Goal: Task Accomplishment & Management: Manage account settings

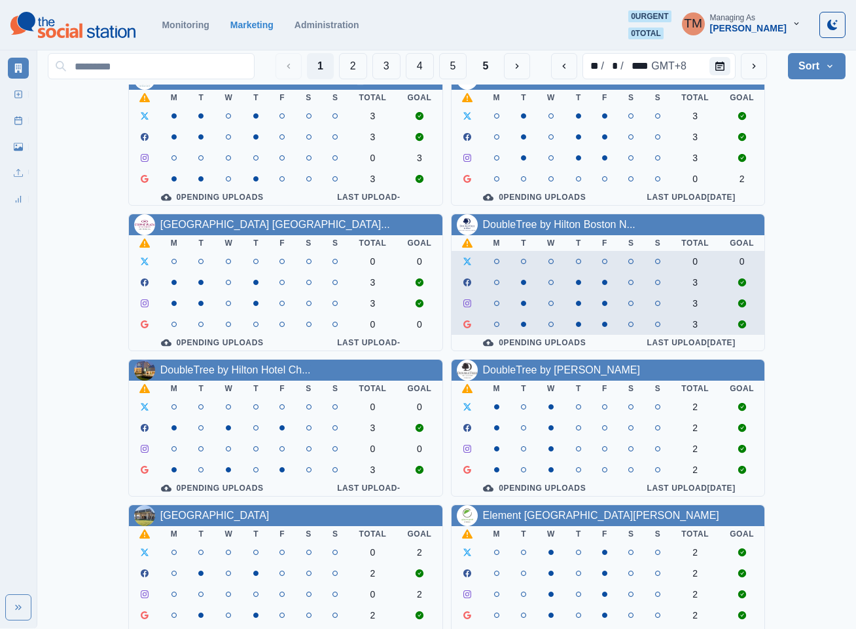
scroll to position [196, 0]
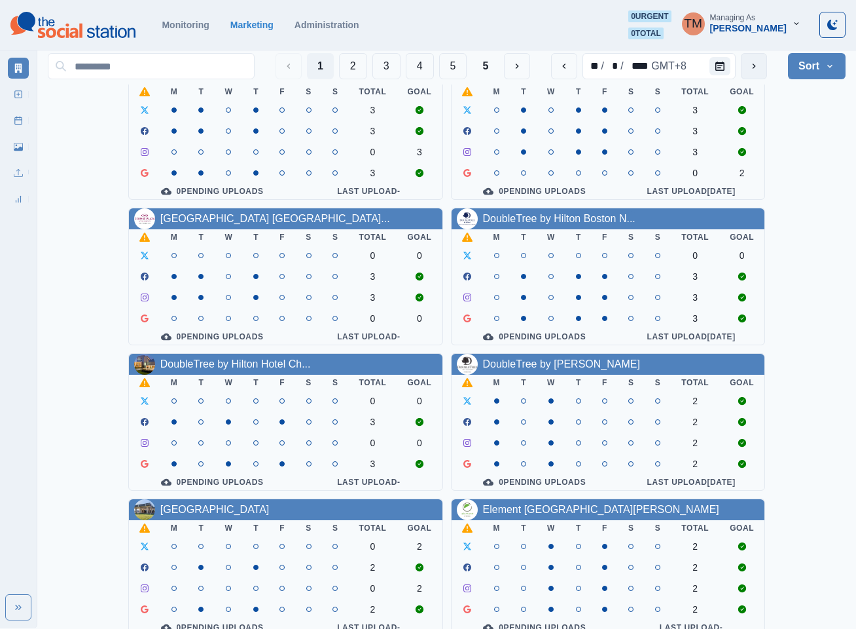
click at [748, 71] on button "next" at bounding box center [754, 66] width 26 height 26
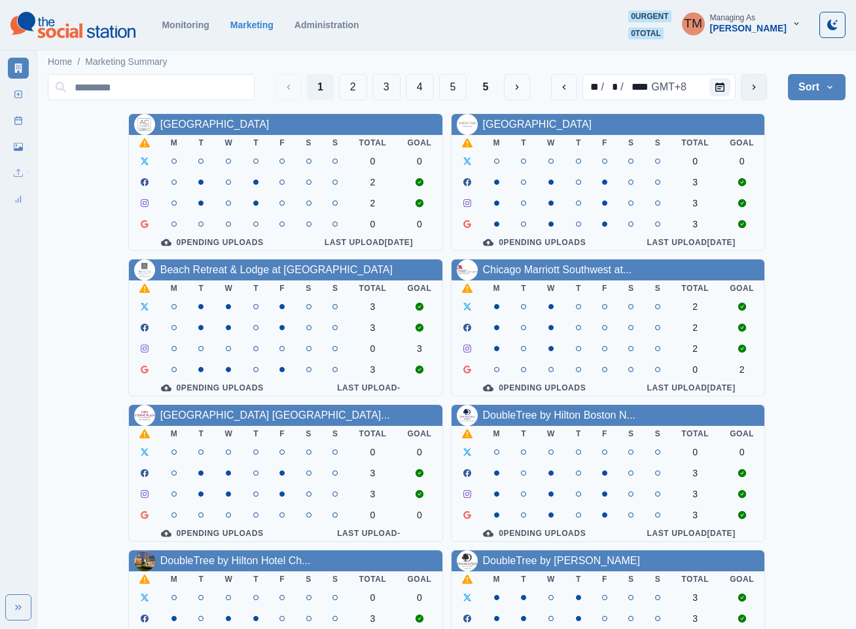
click at [763, 90] on button "next" at bounding box center [754, 87] width 26 height 26
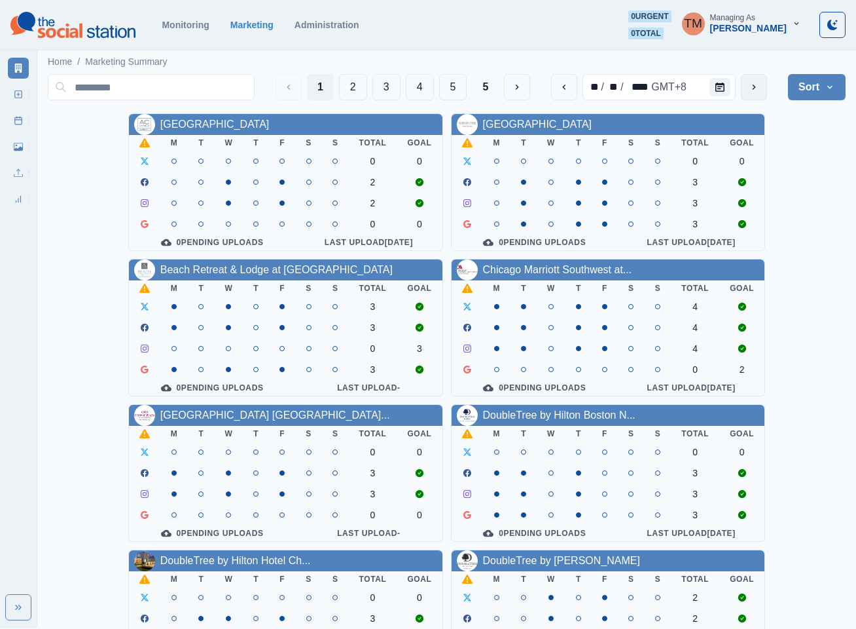
click at [763, 90] on button "next" at bounding box center [754, 87] width 26 height 26
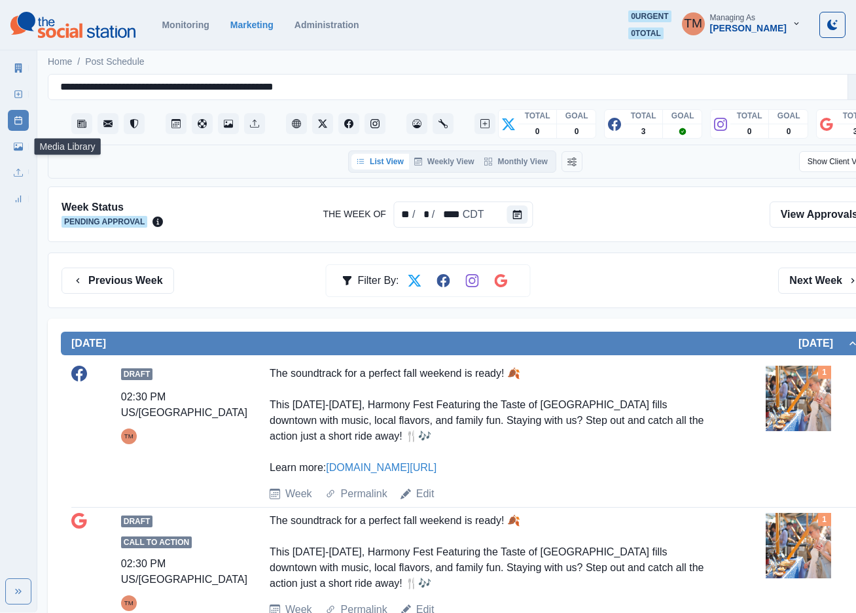
click at [24, 146] on link "Media Library" at bounding box center [18, 146] width 21 height 21
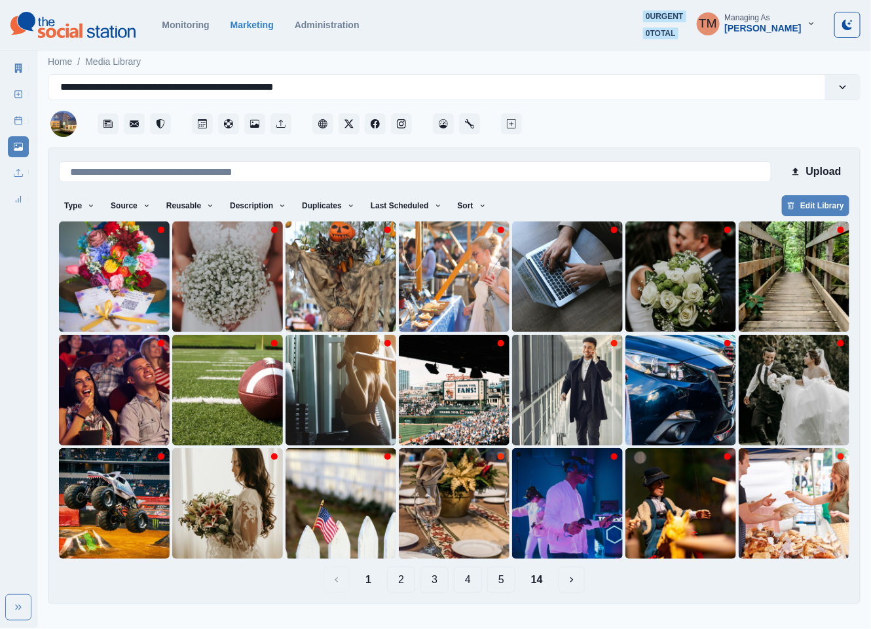
click at [541, 576] on button "14" at bounding box center [536, 579] width 33 height 26
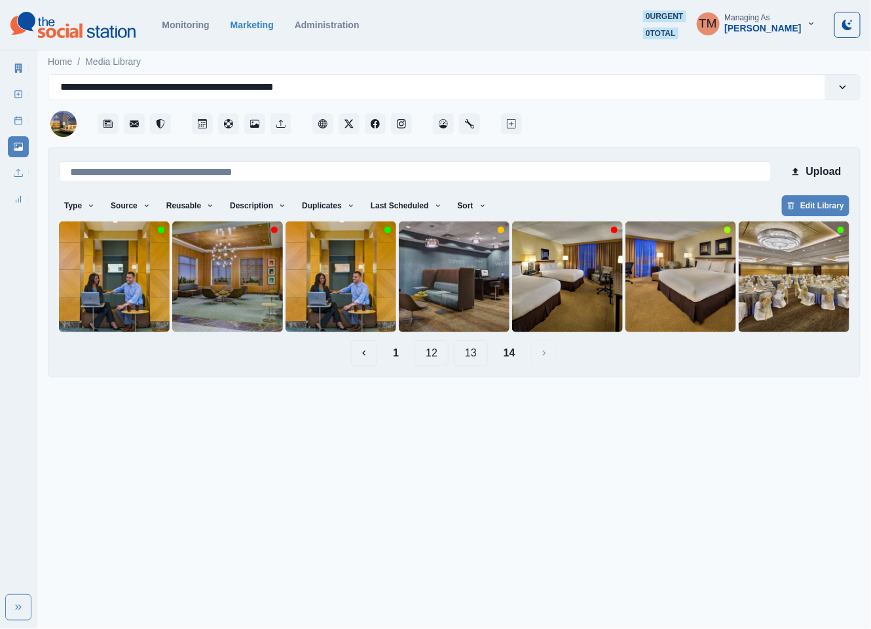
click at [472, 355] on button "13" at bounding box center [471, 353] width 34 height 26
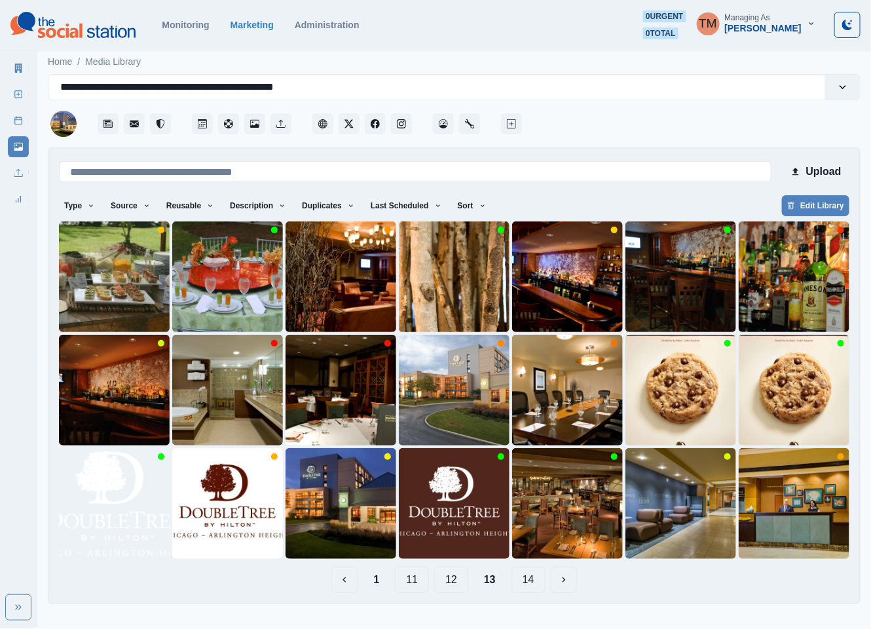
click at [523, 582] on button "14" at bounding box center [528, 579] width 34 height 26
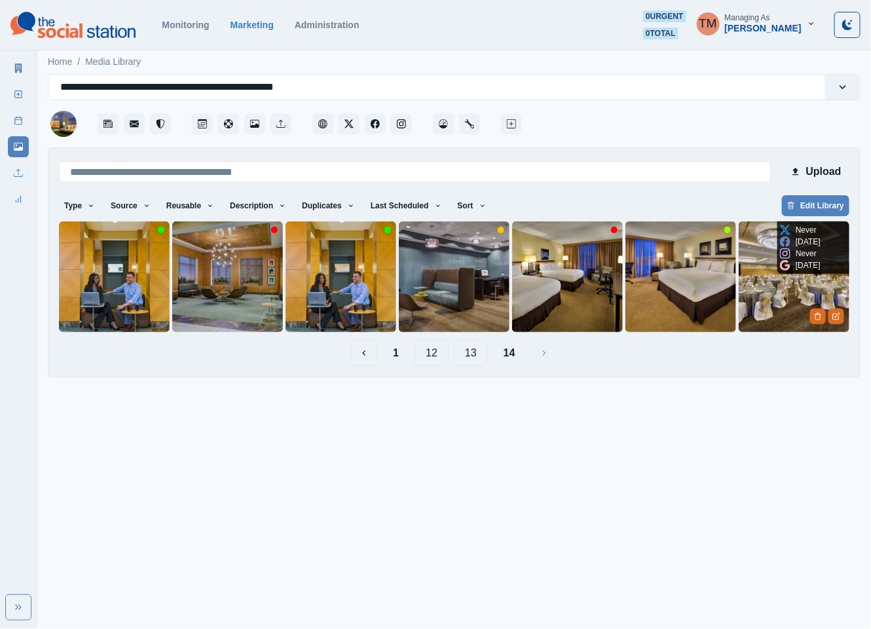
click at [754, 306] on img at bounding box center [793, 276] width 111 height 111
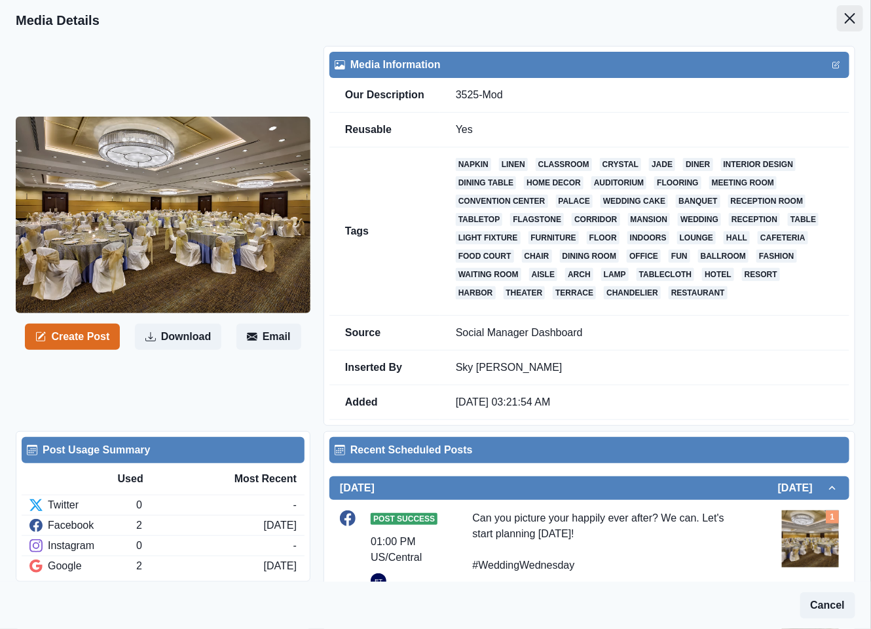
click at [845, 14] on icon "Close" at bounding box center [850, 18] width 10 height 10
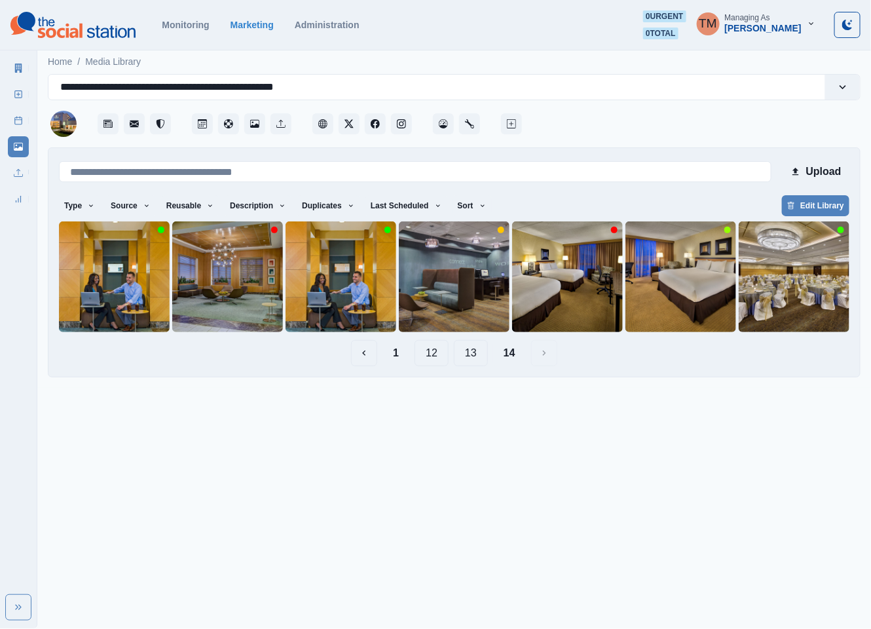
click at [476, 357] on button "13" at bounding box center [471, 353] width 34 height 26
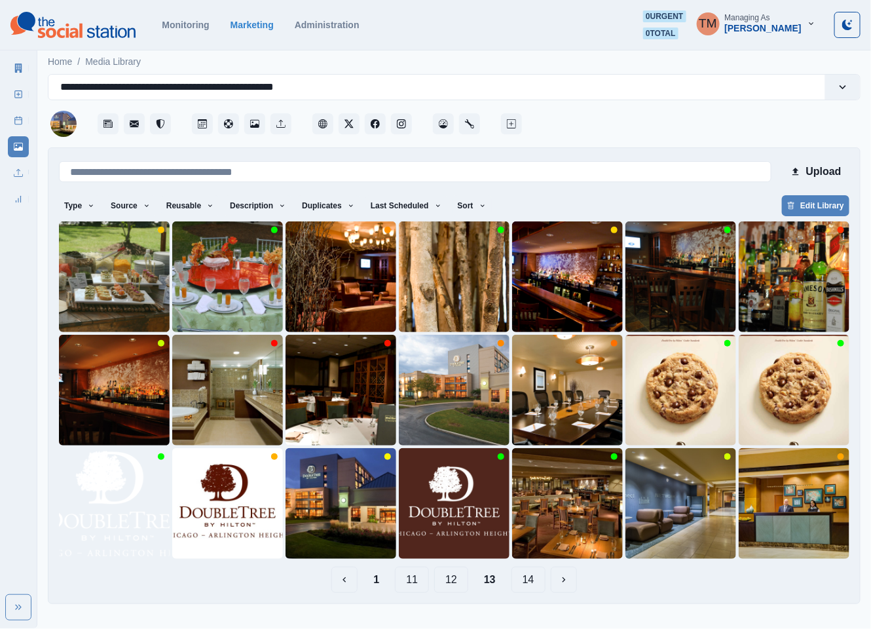
click at [450, 581] on button "12" at bounding box center [451, 579] width 34 height 26
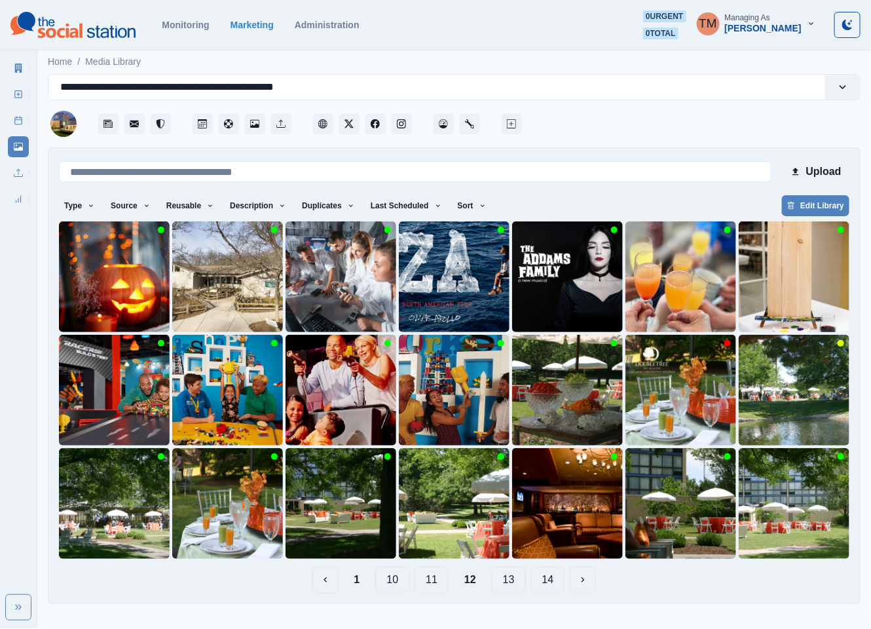
click at [437, 585] on button "11" at bounding box center [431, 579] width 34 height 26
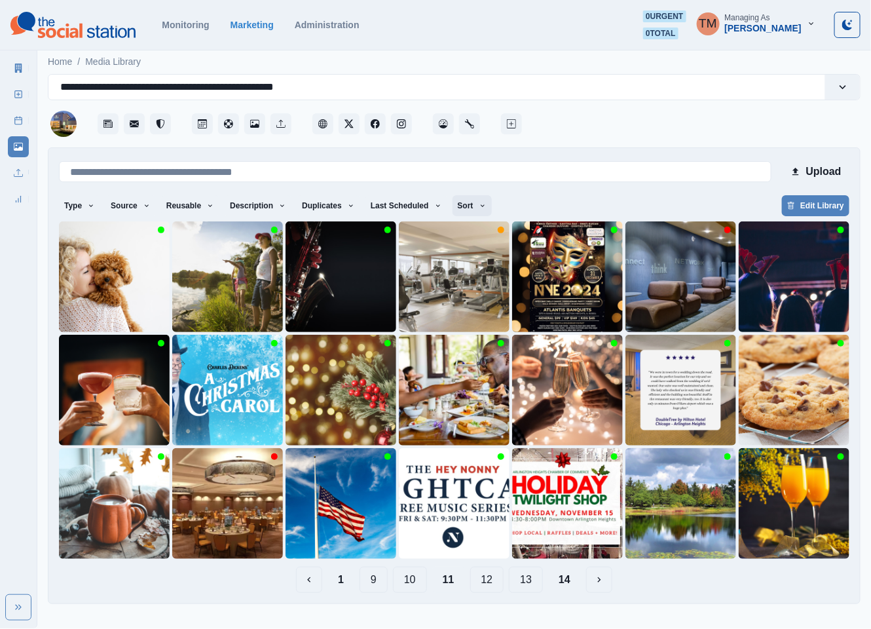
click at [479, 206] on icon "button" at bounding box center [483, 206] width 8 height 8
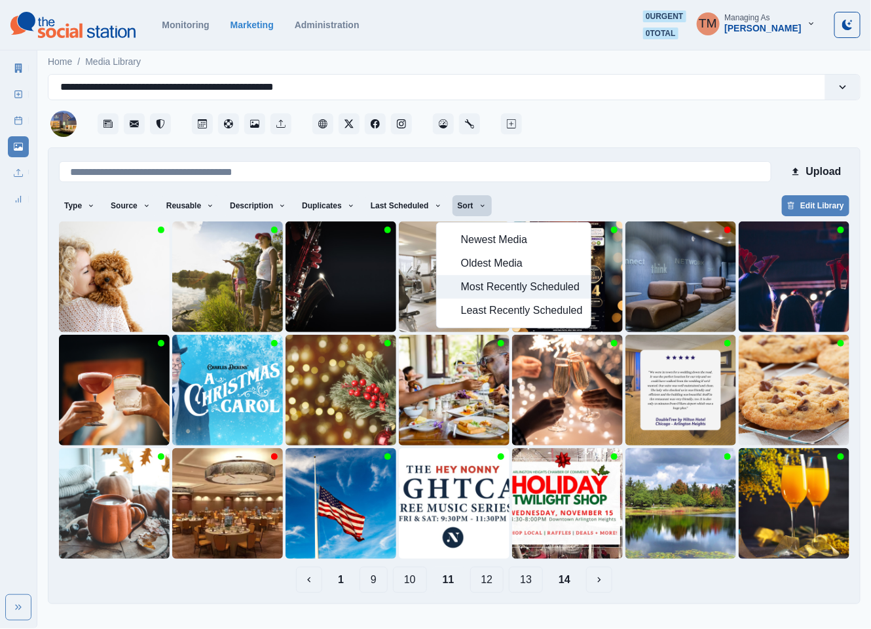
click at [475, 283] on span "Most Recently Scheduled" at bounding box center [522, 287] width 122 height 16
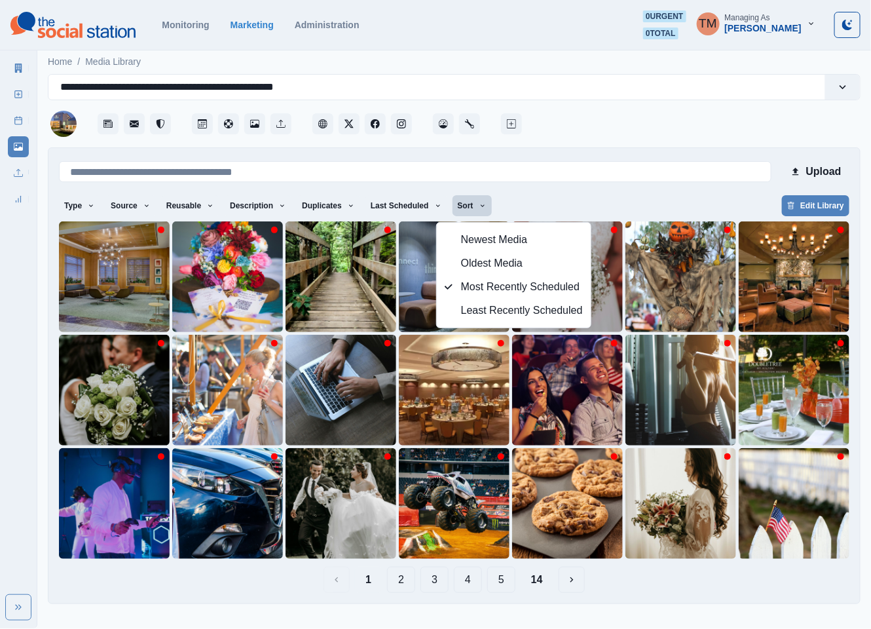
click at [556, 197] on div "Type Any Image Video Source Any Upload Social Manager Found: Instagram Found: G…" at bounding box center [454, 207] width 790 height 24
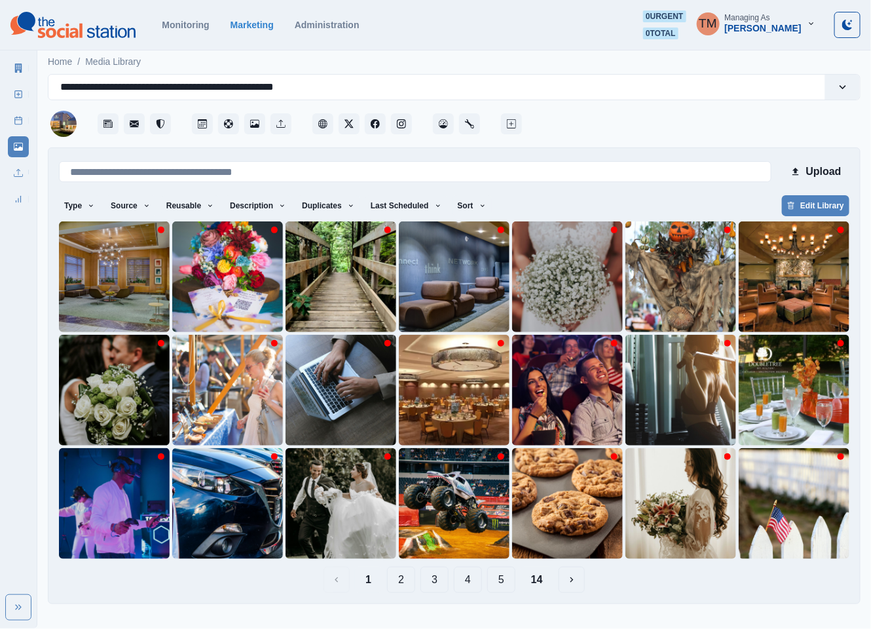
click at [537, 583] on button "14" at bounding box center [536, 579] width 33 height 26
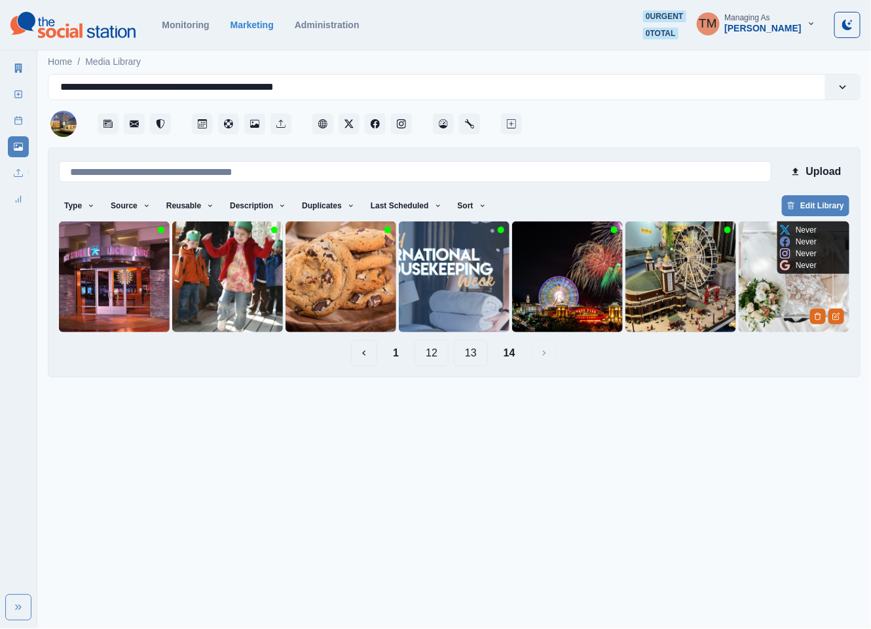
click at [767, 309] on img at bounding box center [793, 276] width 111 height 111
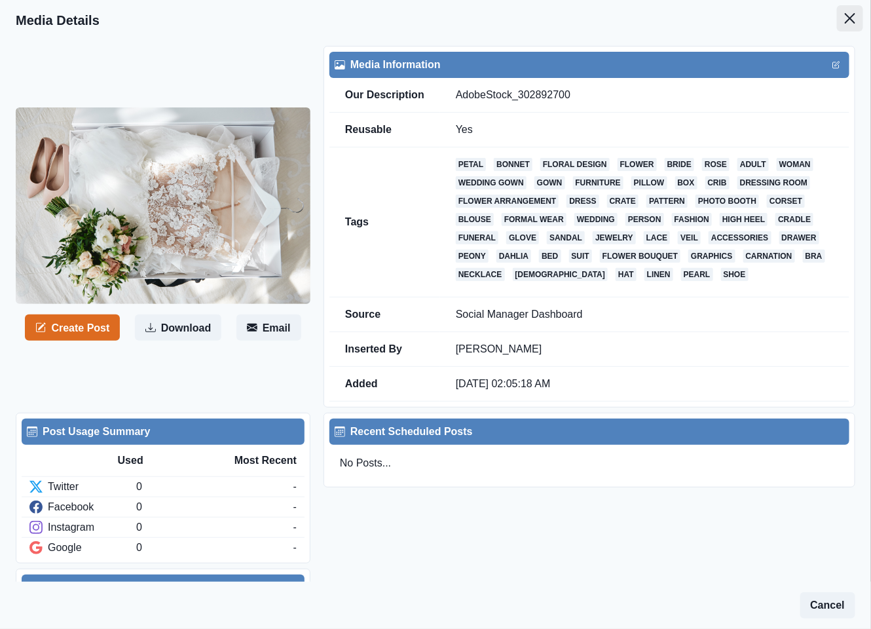
click at [845, 18] on icon "Close" at bounding box center [850, 18] width 10 height 10
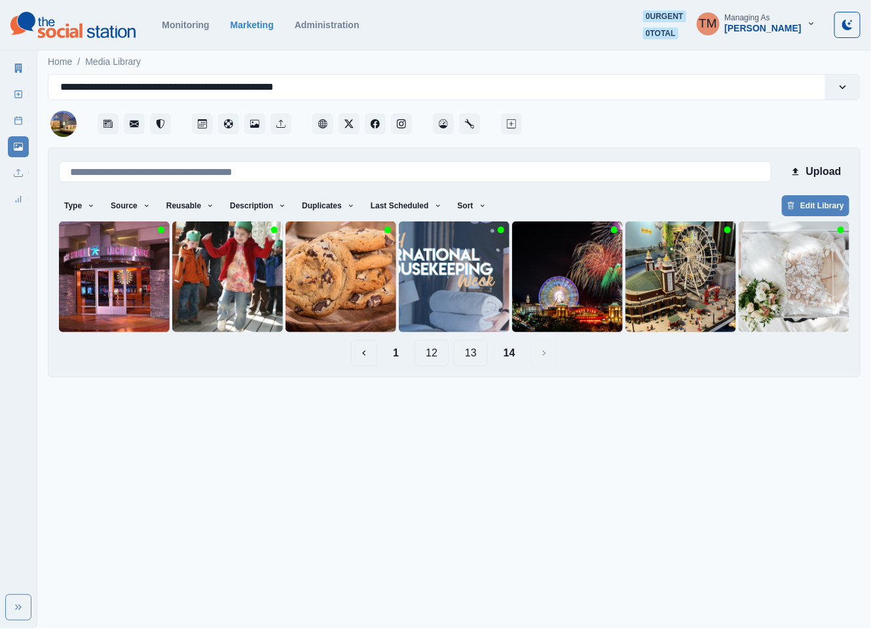
click at [405, 350] on button "1" at bounding box center [395, 353] width 27 height 26
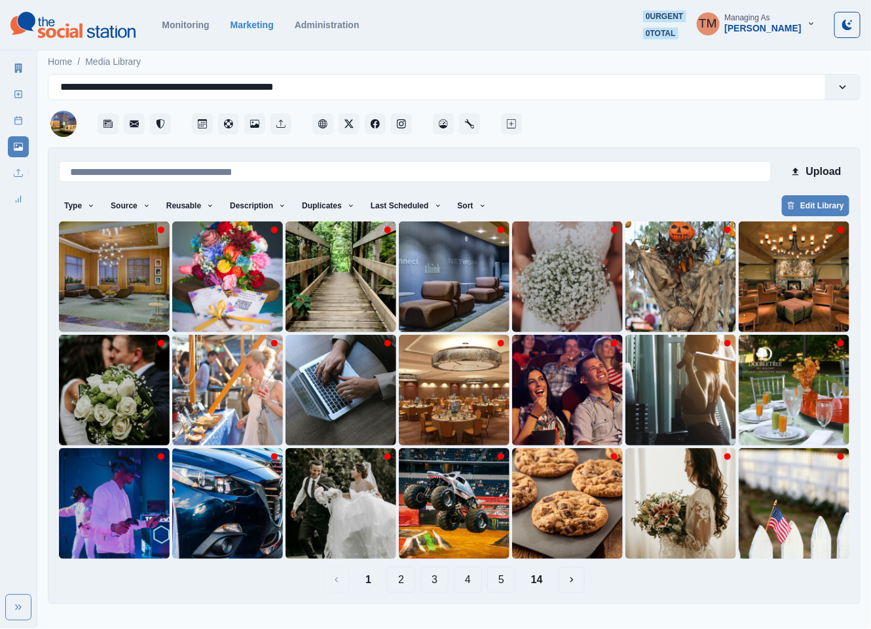
click at [401, 580] on button "2" at bounding box center [401, 579] width 28 height 26
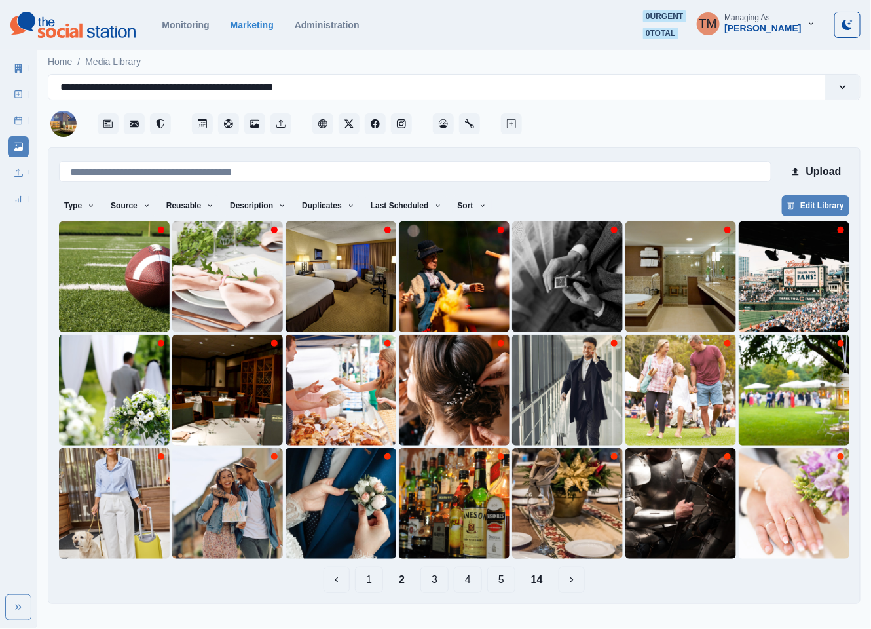
click at [538, 575] on button "14" at bounding box center [536, 579] width 33 height 26
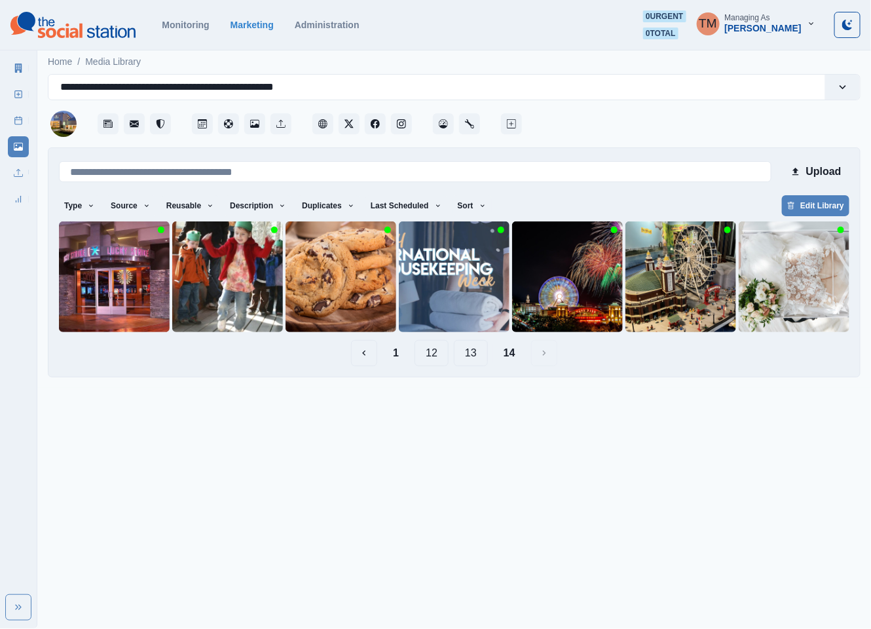
click at [474, 354] on button "13" at bounding box center [471, 353] width 34 height 26
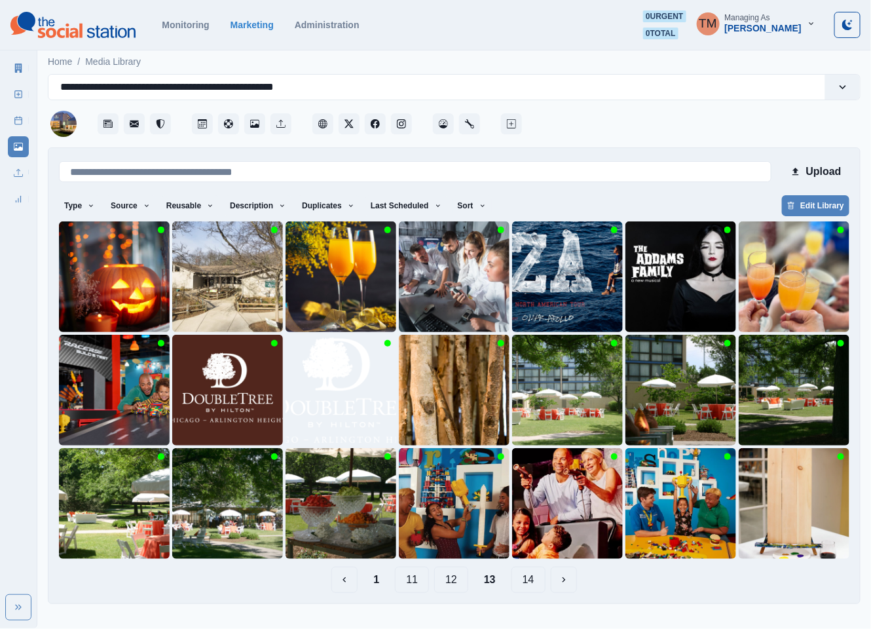
click at [450, 582] on button "12" at bounding box center [451, 579] width 34 height 26
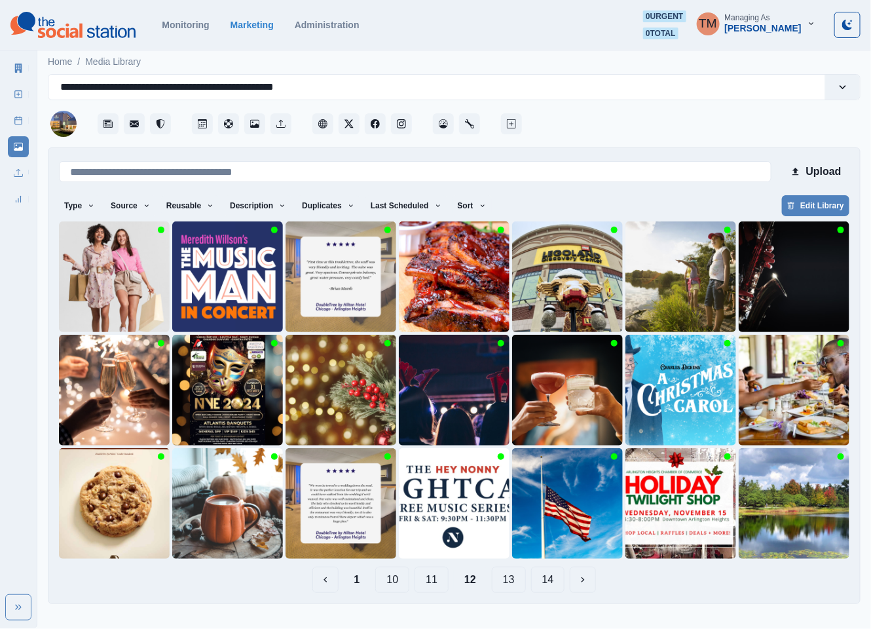
click at [423, 584] on button "11" at bounding box center [431, 579] width 34 height 26
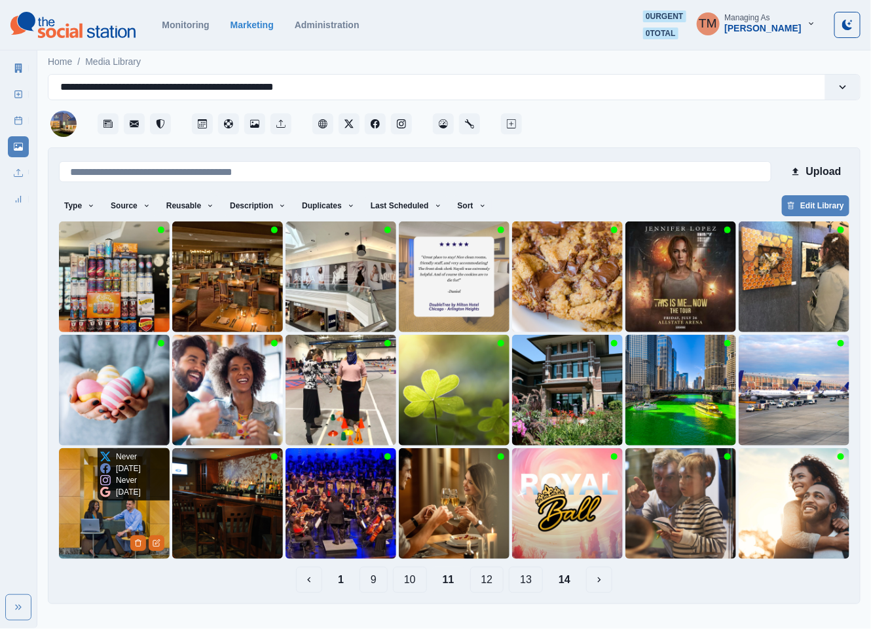
click at [87, 522] on img at bounding box center [114, 503] width 111 height 111
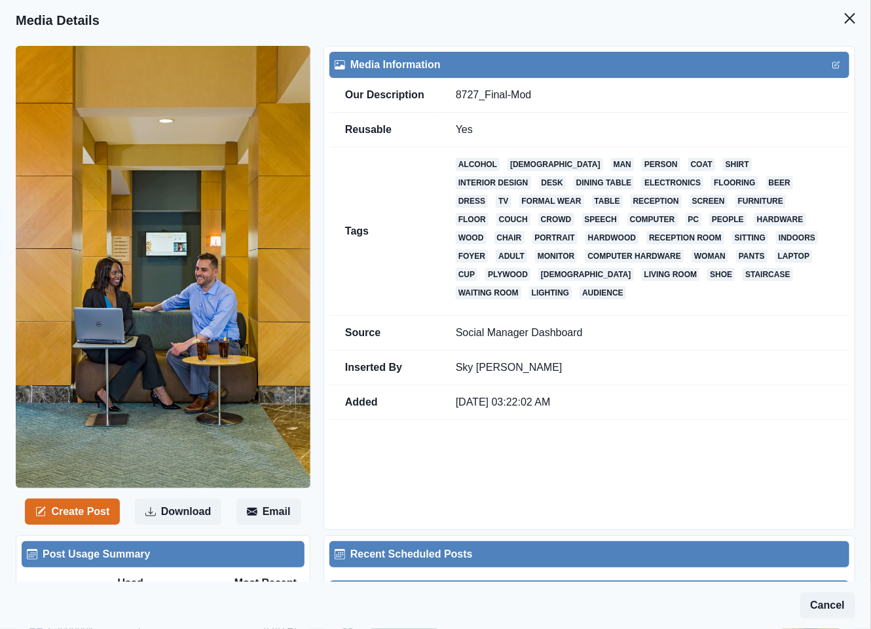
scroll to position [236, 0]
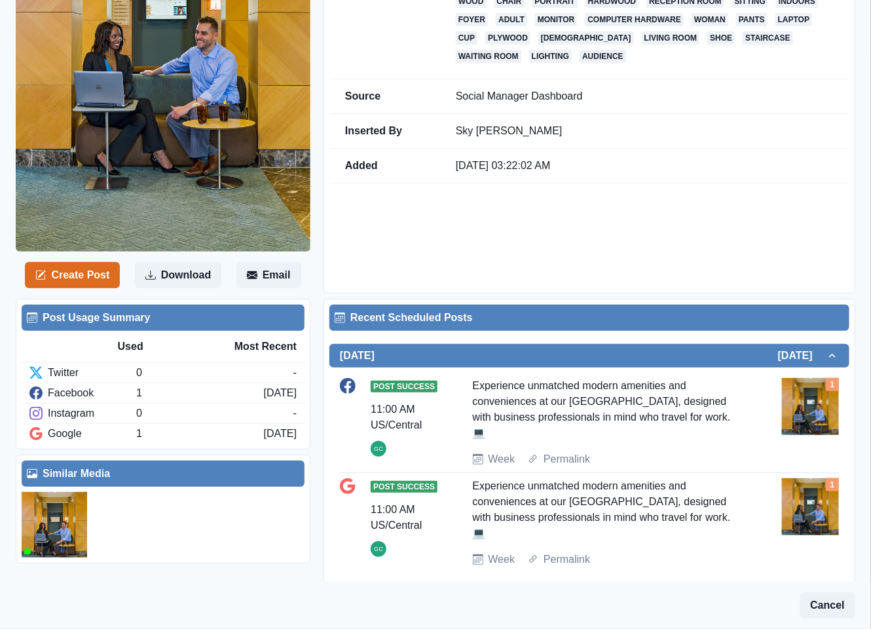
click at [46, 521] on img at bounding box center [54, 524] width 65 height 65
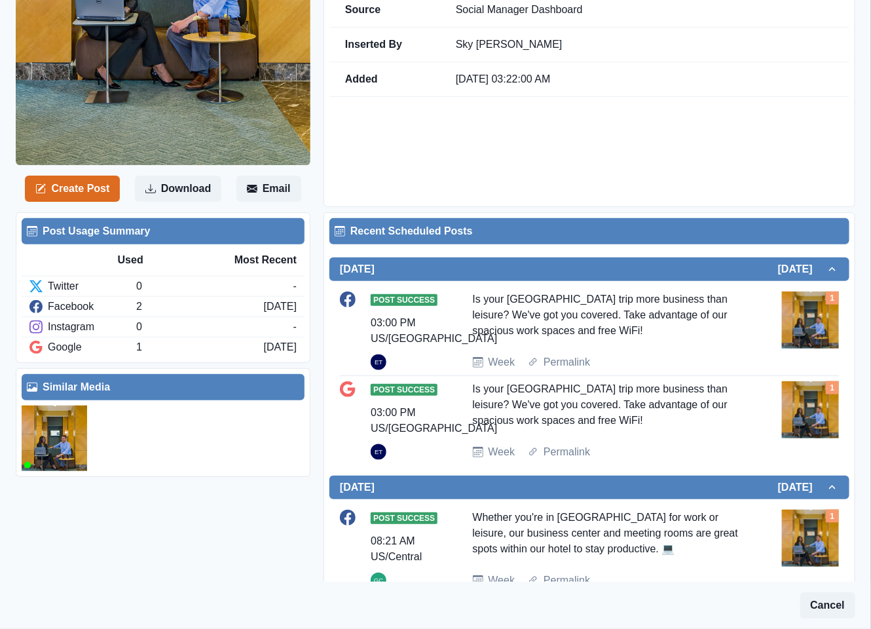
scroll to position [365, 0]
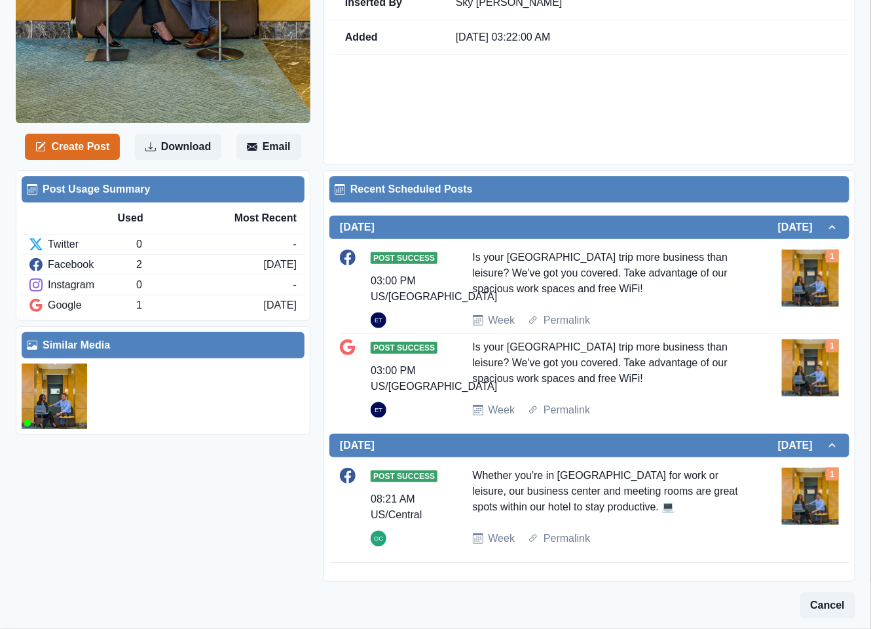
click at [59, 397] on img at bounding box center [54, 395] width 65 height 65
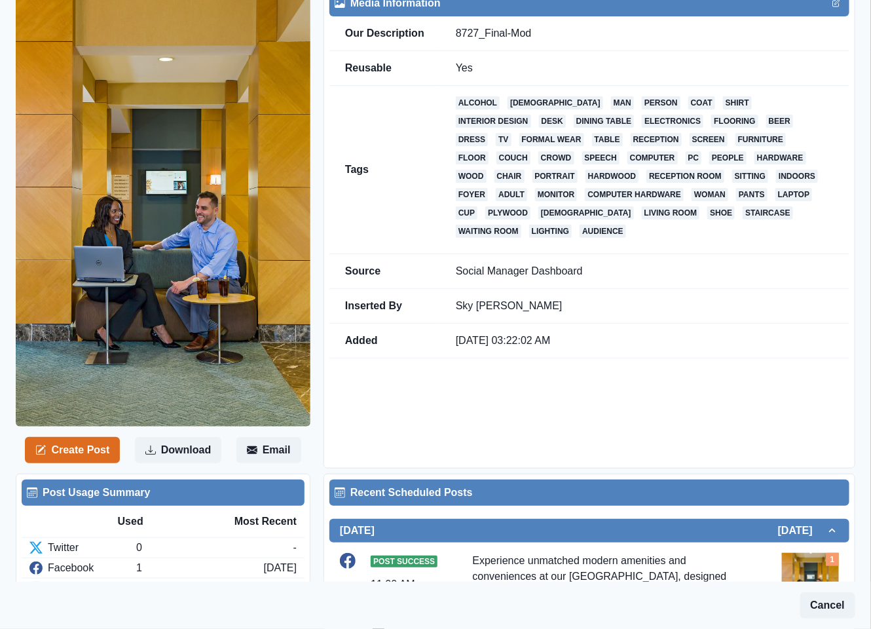
scroll to position [40, 0]
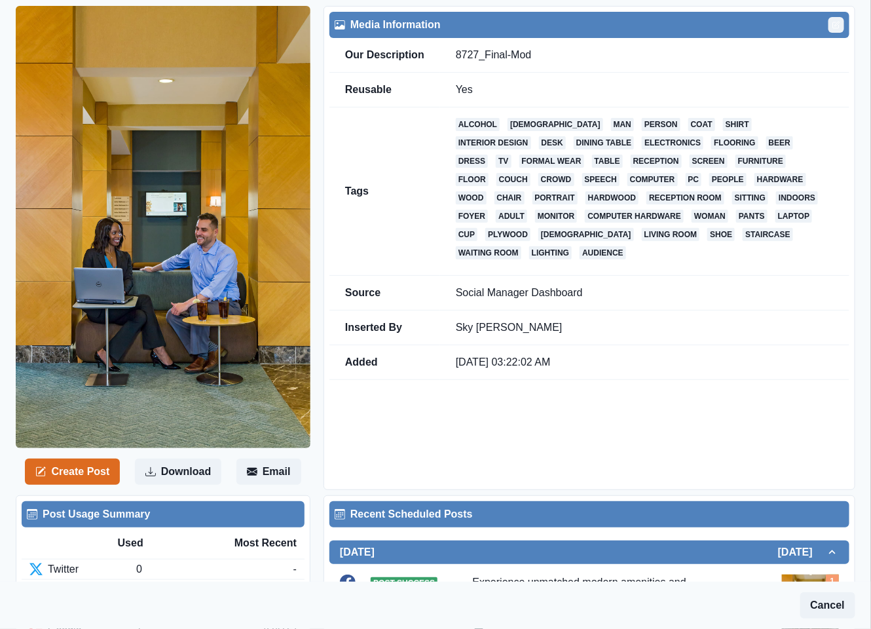
click at [835, 26] on icon "Edit" at bounding box center [837, 24] width 5 height 5
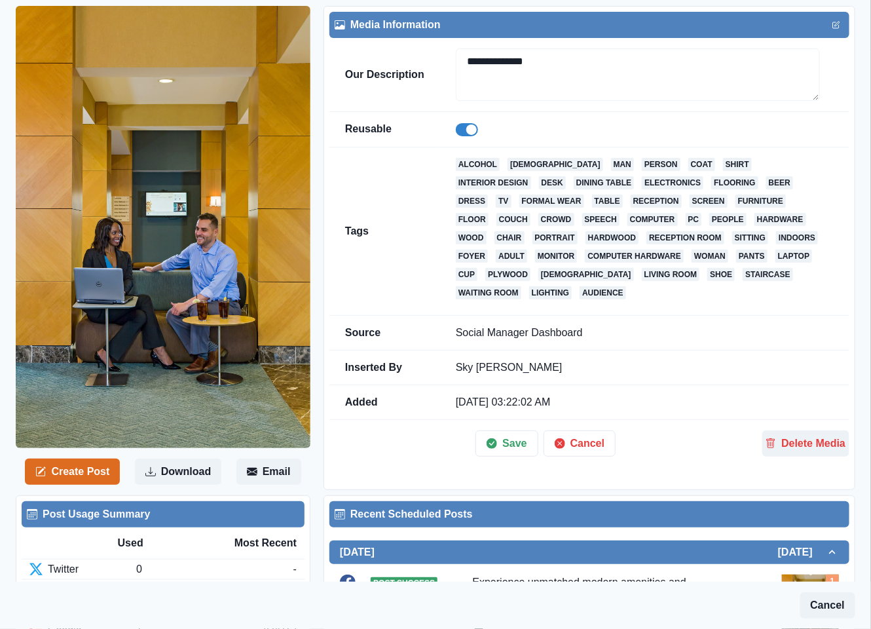
click at [458, 130] on span at bounding box center [467, 129] width 22 height 13
click at [507, 430] on button "Save" at bounding box center [506, 443] width 62 height 26
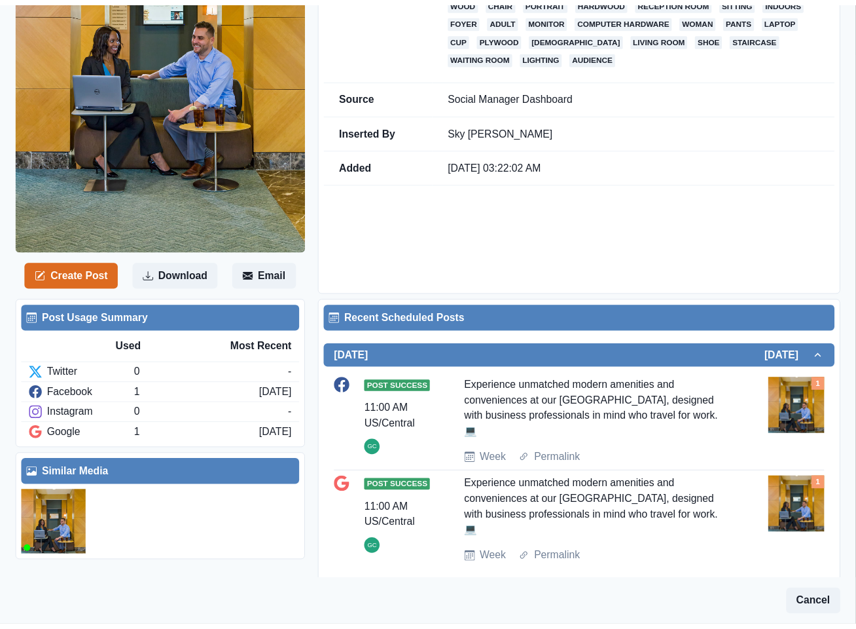
scroll to position [0, 0]
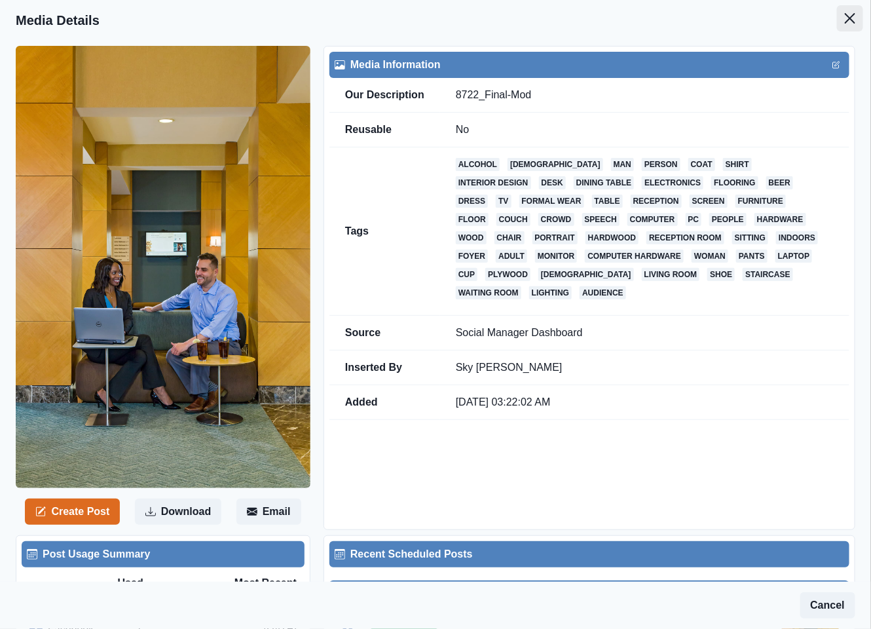
click at [845, 22] on icon "Close" at bounding box center [850, 18] width 10 height 10
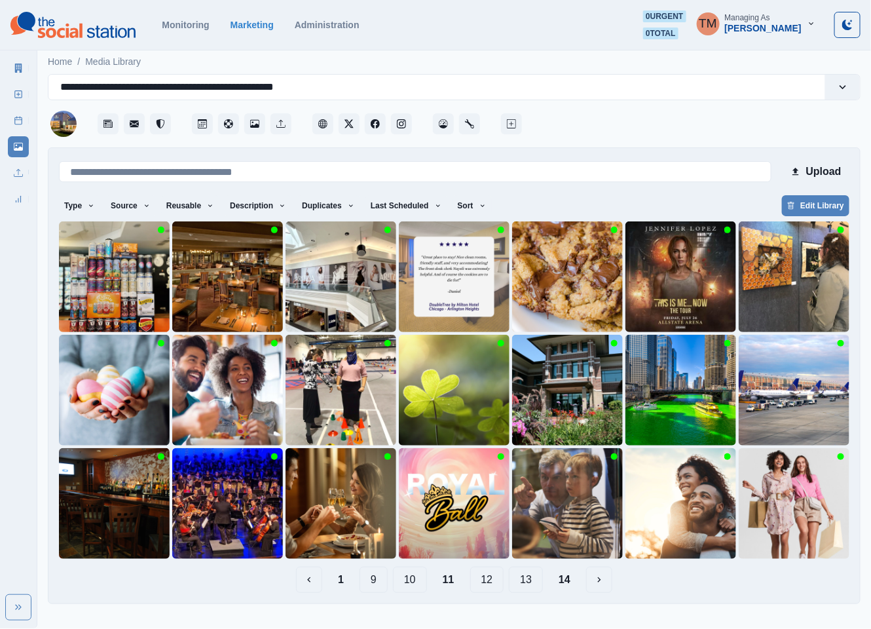
click at [407, 584] on button "10" at bounding box center [410, 579] width 34 height 26
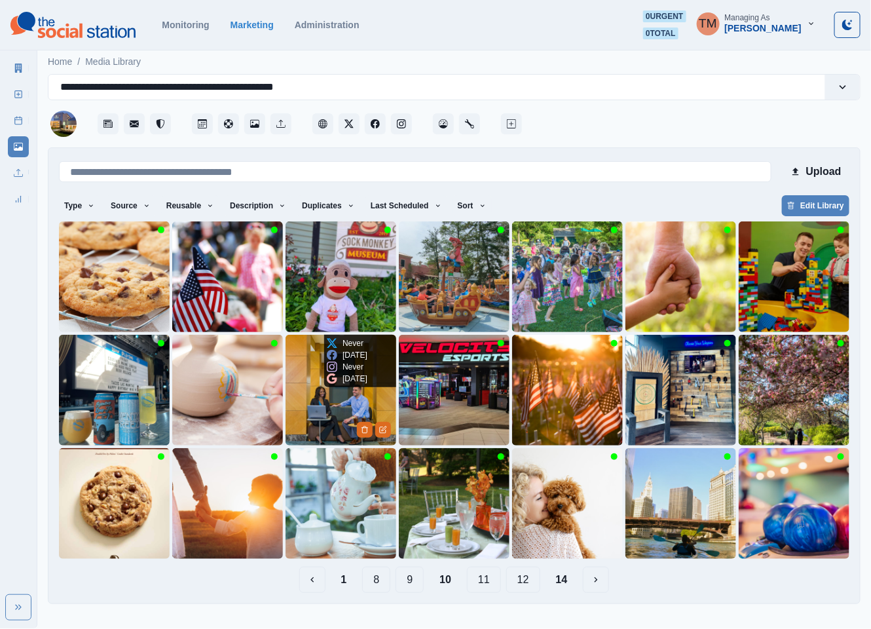
click at [319, 416] on img at bounding box center [340, 390] width 111 height 111
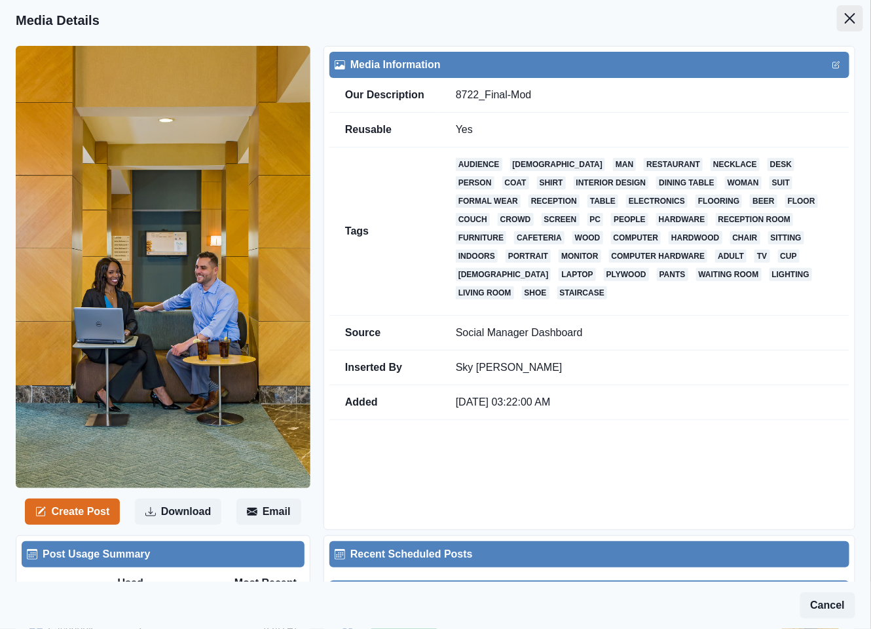
click at [845, 18] on icon "Close" at bounding box center [850, 18] width 10 height 10
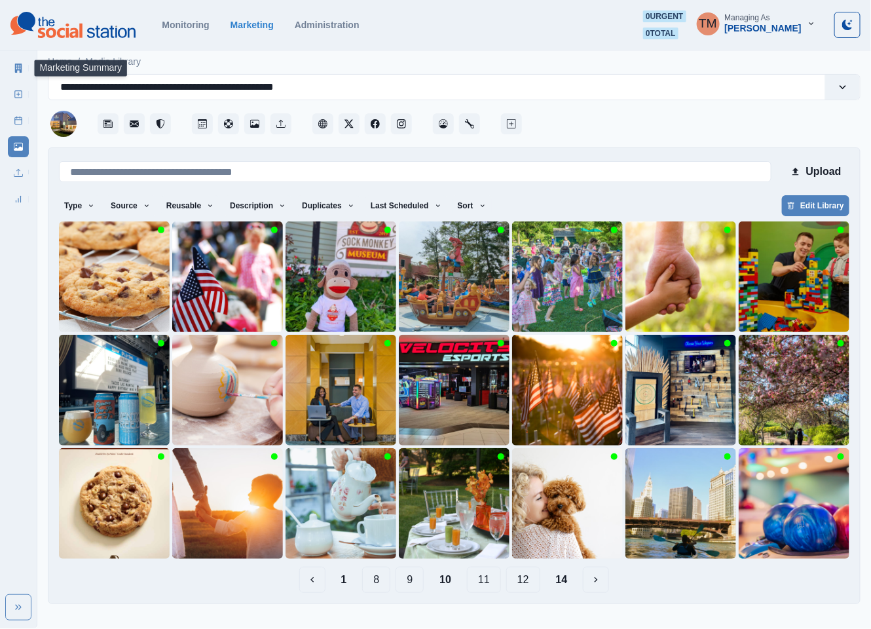
click at [20, 69] on icon at bounding box center [18, 68] width 9 height 9
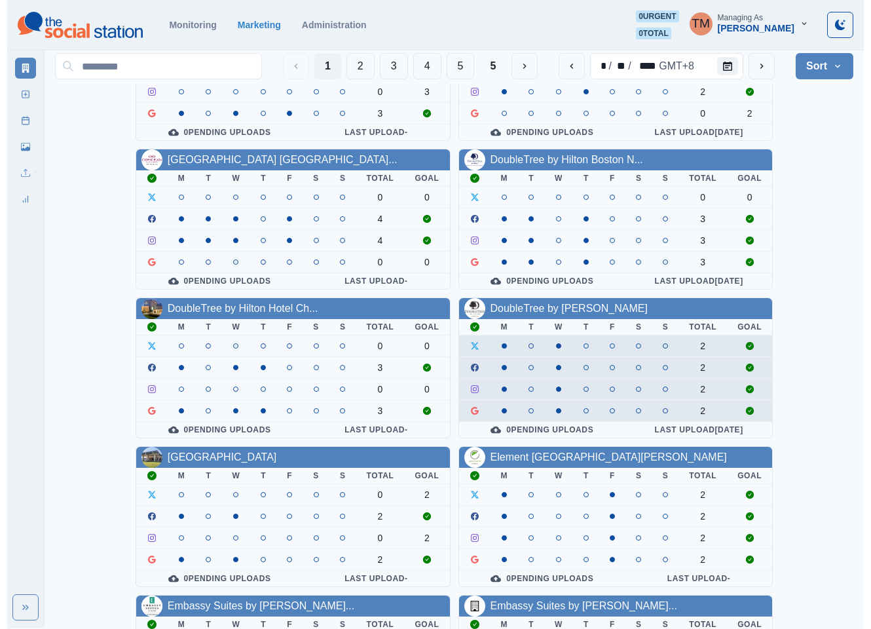
scroll to position [295, 0]
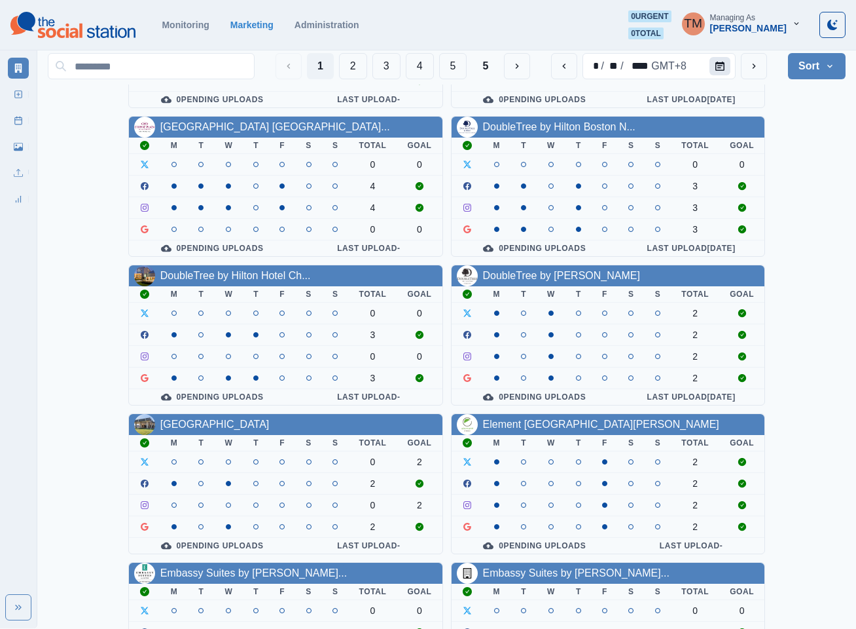
click at [721, 65] on icon "Calendar" at bounding box center [720, 66] width 9 height 9
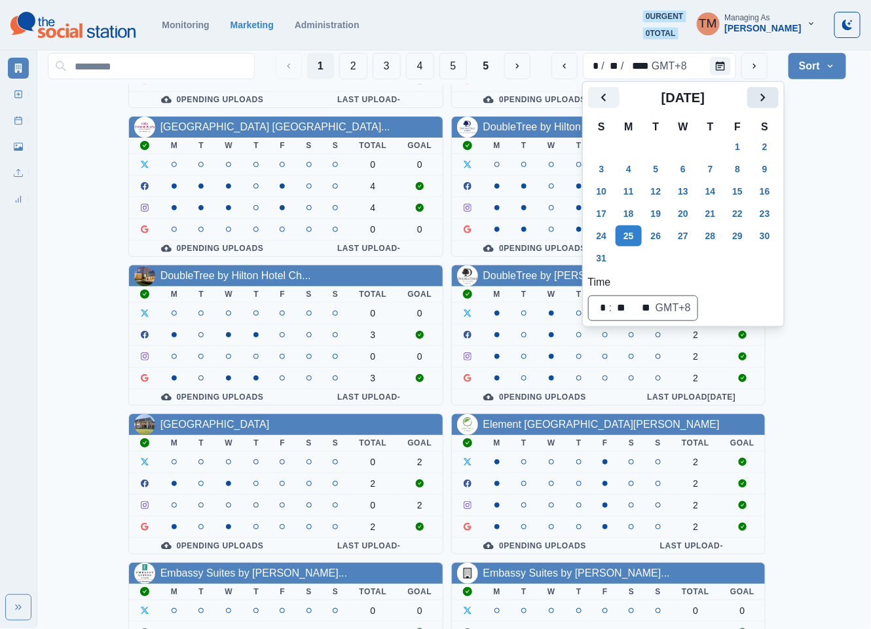
click at [759, 95] on icon "Next" at bounding box center [763, 98] width 16 height 16
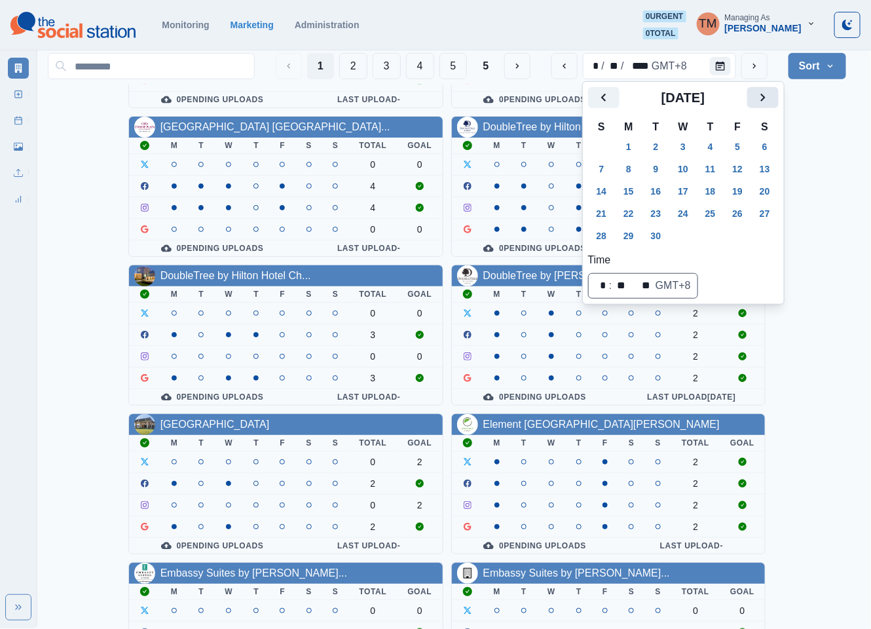
click at [759, 95] on icon "Next" at bounding box center [763, 98] width 16 height 16
click at [627, 211] on button "20" at bounding box center [628, 213] width 26 height 21
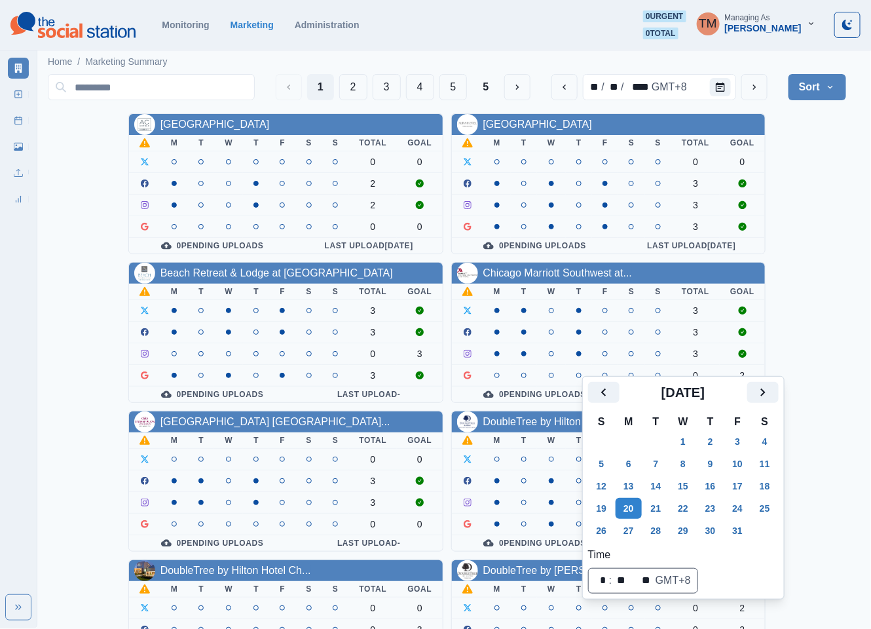
click at [815, 189] on div "AC Hotel Atlanta Downtown M T W T F S S Total Goal 0 0 2 2 0 0 0 Pending Upload…" at bounding box center [447, 555] width 798 height 884
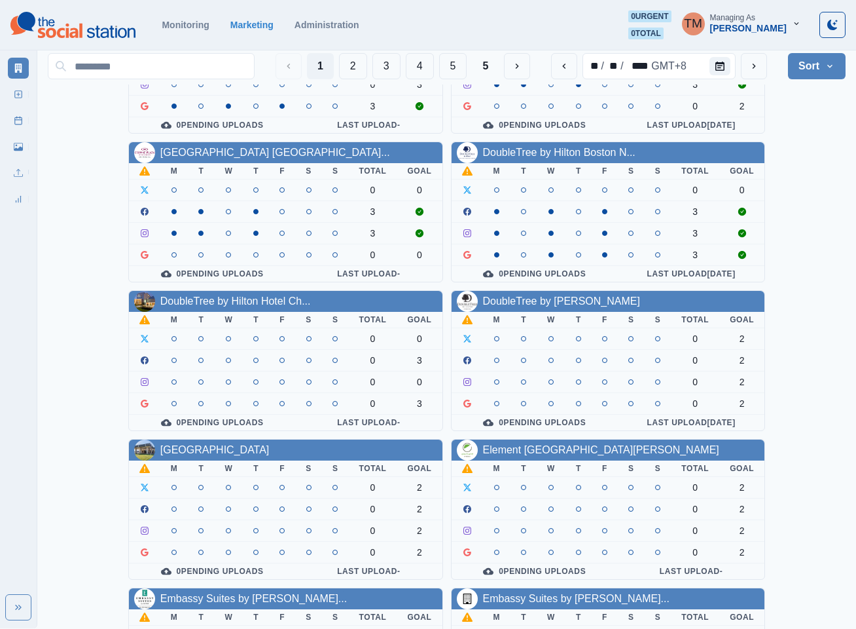
scroll to position [393, 0]
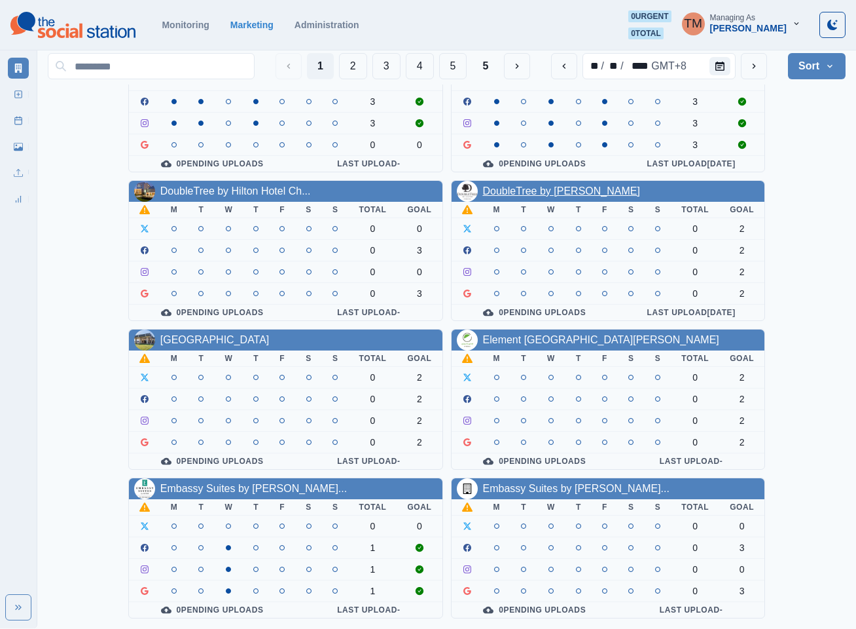
click at [500, 185] on link "DoubleTree by Hilton Pomona" at bounding box center [561, 190] width 157 height 11
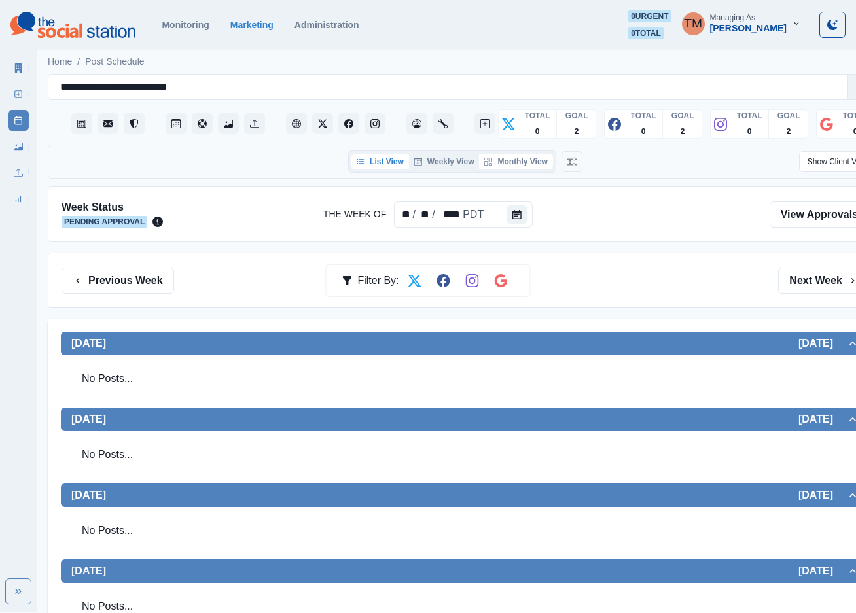
click at [523, 166] on button "Monthly View" at bounding box center [515, 162] width 73 height 16
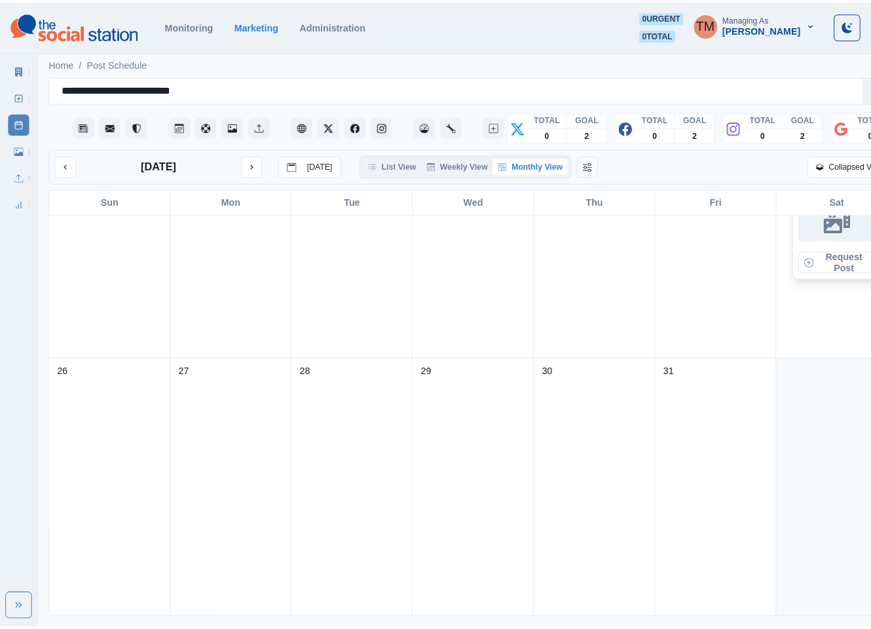
scroll to position [1080, 0]
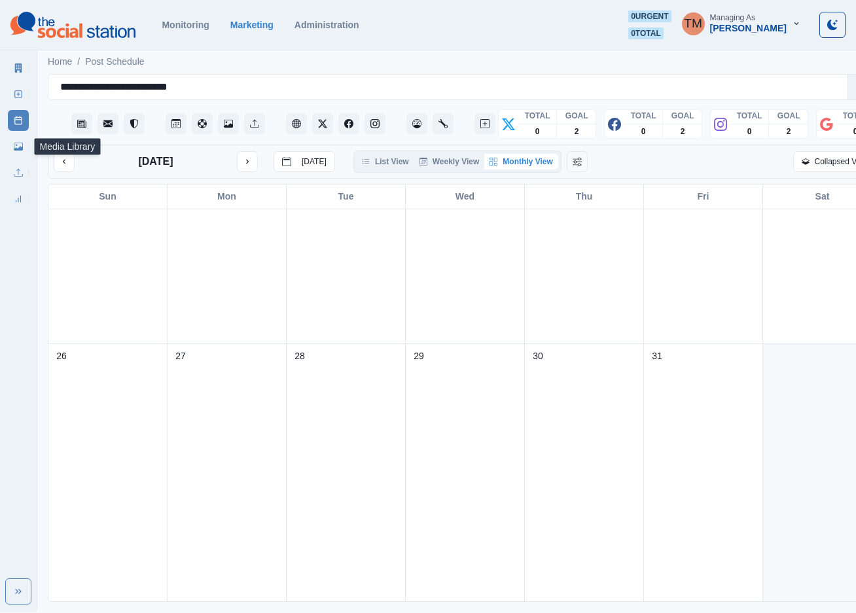
click at [18, 148] on icon at bounding box center [18, 147] width 9 height 8
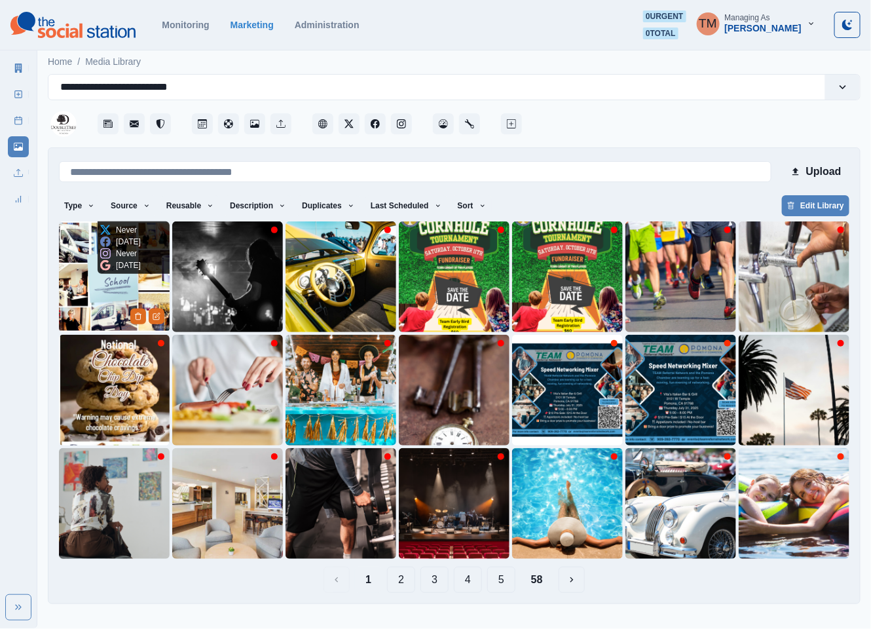
click at [91, 295] on img at bounding box center [114, 276] width 111 height 111
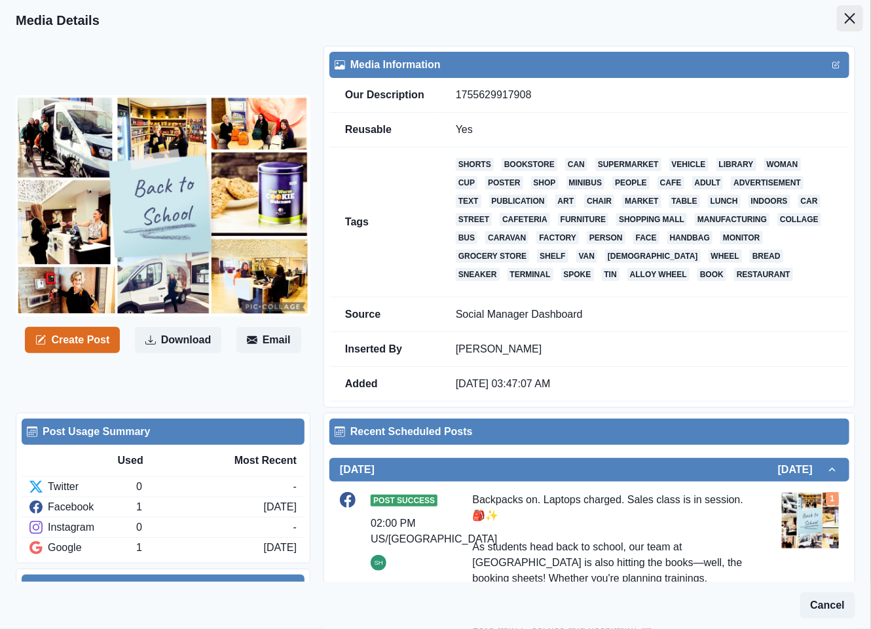
click at [845, 16] on icon "Close" at bounding box center [850, 18] width 10 height 10
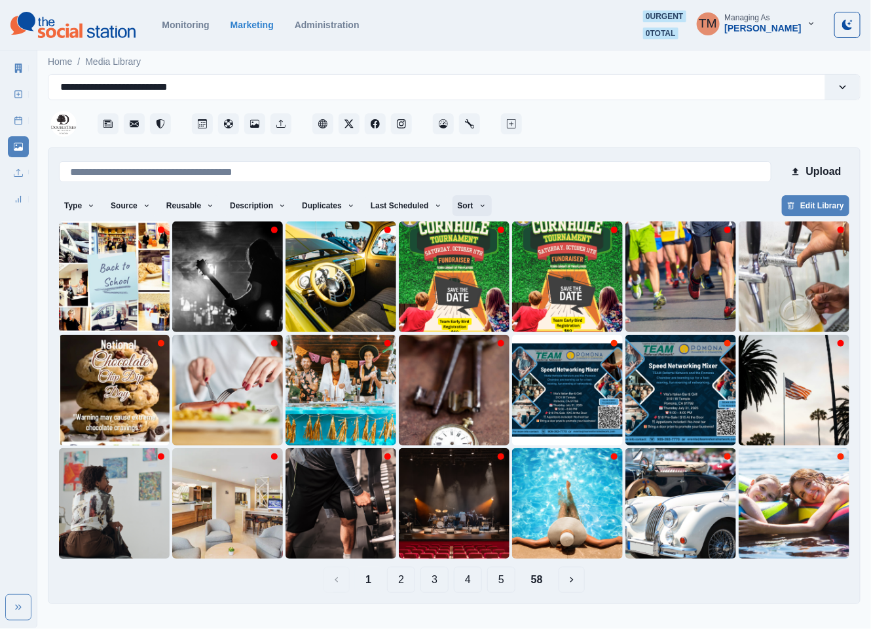
click at [479, 202] on icon "button" at bounding box center [483, 206] width 8 height 8
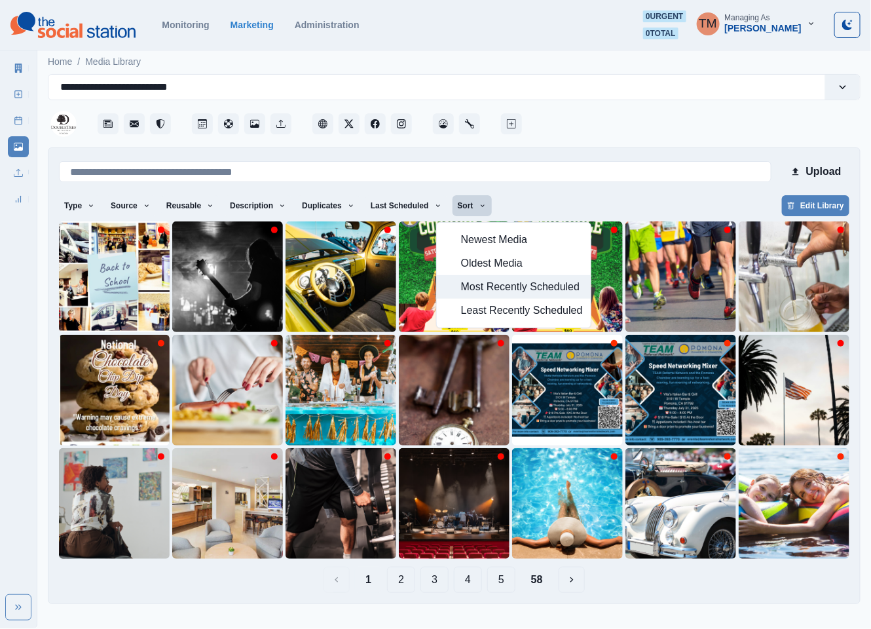
click at [480, 289] on span "Most Recently Scheduled" at bounding box center [522, 287] width 122 height 16
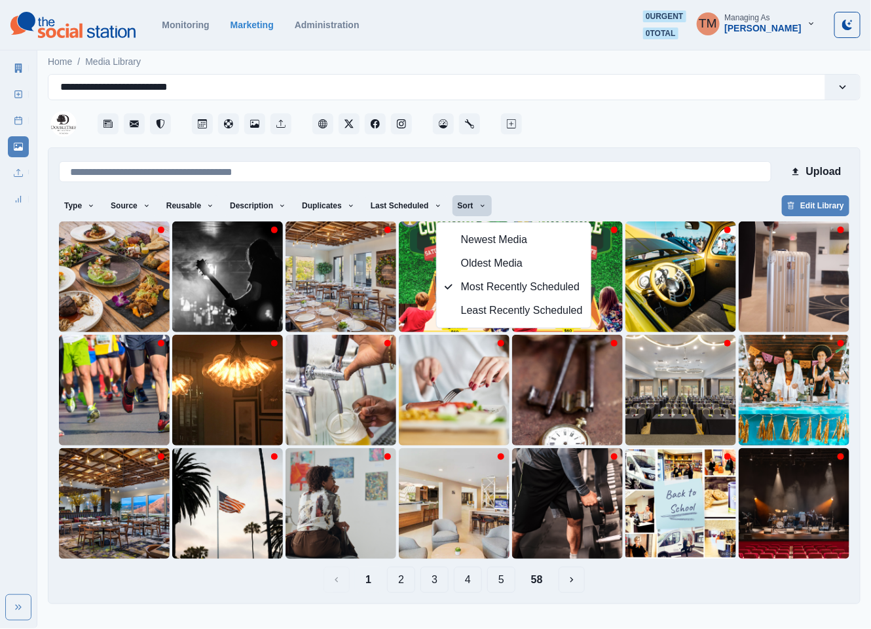
click at [623, 195] on div "Type Any Image Video Source Any Upload Social Manager Found: Instagram Found: G…" at bounding box center [454, 207] width 790 height 24
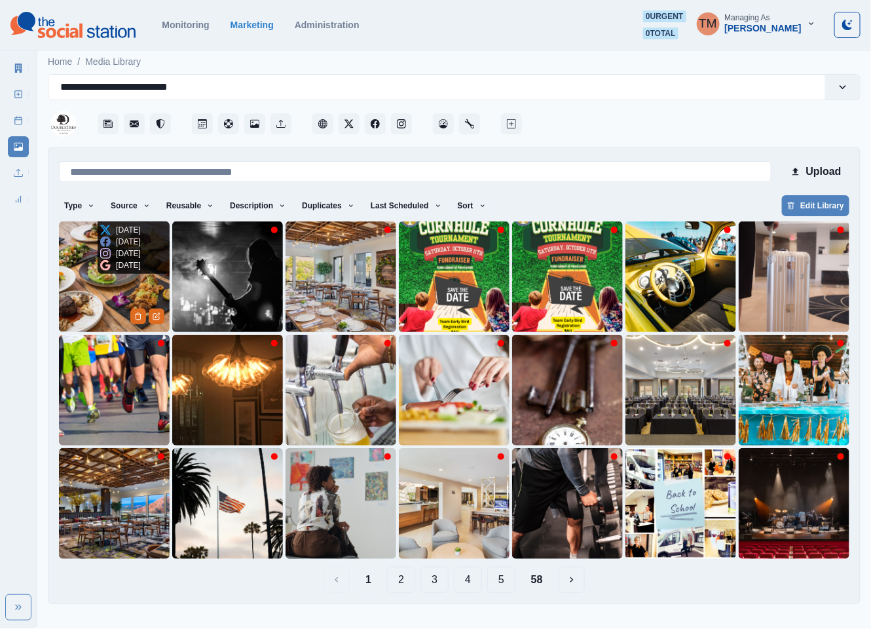
click at [95, 291] on img at bounding box center [114, 276] width 111 height 111
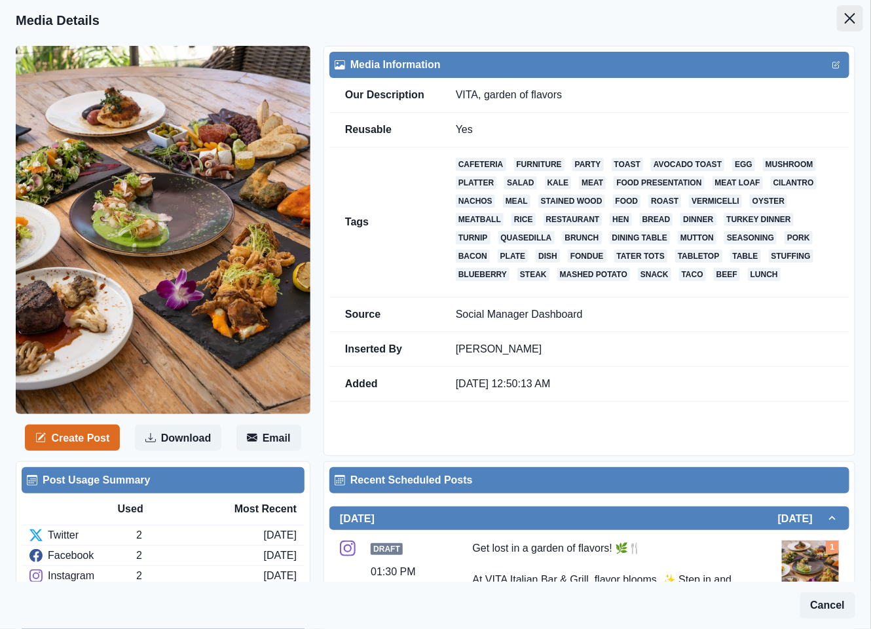
click at [837, 20] on button "Close" at bounding box center [850, 18] width 26 height 26
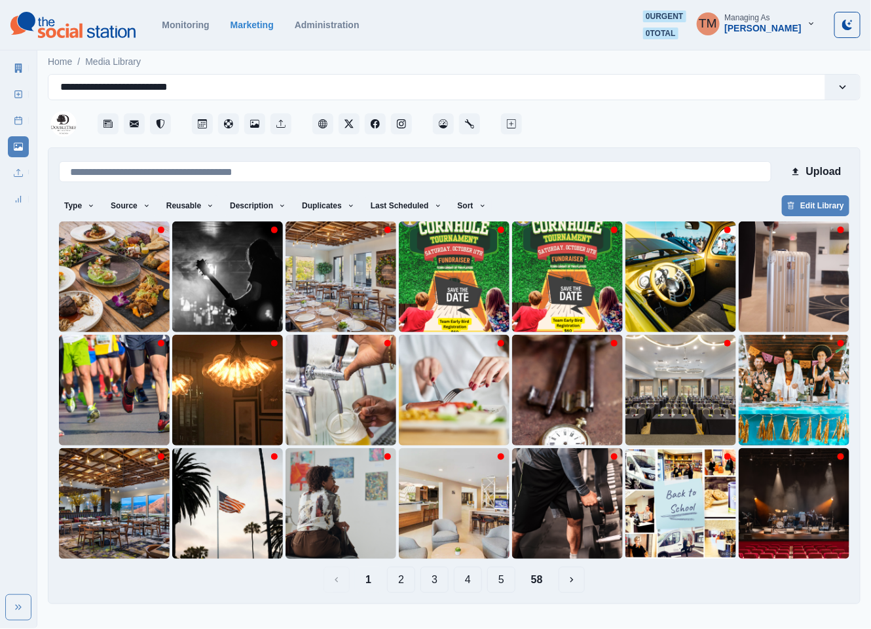
click at [470, 579] on button "4" at bounding box center [468, 579] width 28 height 26
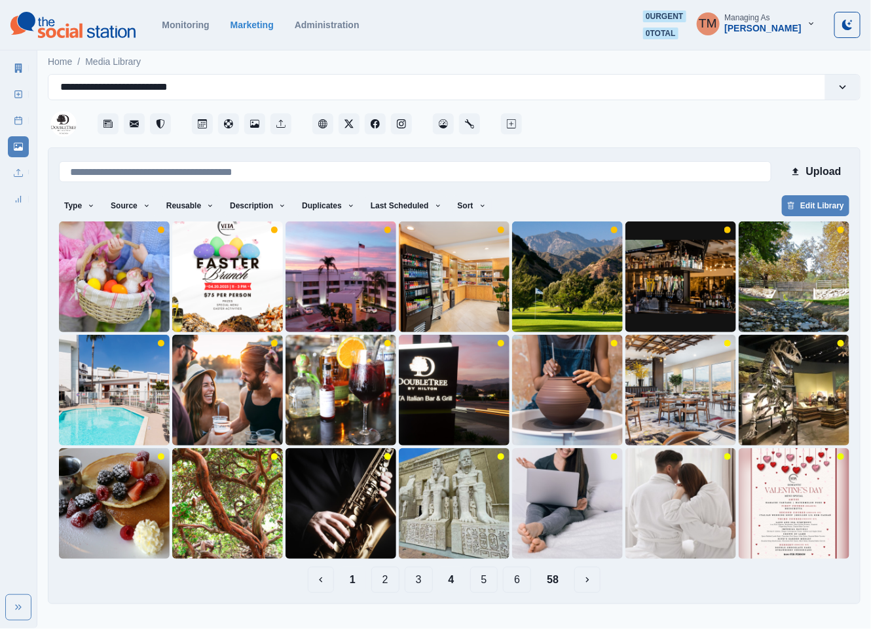
click at [352, 579] on button "1" at bounding box center [352, 579] width 27 height 26
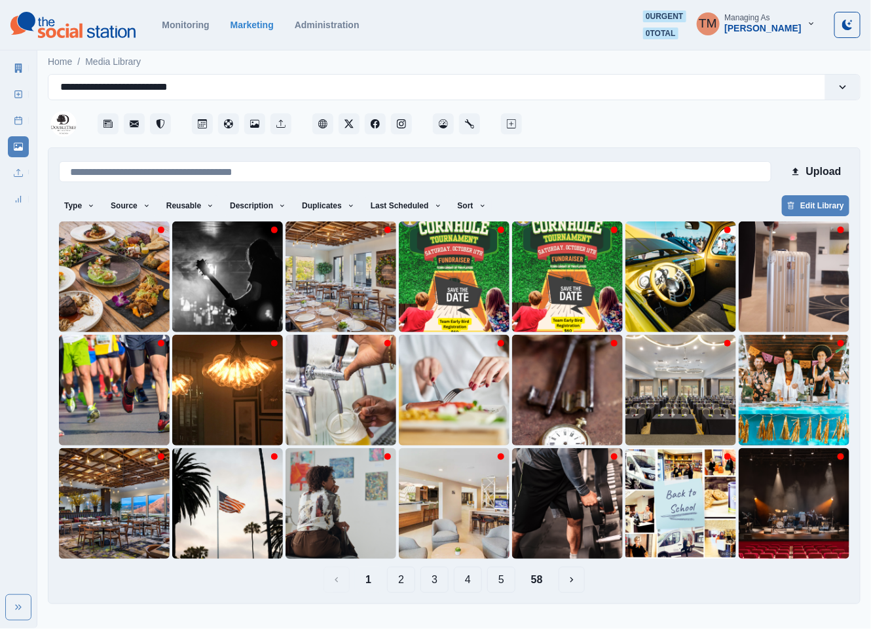
click at [405, 586] on button "2" at bounding box center [401, 579] width 28 height 26
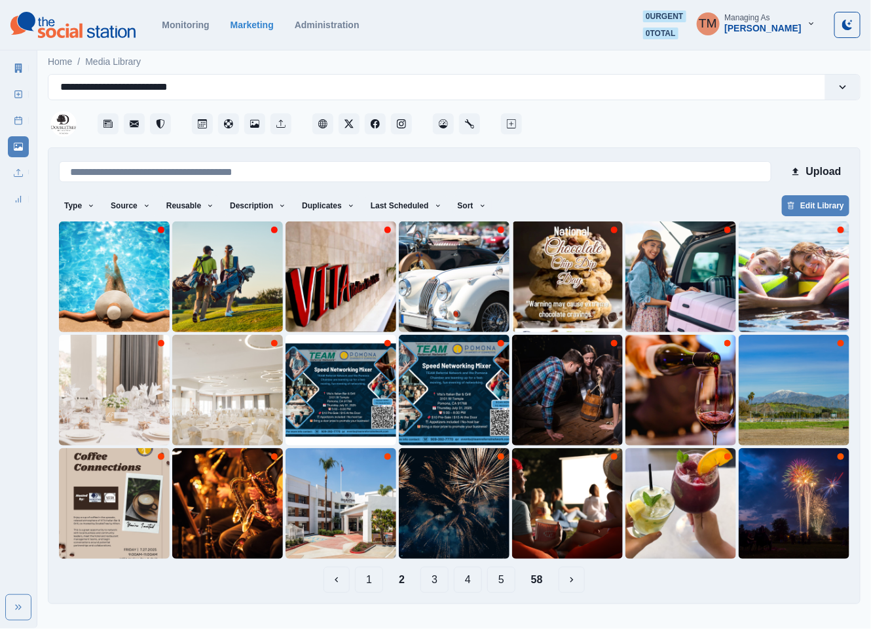
click at [436, 588] on button "3" at bounding box center [434, 579] width 28 height 26
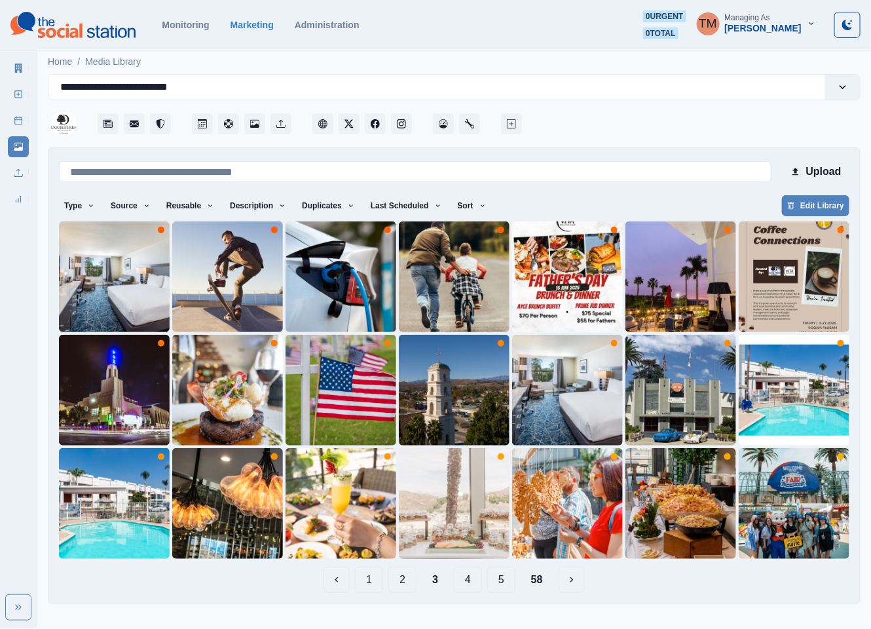
click at [475, 582] on button "4" at bounding box center [468, 579] width 28 height 26
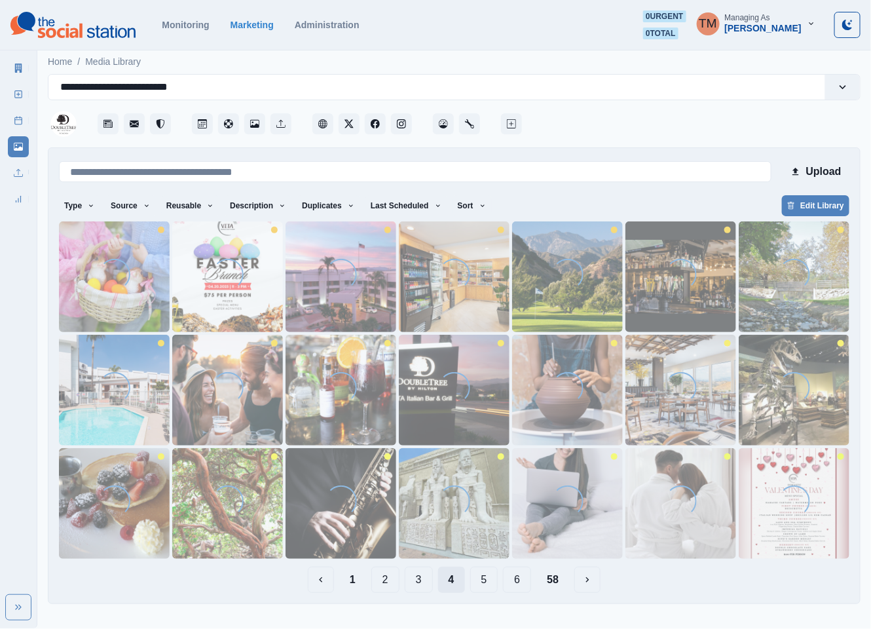
click at [475, 582] on button "5" at bounding box center [484, 579] width 28 height 26
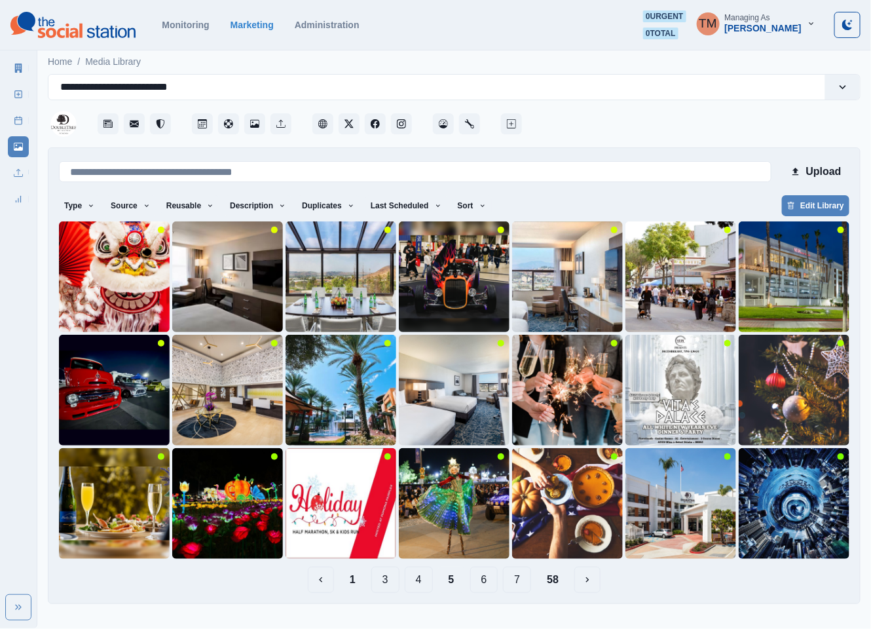
click at [487, 583] on button "6" at bounding box center [484, 579] width 28 height 26
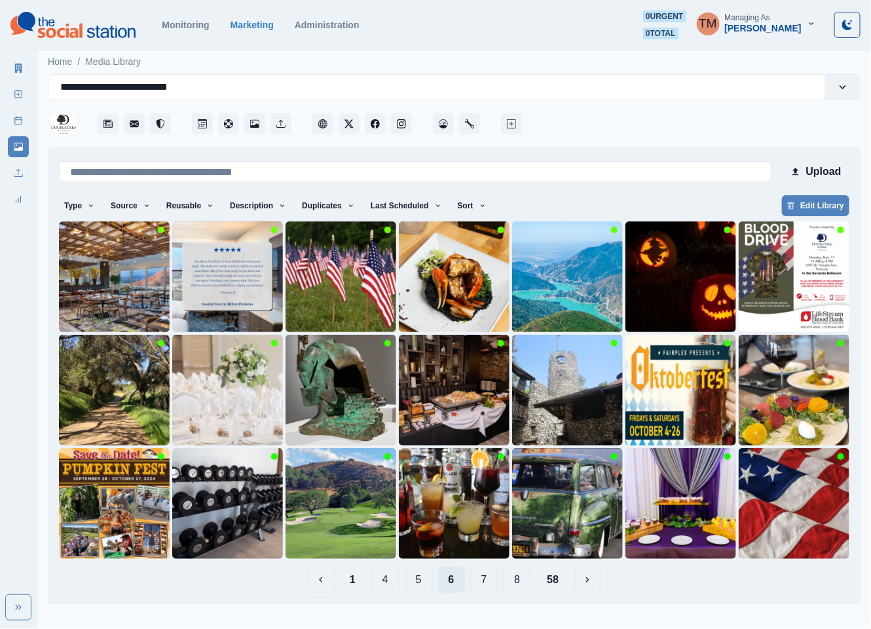
click at [487, 583] on button "7" at bounding box center [484, 579] width 28 height 26
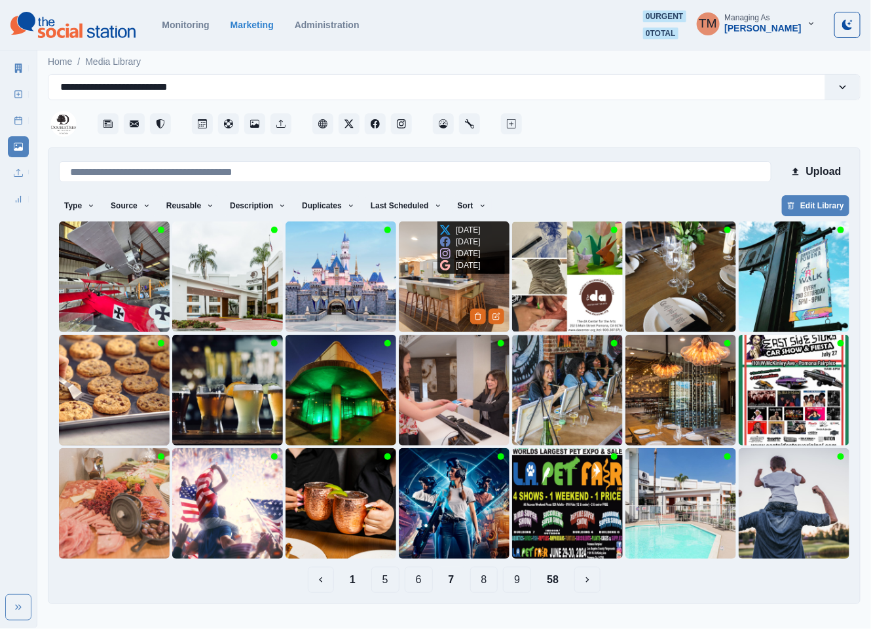
click at [450, 282] on img at bounding box center [454, 276] width 111 height 111
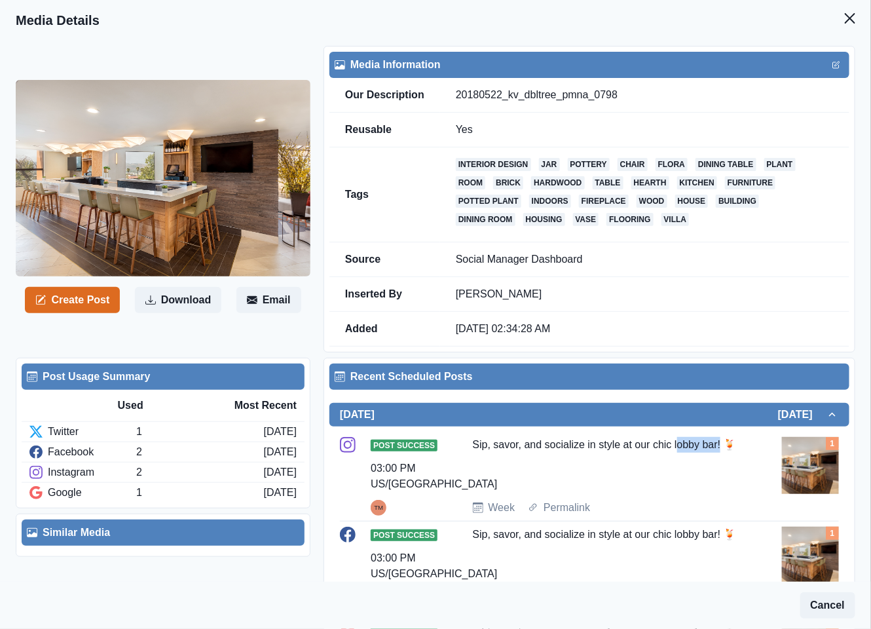
drag, startPoint x: 670, startPoint y: 448, endPoint x: 714, endPoint y: 450, distance: 43.9
click at [714, 450] on div "Sip, savor, and socialize in style at our chic lobby bar! 🍹" at bounding box center [610, 463] width 274 height 52
copy div "obby bar!"
click at [845, 18] on icon "Close" at bounding box center [850, 18] width 10 height 10
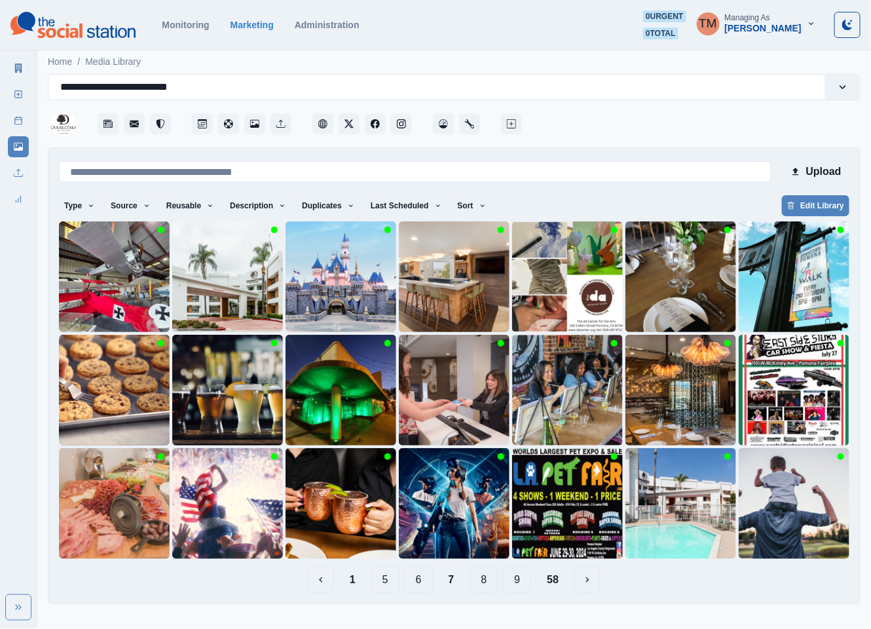
click at [485, 581] on button "8" at bounding box center [484, 579] width 28 height 26
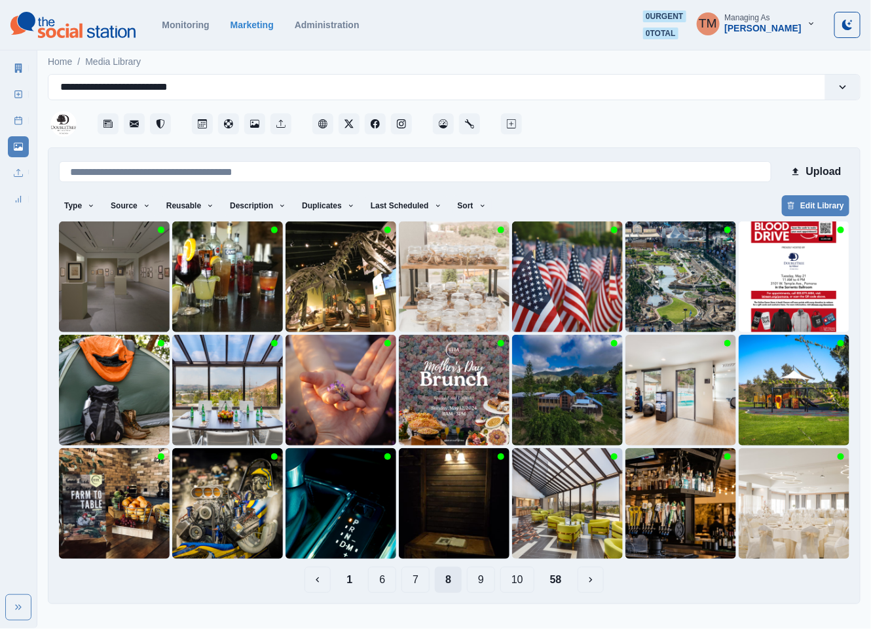
click at [485, 581] on button "9" at bounding box center [481, 579] width 28 height 26
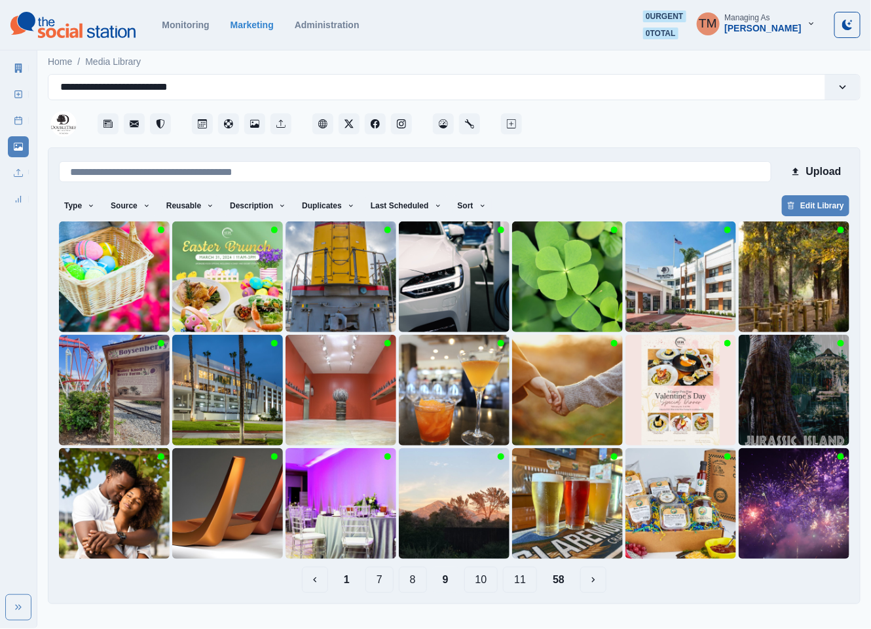
click at [485, 580] on button "10" at bounding box center [481, 579] width 34 height 26
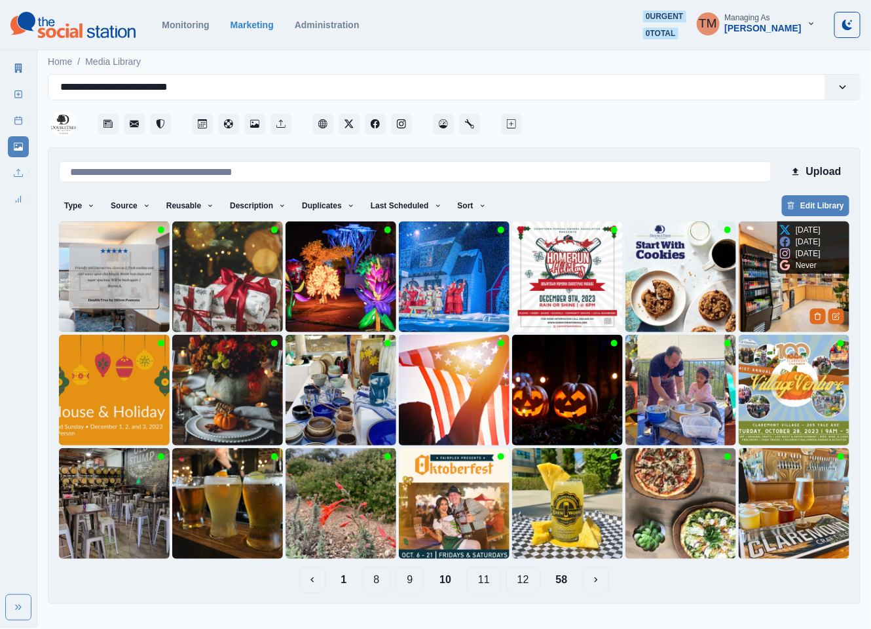
click at [778, 310] on img at bounding box center [793, 276] width 111 height 111
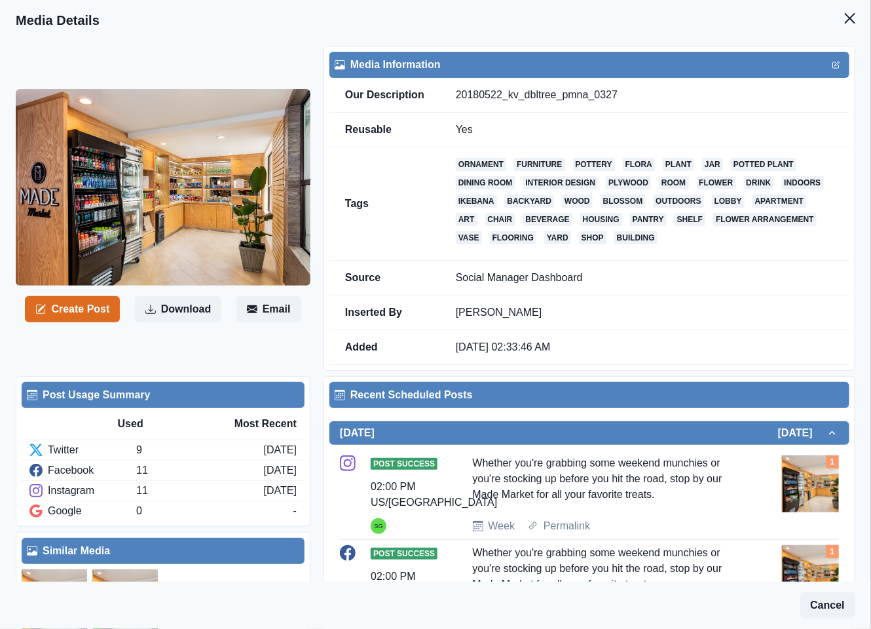
scroll to position [393, 0]
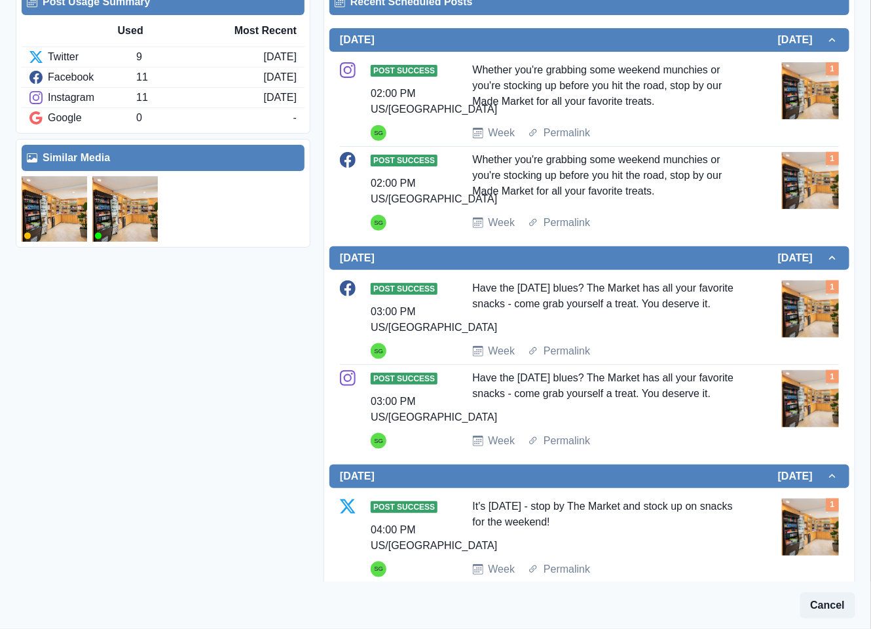
click at [44, 218] on img at bounding box center [54, 208] width 65 height 65
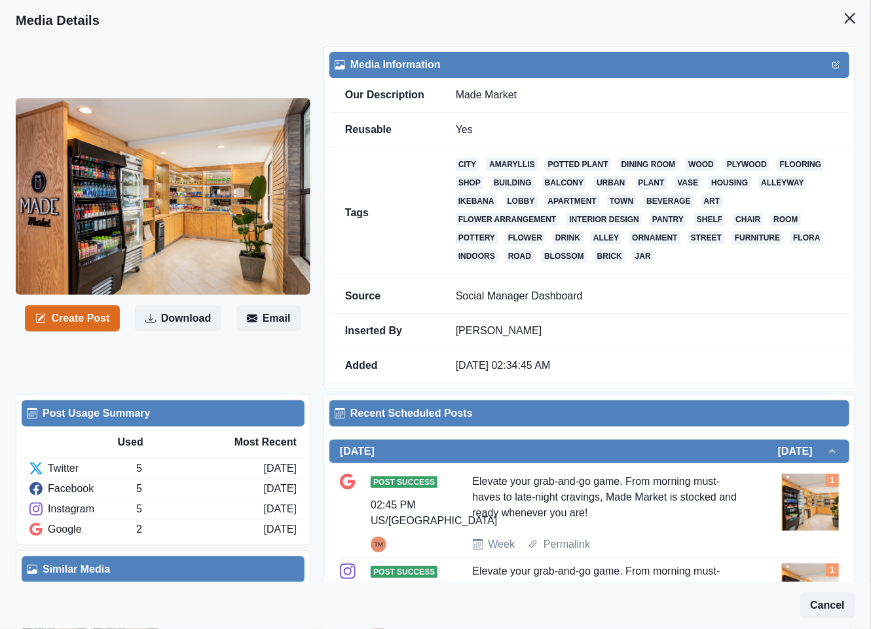
scroll to position [196, 0]
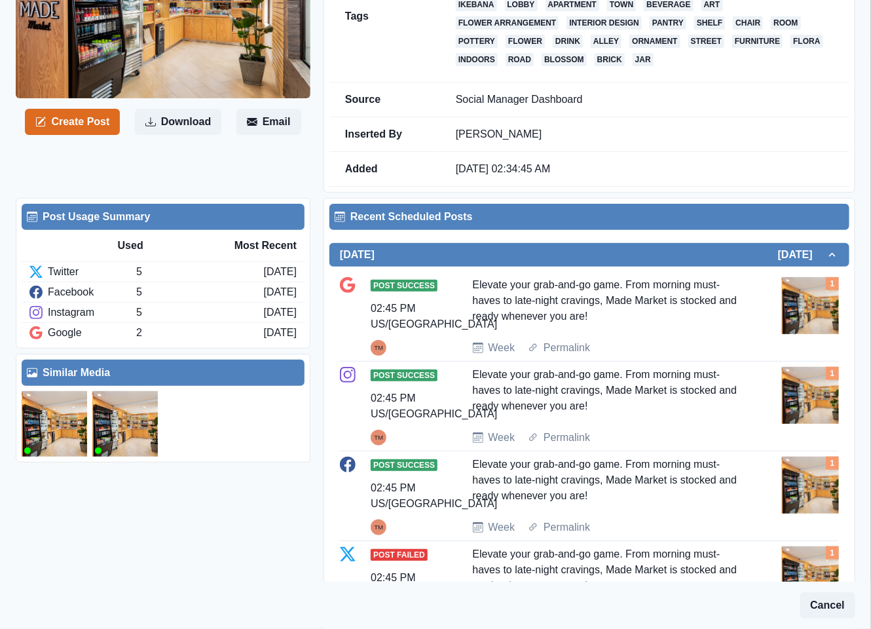
click at [59, 421] on img at bounding box center [54, 423] width 65 height 65
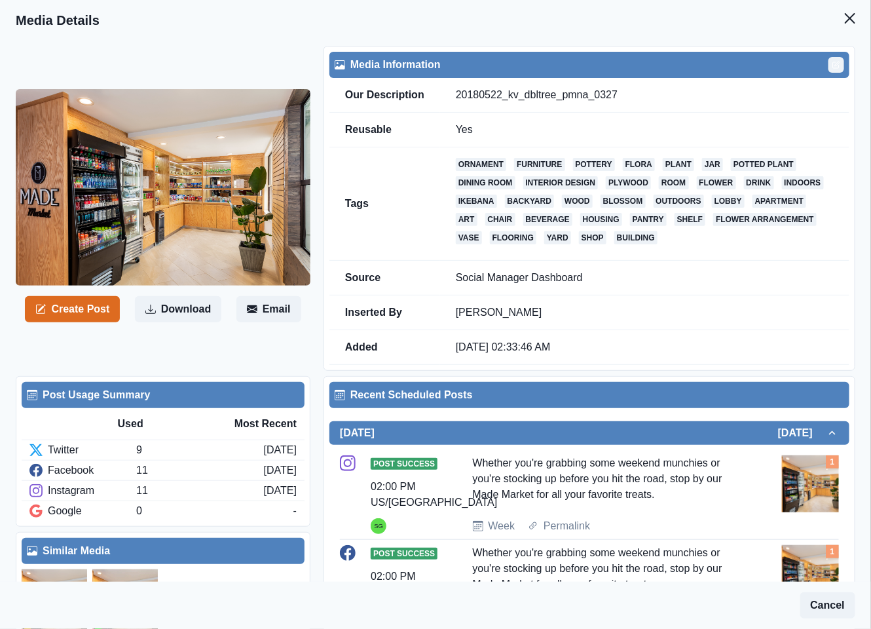
click at [828, 60] on button "Edit" at bounding box center [836, 65] width 16 height 16
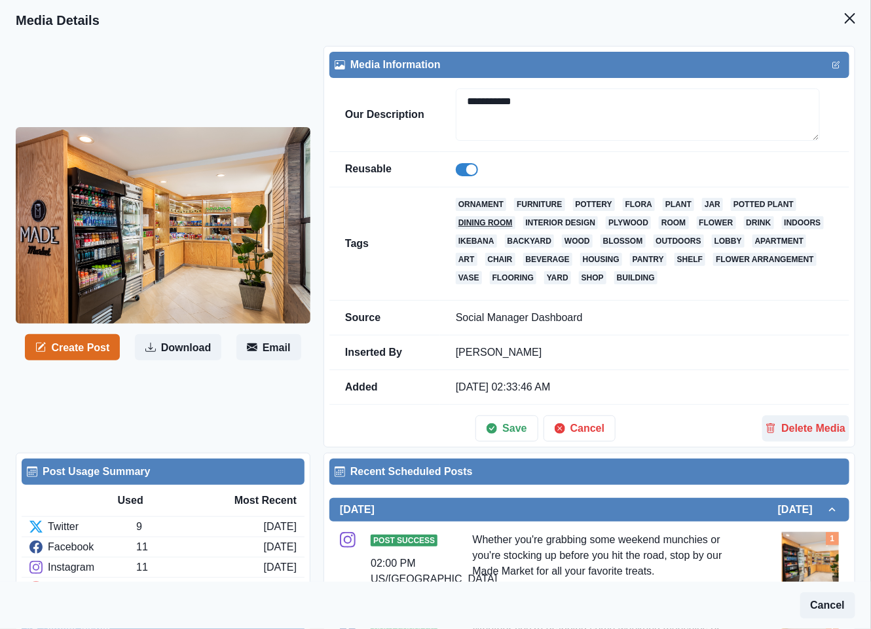
click at [458, 169] on span at bounding box center [467, 169] width 22 height 13
click at [513, 426] on button "Save" at bounding box center [506, 428] width 62 height 26
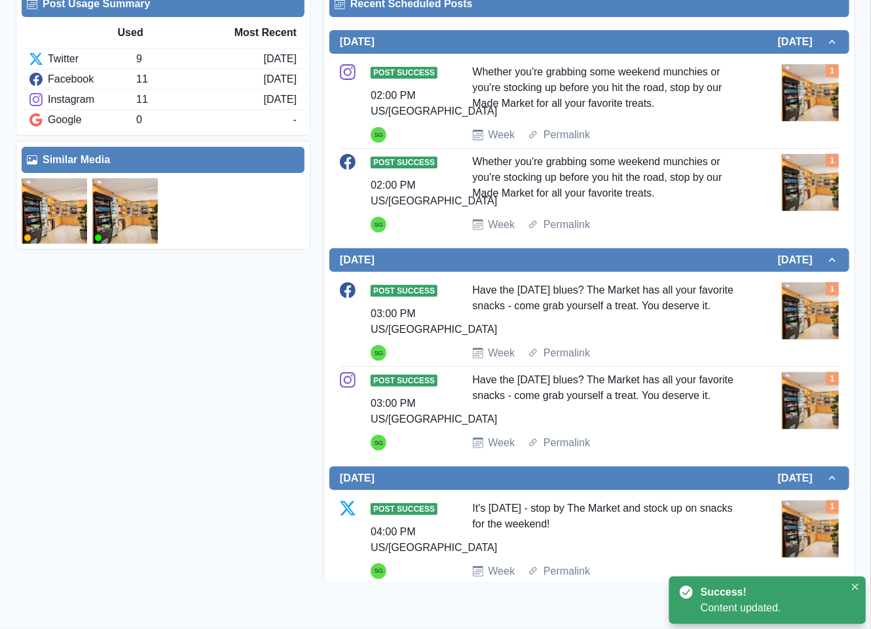
scroll to position [393, 0]
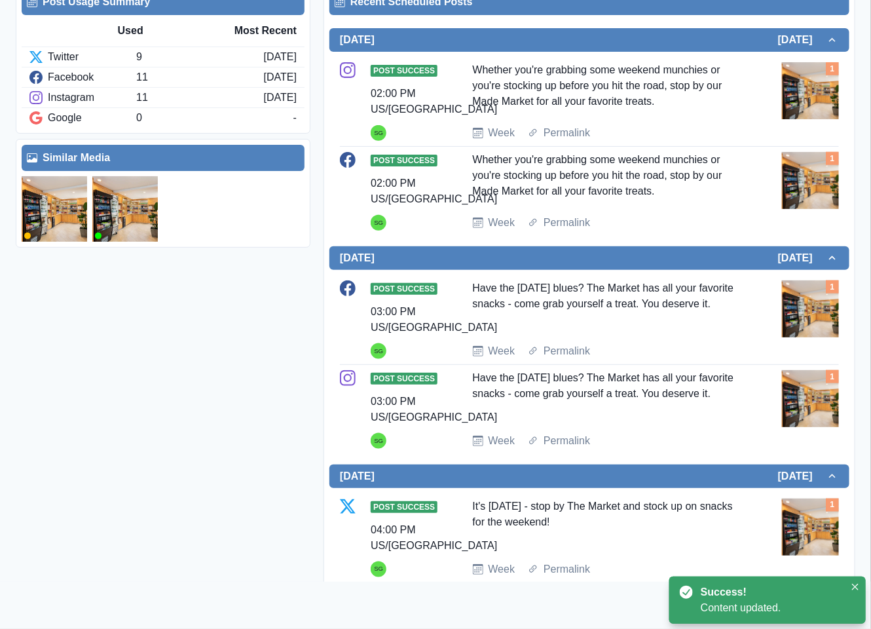
click at [130, 219] on img at bounding box center [124, 208] width 65 height 65
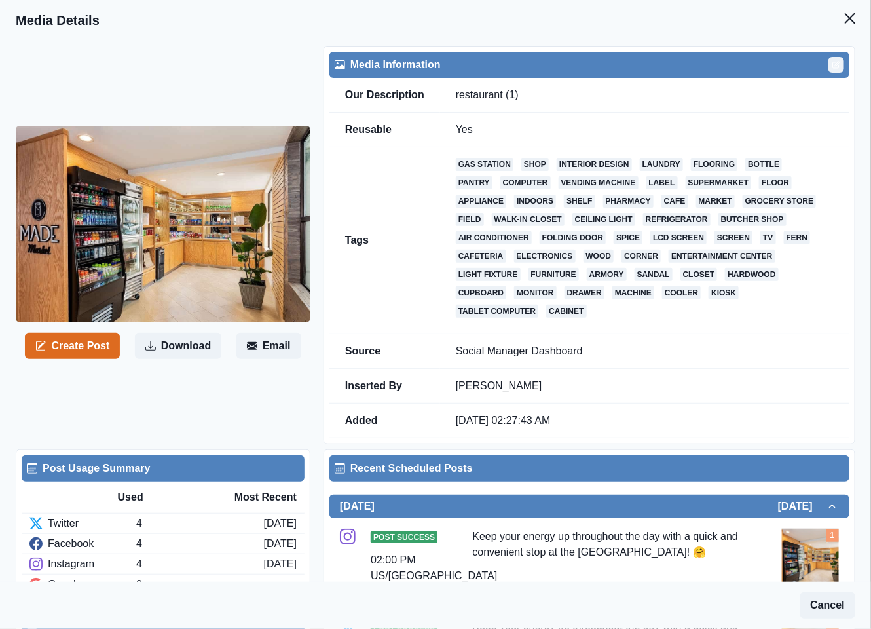
click at [828, 59] on button "Edit" at bounding box center [836, 65] width 16 height 16
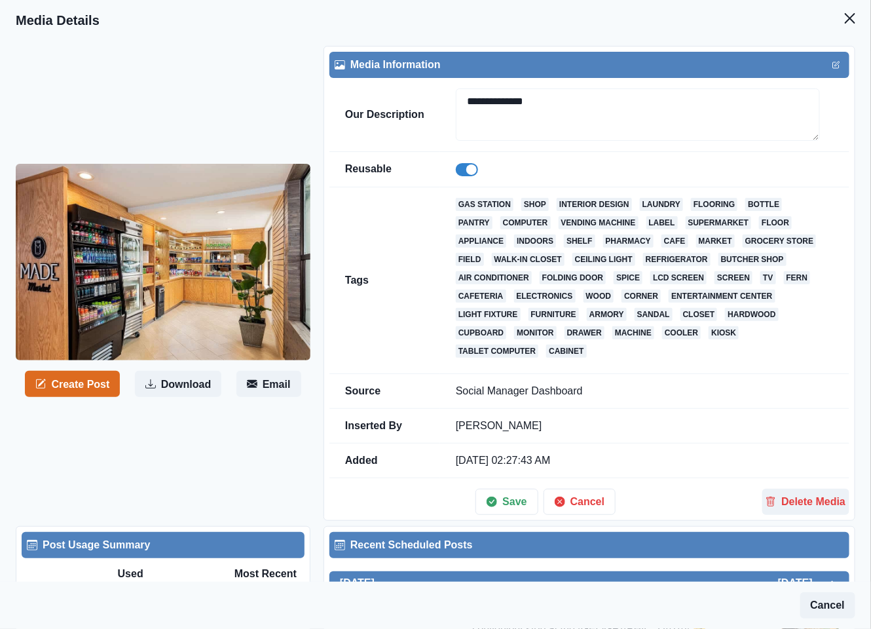
click at [467, 171] on span at bounding box center [471, 169] width 10 height 10
click at [503, 513] on button "Save" at bounding box center [506, 501] width 62 height 26
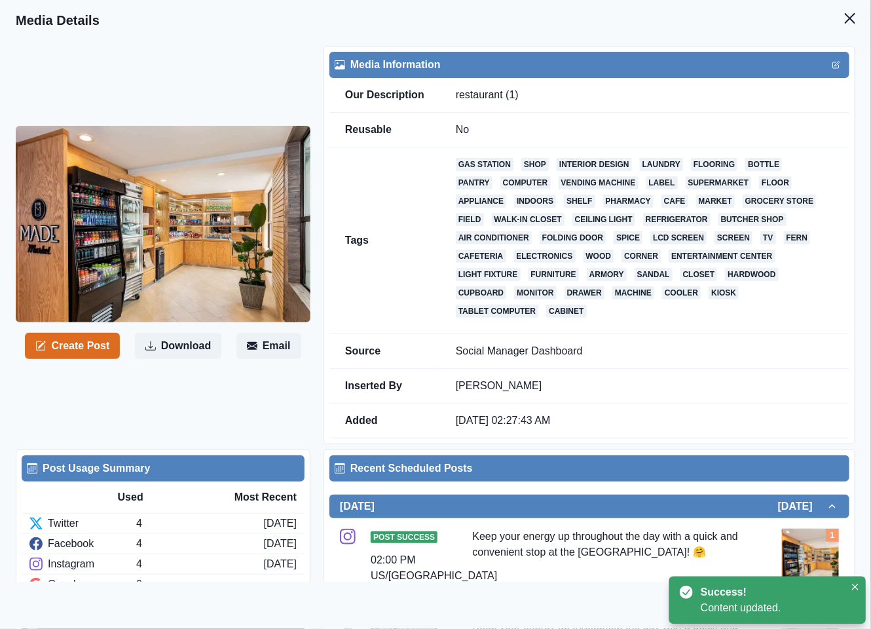
scroll to position [393, 0]
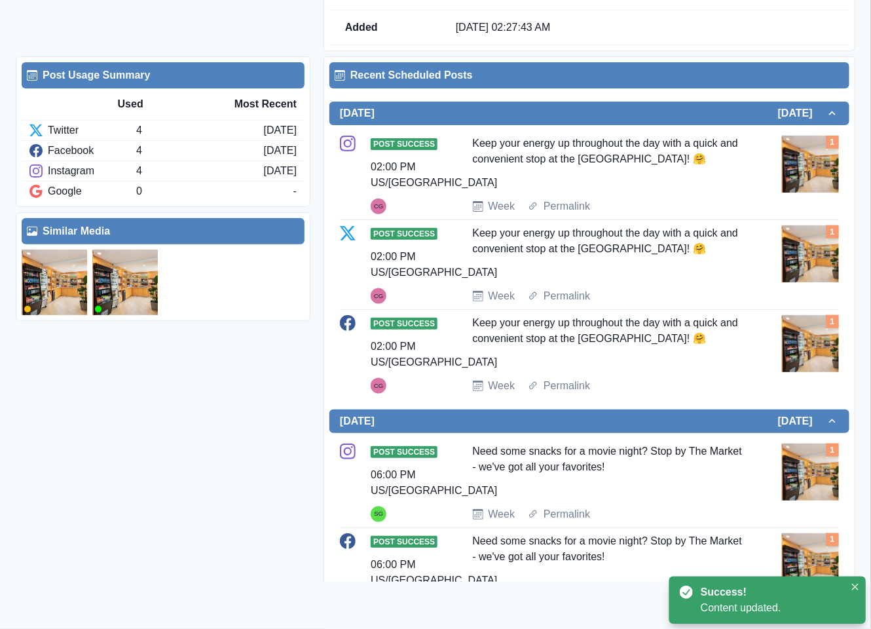
click at [110, 354] on div "Post Usage Summary Used Most Recent Twitter 4 2 years ago Facebook 4 2 years ag…" at bounding box center [163, 351] width 295 height 591
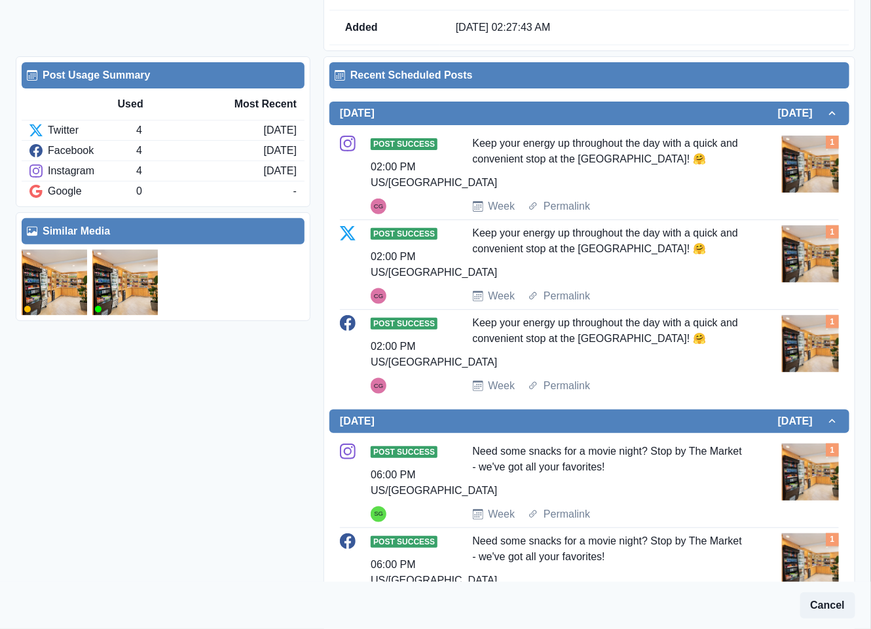
click at [52, 301] on img at bounding box center [54, 281] width 65 height 65
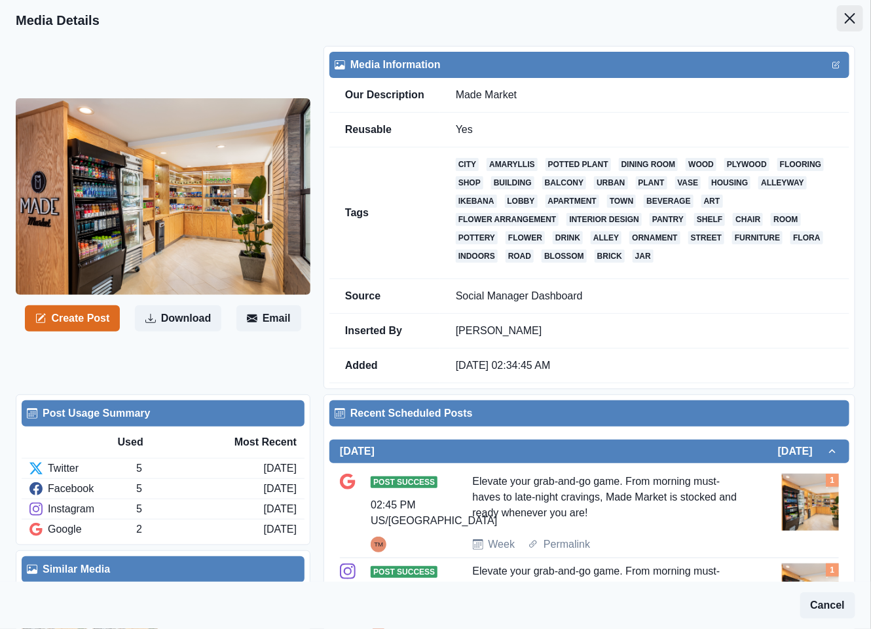
click at [845, 16] on icon "Close" at bounding box center [850, 18] width 10 height 10
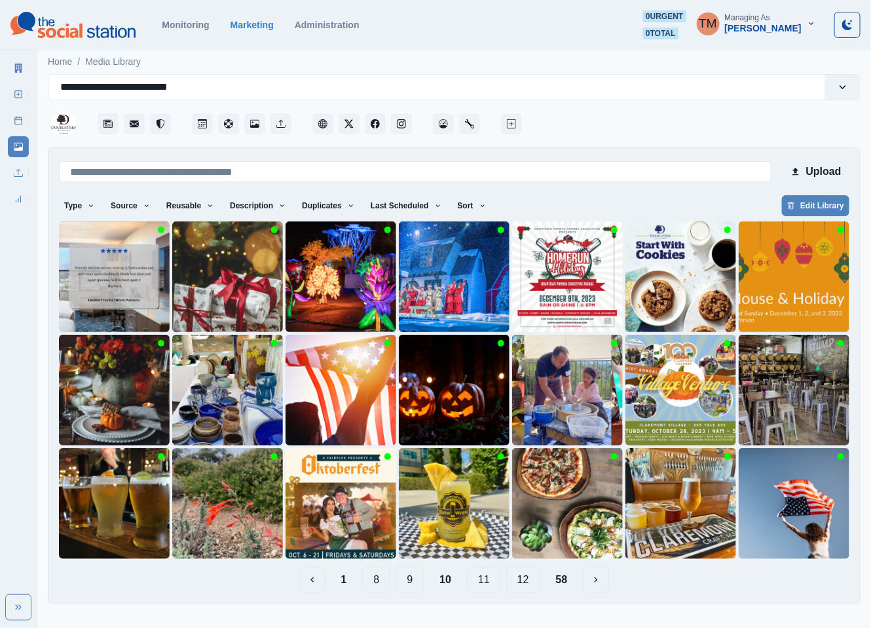
click at [482, 583] on button "11" at bounding box center [484, 579] width 34 height 26
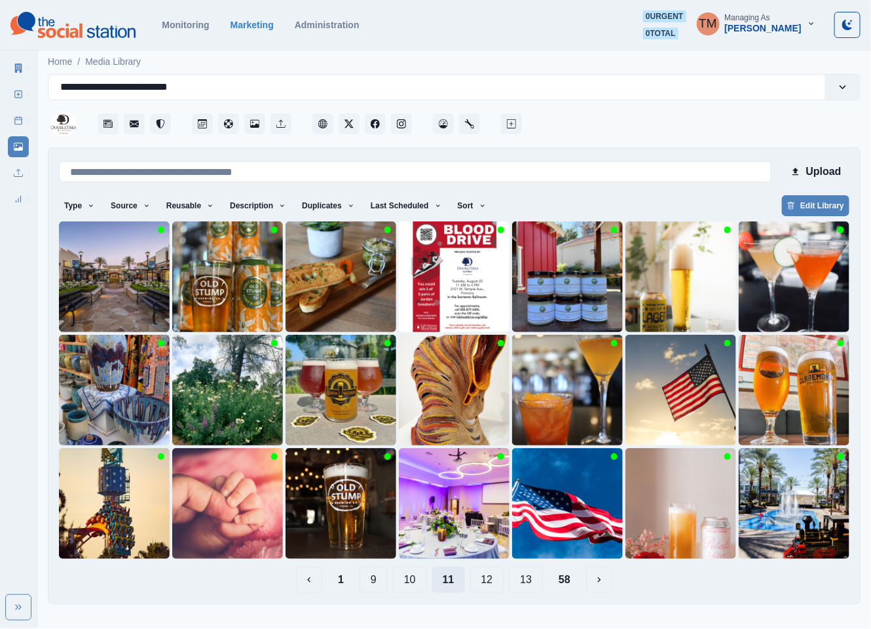
click at [482, 583] on button "12" at bounding box center [487, 579] width 34 height 26
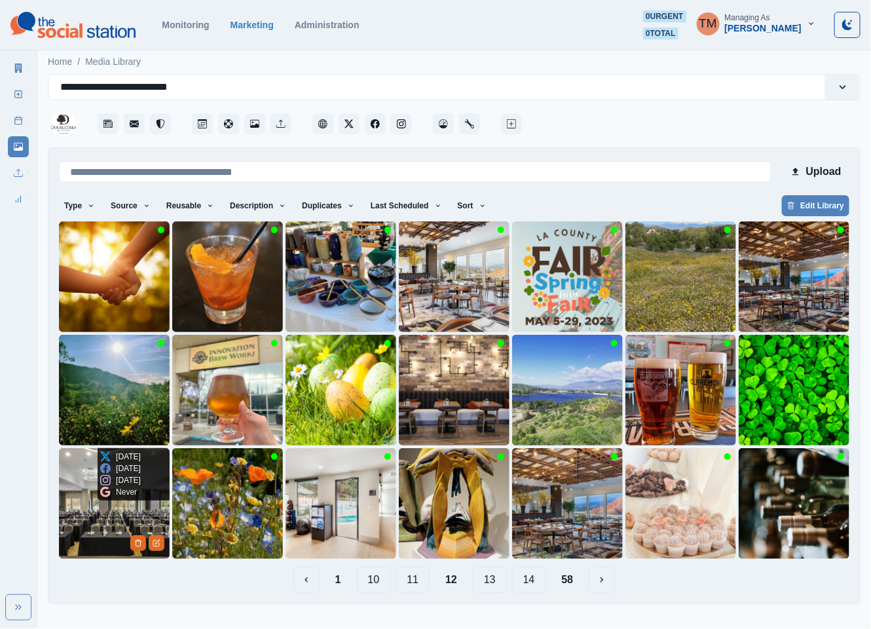
click at [85, 524] on img at bounding box center [114, 503] width 111 height 111
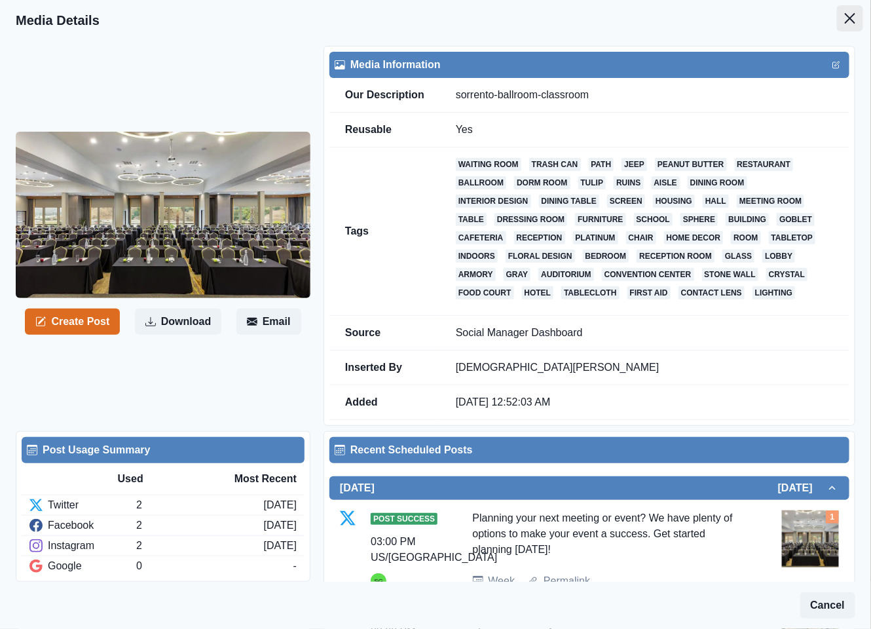
click at [845, 16] on icon "Close" at bounding box center [850, 18] width 10 height 10
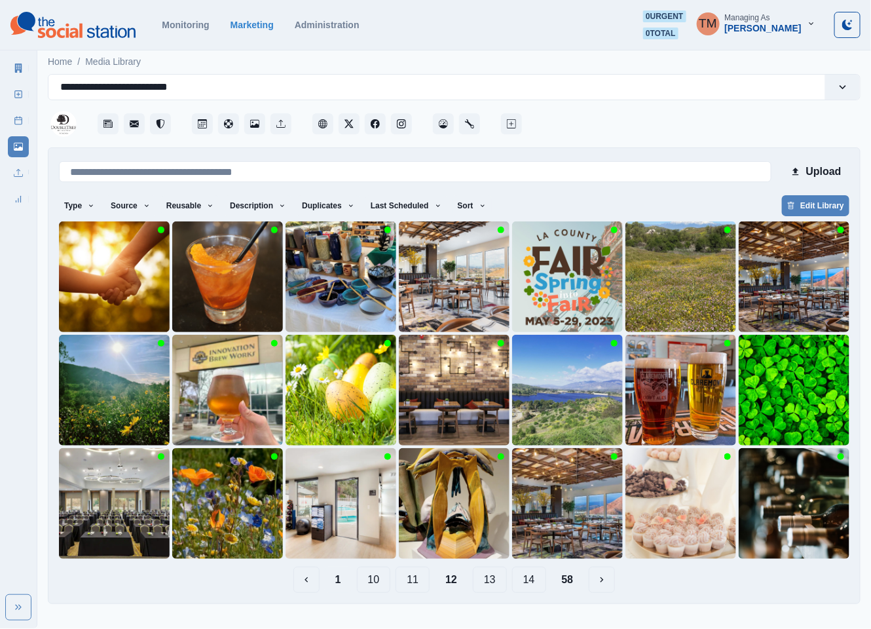
click at [337, 581] on button "1" at bounding box center [338, 579] width 27 height 26
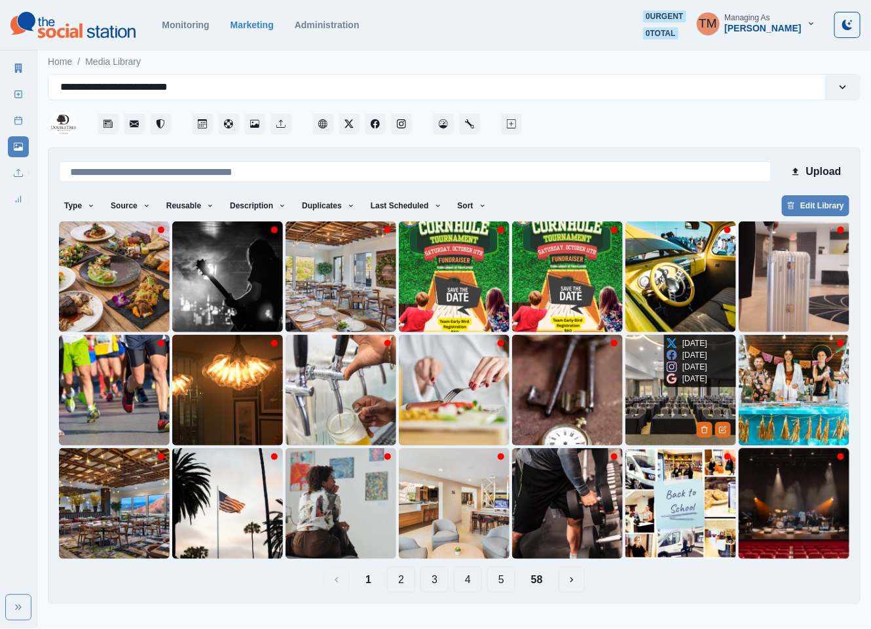
click at [676, 405] on img at bounding box center [680, 390] width 111 height 111
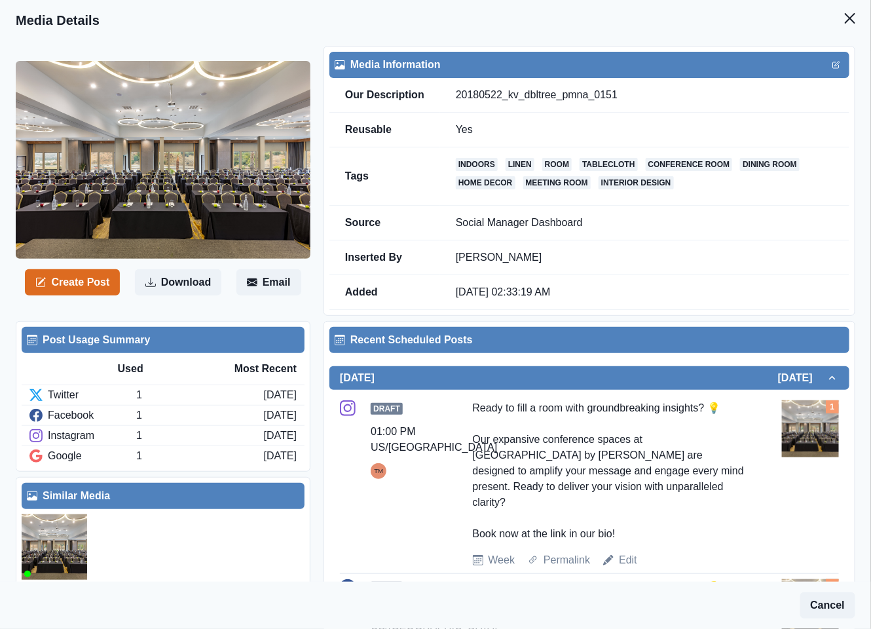
scroll to position [196, 0]
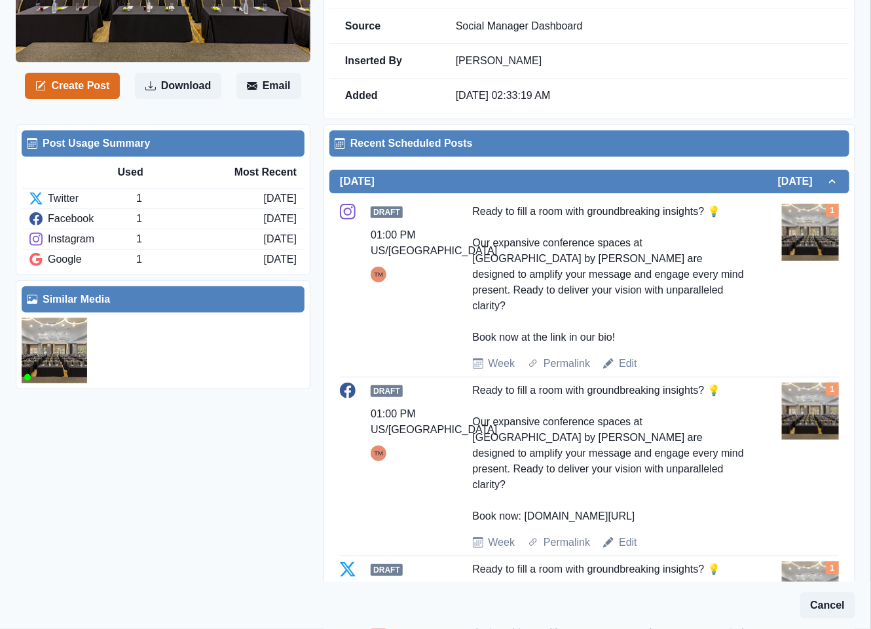
click at [62, 355] on img at bounding box center [54, 350] width 65 height 65
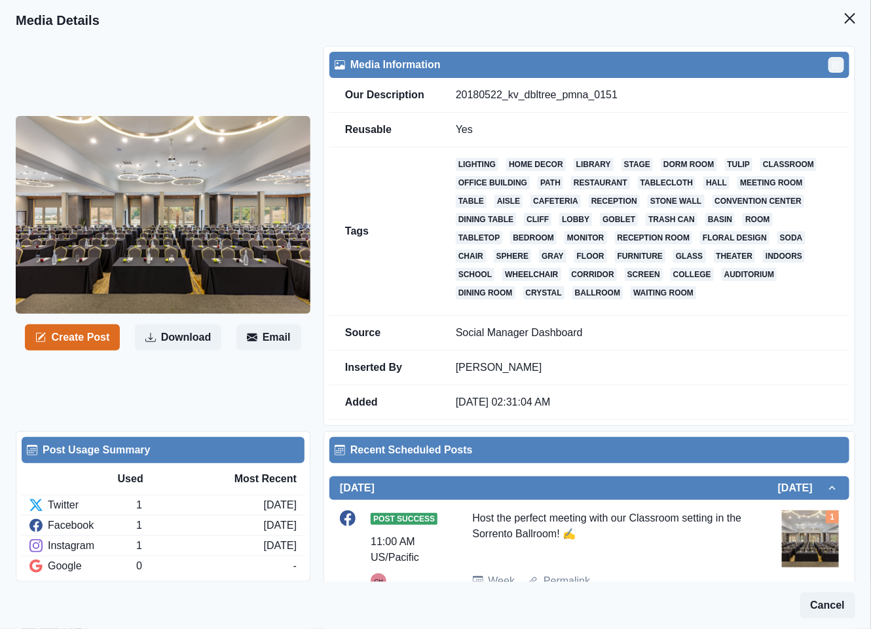
click at [828, 63] on button "Edit" at bounding box center [836, 65] width 16 height 16
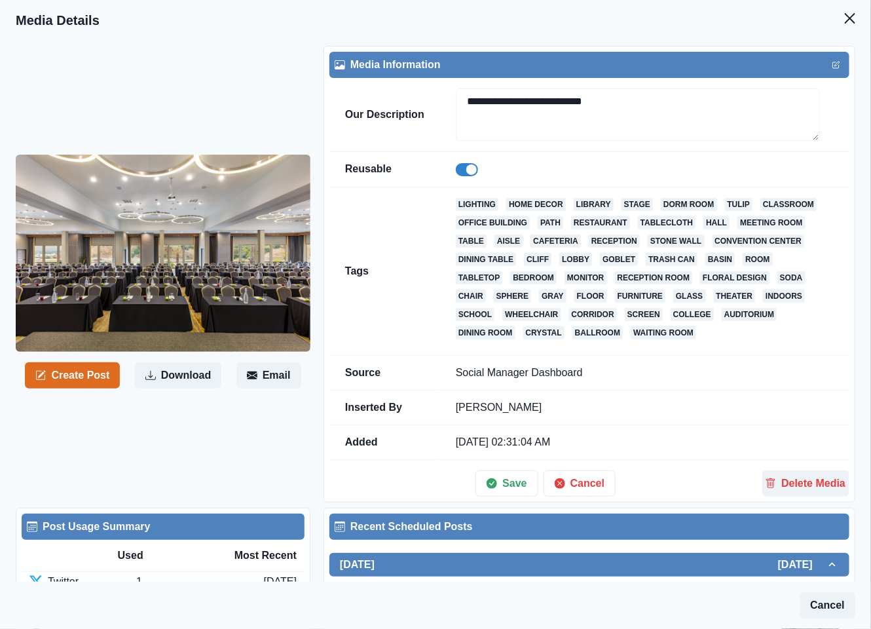
click at [458, 172] on span at bounding box center [467, 169] width 22 height 13
click at [507, 488] on button "Save" at bounding box center [506, 483] width 62 height 26
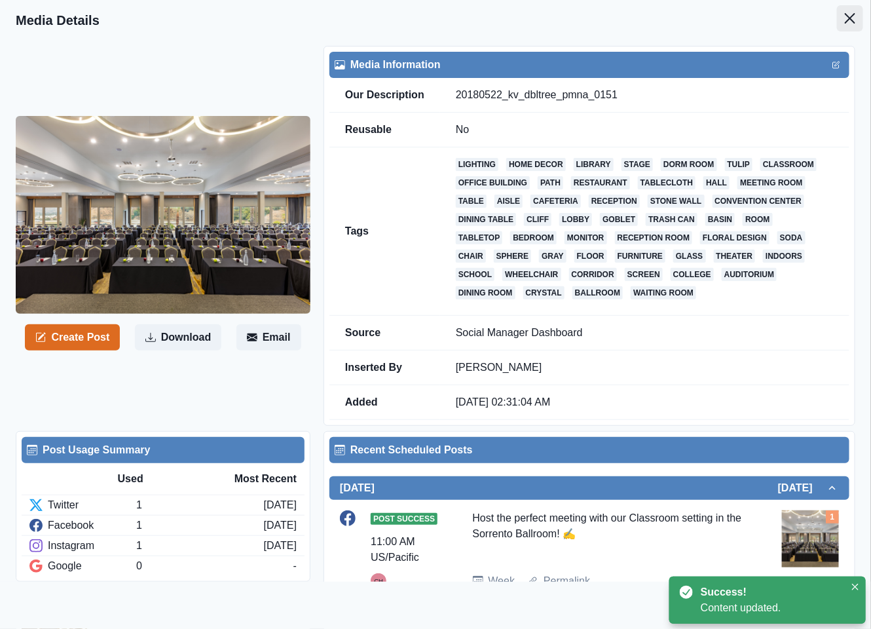
click at [845, 16] on icon "Close" at bounding box center [850, 18] width 10 height 10
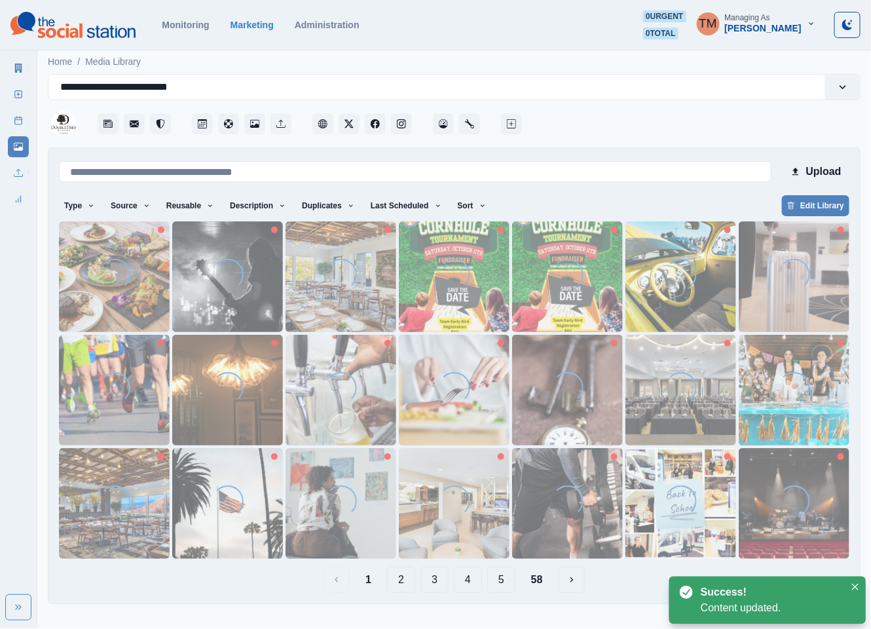
click at [405, 582] on button "2" at bounding box center [401, 579] width 28 height 26
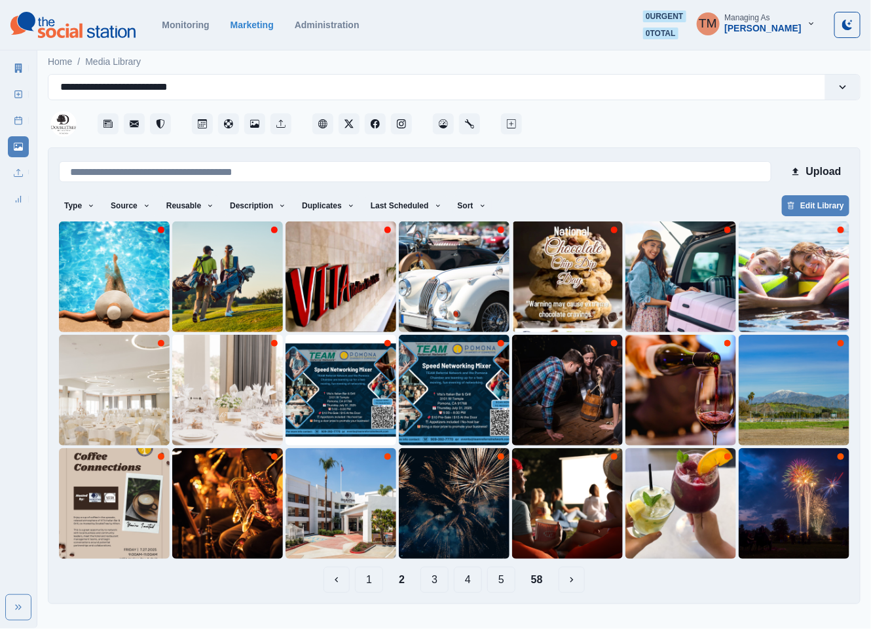
click at [511, 584] on button "5" at bounding box center [501, 579] width 28 height 26
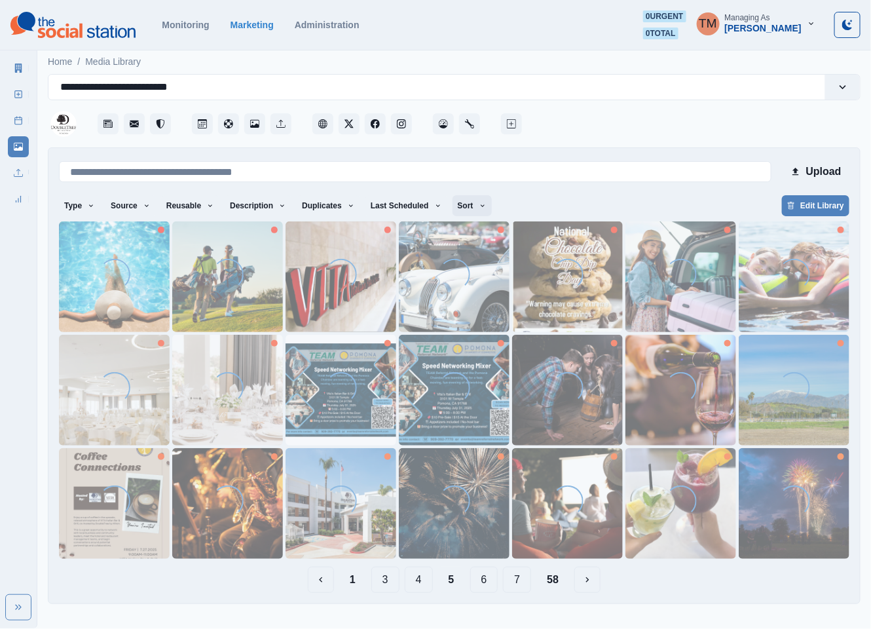
click at [468, 199] on button "Sort" at bounding box center [471, 205] width 39 height 21
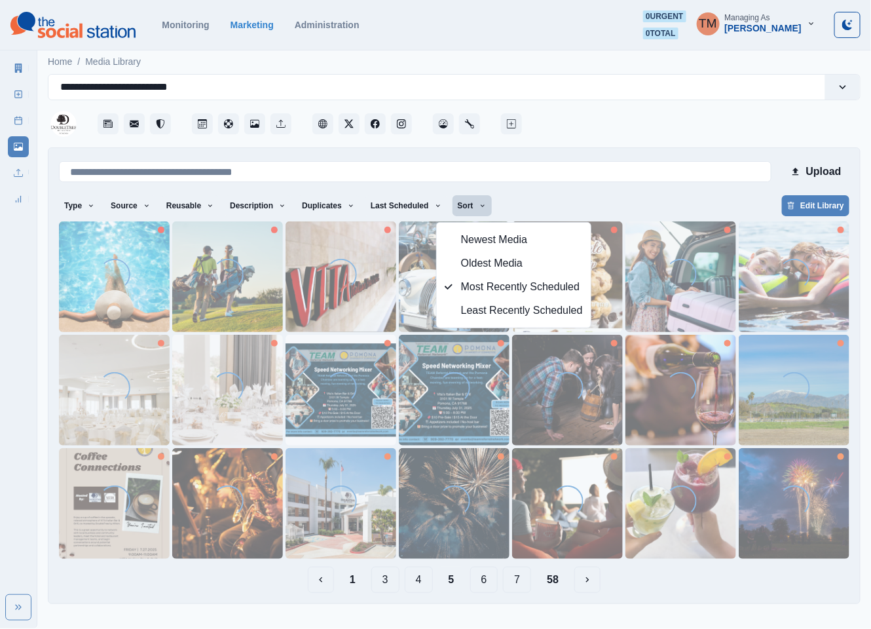
click at [524, 582] on button "7" at bounding box center [517, 579] width 28 height 26
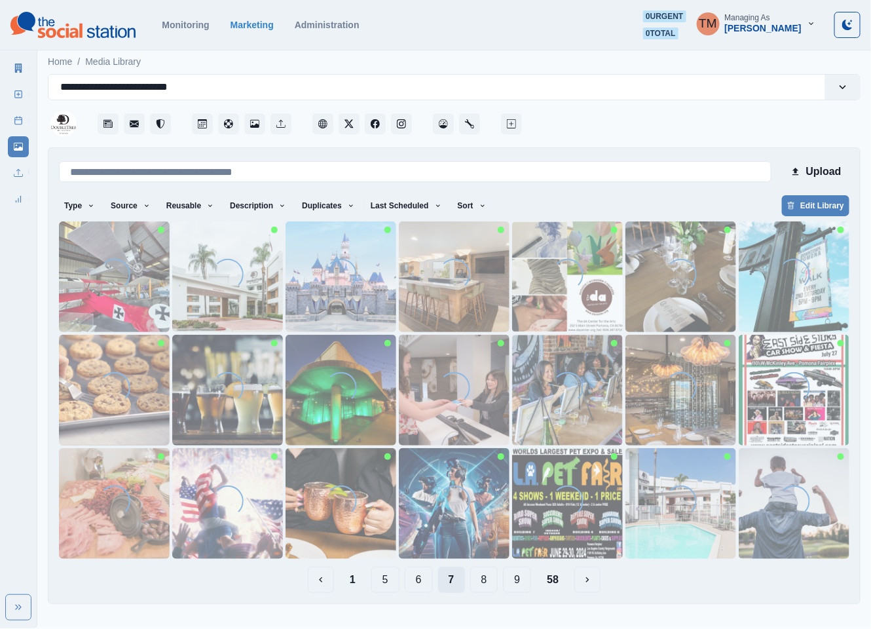
click at [524, 582] on button "9" at bounding box center [517, 579] width 28 height 26
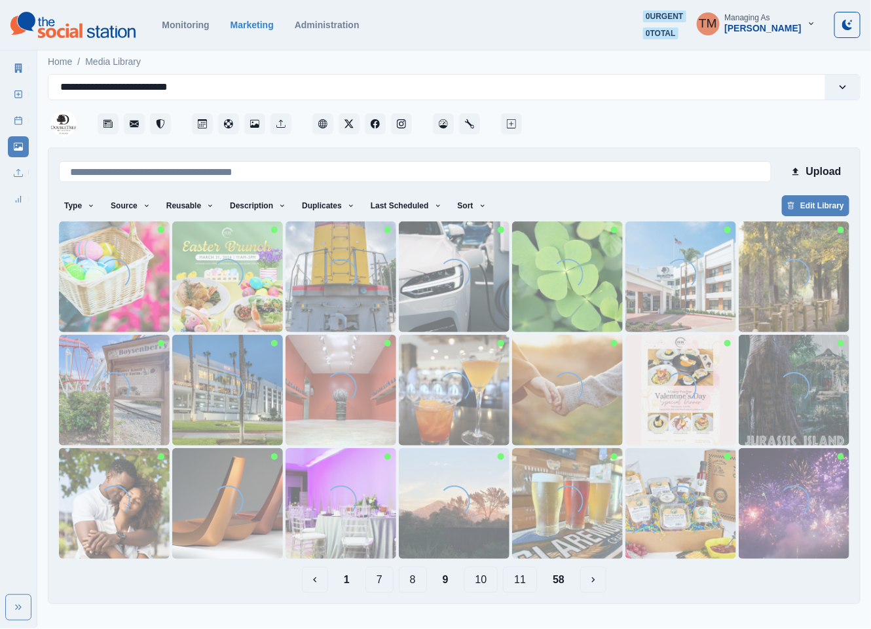
click at [524, 582] on button "11" at bounding box center [520, 579] width 34 height 26
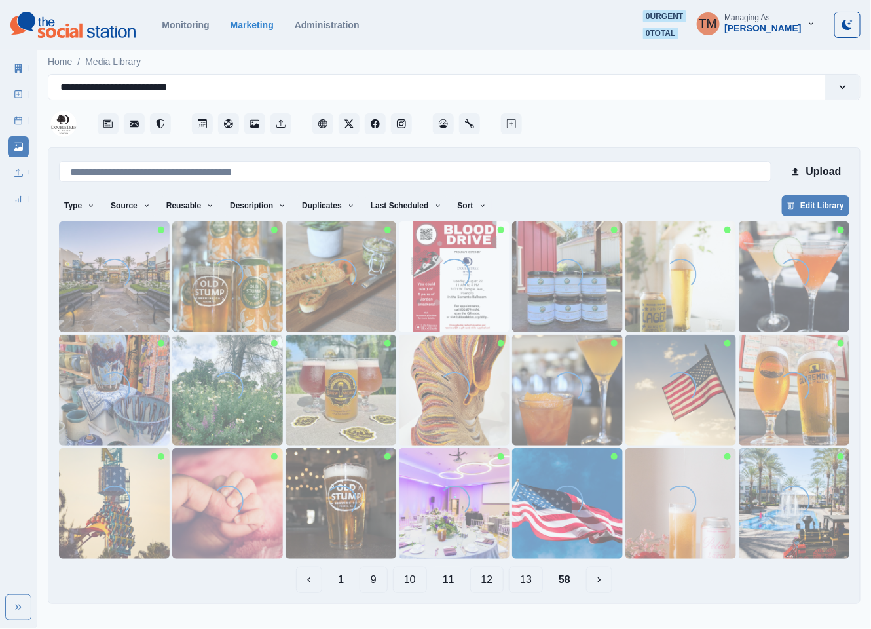
click at [524, 582] on button "13" at bounding box center [526, 579] width 34 height 26
click at [524, 582] on button "15" at bounding box center [529, 579] width 34 height 26
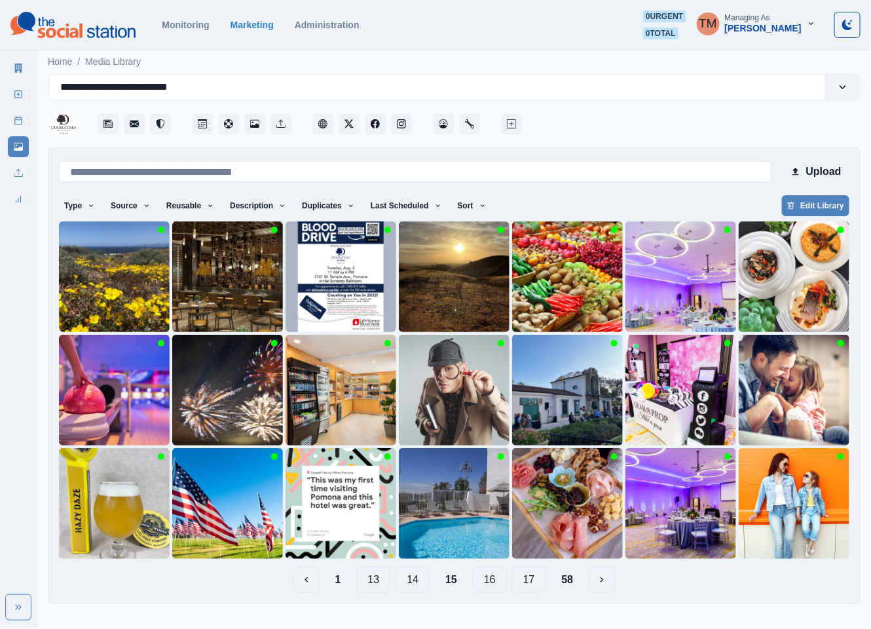
click at [524, 579] on html "**********" at bounding box center [435, 307] width 871 height 614
click at [309, 395] on img at bounding box center [340, 390] width 111 height 111
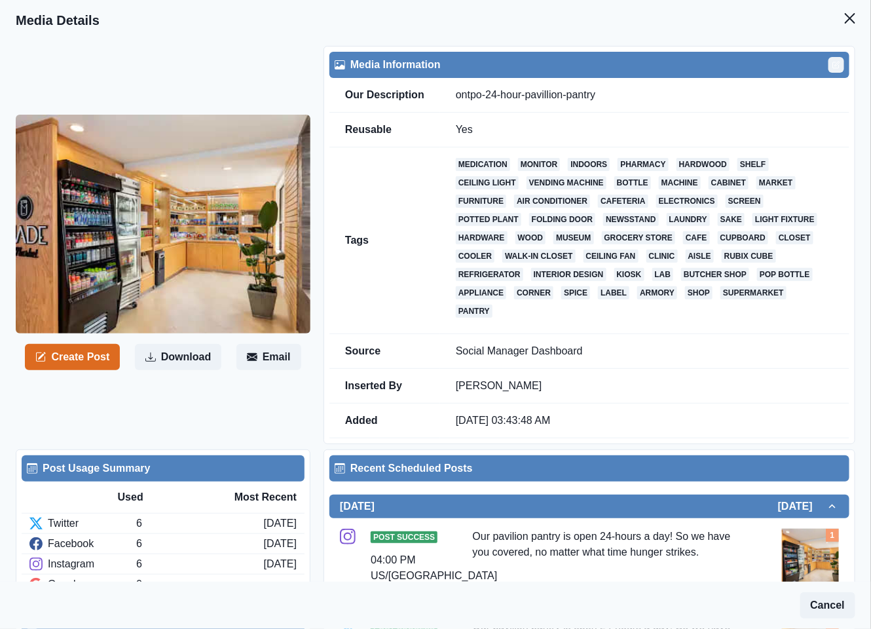
click at [828, 65] on button "Edit" at bounding box center [836, 65] width 16 height 16
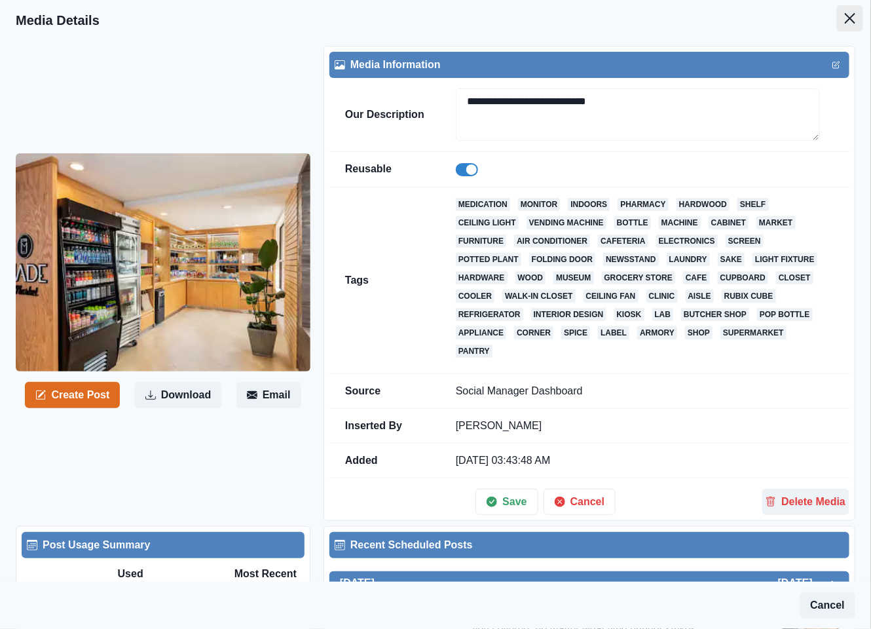
click at [845, 20] on icon "Close" at bounding box center [850, 18] width 10 height 10
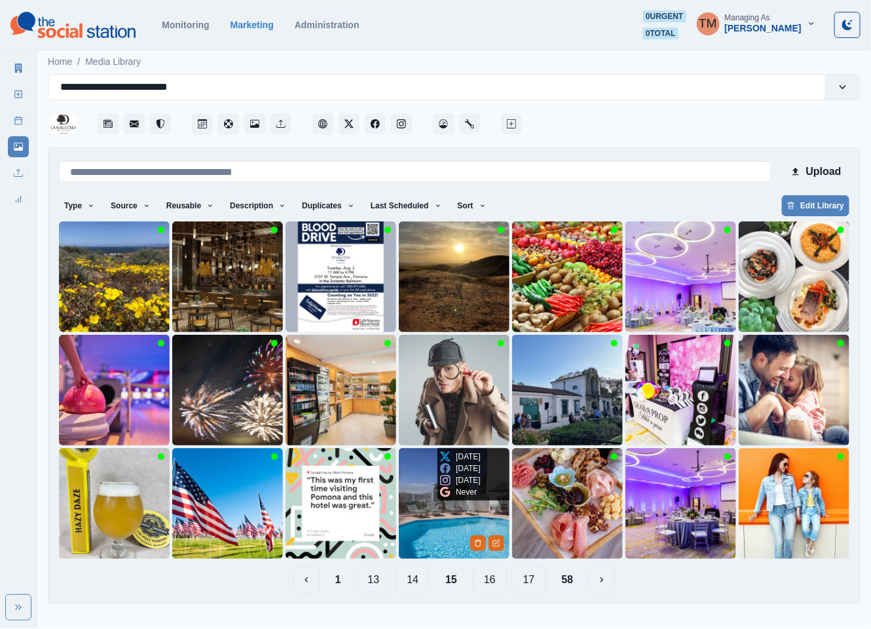
drag, startPoint x: 481, startPoint y: 585, endPoint x: 438, endPoint y: 530, distance: 69.9
click at [445, 530] on div "Upload Type Any Image Video Source Any Upload Social Manager Found: Instagram F…" at bounding box center [454, 375] width 790 height 434
click at [438, 530] on img at bounding box center [454, 503] width 111 height 111
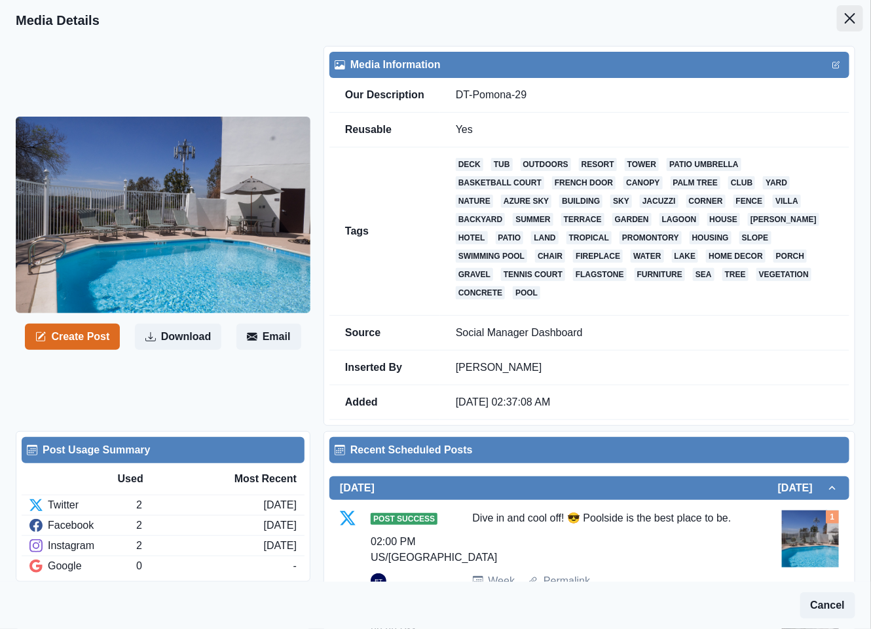
click at [845, 22] on icon "Close" at bounding box center [850, 18] width 10 height 10
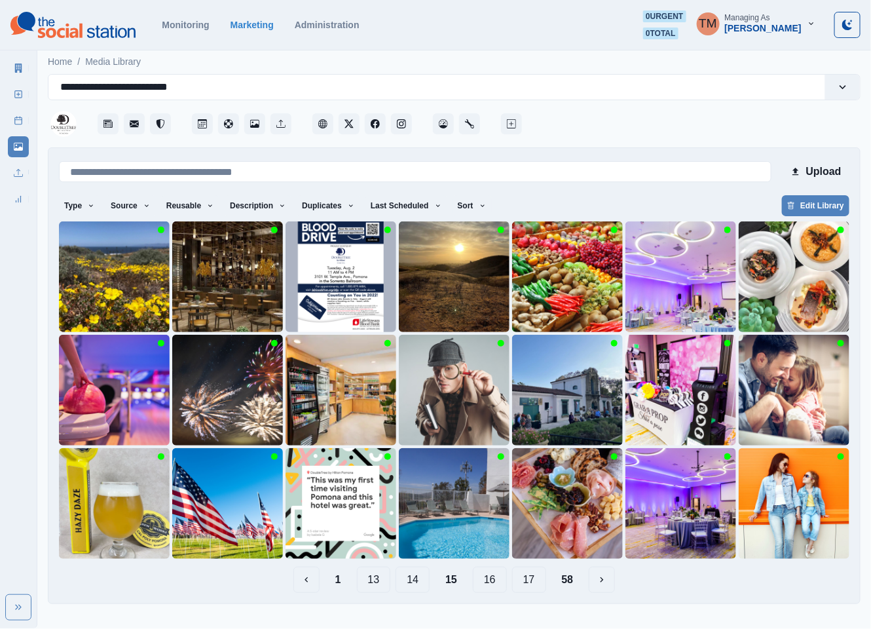
click at [492, 579] on button "16" at bounding box center [490, 579] width 34 height 26
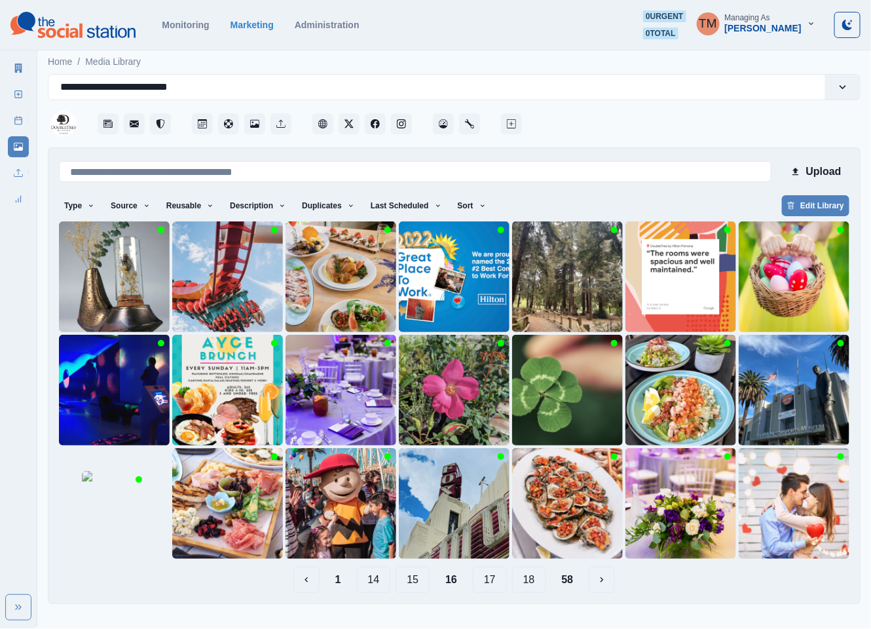
click at [499, 588] on button "17" at bounding box center [490, 579] width 34 height 26
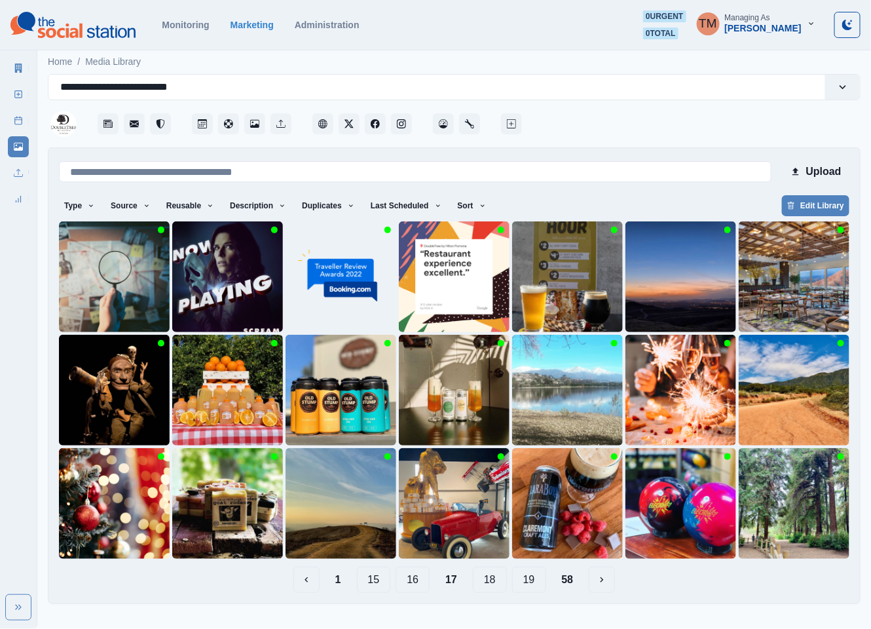
click at [499, 583] on button "18" at bounding box center [490, 579] width 34 height 26
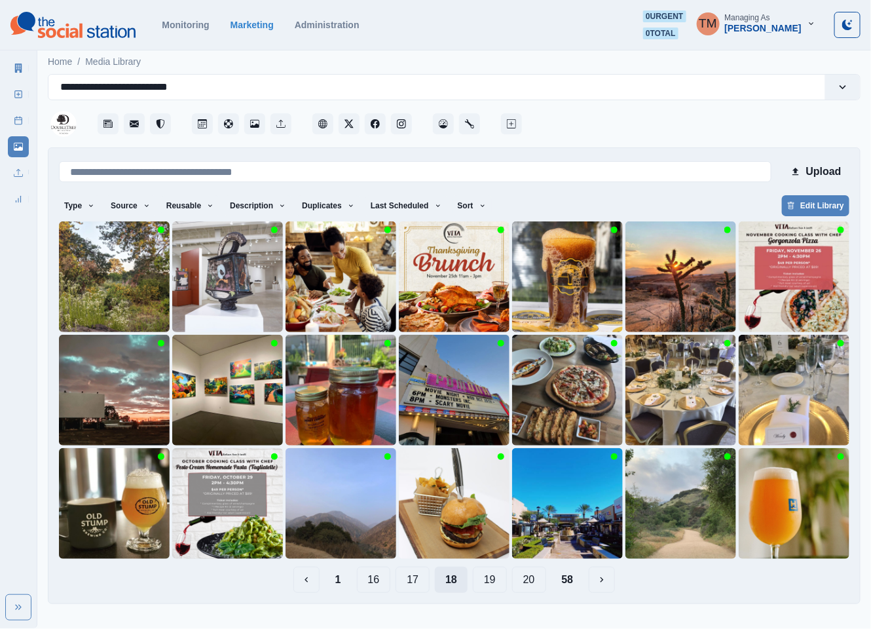
click at [499, 583] on button "19" at bounding box center [490, 579] width 34 height 26
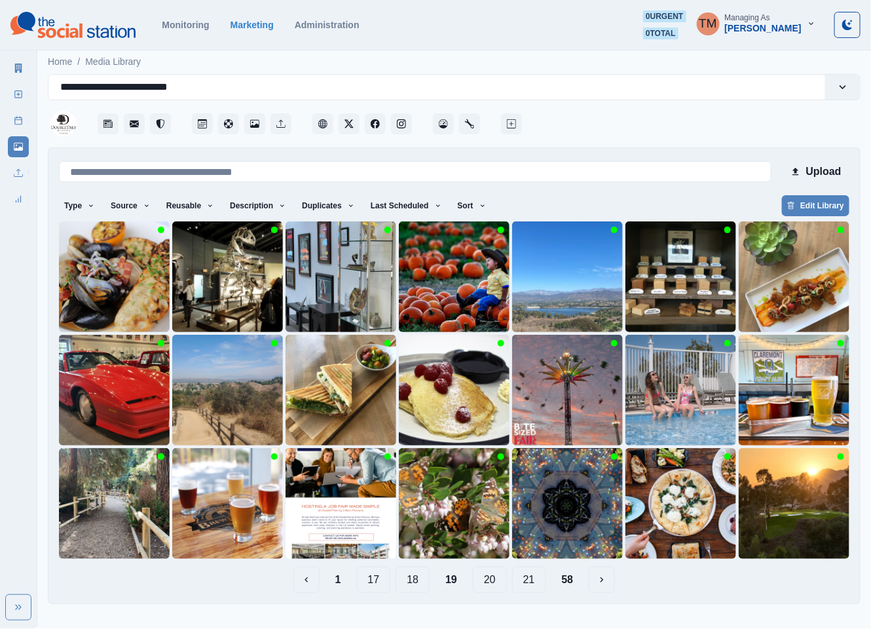
click at [498, 581] on button "20" at bounding box center [490, 579] width 34 height 26
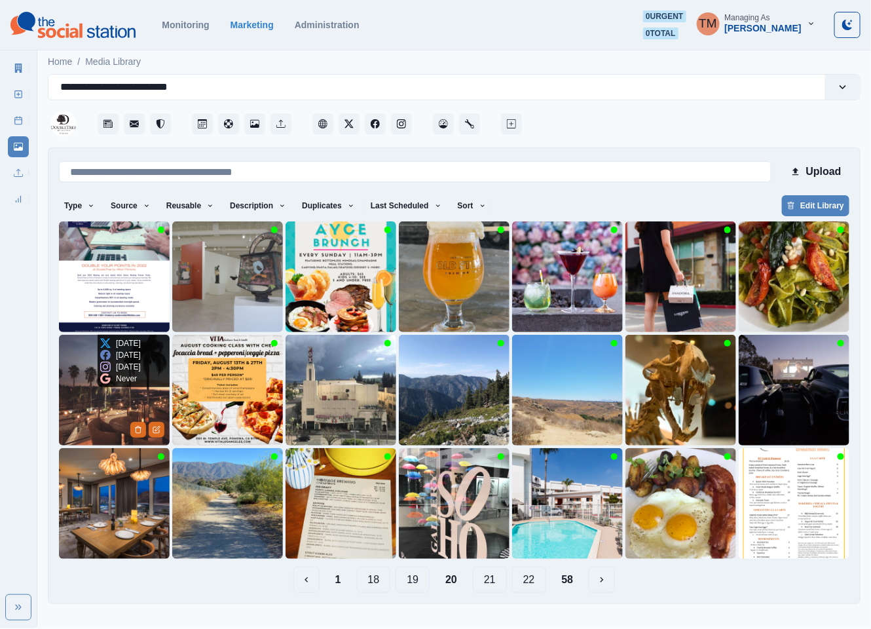
click at [83, 421] on img at bounding box center [114, 390] width 111 height 111
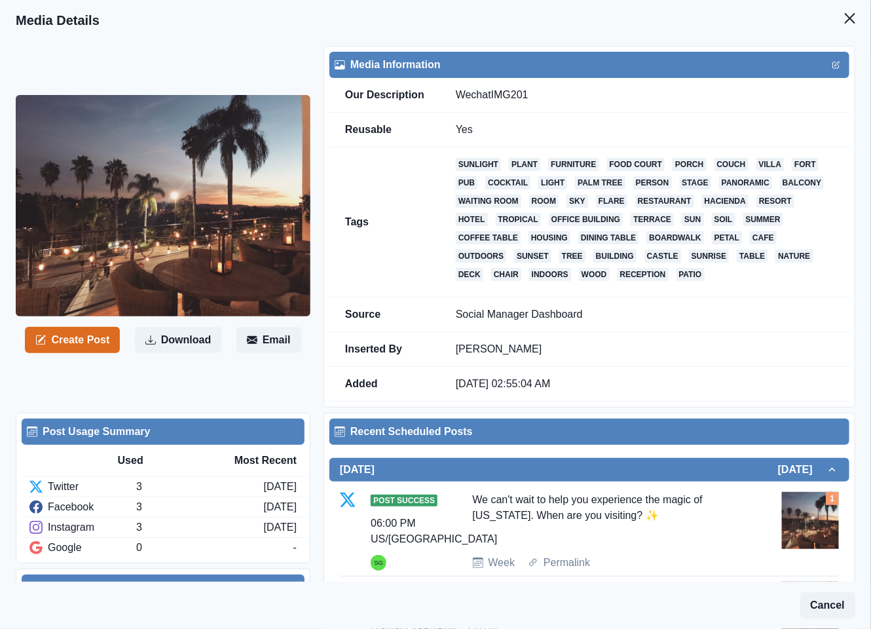
click at [354, 18] on header "Media Details" at bounding box center [435, 20] width 871 height 41
click at [845, 18] on icon "Close" at bounding box center [850, 18] width 10 height 10
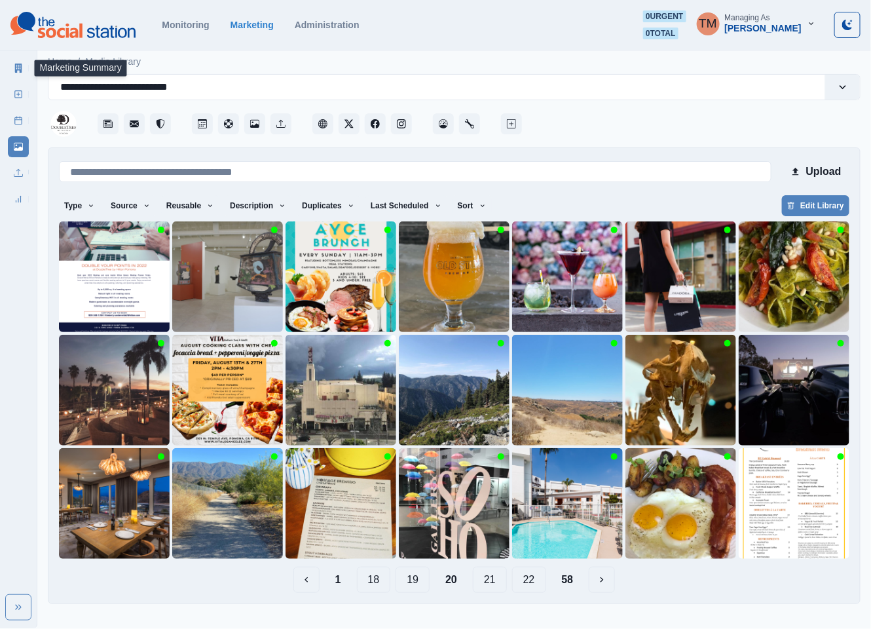
click at [20, 69] on icon at bounding box center [18, 68] width 7 height 9
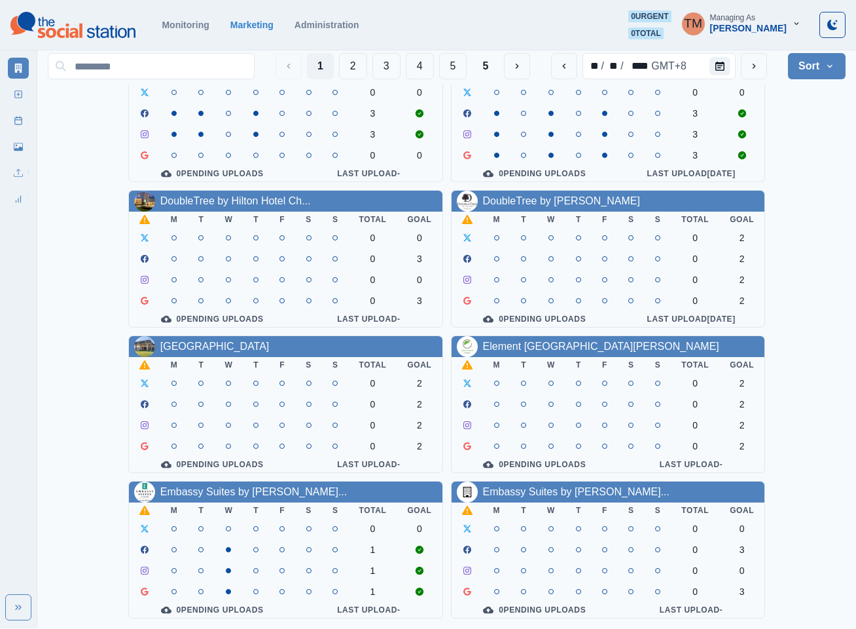
scroll to position [393, 0]
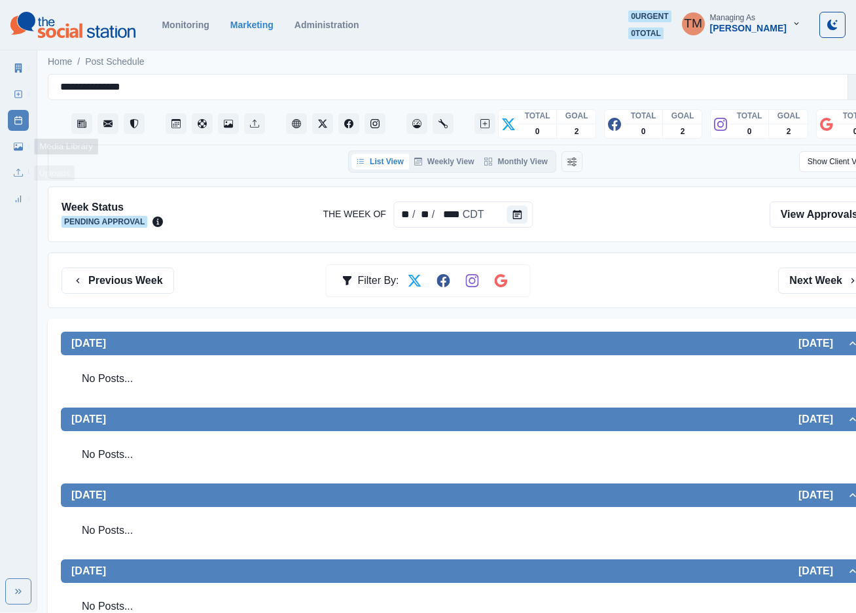
click at [22, 155] on link "Media Library" at bounding box center [18, 146] width 21 height 21
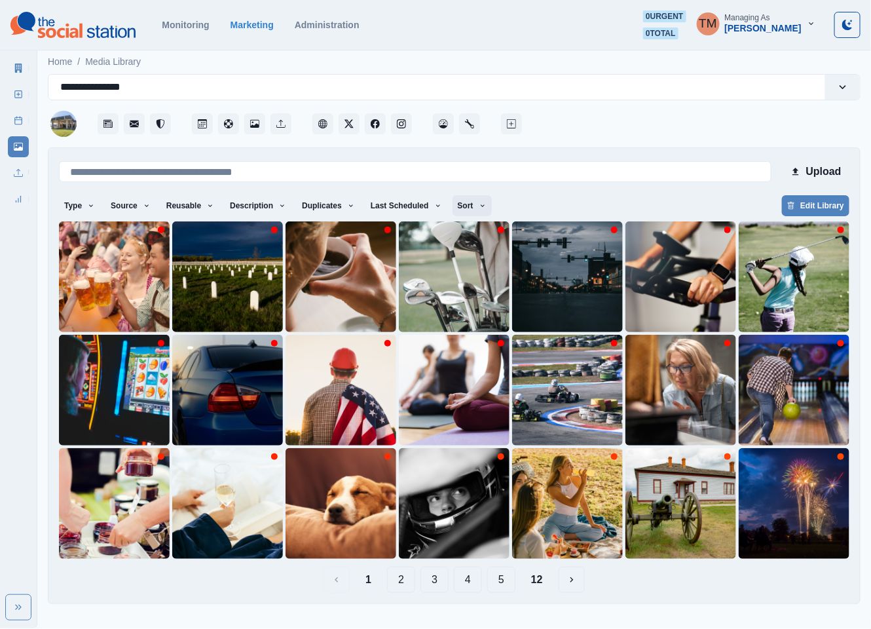
click at [467, 211] on button "Sort" at bounding box center [471, 205] width 39 height 21
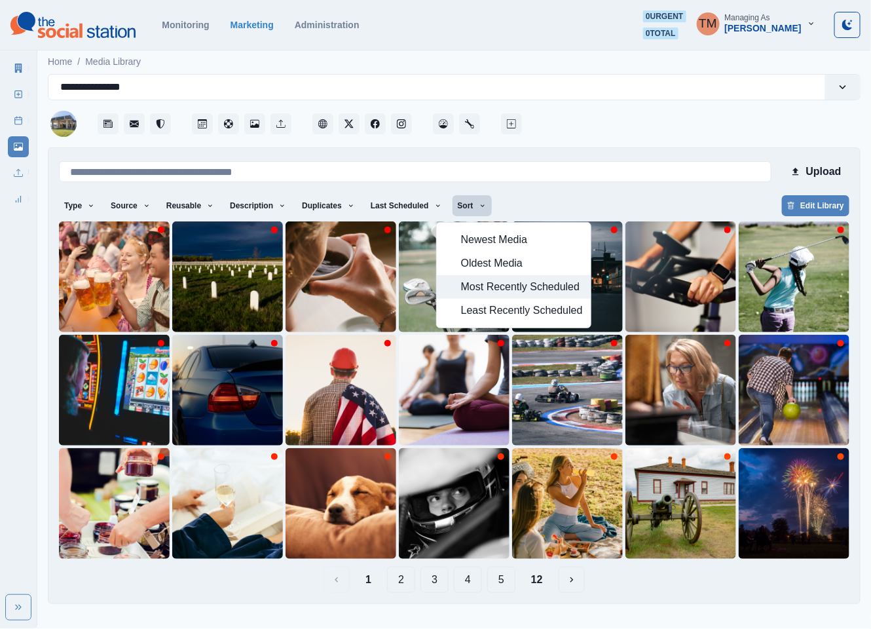
click at [480, 289] on span "Most Recently Scheduled" at bounding box center [522, 287] width 122 height 16
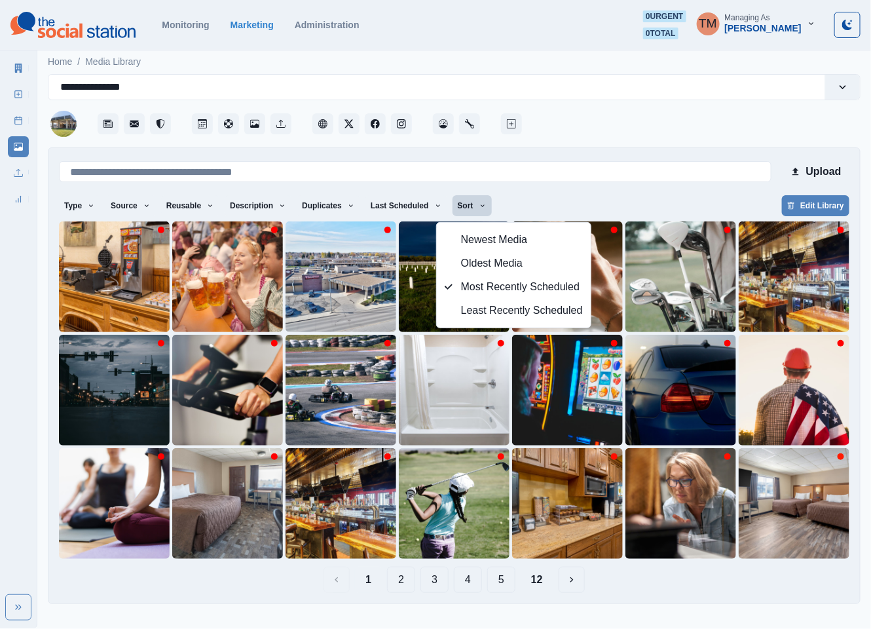
click at [566, 200] on div "Type Any Image Video Source Any Upload Social Manager Found: Instagram Found: G…" at bounding box center [454, 207] width 790 height 24
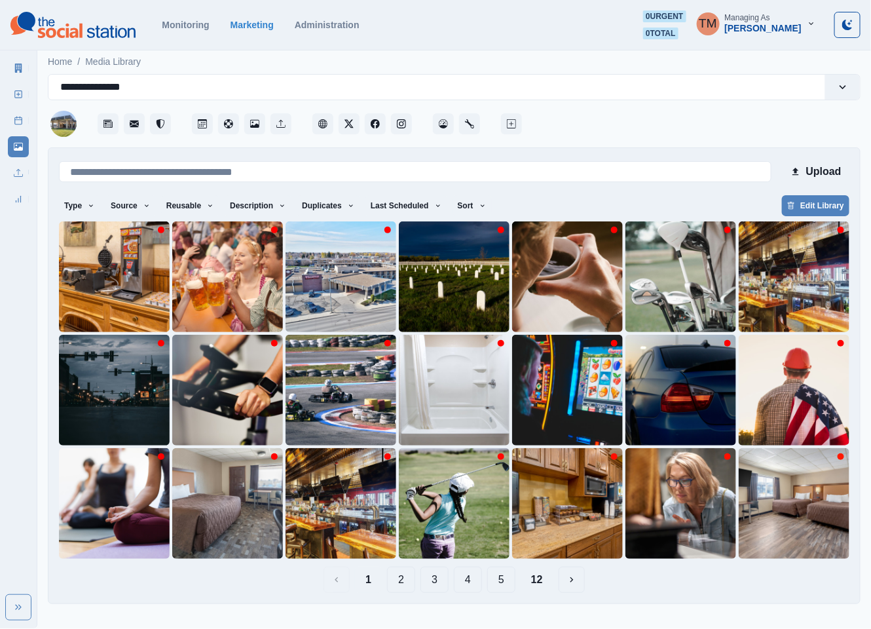
click at [469, 587] on button "4" at bounding box center [468, 579] width 28 height 26
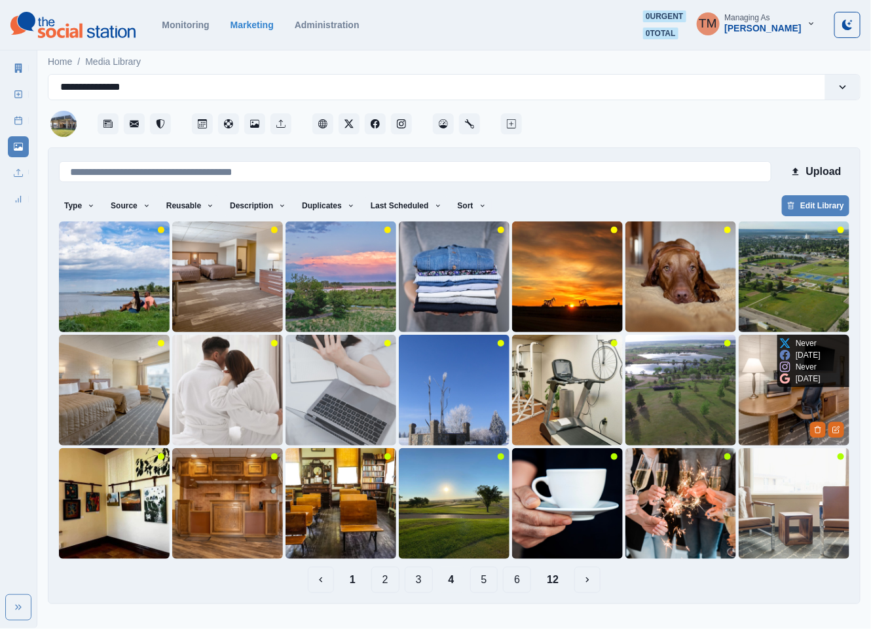
click at [769, 426] on img at bounding box center [793, 390] width 111 height 111
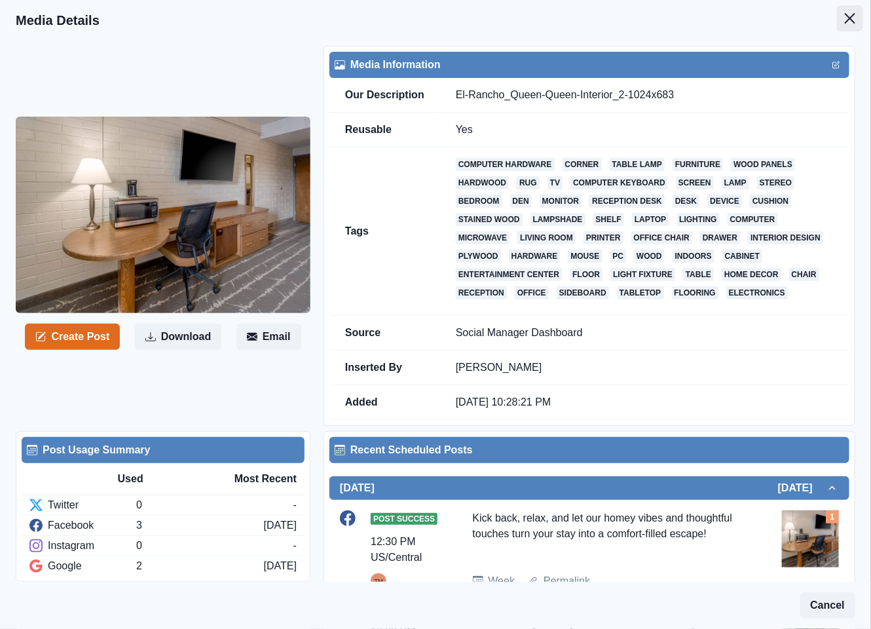
click at [845, 20] on icon "Close" at bounding box center [850, 18] width 10 height 10
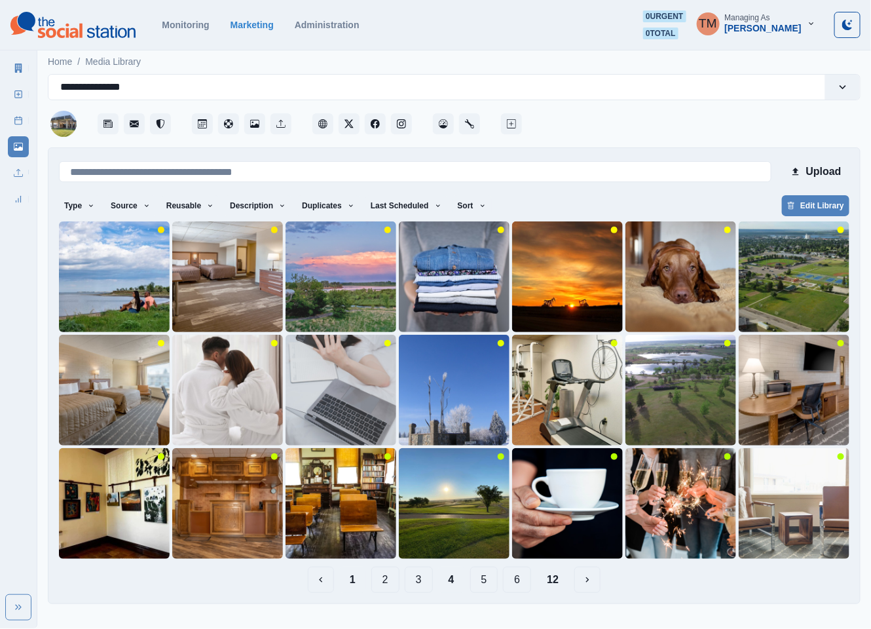
click at [352, 583] on button "1" at bounding box center [352, 579] width 27 height 26
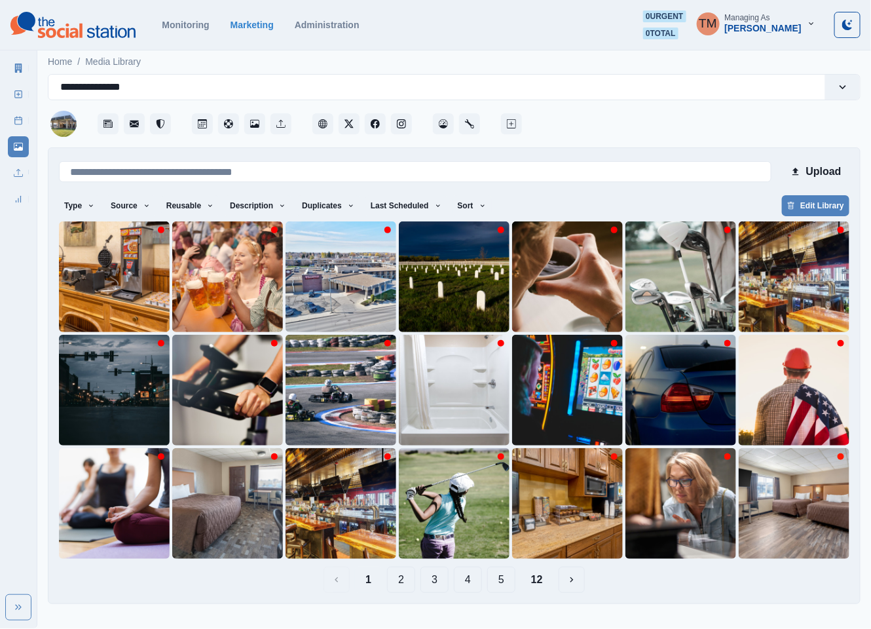
click at [409, 582] on button "2" at bounding box center [401, 579] width 28 height 26
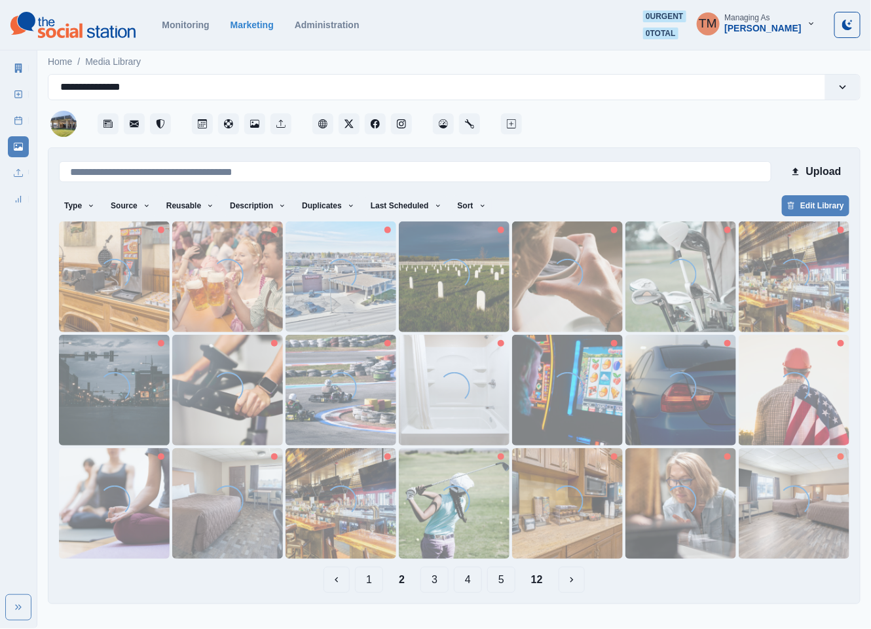
click at [437, 578] on button "3" at bounding box center [434, 579] width 28 height 26
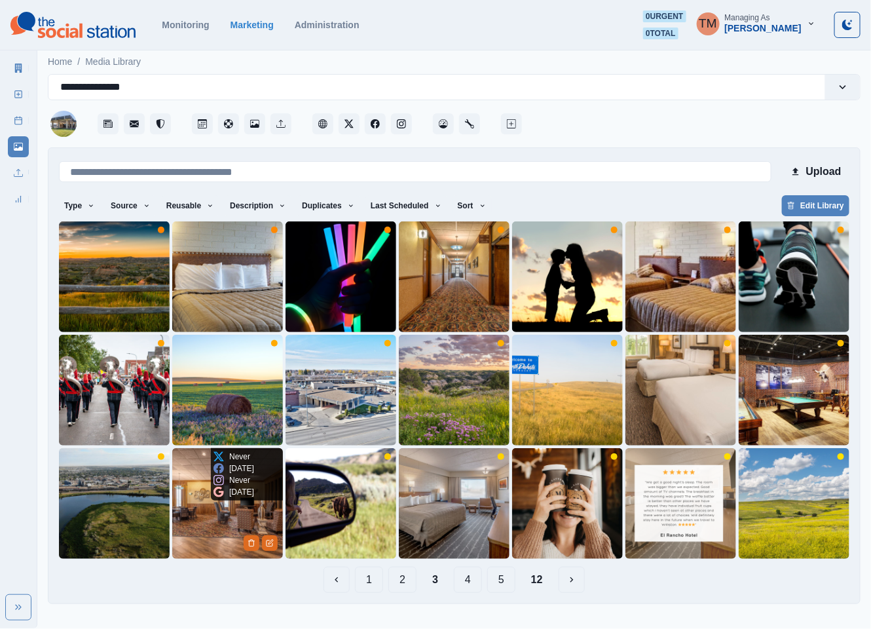
click at [212, 533] on img at bounding box center [227, 503] width 111 height 111
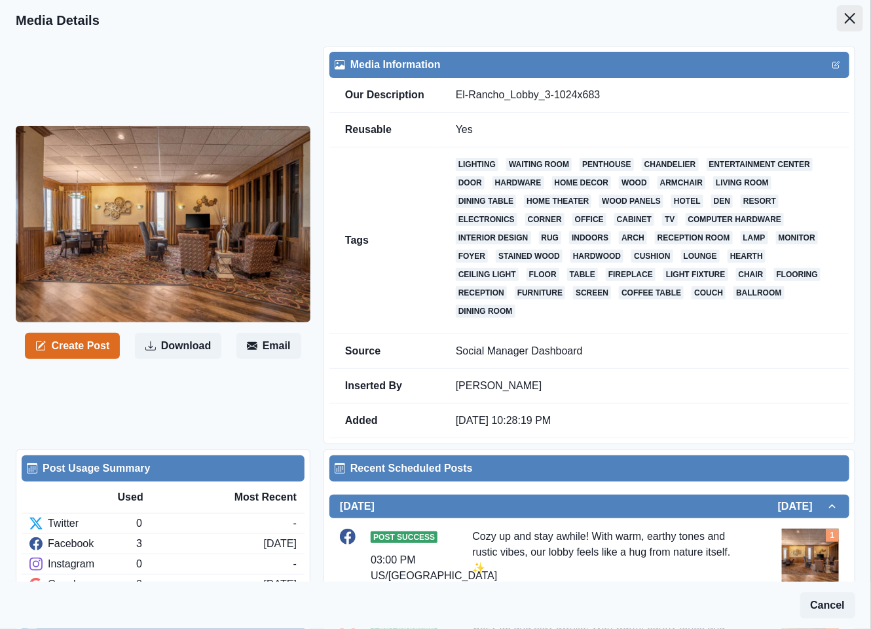
click at [845, 16] on icon "Close" at bounding box center [850, 18] width 10 height 10
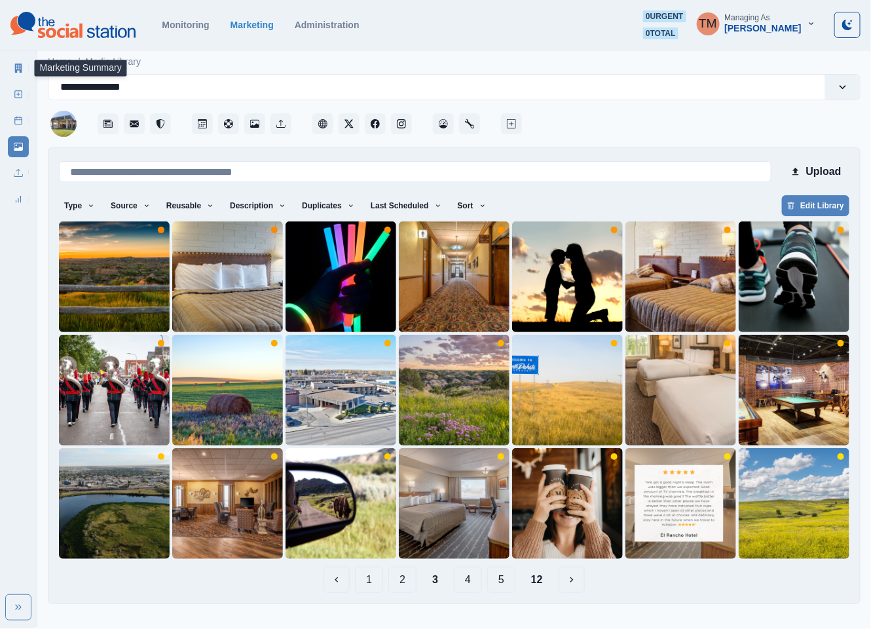
click at [18, 71] on icon at bounding box center [18, 68] width 9 height 9
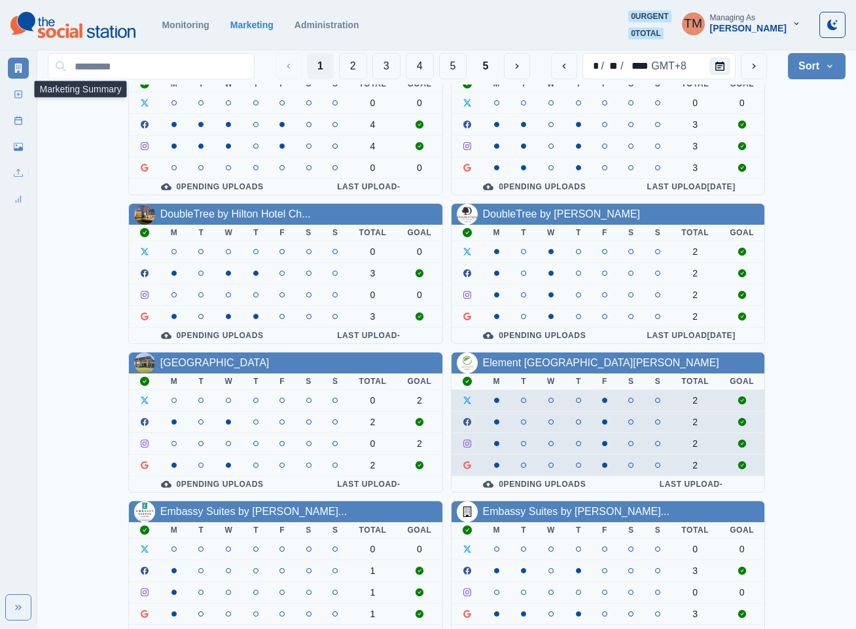
scroll to position [393, 0]
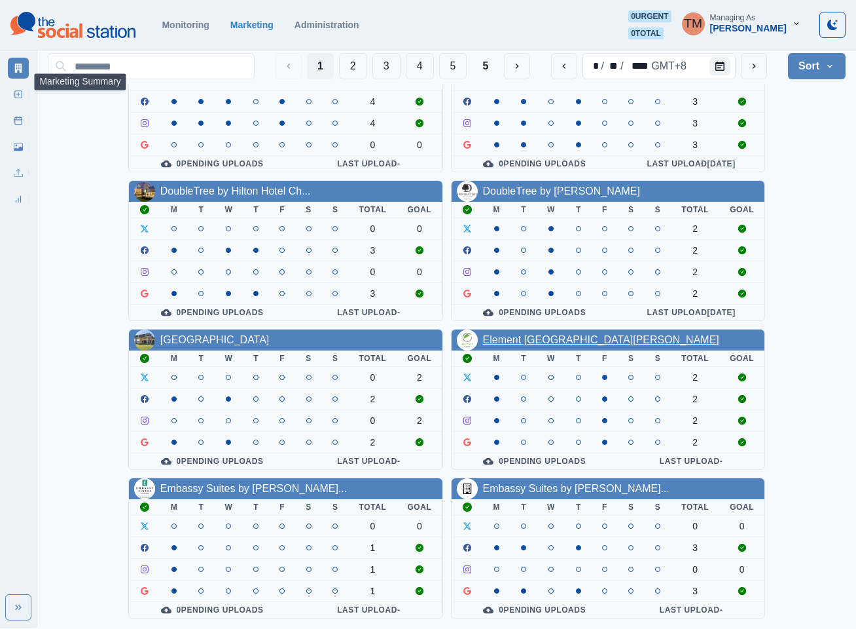
click at [553, 334] on link "Element San Jose Airport" at bounding box center [601, 339] width 236 height 11
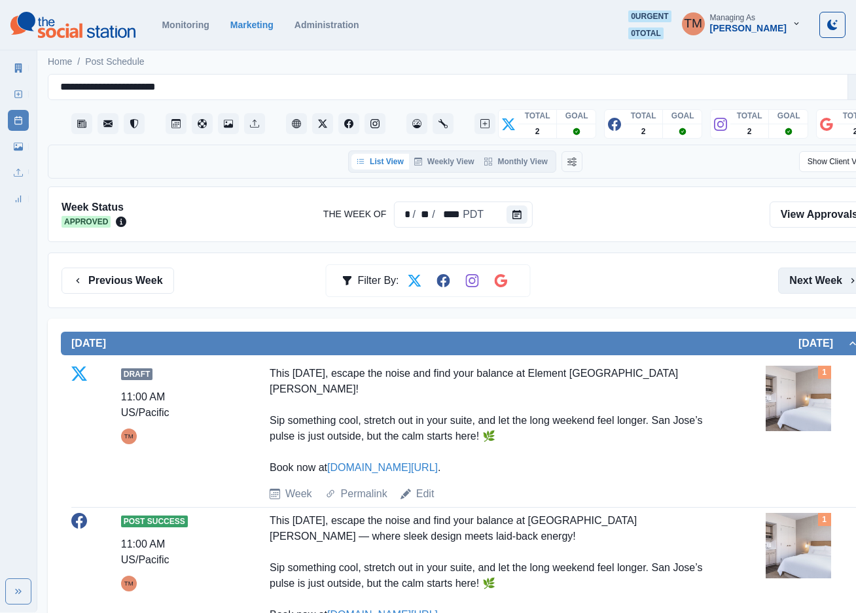
click at [814, 285] on button "Next Week" at bounding box center [823, 281] width 91 height 26
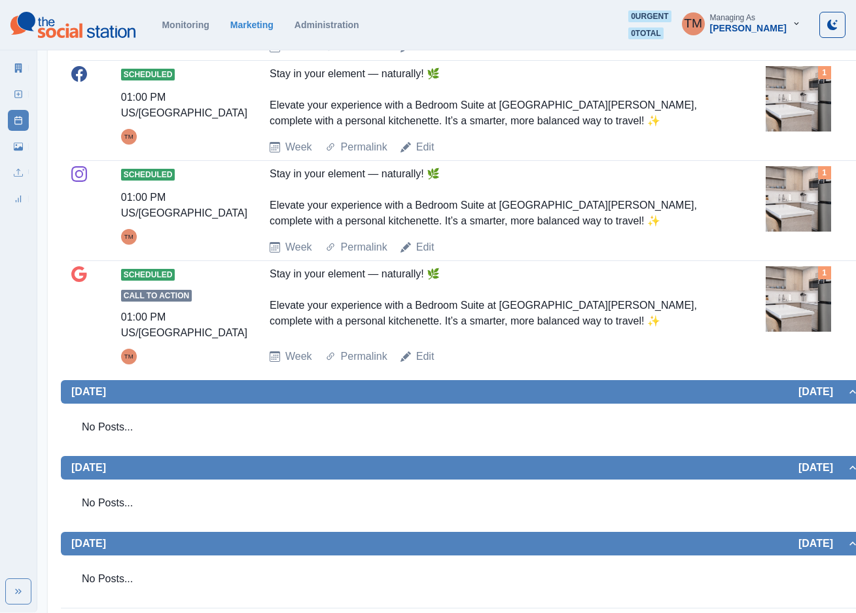
scroll to position [1004, 0]
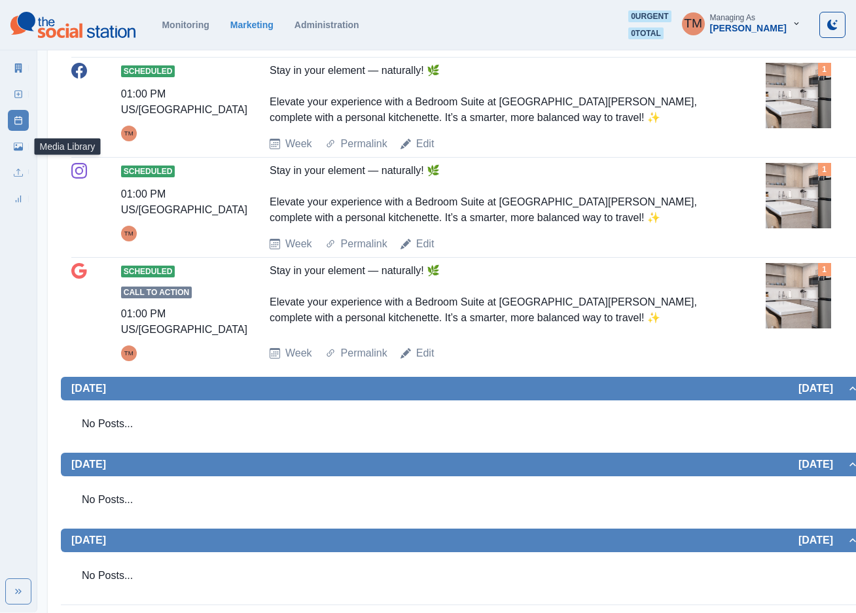
click at [18, 146] on icon at bounding box center [18, 146] width 9 height 9
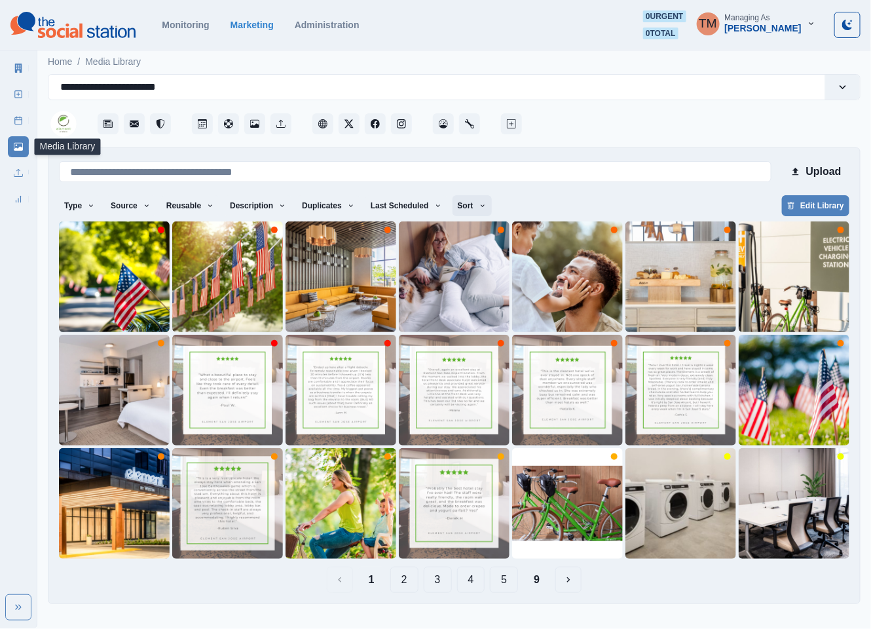
click at [452, 206] on button "Sort" at bounding box center [471, 205] width 39 height 21
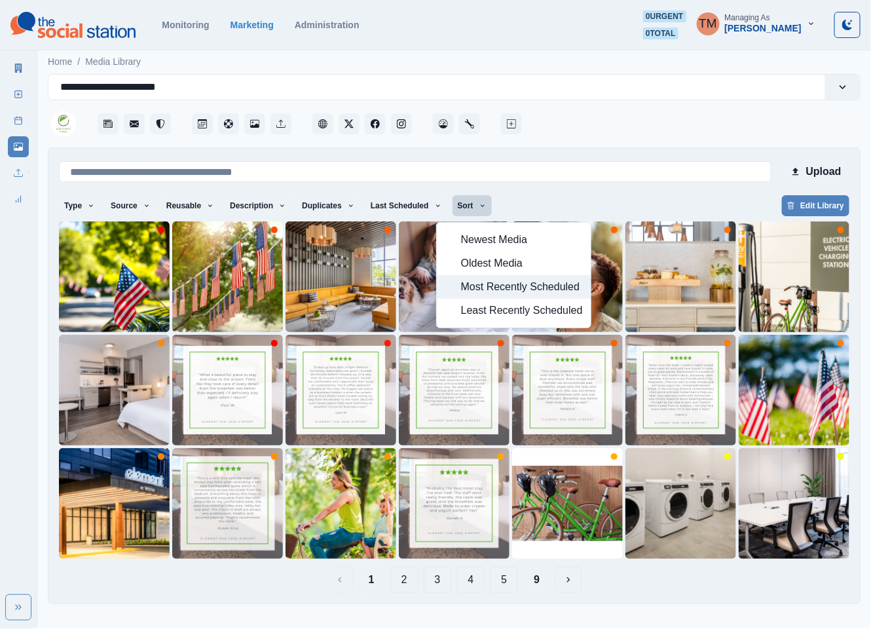
click at [469, 291] on span "Most Recently Scheduled" at bounding box center [522, 287] width 122 height 16
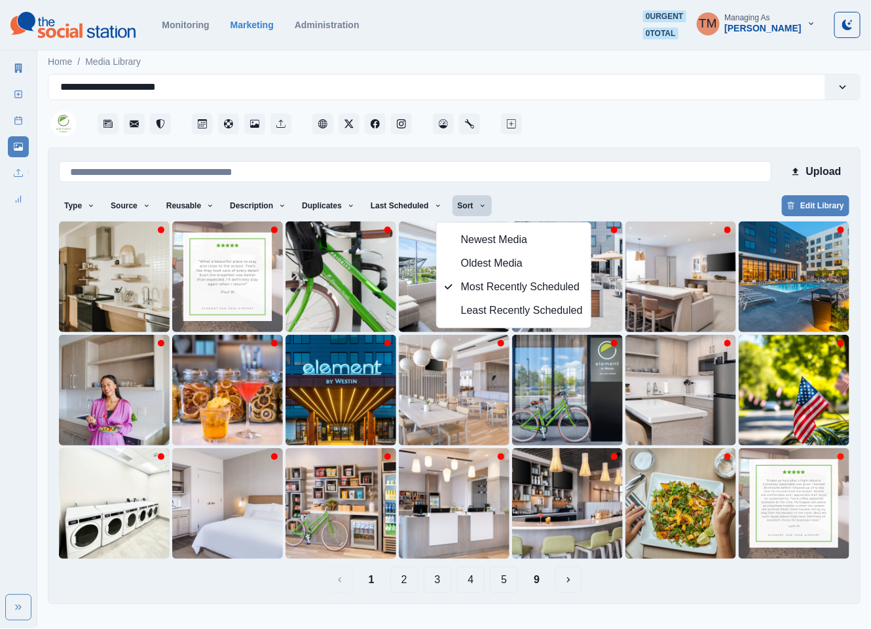
click at [535, 583] on button "9" at bounding box center [536, 579] width 27 height 26
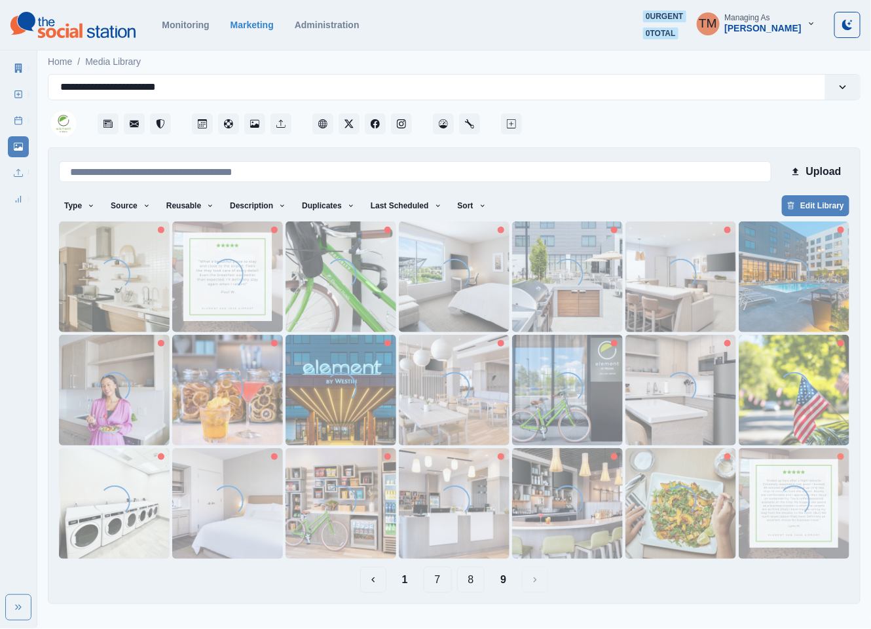
click at [470, 583] on button "8" at bounding box center [471, 579] width 28 height 26
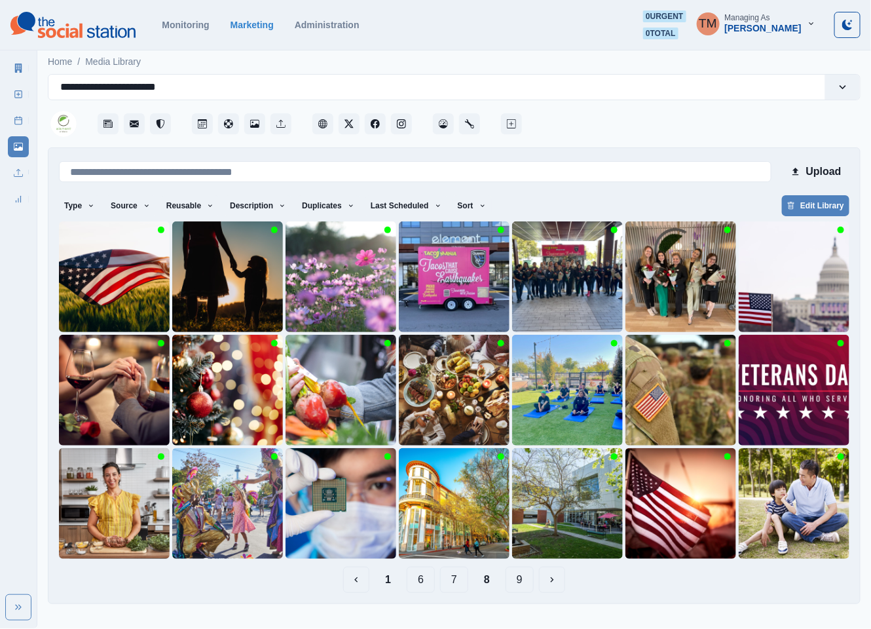
click at [448, 575] on button "7" at bounding box center [454, 579] width 28 height 26
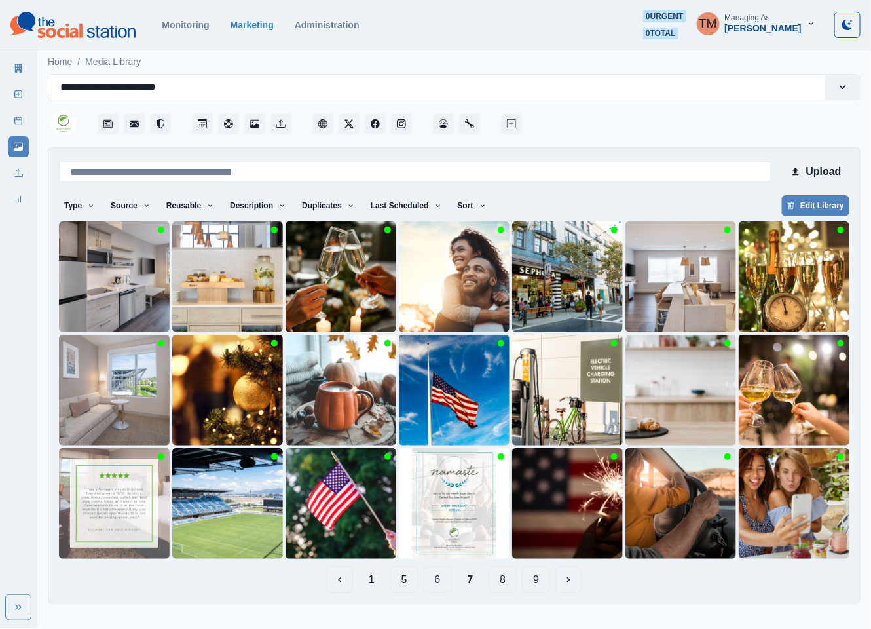
click at [365, 581] on button "1" at bounding box center [371, 579] width 27 height 26
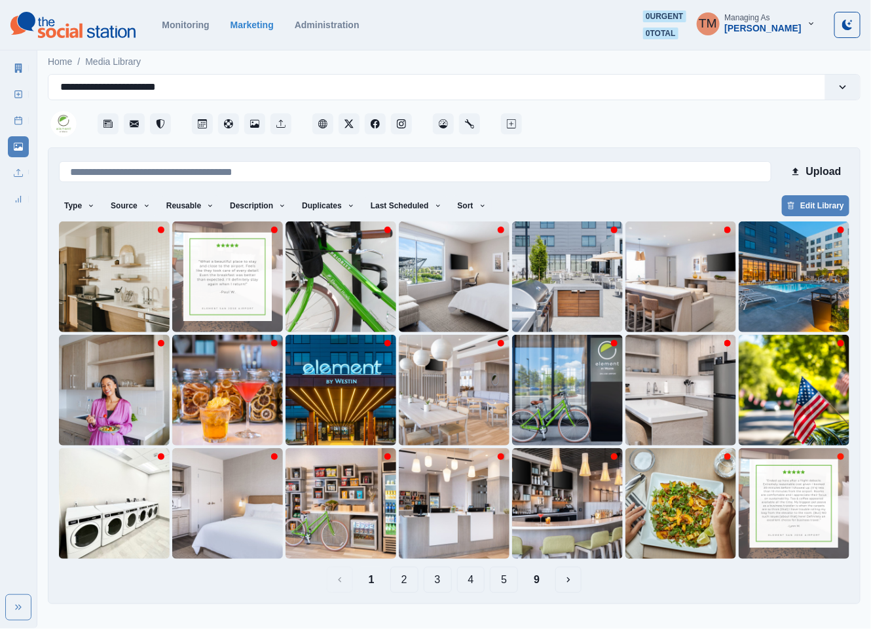
click at [476, 586] on button "4" at bounding box center [471, 579] width 28 height 26
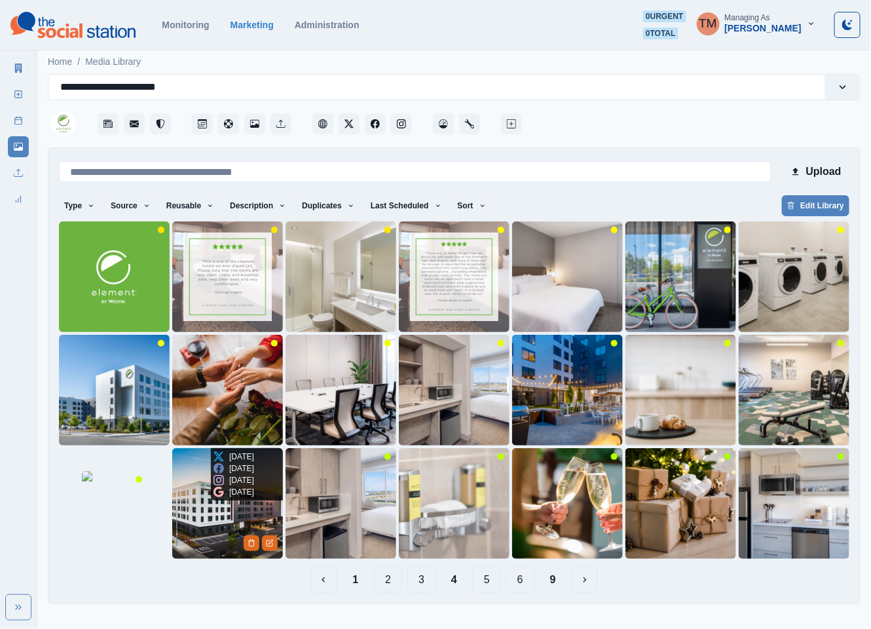
click at [208, 517] on img at bounding box center [227, 503] width 111 height 111
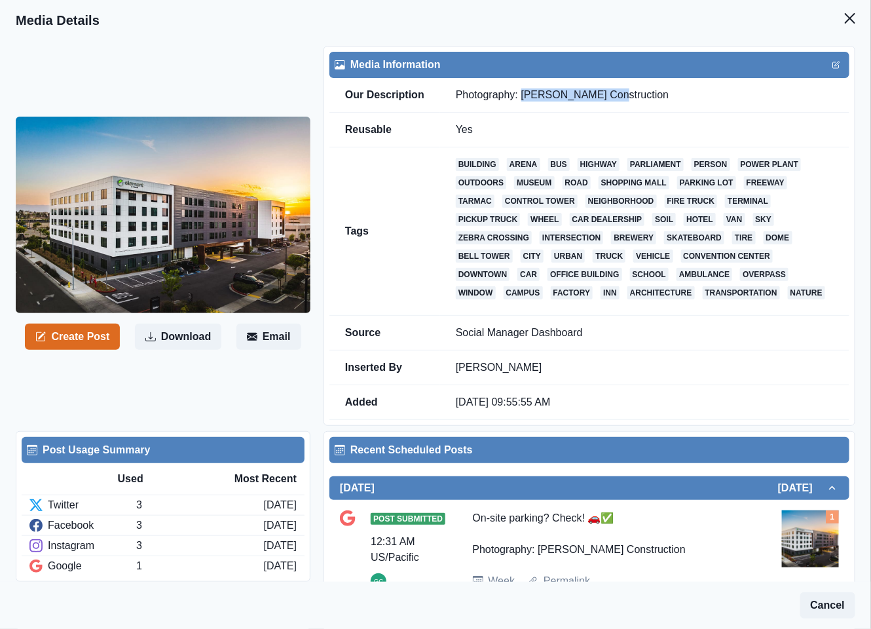
drag, startPoint x: 520, startPoint y: 95, endPoint x: 623, endPoint y: 97, distance: 102.2
click at [623, 97] on td "Photography: Huff Construction" at bounding box center [644, 95] width 409 height 35
copy td "Huff Construction"
click at [845, 14] on icon "Close" at bounding box center [850, 18] width 10 height 10
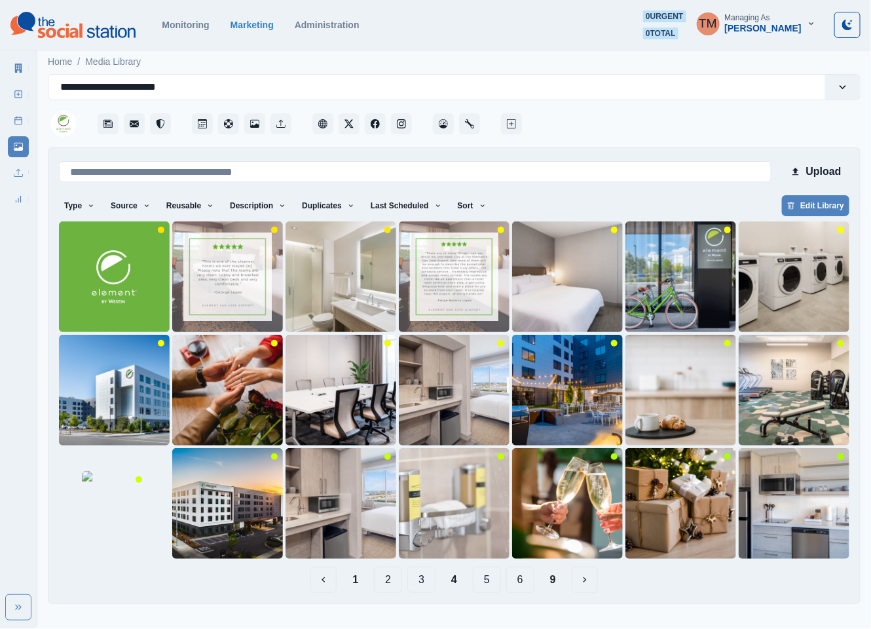
drag, startPoint x: 352, startPoint y: 582, endPoint x: 360, endPoint y: 582, distance: 7.9
click at [354, 582] on button "1" at bounding box center [355, 579] width 27 height 26
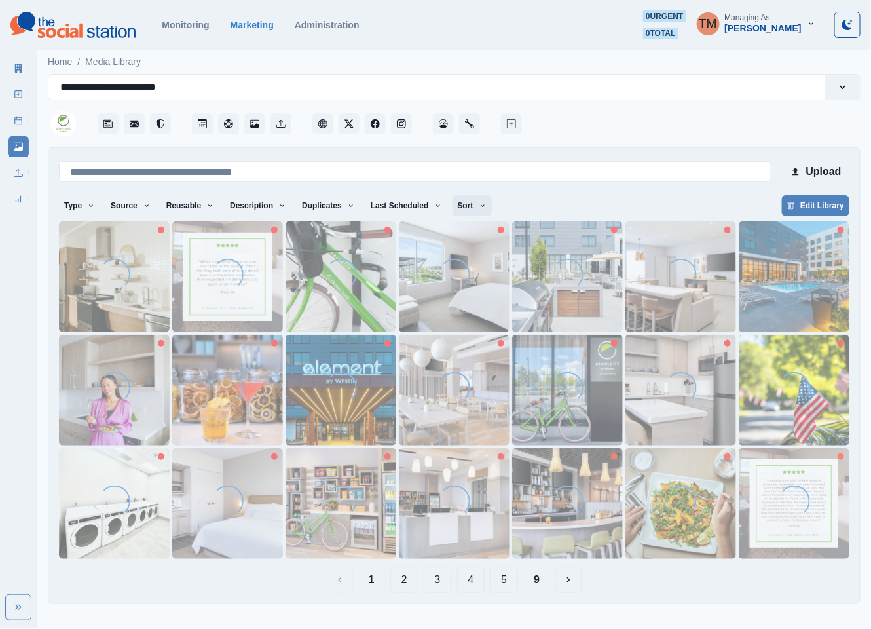
click at [479, 204] on icon "button" at bounding box center [483, 206] width 8 height 8
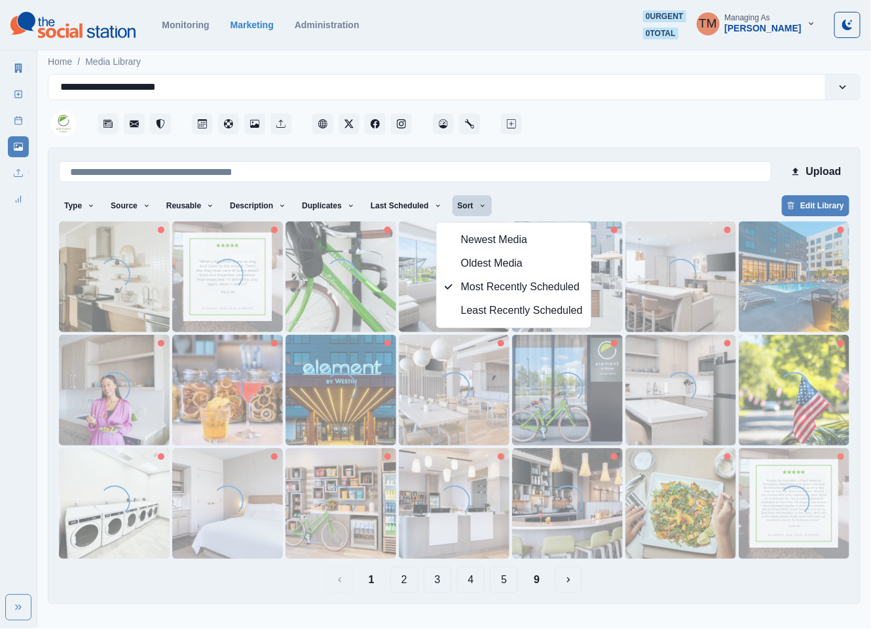
click at [474, 586] on button "4" at bounding box center [471, 579] width 28 height 26
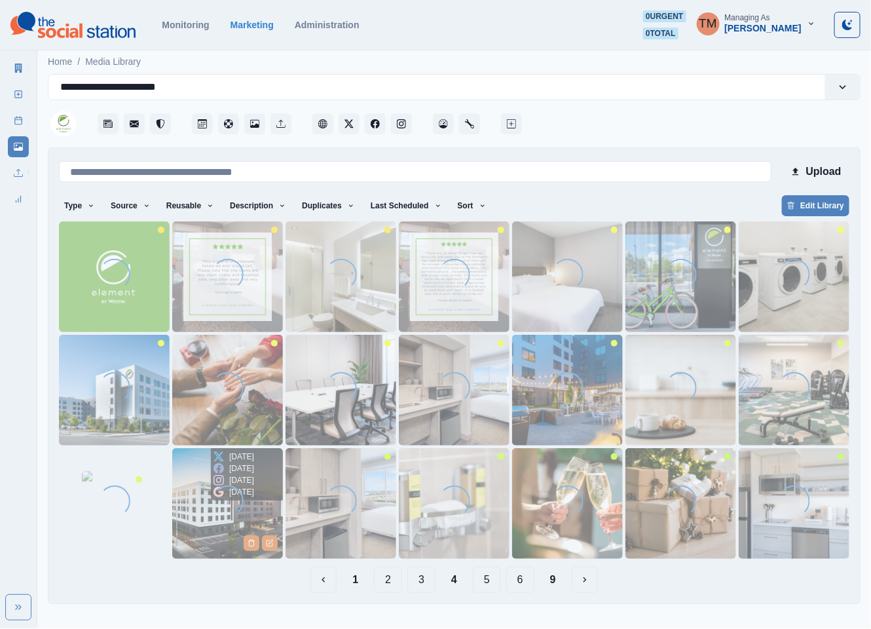
click at [202, 526] on img at bounding box center [227, 503] width 111 height 111
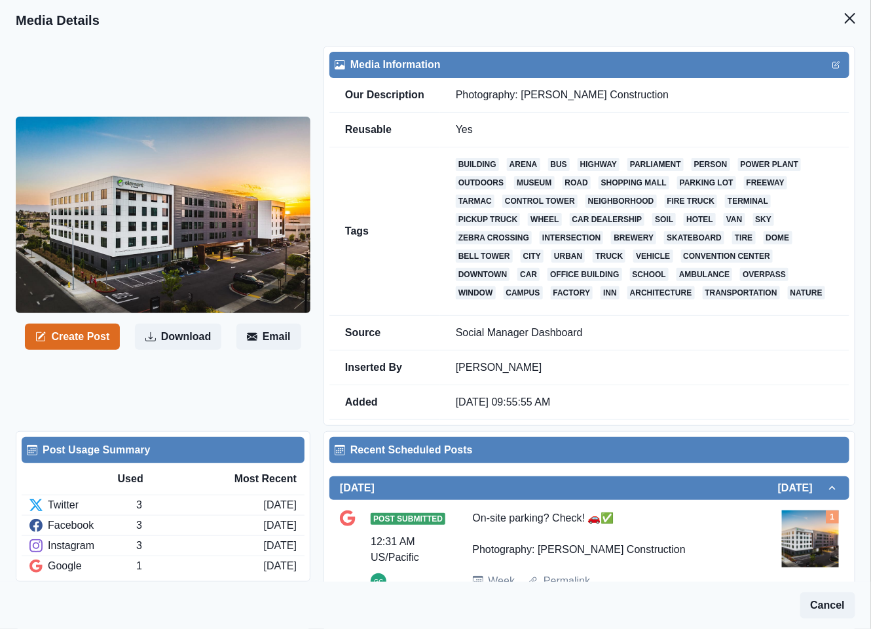
click at [845, 18] on icon "Close" at bounding box center [850, 18] width 10 height 10
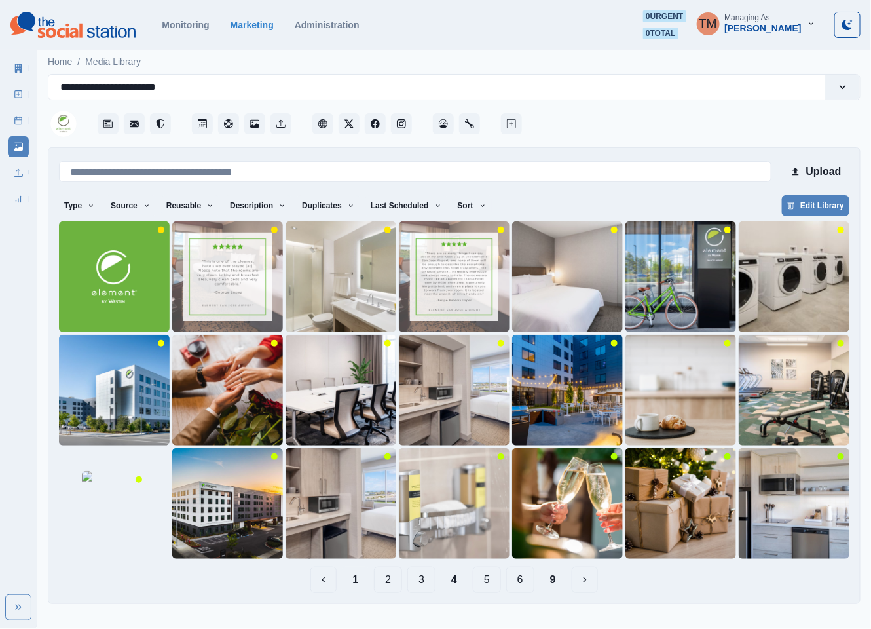
click at [355, 585] on button "1" at bounding box center [355, 579] width 27 height 26
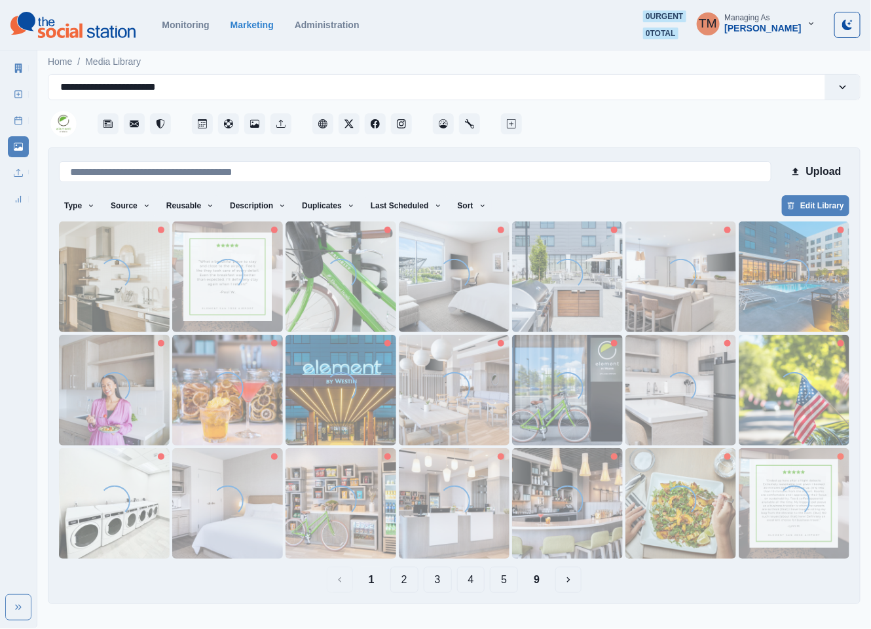
click at [790, 293] on div "Loading..." at bounding box center [793, 277] width 31 height 36
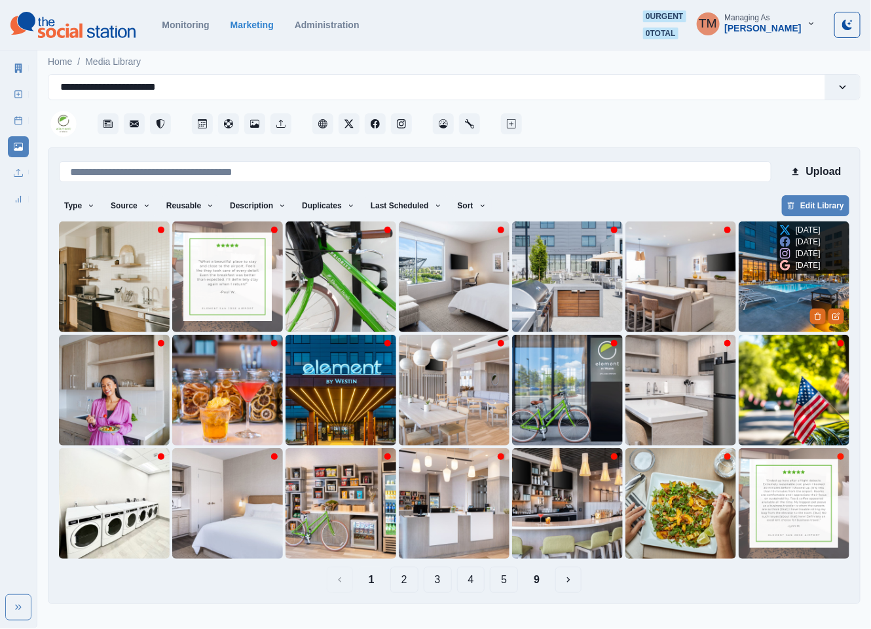
click at [759, 301] on img at bounding box center [793, 276] width 111 height 111
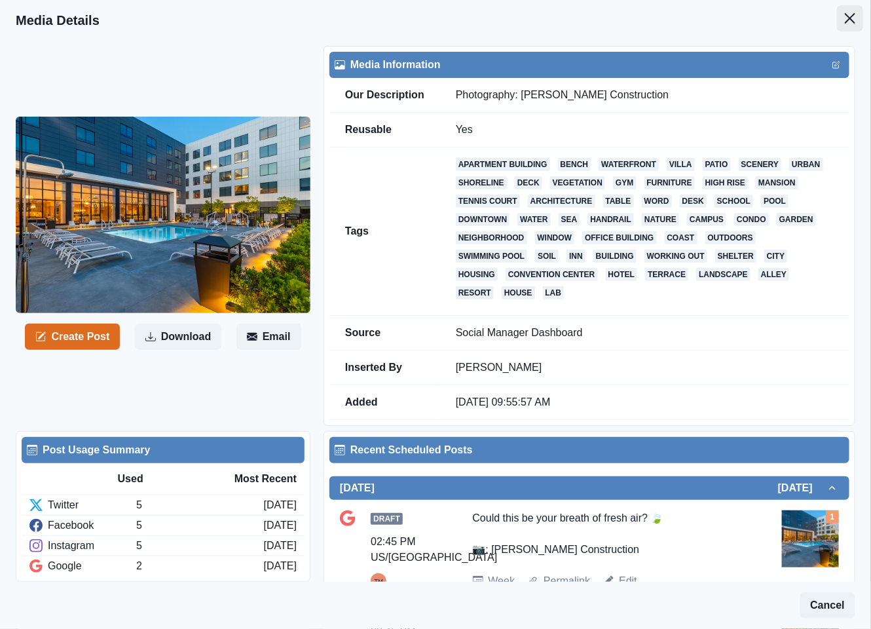
click at [845, 16] on icon "Close" at bounding box center [850, 18] width 10 height 10
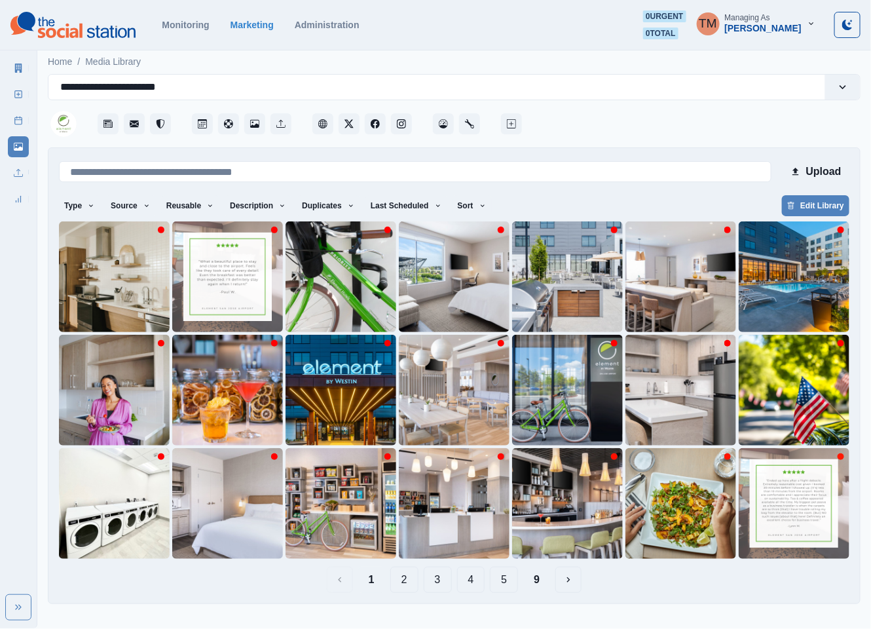
click at [477, 583] on button "4" at bounding box center [471, 579] width 28 height 26
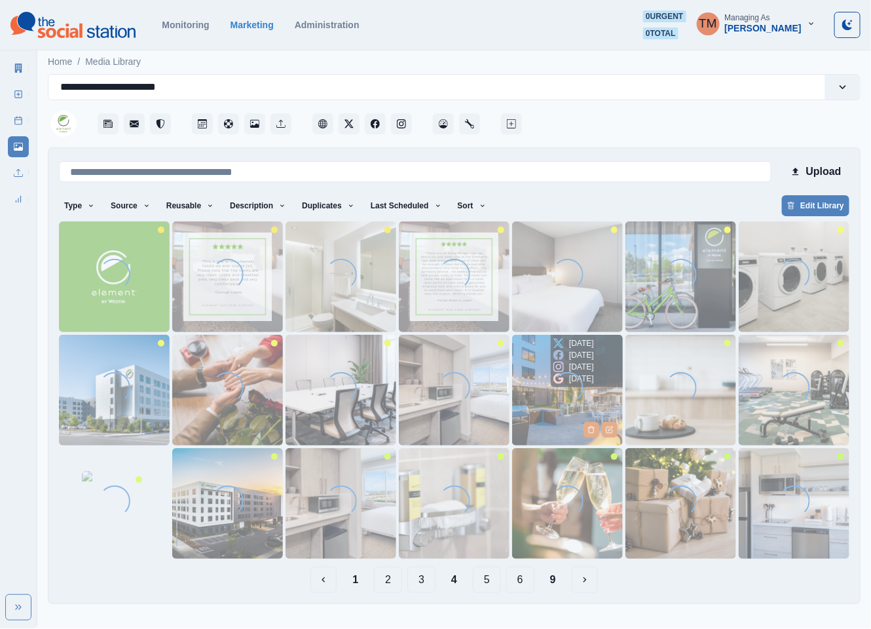
click at [537, 415] on img at bounding box center [567, 390] width 111 height 111
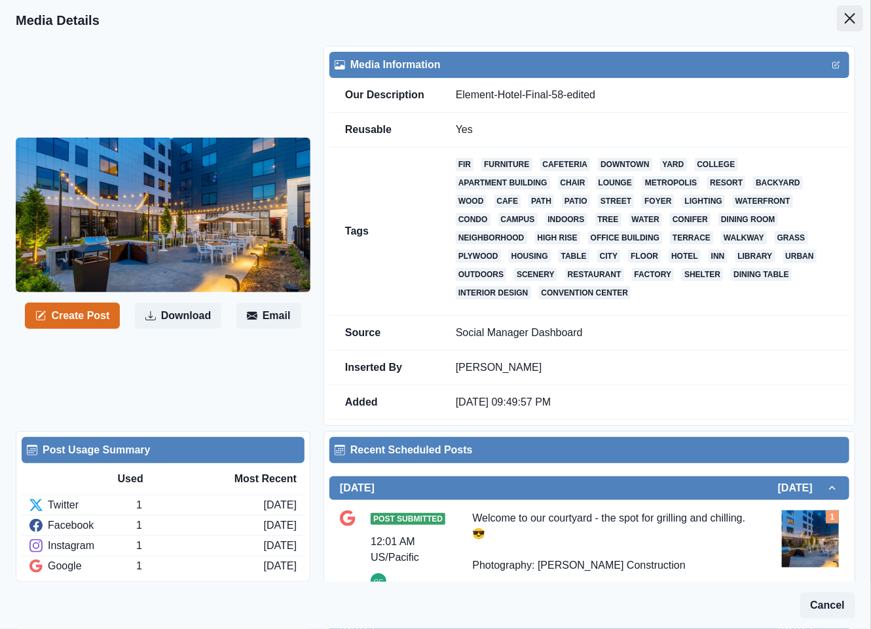
click at [837, 12] on button "Close" at bounding box center [850, 18] width 26 height 26
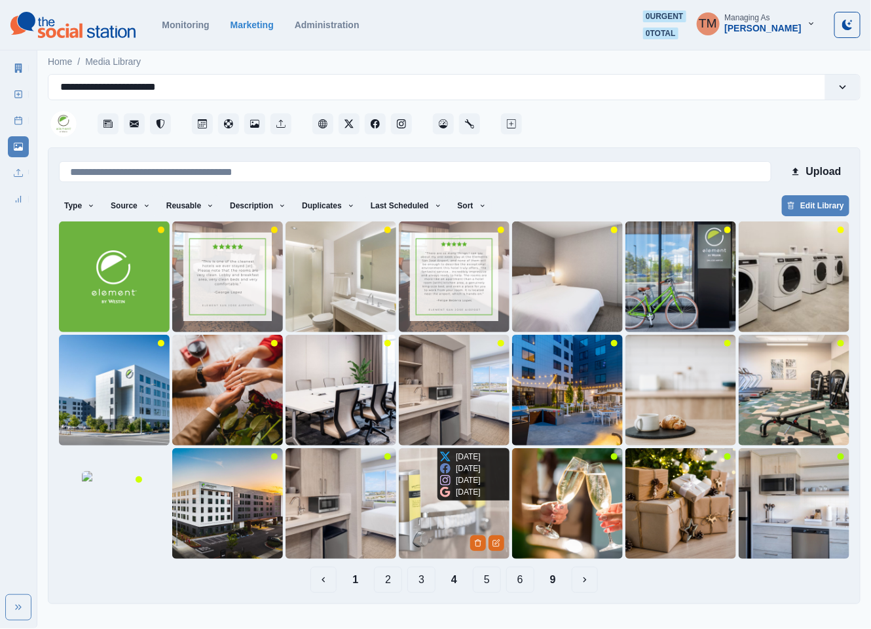
click at [423, 526] on img at bounding box center [454, 503] width 111 height 111
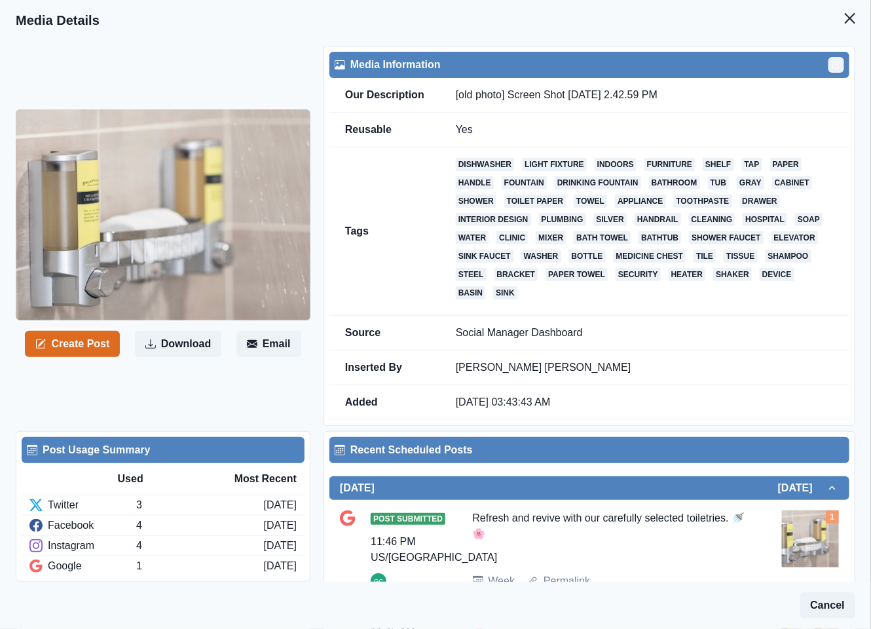
click at [832, 61] on icon "Edit" at bounding box center [836, 65] width 8 height 8
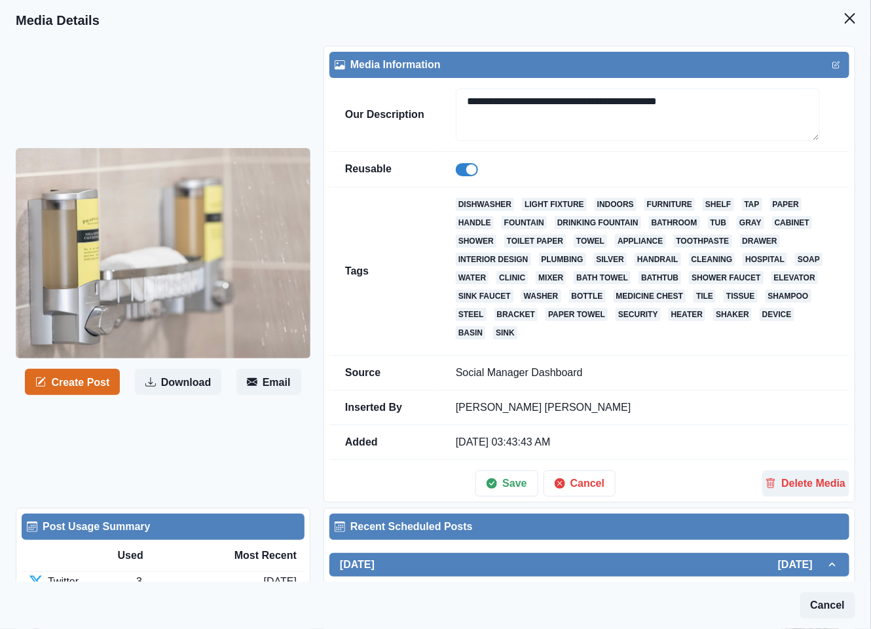
click at [458, 168] on span at bounding box center [467, 169] width 22 height 13
click at [513, 487] on button "Save" at bounding box center [506, 483] width 62 height 26
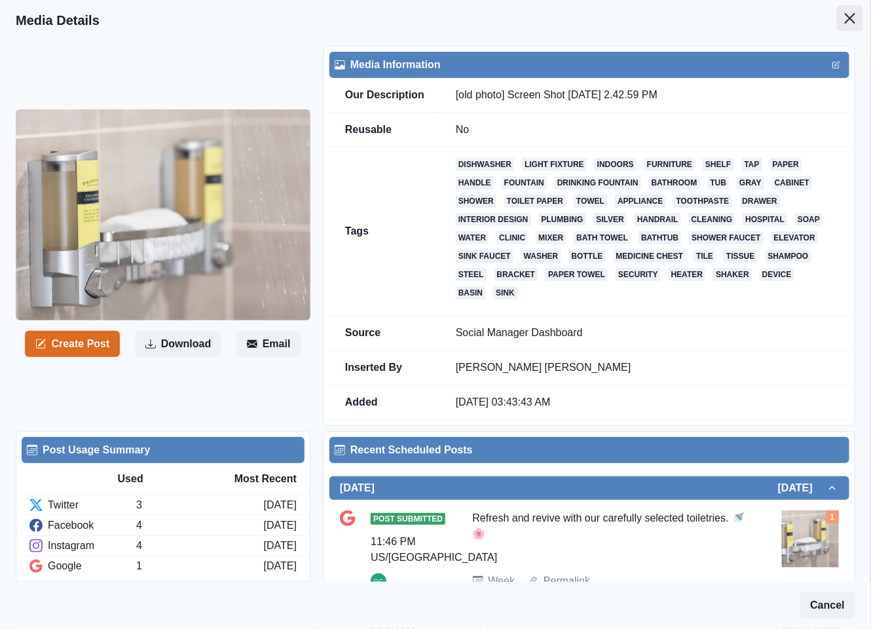
click at [837, 24] on button "Close" at bounding box center [850, 18] width 26 height 26
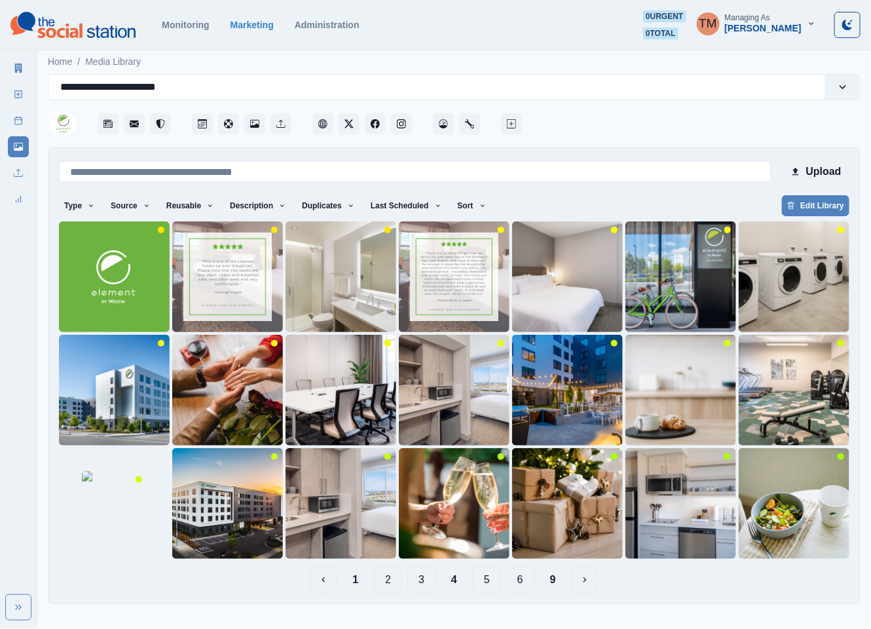
click at [485, 584] on button "5" at bounding box center [487, 579] width 28 height 26
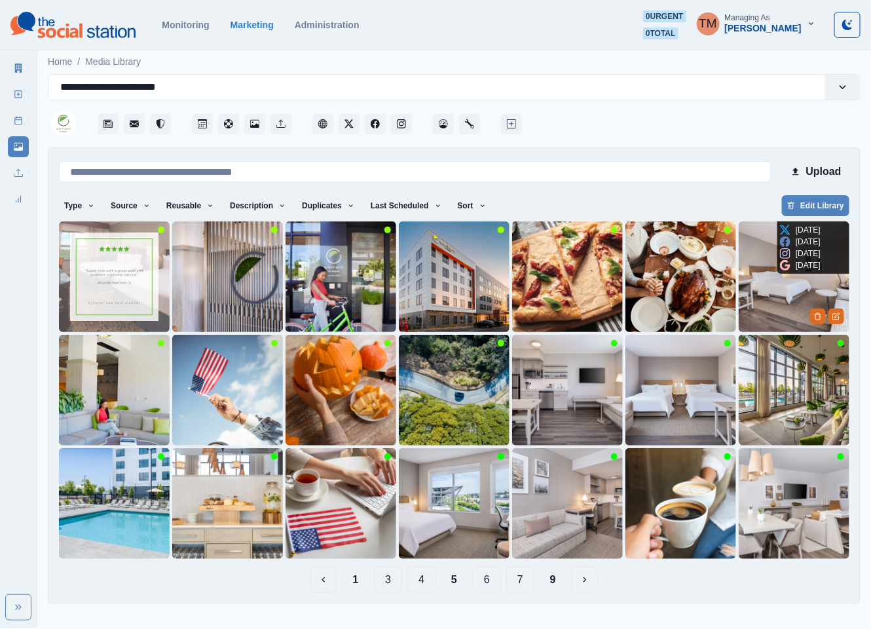
click at [772, 301] on img at bounding box center [793, 276] width 111 height 111
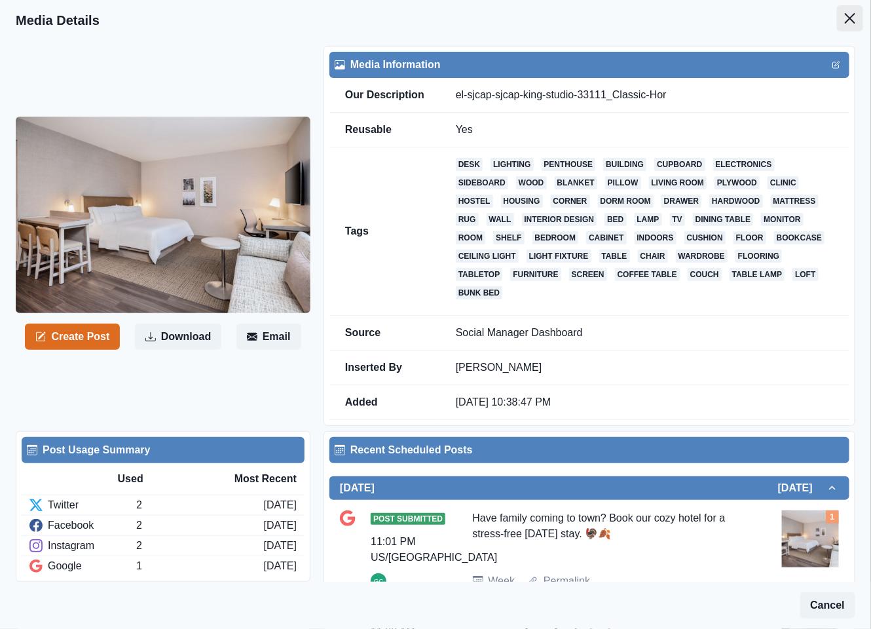
drag, startPoint x: 833, startPoint y: 16, endPoint x: 687, endPoint y: 185, distance: 223.3
click at [845, 16] on icon "Close" at bounding box center [850, 18] width 10 height 10
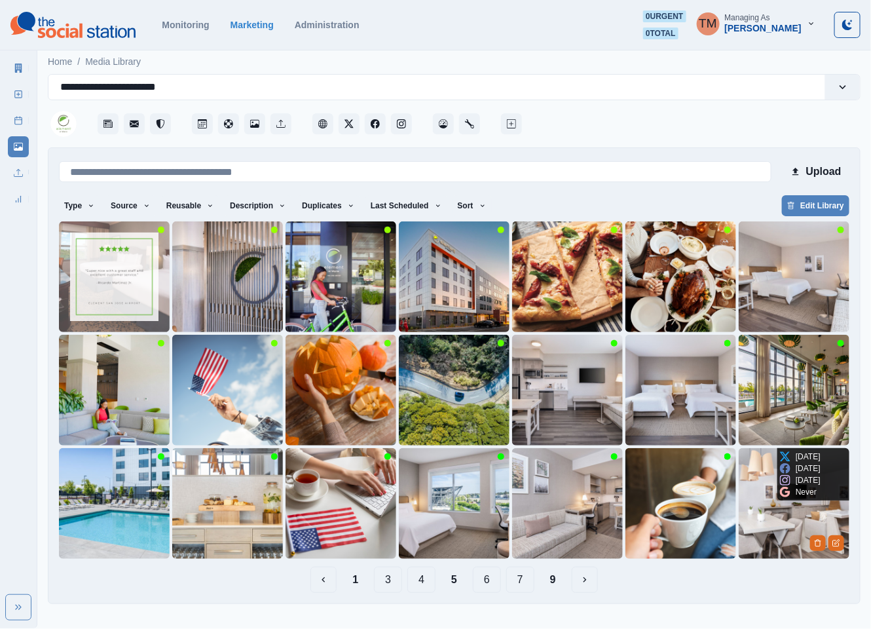
click at [754, 537] on img at bounding box center [793, 503] width 111 height 111
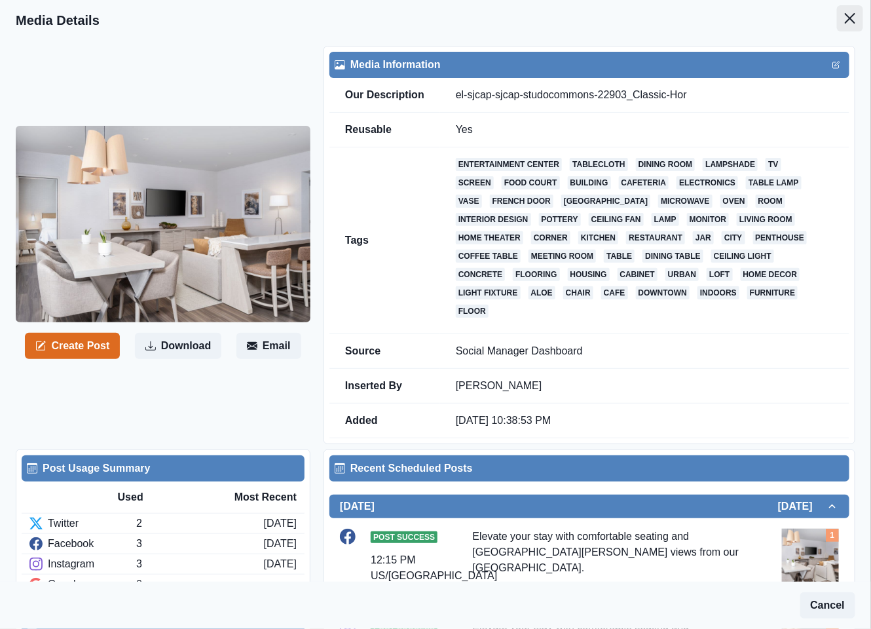
click at [845, 22] on icon "Close" at bounding box center [850, 18] width 10 height 10
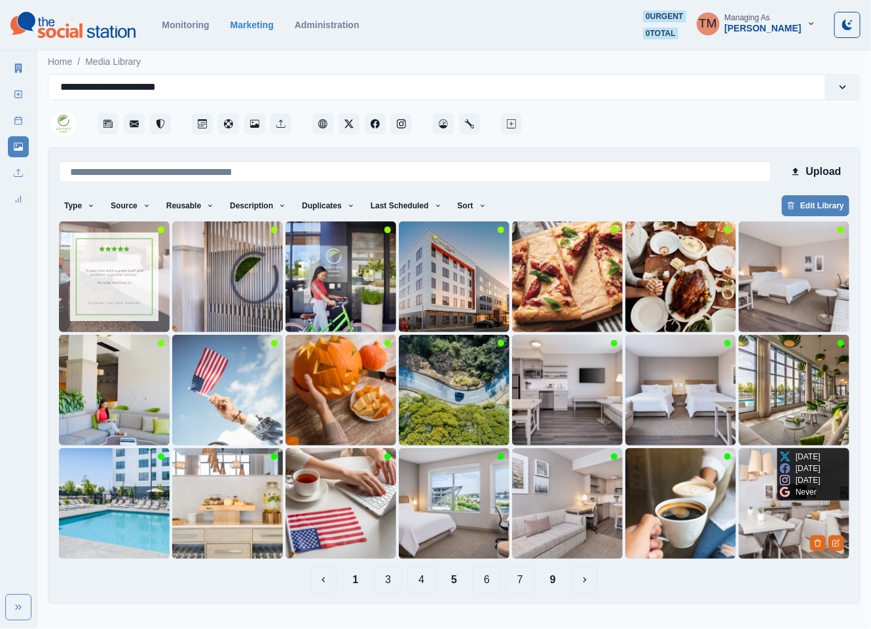
click at [772, 519] on img at bounding box center [793, 503] width 111 height 111
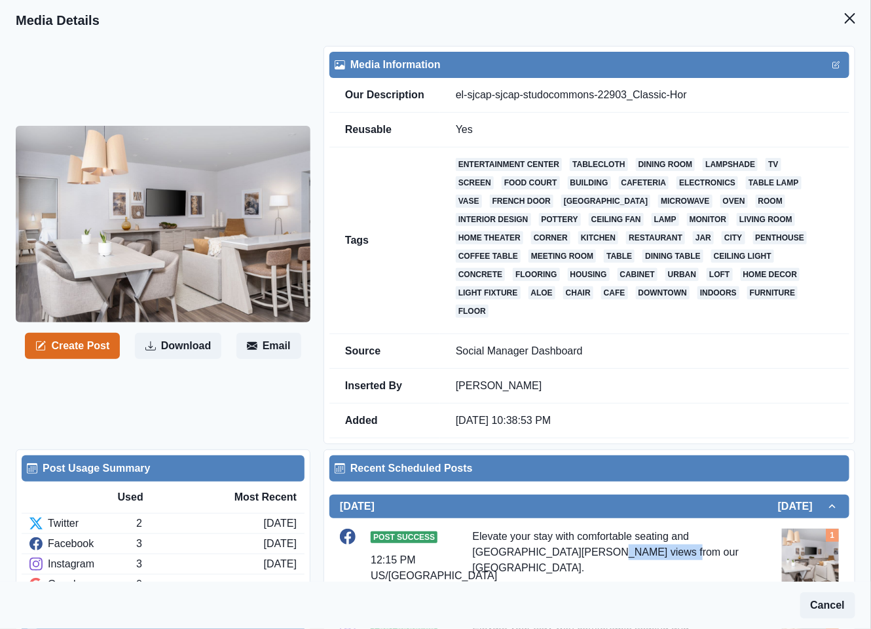
drag, startPoint x: 544, startPoint y: 537, endPoint x: 621, endPoint y: 538, distance: 76.6
click at [621, 538] on div "Elevate your stay with comfortable seating and San Jose views from our Studio C…" at bounding box center [610, 554] width 274 height 52
click at [845, 16] on icon "Close" at bounding box center [850, 18] width 10 height 10
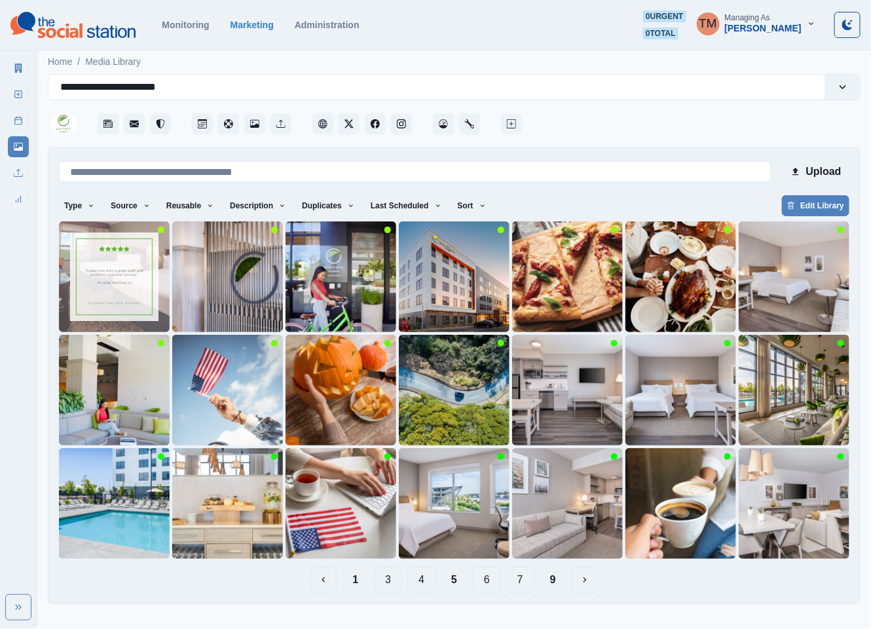
click at [355, 579] on button "1" at bounding box center [355, 579] width 27 height 26
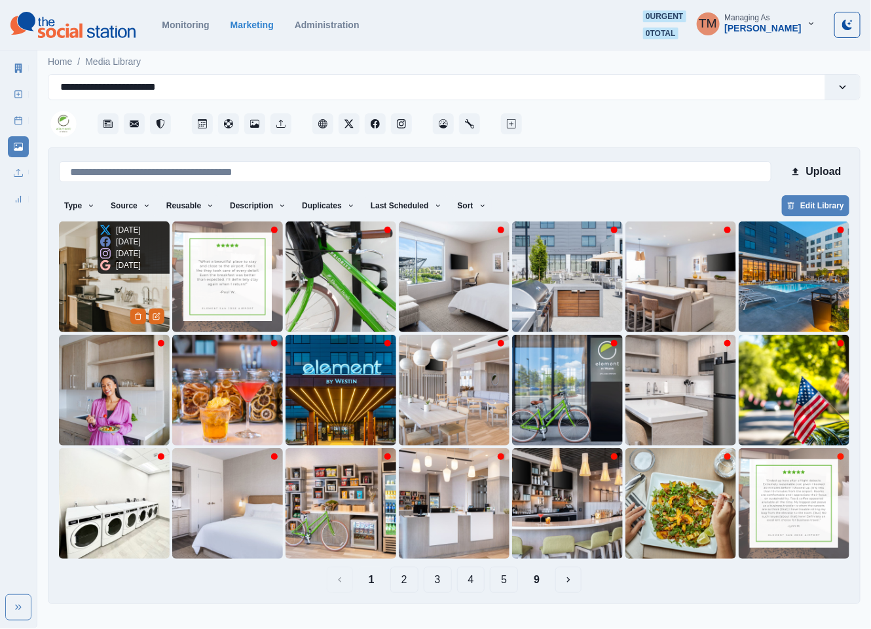
click at [105, 310] on img at bounding box center [114, 276] width 111 height 111
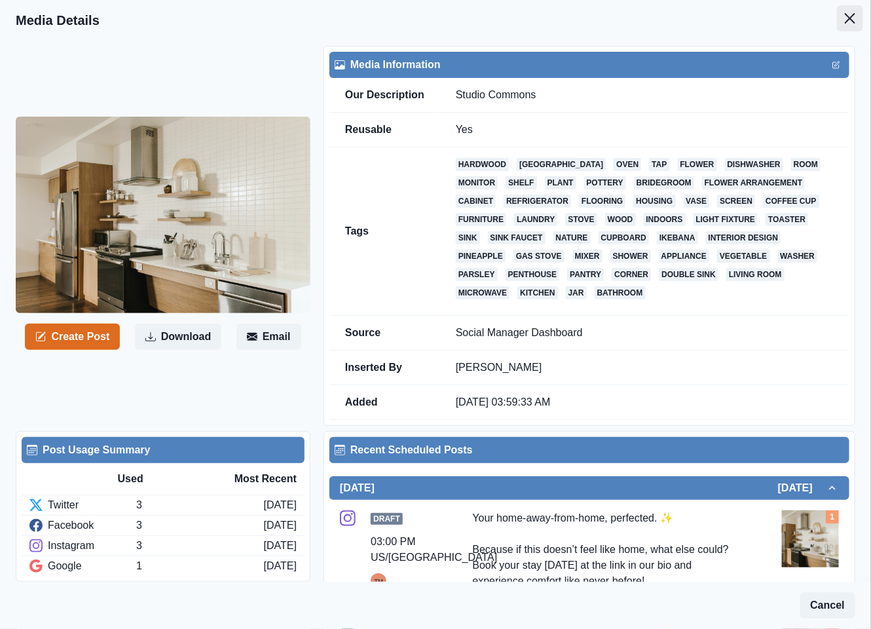
click at [841, 16] on button "Close" at bounding box center [850, 18] width 26 height 26
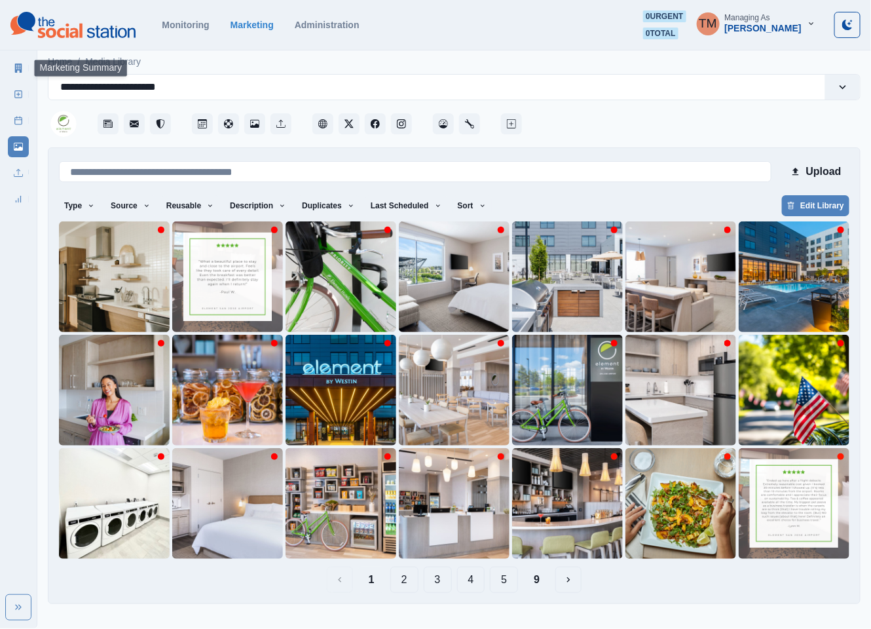
click at [24, 65] on link "Marketing Summary" at bounding box center [18, 68] width 21 height 21
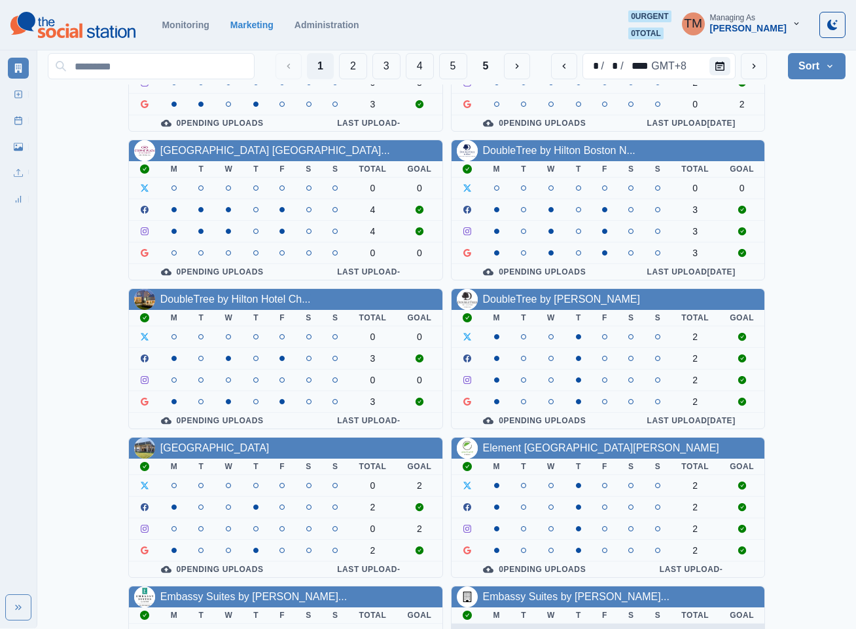
scroll to position [393, 0]
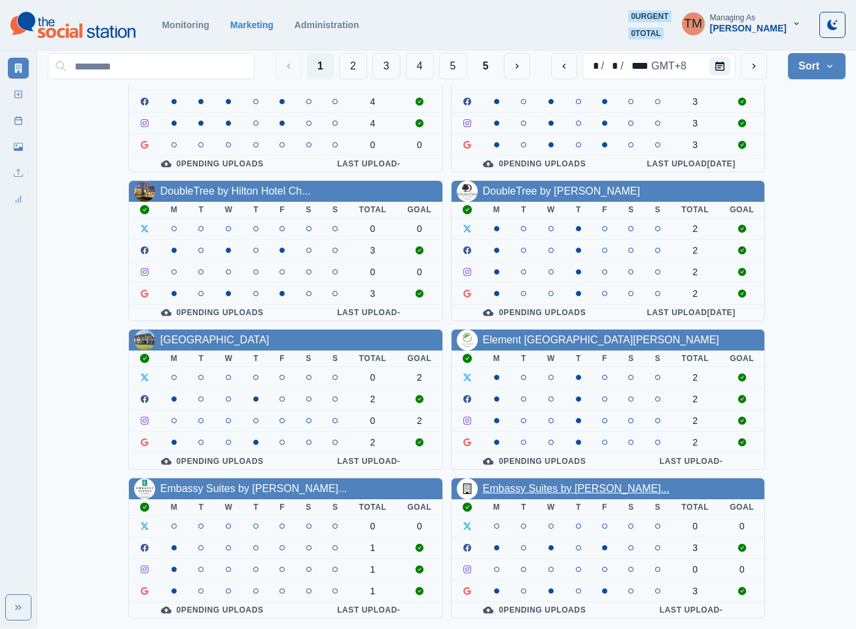
click at [530, 488] on link "Embassy Suites by [PERSON_NAME]..." at bounding box center [576, 488] width 187 height 11
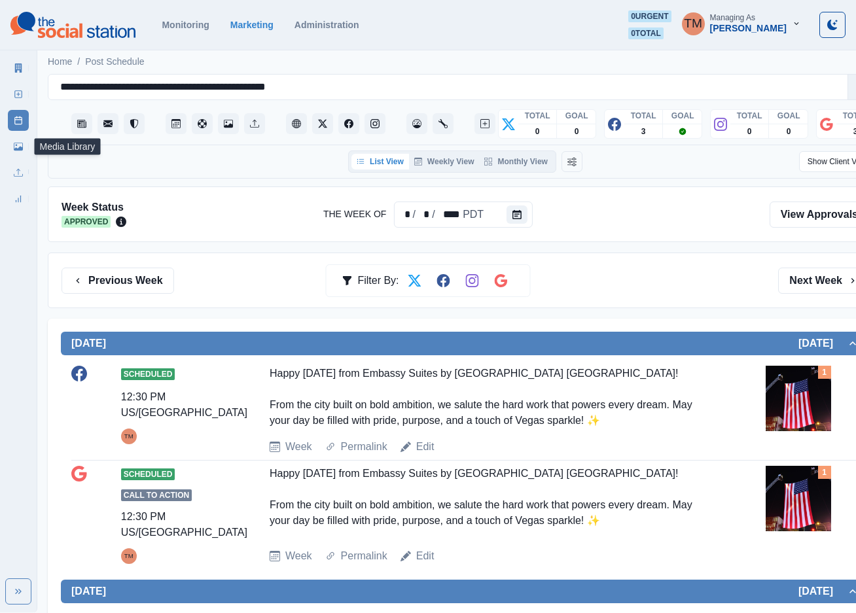
click at [12, 144] on link "Media Library" at bounding box center [18, 146] width 21 height 21
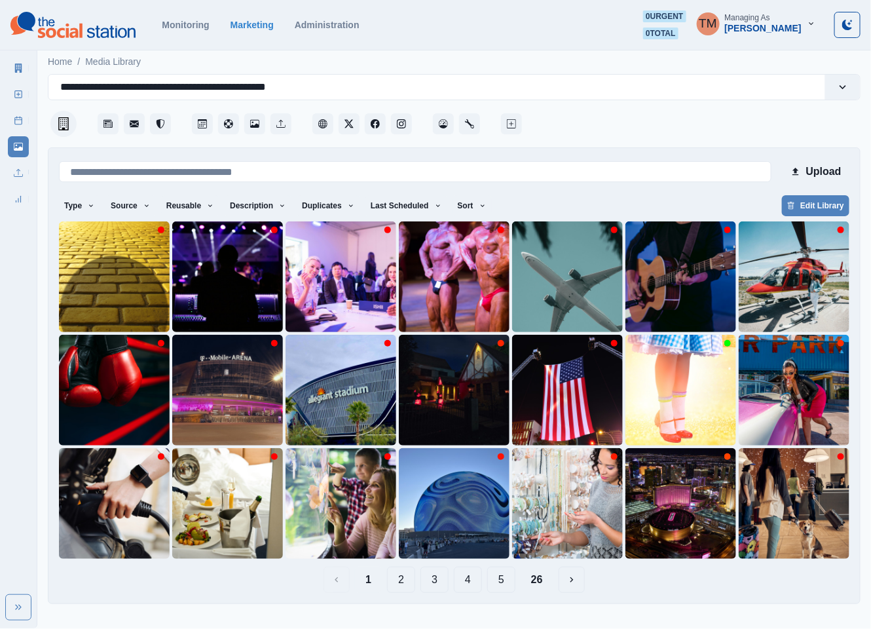
click at [403, 583] on button "2" at bounding box center [401, 579] width 28 height 26
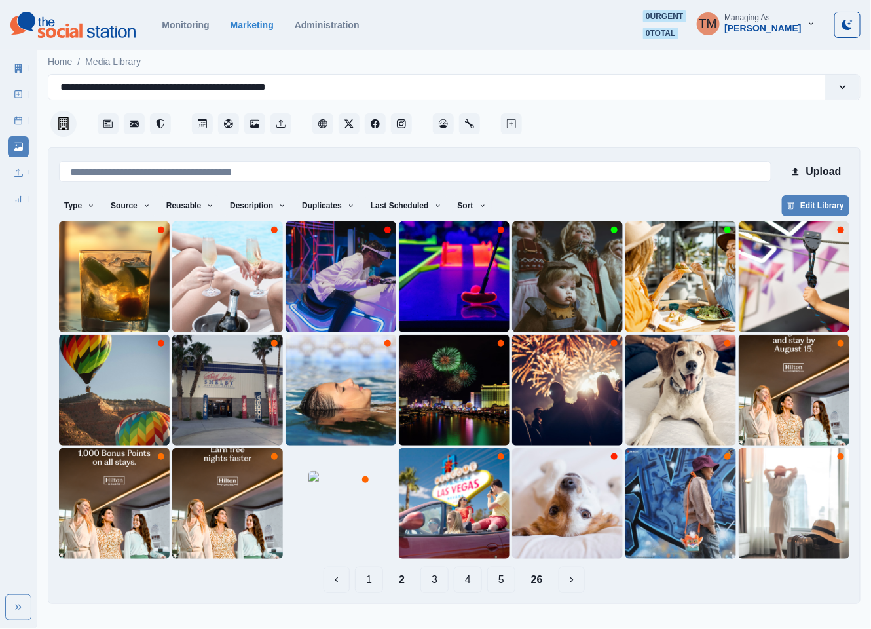
click at [429, 577] on button "3" at bounding box center [434, 579] width 28 height 26
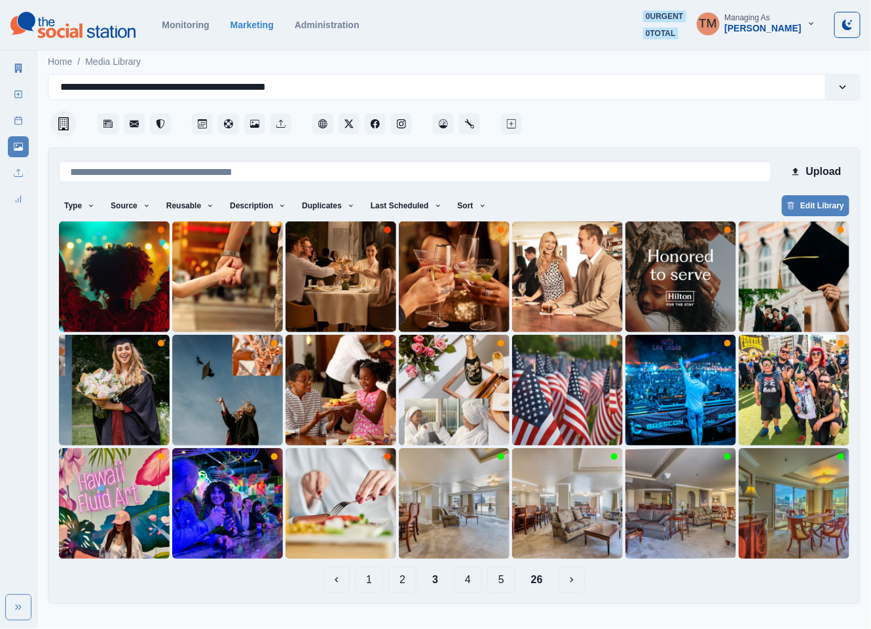
click at [474, 581] on button "4" at bounding box center [468, 579] width 28 height 26
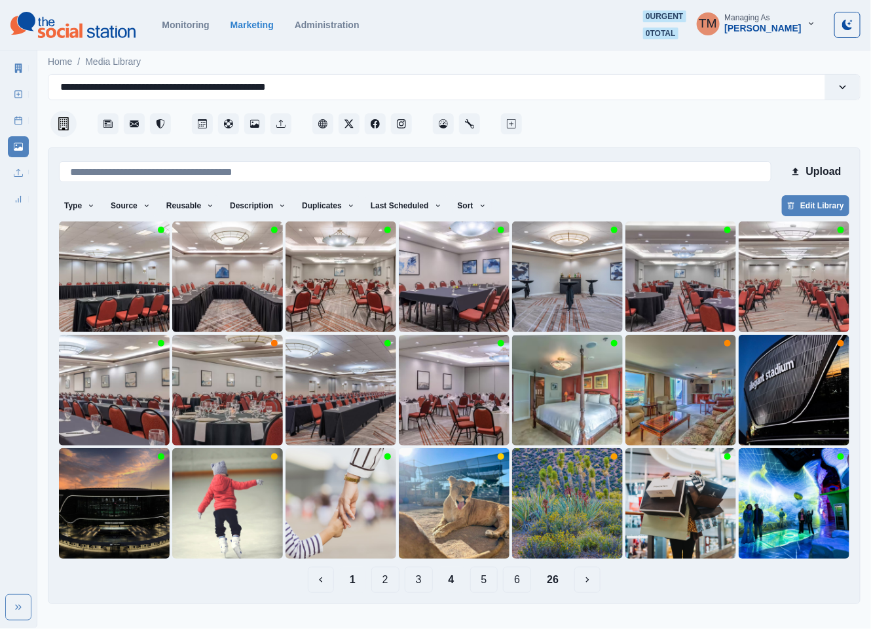
click at [354, 581] on button "1" at bounding box center [352, 579] width 27 height 26
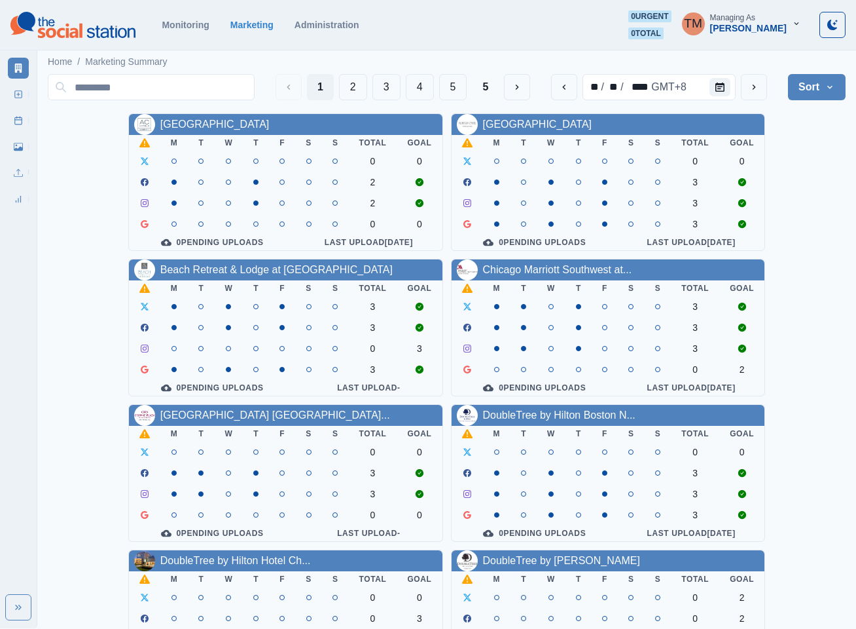
scroll to position [393, 0]
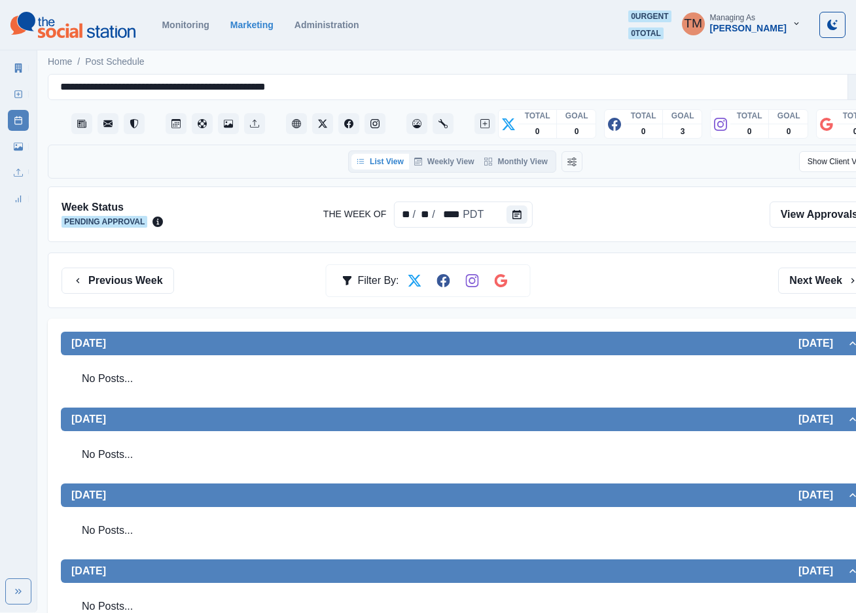
click at [574, 377] on div "No Posts..." at bounding box center [465, 379] width 788 height 37
click at [625, 285] on div "Previous Week Filter By: Next Week" at bounding box center [466, 281] width 808 height 26
click at [18, 146] on icon at bounding box center [18, 146] width 9 height 9
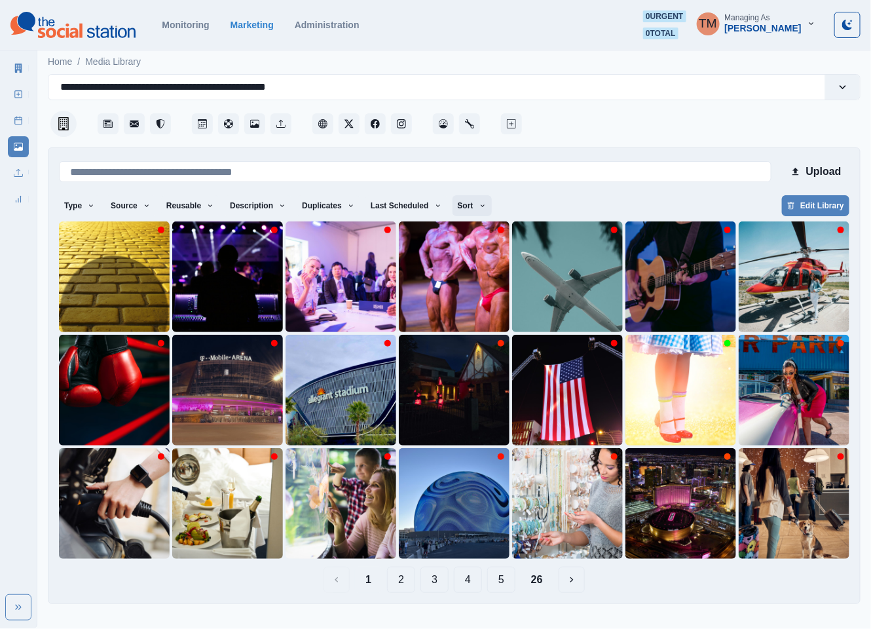
click at [479, 207] on icon "button" at bounding box center [483, 206] width 8 height 8
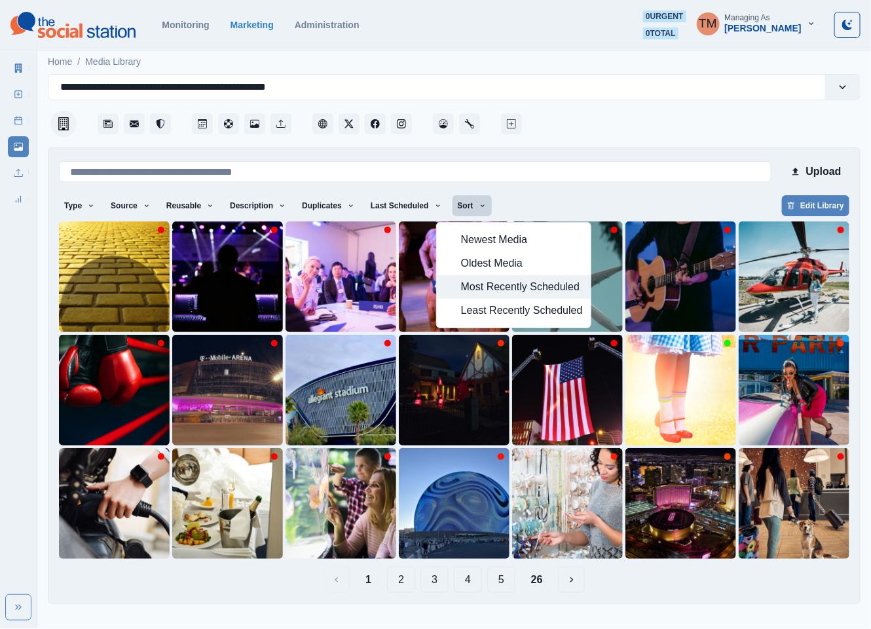
click at [491, 293] on span "Most Recently Scheduled" at bounding box center [522, 287] width 122 height 16
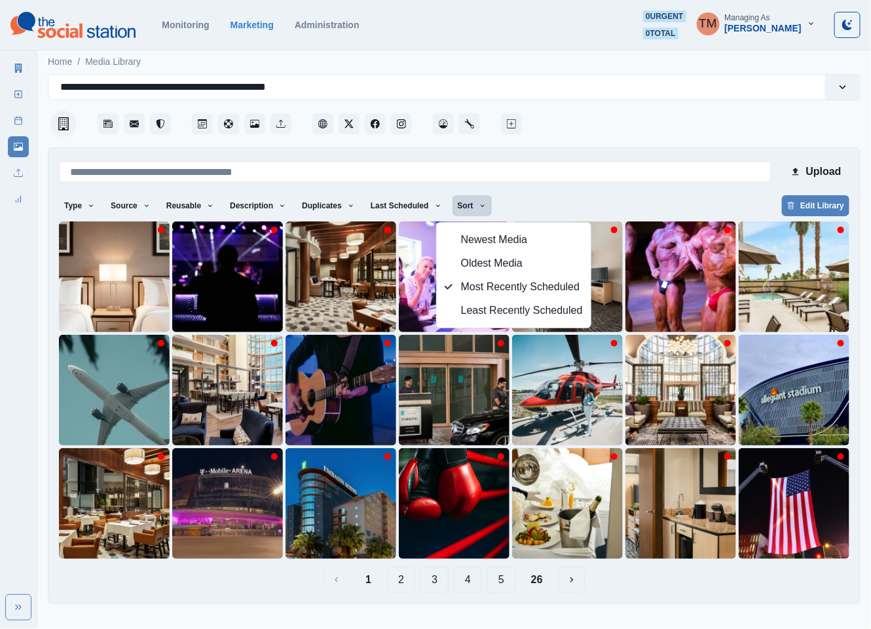
click at [560, 196] on div "Type Any Image Video Source Any Upload Social Manager Found: Instagram Found: G…" at bounding box center [454, 207] width 790 height 24
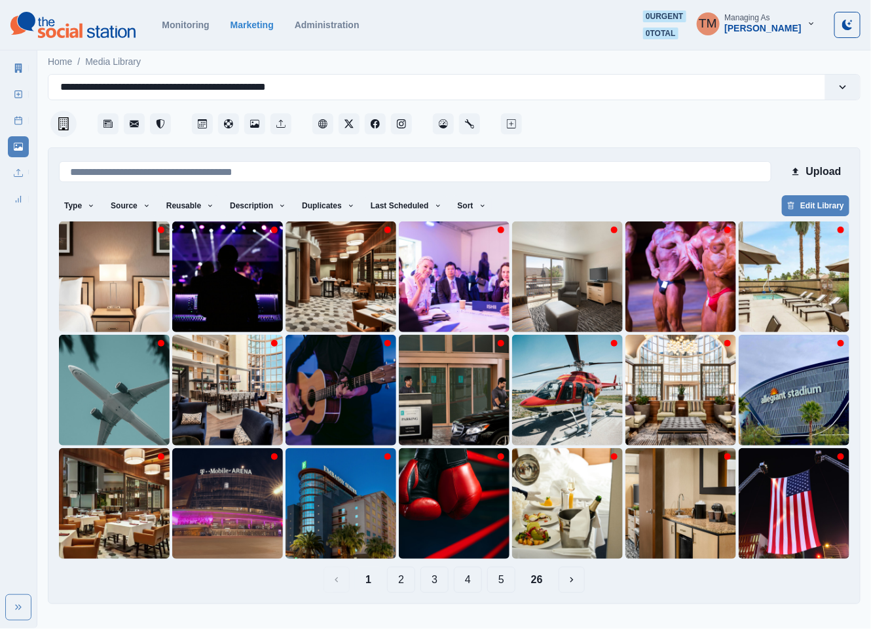
click at [405, 578] on button "2" at bounding box center [401, 579] width 28 height 26
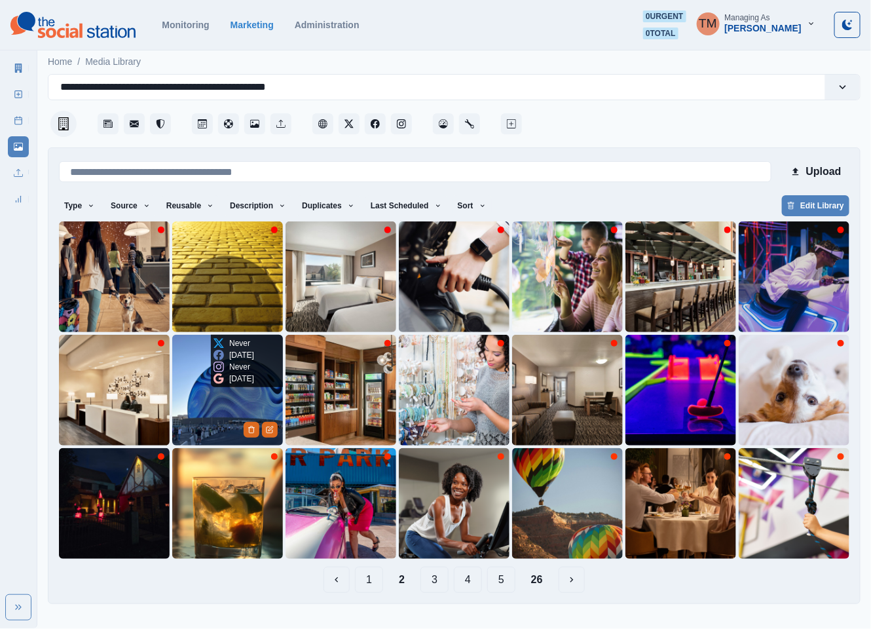
click at [205, 414] on img at bounding box center [227, 390] width 111 height 111
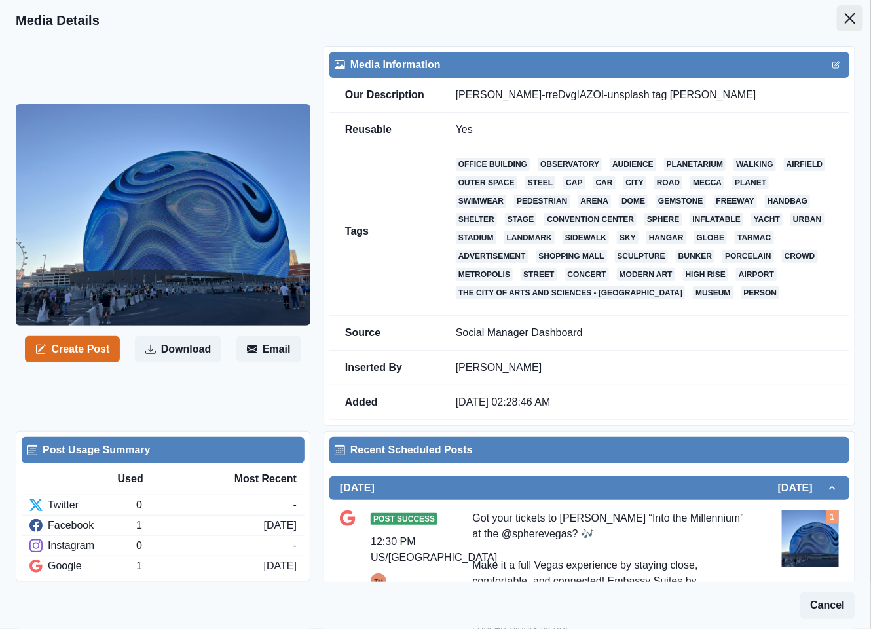
click at [837, 27] on button "Close" at bounding box center [850, 18] width 26 height 26
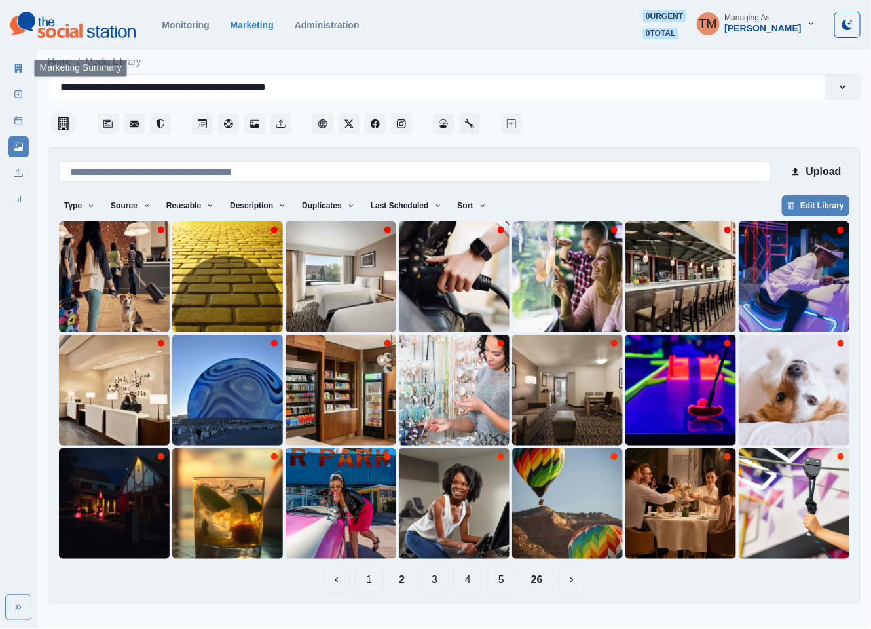
click at [18, 67] on icon at bounding box center [18, 68] width 7 height 9
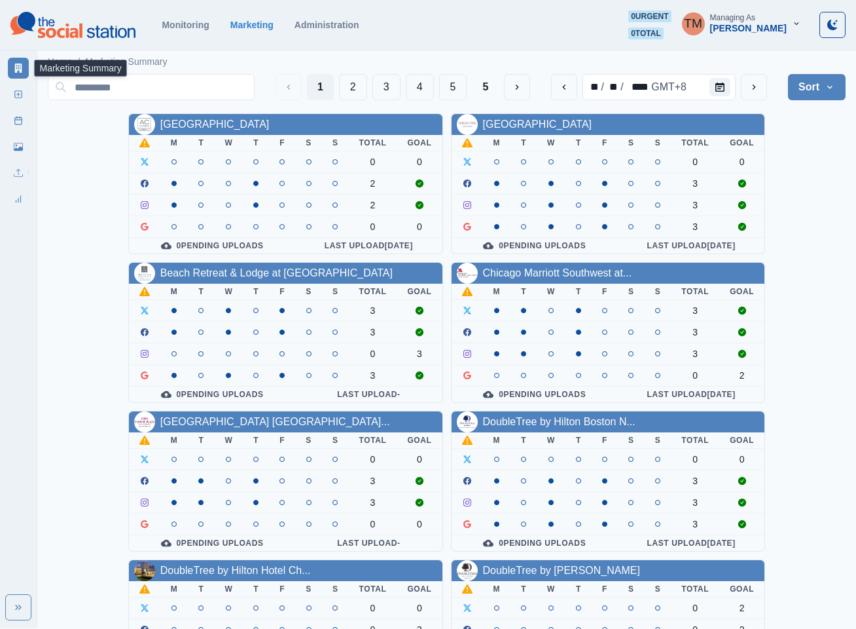
click at [817, 209] on div "AC Hotel Atlanta Downtown M T W T F S S Total Goal 0 0 2 2 0 0 0 Pending Upload…" at bounding box center [447, 555] width 798 height 884
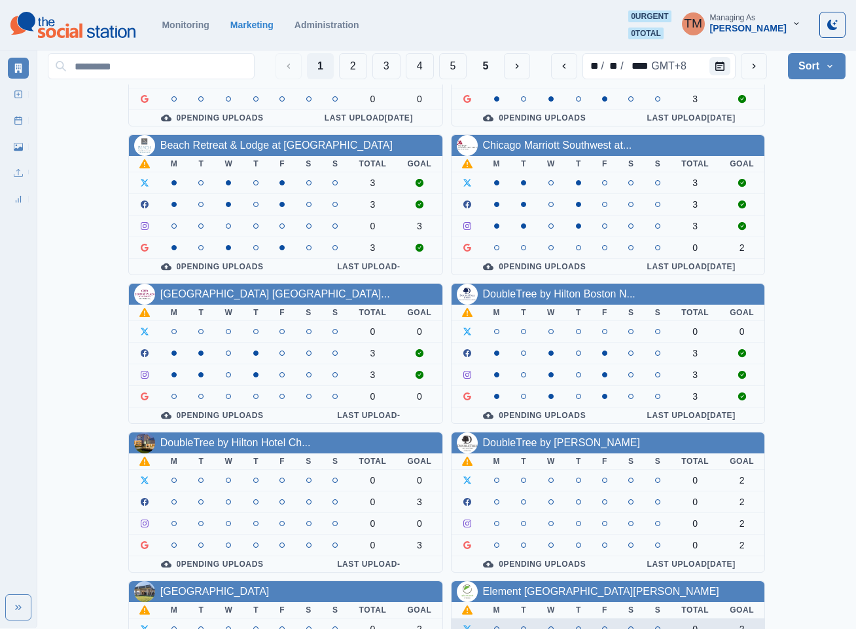
scroll to position [393, 0]
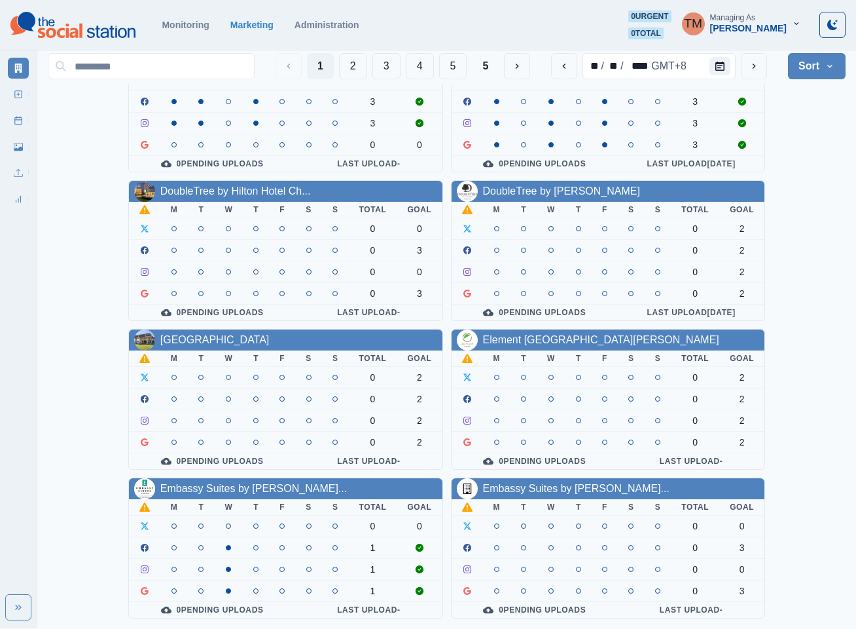
click at [568, 486] on link "Embassy Suites by Hilton Conv..." at bounding box center [576, 488] width 187 height 11
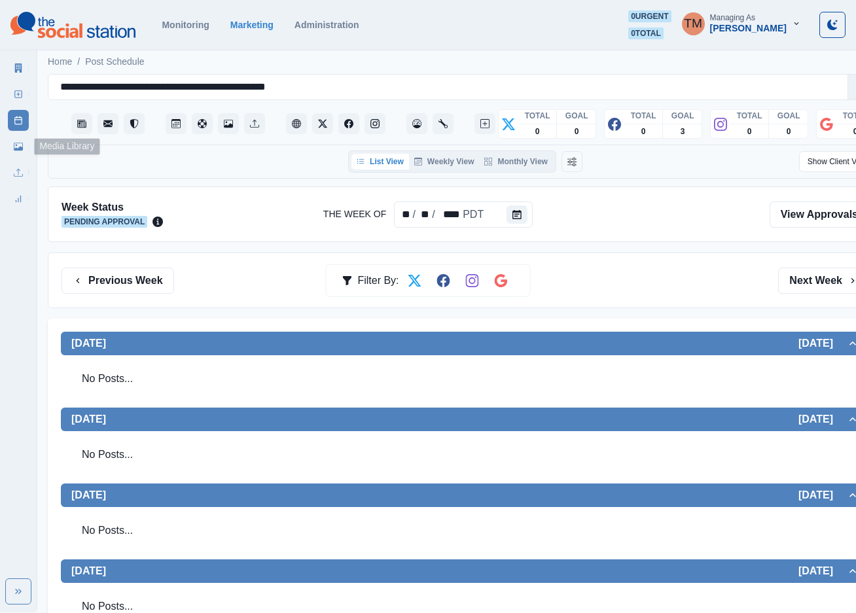
click at [22, 150] on icon at bounding box center [18, 147] width 9 height 8
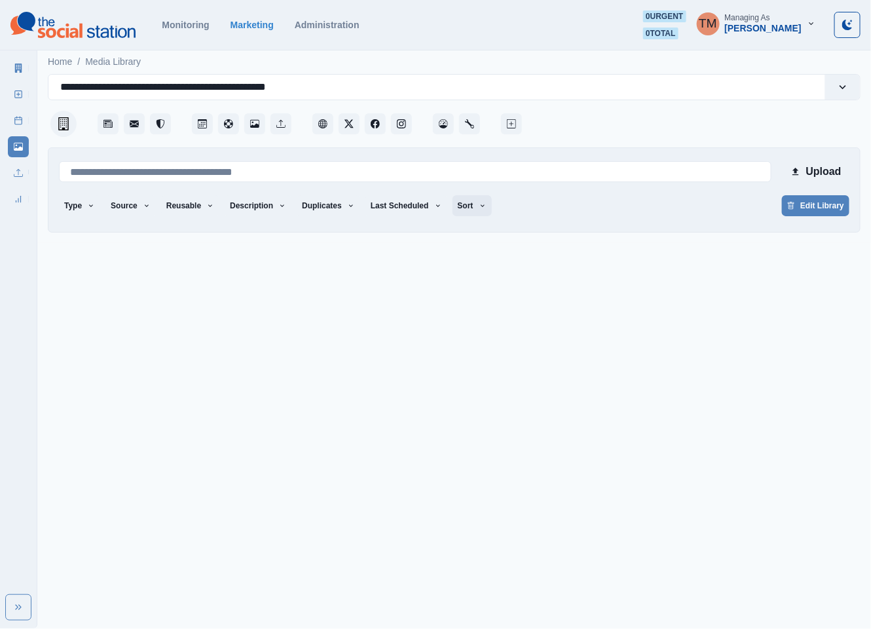
click at [479, 207] on icon "button" at bounding box center [483, 206] width 8 height 8
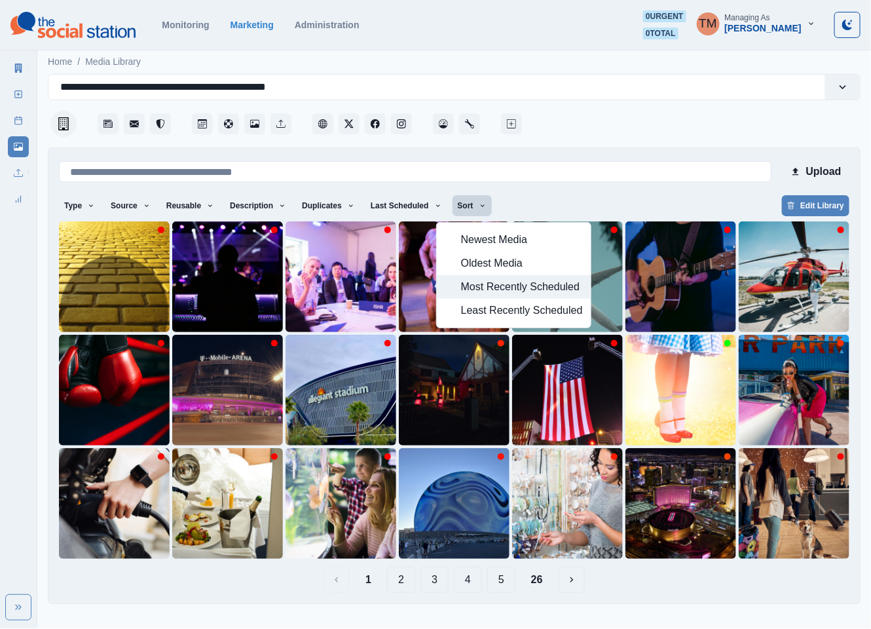
click at [500, 289] on span "Most Recently Scheduled" at bounding box center [522, 287] width 122 height 16
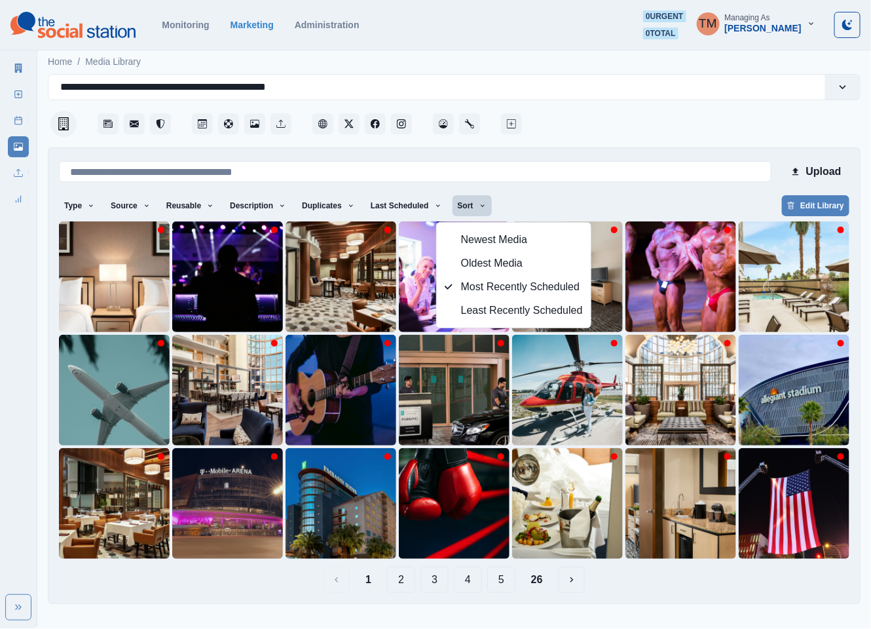
click at [519, 204] on div "Type Any Image Video Source Any Upload Social Manager Found: Instagram Found: G…" at bounding box center [454, 207] width 790 height 24
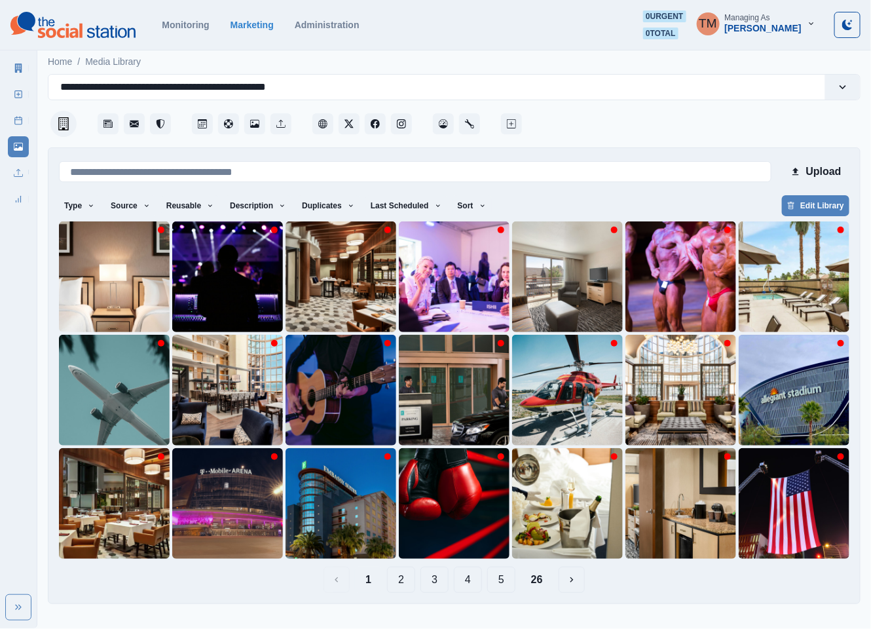
click at [471, 585] on button "4" at bounding box center [468, 579] width 28 height 26
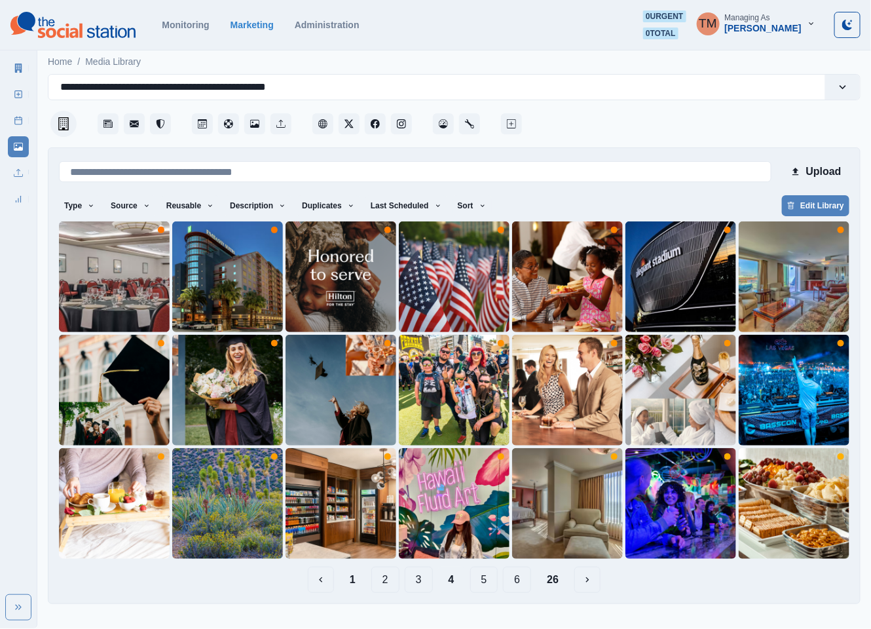
click at [554, 584] on button "26" at bounding box center [552, 579] width 33 height 26
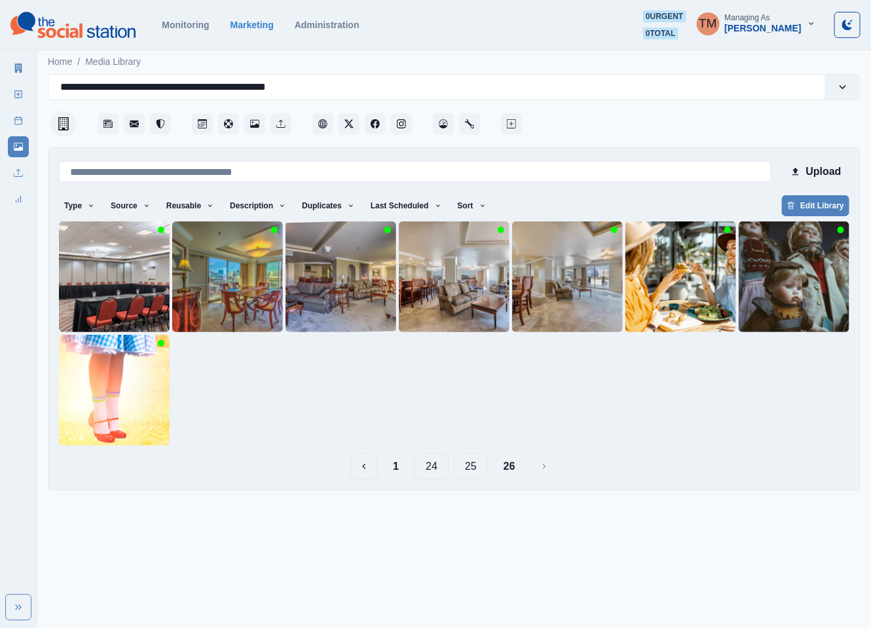
click at [431, 470] on button "24" at bounding box center [431, 466] width 34 height 26
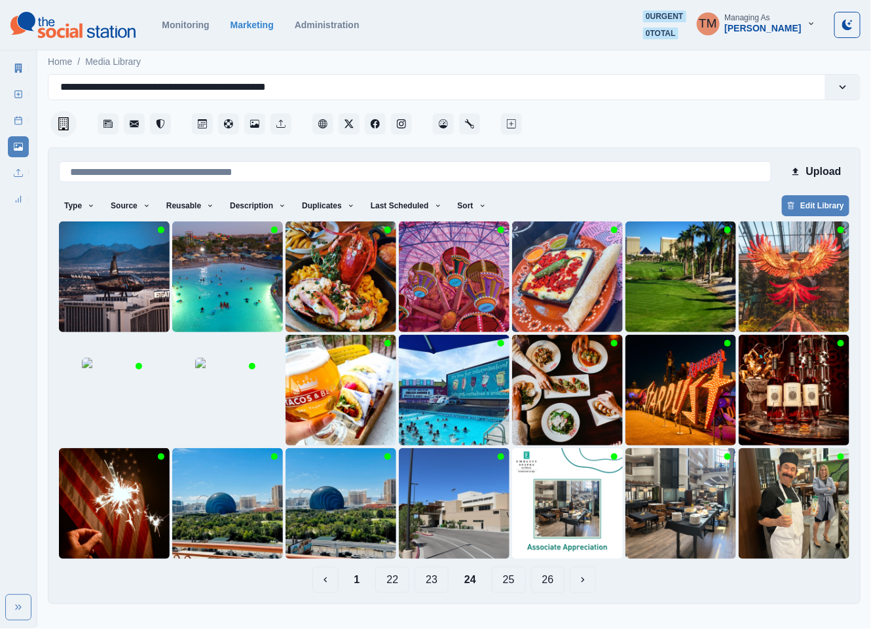
click at [393, 580] on button "22" at bounding box center [392, 579] width 34 height 26
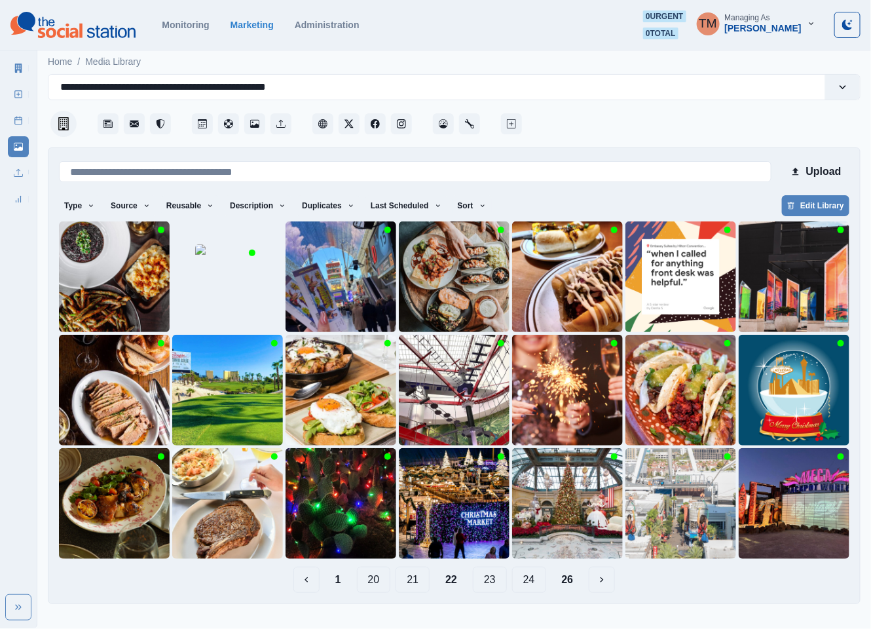
click at [409, 576] on button "21" at bounding box center [412, 579] width 34 height 26
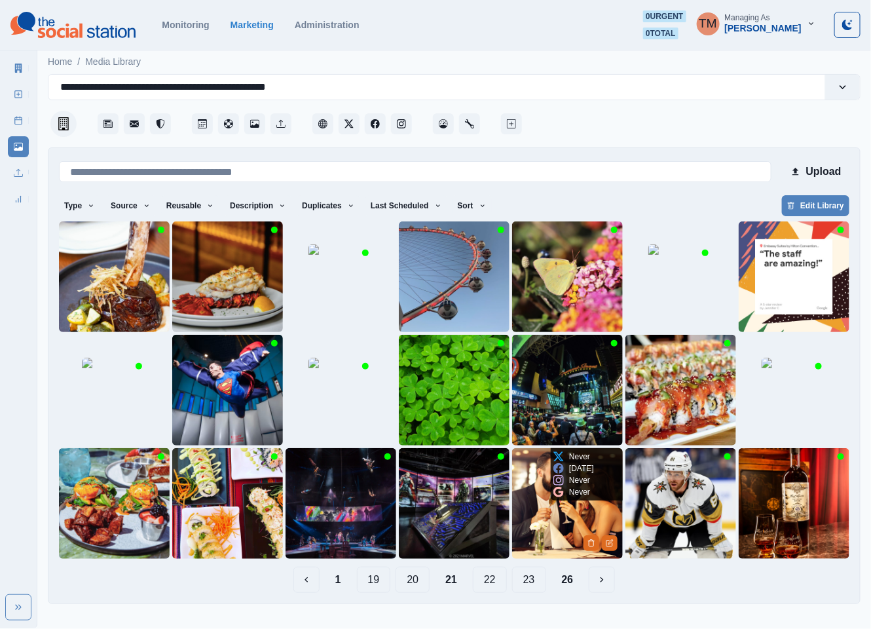
click at [562, 515] on img at bounding box center [567, 503] width 111 height 111
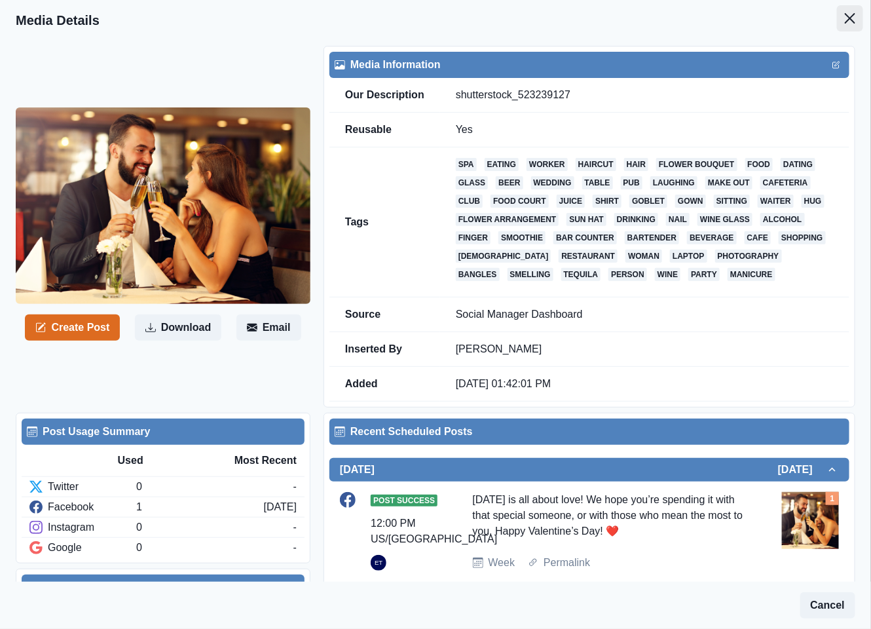
click at [845, 18] on icon "Close" at bounding box center [850, 18] width 10 height 10
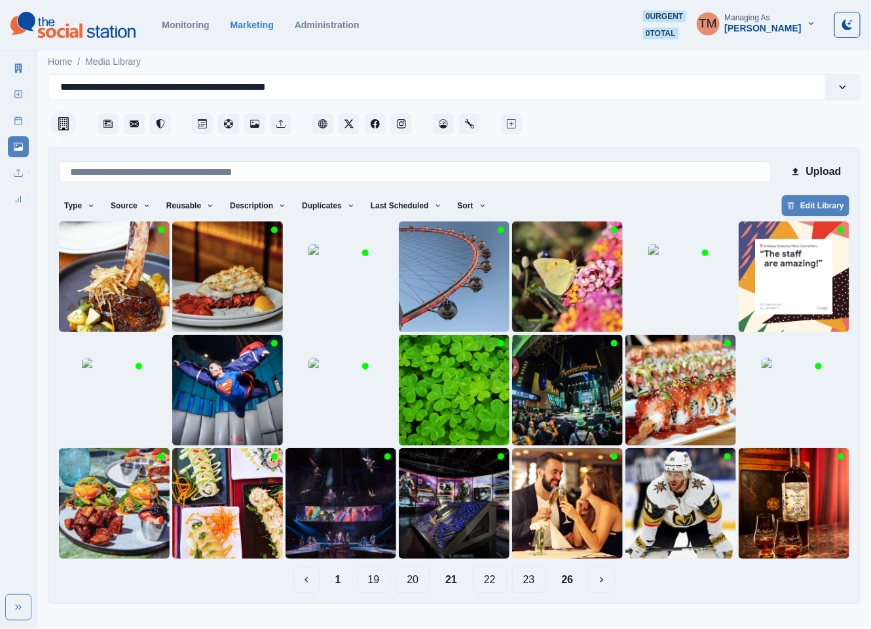
click at [377, 584] on button "19" at bounding box center [374, 579] width 34 height 26
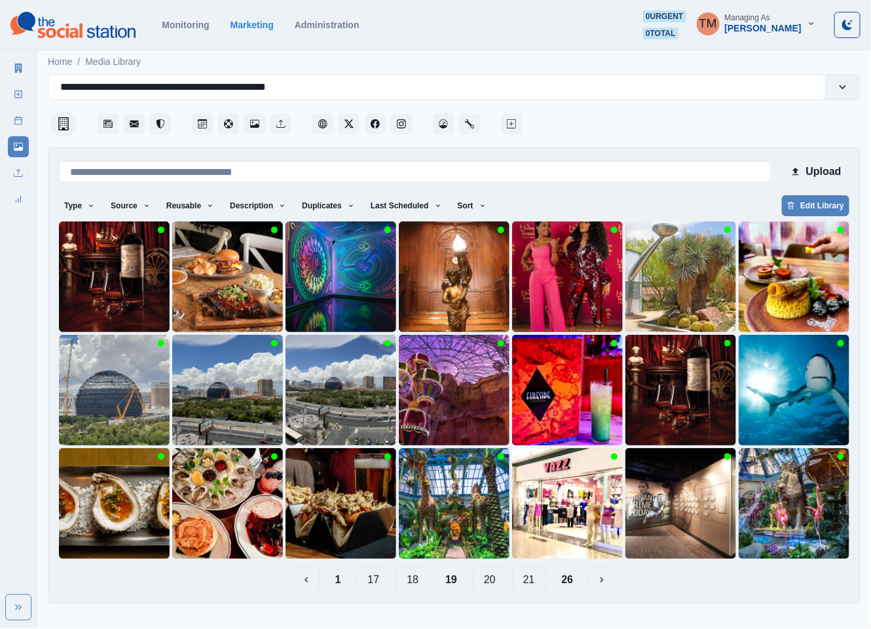
click at [410, 580] on button "18" at bounding box center [412, 579] width 34 height 26
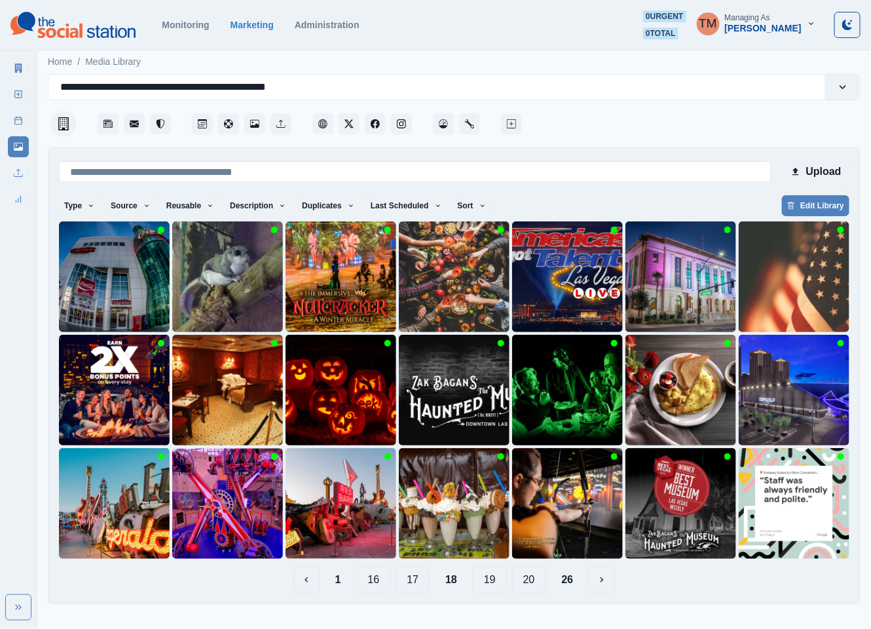
click at [370, 579] on button "16" at bounding box center [374, 579] width 34 height 26
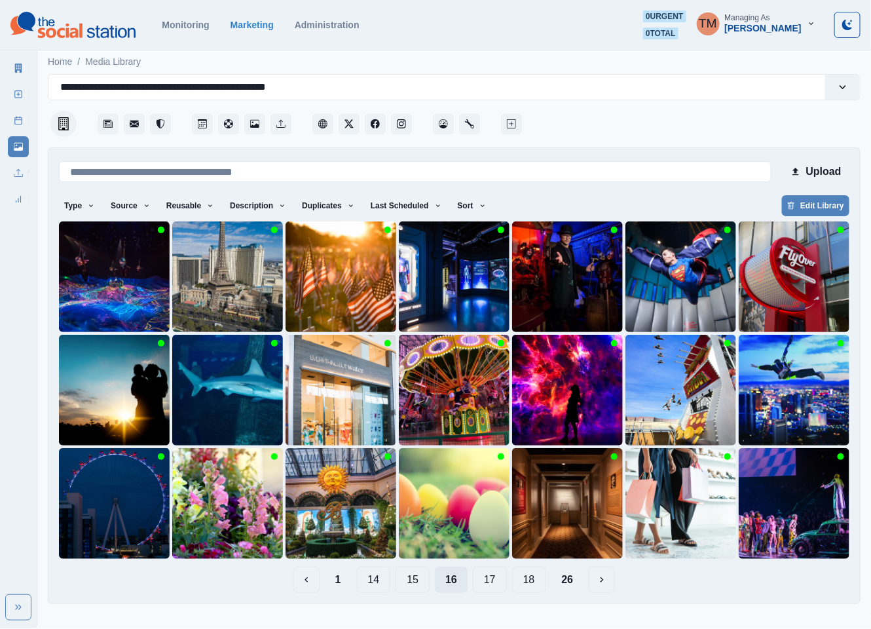
click at [370, 579] on button "14" at bounding box center [374, 579] width 34 height 26
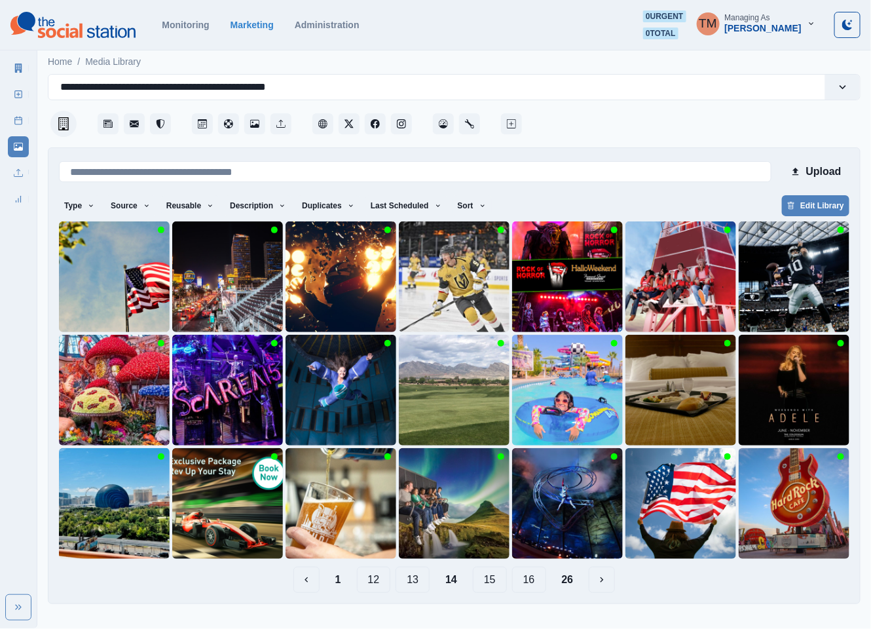
click at [414, 583] on button "13" at bounding box center [412, 579] width 34 height 26
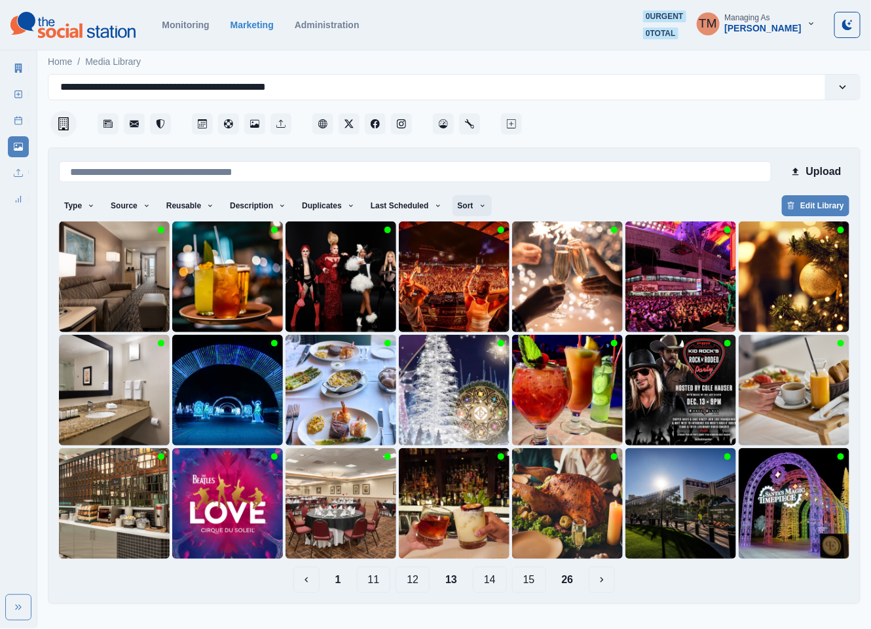
click at [452, 206] on button "Sort" at bounding box center [471, 205] width 39 height 21
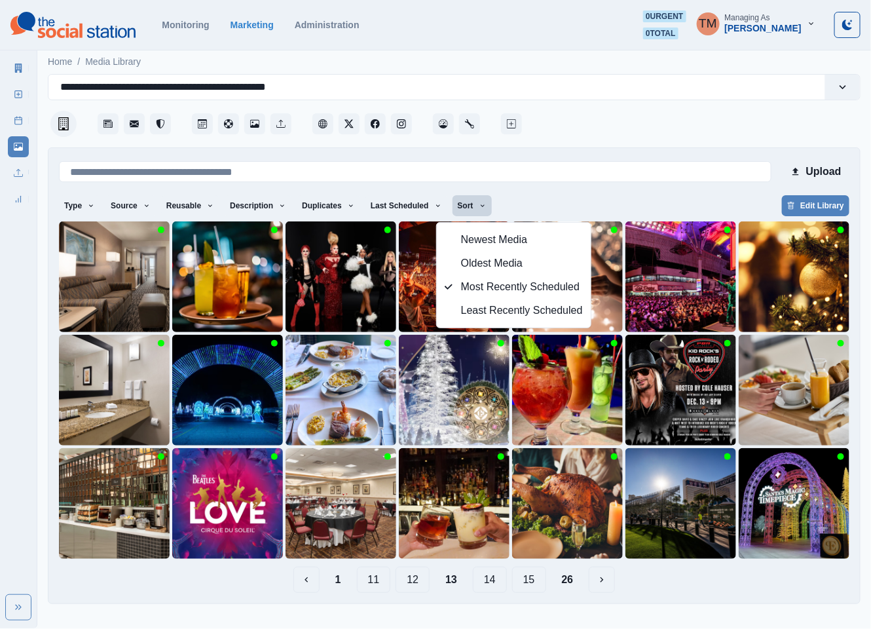
click at [555, 206] on div "Type Any Image Video Source Any Upload Social Manager Found: Instagram Found: G…" at bounding box center [454, 207] width 790 height 24
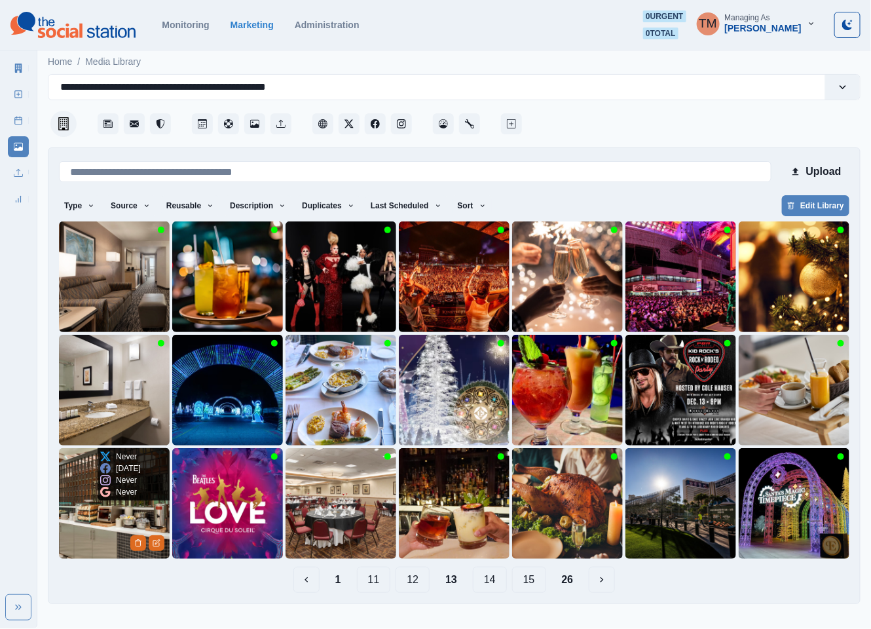
click at [83, 517] on img at bounding box center [114, 503] width 111 height 111
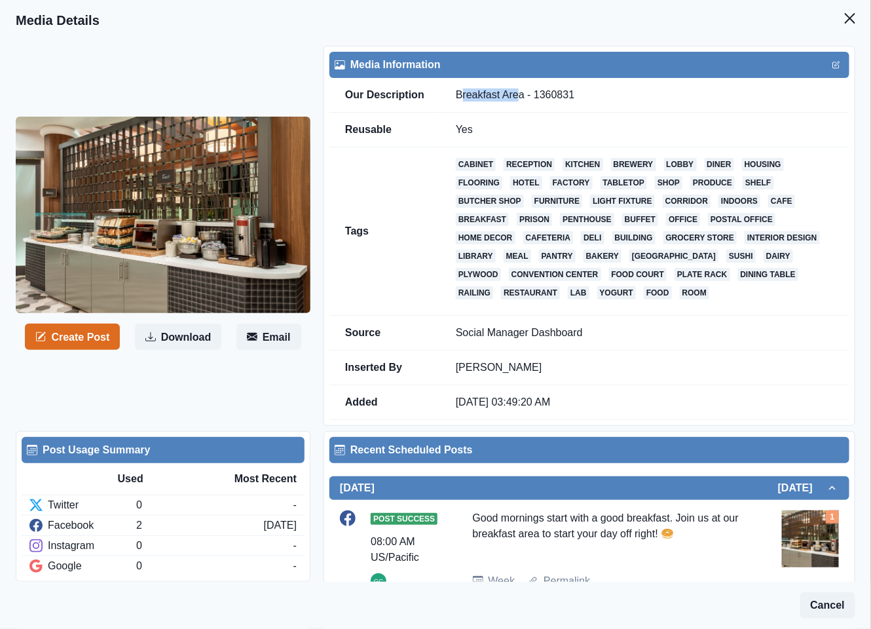
drag, startPoint x: 458, startPoint y: 96, endPoint x: 513, endPoint y: 97, distance: 55.7
click at [513, 97] on td "Breakfast Area - 1360831" at bounding box center [644, 95] width 409 height 35
drag, startPoint x: 456, startPoint y: 95, endPoint x: 519, endPoint y: 95, distance: 62.9
click at [519, 95] on td "Breakfast Area - 1360831" at bounding box center [644, 95] width 409 height 35
copy td "Breakfast Area"
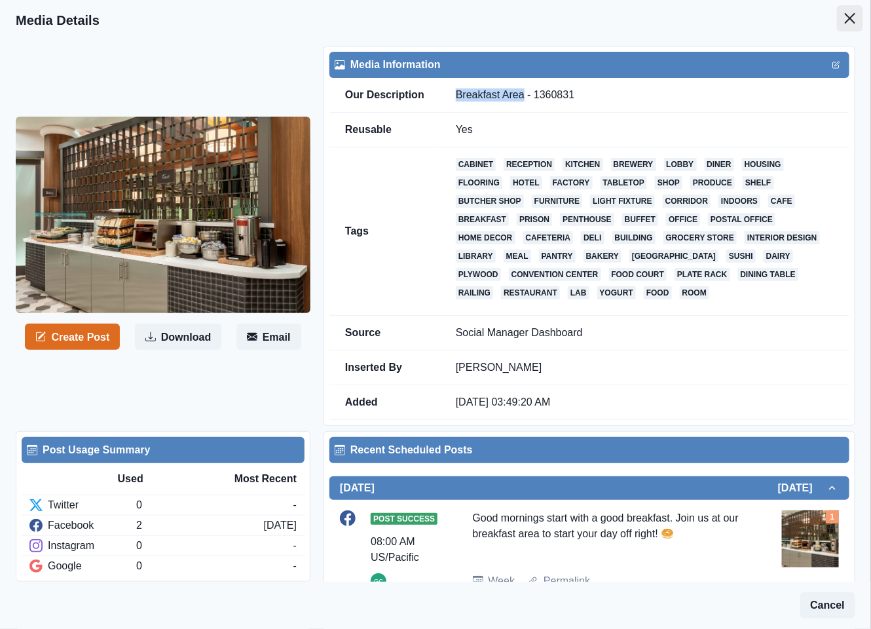
click at [845, 16] on icon "Close" at bounding box center [850, 18] width 10 height 10
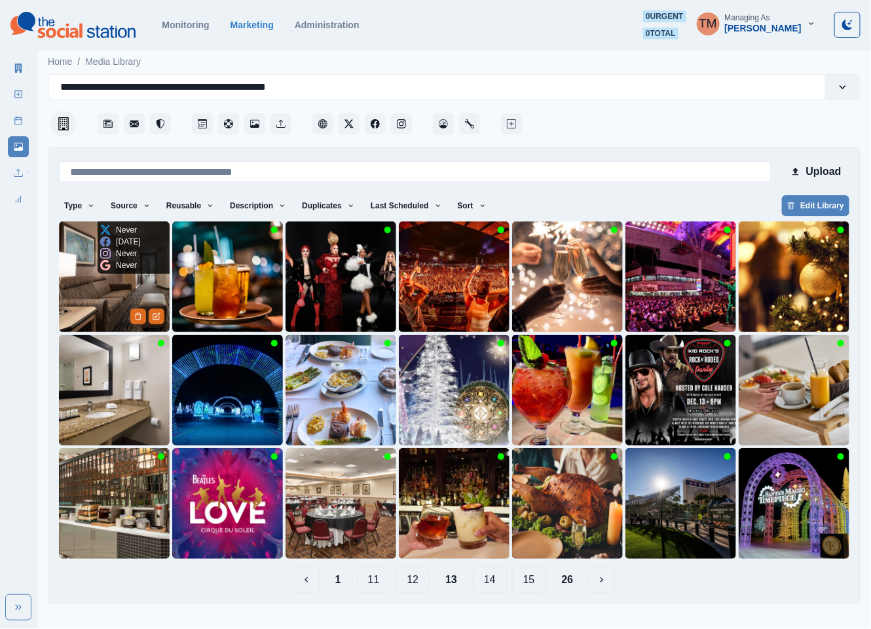
click at [104, 299] on img at bounding box center [114, 276] width 111 height 111
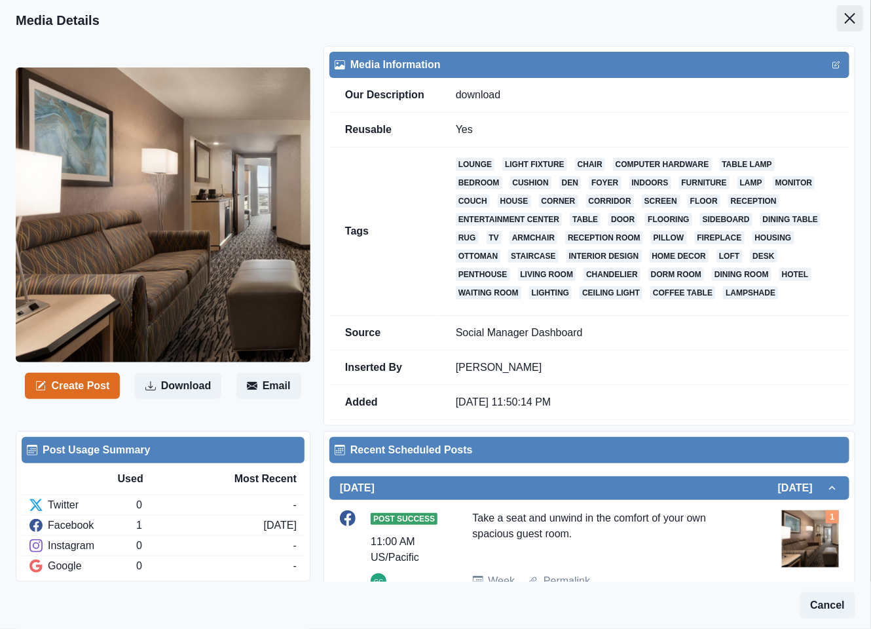
click at [845, 18] on icon "Close" at bounding box center [850, 18] width 10 height 10
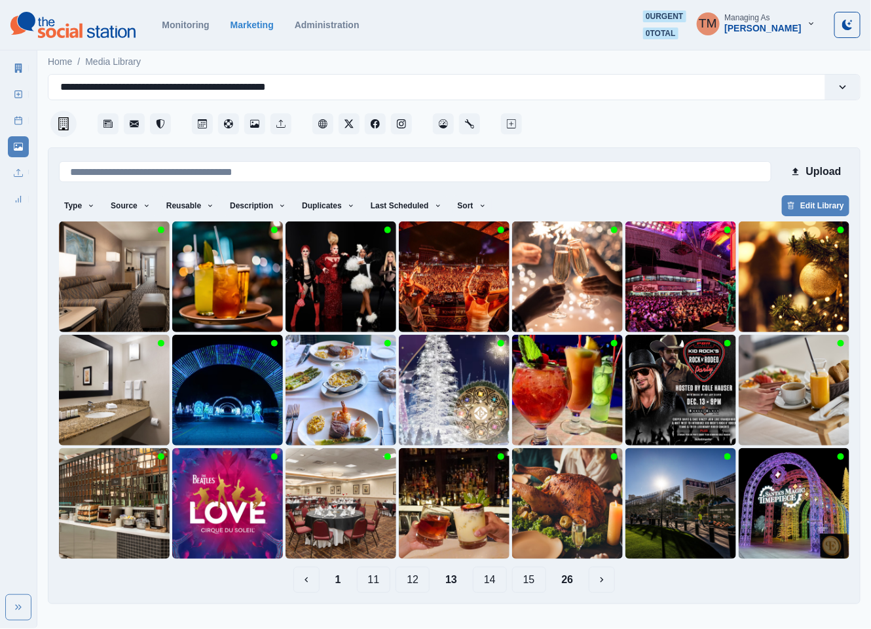
click at [409, 582] on button "12" at bounding box center [412, 579] width 34 height 26
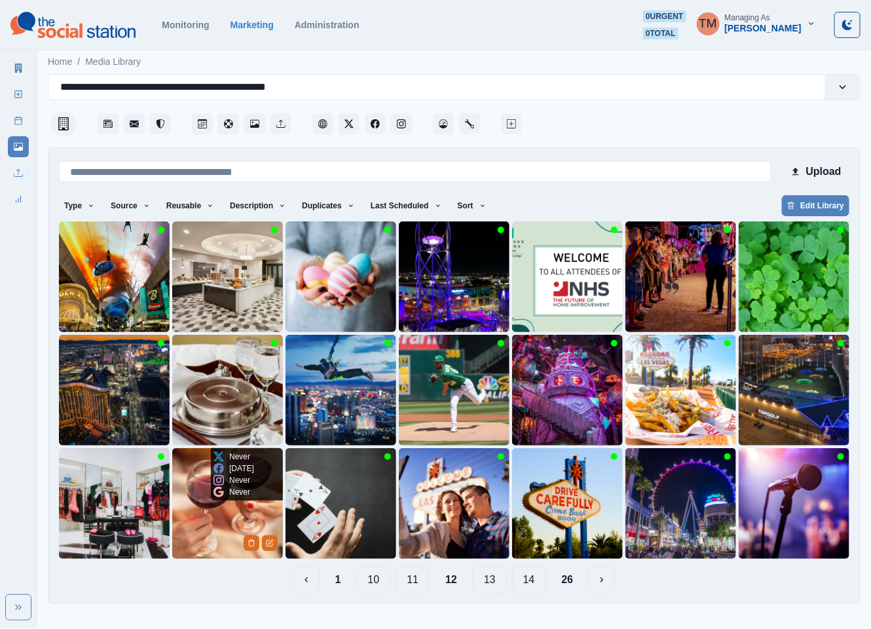
click at [206, 523] on img at bounding box center [227, 503] width 111 height 111
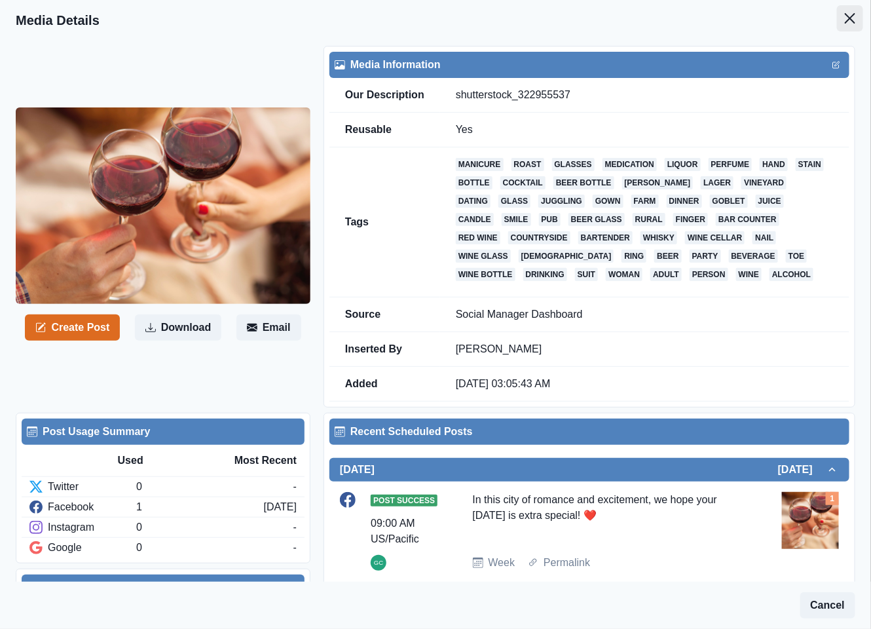
click at [845, 16] on icon "Close" at bounding box center [850, 18] width 10 height 10
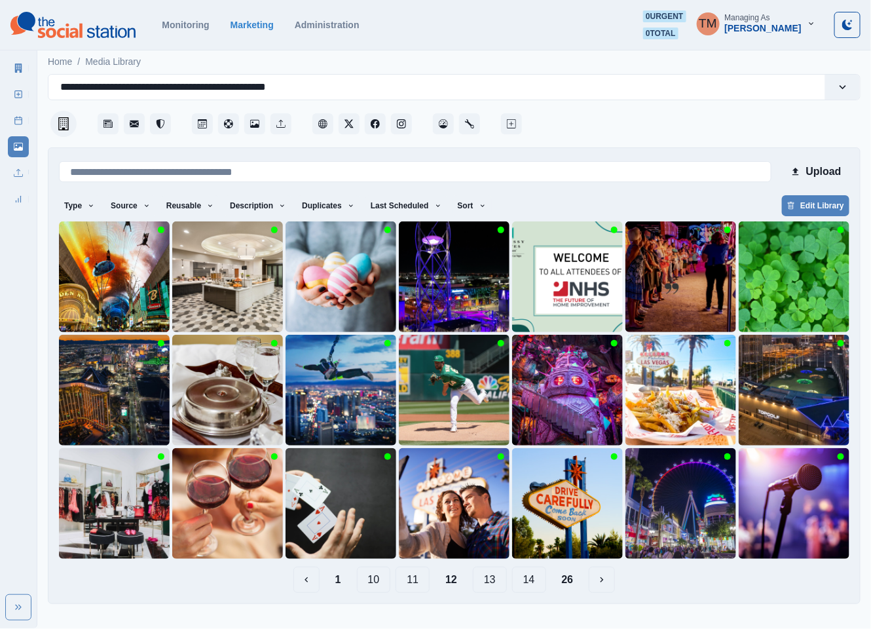
click at [419, 581] on button "11" at bounding box center [412, 579] width 34 height 26
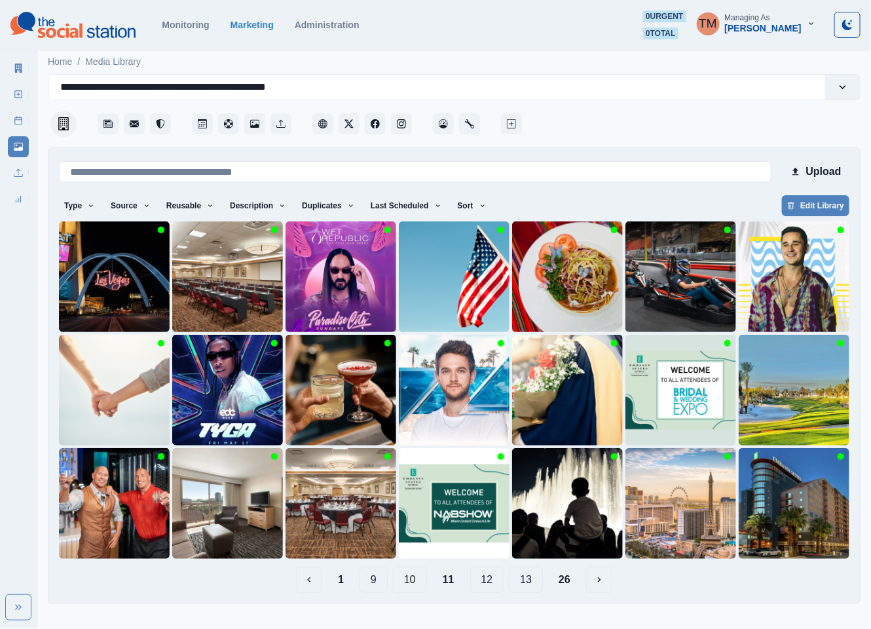
click at [417, 581] on button "10" at bounding box center [410, 579] width 34 height 26
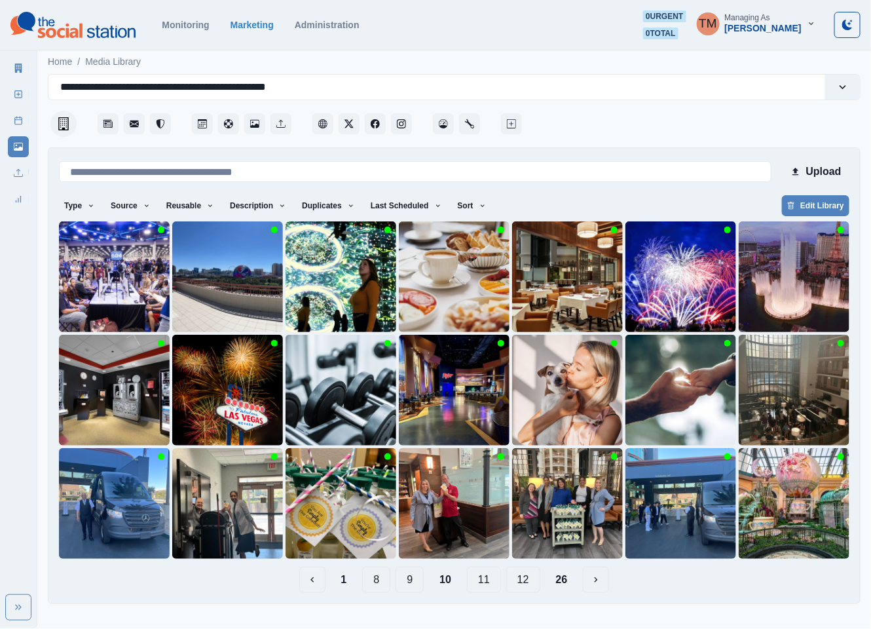
click at [407, 581] on button "9" at bounding box center [409, 579] width 28 height 26
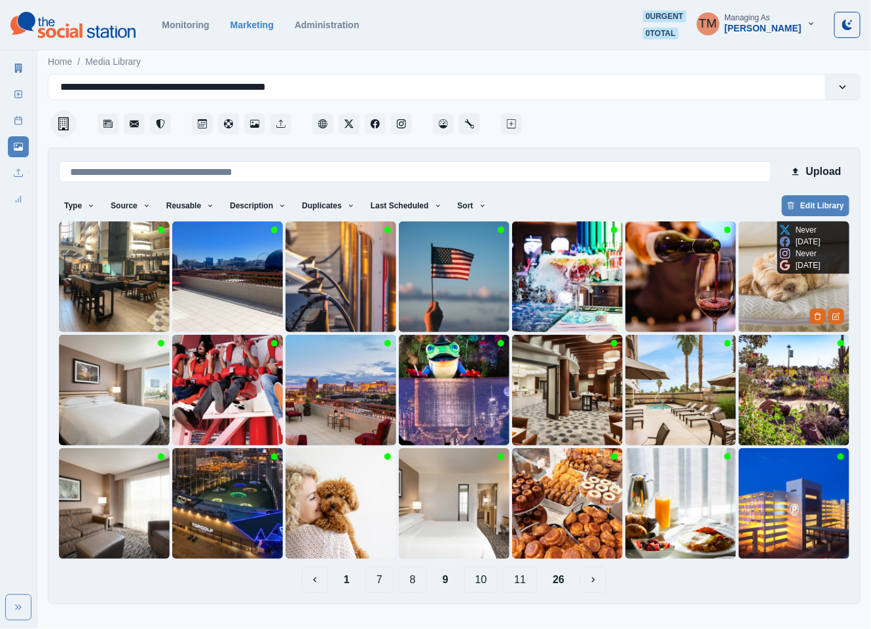
click at [778, 297] on img at bounding box center [793, 276] width 111 height 111
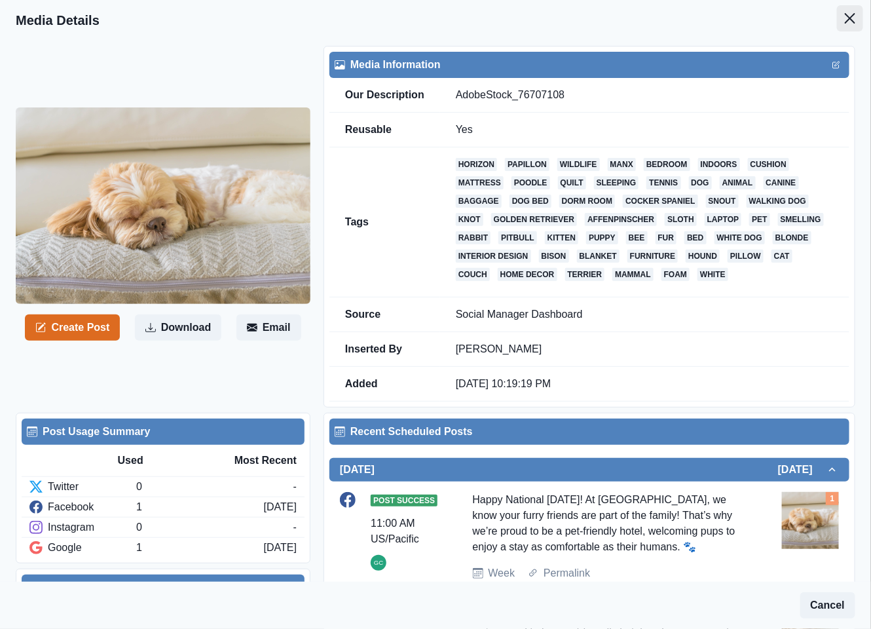
click at [837, 26] on button "Close" at bounding box center [850, 18] width 26 height 26
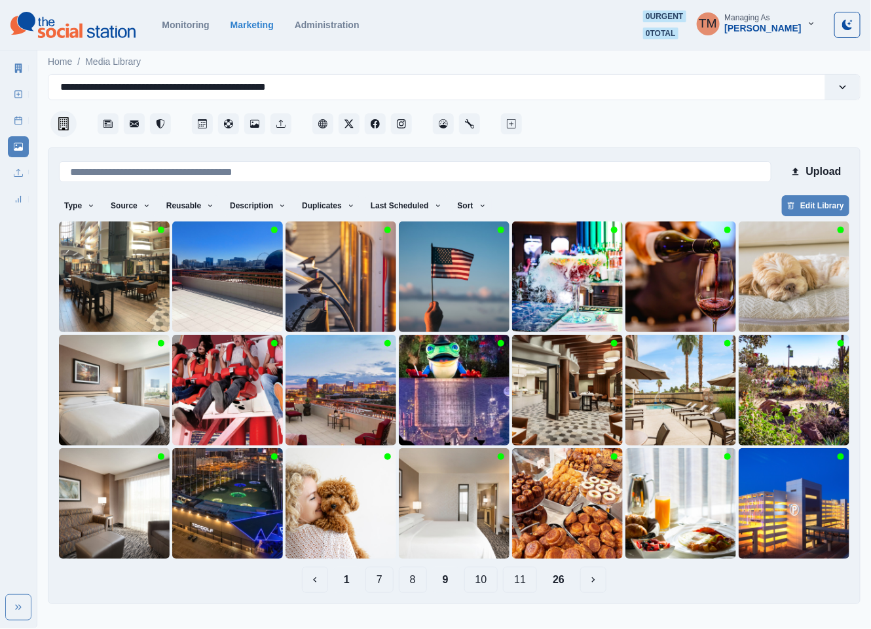
click at [352, 574] on button "1" at bounding box center [346, 579] width 27 height 26
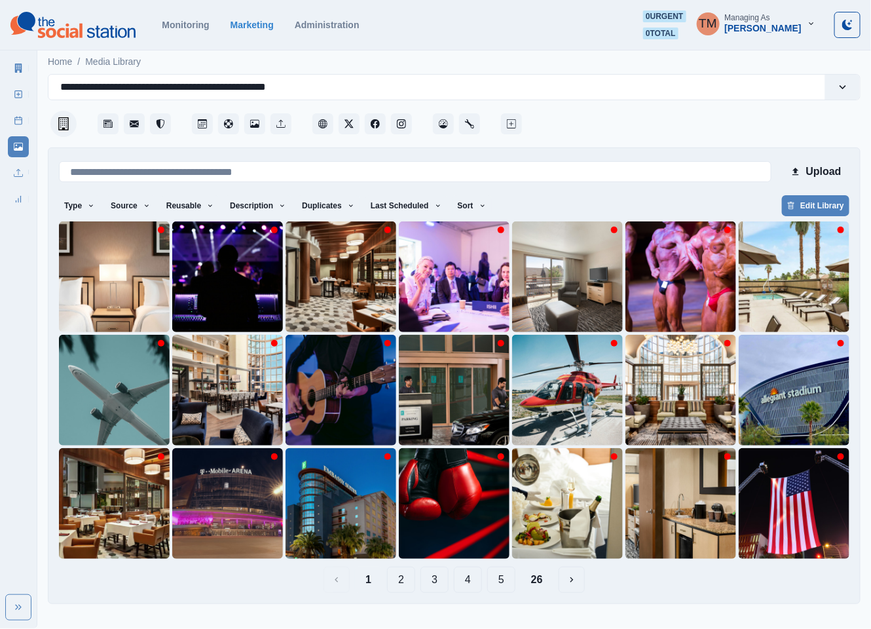
click at [405, 579] on button "2" at bounding box center [401, 579] width 28 height 26
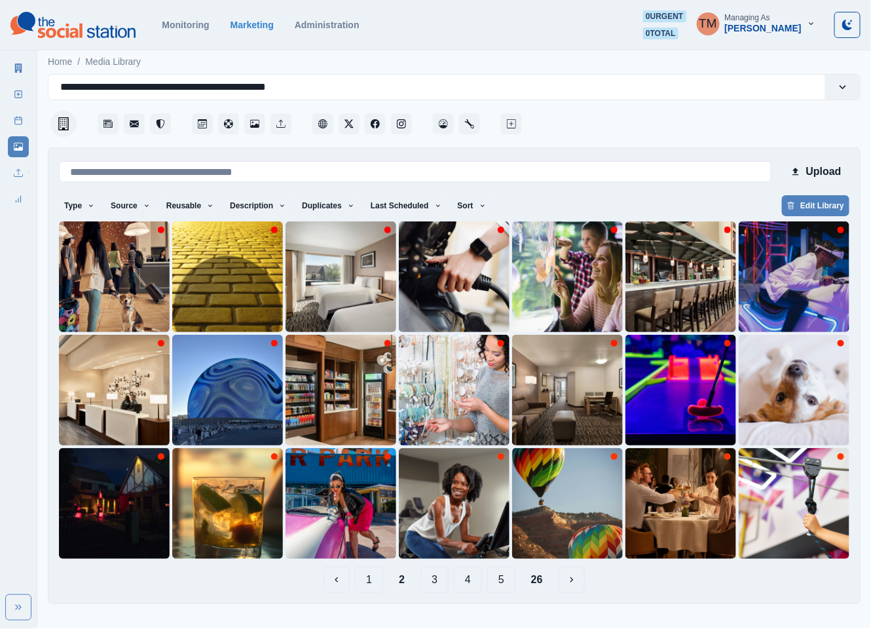
click at [441, 580] on button "3" at bounding box center [434, 579] width 28 height 26
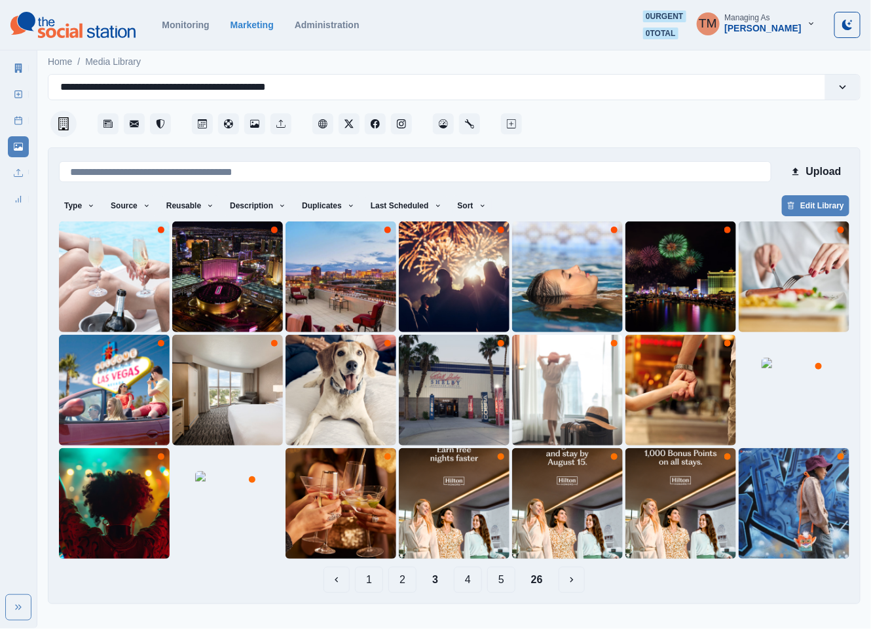
click at [465, 585] on button "4" at bounding box center [468, 579] width 28 height 26
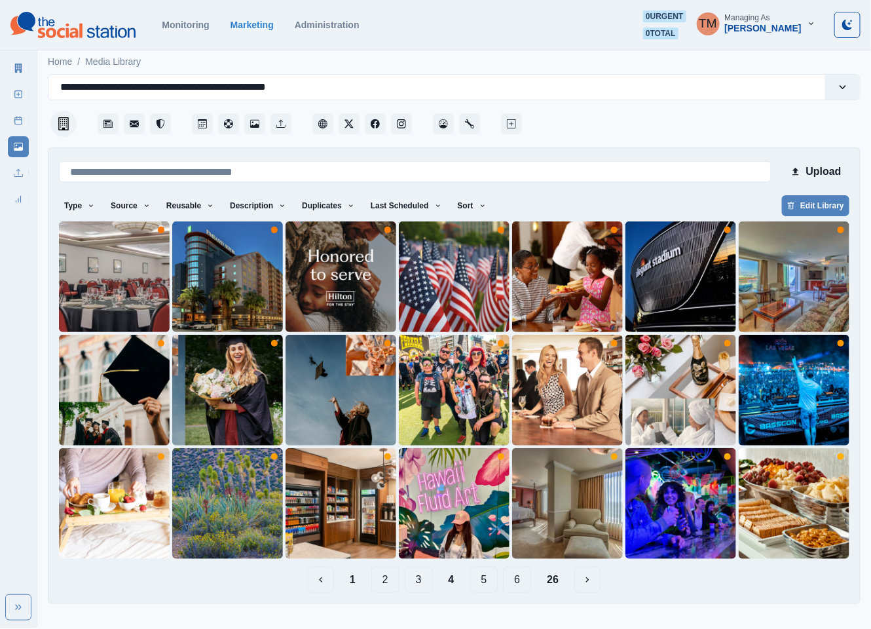
click at [476, 582] on button "5" at bounding box center [484, 579] width 28 height 26
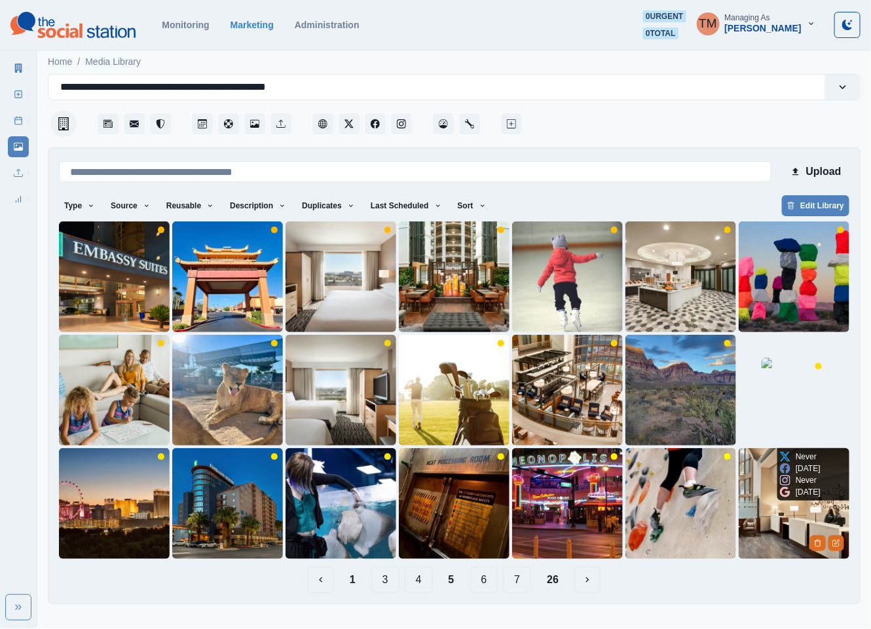
click at [780, 528] on img at bounding box center [793, 503] width 111 height 111
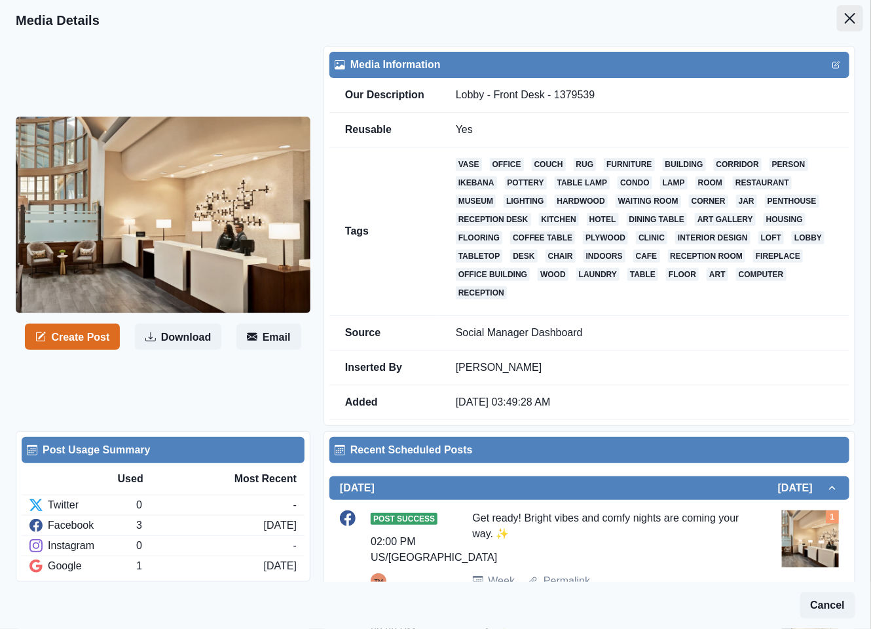
click at [845, 20] on icon "Close" at bounding box center [850, 18] width 10 height 10
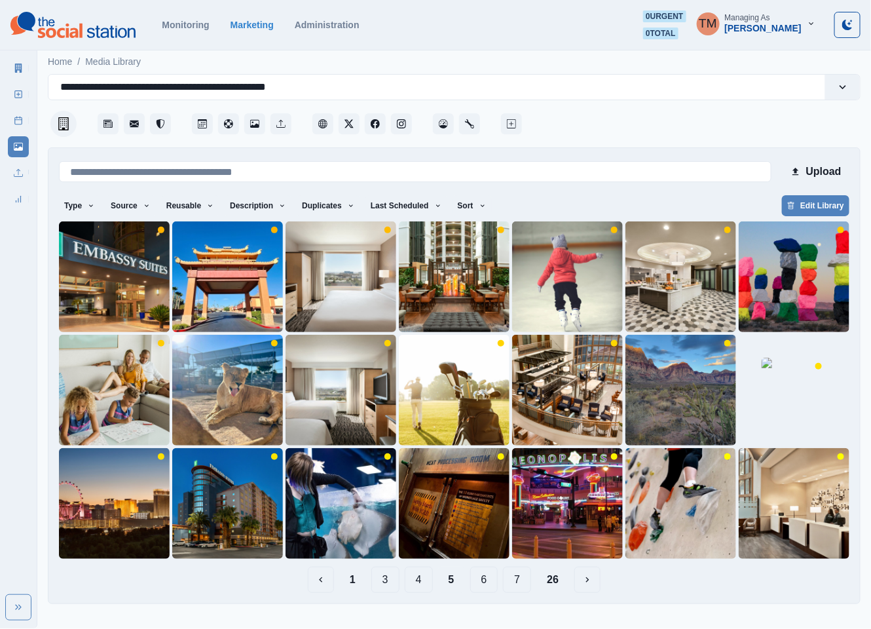
click at [489, 582] on button "6" at bounding box center [484, 579] width 28 height 26
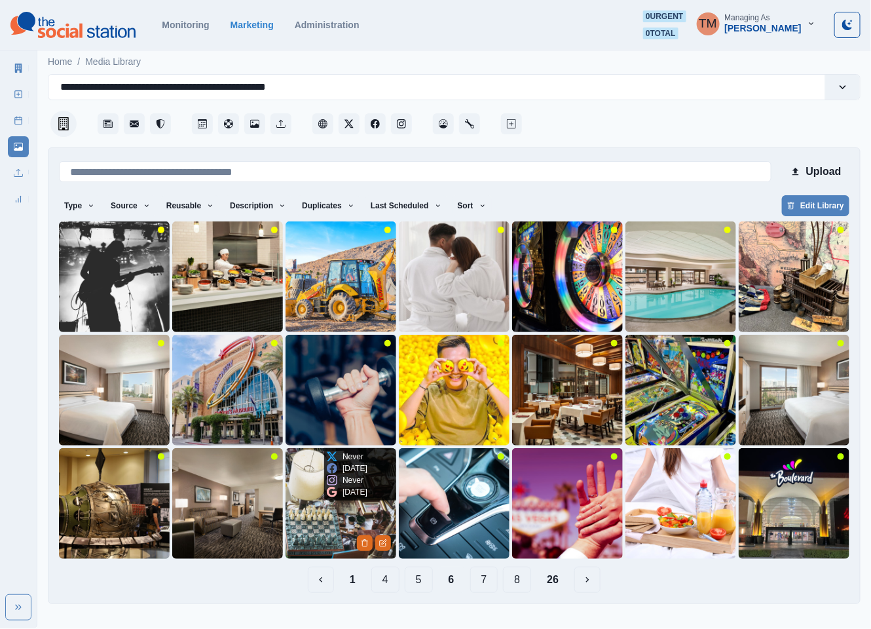
click at [305, 535] on img at bounding box center [340, 503] width 111 height 111
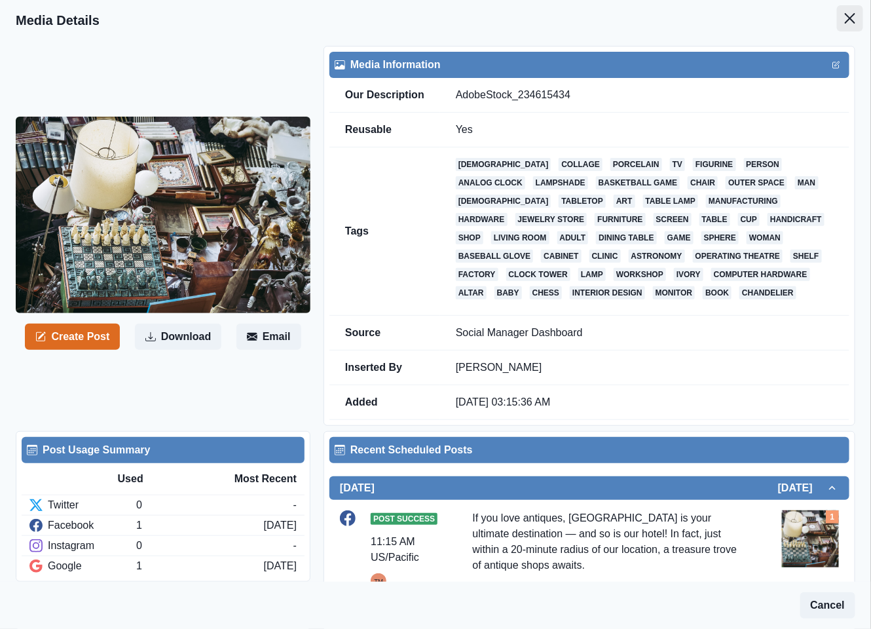
click at [845, 18] on icon "Close" at bounding box center [850, 18] width 10 height 10
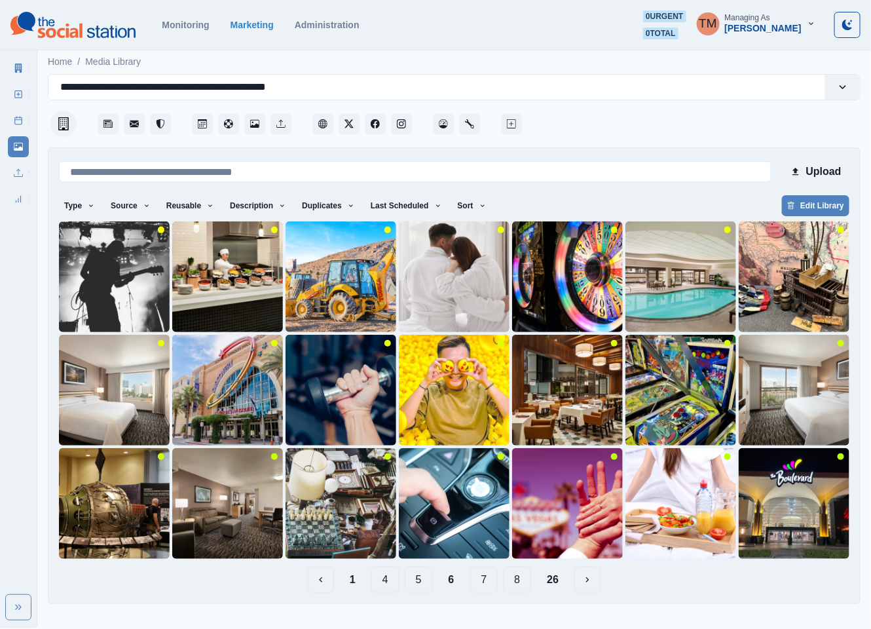
click at [487, 585] on button "7" at bounding box center [484, 579] width 28 height 26
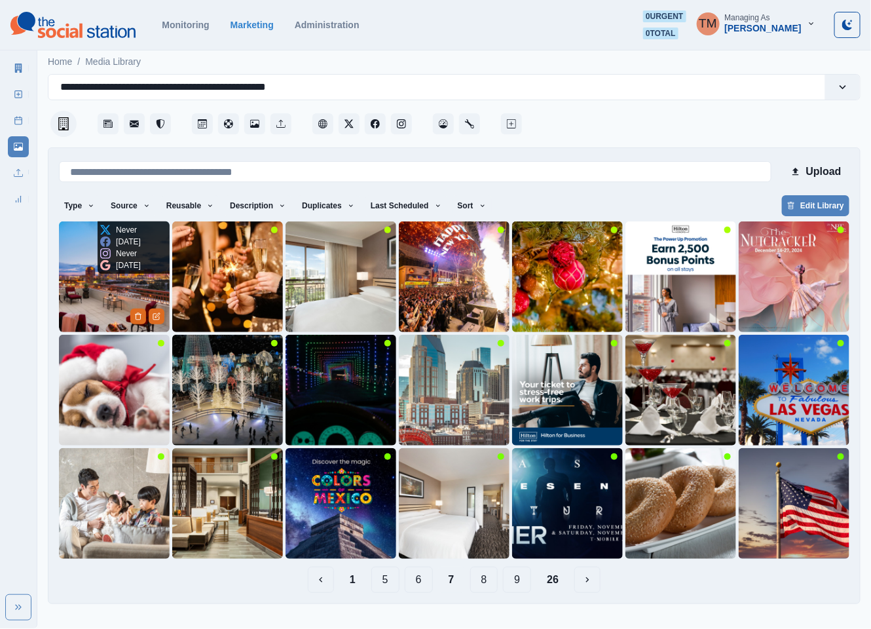
click at [87, 315] on img at bounding box center [114, 276] width 111 height 111
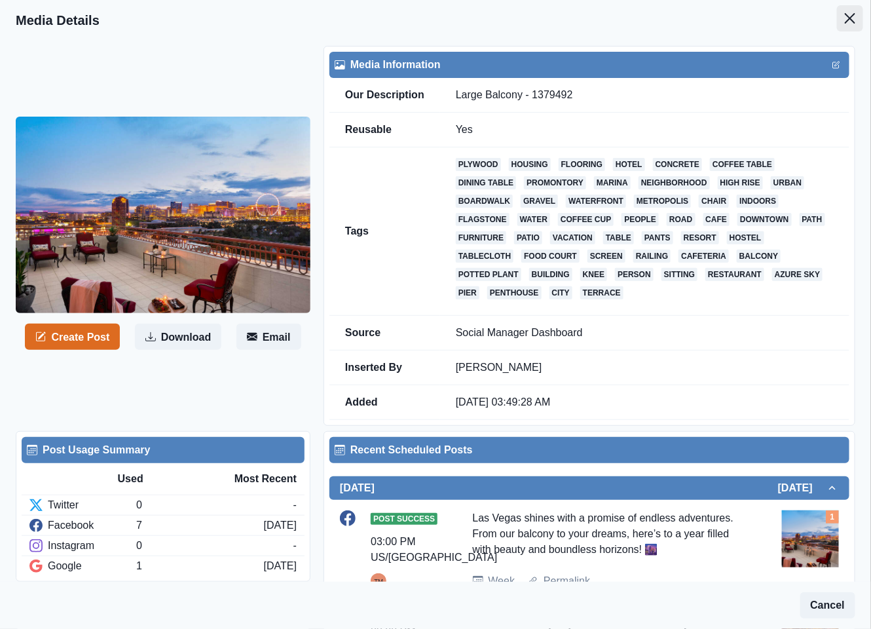
click at [845, 18] on icon "Close" at bounding box center [850, 18] width 10 height 10
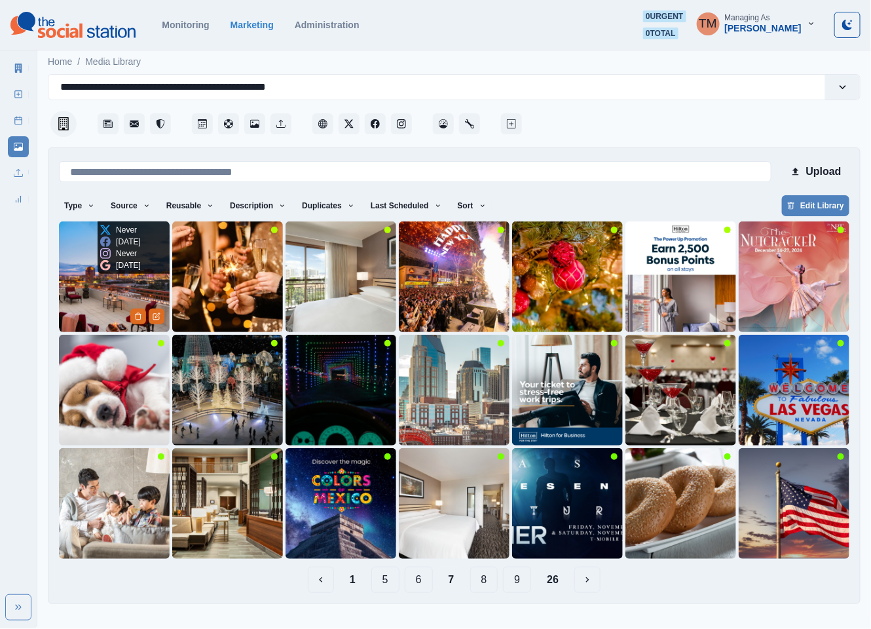
click at [126, 289] on img at bounding box center [114, 276] width 111 height 111
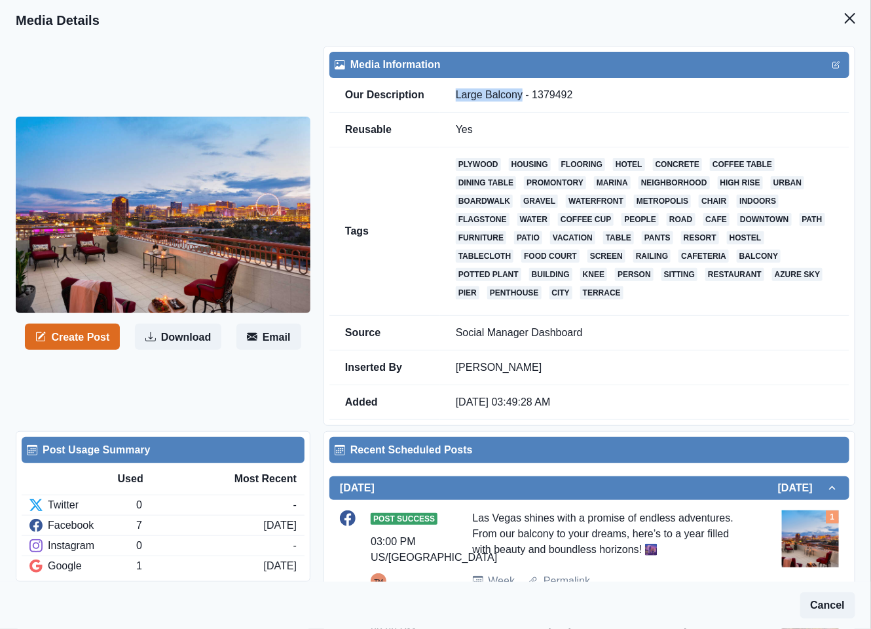
drag, startPoint x: 488, startPoint y: 95, endPoint x: 519, endPoint y: 95, distance: 31.4
click at [519, 95] on td "Large Balcony - 1379492" at bounding box center [644, 95] width 409 height 35
click at [845, 22] on icon "Close" at bounding box center [850, 18] width 10 height 10
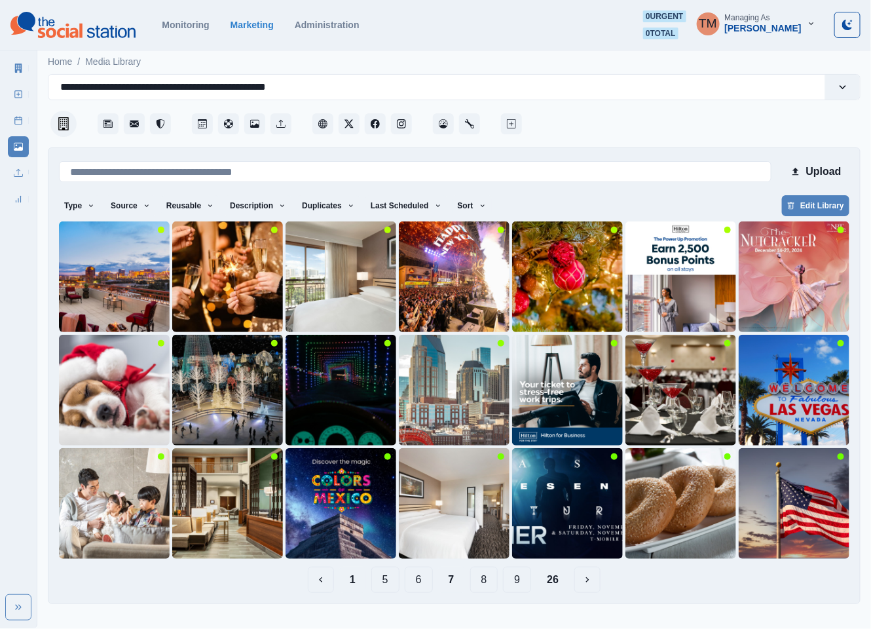
click at [350, 586] on button "1" at bounding box center [352, 579] width 27 height 26
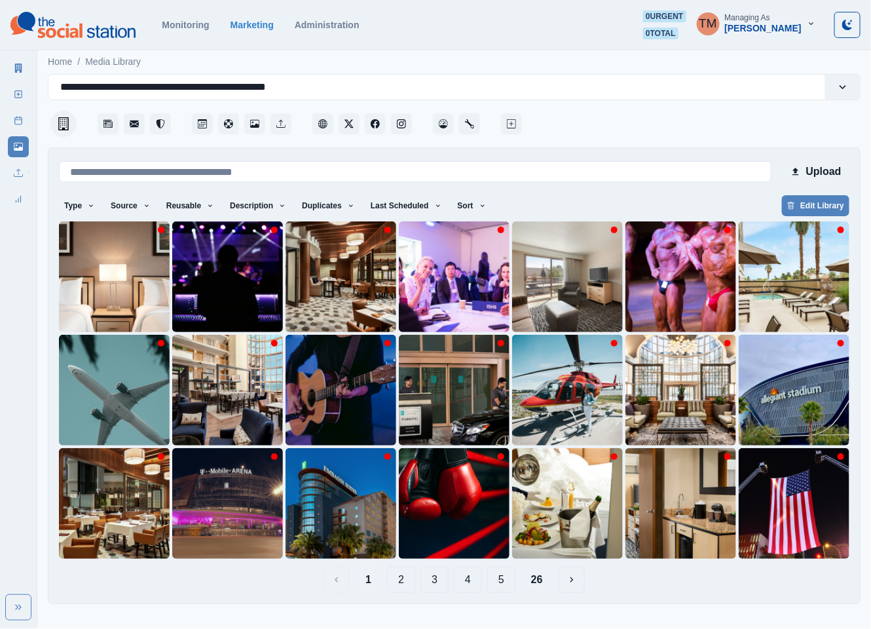
click at [395, 583] on button "2" at bounding box center [401, 579] width 28 height 26
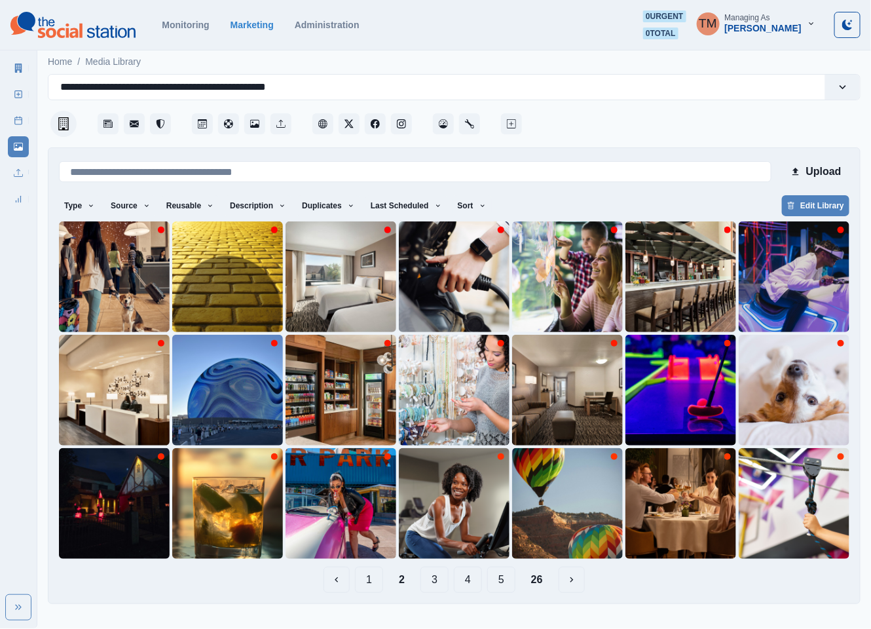
click at [435, 580] on button "3" at bounding box center [434, 579] width 28 height 26
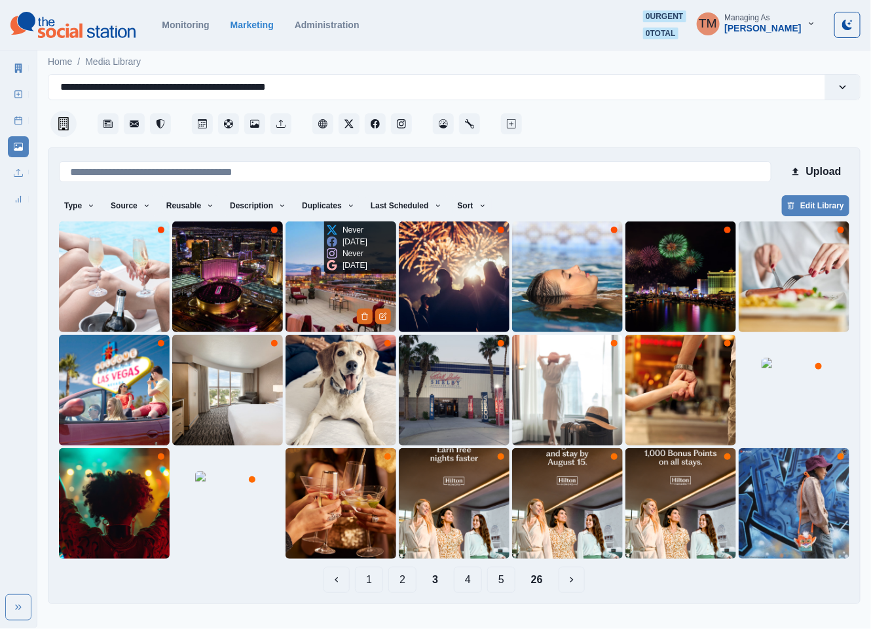
click at [316, 307] on img at bounding box center [340, 276] width 111 height 111
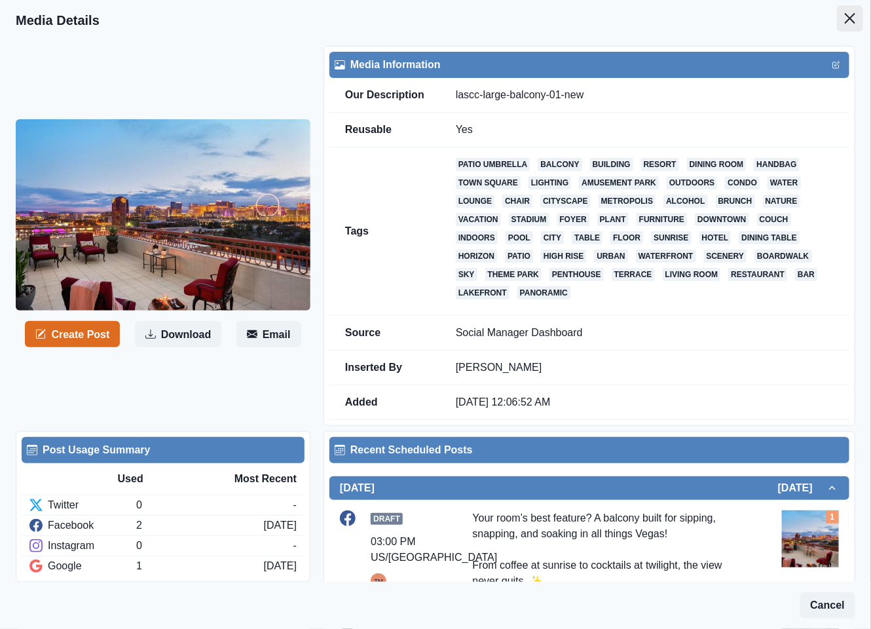
click at [837, 24] on button "Close" at bounding box center [850, 18] width 26 height 26
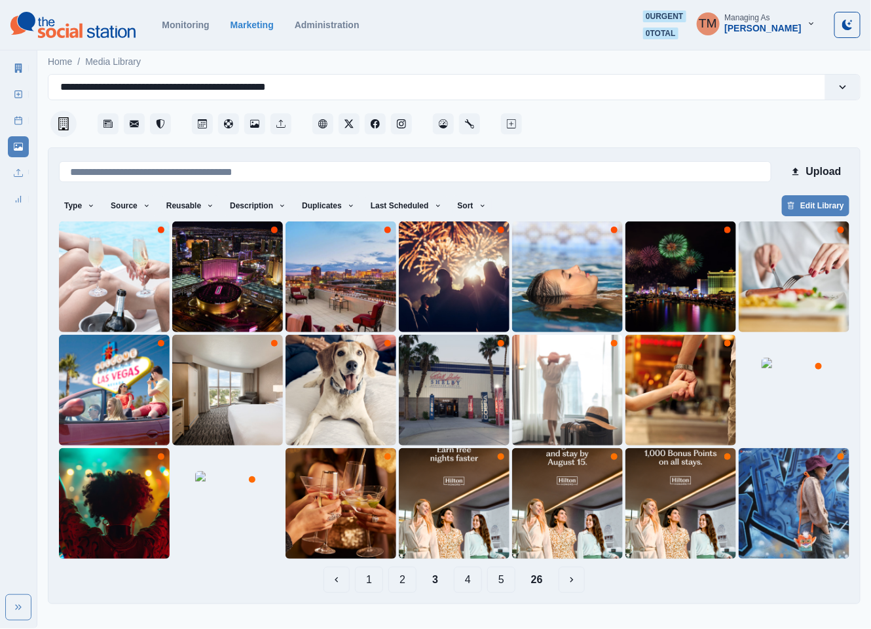
click at [466, 585] on button "4" at bounding box center [468, 579] width 28 height 26
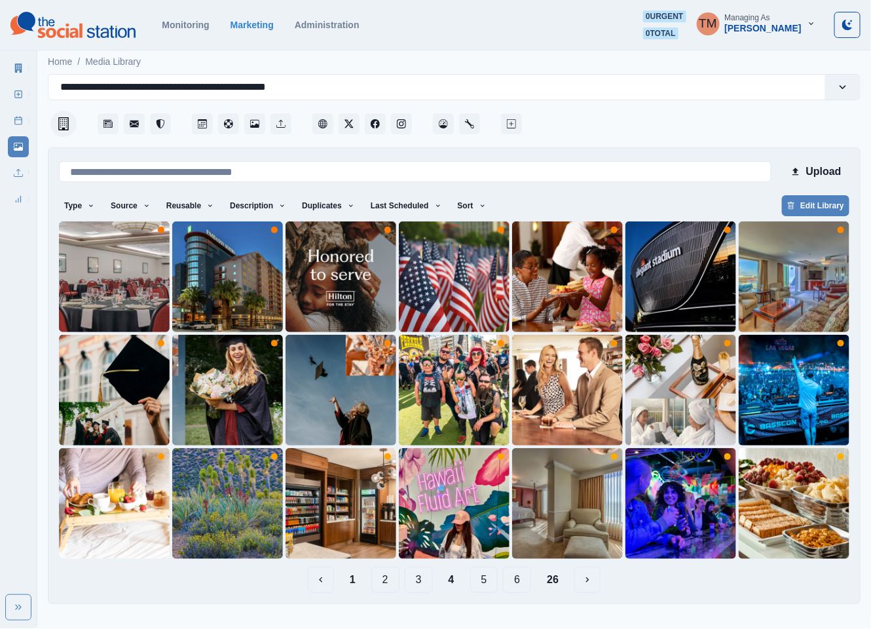
click at [483, 585] on button "5" at bounding box center [484, 579] width 28 height 26
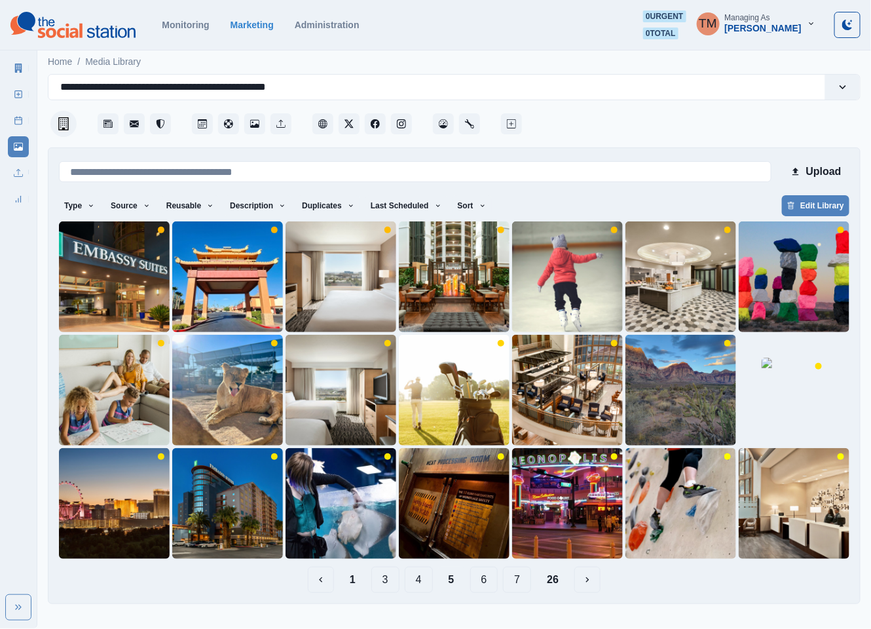
click at [486, 585] on button "6" at bounding box center [484, 579] width 28 height 26
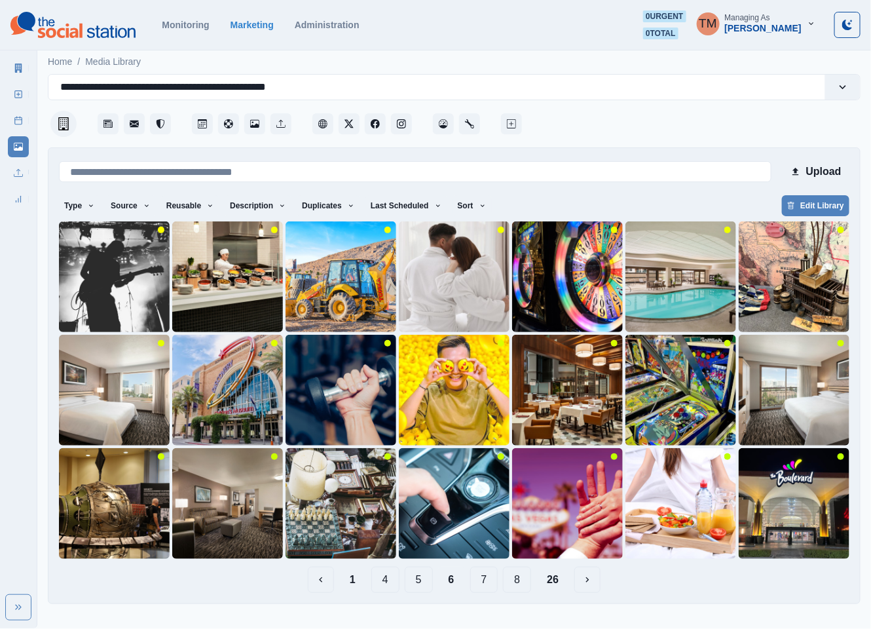
click at [485, 577] on button "7" at bounding box center [484, 579] width 28 height 26
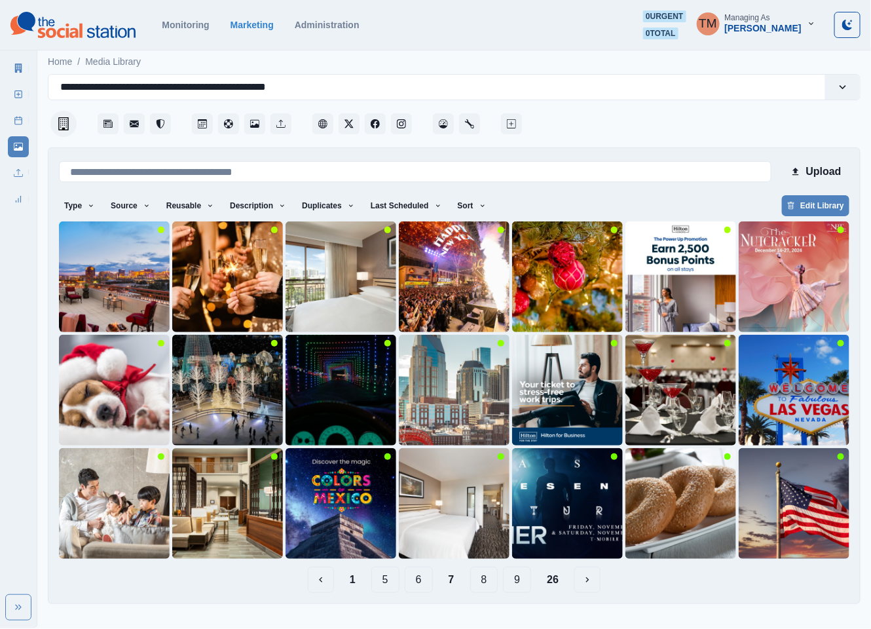
click at [488, 581] on button "8" at bounding box center [484, 579] width 28 height 26
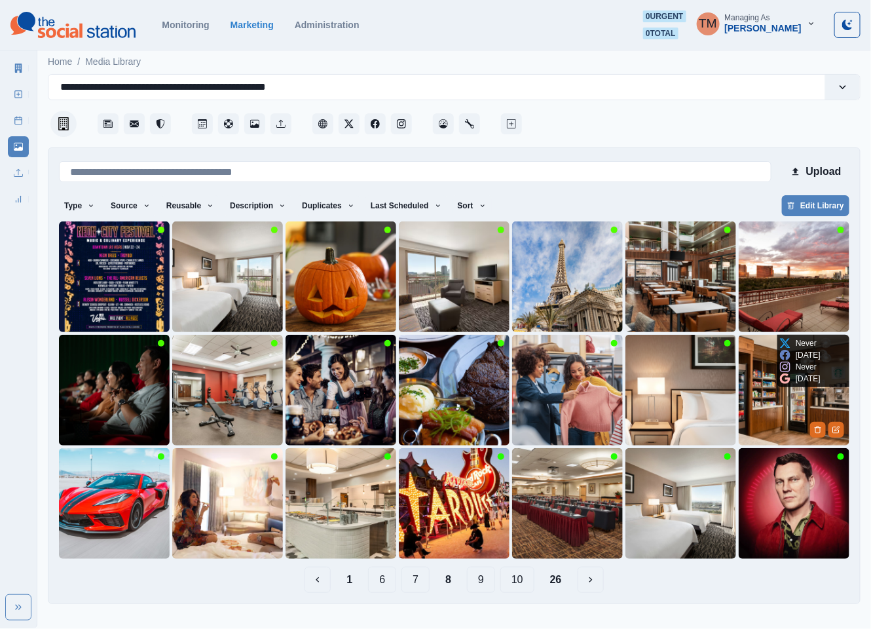
click at [765, 437] on img at bounding box center [793, 390] width 111 height 111
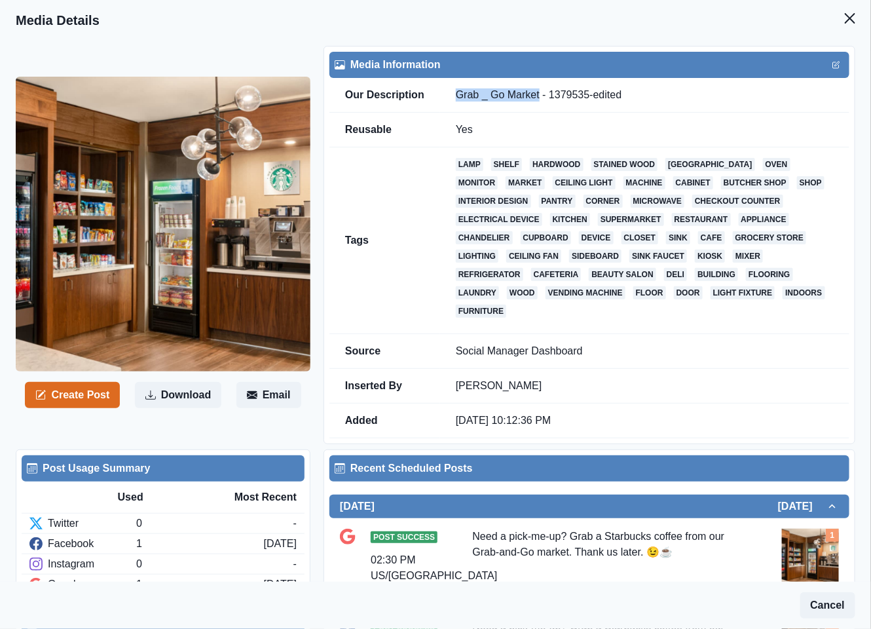
drag, startPoint x: 535, startPoint y: 97, endPoint x: 456, endPoint y: 97, distance: 79.2
click at [456, 97] on td "Grab _ Go Market - 1379535-edited" at bounding box center [644, 95] width 409 height 35
copy td "Grab _ Go Market"
click at [845, 14] on icon "Close" at bounding box center [850, 18] width 10 height 10
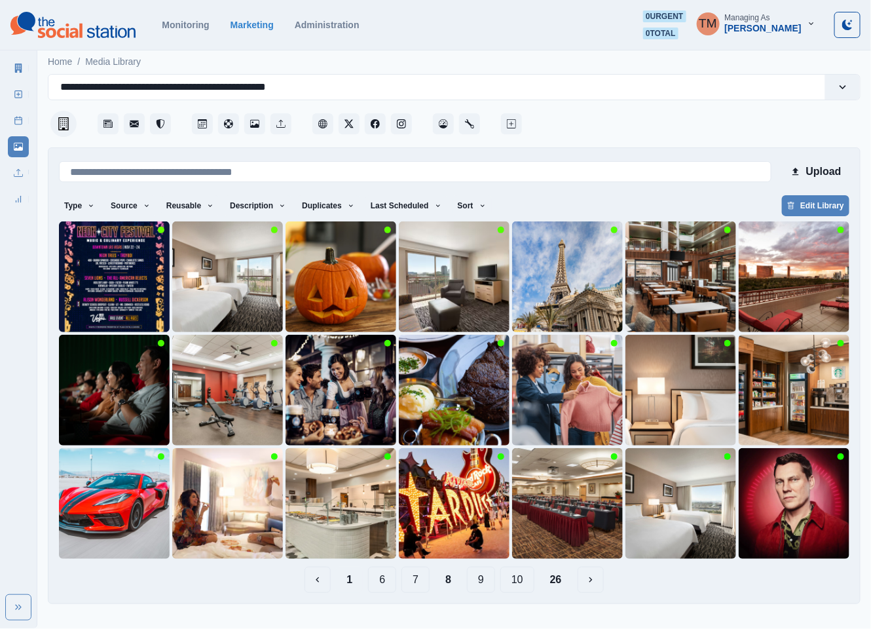
click at [350, 586] on button "1" at bounding box center [349, 579] width 27 height 26
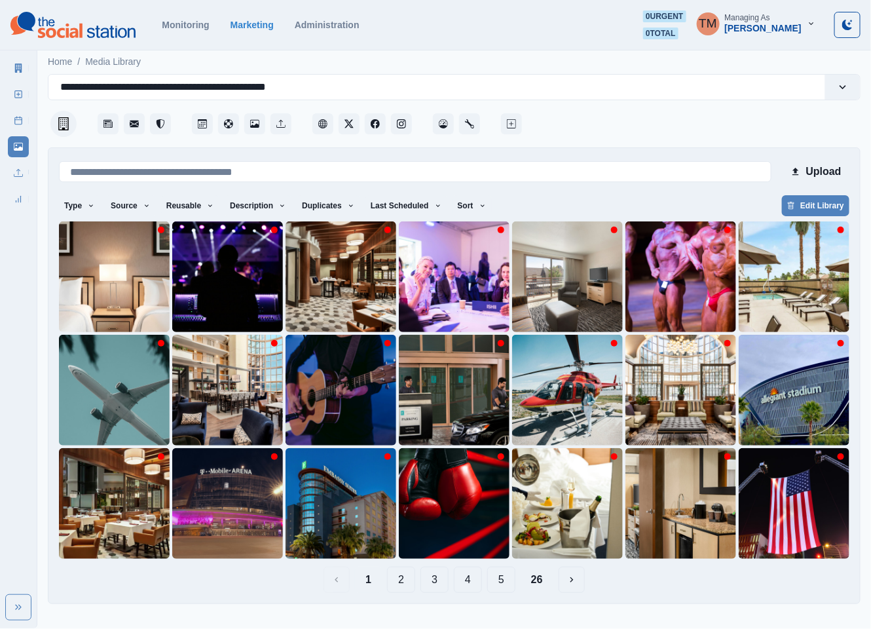
click at [399, 587] on button "2" at bounding box center [401, 579] width 28 height 26
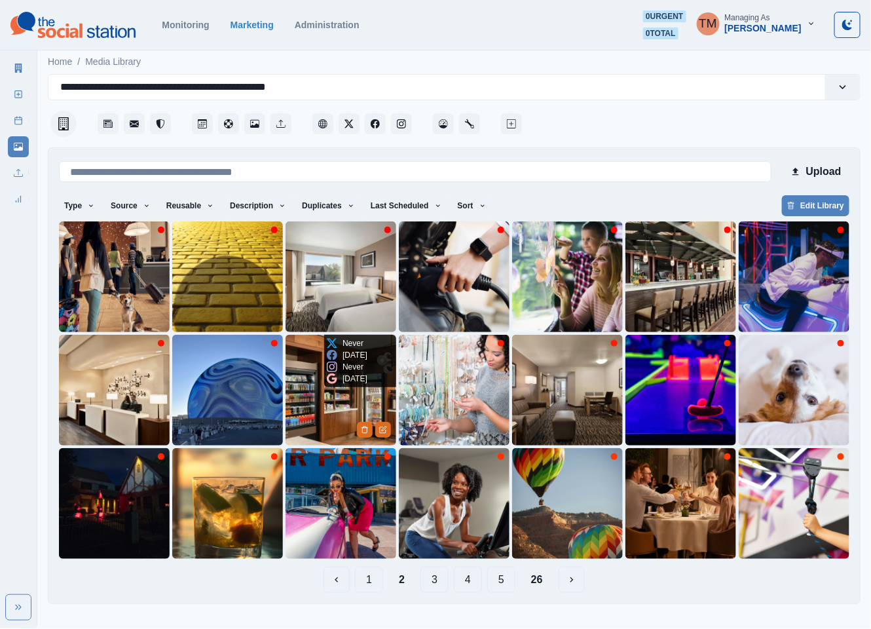
click at [322, 423] on img at bounding box center [340, 390] width 111 height 111
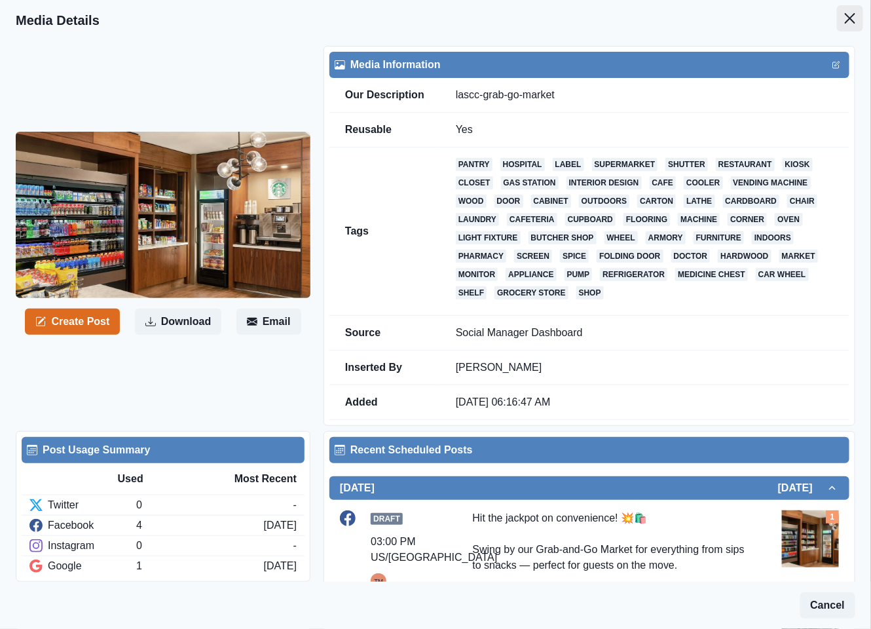
click at [843, 22] on button "Close" at bounding box center [850, 18] width 26 height 26
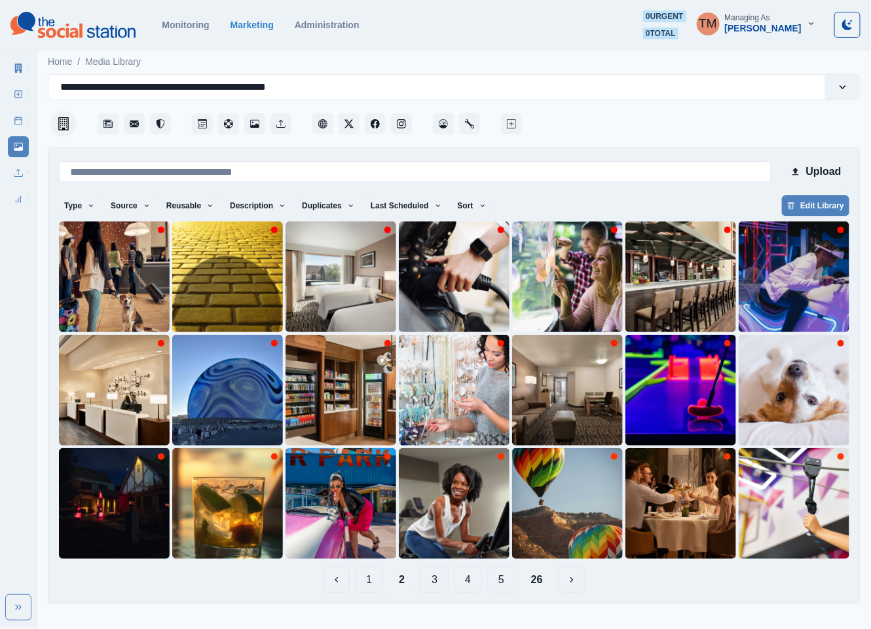
click at [505, 584] on button "5" at bounding box center [501, 579] width 28 height 26
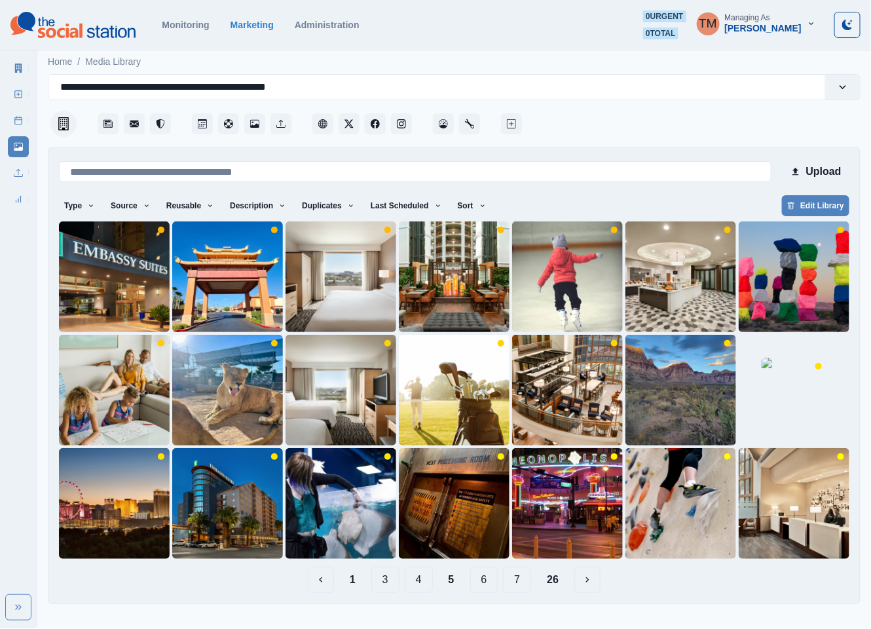
click at [490, 583] on button "6" at bounding box center [484, 579] width 28 height 26
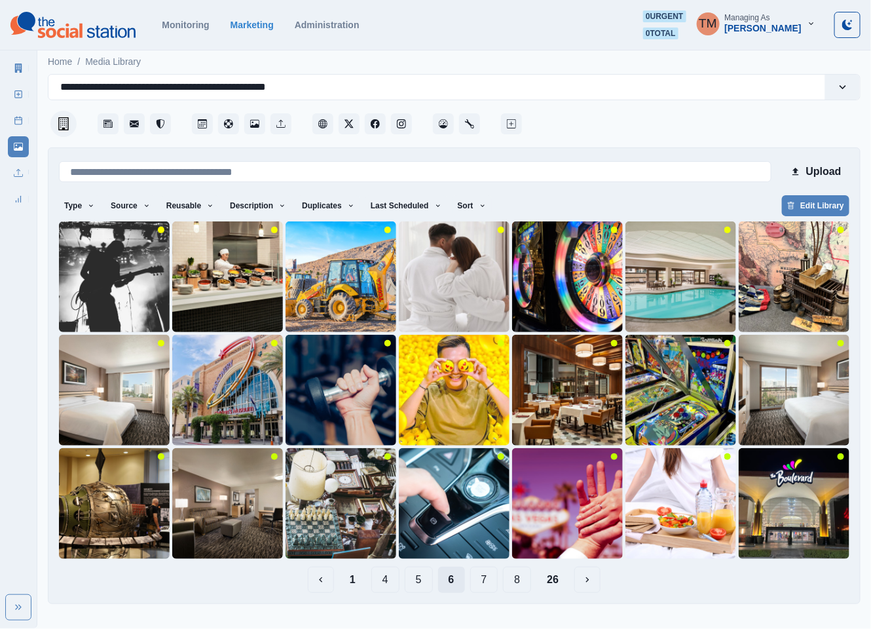
click at [490, 583] on button "7" at bounding box center [484, 579] width 28 height 26
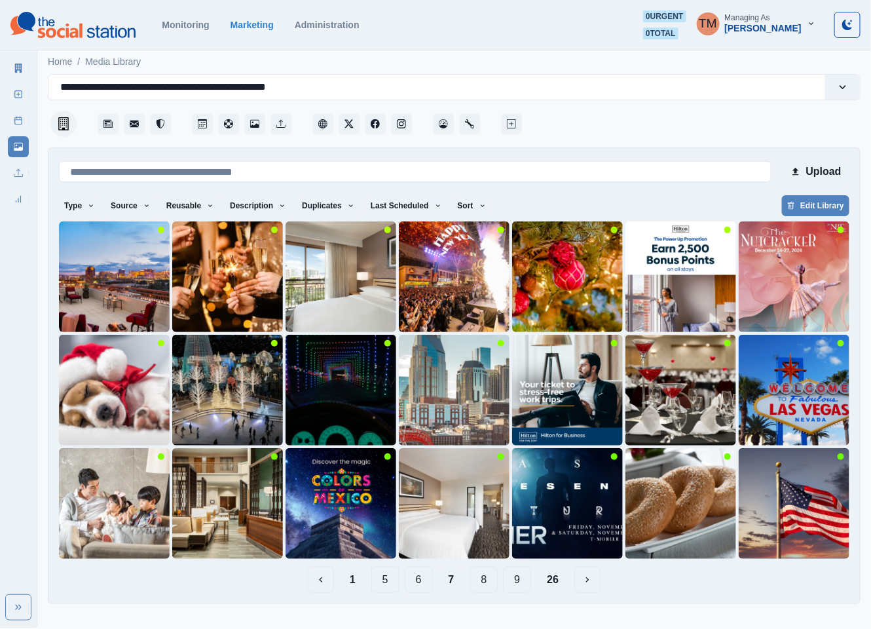
click at [492, 583] on button "8" at bounding box center [484, 579] width 28 height 26
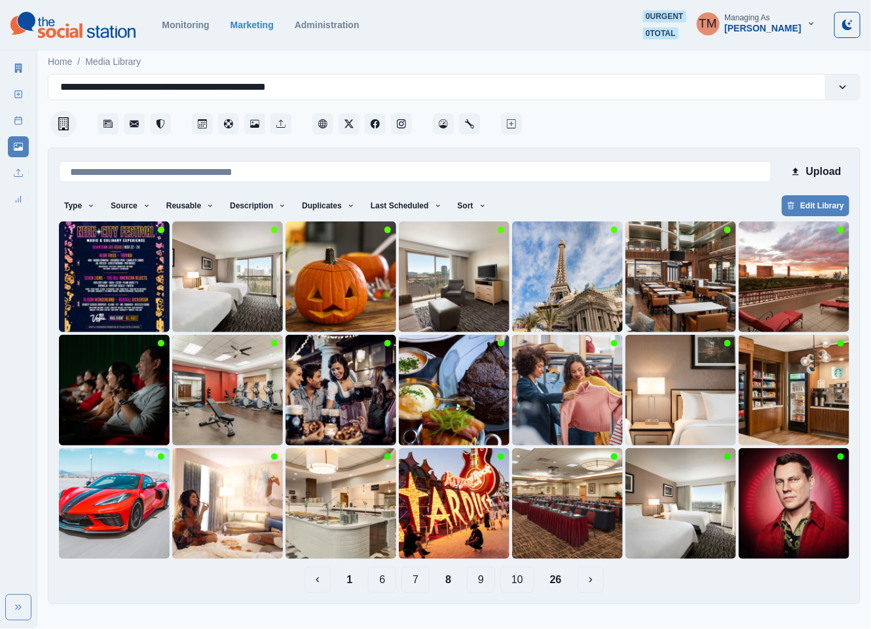
click at [352, 582] on button "1" at bounding box center [349, 579] width 27 height 26
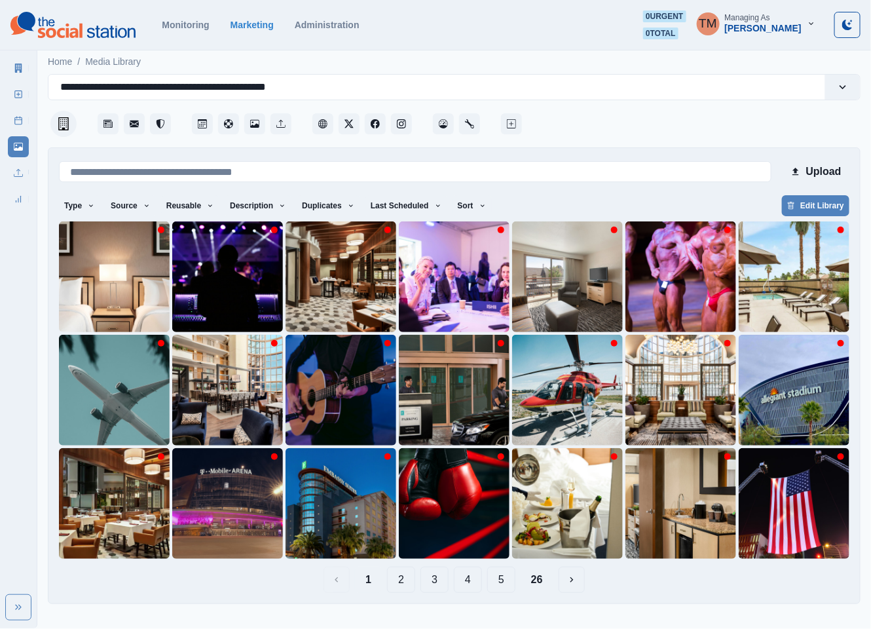
click at [507, 588] on button "5" at bounding box center [501, 579] width 28 height 26
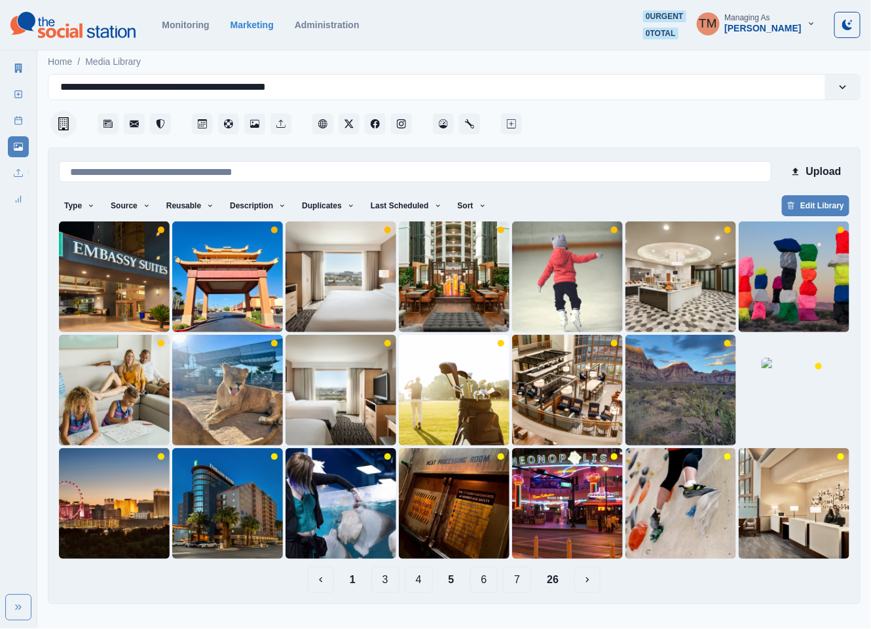
click at [485, 586] on button "6" at bounding box center [484, 579] width 28 height 26
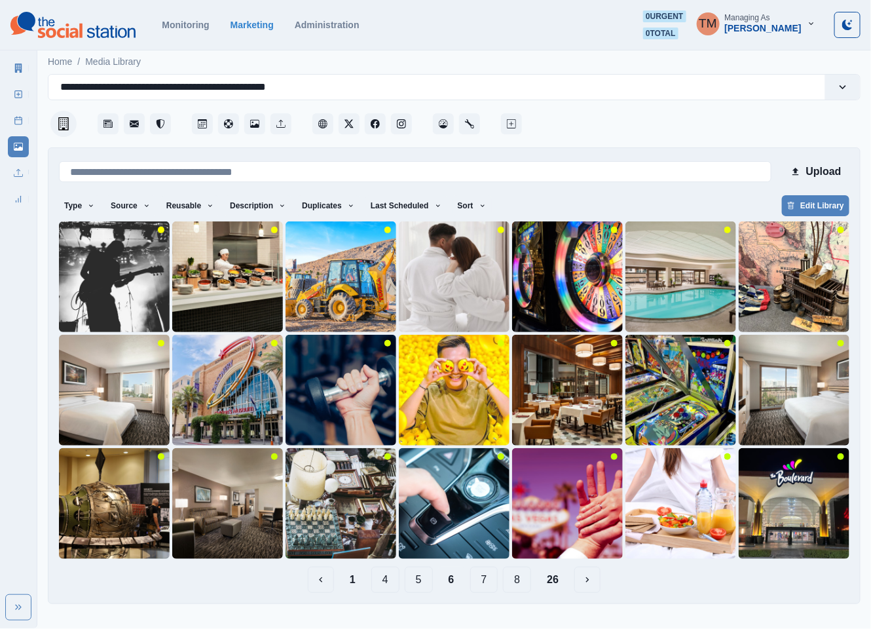
click at [507, 581] on button "8" at bounding box center [517, 579] width 28 height 26
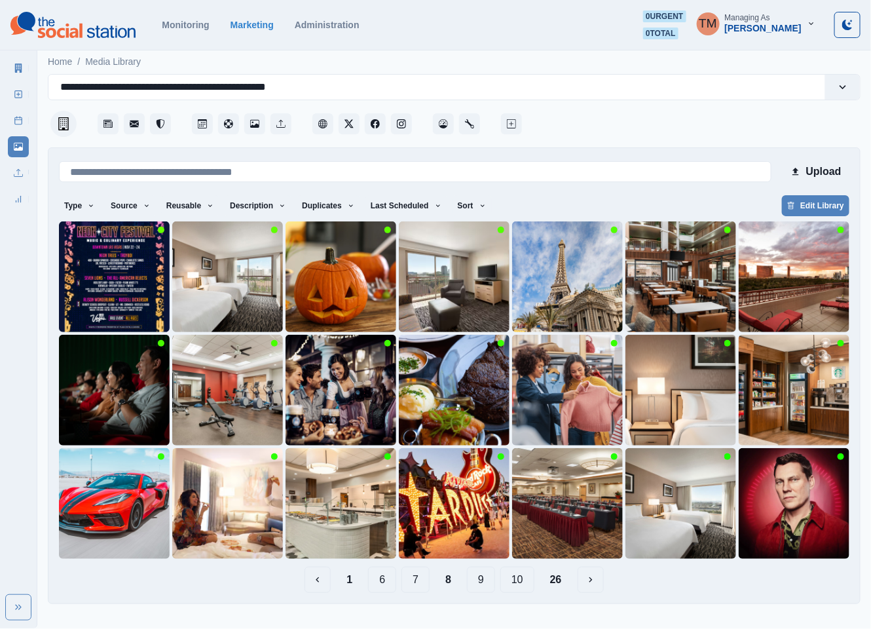
click at [486, 582] on button "9" at bounding box center [481, 579] width 28 height 26
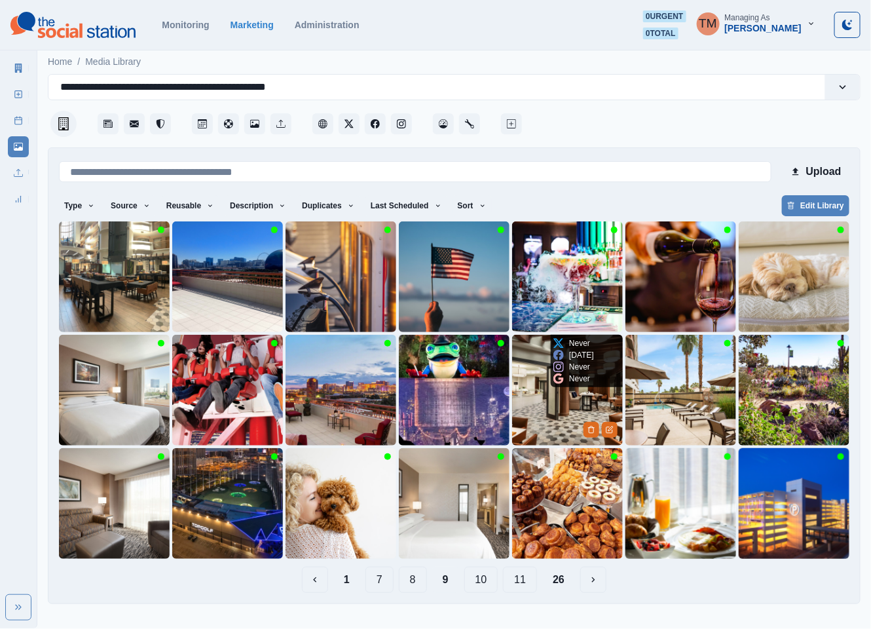
click at [556, 405] on img at bounding box center [567, 390] width 111 height 111
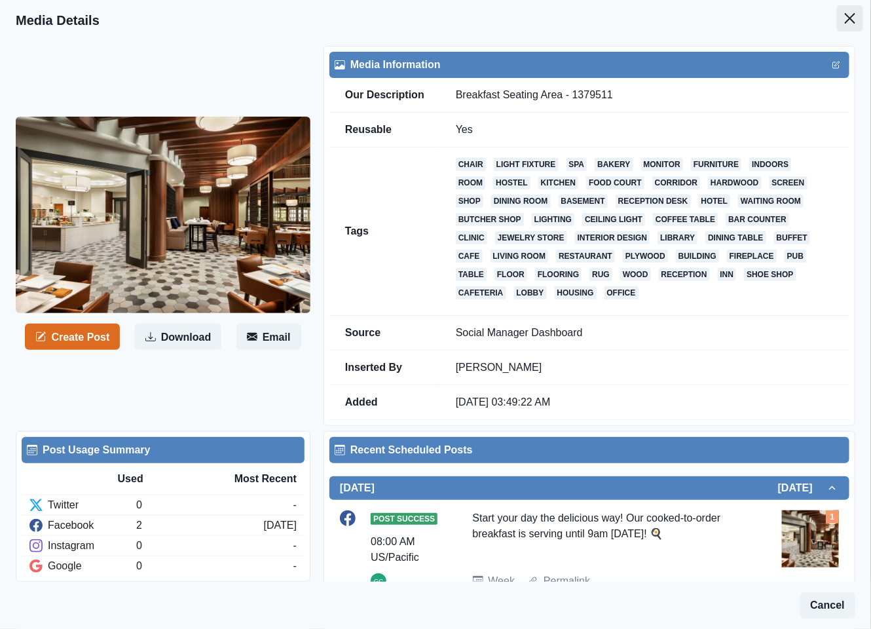
click at [845, 22] on icon "Close" at bounding box center [850, 18] width 10 height 10
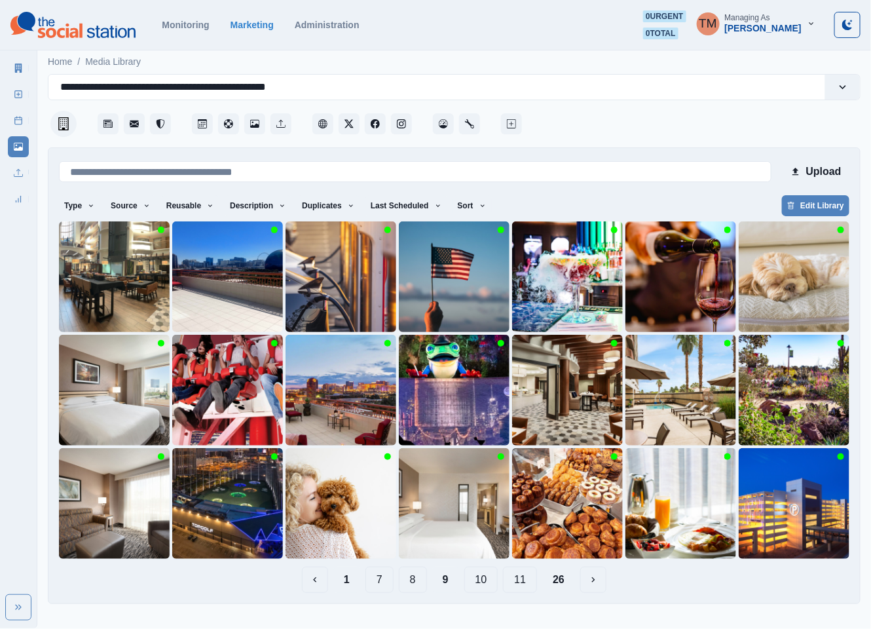
click at [352, 582] on button "1" at bounding box center [346, 579] width 27 height 26
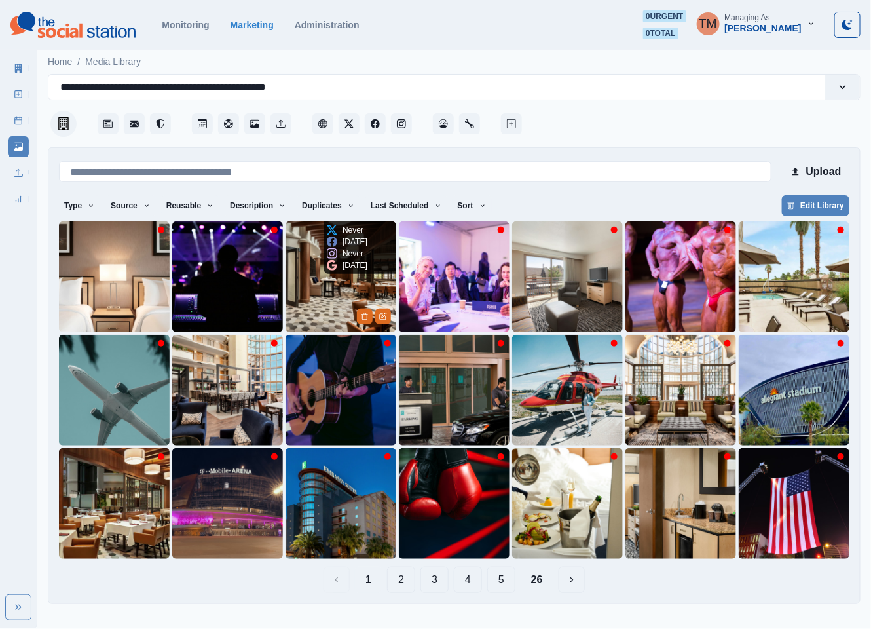
click at [324, 301] on img at bounding box center [340, 276] width 111 height 111
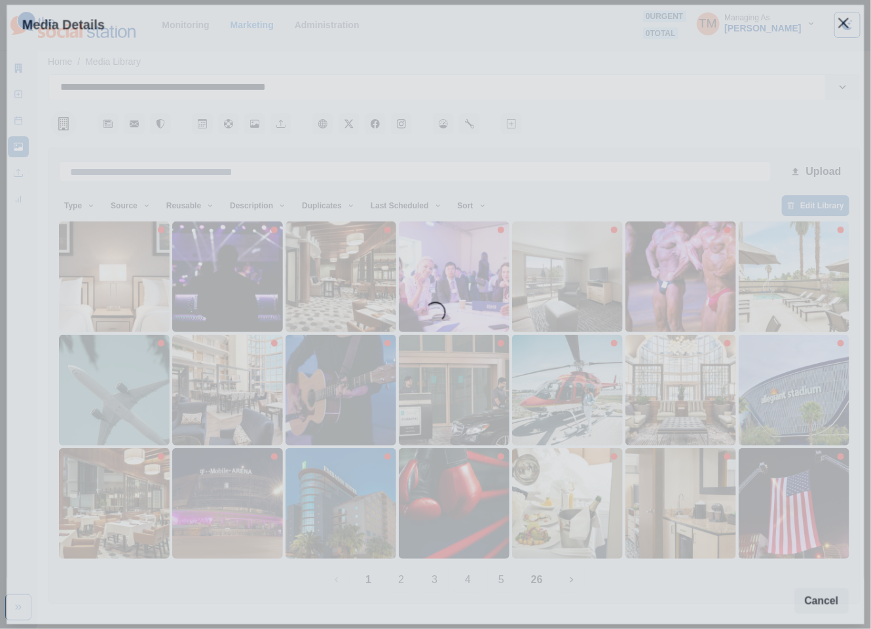
click at [324, 301] on div "Loading..." at bounding box center [436, 334] width 858 height 579
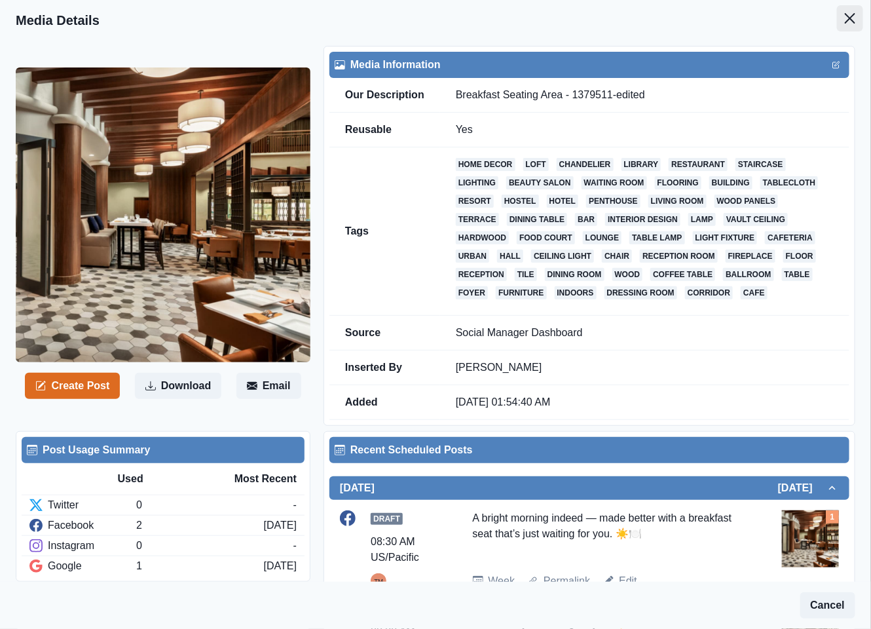
click at [845, 16] on icon "Close" at bounding box center [850, 18] width 10 height 10
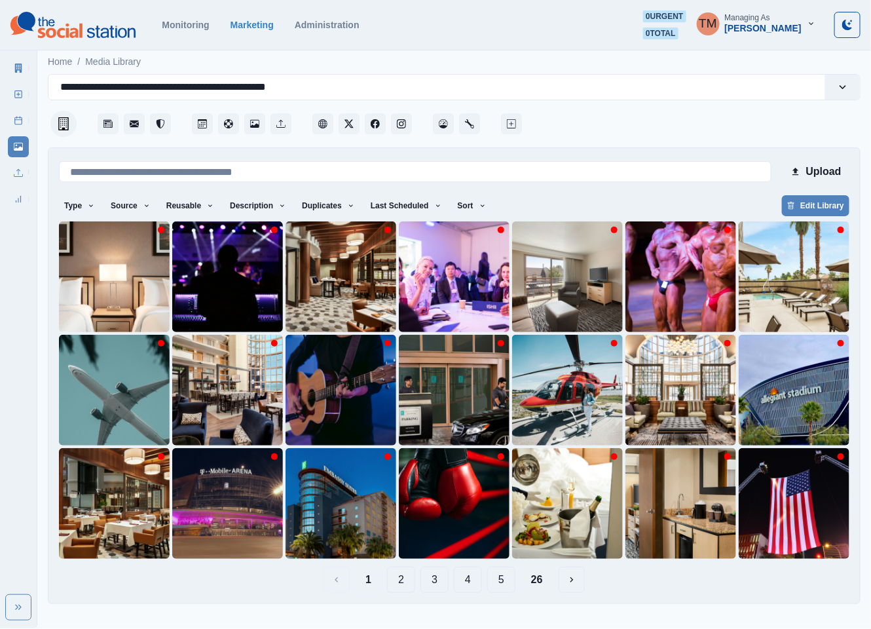
click at [503, 583] on button "5" at bounding box center [501, 579] width 28 height 26
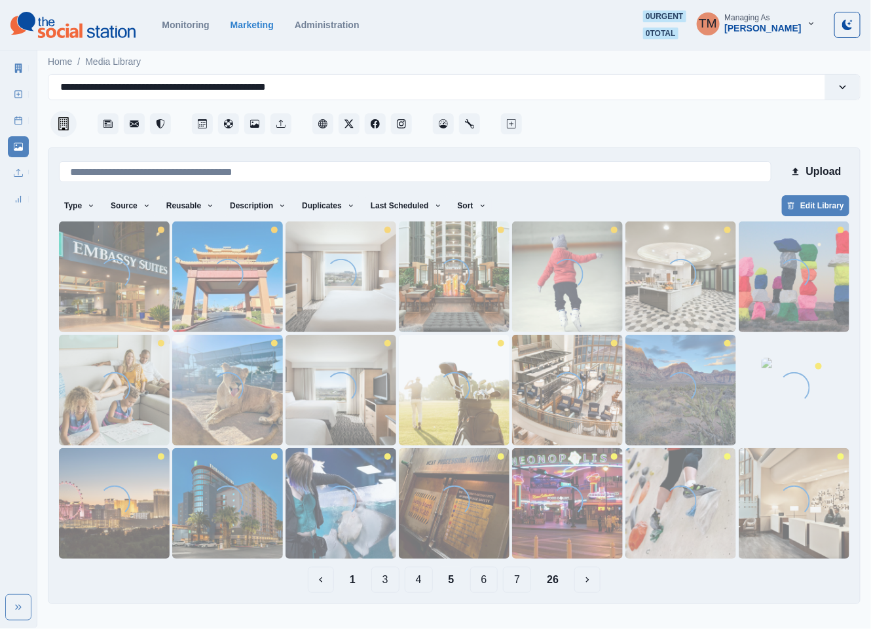
click at [524, 580] on button "7" at bounding box center [517, 579] width 28 height 26
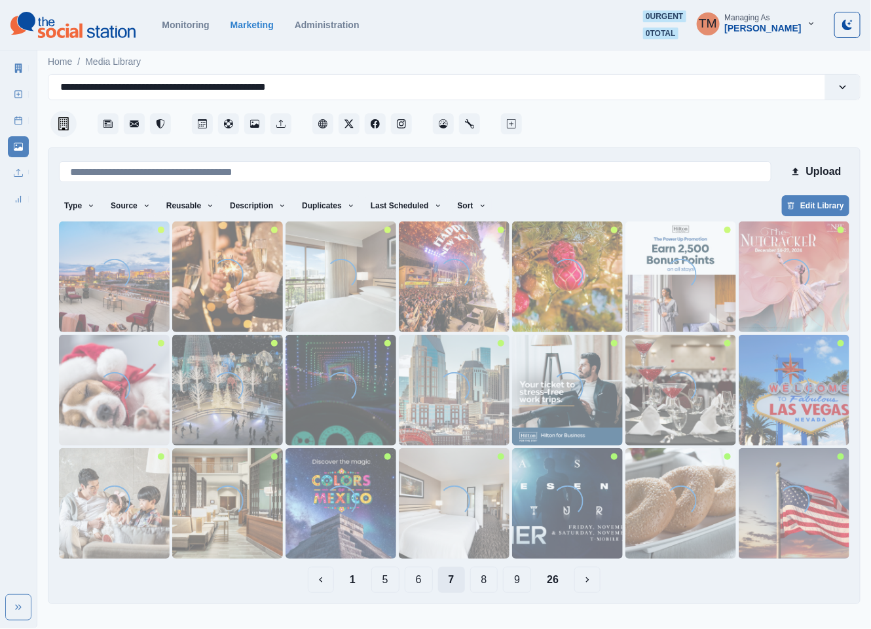
click at [524, 580] on button "9" at bounding box center [517, 579] width 28 height 26
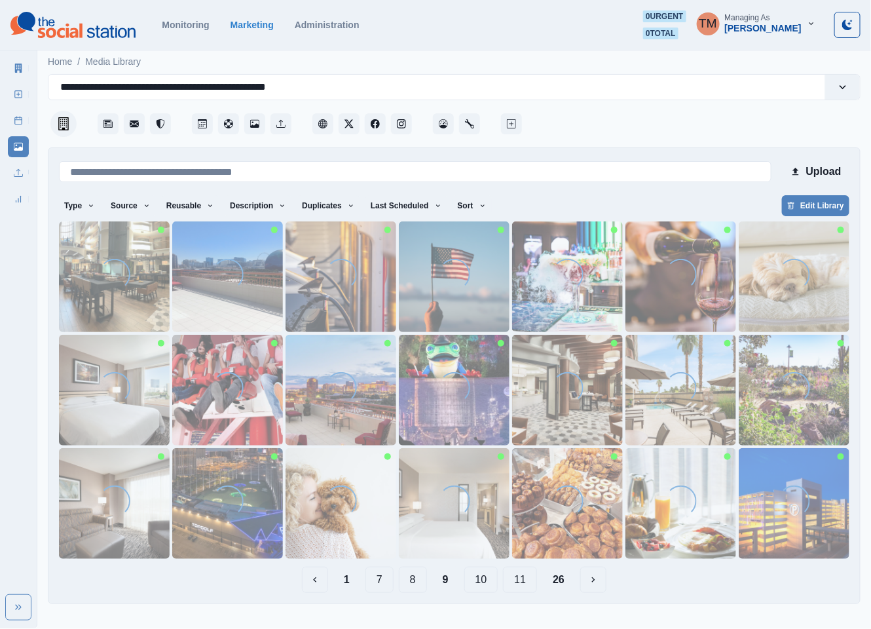
click at [524, 580] on button "11" at bounding box center [520, 579] width 34 height 26
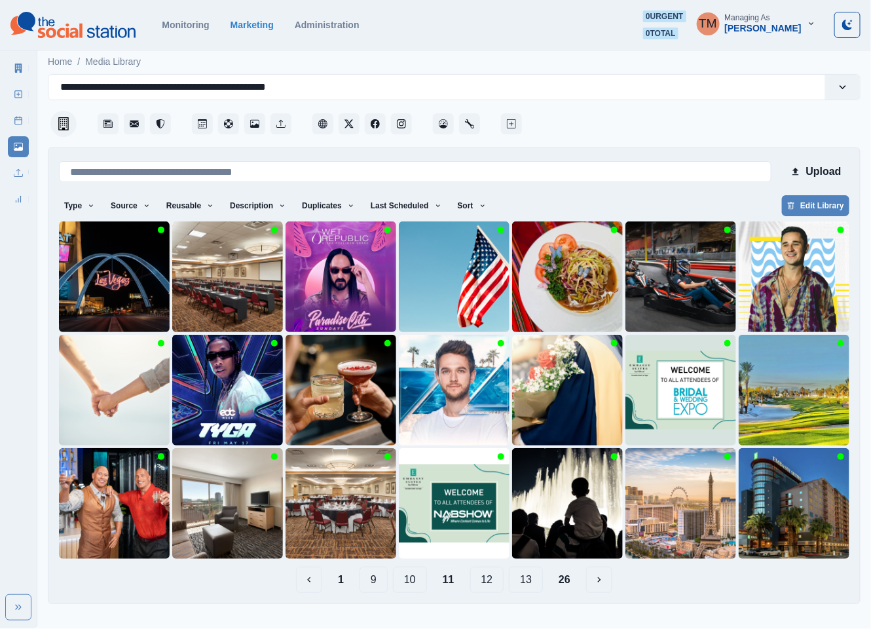
click at [489, 586] on button "12" at bounding box center [487, 579] width 34 height 26
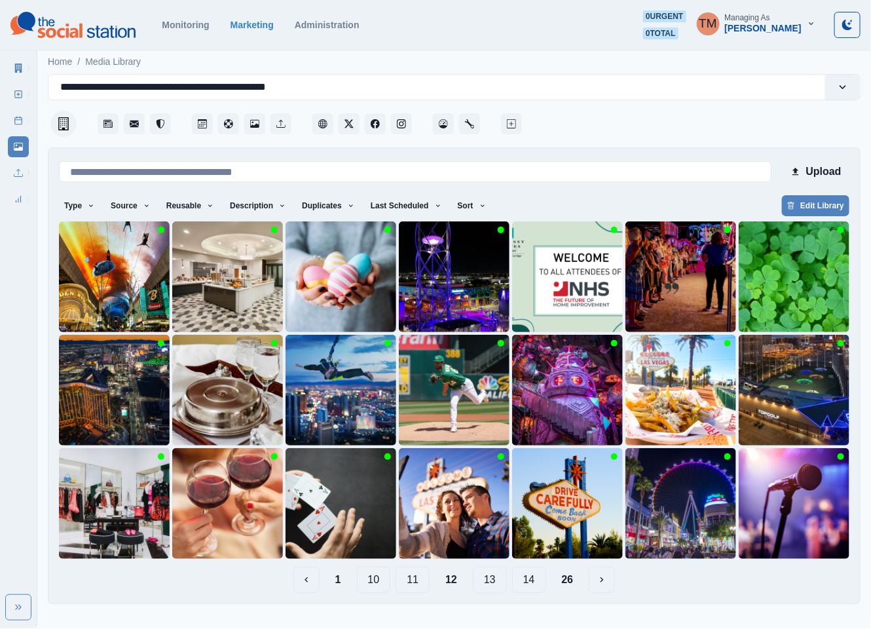
click at [492, 584] on button "13" at bounding box center [490, 579] width 34 height 26
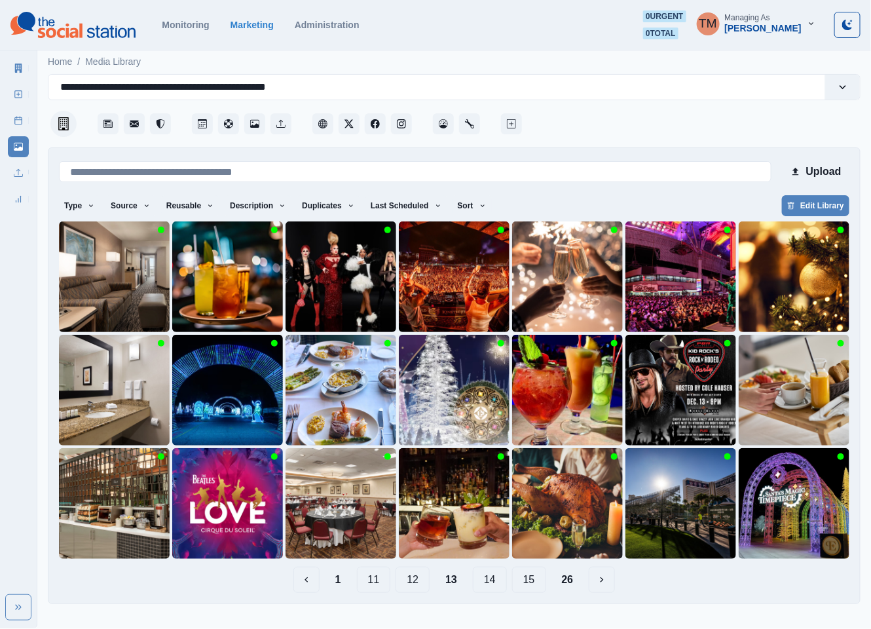
click at [493, 583] on button "14" at bounding box center [490, 579] width 34 height 26
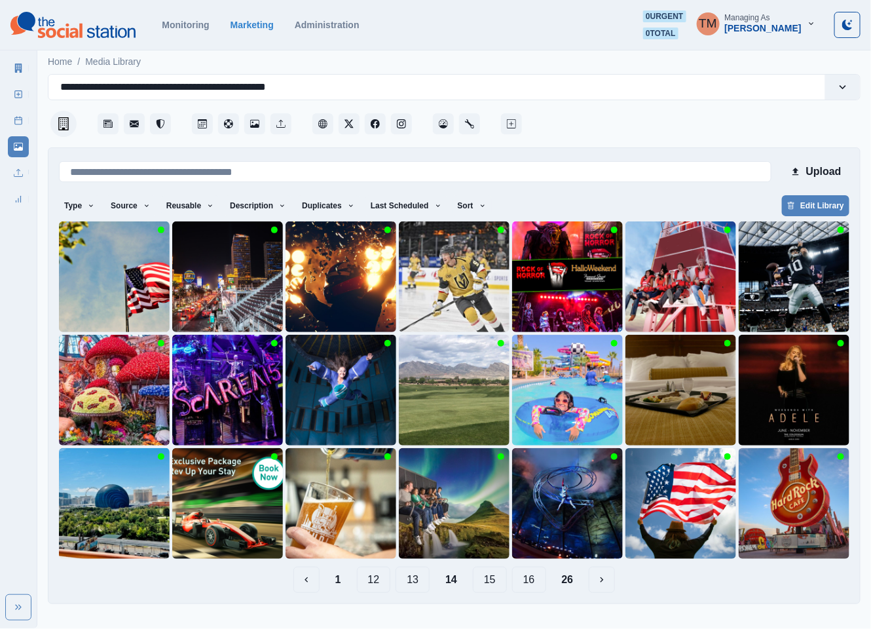
click at [490, 582] on button "15" at bounding box center [490, 579] width 34 height 26
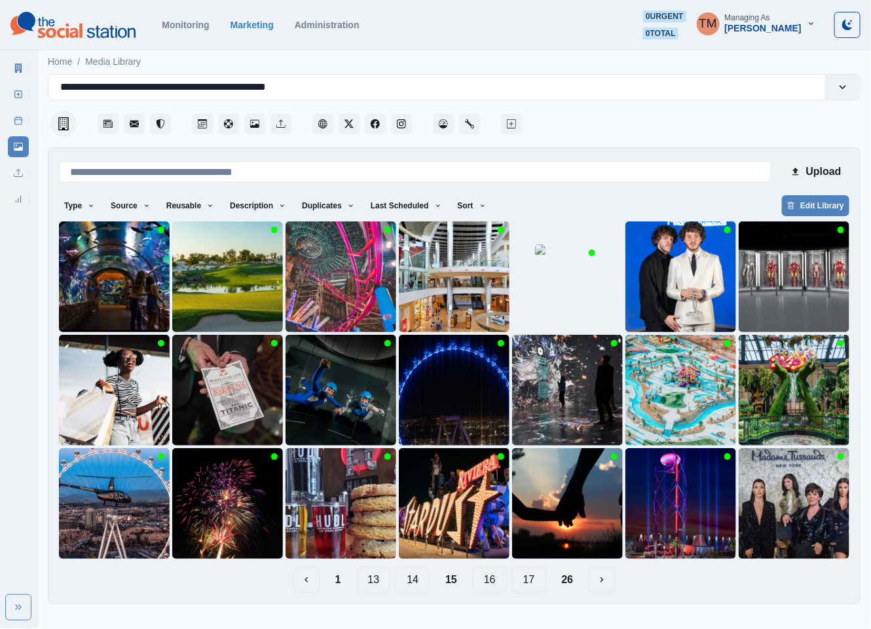
click at [492, 582] on button "16" at bounding box center [490, 579] width 34 height 26
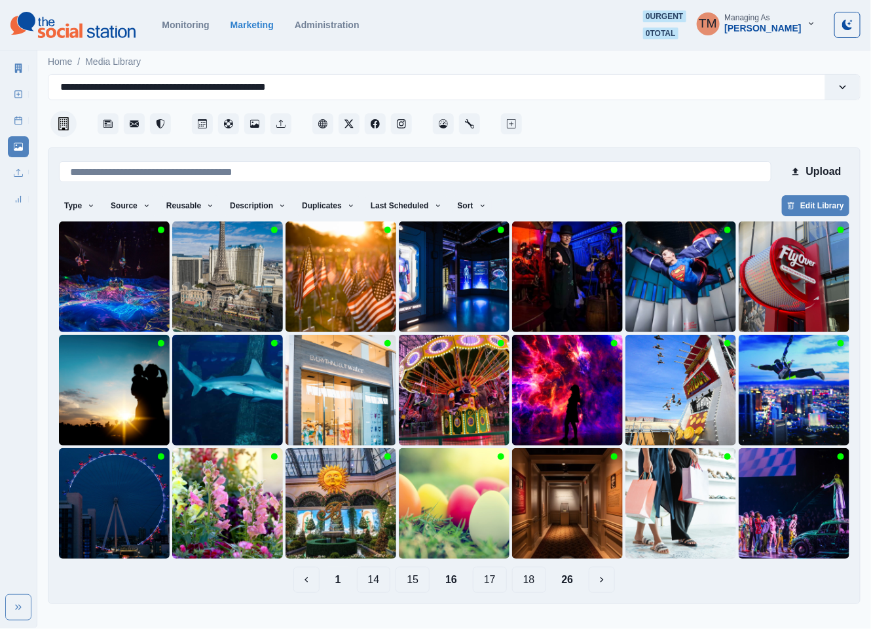
click at [338, 585] on button "1" at bounding box center [338, 579] width 27 height 26
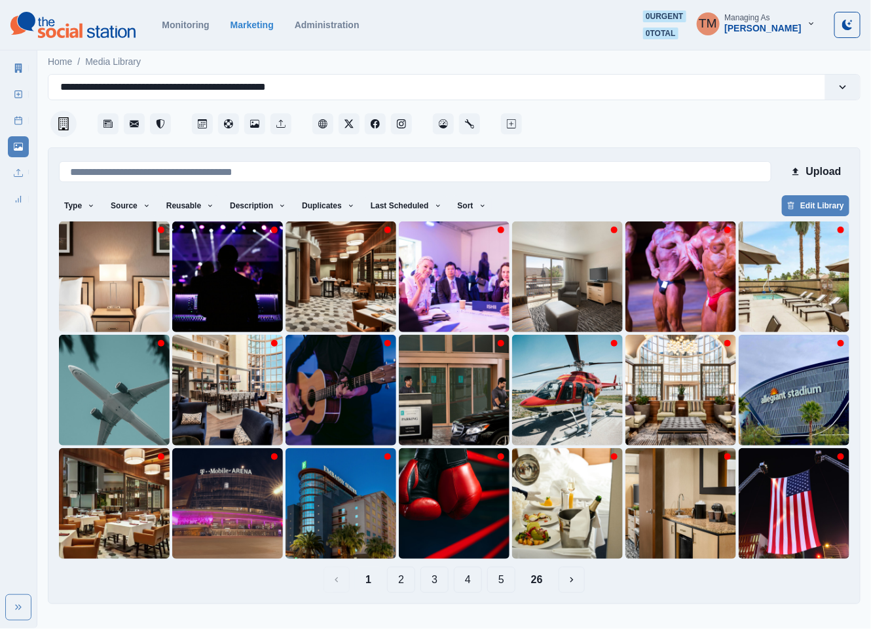
click at [538, 579] on button "26" at bounding box center [536, 579] width 33 height 26
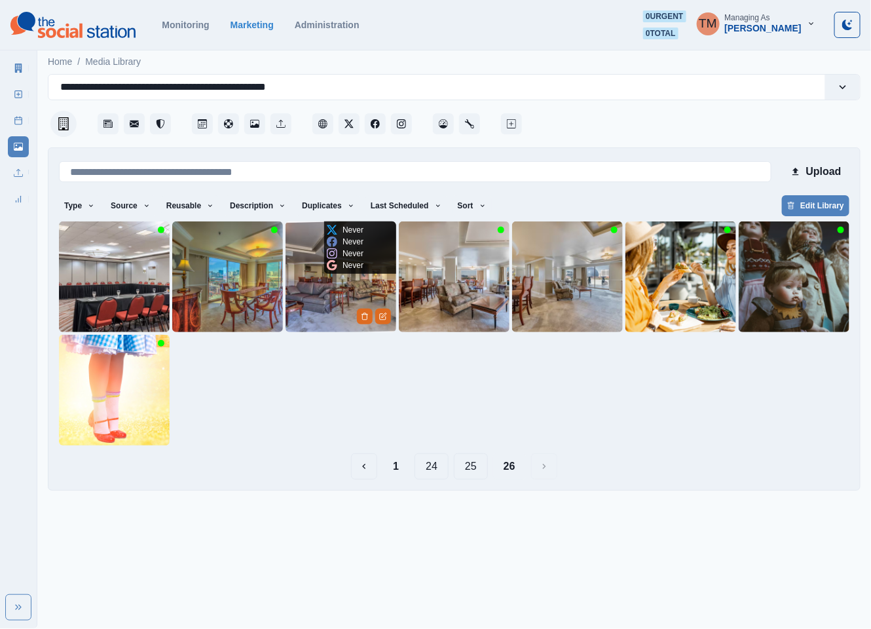
click at [342, 302] on img at bounding box center [340, 276] width 111 height 111
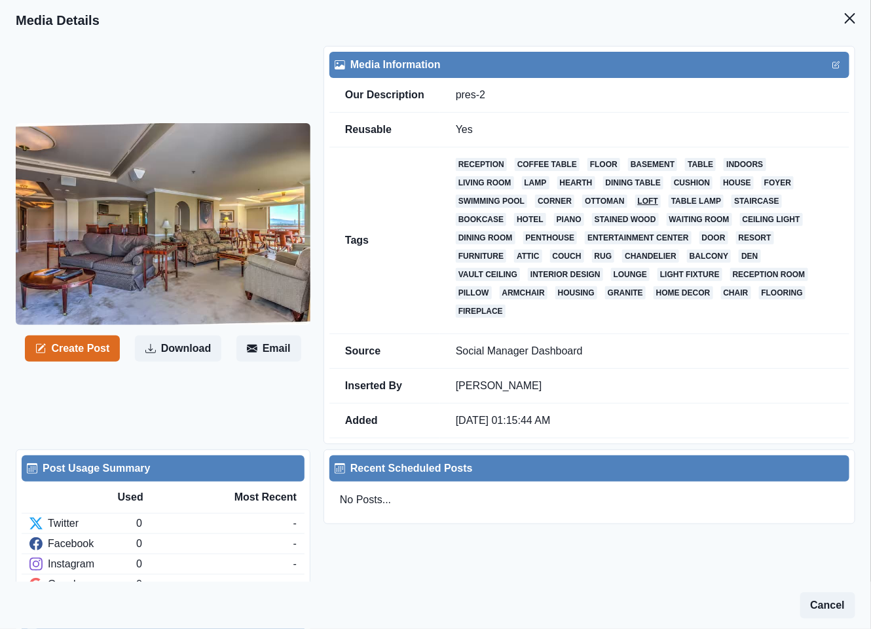
drag, startPoint x: 831, startPoint y: 18, endPoint x: 643, endPoint y: 202, distance: 263.0
click at [845, 18] on icon "Close" at bounding box center [850, 18] width 10 height 10
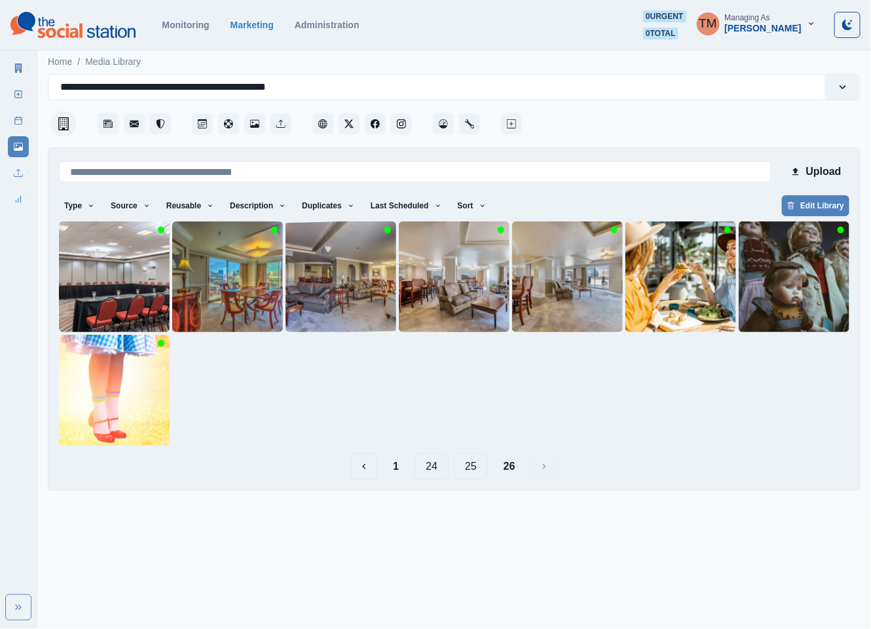
click at [395, 464] on button "1" at bounding box center [395, 466] width 27 height 26
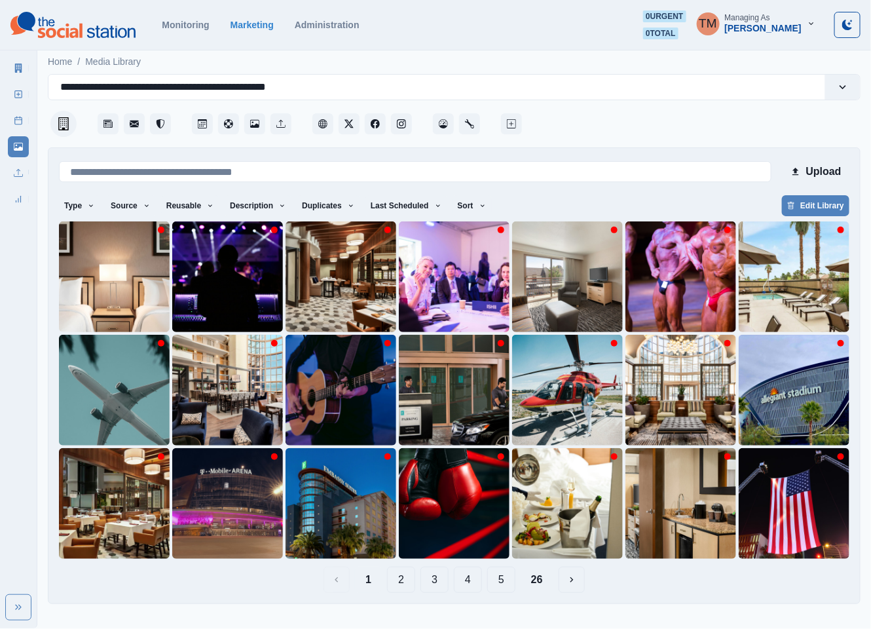
click at [403, 581] on button "2" at bounding box center [401, 579] width 28 height 26
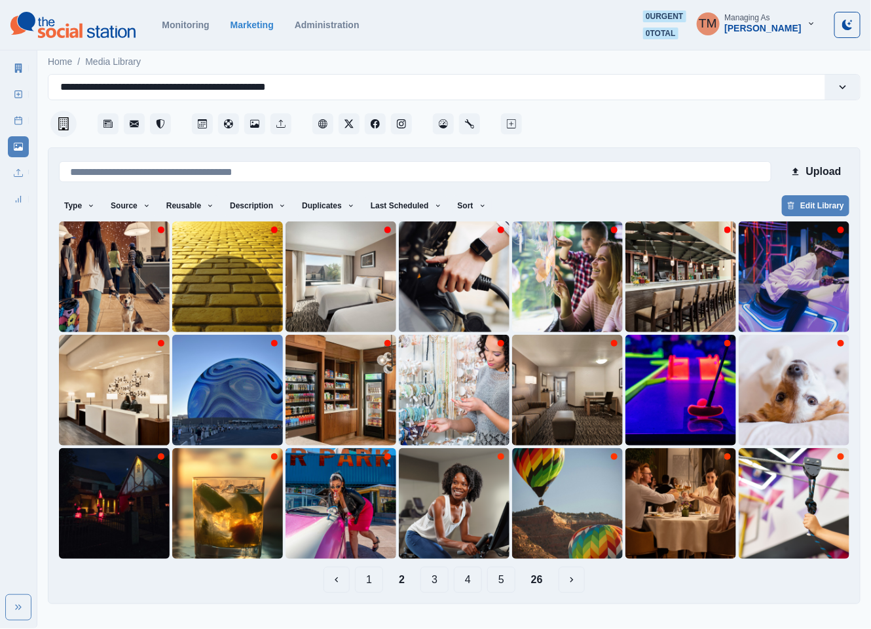
click at [420, 582] on button "3" at bounding box center [434, 579] width 28 height 26
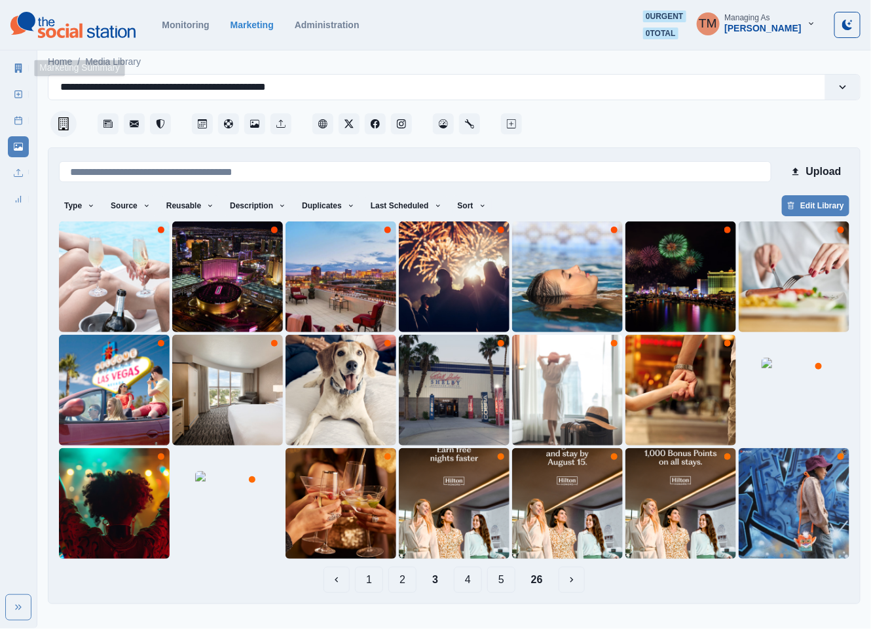
click at [22, 69] on icon at bounding box center [18, 68] width 9 height 9
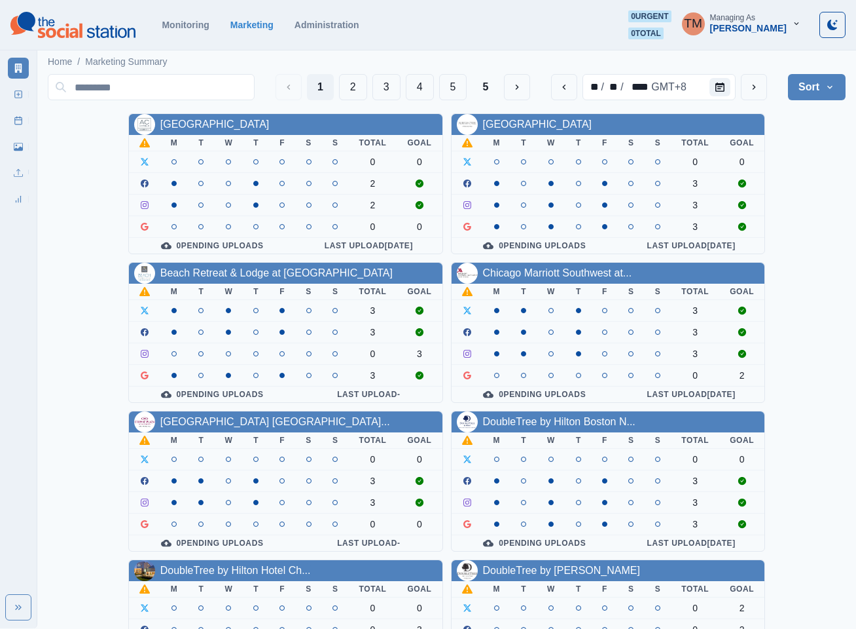
click at [803, 189] on div "AC Hotel Atlanta Downtown M T W T F S S Total Goal 0 0 2 2 0 0 0 Pending Upload…" at bounding box center [447, 555] width 798 height 884
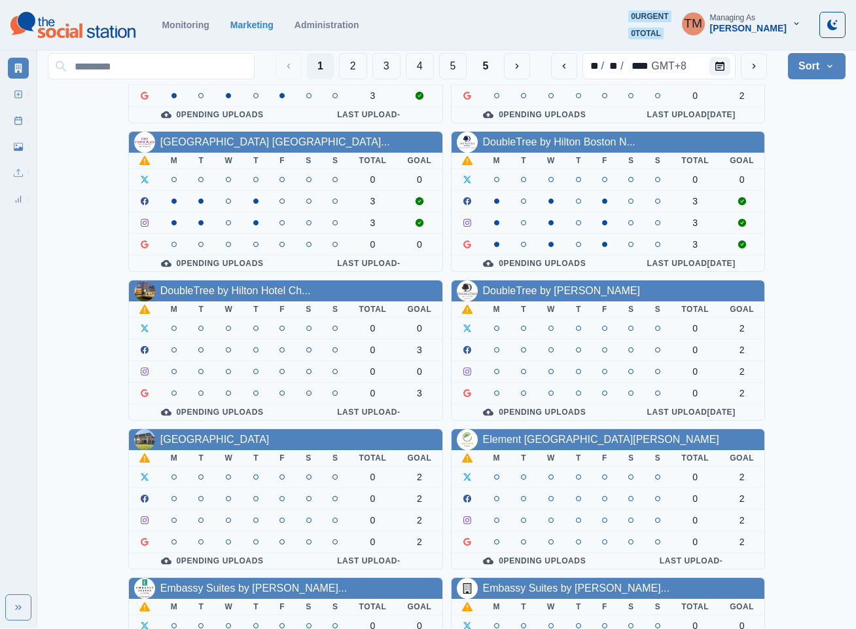
scroll to position [295, 0]
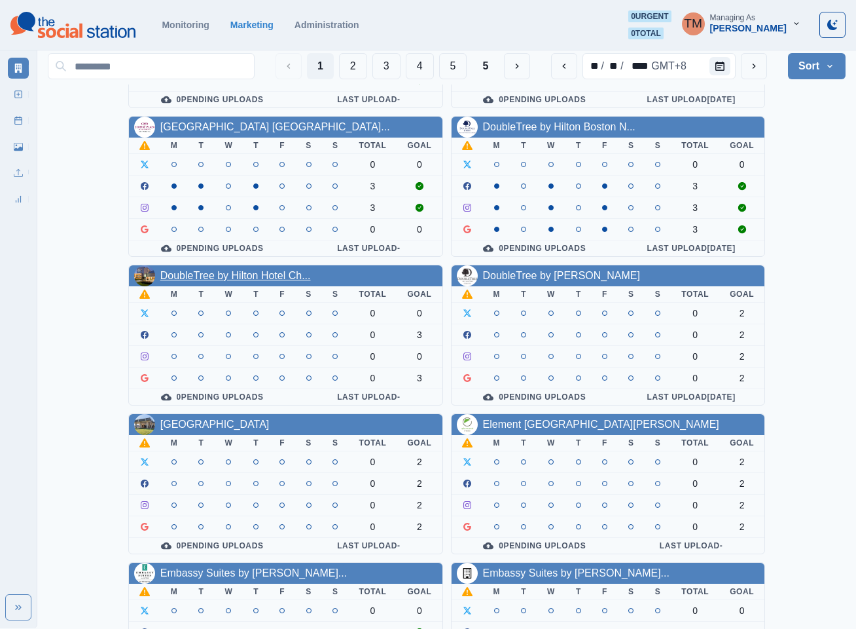
click at [273, 281] on link "DoubleTree by Hilton Hotel Ch..." at bounding box center [235, 275] width 151 height 11
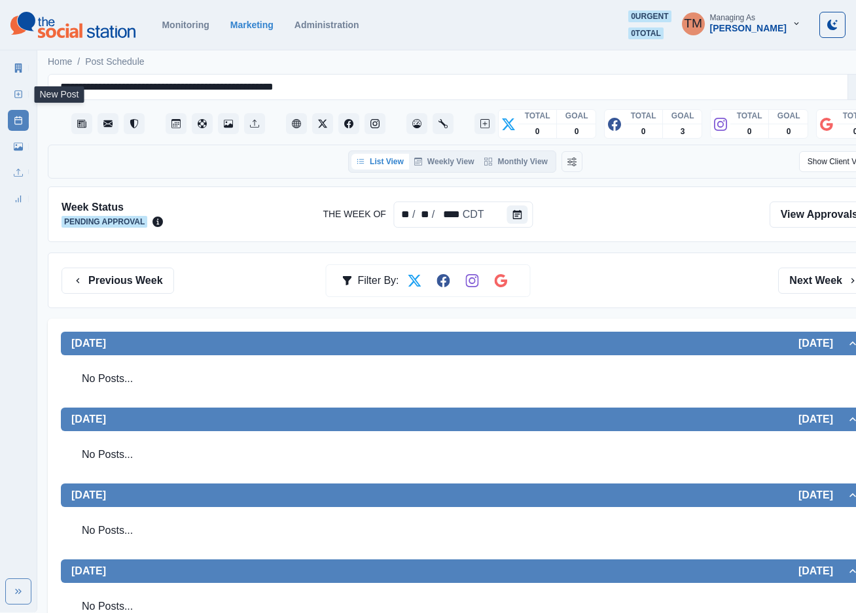
click at [20, 98] on icon at bounding box center [18, 94] width 9 height 9
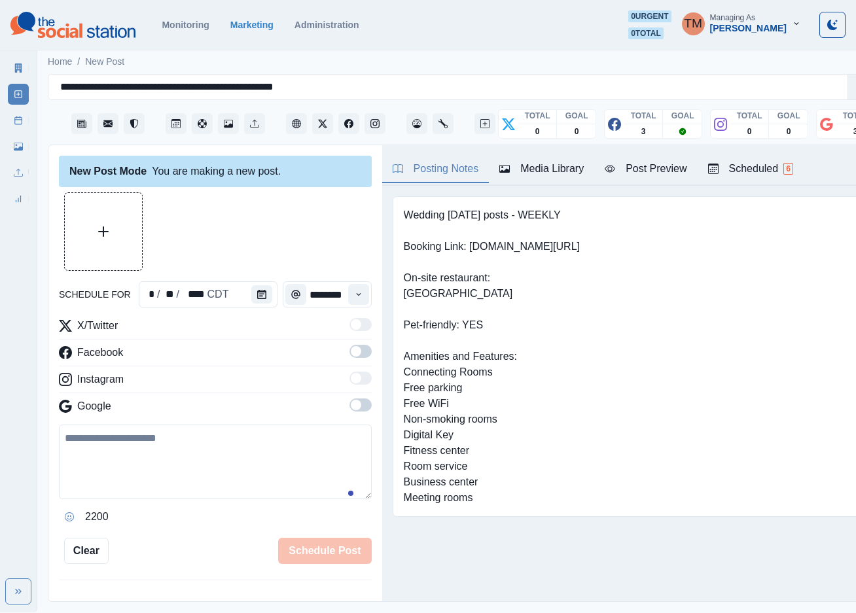
click at [179, 462] on textarea at bounding box center [215, 462] width 313 height 75
paste textarea "**********"
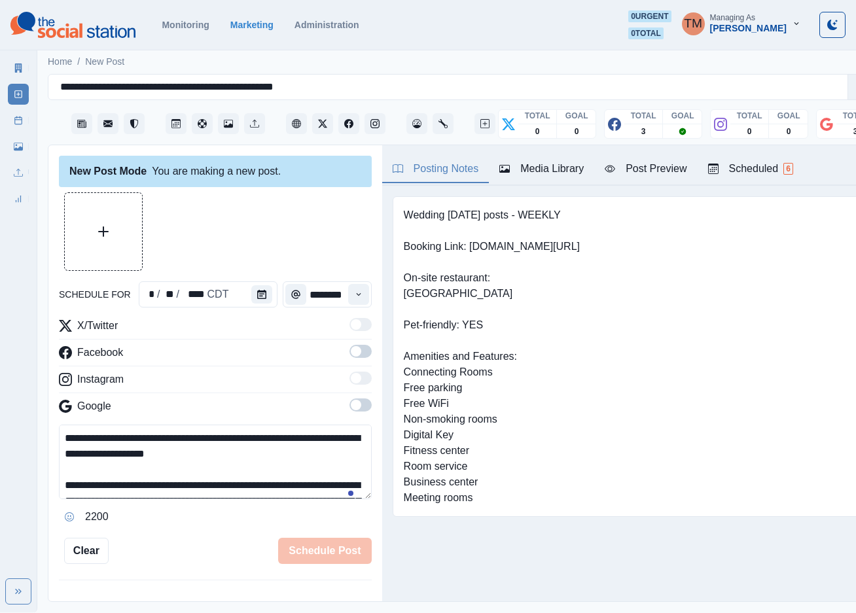
scroll to position [89, 0]
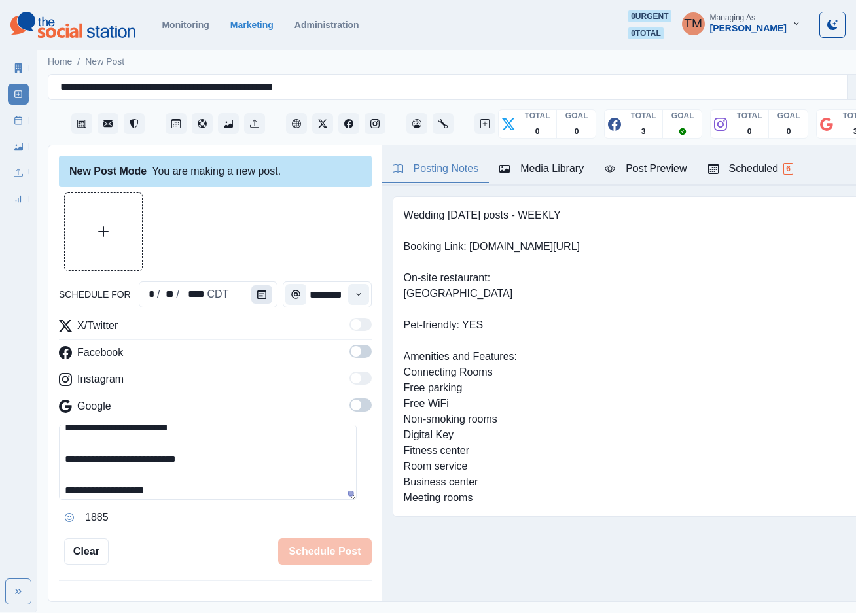
type textarea "**********"
click at [257, 295] on icon "Calendar" at bounding box center [261, 294] width 9 height 9
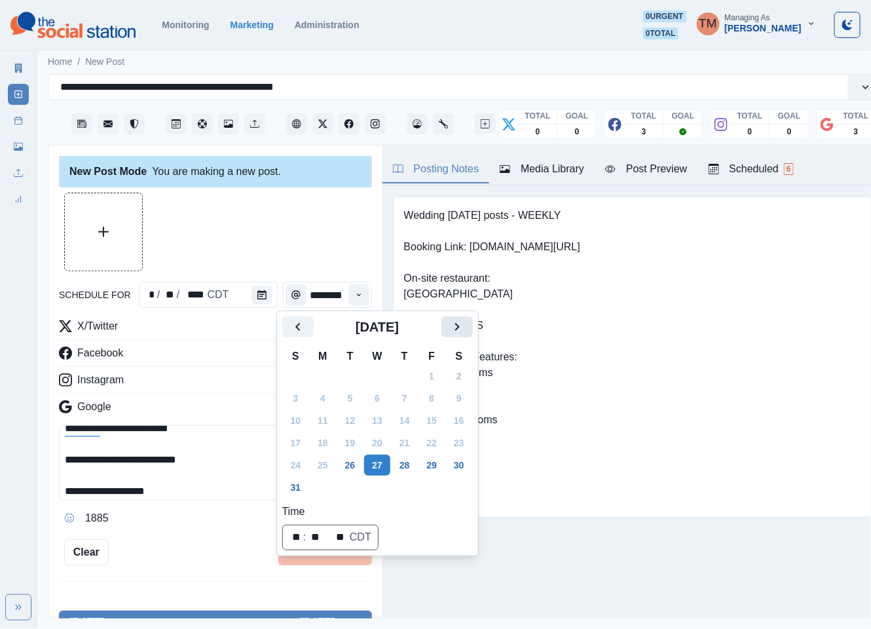
click at [465, 328] on button "Next" at bounding box center [456, 326] width 31 height 21
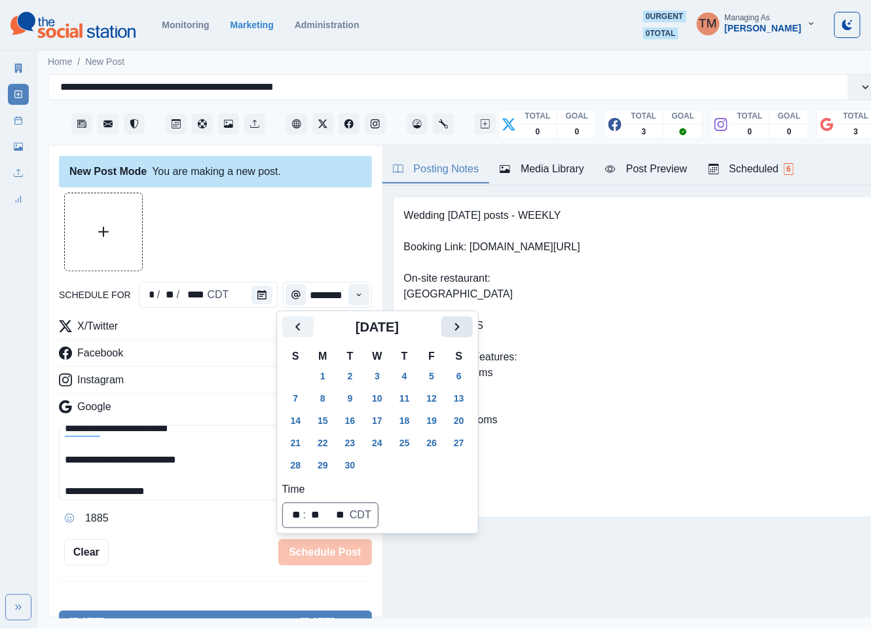
click at [465, 328] on button "Next" at bounding box center [456, 326] width 31 height 21
click at [327, 442] on button "20" at bounding box center [323, 442] width 26 height 21
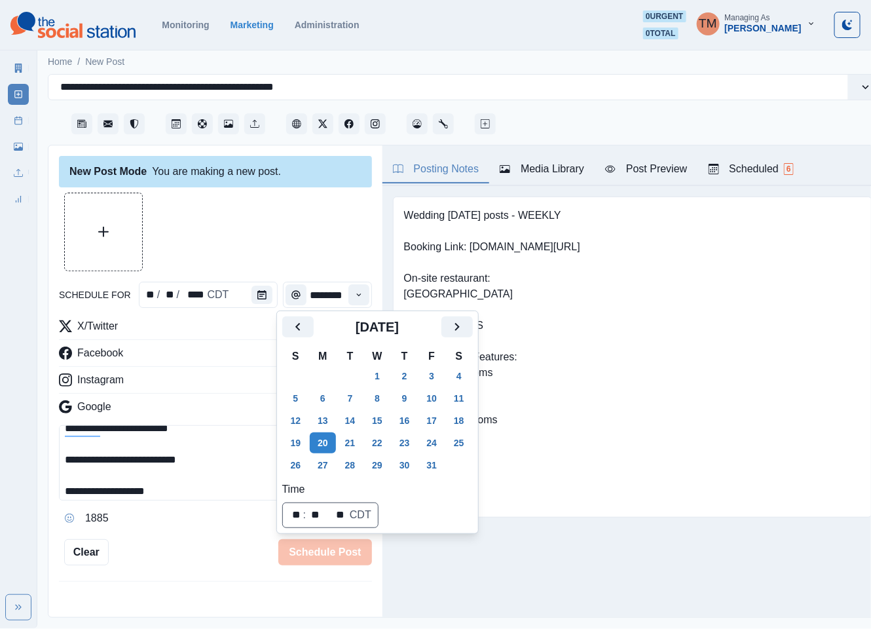
click at [255, 227] on div at bounding box center [215, 231] width 313 height 79
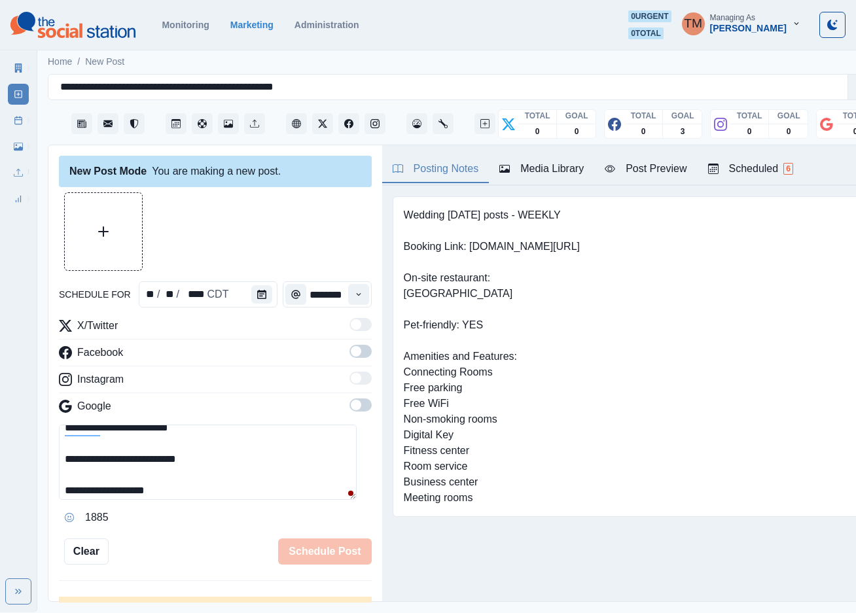
drag, startPoint x: 348, startPoint y: 355, endPoint x: 356, endPoint y: 409, distance: 54.4
click at [350, 355] on span at bounding box center [361, 351] width 22 height 13
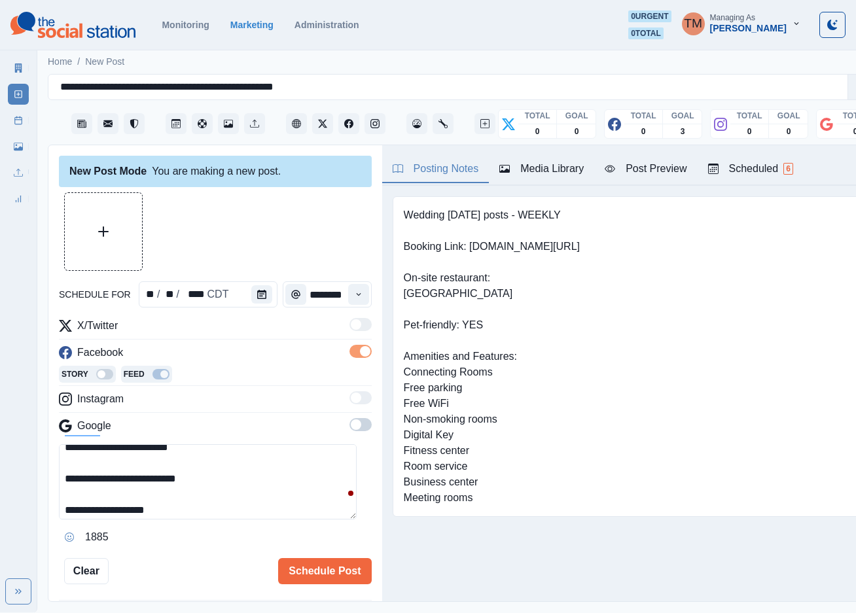
click at [350, 428] on span at bounding box center [361, 424] width 22 height 13
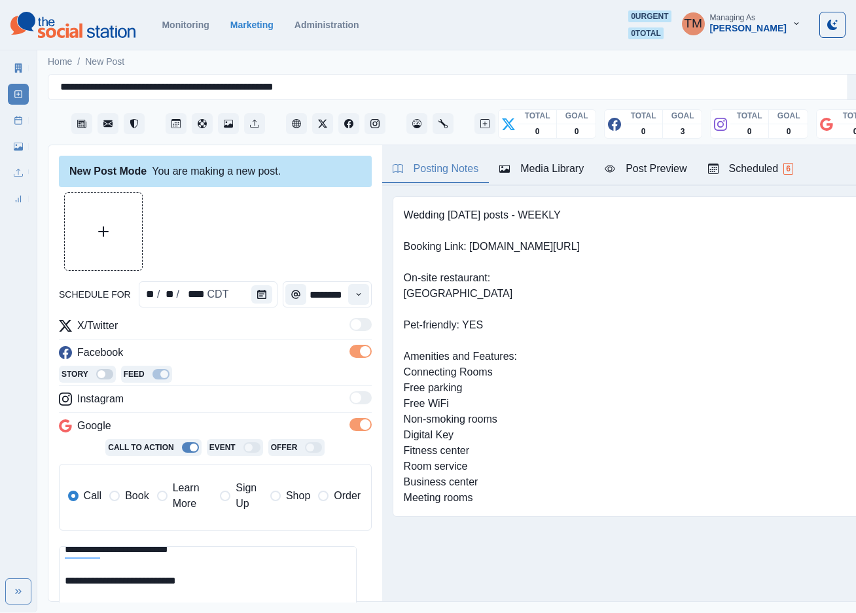
click at [132, 496] on span "Book" at bounding box center [137, 496] width 24 height 16
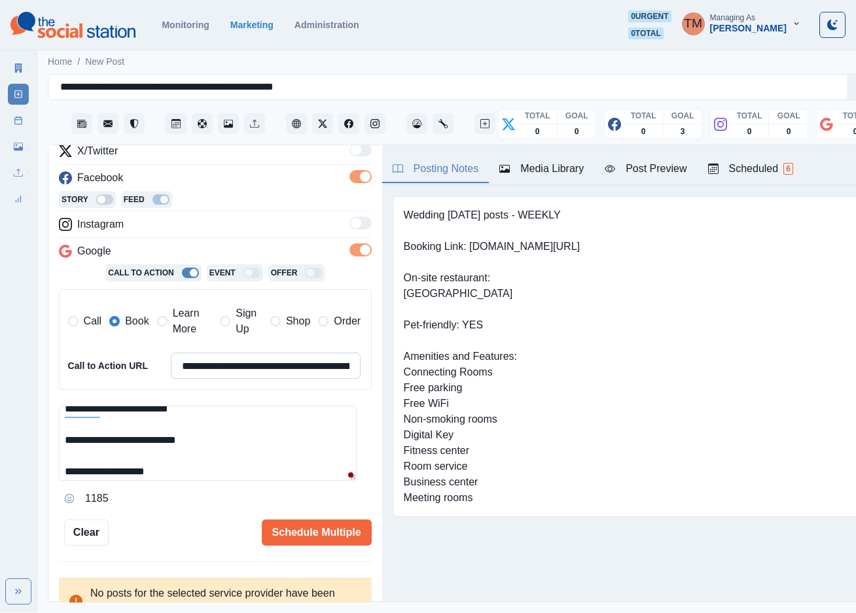
scroll to position [193, 0]
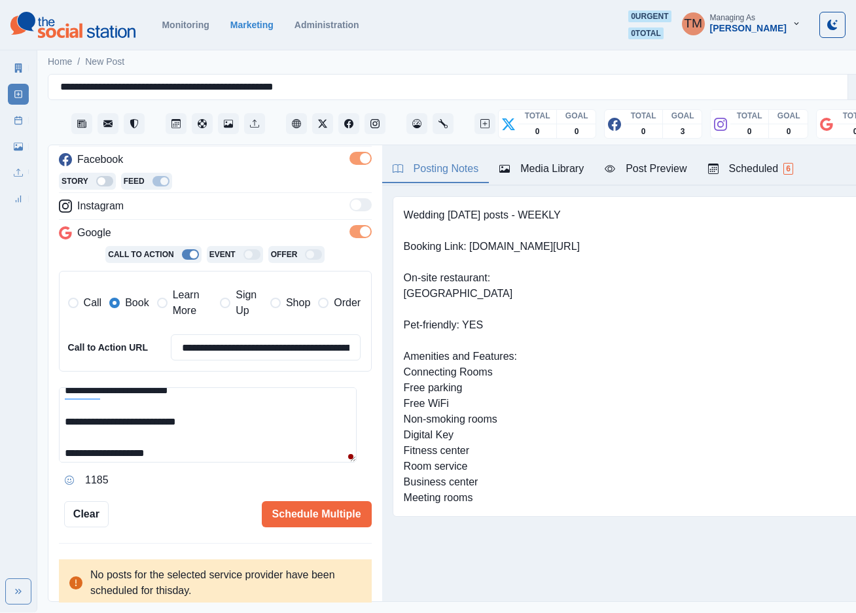
drag, startPoint x: 212, startPoint y: 422, endPoint x: 120, endPoint y: 427, distance: 92.4
click at [120, 427] on textarea "**********" at bounding box center [208, 425] width 298 height 75
click at [260, 354] on input "**********" at bounding box center [266, 348] width 191 height 26
paste input
type input "**********"
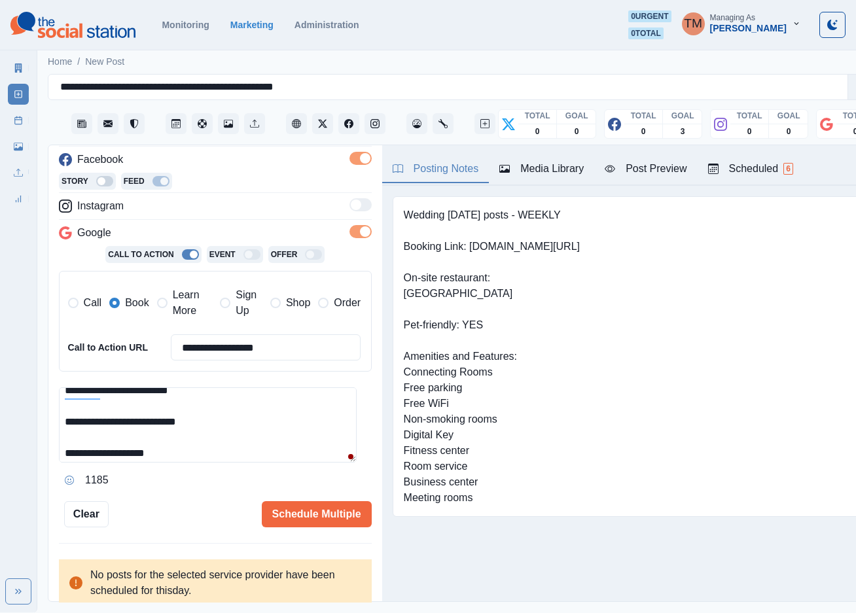
click at [242, 429] on textarea "**********" at bounding box center [208, 425] width 298 height 75
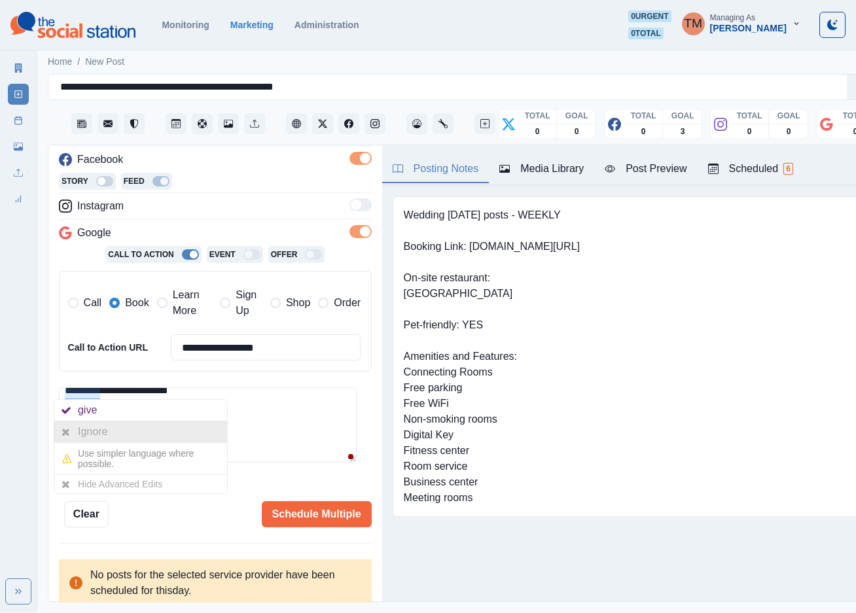
click at [85, 434] on div "Ignore" at bounding box center [95, 432] width 35 height 21
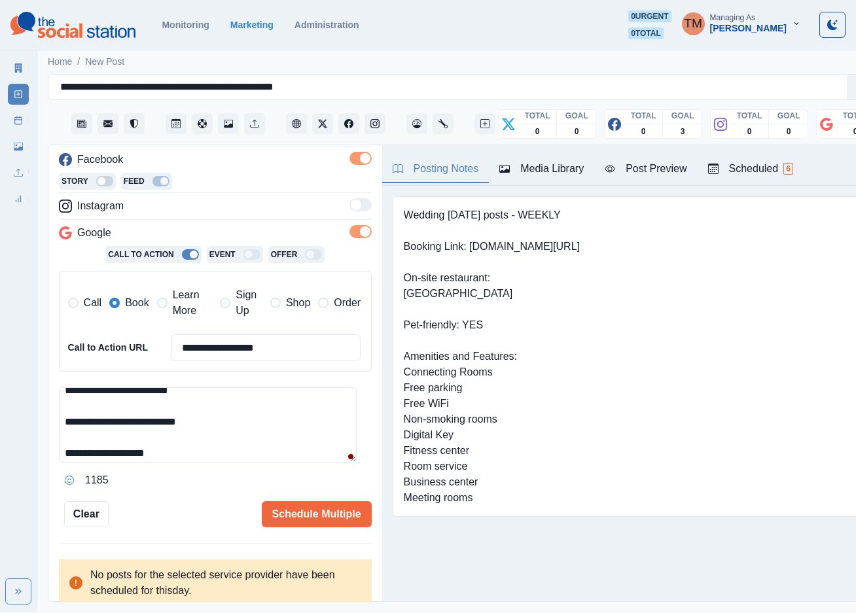
click at [249, 436] on textarea "**********" at bounding box center [208, 425] width 298 height 75
click at [662, 173] on div "Post Preview" at bounding box center [646, 169] width 82 height 16
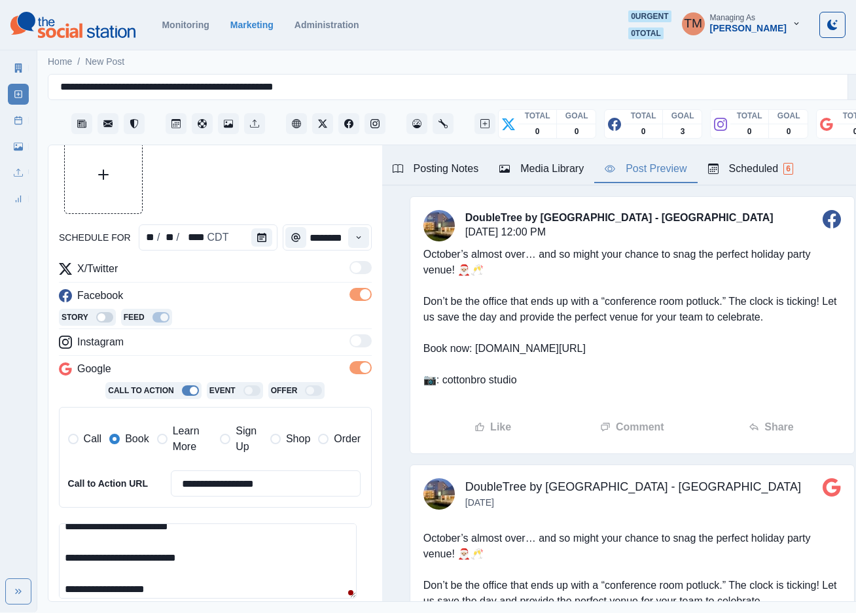
scroll to position [0, 0]
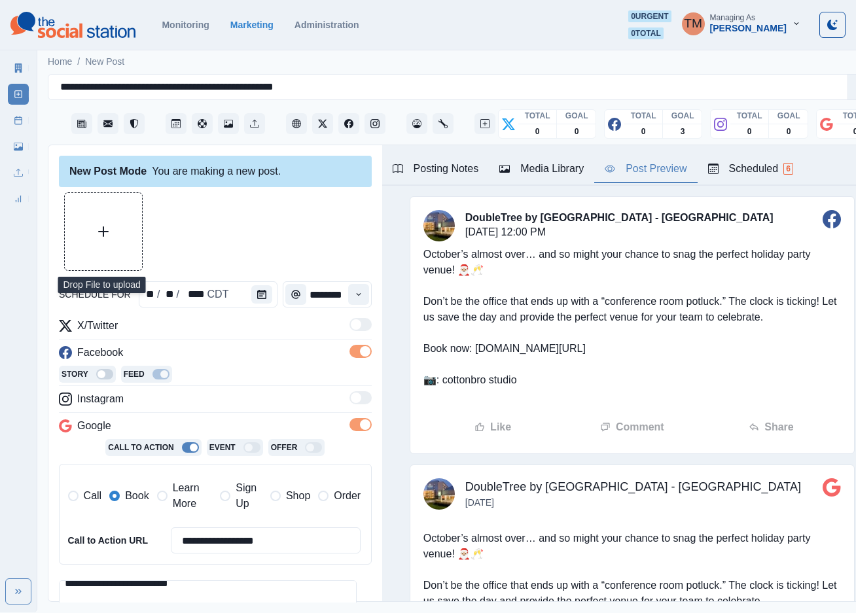
click at [105, 236] on icon "Upload Media" at bounding box center [103, 232] width 10 height 10
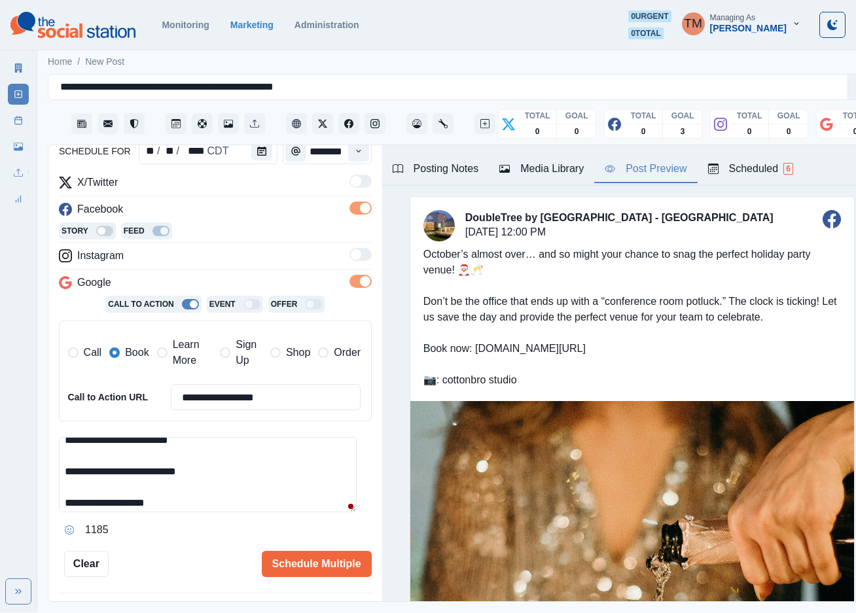
scroll to position [193, 0]
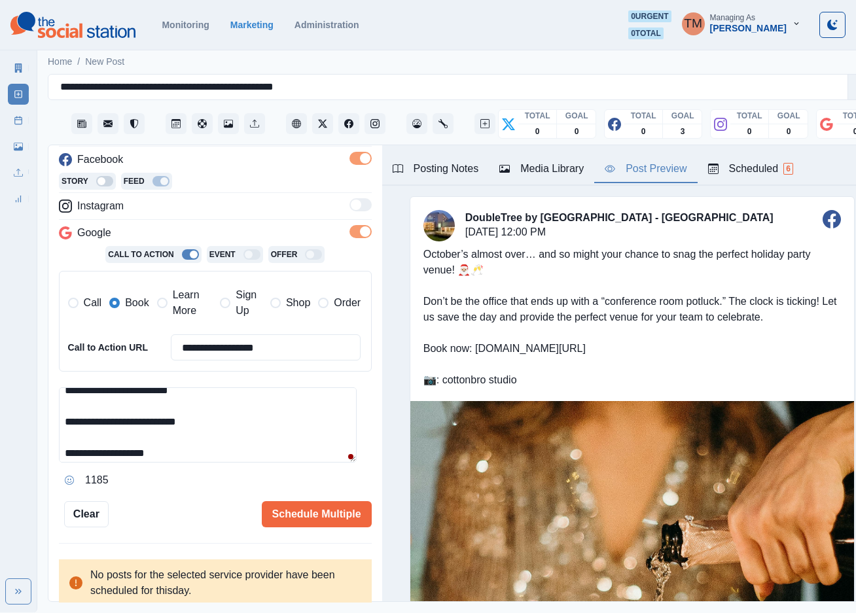
click at [312, 393] on textarea "**********" at bounding box center [208, 425] width 298 height 75
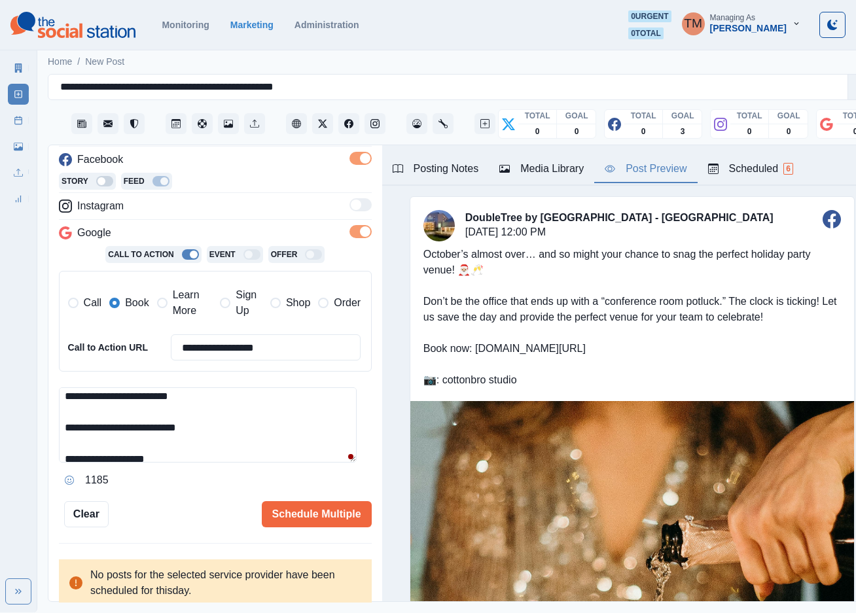
scroll to position [0, 0]
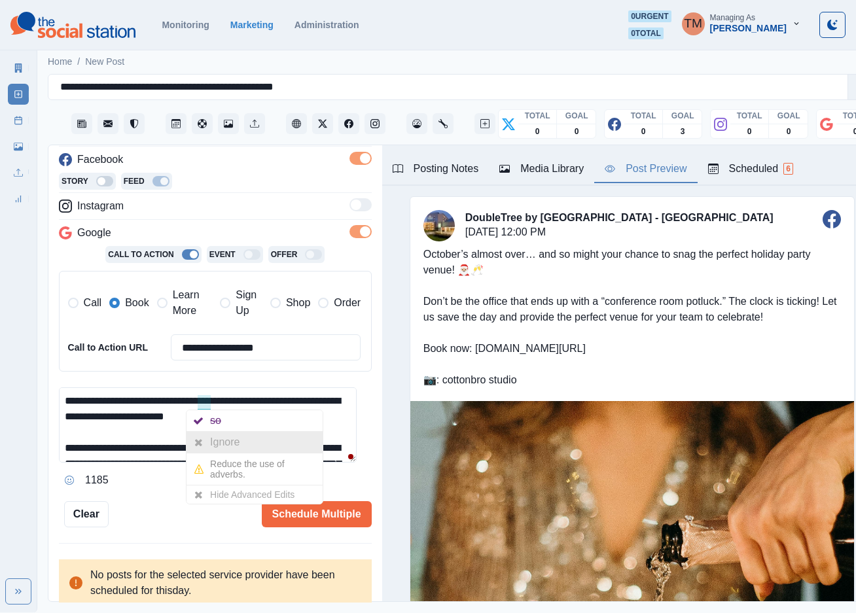
click at [213, 439] on div "Ignore" at bounding box center [227, 442] width 35 height 21
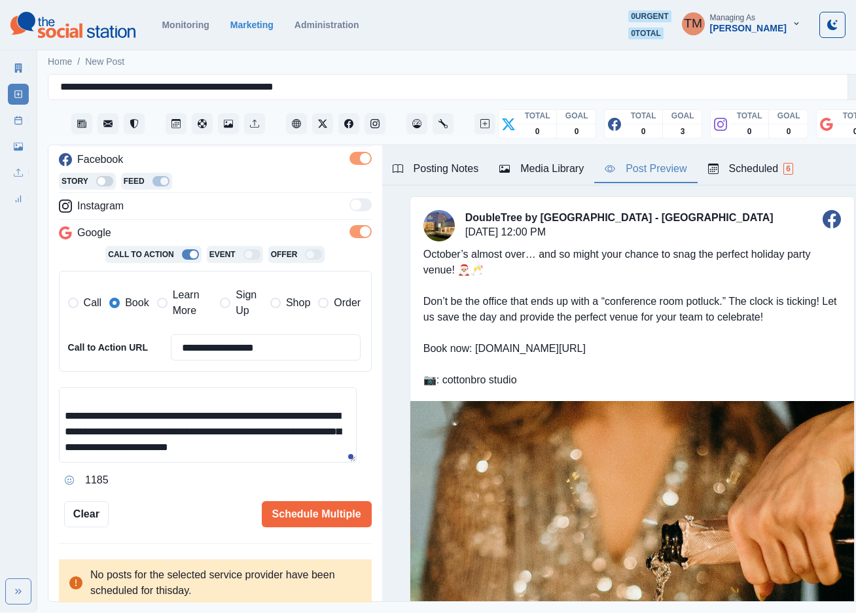
scroll to position [39, 0]
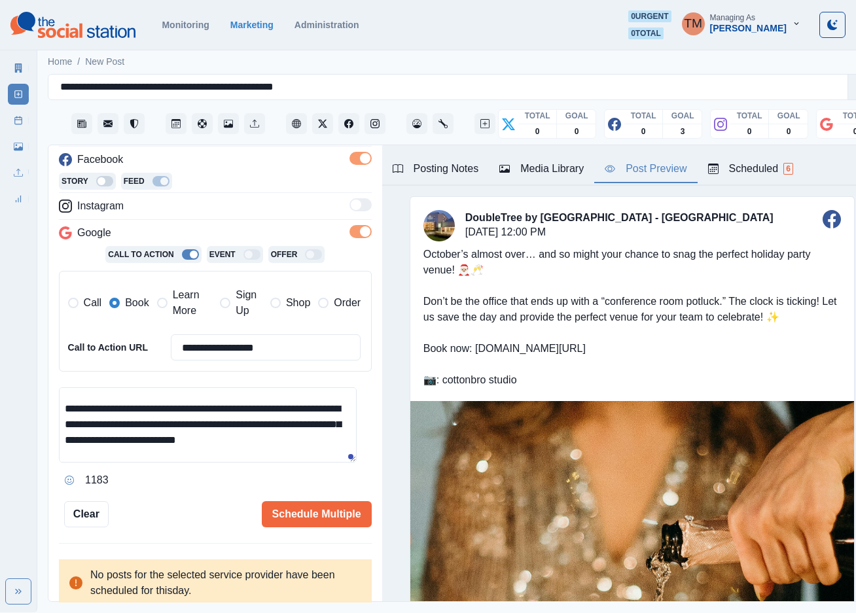
type textarea "**********"
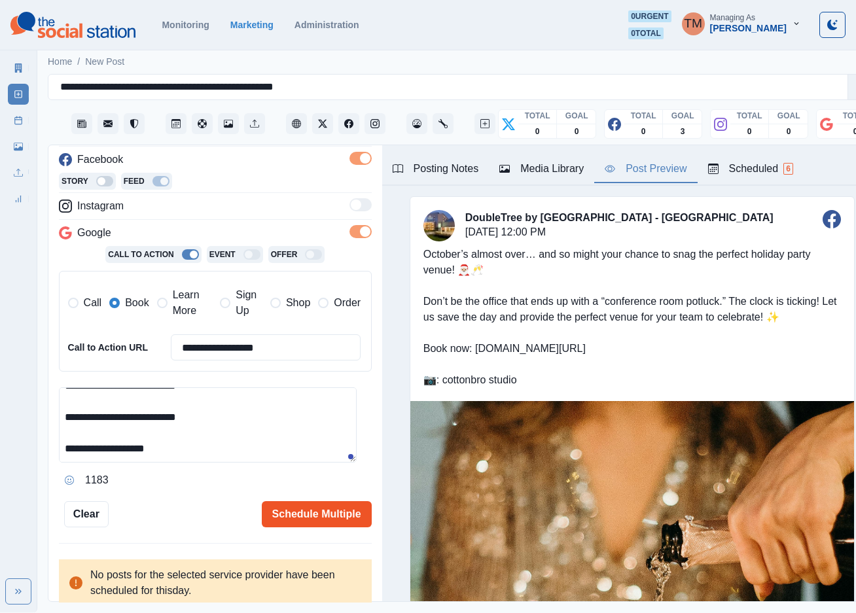
click at [322, 501] on button "Schedule Multiple" at bounding box center [317, 514] width 110 height 26
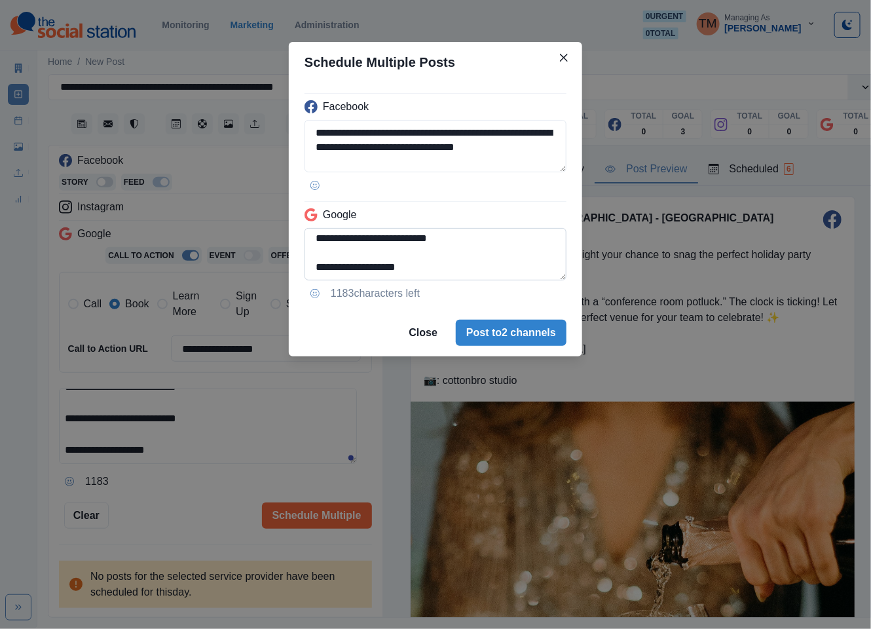
scroll to position [132, 0]
click at [309, 236] on textarea "**********" at bounding box center [435, 254] width 262 height 52
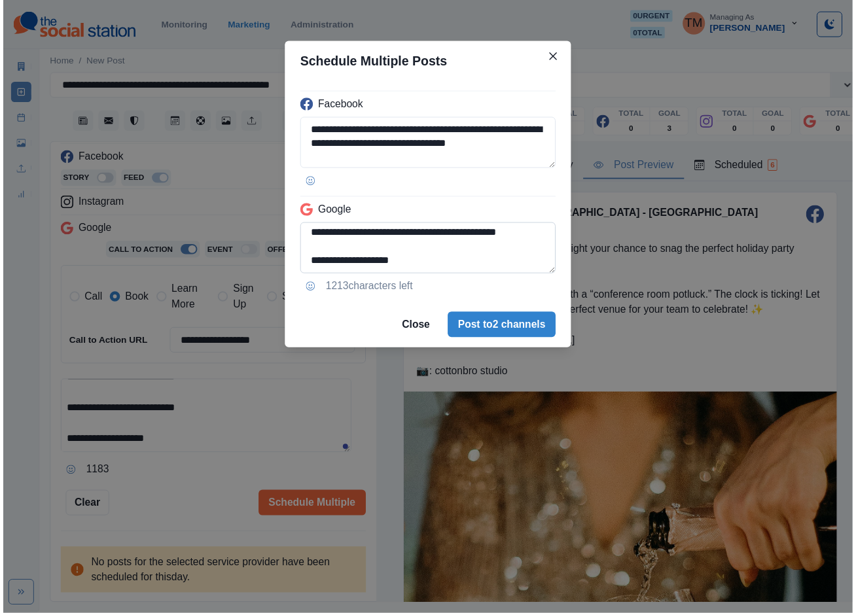
scroll to position [103, 0]
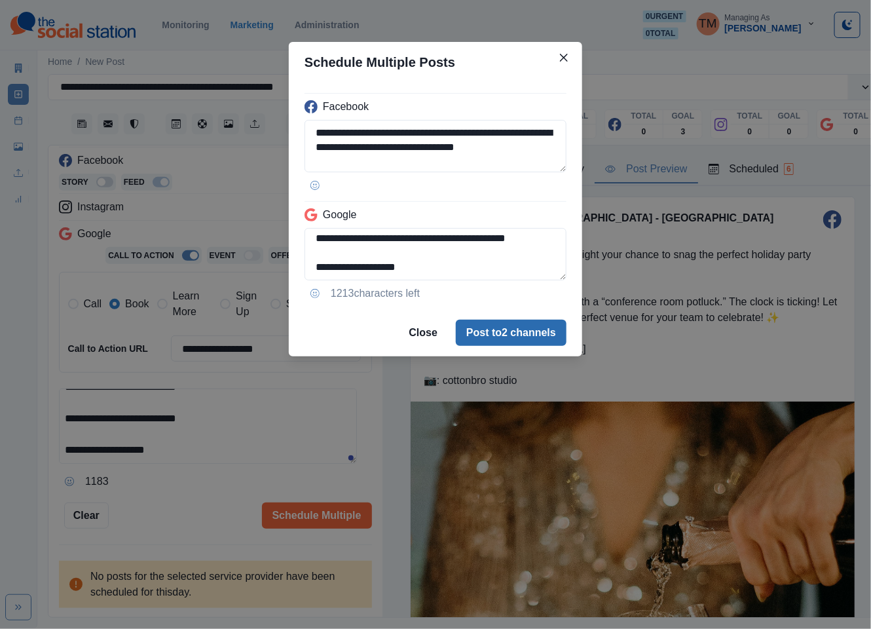
type textarea "**********"
click at [513, 337] on button "Post to 2 channels" at bounding box center [511, 332] width 111 height 26
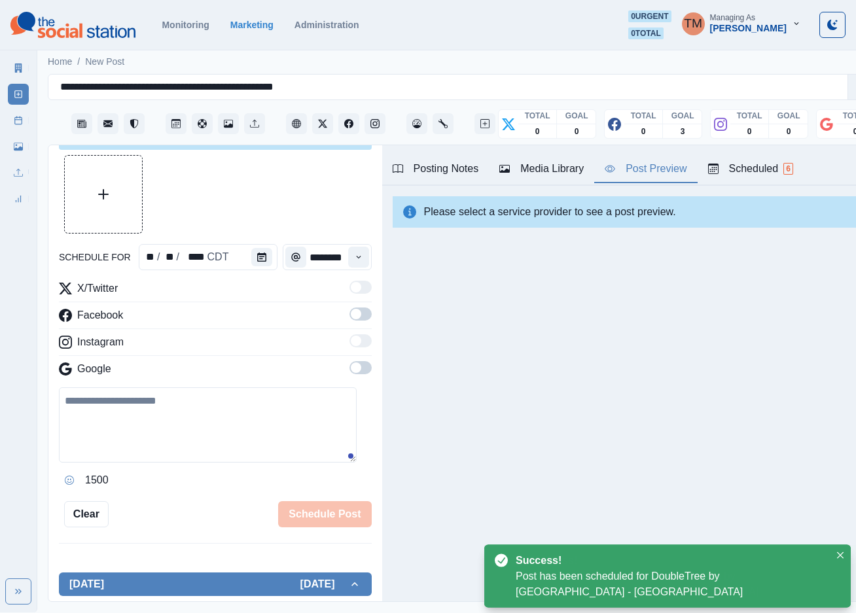
scroll to position [193, 0]
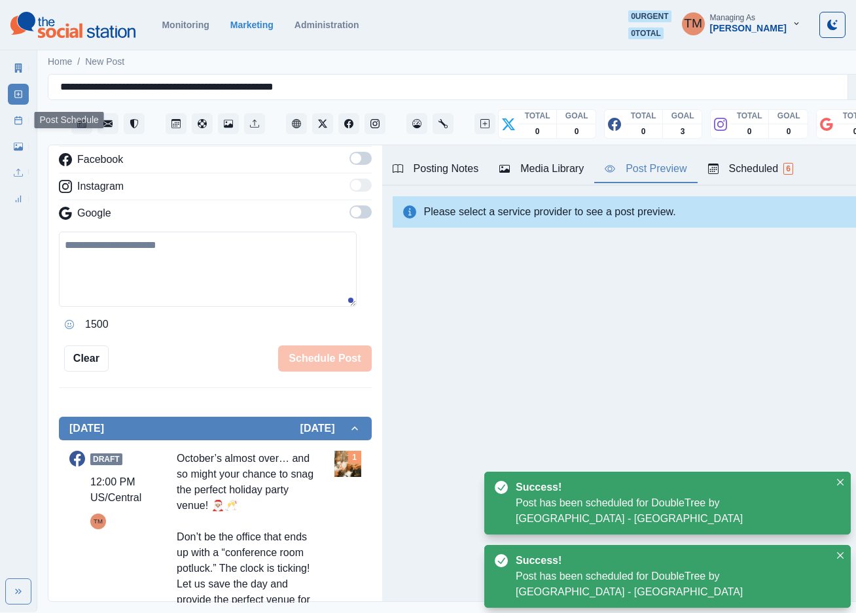
click at [12, 120] on link "Post Schedule" at bounding box center [18, 120] width 21 height 21
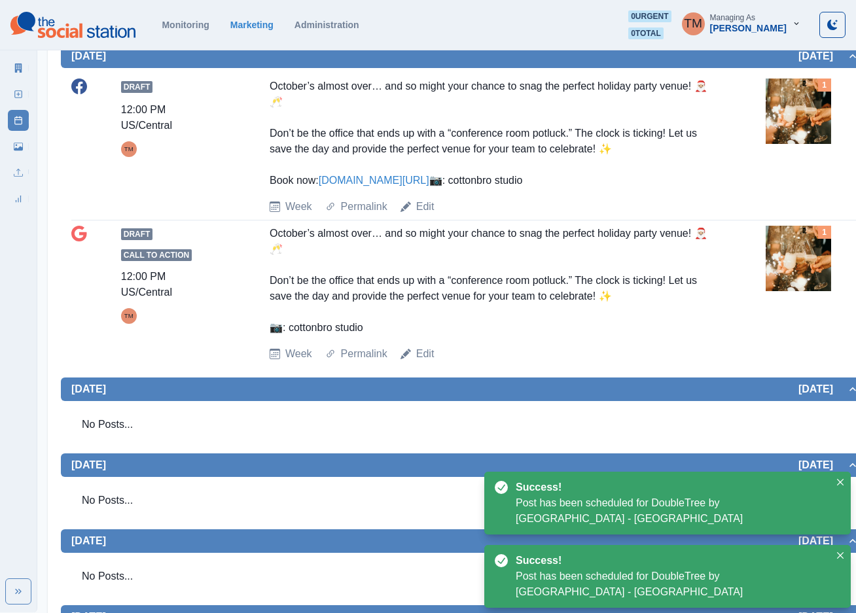
scroll to position [295, 0]
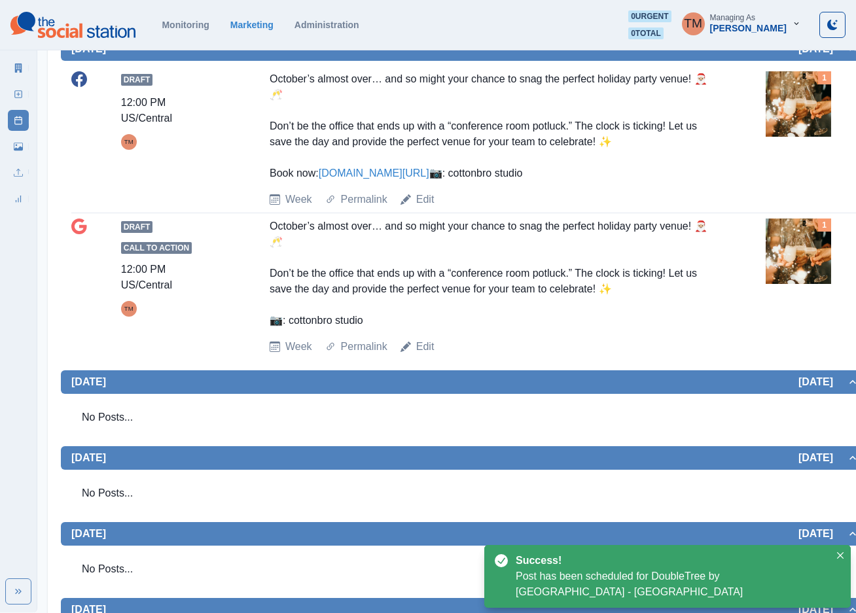
drag, startPoint x: 265, startPoint y: 77, endPoint x: 371, endPoint y: 212, distance: 171.6
click at [371, 208] on div "Draft 12:00 PM US/Central TM October’s almost over… and so might your chance to…" at bounding box center [465, 139] width 788 height 136
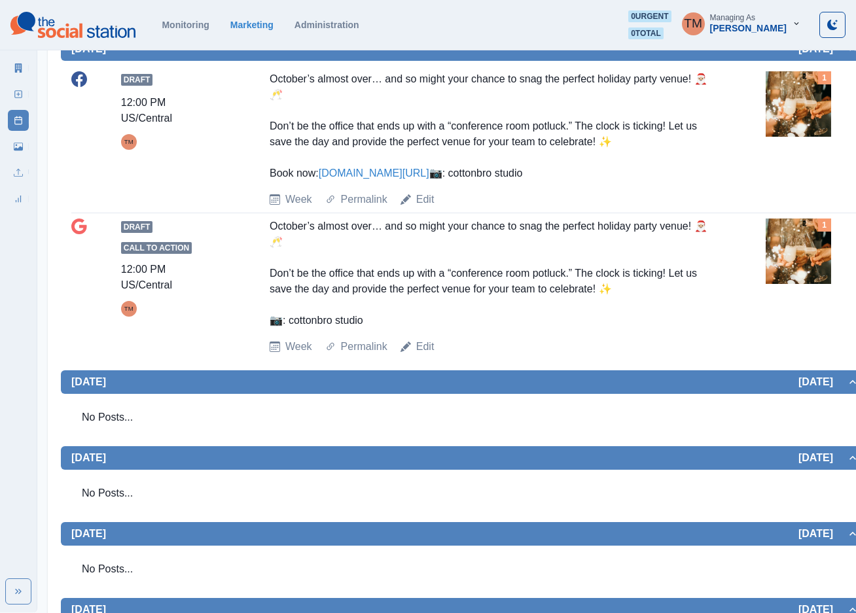
copy div "October’s almost over… and so might your chance to snag the perfect holiday par…"
click at [617, 181] on div "October’s almost over… and so might your chance to snag the perfect holiday par…" at bounding box center [490, 126] width 441 height 110
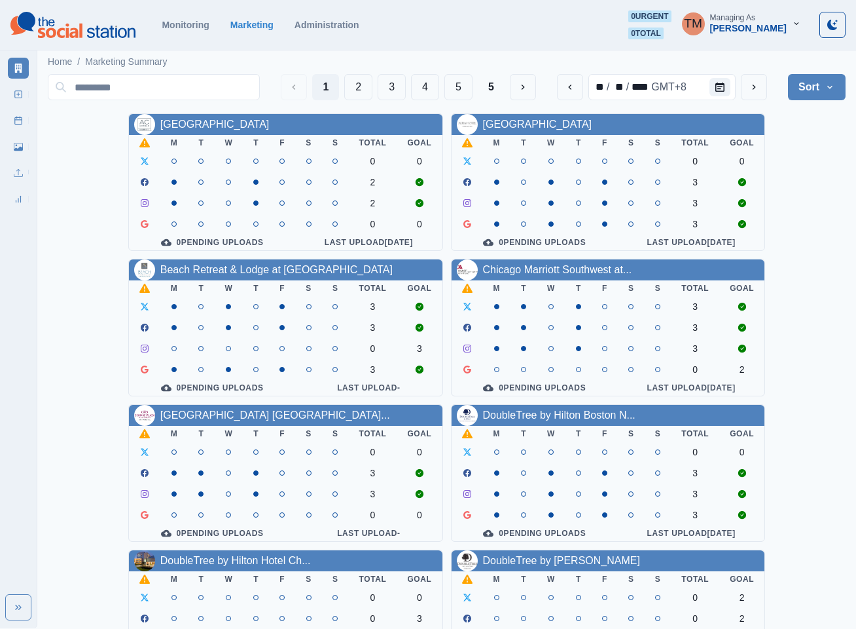
scroll to position [393, 0]
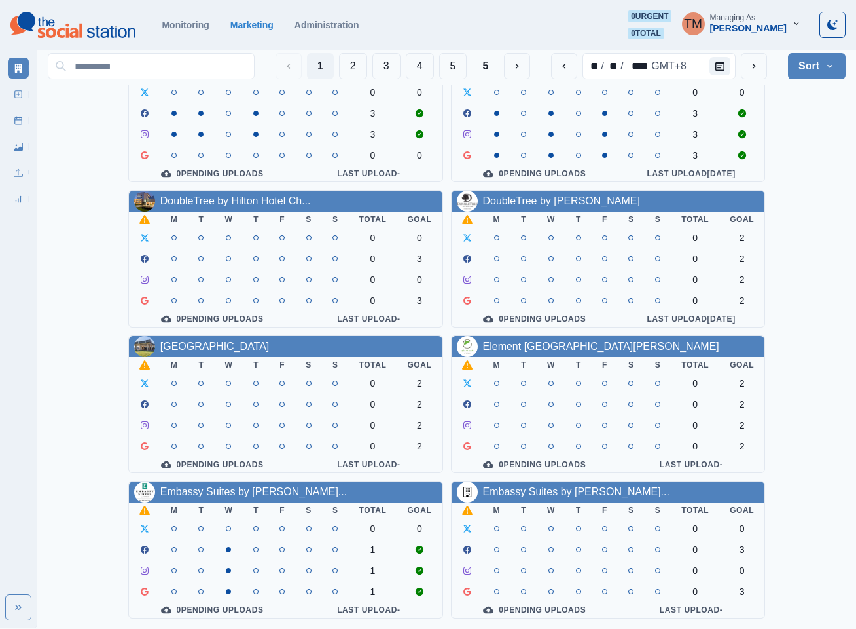
click at [818, 181] on div "[GEOGRAPHIC_DATA] Downtown M T W T F S S Total Goal 0 0 2 2 0 0 0 Pending Uploa…" at bounding box center [447, 186] width 798 height 864
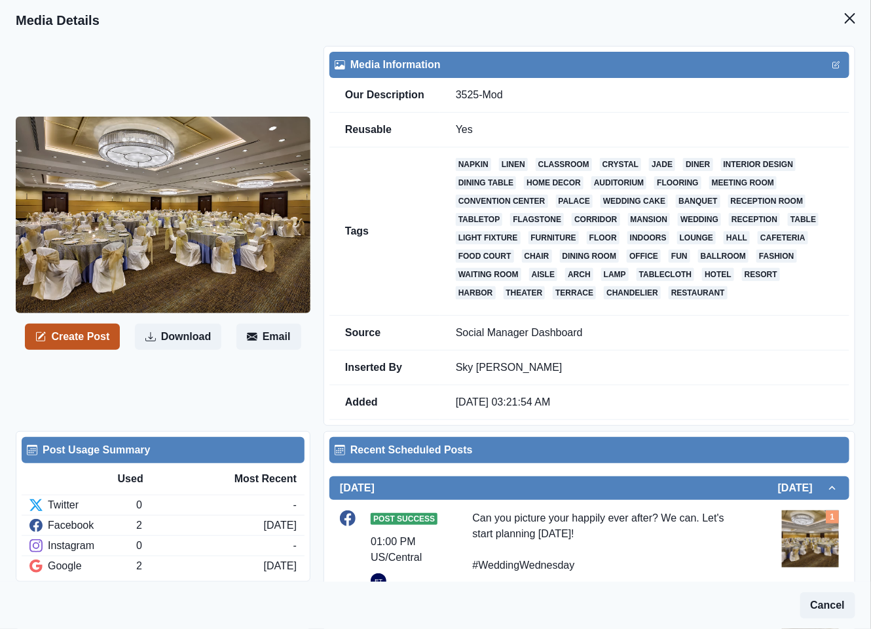
click at [71, 338] on button "Create Post" at bounding box center [72, 336] width 95 height 26
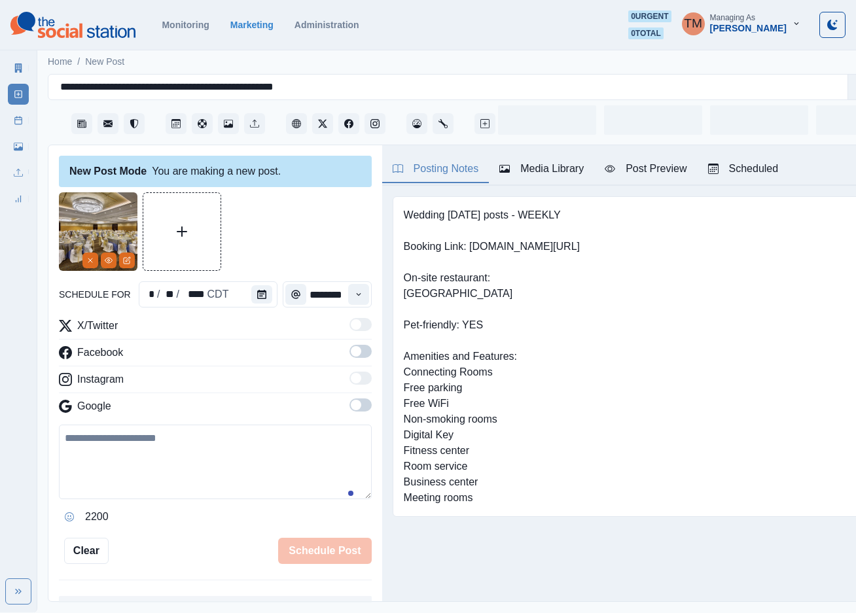
click at [136, 466] on textarea at bounding box center [215, 462] width 313 height 75
paste textarea "**********"
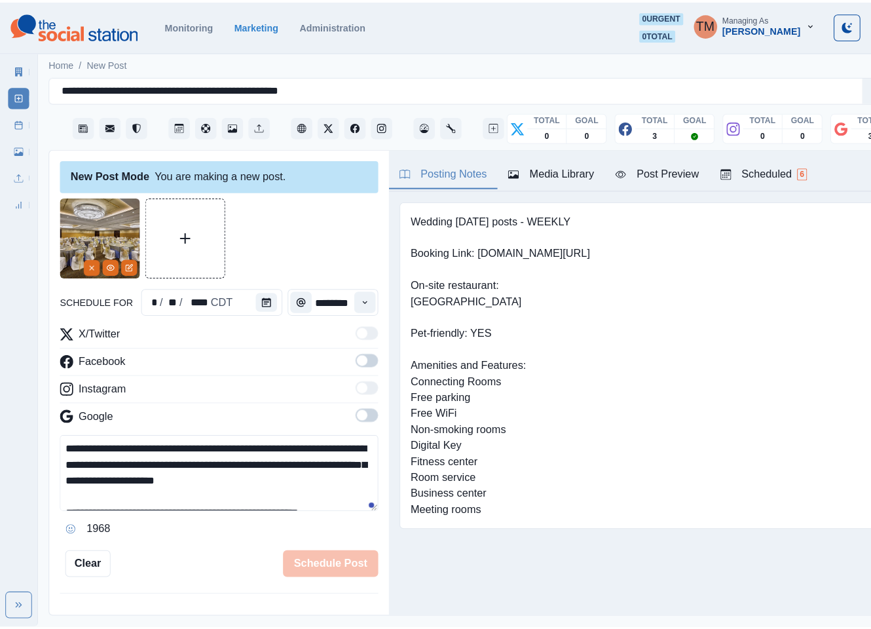
scroll to position [14, 0]
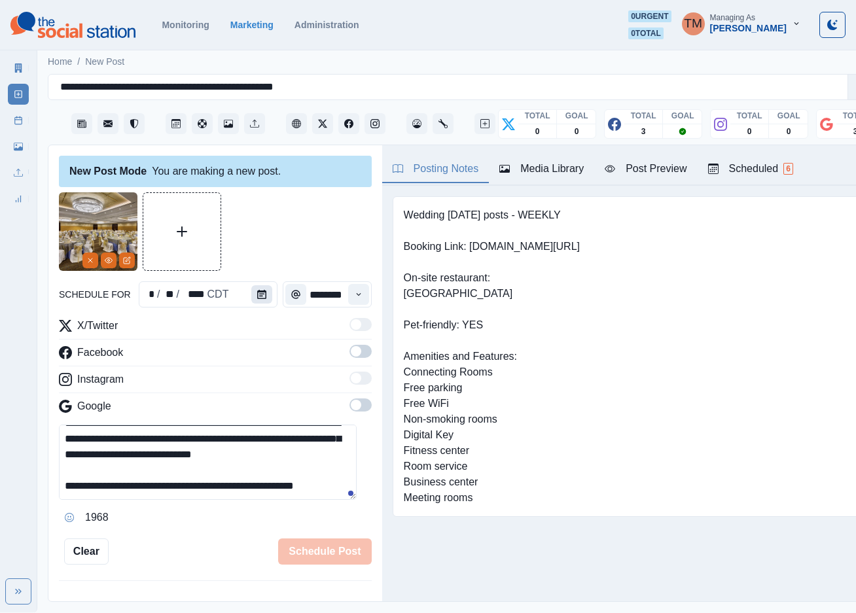
type textarea "**********"
click at [259, 295] on icon "Calendar" at bounding box center [261, 294] width 9 height 9
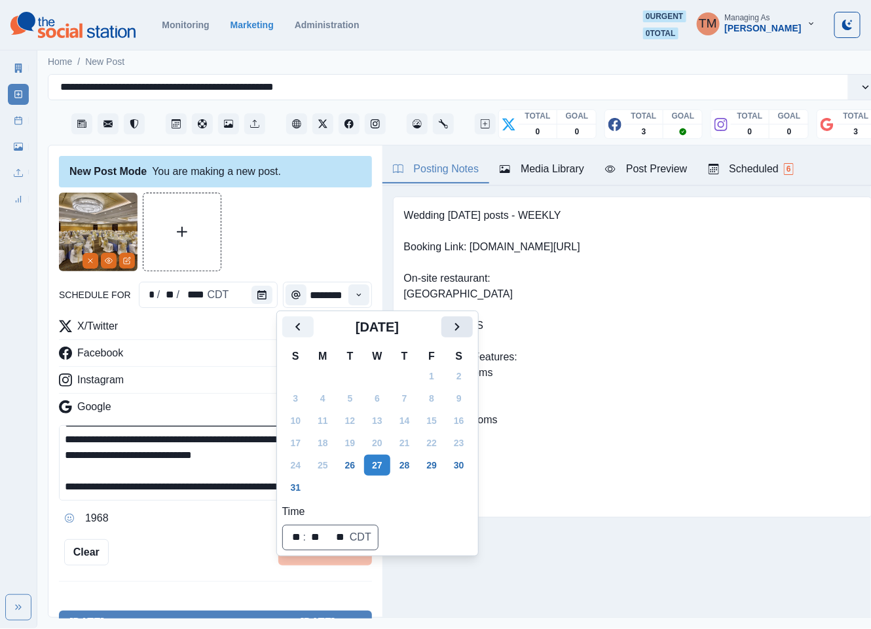
click at [458, 330] on icon "Next" at bounding box center [457, 327] width 16 height 16
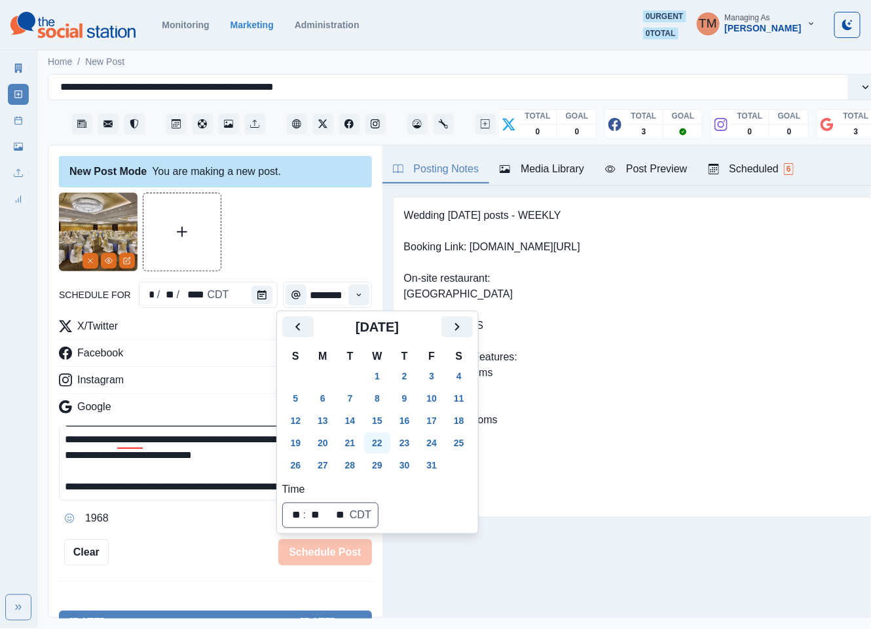
click at [377, 442] on button "22" at bounding box center [377, 442] width 26 height 21
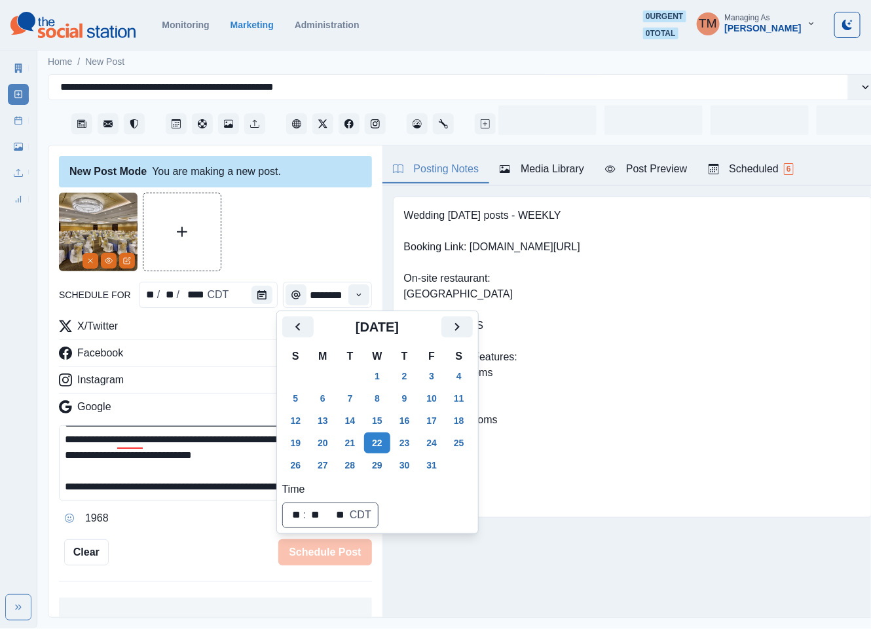
click at [293, 244] on div at bounding box center [215, 231] width 313 height 79
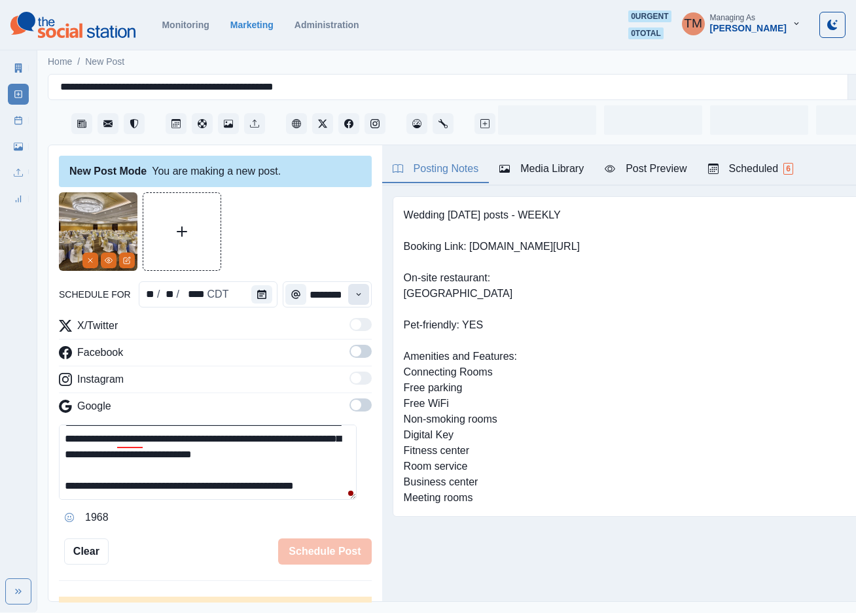
click at [348, 299] on button "Time" at bounding box center [358, 294] width 21 height 21
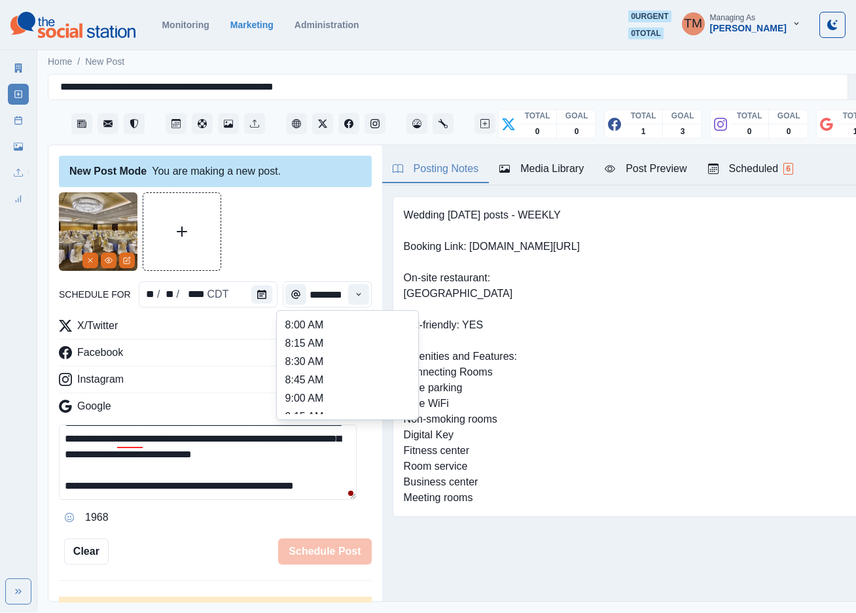
scroll to position [212, 0]
click at [315, 370] on li "11:30 AM" at bounding box center [347, 370] width 131 height 18
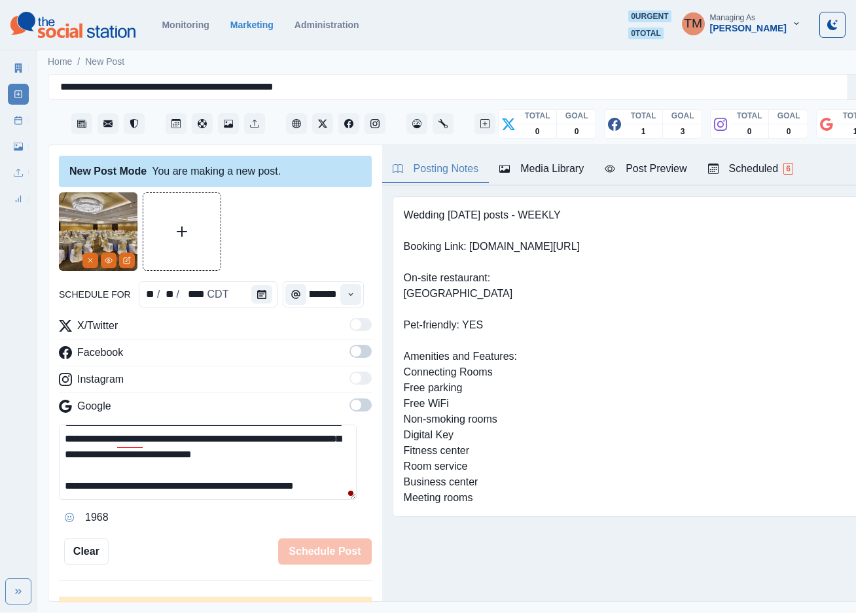
type input "********"
click at [308, 234] on div at bounding box center [215, 231] width 313 height 79
click at [351, 356] on span at bounding box center [356, 351] width 10 height 10
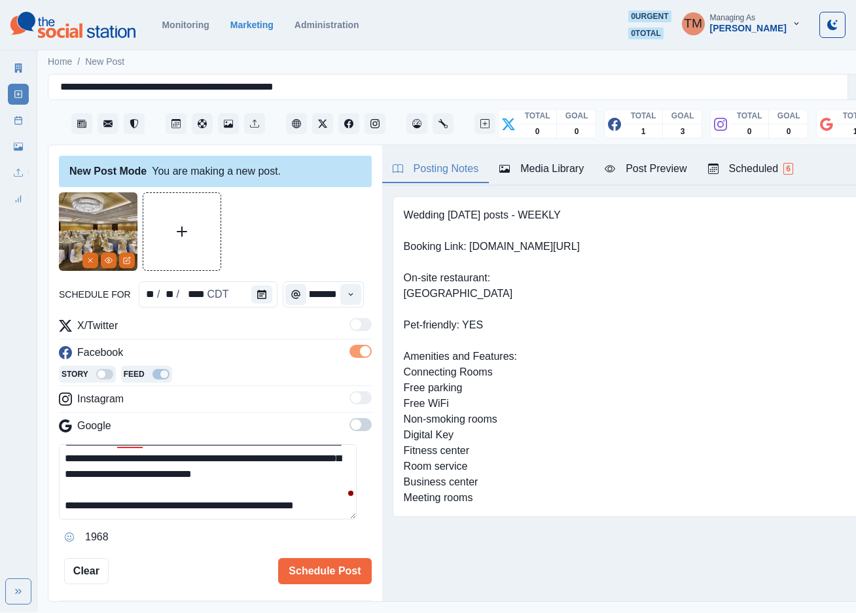
scroll to position [0, 0]
click at [351, 424] on span at bounding box center [356, 425] width 10 height 10
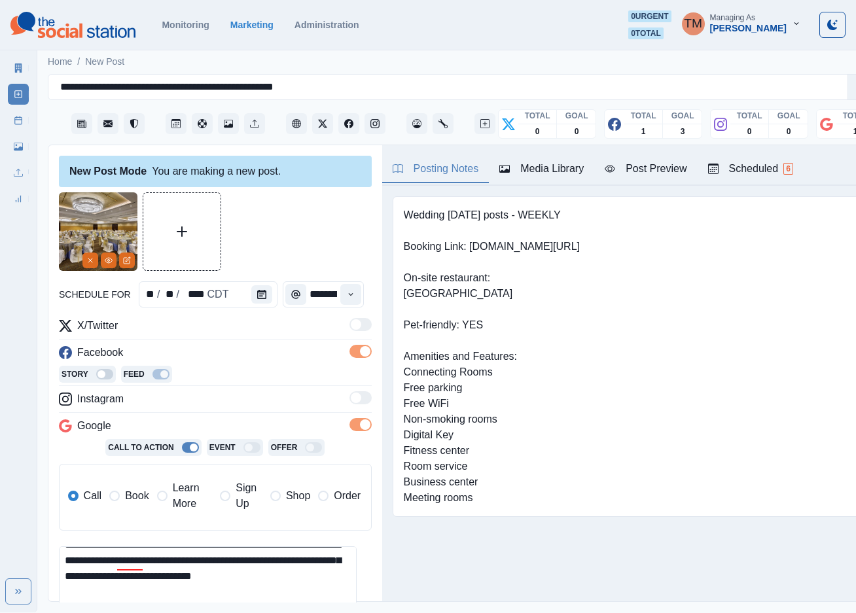
drag, startPoint x: 138, startPoint y: 497, endPoint x: 234, endPoint y: 407, distance: 131.6
click at [137, 495] on span "Book" at bounding box center [137, 496] width 24 height 16
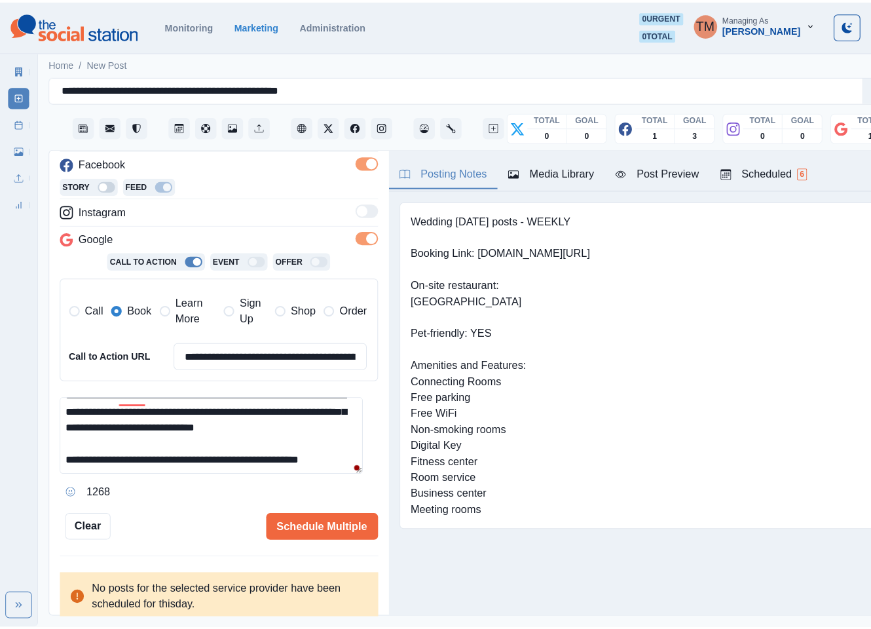
scroll to position [30, 0]
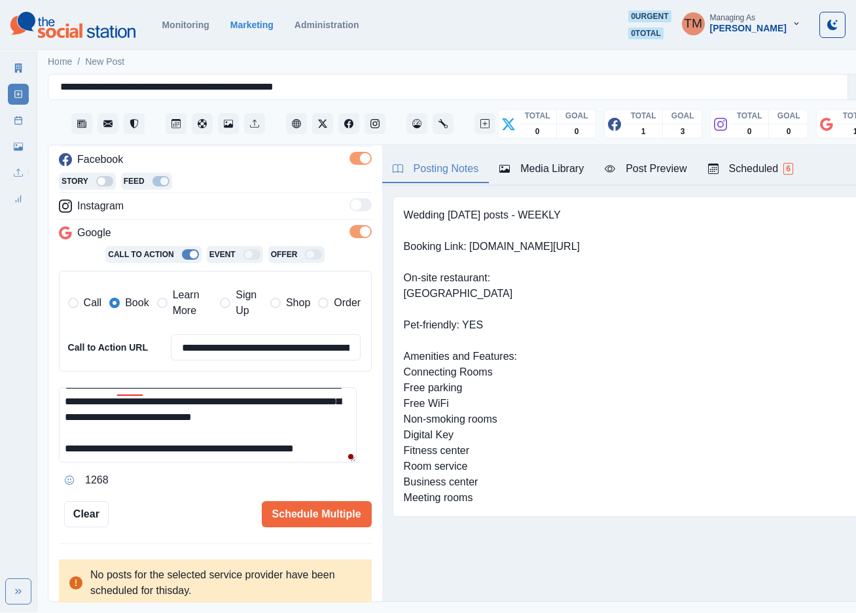
drag, startPoint x: 330, startPoint y: 456, endPoint x: 246, endPoint y: 456, distance: 84.5
click at [246, 456] on textarea "**********" at bounding box center [208, 425] width 298 height 75
click at [258, 348] on input "**********" at bounding box center [266, 348] width 191 height 26
paste input
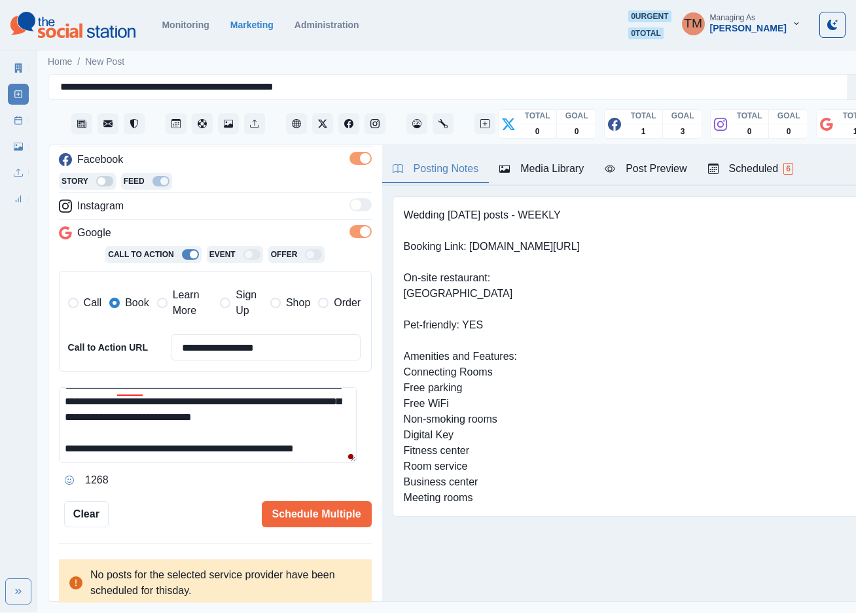
type input "**********"
drag, startPoint x: 246, startPoint y: 424, endPoint x: 147, endPoint y: 397, distance: 102.6
click at [246, 423] on textarea "**********" at bounding box center [208, 425] width 298 height 75
click at [124, 425] on div at bounding box center [119, 428] width 24 height 21
click at [240, 423] on textarea "**********" at bounding box center [208, 425] width 298 height 75
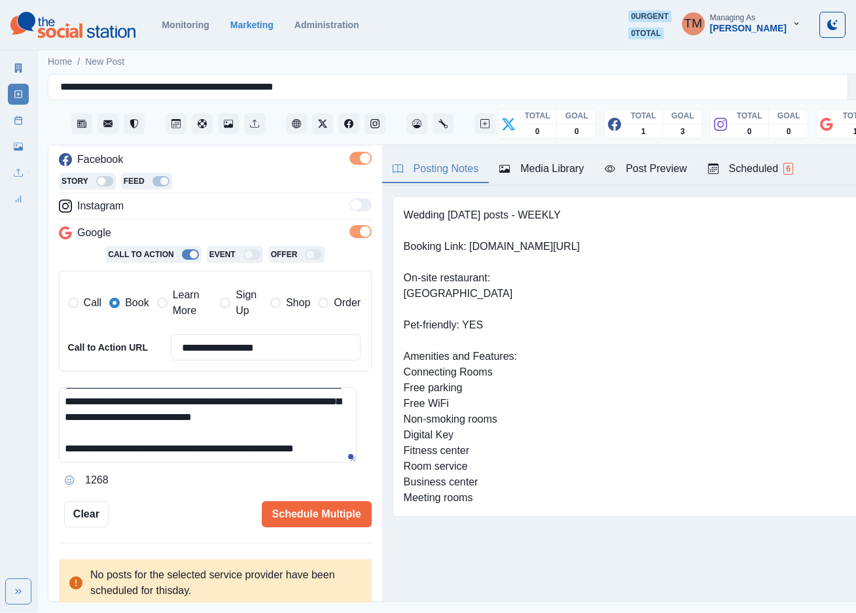
click at [657, 168] on div "Post Preview" at bounding box center [646, 169] width 82 height 16
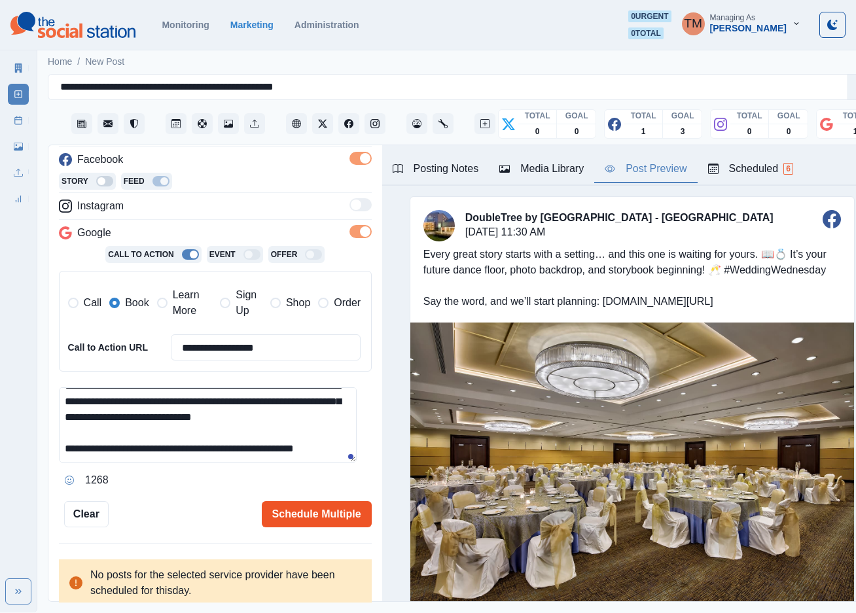
click at [315, 509] on button "Schedule Multiple" at bounding box center [317, 514] width 110 height 26
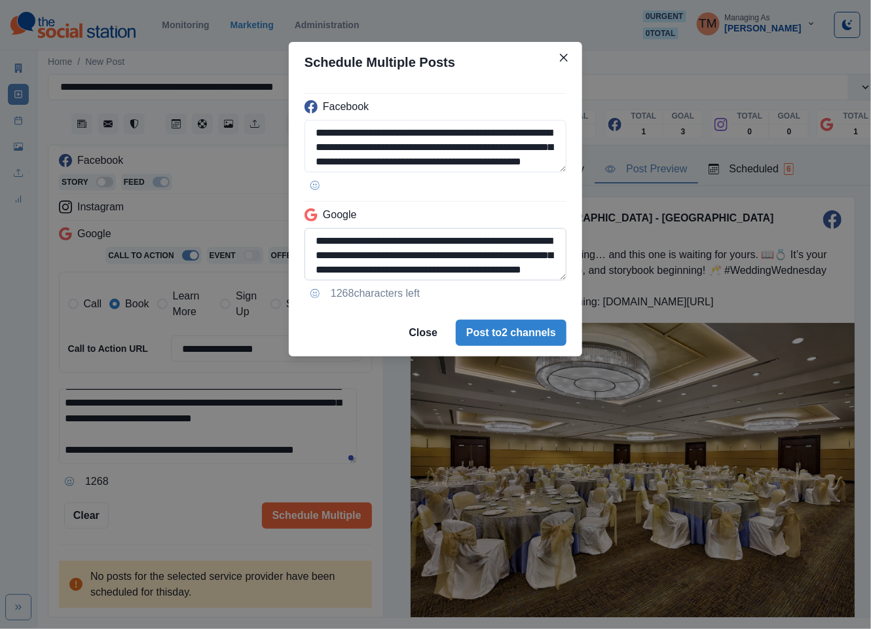
scroll to position [61, 0]
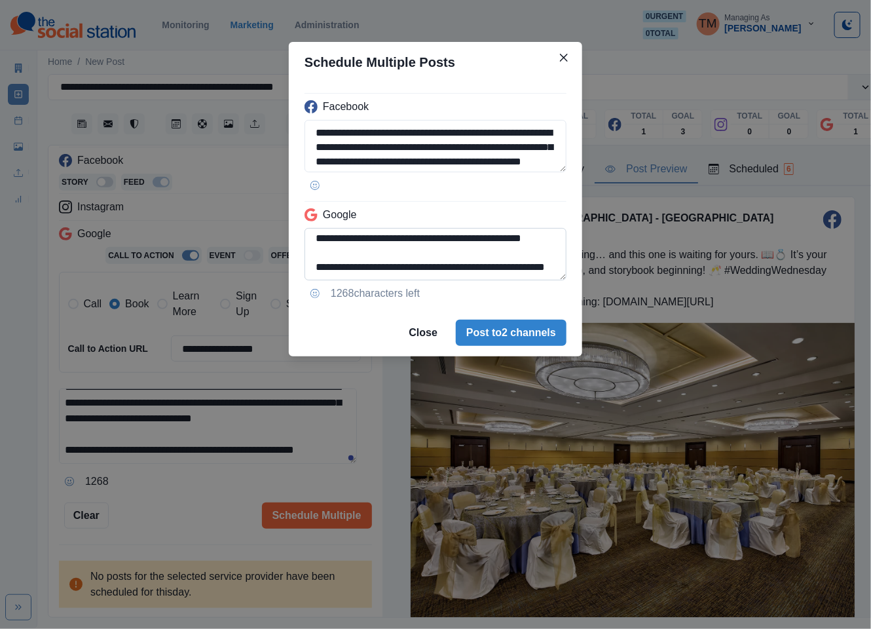
drag, startPoint x: 489, startPoint y: 256, endPoint x: 497, endPoint y: 277, distance: 22.4
click at [497, 277] on textarea "**********" at bounding box center [435, 254] width 262 height 52
click at [521, 267] on textarea "**********" at bounding box center [435, 254] width 262 height 52
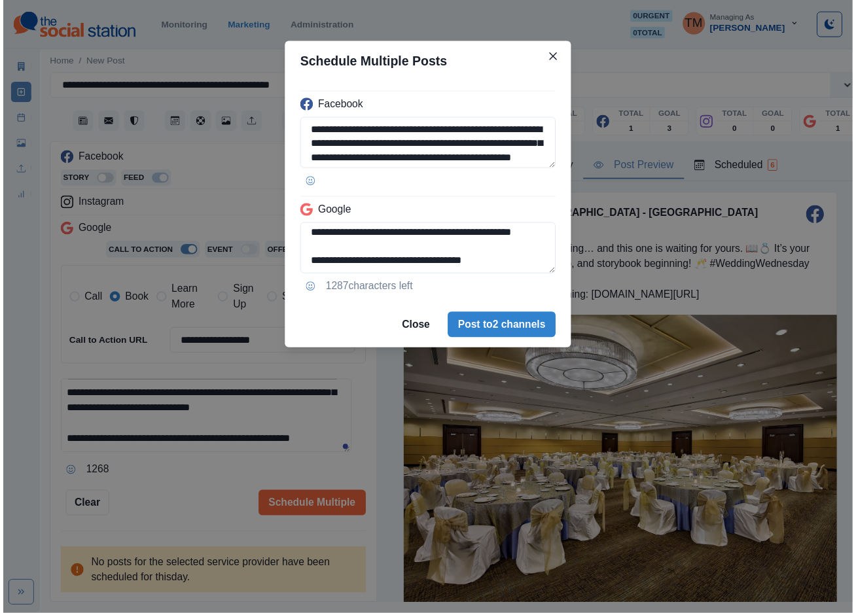
scroll to position [61, 0]
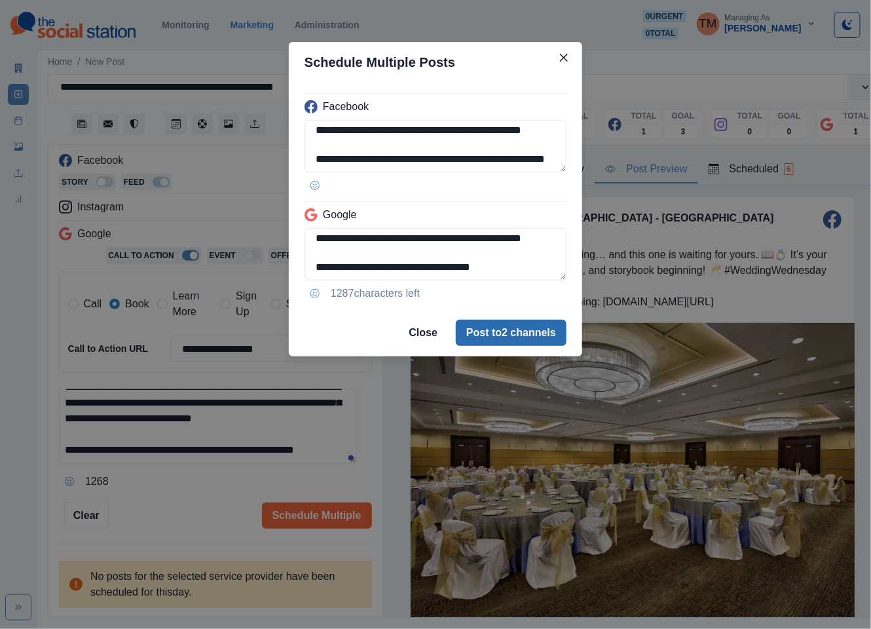
type textarea "**********"
click at [524, 329] on button "Post to 2 channels" at bounding box center [511, 332] width 111 height 26
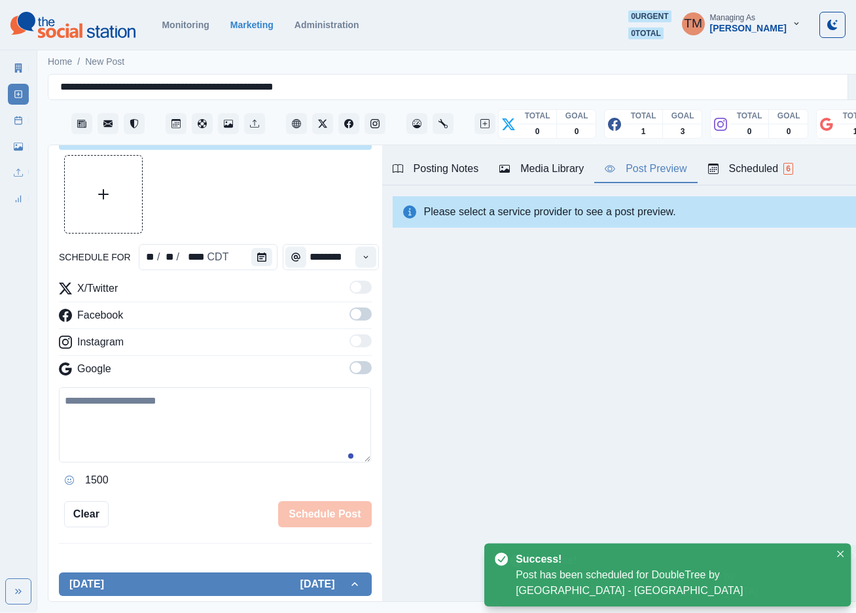
scroll to position [0, 0]
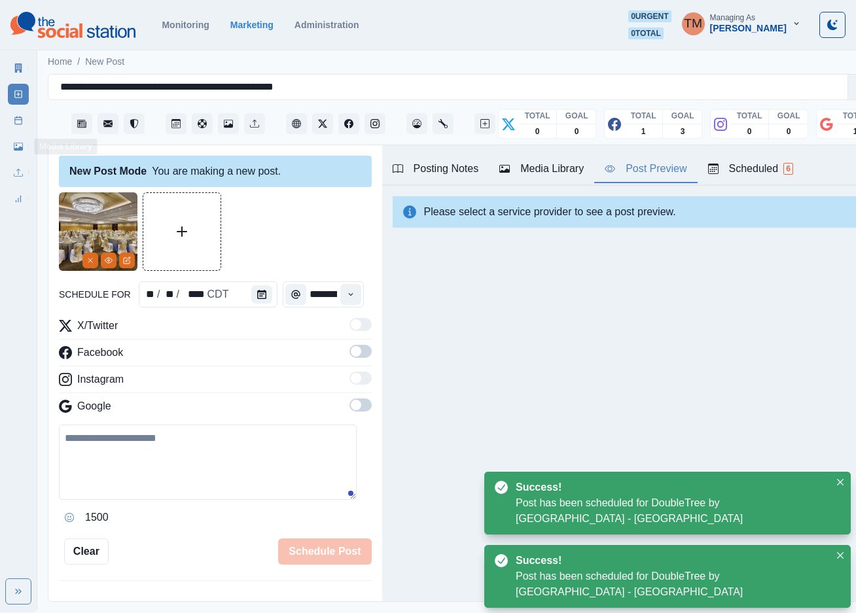
click at [14, 124] on icon at bounding box center [18, 120] width 9 height 9
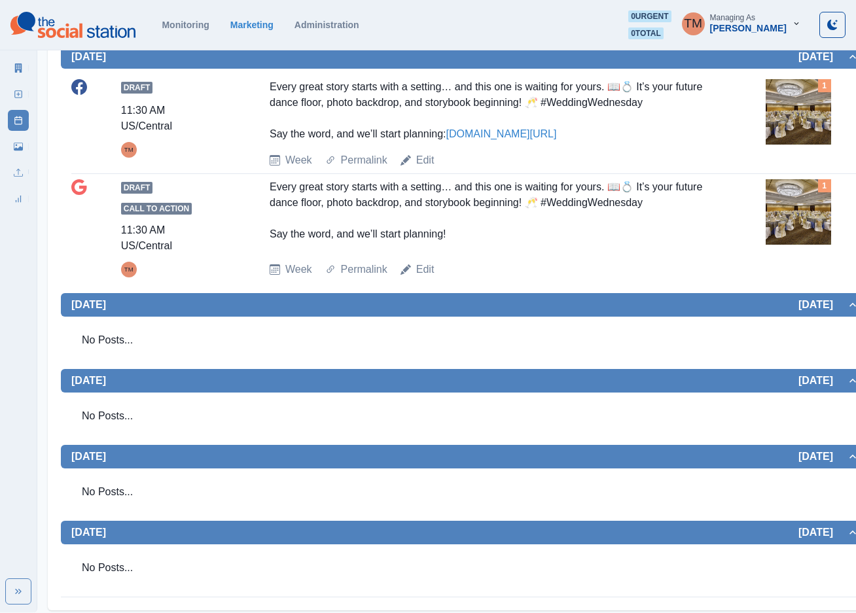
scroll to position [737, 0]
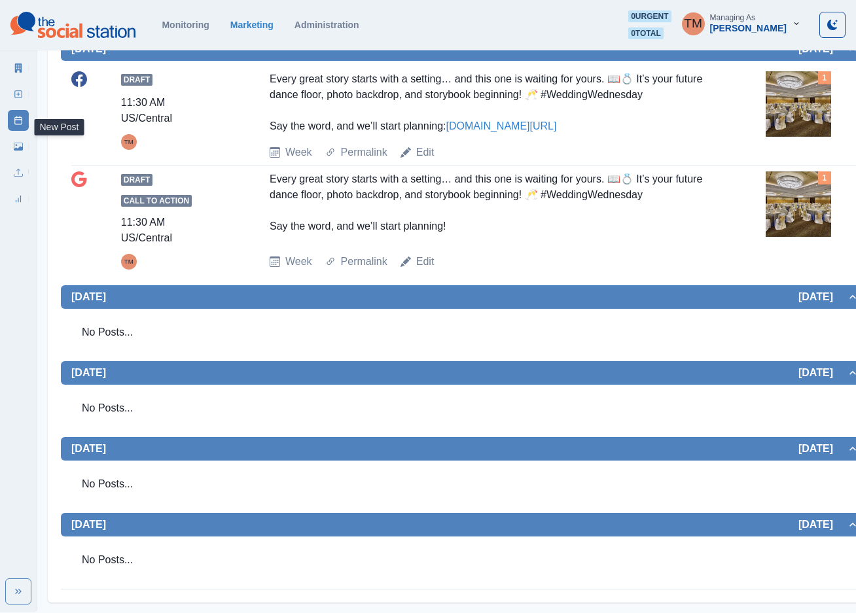
click at [22, 96] on rect at bounding box center [18, 94] width 7 height 7
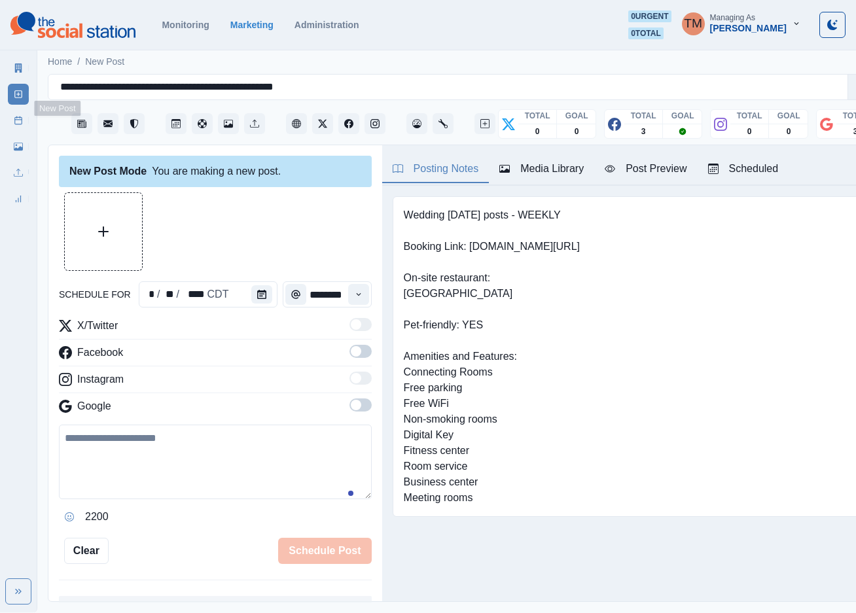
scroll to position [14, 0]
click at [258, 290] on icon "Calendar" at bounding box center [261, 294] width 9 height 9
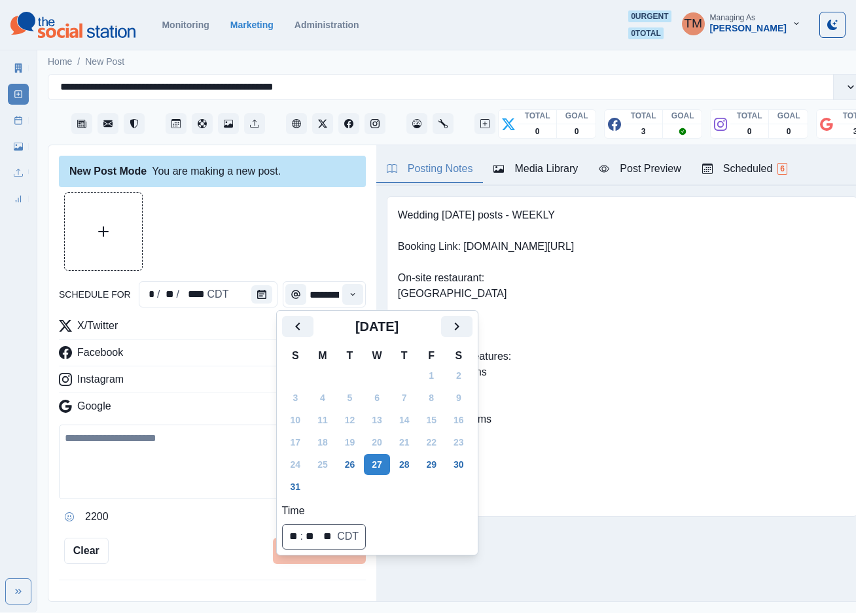
scroll to position [0, 0]
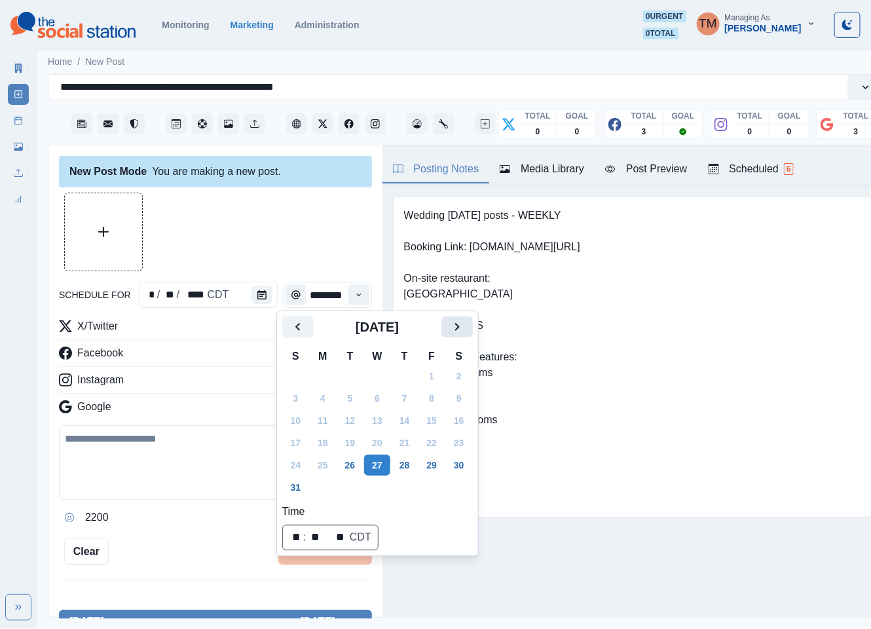
click at [462, 329] on icon "Next" at bounding box center [457, 327] width 16 height 16
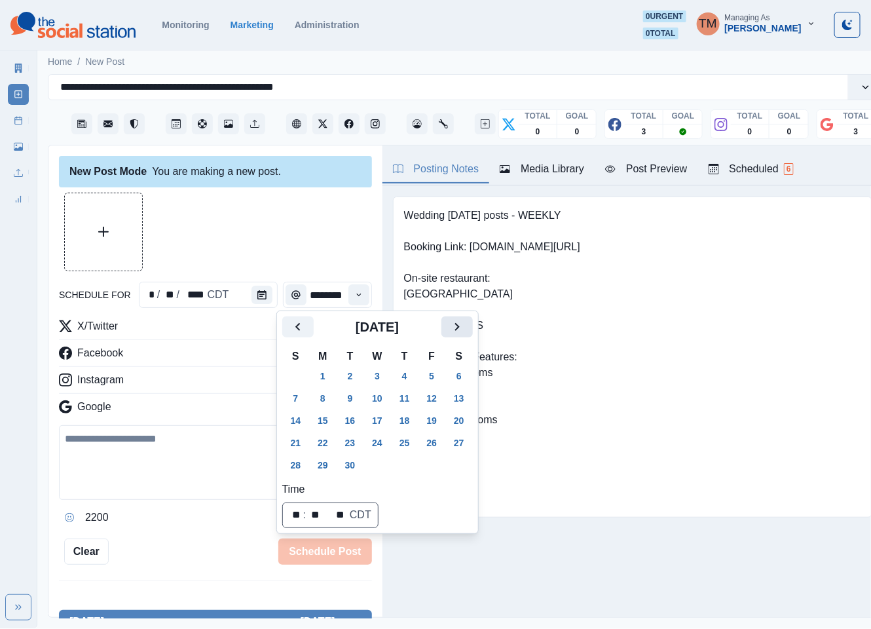
click at [462, 329] on icon "Next" at bounding box center [457, 327] width 16 height 16
click at [426, 445] on button "24" at bounding box center [431, 442] width 26 height 21
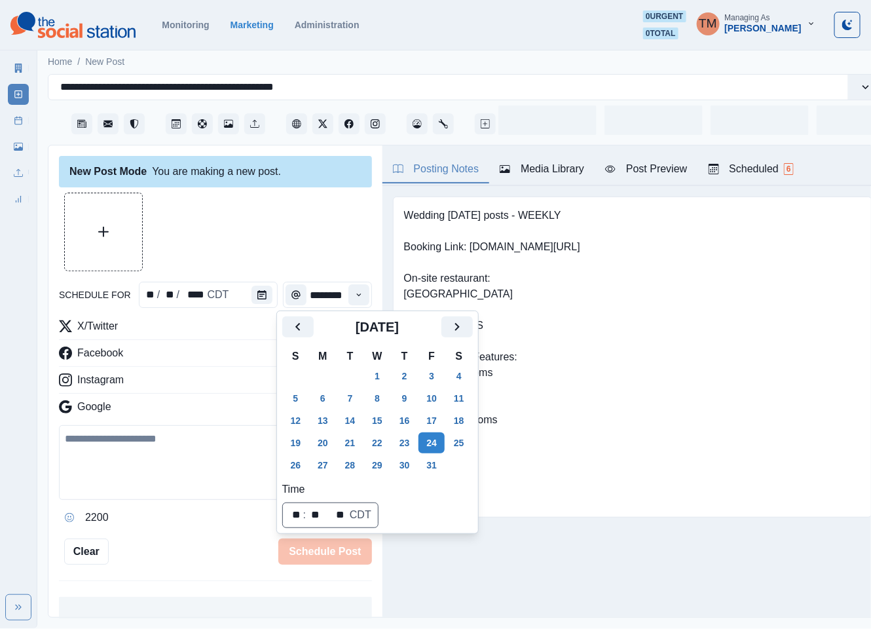
click at [291, 212] on div at bounding box center [215, 231] width 313 height 79
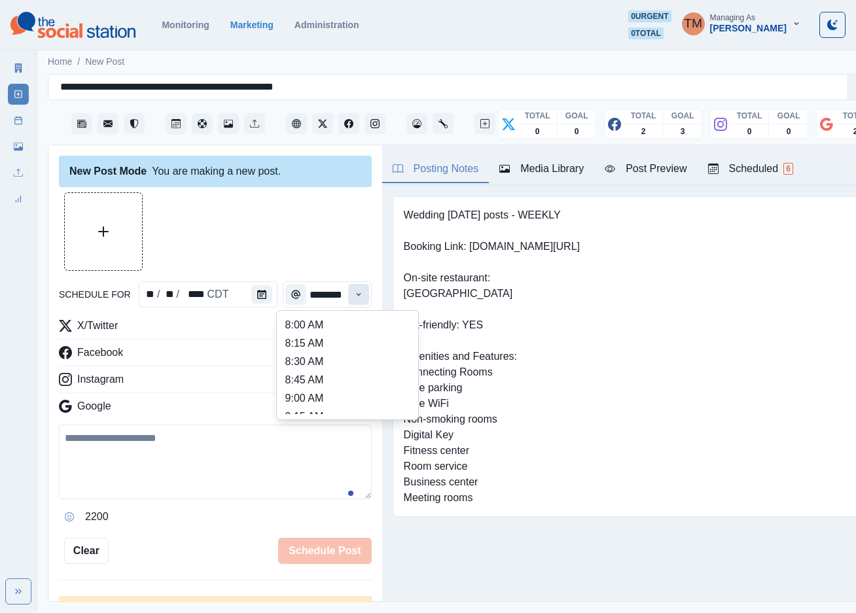
click at [348, 297] on button "Time" at bounding box center [358, 294] width 21 height 21
click at [325, 403] on li "1:30 PM" at bounding box center [347, 402] width 131 height 18
type input "*******"
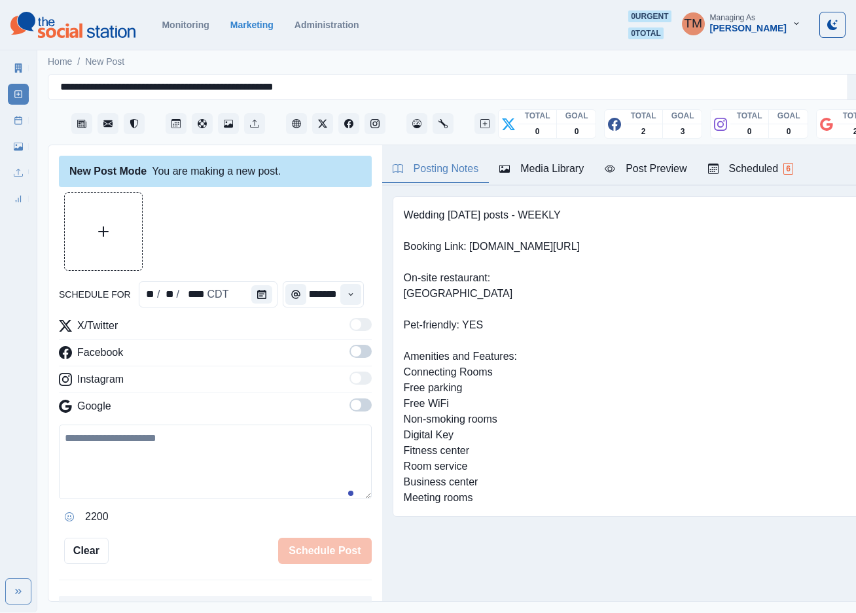
scroll to position [0, 10]
click at [350, 357] on span at bounding box center [361, 351] width 22 height 13
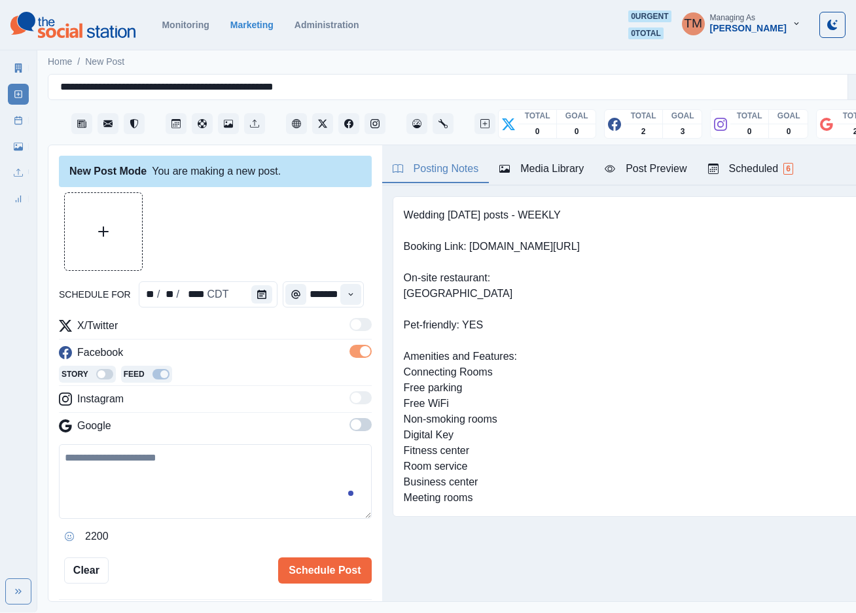
click at [351, 425] on span at bounding box center [356, 425] width 10 height 10
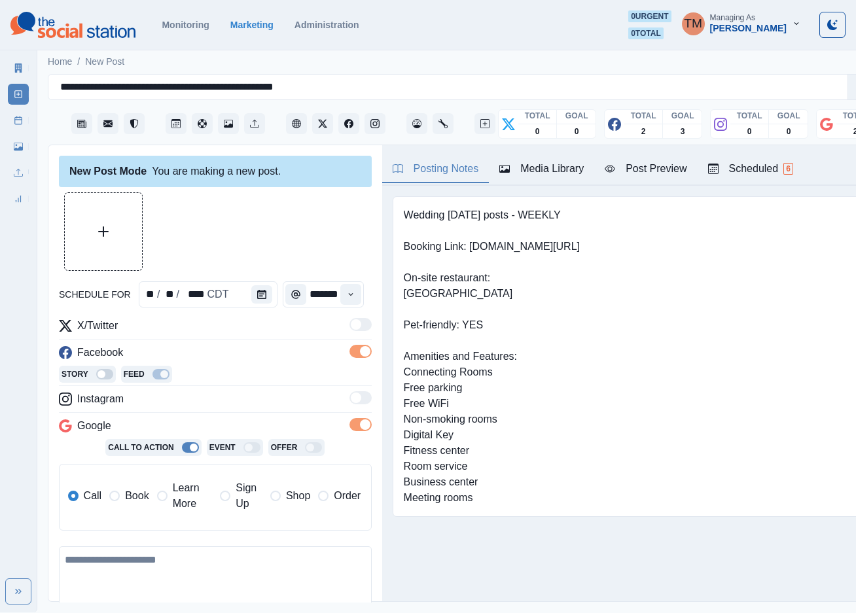
click at [173, 499] on span "Learn More" at bounding box center [193, 496] width 40 height 31
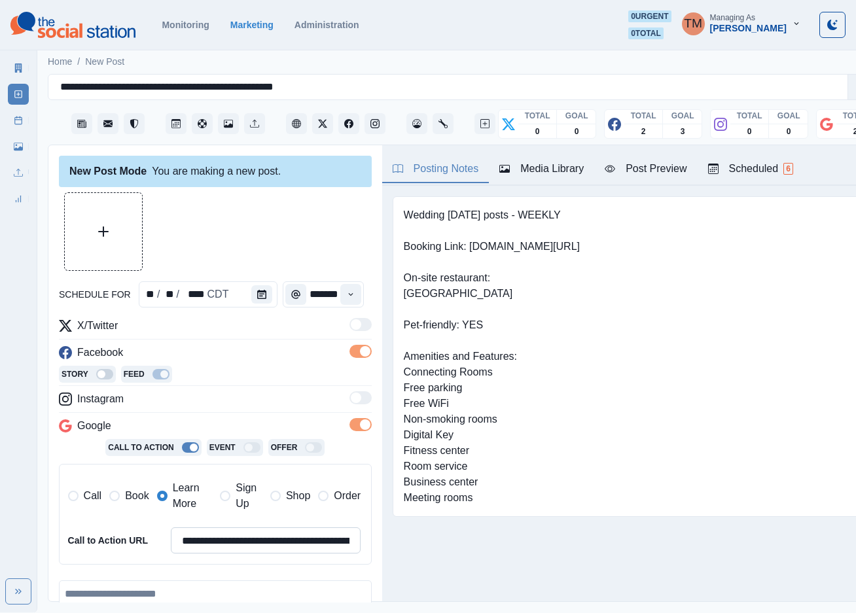
click at [213, 540] on input "**********" at bounding box center [266, 541] width 191 height 26
paste input
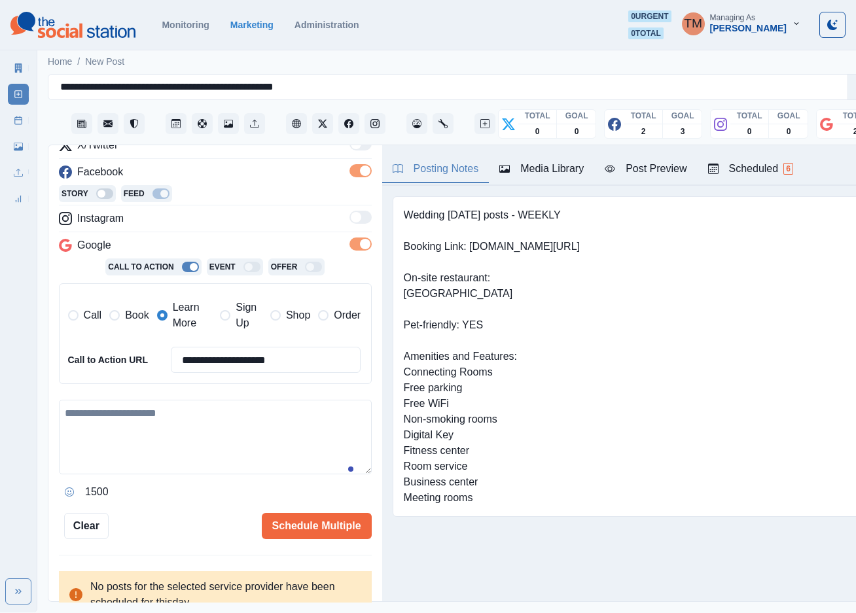
scroll to position [193, 0]
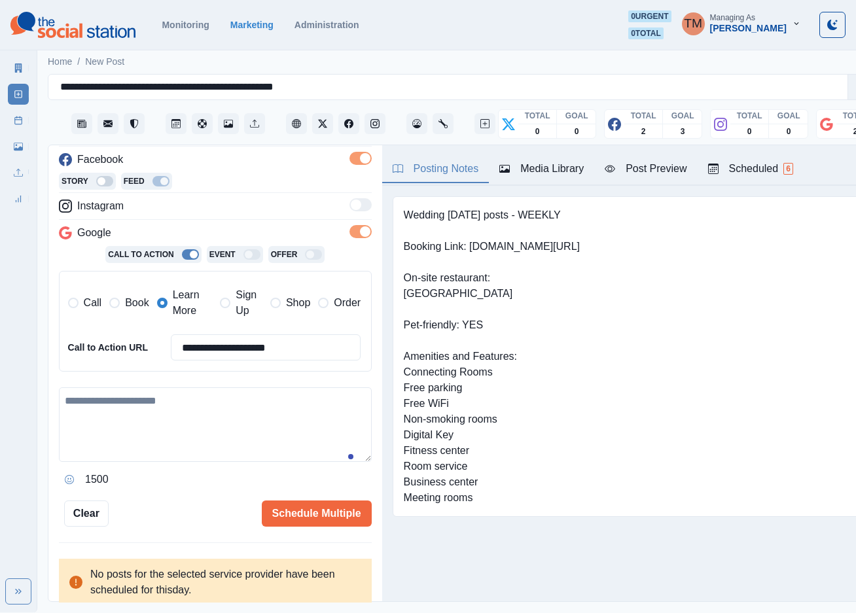
type input "**********"
click at [191, 409] on textarea at bounding box center [215, 425] width 313 height 75
click at [154, 433] on textarea at bounding box center [215, 425] width 313 height 75
paste textarea "**********"
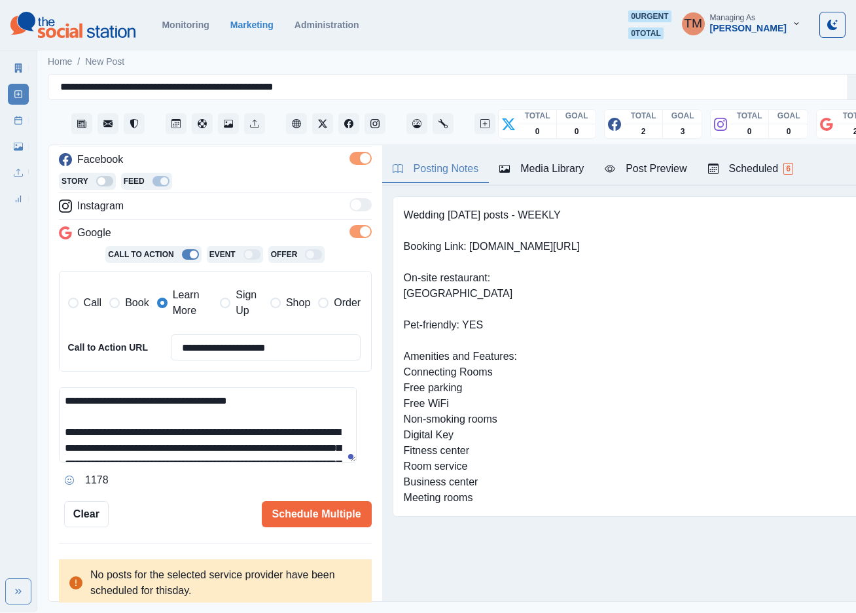
scroll to position [104, 0]
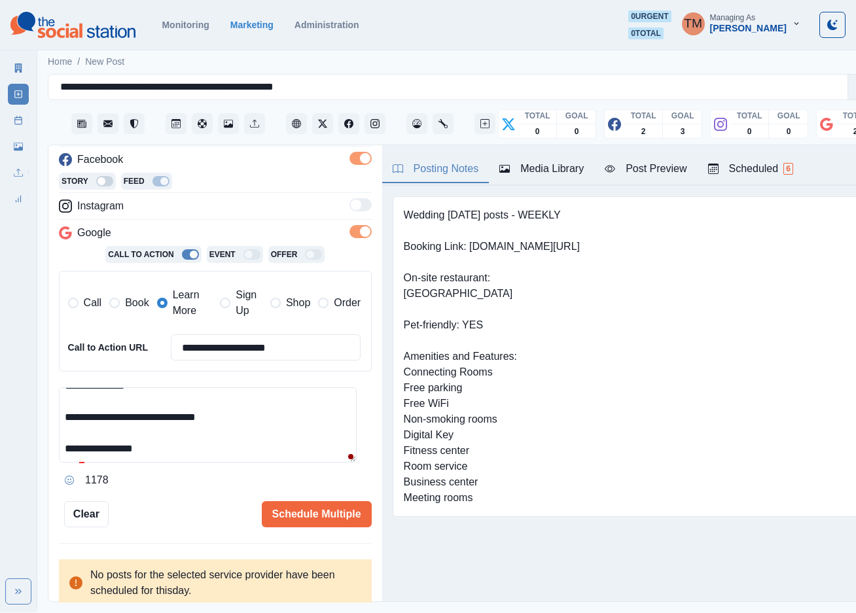
click at [649, 175] on div "Post Preview" at bounding box center [646, 169] width 82 height 16
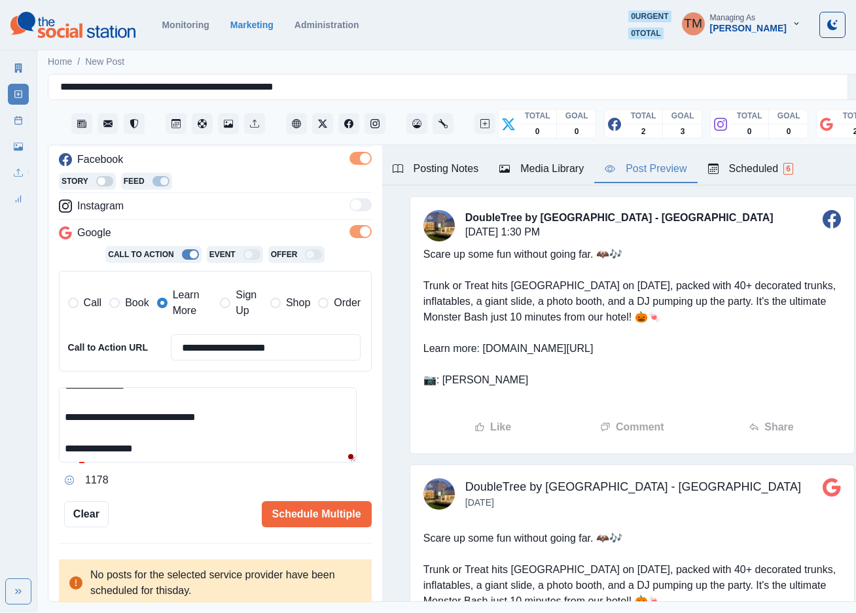
scroll to position [0, 0]
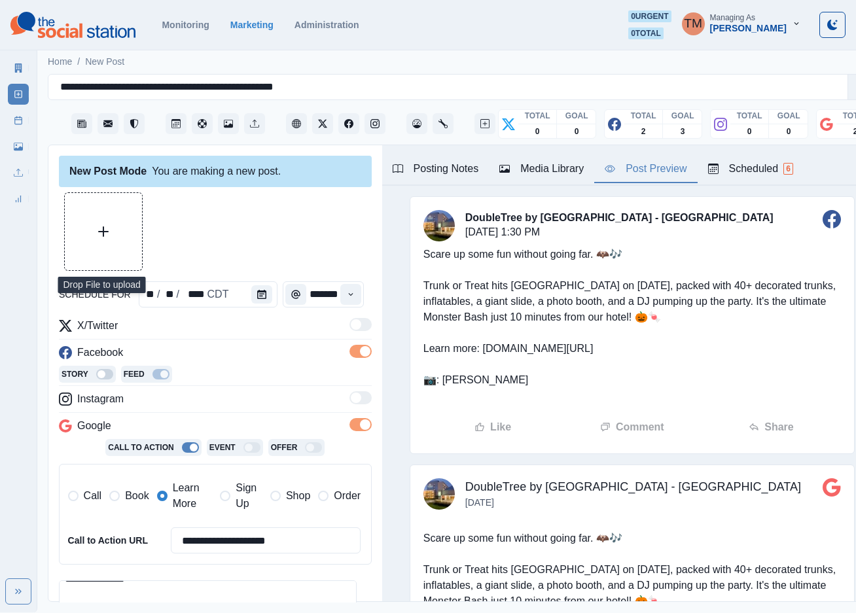
click at [109, 221] on button "Upload Media" at bounding box center [103, 231] width 77 height 77
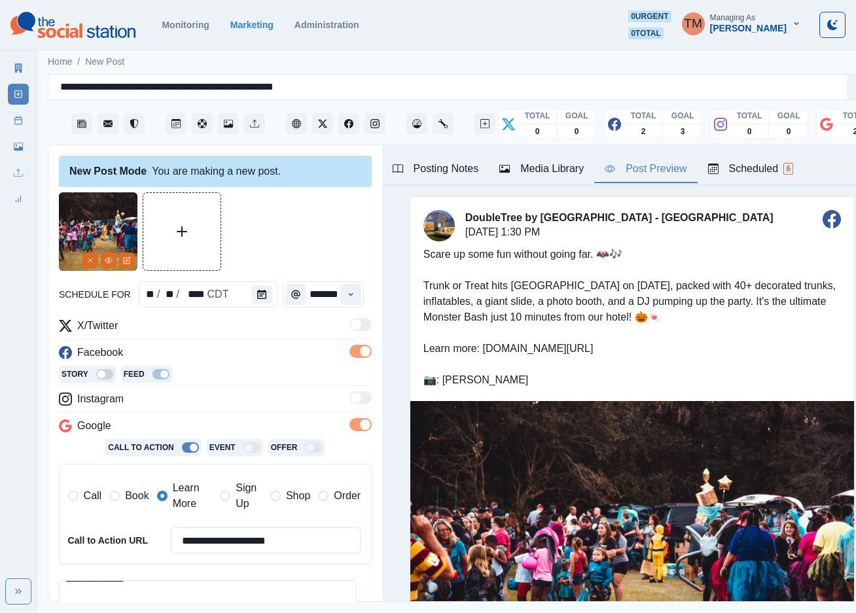
click at [643, 173] on div "Post Preview" at bounding box center [646, 169] width 82 height 16
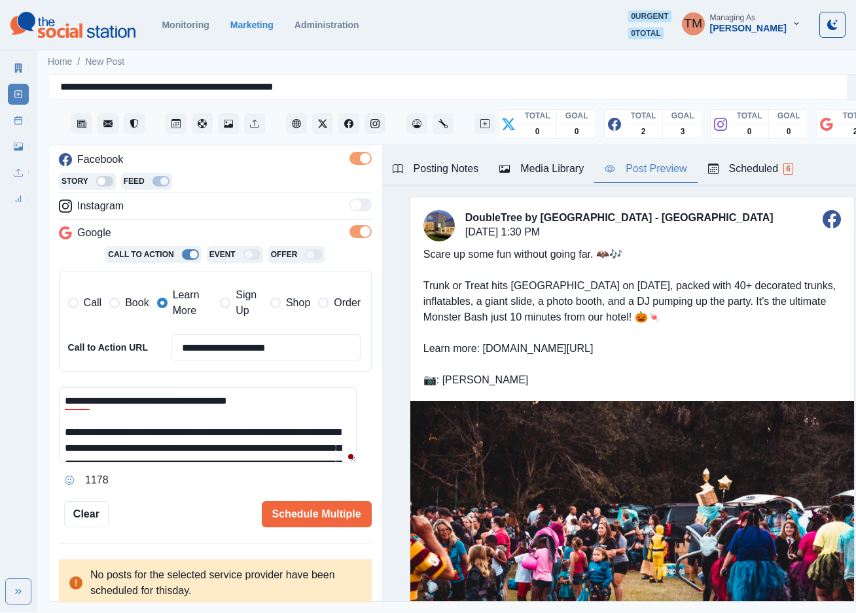
click at [223, 437] on textarea "**********" at bounding box center [208, 425] width 298 height 75
click at [246, 448] on div "tomorrow" at bounding box center [243, 452] width 38 height 21
click at [81, 436] on div "Ignore" at bounding box center [95, 442] width 35 height 21
click at [236, 405] on textarea "**********" at bounding box center [208, 425] width 298 height 75
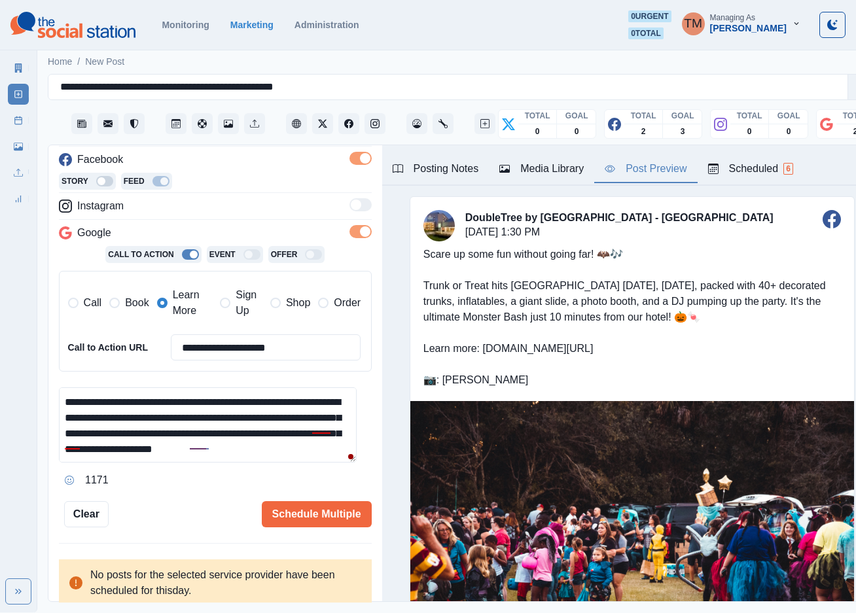
scroll to position [39, 0]
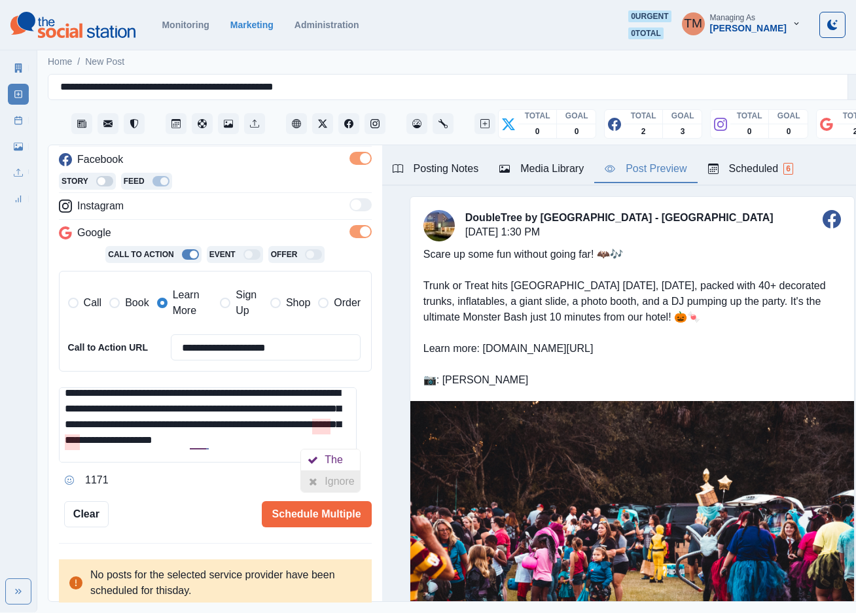
click at [330, 483] on div "Ignore" at bounding box center [342, 481] width 35 height 21
click at [209, 486] on div "Ignore" at bounding box center [219, 481] width 35 height 21
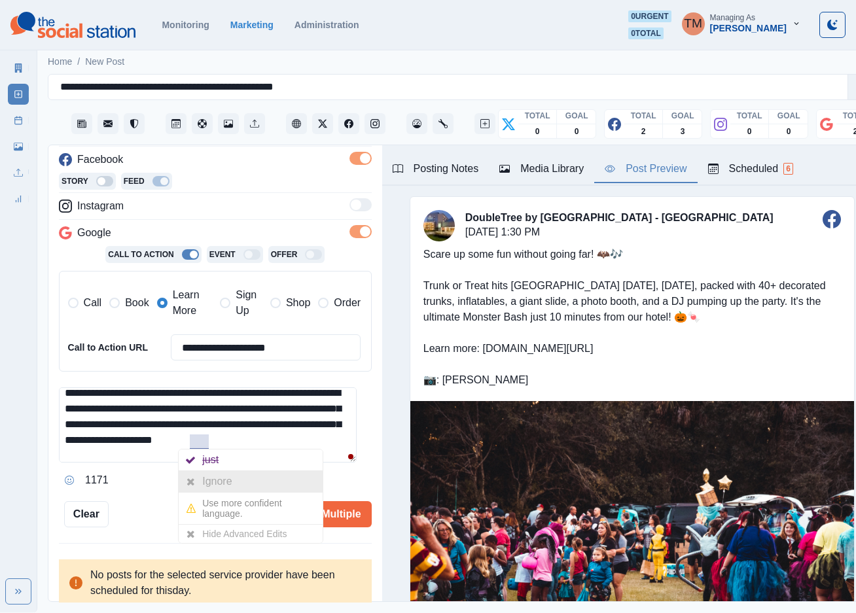
click at [215, 482] on div "Ignore" at bounding box center [219, 481] width 35 height 21
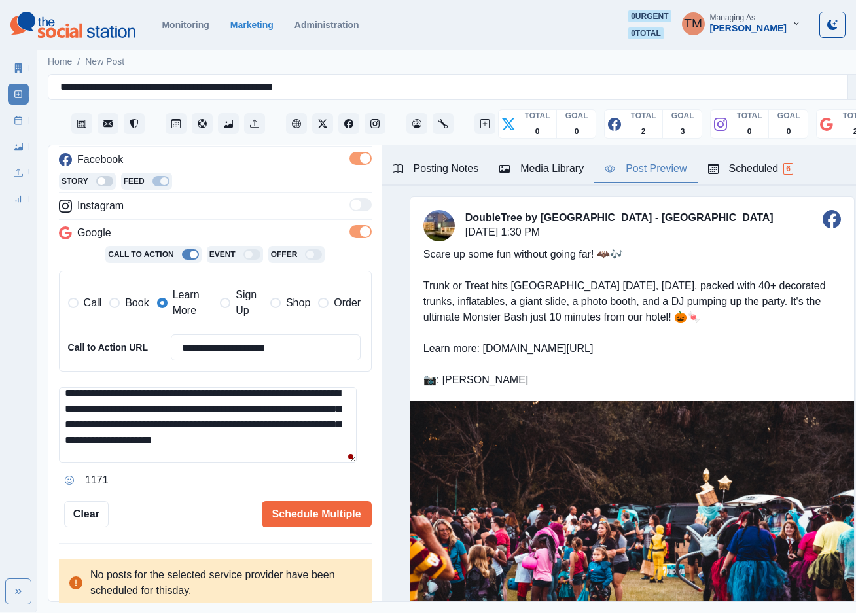
drag, startPoint x: 187, startPoint y: 445, endPoint x: 214, endPoint y: 464, distance: 33.3
click at [187, 446] on textarea "**********" at bounding box center [208, 425] width 298 height 75
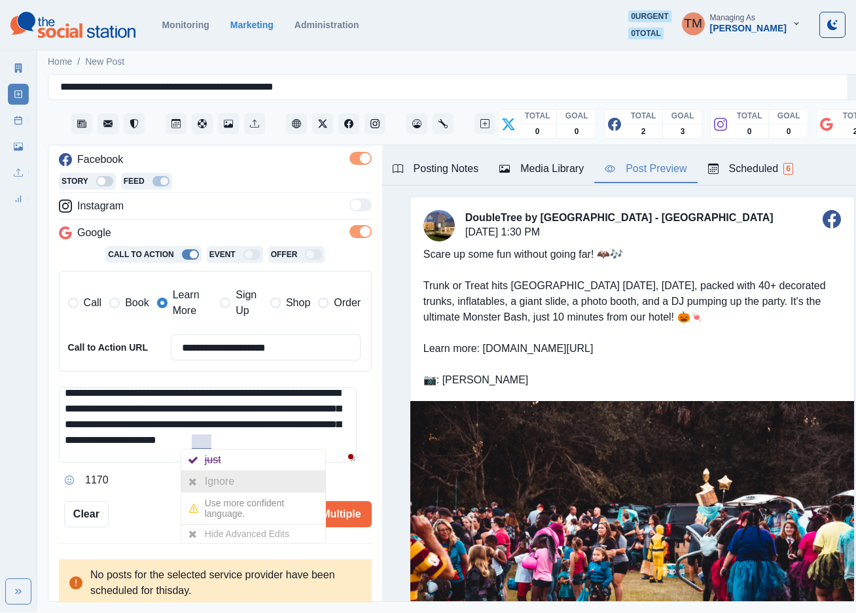
click at [206, 477] on div "Ignore" at bounding box center [222, 481] width 35 height 21
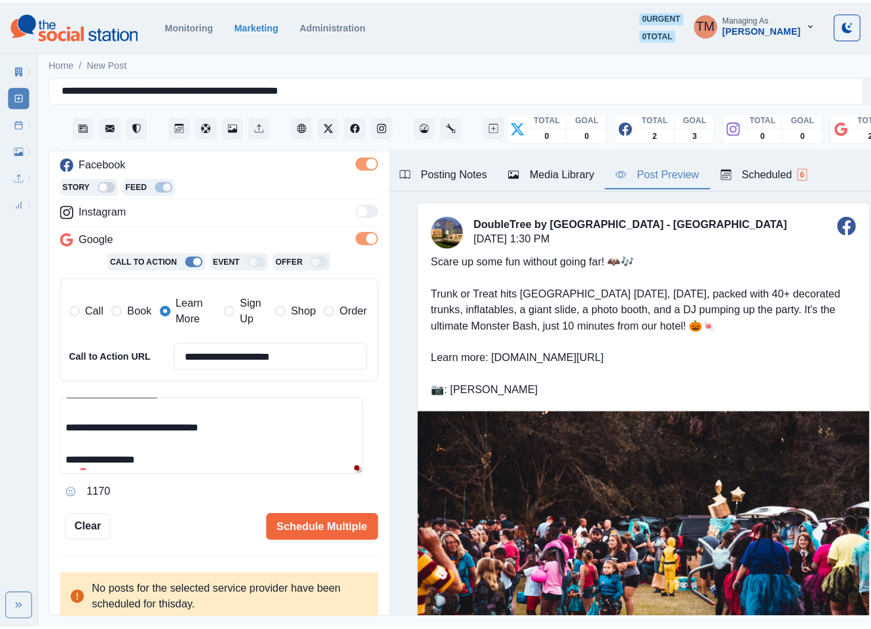
scroll to position [110, 0]
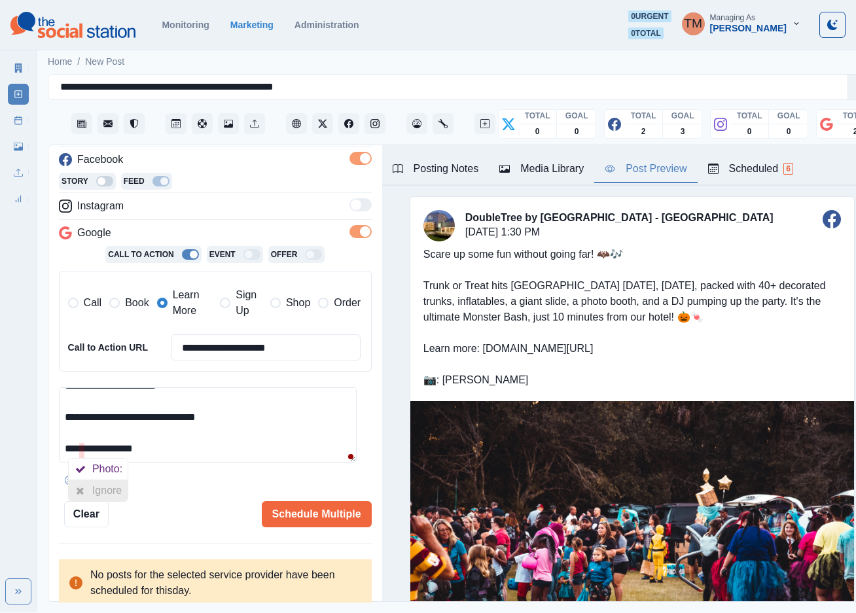
click at [93, 493] on div "Ignore" at bounding box center [109, 491] width 35 height 21
click at [195, 450] on textarea "**********" at bounding box center [208, 425] width 298 height 75
type textarea "**********"
click at [299, 515] on button "Schedule Multiple" at bounding box center [317, 514] width 110 height 26
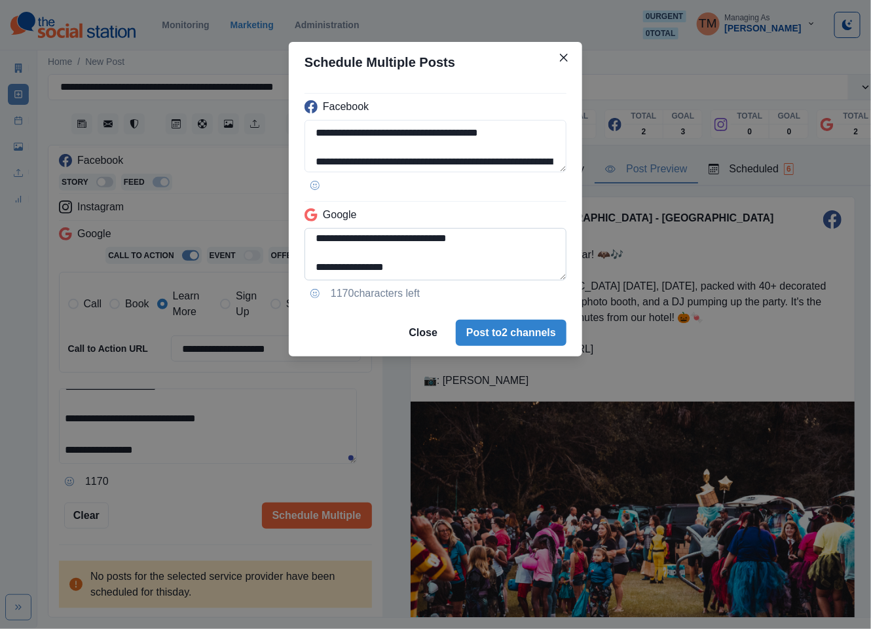
scroll to position [132, 0]
click at [314, 242] on textarea "**********" at bounding box center [435, 254] width 262 height 52
type textarea "**********"
click at [177, 515] on div "**********" at bounding box center [435, 314] width 871 height 629
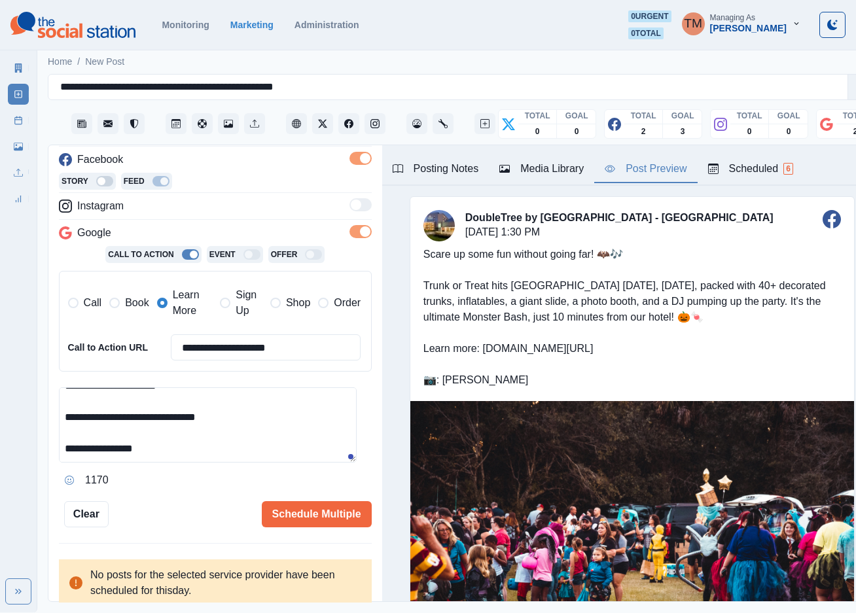
click at [194, 436] on textarea "**********" at bounding box center [208, 425] width 298 height 75
click at [153, 486] on div "1170" at bounding box center [215, 480] width 313 height 21
click at [287, 515] on button "Schedule Multiple" at bounding box center [317, 514] width 110 height 26
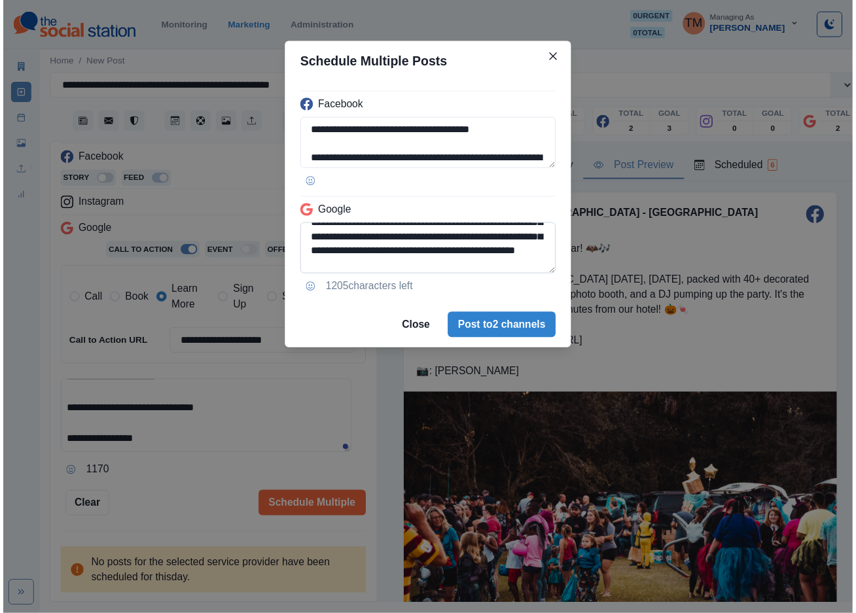
scroll to position [104, 0]
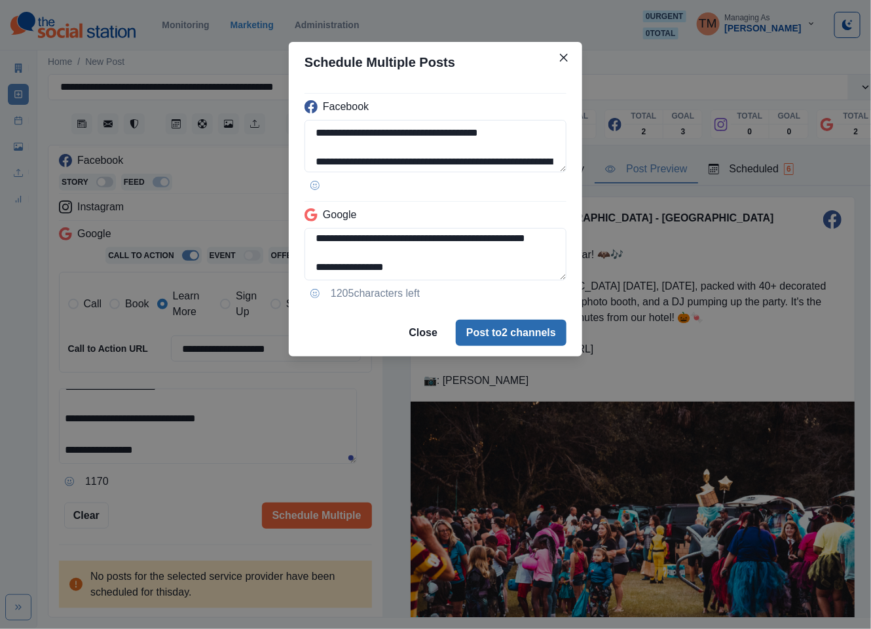
click at [524, 330] on button "Post to 2 channels" at bounding box center [511, 332] width 111 height 26
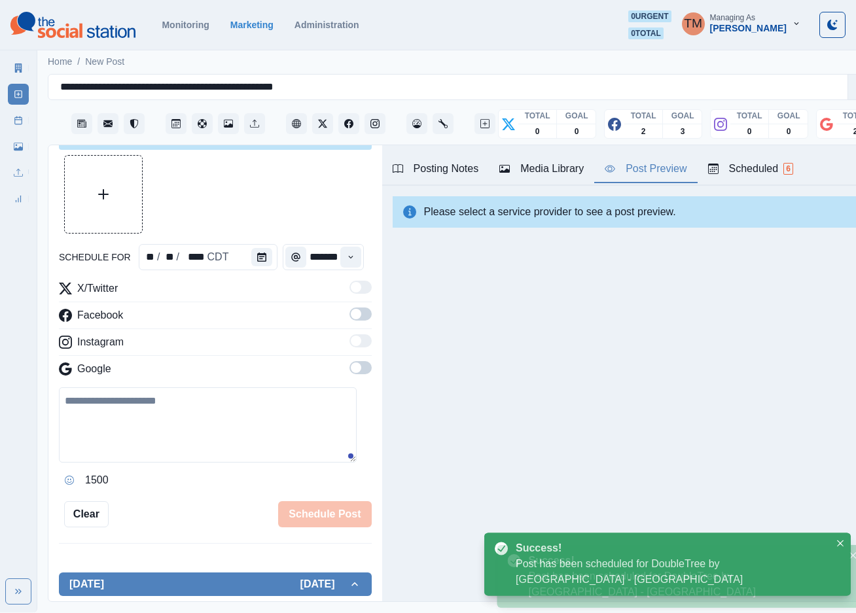
scroll to position [193, 0]
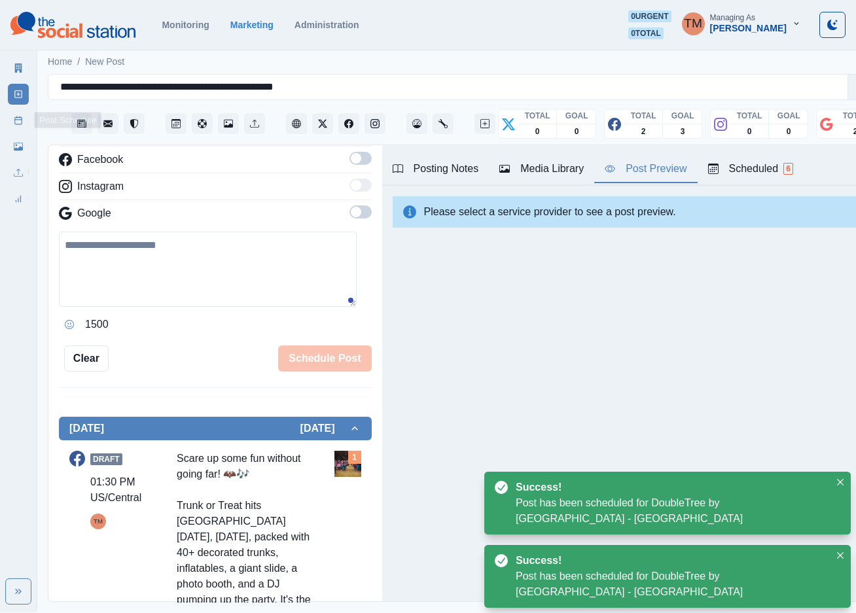
click at [20, 124] on icon at bounding box center [18, 120] width 9 height 9
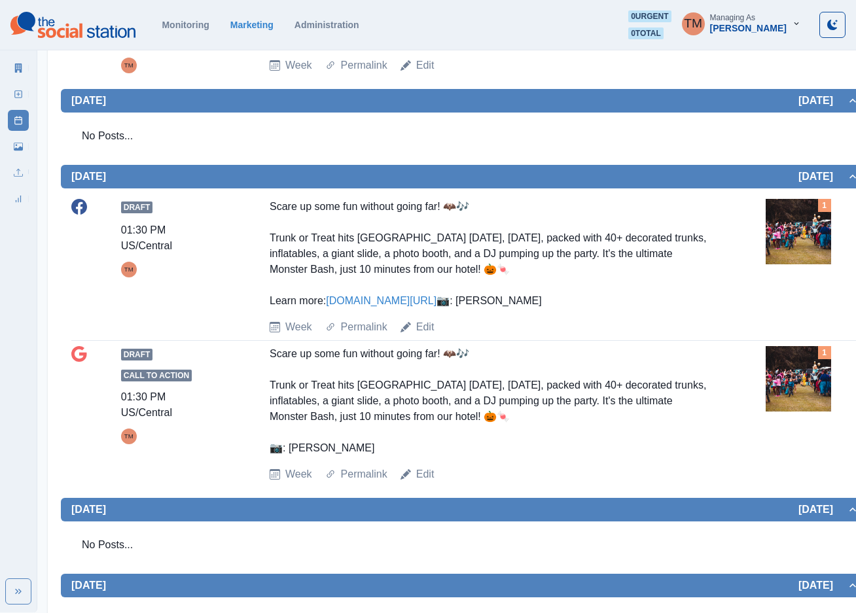
scroll to position [829, 0]
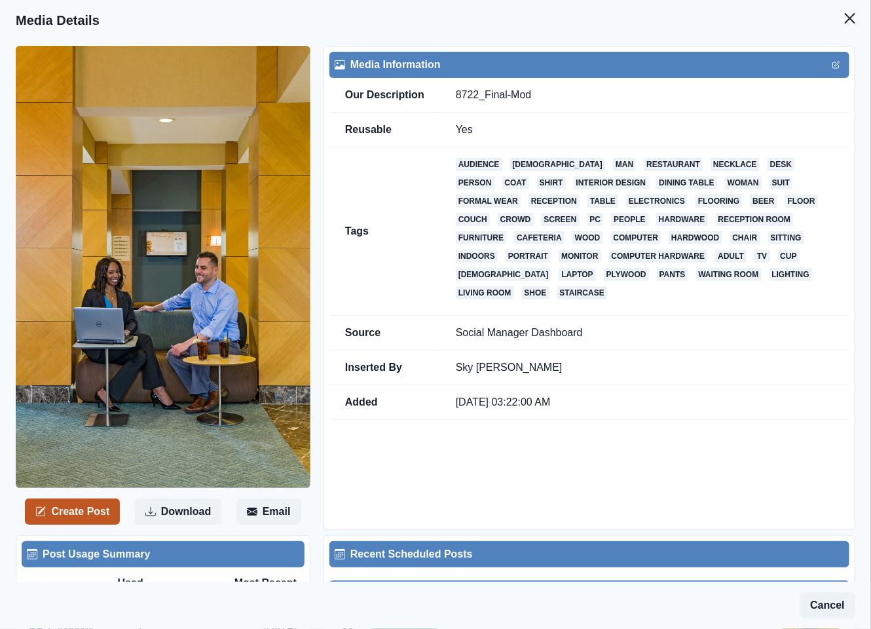
click at [75, 507] on button "Create Post" at bounding box center [72, 511] width 95 height 26
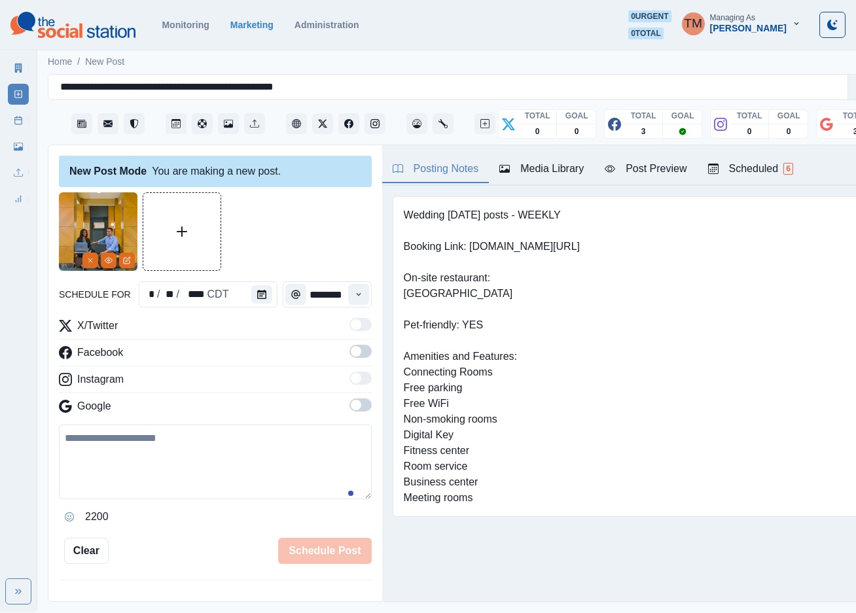
click at [236, 467] on textarea at bounding box center [215, 462] width 313 height 75
paste textarea "**********"
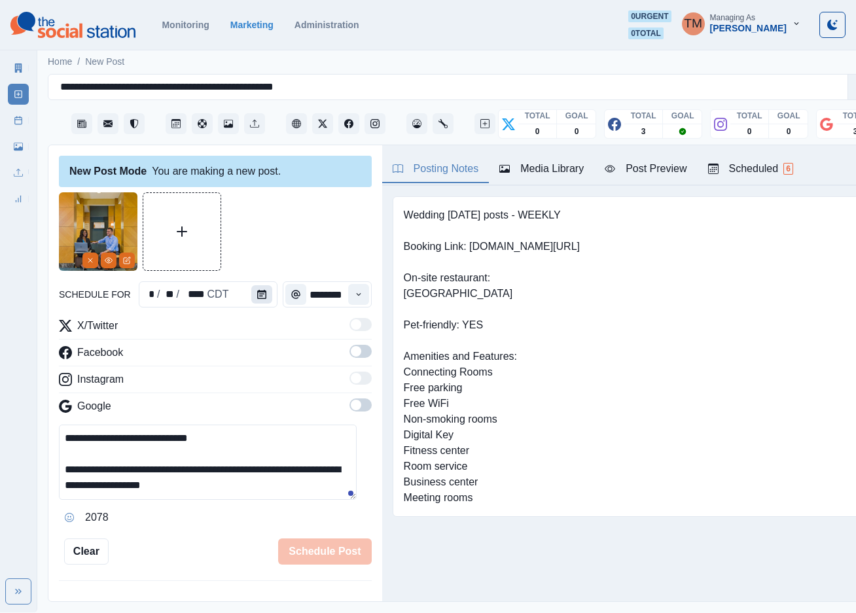
type textarea "**********"
click at [257, 297] on icon "Calendar" at bounding box center [261, 294] width 9 height 9
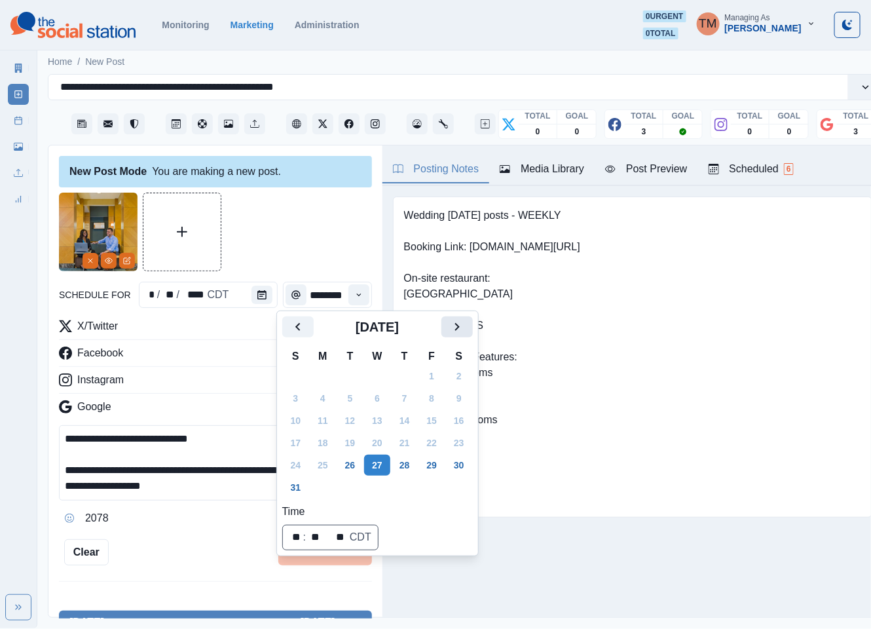
click at [464, 328] on icon "Next" at bounding box center [457, 327] width 16 height 16
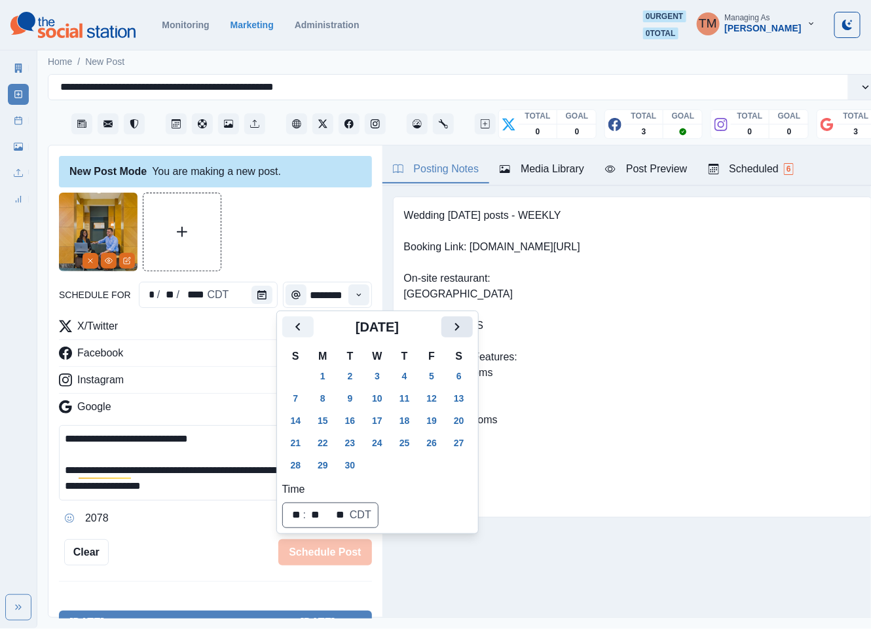
click at [464, 328] on icon "Next" at bounding box center [457, 327] width 16 height 16
click at [327, 464] on button "27" at bounding box center [323, 464] width 26 height 21
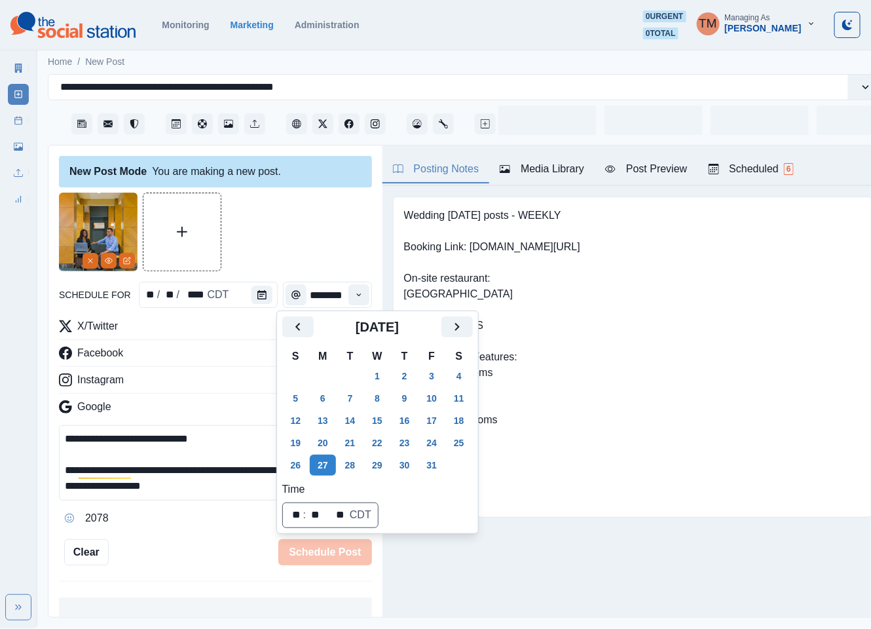
click at [293, 246] on div at bounding box center [215, 231] width 313 height 79
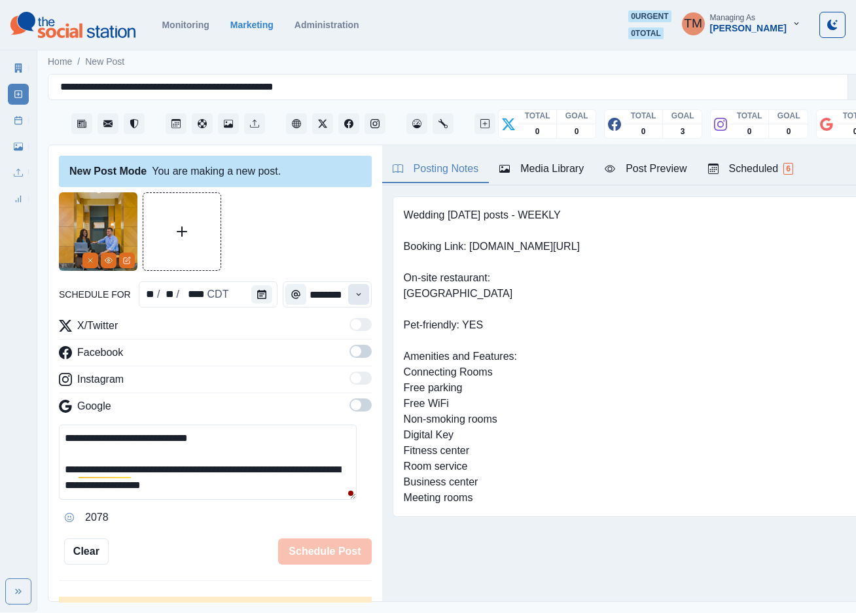
click at [354, 299] on icon "Time" at bounding box center [358, 294] width 9 height 9
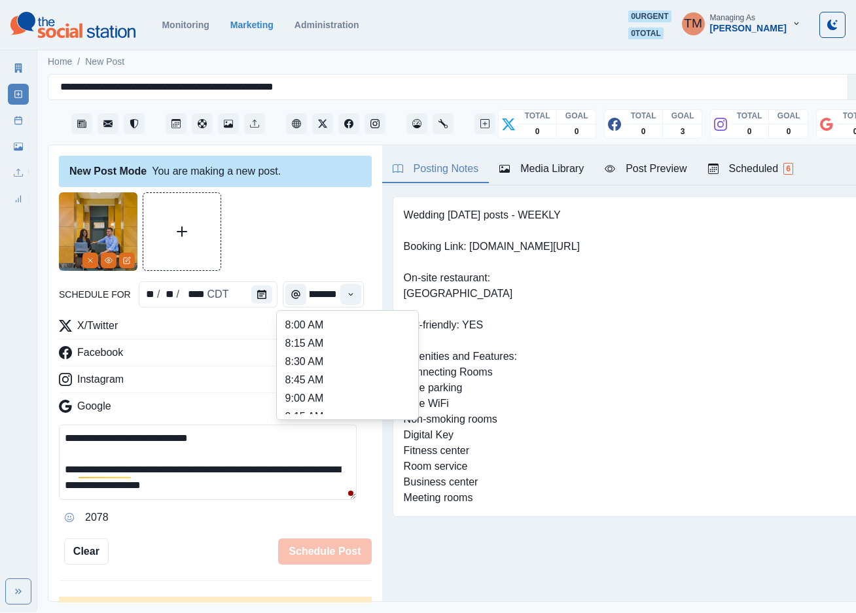
scroll to position [393, 0]
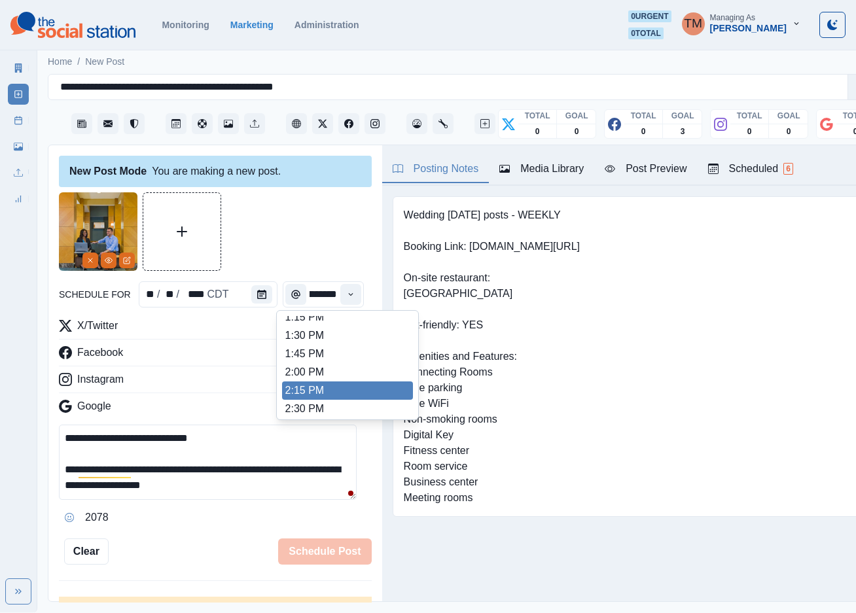
click at [318, 397] on li "2:15 PM" at bounding box center [347, 391] width 131 height 18
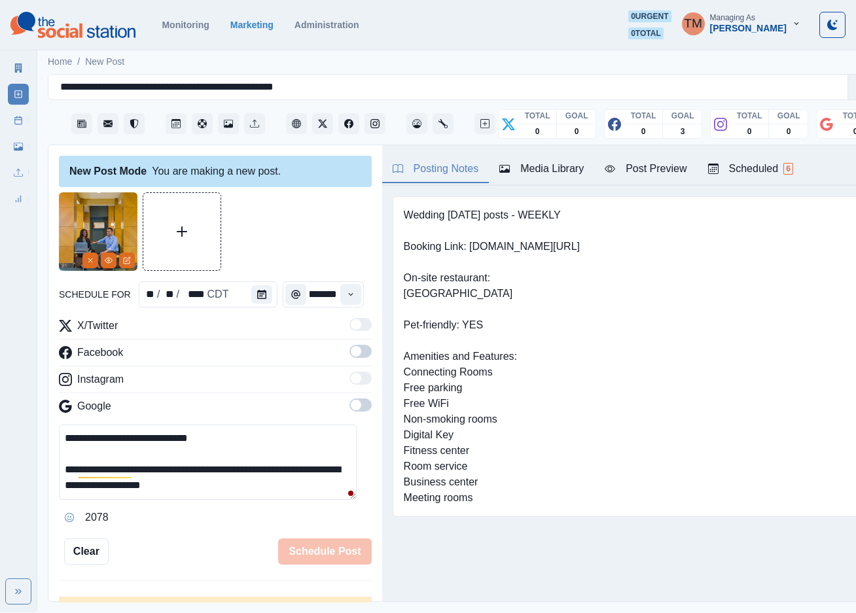
type input "*******"
click at [350, 355] on span at bounding box center [361, 351] width 22 height 13
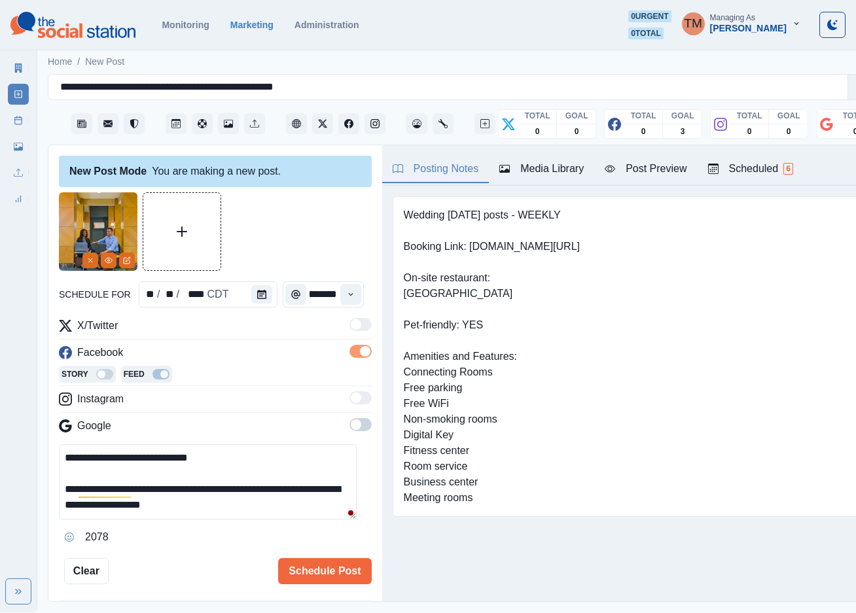
scroll to position [0, 0]
click at [351, 430] on span at bounding box center [356, 425] width 10 height 10
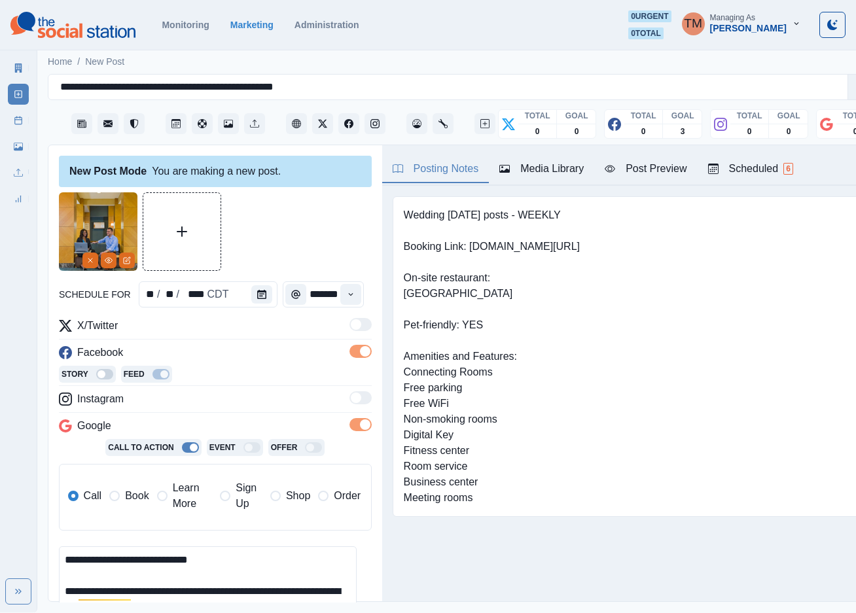
click at [120, 503] on label "Book" at bounding box center [128, 496] width 39 height 31
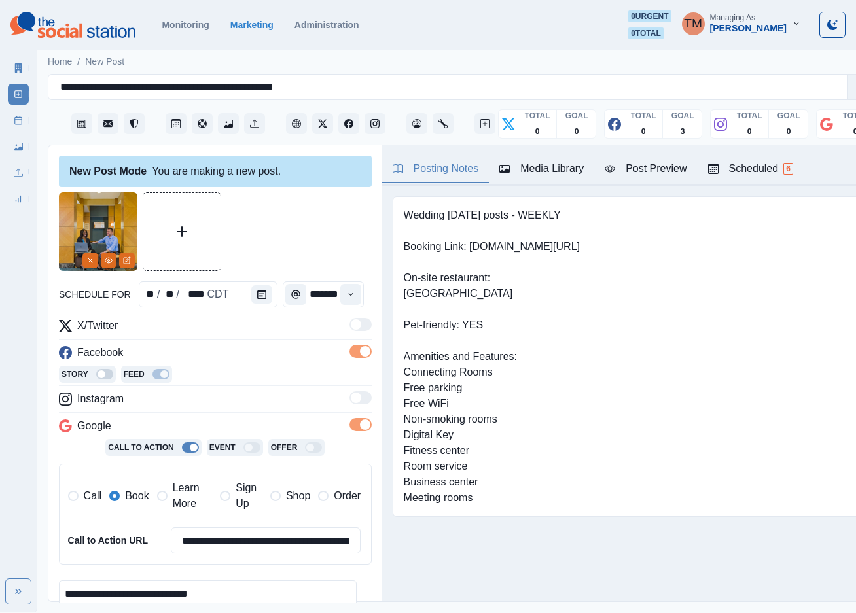
click at [658, 171] on div "Post Preview" at bounding box center [646, 169] width 82 height 16
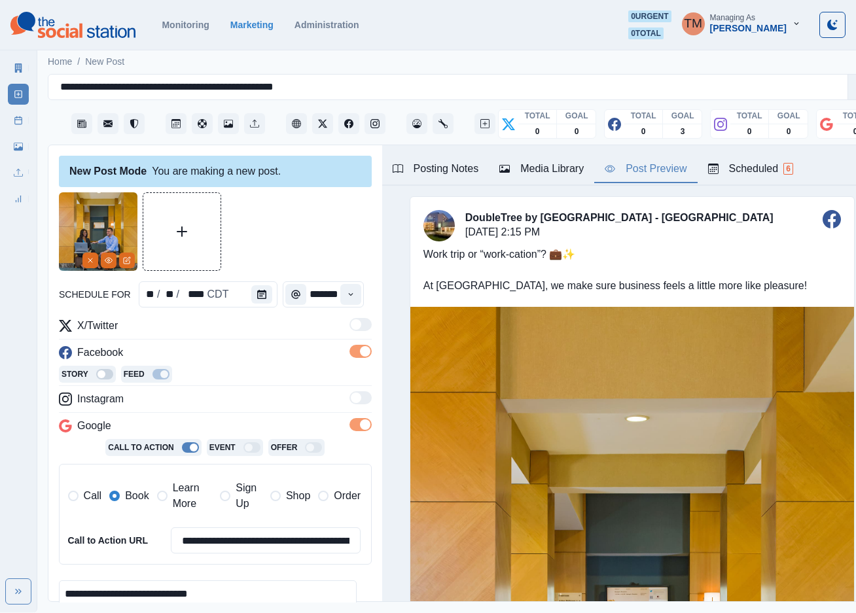
click at [543, 173] on div "Media Library" at bounding box center [542, 169] width 84 height 16
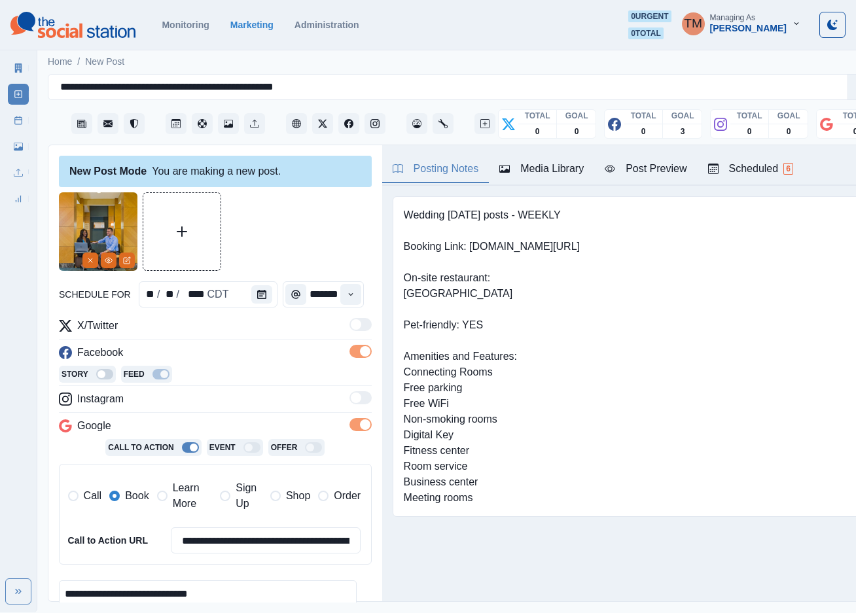
click at [452, 172] on div "Posting Notes" at bounding box center [436, 169] width 86 height 16
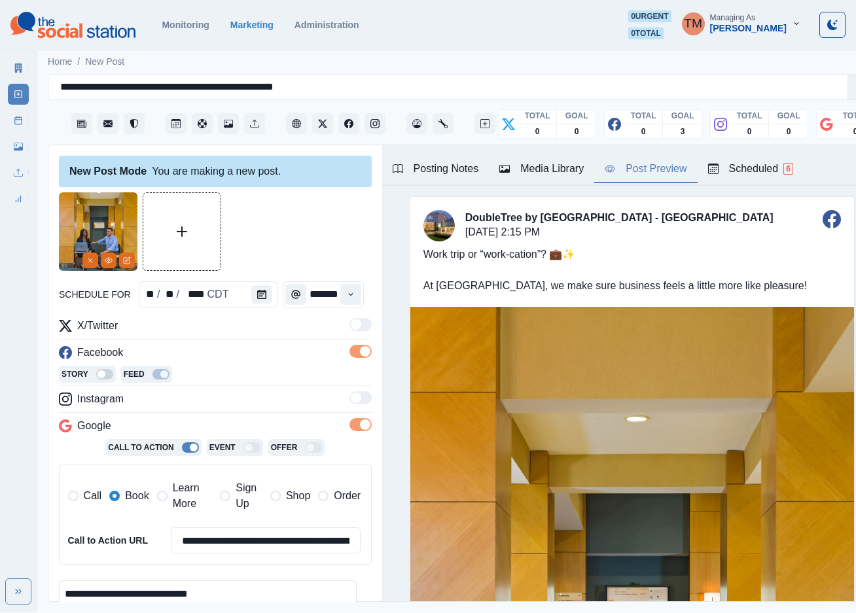
click at [646, 171] on div "Post Preview" at bounding box center [646, 169] width 82 height 16
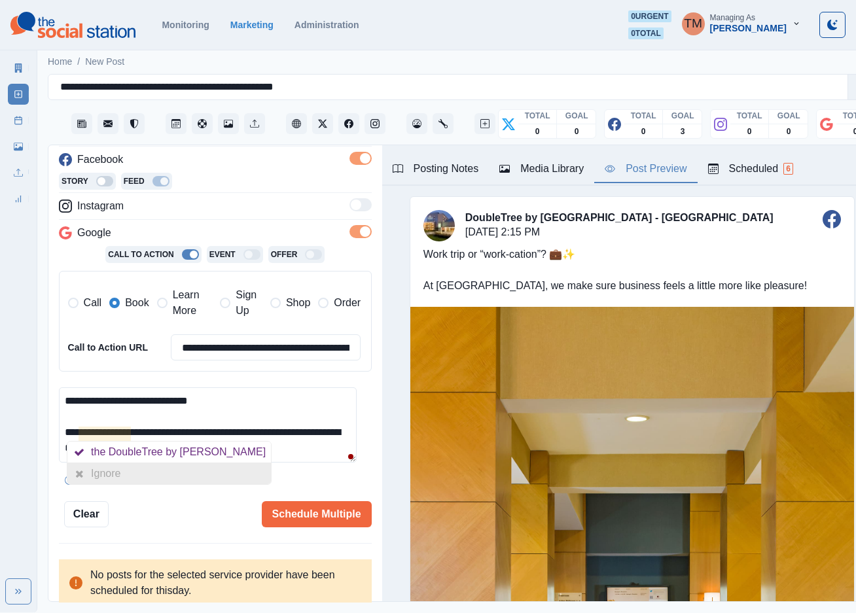
drag, startPoint x: 118, startPoint y: 471, endPoint x: 122, endPoint y: 477, distance: 7.1
click at [118, 472] on div "Ignore" at bounding box center [108, 474] width 35 height 21
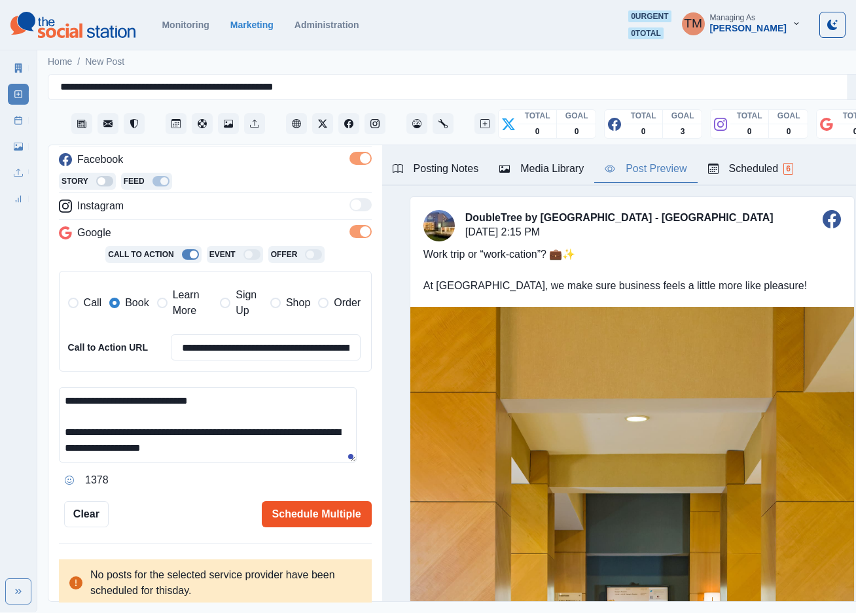
click at [275, 509] on button "Schedule Multiple" at bounding box center [317, 514] width 110 height 26
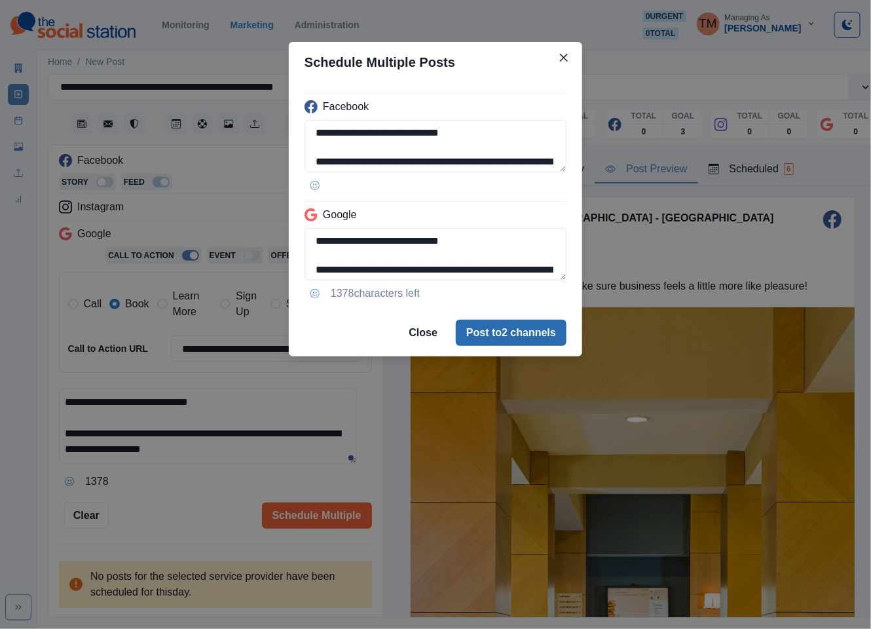
click at [522, 333] on button "Post to 2 channels" at bounding box center [511, 332] width 111 height 26
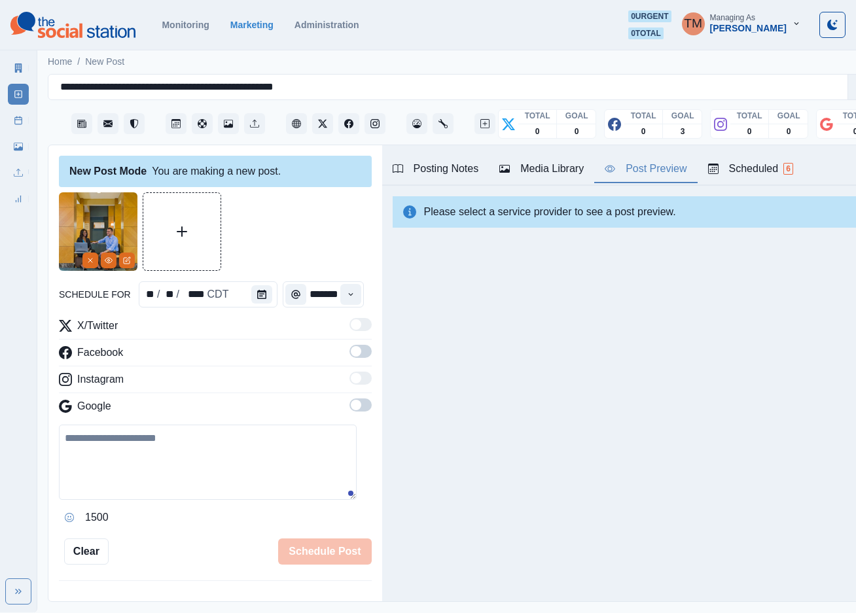
scroll to position [350, 0]
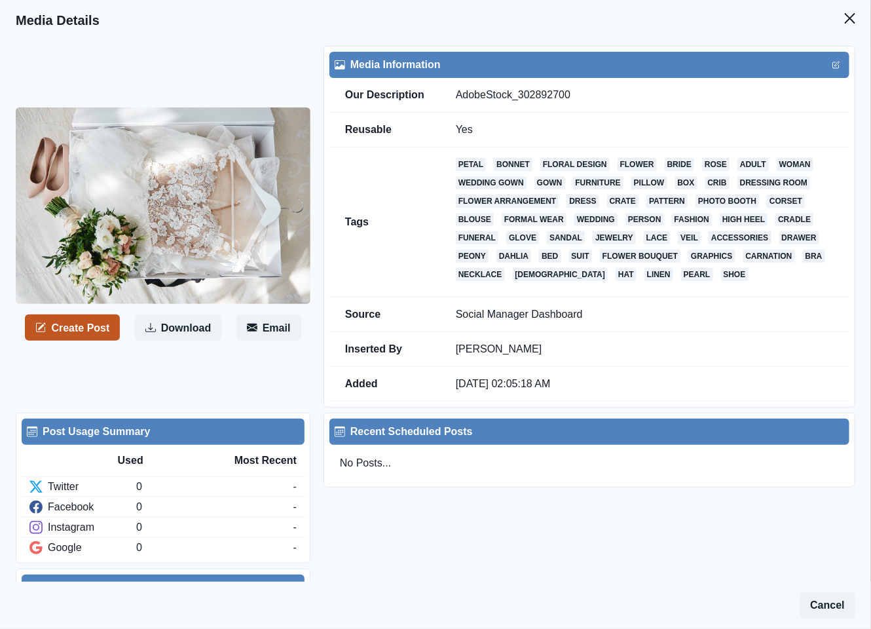
click at [81, 335] on button "Create Post" at bounding box center [72, 327] width 95 height 26
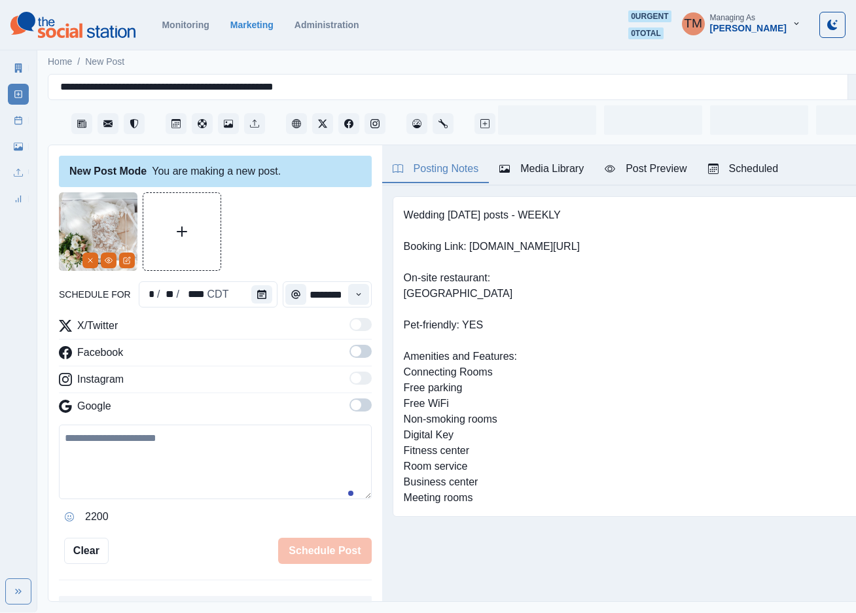
click at [124, 452] on textarea at bounding box center [215, 462] width 313 height 75
paste textarea "**********"
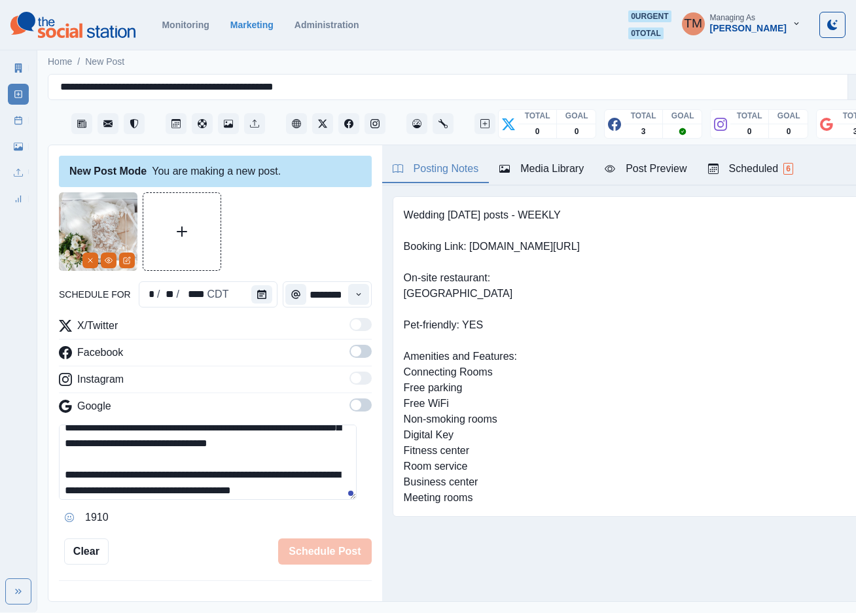
scroll to position [26, 0]
type textarea "**********"
click at [106, 263] on icon "View Media" at bounding box center [109, 261] width 8 height 8
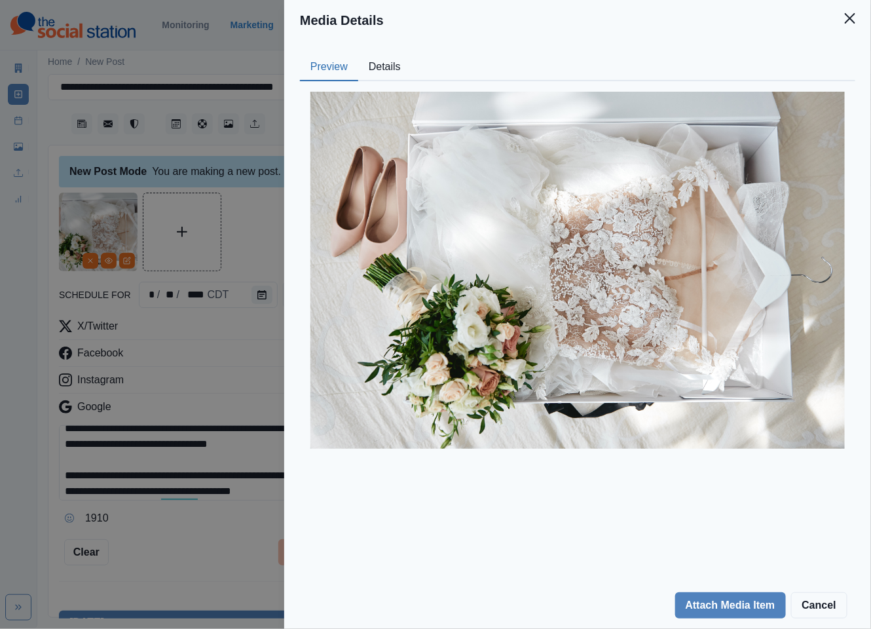
click at [381, 71] on button "Details" at bounding box center [384, 67] width 53 height 27
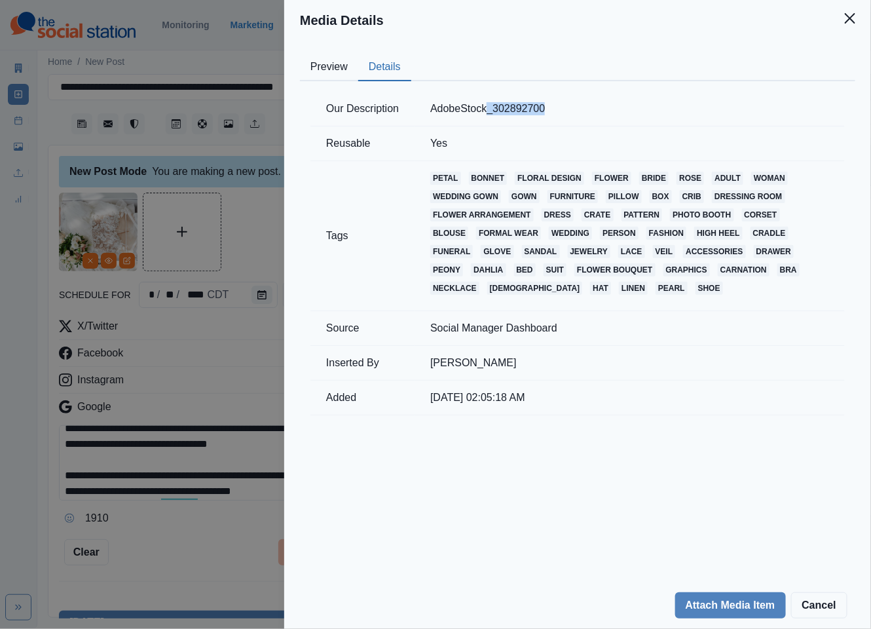
drag, startPoint x: 484, startPoint y: 113, endPoint x: 428, endPoint y: 110, distance: 55.7
click at [429, 112] on td "AdobeStock_302892700" at bounding box center [629, 109] width 430 height 35
copy td "AdobeStock_302892700"
drag, startPoint x: 847, startPoint y: 20, endPoint x: 754, endPoint y: 65, distance: 103.6
click at [847, 20] on icon "Close" at bounding box center [850, 18] width 10 height 10
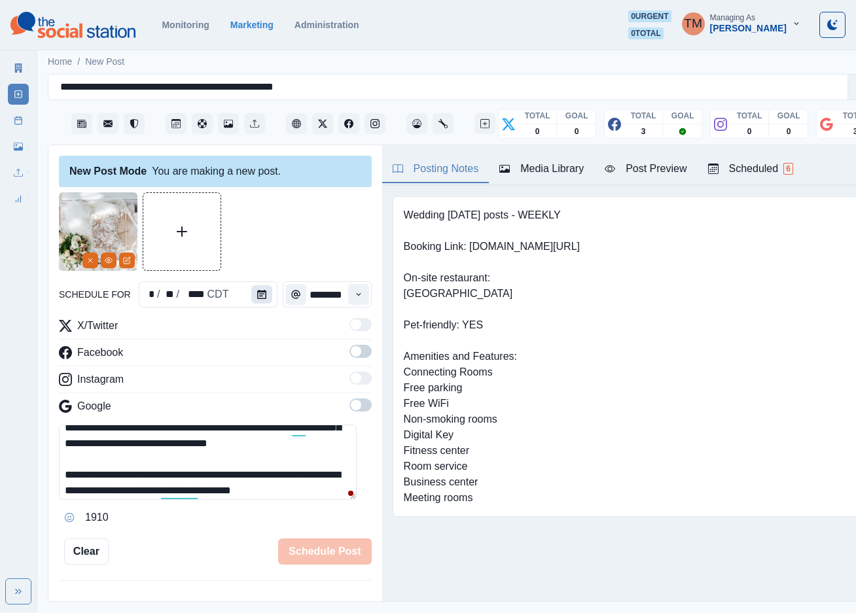
click at [257, 297] on icon "Calendar" at bounding box center [261, 294] width 9 height 9
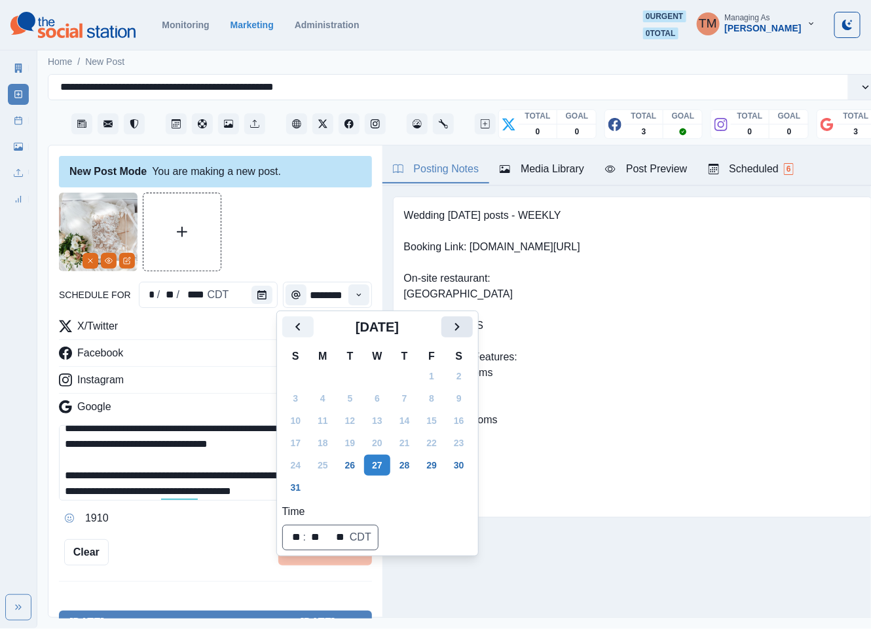
click at [470, 324] on button "Next" at bounding box center [456, 326] width 31 height 21
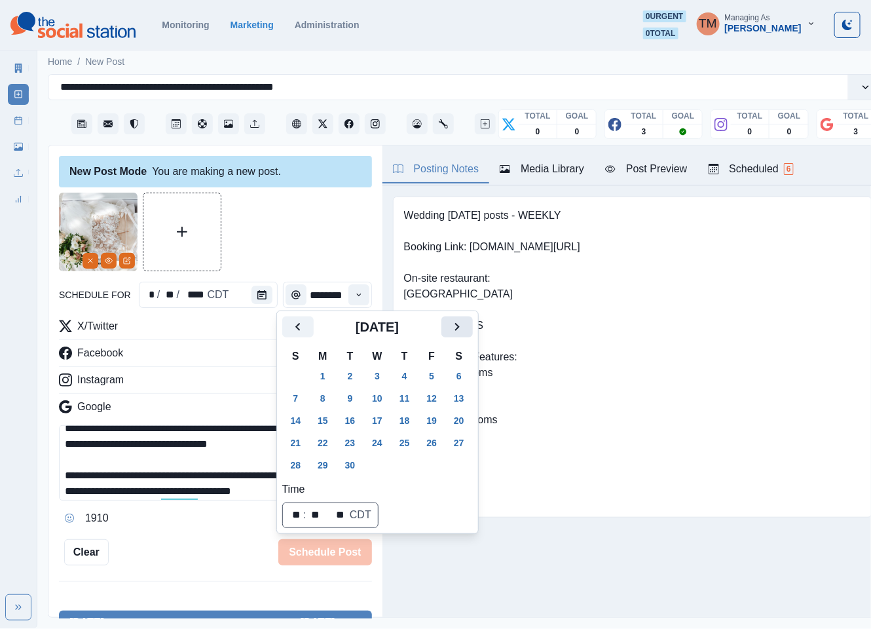
click at [470, 324] on button "Next" at bounding box center [456, 326] width 31 height 21
click at [373, 464] on button "29" at bounding box center [377, 464] width 26 height 21
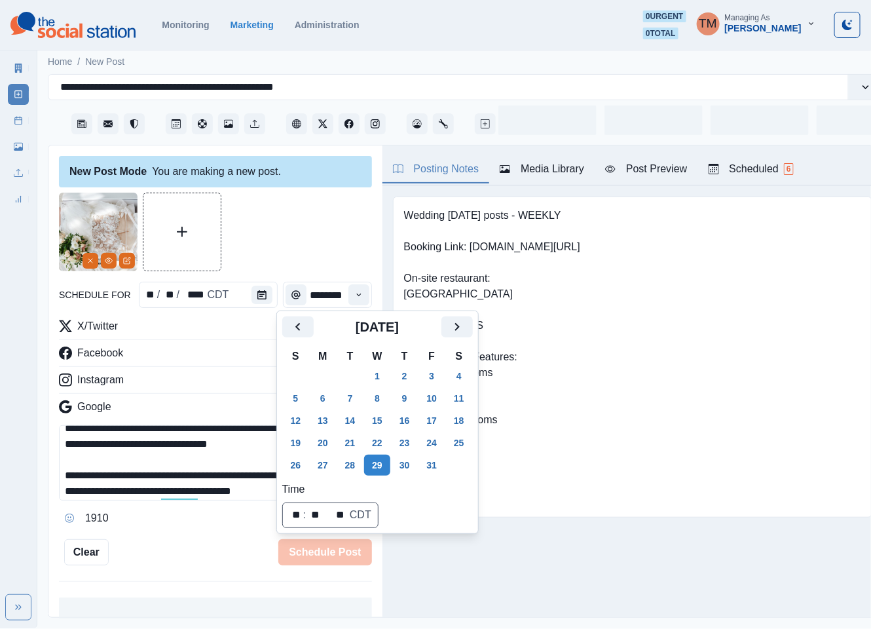
click at [302, 240] on div at bounding box center [215, 231] width 313 height 79
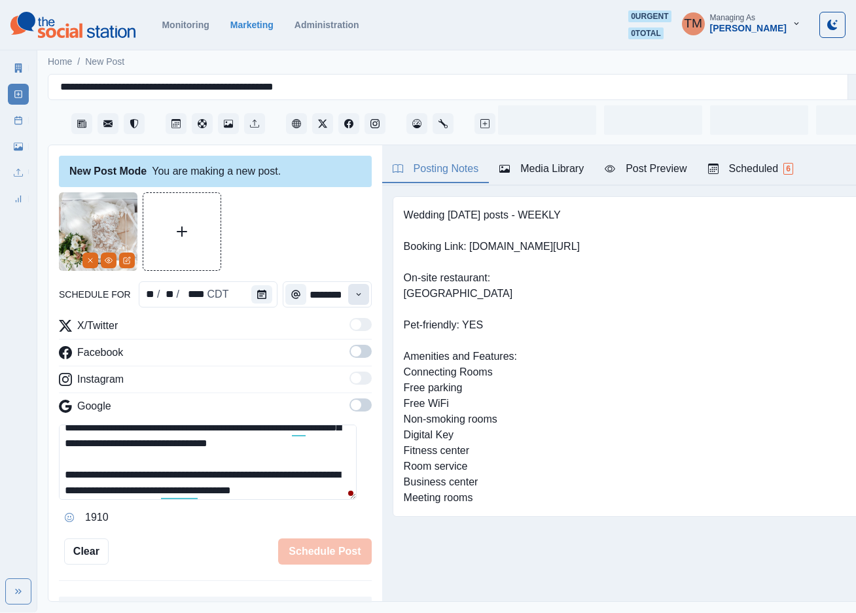
click at [348, 299] on button "Time" at bounding box center [358, 294] width 21 height 21
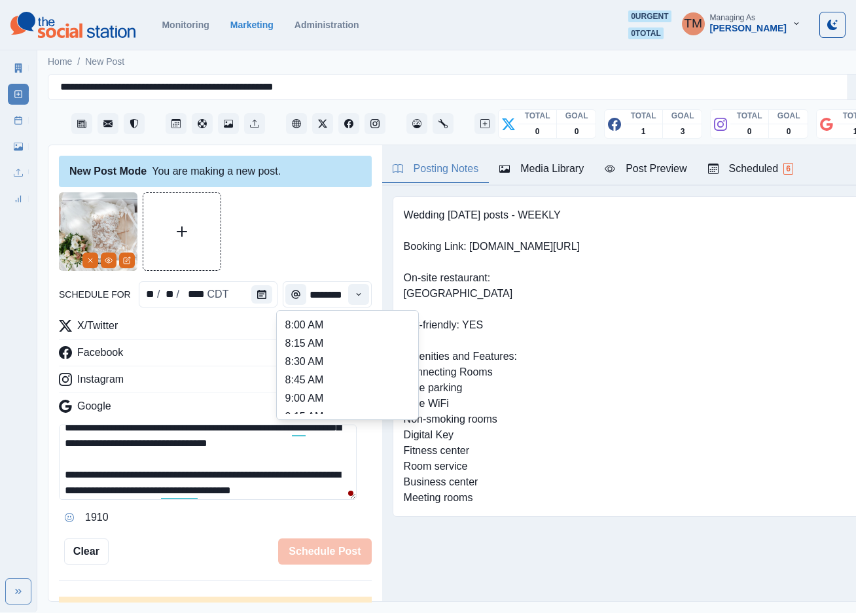
scroll to position [393, 0]
click at [314, 405] on li "2:30 PM" at bounding box center [347, 409] width 131 height 18
type input "*******"
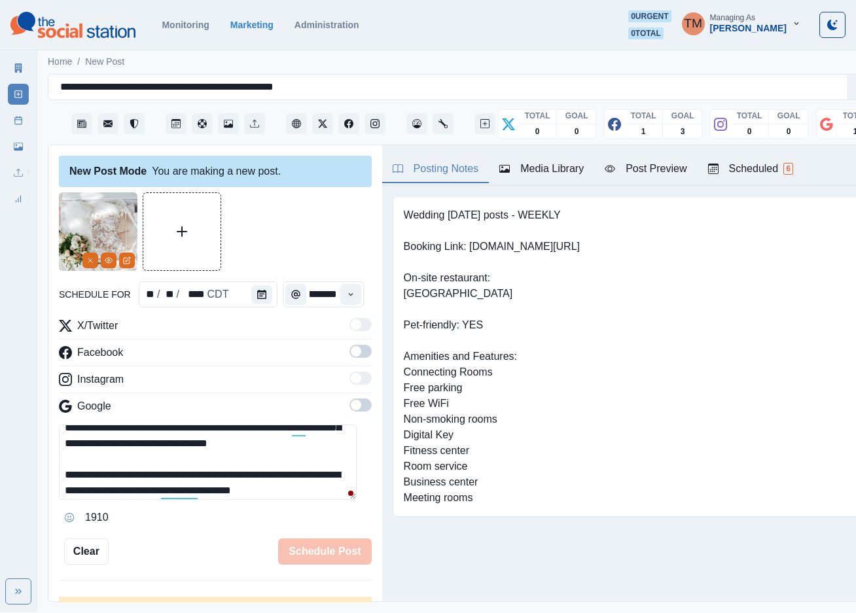
click at [299, 214] on div at bounding box center [215, 231] width 313 height 79
click at [350, 360] on label at bounding box center [361, 355] width 22 height 21
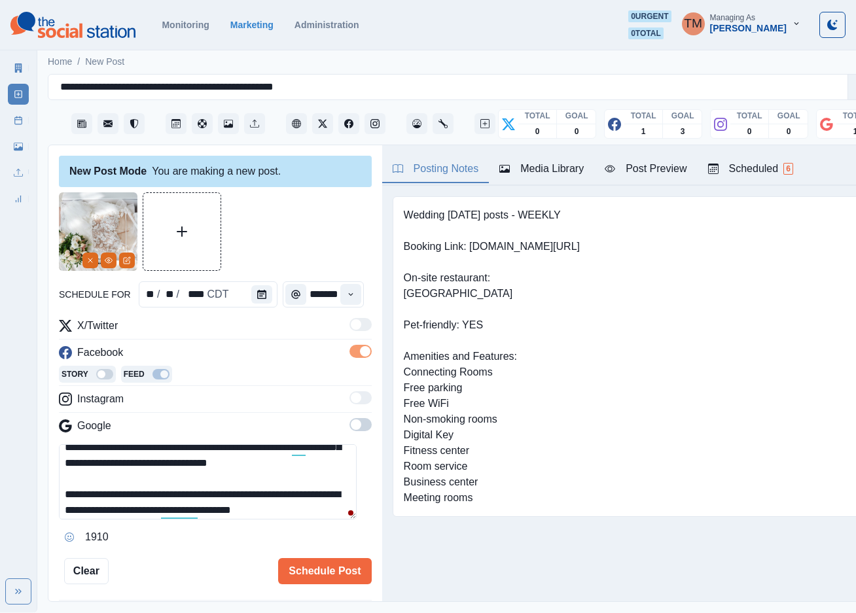
click at [351, 427] on span at bounding box center [356, 425] width 10 height 10
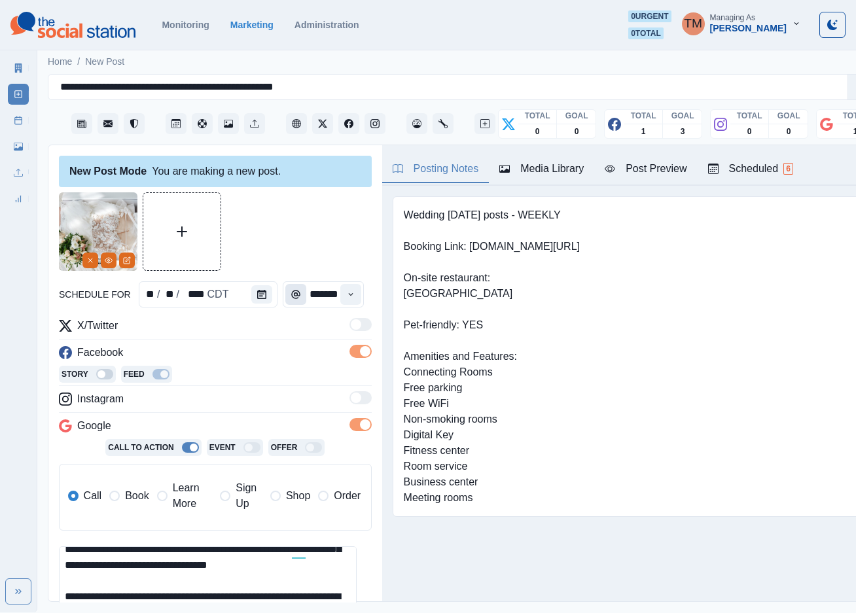
drag, startPoint x: 126, startPoint y: 498, endPoint x: 283, endPoint y: 289, distance: 260.8
click at [128, 496] on span "Book" at bounding box center [137, 496] width 24 height 16
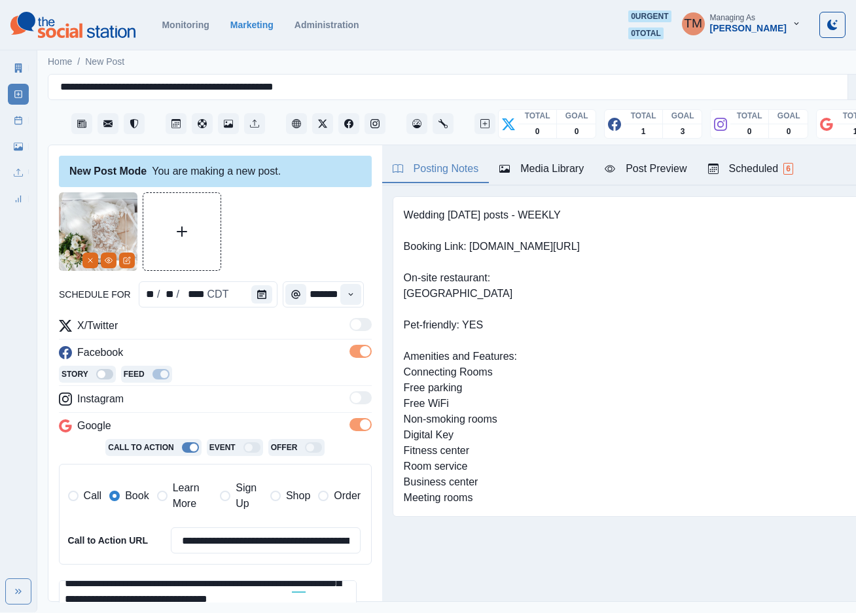
click at [297, 228] on div at bounding box center [215, 231] width 313 height 79
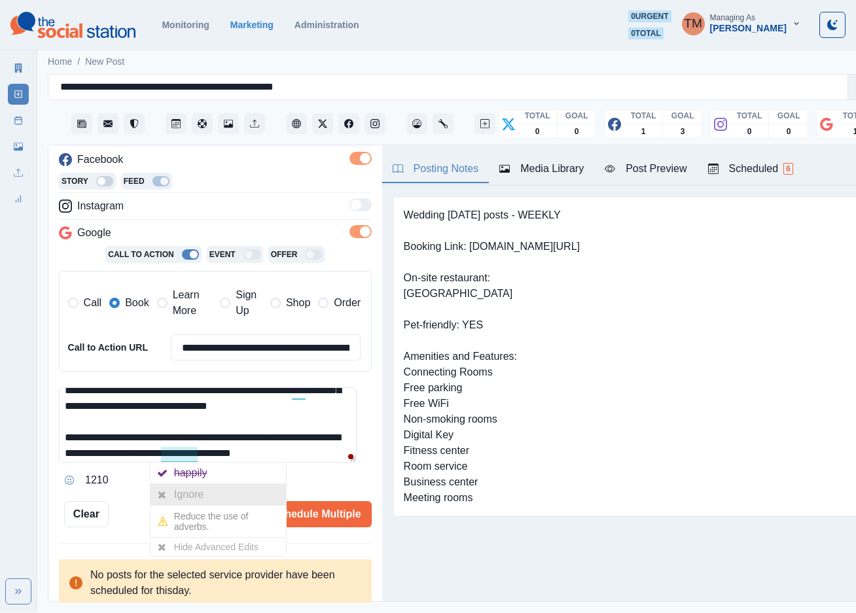
click at [185, 494] on div "Ignore" at bounding box center [191, 494] width 35 height 21
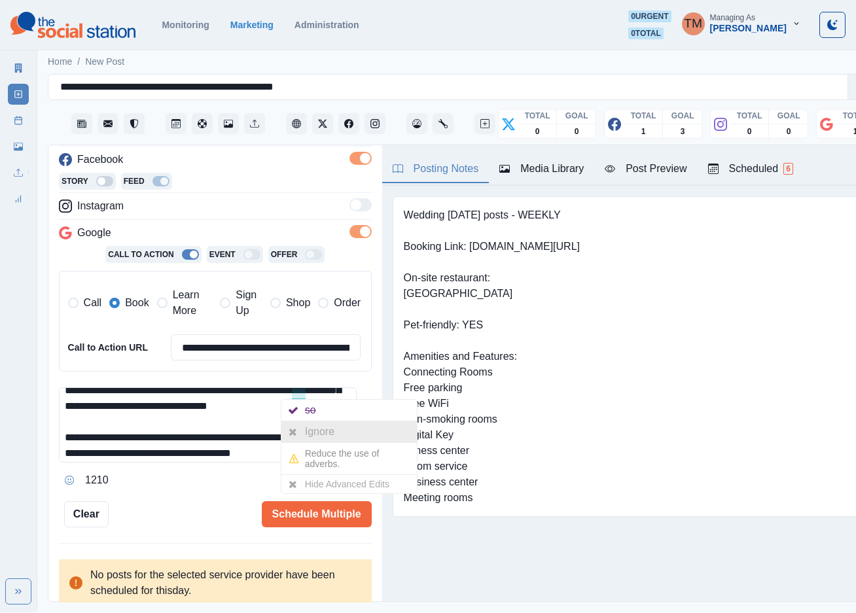
click at [311, 428] on div "Ignore" at bounding box center [322, 432] width 35 height 21
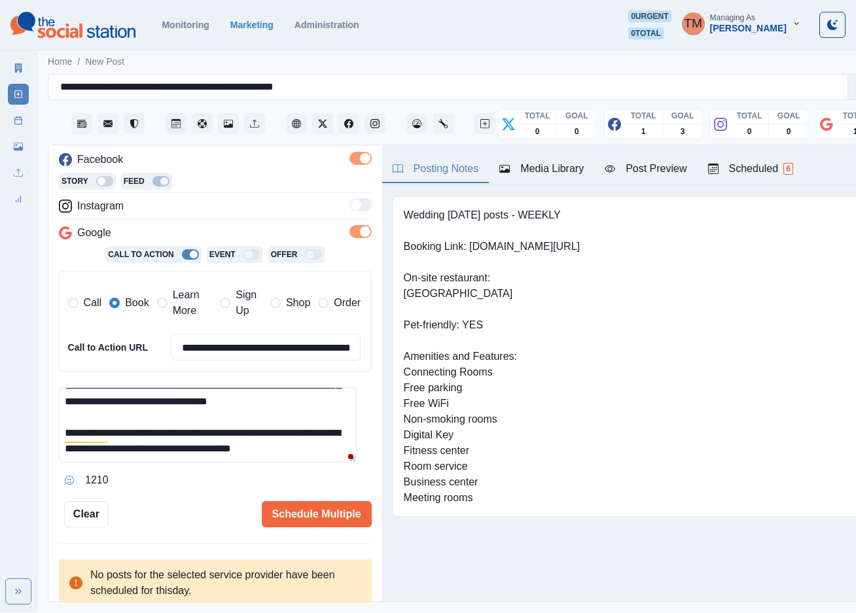
scroll to position [62, 0]
click at [89, 477] on div "Ignore" at bounding box center [95, 475] width 35 height 21
drag, startPoint x: 157, startPoint y: 448, endPoint x: 40, endPoint y: 462, distance: 118.0
click at [40, 462] on main "**********" at bounding box center [465, 330] width 856 height 566
click at [283, 354] on input "**********" at bounding box center [266, 348] width 191 height 26
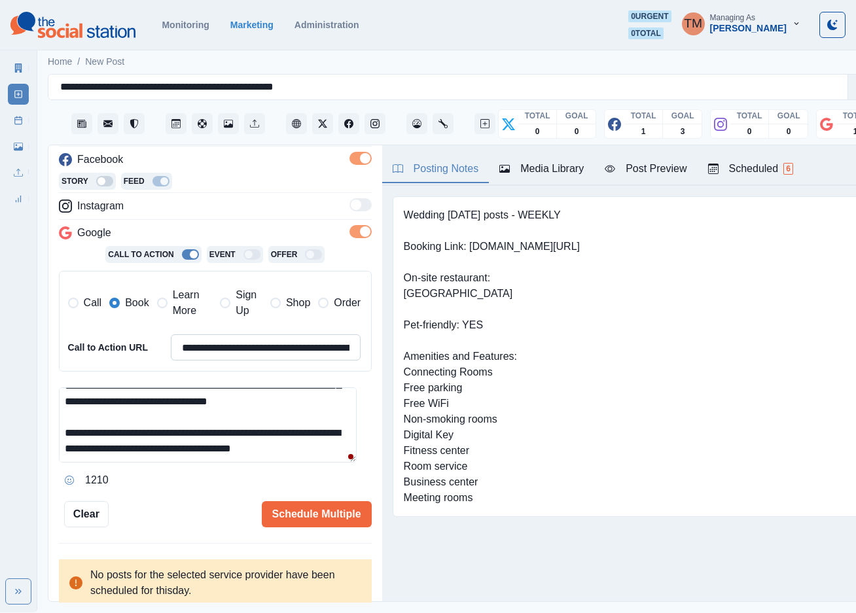
paste input
type input "**********"
click at [268, 446] on textarea "**********" at bounding box center [208, 425] width 298 height 75
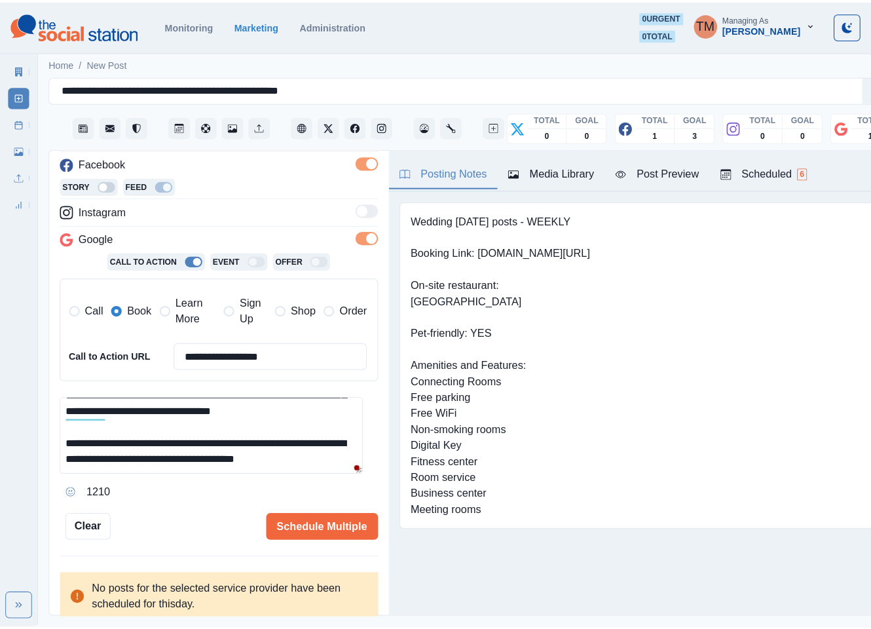
scroll to position [0, 0]
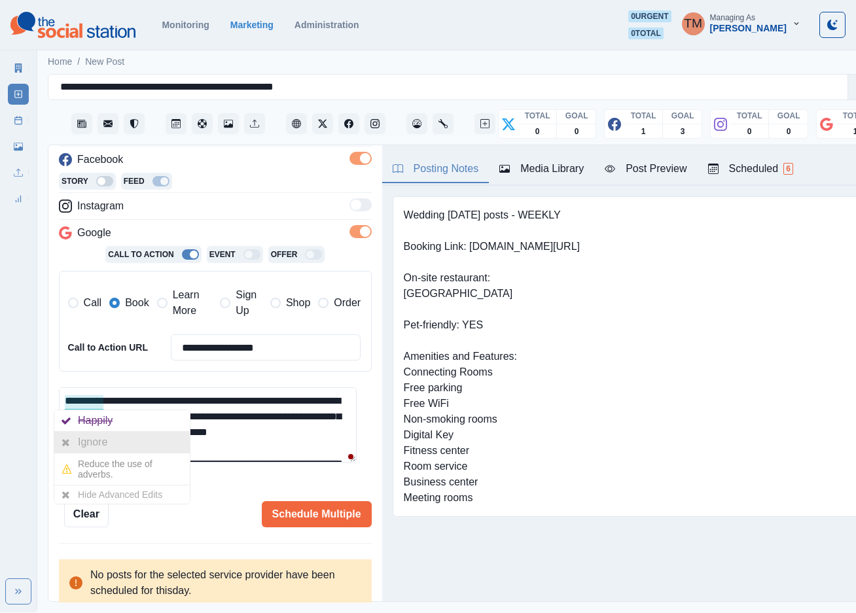
click at [96, 443] on div "Ignore" at bounding box center [95, 442] width 35 height 21
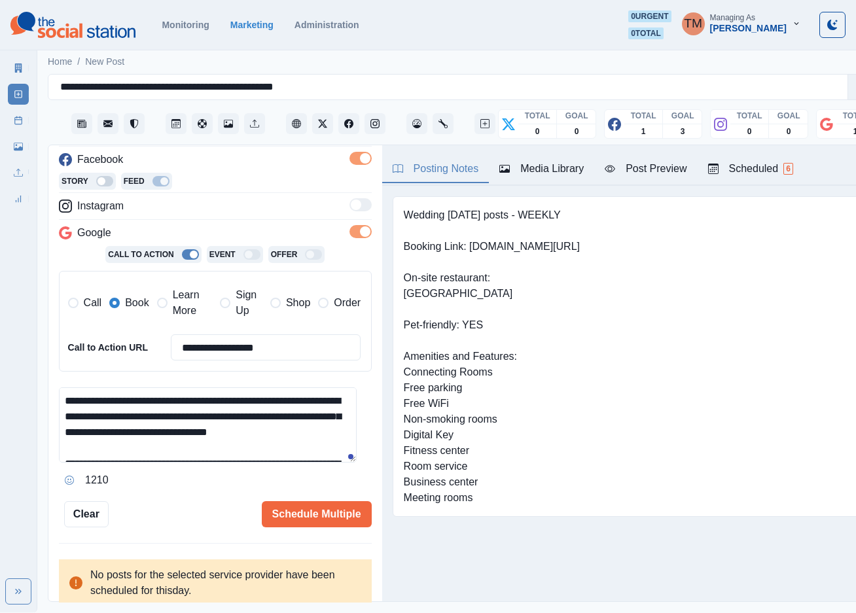
click at [258, 442] on textarea "**********" at bounding box center [208, 425] width 298 height 75
click at [637, 177] on button "Post Preview" at bounding box center [645, 169] width 103 height 27
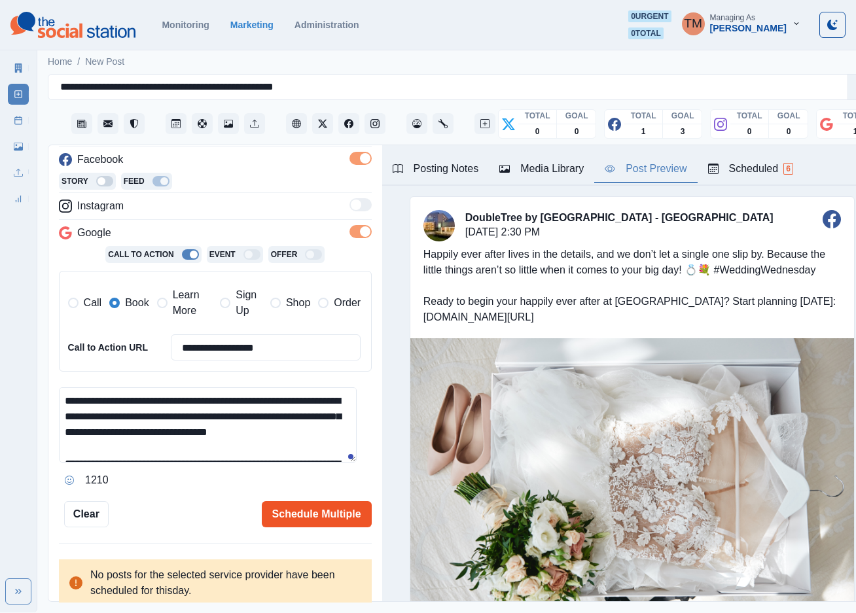
click at [310, 522] on button "Schedule Multiple" at bounding box center [317, 514] width 110 height 26
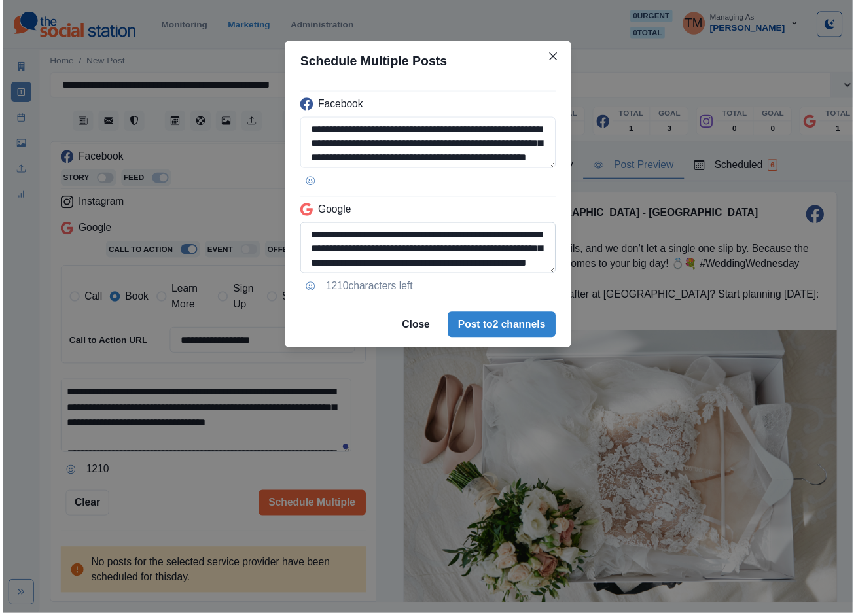
scroll to position [75, 0]
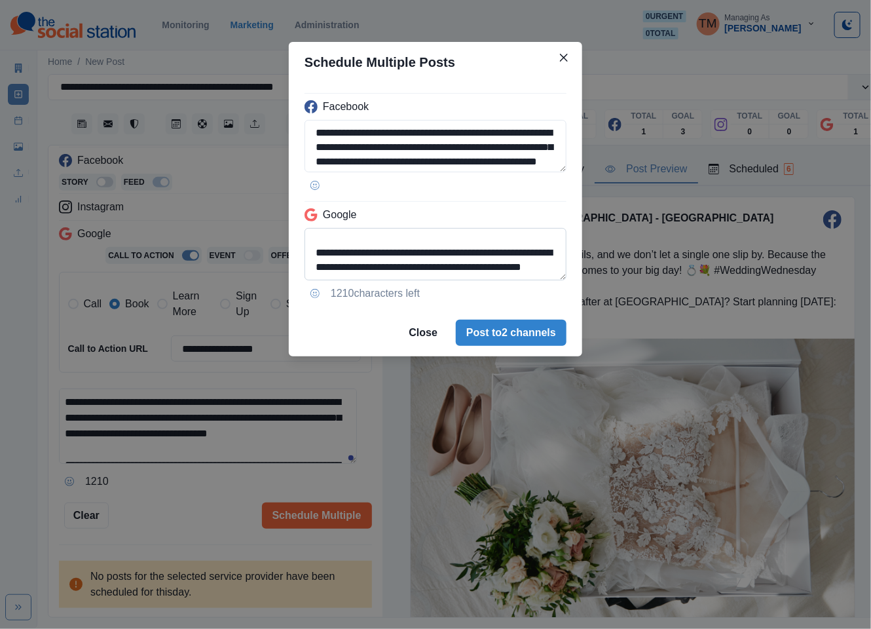
drag, startPoint x: 344, startPoint y: 271, endPoint x: 475, endPoint y: 273, distance: 131.6
click at [474, 273] on textarea "**********" at bounding box center [435, 254] width 262 height 52
click at [342, 269] on textarea "**********" at bounding box center [435, 254] width 262 height 52
click at [438, 269] on textarea "**********" at bounding box center [435, 254] width 262 height 52
type textarea "**********"
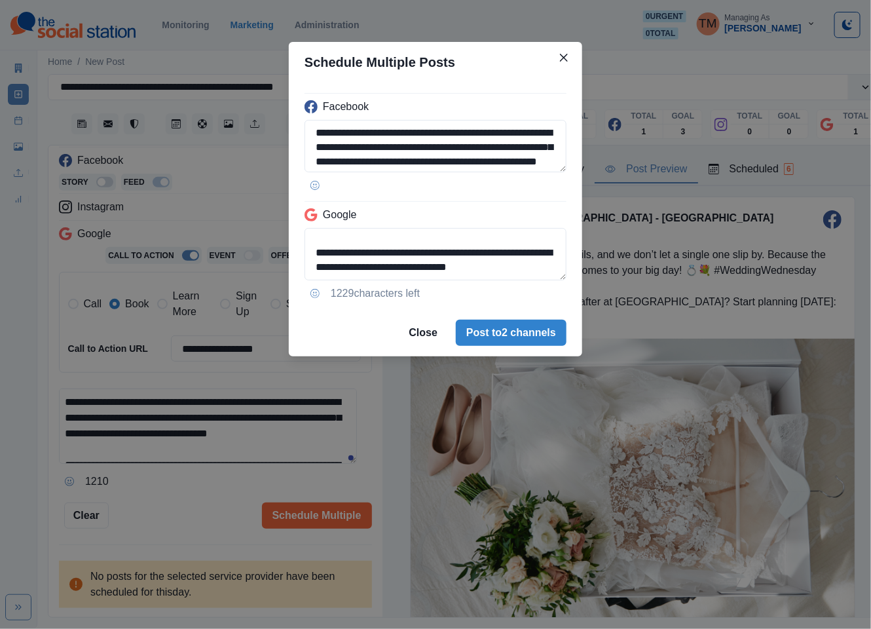
drag, startPoint x: 199, startPoint y: 492, endPoint x: 285, endPoint y: 507, distance: 87.2
click at [199, 493] on div "**********" at bounding box center [435, 314] width 871 height 629
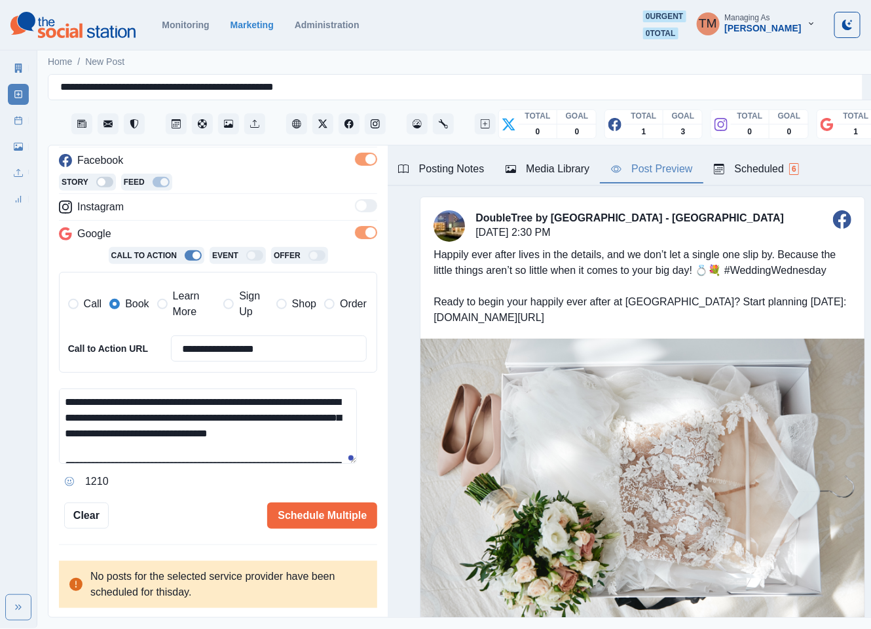
click at [301, 511] on button "Schedule Multiple" at bounding box center [322, 515] width 110 height 26
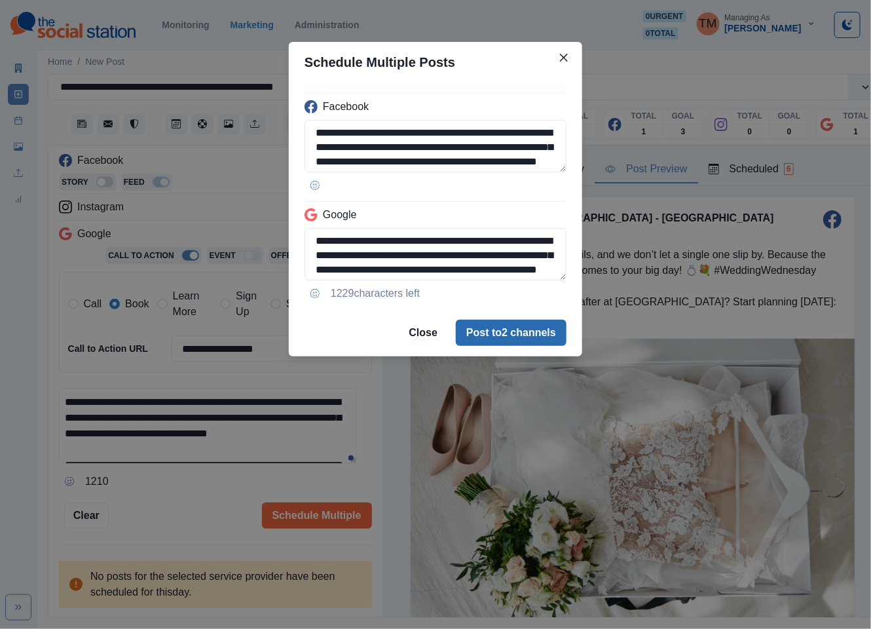
click at [525, 344] on button "Post to 2 channels" at bounding box center [511, 332] width 111 height 26
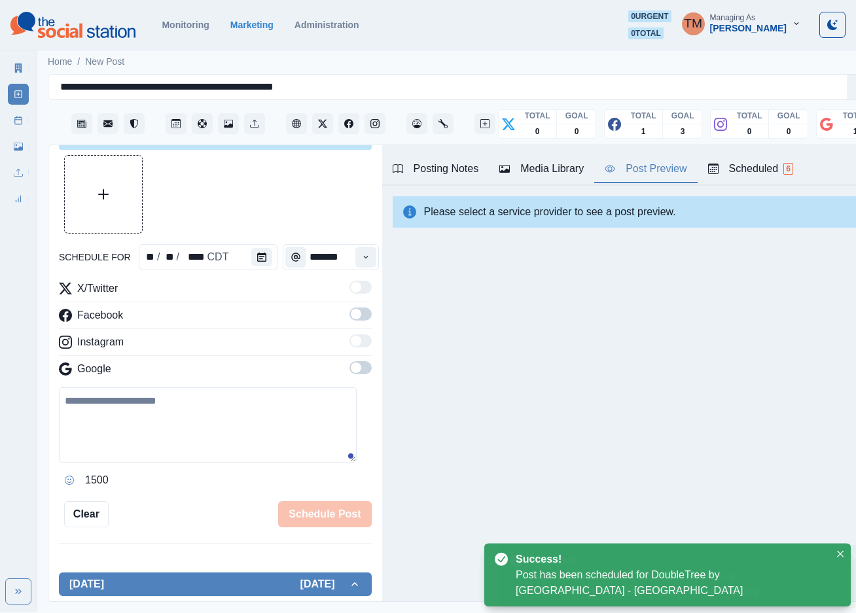
scroll to position [0, 0]
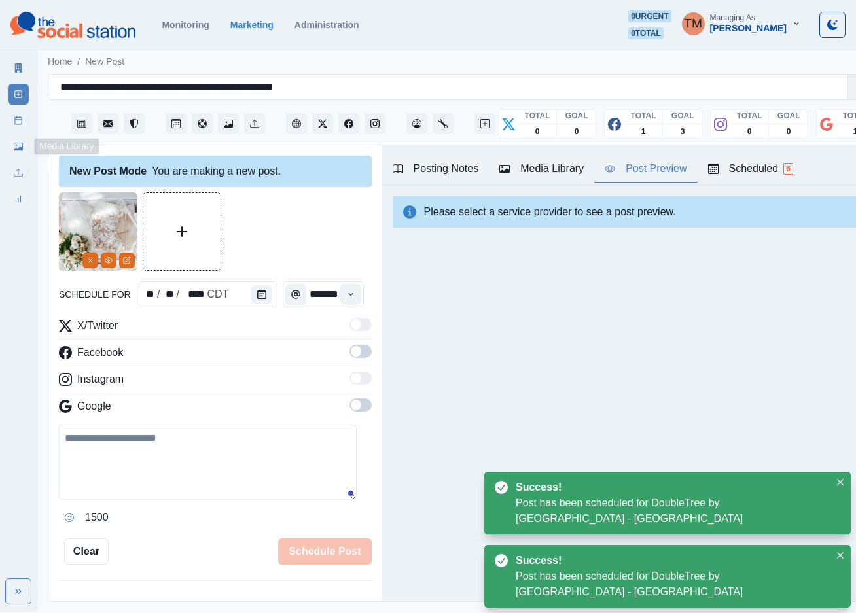
click at [18, 124] on icon at bounding box center [18, 120] width 9 height 9
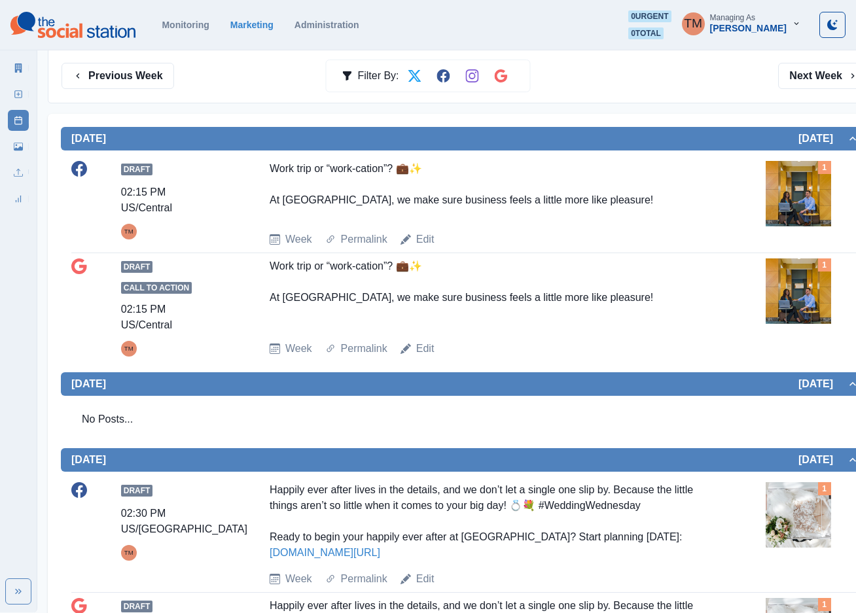
scroll to position [196, 0]
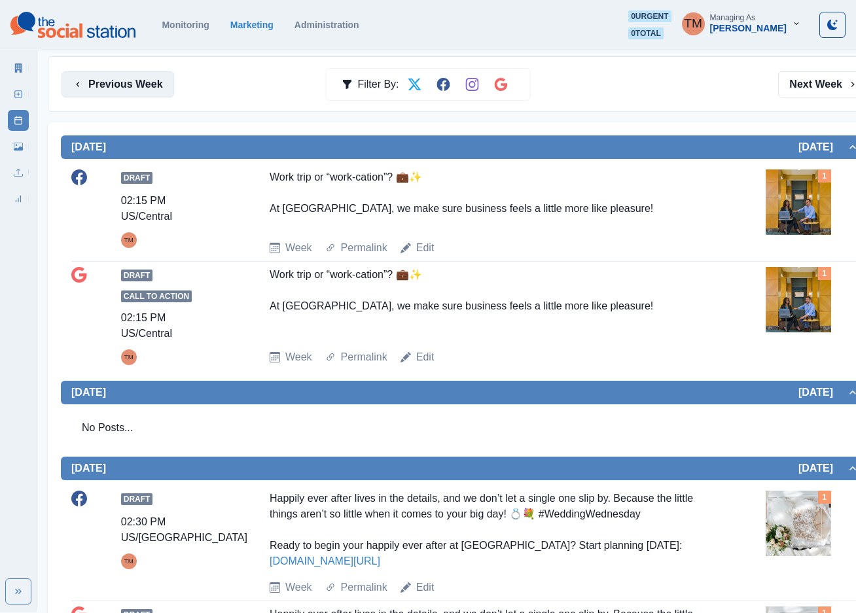
click at [130, 88] on button "Previous Week" at bounding box center [118, 84] width 113 height 26
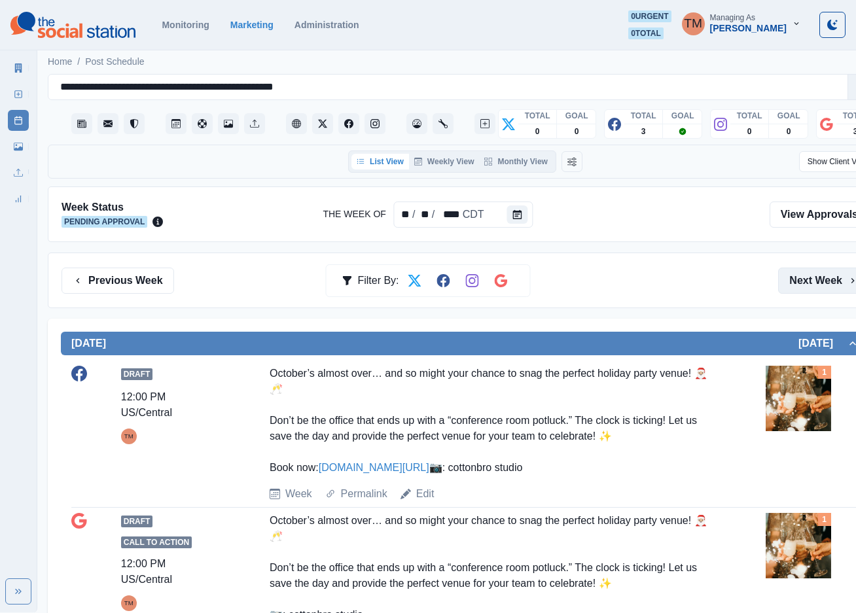
click at [821, 285] on button "Next Week" at bounding box center [823, 281] width 91 height 26
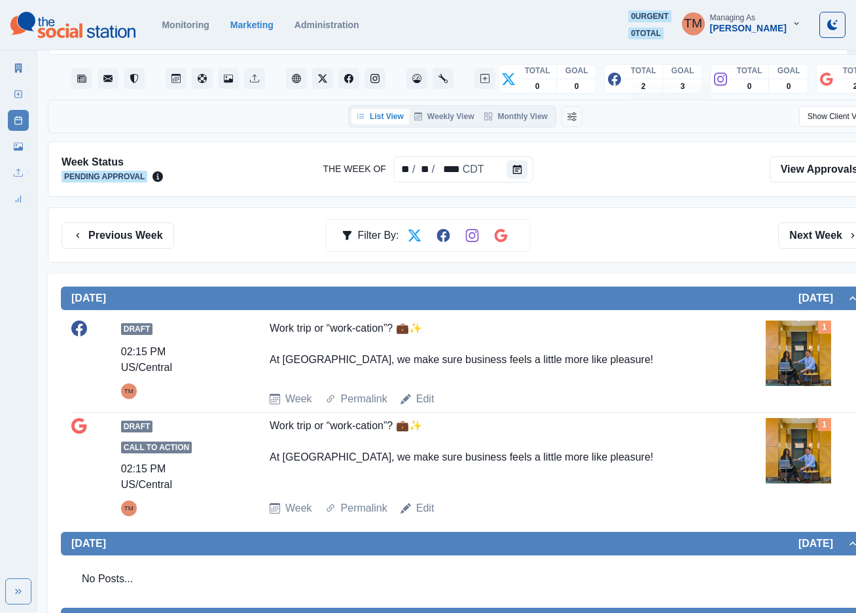
scroll to position [44, 0]
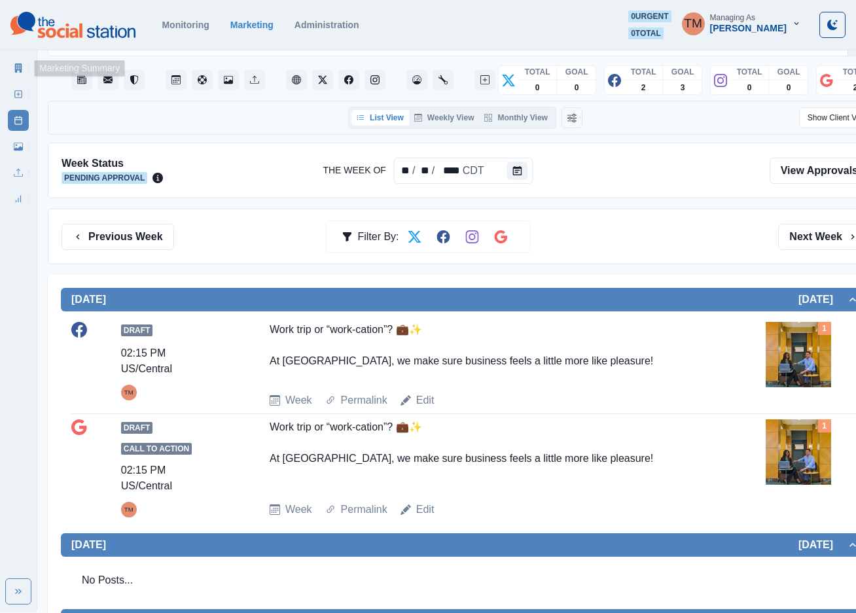
click at [24, 71] on link "Marketing Summary" at bounding box center [18, 68] width 21 height 21
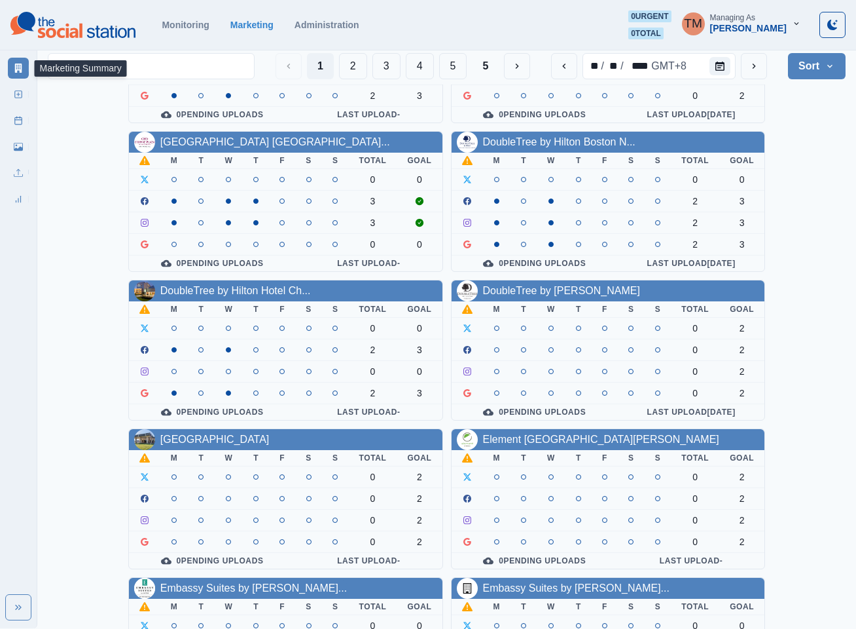
scroll to position [393, 0]
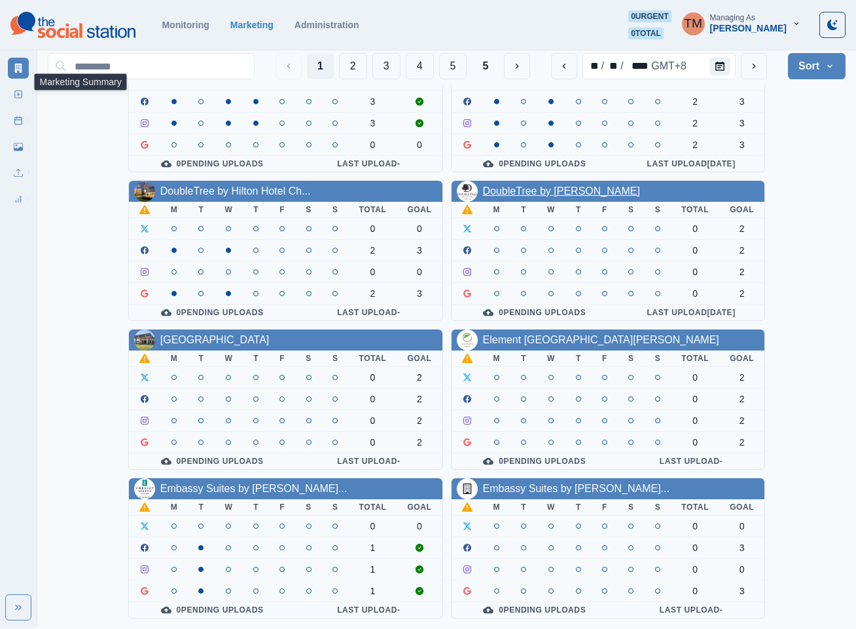
click at [526, 185] on link "DoubleTree by [PERSON_NAME]" at bounding box center [561, 190] width 157 height 11
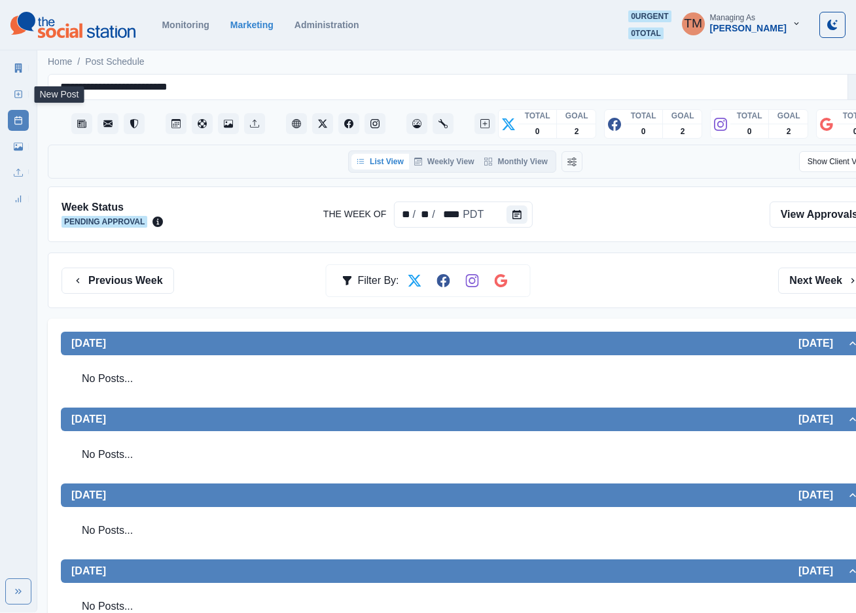
drag, startPoint x: 16, startPoint y: 97, endPoint x: 22, endPoint y: 379, distance: 282.2
click at [16, 97] on icon at bounding box center [18, 94] width 9 height 9
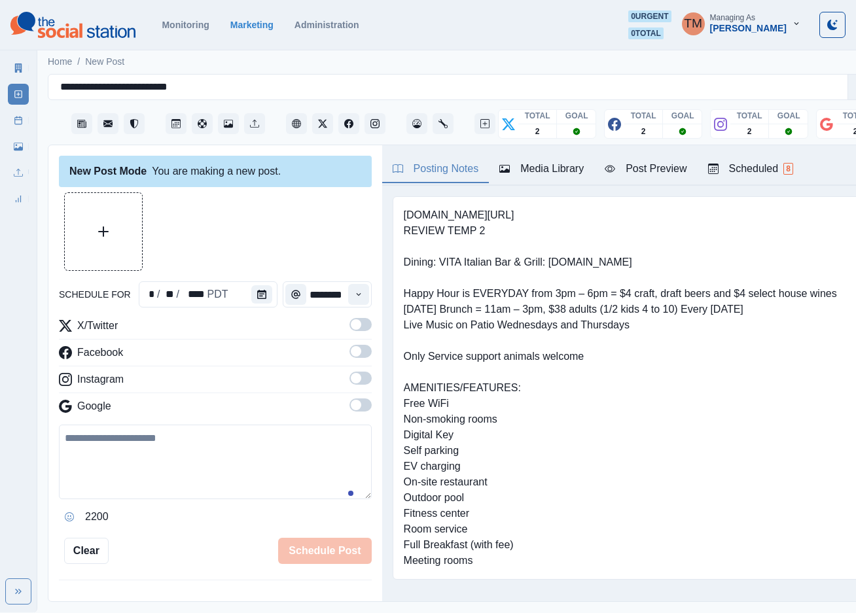
drag, startPoint x: 195, startPoint y: 464, endPoint x: 183, endPoint y: 471, distance: 13.8
click at [194, 464] on textarea at bounding box center [215, 462] width 313 height 75
paste textarea "**********"
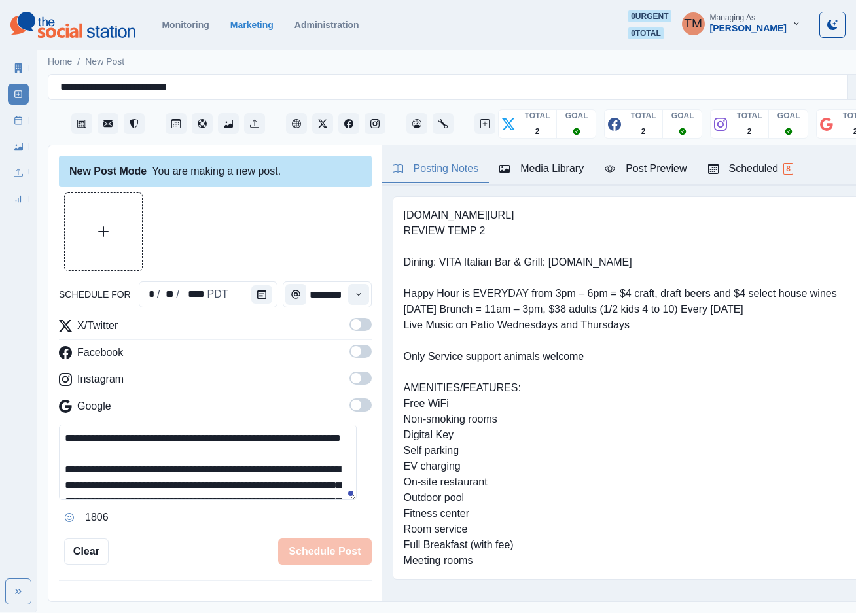
scroll to position [136, 0]
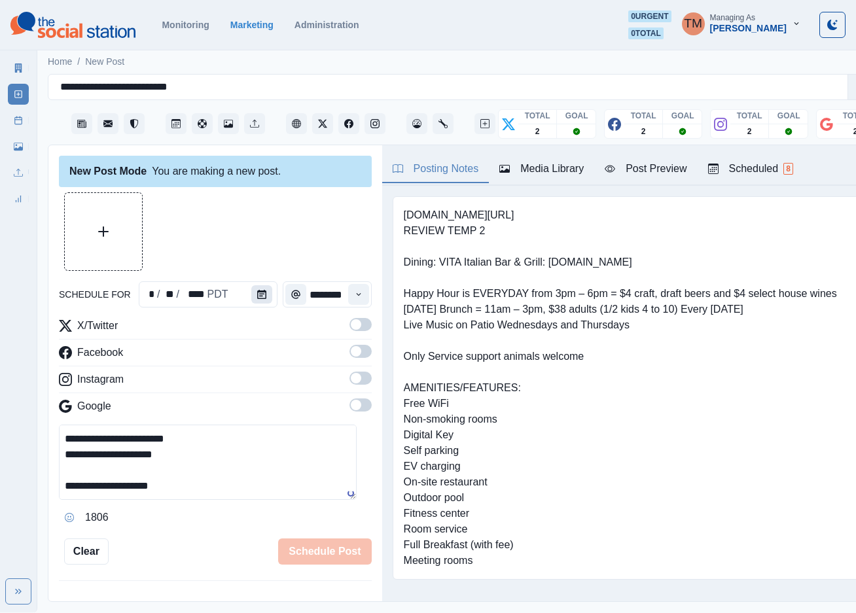
type textarea "**********"
click at [251, 285] on button "Calendar" at bounding box center [261, 294] width 21 height 18
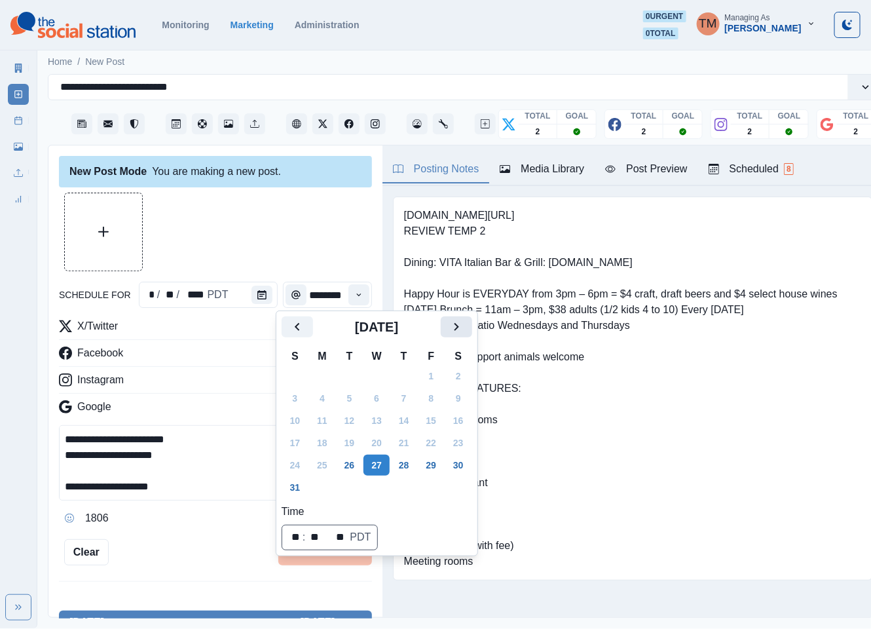
click at [460, 330] on icon "Next" at bounding box center [456, 327] width 16 height 16
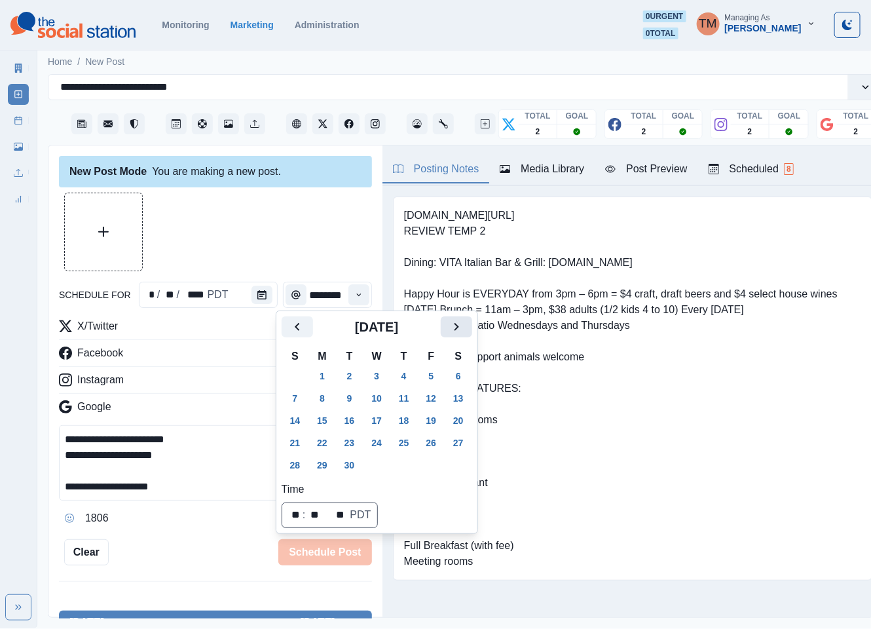
click at [460, 330] on icon "Next" at bounding box center [456, 327] width 16 height 16
click at [342, 443] on button "21" at bounding box center [350, 442] width 26 height 21
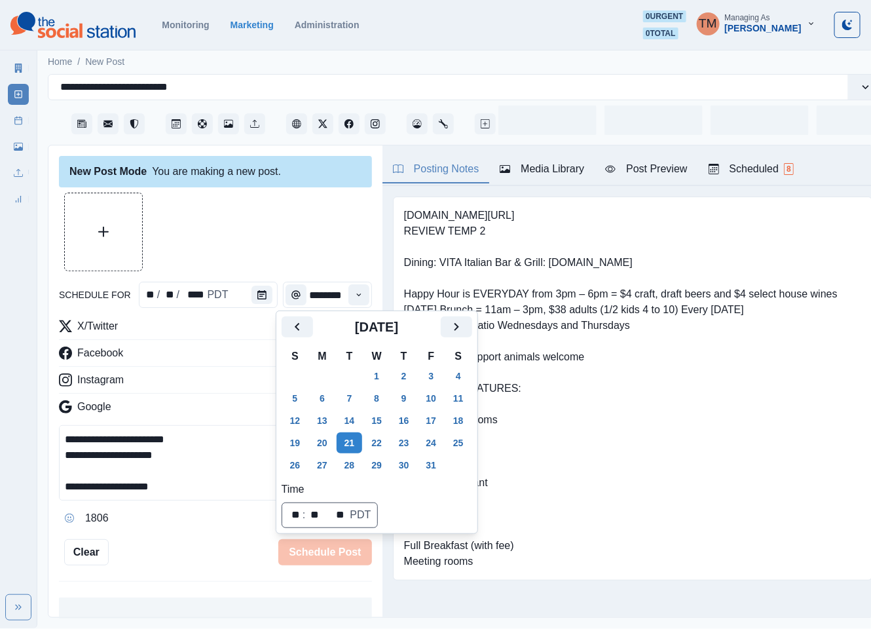
click at [273, 227] on div at bounding box center [215, 231] width 313 height 79
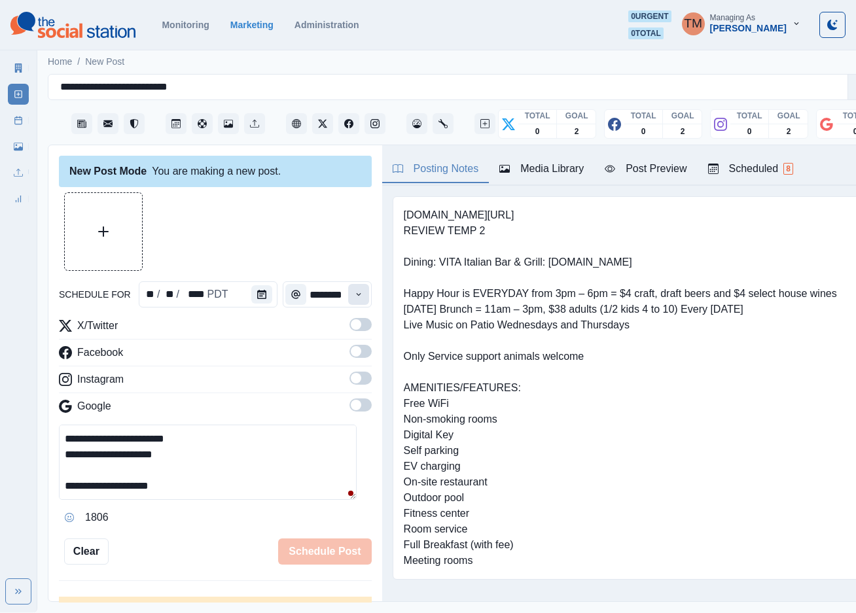
click at [354, 295] on icon "Time" at bounding box center [358, 294] width 9 height 9
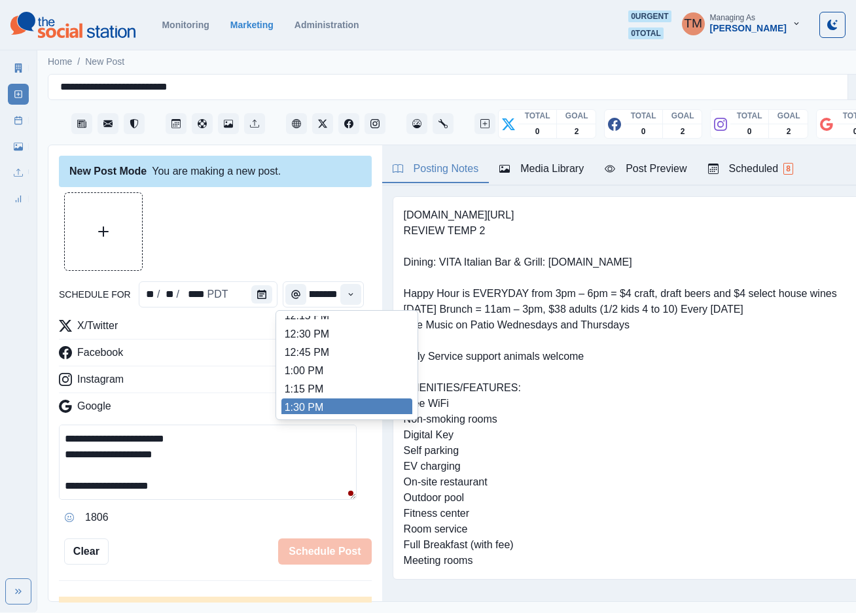
scroll to position [344, 0]
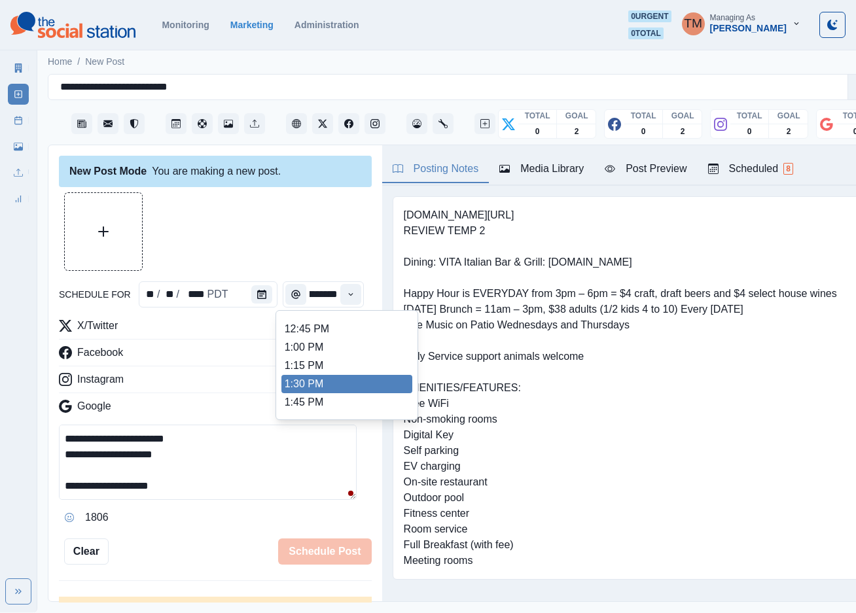
click at [330, 379] on li "1:30 PM" at bounding box center [347, 384] width 131 height 18
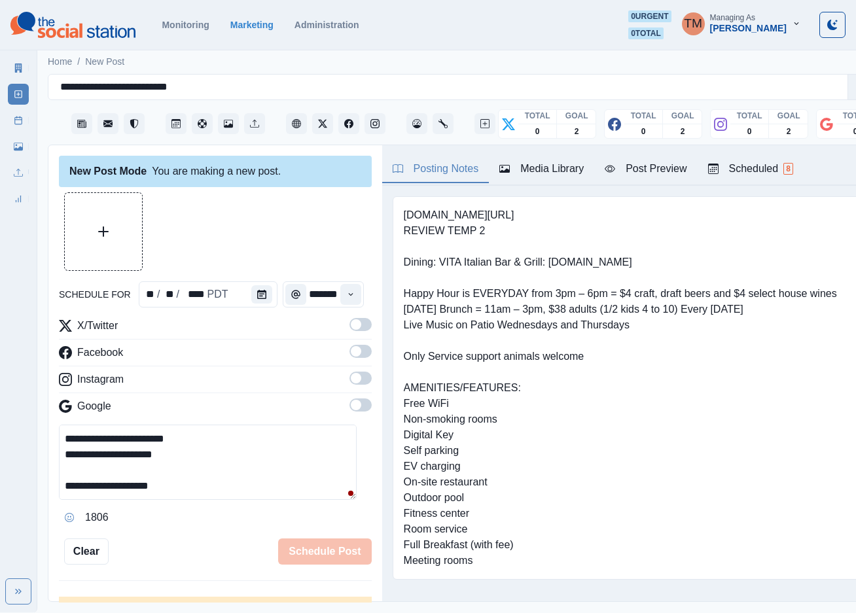
type input "*******"
drag, startPoint x: 346, startPoint y: 325, endPoint x: 346, endPoint y: 348, distance: 23.6
click at [351, 326] on span at bounding box center [356, 324] width 10 height 10
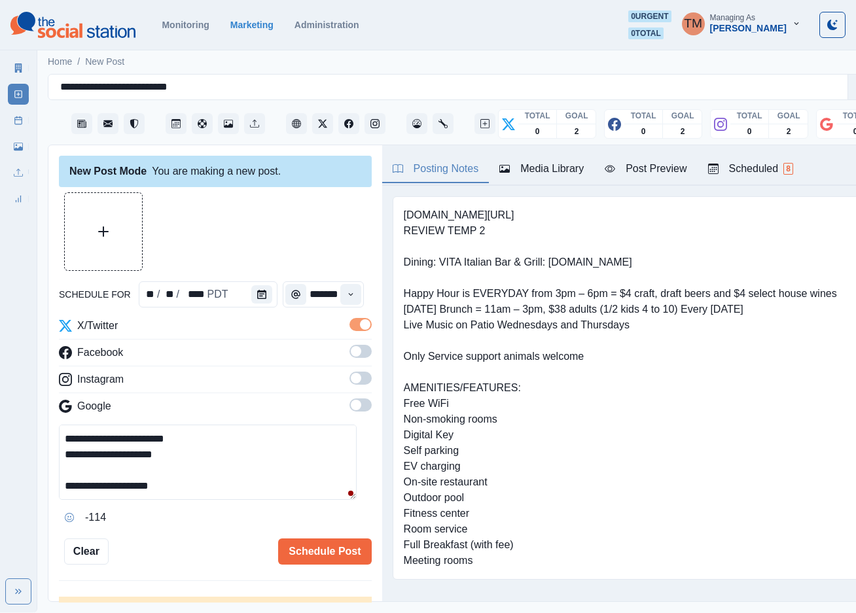
click at [350, 354] on span at bounding box center [361, 351] width 22 height 13
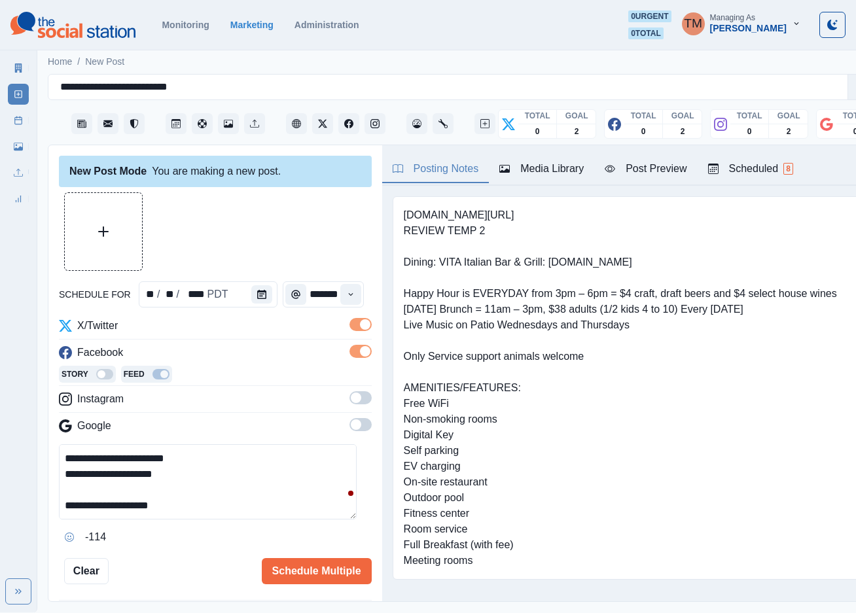
drag, startPoint x: 350, startPoint y: 395, endPoint x: 350, endPoint y: 424, distance: 29.5
click at [350, 397] on span at bounding box center [361, 398] width 22 height 13
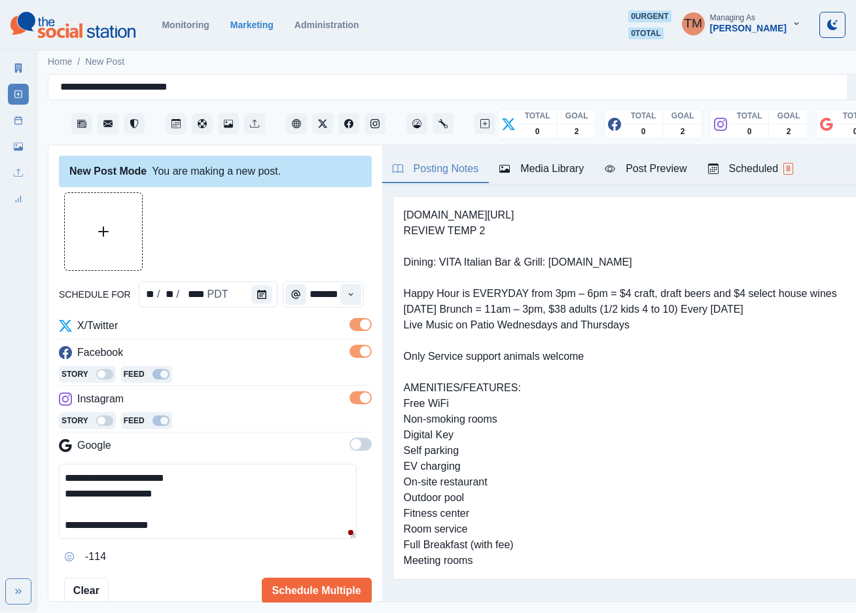
click at [350, 445] on span at bounding box center [361, 444] width 22 height 13
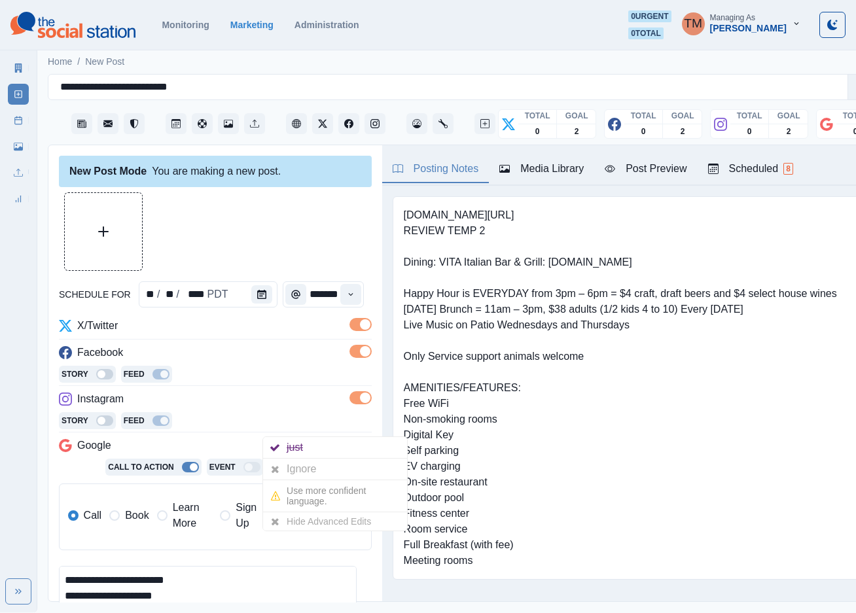
click at [138, 517] on span "Book" at bounding box center [137, 516] width 24 height 16
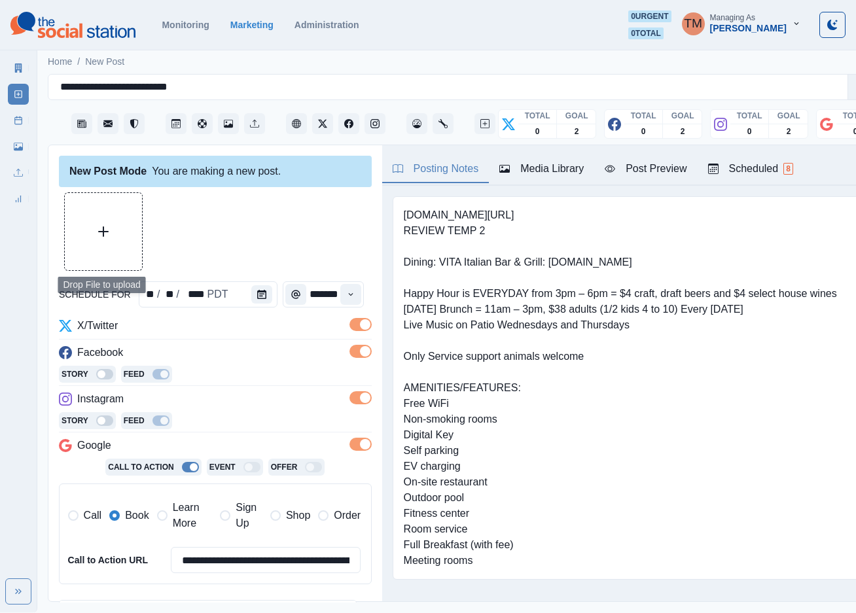
click at [101, 234] on icon "Upload Media" at bounding box center [103, 232] width 10 height 10
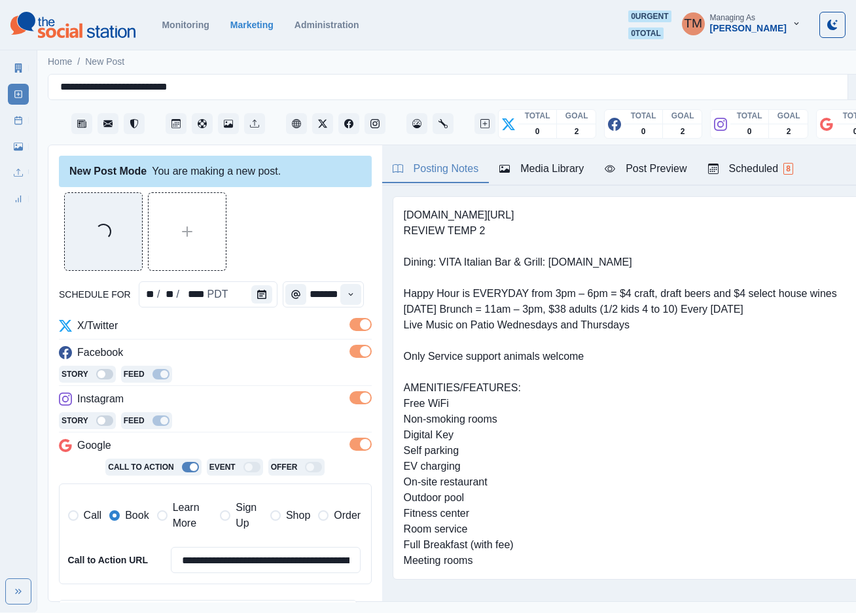
click at [660, 166] on div "Post Preview" at bounding box center [646, 169] width 82 height 16
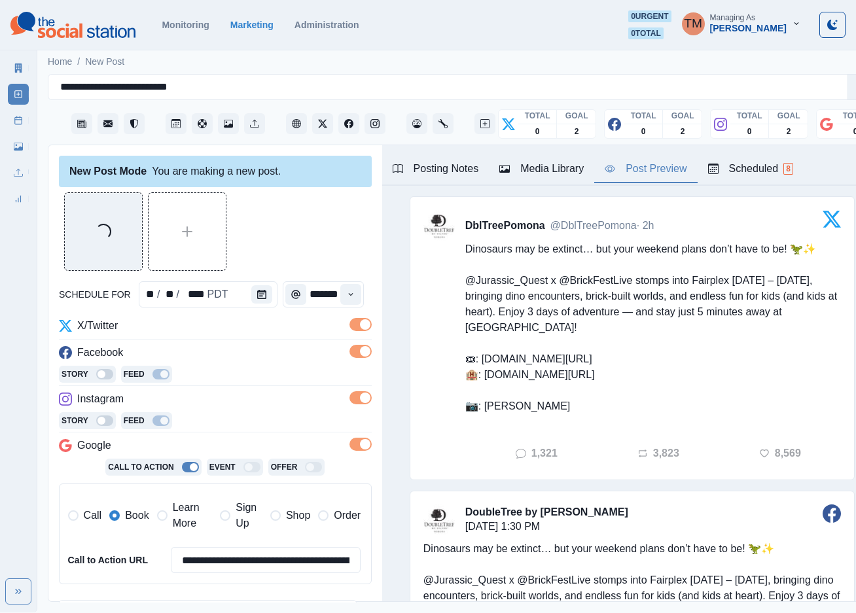
click at [303, 211] on div "Loading..." at bounding box center [215, 231] width 313 height 79
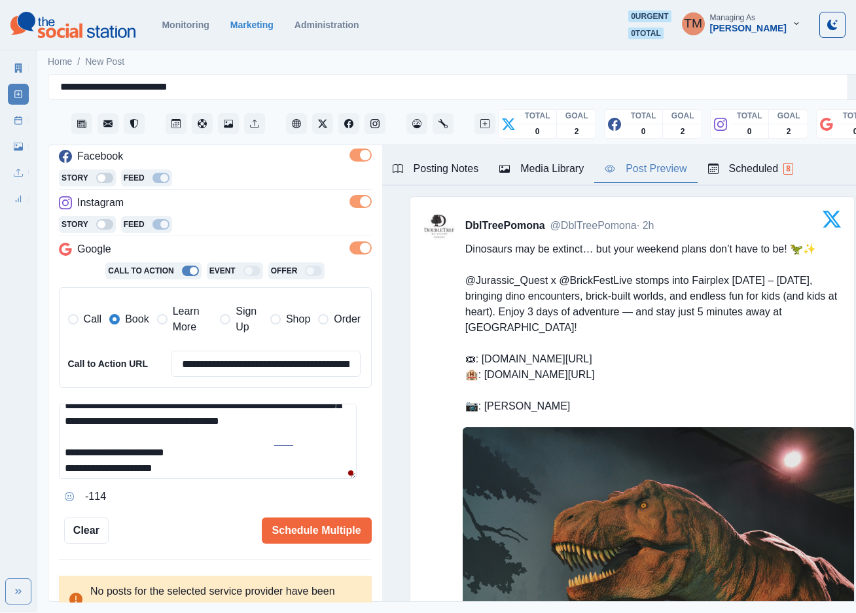
scroll to position [79, 0]
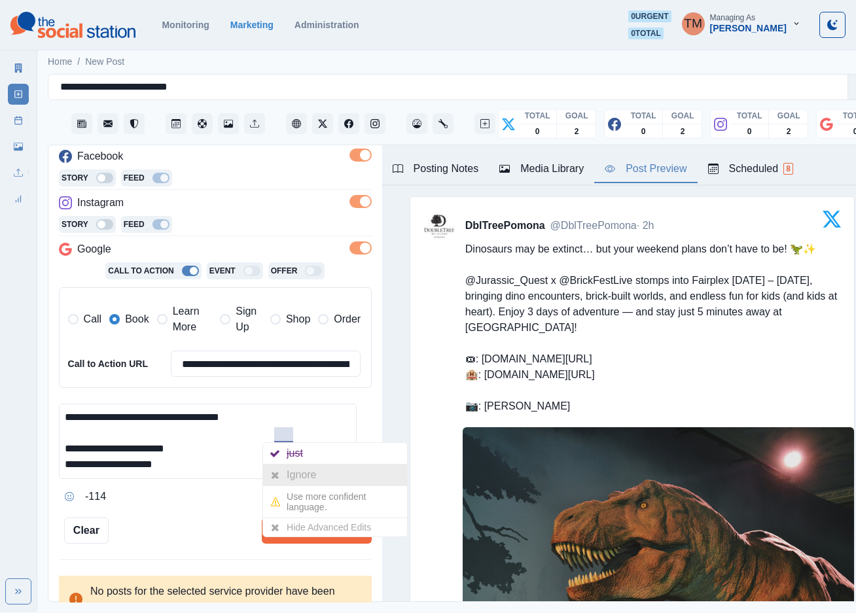
click at [293, 473] on div "Ignore" at bounding box center [304, 475] width 35 height 21
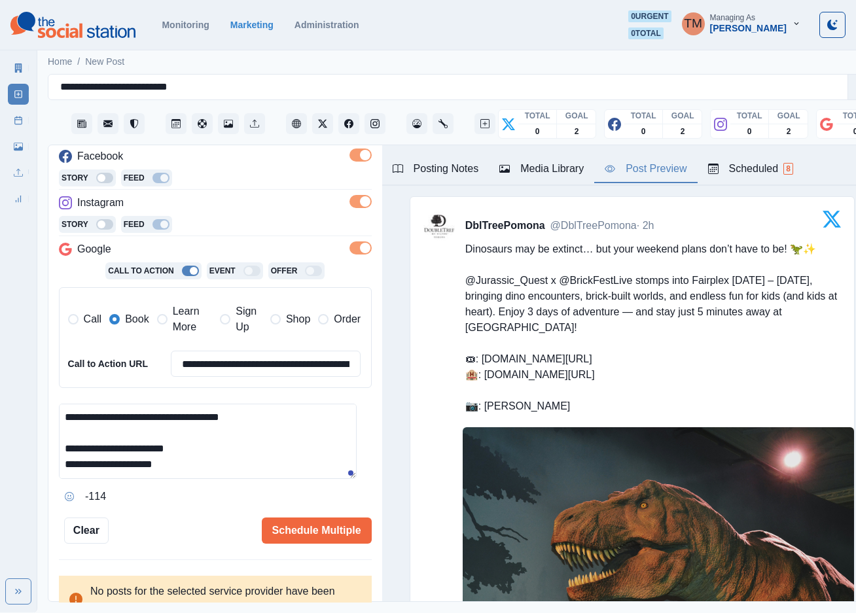
scroll to position [0, 0]
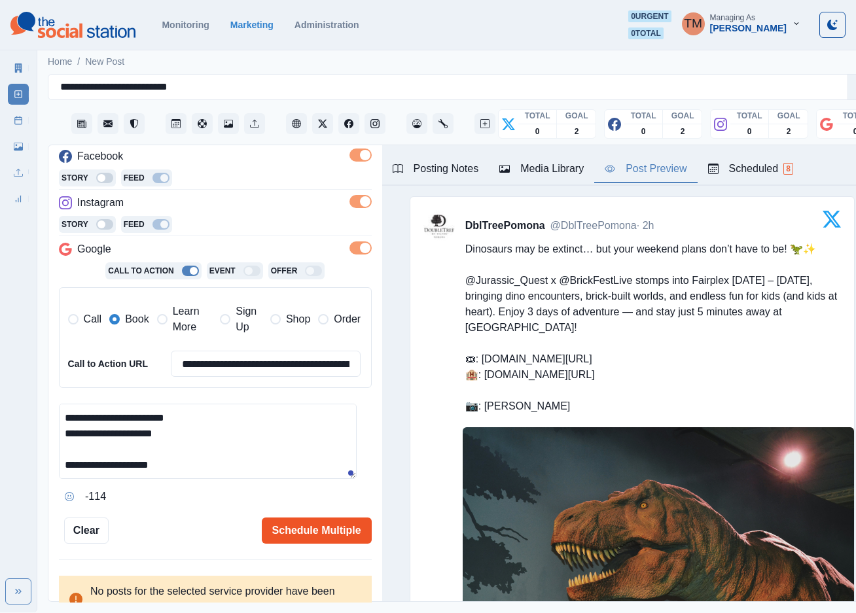
click at [317, 529] on button "Schedule Multiple" at bounding box center [317, 531] width 110 height 26
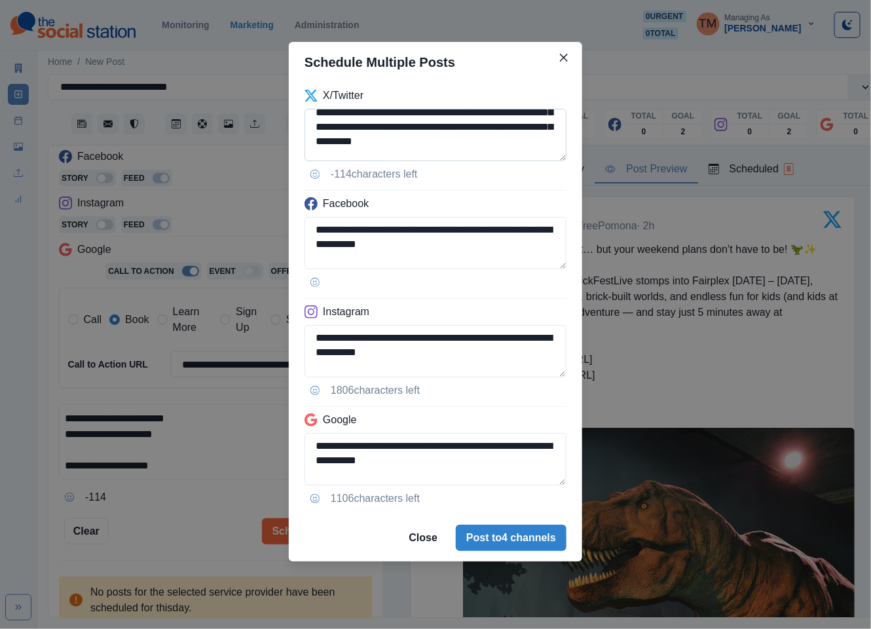
drag, startPoint x: 416, startPoint y: 146, endPoint x: 454, endPoint y: 128, distance: 41.9
click at [454, 128] on textarea "**********" at bounding box center [435, 135] width 262 height 52
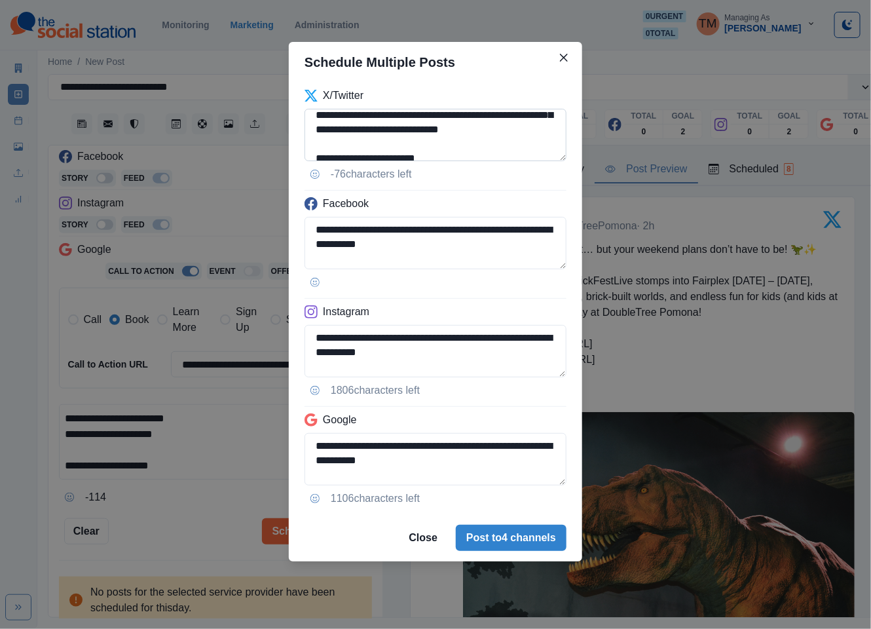
click at [454, 132] on textarea "**********" at bounding box center [435, 135] width 262 height 52
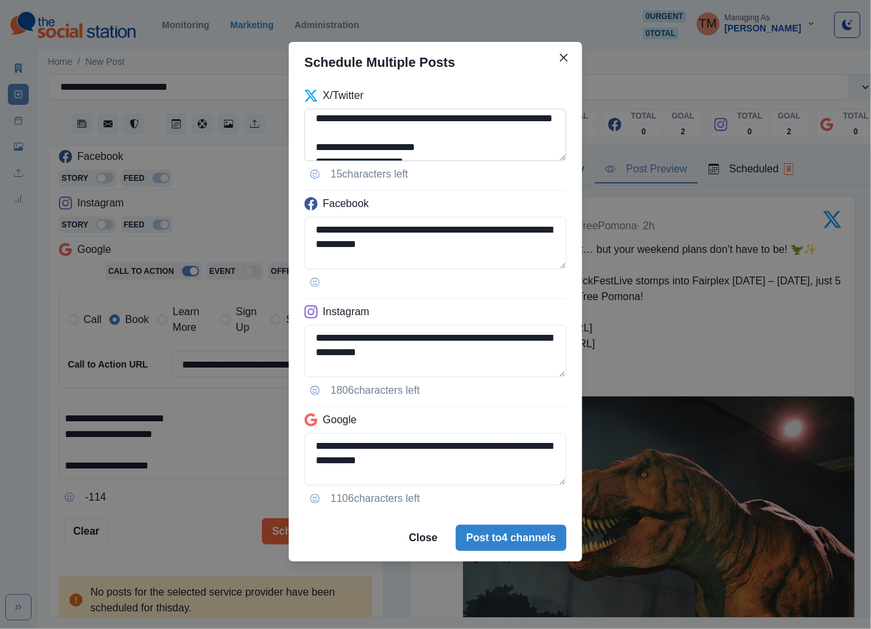
click at [515, 134] on textarea "**********" at bounding box center [435, 135] width 262 height 52
type textarea "**********"
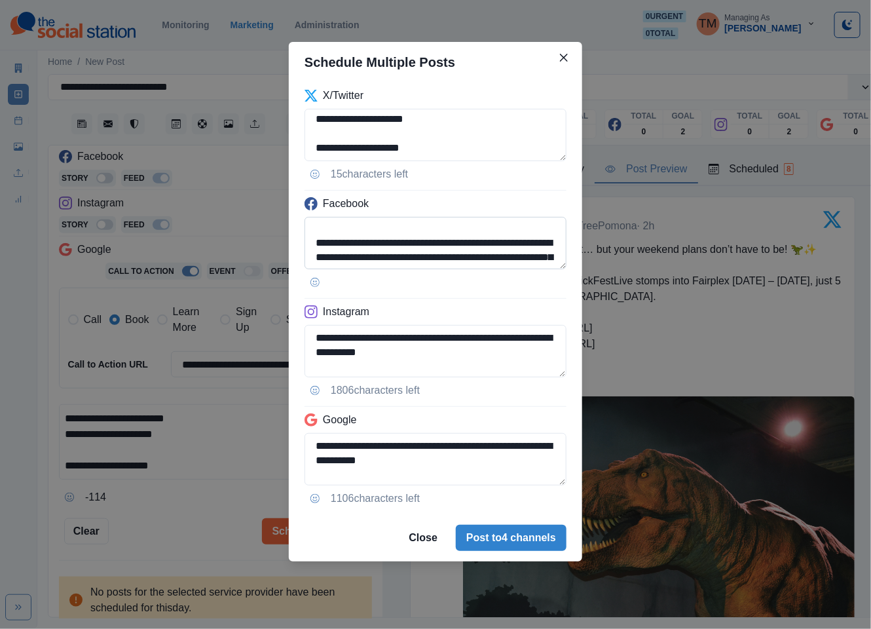
scroll to position [39, 0]
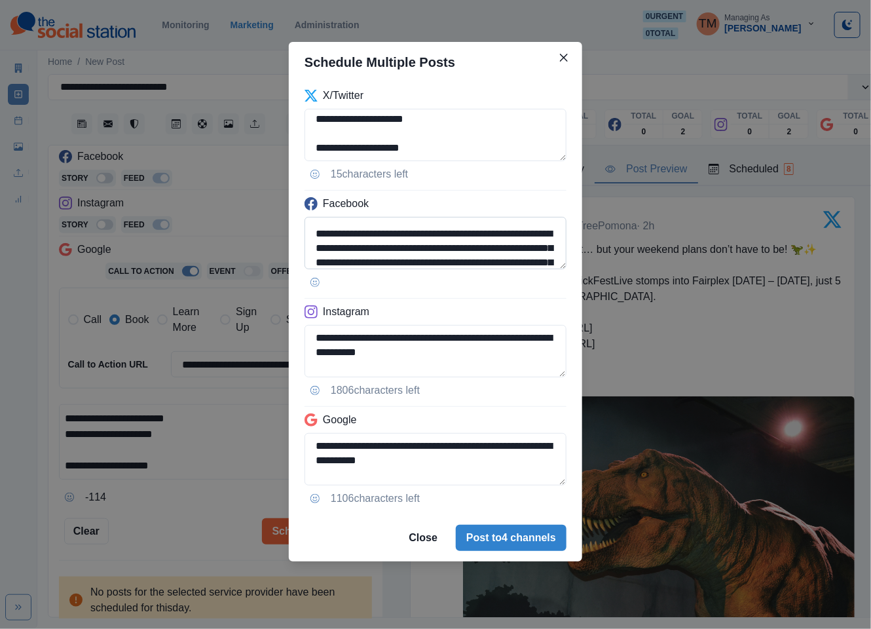
click at [471, 236] on textarea "**********" at bounding box center [435, 243] width 262 height 52
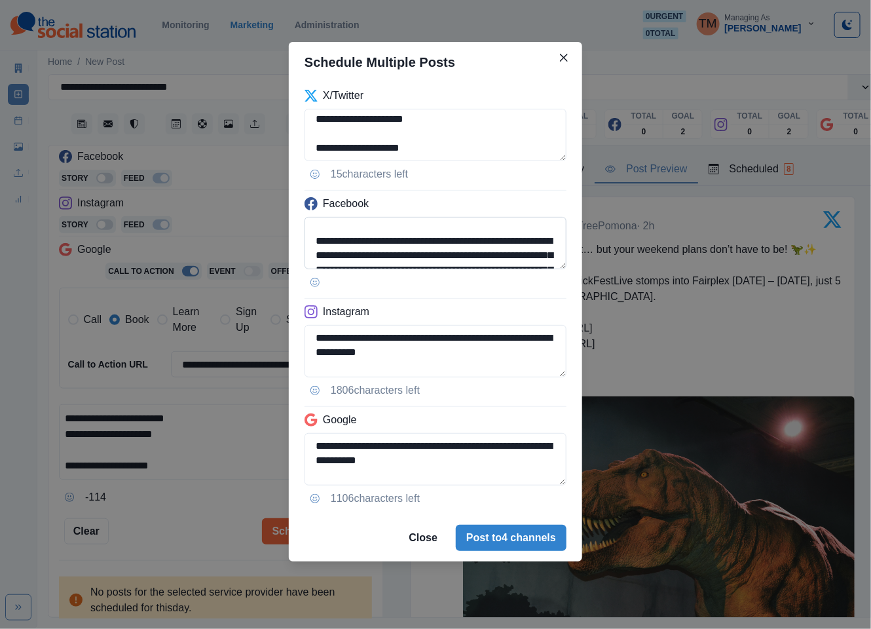
paste textarea
type textarea "**********"
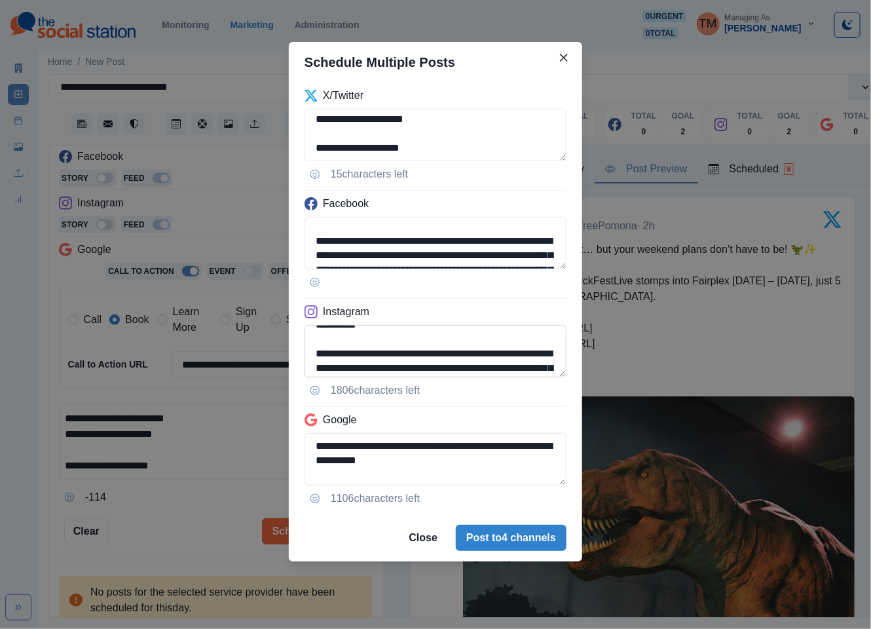
scroll to position [39, 0]
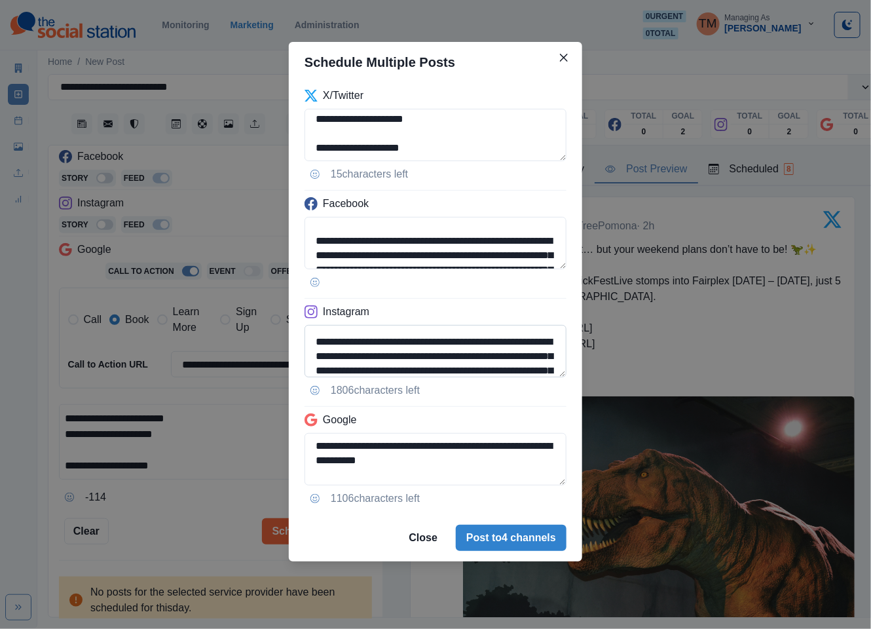
click at [469, 346] on textarea "**********" at bounding box center [435, 351] width 262 height 52
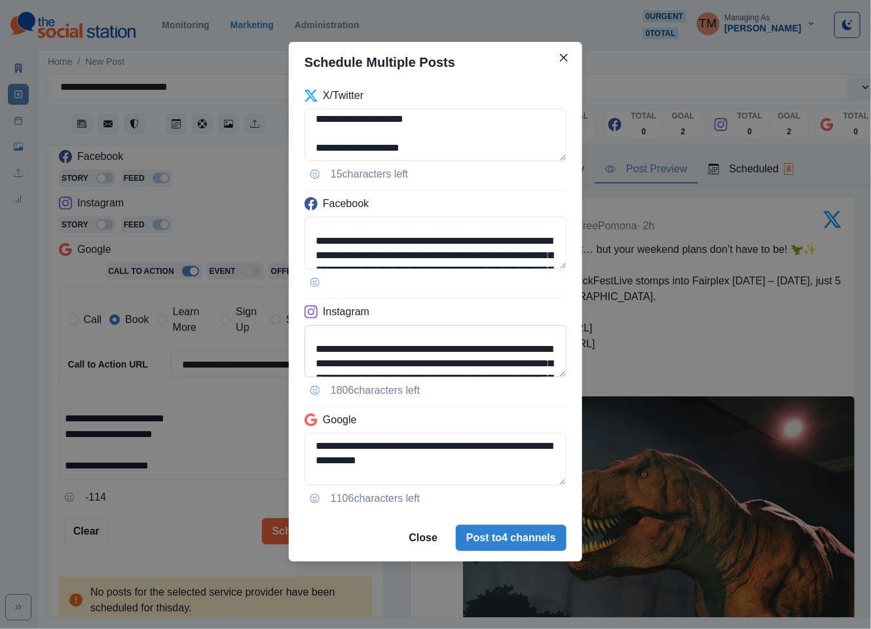
paste textarea
type textarea "**********"
click at [393, 464] on textarea "**********" at bounding box center [435, 459] width 262 height 52
paste textarea
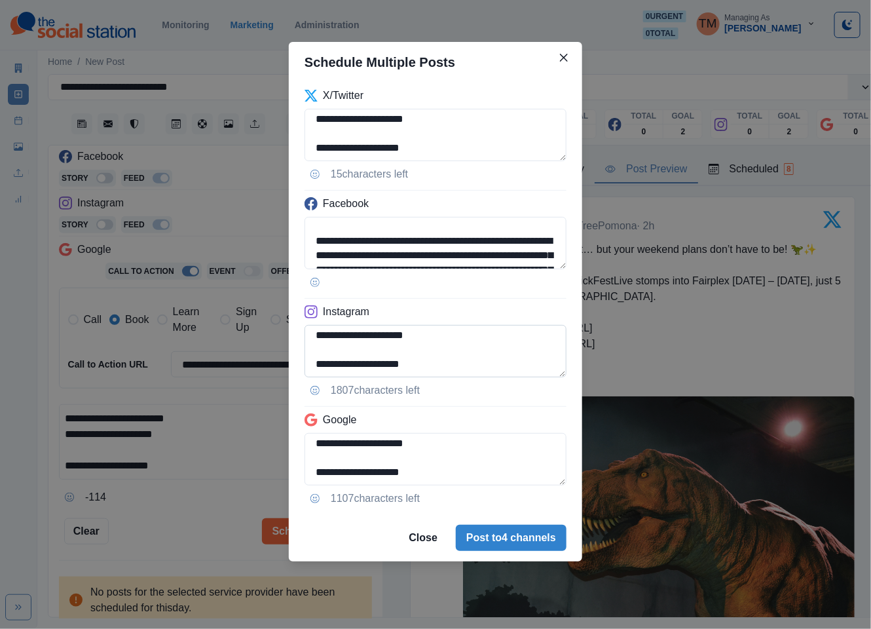
scroll to position [161, 0]
type textarea "**********"
click at [338, 342] on textarea "**********" at bounding box center [435, 351] width 262 height 52
type textarea "**********"
click at [312, 440] on textarea "**********" at bounding box center [435, 459] width 262 height 52
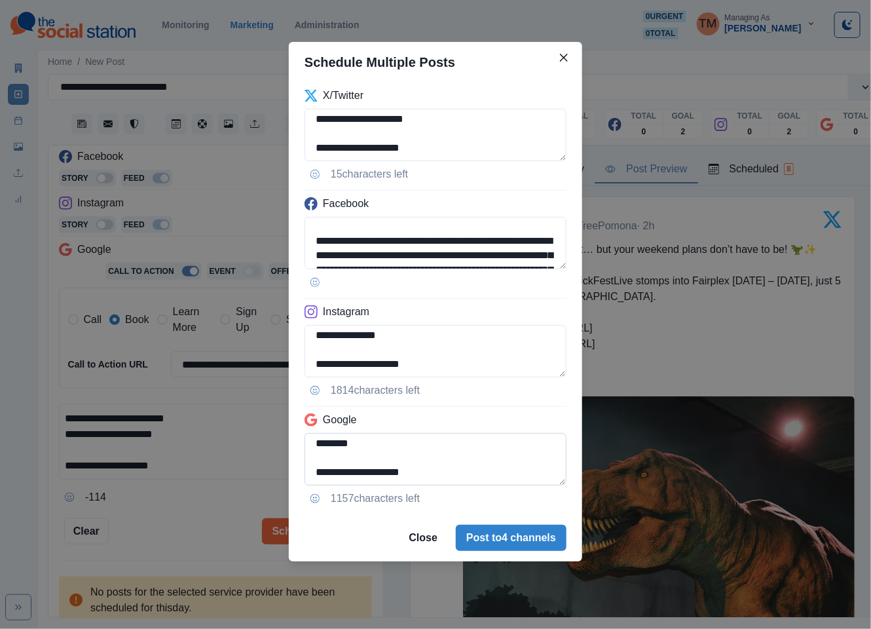
scroll to position [113, 0]
type textarea "**********"
click at [204, 503] on div "**********" at bounding box center [435, 314] width 871 height 629
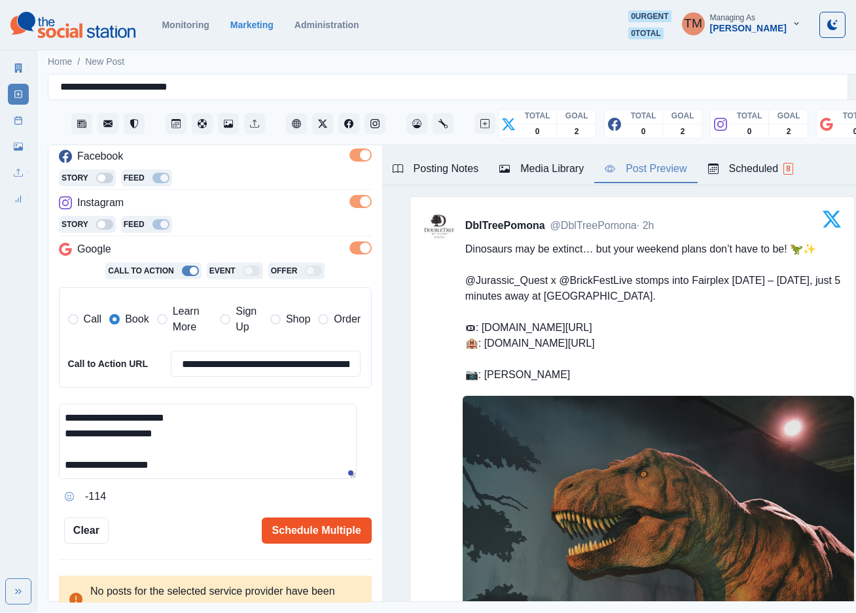
click at [317, 533] on button "Schedule Multiple" at bounding box center [317, 531] width 110 height 26
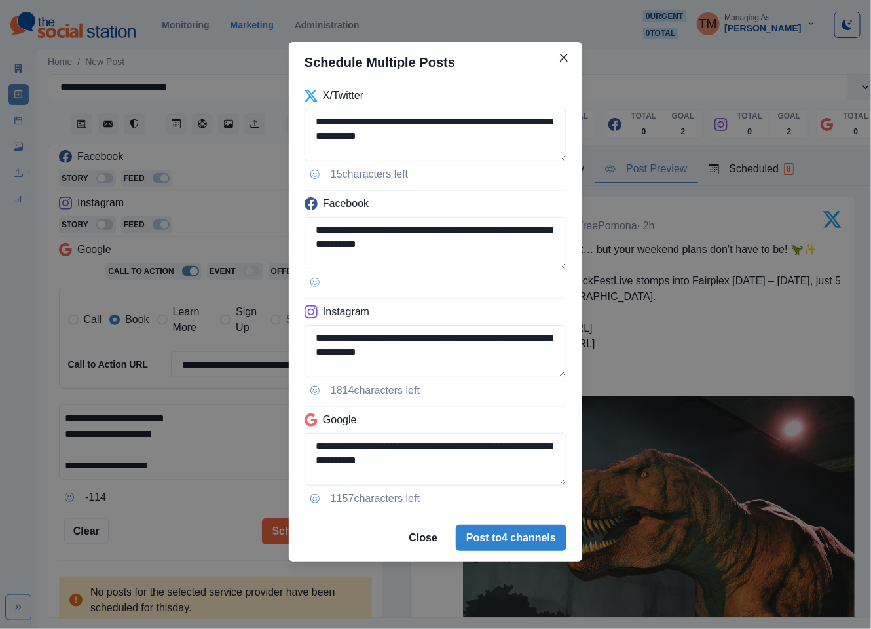
scroll to position [39, 0]
click at [352, 142] on textarea "**********" at bounding box center [435, 135] width 262 height 52
type textarea "**********"
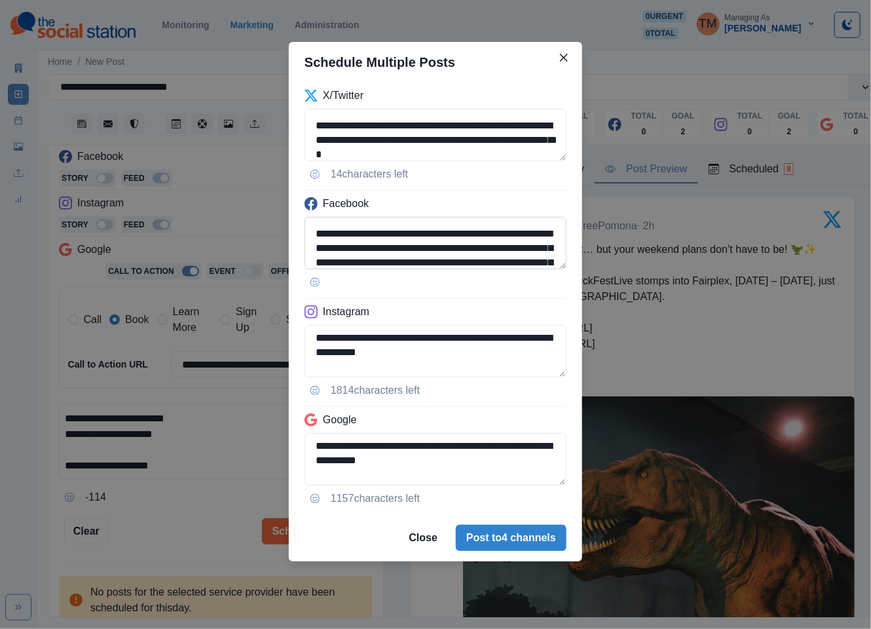
click at [350, 252] on textarea "**********" at bounding box center [435, 243] width 262 height 52
type textarea "**********"
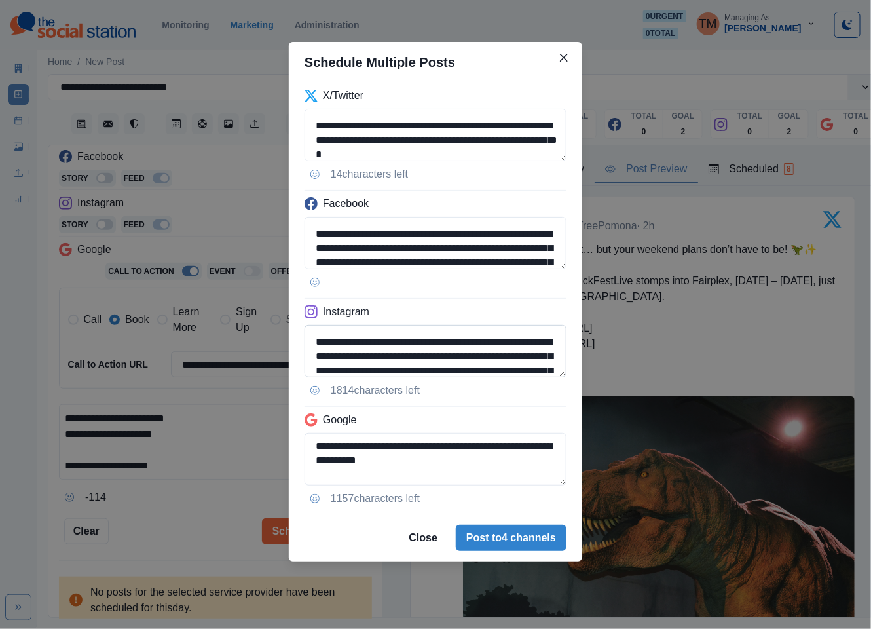
click at [350, 358] on textarea "**********" at bounding box center [435, 351] width 262 height 52
type textarea "**********"
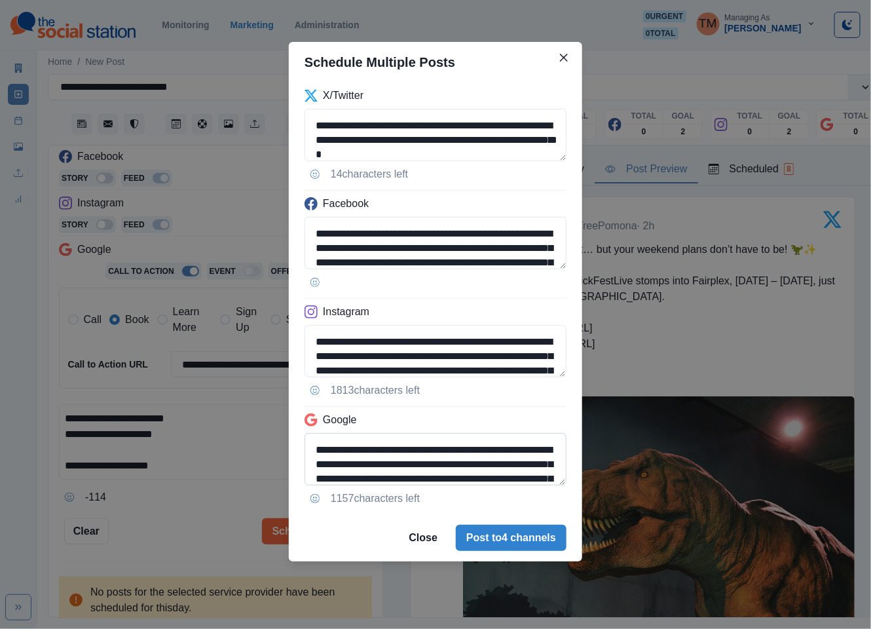
click at [352, 467] on textarea "**********" at bounding box center [435, 459] width 262 height 52
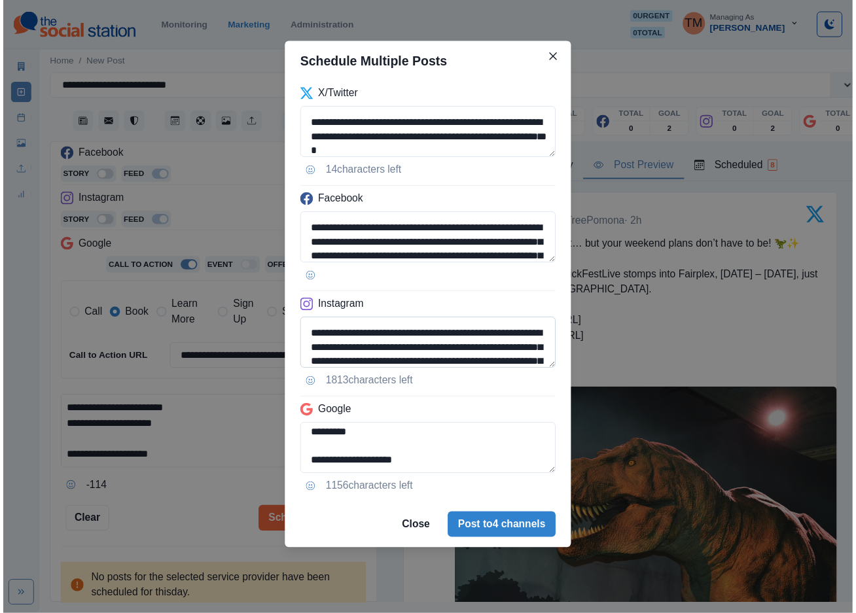
scroll to position [161, 0]
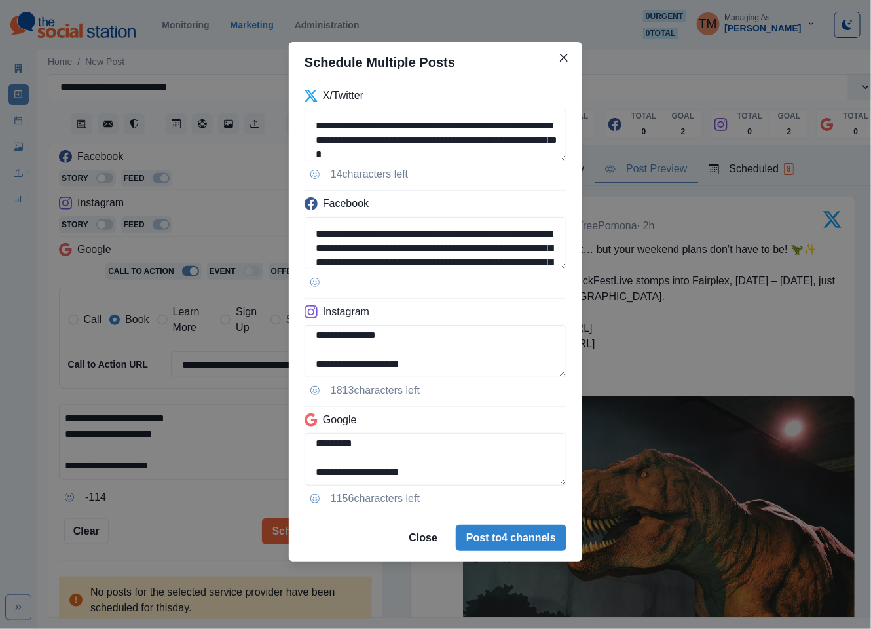
type textarea "**********"
click at [175, 517] on div "**********" at bounding box center [435, 314] width 871 height 629
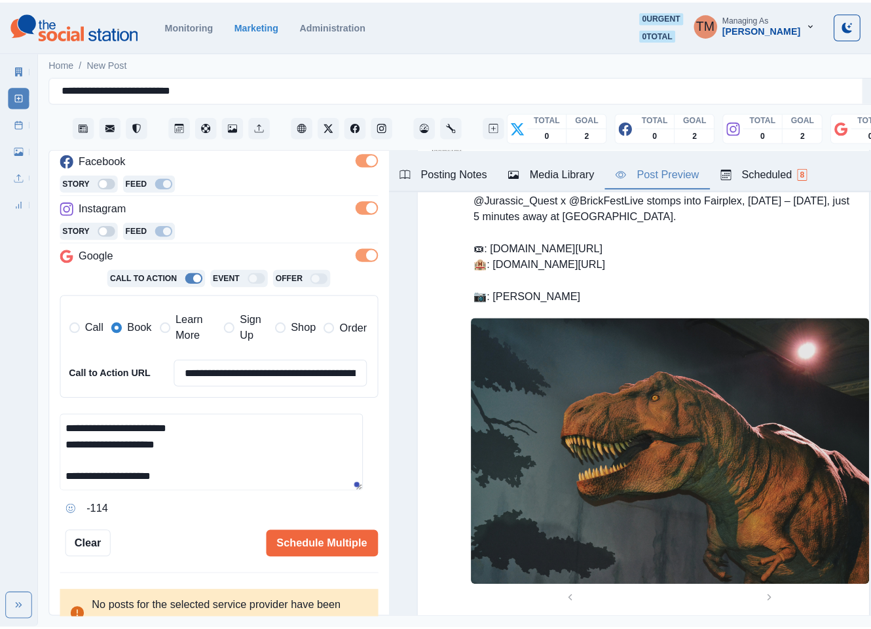
scroll to position [98, 0]
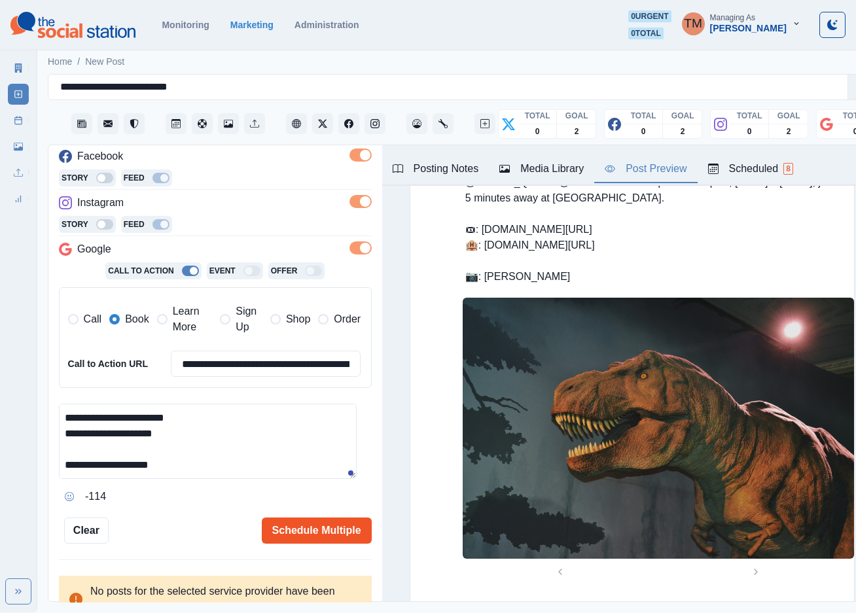
click at [309, 534] on button "Schedule Multiple" at bounding box center [317, 531] width 110 height 26
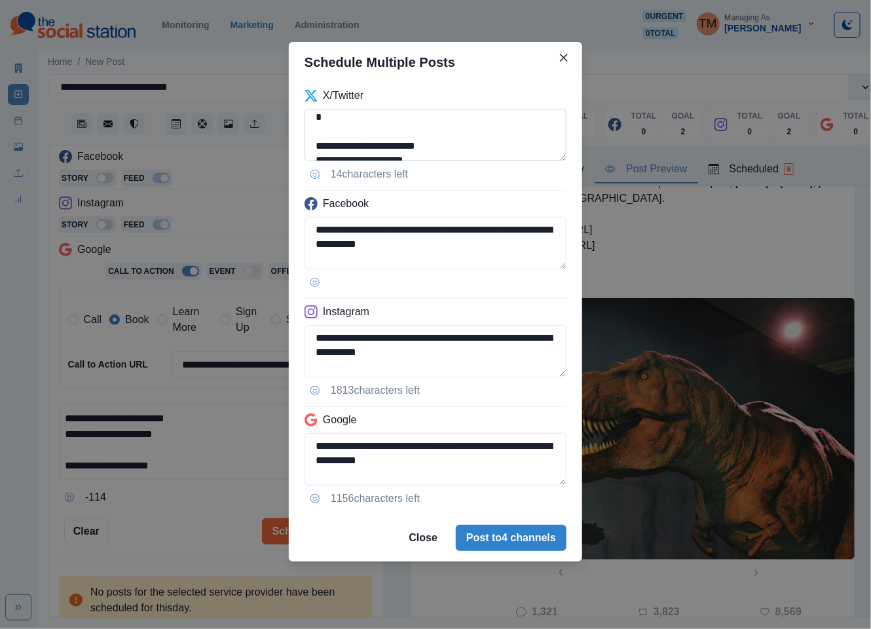
scroll to position [79, 0]
click at [388, 120] on textarea "**********" at bounding box center [435, 135] width 262 height 52
type textarea "**********"
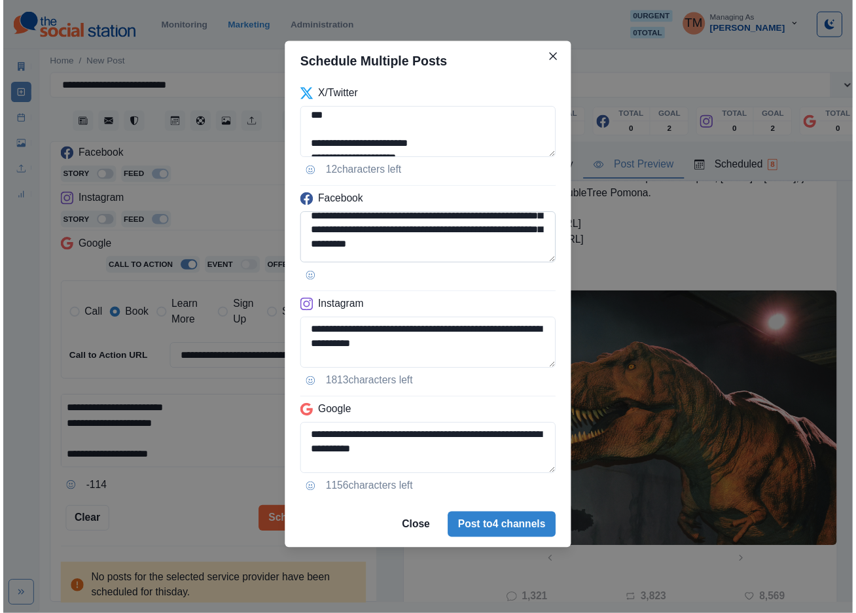
scroll to position [79, 0]
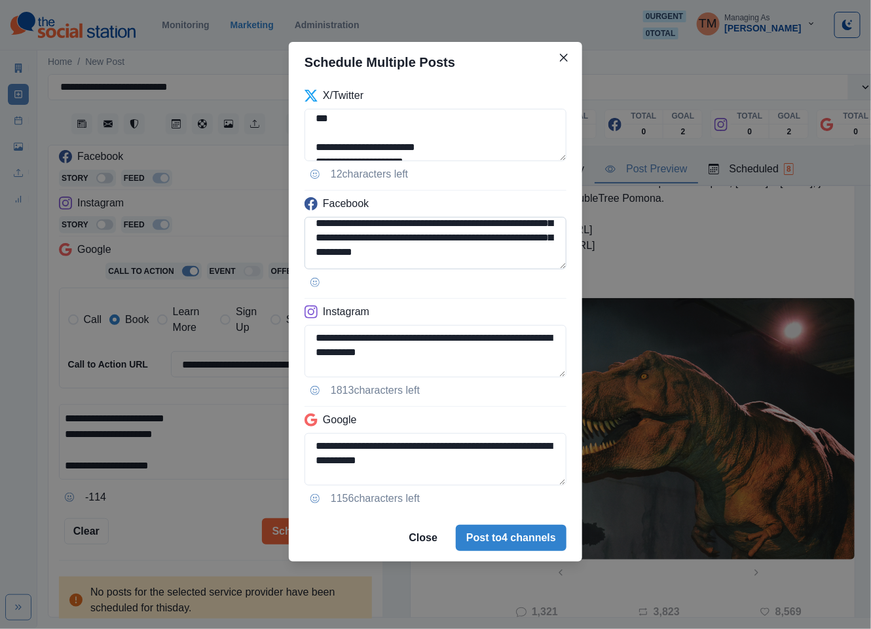
click at [562, 254] on textarea "**********" at bounding box center [435, 243] width 262 height 52
click at [189, 507] on div "**********" at bounding box center [435, 314] width 871 height 629
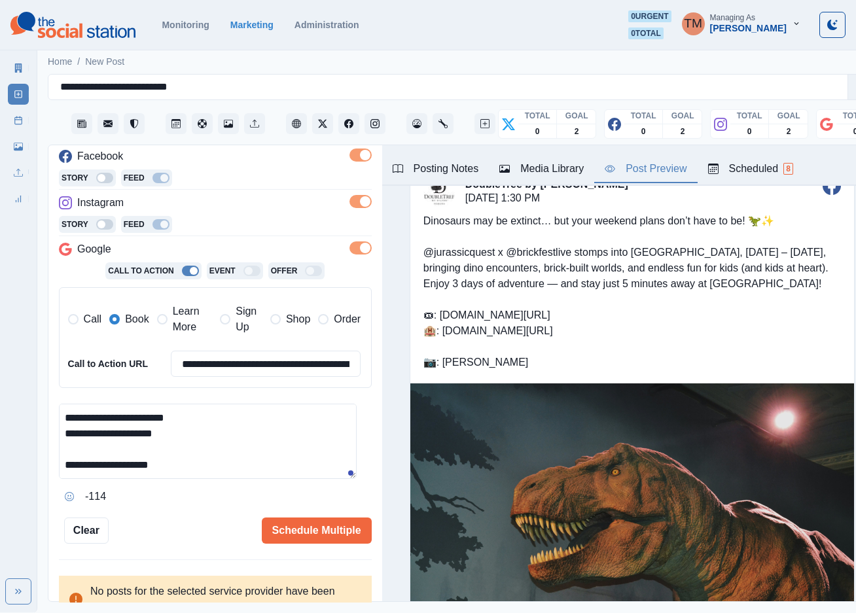
scroll to position [583, 0]
click at [323, 539] on button "Schedule Multiple" at bounding box center [317, 531] width 110 height 26
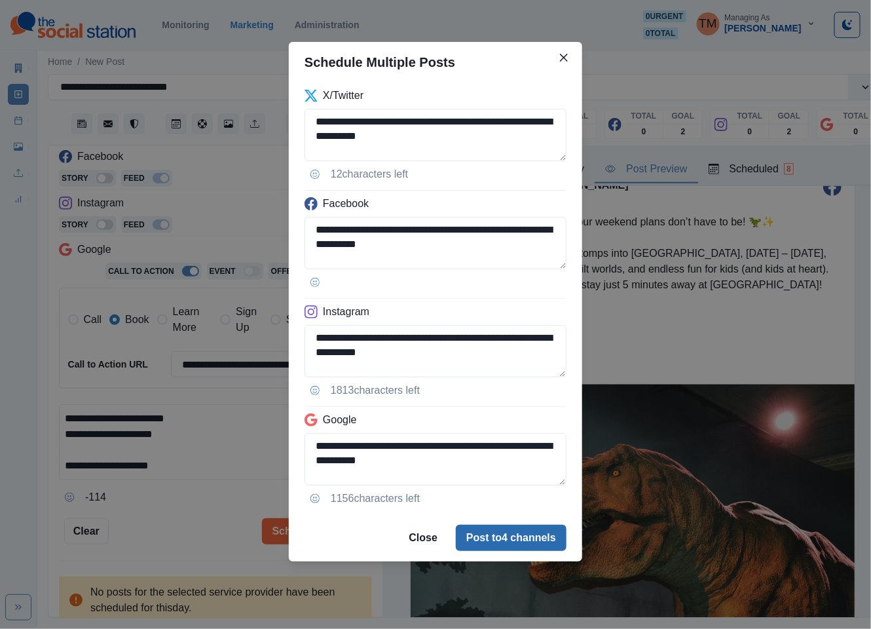
click at [513, 546] on button "Post to 4 channels" at bounding box center [511, 537] width 111 height 26
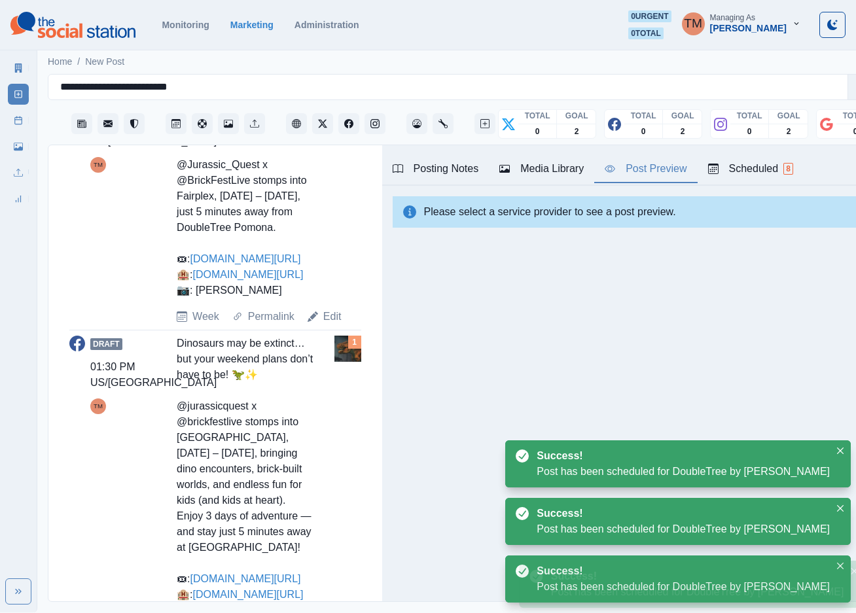
scroll to position [589, 0]
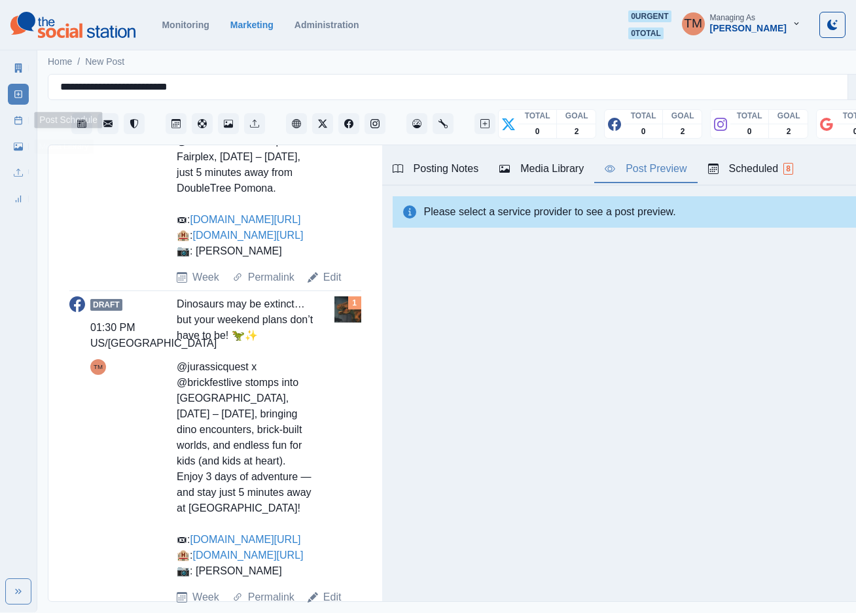
click at [18, 120] on line at bounding box center [18, 120] width 7 height 0
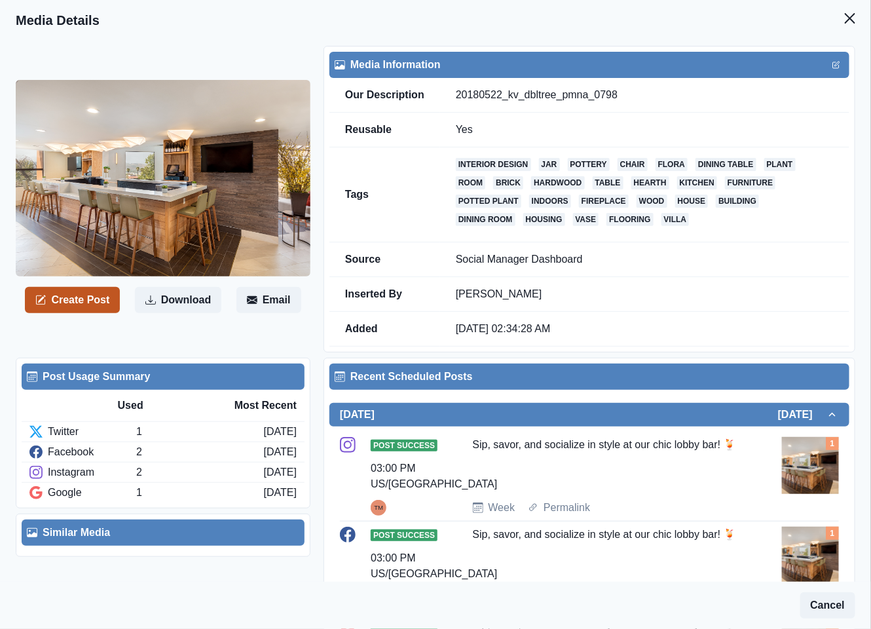
click at [71, 303] on button "Create Post" at bounding box center [72, 300] width 95 height 26
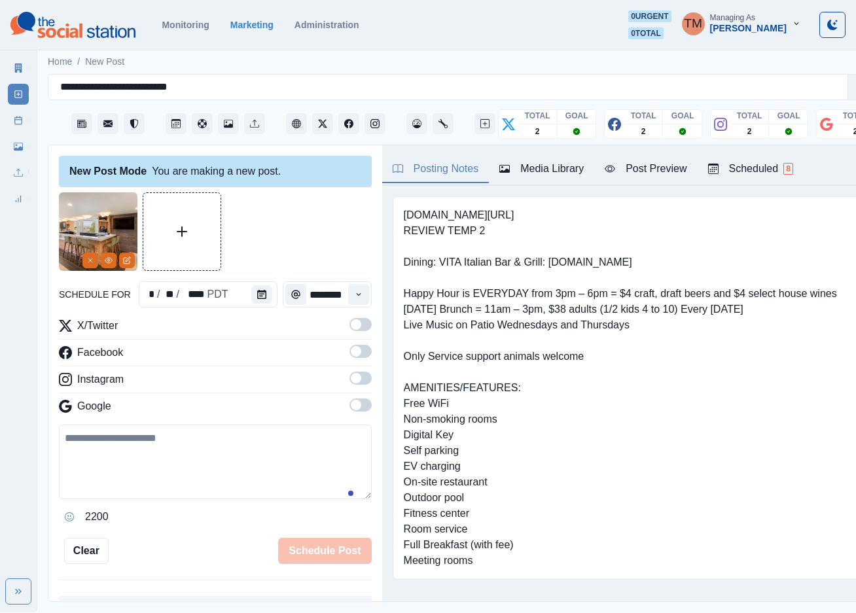
click at [168, 456] on textarea at bounding box center [215, 462] width 313 height 75
paste textarea "**********"
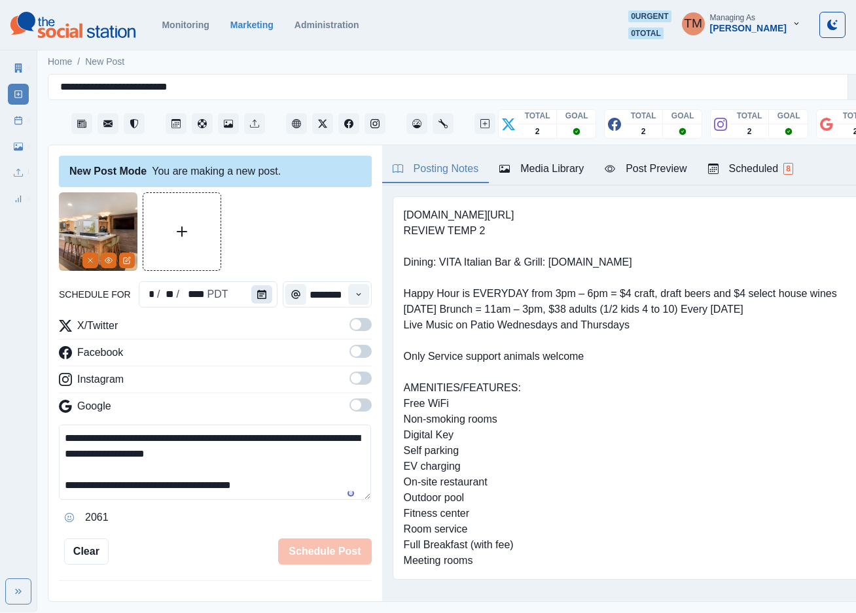
type textarea "**********"
click at [258, 297] on icon "Calendar" at bounding box center [261, 294] width 9 height 9
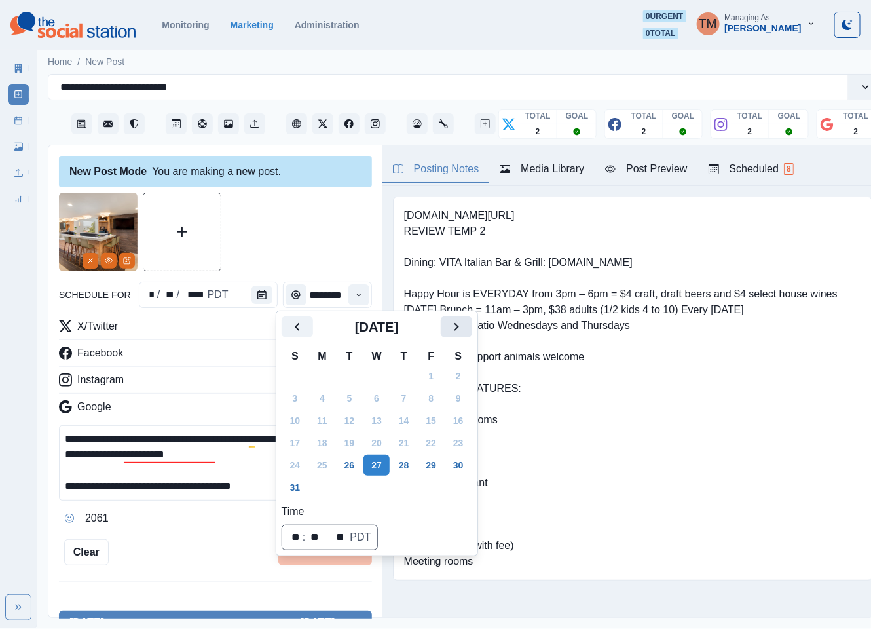
click at [464, 328] on button "Next" at bounding box center [456, 326] width 31 height 21
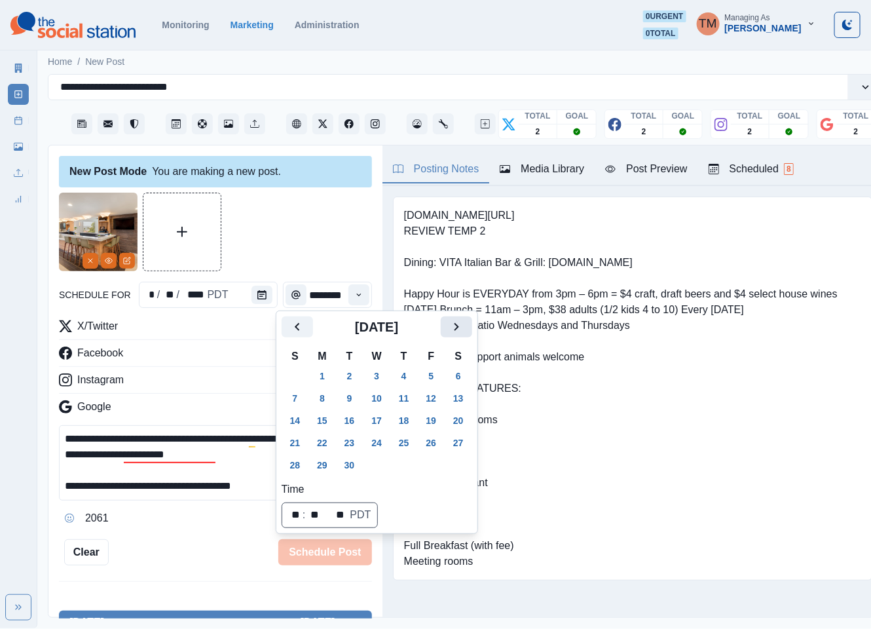
click at [464, 328] on button "Next" at bounding box center [456, 326] width 31 height 21
click at [405, 444] on button "23" at bounding box center [404, 442] width 26 height 21
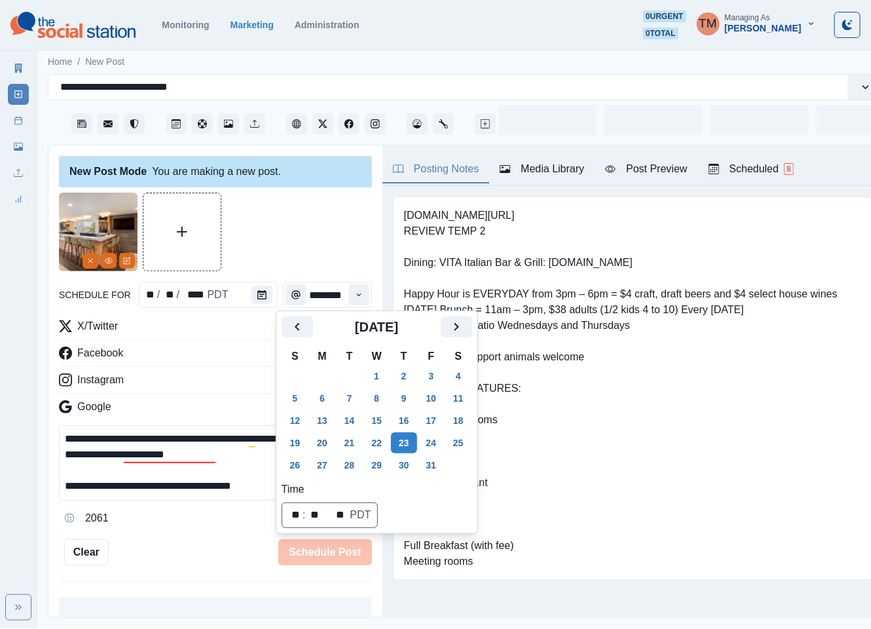
click at [309, 251] on div at bounding box center [215, 231] width 313 height 79
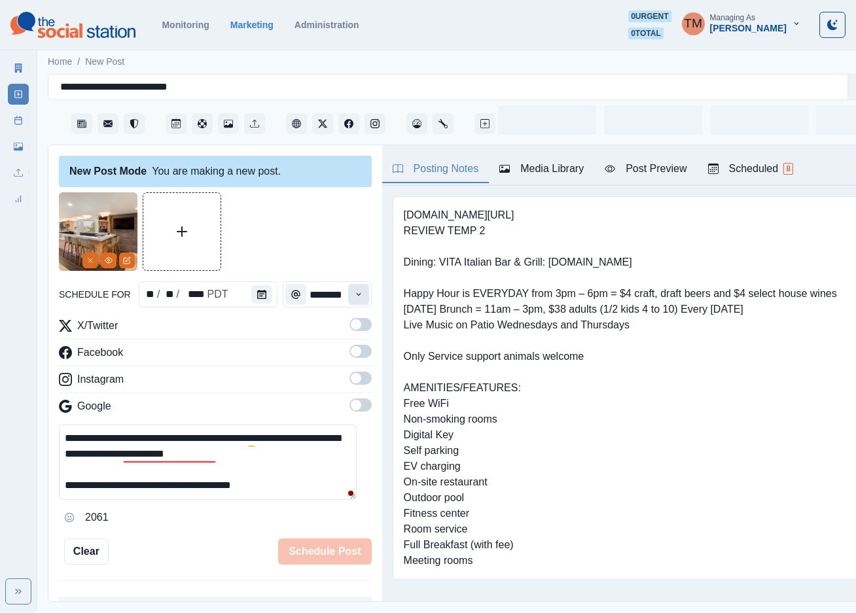
click at [354, 293] on icon "Time" at bounding box center [358, 294] width 9 height 9
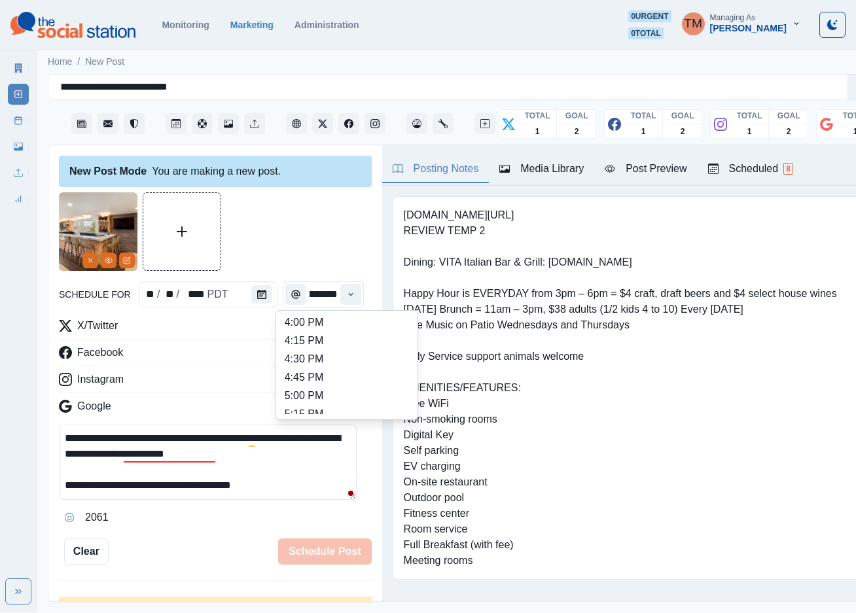
scroll to position [491, 0]
click at [331, 344] on li "3:00 PM" at bounding box center [347, 347] width 131 height 18
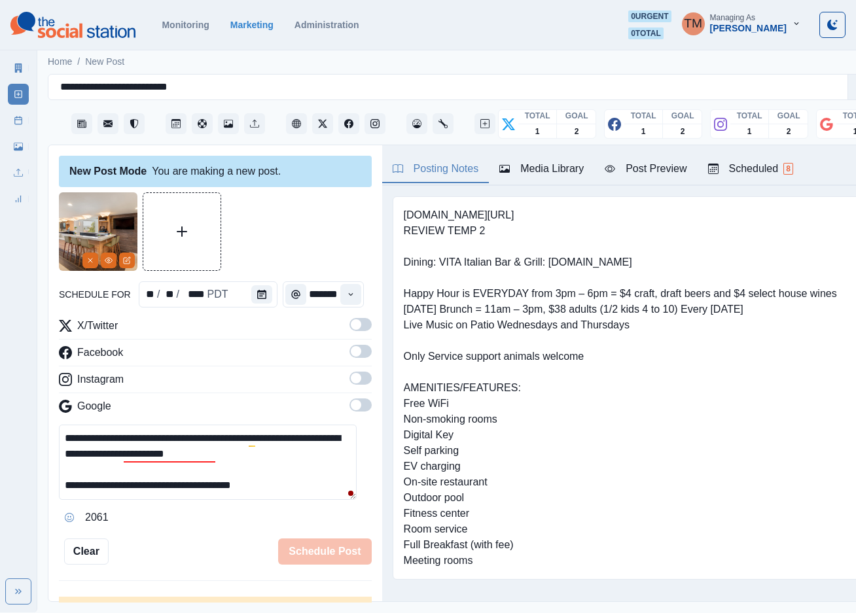
type input "*******"
click at [350, 335] on label at bounding box center [361, 328] width 22 height 21
drag, startPoint x: 344, startPoint y: 350, endPoint x: 348, endPoint y: 372, distance: 22.0
click at [351, 355] on span at bounding box center [356, 351] width 10 height 10
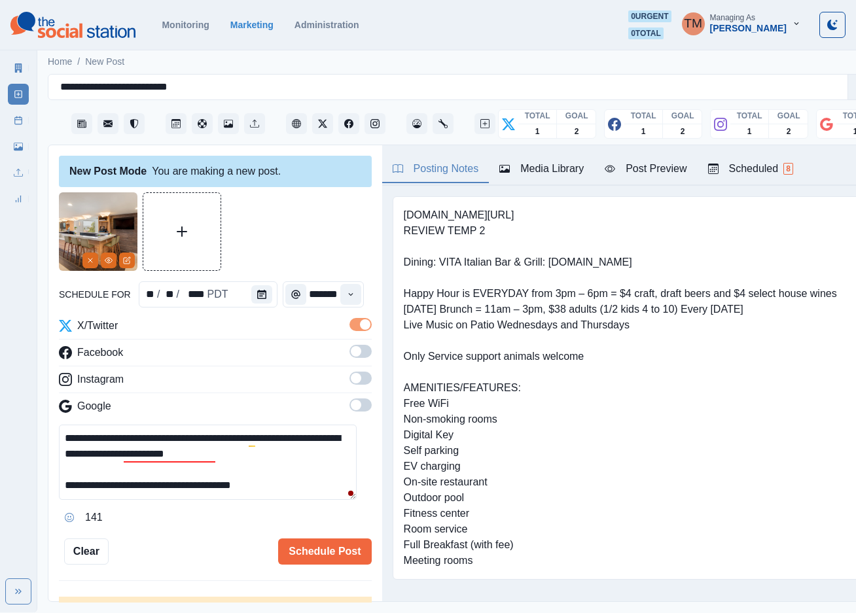
scroll to position [0, 0]
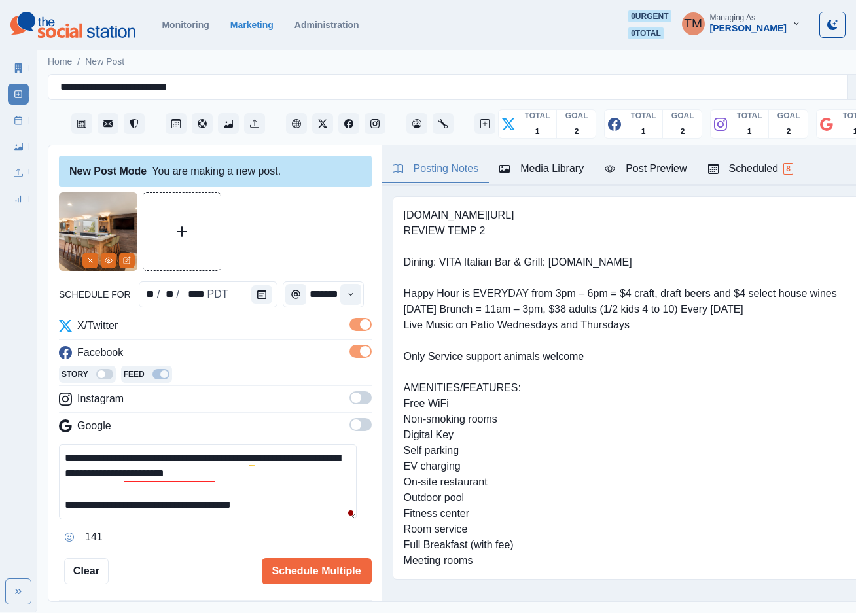
click at [351, 395] on span at bounding box center [356, 398] width 10 height 10
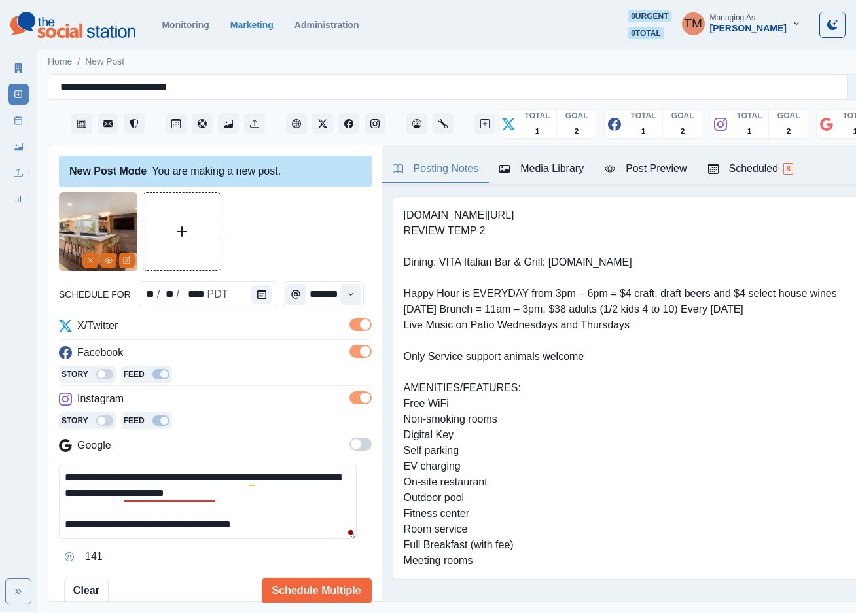
click at [350, 444] on span at bounding box center [361, 444] width 22 height 13
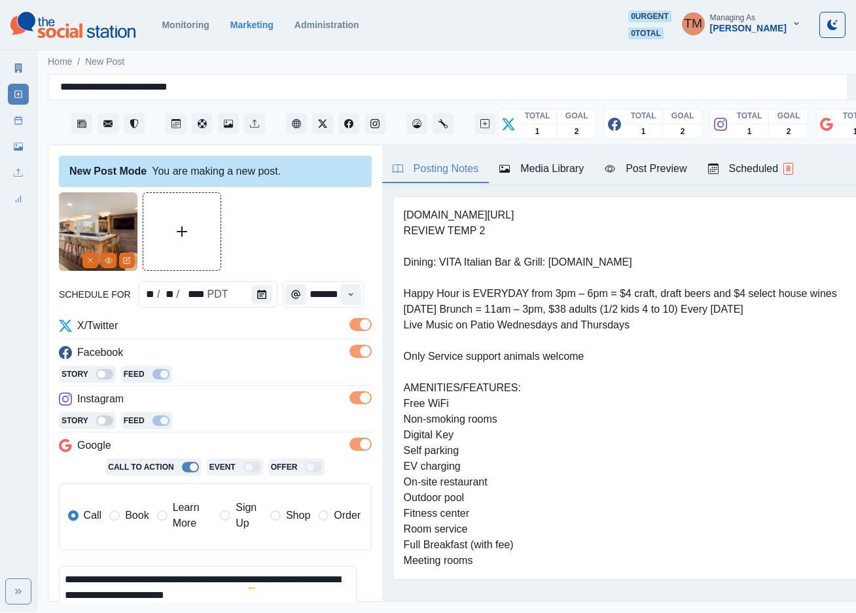
click at [136, 521] on span "Book" at bounding box center [137, 516] width 24 height 16
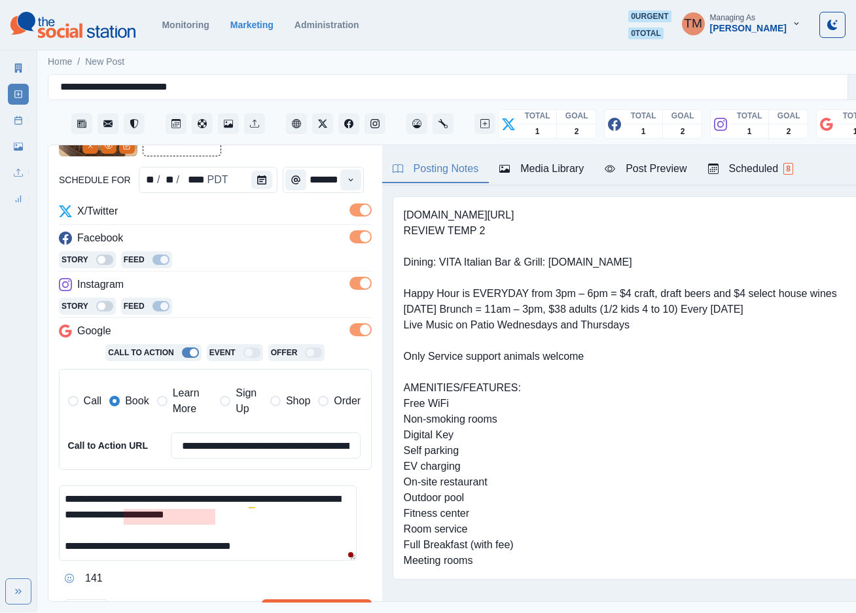
scroll to position [196, 0]
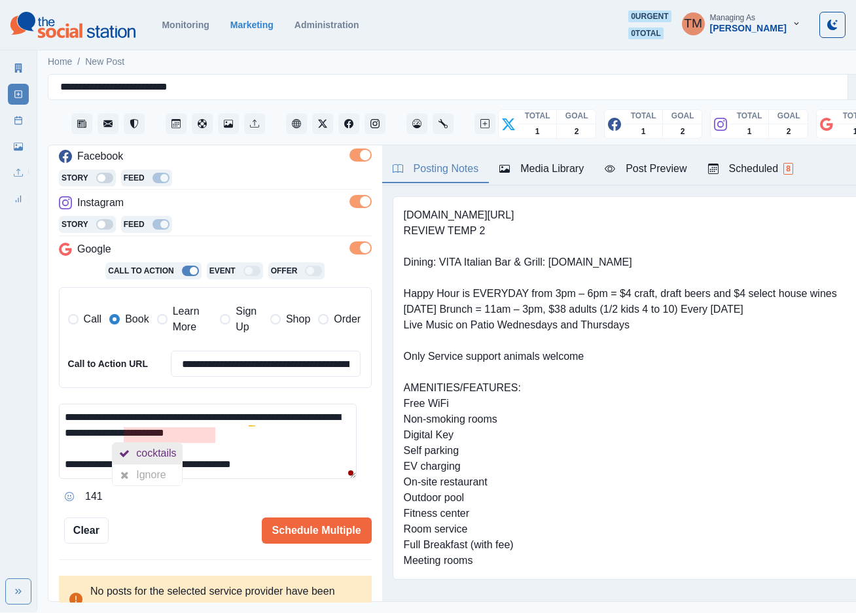
click at [169, 454] on div "cocktails" at bounding box center [158, 453] width 45 height 21
click at [335, 464] on div at bounding box center [325, 459] width 24 height 21
type textarea "**********"
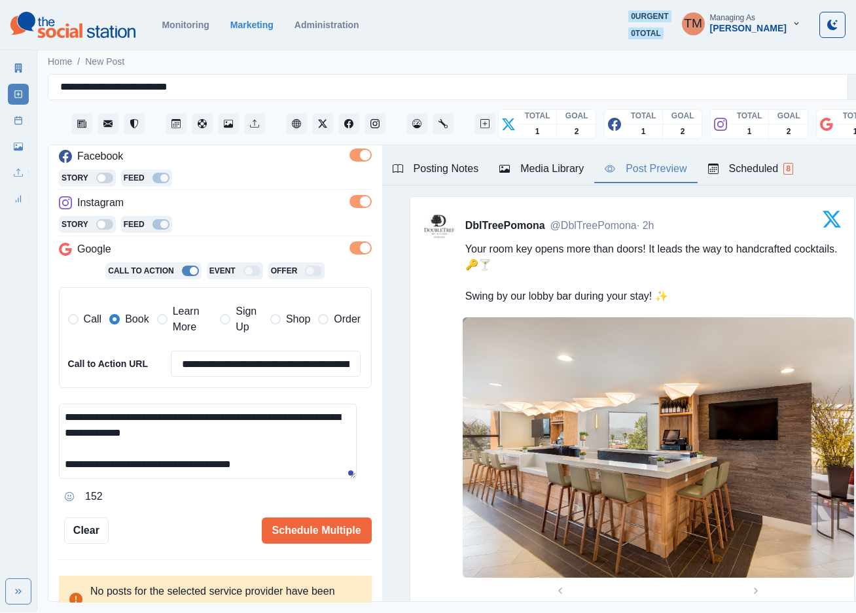
click at [651, 175] on div "Post Preview" at bounding box center [646, 169] width 82 height 16
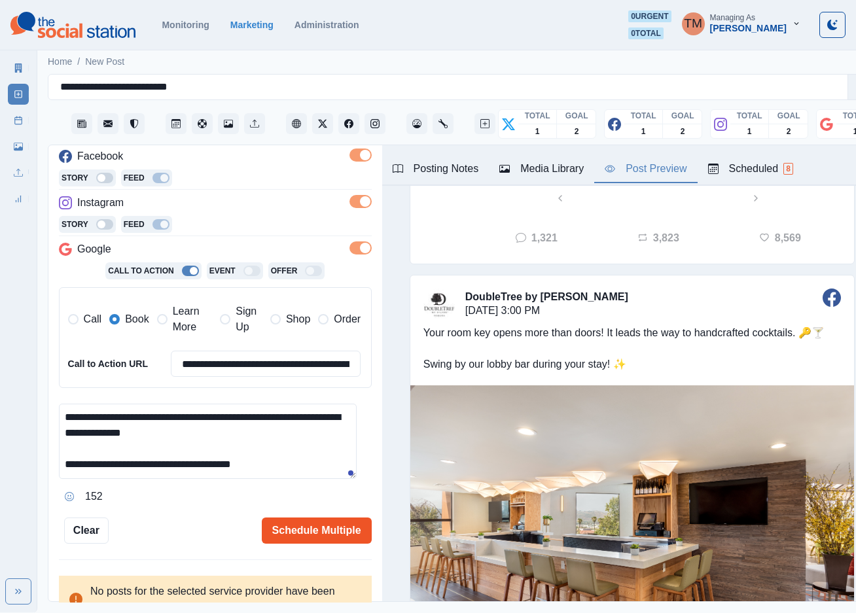
click at [282, 521] on button "Schedule Multiple" at bounding box center [317, 531] width 110 height 26
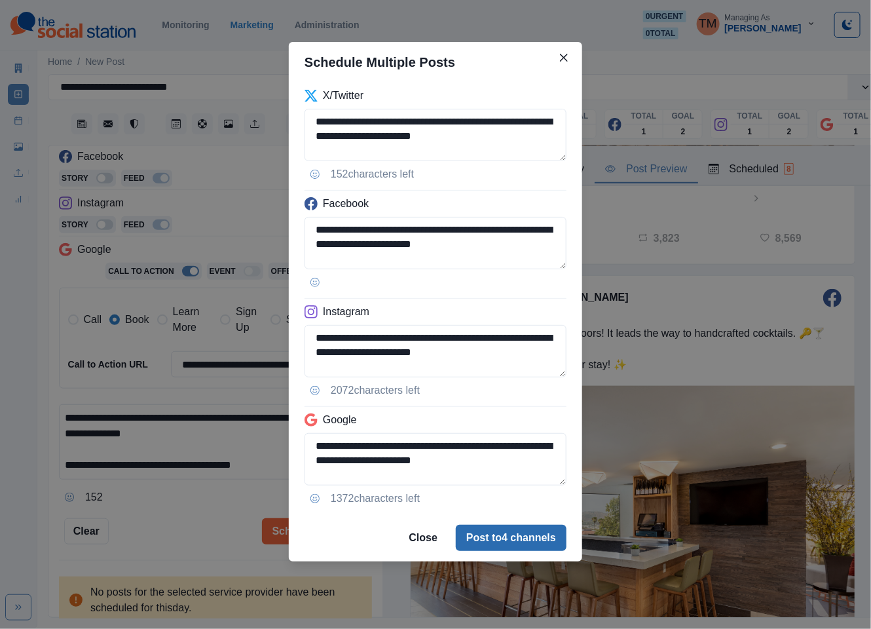
click at [513, 540] on button "Post to 4 channels" at bounding box center [511, 537] width 111 height 26
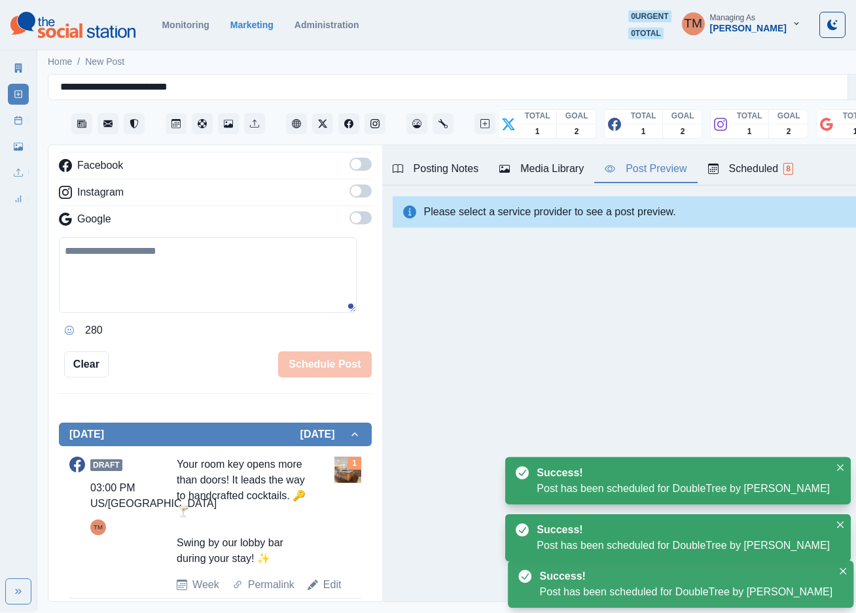
scroll to position [202, 0]
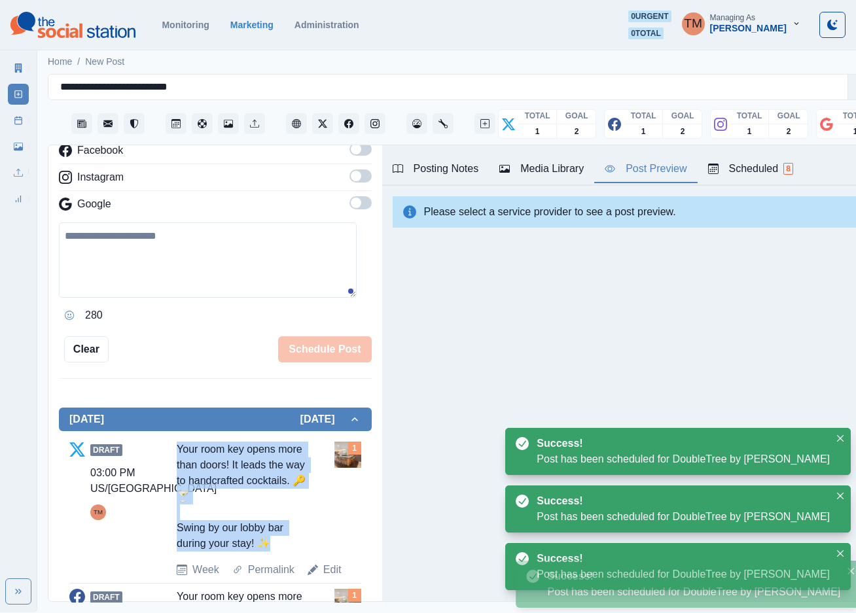
drag, startPoint x: 175, startPoint y: 444, endPoint x: 289, endPoint y: 543, distance: 150.8
click at [287, 544] on div "Draft 03:00 PM US/Pacific TM Your room key opens more than doors! It leads the …" at bounding box center [215, 510] width 292 height 136
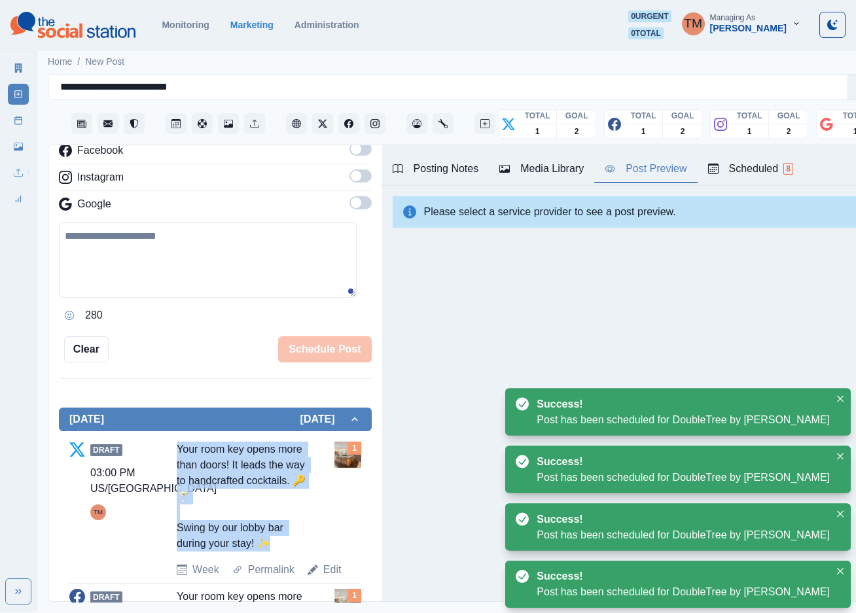
copy div "Your room key opens more than doors! It leads the way to handcrafted cocktails.…"
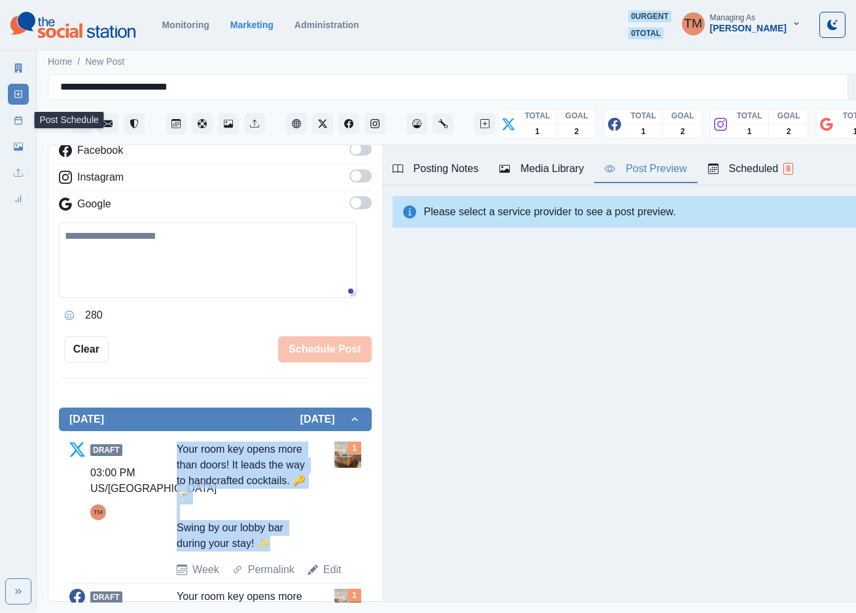
click at [20, 92] on icon at bounding box center [18, 94] width 9 height 9
drag, startPoint x: 12, startPoint y: 120, endPoint x: 20, endPoint y: 109, distance: 13.3
click at [14, 118] on link "Post Schedule" at bounding box center [18, 120] width 21 height 21
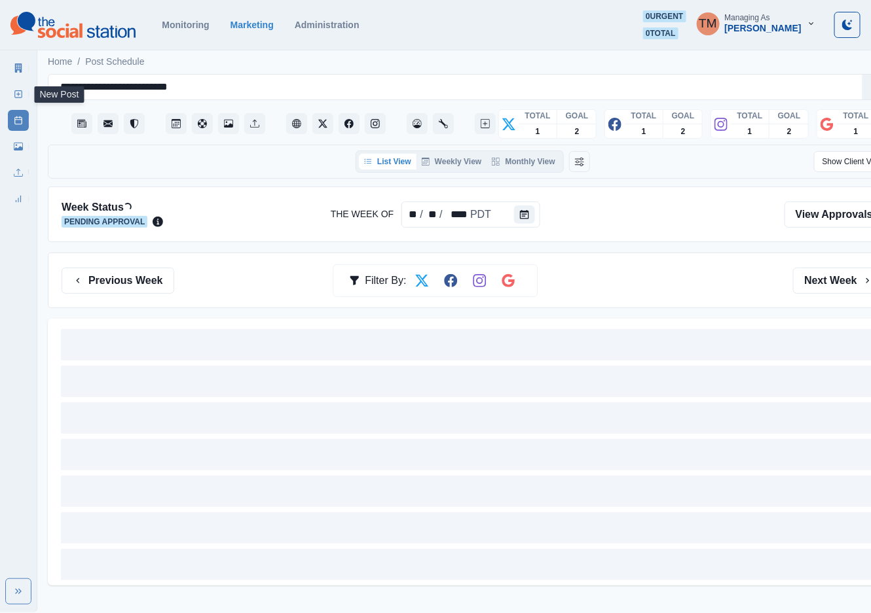
click at [22, 91] on icon at bounding box center [18, 94] width 9 height 9
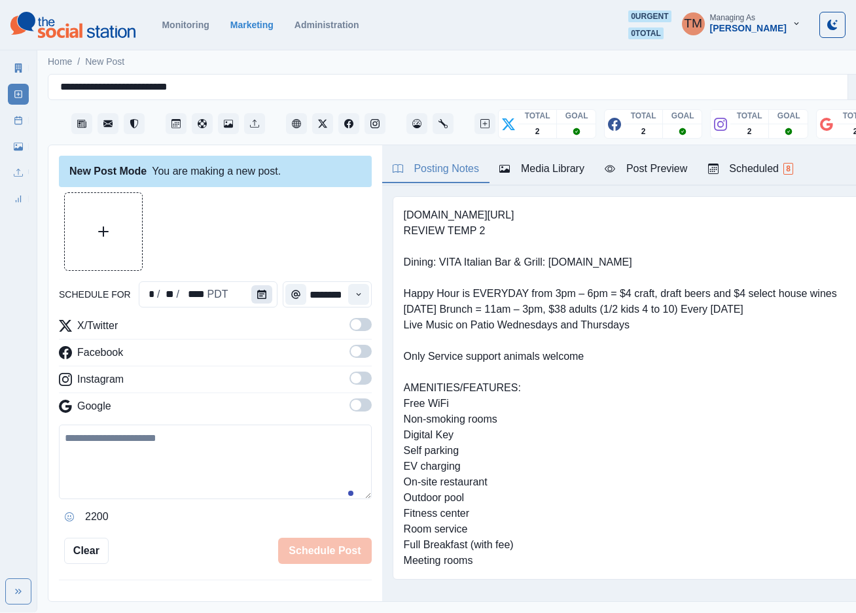
click at [257, 299] on icon "Calendar" at bounding box center [261, 294] width 9 height 9
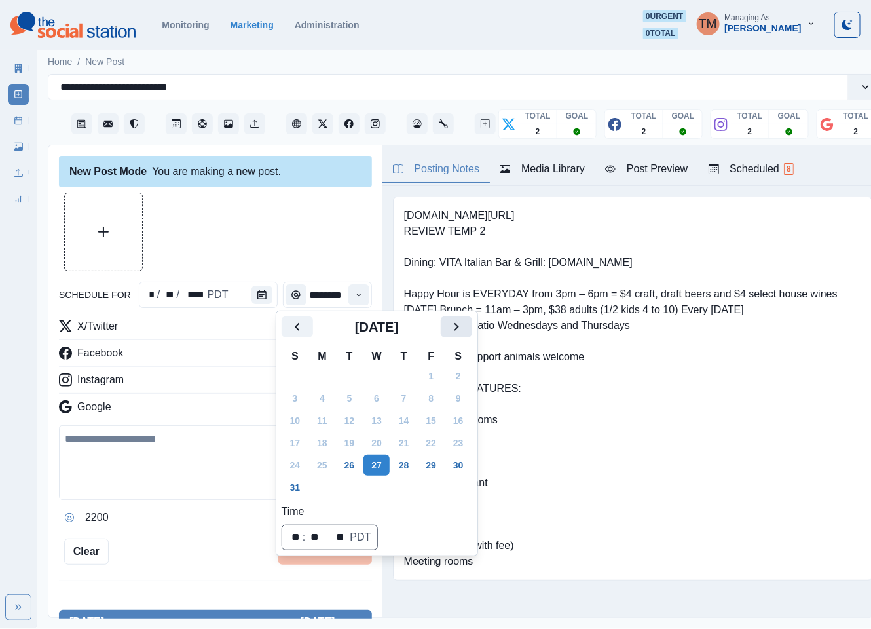
click at [456, 324] on icon "Next" at bounding box center [456, 327] width 5 height 8
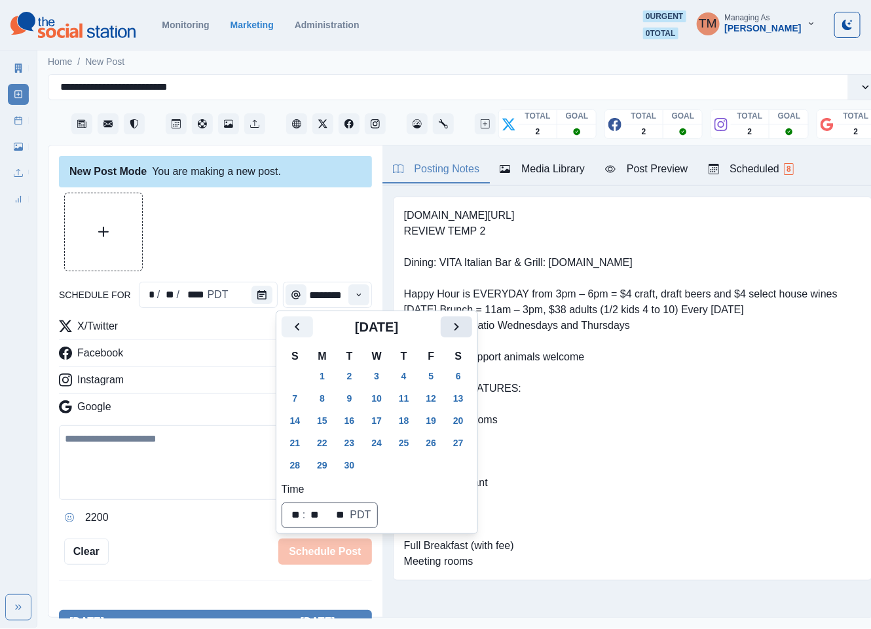
click at [456, 324] on icon "Next" at bounding box center [456, 327] width 5 height 8
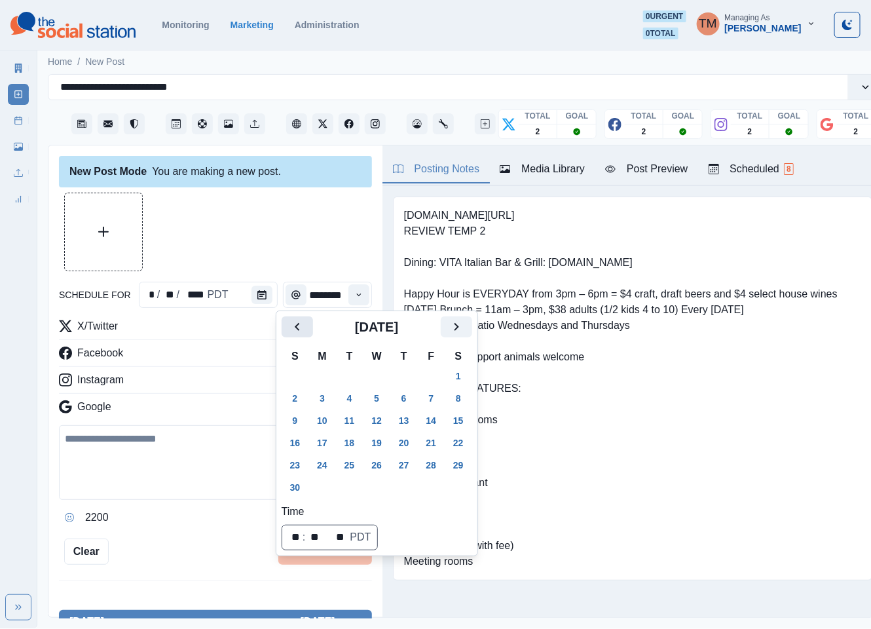
click at [297, 319] on icon "Previous" at bounding box center [297, 327] width 16 height 16
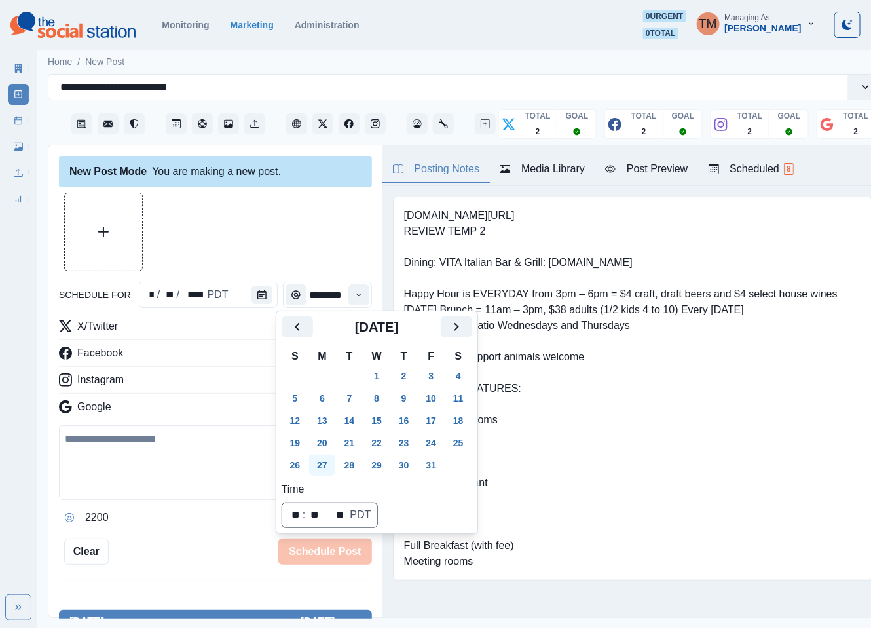
click at [326, 466] on button "27" at bounding box center [322, 464] width 26 height 21
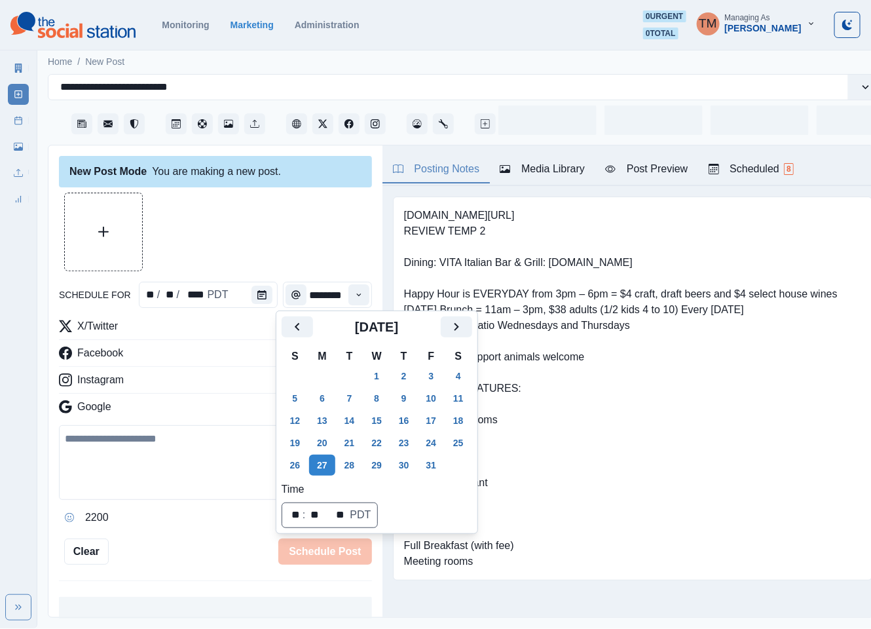
click at [251, 230] on div at bounding box center [215, 231] width 313 height 79
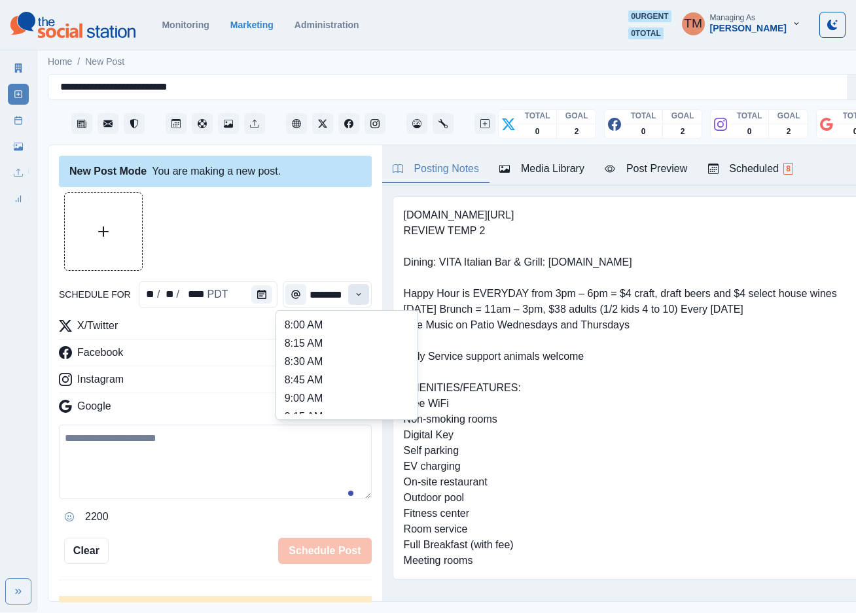
click at [354, 293] on icon "Time" at bounding box center [358, 294] width 9 height 9
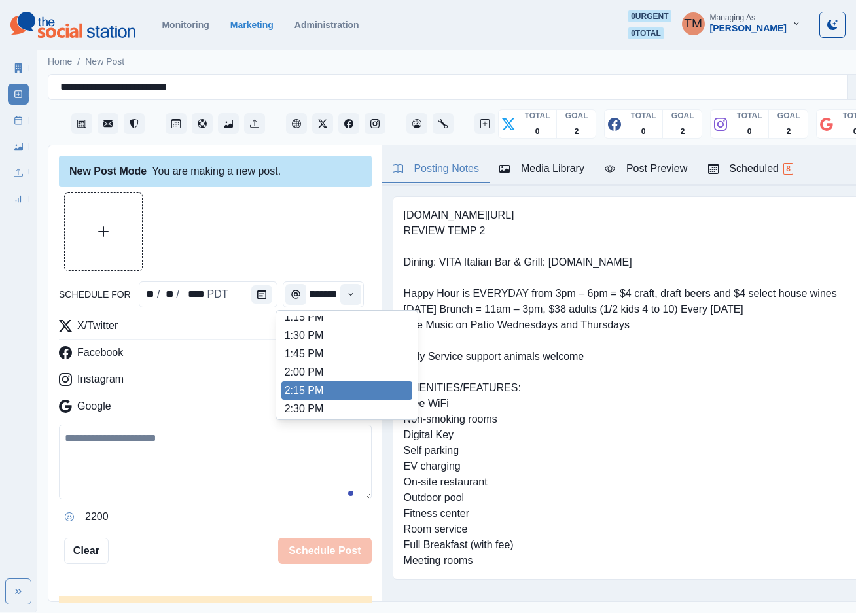
click at [314, 392] on li "2:15 PM" at bounding box center [347, 391] width 131 height 18
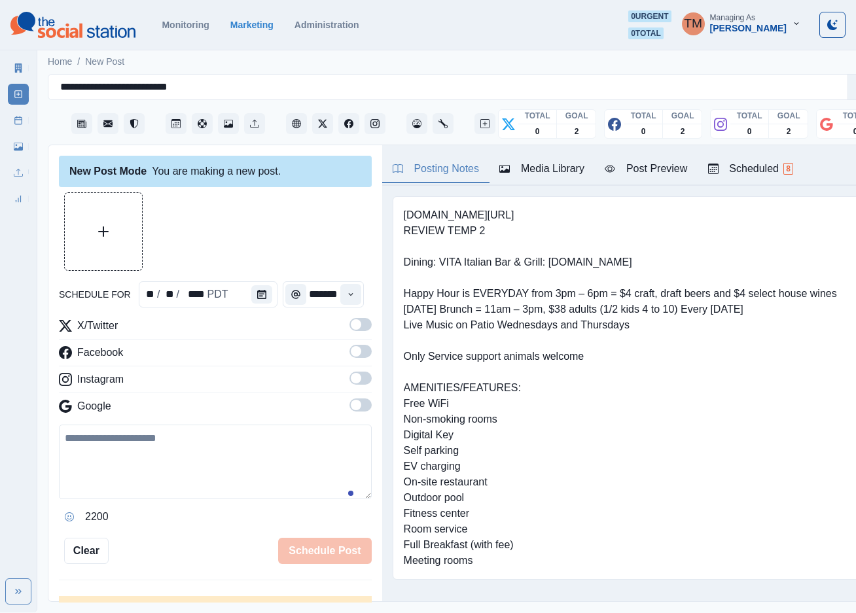
type input "*******"
drag, startPoint x: 346, startPoint y: 322, endPoint x: 352, endPoint y: 362, distance: 40.3
click at [350, 330] on span at bounding box center [361, 324] width 22 height 13
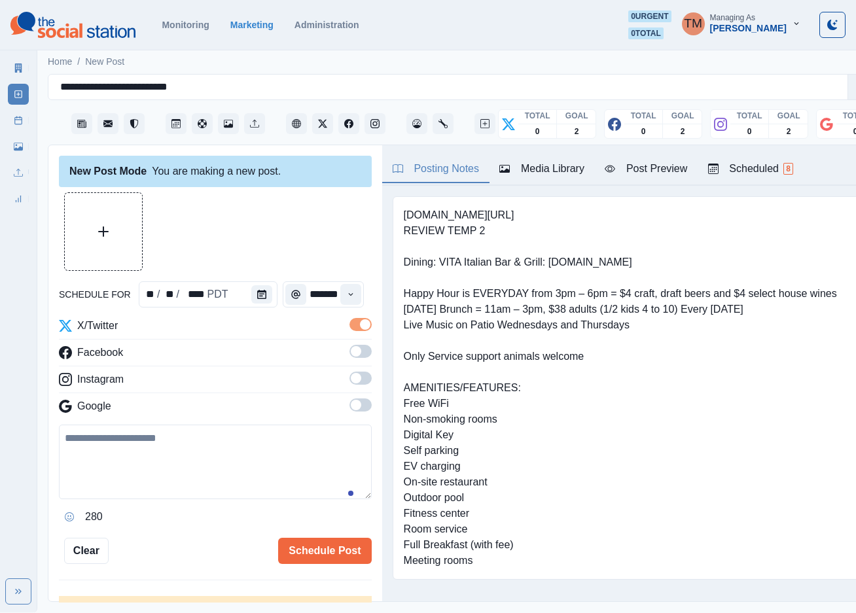
click at [352, 362] on label at bounding box center [361, 355] width 22 height 21
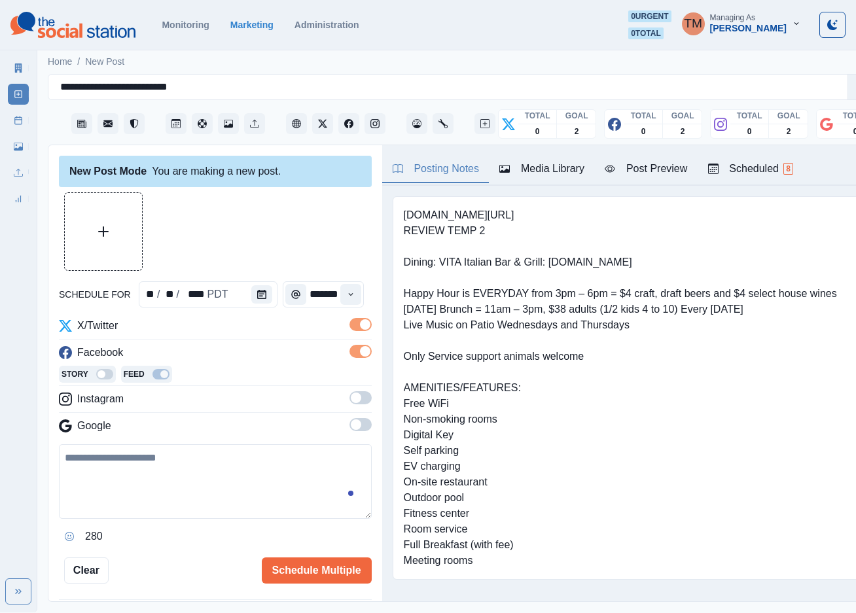
drag, startPoint x: 350, startPoint y: 397, endPoint x: 350, endPoint y: 424, distance: 27.5
click at [350, 399] on span at bounding box center [361, 398] width 22 height 13
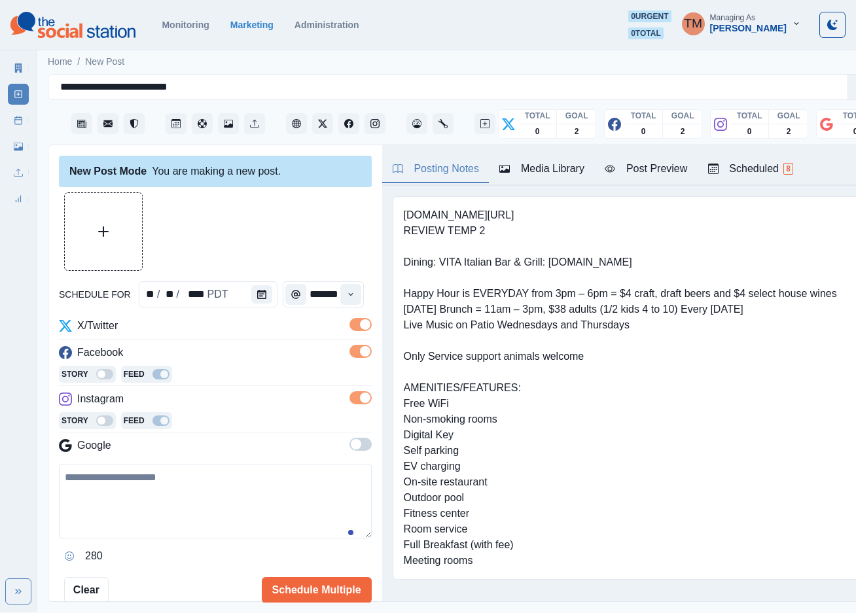
click at [350, 445] on span at bounding box center [361, 444] width 22 height 13
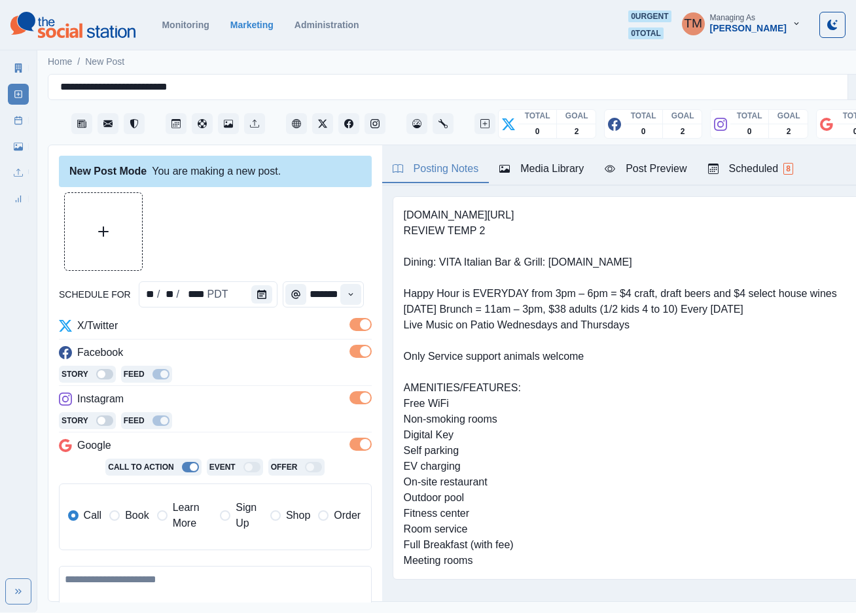
drag, startPoint x: 185, startPoint y: 522, endPoint x: 175, endPoint y: 517, distance: 10.9
click at [183, 522] on span "Learn More" at bounding box center [193, 515] width 40 height 31
click at [224, 564] on input "**********" at bounding box center [266, 560] width 191 height 26
paste input
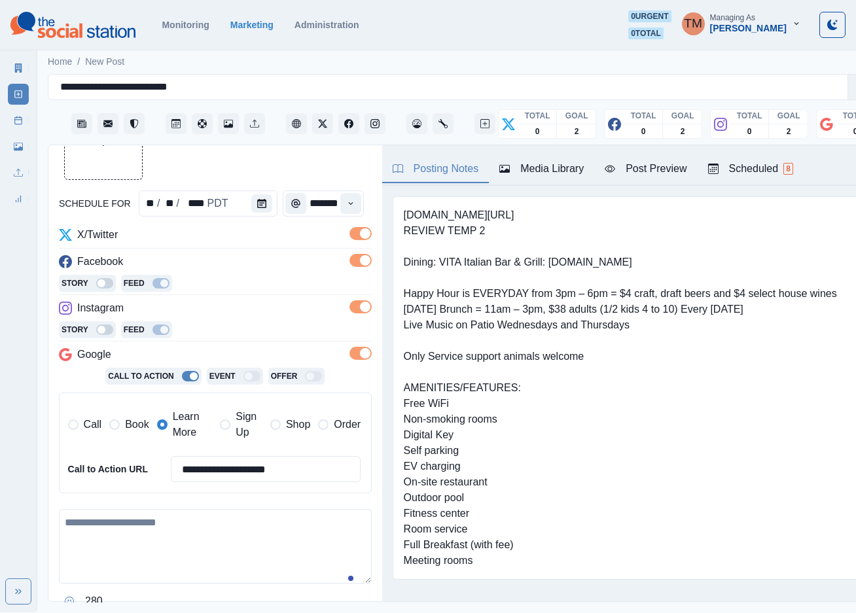
scroll to position [98, 0]
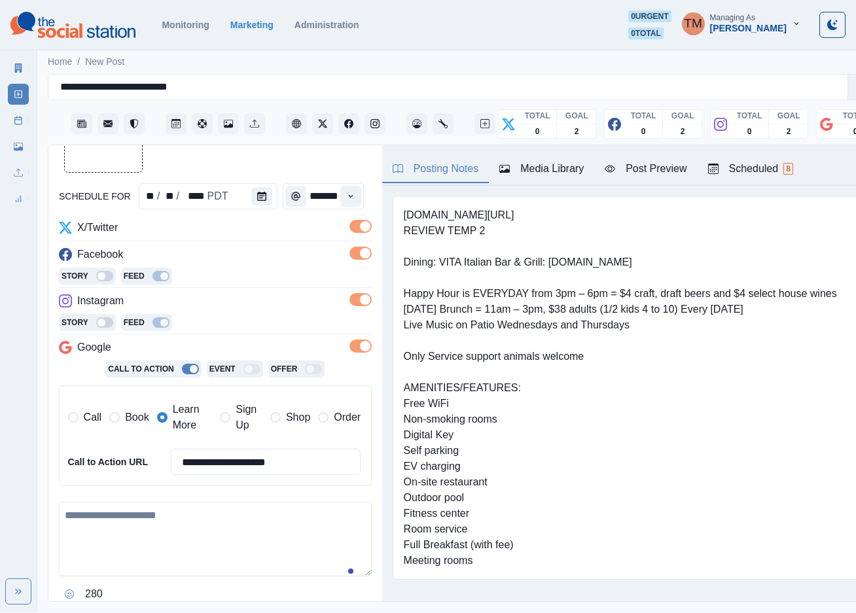
type input "**********"
click at [200, 549] on textarea at bounding box center [215, 539] width 313 height 75
drag, startPoint x: 189, startPoint y: 528, endPoint x: 193, endPoint y: 534, distance: 7.1
click at [191, 530] on textarea at bounding box center [215, 539] width 313 height 75
paste textarea "**********"
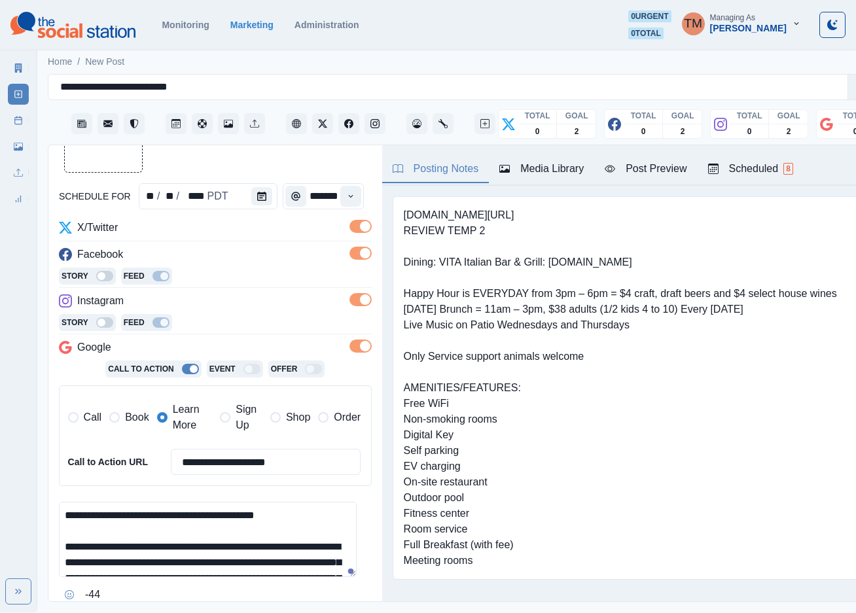
scroll to position [104, 0]
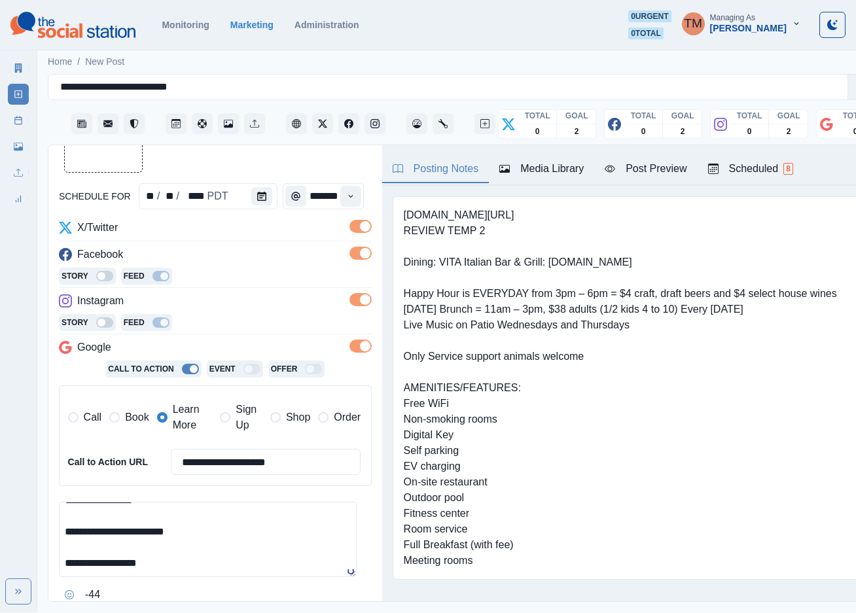
type textarea "**********"
click at [90, 161] on button "Upload Media" at bounding box center [103, 133] width 77 height 77
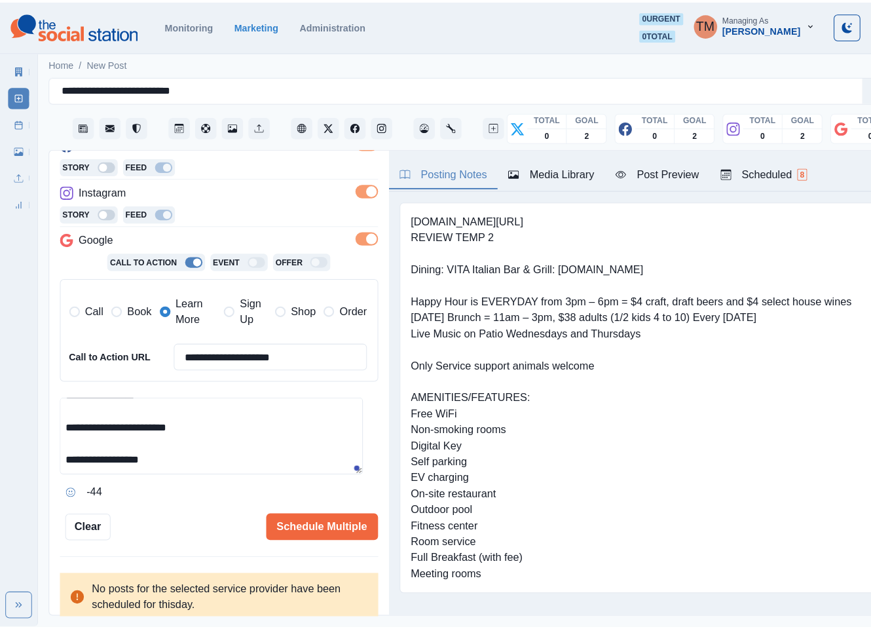
scroll to position [213, 0]
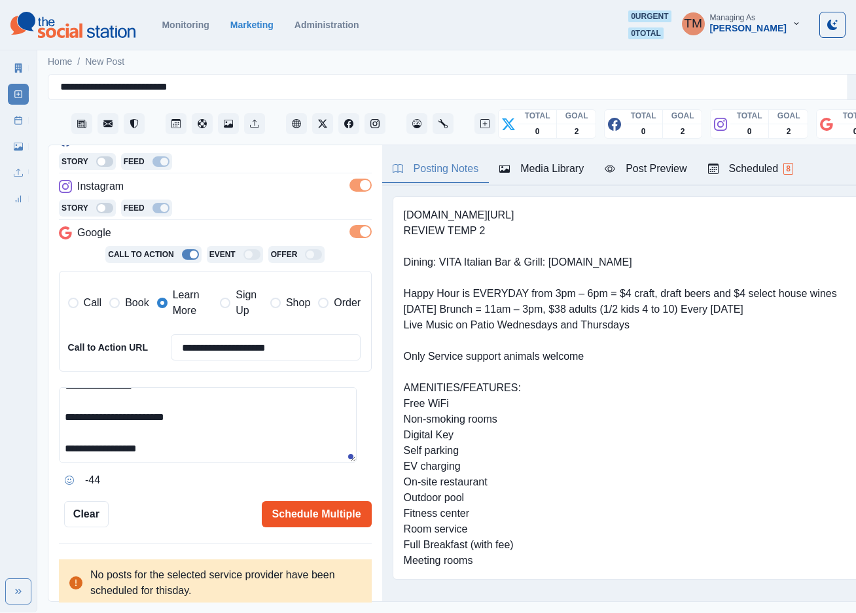
click at [314, 515] on button "Schedule Multiple" at bounding box center [317, 514] width 110 height 26
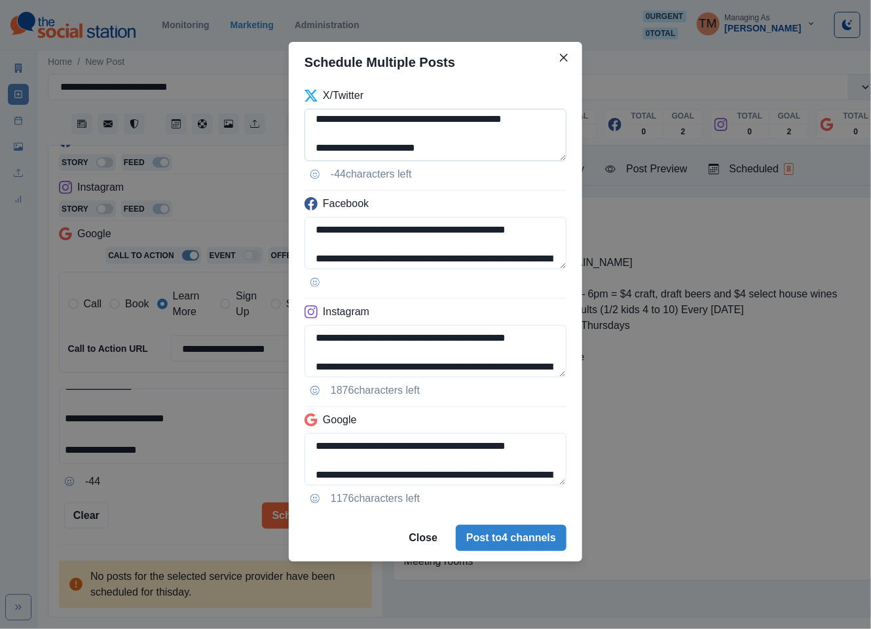
scroll to position [79, 0]
click at [474, 130] on textarea "**********" at bounding box center [435, 135] width 262 height 52
type textarea "**********"
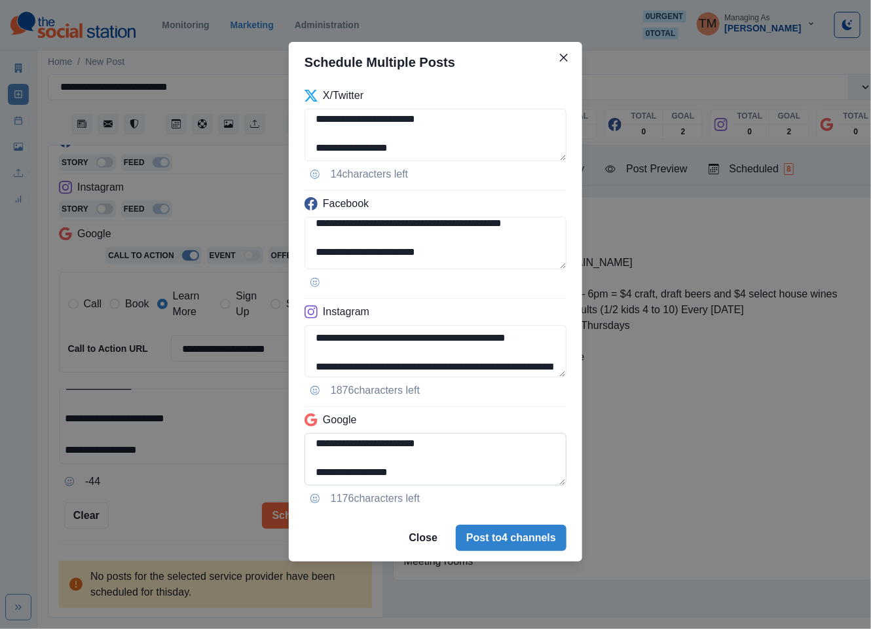
scroll to position [132, 0]
drag, startPoint x: 314, startPoint y: 443, endPoint x: 385, endPoint y: 458, distance: 72.3
click at [314, 444] on textarea "**********" at bounding box center [435, 459] width 262 height 52
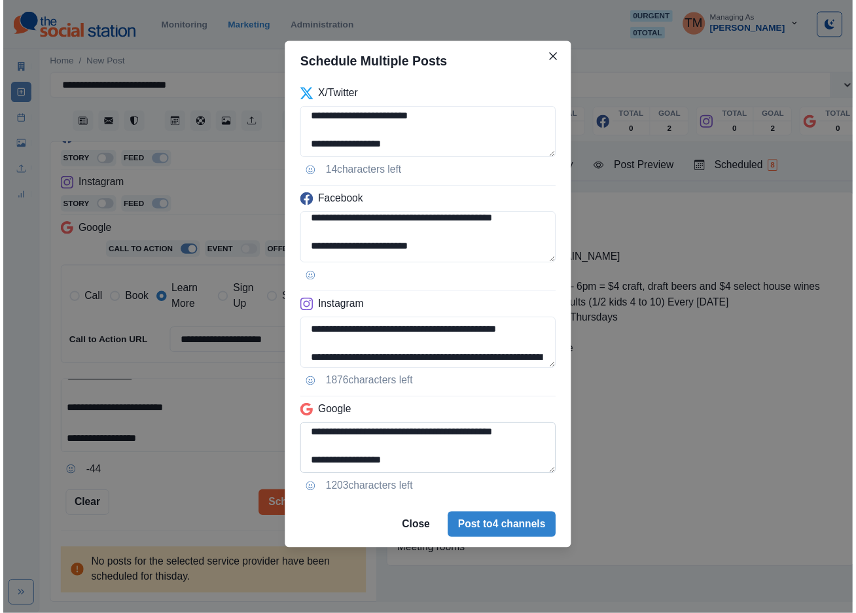
scroll to position [103, 0]
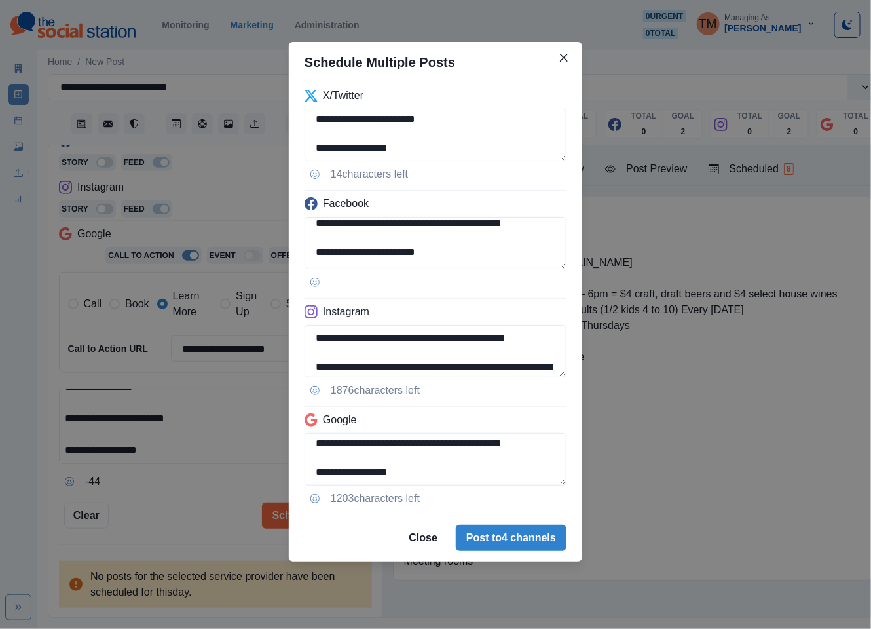
type textarea "**********"
click at [163, 505] on div "**********" at bounding box center [435, 314] width 871 height 629
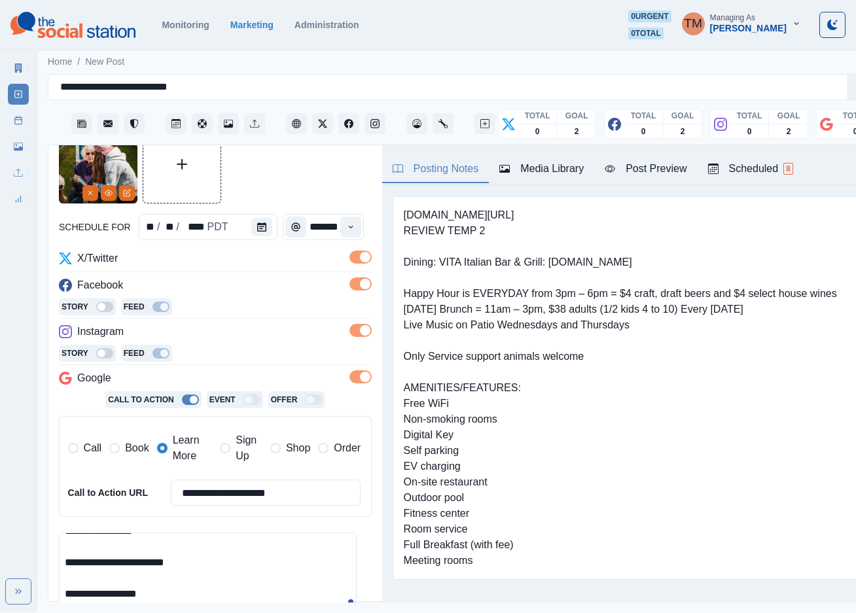
scroll to position [0, 0]
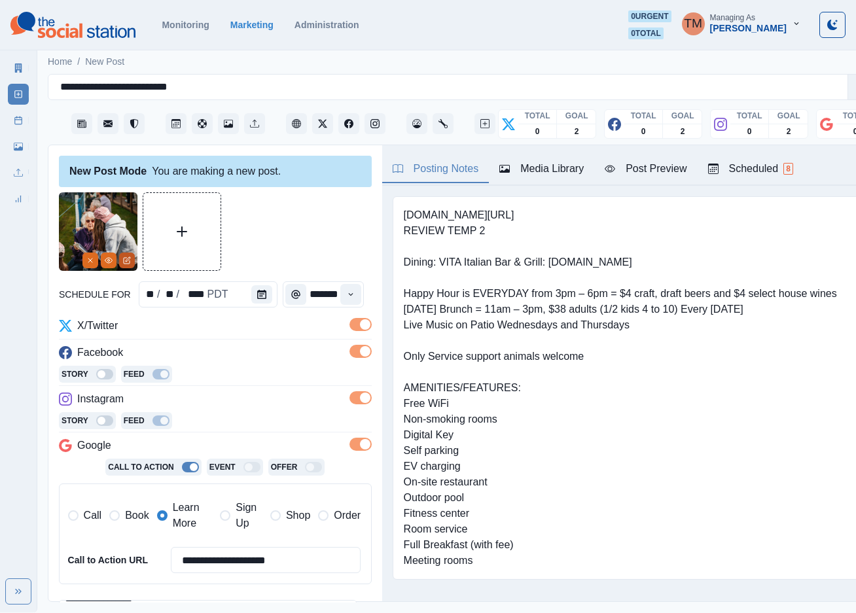
click at [132, 258] on button "Edit Media" at bounding box center [127, 261] width 16 height 16
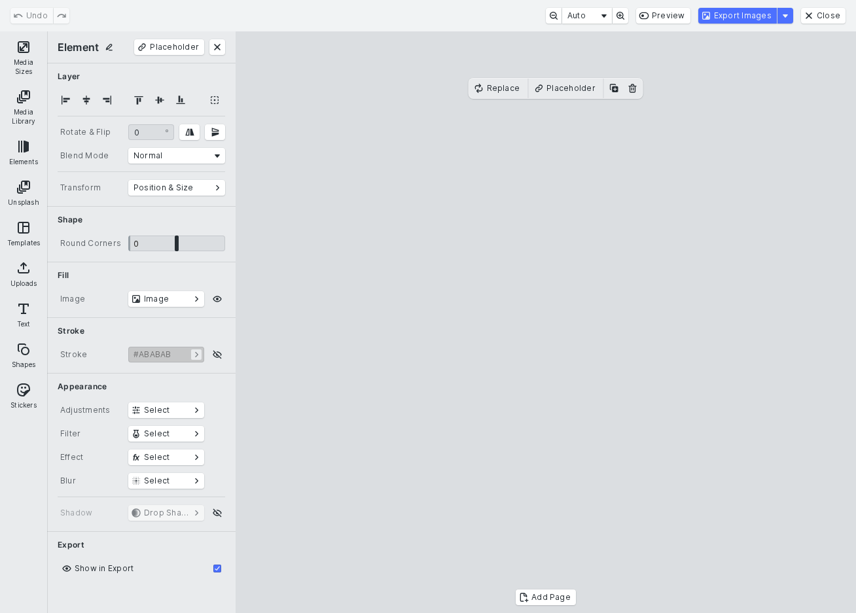
click at [28, 56] on button "Media Sizes" at bounding box center [24, 57] width 42 height 47
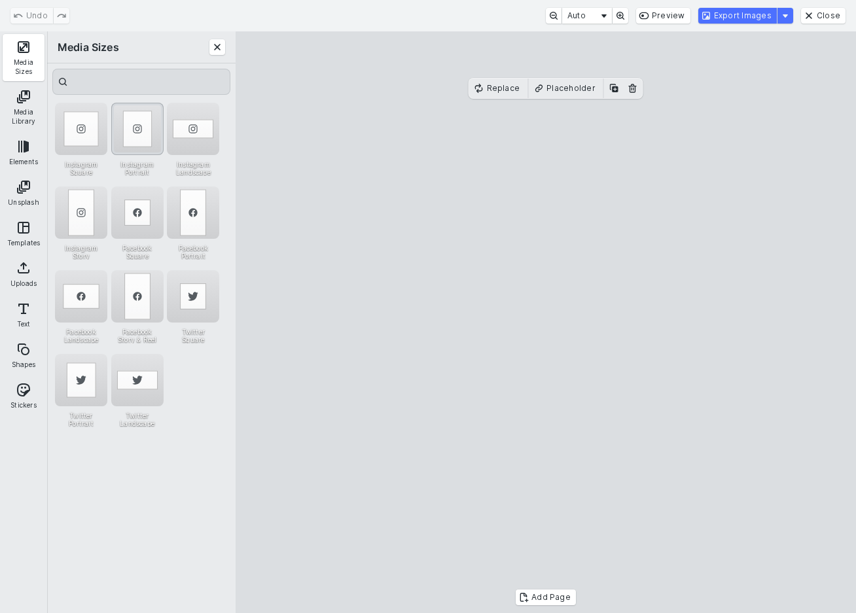
click at [136, 136] on div "Instagram Portrait" at bounding box center [137, 129] width 52 height 52
click at [546, 323] on cesdk-canvas "Editor canvas" at bounding box center [546, 323] width 0 height 0
drag, startPoint x: 576, startPoint y: 423, endPoint x: 578, endPoint y: 354, distance: 68.8
click at [546, 323] on cesdk-canvas "Editor canvas" at bounding box center [546, 323] width 0 height 0
drag, startPoint x: 556, startPoint y: 503, endPoint x: 558, endPoint y: 572, distance: 69.4
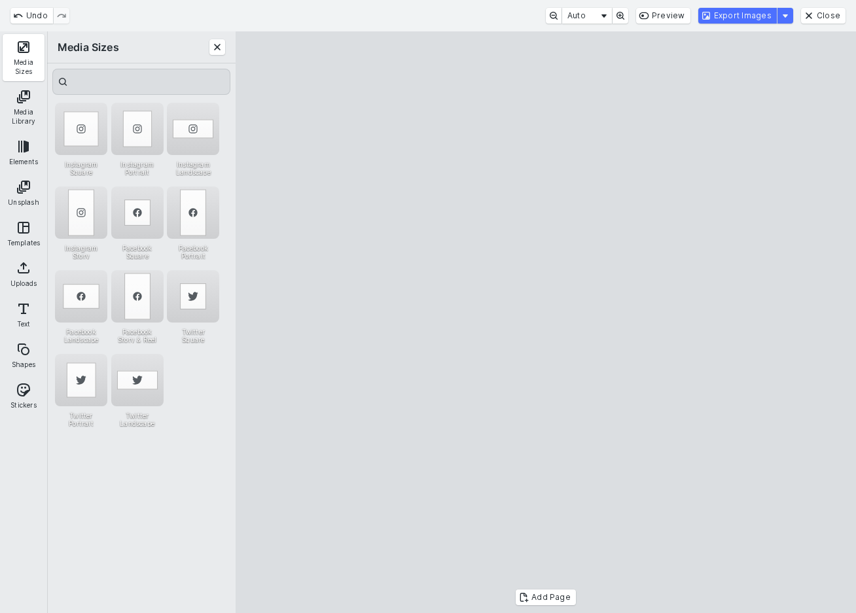
click at [546, 323] on cesdk-canvas "Editor canvas" at bounding box center [546, 323] width 0 height 0
drag, startPoint x: 390, startPoint y: 90, endPoint x: 390, endPoint y: 126, distance: 35.4
click at [546, 323] on cesdk-canvas "Editor canvas" at bounding box center [546, 323] width 0 height 0
click at [768, 16] on button "Export Images" at bounding box center [738, 16] width 79 height 16
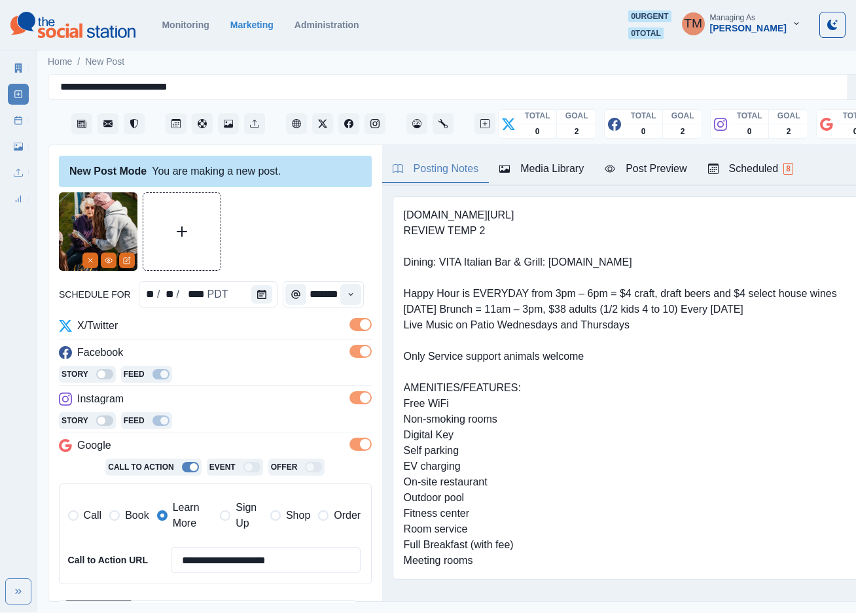
click at [553, 173] on div "Media Library" at bounding box center [542, 169] width 84 height 16
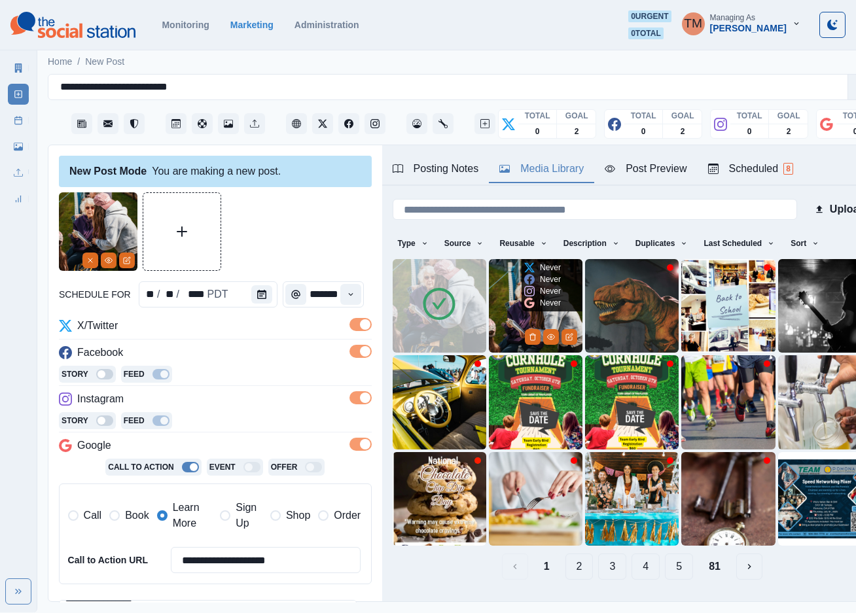
click at [525, 329] on button "Delete Media" at bounding box center [533, 337] width 16 height 16
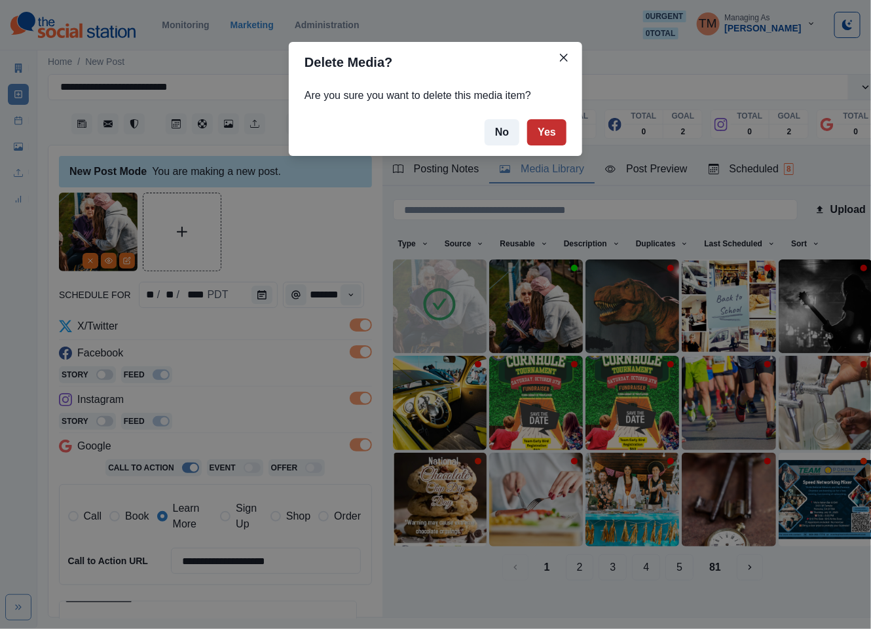
click at [555, 141] on button "Yes" at bounding box center [546, 132] width 39 height 26
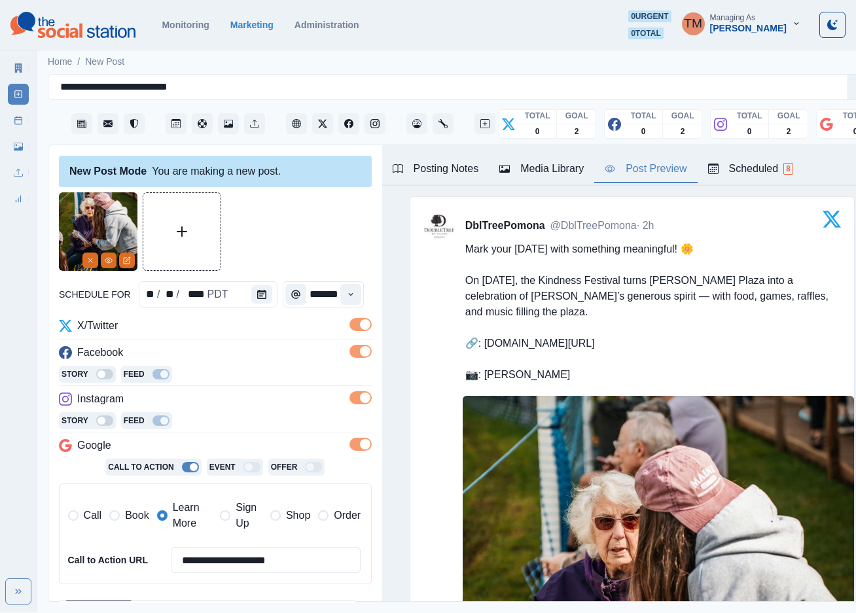
click at [653, 173] on div "Post Preview" at bounding box center [646, 169] width 82 height 16
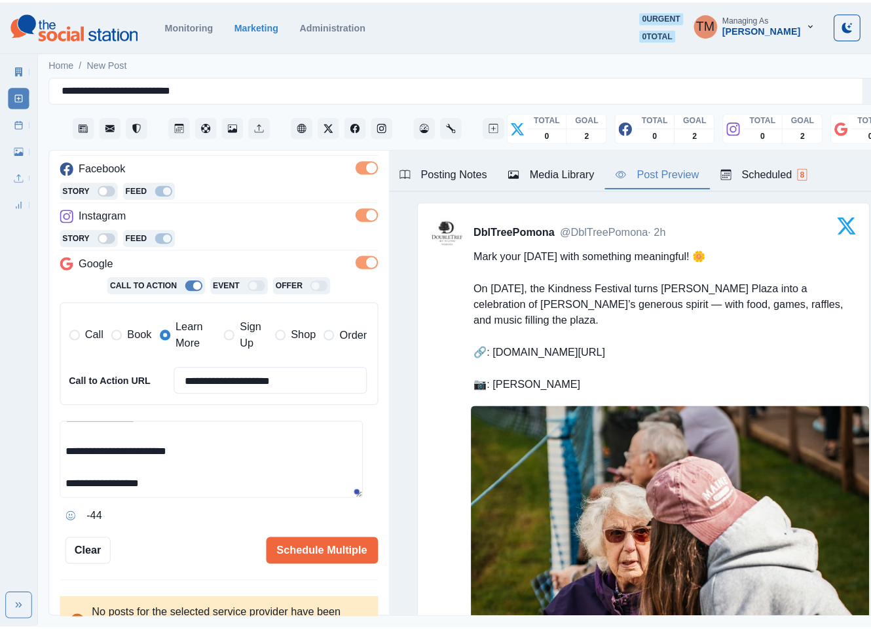
scroll to position [213, 0]
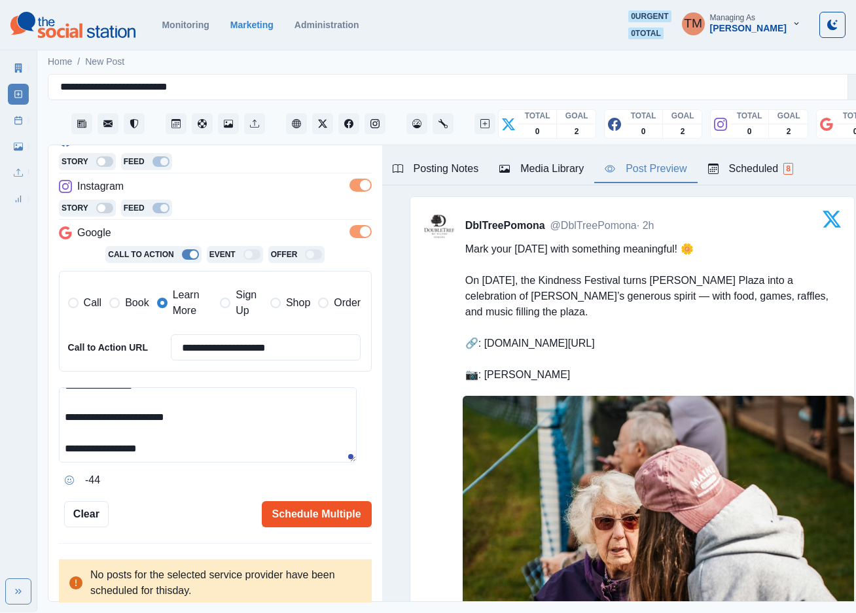
click at [305, 517] on button "Schedule Multiple" at bounding box center [317, 514] width 110 height 26
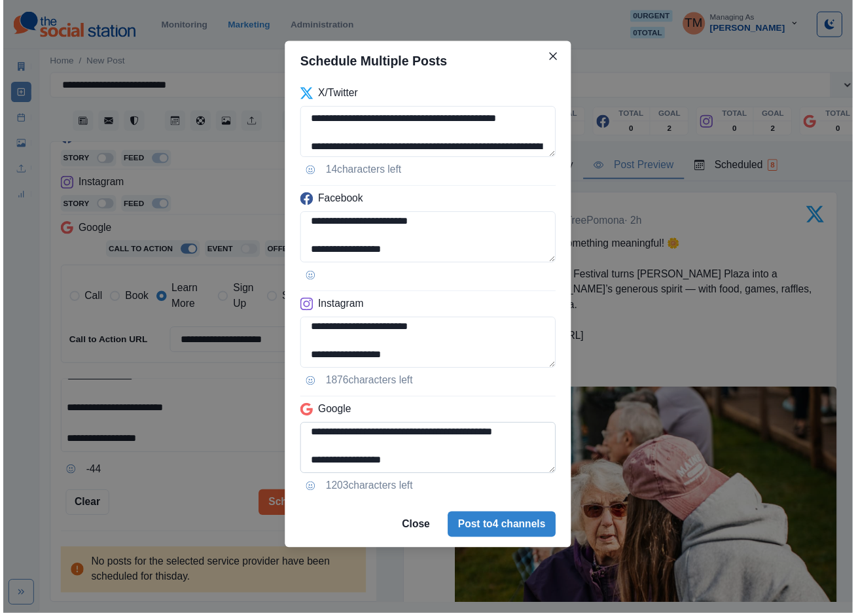
scroll to position [104, 0]
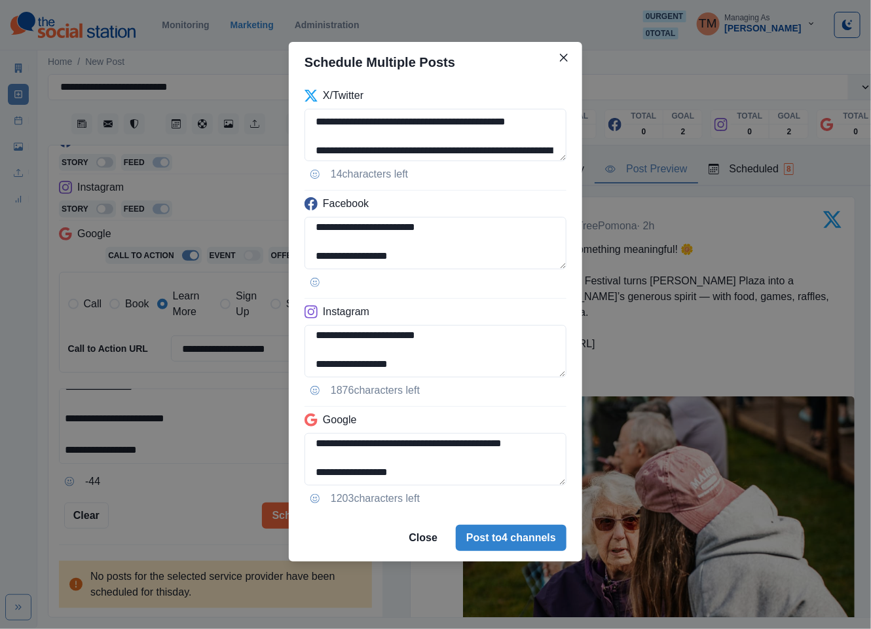
click at [200, 505] on div "**********" at bounding box center [435, 314] width 871 height 629
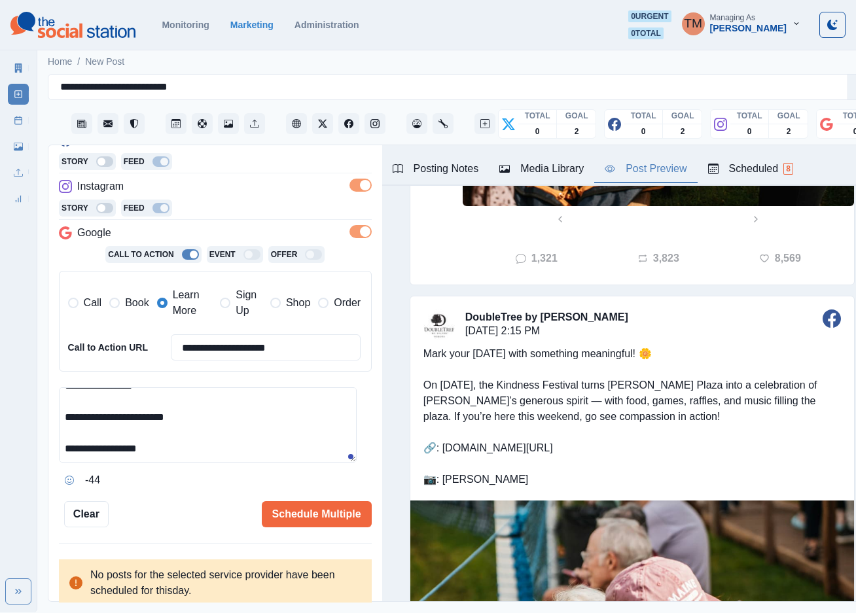
scroll to position [687, 0]
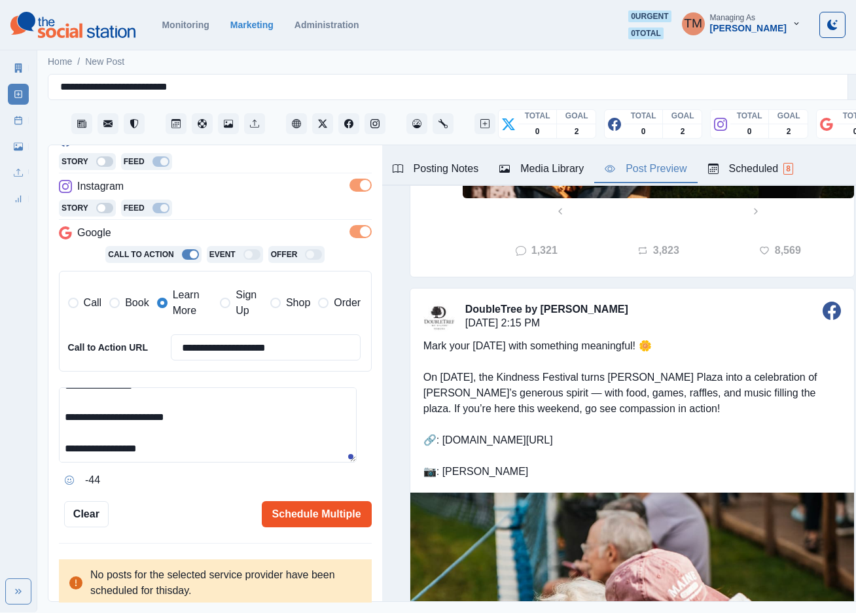
click at [320, 513] on button "Schedule Multiple" at bounding box center [317, 514] width 110 height 26
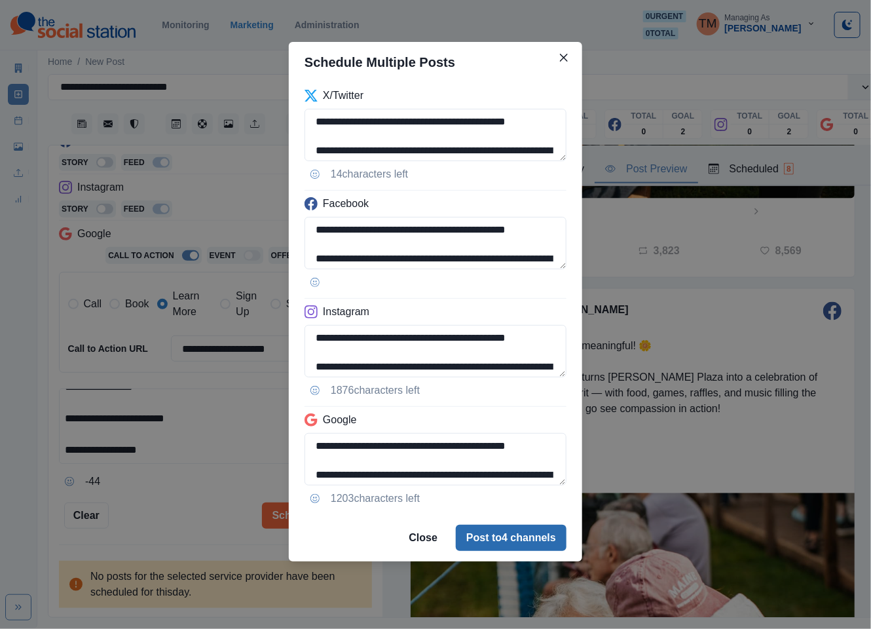
click at [513, 528] on button "Post to 4 channels" at bounding box center [511, 537] width 111 height 26
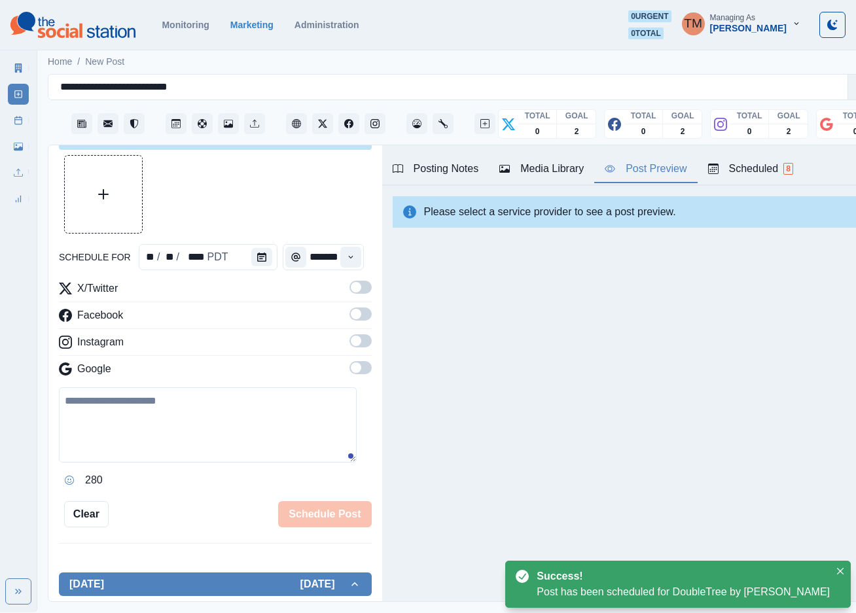
scroll to position [213, 0]
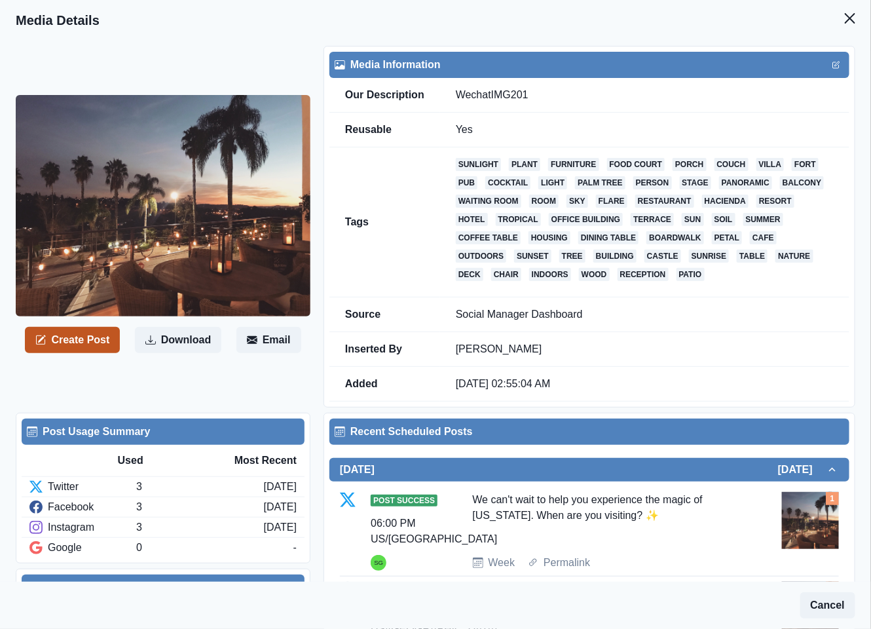
click at [69, 342] on button "Create Post" at bounding box center [72, 340] width 95 height 26
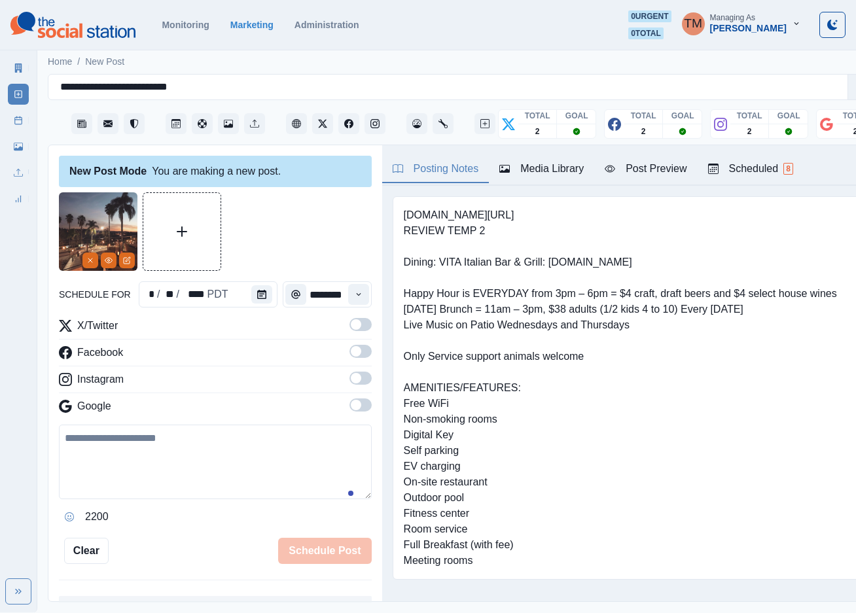
drag, startPoint x: 145, startPoint y: 467, endPoint x: 169, endPoint y: 467, distance: 23.6
click at [149, 467] on textarea at bounding box center [215, 462] width 313 height 75
paste textarea "**********"
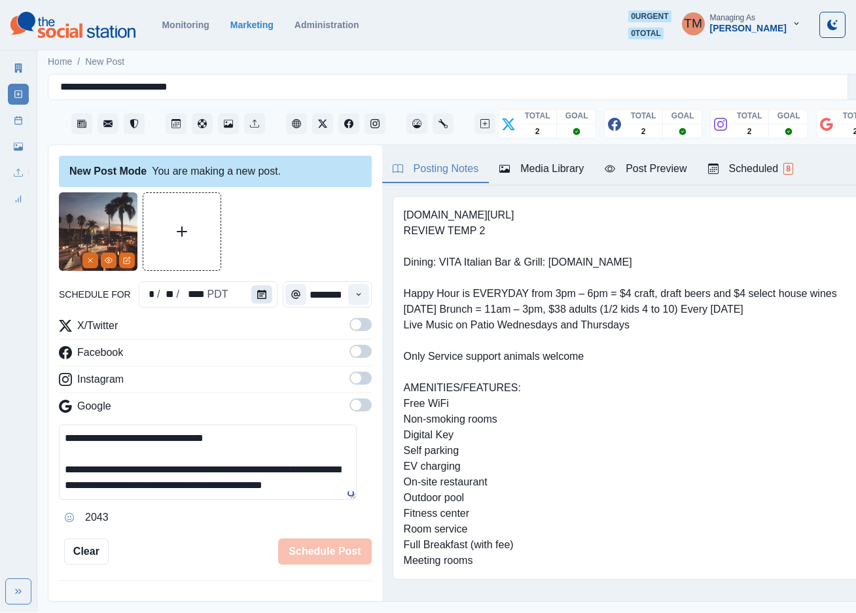
type textarea "**********"
click at [257, 295] on icon "Calendar" at bounding box center [261, 294] width 9 height 9
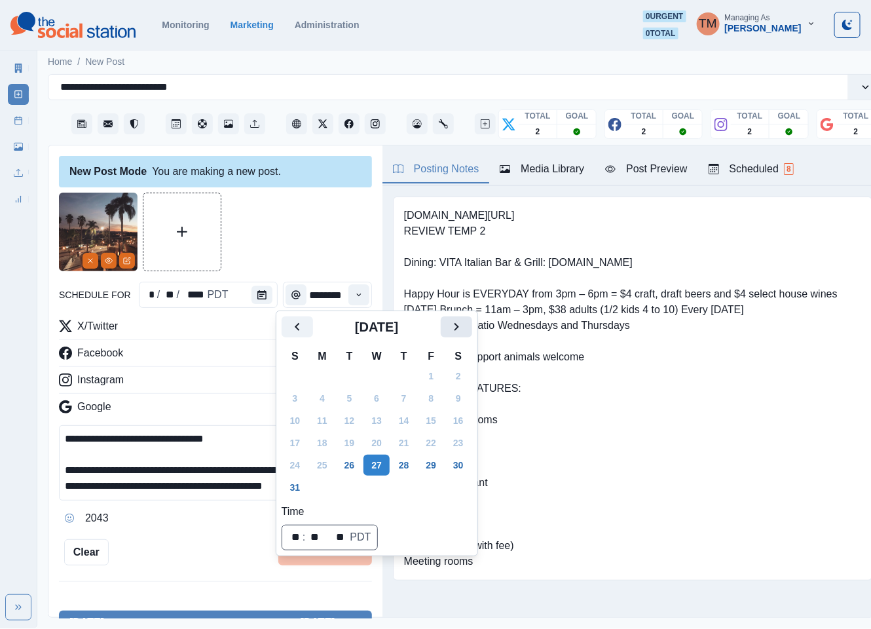
click at [458, 327] on icon "Next" at bounding box center [456, 327] width 5 height 8
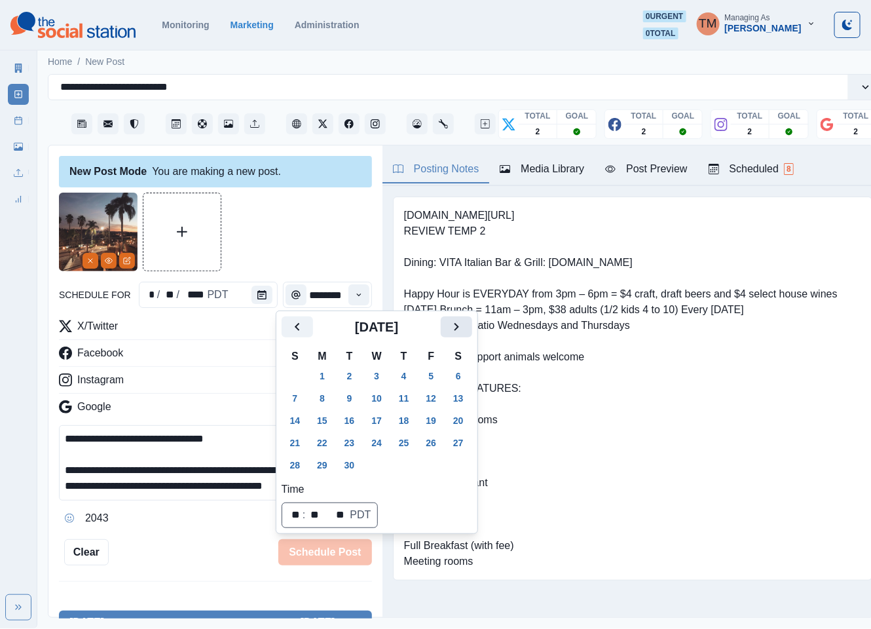
click at [458, 327] on icon "Next" at bounding box center [456, 327] width 5 height 8
click at [373, 458] on button "29" at bounding box center [376, 464] width 26 height 21
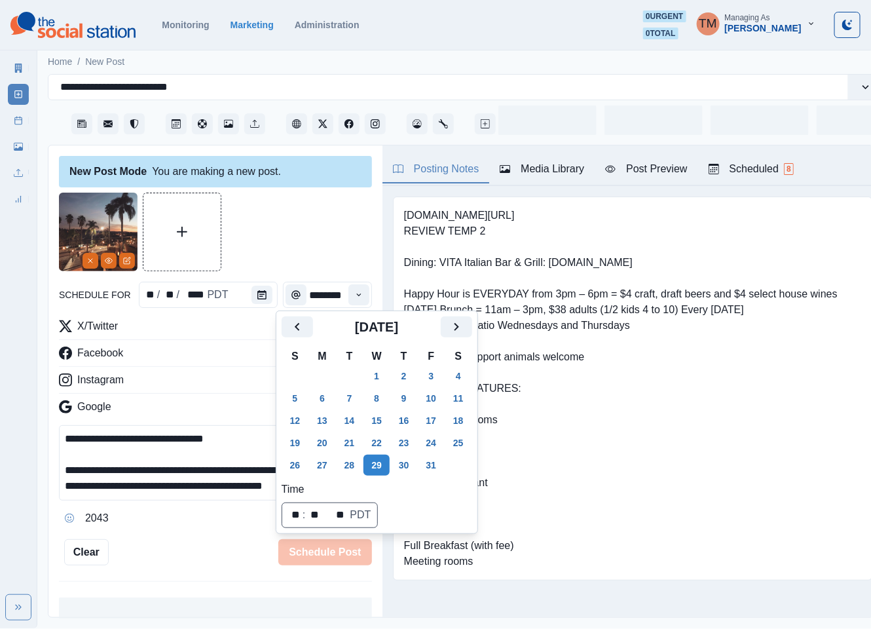
click at [283, 209] on div at bounding box center [215, 231] width 313 height 79
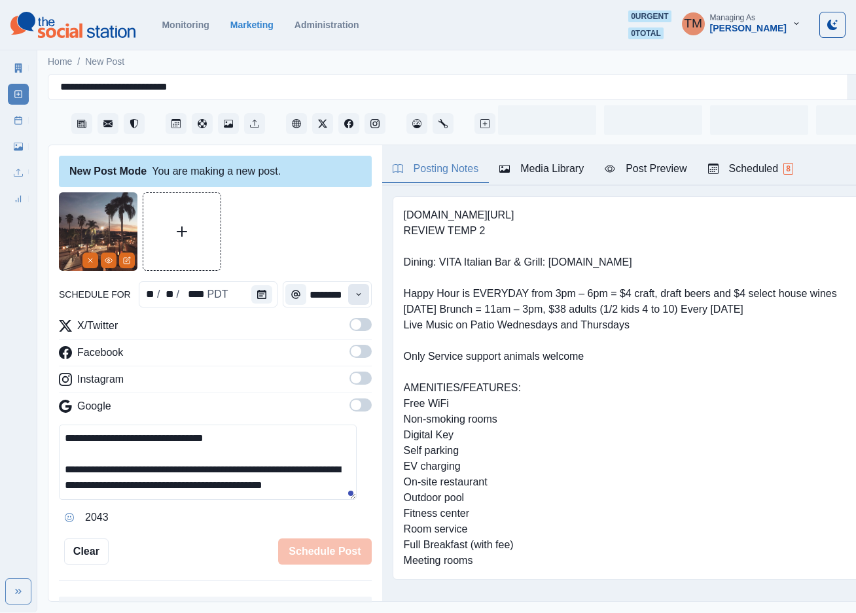
click at [354, 293] on icon "Time" at bounding box center [358, 294] width 9 height 9
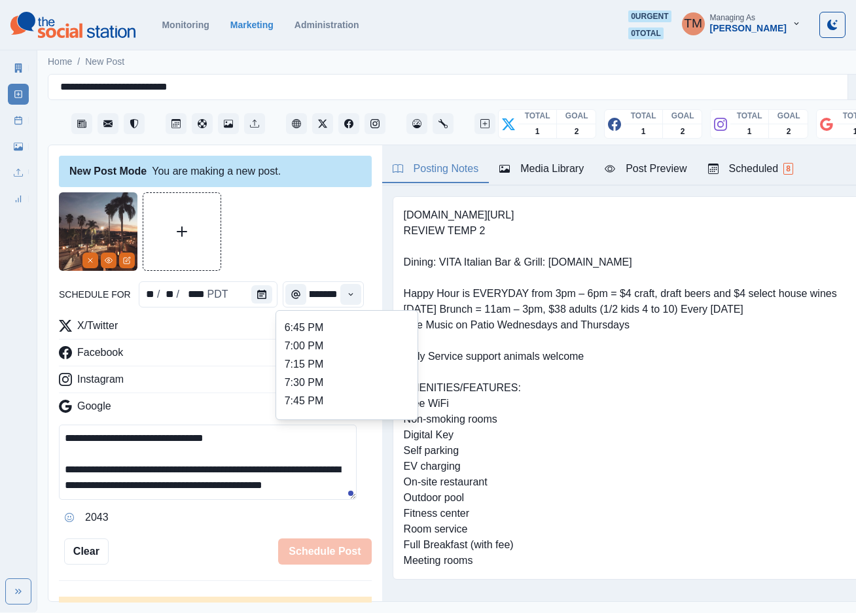
scroll to position [687, 0]
click at [334, 369] on li "6:00 PM" at bounding box center [347, 371] width 131 height 18
type input "*******"
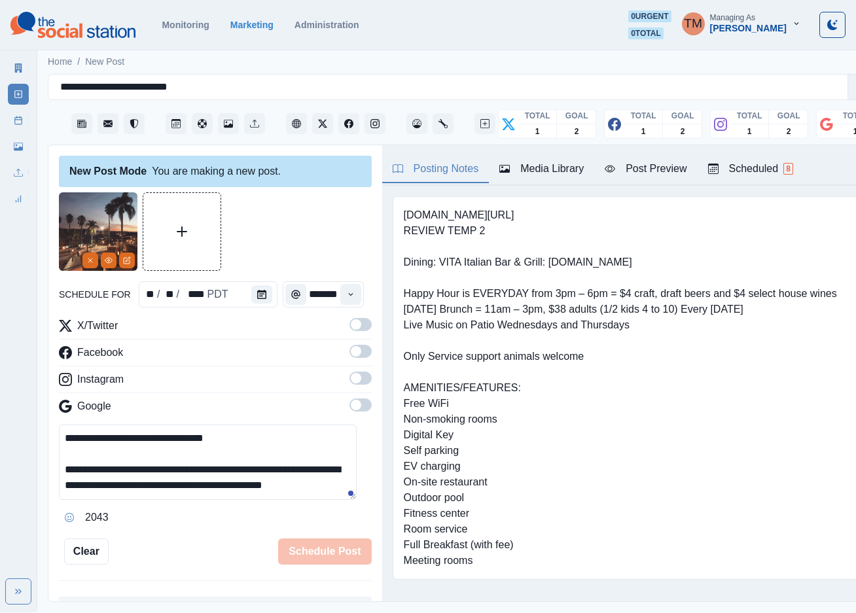
click at [301, 222] on div at bounding box center [215, 231] width 313 height 79
drag, startPoint x: 338, startPoint y: 323, endPoint x: 355, endPoint y: 361, distance: 42.2
click at [351, 329] on span at bounding box center [356, 324] width 10 height 10
click at [350, 355] on span at bounding box center [361, 351] width 22 height 13
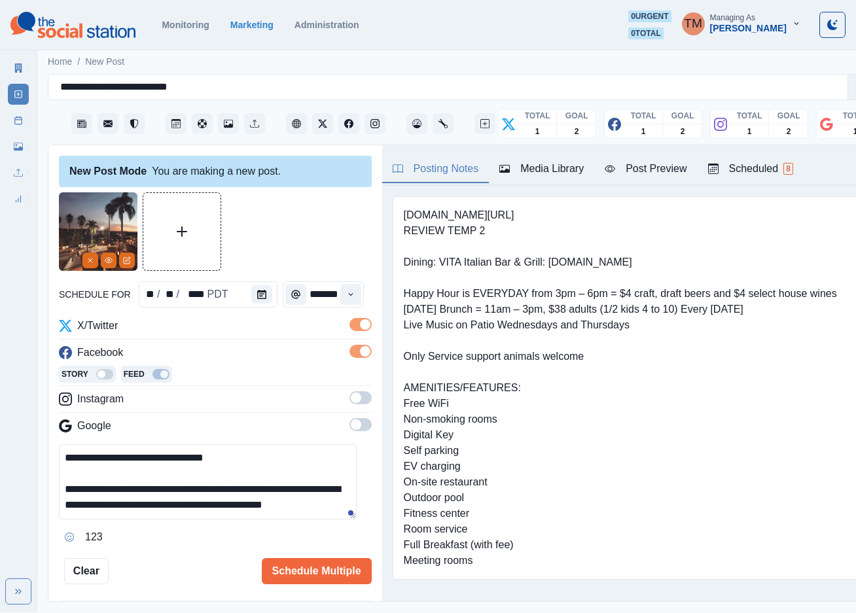
click at [350, 401] on span at bounding box center [361, 398] width 22 height 13
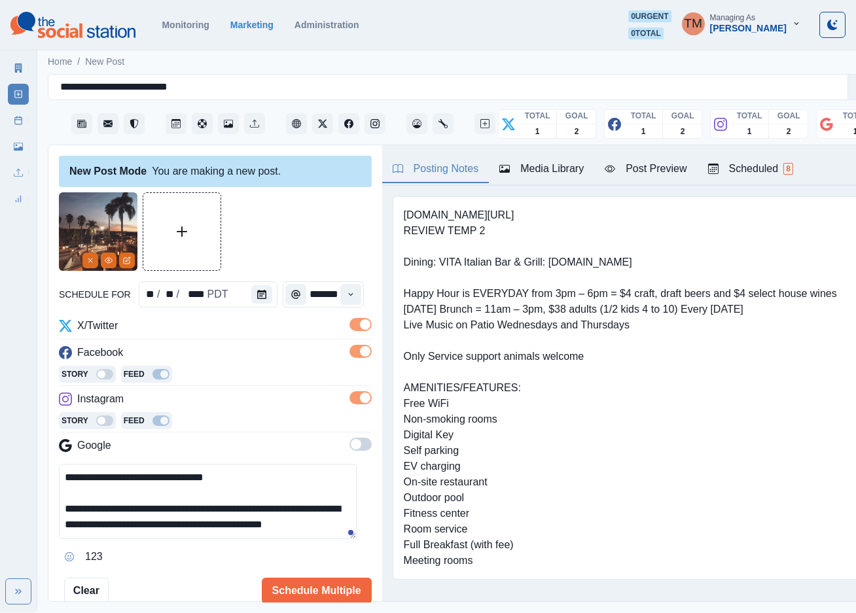
click at [351, 446] on span at bounding box center [356, 444] width 10 height 10
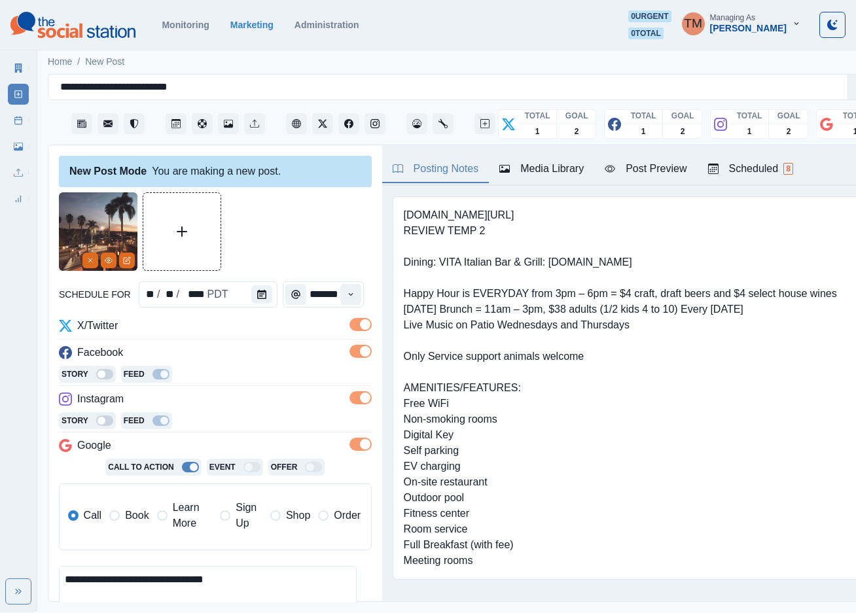
click at [126, 515] on span "Book" at bounding box center [137, 516] width 24 height 16
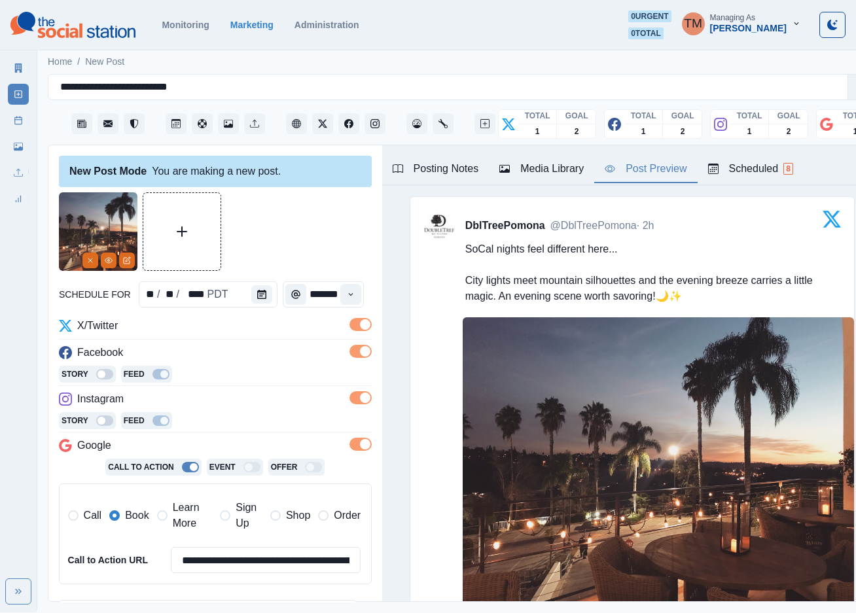
click at [658, 177] on div "Post Preview" at bounding box center [646, 169] width 82 height 16
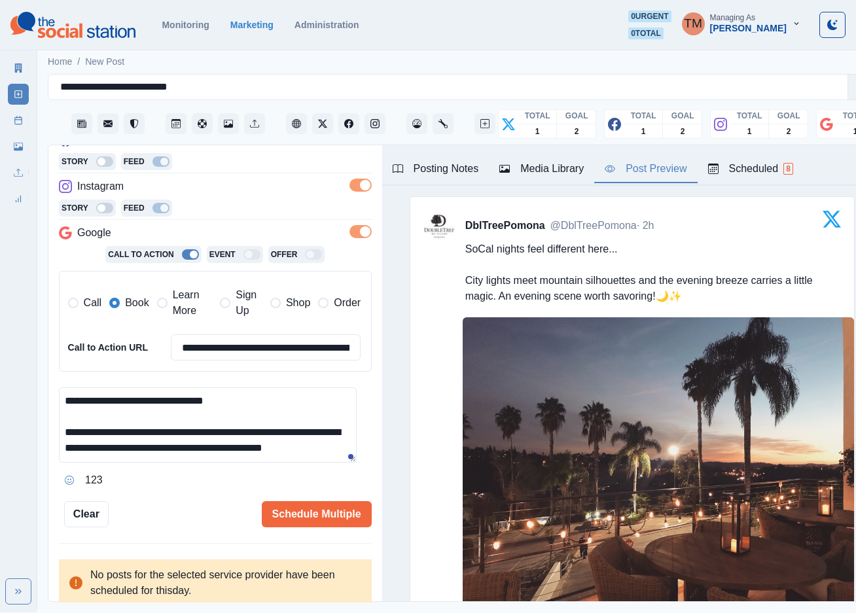
scroll to position [393, 0]
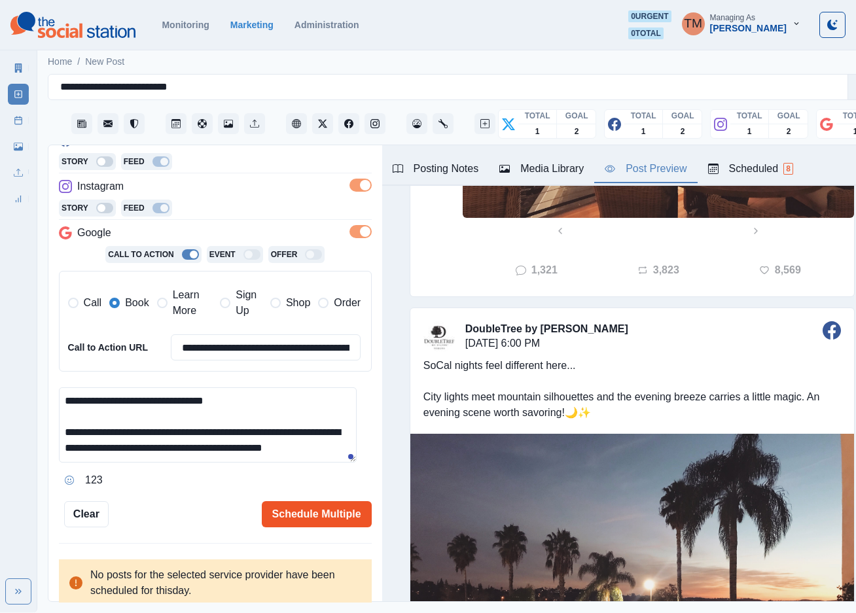
click at [314, 517] on button "Schedule Multiple" at bounding box center [317, 514] width 110 height 26
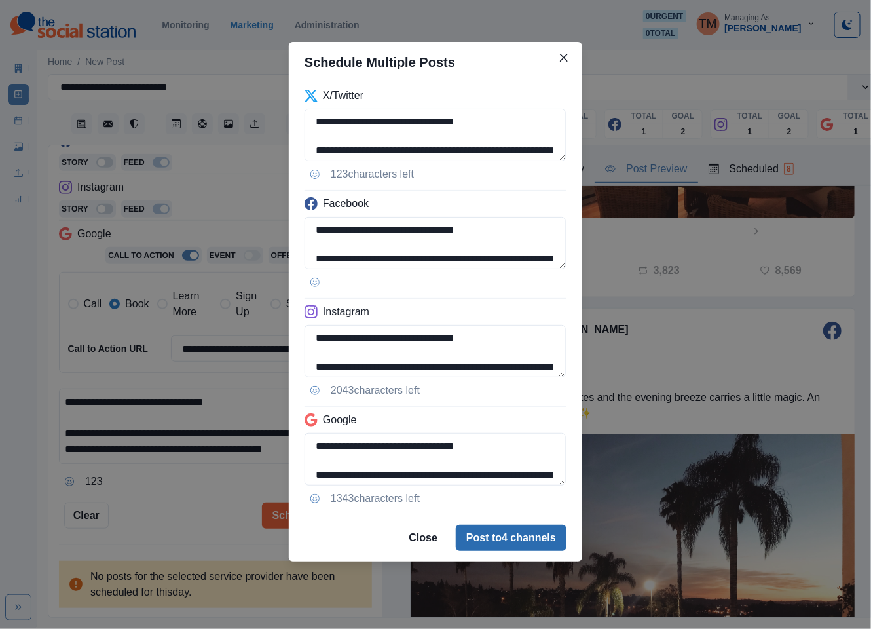
click at [509, 539] on button "Post to 4 channels" at bounding box center [511, 537] width 111 height 26
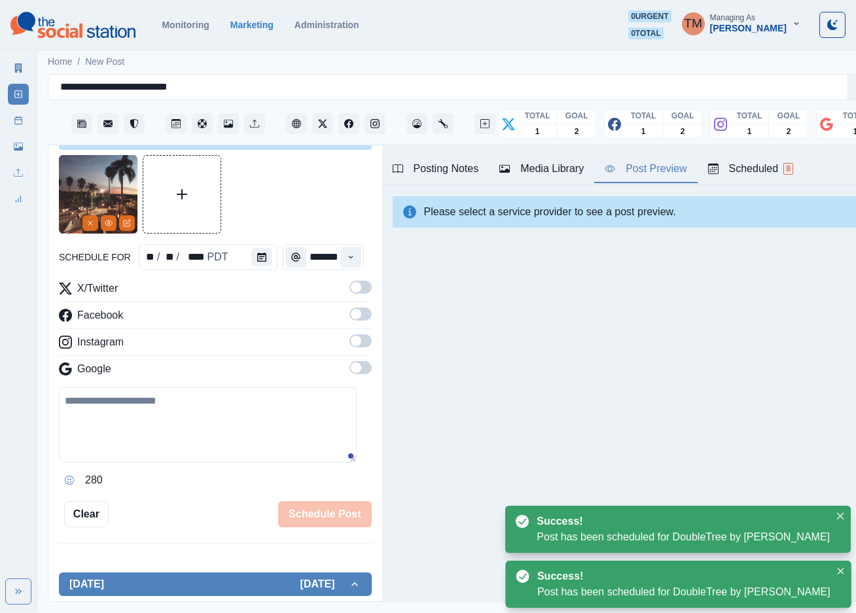
scroll to position [0, 0]
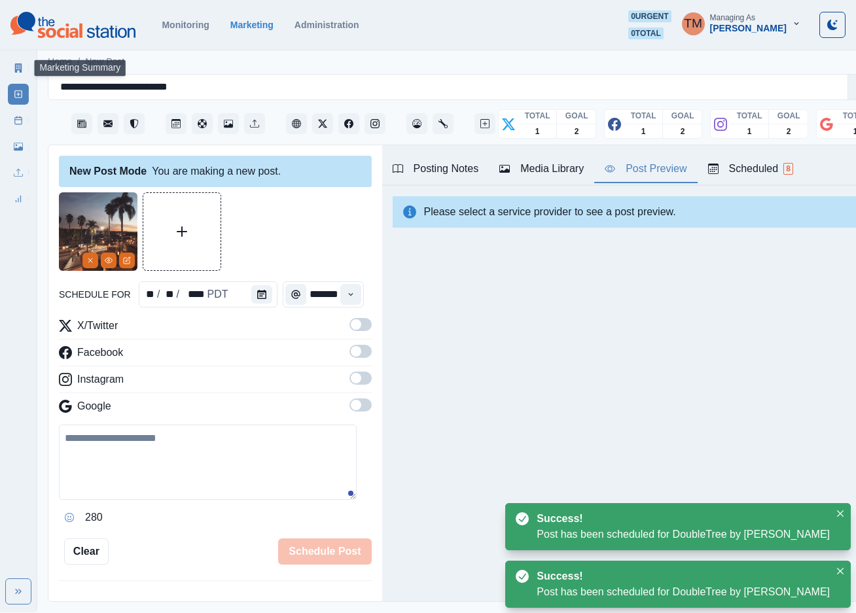
click at [20, 120] on icon at bounding box center [18, 120] width 9 height 9
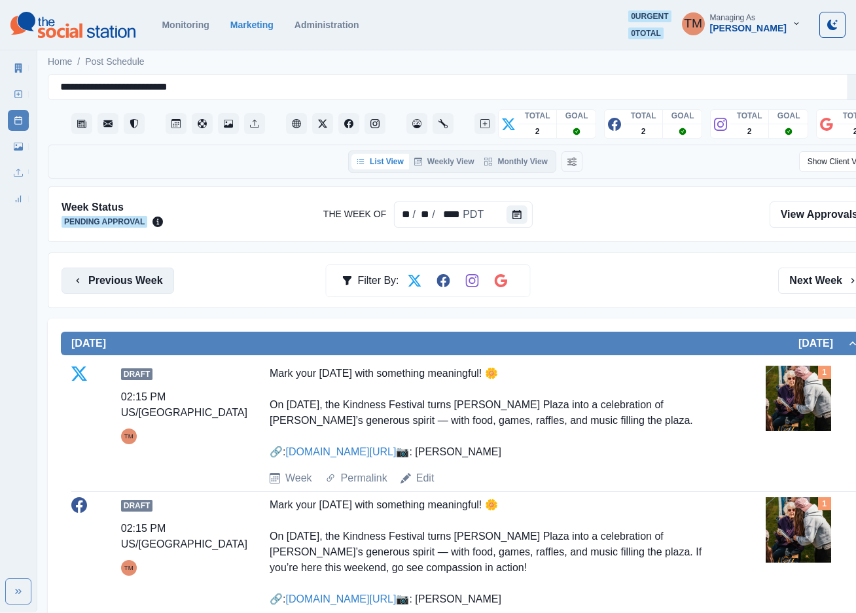
click at [137, 278] on button "Previous Week" at bounding box center [118, 281] width 113 height 26
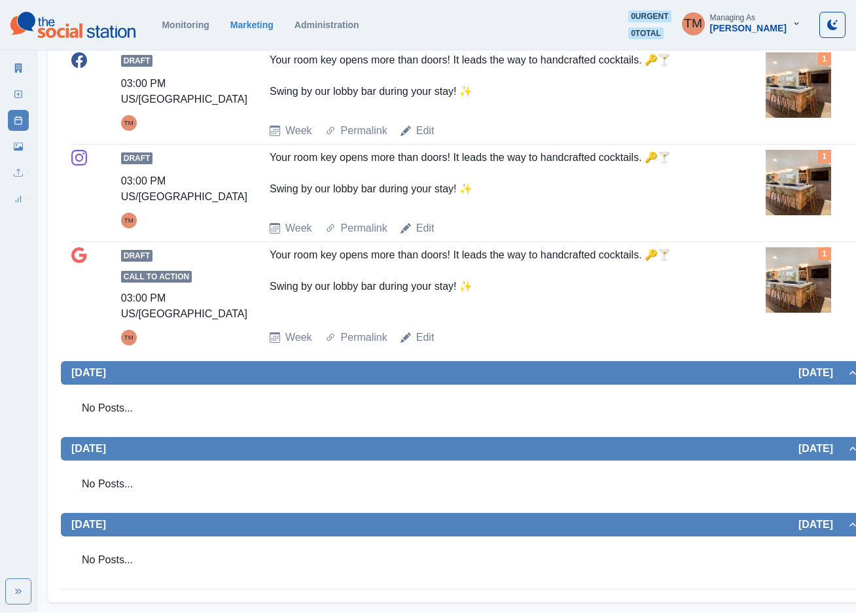
scroll to position [1307, 0]
click at [24, 65] on link "Marketing Summary" at bounding box center [18, 68] width 21 height 21
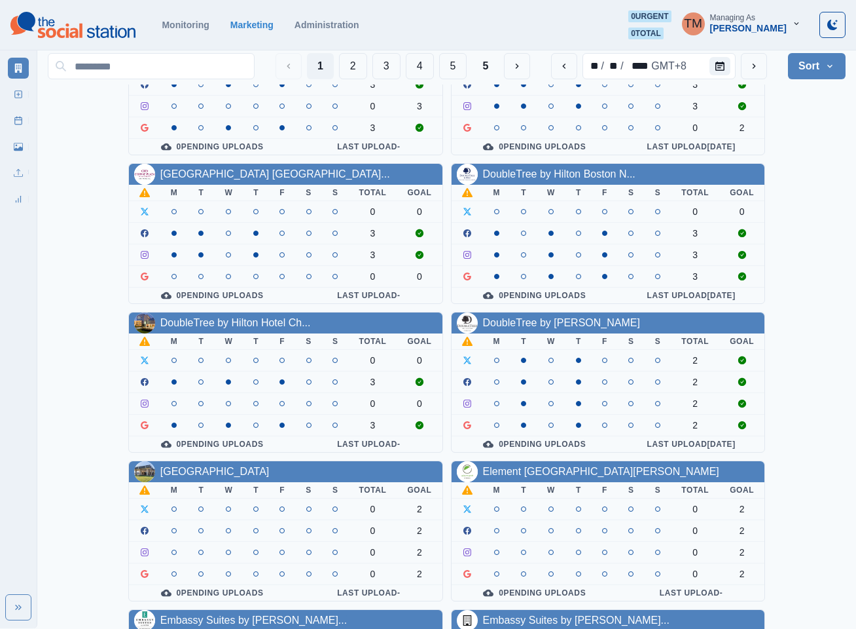
scroll to position [393, 0]
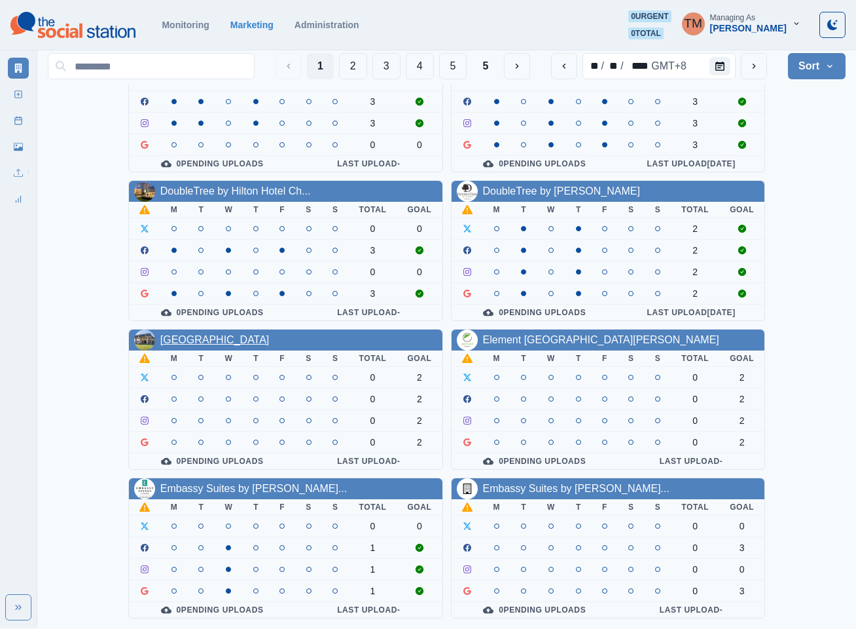
click at [202, 334] on link "[GEOGRAPHIC_DATA]" at bounding box center [214, 339] width 109 height 11
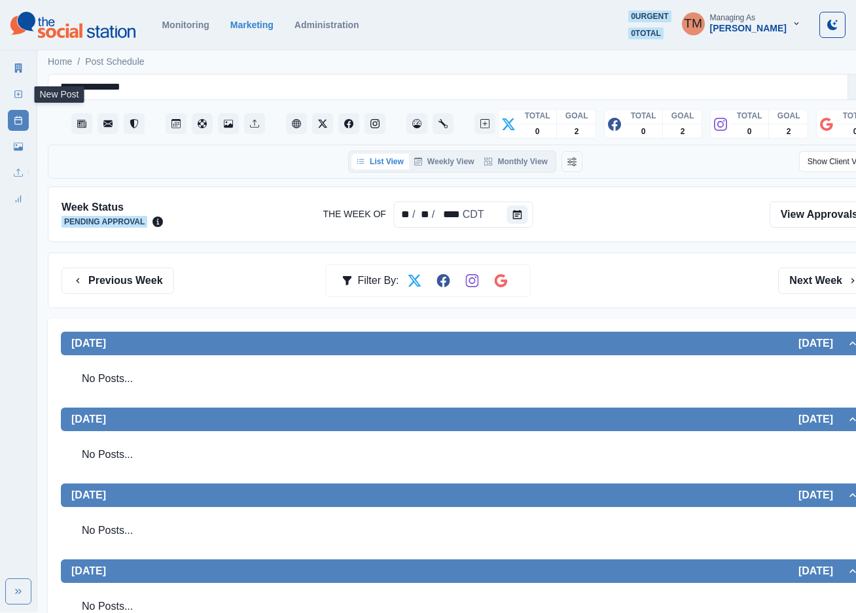
click at [18, 96] on icon at bounding box center [18, 94] width 9 height 9
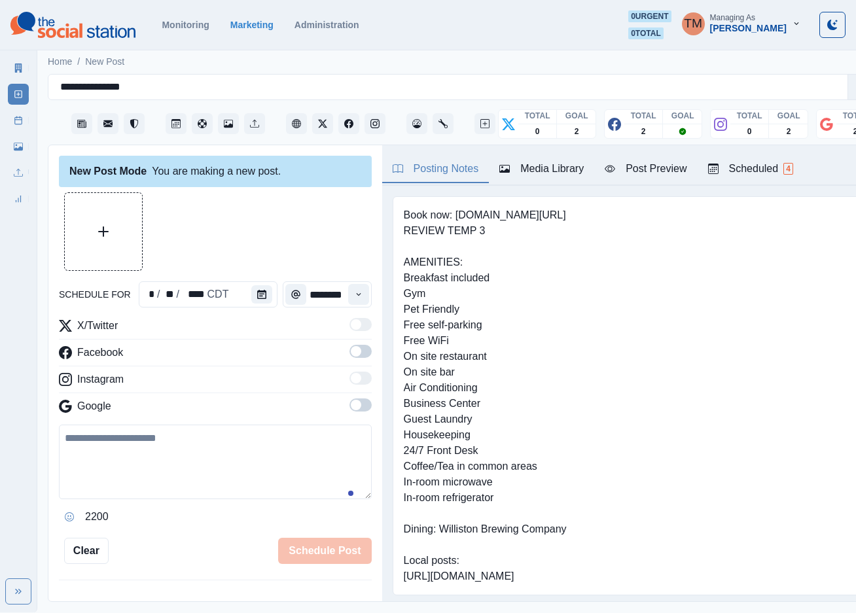
click at [128, 464] on textarea at bounding box center [215, 462] width 313 height 75
paste textarea "**********"
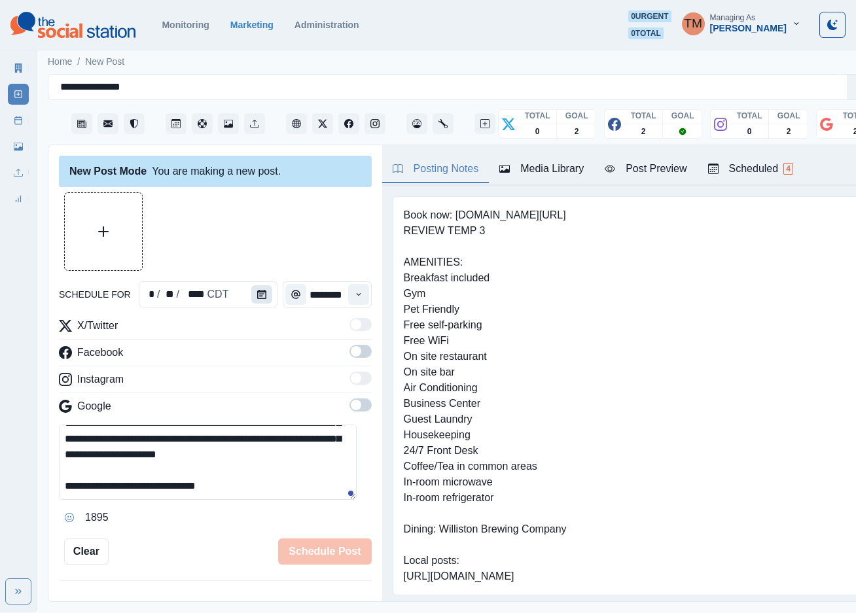
scroll to position [73, 0]
type textarea "**********"
click at [257, 297] on icon "Calendar" at bounding box center [261, 294] width 9 height 9
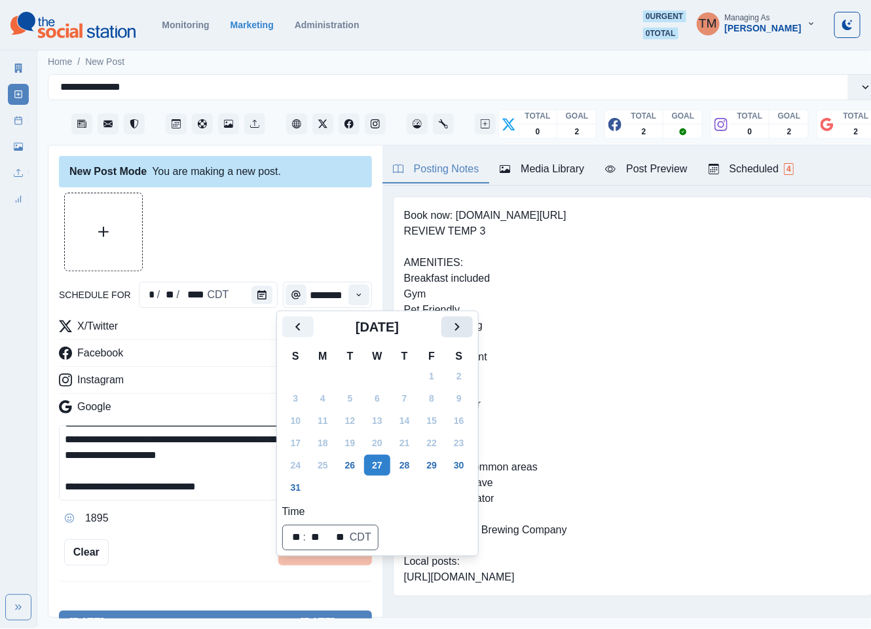
click at [452, 331] on icon "Next" at bounding box center [457, 327] width 16 height 16
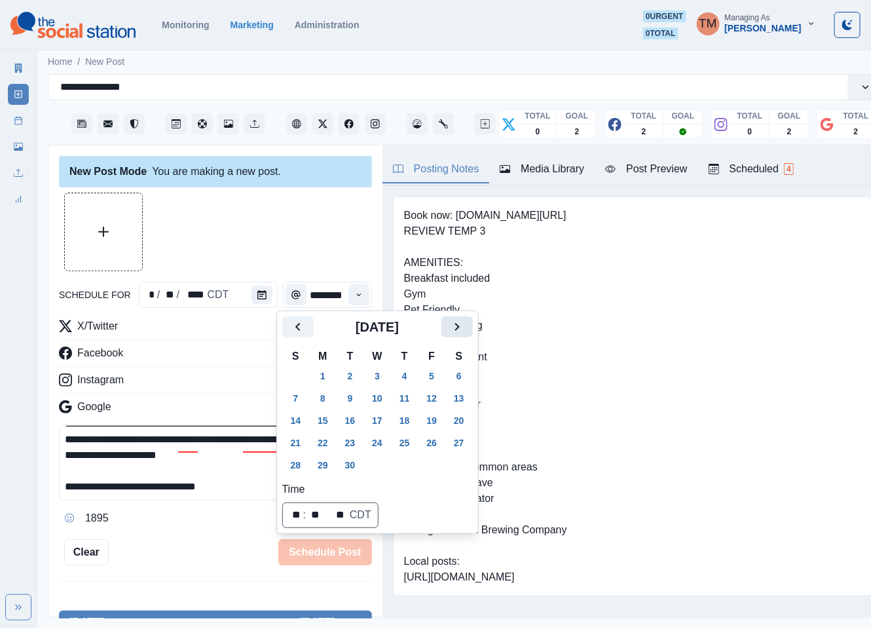
click at [452, 330] on icon "Next" at bounding box center [457, 327] width 16 height 16
click at [344, 446] on button "21" at bounding box center [350, 442] width 26 height 21
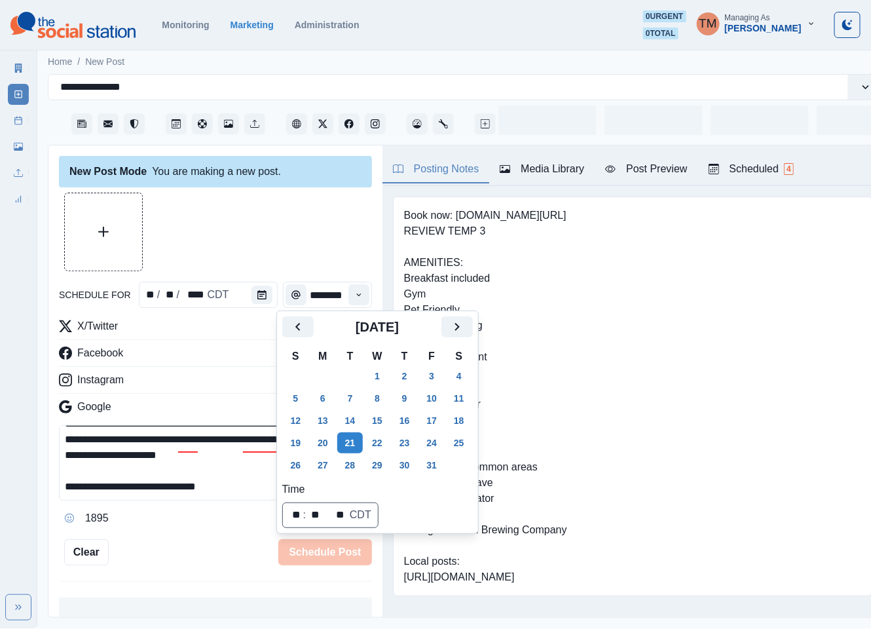
click at [259, 226] on div at bounding box center [215, 231] width 313 height 79
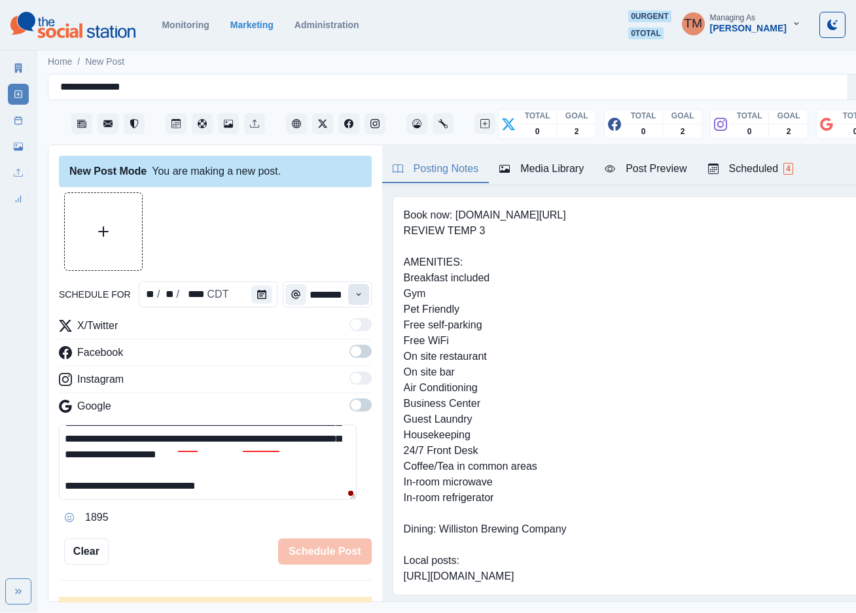
click at [354, 293] on icon "Time" at bounding box center [358, 294] width 9 height 9
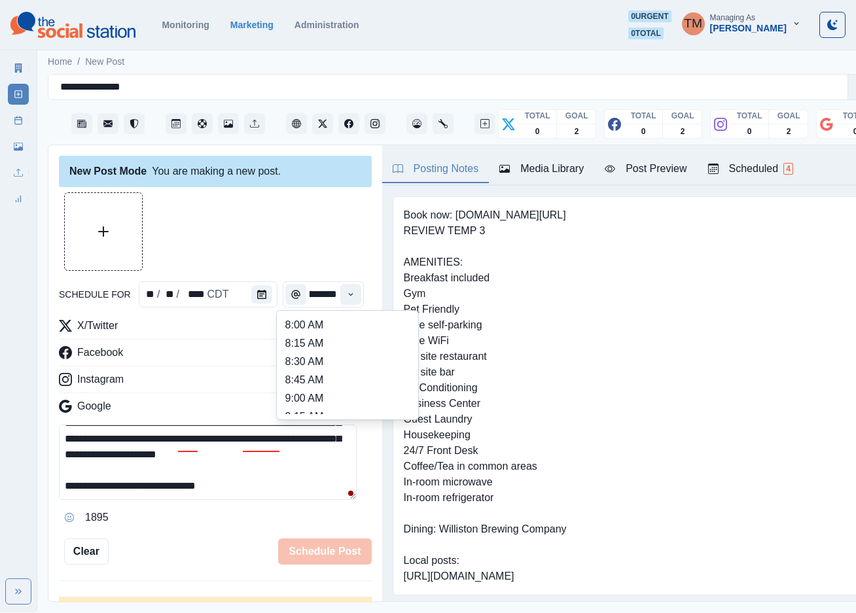
scroll to position [393, 0]
click at [322, 362] on li "1:45 PM" at bounding box center [347, 354] width 131 height 18
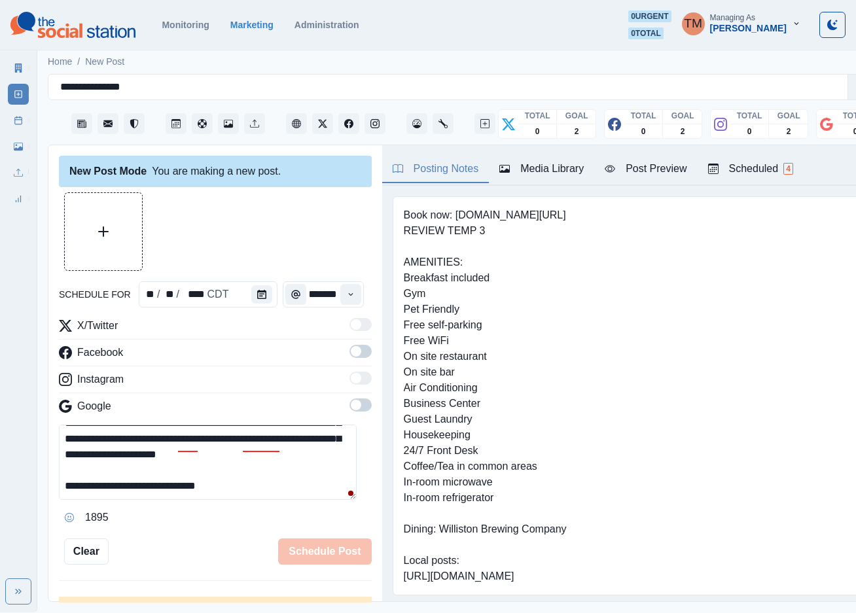
type input "*******"
click at [351, 352] on span at bounding box center [356, 351] width 10 height 10
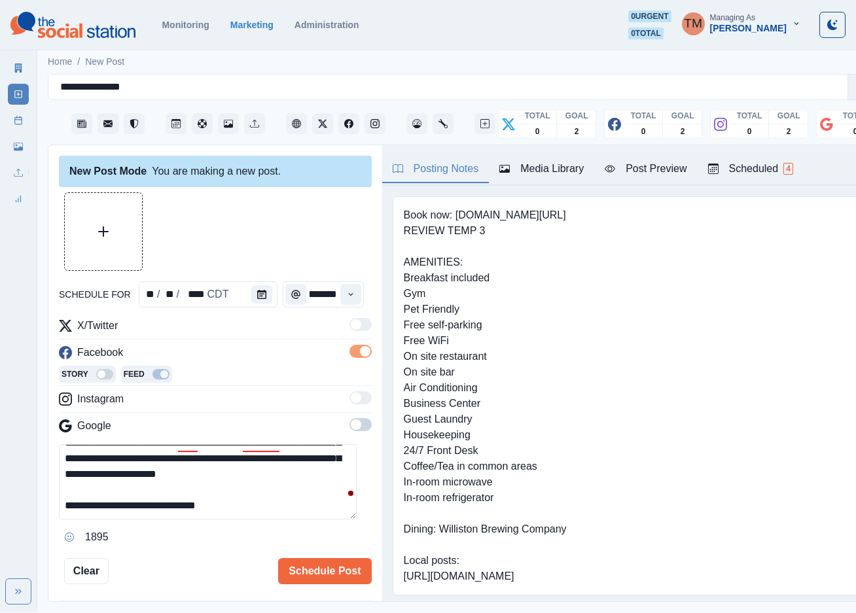
scroll to position [0, 0]
click at [350, 424] on span at bounding box center [361, 424] width 22 height 13
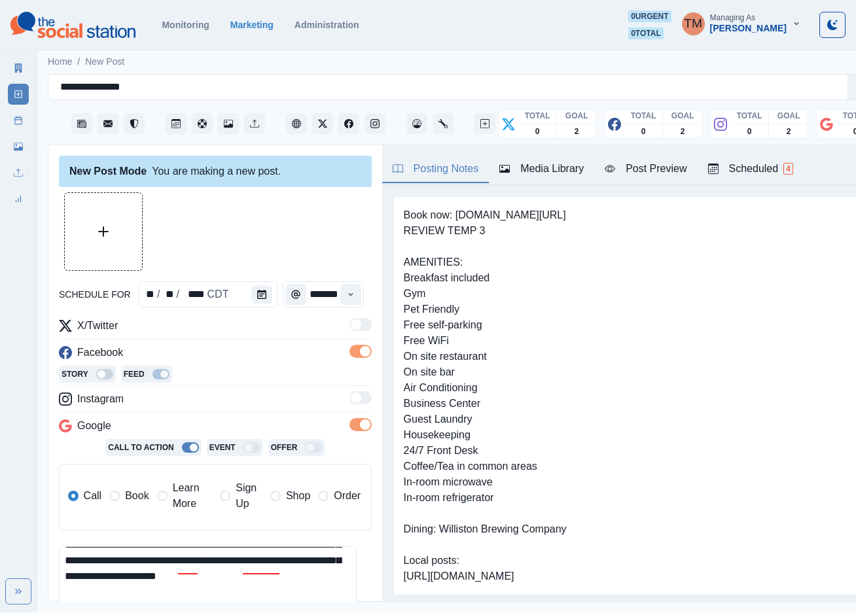
click at [173, 500] on span "Learn More" at bounding box center [193, 496] width 40 height 31
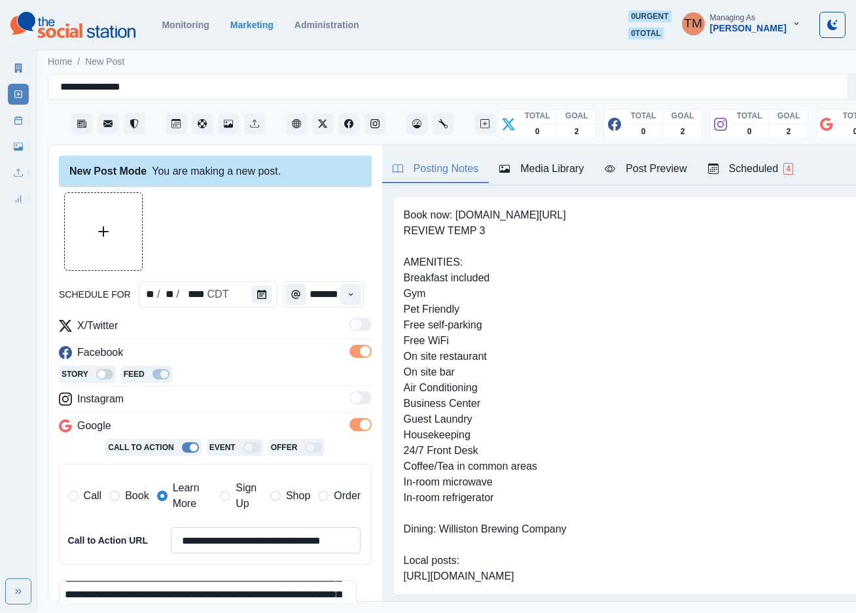
click at [250, 551] on input "**********" at bounding box center [266, 541] width 191 height 26
paste input
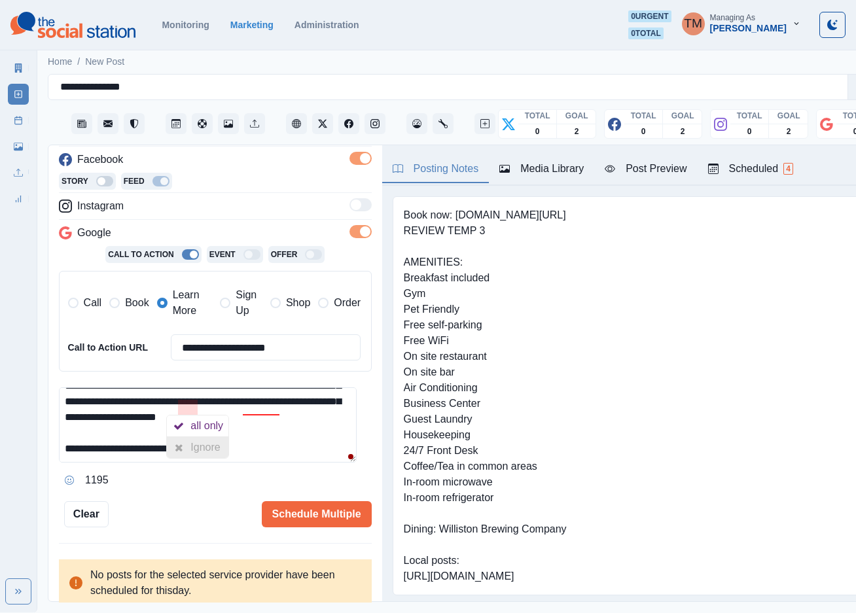
click at [198, 446] on div "Ignore" at bounding box center [208, 447] width 35 height 21
click at [267, 445] on div "Ignore" at bounding box center [272, 447] width 35 height 21
type input "**********"
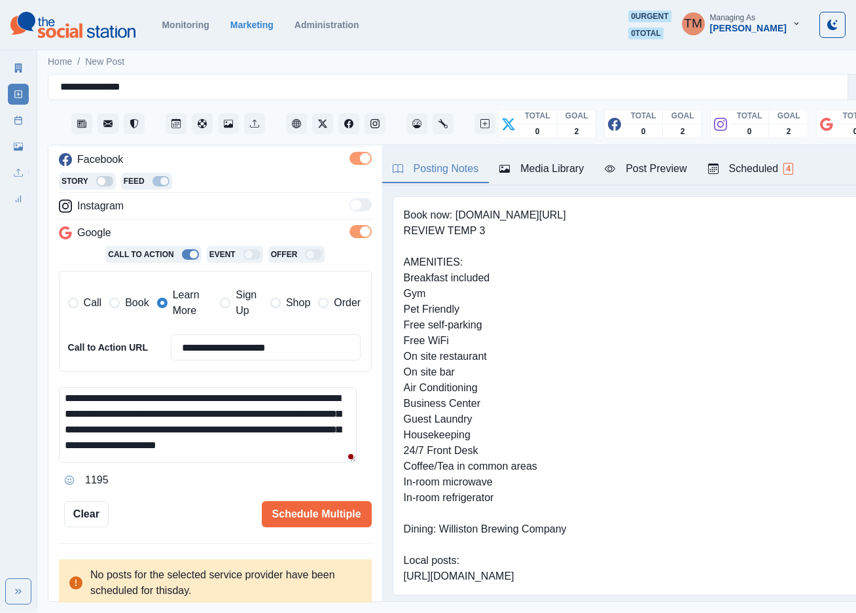
scroll to position [77, 0]
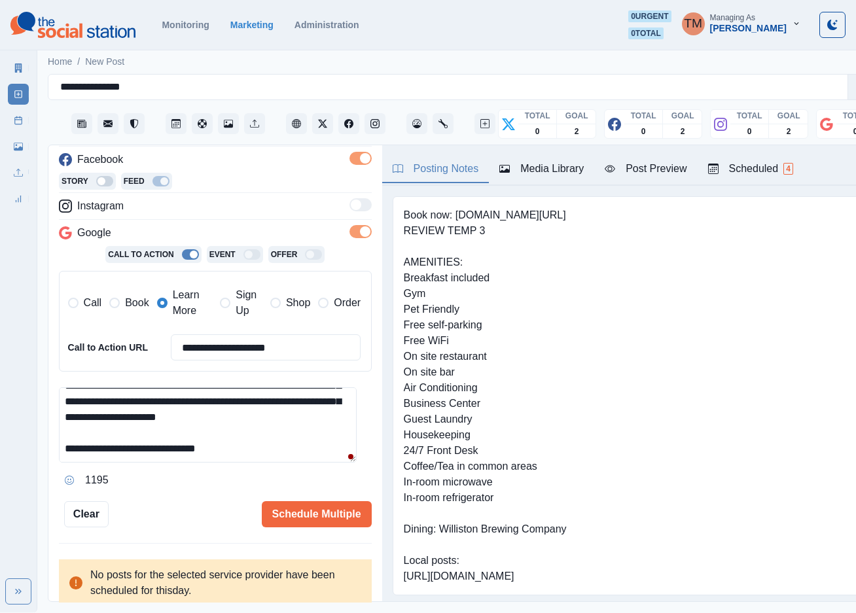
drag, startPoint x: 240, startPoint y: 448, endPoint x: 206, endPoint y: 438, distance: 34.8
click at [208, 441] on textarea "**********" at bounding box center [208, 425] width 298 height 75
click at [201, 409] on textarea "**********" at bounding box center [208, 425] width 298 height 75
click at [247, 427] on textarea "**********" at bounding box center [208, 425] width 298 height 75
click at [668, 166] on div "Post Preview" at bounding box center [646, 169] width 82 height 16
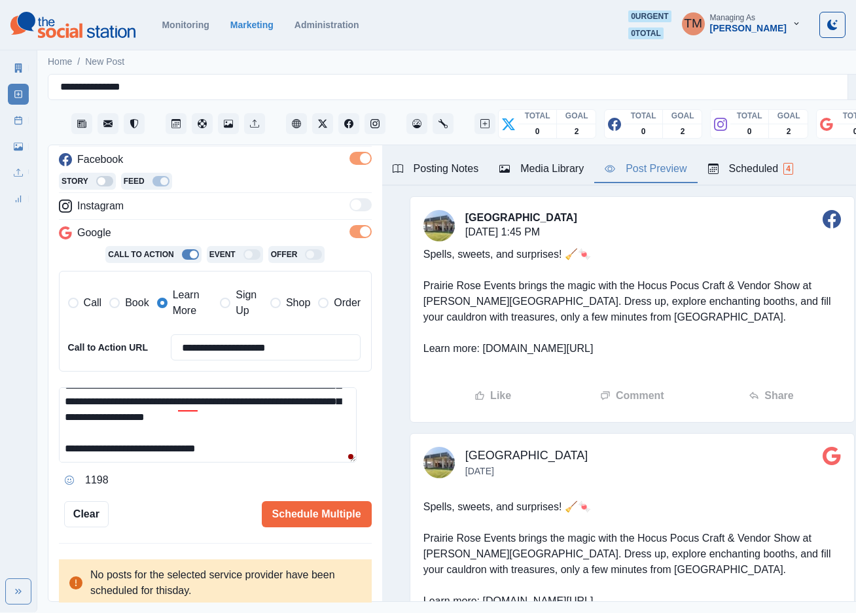
click at [246, 454] on textarea "**********" at bounding box center [208, 425] width 298 height 75
drag, startPoint x: 244, startPoint y: 450, endPoint x: 124, endPoint y: 454, distance: 119.2
click at [124, 454] on textarea "**********" at bounding box center [208, 425] width 298 height 75
click at [280, 422] on textarea "**********" at bounding box center [208, 425] width 298 height 75
click at [187, 446] on div at bounding box center [179, 443] width 24 height 21
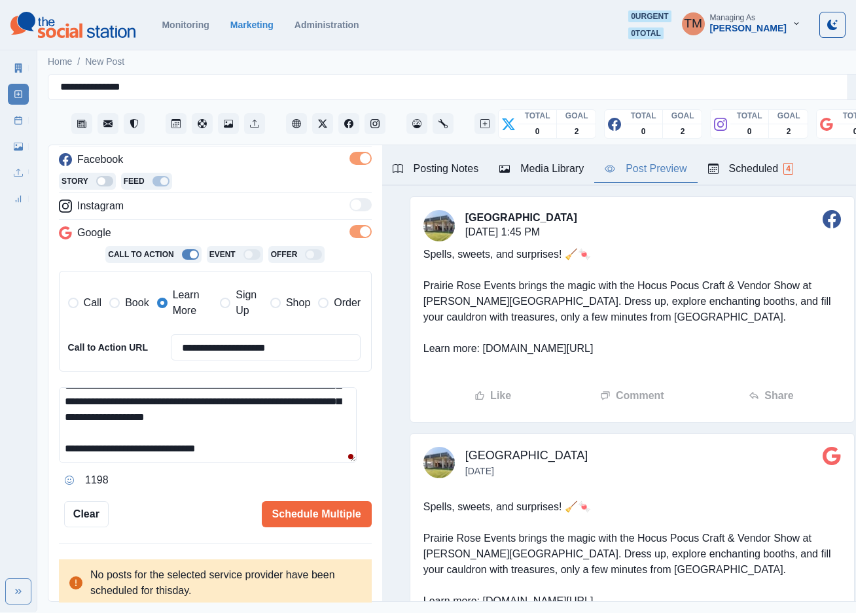
click at [246, 427] on textarea "**********" at bounding box center [208, 425] width 298 height 75
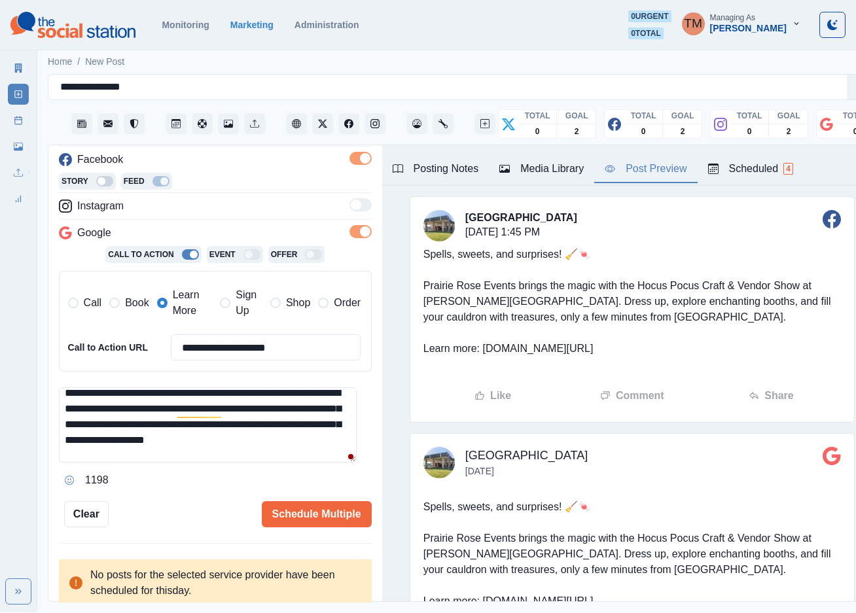
scroll to position [39, 0]
click at [102, 428] on textarea "**********" at bounding box center [208, 425] width 298 height 75
paste textarea "**********"
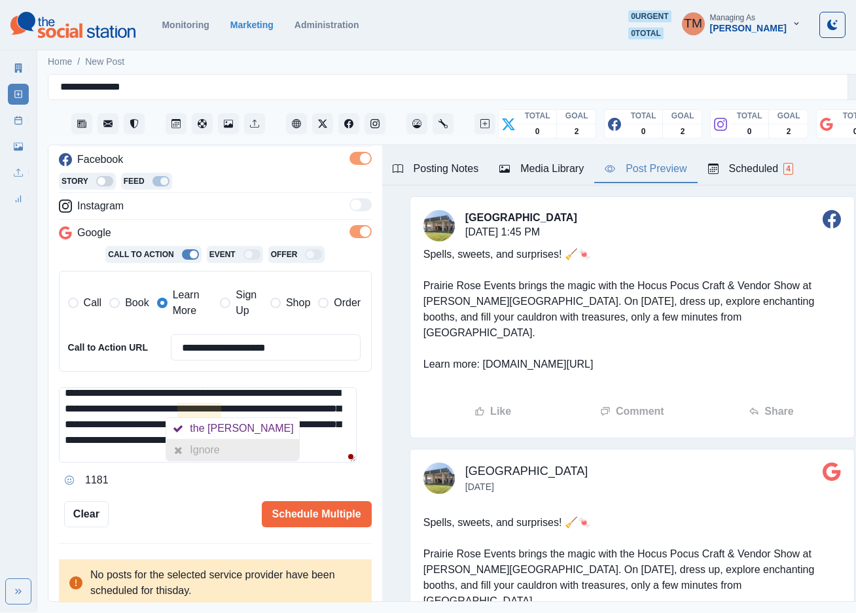
click at [212, 448] on div "Ignore" at bounding box center [207, 450] width 35 height 21
click at [234, 446] on textarea "**********" at bounding box center [208, 425] width 298 height 75
click at [204, 399] on textarea "**********" at bounding box center [208, 425] width 298 height 75
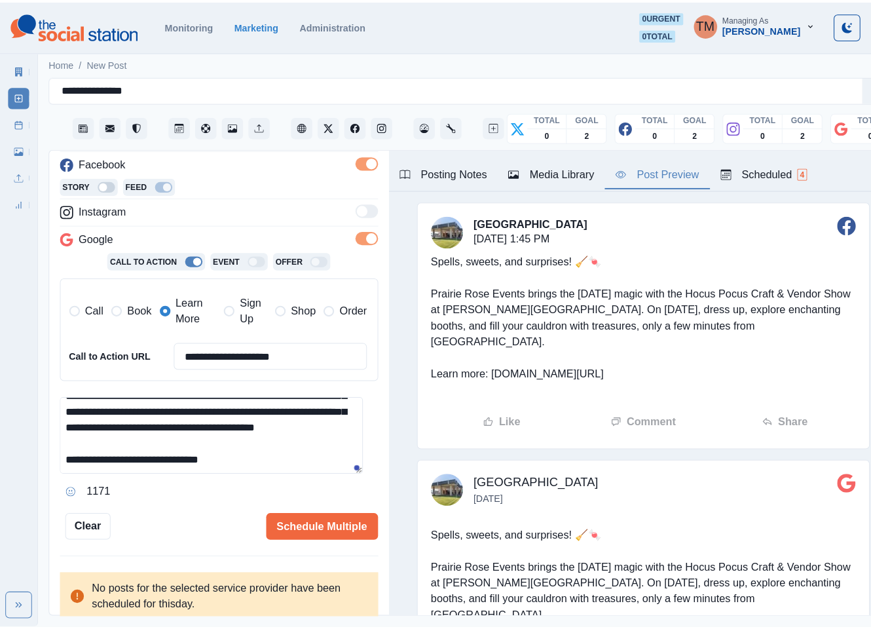
scroll to position [77, 0]
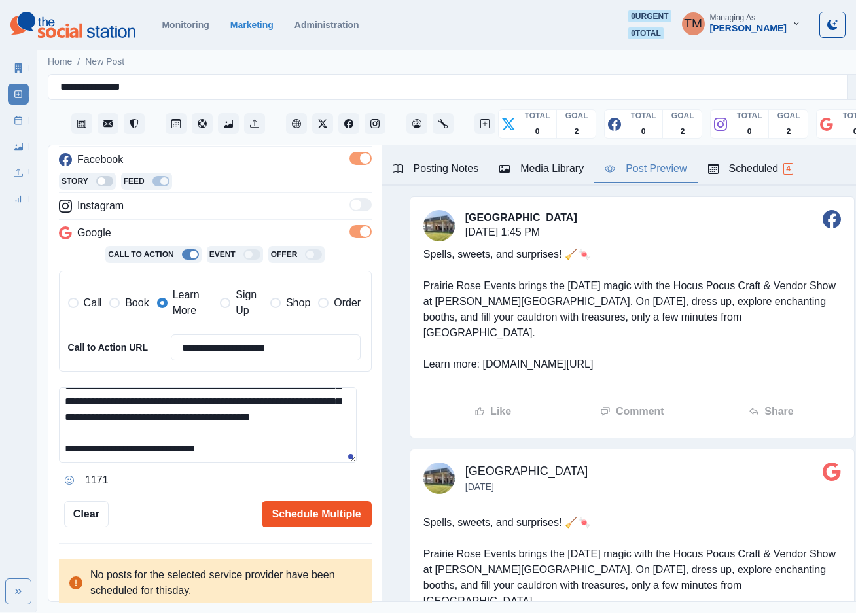
type textarea "**********"
click at [299, 519] on button "Schedule Multiple" at bounding box center [317, 514] width 110 height 26
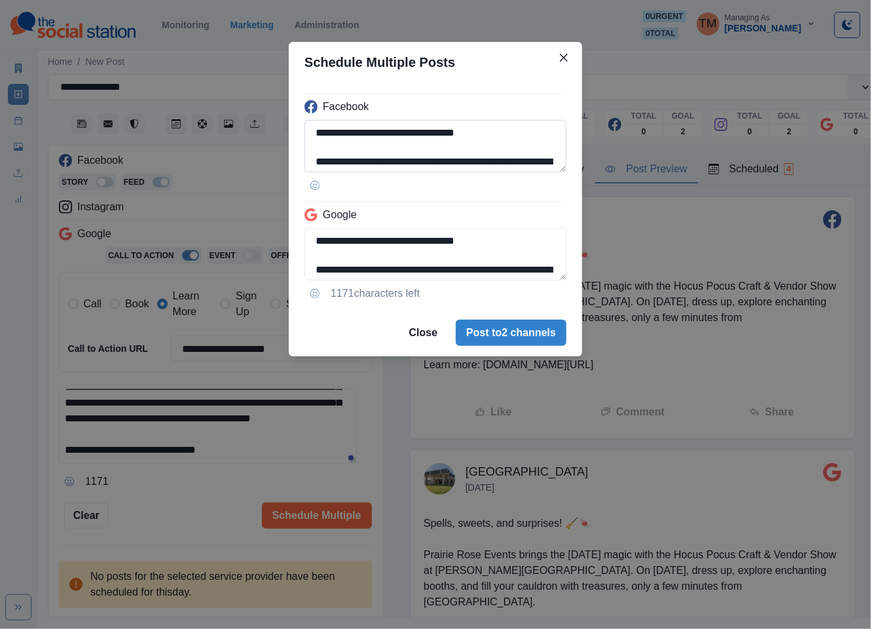
click at [401, 163] on textarea "**********" at bounding box center [435, 146] width 262 height 52
paste textarea "*"
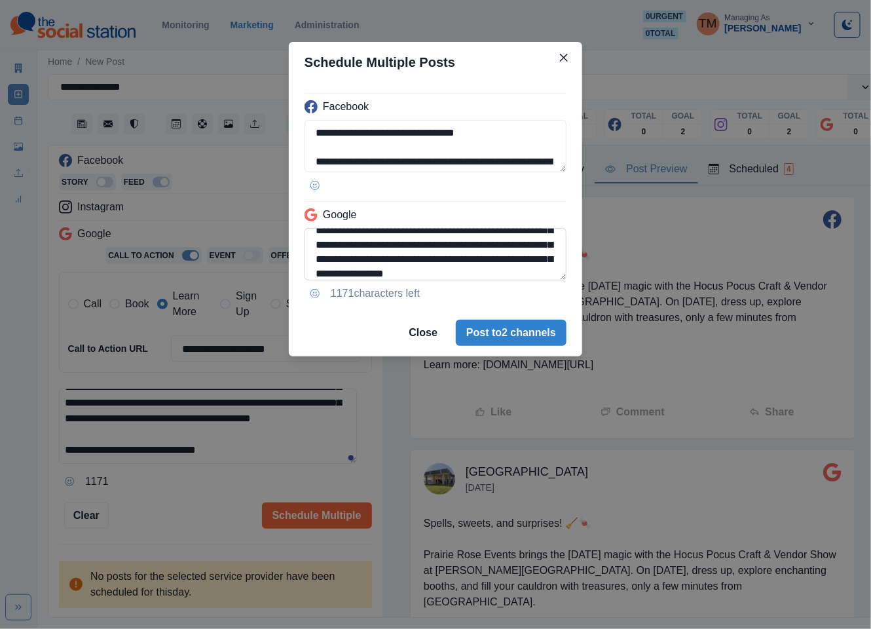
scroll to position [104, 0]
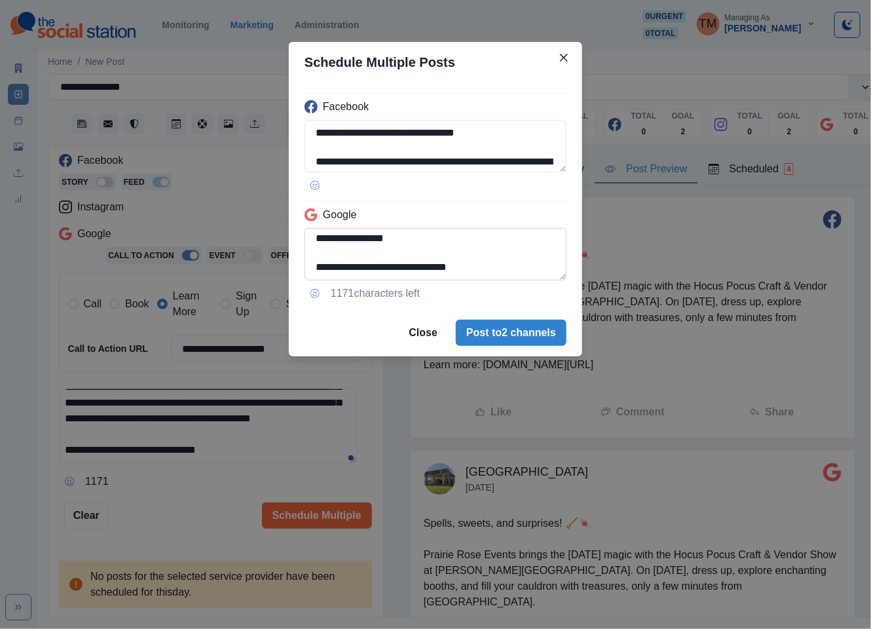
type textarea "**********"
drag, startPoint x: 513, startPoint y: 242, endPoint x: 529, endPoint y: 275, distance: 36.6
click at [529, 275] on textarea "**********" at bounding box center [435, 254] width 262 height 52
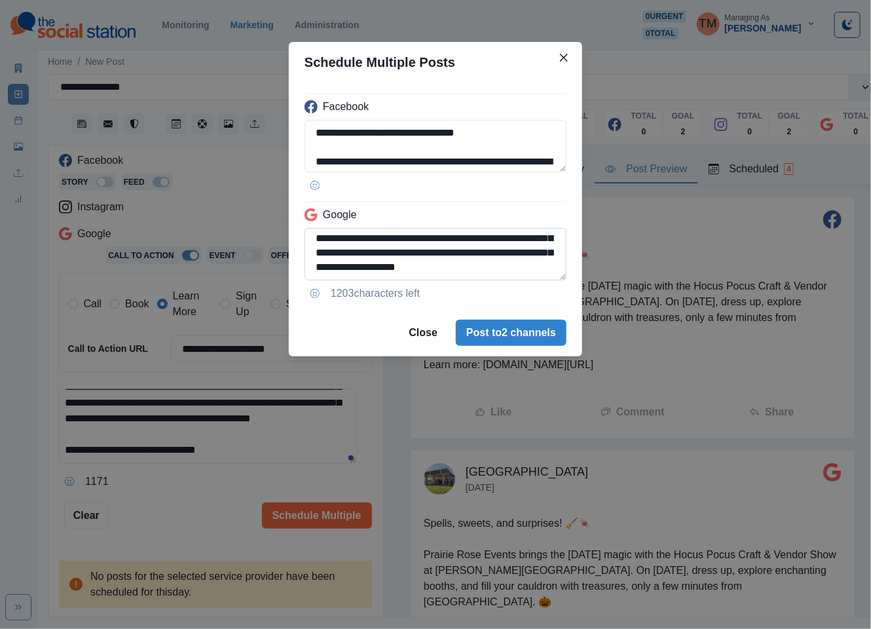
drag, startPoint x: 507, startPoint y: 269, endPoint x: 519, endPoint y: 270, distance: 12.5
click at [519, 270] on textarea "**********" at bounding box center [435, 254] width 262 height 52
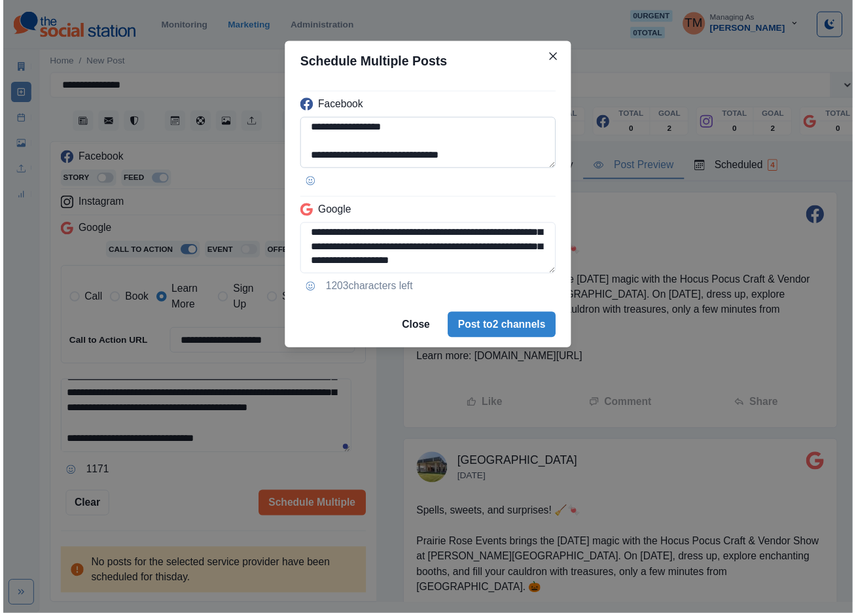
scroll to position [104, 0]
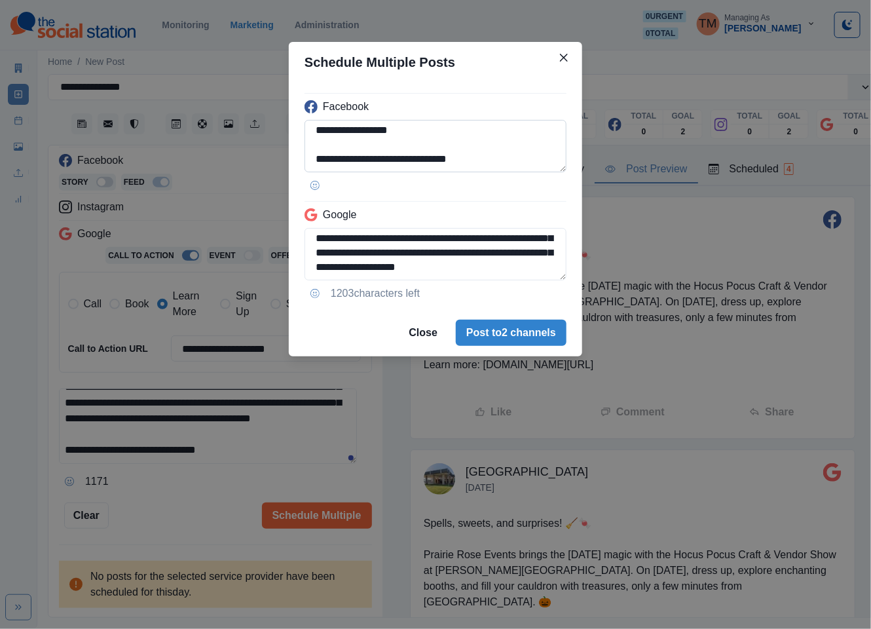
type textarea "**********"
click at [534, 134] on textarea "**********" at bounding box center [435, 146] width 262 height 52
paste textarea "***"
type textarea "**********"
click at [630, 244] on div "**********" at bounding box center [435, 314] width 871 height 629
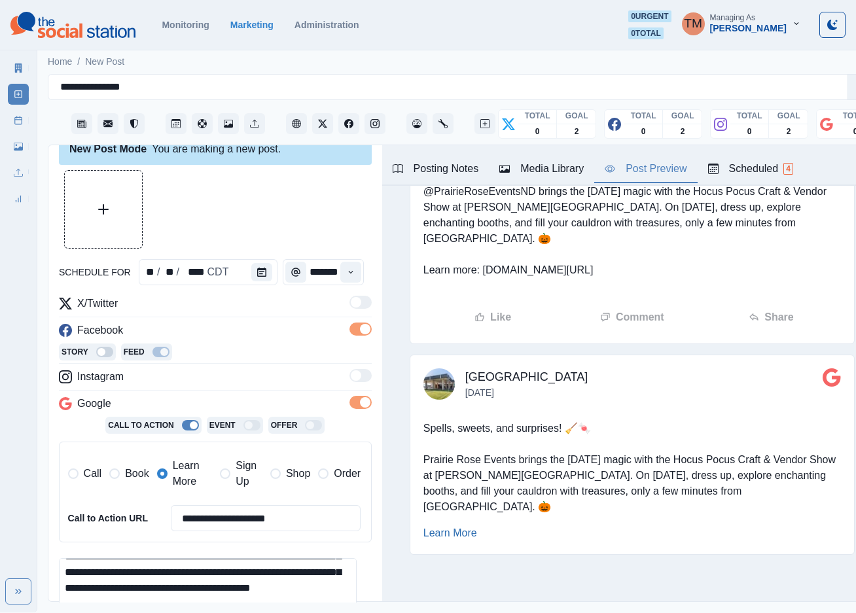
scroll to position [0, 0]
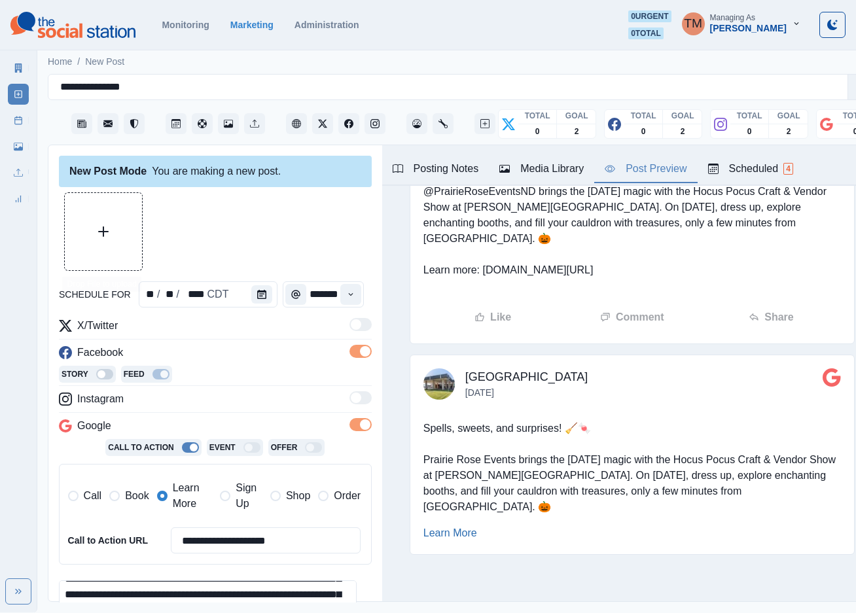
click at [128, 238] on button "Upload Media" at bounding box center [103, 231] width 77 height 77
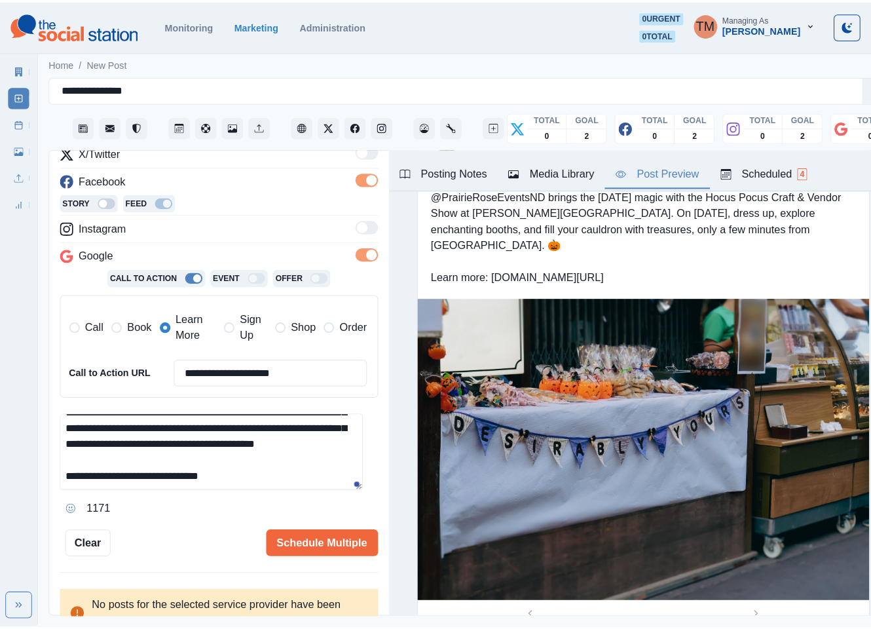
scroll to position [193, 0]
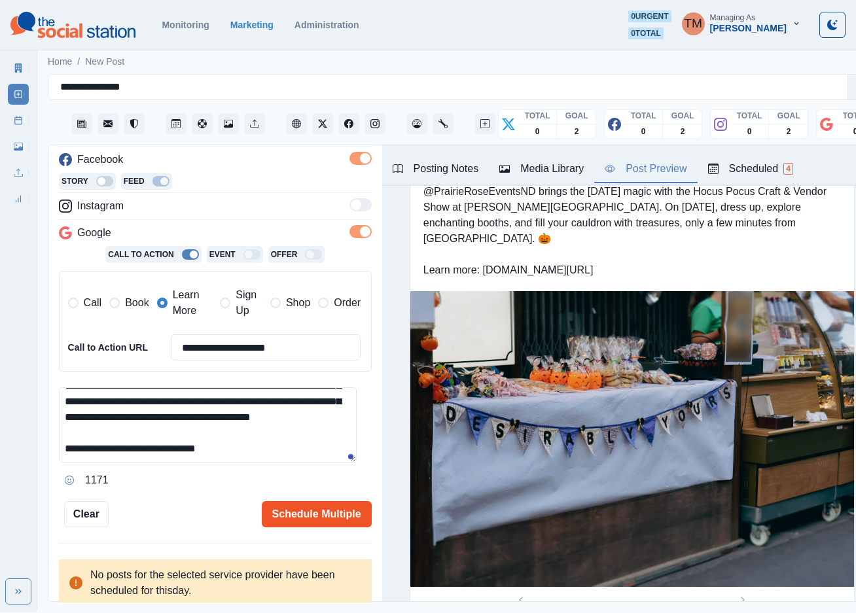
click at [305, 509] on button "Schedule Multiple" at bounding box center [317, 514] width 110 height 26
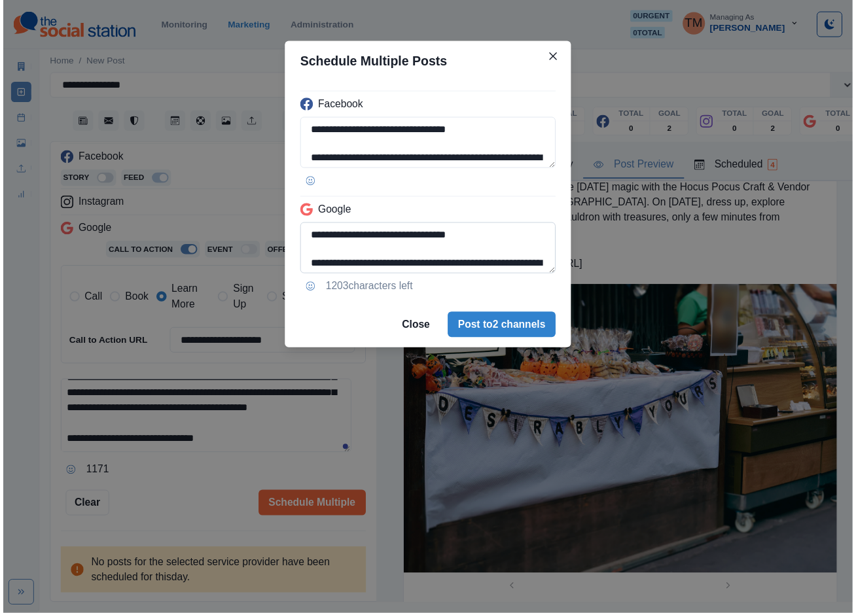
scroll to position [75, 0]
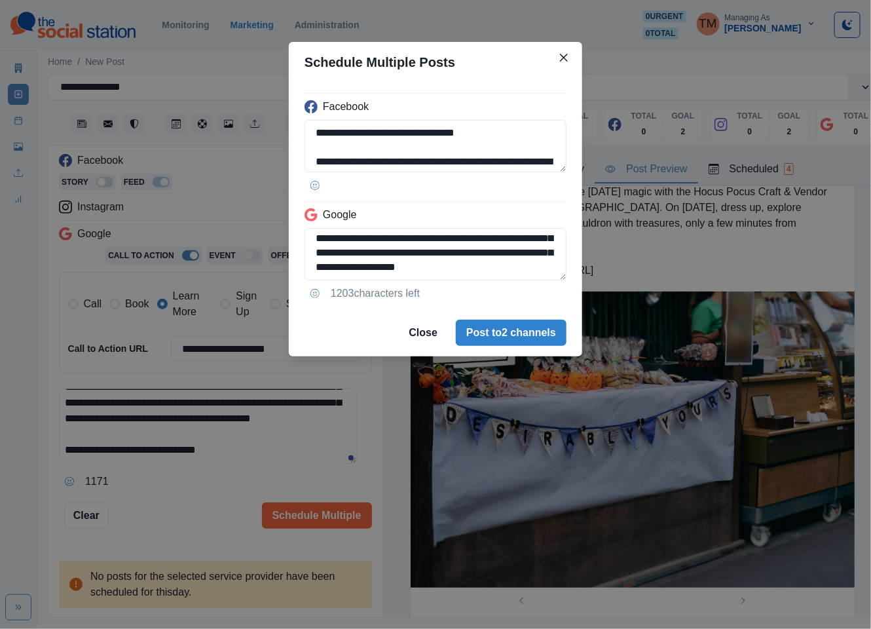
drag, startPoint x: 513, startPoint y: 338, endPoint x: 211, endPoint y: 507, distance: 346.1
click at [212, 507] on div "**********" at bounding box center [435, 314] width 871 height 629
click at [211, 507] on div "**********" at bounding box center [435, 314] width 871 height 629
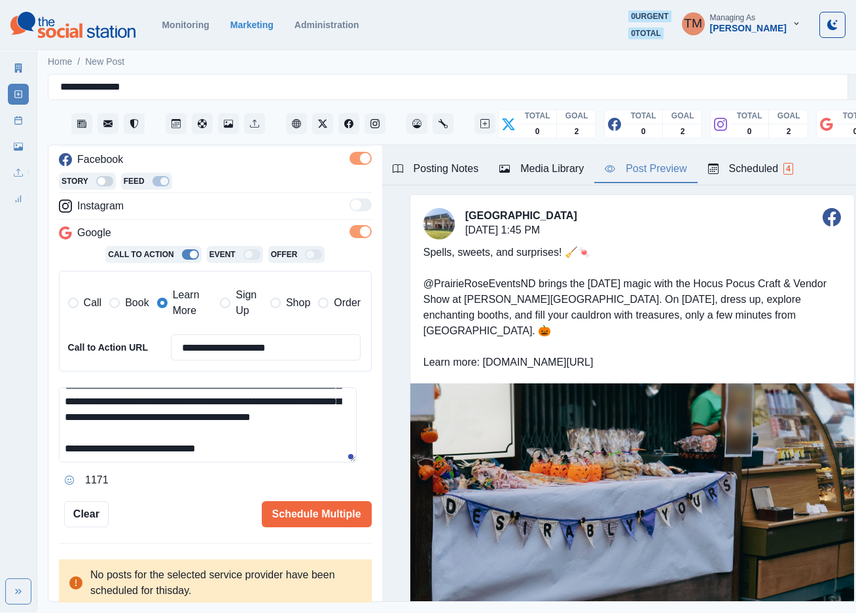
scroll to position [0, 0]
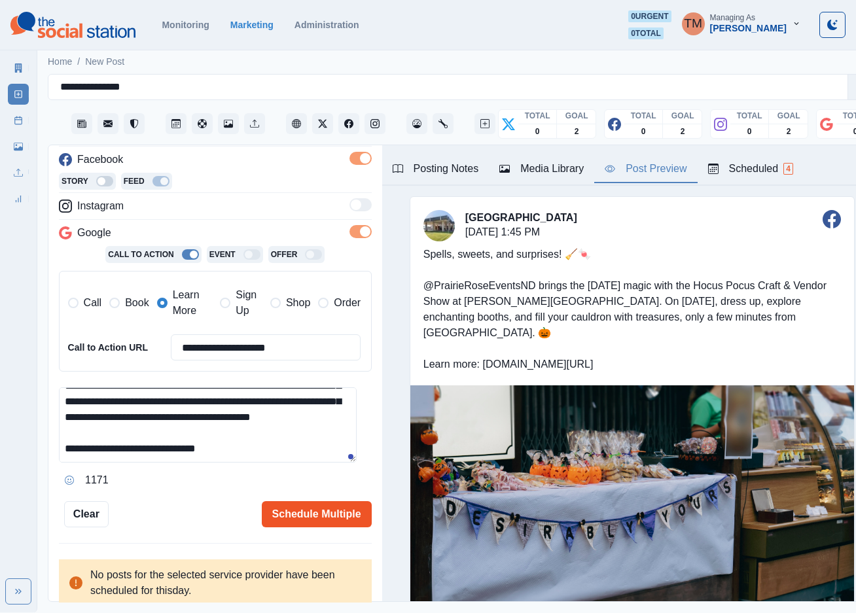
click at [331, 515] on button "Schedule Multiple" at bounding box center [317, 514] width 110 height 26
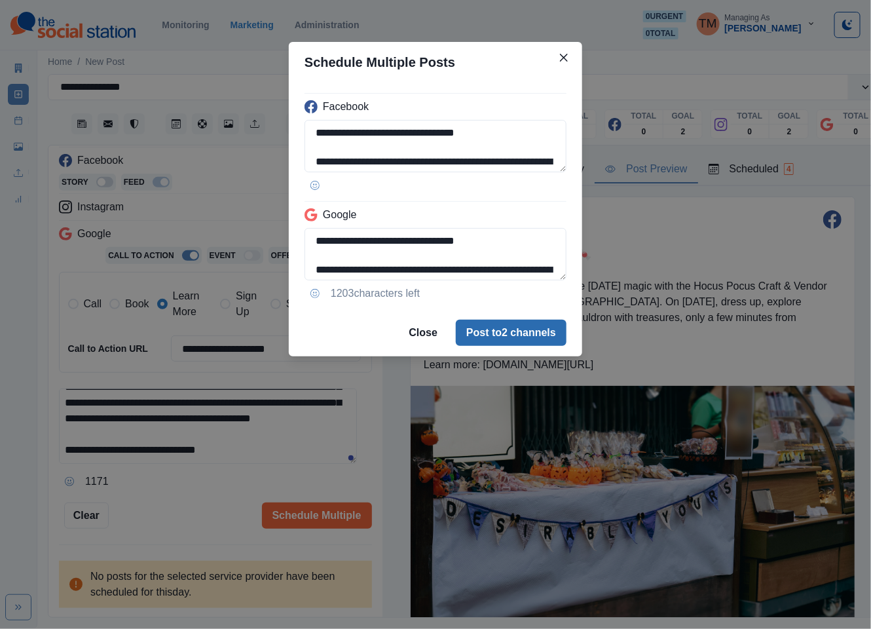
click at [531, 330] on button "Post to 2 channels" at bounding box center [511, 332] width 111 height 26
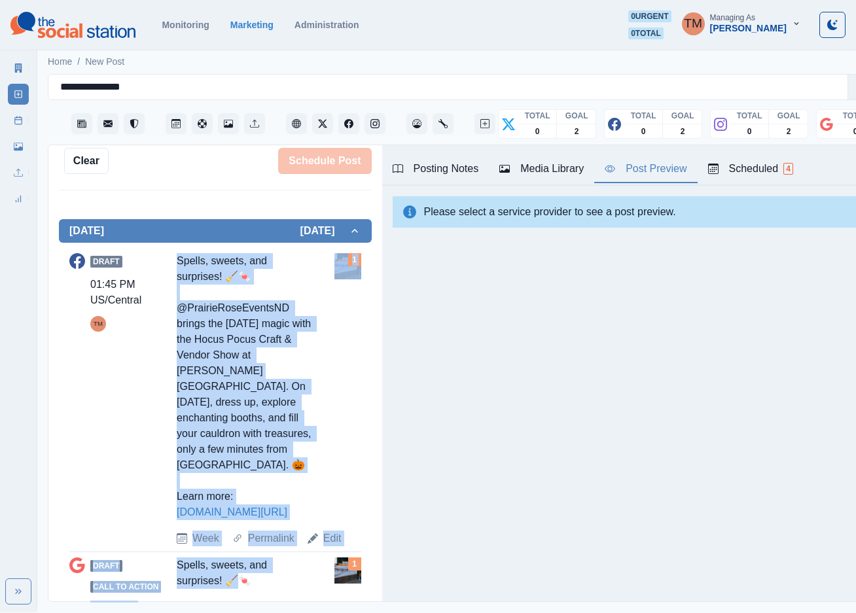
scroll to position [590, 0]
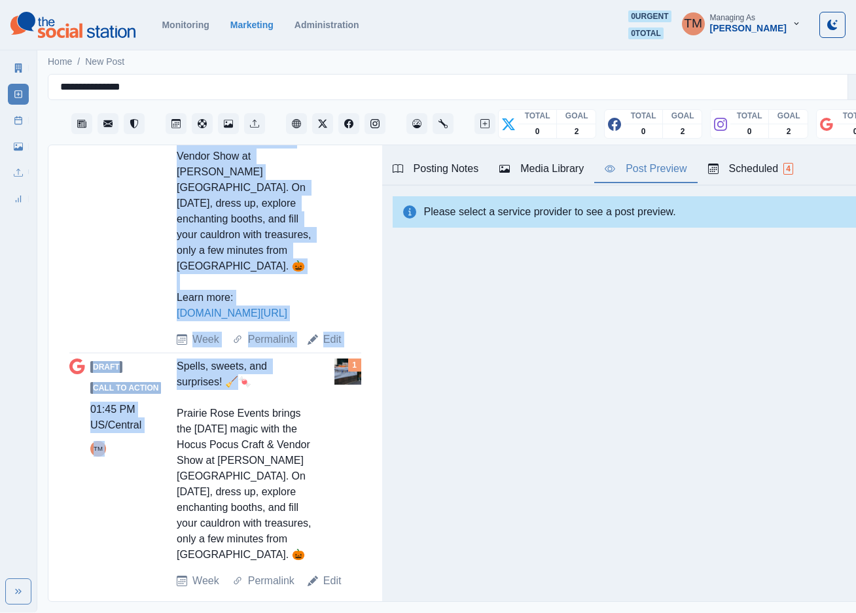
drag, startPoint x: 173, startPoint y: 357, endPoint x: 297, endPoint y: 321, distance: 128.4
click at [297, 321] on div "Draft 01:45 PM US/Central TM Spells, sweets, and surprises! 🧹🍬 @PrairieRoseEven…" at bounding box center [215, 200] width 292 height 293
copy div "Spells, sweets, and surprises! 🧹🍬 @PrairieRoseEventsND brings the Halloween mag…"
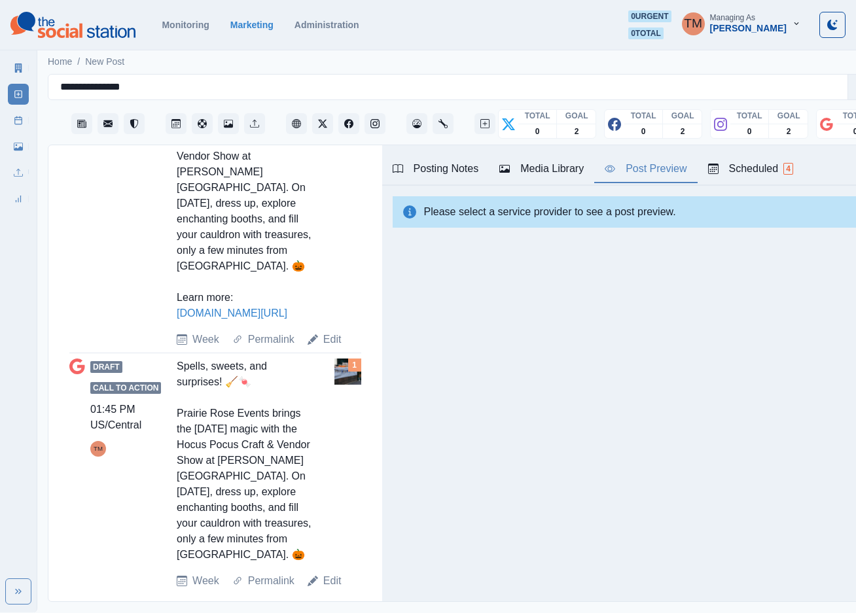
click at [503, 397] on div "Posting Notes Media Library Post Preview Scheduled 4 Book now: www.bit.ly/3hliD…" at bounding box center [632, 373] width 500 height 456
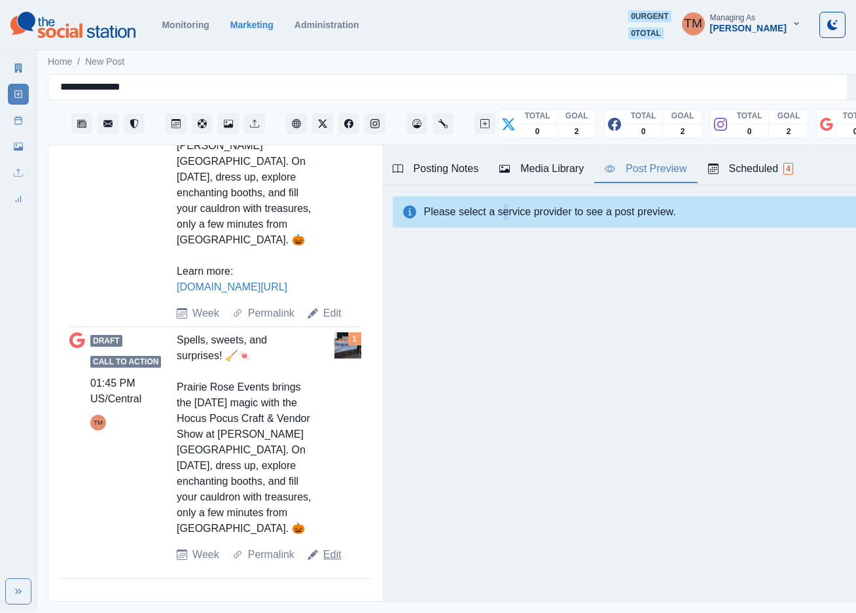
click at [323, 556] on link "Edit" at bounding box center [332, 555] width 18 height 16
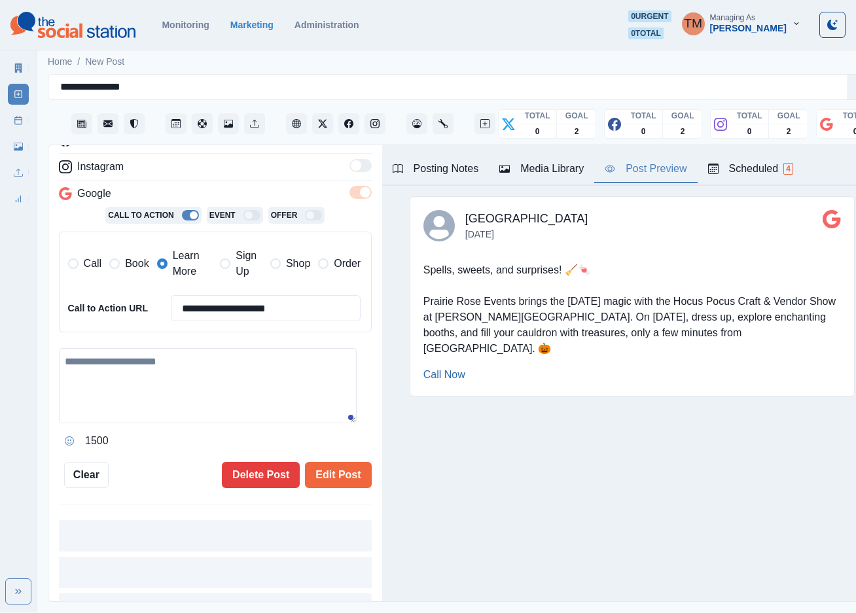
type textarea "**********"
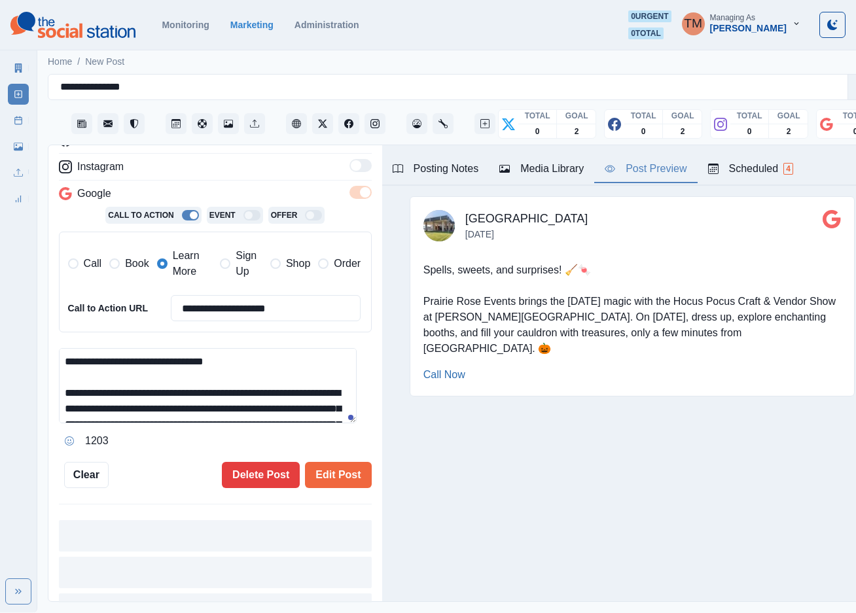
scroll to position [44, 0]
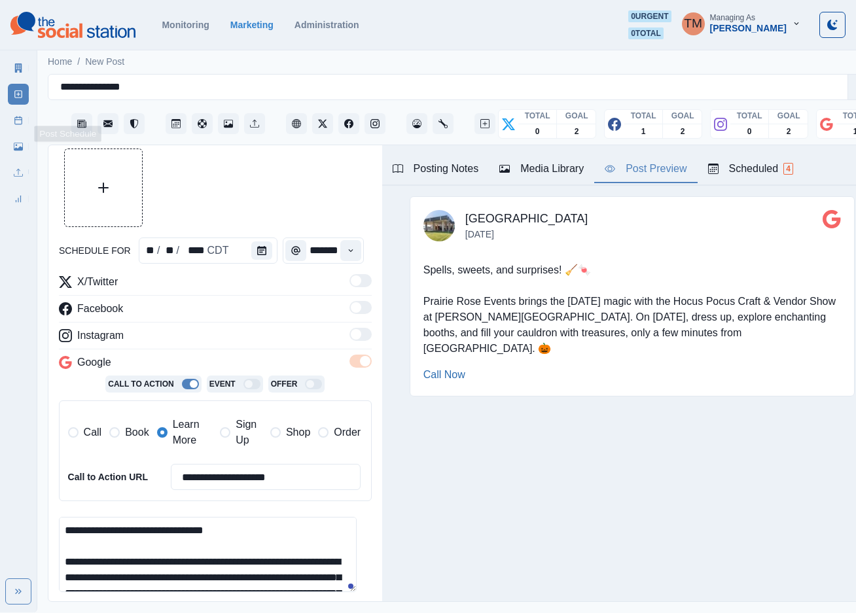
click at [16, 116] on icon at bounding box center [18, 120] width 9 height 9
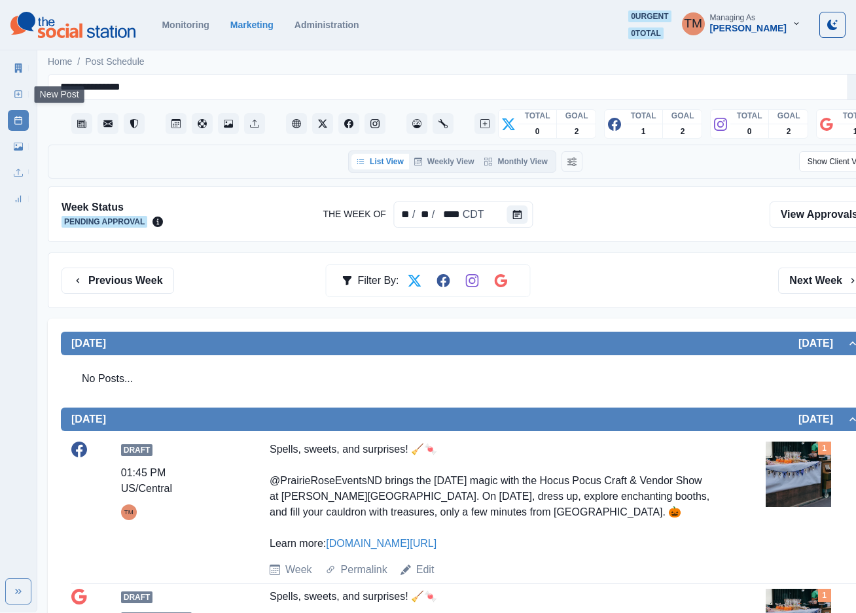
drag, startPoint x: 18, startPoint y: 92, endPoint x: 7, endPoint y: 145, distance: 54.3
click at [18, 92] on icon at bounding box center [18, 94] width 9 height 9
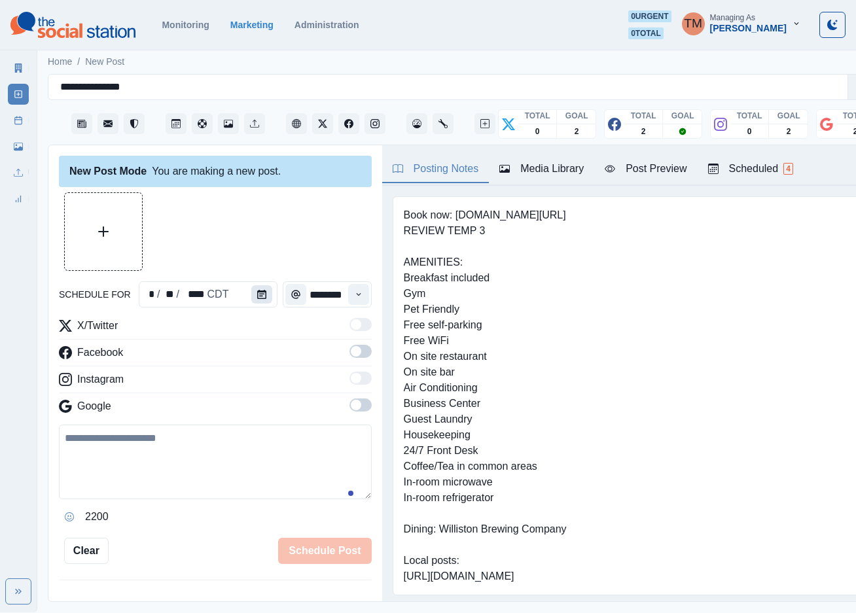
click at [257, 293] on icon "Calendar" at bounding box center [261, 294] width 9 height 9
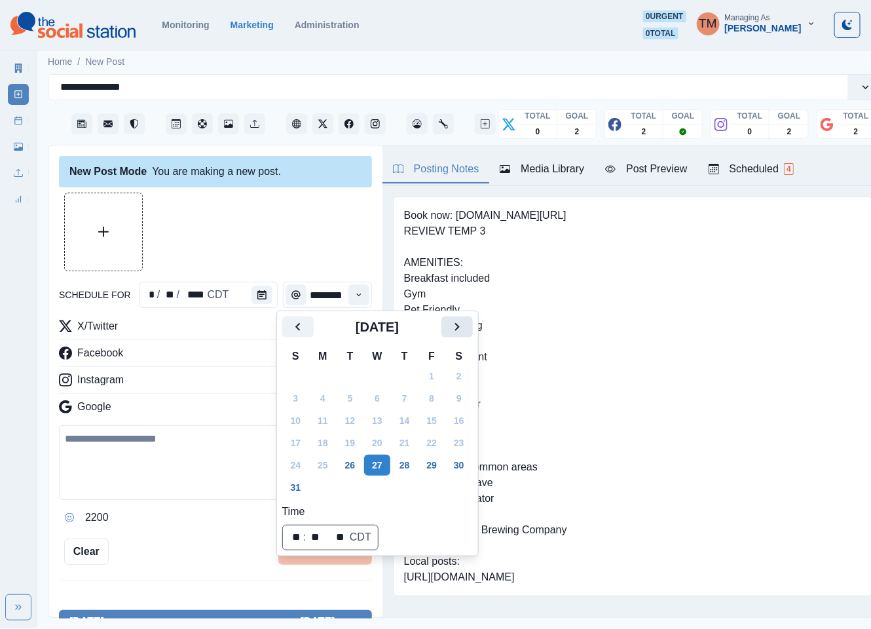
click at [460, 331] on icon "Next" at bounding box center [457, 327] width 16 height 16
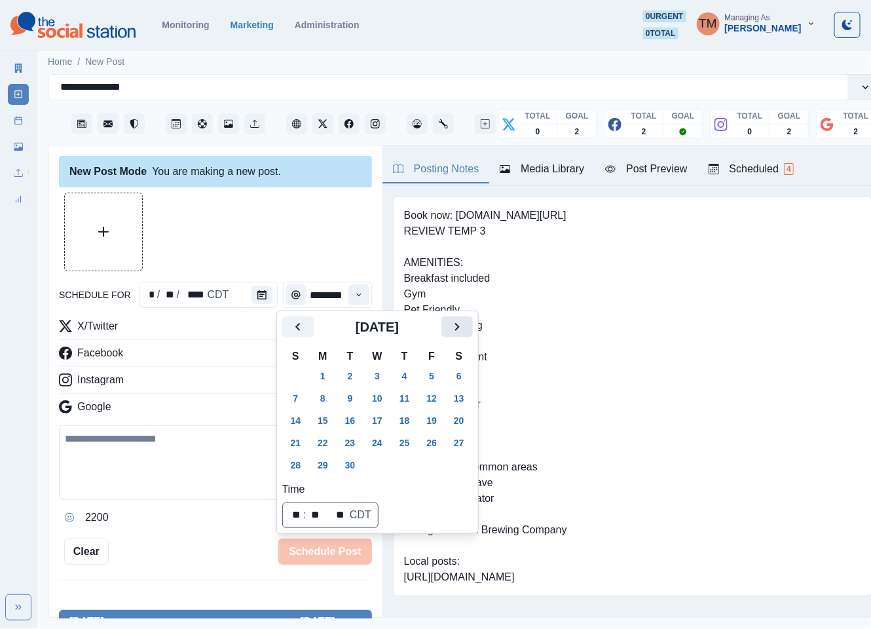
click at [460, 331] on icon "Next" at bounding box center [457, 327] width 16 height 16
click at [326, 464] on button "27" at bounding box center [323, 464] width 26 height 21
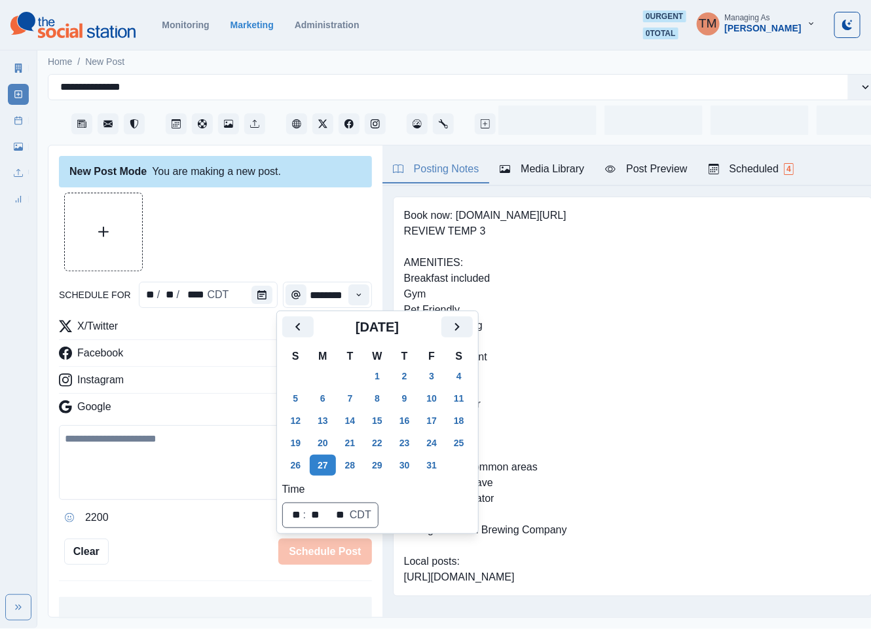
click at [273, 244] on div at bounding box center [215, 231] width 313 height 79
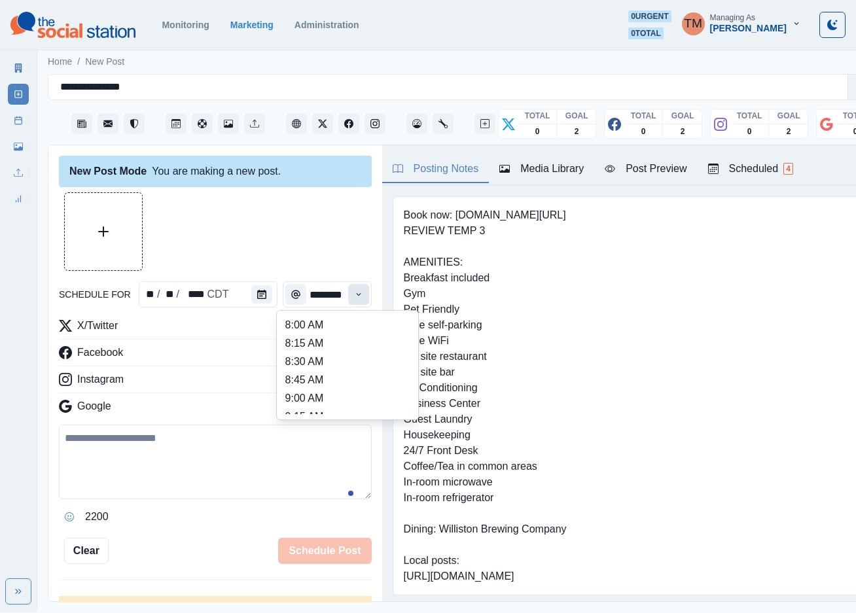
click at [354, 295] on icon "Time" at bounding box center [358, 294] width 9 height 9
click at [307, 373] on li "11:15 AM" at bounding box center [347, 367] width 131 height 18
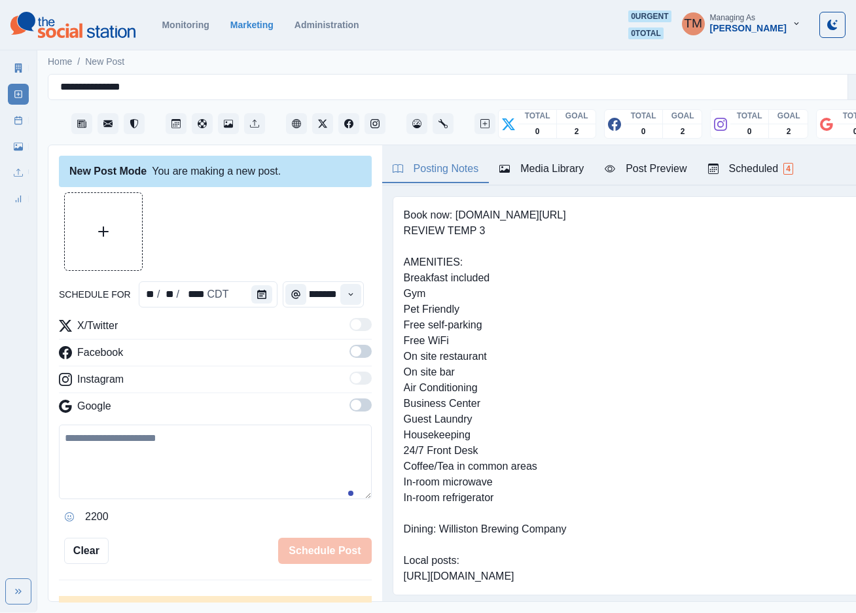
type input "********"
click at [350, 357] on span at bounding box center [361, 351] width 22 height 13
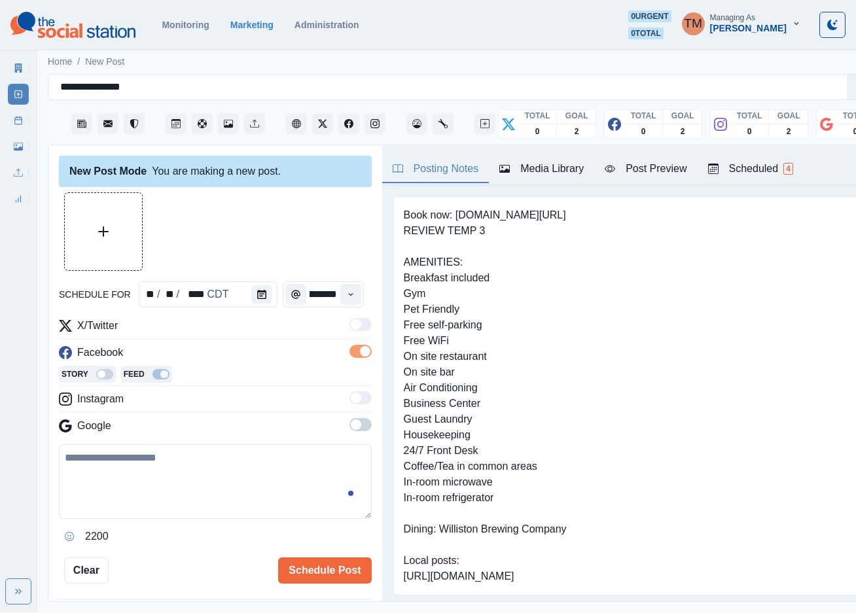
scroll to position [0, 0]
click at [350, 425] on span at bounding box center [361, 424] width 22 height 13
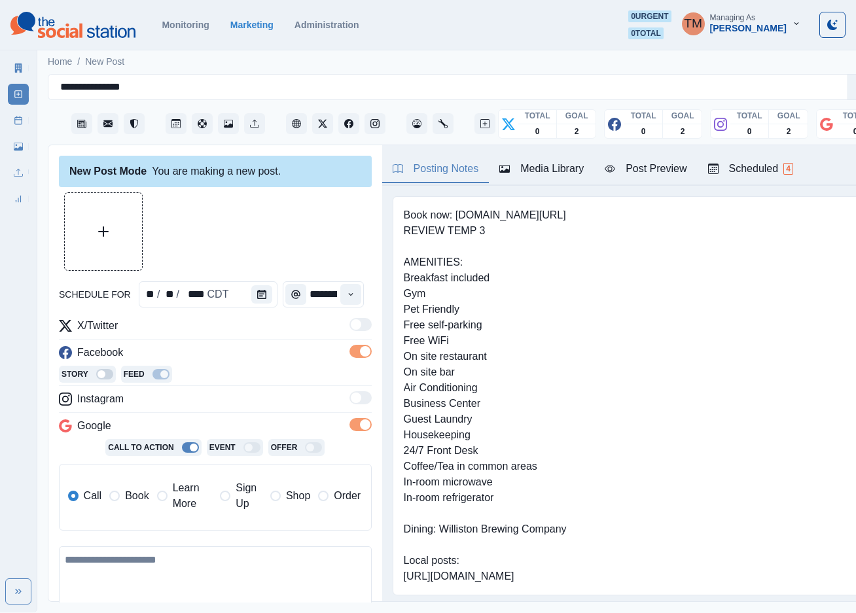
drag, startPoint x: 185, startPoint y: 499, endPoint x: 173, endPoint y: 496, distance: 12.9
click at [185, 499] on span "Learn More" at bounding box center [193, 496] width 40 height 31
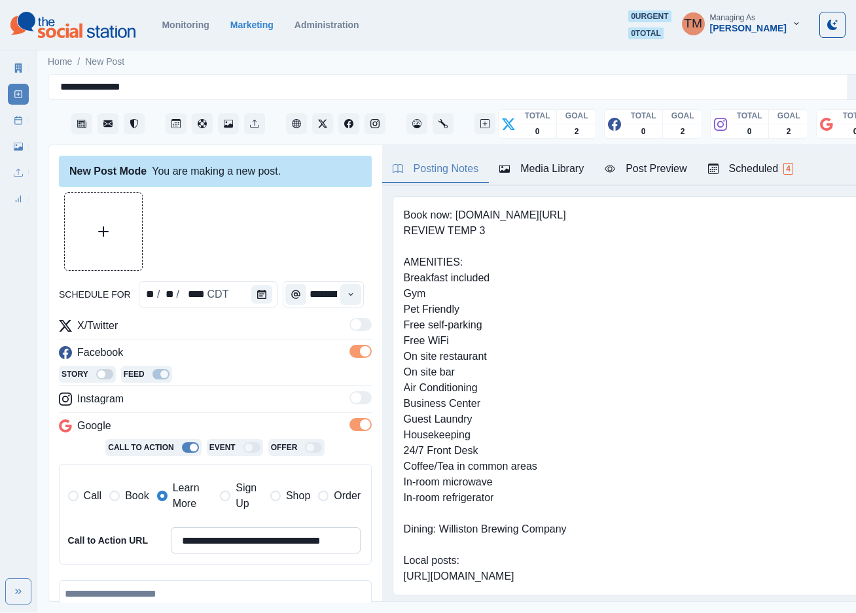
click at [236, 550] on input "**********" at bounding box center [266, 541] width 191 height 26
paste input
type input "**********"
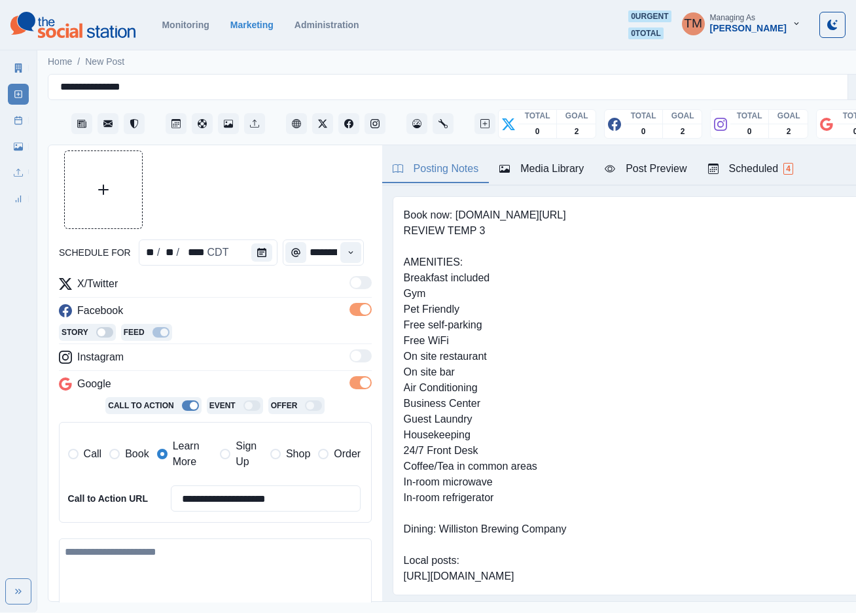
scroll to position [98, 0]
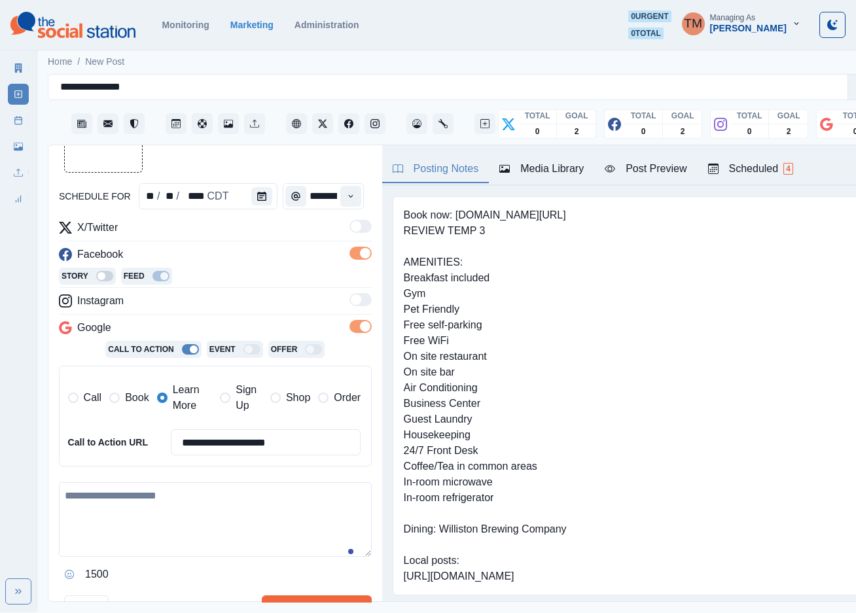
click at [139, 526] on textarea at bounding box center [215, 520] width 313 height 75
paste textarea "**********"
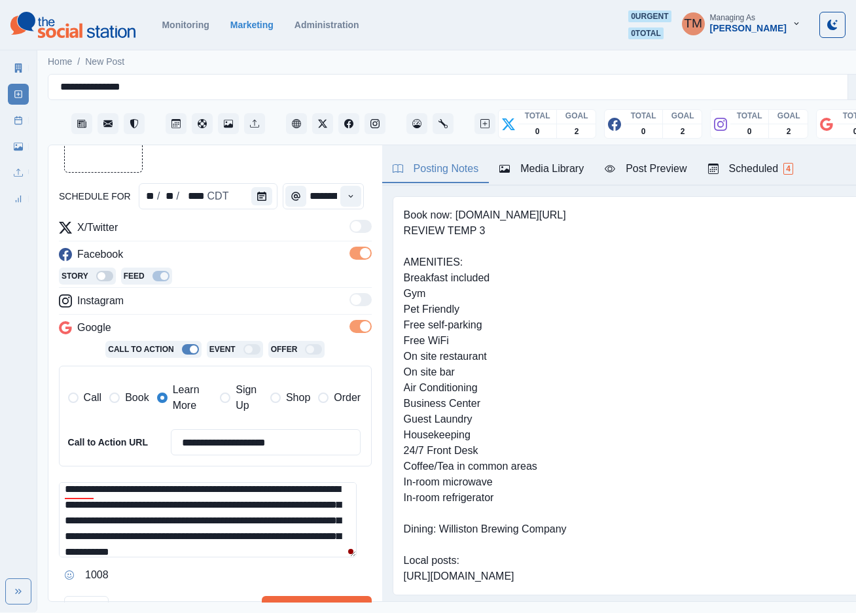
scroll to position [0, 0]
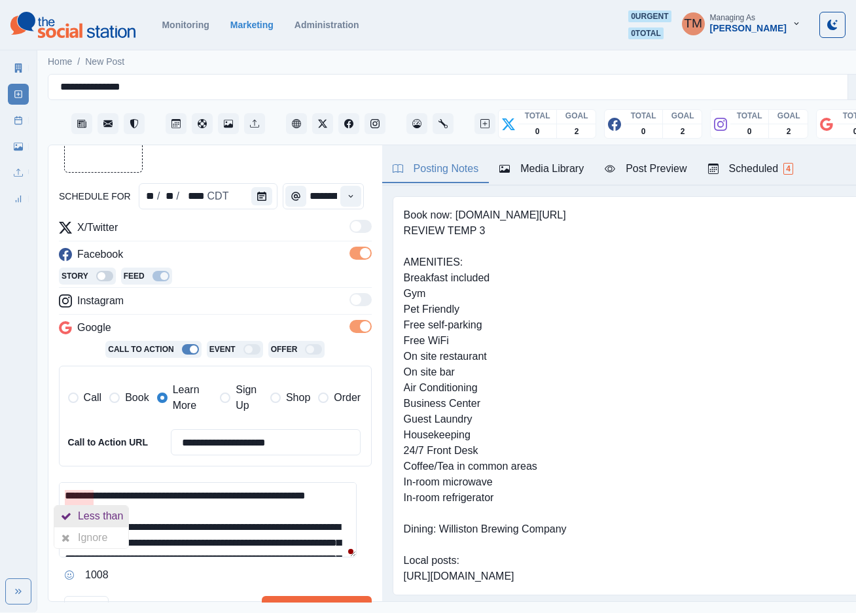
click at [104, 519] on div "Less than" at bounding box center [103, 516] width 50 height 21
click at [213, 521] on textarea "**********" at bounding box center [208, 520] width 298 height 75
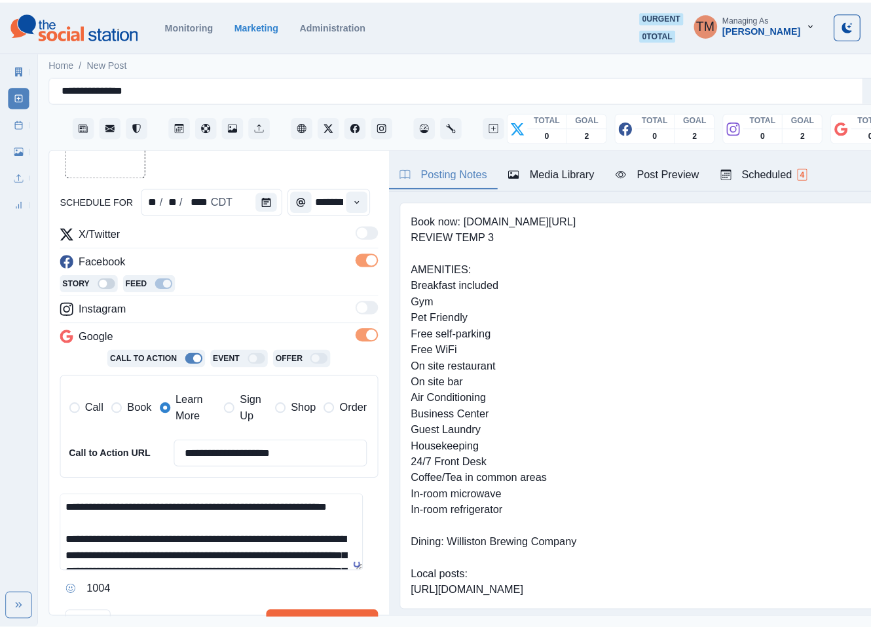
scroll to position [98, 0]
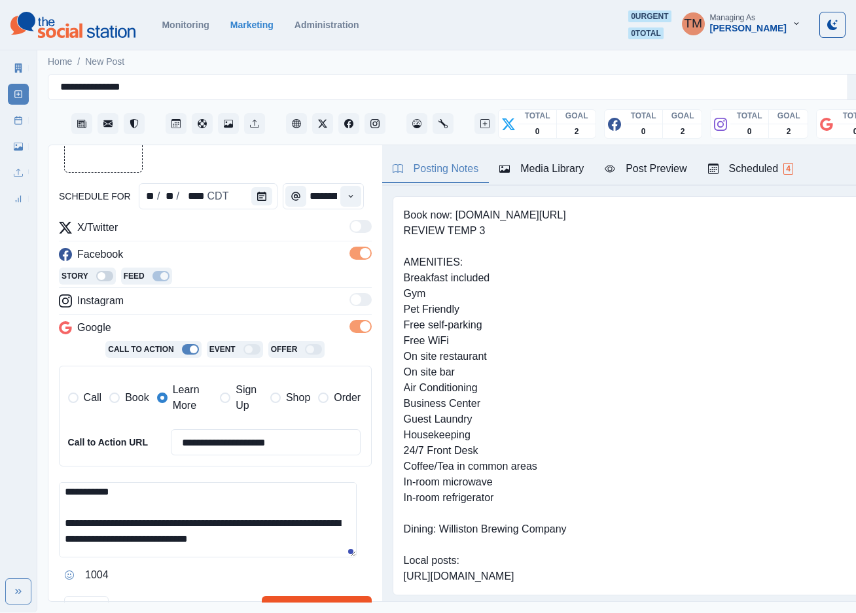
type textarea "**********"
click at [310, 601] on button "Schedule Multiple" at bounding box center [317, 609] width 110 height 26
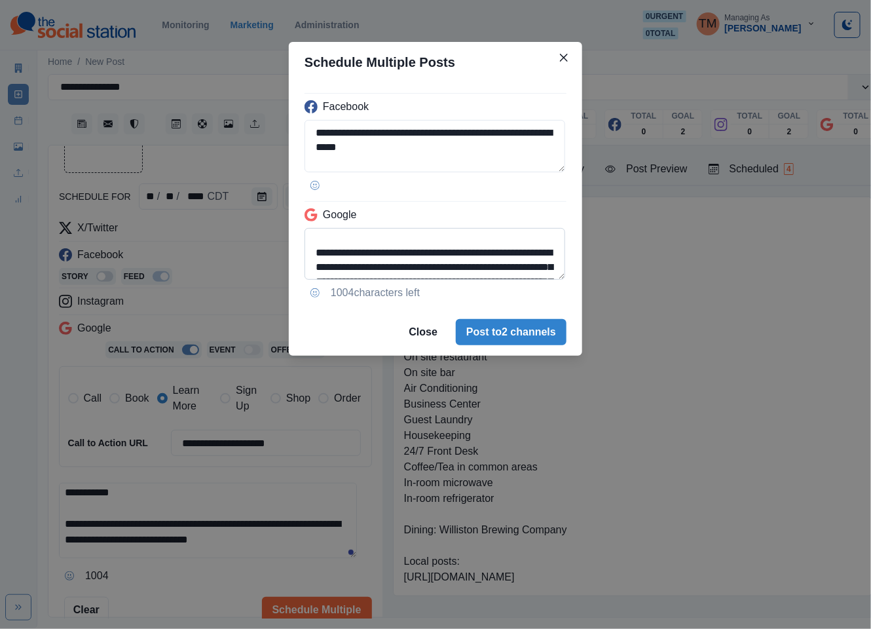
scroll to position [39, 0]
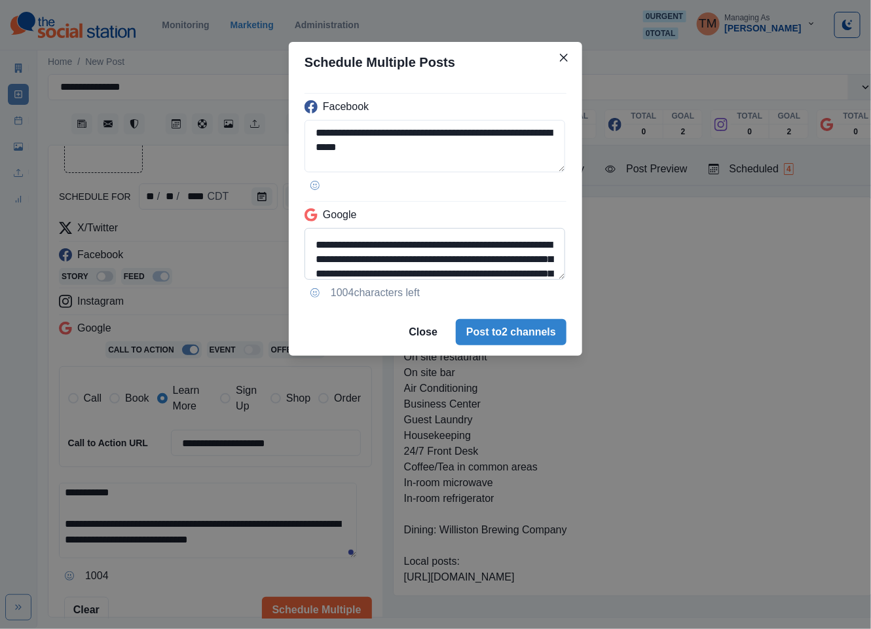
click at [479, 262] on textarea "**********" at bounding box center [434, 254] width 261 height 52
paste textarea
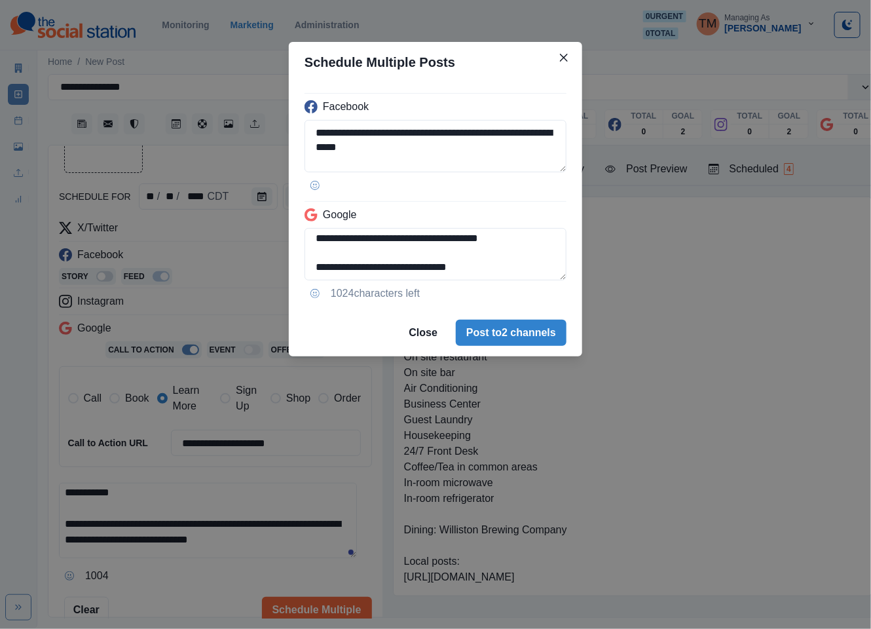
scroll to position [177, 0]
drag, startPoint x: 377, startPoint y: 246, endPoint x: 597, endPoint y: 297, distance: 226.0
click at [597, 297] on div "**********" at bounding box center [435, 314] width 871 height 629
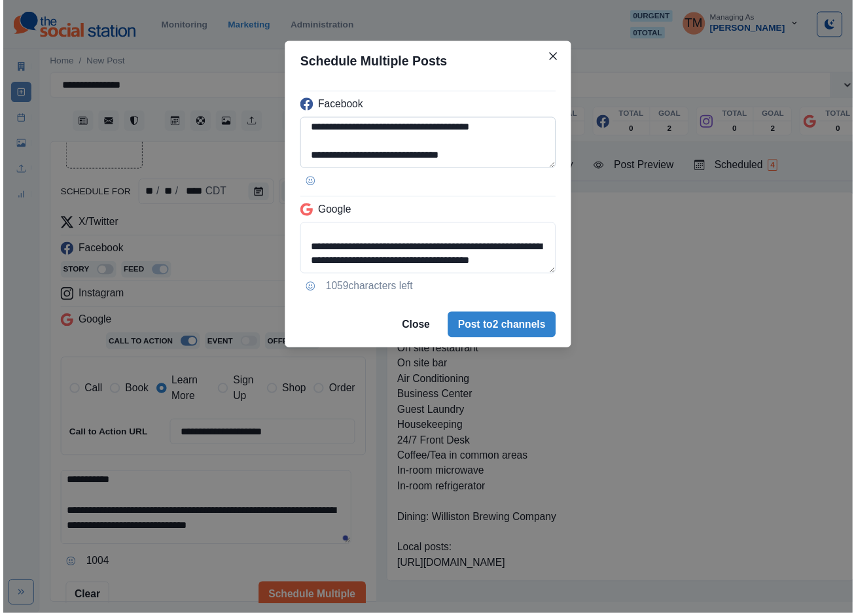
scroll to position [191, 0]
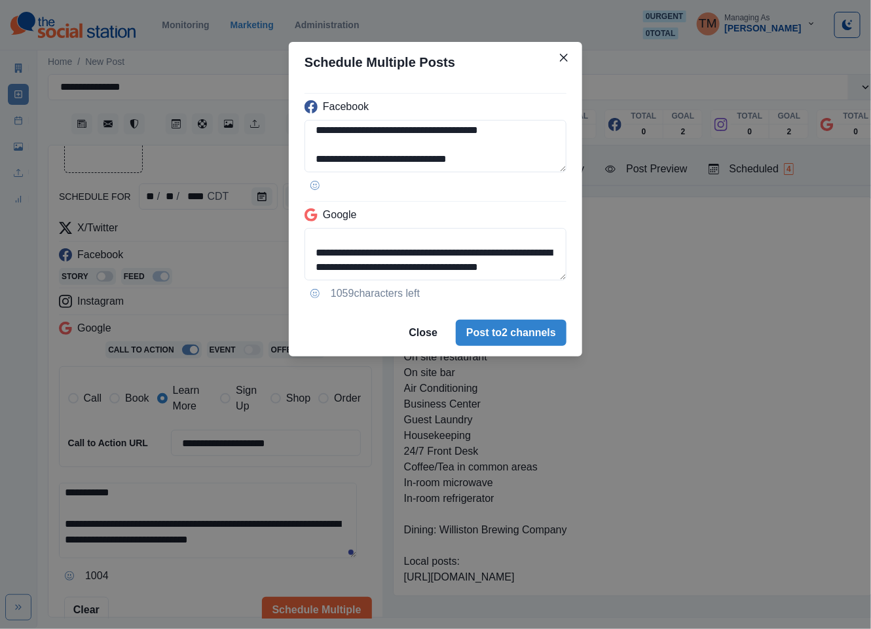
type textarea "**********"
click at [240, 155] on div "**********" at bounding box center [435, 314] width 871 height 629
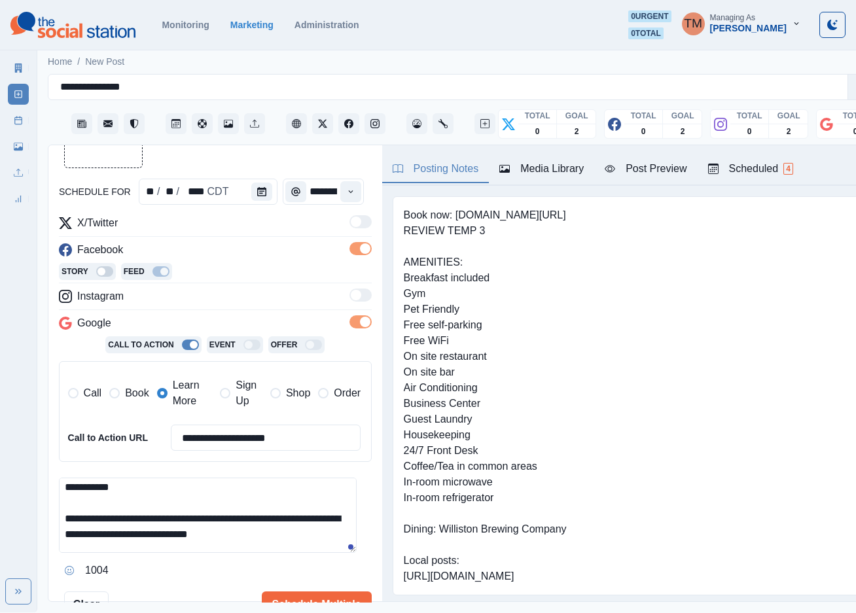
scroll to position [5, 0]
click at [120, 155] on button "Upload Media" at bounding box center [103, 128] width 77 height 77
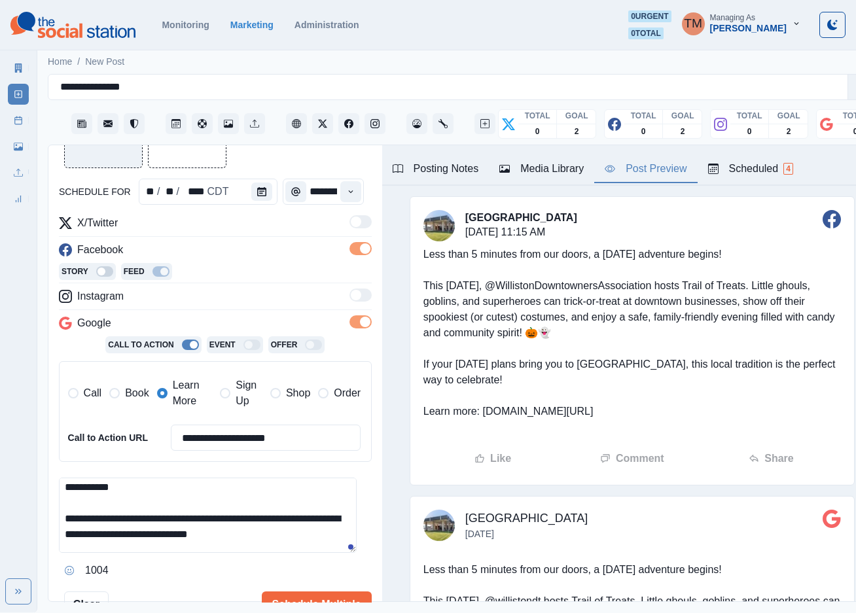
click at [658, 166] on div "Post Preview" at bounding box center [646, 169] width 82 height 16
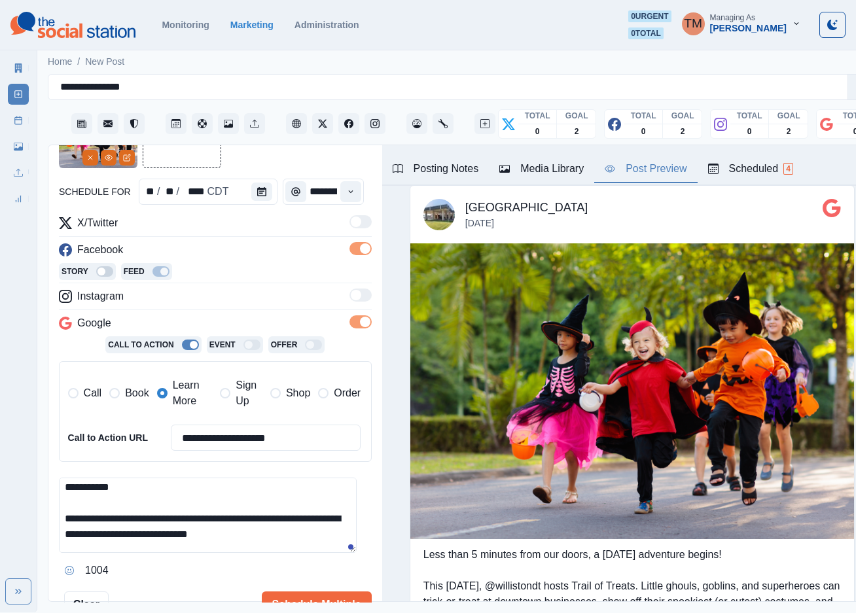
scroll to position [706, 0]
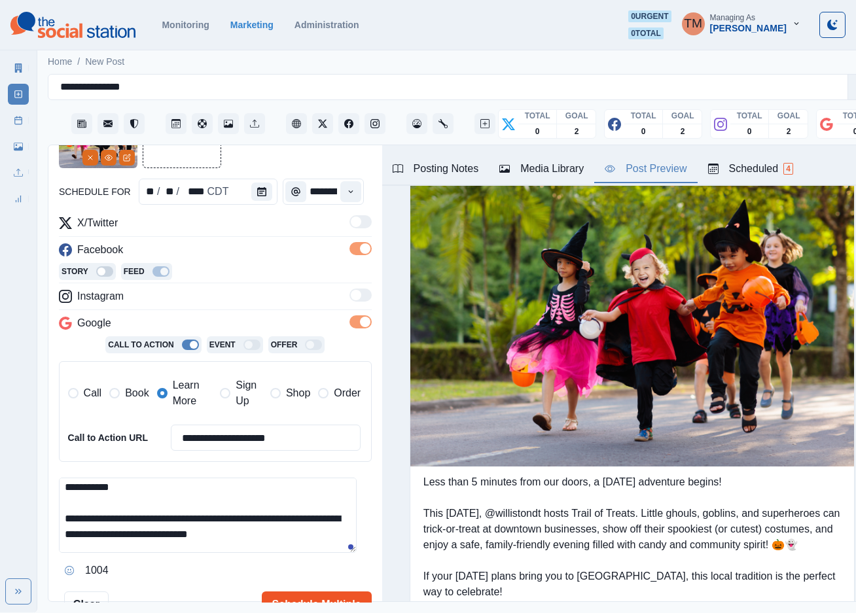
click at [306, 592] on button "Schedule Multiple" at bounding box center [317, 605] width 110 height 26
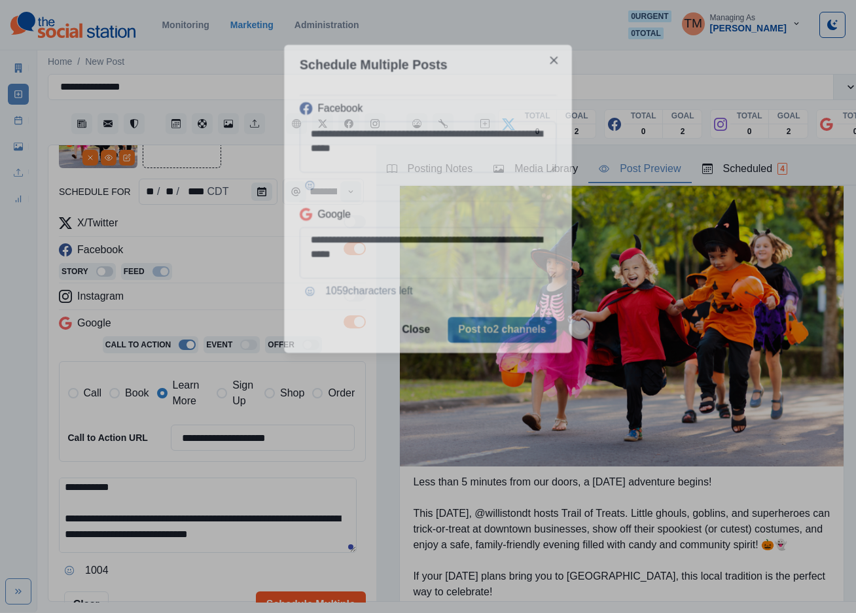
scroll to position [0, 0]
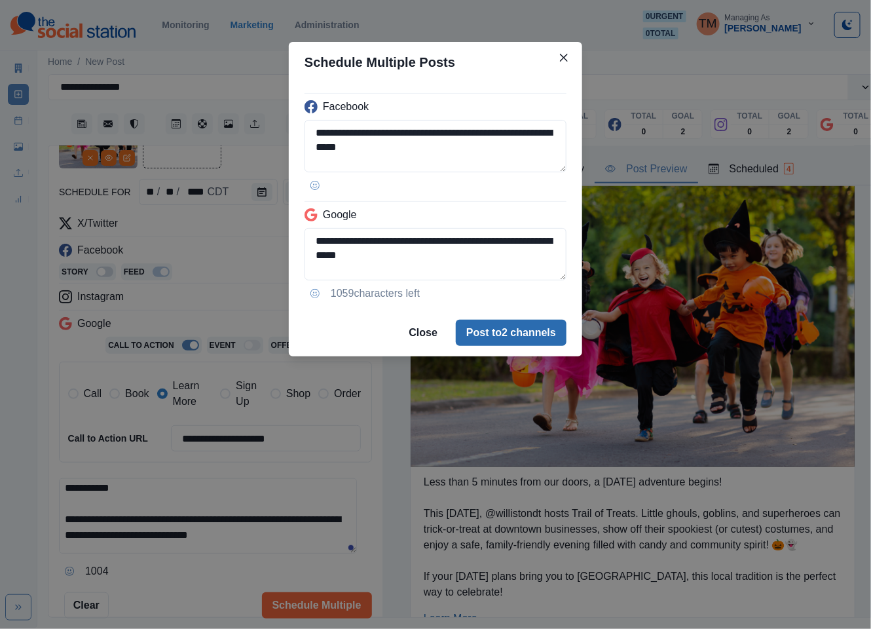
click at [524, 336] on button "Post to 2 channels" at bounding box center [511, 332] width 111 height 26
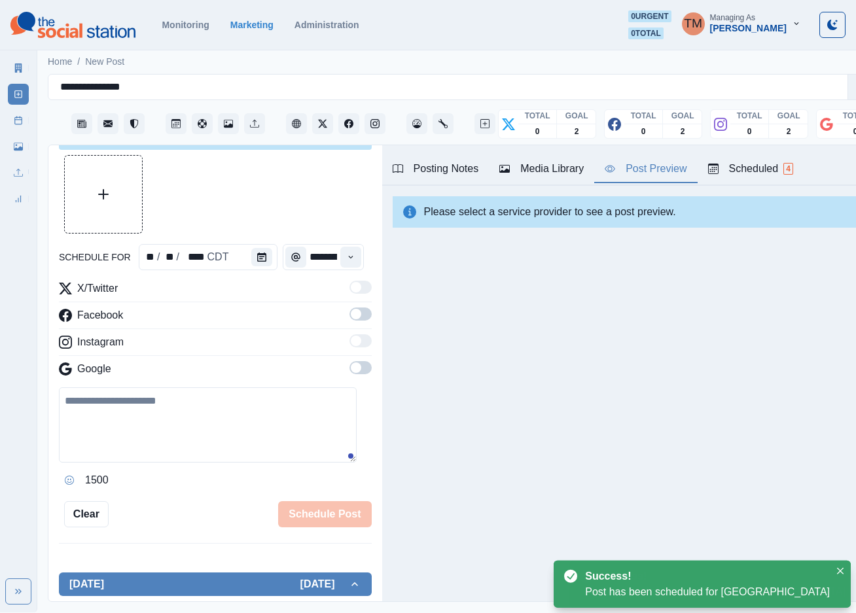
scroll to position [103, 0]
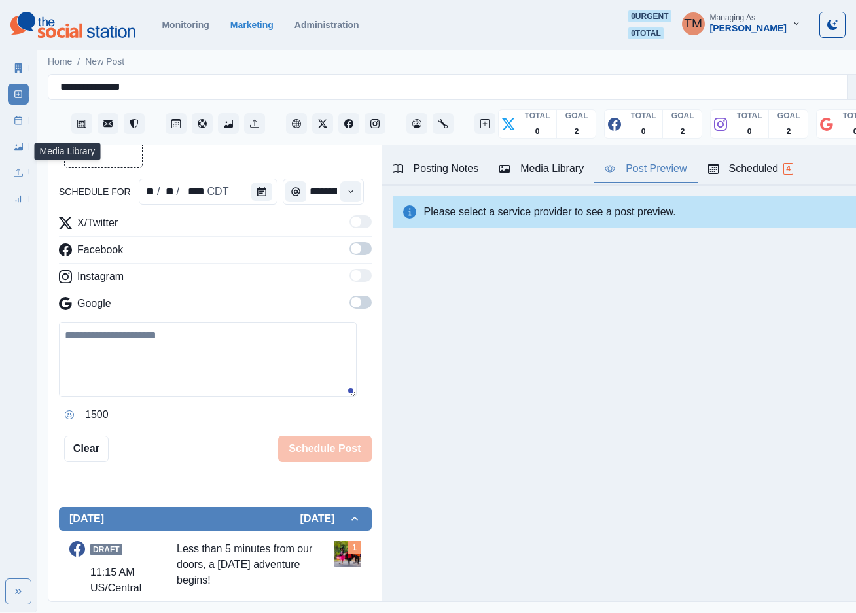
click at [20, 124] on icon at bounding box center [18, 120] width 9 height 9
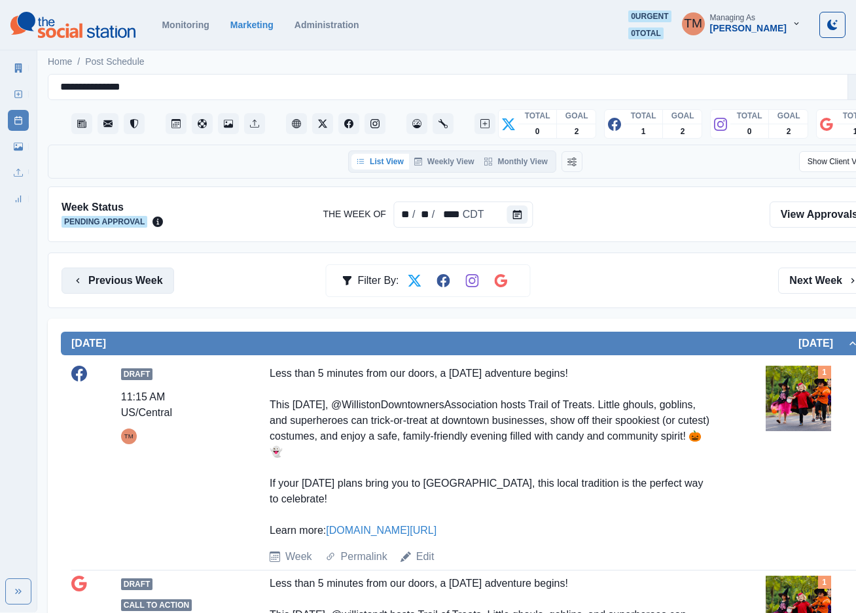
click at [130, 283] on button "Previous Week" at bounding box center [118, 281] width 113 height 26
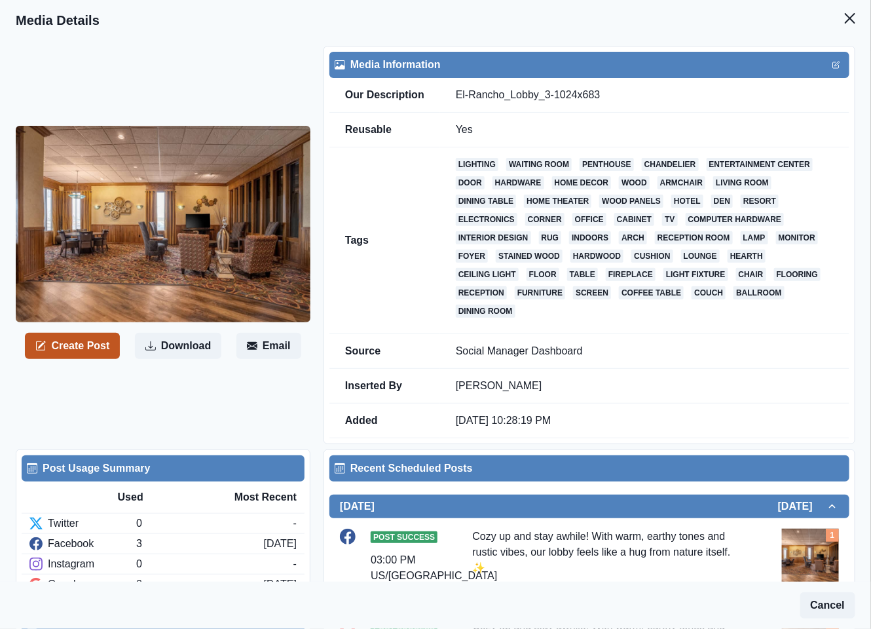
click at [67, 352] on button "Create Post" at bounding box center [72, 346] width 95 height 26
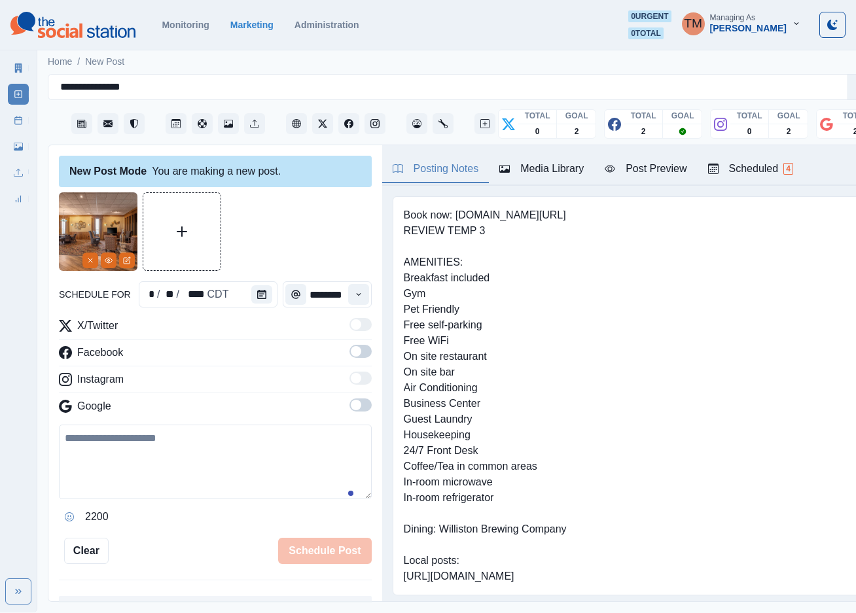
click at [104, 458] on textarea at bounding box center [215, 462] width 313 height 75
paste textarea "**********"
type textarea "**********"
click at [257, 293] on icon "Calendar" at bounding box center [261, 294] width 9 height 9
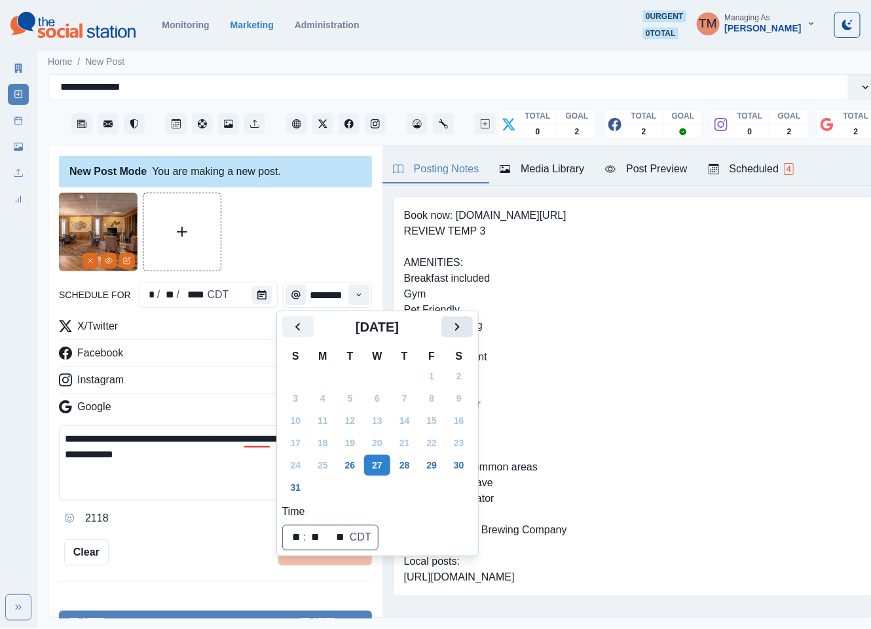
click at [456, 324] on icon "Next" at bounding box center [456, 327] width 5 height 8
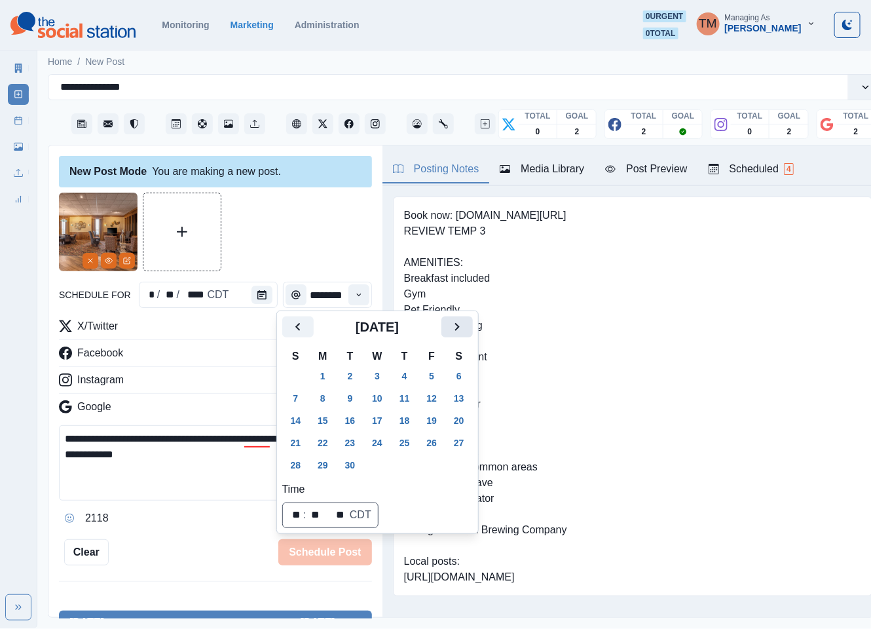
click at [456, 324] on icon "Next" at bounding box center [456, 327] width 5 height 8
click at [381, 462] on button "29" at bounding box center [377, 464] width 26 height 21
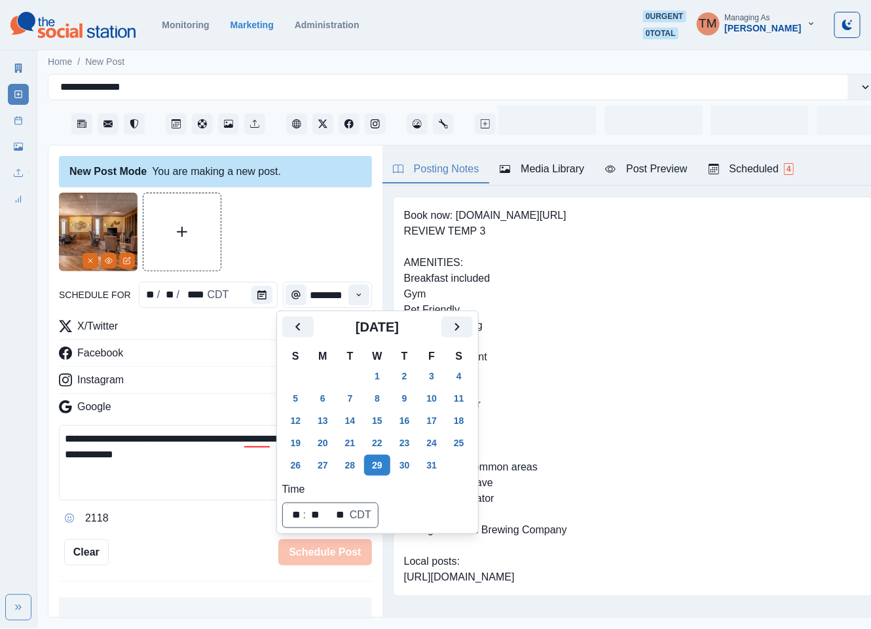
click at [272, 211] on div at bounding box center [215, 231] width 313 height 79
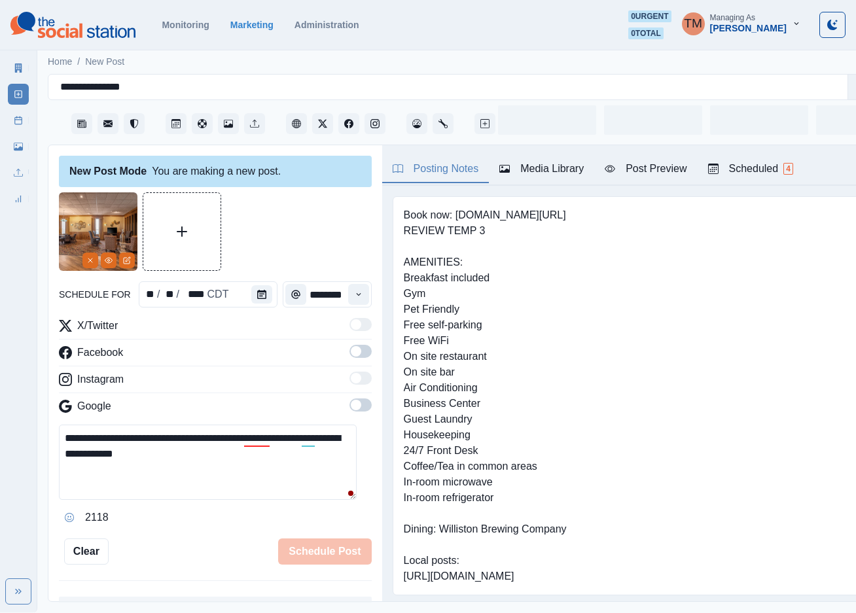
click at [348, 293] on button "Time" at bounding box center [358, 294] width 21 height 21
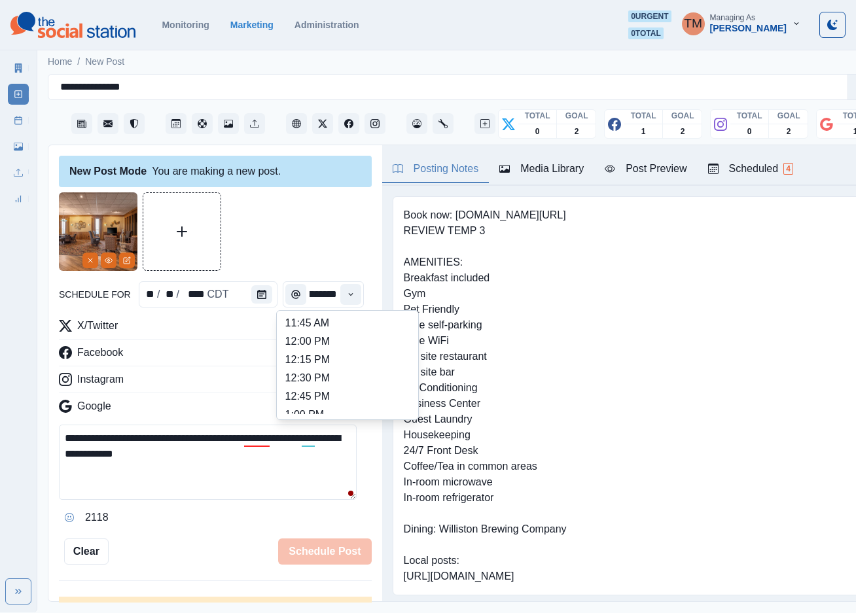
scroll to position [378, 0]
click at [323, 386] on li "2:00 PM" at bounding box center [347, 387] width 131 height 18
type input "*******"
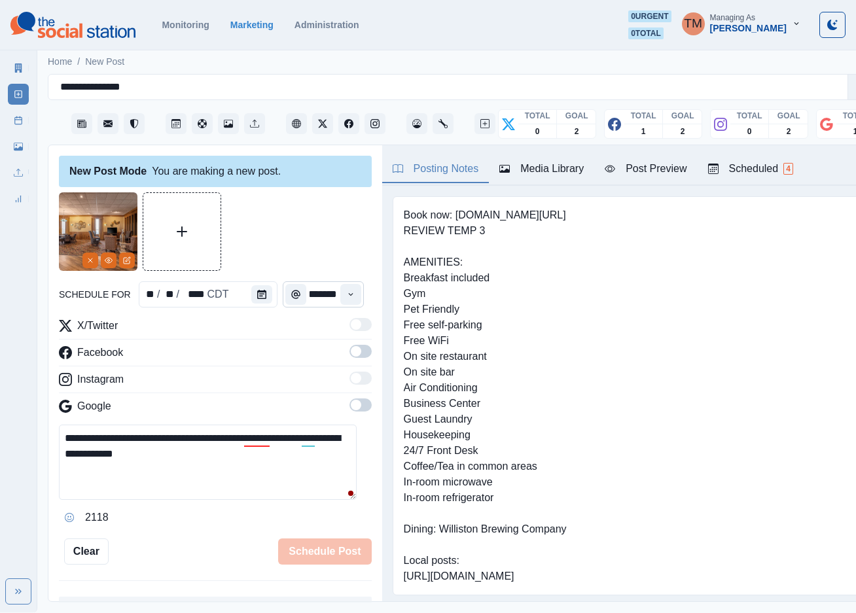
click at [310, 236] on div at bounding box center [215, 231] width 313 height 79
click at [350, 364] on label at bounding box center [361, 355] width 22 height 21
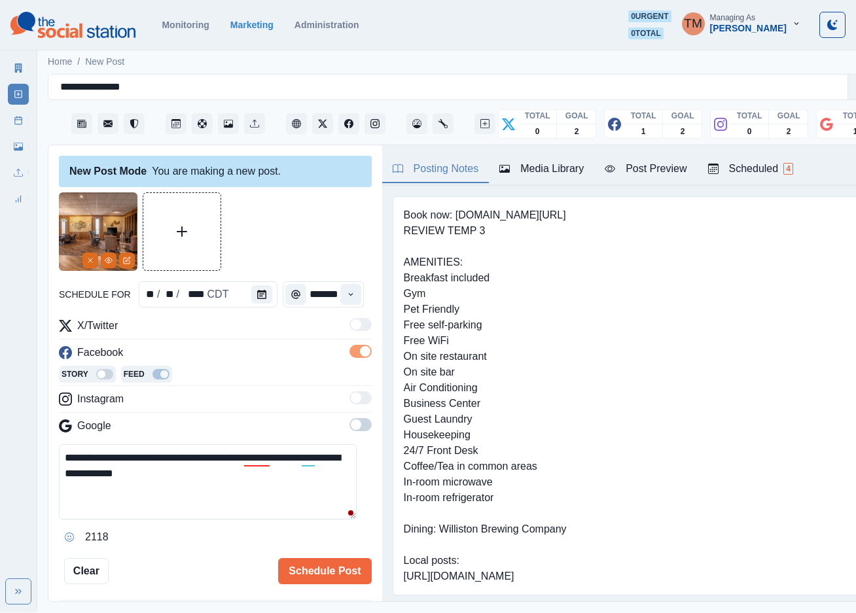
click at [350, 428] on span at bounding box center [361, 424] width 22 height 13
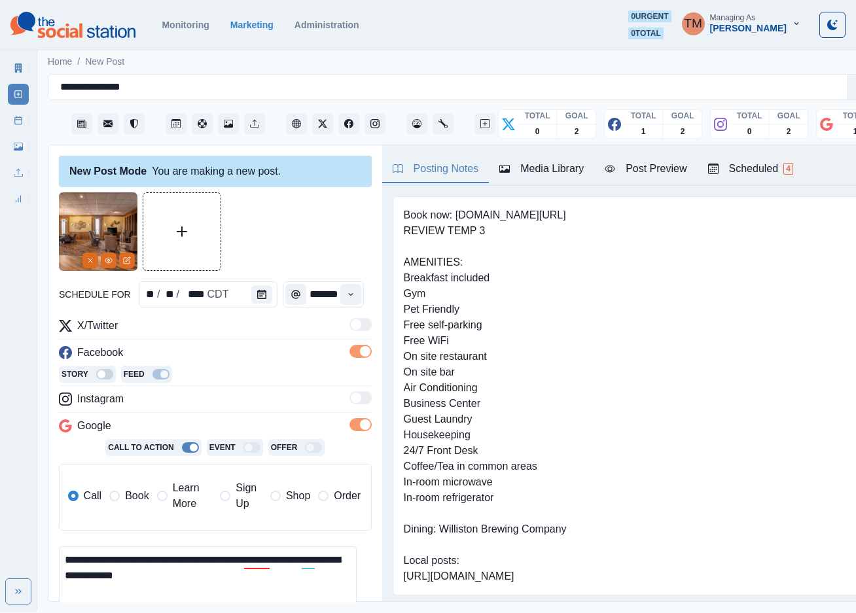
click at [128, 497] on span "Book" at bounding box center [137, 496] width 24 height 16
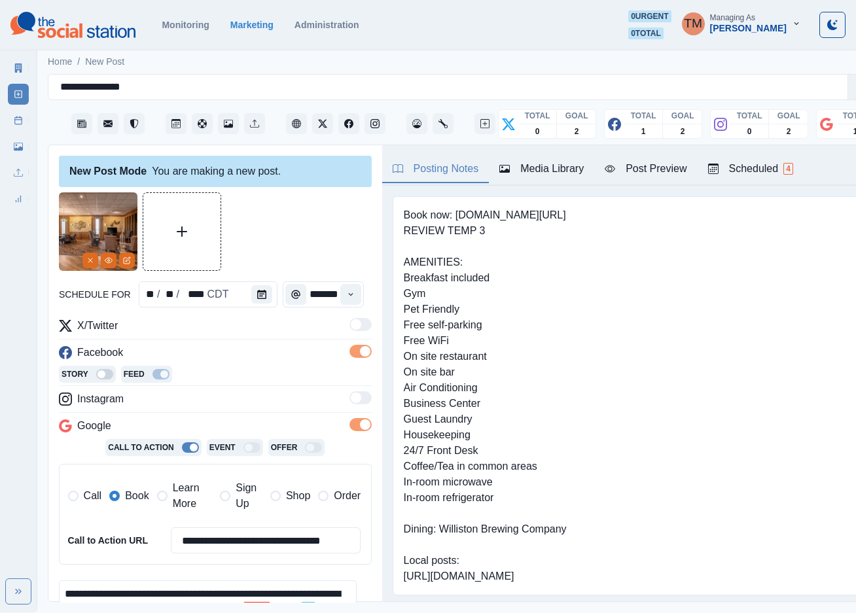
scroll to position [193, 0]
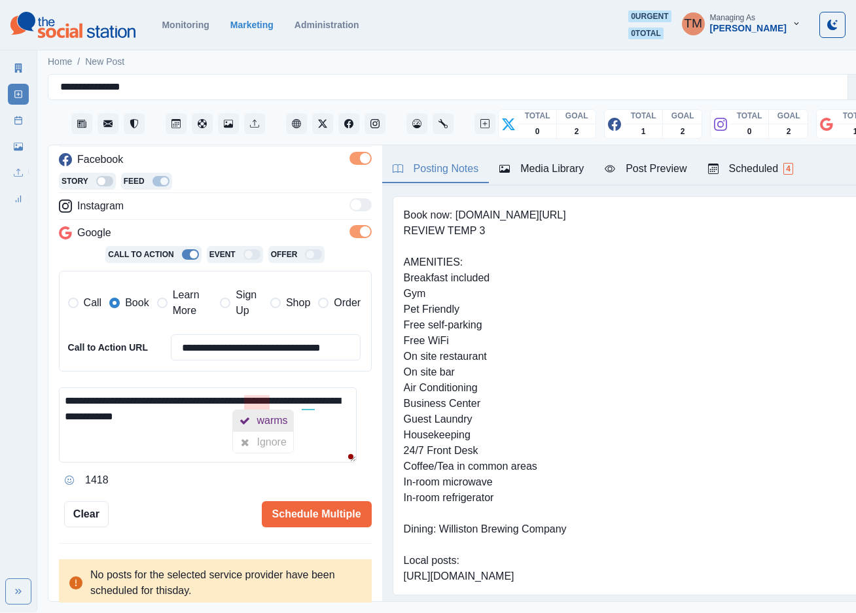
drag, startPoint x: 257, startPoint y: 446, endPoint x: 273, endPoint y: 419, distance: 31.1
click at [273, 419] on div "warms [GEOGRAPHIC_DATA] Hide Advanced Edits Your trial ends [DATE]" at bounding box center [262, 432] width 61 height 44
click at [273, 419] on div "warms" at bounding box center [275, 420] width 36 height 21
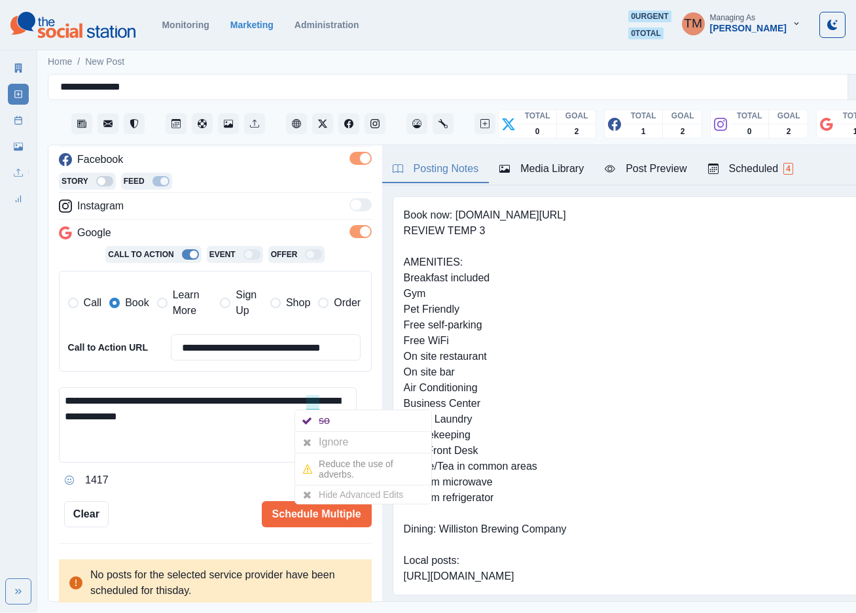
click at [314, 440] on div at bounding box center [307, 442] width 24 height 21
click at [320, 442] on div "Ignore" at bounding box center [336, 442] width 35 height 21
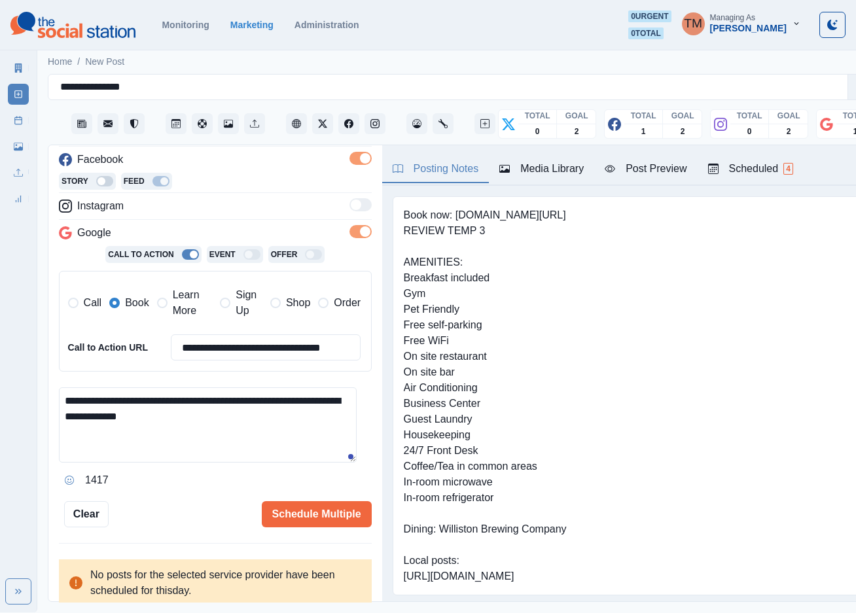
click at [318, 440] on textarea "**********" at bounding box center [208, 425] width 298 height 75
type textarea "**********"
click at [660, 168] on div "Post Preview" at bounding box center [646, 169] width 82 height 16
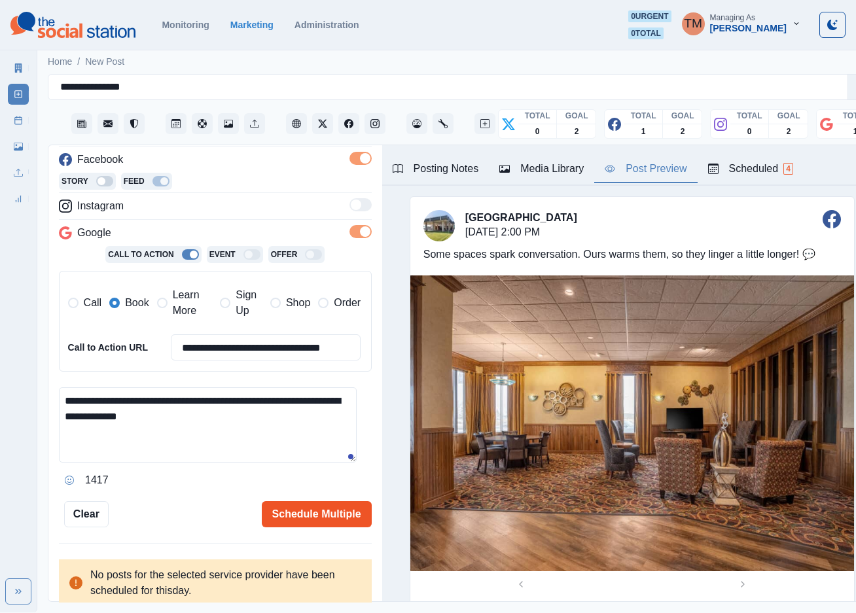
click at [301, 511] on button "Schedule Multiple" at bounding box center [317, 514] width 110 height 26
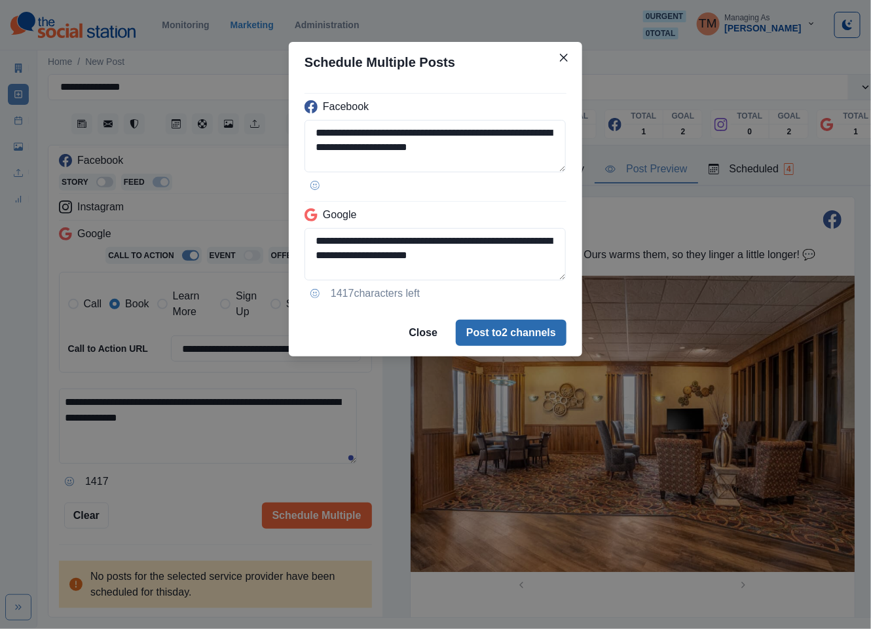
click at [529, 338] on button "Post to 2 channels" at bounding box center [511, 332] width 111 height 26
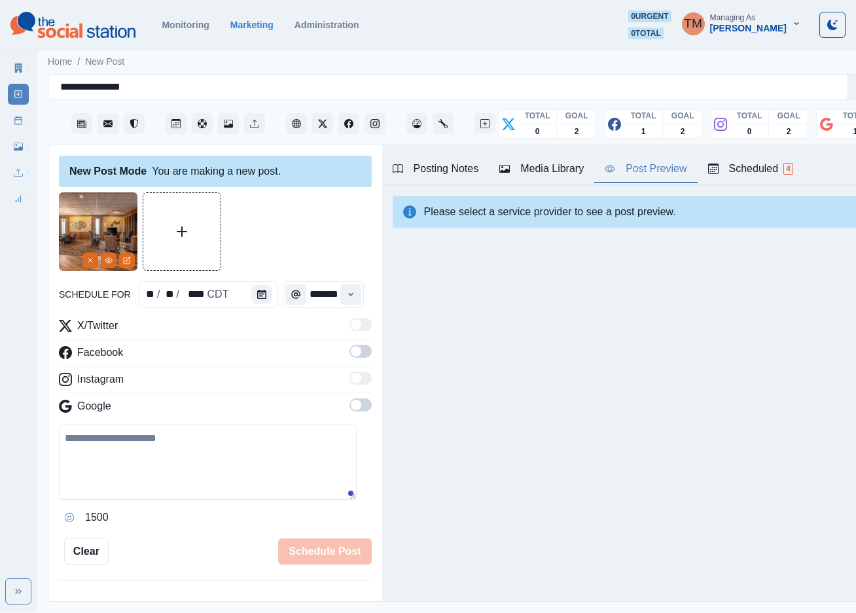
scroll to position [14, 0]
click at [20, 124] on icon at bounding box center [18, 120] width 9 height 9
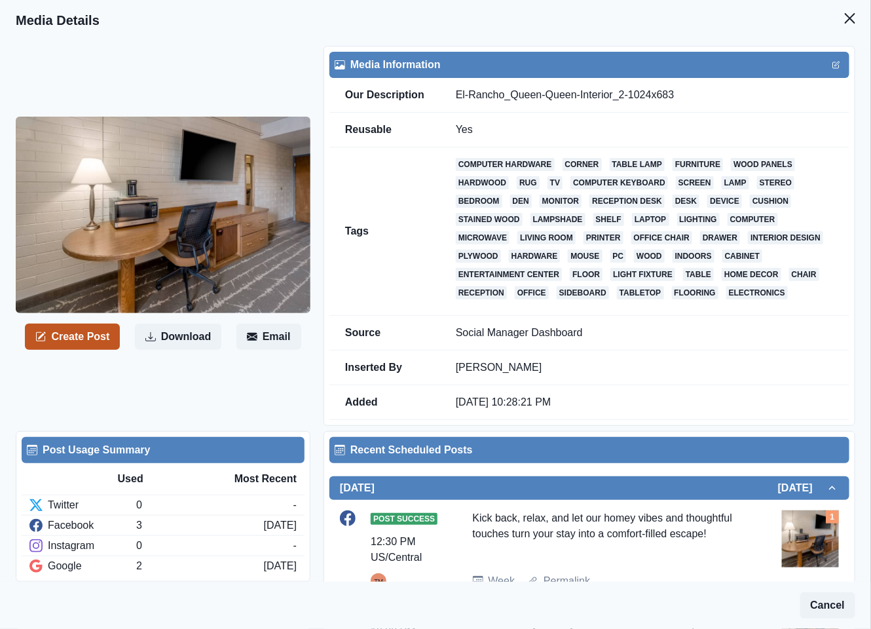
click at [87, 334] on button "Create Post" at bounding box center [72, 336] width 95 height 26
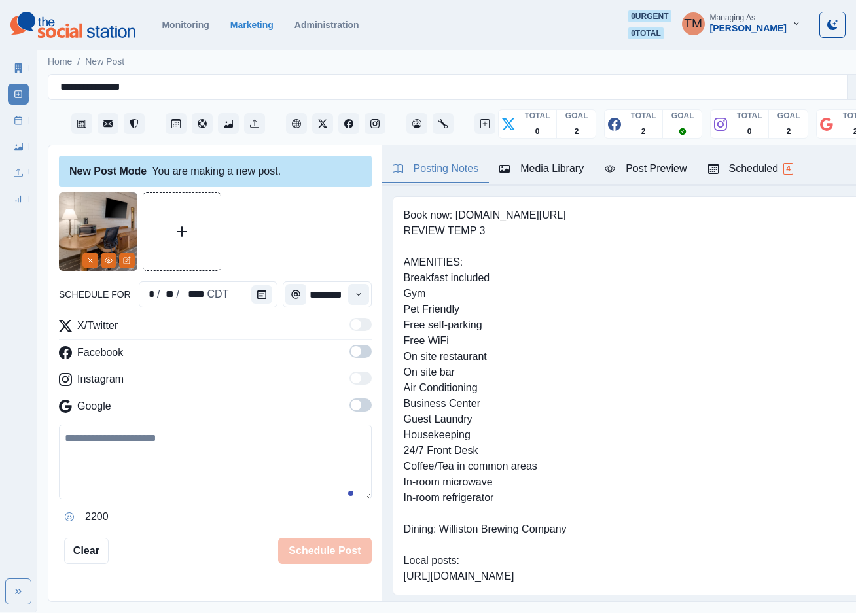
click at [120, 479] on textarea at bounding box center [215, 462] width 313 height 75
paste textarea "**********"
type textarea "**********"
click at [350, 359] on label at bounding box center [361, 355] width 22 height 21
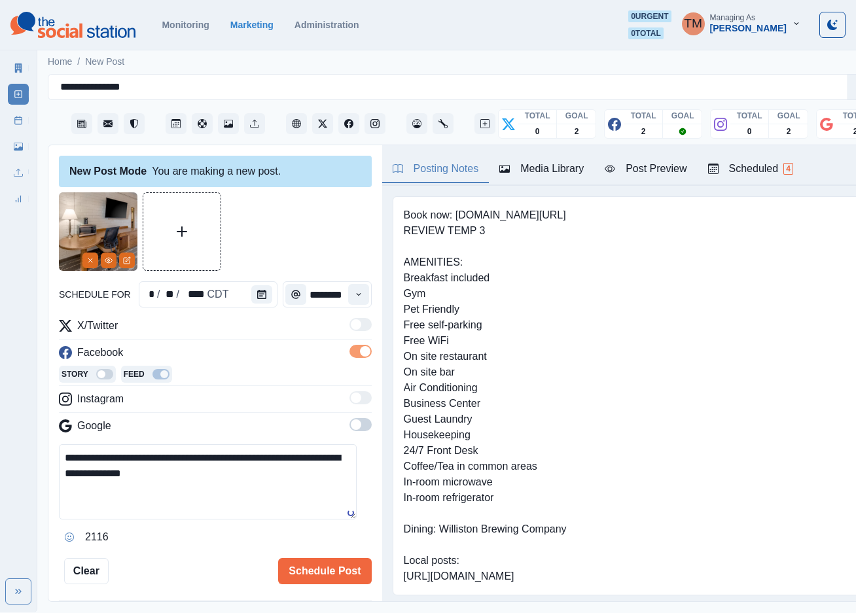
click at [350, 425] on span at bounding box center [361, 424] width 22 height 13
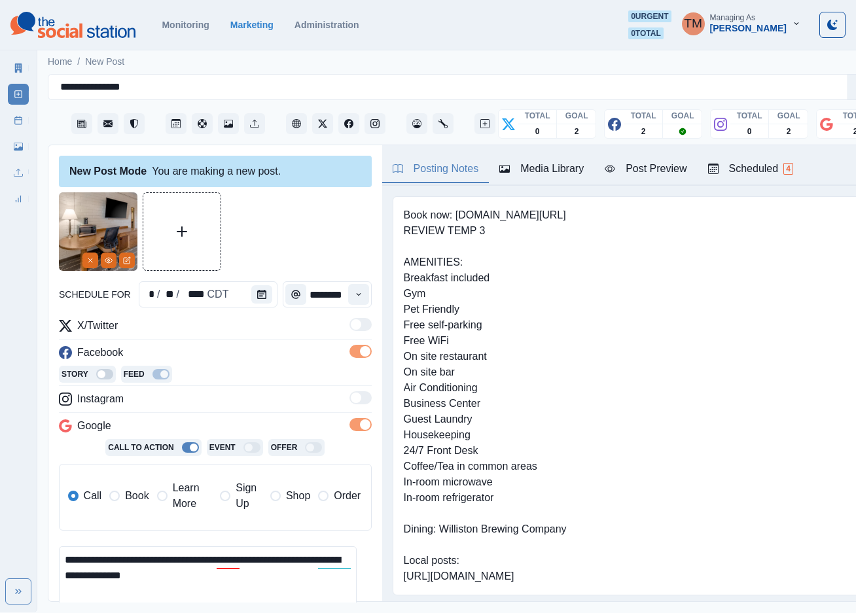
click at [132, 497] on span "Book" at bounding box center [137, 496] width 24 height 16
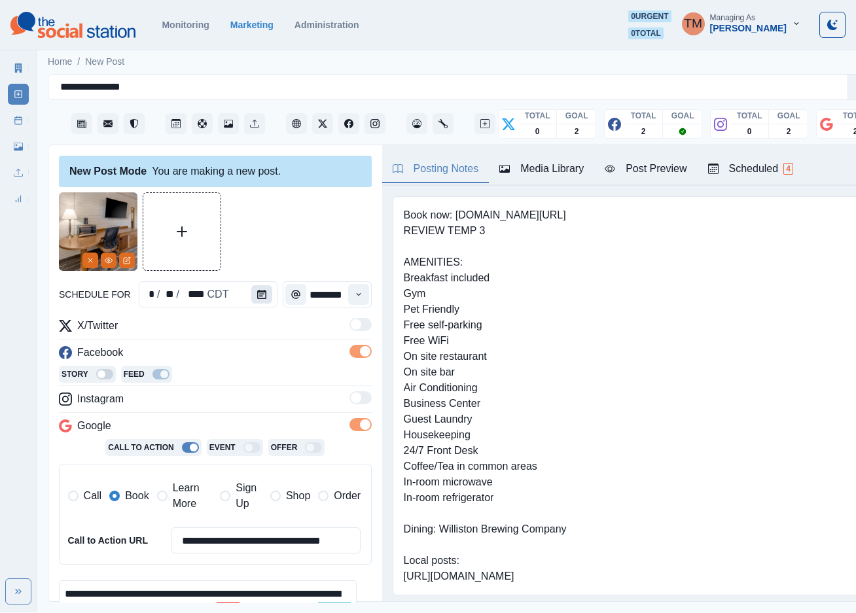
click at [257, 299] on icon "Calendar" at bounding box center [261, 294] width 9 height 9
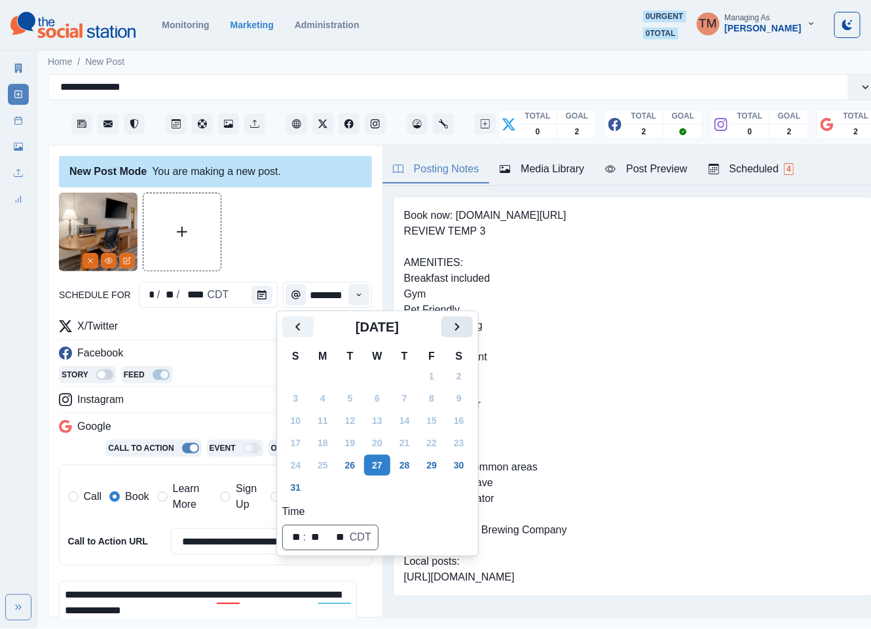
click at [464, 330] on icon "Next" at bounding box center [457, 327] width 16 height 16
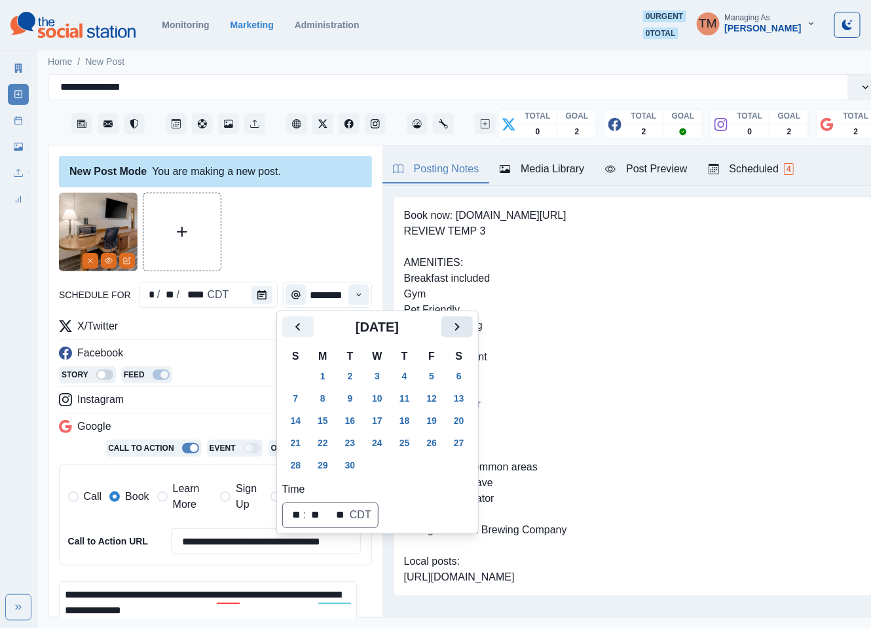
click at [464, 330] on icon "Next" at bounding box center [457, 327] width 16 height 16
click at [429, 444] on button "24" at bounding box center [431, 442] width 26 height 21
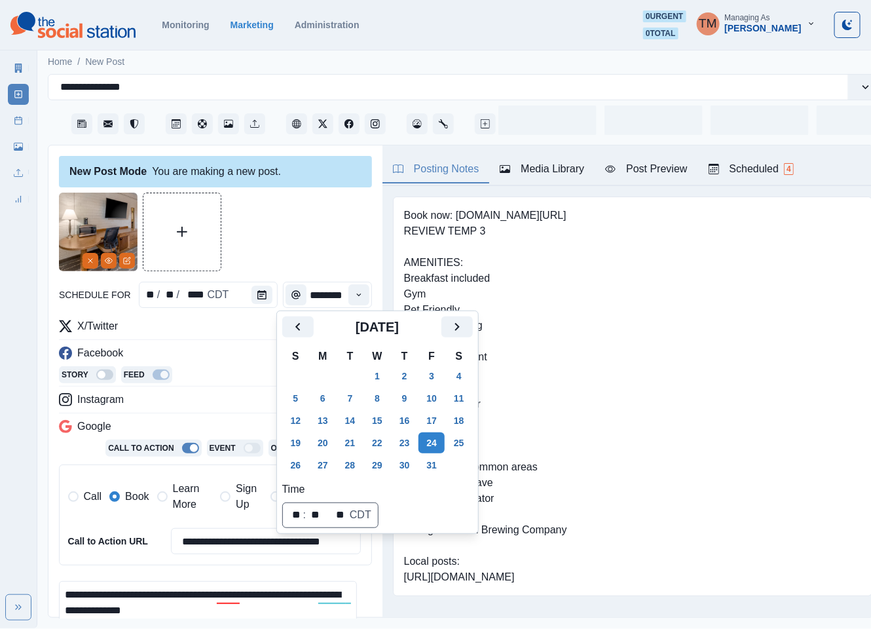
click at [293, 242] on div at bounding box center [215, 231] width 313 height 79
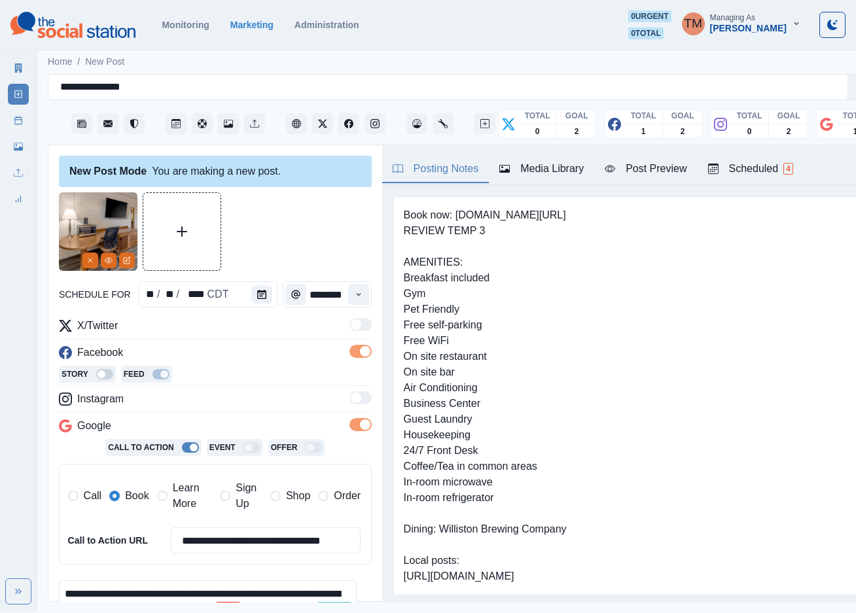
scroll to position [98, 0]
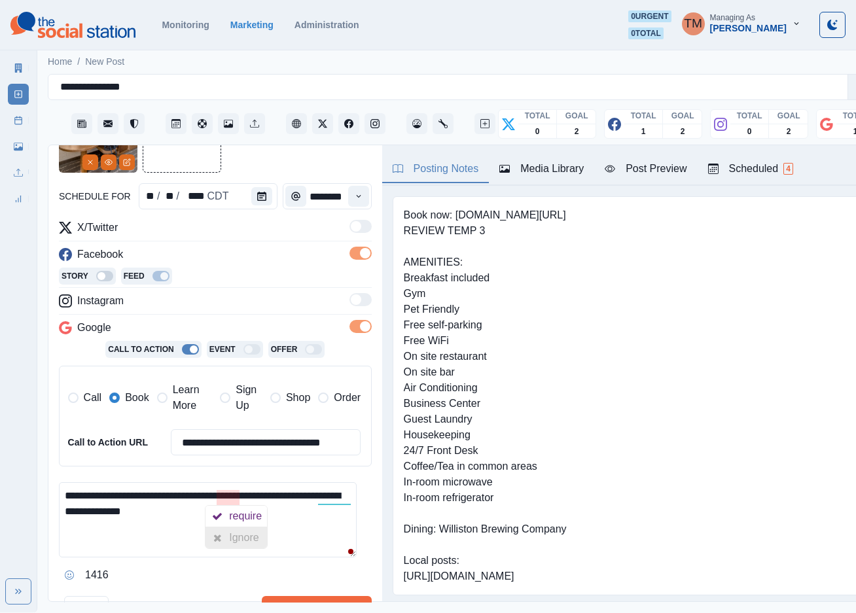
click at [252, 533] on div "Ignore" at bounding box center [246, 538] width 35 height 21
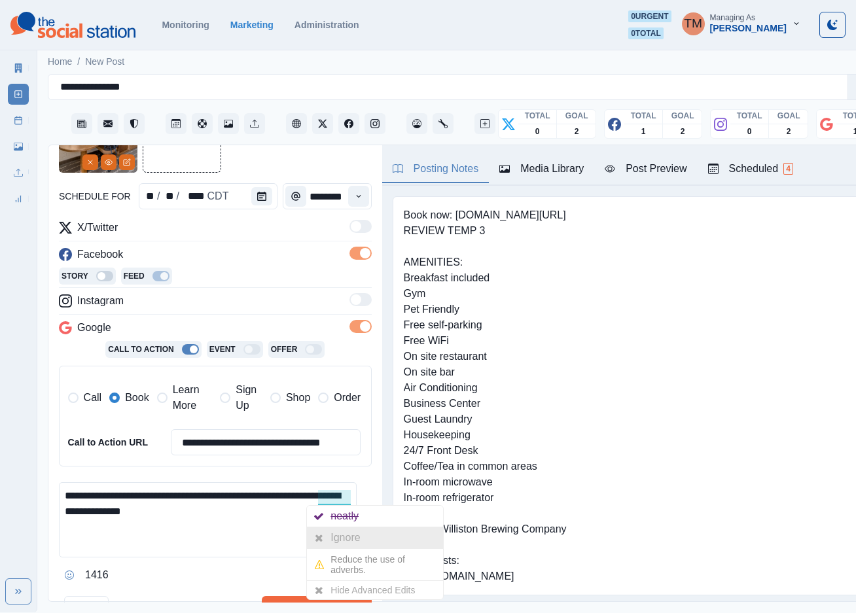
click at [335, 539] on div "Ignore" at bounding box center [348, 538] width 35 height 21
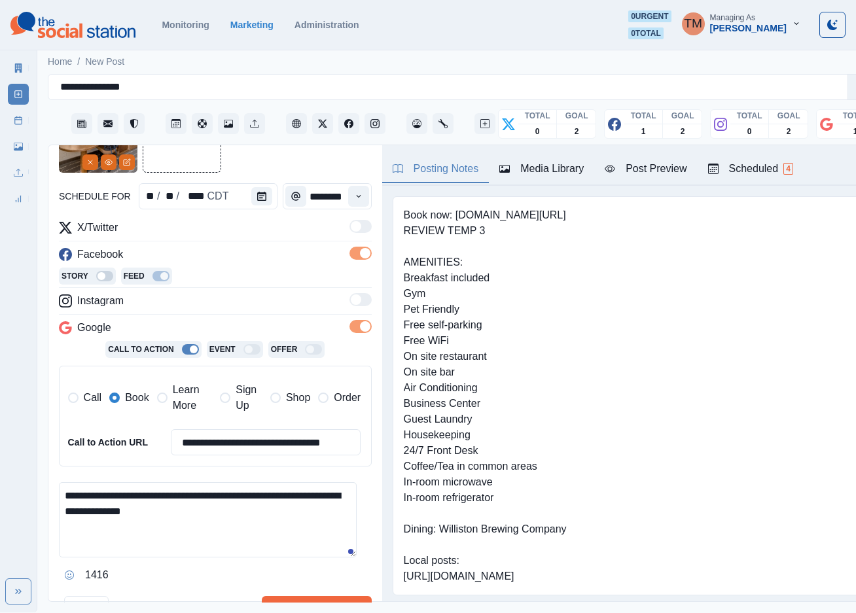
click at [248, 542] on textarea "**********" at bounding box center [208, 520] width 298 height 75
click at [654, 175] on div "Post Preview" at bounding box center [646, 169] width 82 height 16
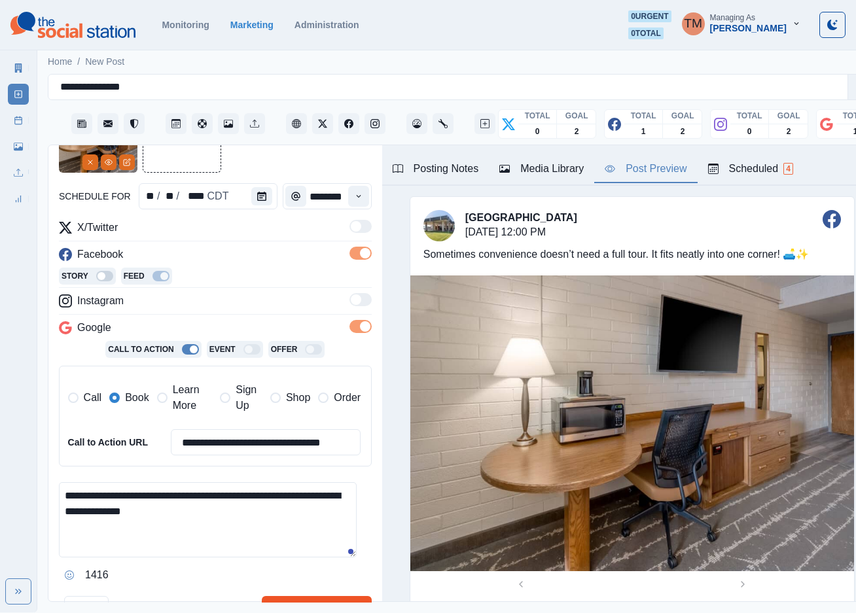
scroll to position [193, 0]
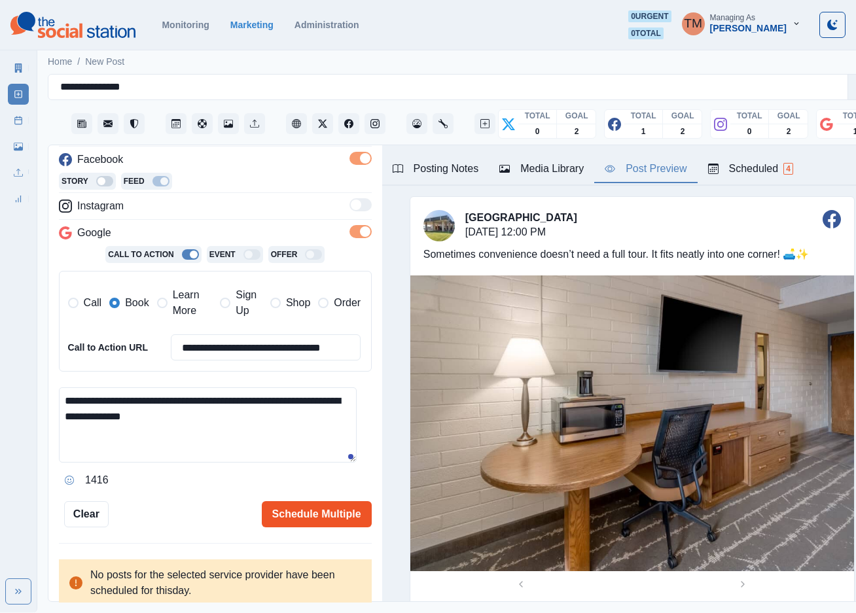
click at [312, 515] on button "Schedule Multiple" at bounding box center [317, 514] width 110 height 26
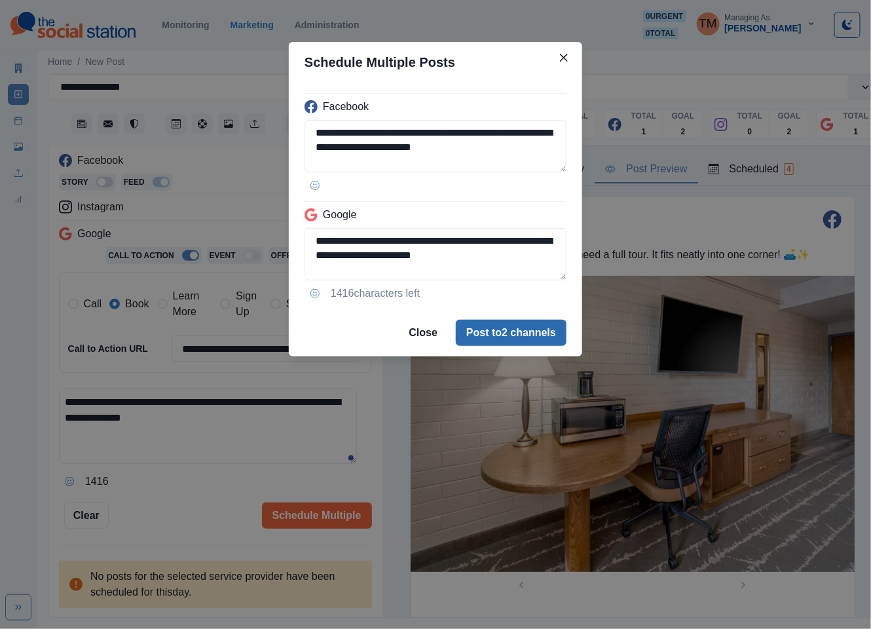
click at [530, 338] on button "Post to 2 channels" at bounding box center [511, 332] width 111 height 26
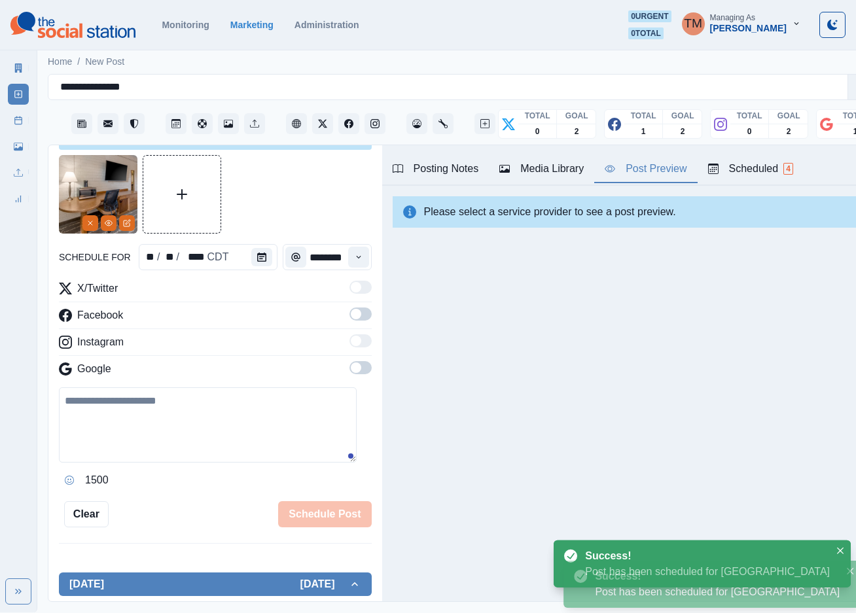
scroll to position [0, 0]
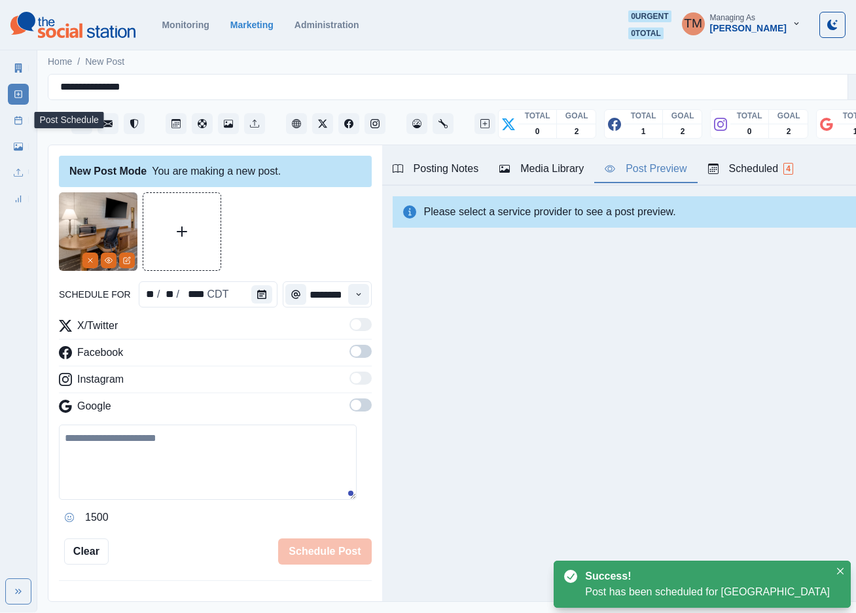
click at [15, 120] on rect at bounding box center [18, 120] width 7 height 7
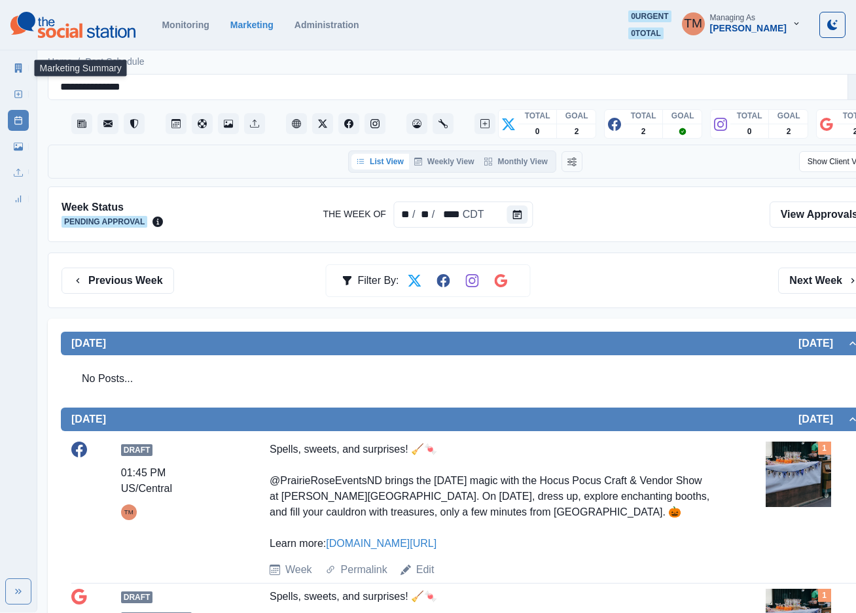
click at [14, 69] on icon at bounding box center [18, 68] width 9 height 9
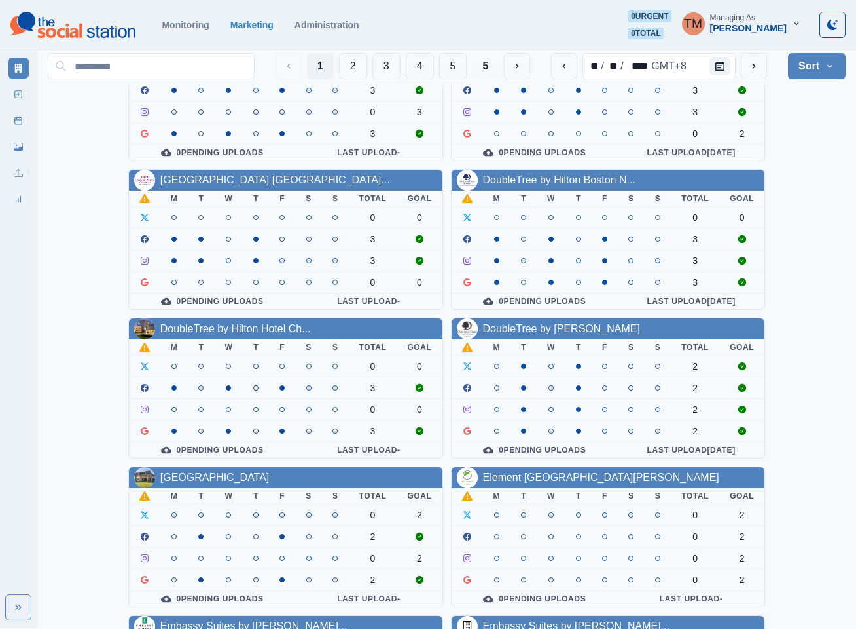
scroll to position [393, 0]
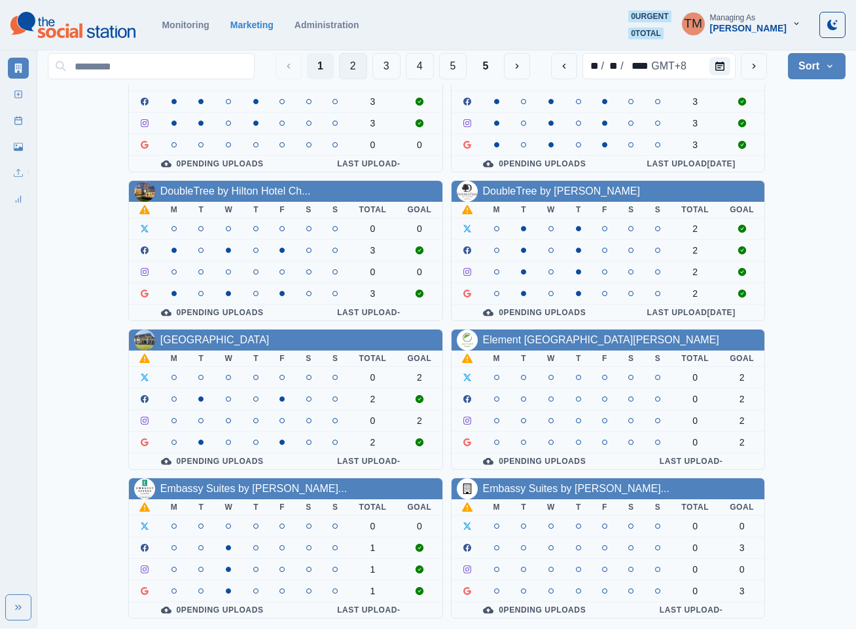
click at [346, 71] on button "2" at bounding box center [353, 66] width 28 height 26
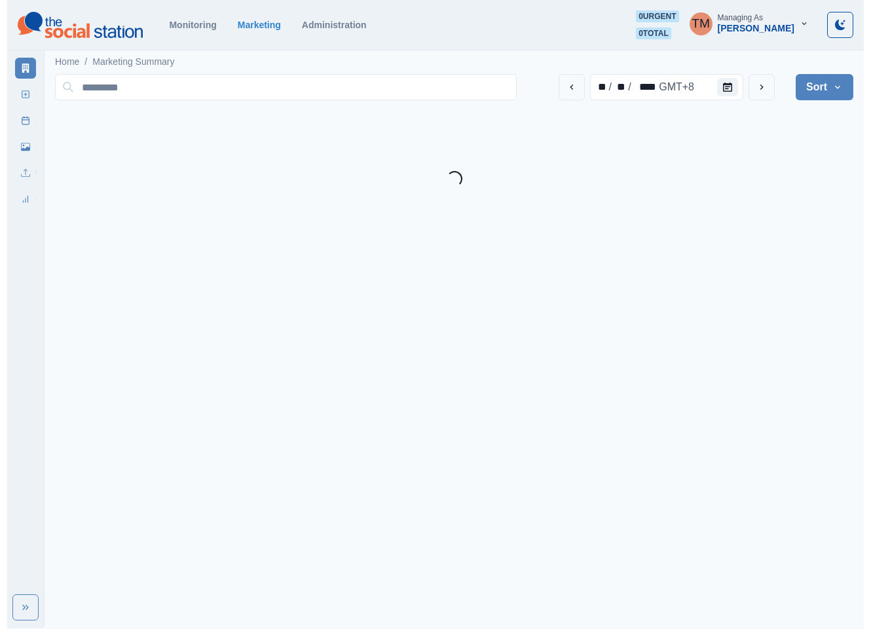
scroll to position [0, 0]
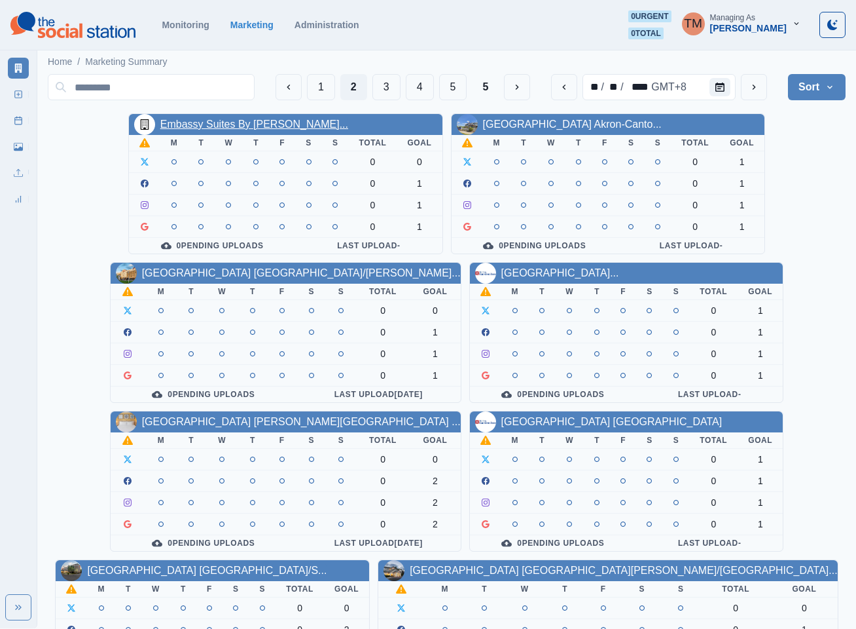
click at [285, 120] on link "Embassy Suites By [PERSON_NAME]..." at bounding box center [254, 123] width 188 height 11
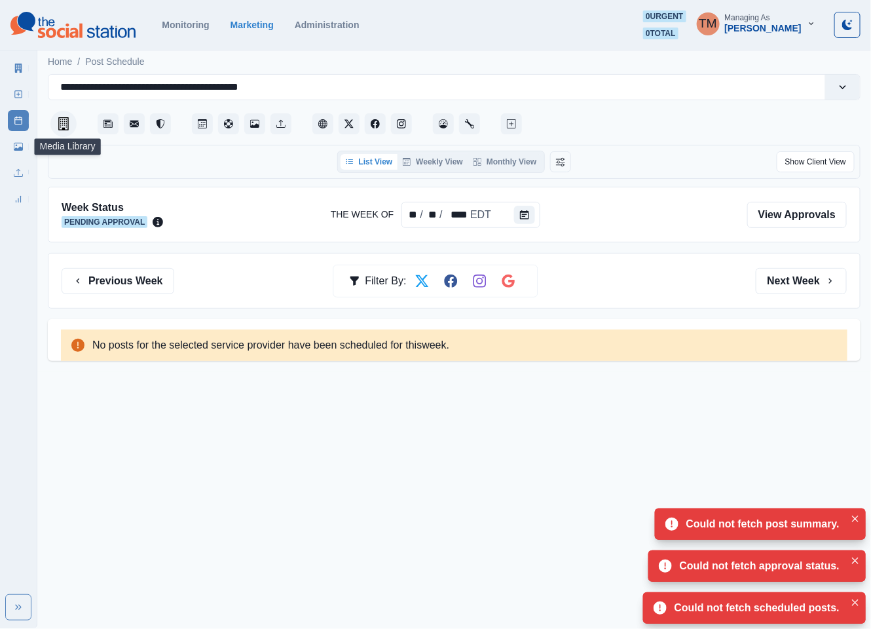
click at [16, 144] on icon at bounding box center [18, 146] width 9 height 9
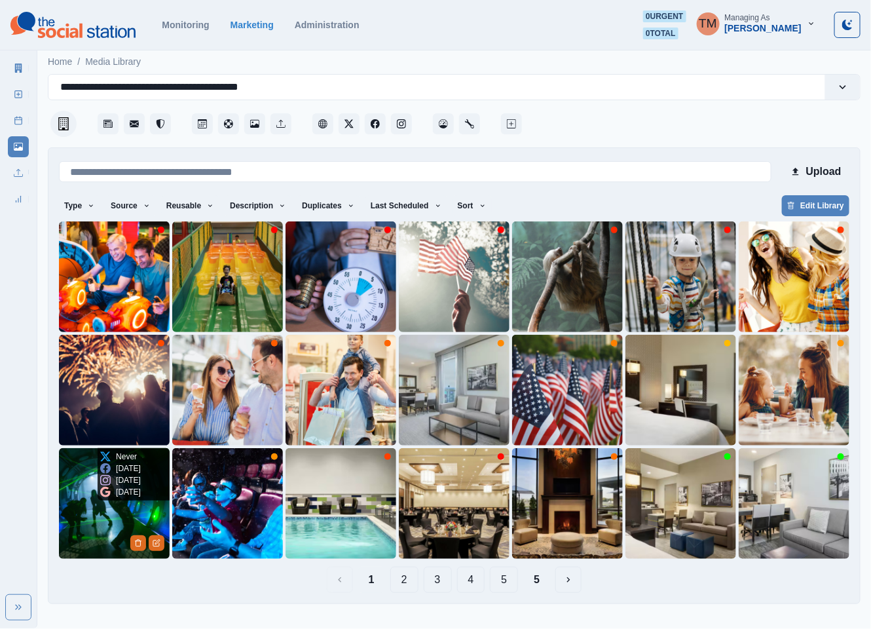
click at [90, 519] on img at bounding box center [114, 503] width 111 height 111
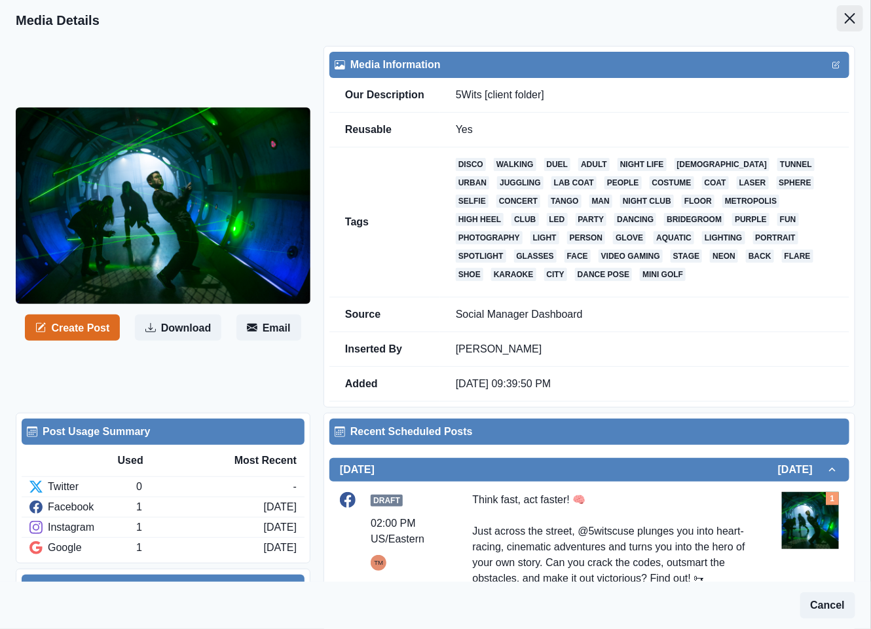
click at [845, 14] on icon "Close" at bounding box center [850, 18] width 10 height 10
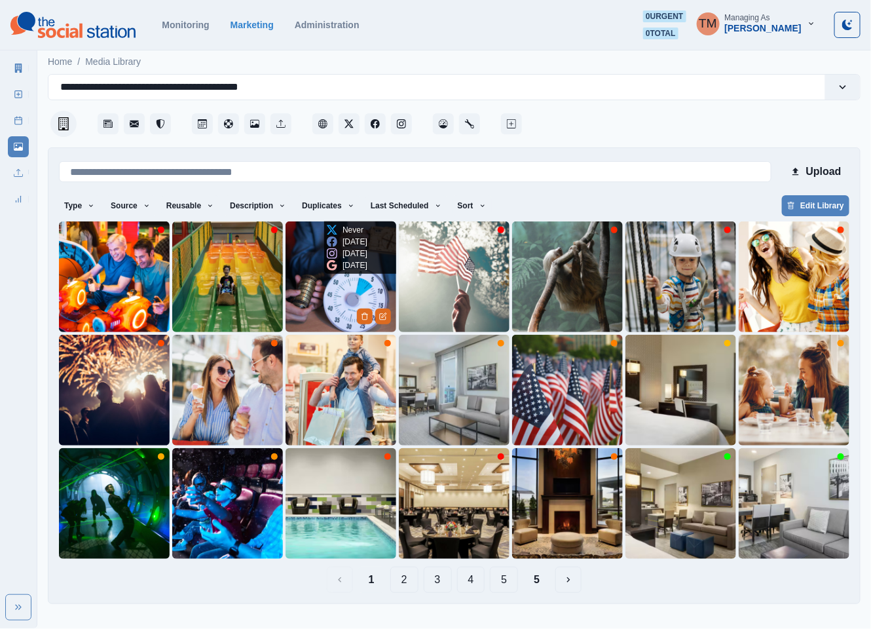
click at [314, 297] on img at bounding box center [340, 276] width 111 height 111
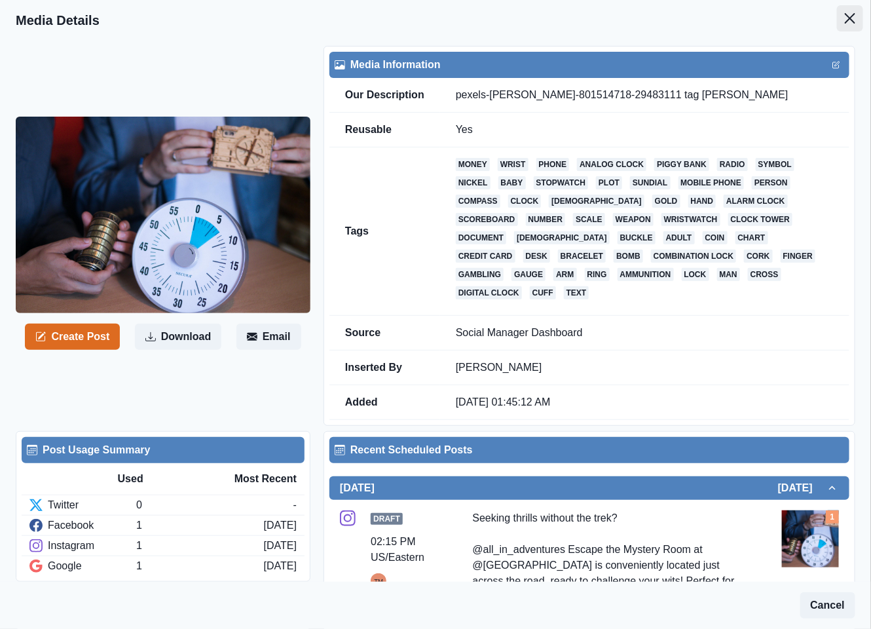
click at [845, 26] on button "Close" at bounding box center [850, 18] width 26 height 26
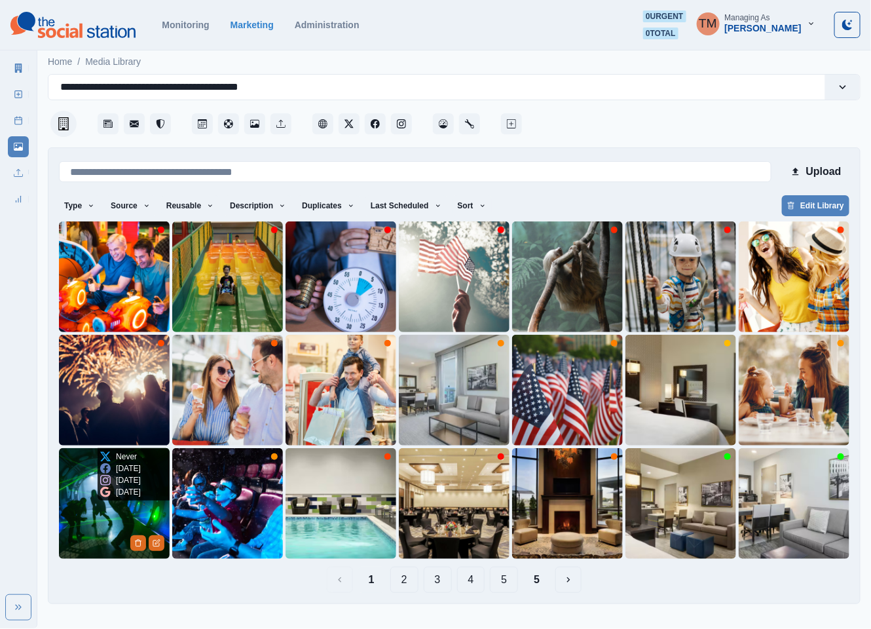
click at [73, 505] on img at bounding box center [114, 503] width 111 height 111
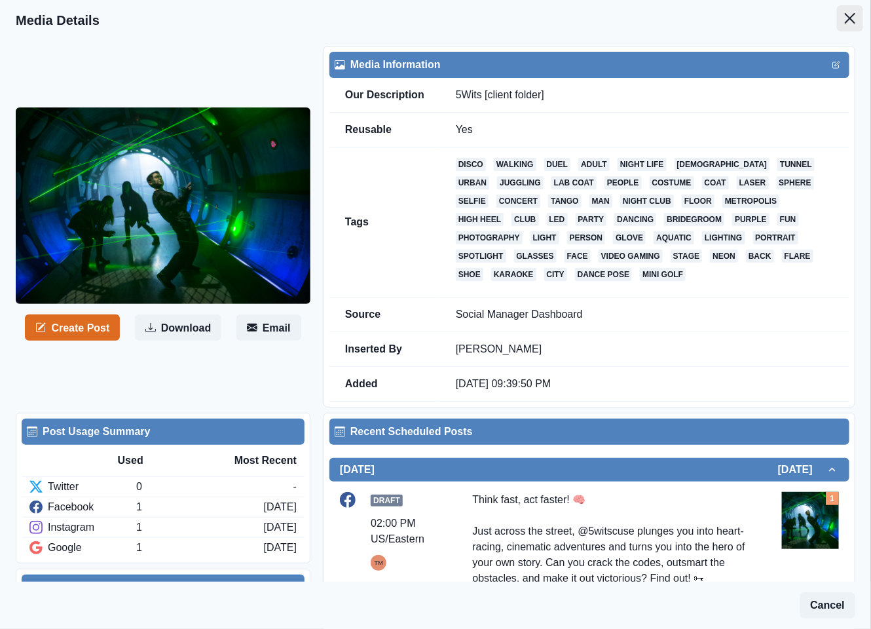
click at [837, 14] on button "Close" at bounding box center [850, 18] width 26 height 26
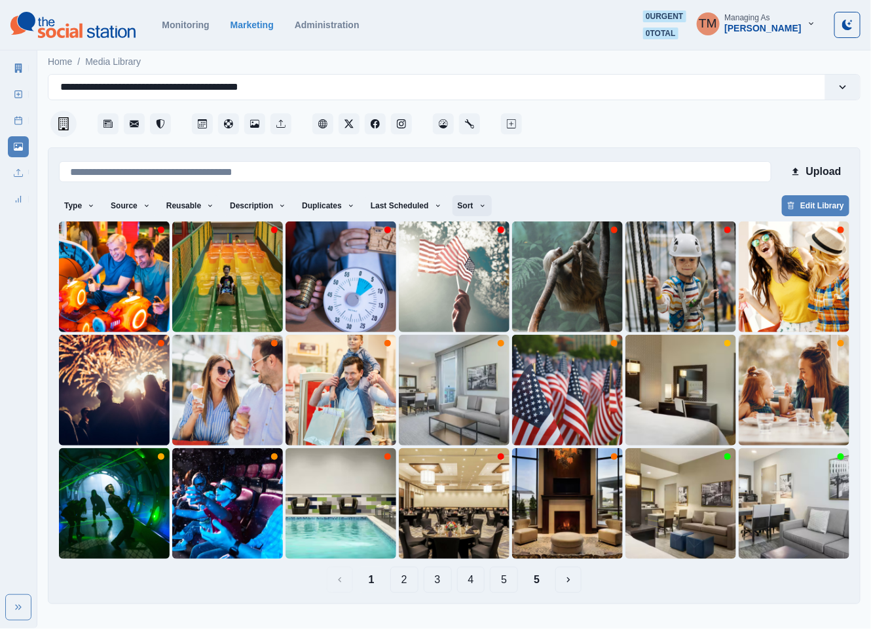
click at [458, 212] on button "Sort" at bounding box center [471, 205] width 39 height 21
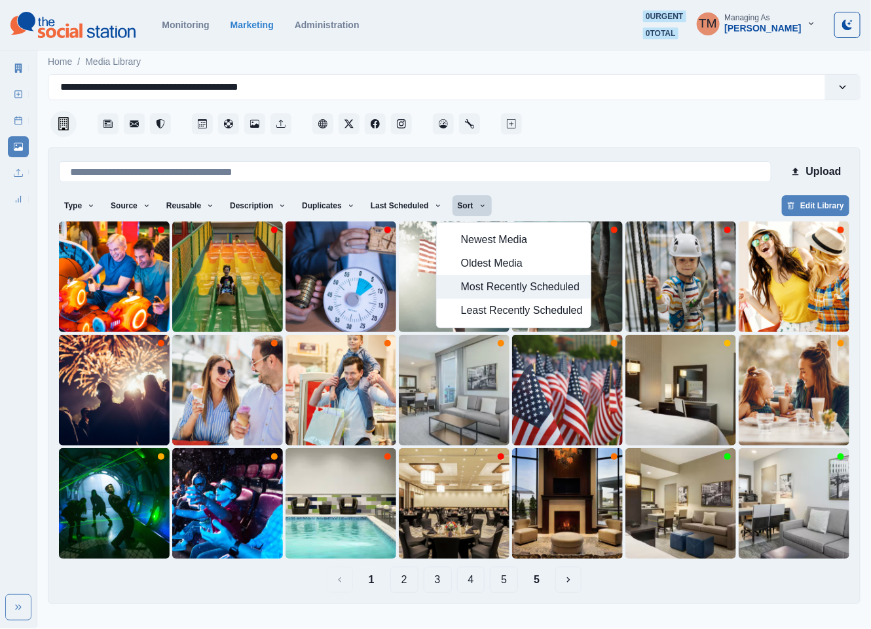
click at [475, 287] on span "Most Recently Scheduled" at bounding box center [522, 287] width 122 height 16
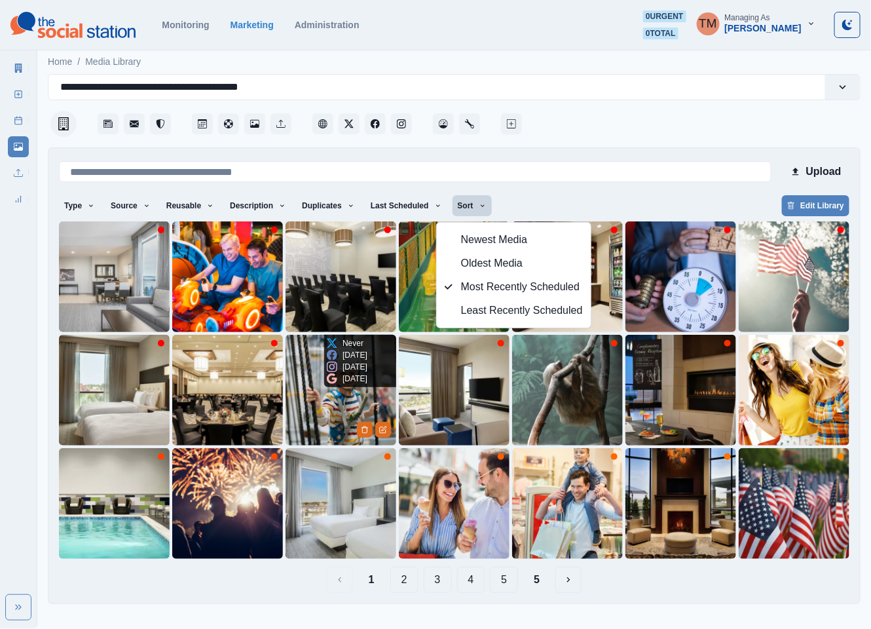
click at [333, 407] on img at bounding box center [340, 390] width 111 height 111
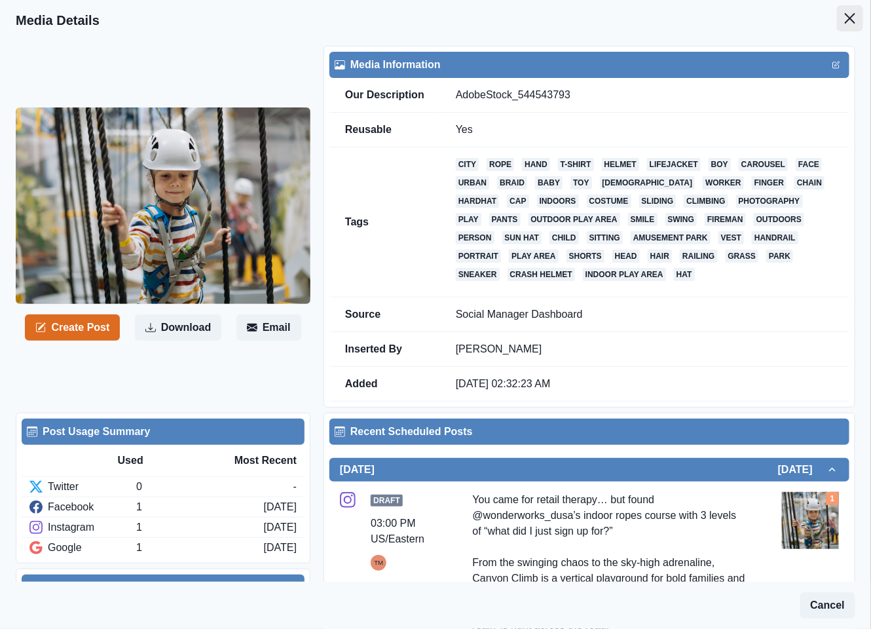
click at [845, 22] on icon "Close" at bounding box center [850, 18] width 10 height 10
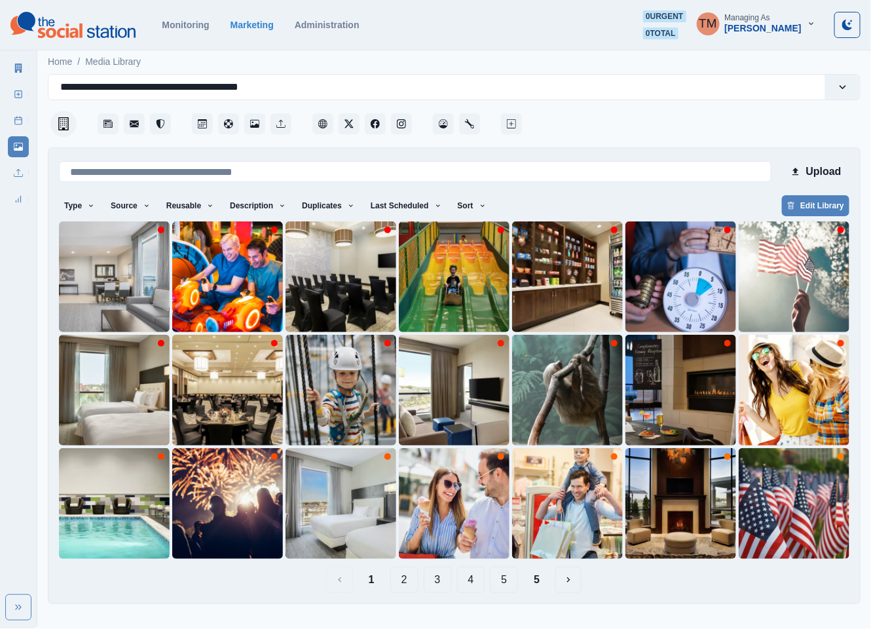
click at [536, 580] on button "5" at bounding box center [536, 579] width 27 height 26
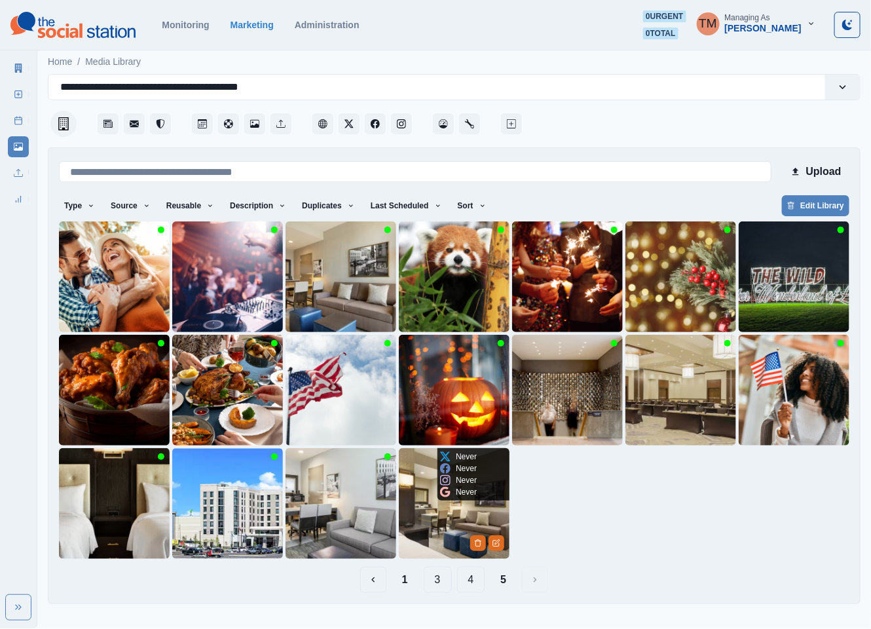
click at [424, 537] on img at bounding box center [454, 503] width 111 height 111
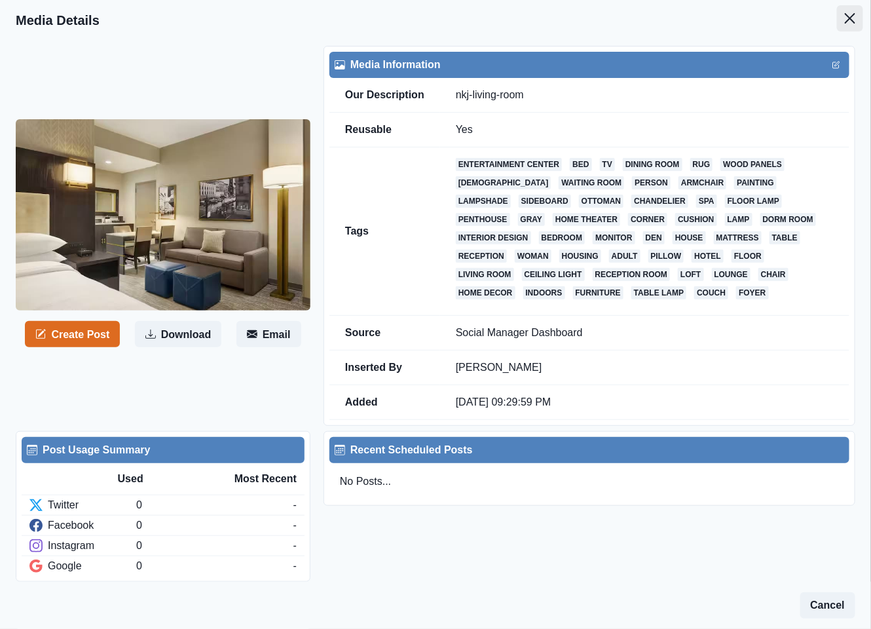
click at [845, 20] on icon "Close" at bounding box center [850, 18] width 10 height 10
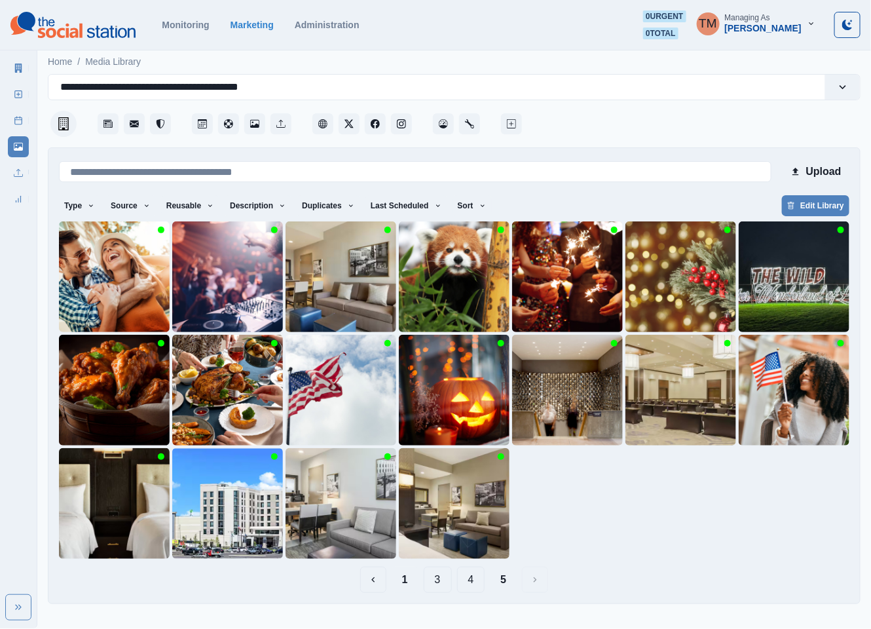
click at [399, 581] on button "1" at bounding box center [405, 579] width 27 height 26
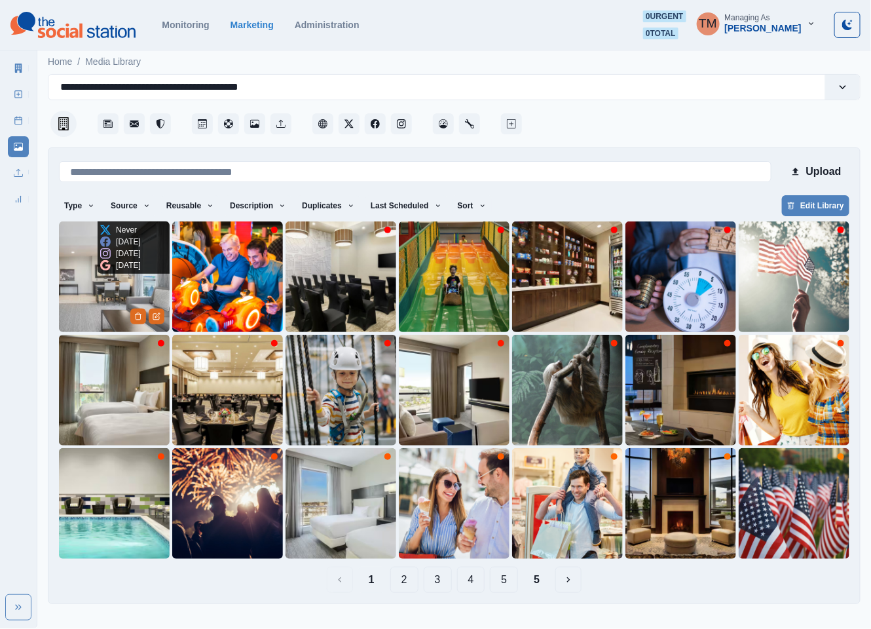
click at [84, 302] on img at bounding box center [114, 276] width 111 height 111
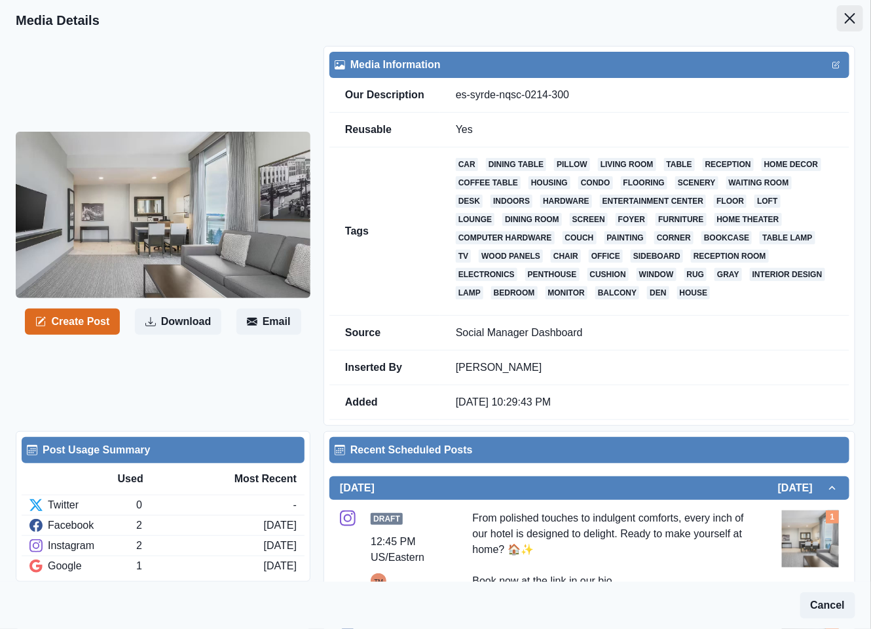
click at [837, 18] on button "Close" at bounding box center [850, 18] width 26 height 26
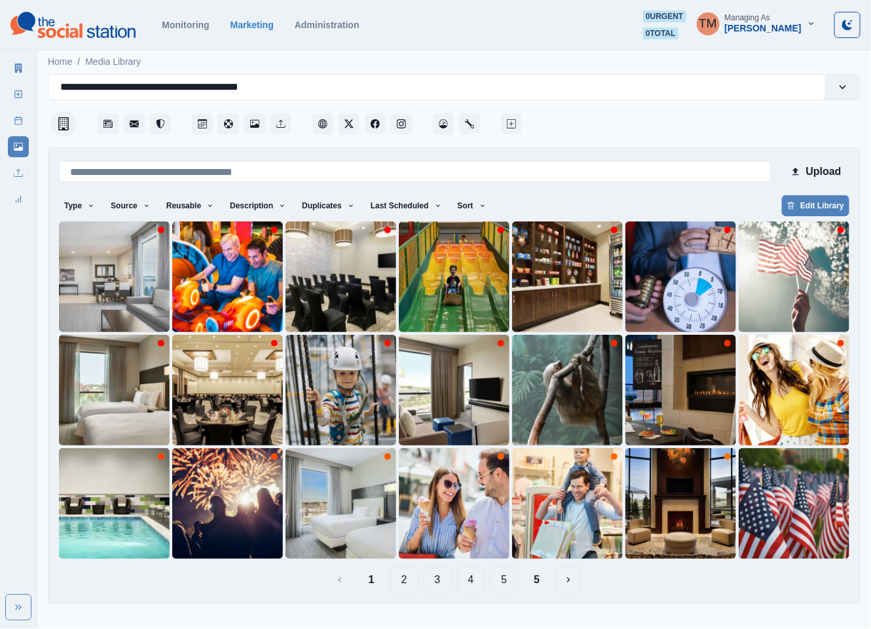
click at [536, 586] on button "5" at bounding box center [536, 579] width 27 height 26
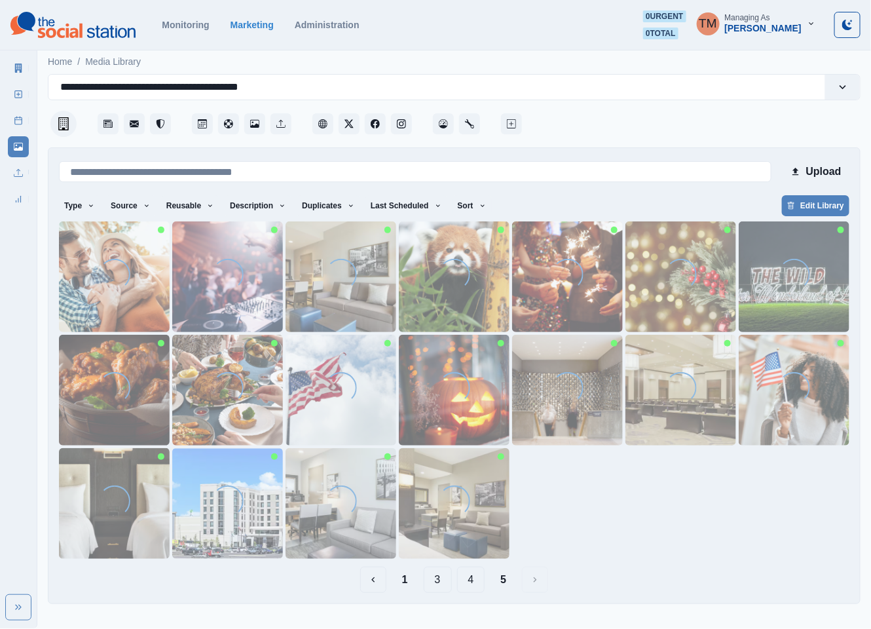
click at [474, 579] on button "4" at bounding box center [471, 579] width 28 height 26
click at [209, 523] on img at bounding box center [227, 503] width 111 height 111
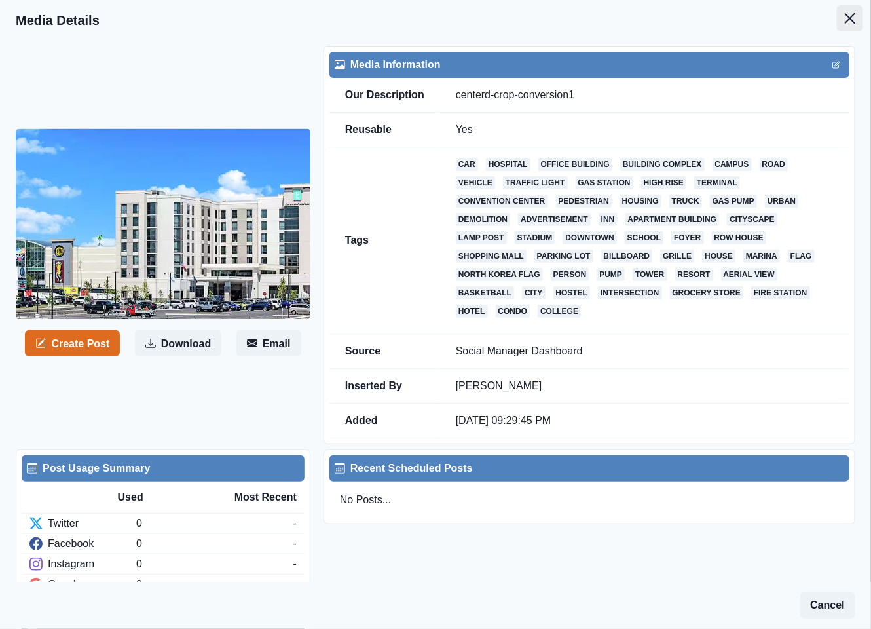
click at [845, 20] on icon "Close" at bounding box center [850, 18] width 10 height 10
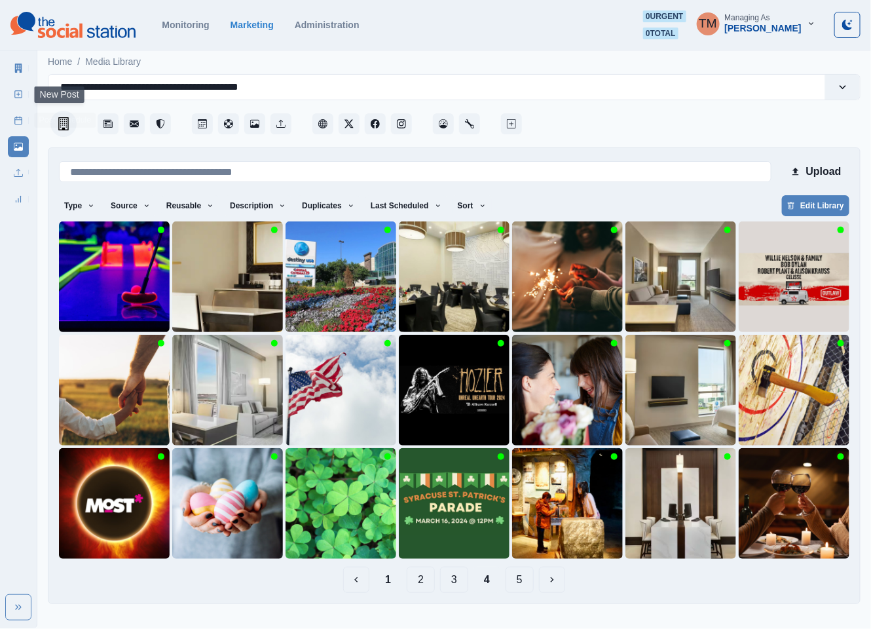
click at [20, 95] on icon at bounding box center [18, 94] width 9 height 9
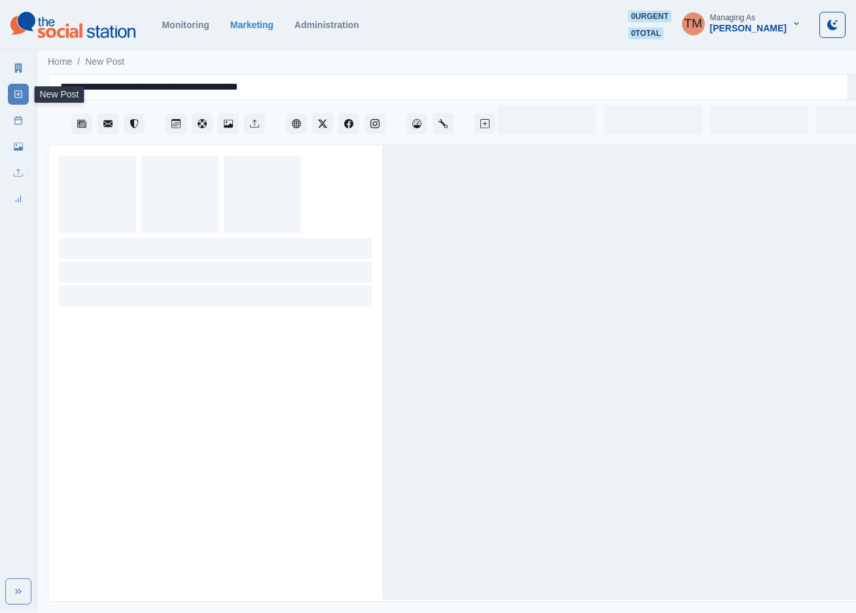
click at [467, 57] on div "Home / New Post" at bounding box center [465, 58] width 856 height 22
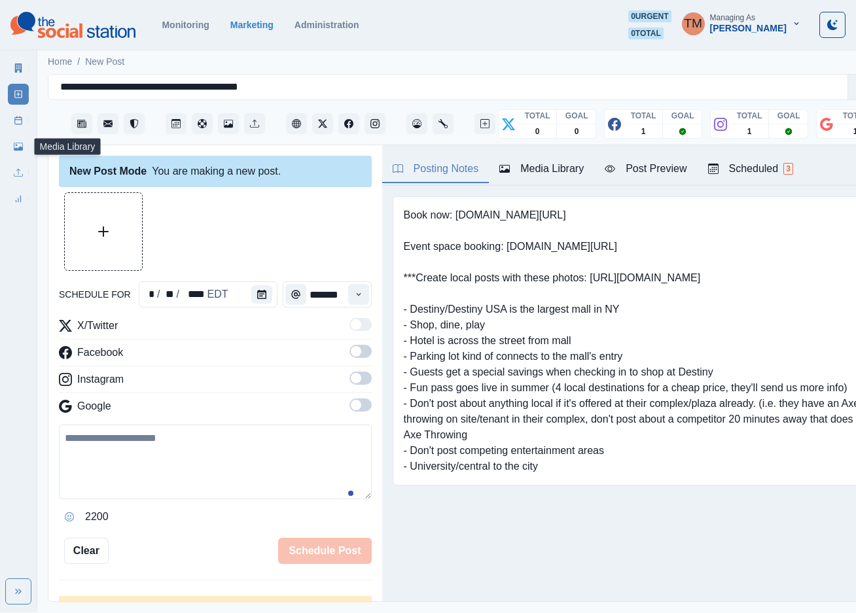
click at [24, 146] on link "Media Library" at bounding box center [18, 146] width 21 height 21
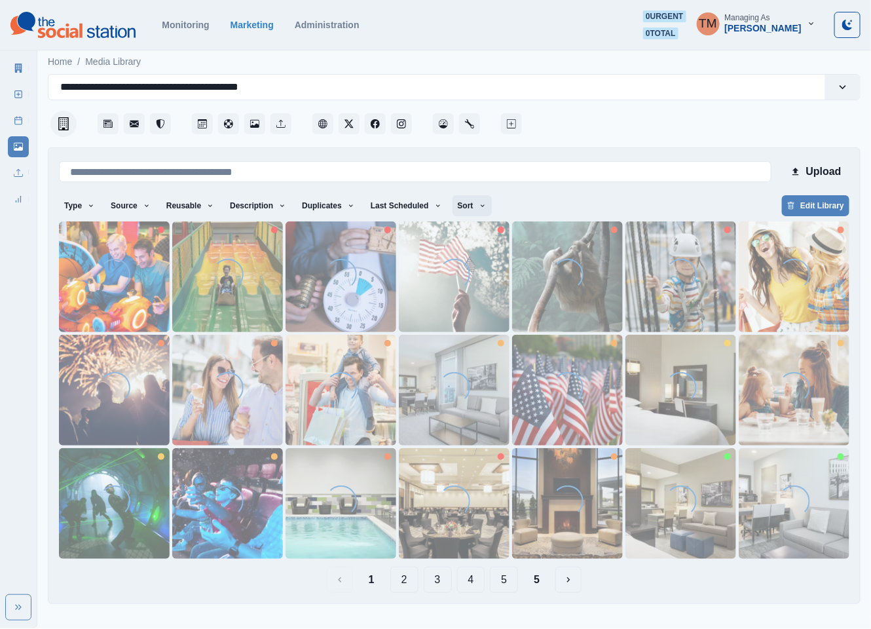
click at [460, 206] on button "Sort" at bounding box center [471, 205] width 39 height 21
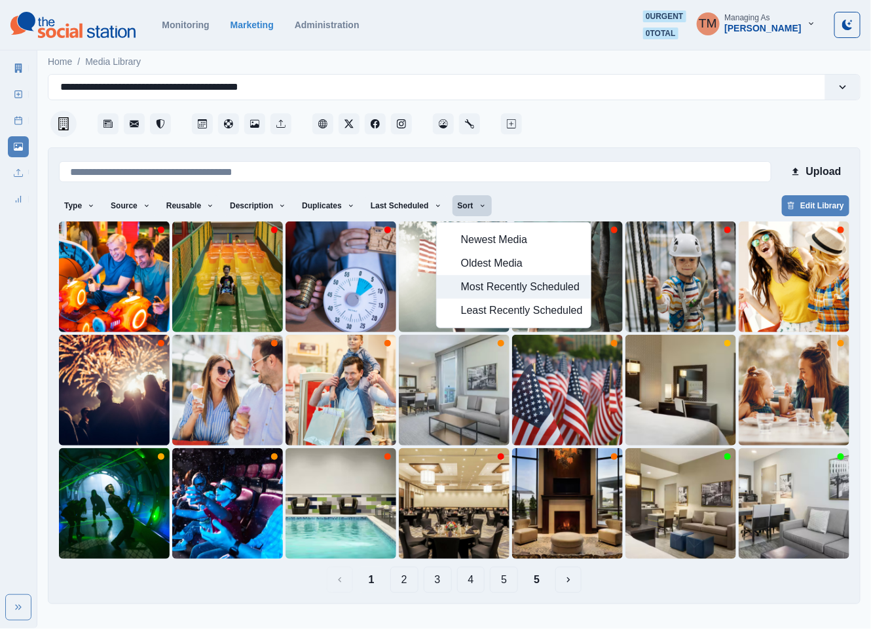
click at [475, 291] on span "Most Recently Scheduled" at bounding box center [522, 287] width 122 height 16
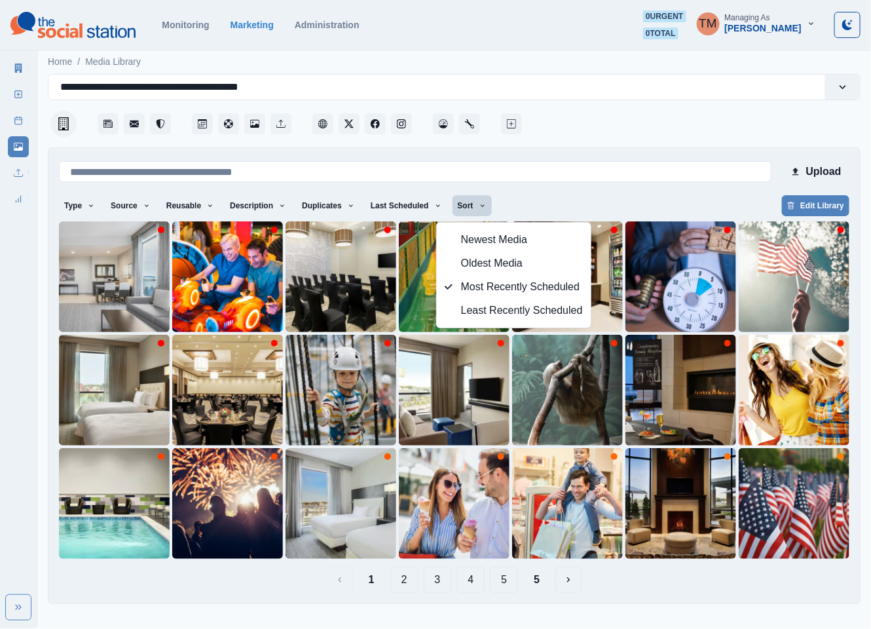
click at [539, 202] on div "Type Any Image Video Source Any Upload Social Manager Found: Instagram Found: G…" at bounding box center [454, 207] width 790 height 24
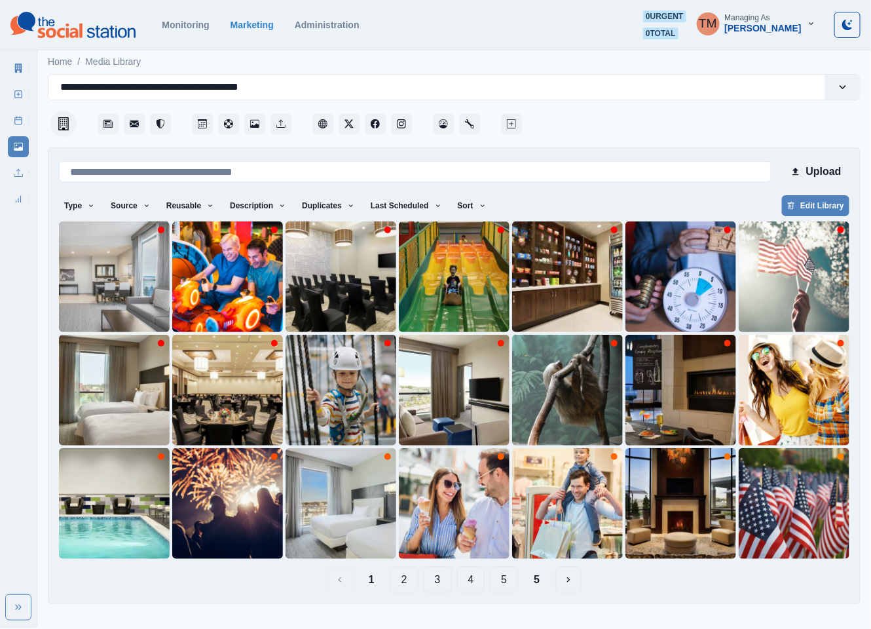
click at [395, 580] on button "2" at bounding box center [404, 579] width 28 height 26
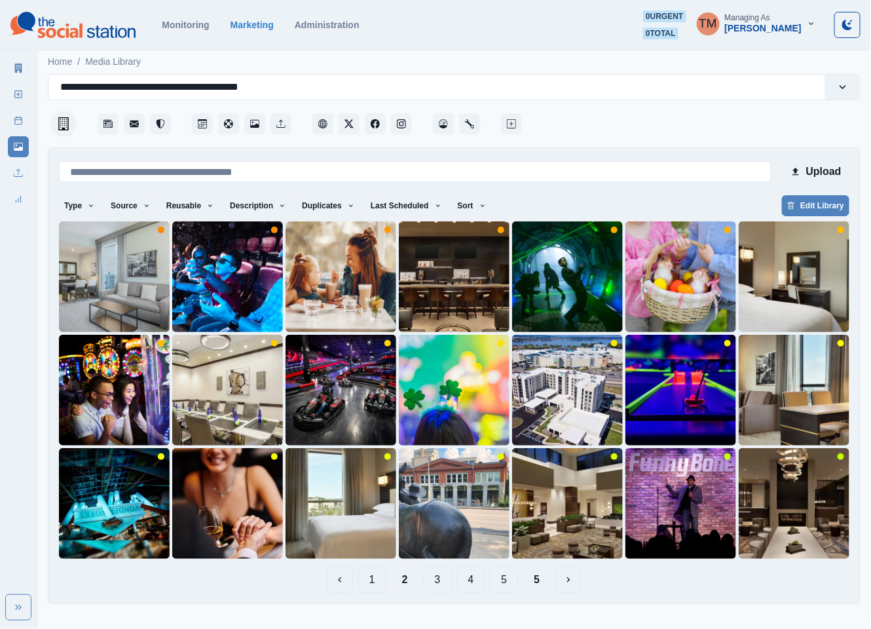
click at [437, 580] on button "3" at bounding box center [438, 579] width 28 height 26
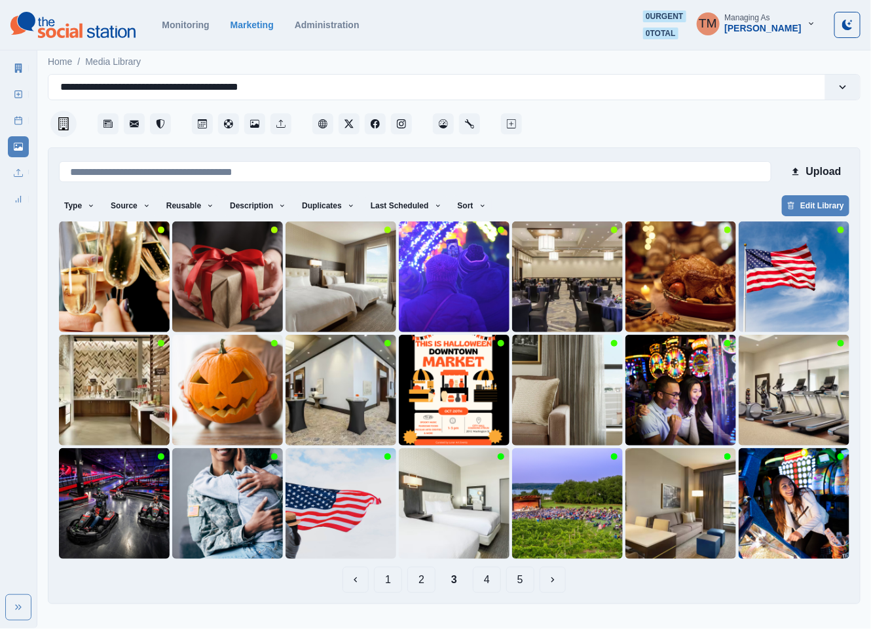
click at [487, 580] on button "4" at bounding box center [487, 579] width 28 height 26
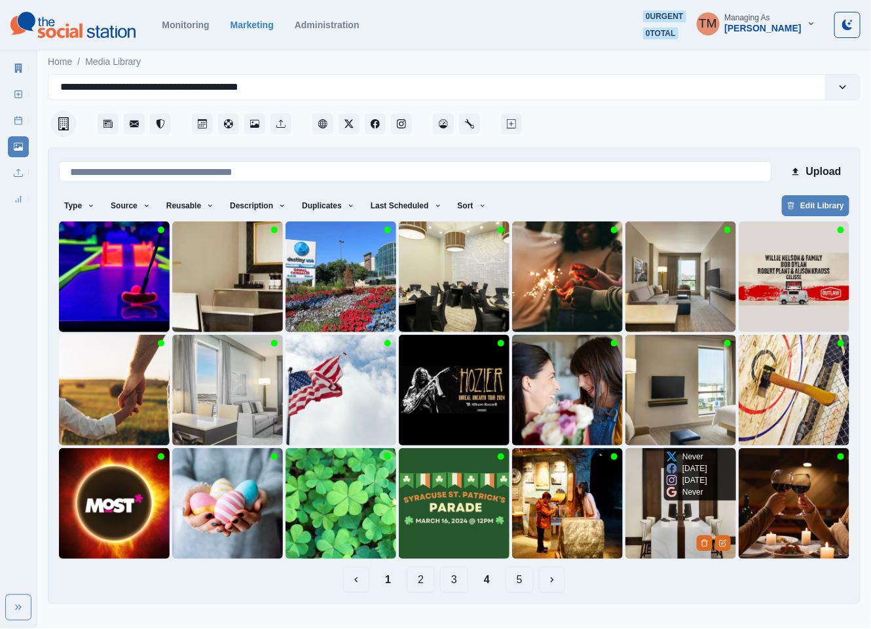
click at [668, 521] on img at bounding box center [680, 503] width 111 height 111
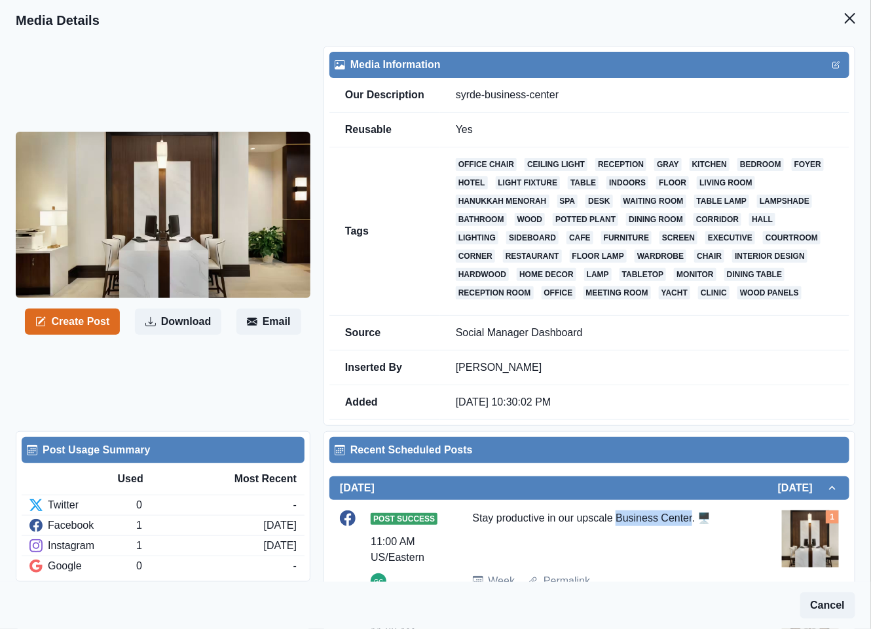
drag, startPoint x: 613, startPoint y: 519, endPoint x: 683, endPoint y: 520, distance: 70.7
click at [683, 520] on div "Stay productive in our upscale Business Center. 🖥️" at bounding box center [610, 536] width 274 height 52
copy div "Business Center"
click at [637, 526] on div "Stay productive in our upscale Business Center. 🖥️" at bounding box center [610, 536] width 274 height 52
drag, startPoint x: 486, startPoint y: 521, endPoint x: 705, endPoint y: 521, distance: 219.3
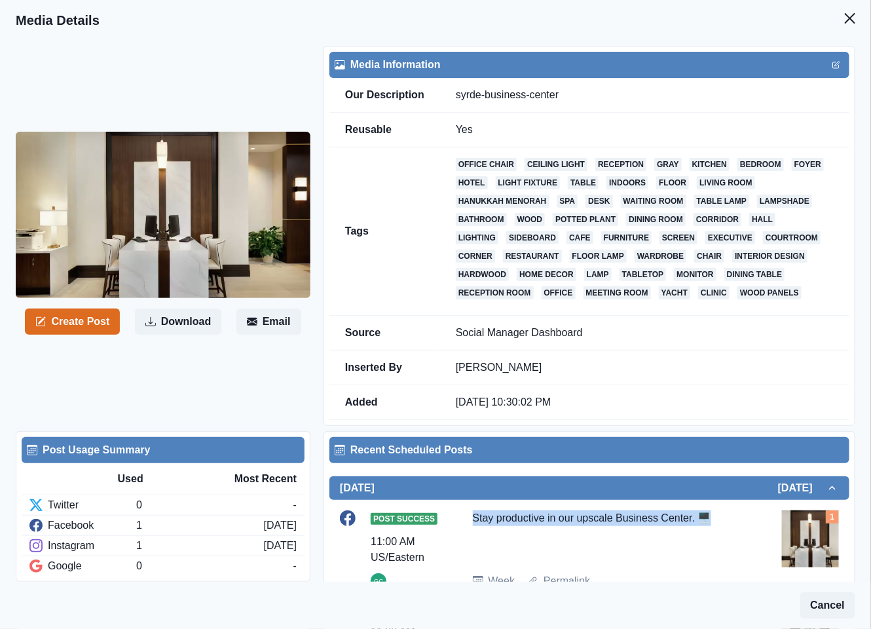
click at [705, 521] on div "Post Success 11:00 AM US/Eastern GC Stay productive in our upscale Business Cen…" at bounding box center [589, 549] width 499 height 79
copy div "Stay productive in our upscale Business Center. 🖥️"
click at [845, 16] on icon "Close" at bounding box center [850, 18] width 10 height 10
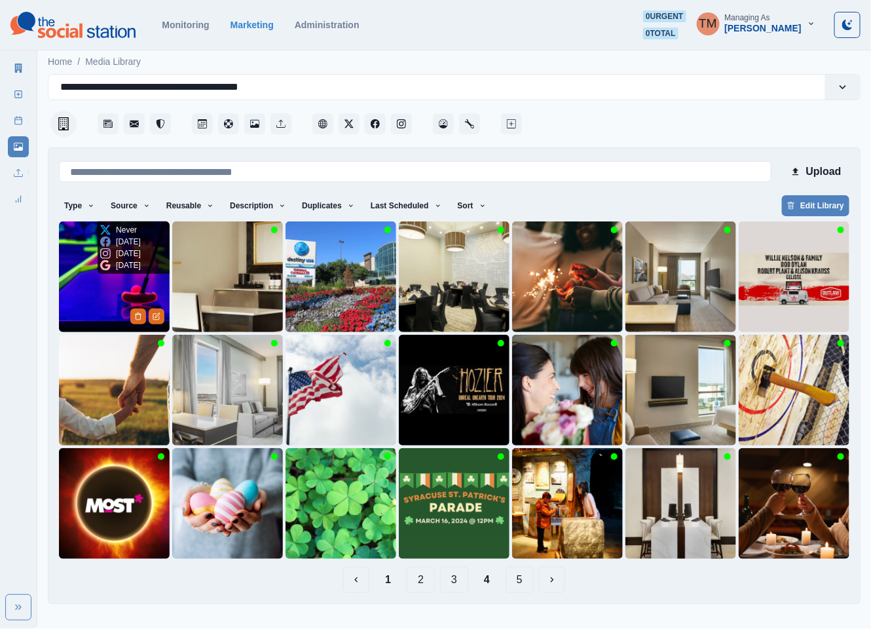
click at [101, 287] on img at bounding box center [114, 276] width 111 height 111
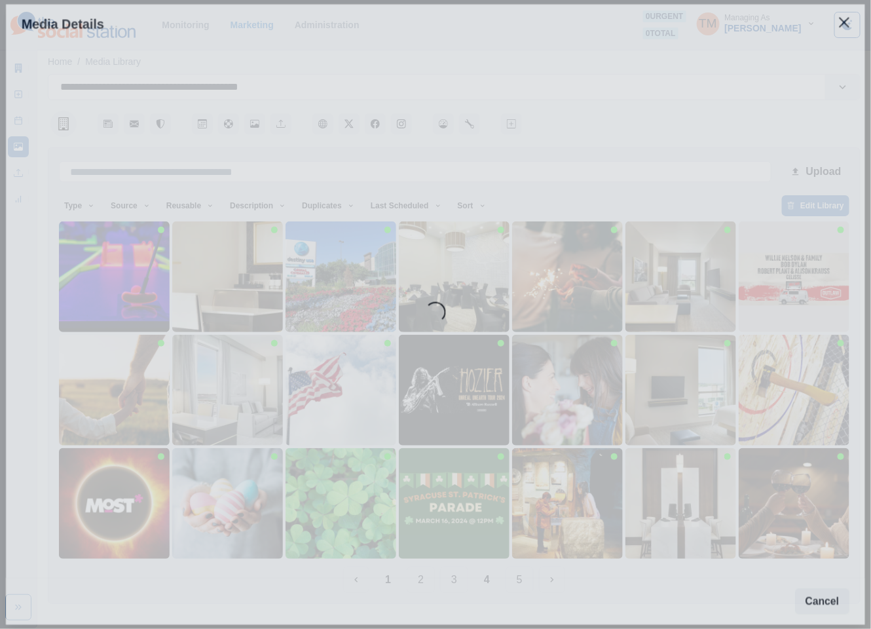
click at [101, 287] on div "Loading..." at bounding box center [435, 335] width 859 height 580
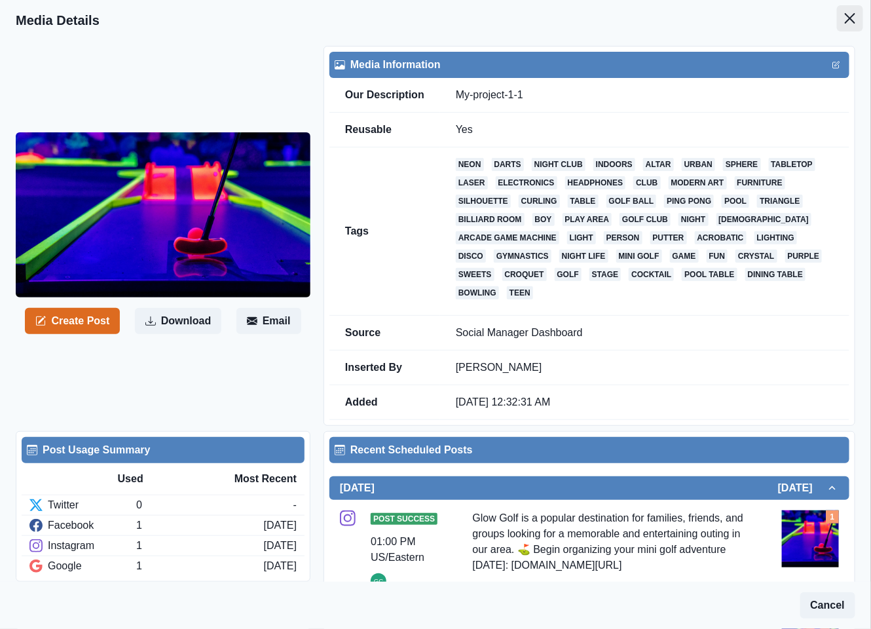
click at [845, 20] on icon "Close" at bounding box center [850, 18] width 10 height 10
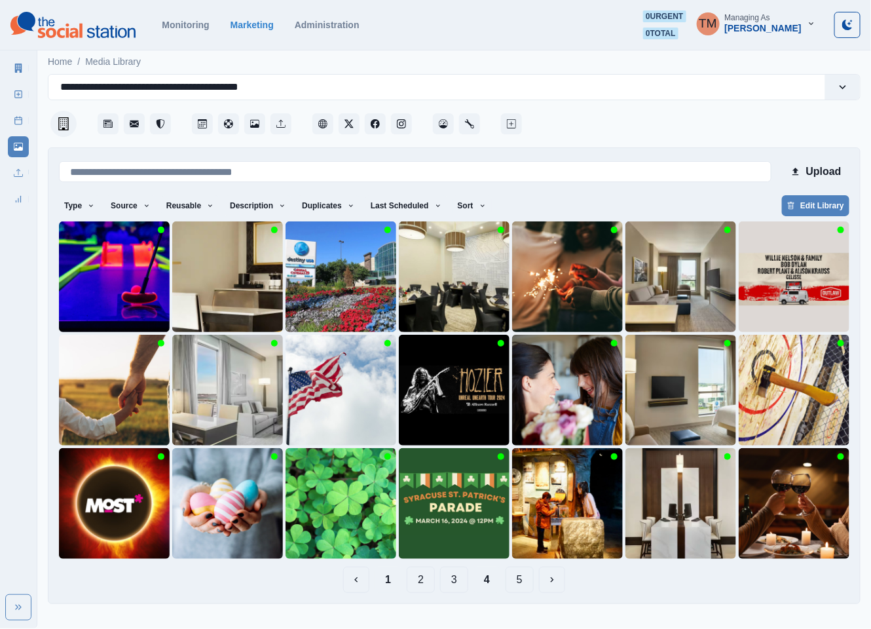
click at [387, 582] on button "1" at bounding box center [387, 579] width 27 height 26
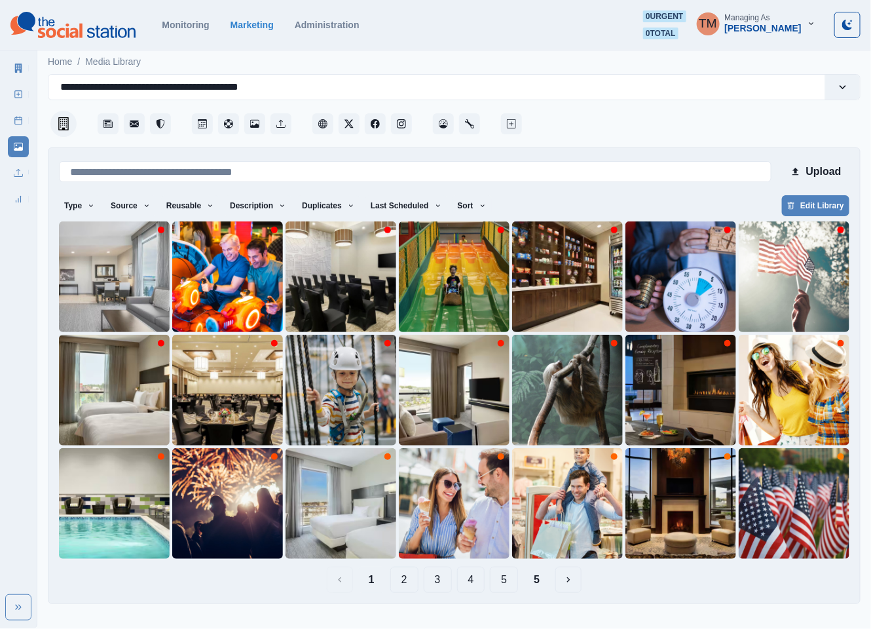
click at [401, 584] on button "2" at bounding box center [404, 579] width 28 height 26
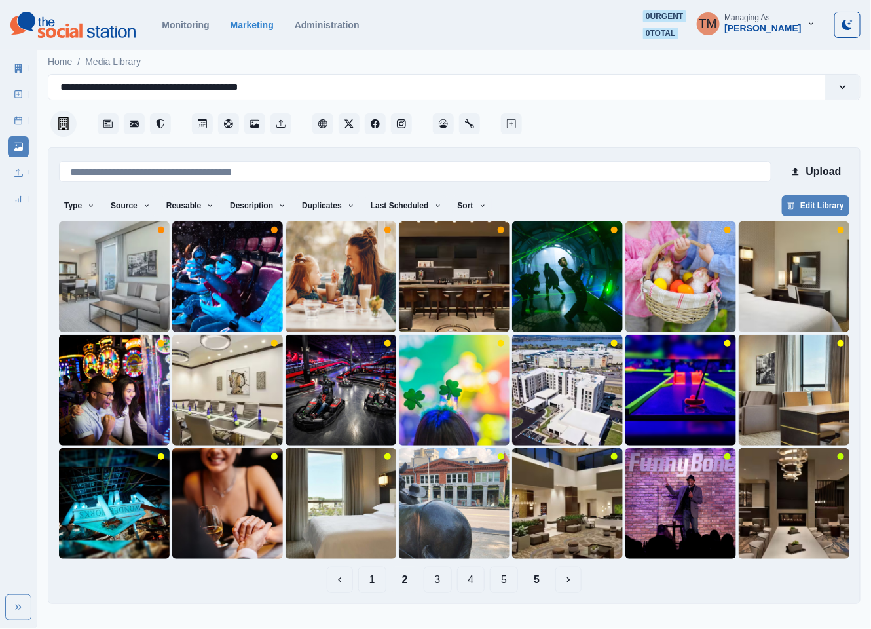
click at [480, 581] on button "4" at bounding box center [471, 579] width 28 height 26
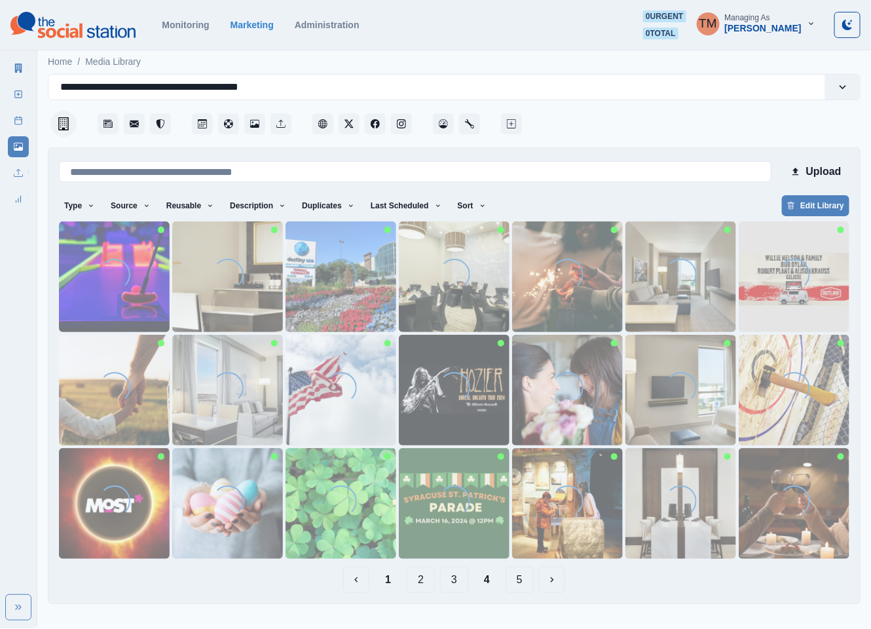
click at [450, 583] on button "3" at bounding box center [454, 579] width 28 height 26
click at [460, 195] on button "Sort" at bounding box center [471, 205] width 39 height 21
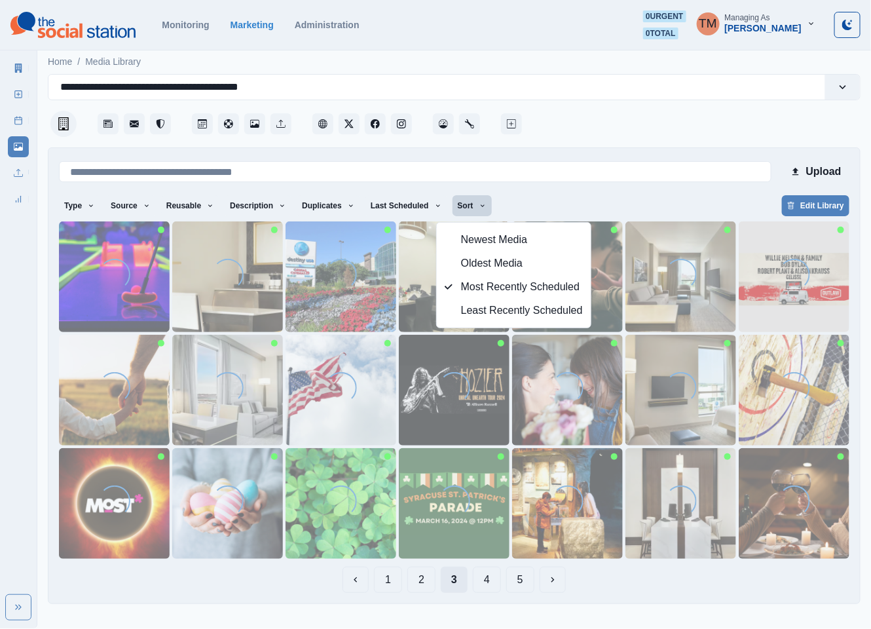
click at [452, 580] on button "3" at bounding box center [454, 579] width 27 height 26
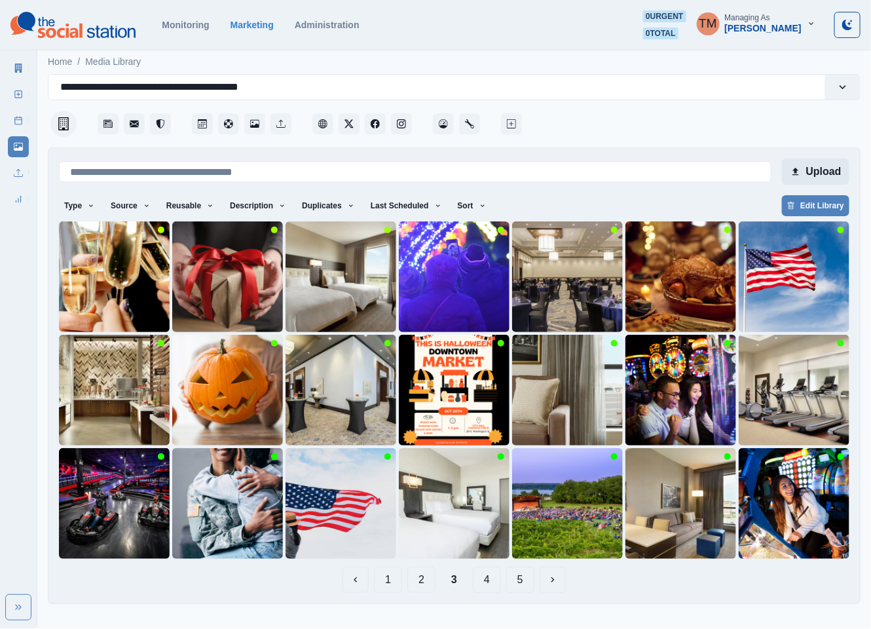
click at [820, 168] on button "Upload" at bounding box center [815, 171] width 67 height 26
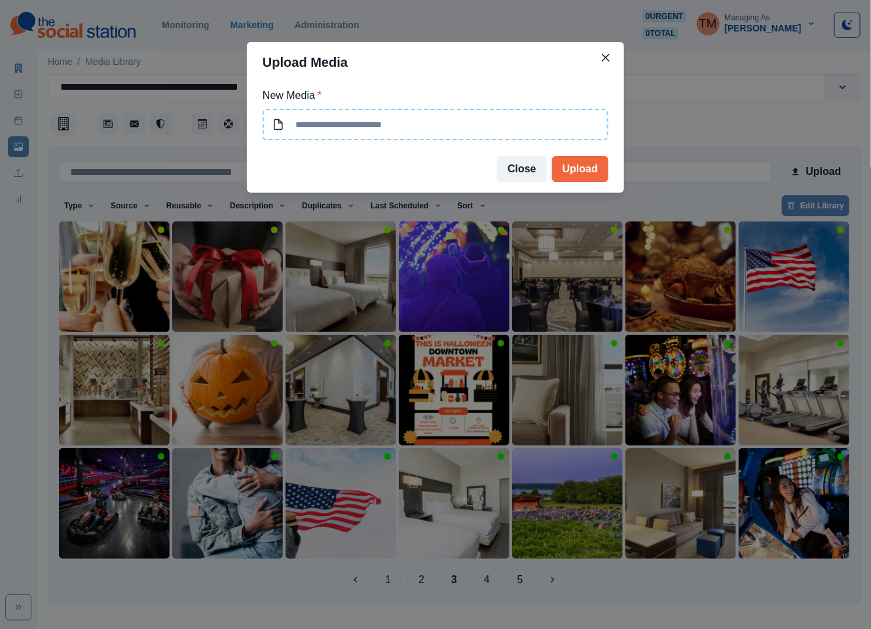
type input "**********"
click at [578, 167] on button "Upload" at bounding box center [580, 169] width 56 height 26
click at [688, 130] on div "**********" at bounding box center [435, 314] width 871 height 629
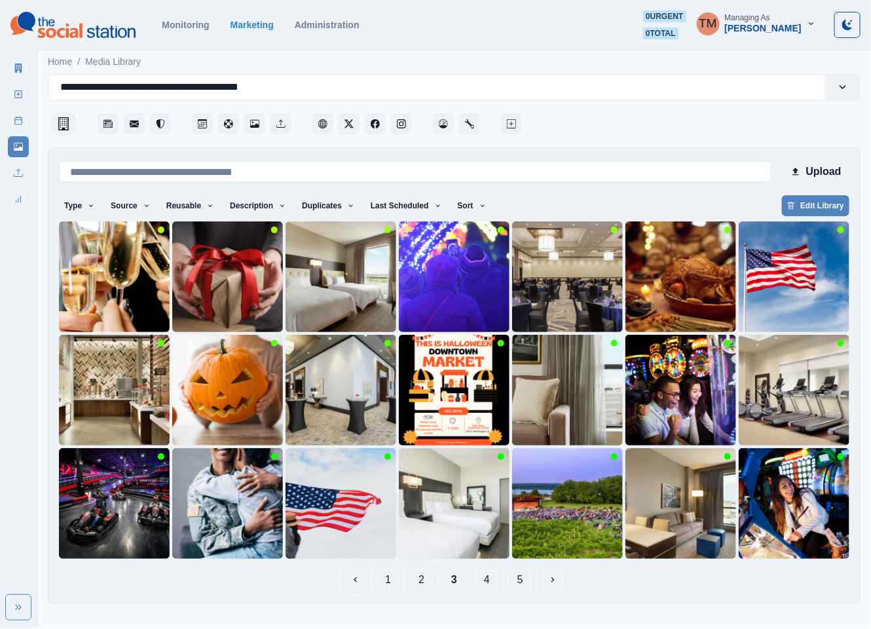
drag, startPoint x: 391, startPoint y: 574, endPoint x: 388, endPoint y: 568, distance: 6.7
click at [390, 572] on button "1" at bounding box center [388, 579] width 28 height 26
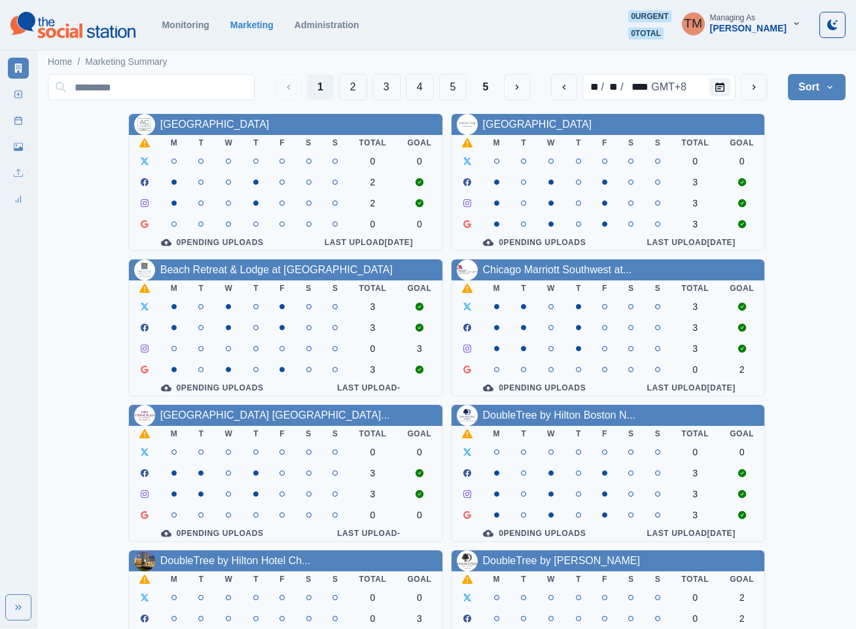
scroll to position [393, 0]
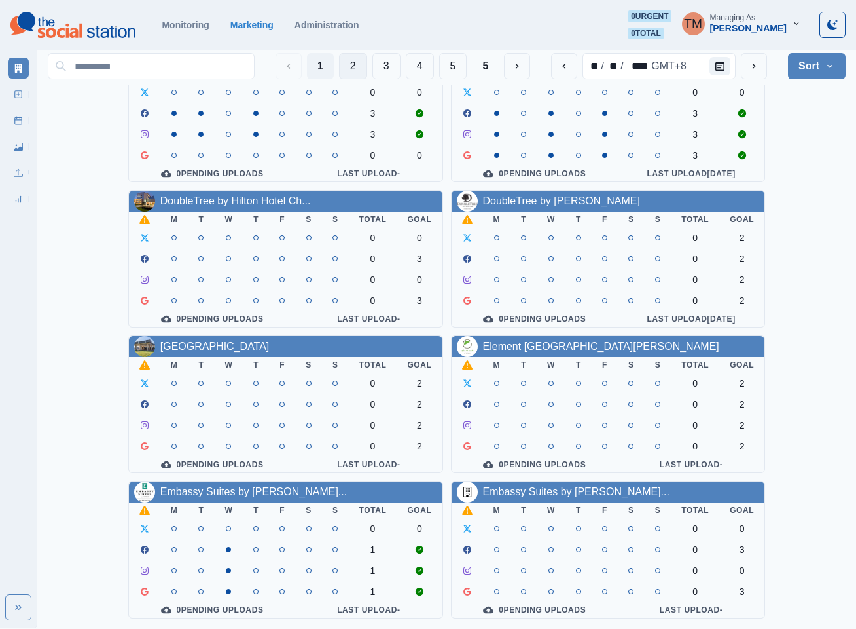
click at [346, 67] on button "2" at bounding box center [353, 66] width 28 height 26
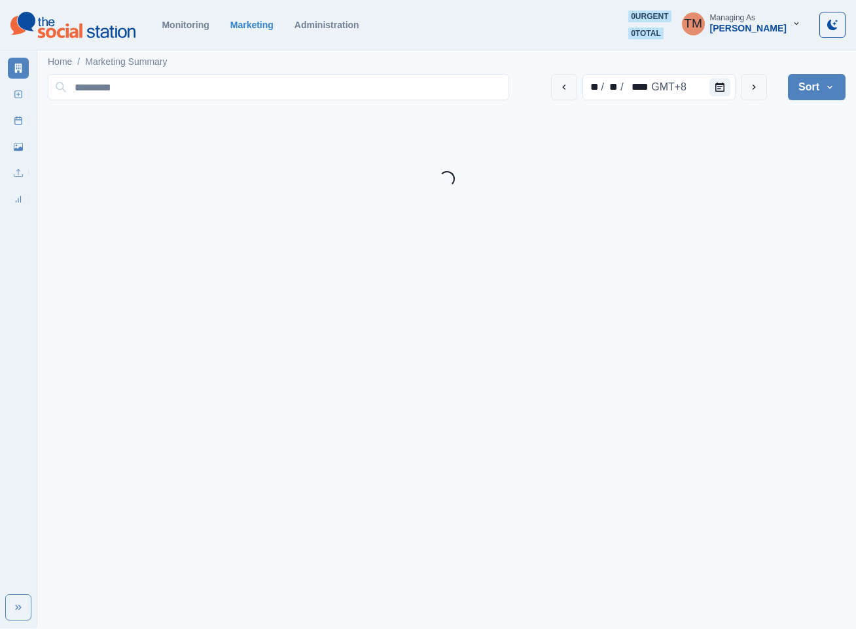
scroll to position [0, 0]
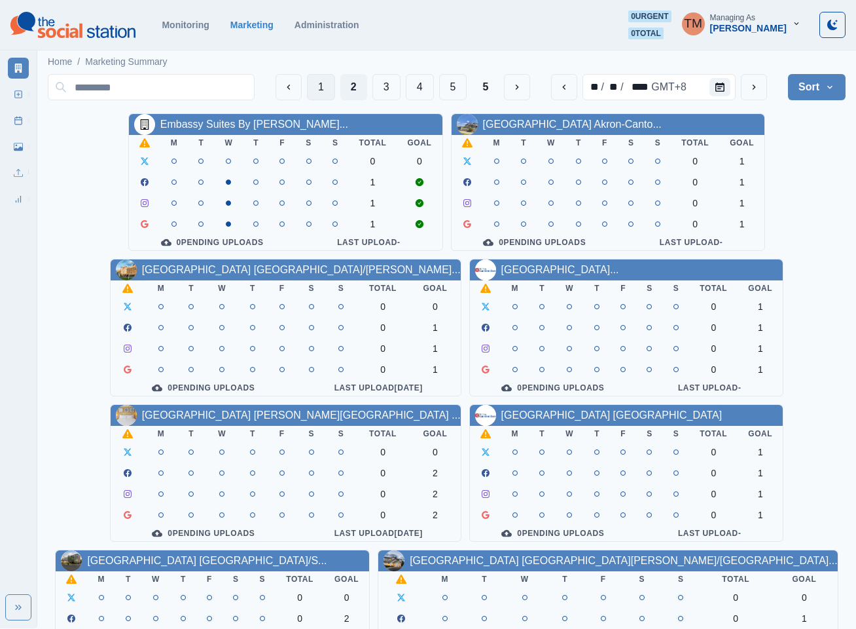
click at [318, 92] on button "1" at bounding box center [321, 87] width 28 height 26
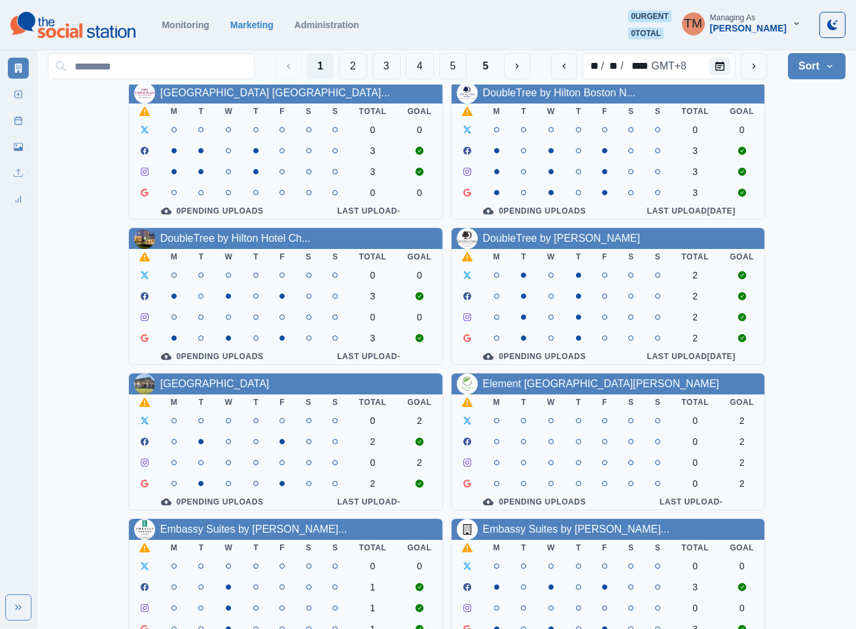
scroll to position [393, 0]
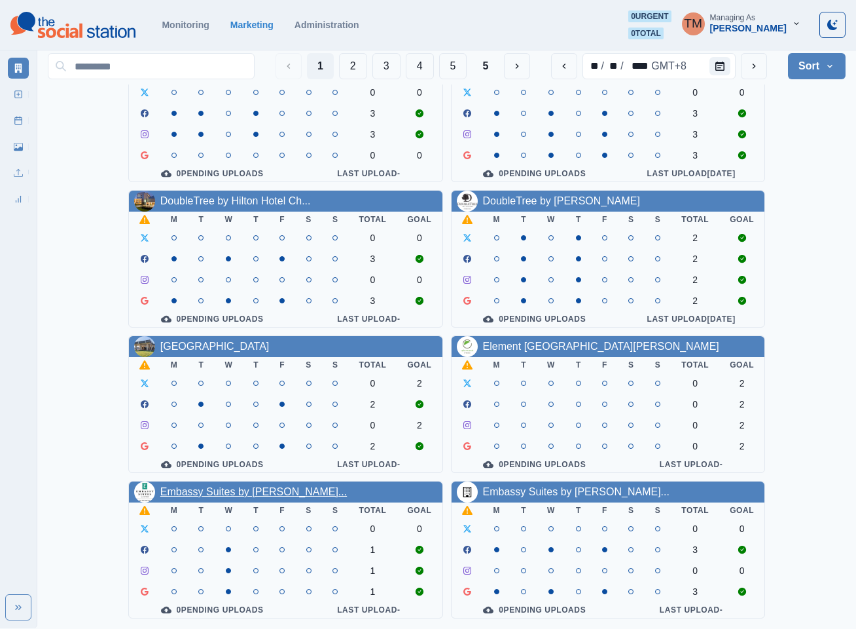
click at [218, 486] on link "Embassy Suites by [PERSON_NAME]..." at bounding box center [253, 491] width 187 height 11
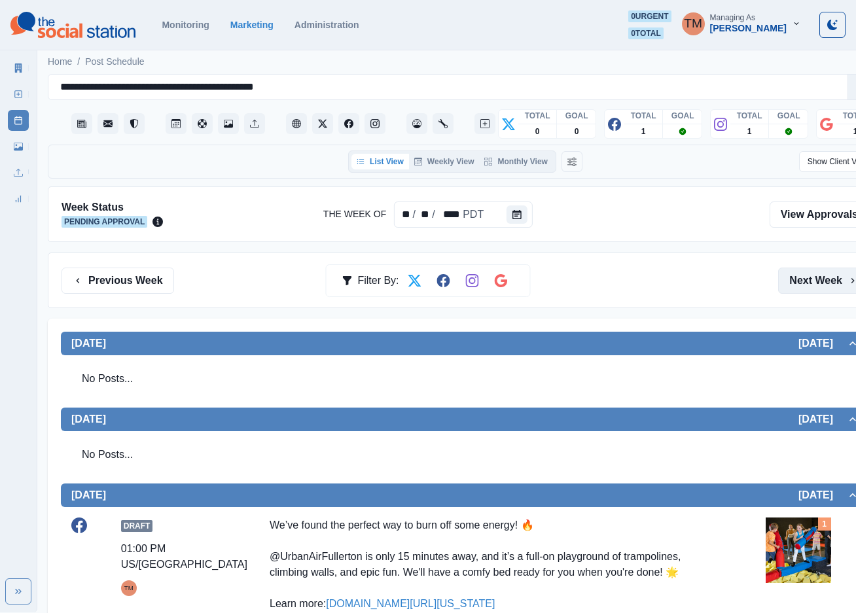
click at [797, 278] on button "Next Week" at bounding box center [823, 281] width 91 height 26
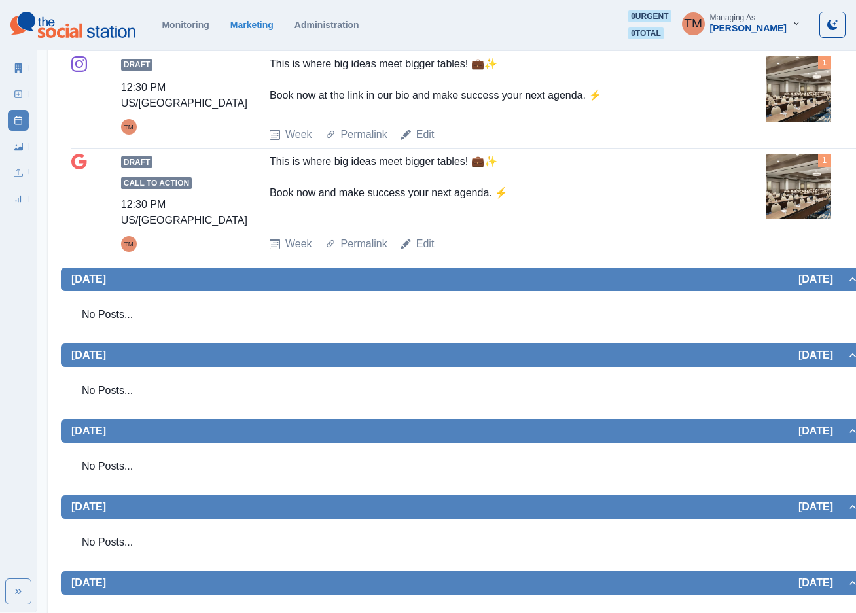
scroll to position [491, 0]
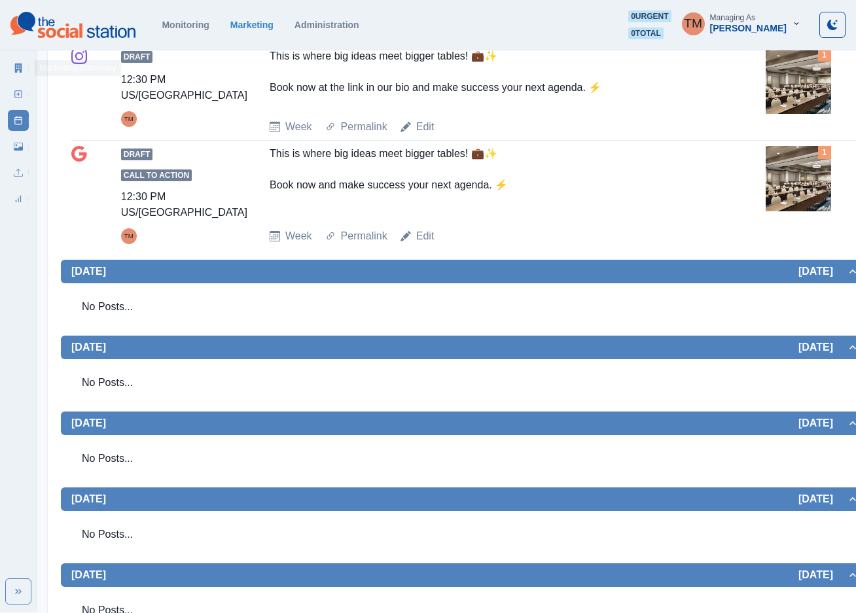
click at [22, 71] on icon at bounding box center [18, 68] width 7 height 9
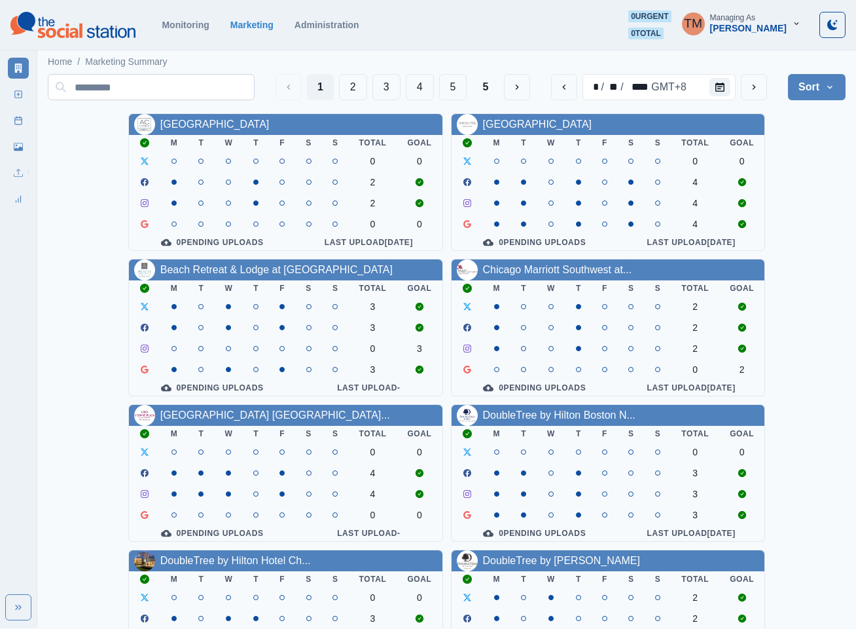
click at [352, 88] on button "2" at bounding box center [353, 87] width 28 height 26
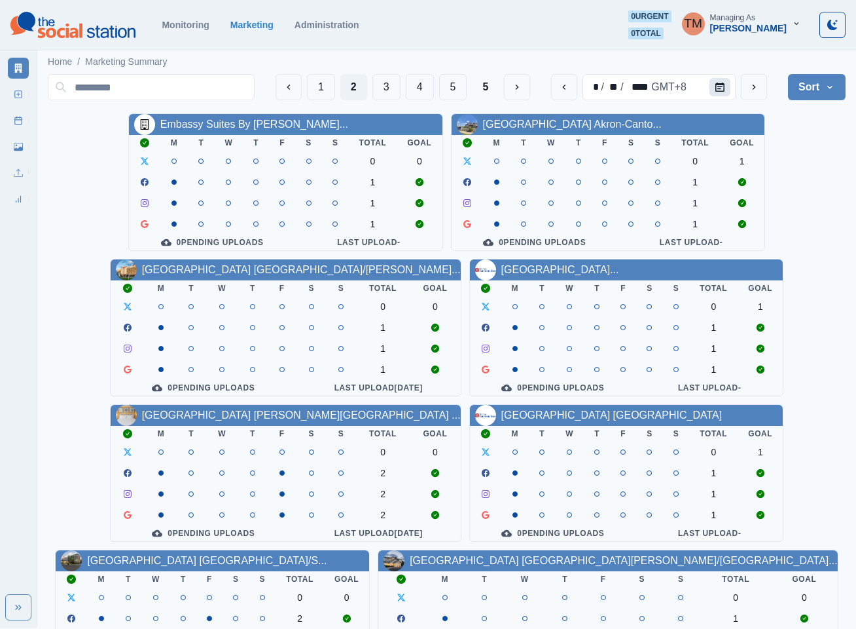
click at [720, 82] on icon "Calendar" at bounding box center [720, 86] width 9 height 9
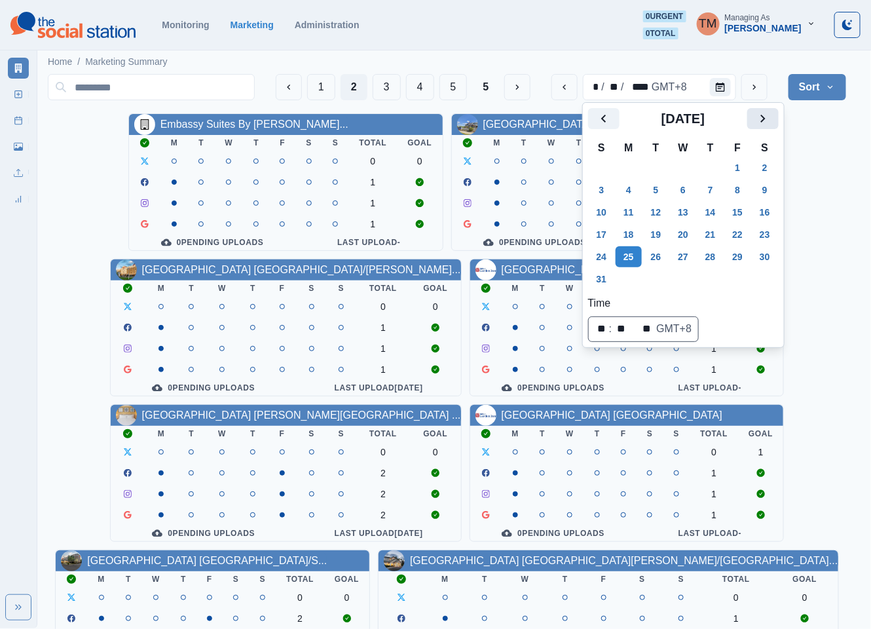
click at [771, 118] on button "Next" at bounding box center [762, 118] width 31 height 21
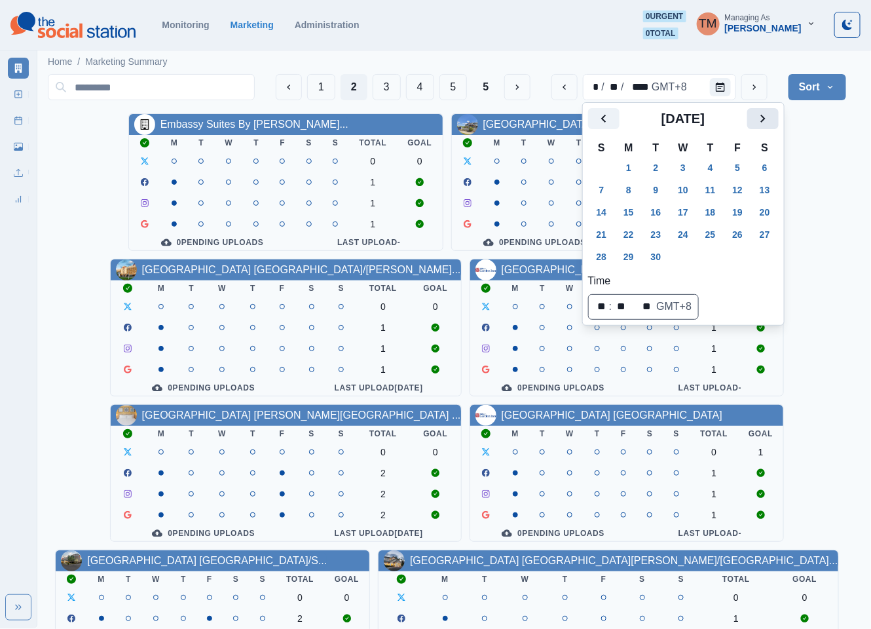
click at [771, 118] on button "Next" at bounding box center [762, 118] width 31 height 21
click at [634, 255] on button "27" at bounding box center [628, 256] width 26 height 21
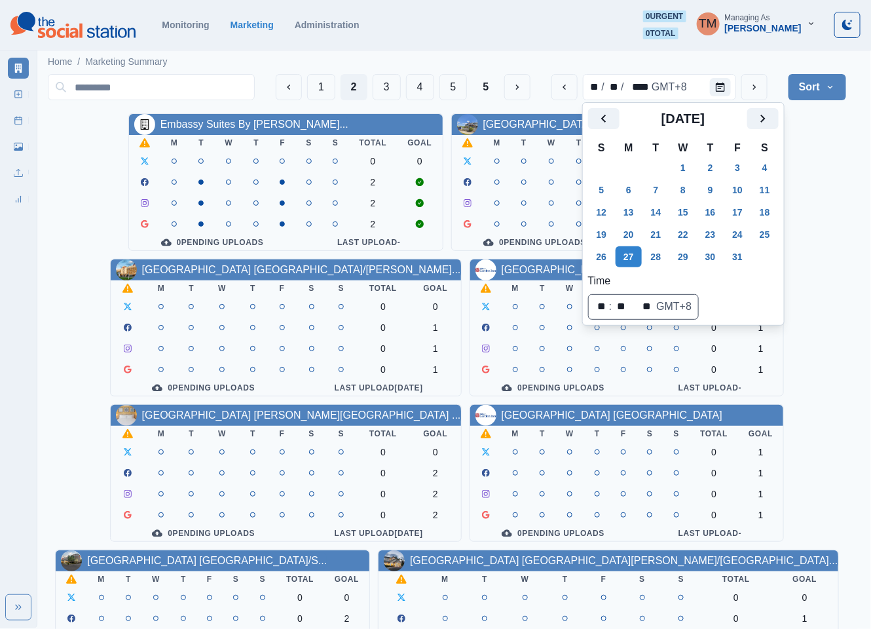
click at [818, 350] on div "Embassy Suites By Hilton Syra... M T W T F S S Total Goal 0 0 2 2 2 0 Pending U…" at bounding box center [447, 545] width 798 height 864
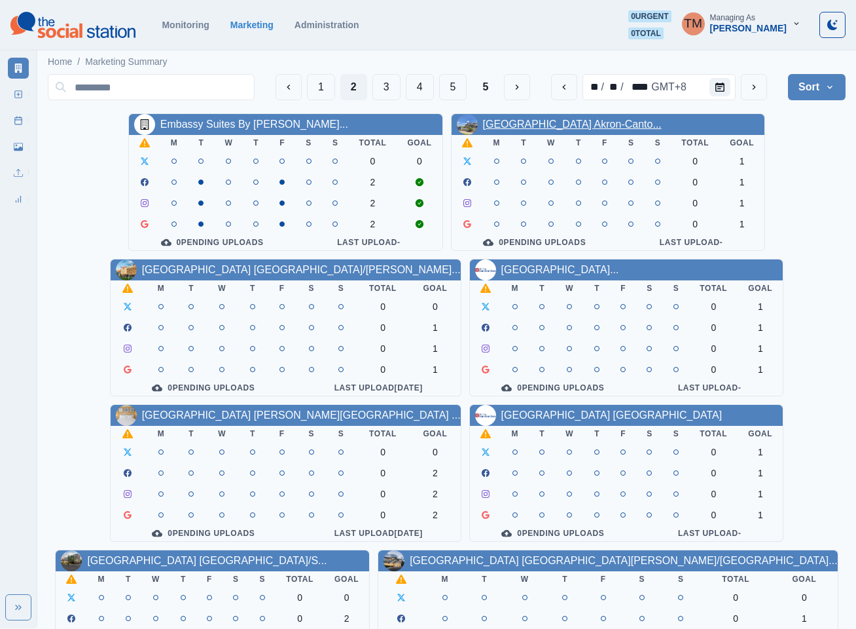
click at [606, 128] on link "Hilton Garden Inn Akron-Canto..." at bounding box center [572, 123] width 179 height 11
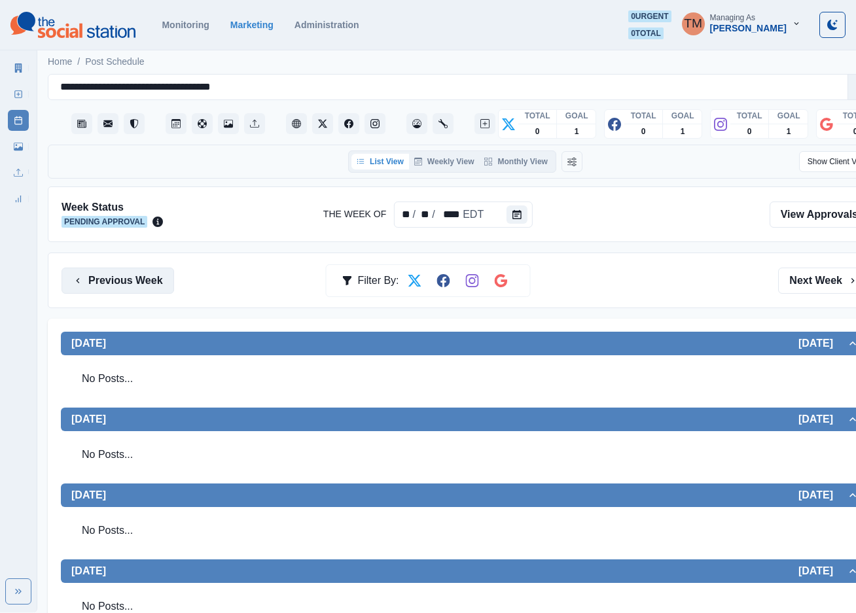
click at [108, 283] on button "Previous Week" at bounding box center [118, 281] width 113 height 26
click at [22, 150] on icon at bounding box center [18, 147] width 9 height 8
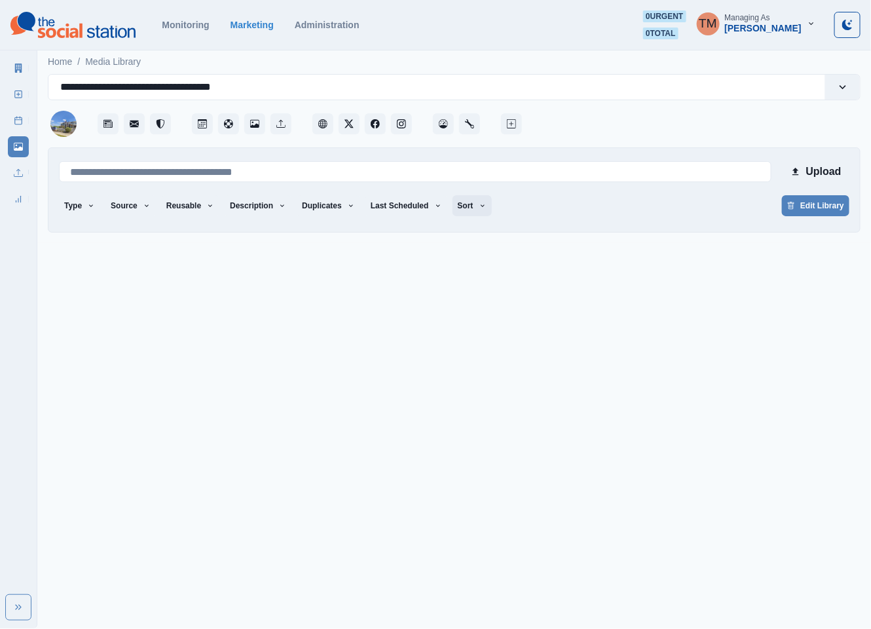
click at [452, 201] on button "Sort" at bounding box center [471, 205] width 39 height 21
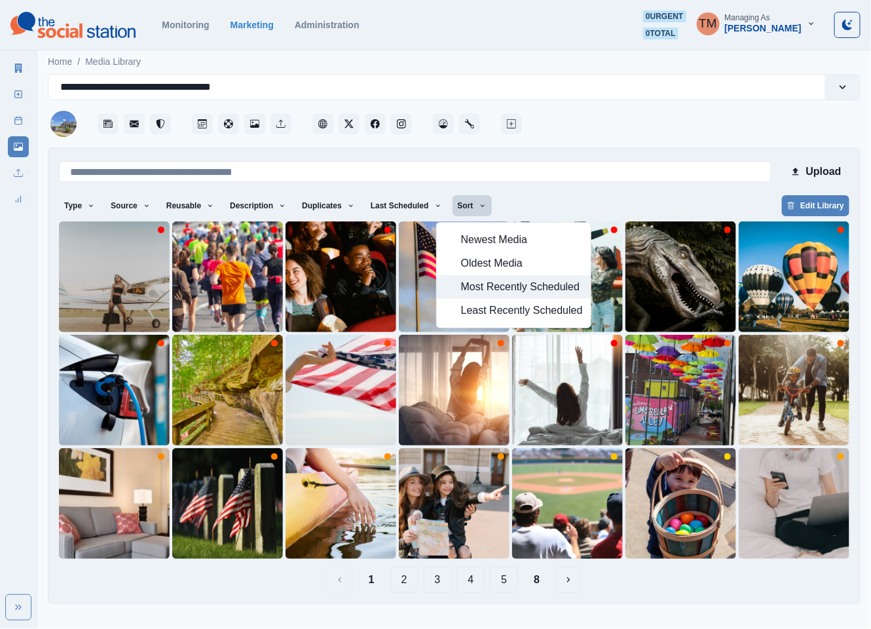
click at [503, 287] on span "Most Recently Scheduled" at bounding box center [522, 287] width 122 height 16
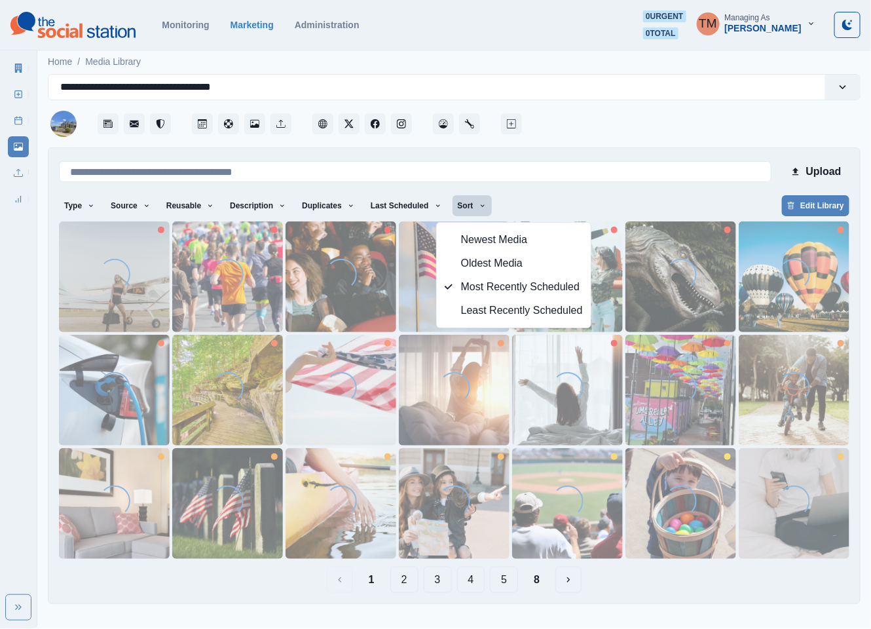
click at [594, 195] on div "Type Any Image Video Source Any Upload Social Manager Found: Instagram Found: G…" at bounding box center [454, 207] width 790 height 24
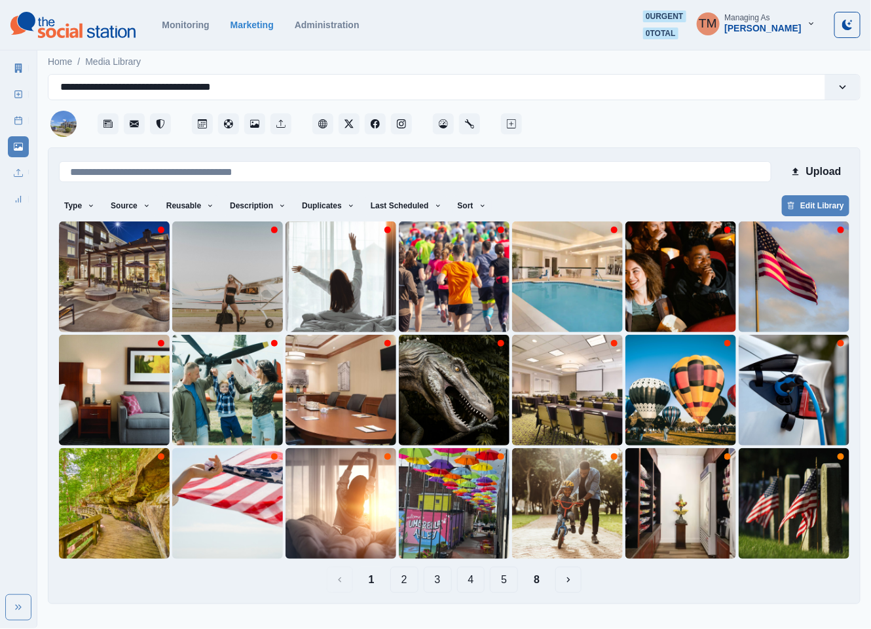
click at [551, 200] on div "Type Any Image Video Source Any Upload Social Manager Found: Instagram Found: G…" at bounding box center [454, 207] width 790 height 24
click at [505, 577] on button "5" at bounding box center [504, 579] width 28 height 26
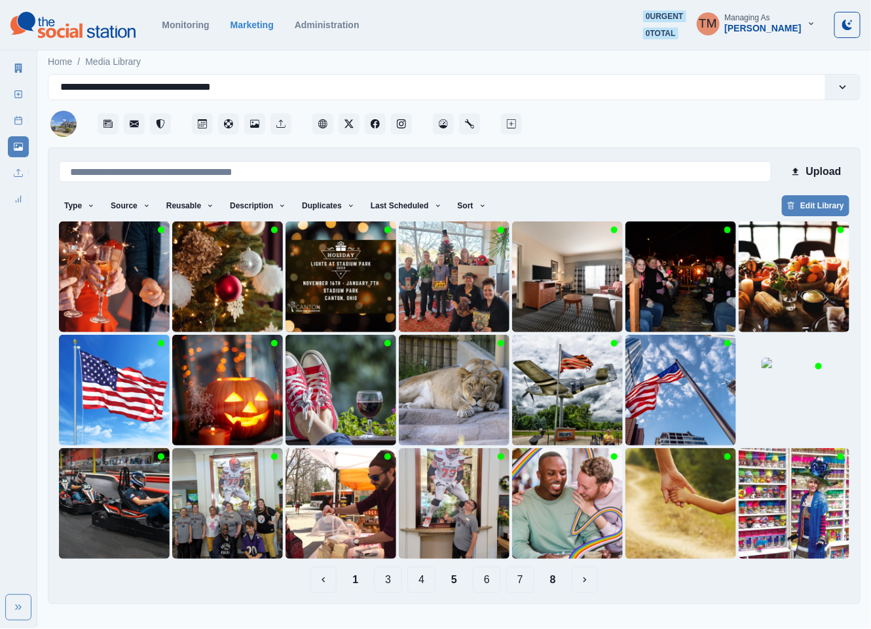
click at [354, 585] on button "1" at bounding box center [355, 579] width 27 height 26
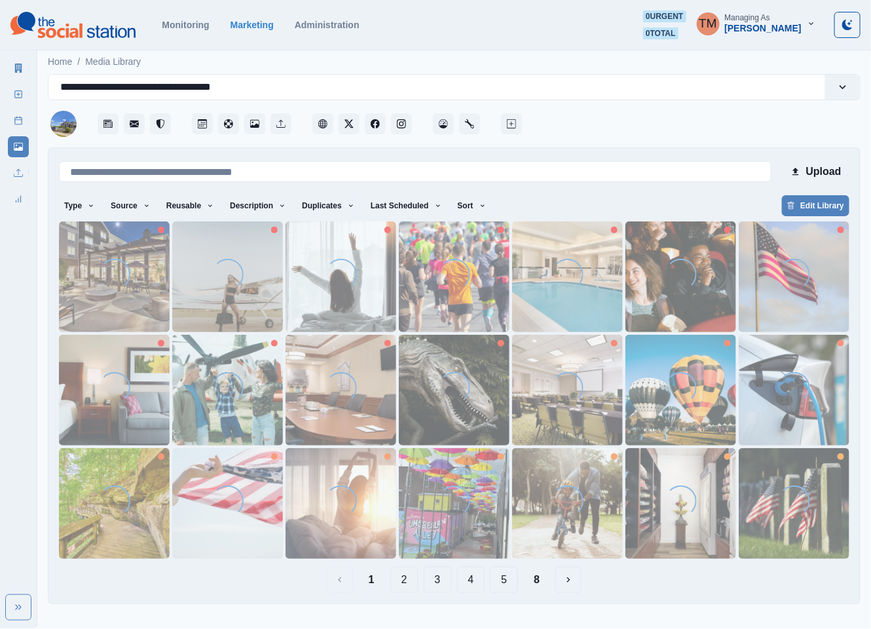
click at [405, 579] on button "2" at bounding box center [404, 579] width 28 height 26
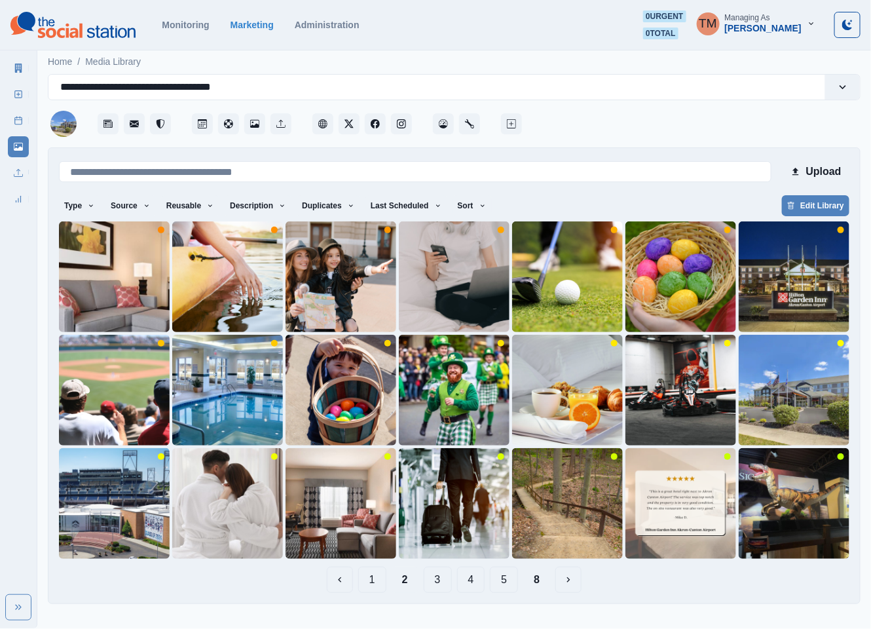
click at [429, 578] on button "3" at bounding box center [438, 579] width 28 height 26
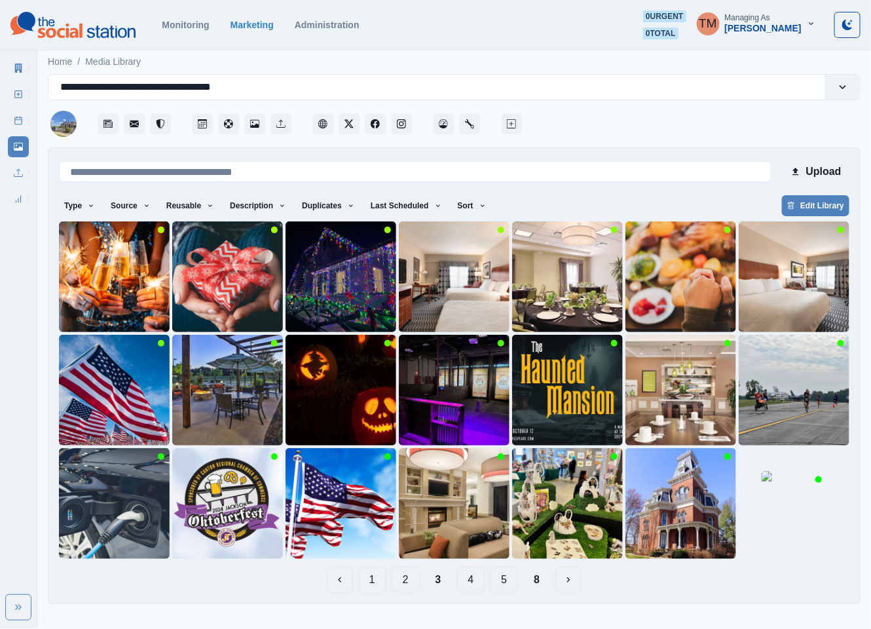
click at [366, 578] on button "1" at bounding box center [372, 579] width 28 height 26
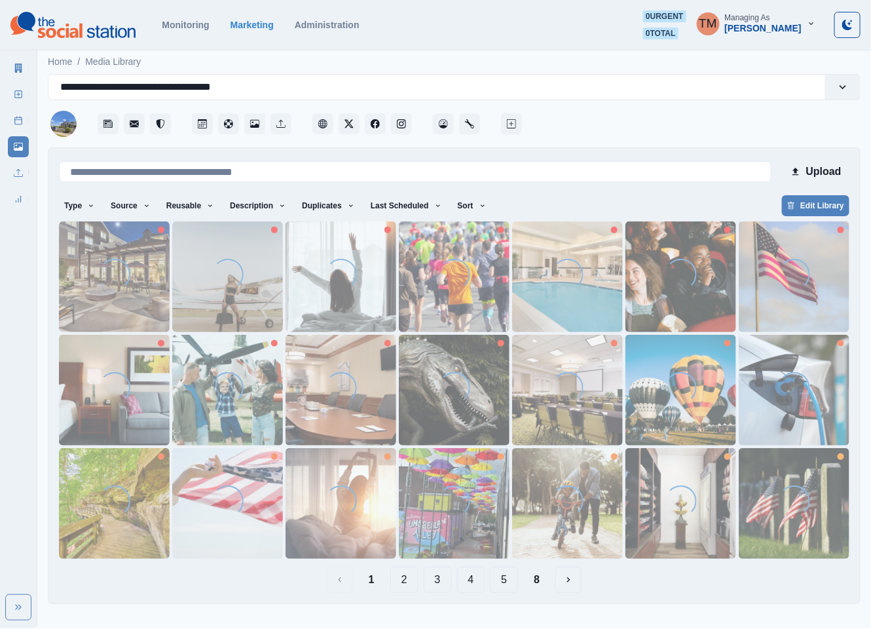
click at [448, 579] on button "3" at bounding box center [438, 579] width 28 height 26
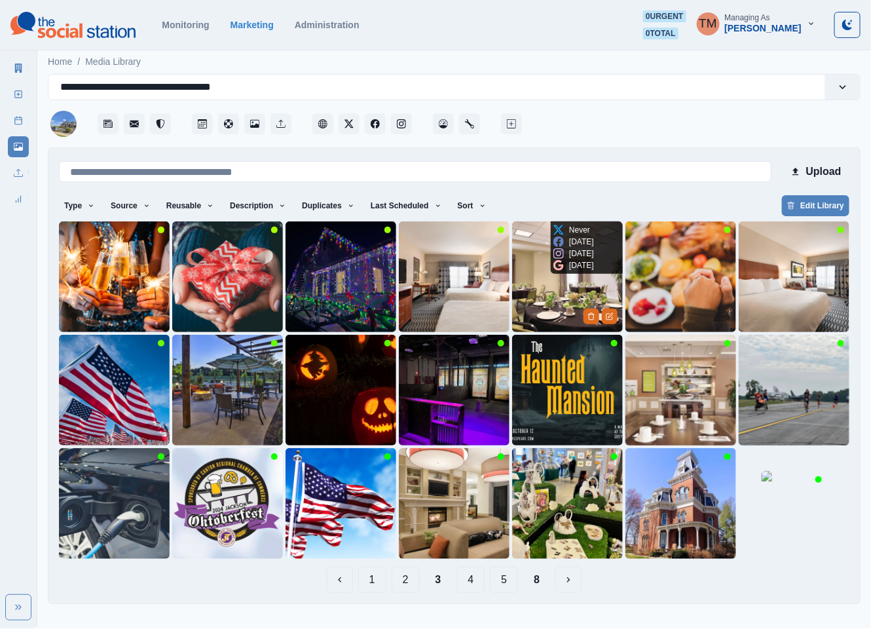
click at [551, 308] on img at bounding box center [567, 276] width 111 height 111
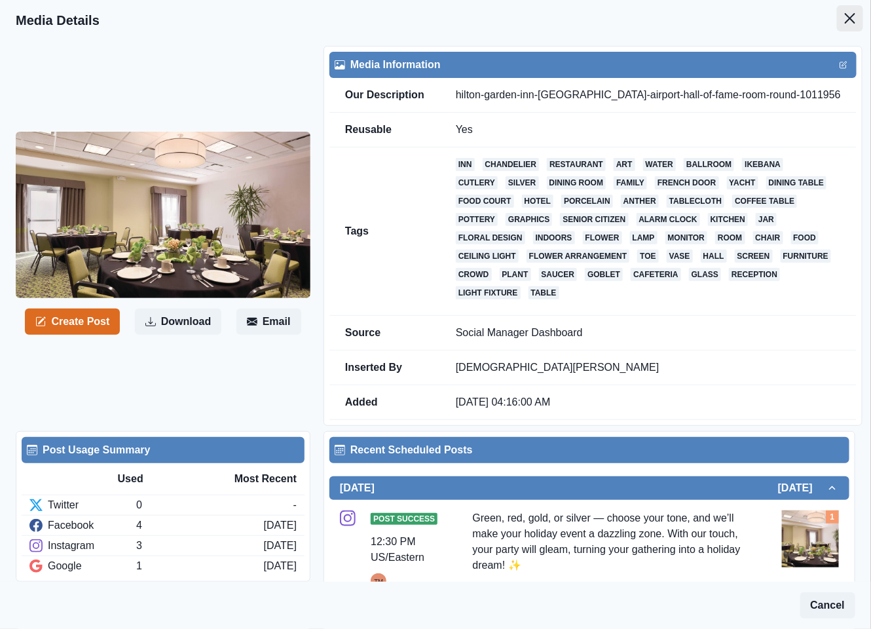
click at [845, 18] on icon "Close" at bounding box center [850, 18] width 10 height 10
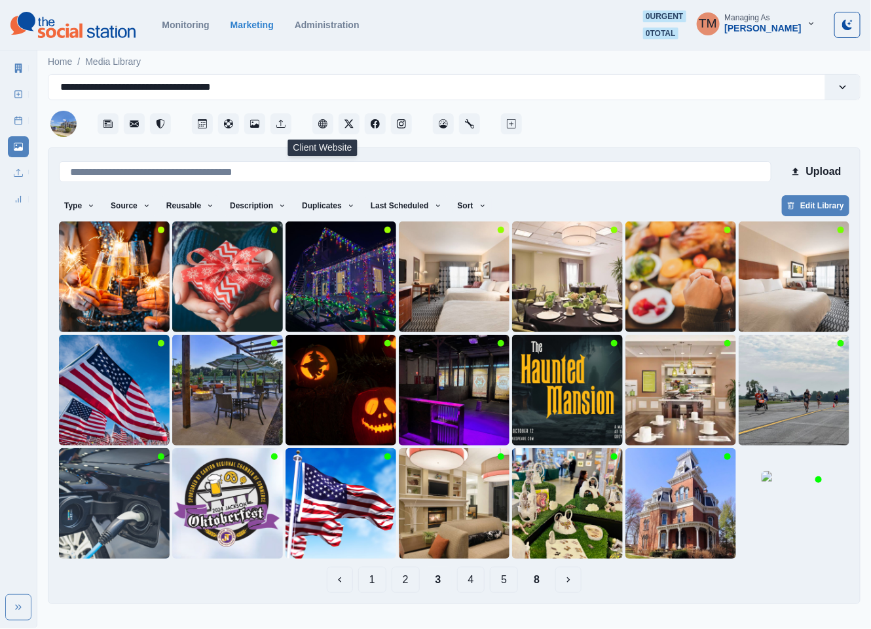
click at [676, 113] on div at bounding box center [692, 119] width 336 height 39
click at [16, 64] on icon at bounding box center [18, 68] width 7 height 9
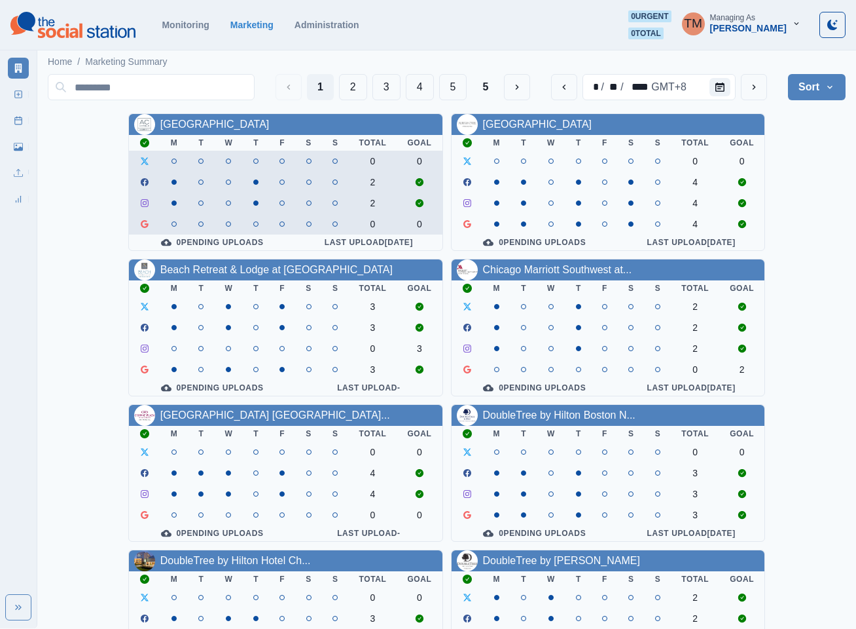
click at [725, 82] on icon "Calendar" at bounding box center [720, 86] width 9 height 9
click at [723, 91] on button "Calendar" at bounding box center [720, 87] width 21 height 18
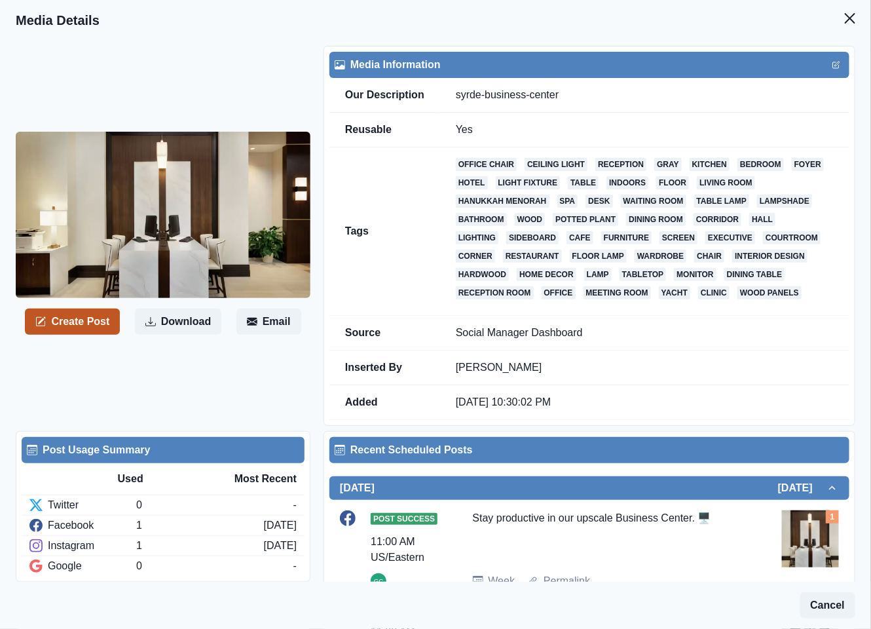
click at [95, 326] on button "Create Post" at bounding box center [72, 321] width 95 height 26
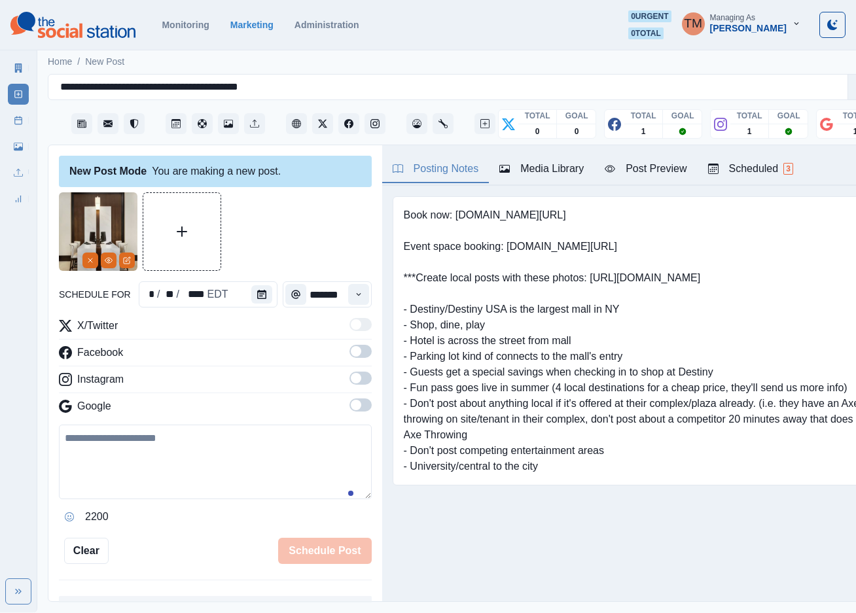
click at [183, 462] on textarea at bounding box center [215, 462] width 313 height 75
paste textarea "**********"
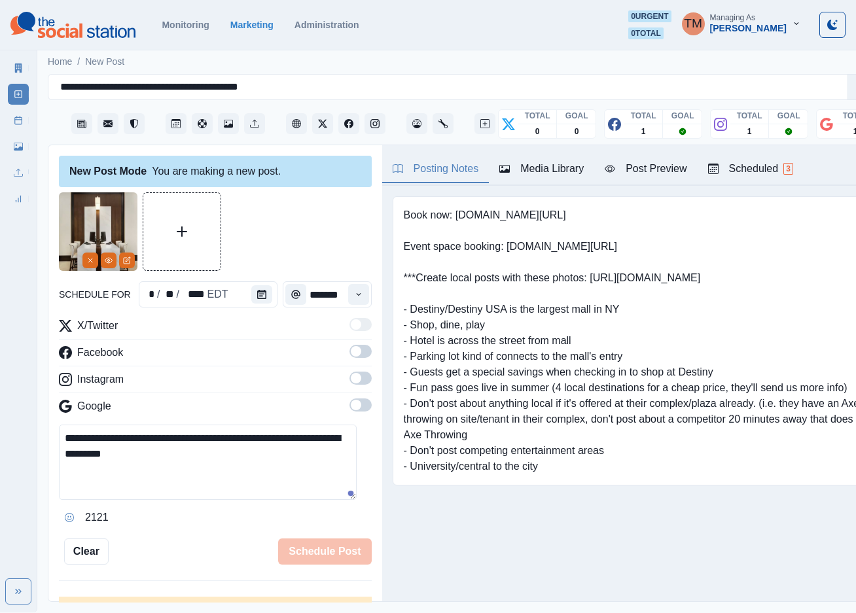
type textarea "**********"
click at [259, 295] on button "Calendar" at bounding box center [261, 294] width 21 height 18
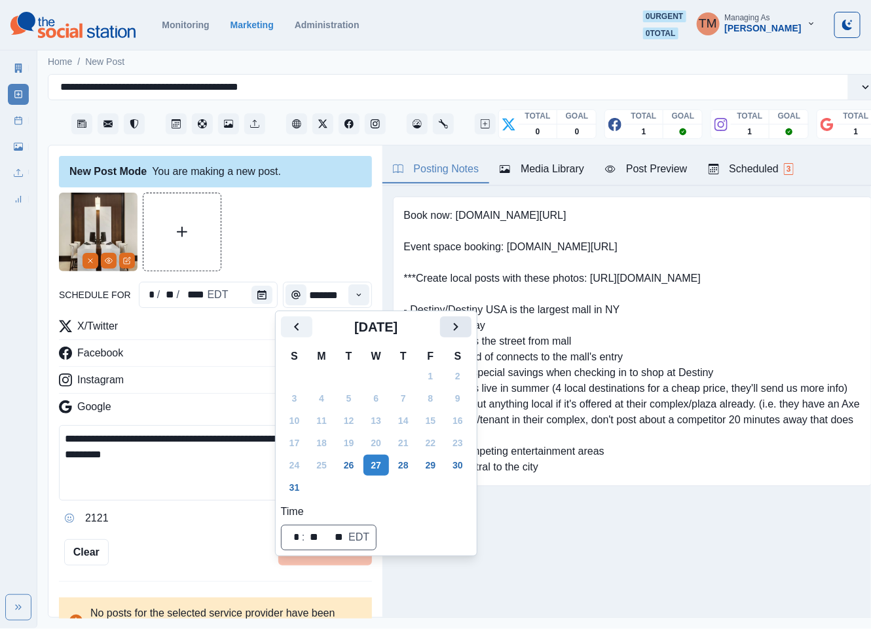
click at [460, 329] on icon "Next" at bounding box center [456, 327] width 16 height 16
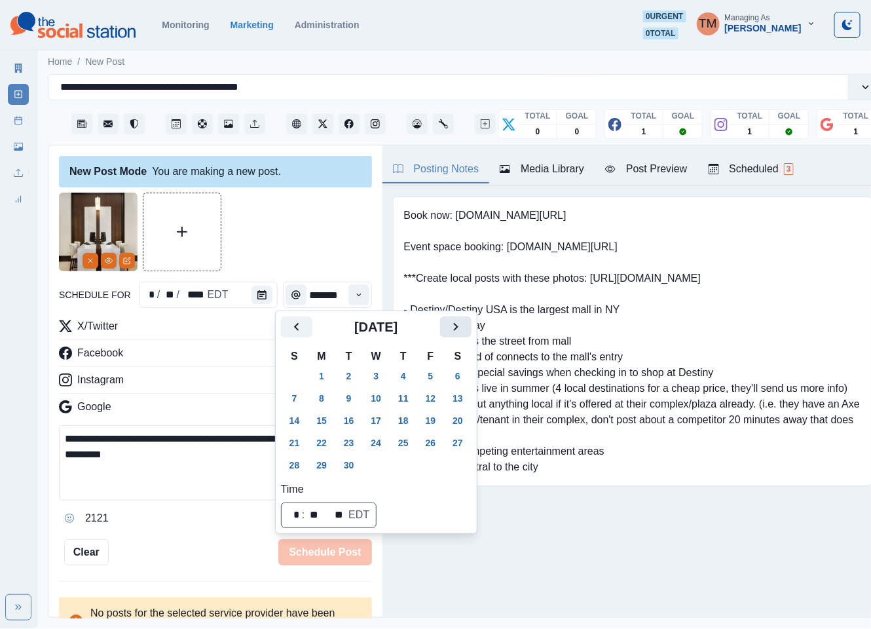
click at [460, 329] on icon "Next" at bounding box center [456, 327] width 16 height 16
click at [348, 462] on button "28" at bounding box center [349, 464] width 26 height 21
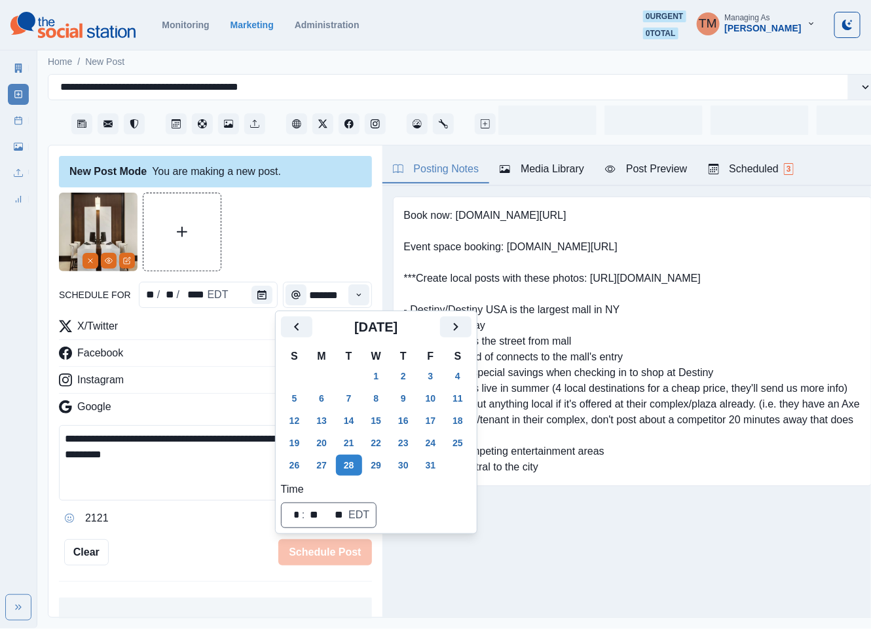
click at [301, 238] on div at bounding box center [215, 231] width 313 height 79
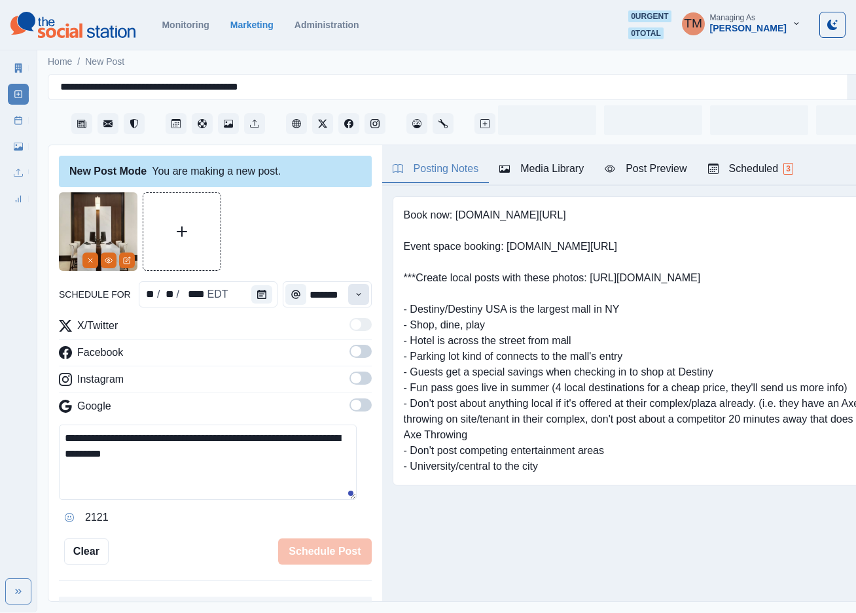
click at [354, 297] on icon "Time" at bounding box center [358, 294] width 9 height 9
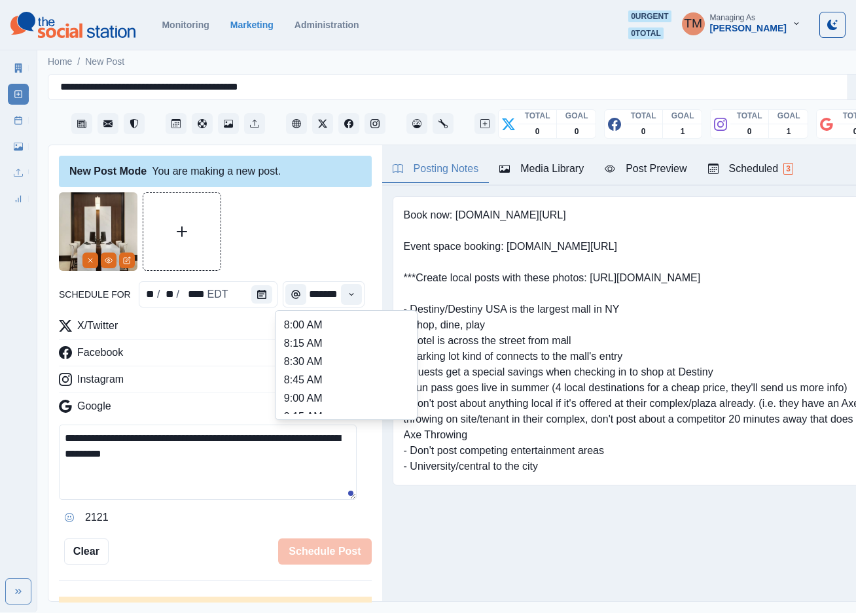
scroll to position [393, 0]
click at [320, 360] on li "1:45 PM" at bounding box center [346, 354] width 131 height 18
type input "*******"
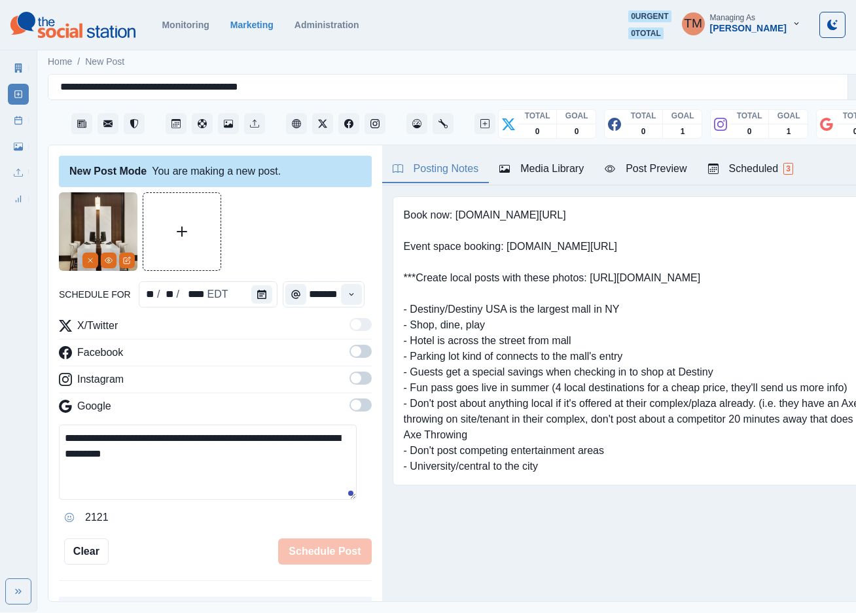
click at [350, 357] on span at bounding box center [361, 351] width 22 height 13
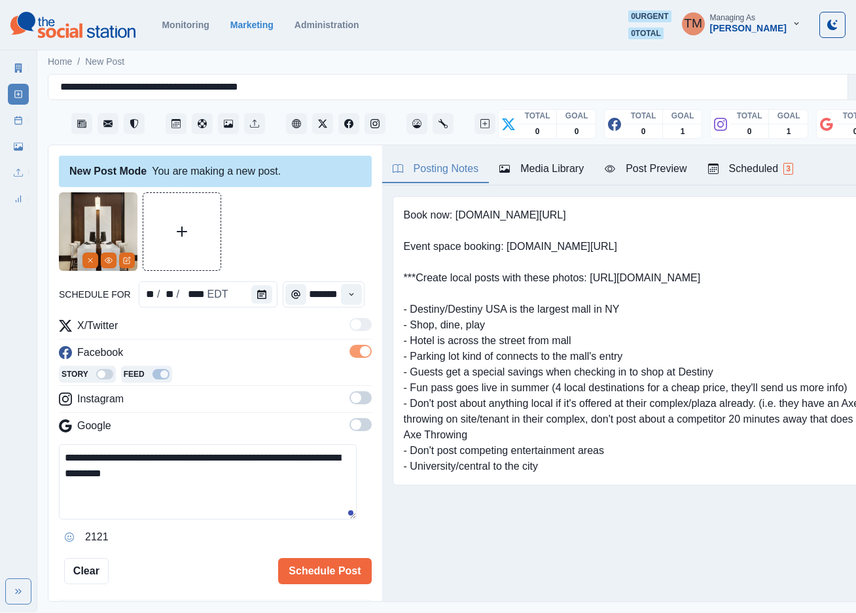
scroll to position [0, 0]
click at [354, 401] on span at bounding box center [361, 398] width 22 height 13
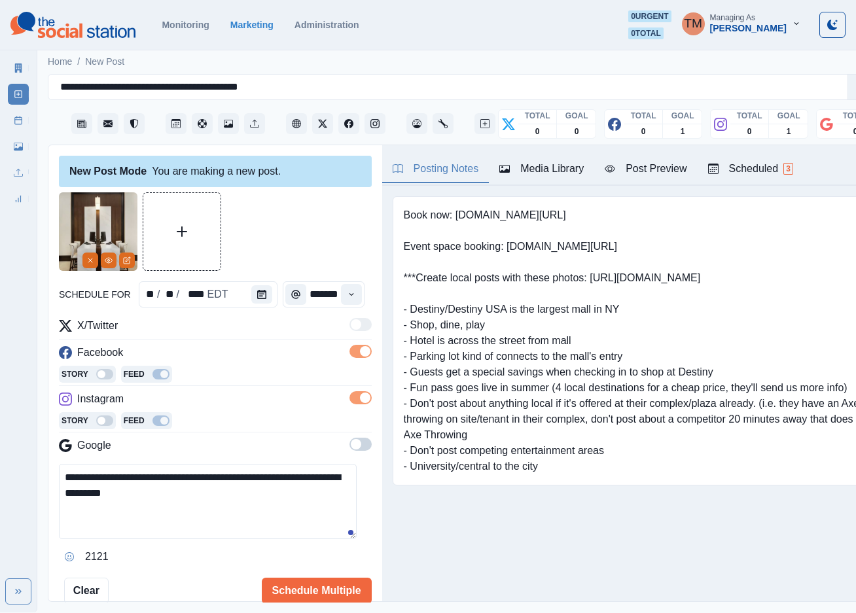
click at [350, 454] on label at bounding box center [361, 448] width 22 height 21
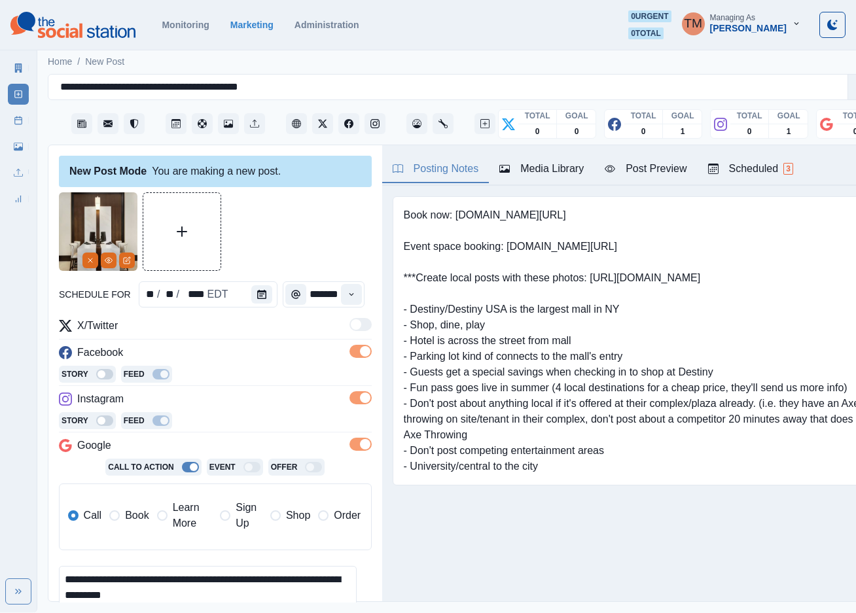
click at [128, 520] on span "Book" at bounding box center [137, 516] width 24 height 16
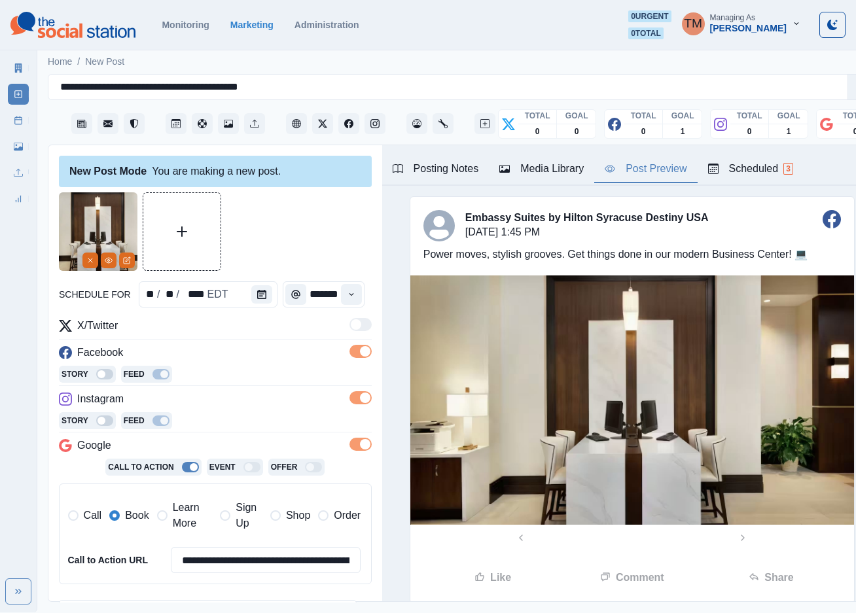
click at [659, 173] on div "Post Preview" at bounding box center [646, 169] width 82 height 16
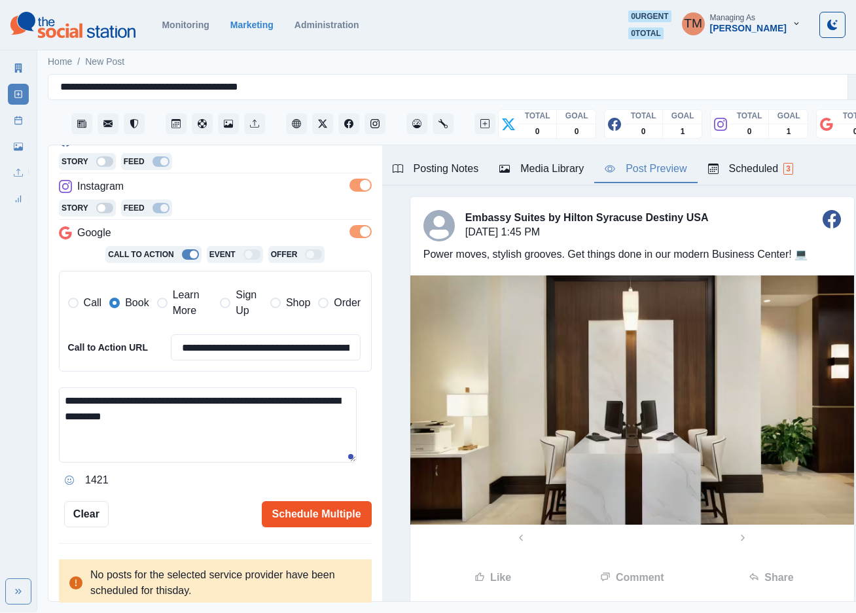
click at [306, 519] on button "Schedule Multiple" at bounding box center [317, 514] width 110 height 26
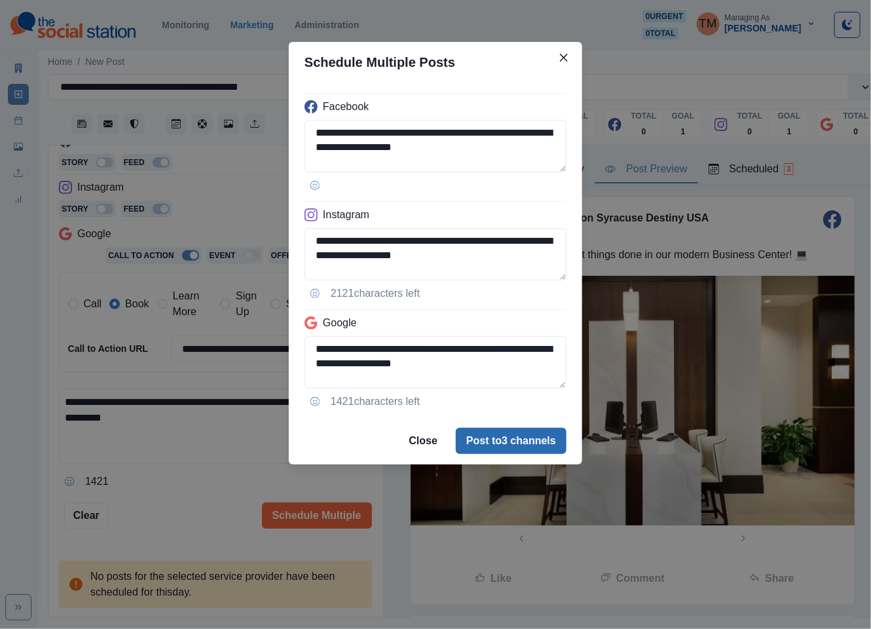
click at [535, 444] on button "Post to 3 channels" at bounding box center [511, 441] width 111 height 26
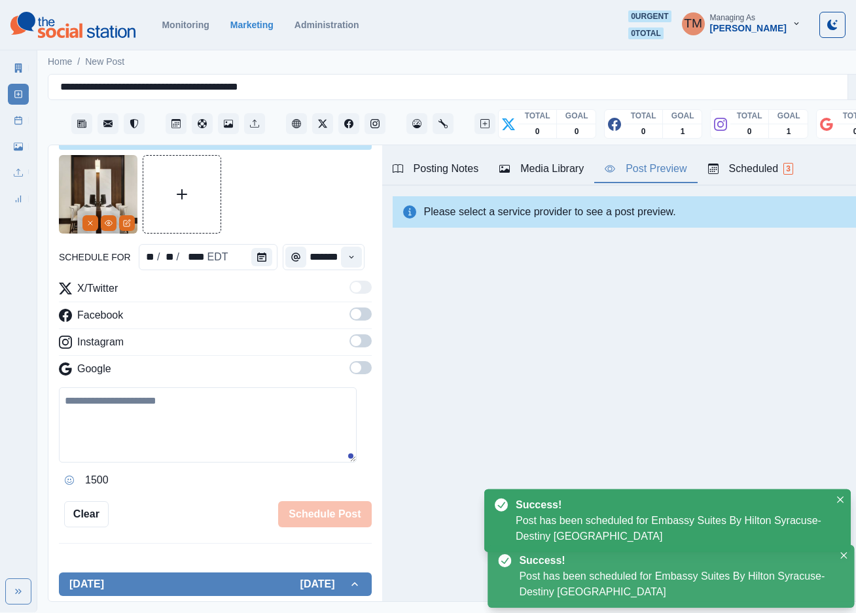
scroll to position [0, 0]
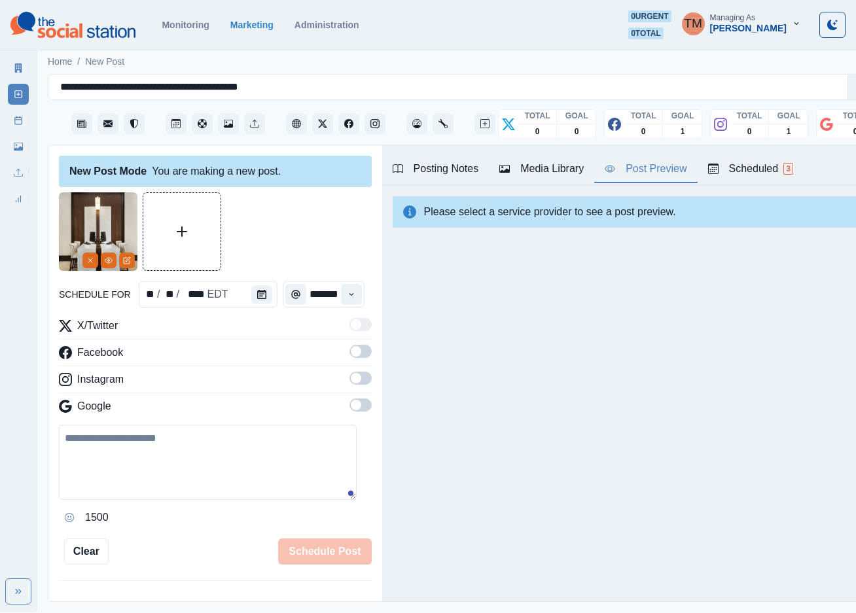
click at [16, 120] on icon at bounding box center [18, 120] width 9 height 9
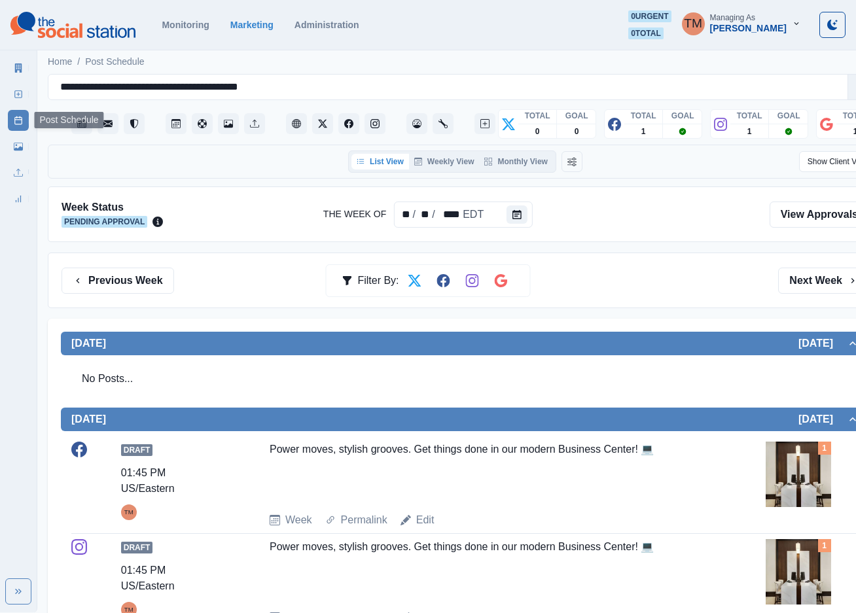
click at [20, 103] on div "Marketing Summary New Post Post Schedule Media Library Uploads Review Summary" at bounding box center [18, 130] width 37 height 157
click at [20, 95] on icon at bounding box center [18, 94] width 9 height 9
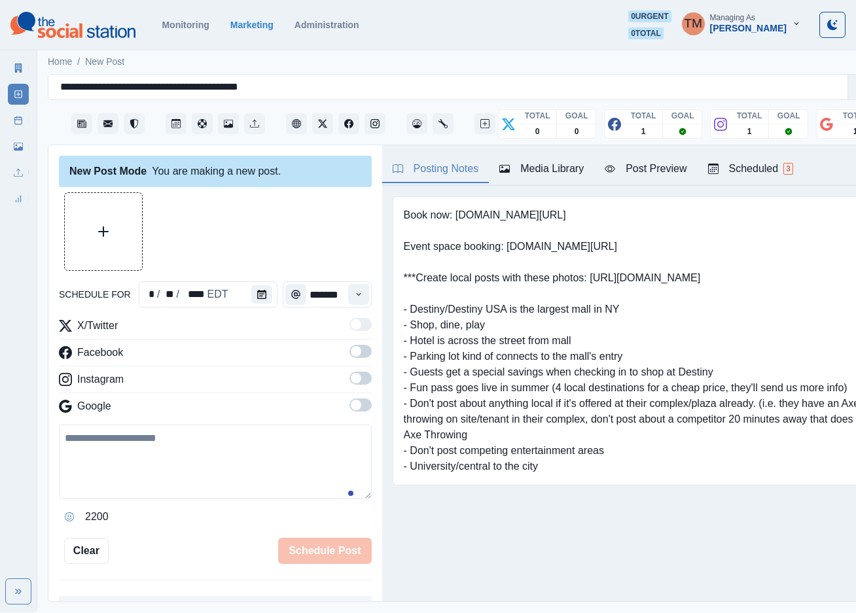
drag, startPoint x: 179, startPoint y: 450, endPoint x: 228, endPoint y: 415, distance: 60.1
click at [179, 450] on textarea at bounding box center [215, 462] width 313 height 75
paste textarea "**********"
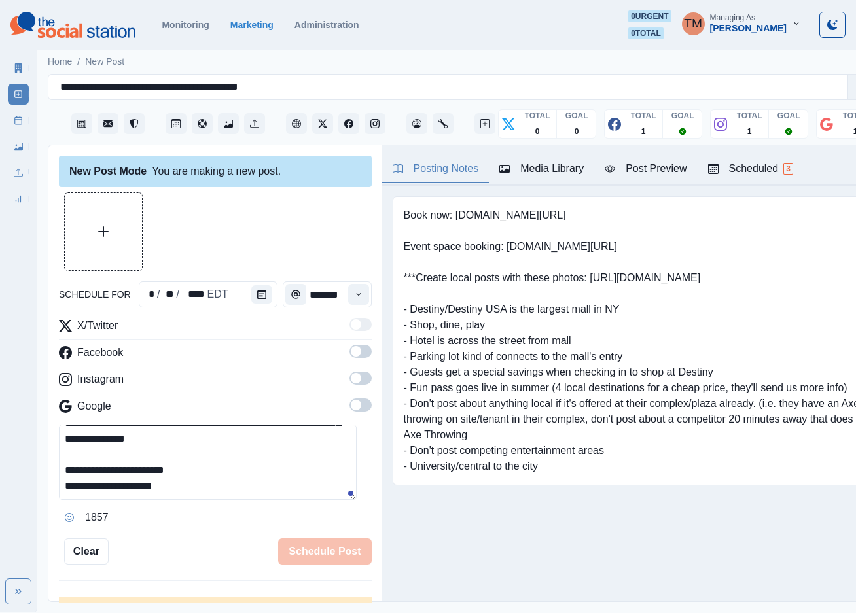
scroll to position [93, 0]
type textarea "**********"
click at [257, 291] on icon "Calendar" at bounding box center [261, 294] width 9 height 9
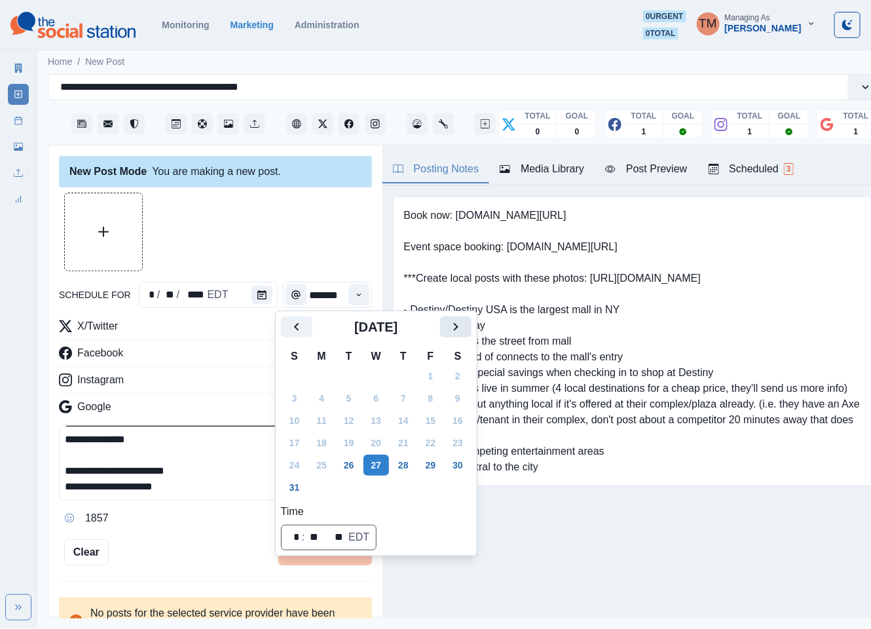
click at [452, 326] on icon "Next" at bounding box center [456, 327] width 16 height 16
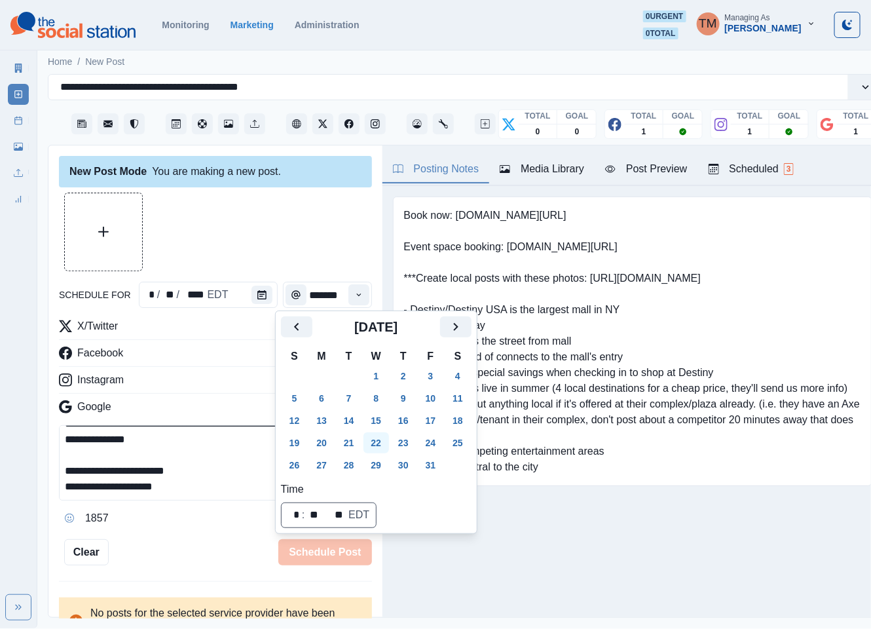
click at [374, 438] on button "22" at bounding box center [376, 442] width 26 height 21
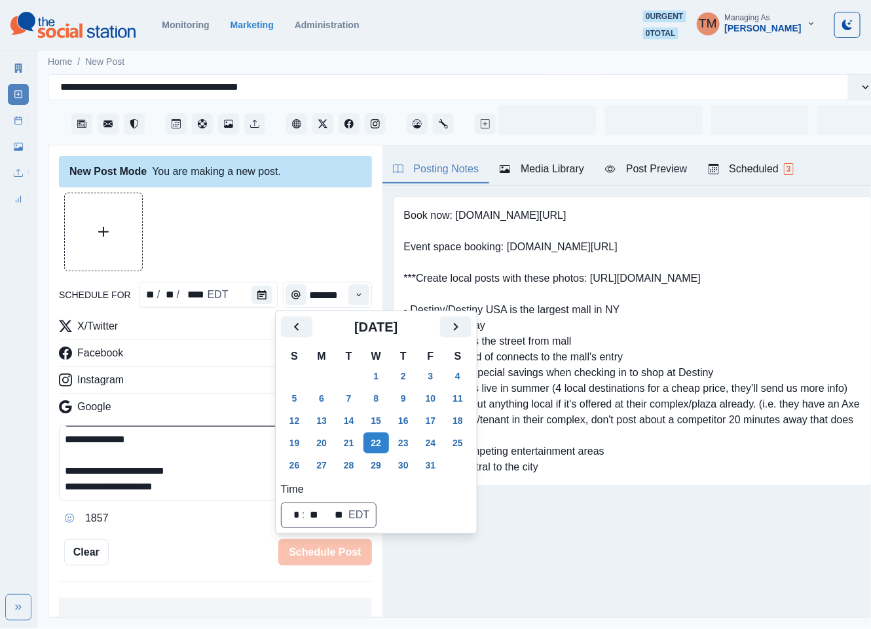
click at [272, 248] on div at bounding box center [215, 231] width 313 height 79
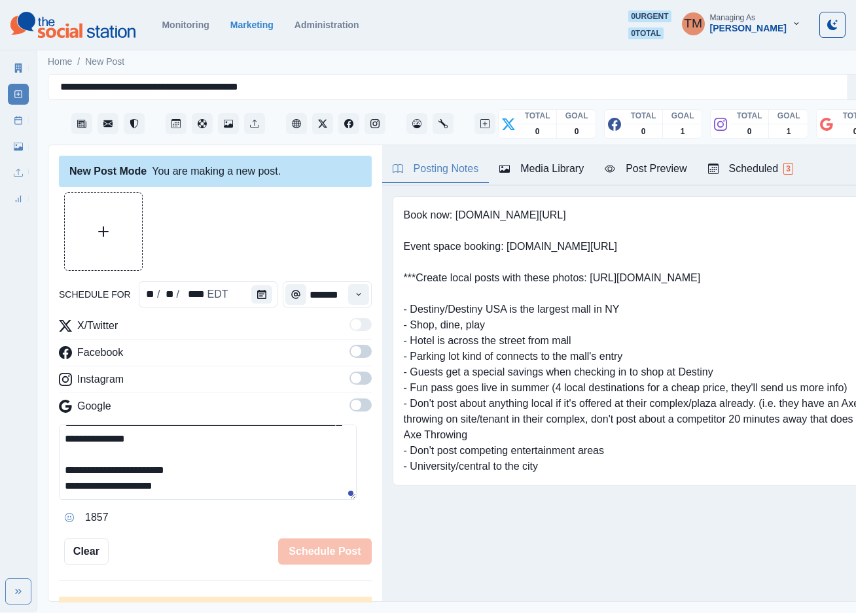
click at [350, 348] on span at bounding box center [361, 351] width 22 height 13
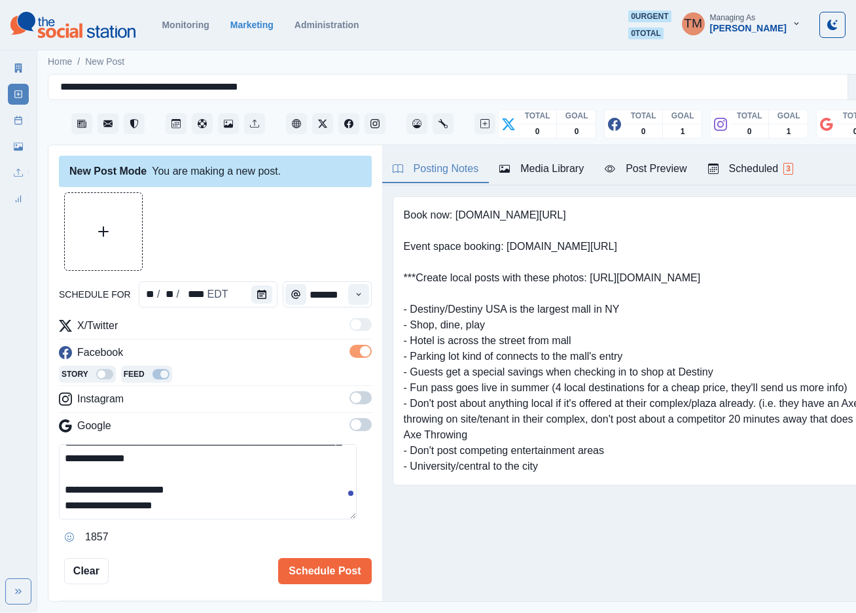
click at [352, 397] on span at bounding box center [361, 398] width 22 height 13
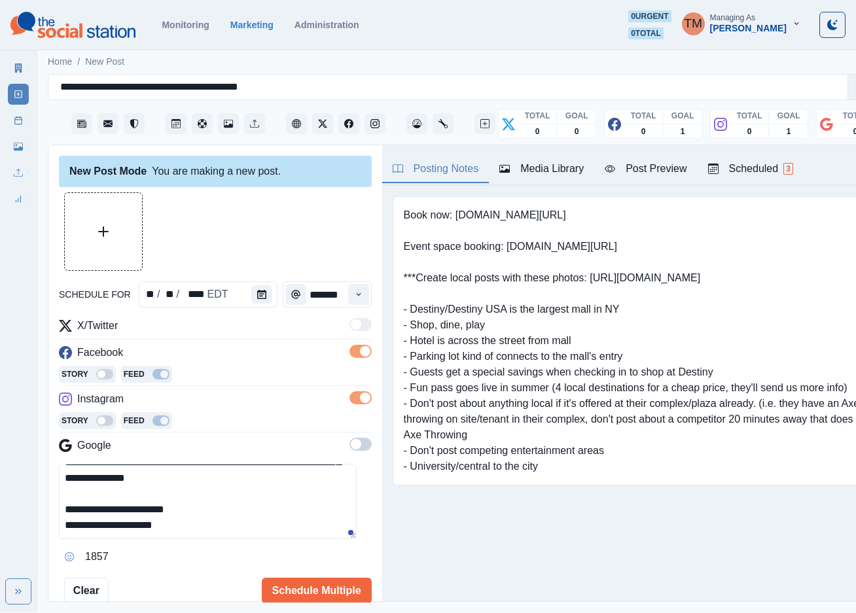
click at [350, 446] on span at bounding box center [361, 444] width 22 height 13
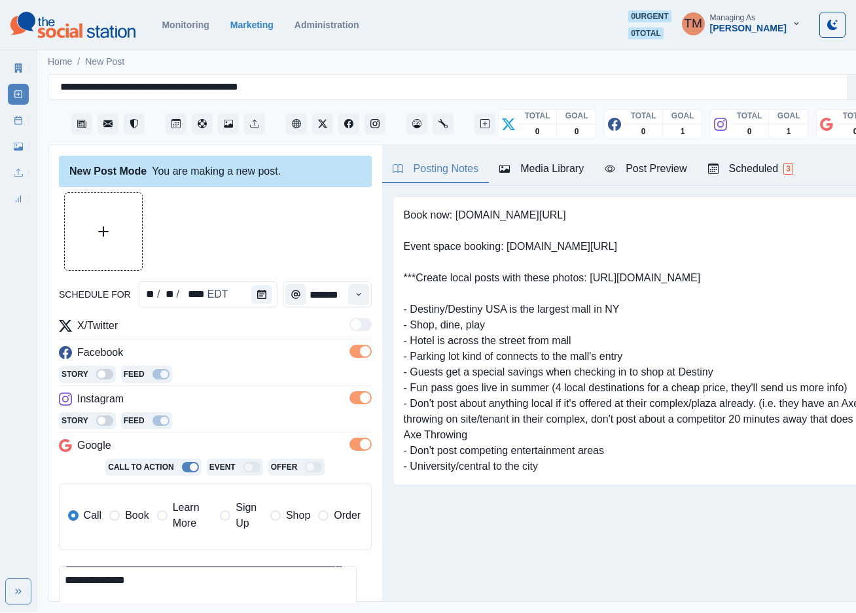
click at [118, 515] on span at bounding box center [114, 516] width 10 height 10
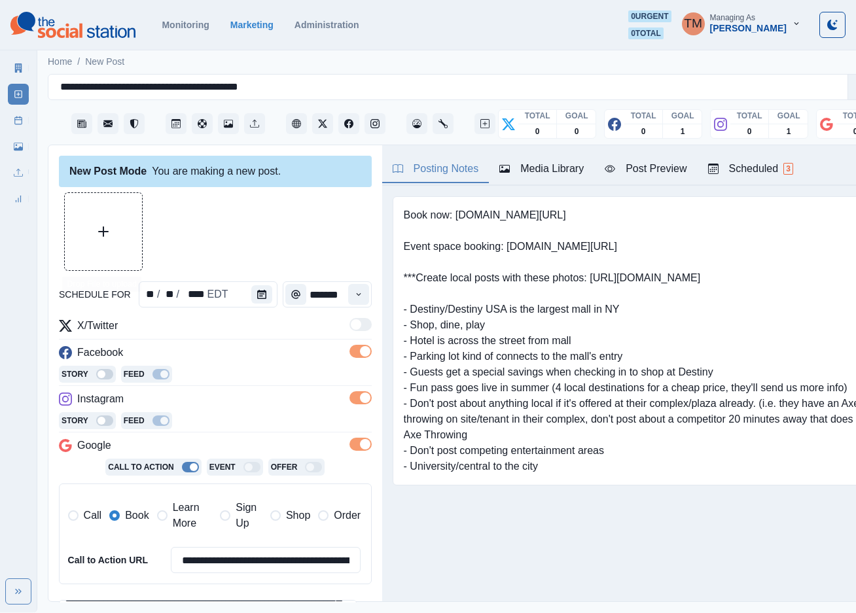
click at [109, 228] on button "Upload Media" at bounding box center [103, 231] width 77 height 77
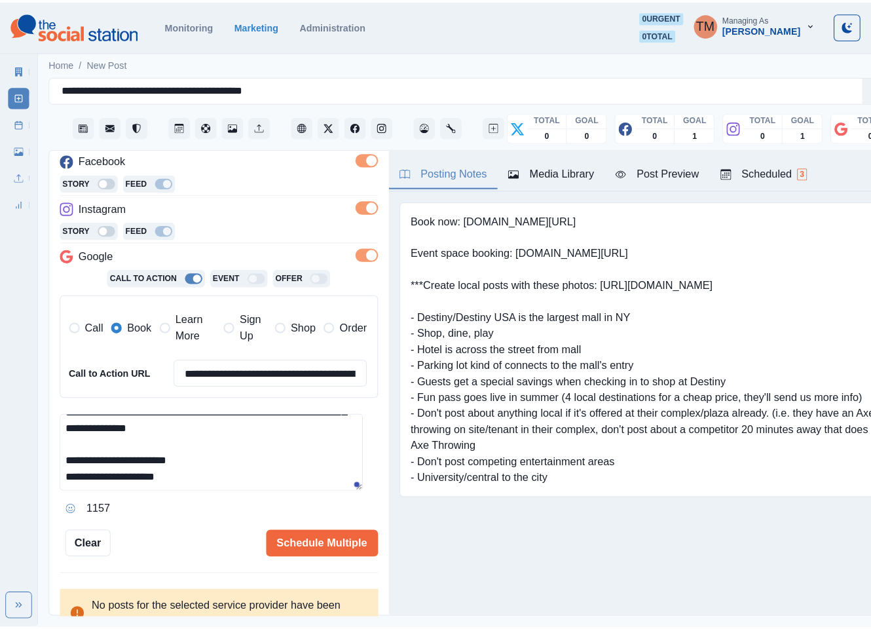
scroll to position [110, 0]
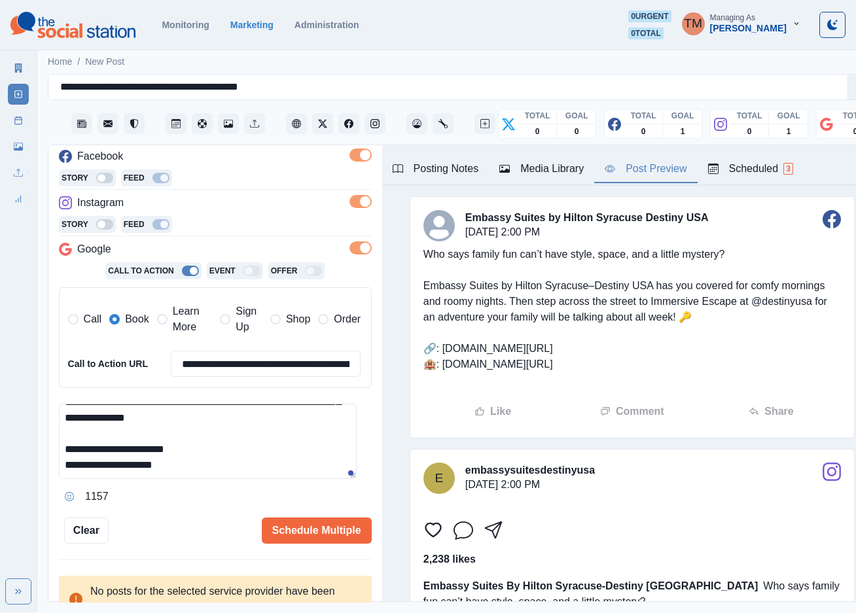
click at [645, 175] on div "Post Preview" at bounding box center [646, 169] width 82 height 16
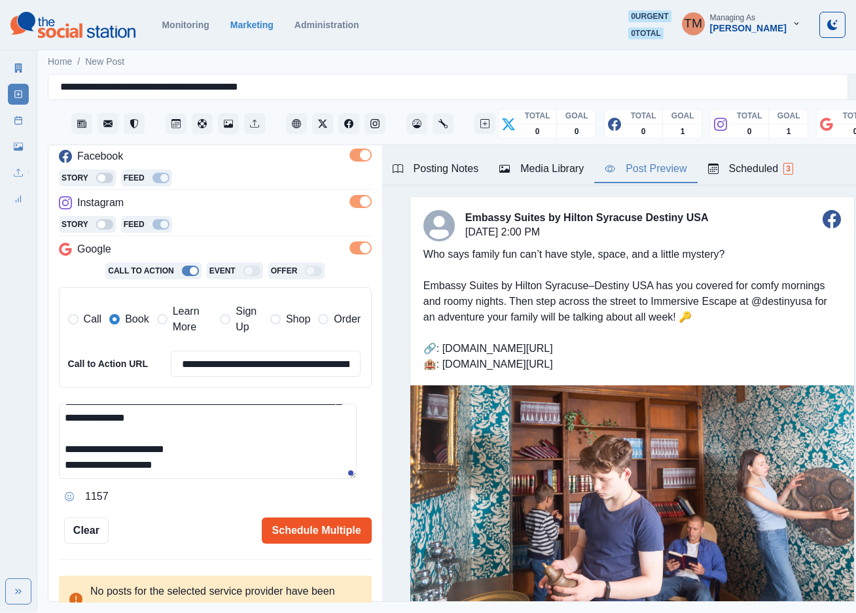
click at [299, 524] on button "Schedule Multiple" at bounding box center [317, 531] width 110 height 26
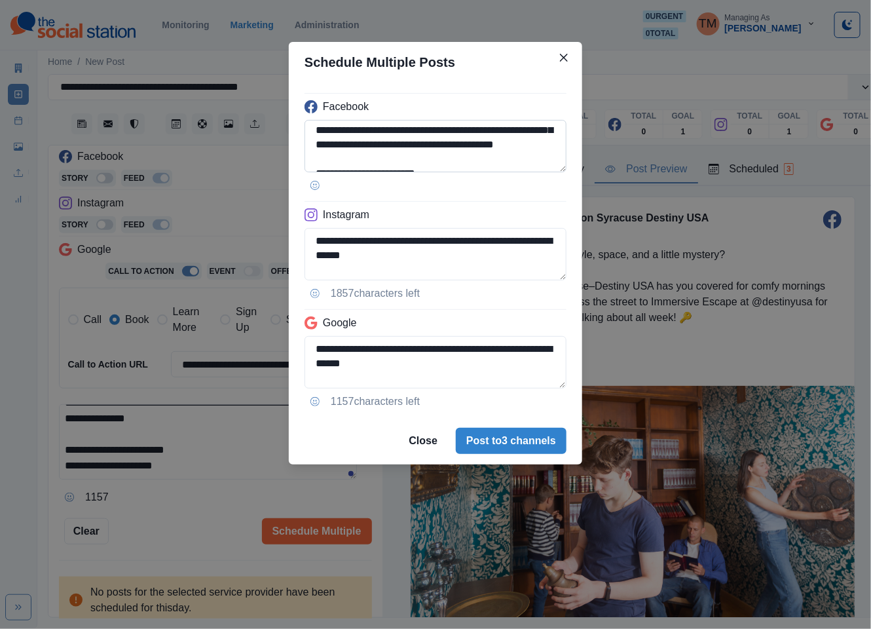
scroll to position [79, 0]
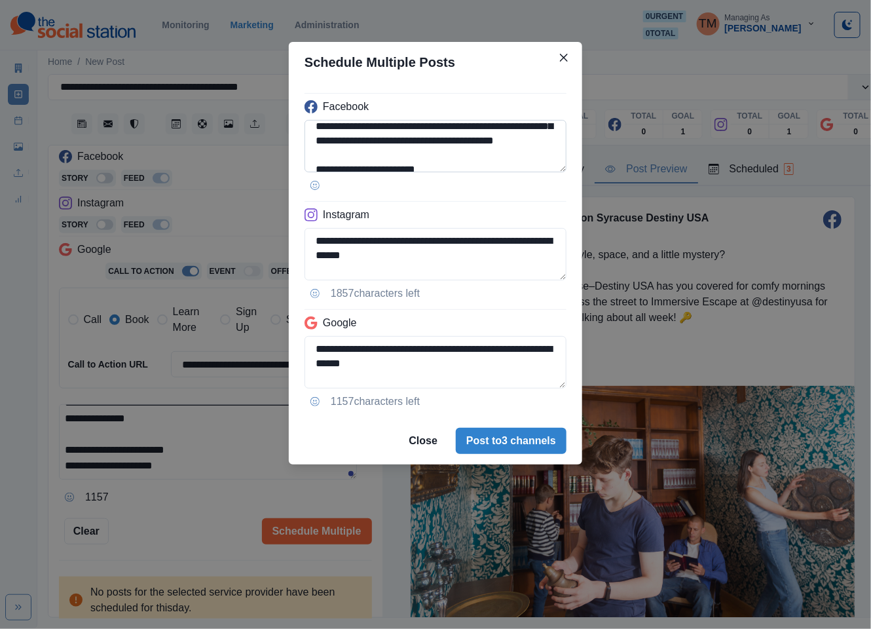
drag, startPoint x: 364, startPoint y: 143, endPoint x: 417, endPoint y: 145, distance: 53.1
click at [417, 145] on textarea "**********" at bounding box center [435, 146] width 262 height 52
paste textarea "**********"
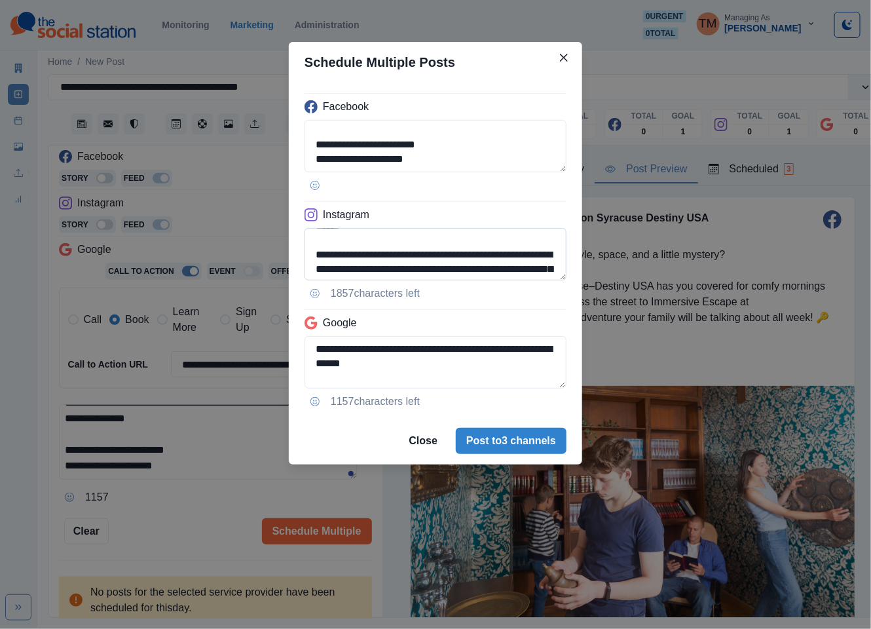
scroll to position [118, 0]
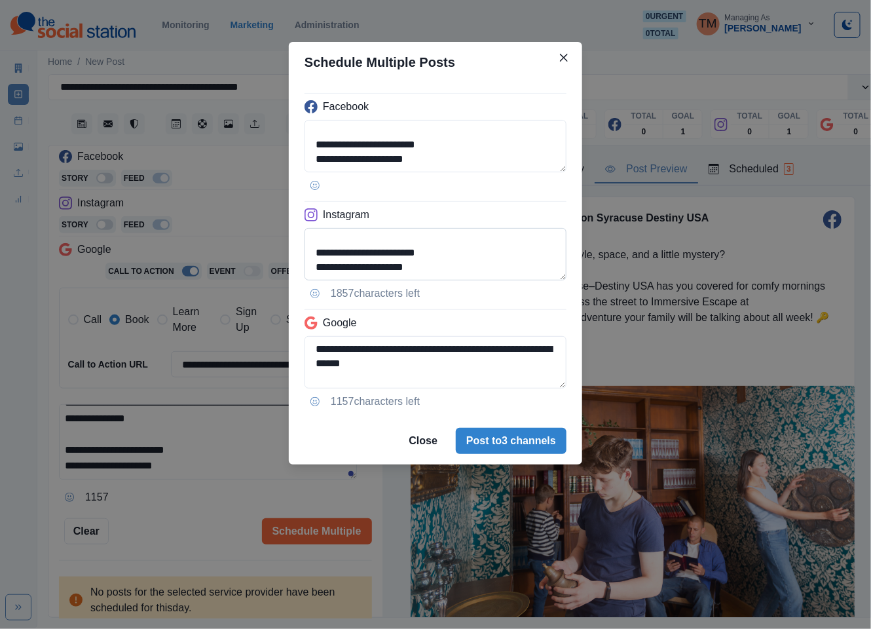
type textarea "**********"
click at [337, 268] on textarea "**********" at bounding box center [435, 254] width 262 height 52
type textarea "**********"
click at [535, 346] on textarea "**********" at bounding box center [435, 362] width 262 height 52
drag, startPoint x: 535, startPoint y: 346, endPoint x: 535, endPoint y: 395, distance: 49.8
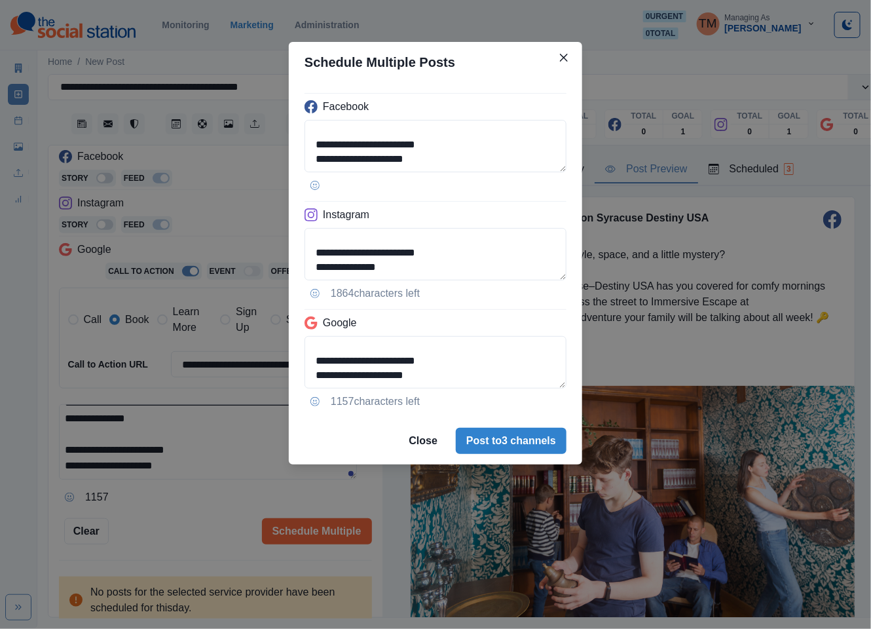
click at [535, 395] on div "**********" at bounding box center [435, 249] width 293 height 335
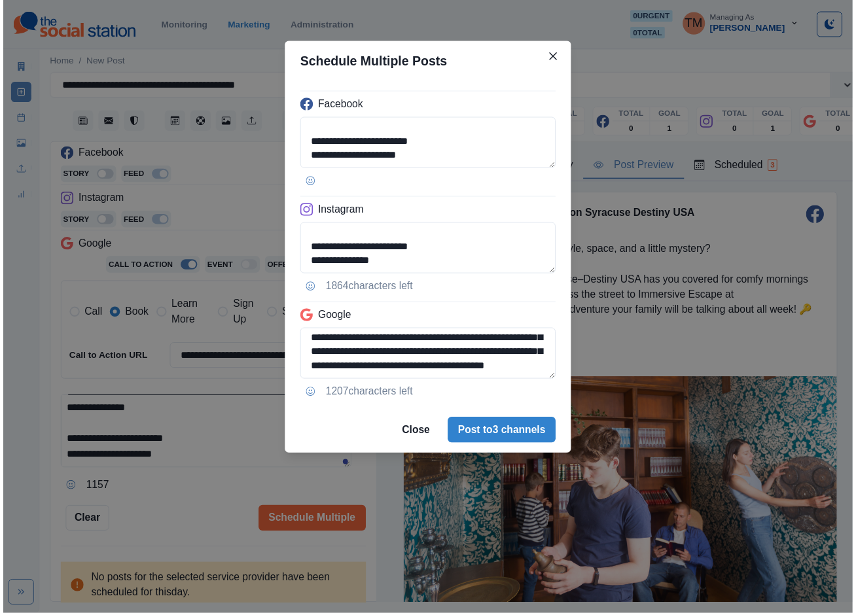
scroll to position [75, 0]
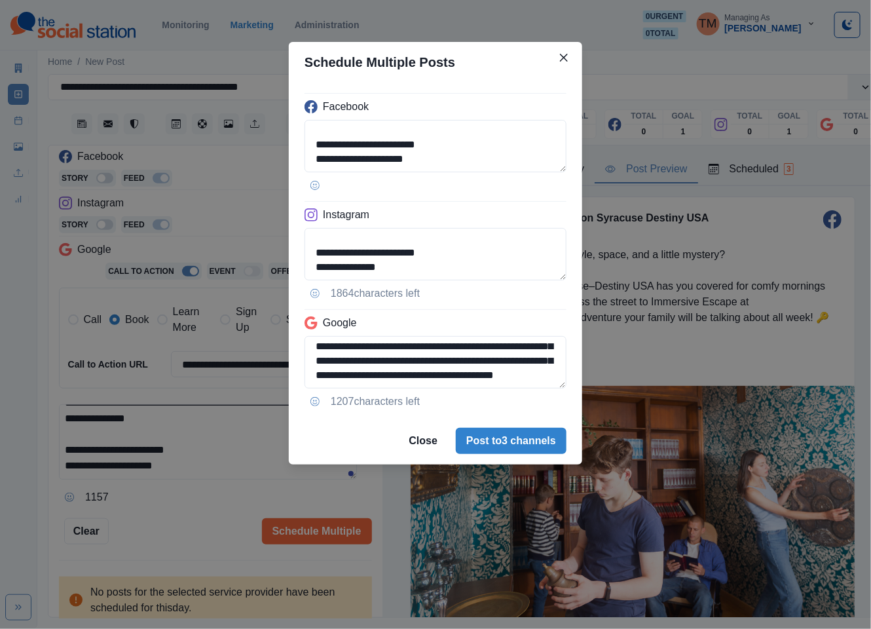
type textarea "**********"
click at [173, 528] on div "**********" at bounding box center [435, 314] width 871 height 629
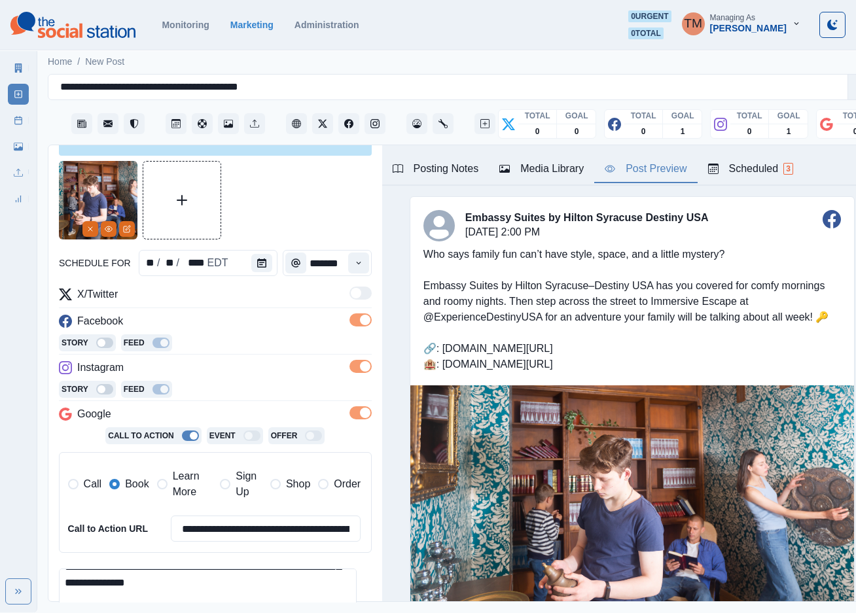
scroll to position [0, 0]
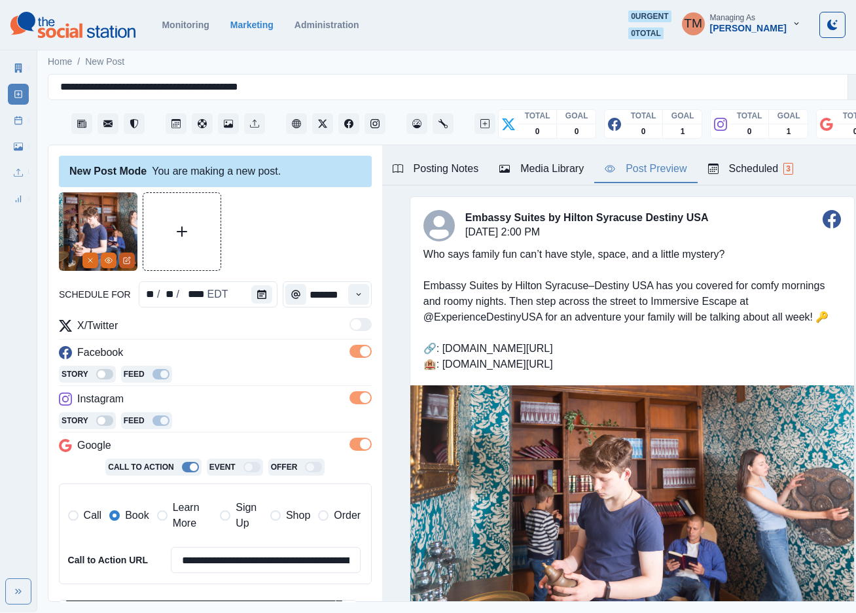
click at [130, 261] on icon "Edit Media" at bounding box center [127, 261] width 6 height 6
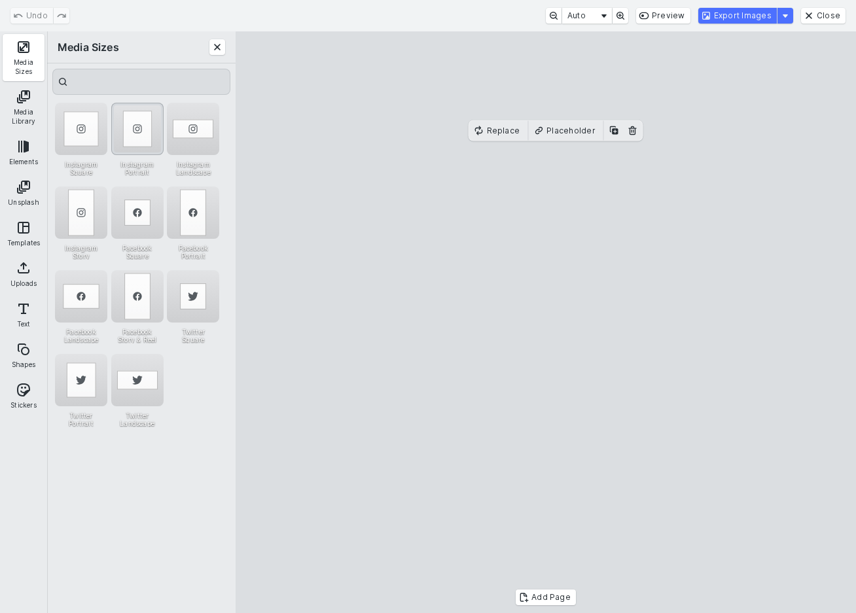
click at [122, 128] on div "Instagram Portrait" at bounding box center [137, 129] width 52 height 52
click at [81, 128] on div "Instagram Square" at bounding box center [81, 129] width 52 height 52
click at [546, 323] on cesdk-canvas "Editor canvas" at bounding box center [546, 323] width 0 height 0
drag, startPoint x: 703, startPoint y: 216, endPoint x: 664, endPoint y: 217, distance: 39.3
click at [546, 323] on cesdk-canvas "Editor canvas" at bounding box center [546, 323] width 0 height 0
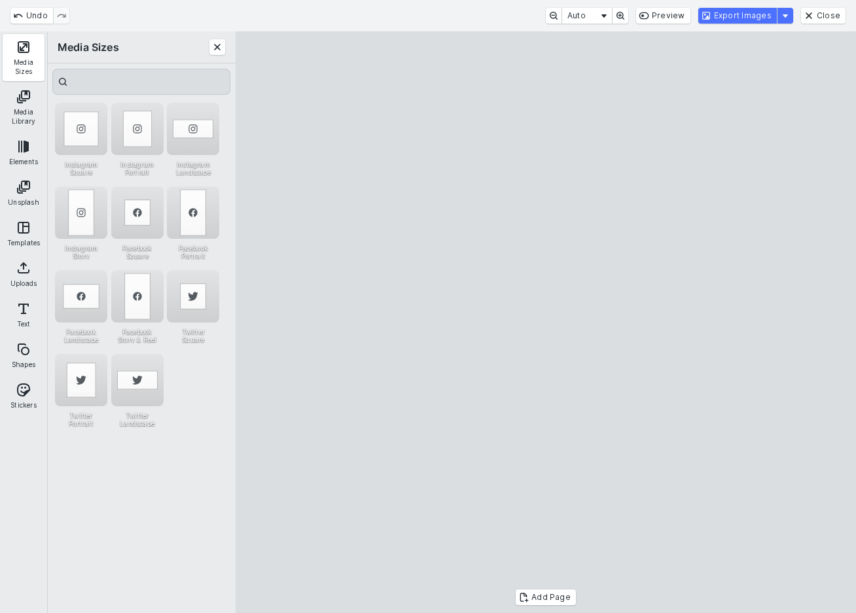
drag, startPoint x: 738, startPoint y: 346, endPoint x: 748, endPoint y: 354, distance: 12.6
click at [546, 323] on cesdk-canvas "Editor canvas" at bounding box center [546, 323] width 0 height 0
drag, startPoint x: 725, startPoint y: 350, endPoint x: 712, endPoint y: 352, distance: 13.2
click at [546, 323] on cesdk-canvas "Editor canvas" at bounding box center [546, 323] width 0 height 0
drag, startPoint x: 276, startPoint y: 350, endPoint x: 327, endPoint y: 350, distance: 51.1
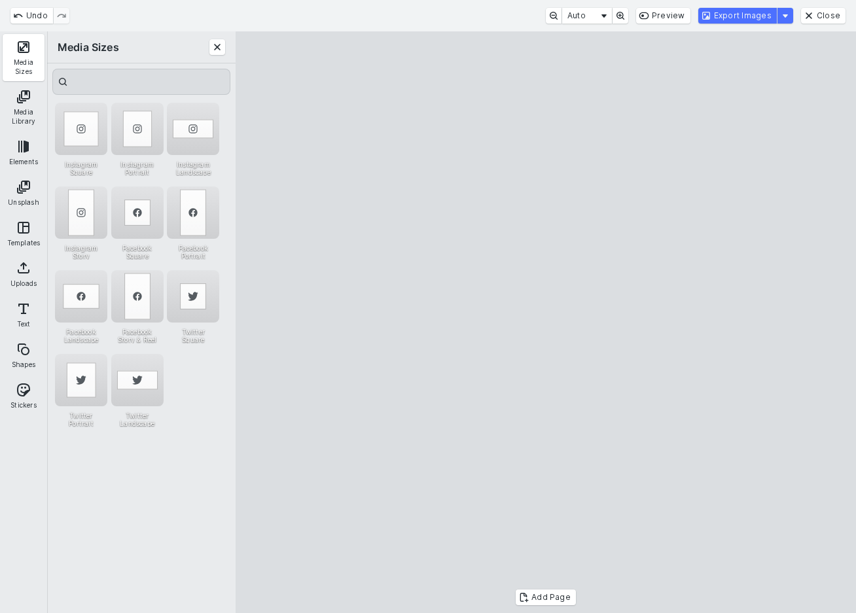
click at [546, 323] on cesdk-canvas "Editor canvas" at bounding box center [546, 323] width 0 height 0
click at [754, 20] on button "Export Images" at bounding box center [738, 16] width 79 height 16
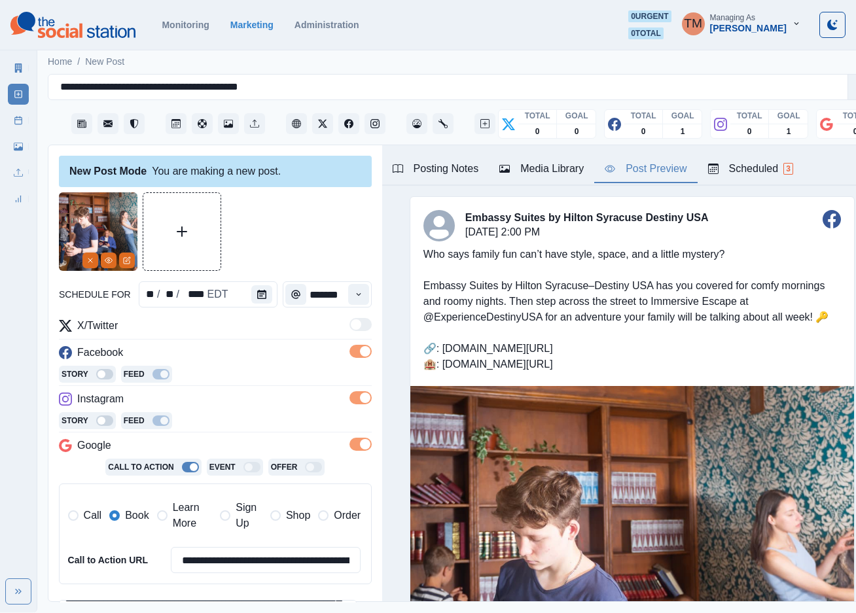
click at [301, 240] on div at bounding box center [215, 231] width 313 height 79
click at [276, 228] on div at bounding box center [215, 231] width 313 height 79
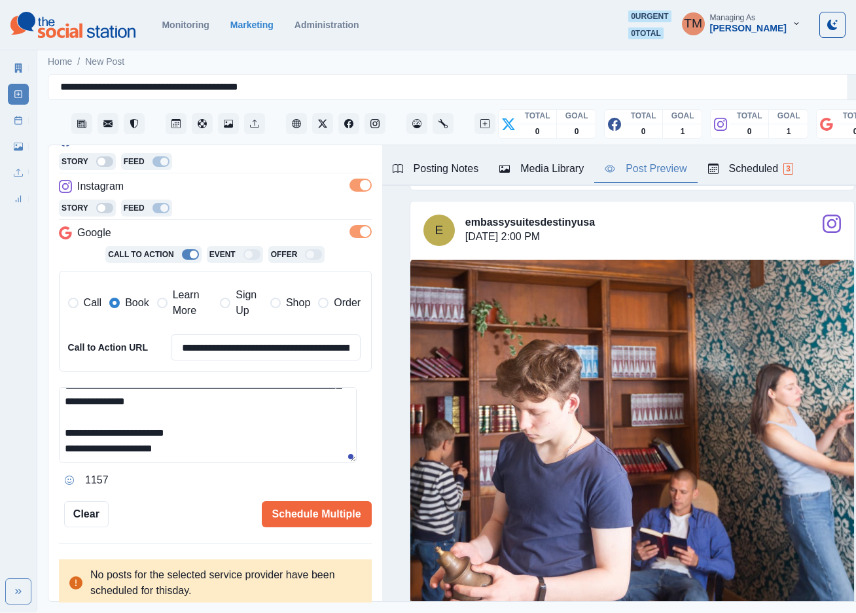
scroll to position [584, 0]
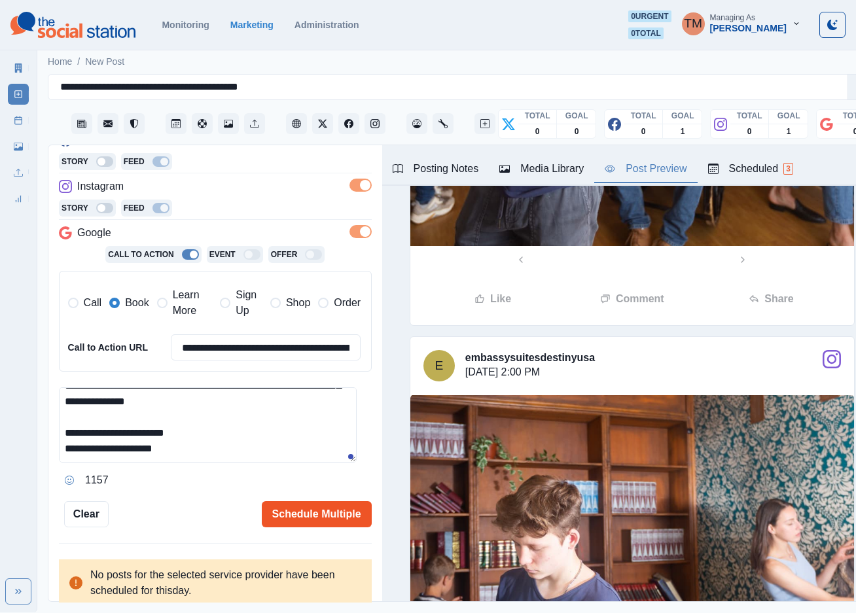
click at [327, 501] on button "Schedule Multiple" at bounding box center [317, 514] width 110 height 26
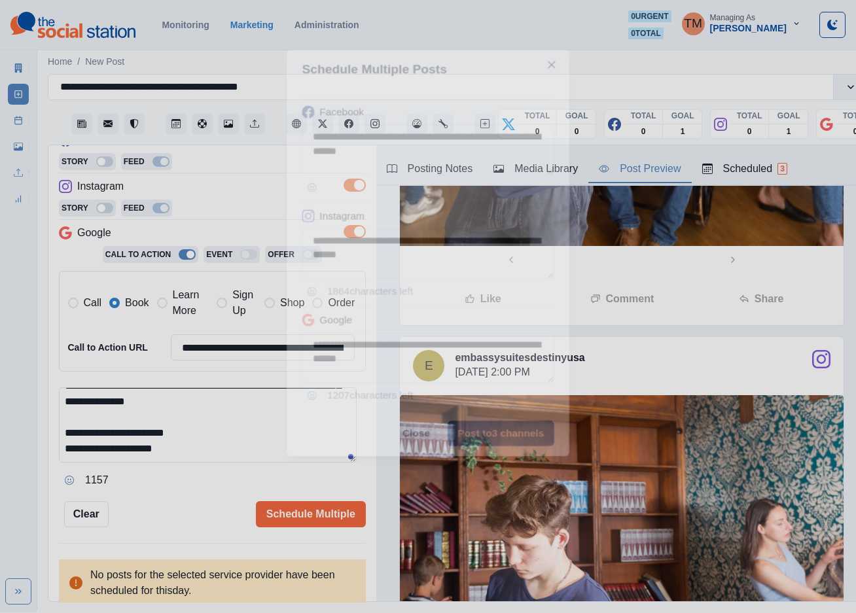
scroll to position [0, 0]
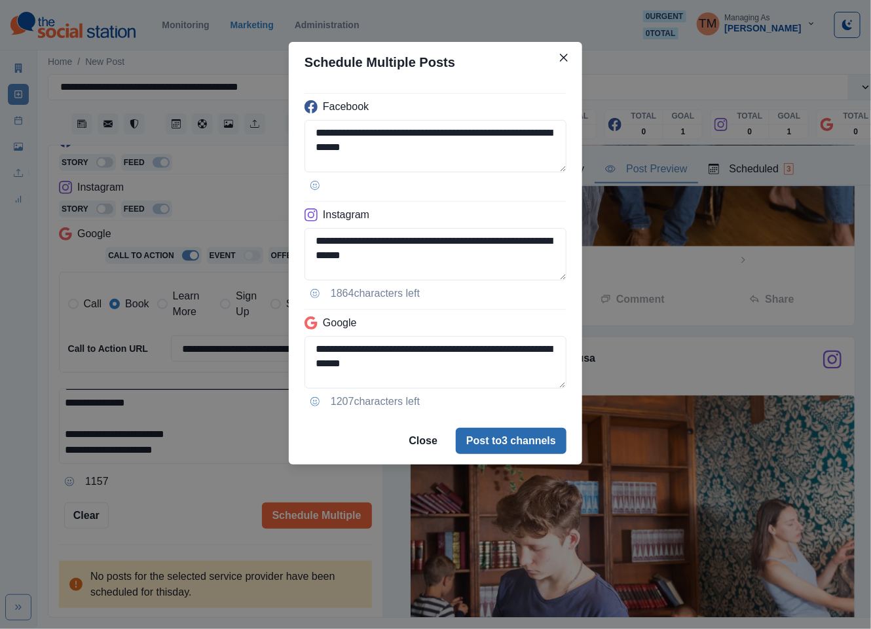
click at [515, 452] on footer "Close Post to 3 channels" at bounding box center [435, 440] width 293 height 47
click at [515, 452] on button "Post to 3 channels" at bounding box center [511, 441] width 111 height 26
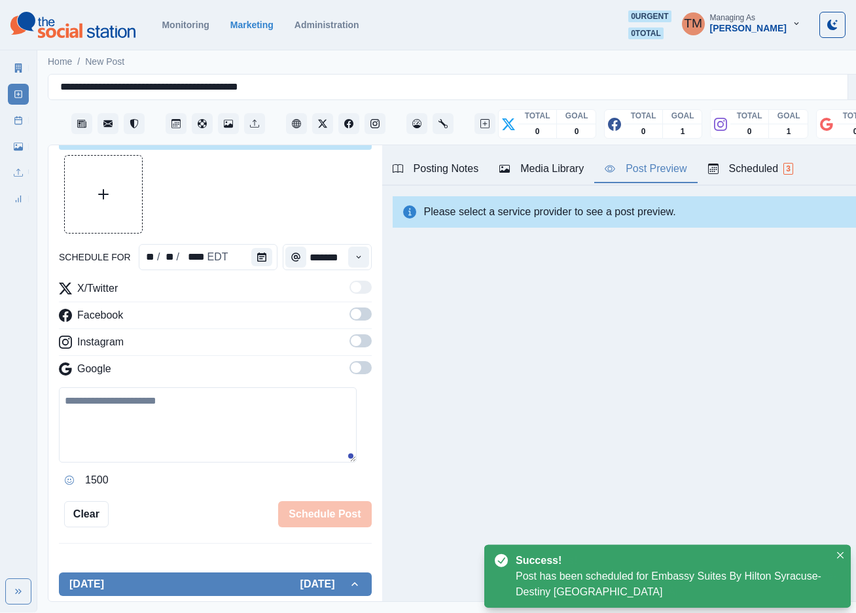
scroll to position [213, 0]
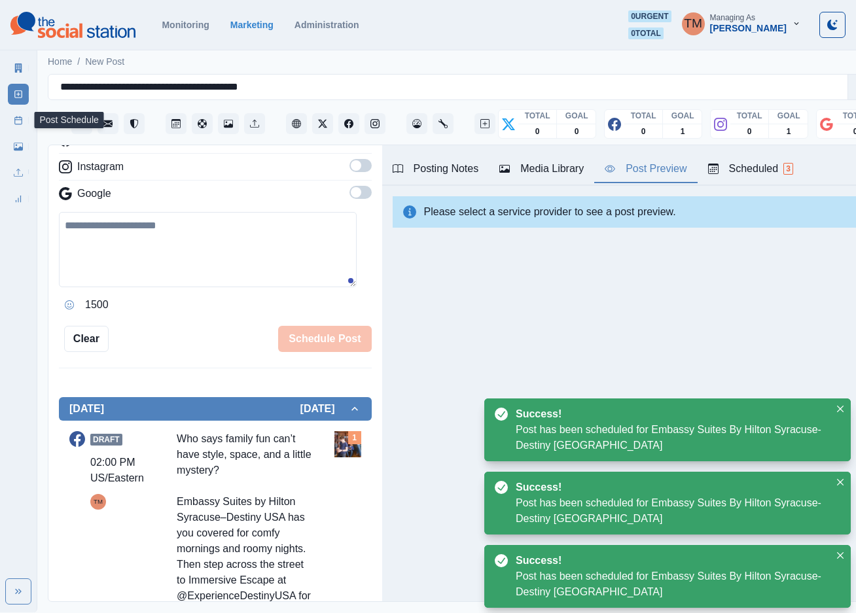
click at [22, 124] on icon at bounding box center [18, 120] width 9 height 9
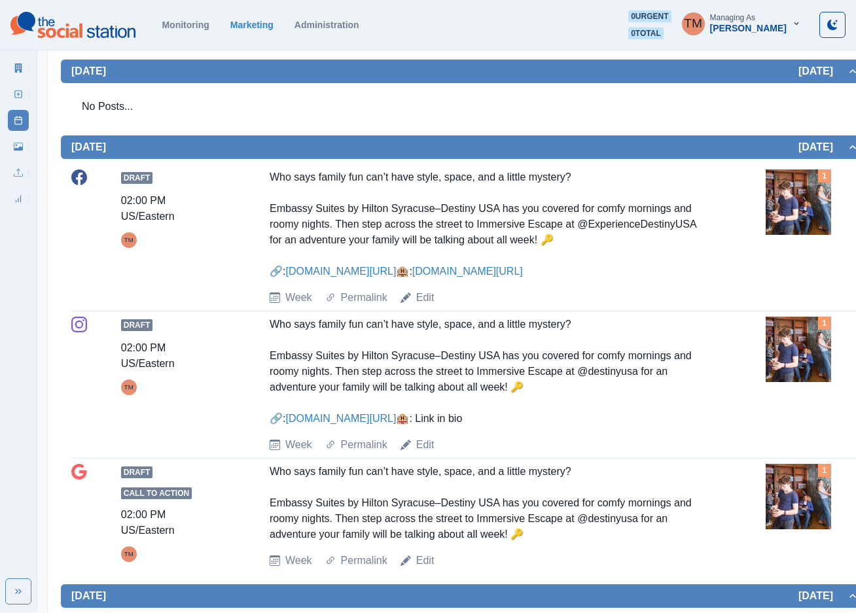
scroll to position [189, 0]
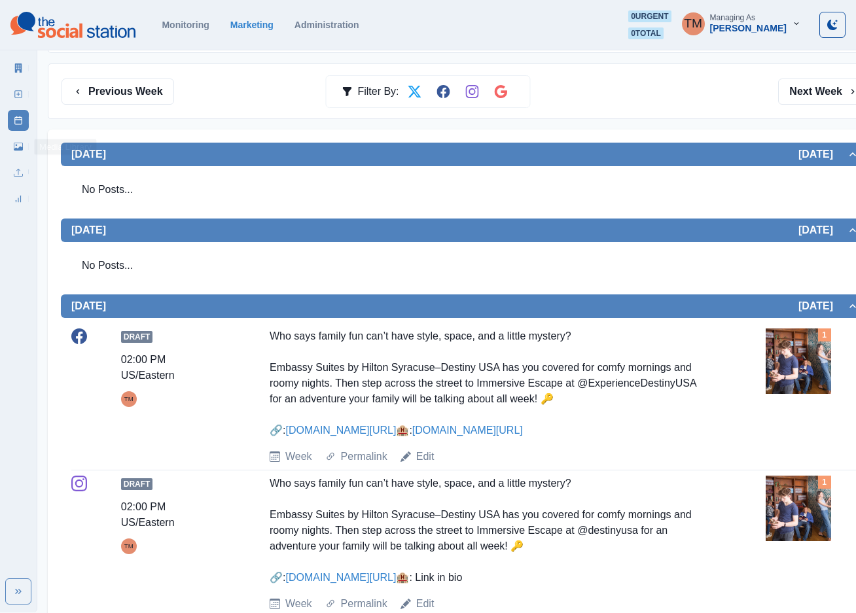
click at [12, 151] on link "Media Library" at bounding box center [18, 146] width 21 height 21
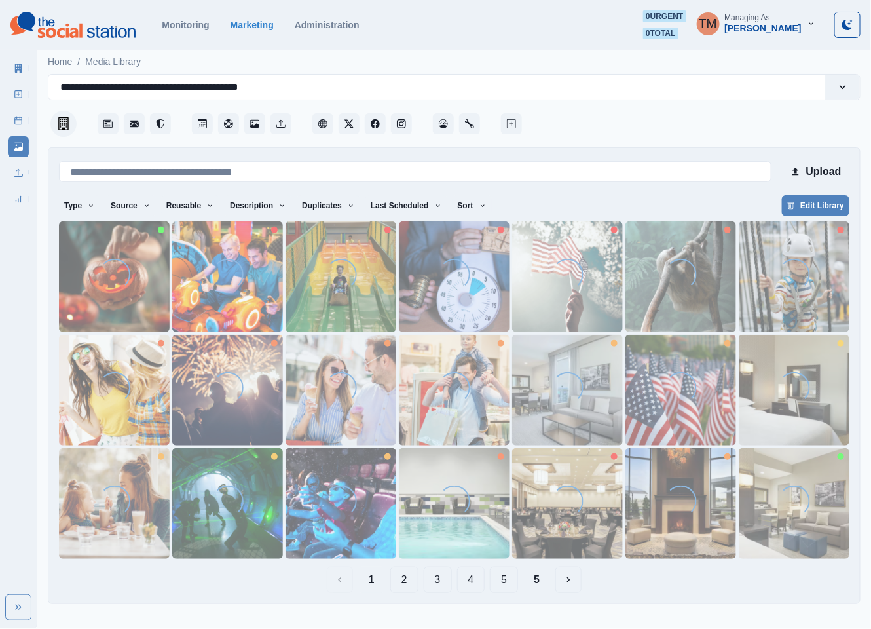
click at [107, 295] on img at bounding box center [114, 276] width 111 height 111
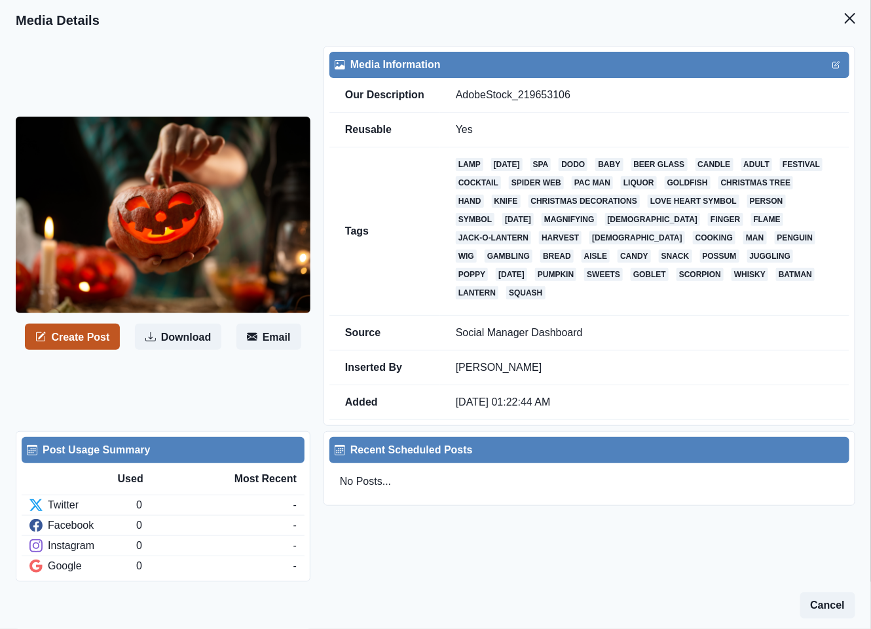
click at [87, 335] on button "Create Post" at bounding box center [72, 336] width 95 height 26
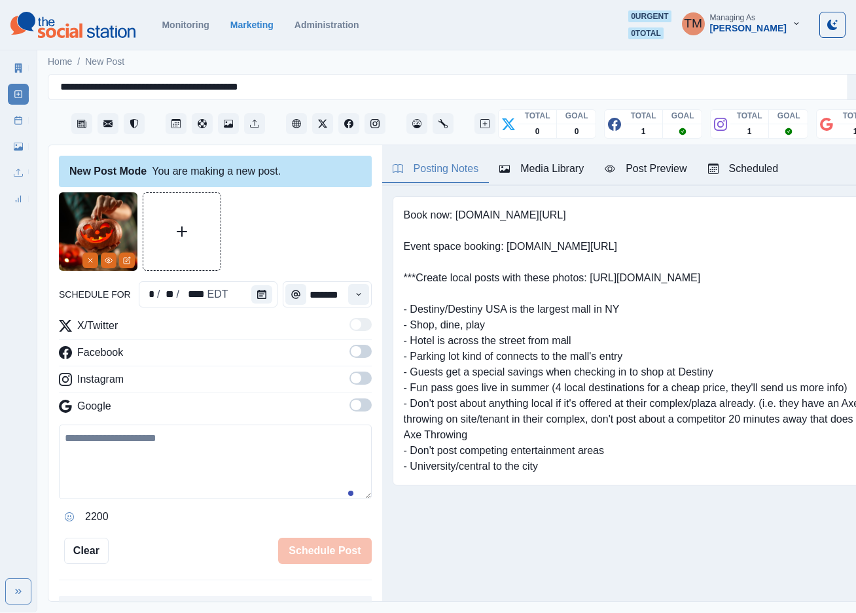
click at [183, 460] on textarea at bounding box center [215, 462] width 313 height 75
paste textarea "**********"
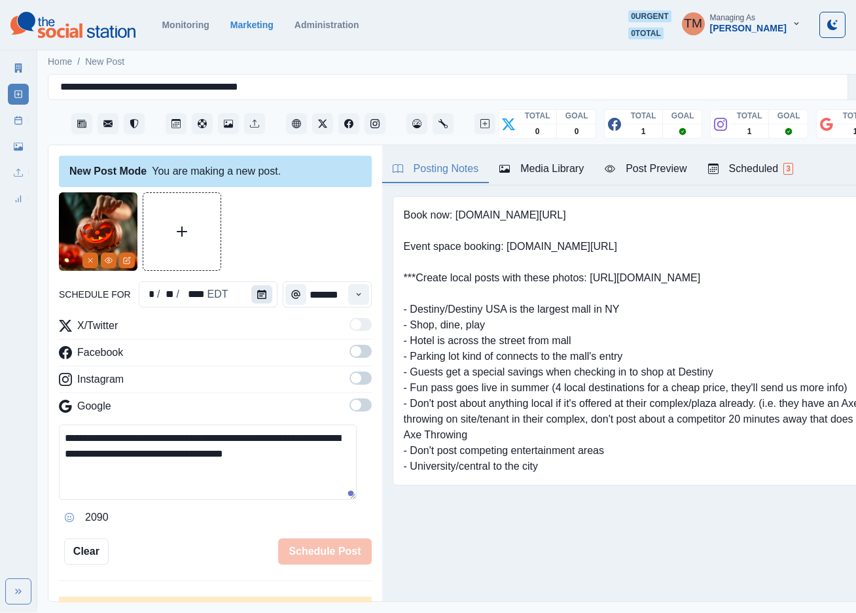
type textarea "**********"
click at [257, 299] on icon "Calendar" at bounding box center [261, 294] width 9 height 9
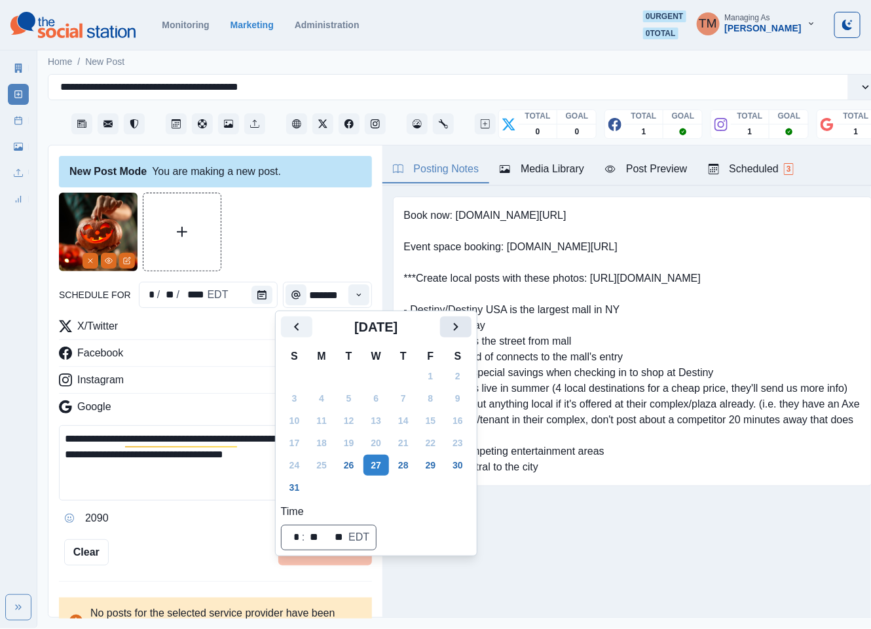
click at [460, 329] on icon "Next" at bounding box center [456, 327] width 16 height 16
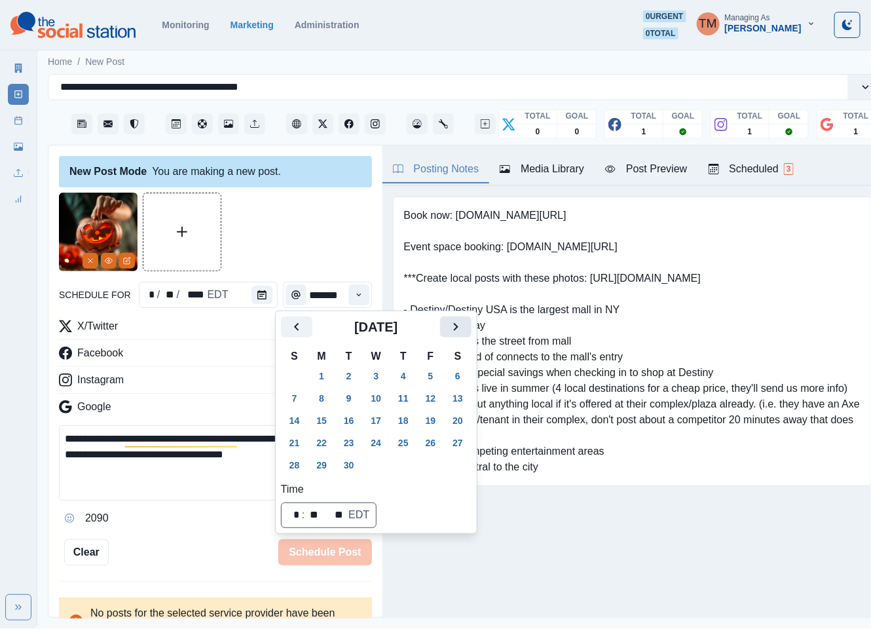
click at [460, 329] on icon "Next" at bounding box center [456, 327] width 16 height 16
click at [430, 464] on button "31" at bounding box center [431, 464] width 26 height 21
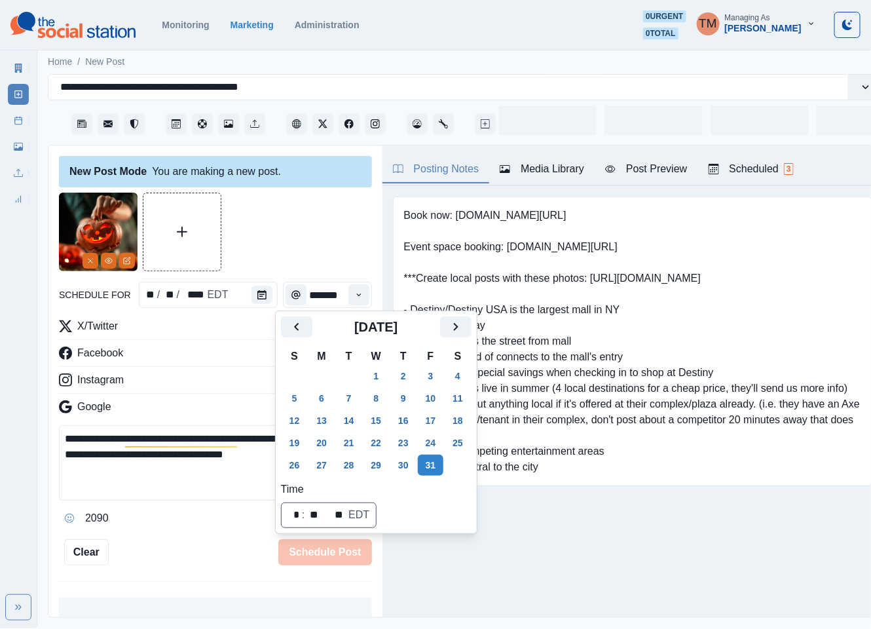
click at [301, 207] on div at bounding box center [215, 231] width 313 height 79
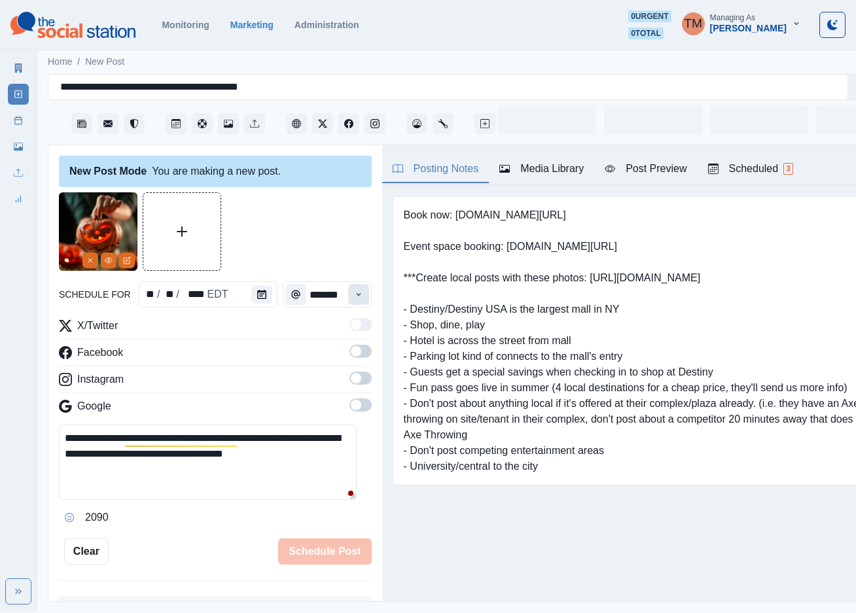
click at [354, 293] on icon "Time" at bounding box center [358, 294] width 9 height 9
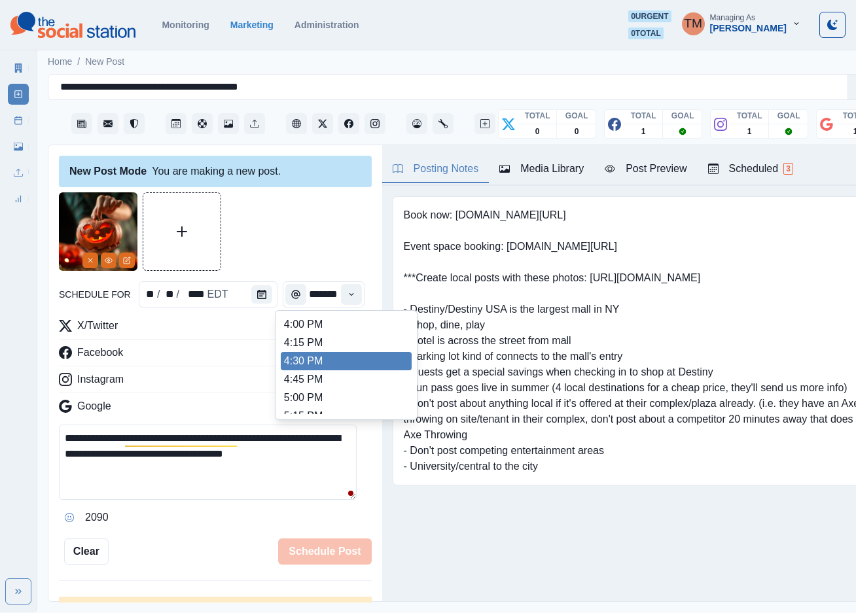
scroll to position [489, 0]
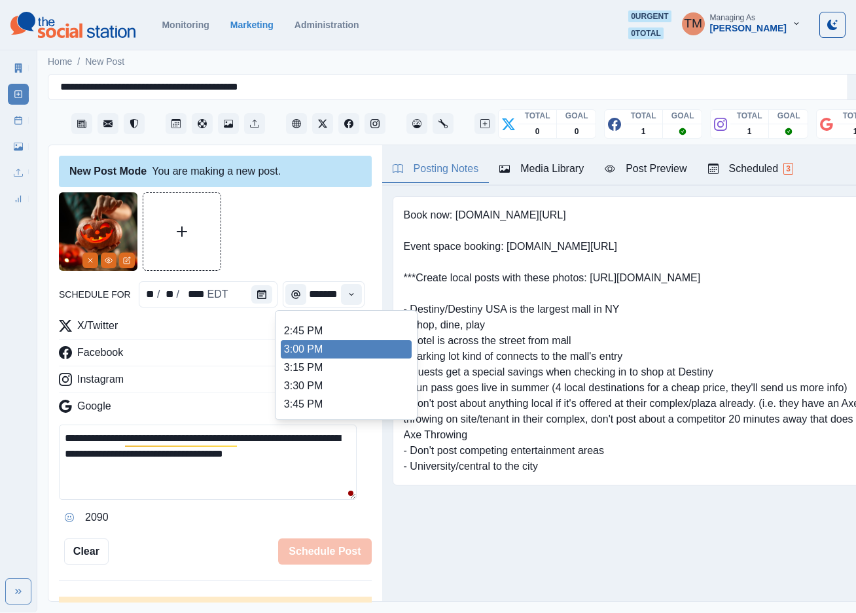
click at [332, 354] on li "3:00 PM" at bounding box center [346, 349] width 131 height 18
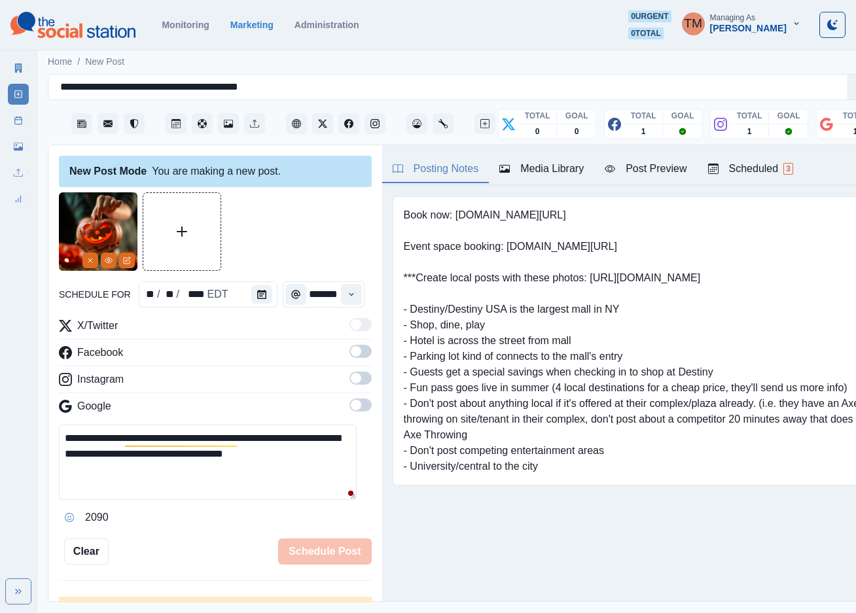
type input "*******"
click at [291, 252] on div at bounding box center [215, 231] width 313 height 79
drag, startPoint x: 350, startPoint y: 352, endPoint x: 342, endPoint y: 375, distance: 24.6
click at [350, 350] on span at bounding box center [361, 351] width 22 height 13
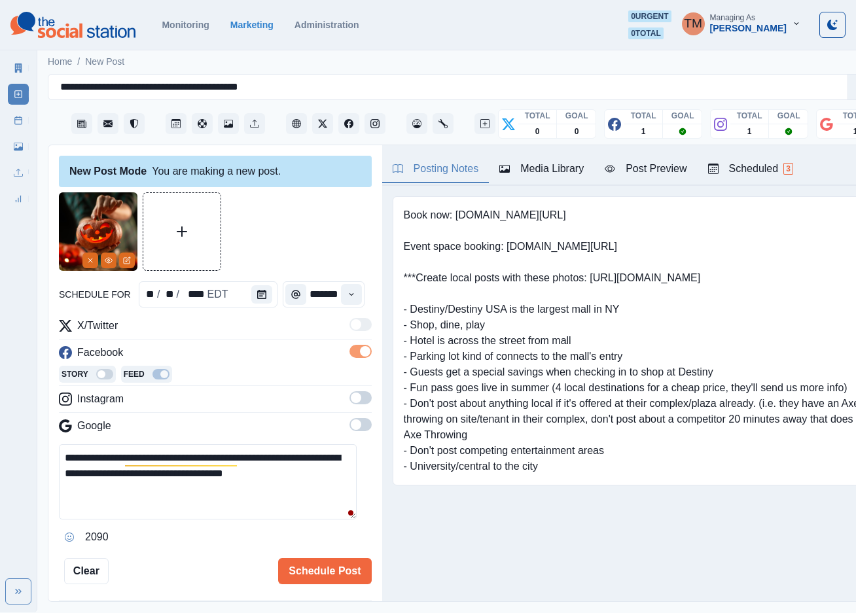
click at [346, 397] on div "X/Twitter Facebook Story Feed Instagram Google" at bounding box center [215, 378] width 313 height 121
drag, startPoint x: 346, startPoint y: 397, endPoint x: 344, endPoint y: 405, distance: 7.5
click at [351, 399] on span at bounding box center [356, 398] width 10 height 10
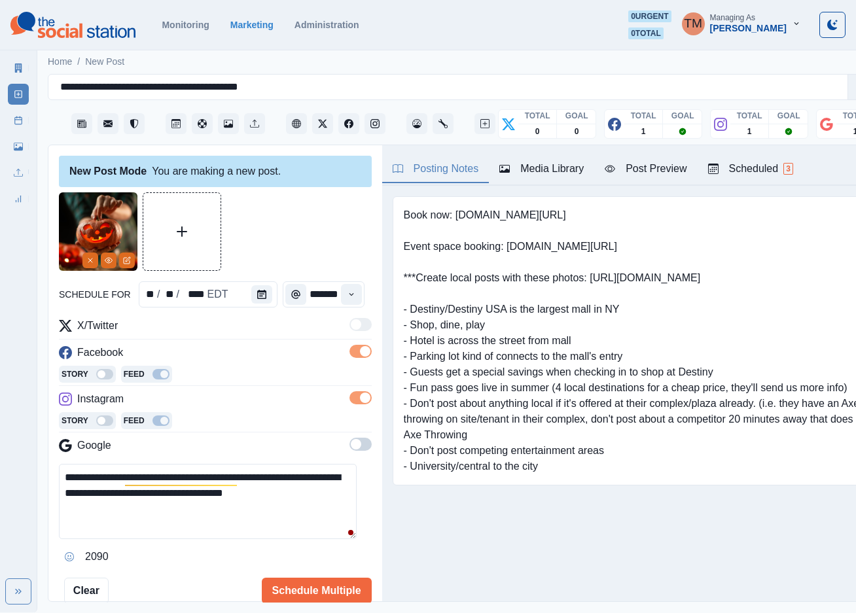
click at [350, 450] on span at bounding box center [361, 444] width 22 height 13
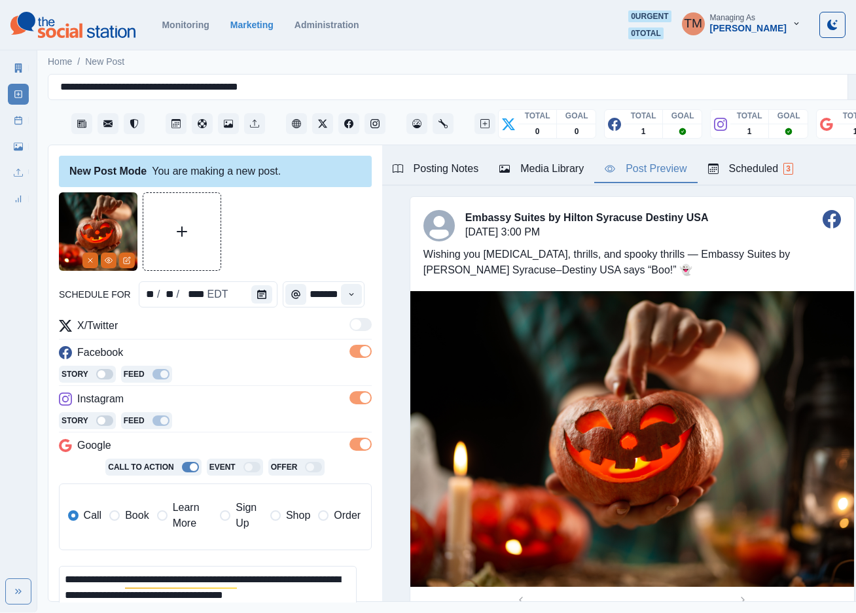
click at [642, 175] on div "Post Preview" at bounding box center [646, 169] width 82 height 16
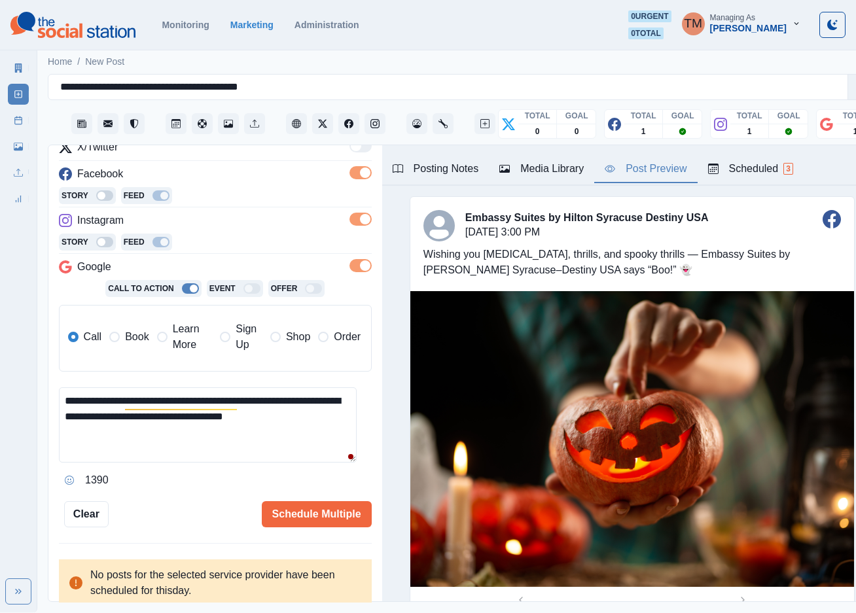
scroll to position [14, 0]
click at [172, 433] on div "Ignore" at bounding box center [155, 443] width 35 height 21
click at [297, 503] on button "Schedule Multiple" at bounding box center [317, 514] width 110 height 26
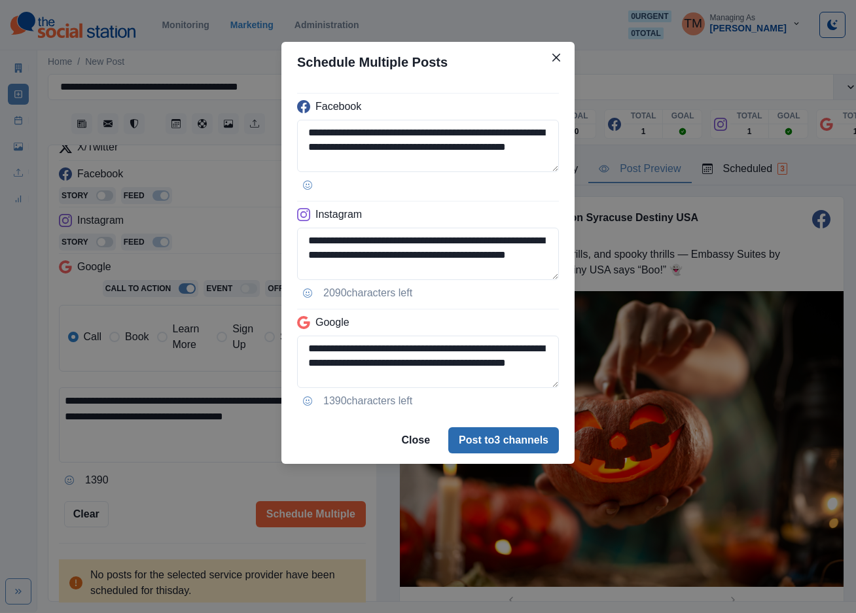
scroll to position [0, 0]
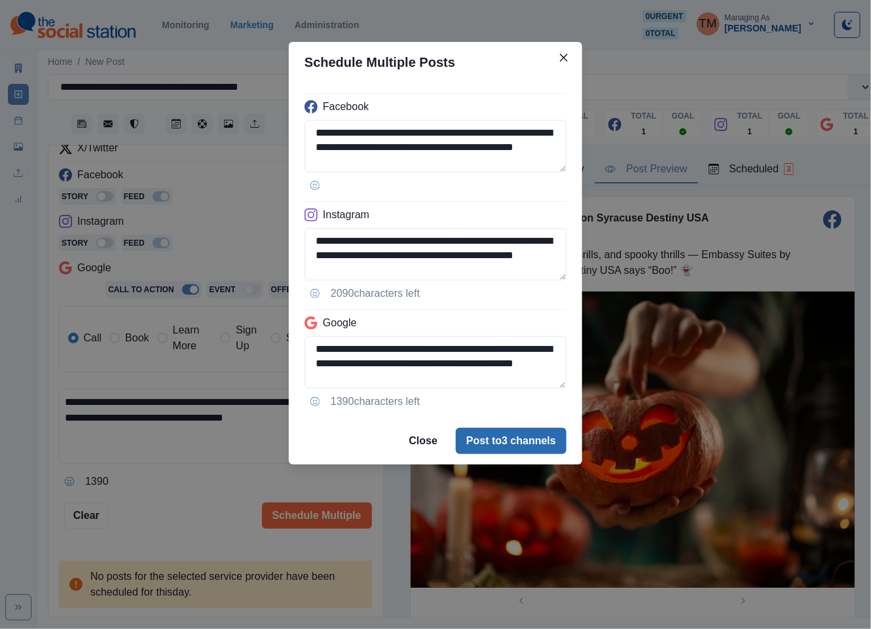
click at [505, 450] on button "Post to 3 channels" at bounding box center [511, 441] width 111 height 26
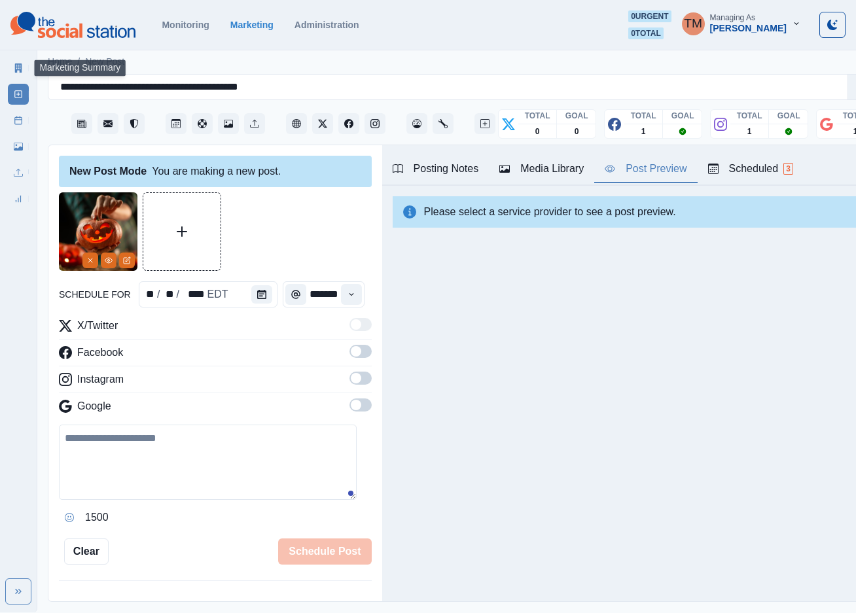
click at [24, 118] on link "Post Schedule" at bounding box center [18, 120] width 21 height 21
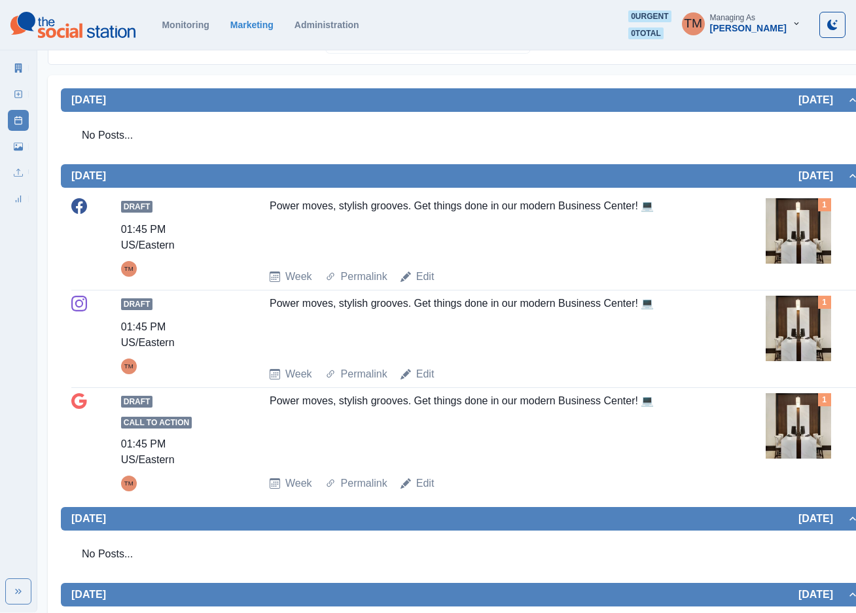
scroll to position [196, 0]
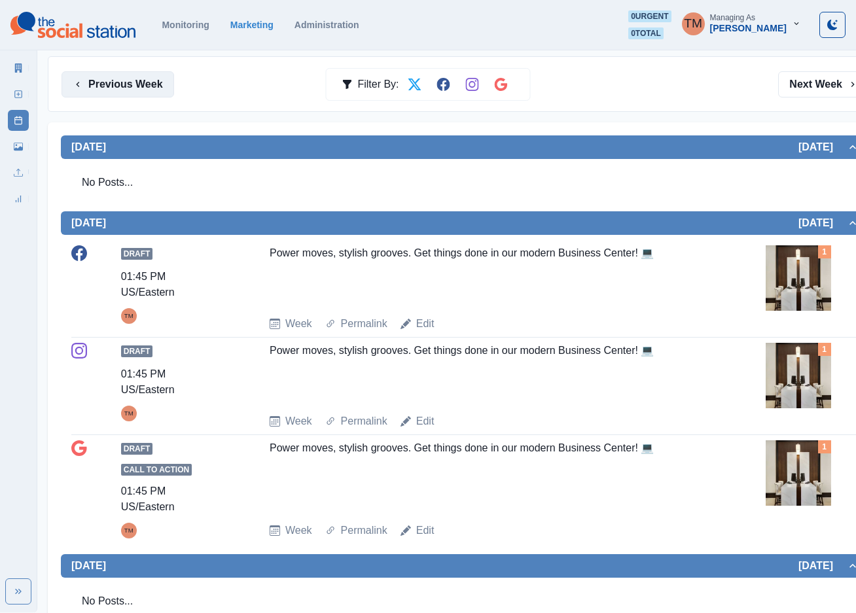
click at [100, 88] on button "Previous Week" at bounding box center [118, 84] width 113 height 26
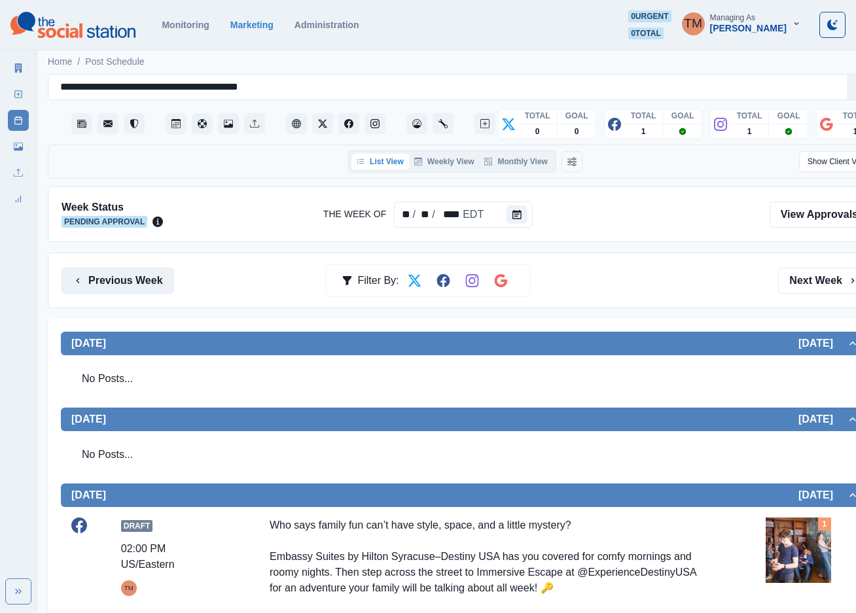
click at [128, 271] on button "Previous Week" at bounding box center [118, 281] width 113 height 26
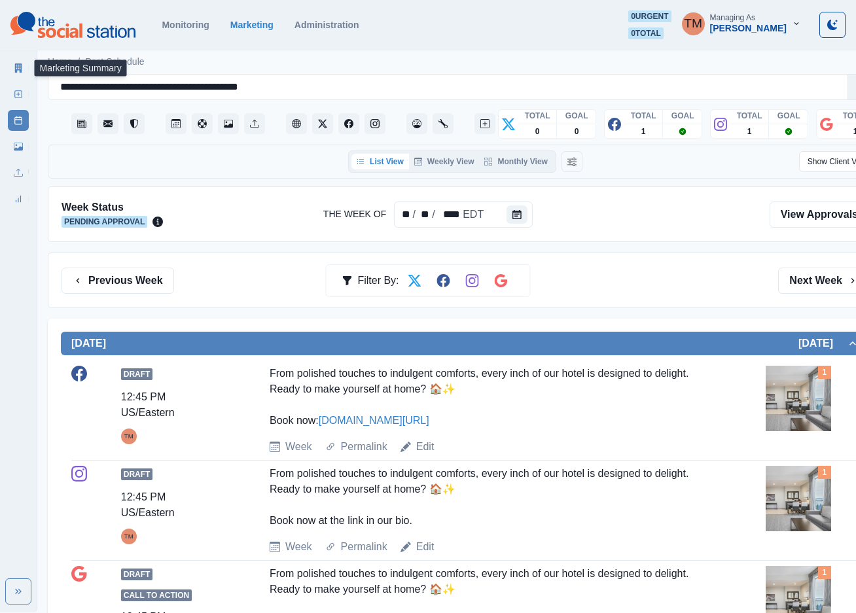
click at [18, 65] on icon at bounding box center [18, 68] width 9 height 9
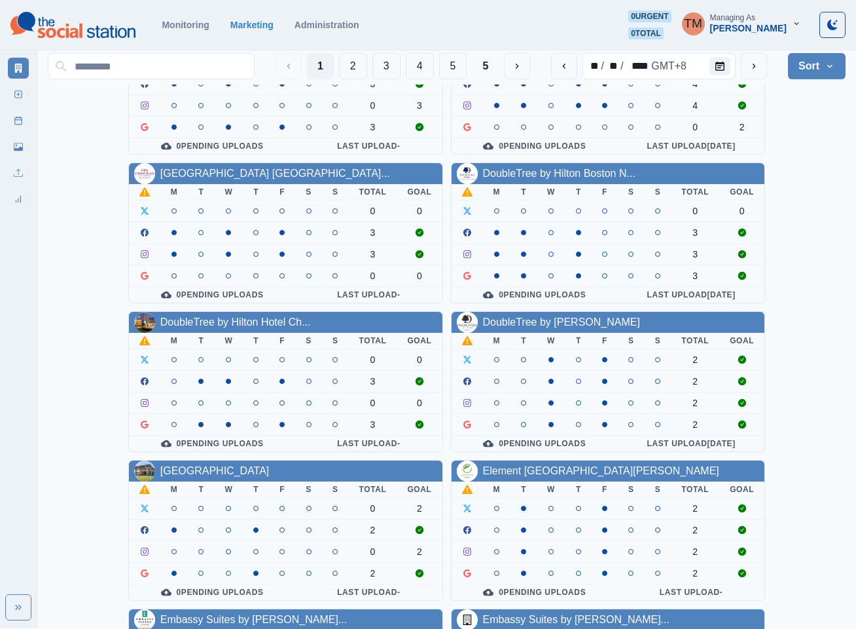
scroll to position [393, 0]
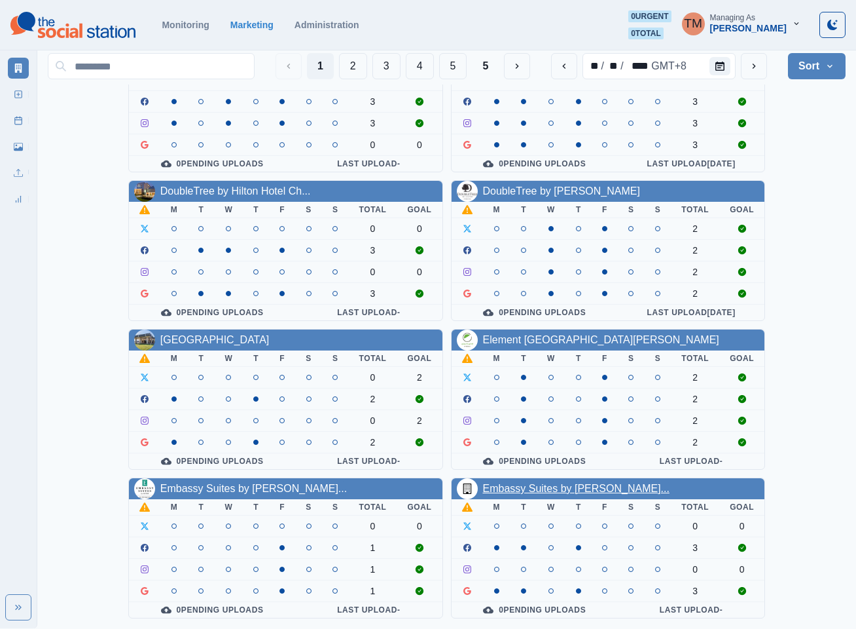
click at [572, 486] on link "Embassy Suites by [PERSON_NAME]..." at bounding box center [576, 488] width 187 height 11
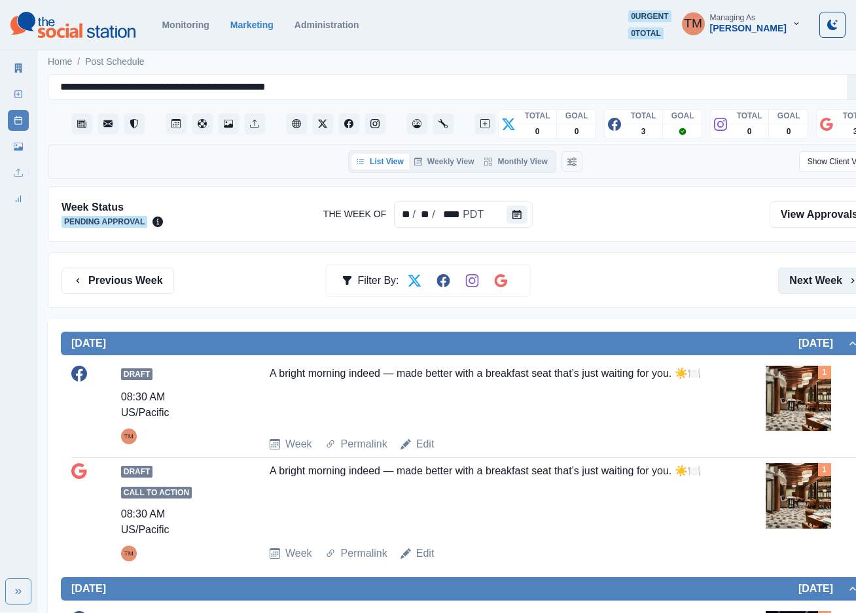
click at [806, 281] on button "Next Week" at bounding box center [823, 281] width 91 height 26
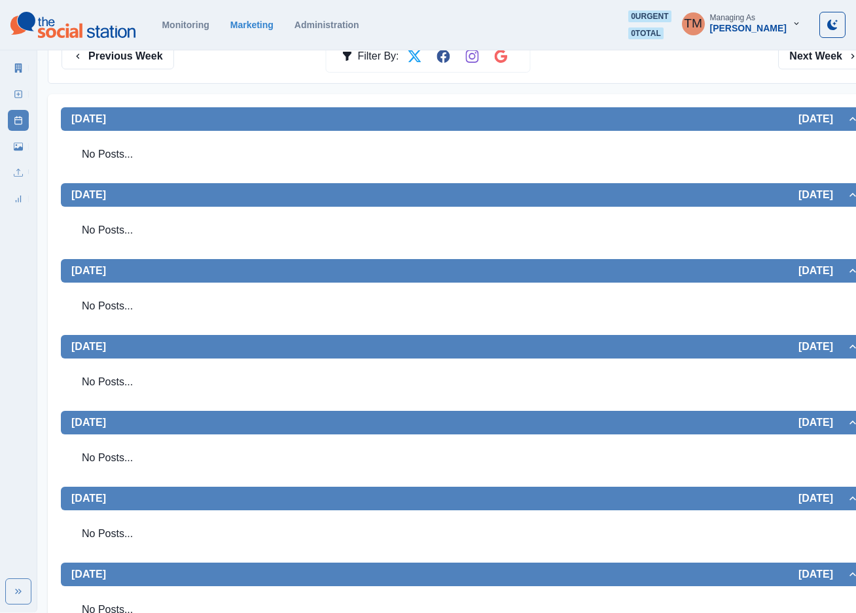
scroll to position [177, 0]
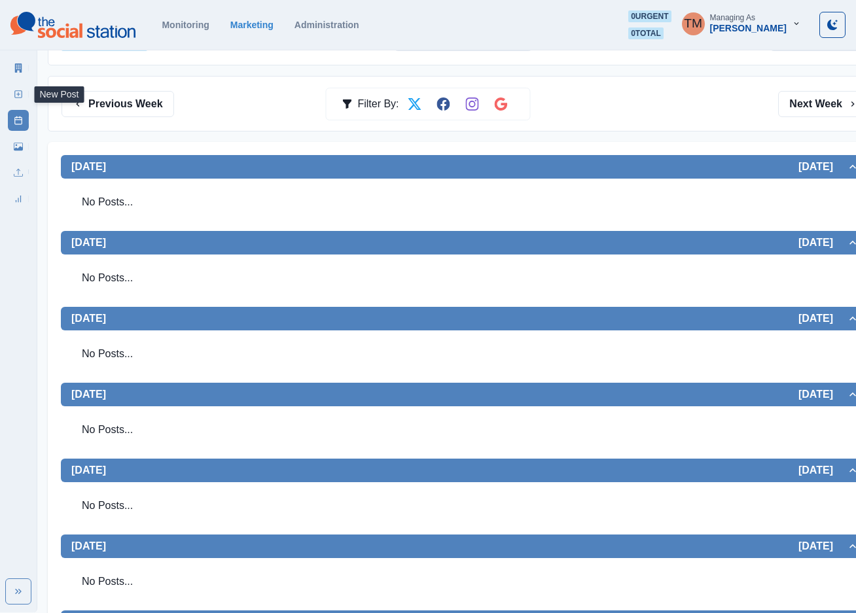
click at [20, 97] on icon at bounding box center [18, 94] width 9 height 9
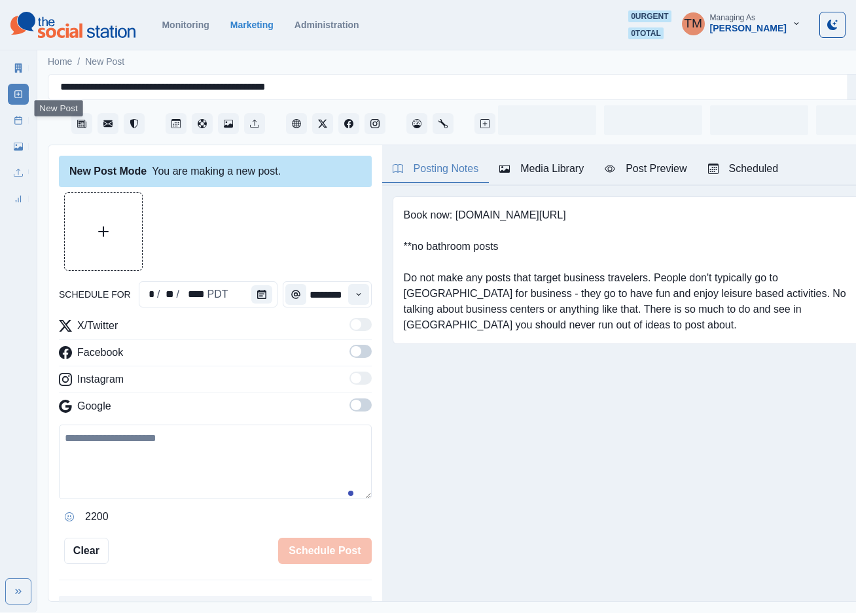
scroll to position [14, 0]
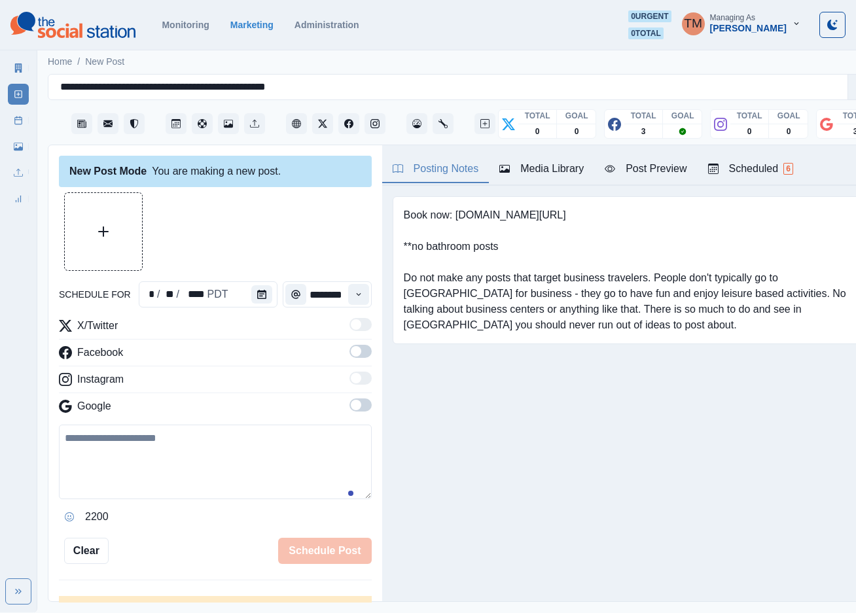
drag, startPoint x: 232, startPoint y: 462, endPoint x: 223, endPoint y: 395, distance: 66.8
click at [234, 460] on textarea at bounding box center [215, 462] width 313 height 75
paste textarea "**********"
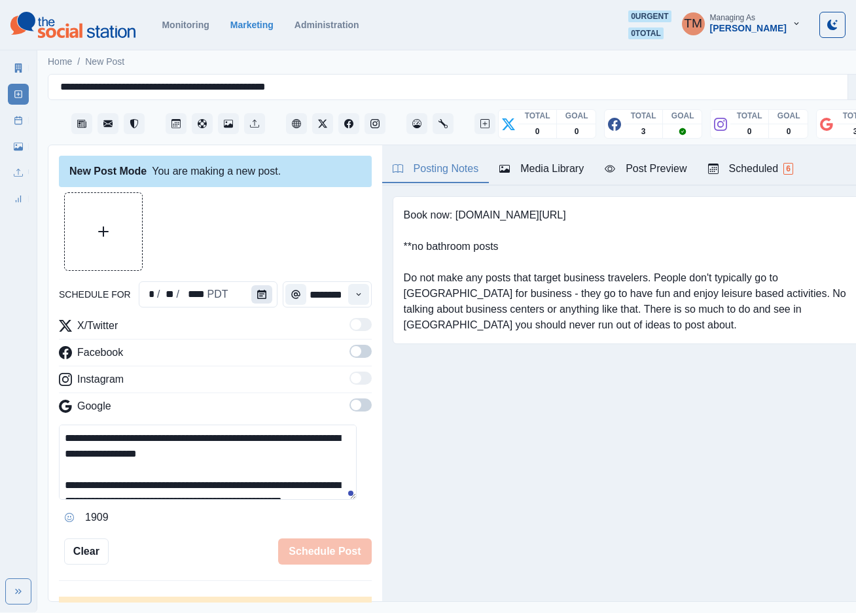
scroll to position [105, 0]
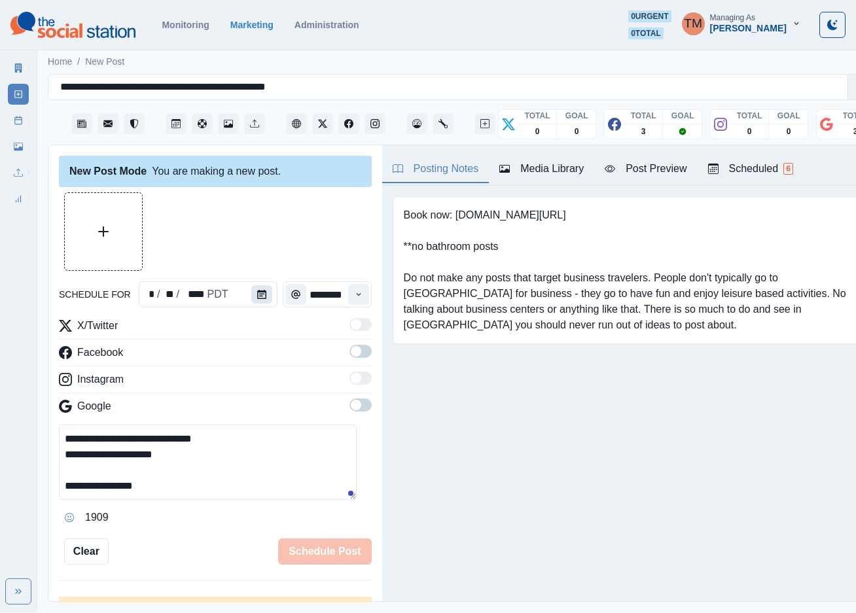
type textarea "**********"
click at [257, 290] on icon "Calendar" at bounding box center [261, 294] width 9 height 9
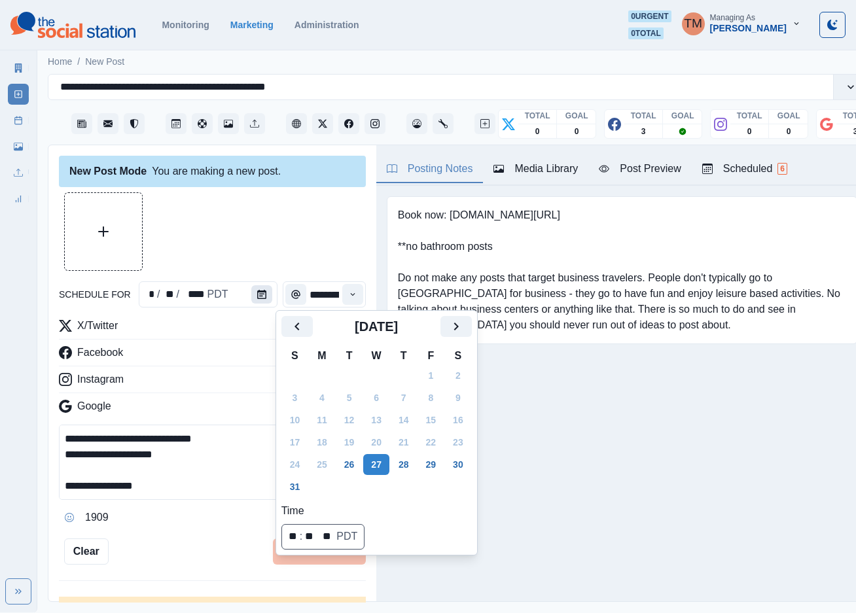
scroll to position [0, 0]
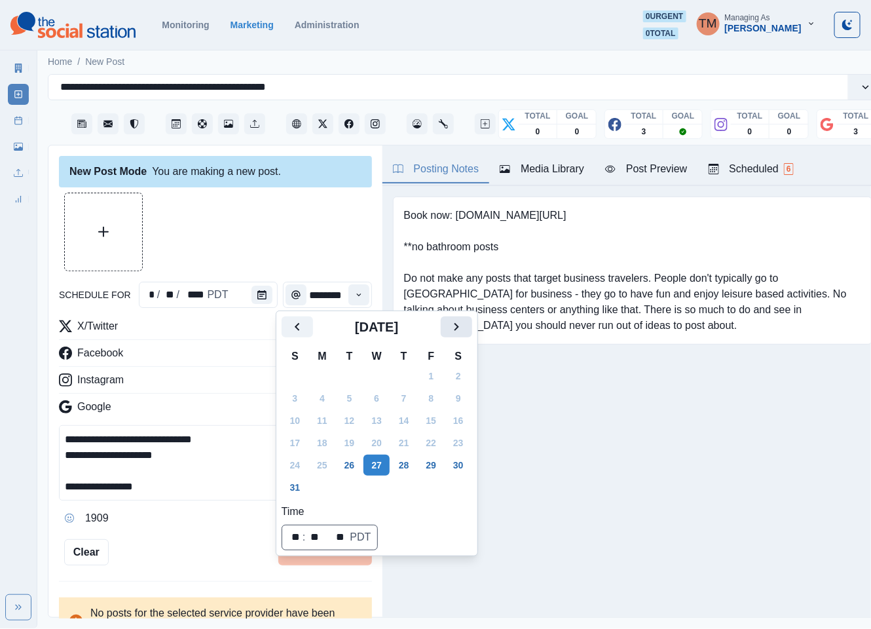
click at [452, 330] on icon "Next" at bounding box center [456, 327] width 16 height 16
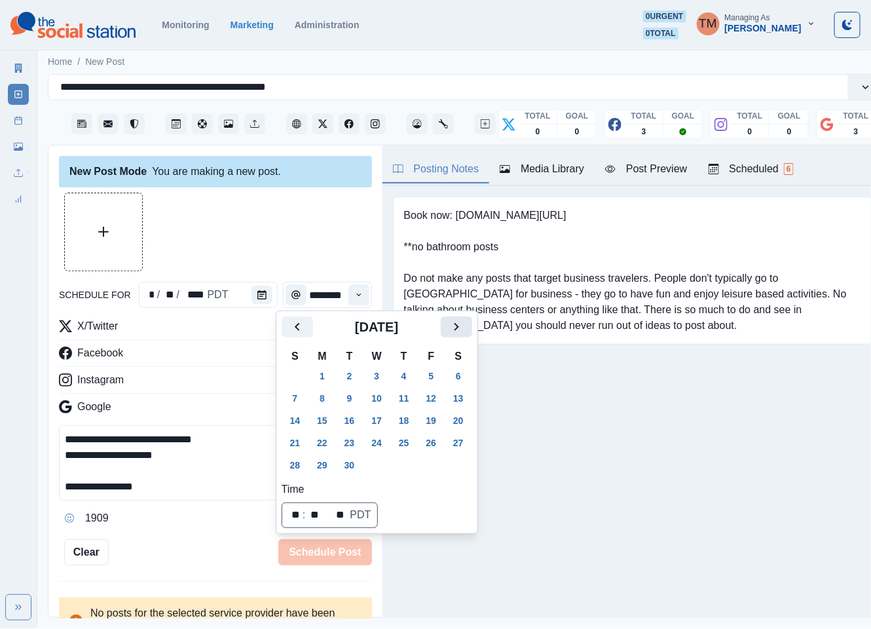
click at [452, 329] on icon "Next" at bounding box center [456, 327] width 16 height 16
click at [320, 435] on button "20" at bounding box center [322, 442] width 26 height 21
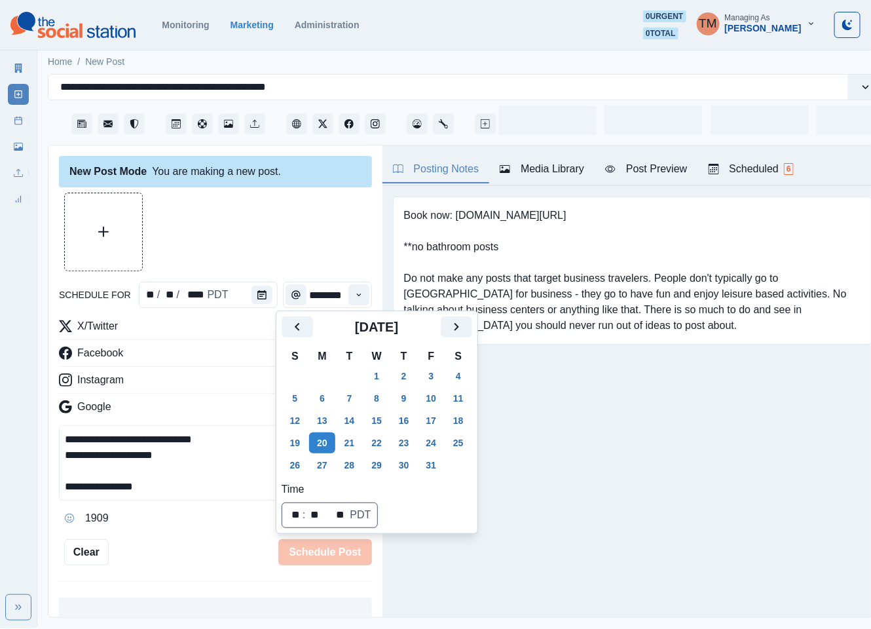
click at [263, 244] on div at bounding box center [215, 231] width 313 height 79
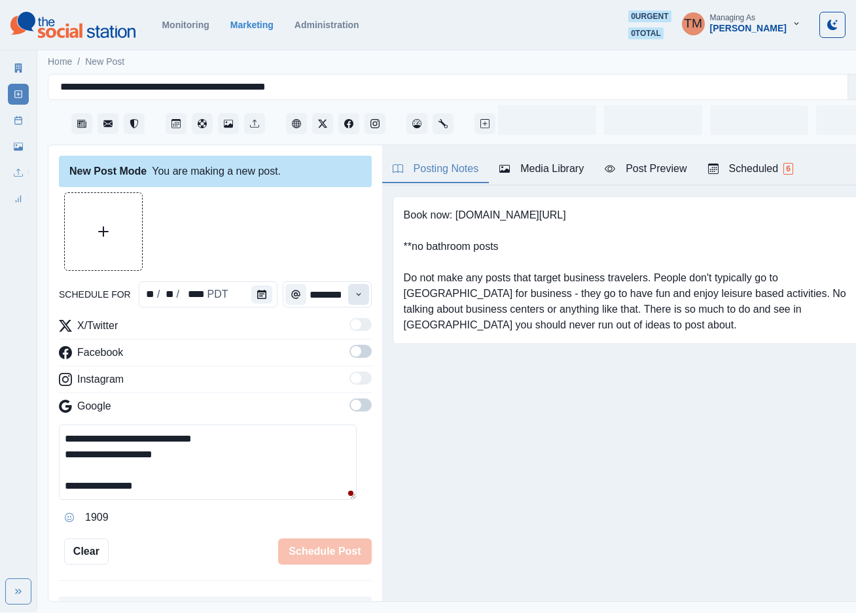
click at [348, 299] on button "Time" at bounding box center [358, 294] width 21 height 21
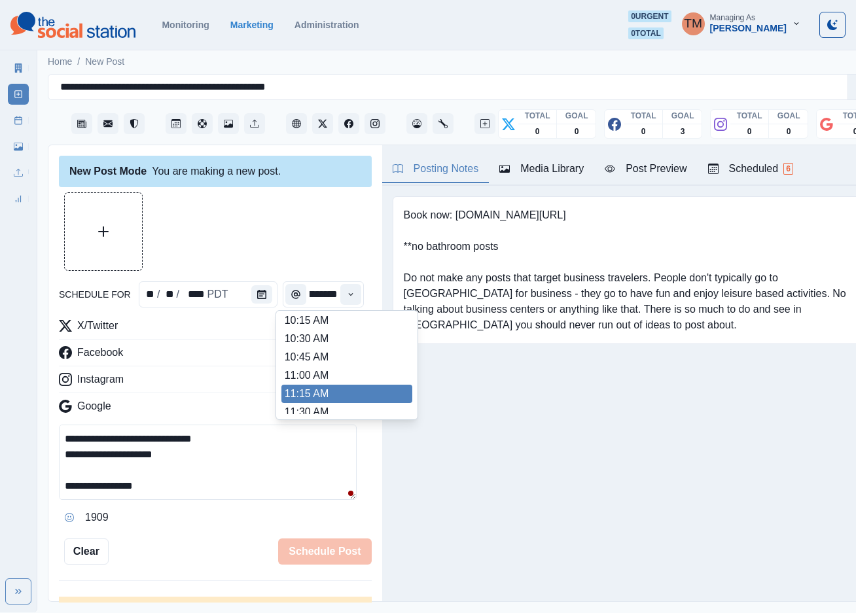
scroll to position [177, 0]
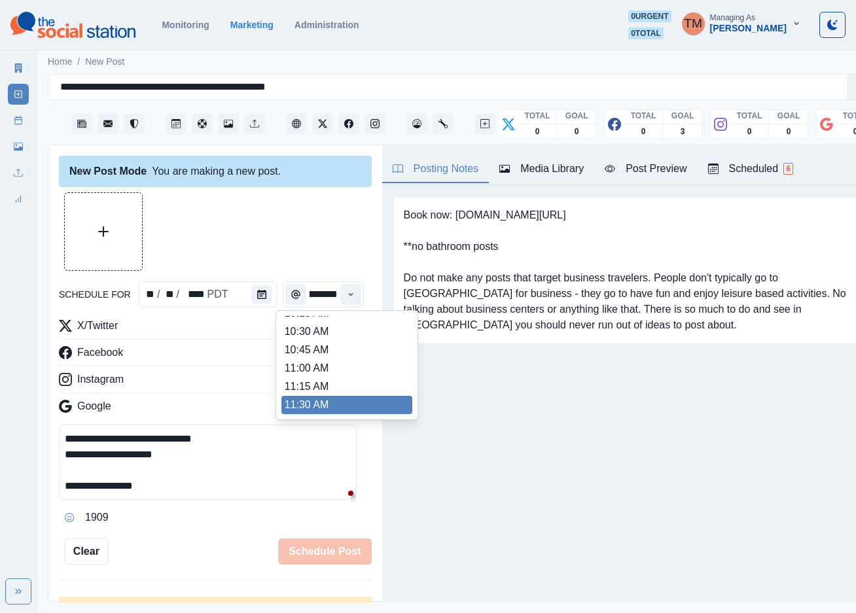
click at [320, 407] on ul "8:00 AM 8:15 AM 8:30 AM 8:45 AM 9:00 AM 9:15 AM 9:30 AM 9:45 AM 10:00 AM 10:15 …" at bounding box center [347, 365] width 131 height 98
type input "********"
click at [320, 407] on div "Google" at bounding box center [215, 409] width 313 height 21
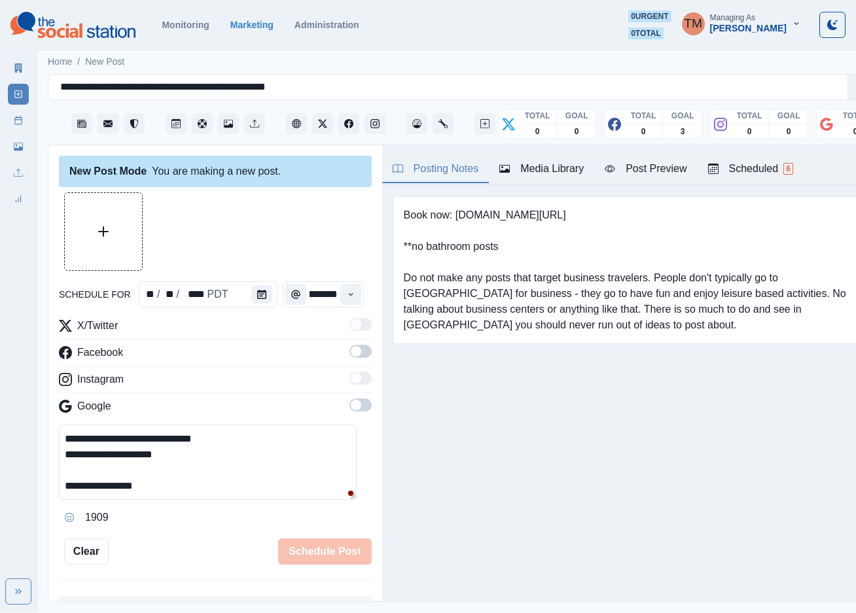
scroll to position [0, 0]
click at [350, 356] on span at bounding box center [361, 351] width 22 height 13
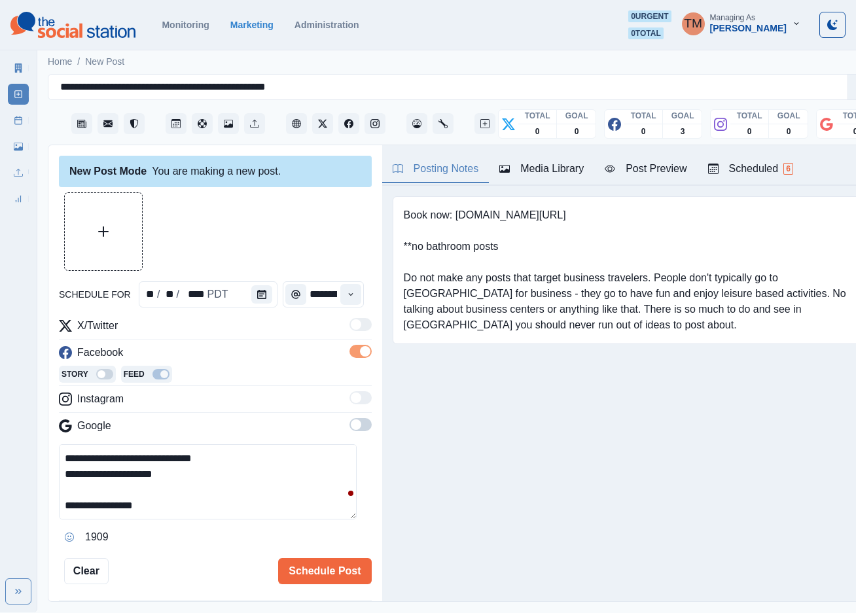
click at [350, 426] on span at bounding box center [361, 424] width 22 height 13
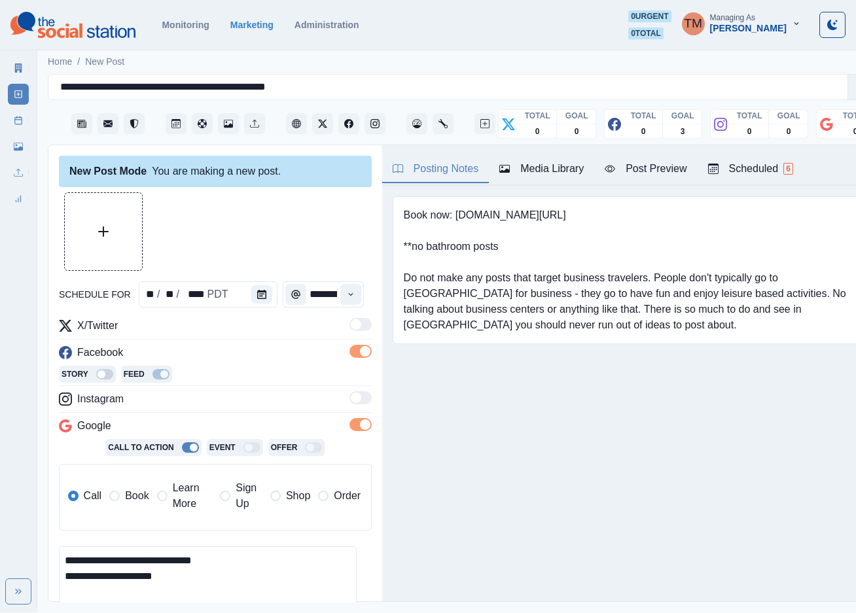
drag, startPoint x: 122, startPoint y: 500, endPoint x: 148, endPoint y: 472, distance: 38.0
click at [126, 499] on label "Book" at bounding box center [128, 496] width 39 height 31
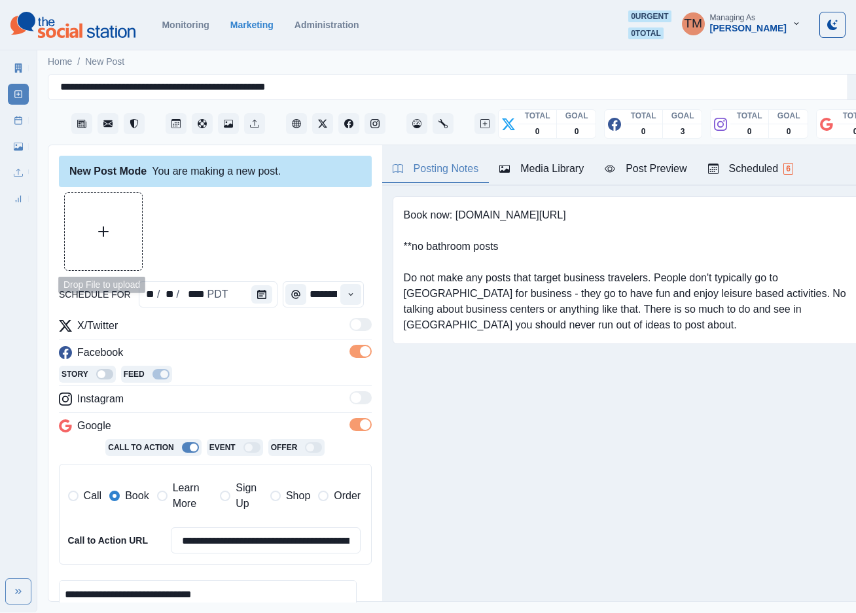
click at [118, 240] on button "Upload Media" at bounding box center [103, 231] width 77 height 77
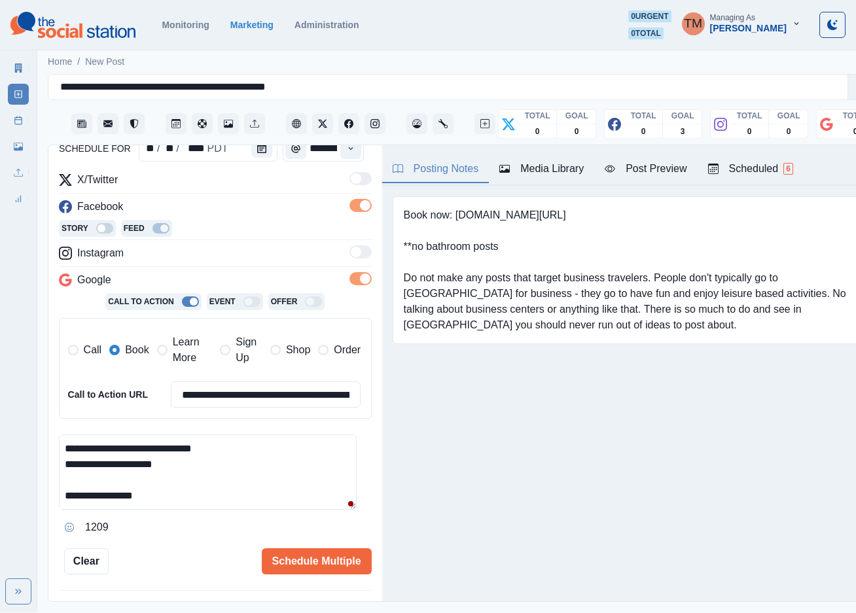
scroll to position [193, 0]
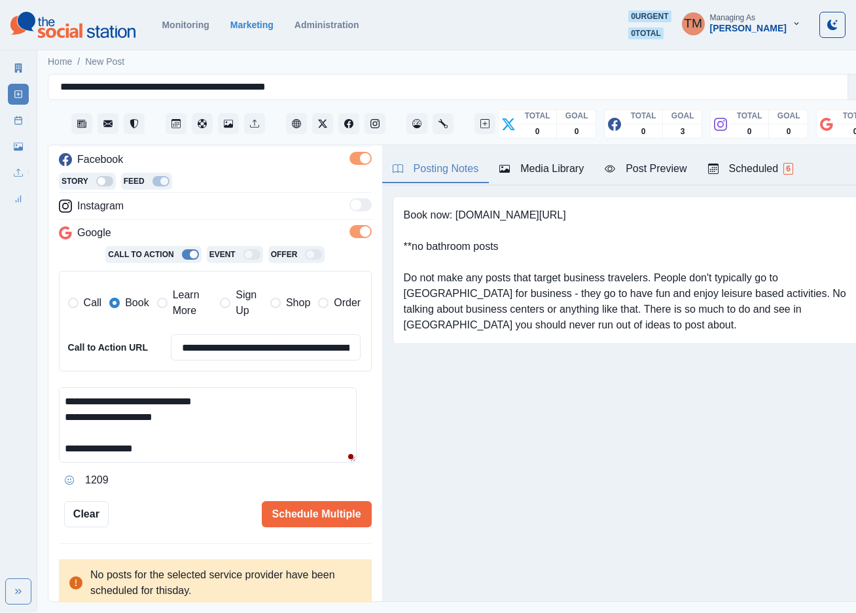
click at [208, 448] on textarea "**********" at bounding box center [208, 425] width 298 height 75
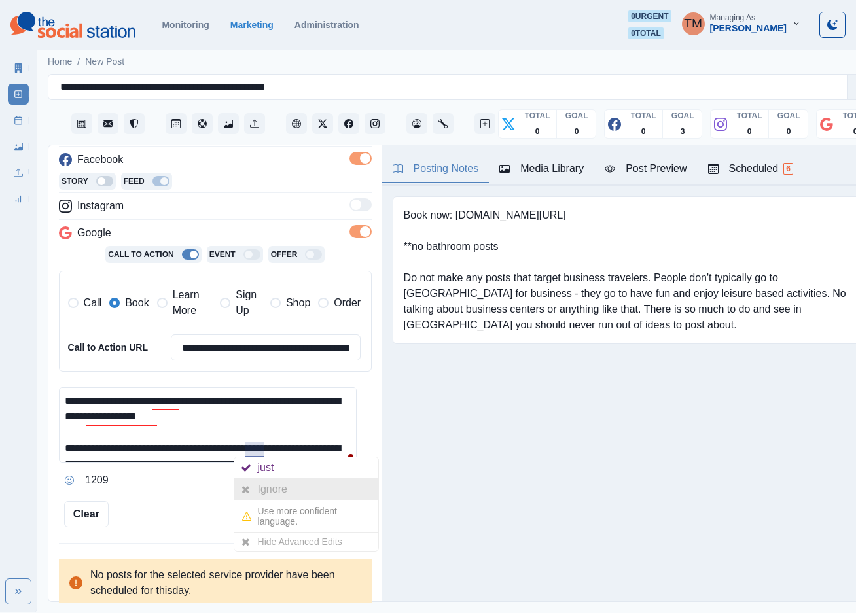
click at [256, 493] on div at bounding box center [246, 489] width 24 height 21
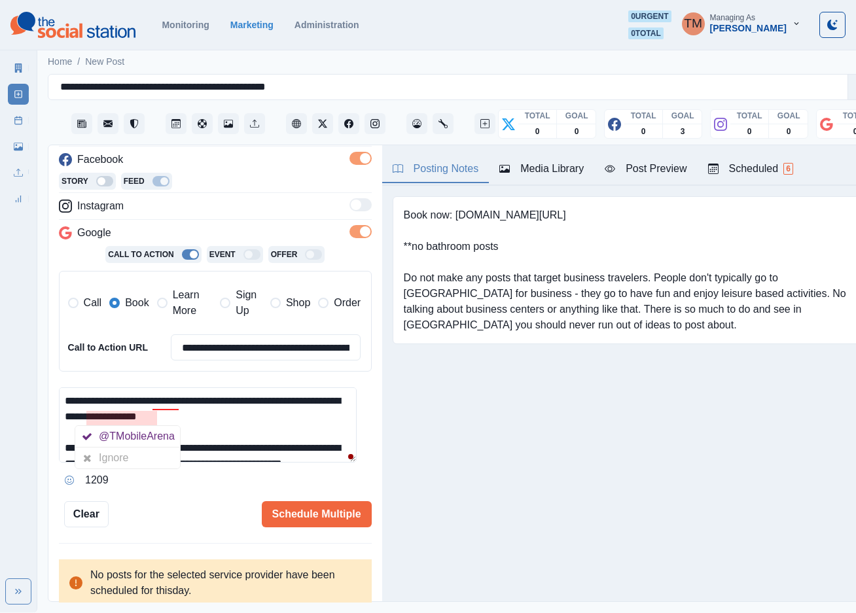
click at [128, 460] on div "Ignore" at bounding box center [116, 458] width 35 height 21
click at [177, 445] on div "Ignore" at bounding box center [182, 442] width 35 height 21
click at [266, 427] on textarea "**********" at bounding box center [208, 425] width 298 height 75
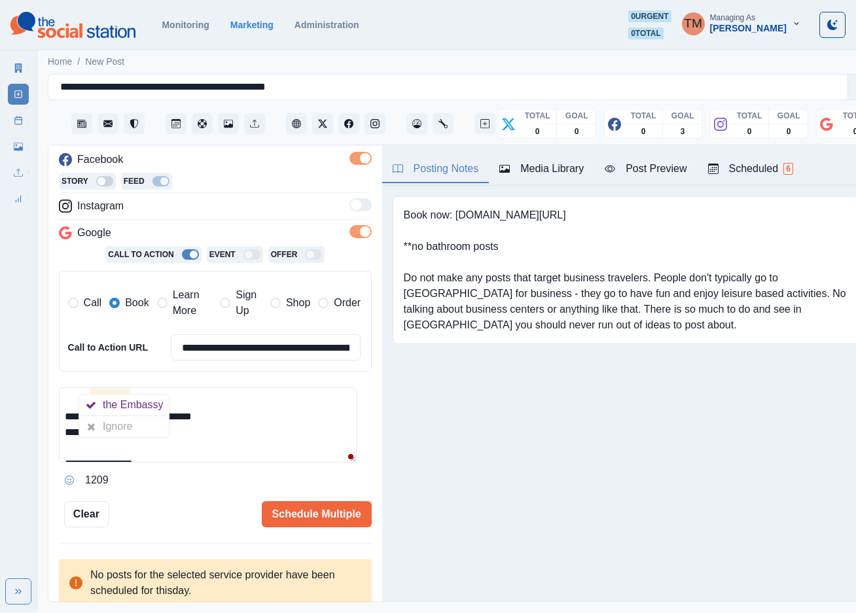
click at [117, 416] on div "Ignore" at bounding box center [120, 426] width 35 height 21
click at [226, 403] on textarea "**********" at bounding box center [208, 425] width 298 height 75
click at [642, 161] on div "Post Preview" at bounding box center [646, 169] width 82 height 16
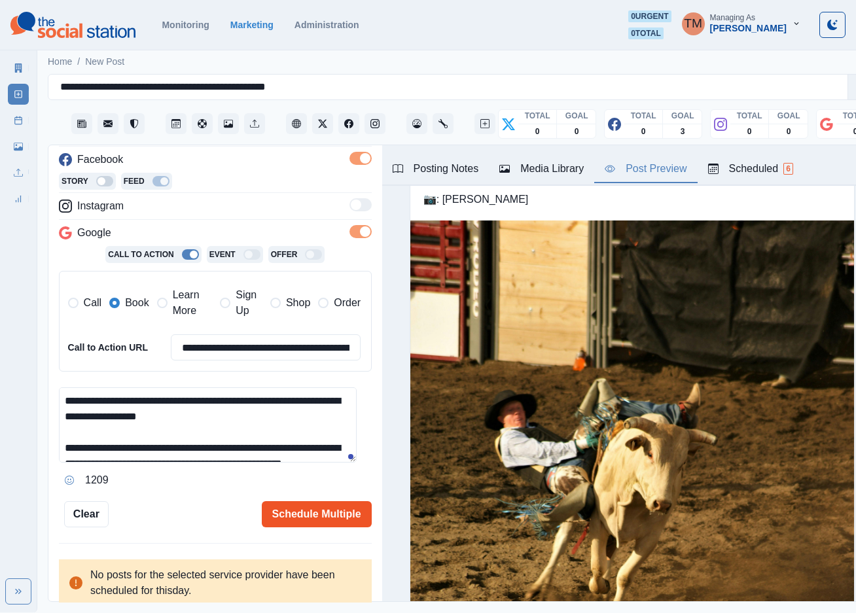
click at [321, 501] on button "Schedule Multiple" at bounding box center [317, 514] width 110 height 26
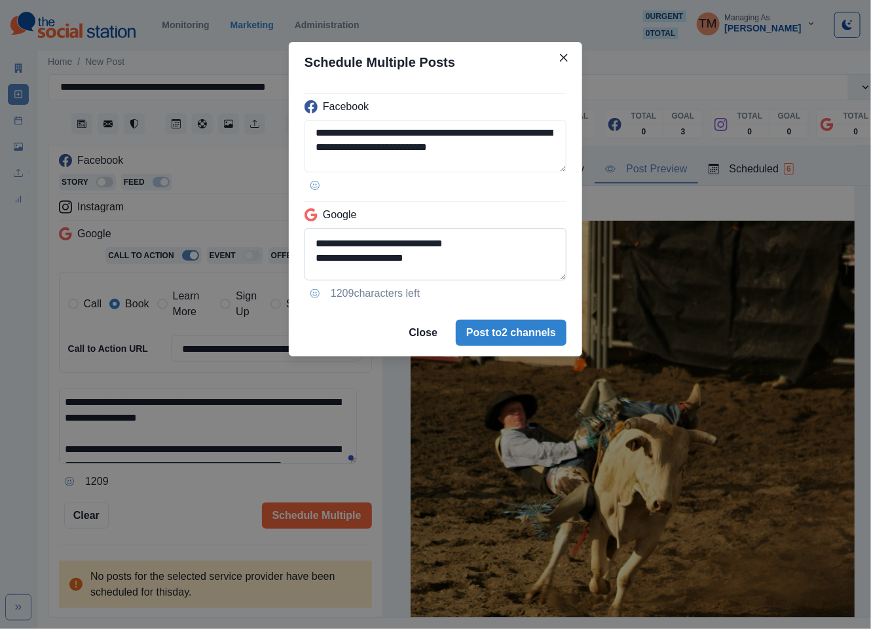
click at [314, 253] on textarea "**********" at bounding box center [435, 254] width 262 height 52
click at [314, 242] on textarea "**********" at bounding box center [435, 254] width 262 height 52
type textarea "**********"
click at [221, 501] on div "**********" at bounding box center [435, 314] width 871 height 629
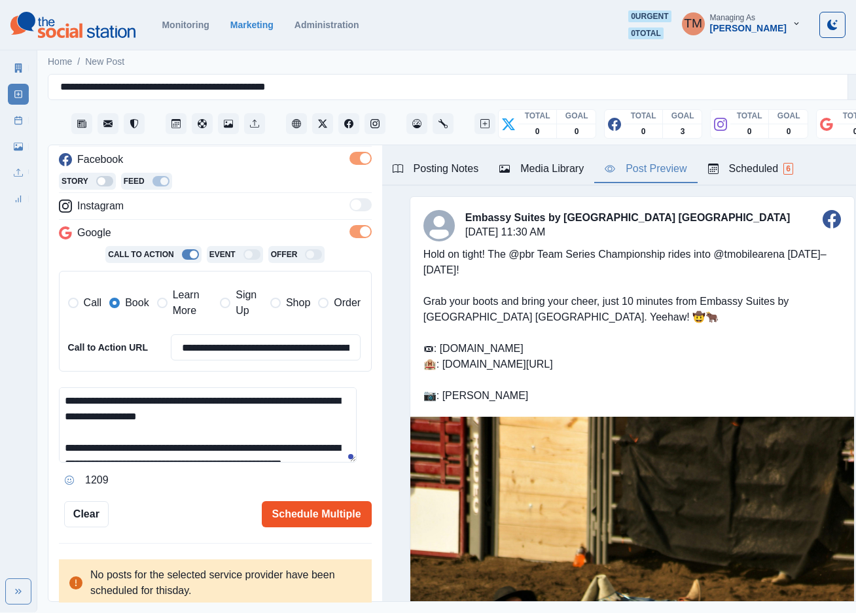
click at [289, 507] on button "Schedule Multiple" at bounding box center [317, 514] width 110 height 26
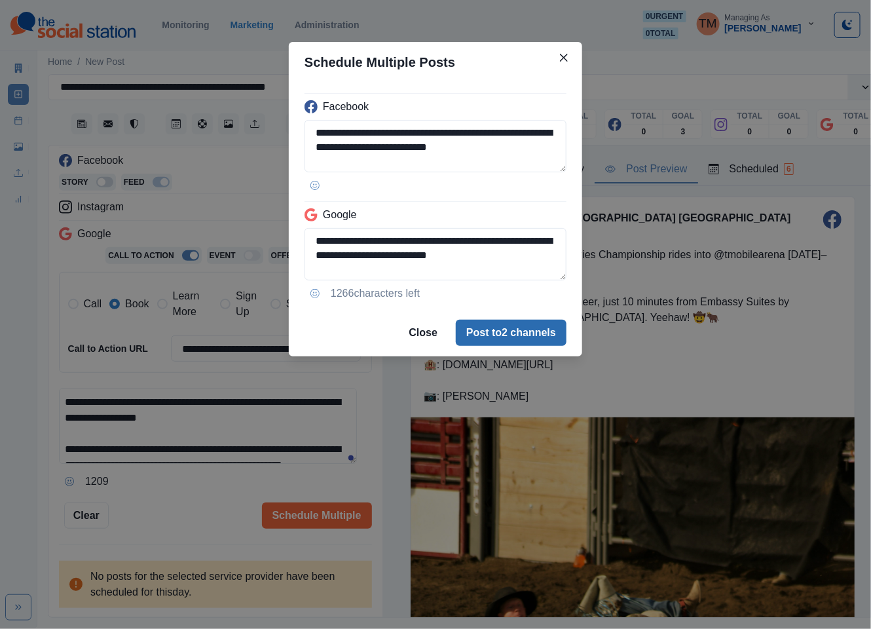
click at [496, 332] on button "Post to 2 channels" at bounding box center [511, 332] width 111 height 26
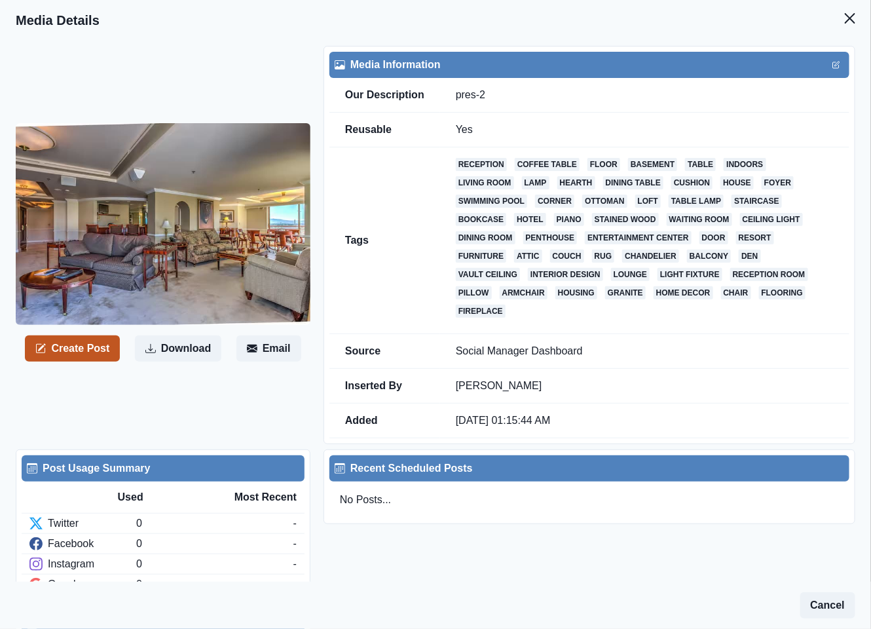
click at [79, 350] on button "Create Post" at bounding box center [72, 348] width 95 height 26
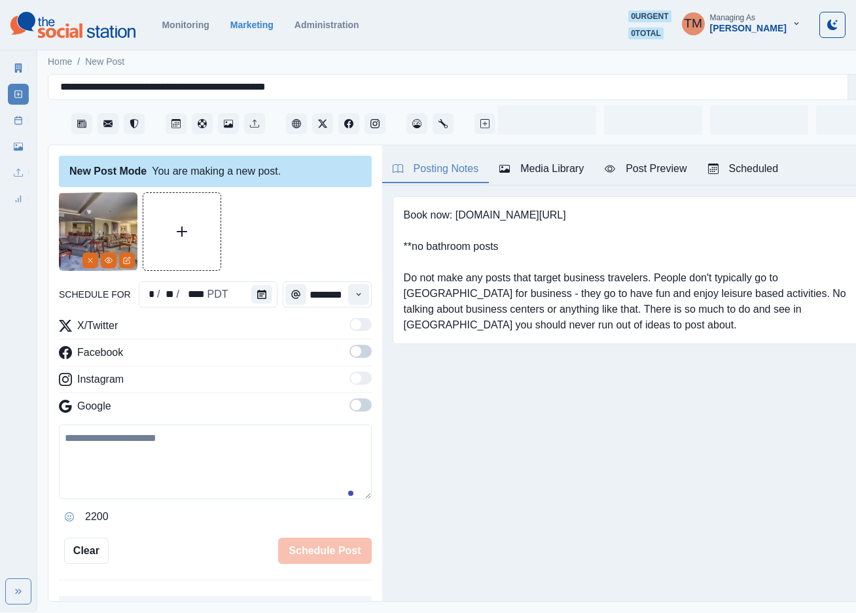
drag, startPoint x: 126, startPoint y: 465, endPoint x: 320, endPoint y: 367, distance: 217.2
click at [132, 465] on textarea at bounding box center [215, 462] width 313 height 75
paste textarea "**********"
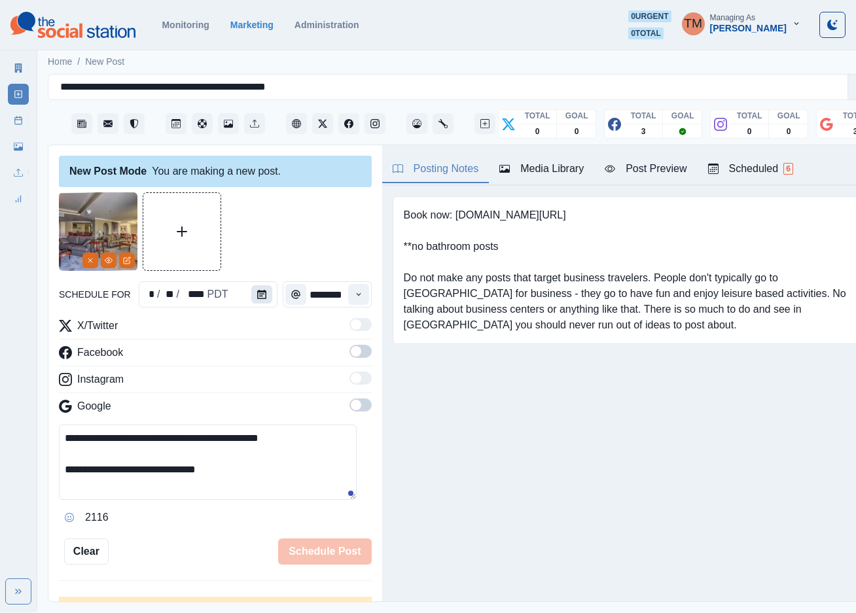
type textarea "**********"
click at [257, 293] on icon "Calendar" at bounding box center [261, 294] width 9 height 9
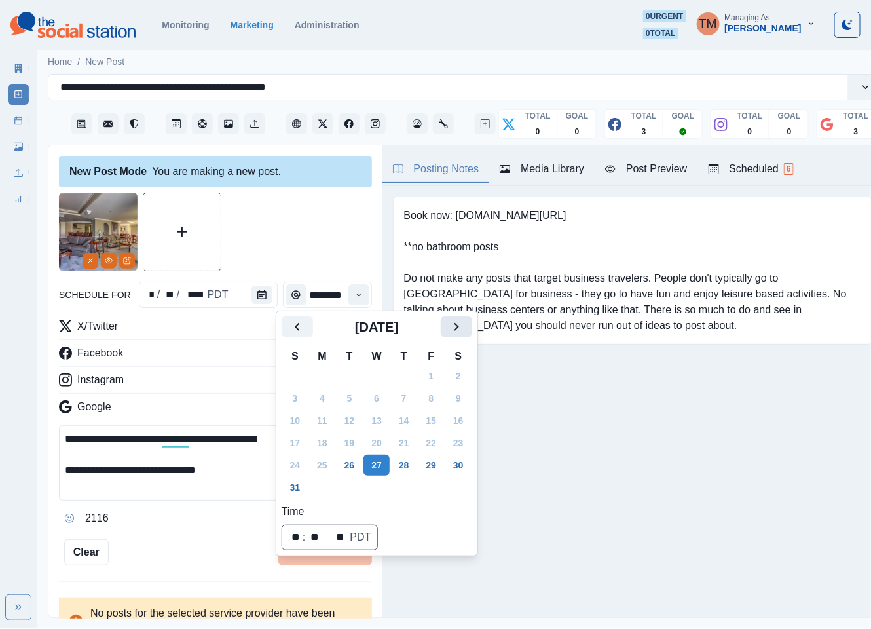
click at [454, 332] on icon "Next" at bounding box center [456, 327] width 16 height 16
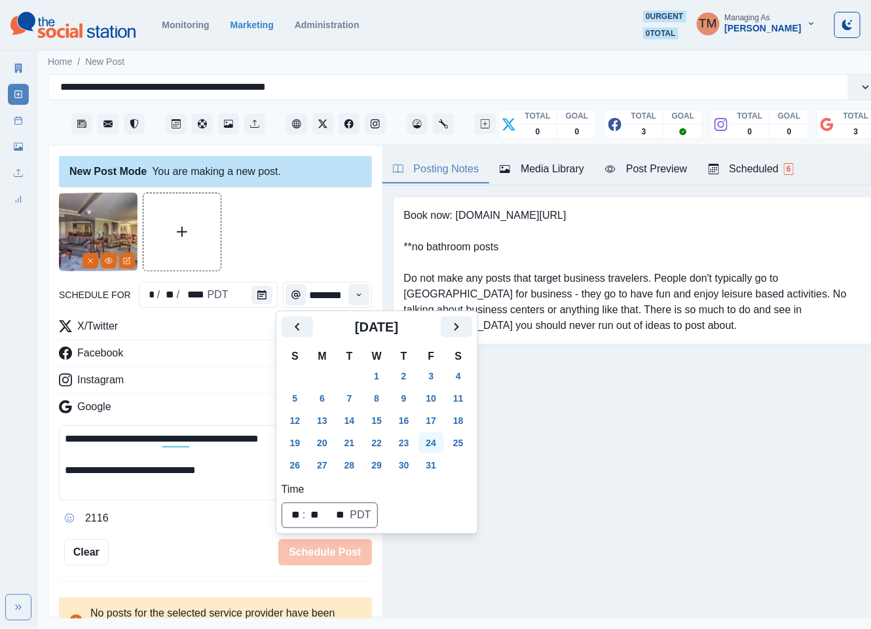
click at [427, 439] on button "24" at bounding box center [431, 442] width 26 height 21
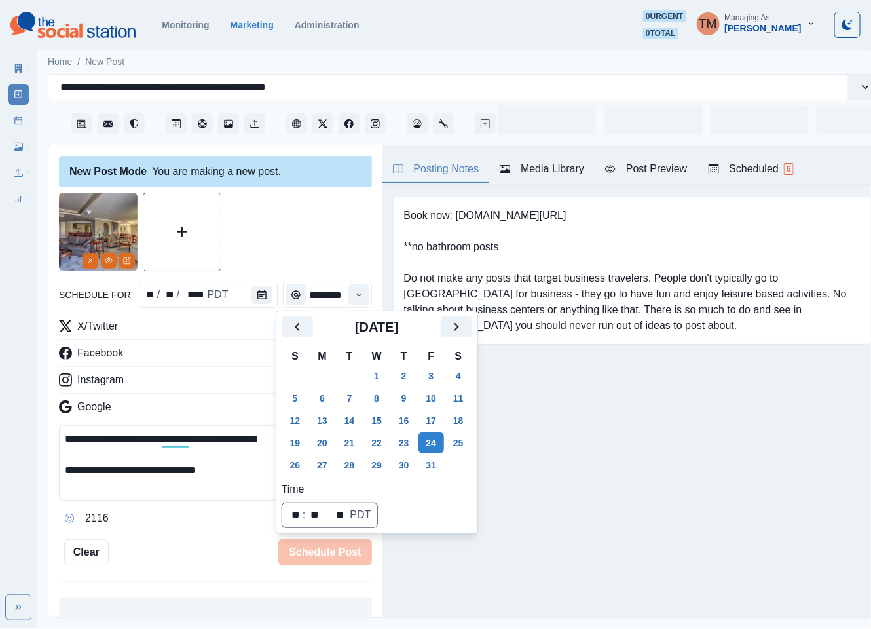
click at [295, 253] on div at bounding box center [215, 231] width 313 height 79
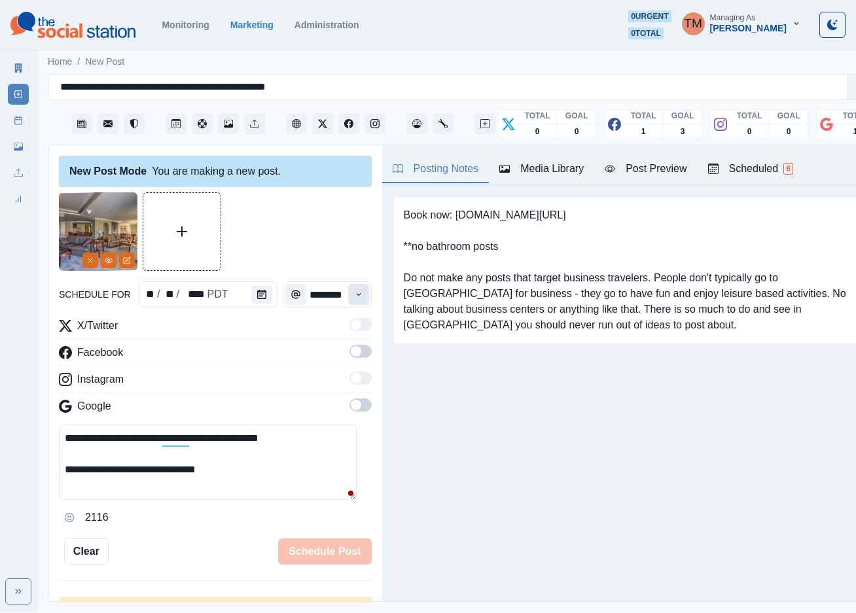
click at [354, 299] on icon "Time" at bounding box center [358, 294] width 9 height 9
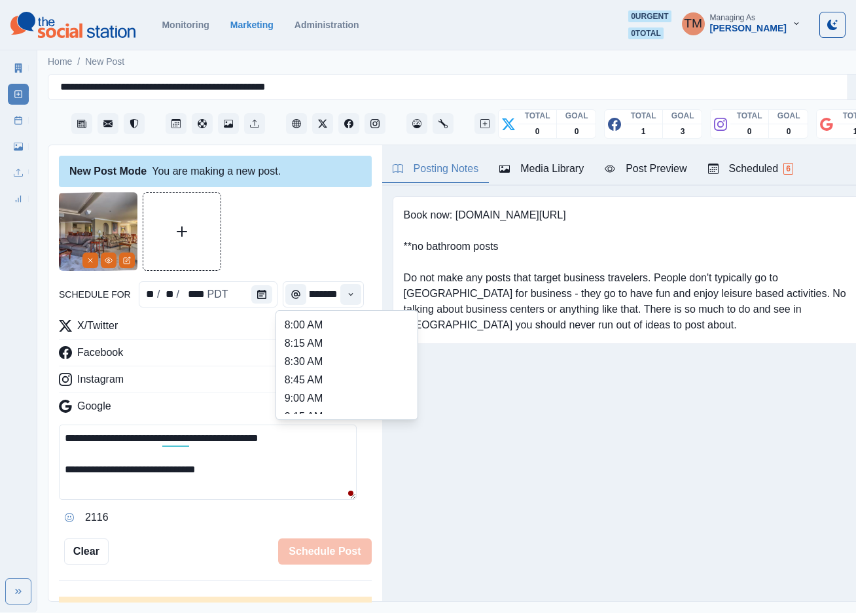
scroll to position [295, 0]
click at [287, 397] on li "1:00 PM" at bounding box center [347, 397] width 131 height 18
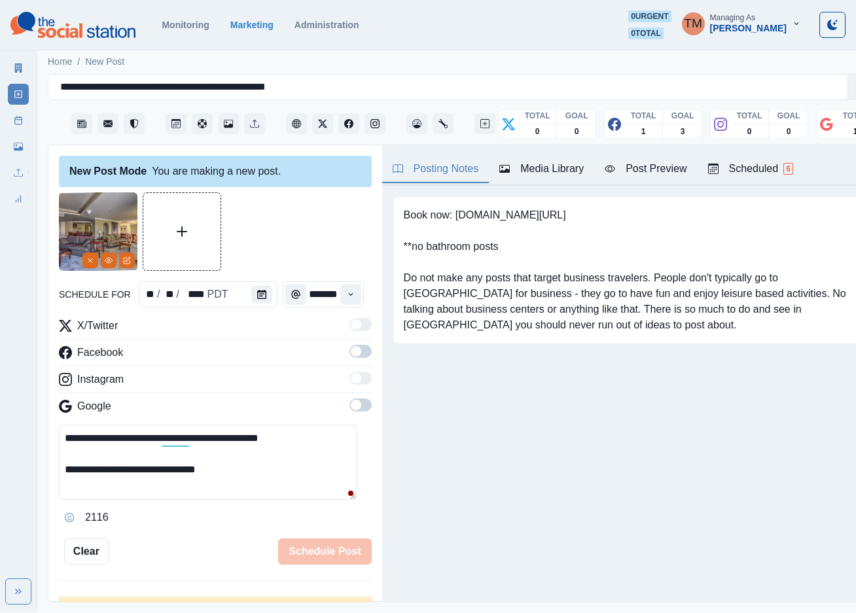
type input "*******"
click at [351, 354] on span at bounding box center [356, 351] width 10 height 10
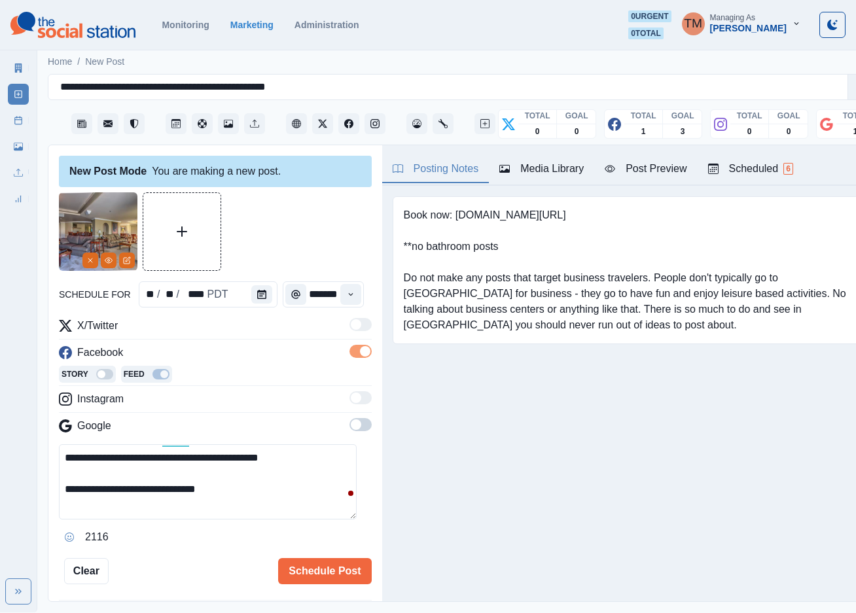
scroll to position [0, 0]
click at [350, 424] on span at bounding box center [361, 424] width 22 height 13
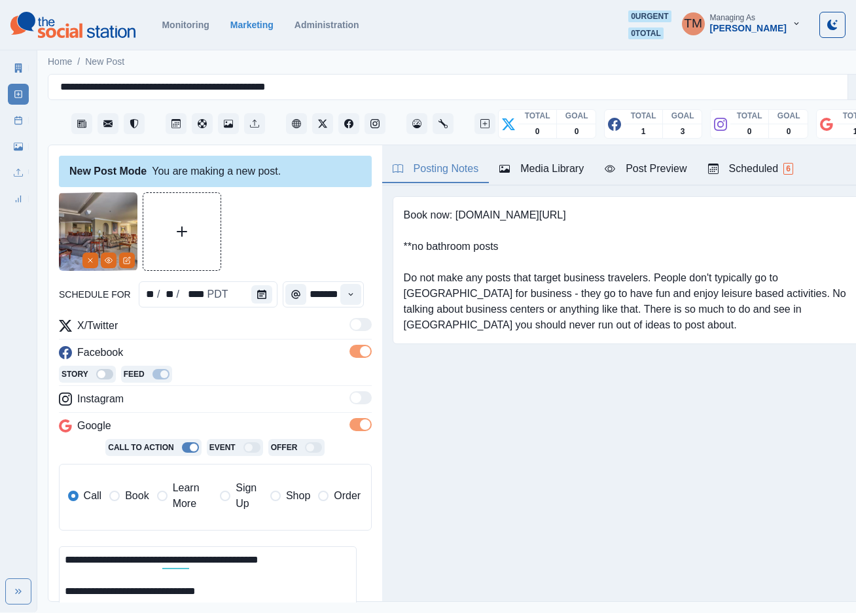
click at [126, 498] on span "Book" at bounding box center [137, 496] width 24 height 16
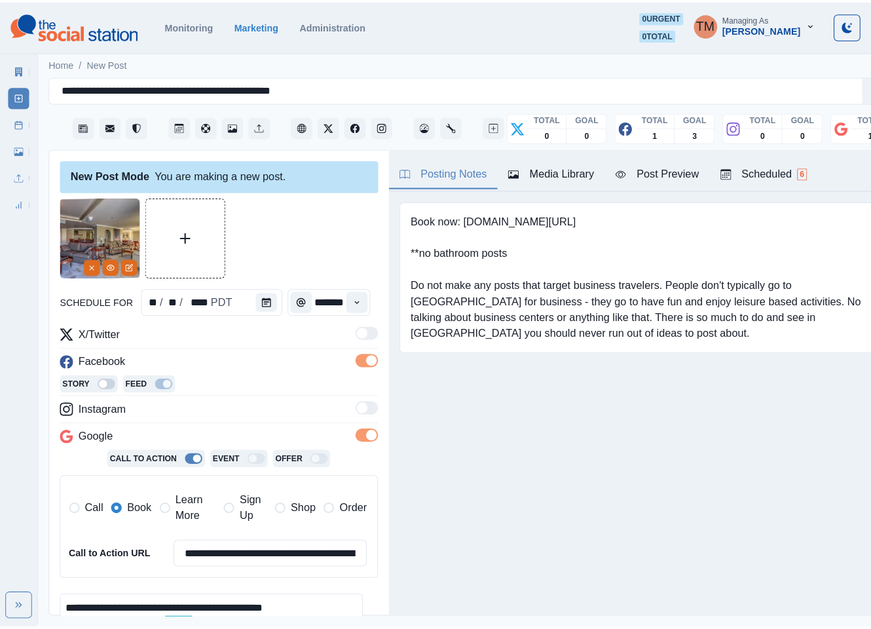
scroll to position [193, 0]
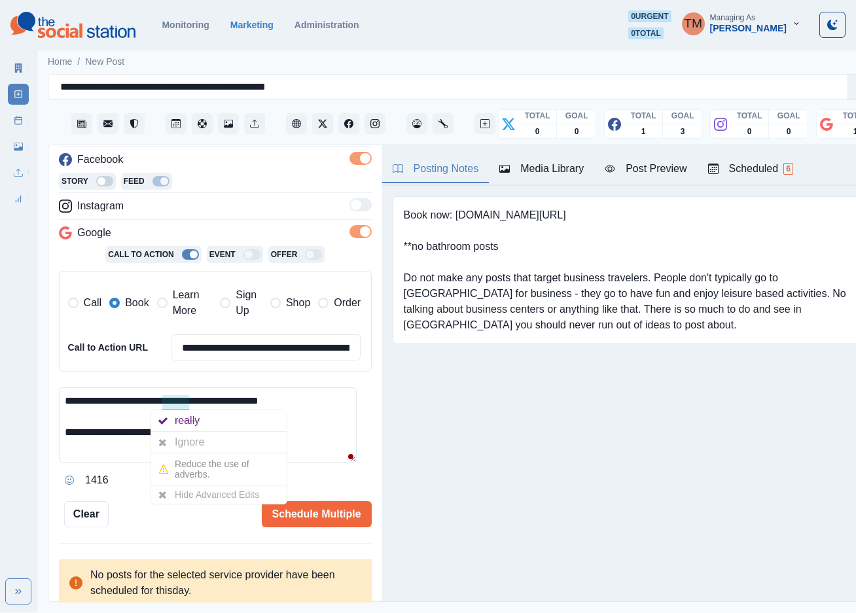
click at [195, 441] on div "Ignore" at bounding box center [192, 442] width 35 height 21
click at [659, 175] on div "Post Preview" at bounding box center [646, 169] width 82 height 16
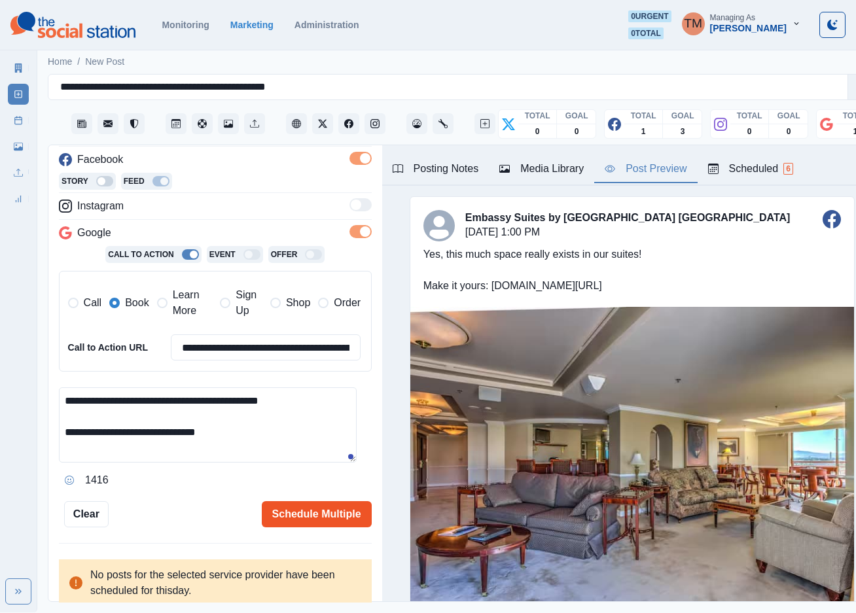
click at [293, 513] on button "Schedule Multiple" at bounding box center [317, 514] width 110 height 26
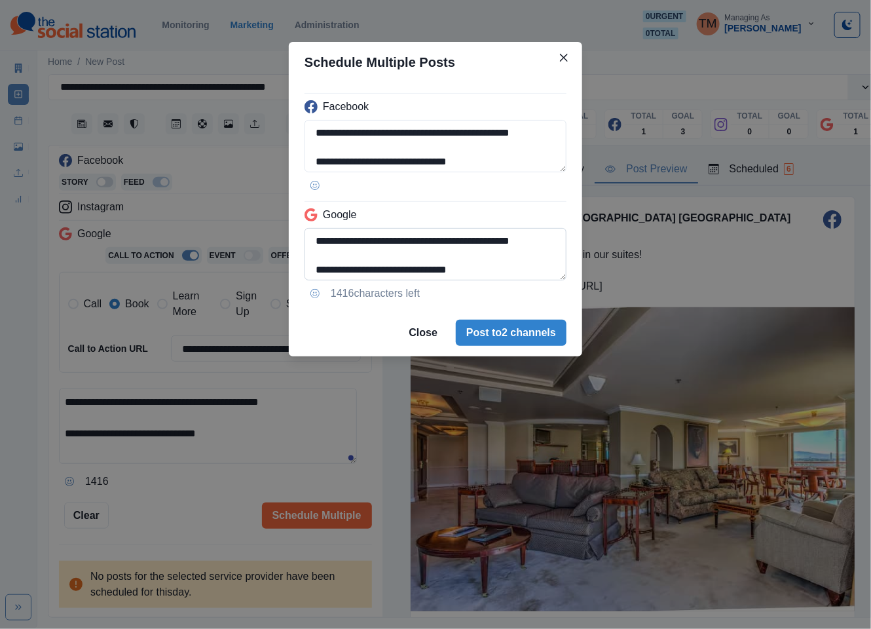
drag, startPoint x: 376, startPoint y: 271, endPoint x: 473, endPoint y: 277, distance: 97.7
click at [473, 277] on textarea "**********" at bounding box center [435, 254] width 262 height 52
click at [540, 240] on textarea "**********" at bounding box center [435, 254] width 262 height 52
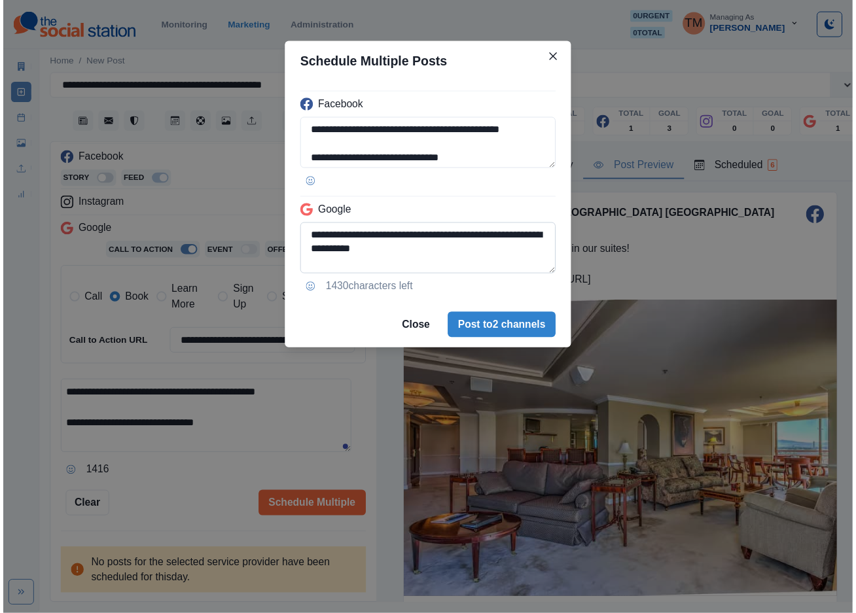
scroll to position [0, 0]
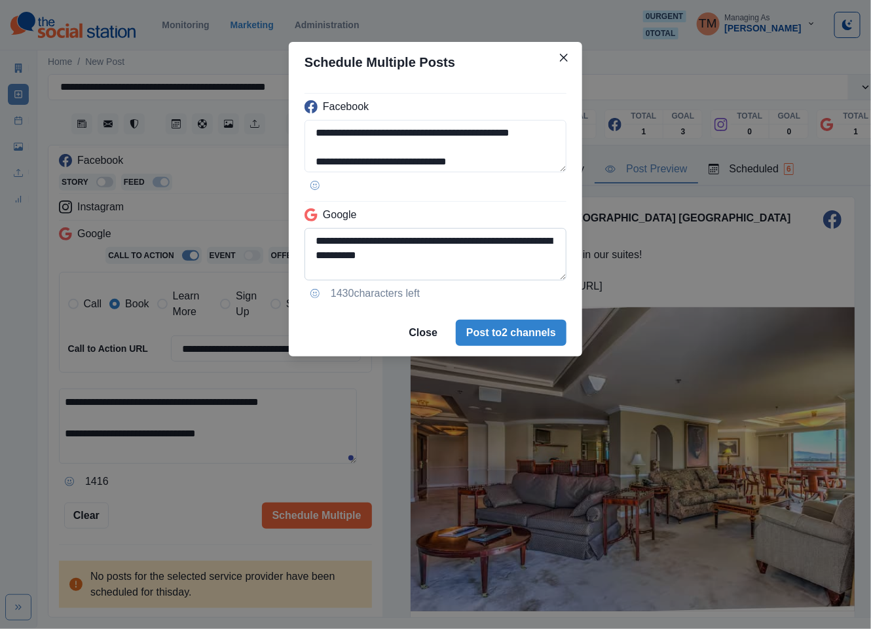
click at [505, 269] on textarea "**********" at bounding box center [435, 254] width 262 height 52
type textarea "**********"
click at [537, 132] on textarea "**********" at bounding box center [435, 146] width 262 height 52
type textarea "**********"
click at [161, 481] on div "**********" at bounding box center [435, 314] width 871 height 629
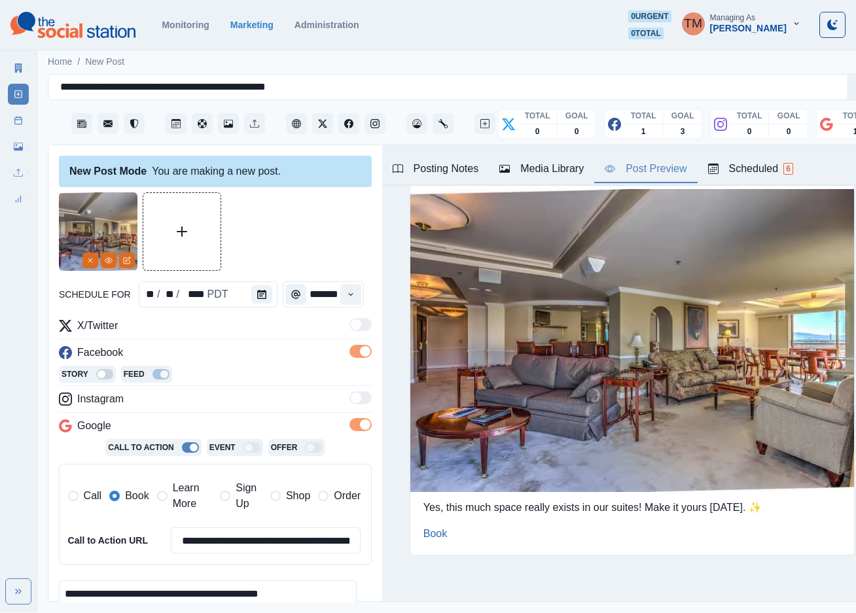
scroll to position [193, 0]
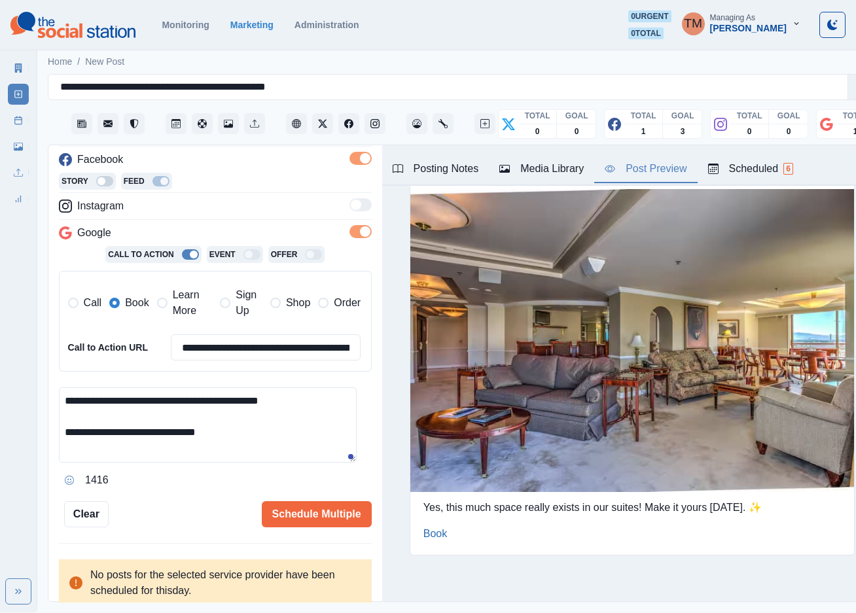
click at [251, 445] on textarea "**********" at bounding box center [208, 425] width 298 height 75
click at [295, 511] on button "Schedule Multiple" at bounding box center [317, 514] width 110 height 26
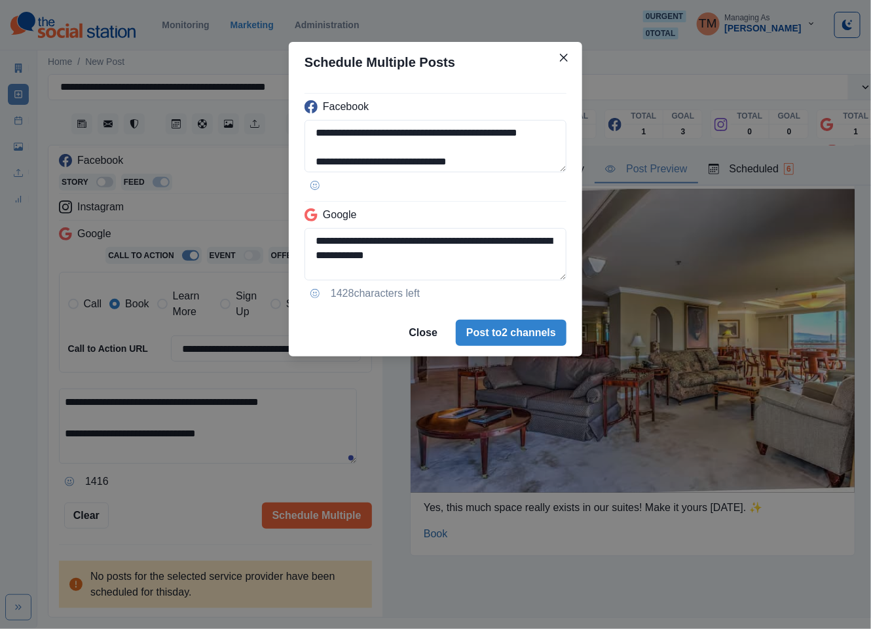
click at [546, 348] on footer "Close Post to 2 channels" at bounding box center [435, 332] width 293 height 47
click at [493, 335] on button "Post to 2 channels" at bounding box center [511, 332] width 111 height 26
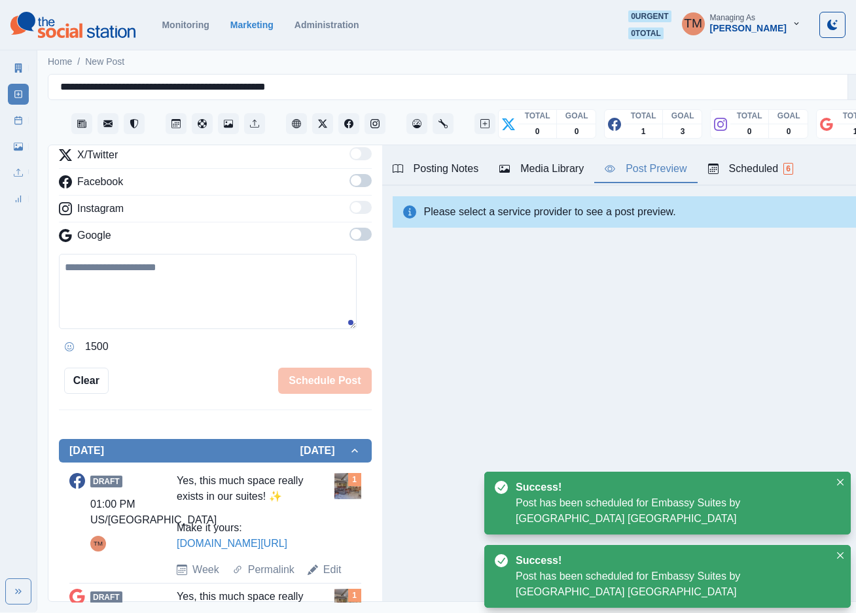
scroll to position [14, 0]
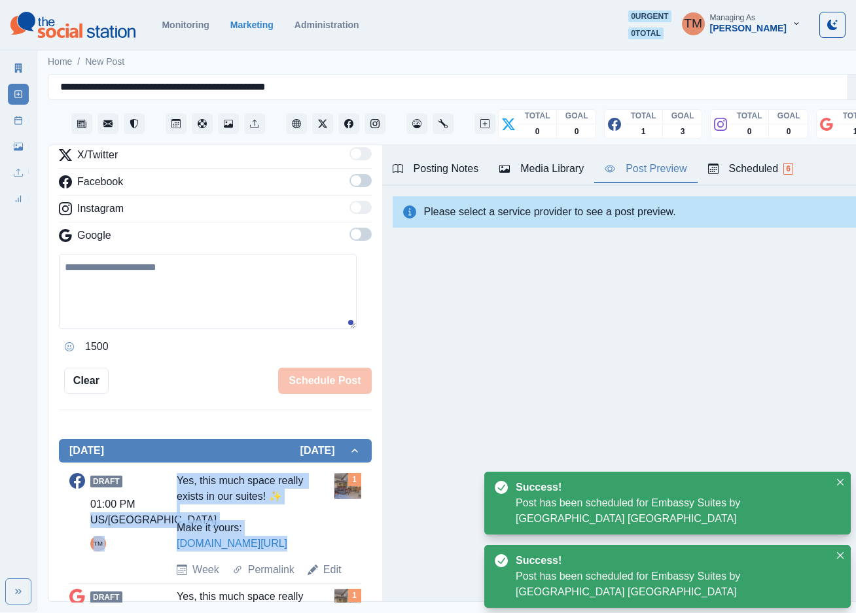
drag, startPoint x: 181, startPoint y: 472, endPoint x: 291, endPoint y: 531, distance: 124.8
click at [291, 531] on div "Draft 01:00 PM US/Pacific TM Yes, this much space really exists in our suites! …" at bounding box center [215, 525] width 292 height 105
click at [302, 531] on div "Yes, this much space really exists in our suites! ✨ Make it yours: www.bit.ly/3…" at bounding box center [245, 512] width 137 height 79
drag, startPoint x: 297, startPoint y: 532, endPoint x: 170, endPoint y: 468, distance: 142.3
click at [172, 473] on div "Draft 01:00 PM US/Pacific TM Yes, this much space really exists in our suites! …" at bounding box center [215, 525] width 292 height 105
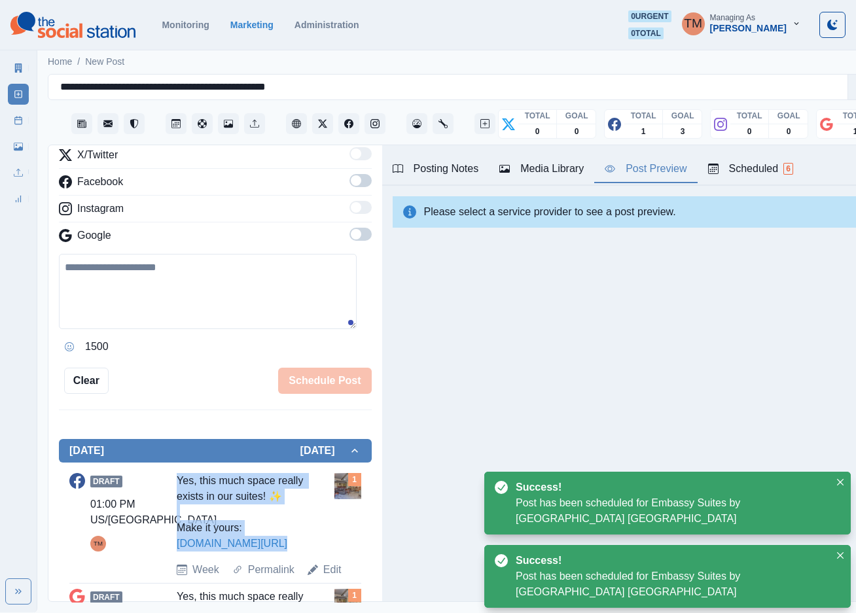
copy div "Yes, this much space really exists in our suites! ✨ Make it yours: www.bit.ly/3…"
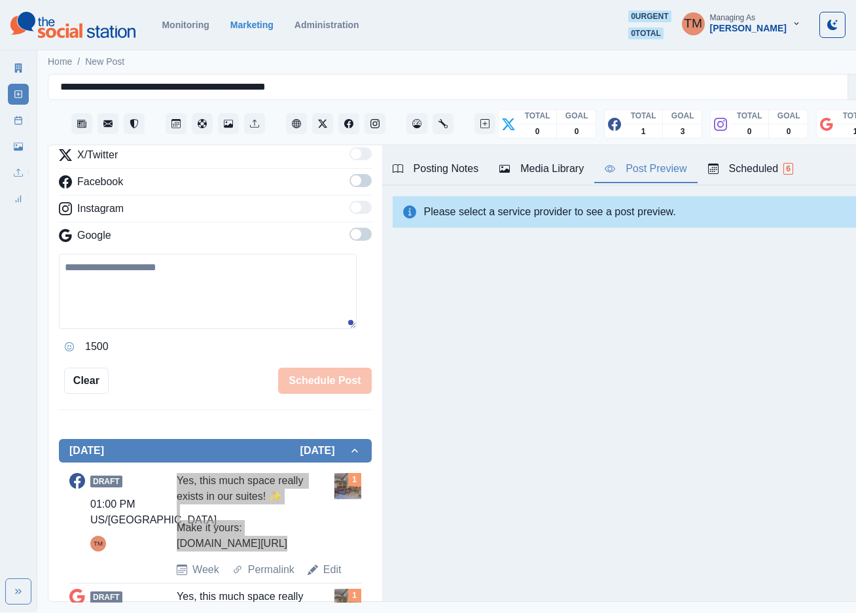
scroll to position [281, 0]
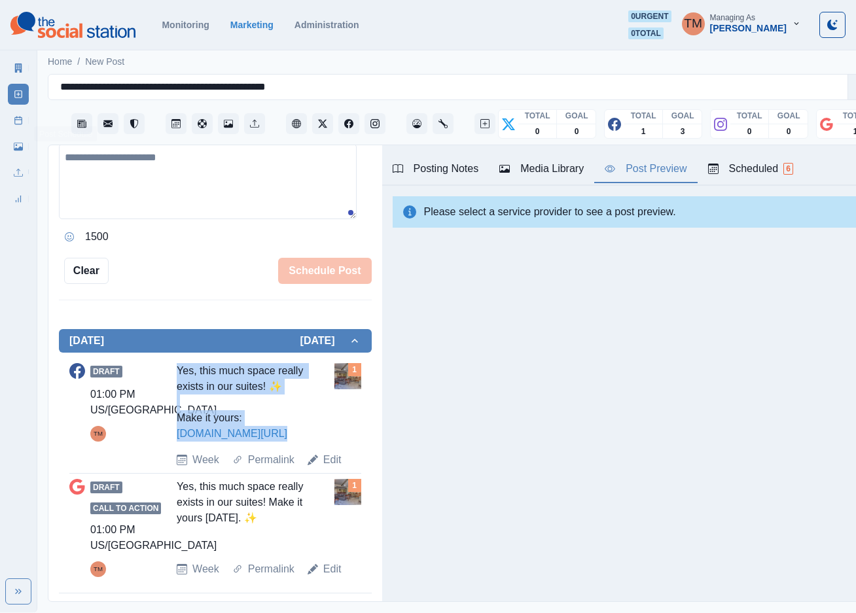
click at [20, 120] on icon at bounding box center [18, 120] width 9 height 9
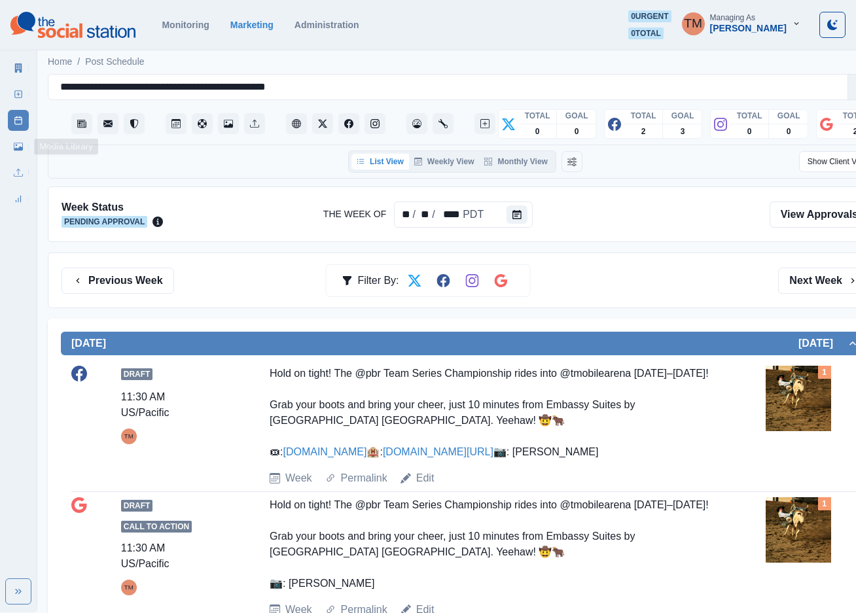
click at [16, 144] on icon at bounding box center [18, 146] width 9 height 9
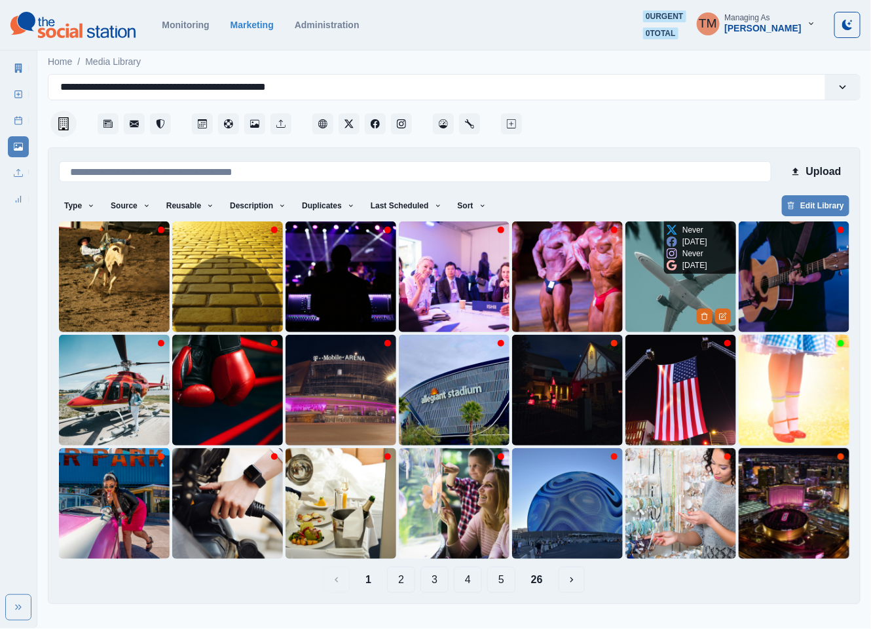
click at [644, 295] on img at bounding box center [680, 276] width 111 height 111
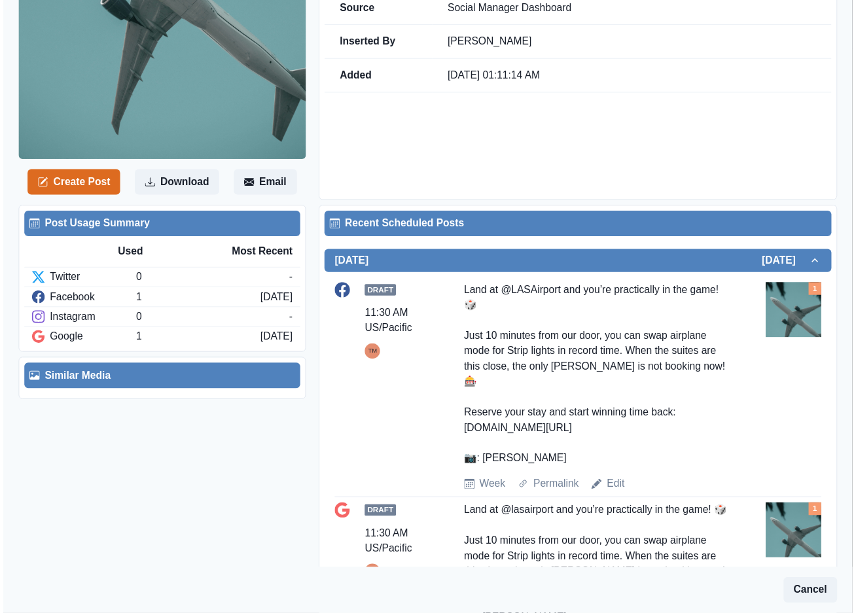
scroll to position [430, 0]
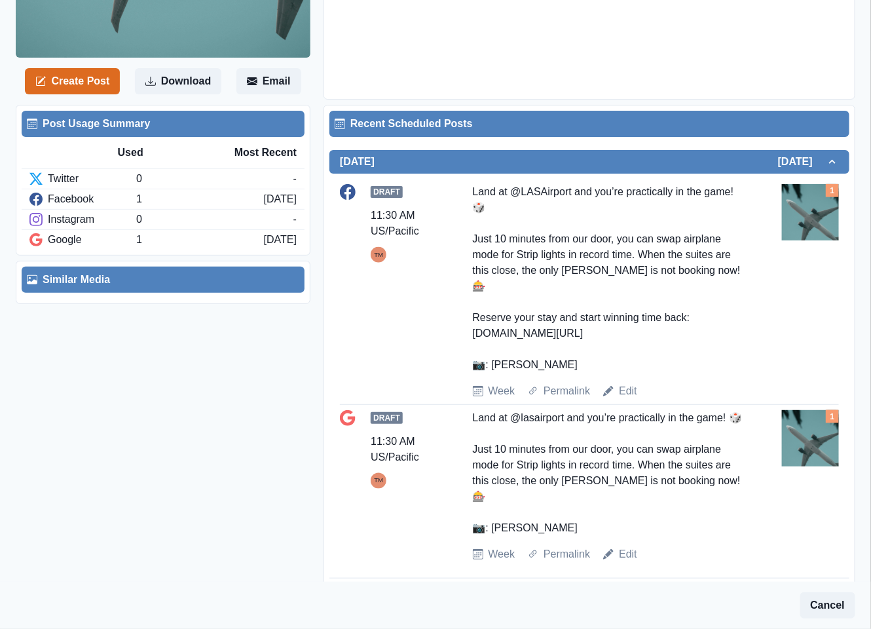
click at [632, 383] on div "Week Permalink Edit" at bounding box center [625, 391] width 304 height 16
click at [627, 383] on link "Edit" at bounding box center [628, 391] width 18 height 16
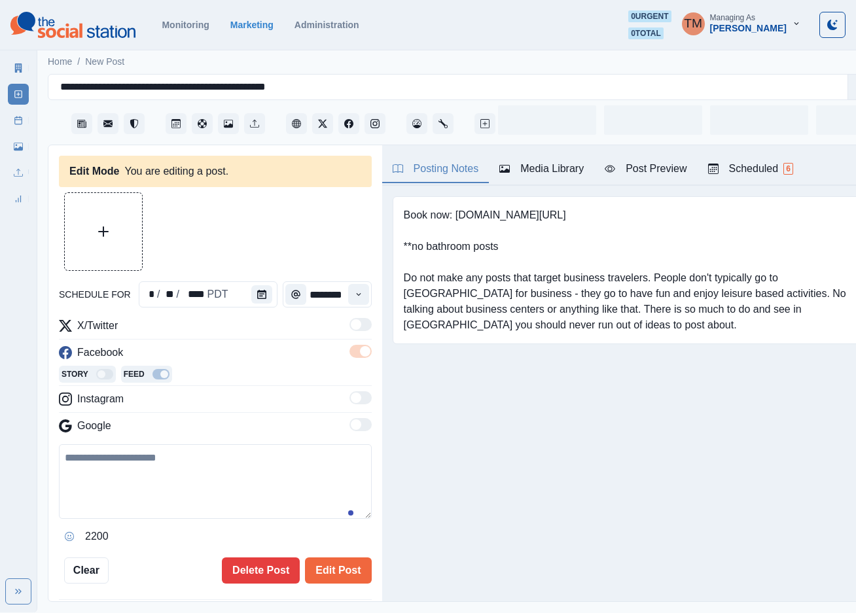
type input "********"
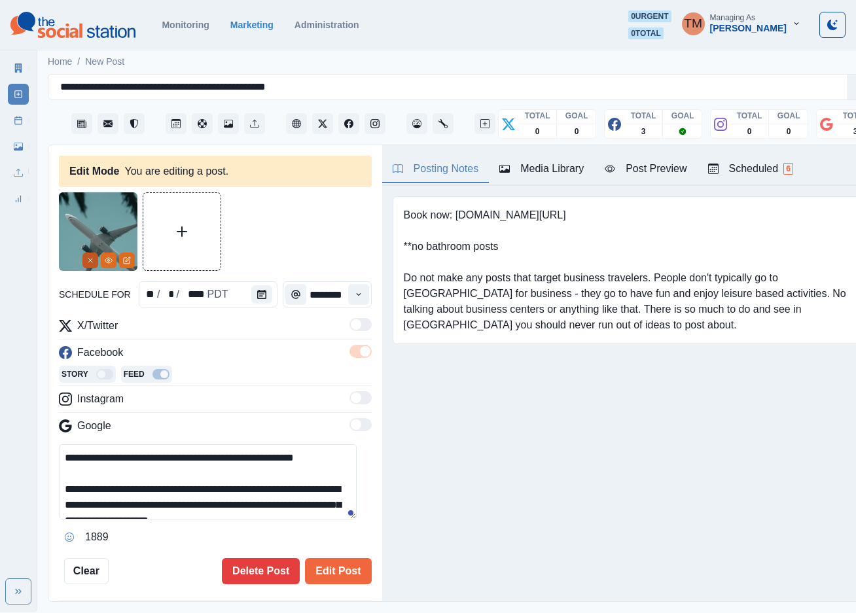
click at [86, 261] on icon "Remove" at bounding box center [90, 261] width 8 height 8
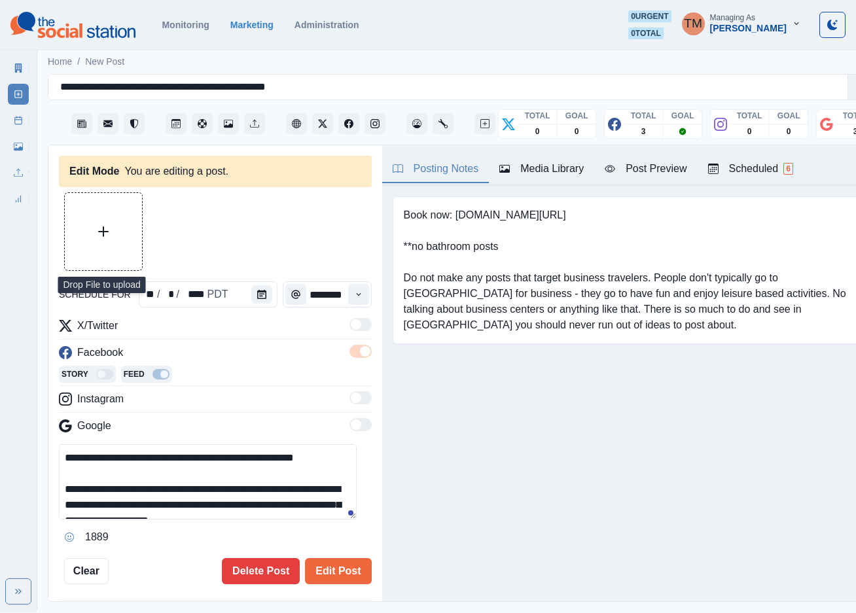
click at [86, 244] on button "Upload Media" at bounding box center [103, 231] width 77 height 77
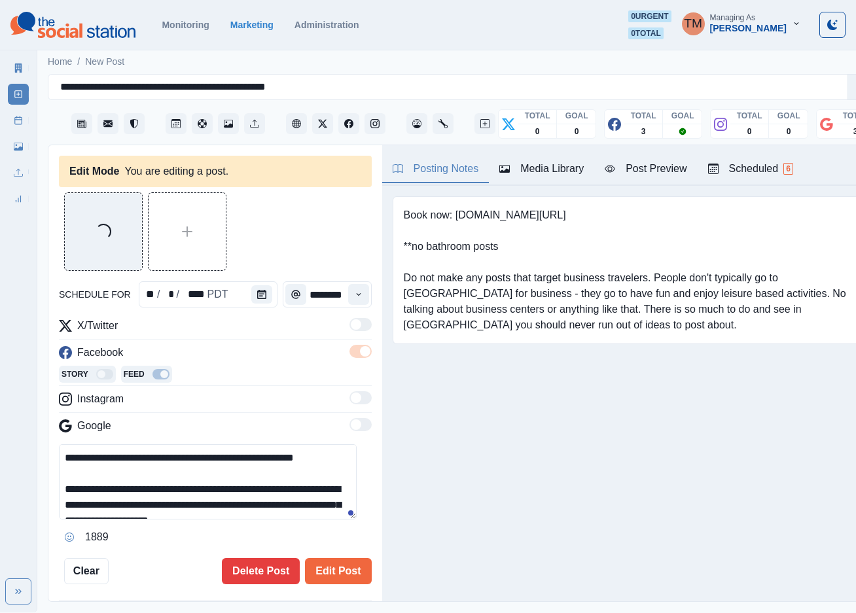
scroll to position [110, 0]
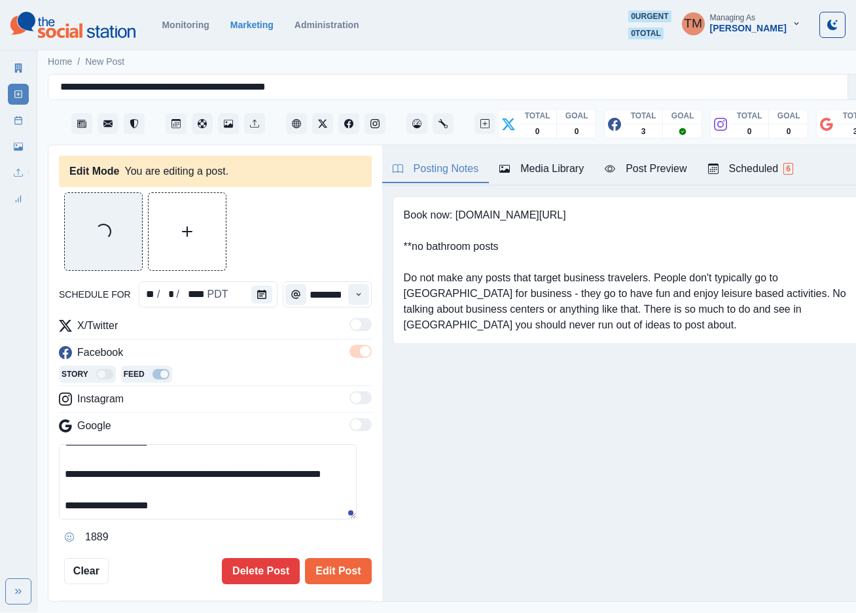
drag, startPoint x: 171, startPoint y: 479, endPoint x: 175, endPoint y: 490, distance: 11.4
click at [171, 480] on textarea "**********" at bounding box center [208, 482] width 298 height 75
click at [187, 495] on textarea "**********" at bounding box center [208, 482] width 298 height 75
drag, startPoint x: 179, startPoint y: 473, endPoint x: 307, endPoint y: 562, distance: 155.8
click at [307, 562] on div "**********" at bounding box center [215, 388] width 313 height 392
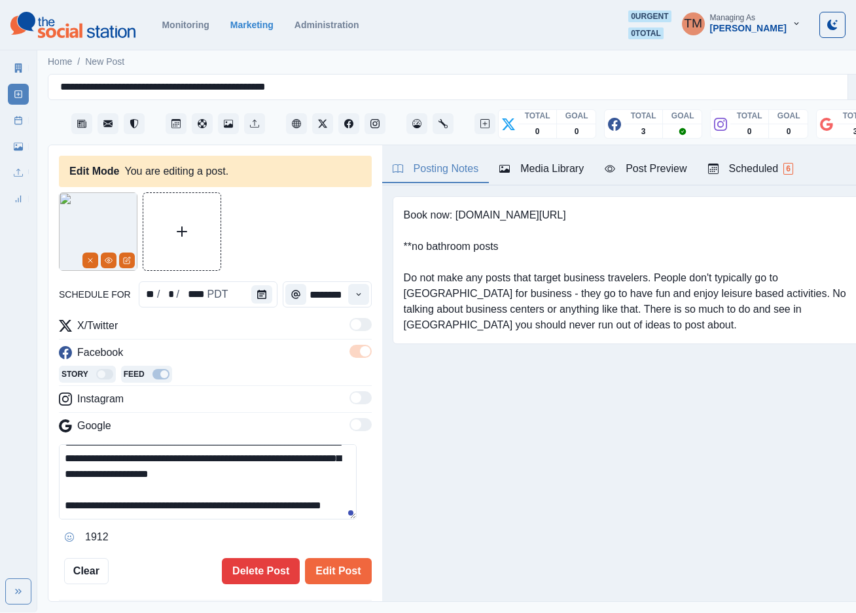
scroll to position [77, 0]
type textarea "**********"
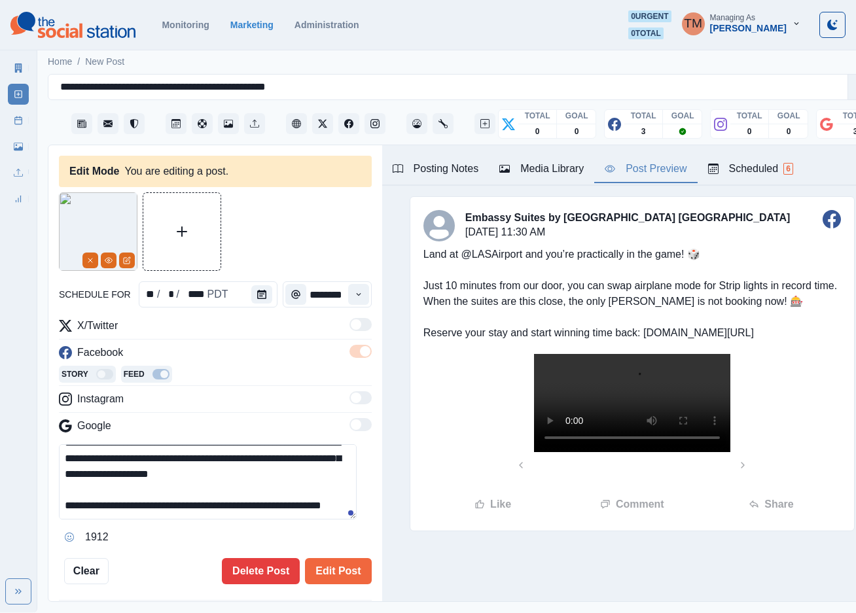
click at [643, 171] on div "Post Preview" at bounding box center [646, 169] width 82 height 16
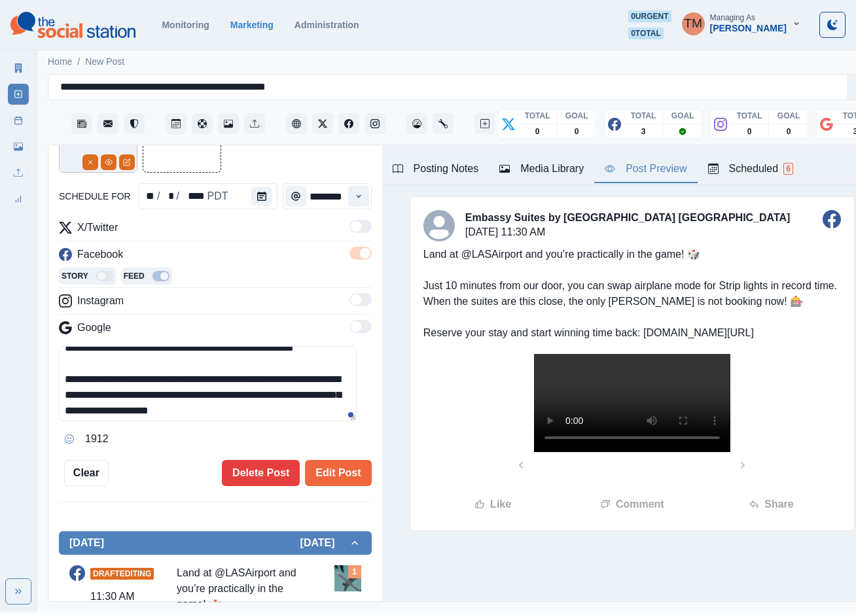
scroll to position [0, 0]
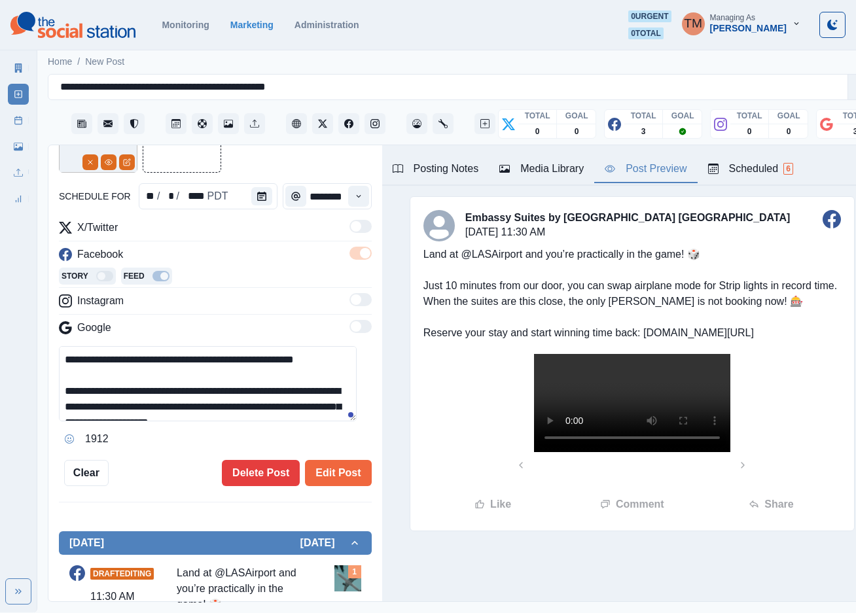
click at [657, 172] on div "Post Preview" at bounding box center [646, 169] width 82 height 16
click at [257, 196] on icon "Calendar" at bounding box center [261, 196] width 9 height 9
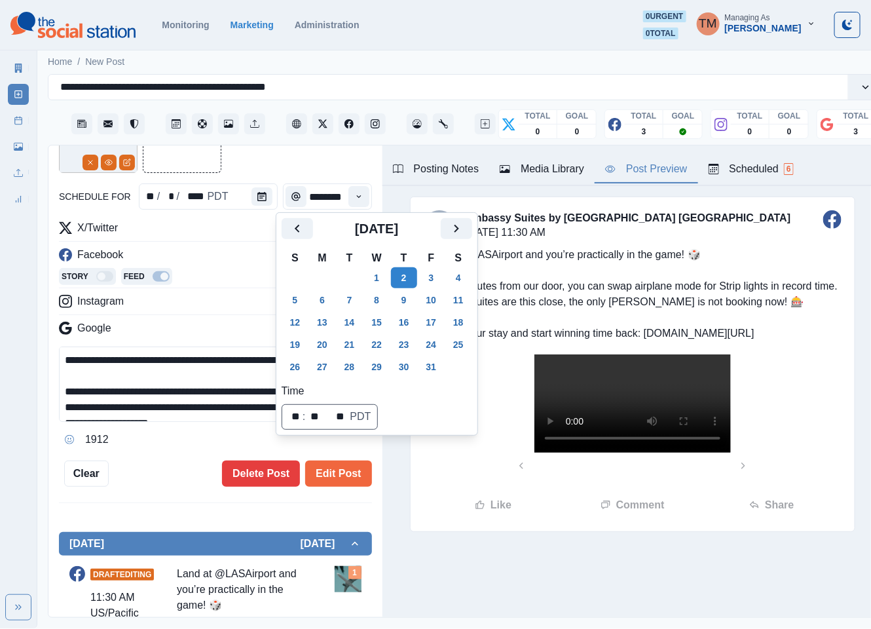
click at [432, 346] on button "24" at bounding box center [431, 344] width 26 height 21
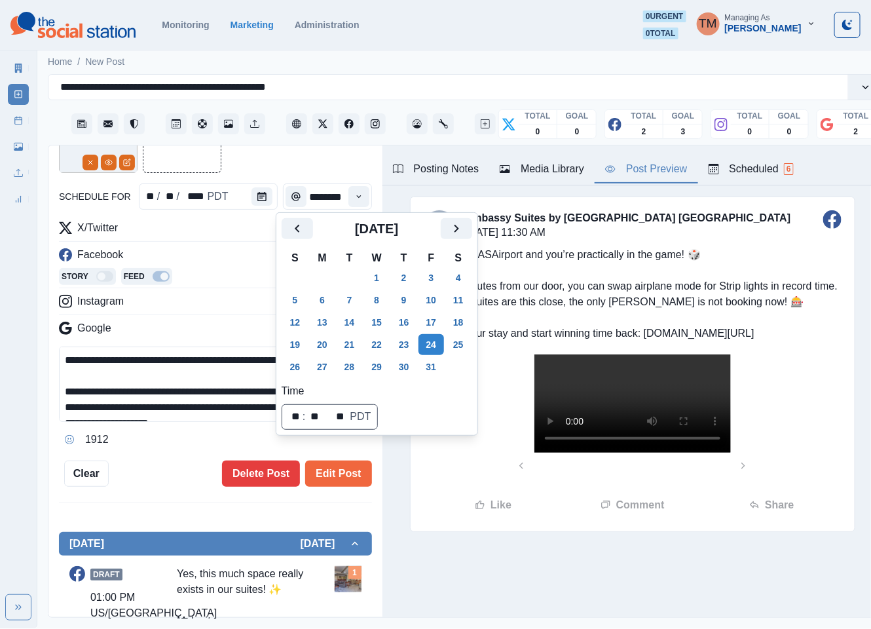
click at [266, 163] on div at bounding box center [215, 133] width 313 height 79
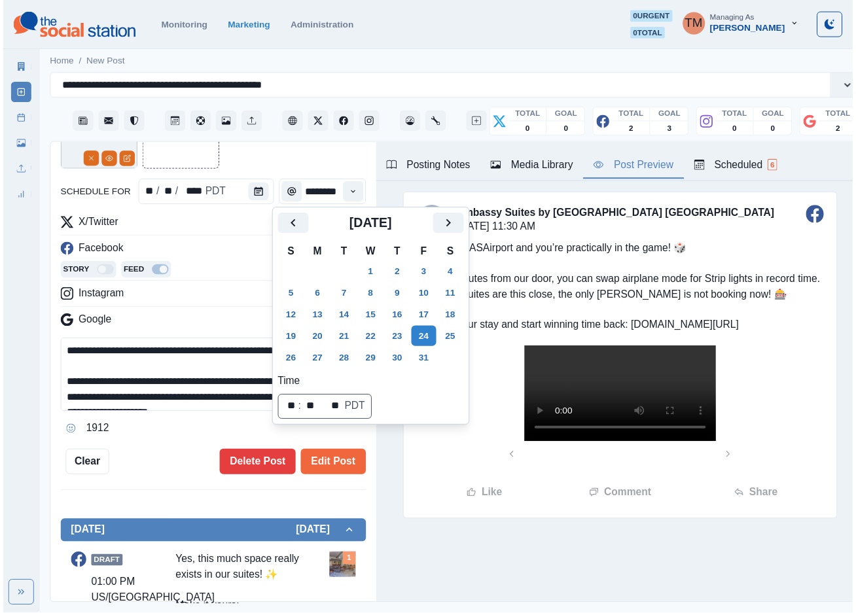
scroll to position [98, 0]
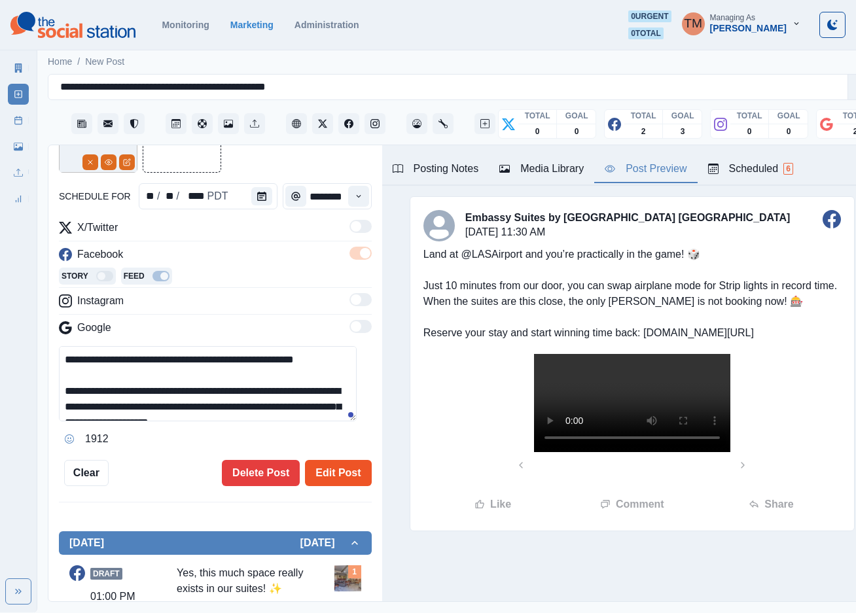
drag, startPoint x: 323, startPoint y: 469, endPoint x: 329, endPoint y: 482, distance: 13.8
click at [329, 482] on button "Edit Post" at bounding box center [338, 473] width 66 height 26
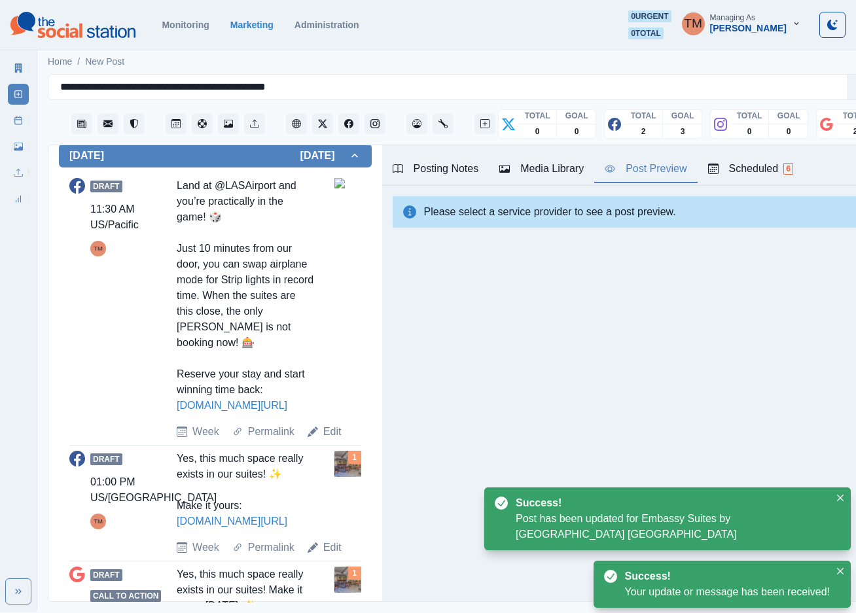
scroll to position [554, 0]
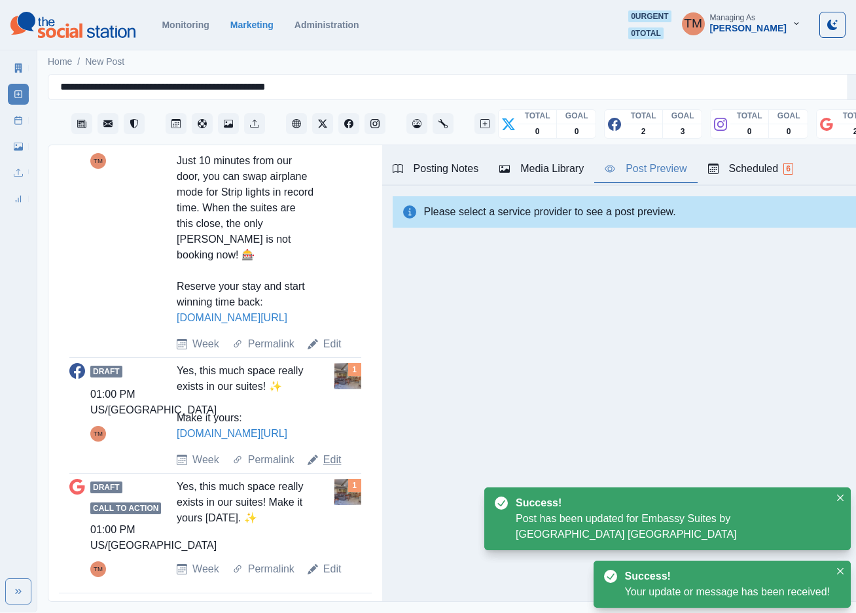
click at [327, 452] on link "Edit" at bounding box center [332, 460] width 18 height 16
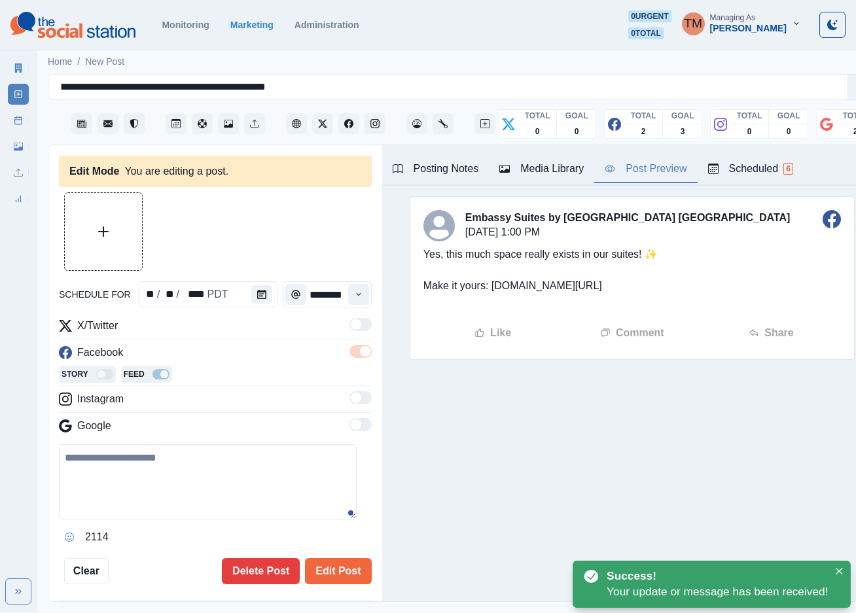
type input "*******"
type textarea "**********"
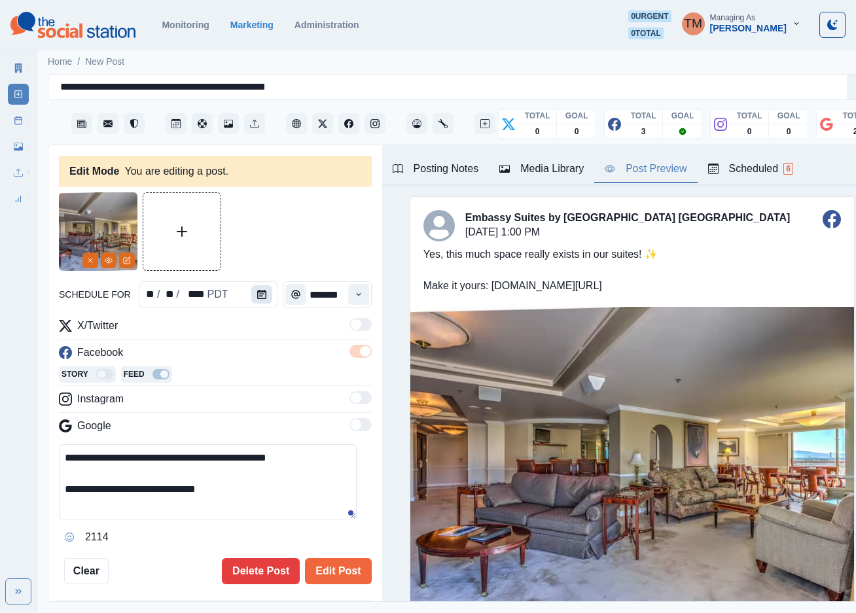
click at [257, 290] on icon "Calendar" at bounding box center [261, 294] width 9 height 9
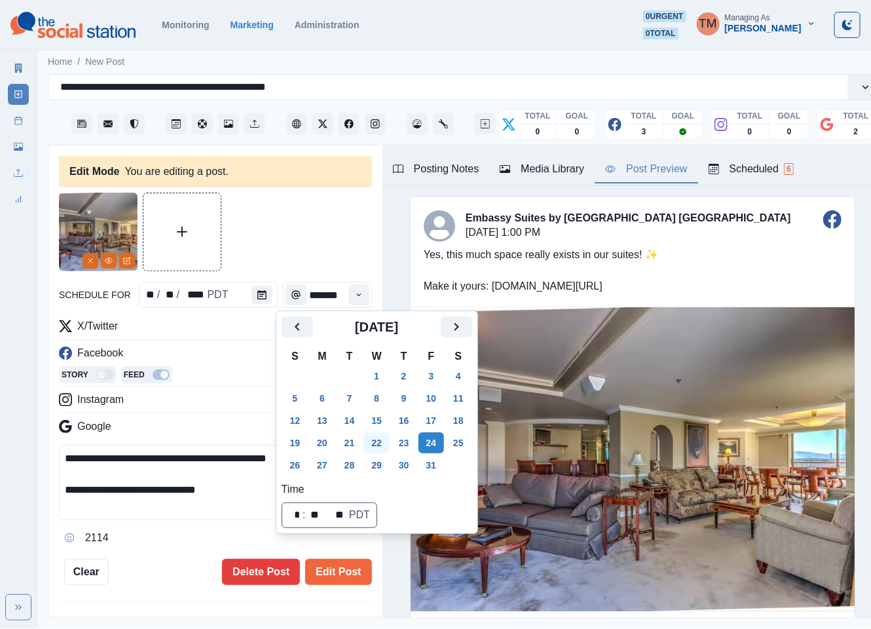
click at [378, 442] on button "22" at bounding box center [376, 442] width 26 height 21
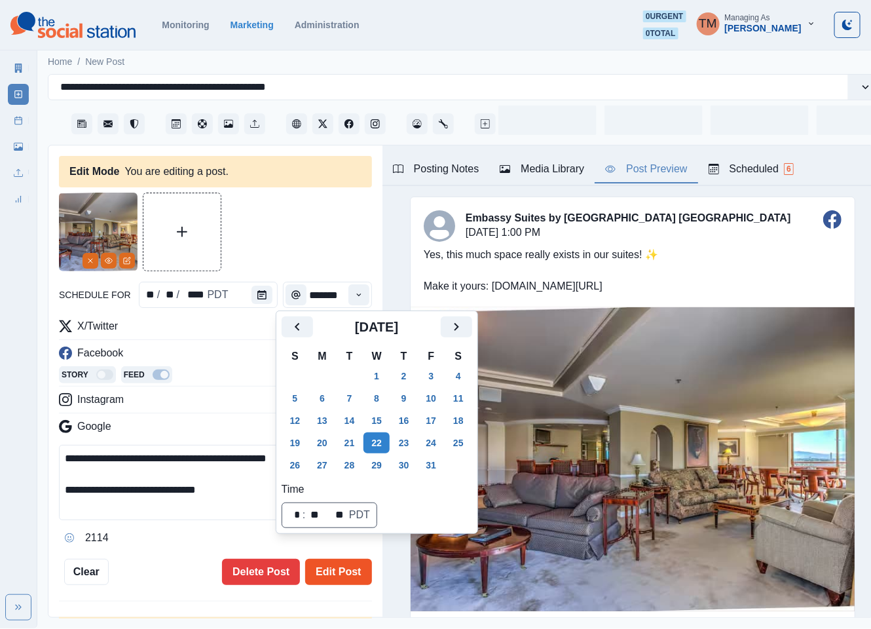
click at [314, 568] on button "Edit Post" at bounding box center [338, 571] width 66 height 26
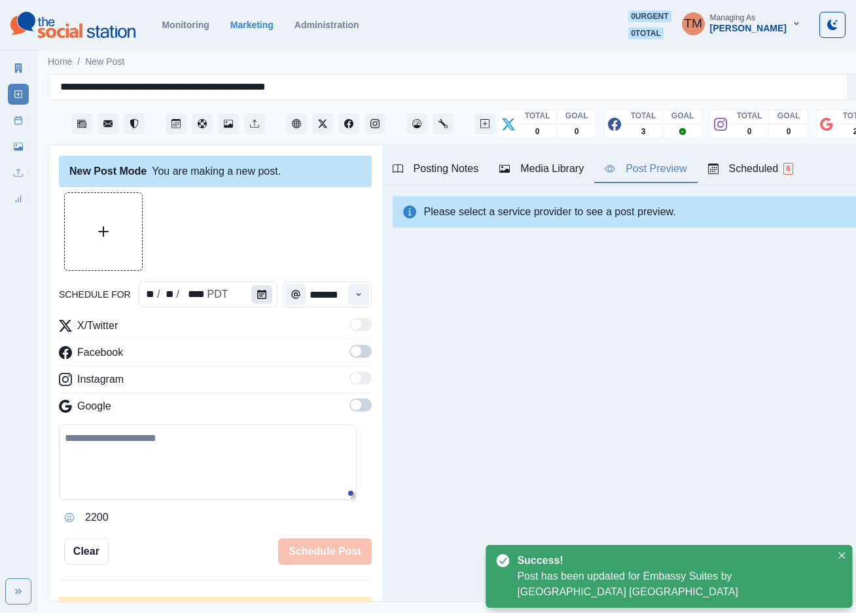
click at [257, 293] on icon "Calendar" at bounding box center [261, 294] width 9 height 9
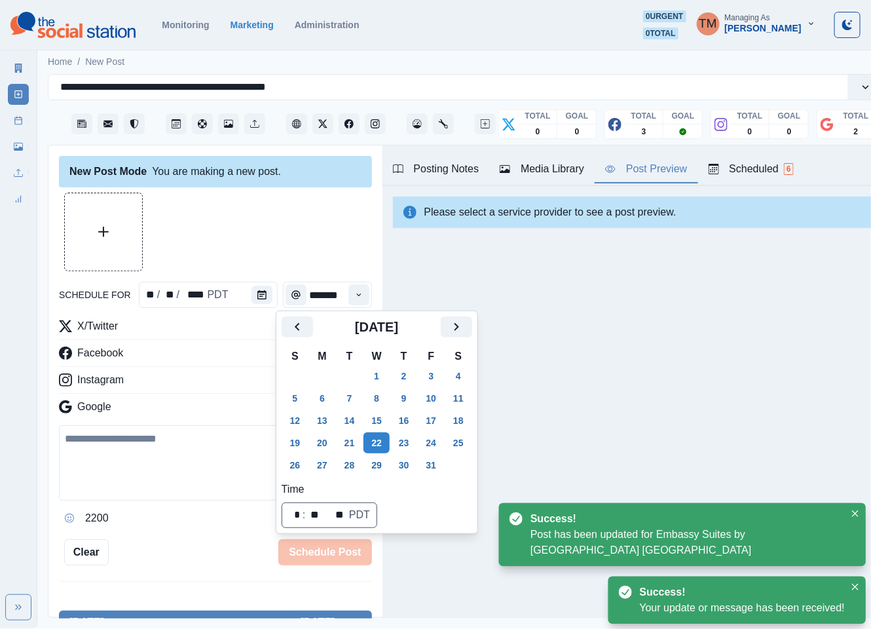
click at [430, 436] on button "24" at bounding box center [431, 442] width 26 height 21
click at [242, 238] on div at bounding box center [215, 231] width 313 height 79
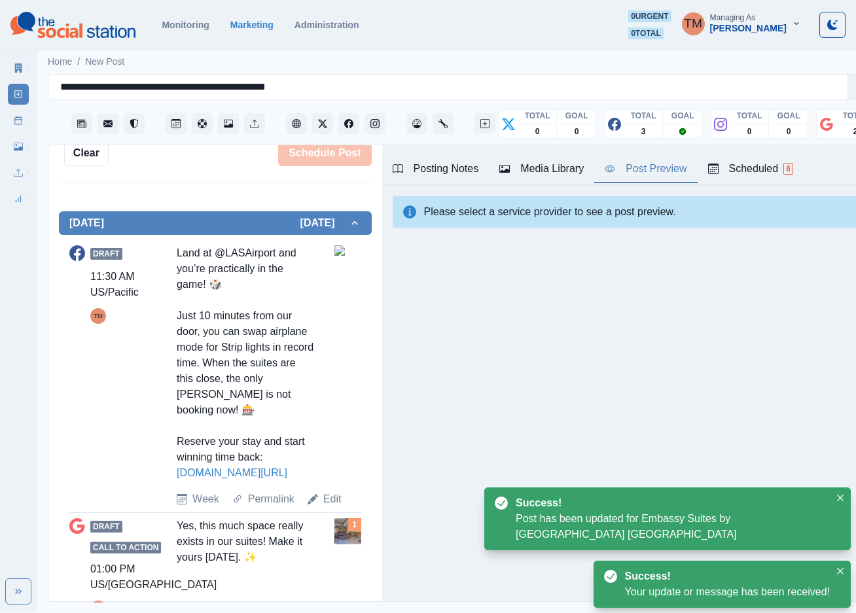
scroll to position [438, 0]
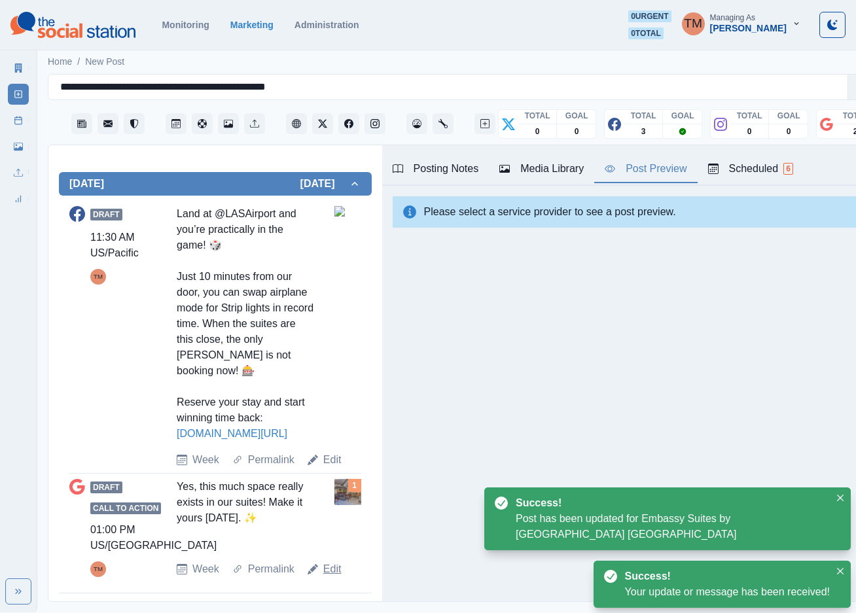
click at [326, 570] on link "Edit" at bounding box center [332, 570] width 18 height 16
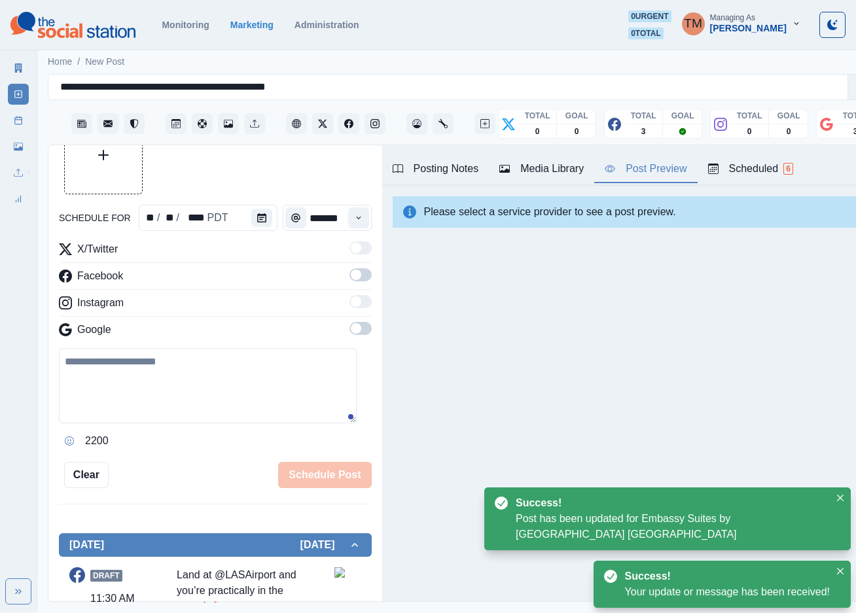
scroll to position [22, 0]
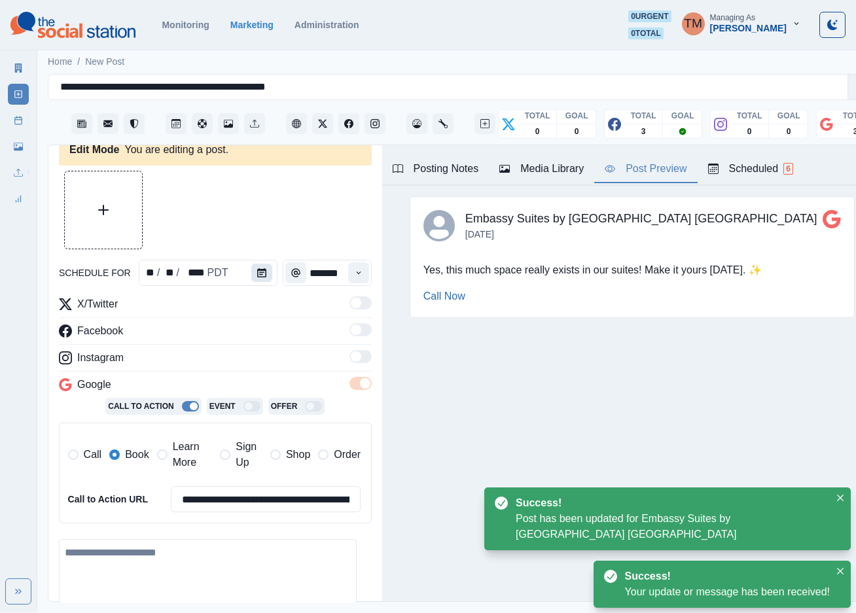
type textarea "**********"
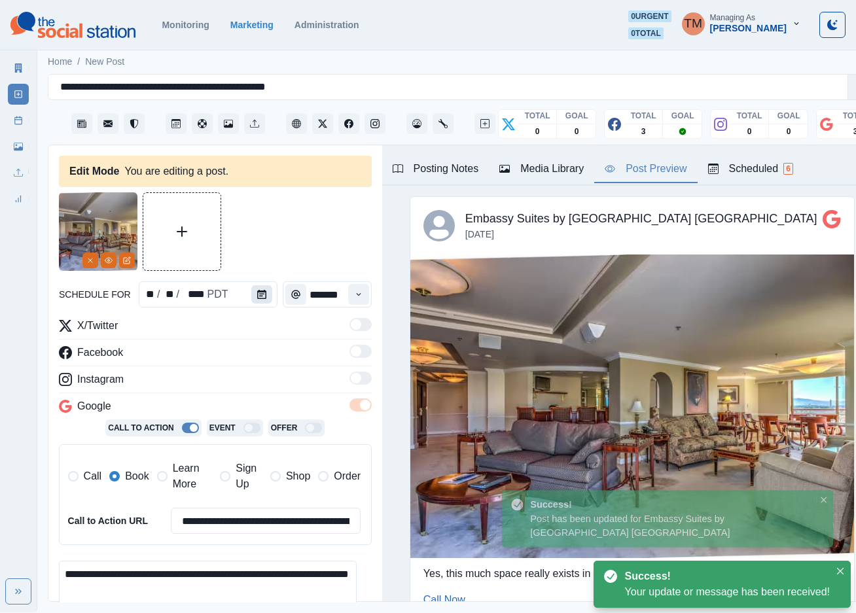
click at [257, 293] on icon "Calendar" at bounding box center [261, 294] width 9 height 9
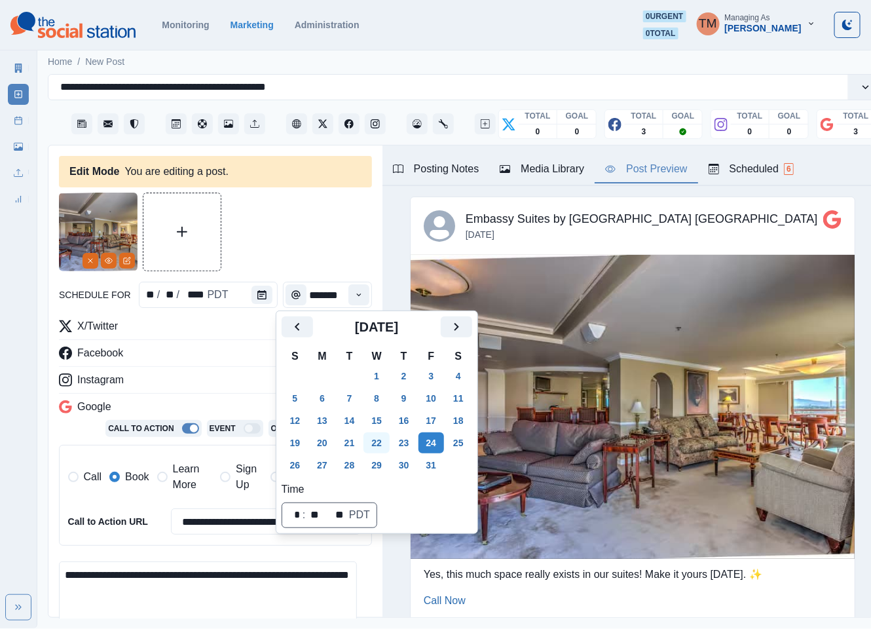
click at [376, 445] on button "22" at bounding box center [376, 442] width 26 height 21
click at [169, 485] on label "Learn More" at bounding box center [185, 476] width 56 height 31
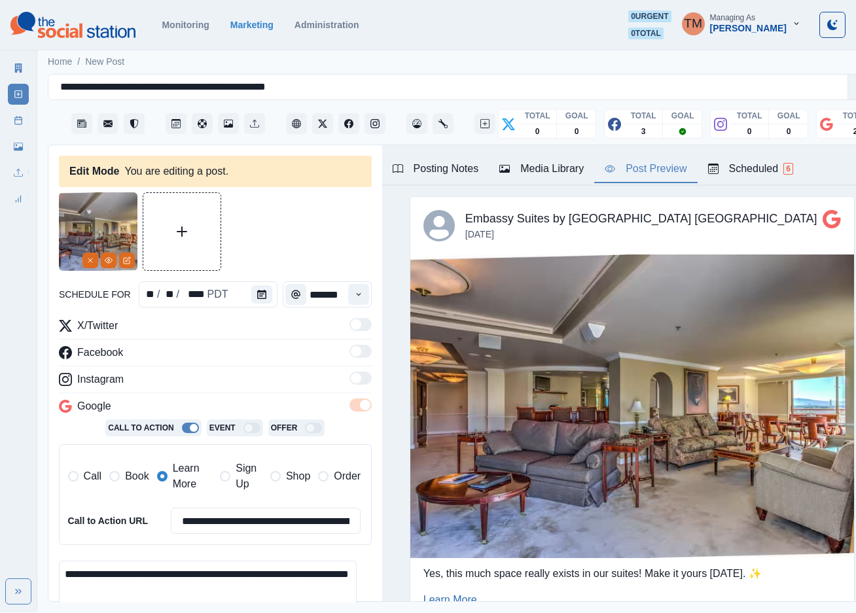
drag, startPoint x: 132, startPoint y: 485, endPoint x: 139, endPoint y: 489, distance: 8.8
click at [130, 484] on span "Book" at bounding box center [137, 477] width 24 height 16
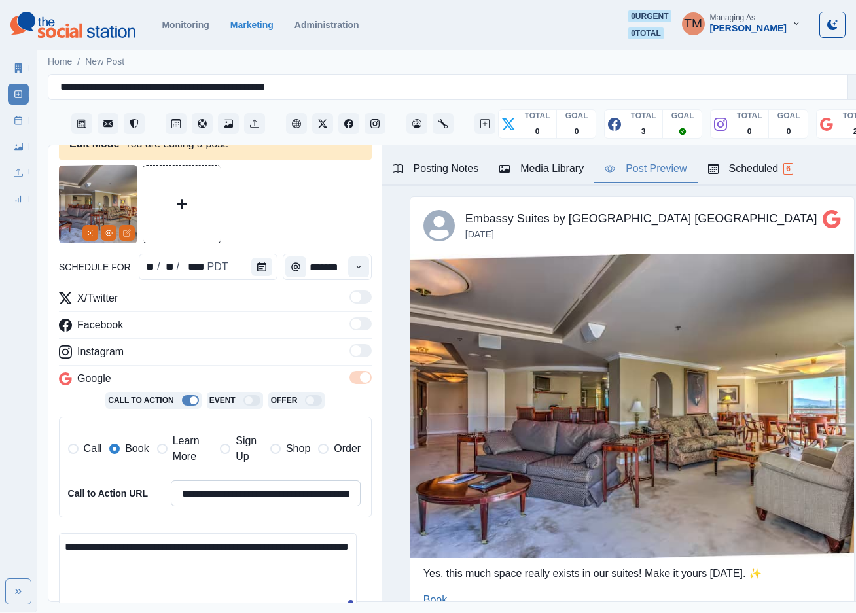
scroll to position [98, 0]
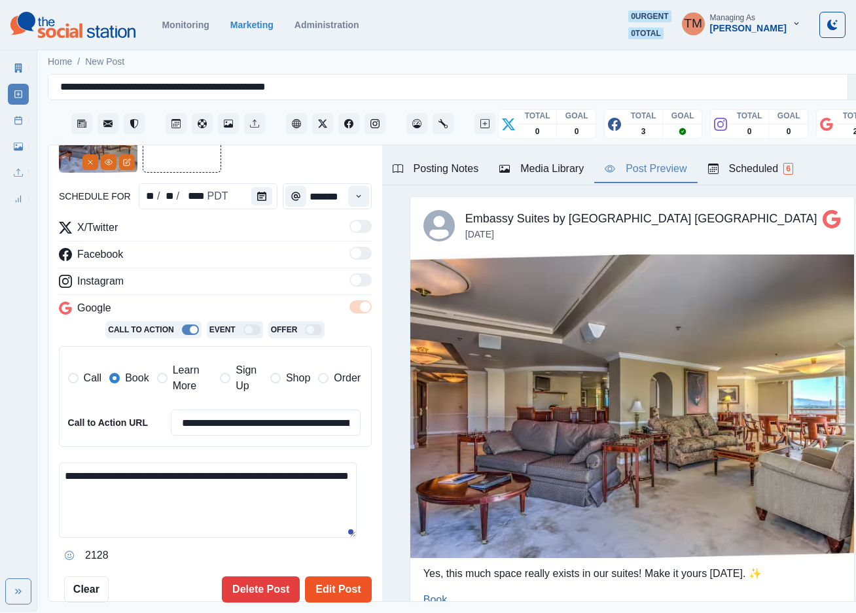
click at [329, 586] on button "Edit Post" at bounding box center [338, 590] width 66 height 26
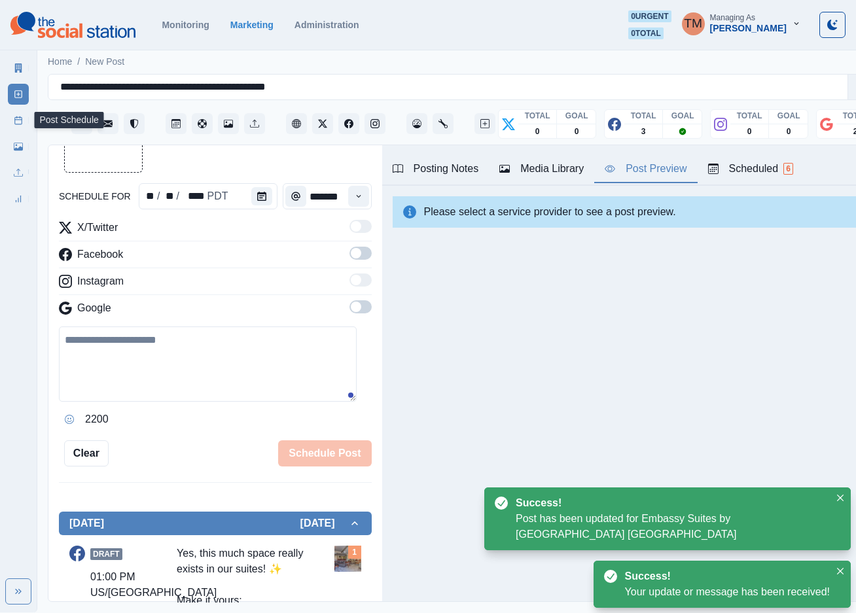
click at [18, 122] on icon at bounding box center [18, 120] width 9 height 9
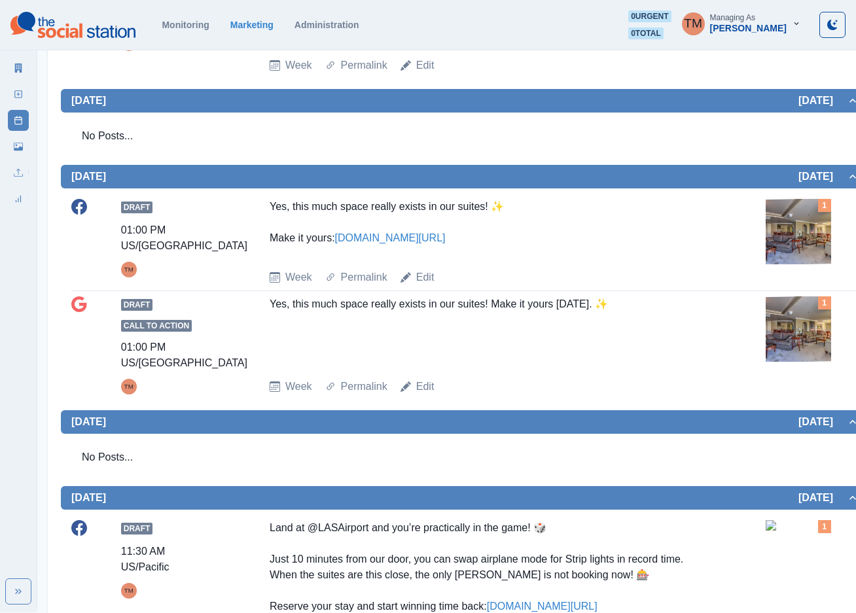
scroll to position [687, 0]
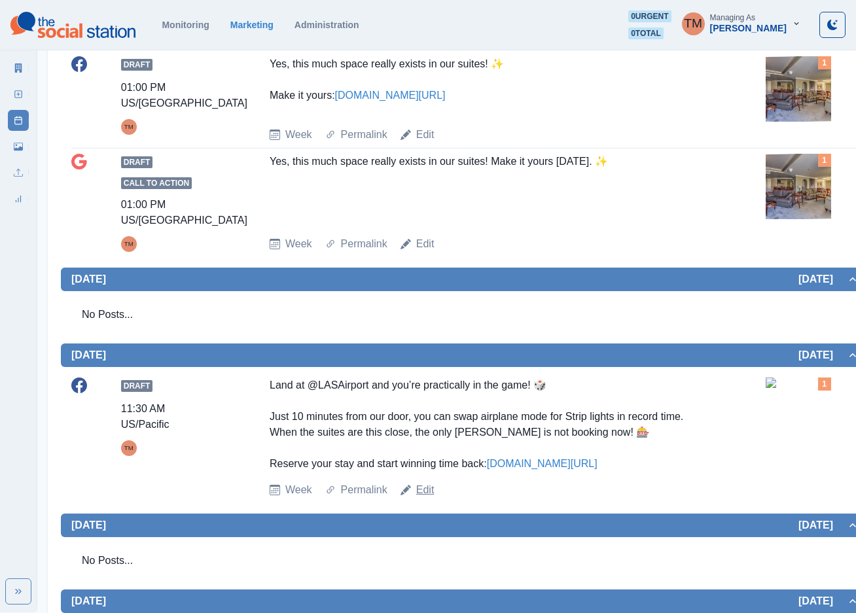
click at [429, 498] on link "Edit" at bounding box center [425, 491] width 18 height 16
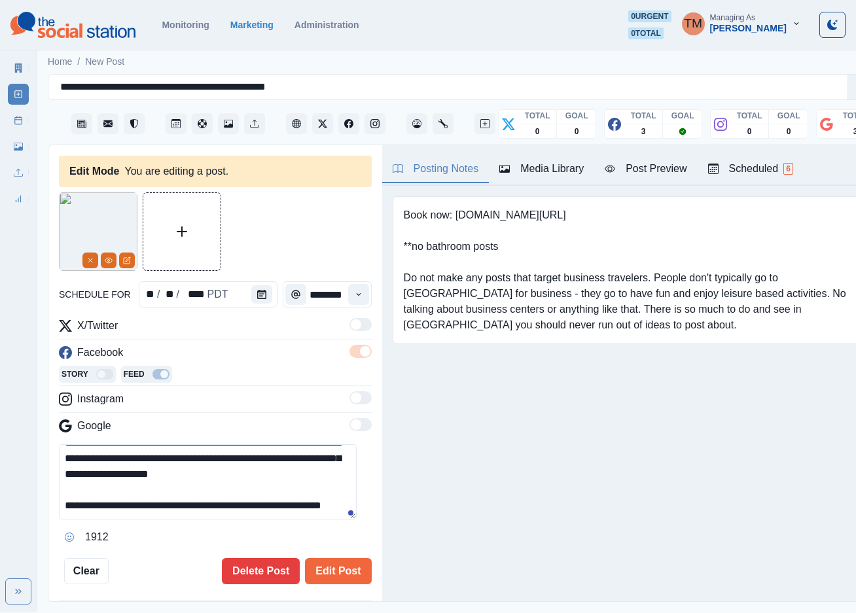
scroll to position [79, 0]
drag, startPoint x: 204, startPoint y: 493, endPoint x: 261, endPoint y: 456, distance: 67.7
click at [161, 482] on textarea "**********" at bounding box center [208, 482] width 298 height 75
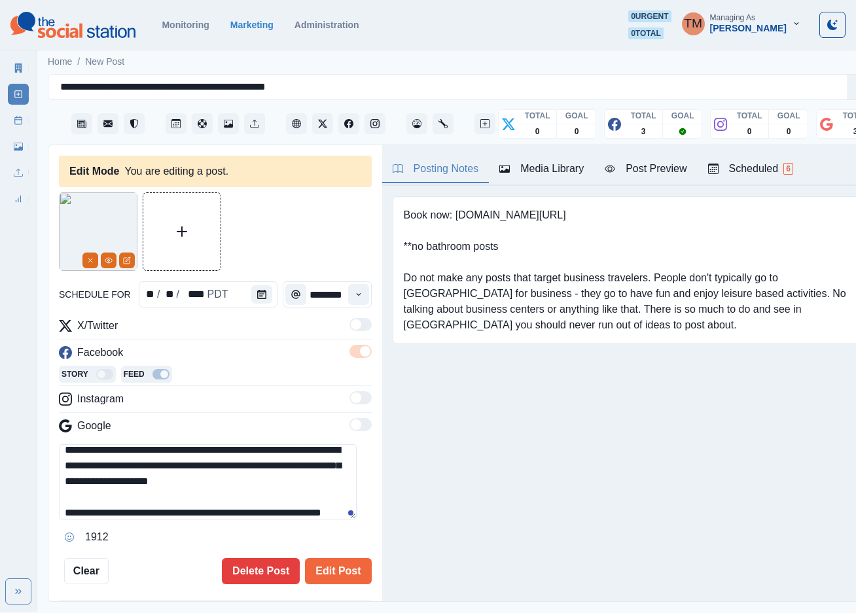
click at [210, 452] on textarea "**********" at bounding box center [208, 482] width 298 height 75
click at [205, 454] on textarea "**********" at bounding box center [208, 482] width 298 height 75
drag, startPoint x: 205, startPoint y: 454, endPoint x: 141, endPoint y: 454, distance: 63.5
click at [141, 454] on textarea "**********" at bounding box center [208, 482] width 298 height 75
click at [315, 499] on textarea "**********" at bounding box center [208, 482] width 298 height 75
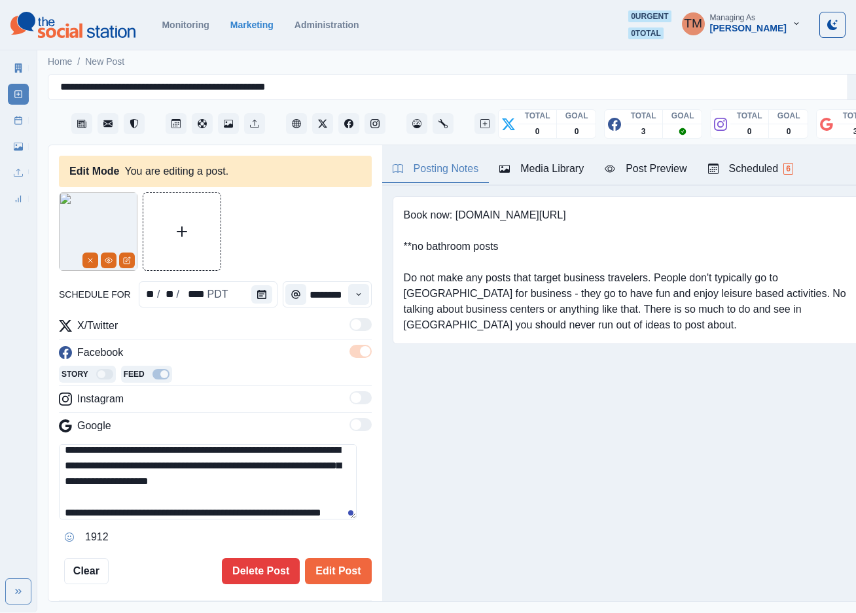
drag, startPoint x: 312, startPoint y: 489, endPoint x: 65, endPoint y: 456, distance: 249.0
click at [65, 456] on textarea "**********" at bounding box center [208, 482] width 298 height 75
paste textarea
type textarea "**********"
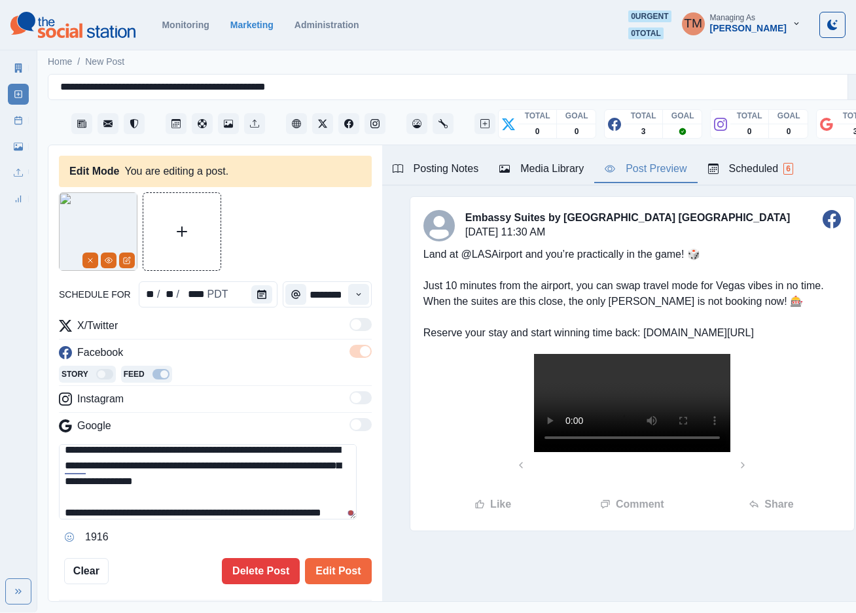
click at [656, 161] on div "Post Preview" at bounding box center [646, 169] width 82 height 16
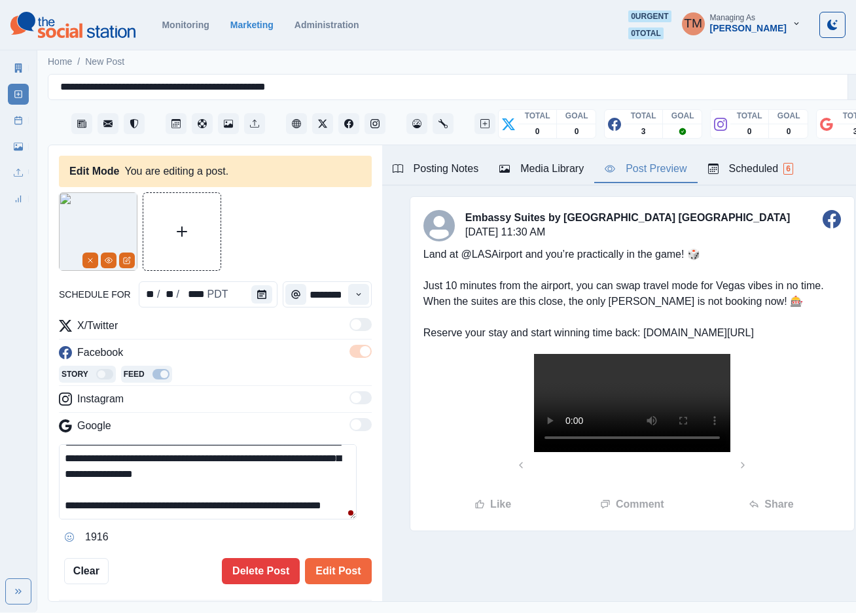
scroll to position [77, 0]
drag, startPoint x: 329, startPoint y: 576, endPoint x: 332, endPoint y: 566, distance: 10.4
click at [332, 566] on div "**********" at bounding box center [215, 374] width 334 height 458
click at [332, 566] on button "Edit Post" at bounding box center [338, 571] width 66 height 26
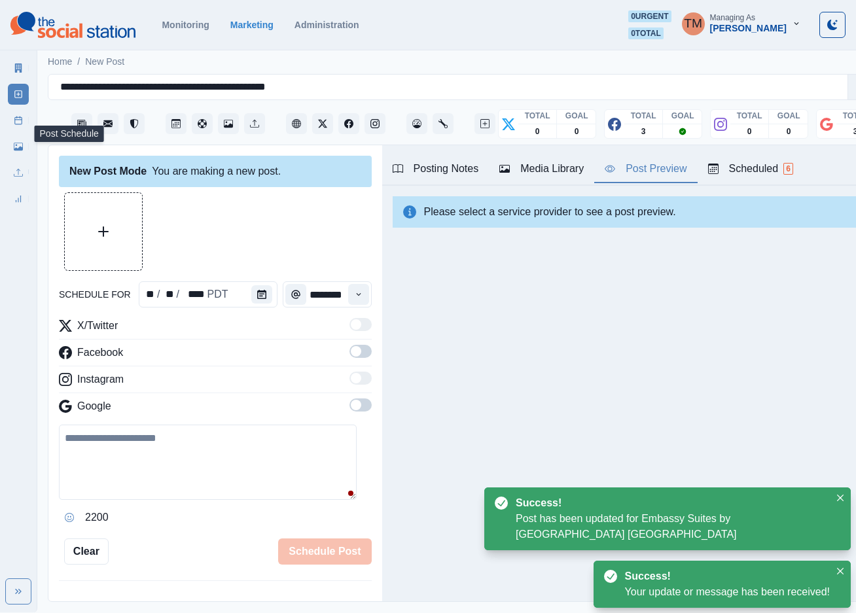
click at [16, 120] on icon at bounding box center [18, 120] width 9 height 9
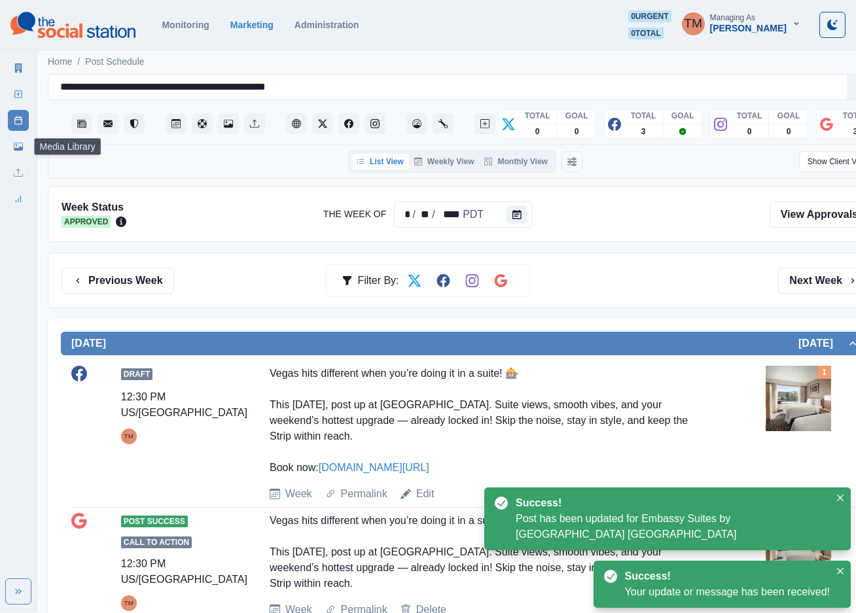
click at [20, 144] on icon at bounding box center [18, 146] width 9 height 9
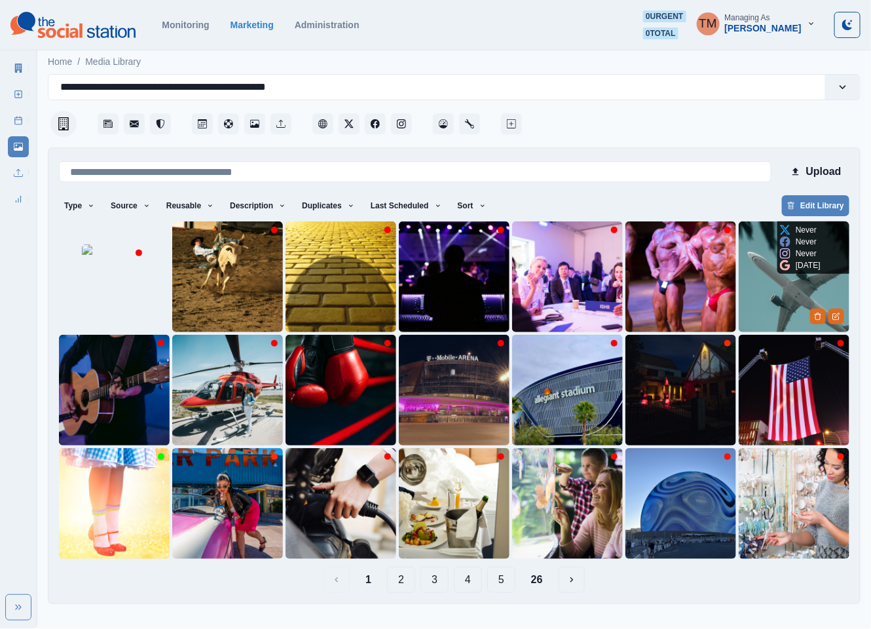
click at [760, 297] on img at bounding box center [793, 276] width 111 height 111
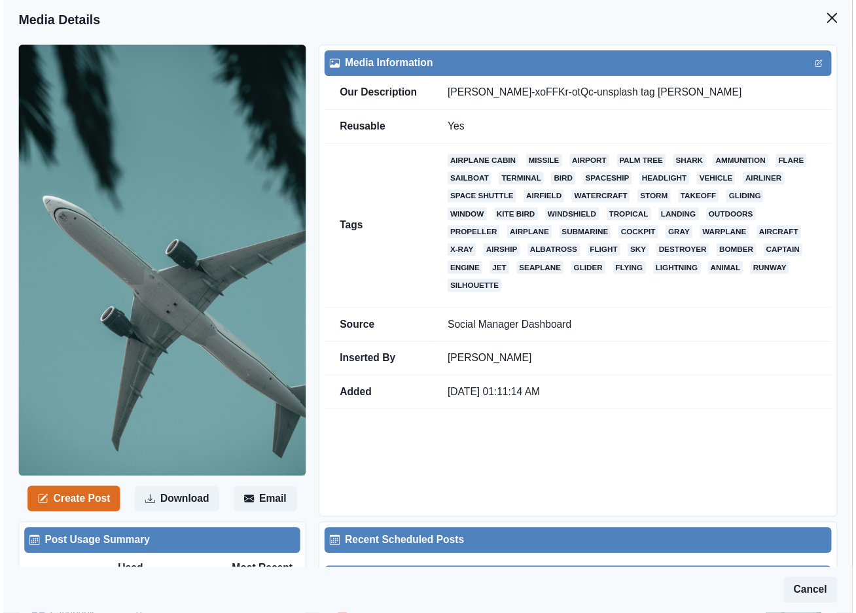
scroll to position [220, 0]
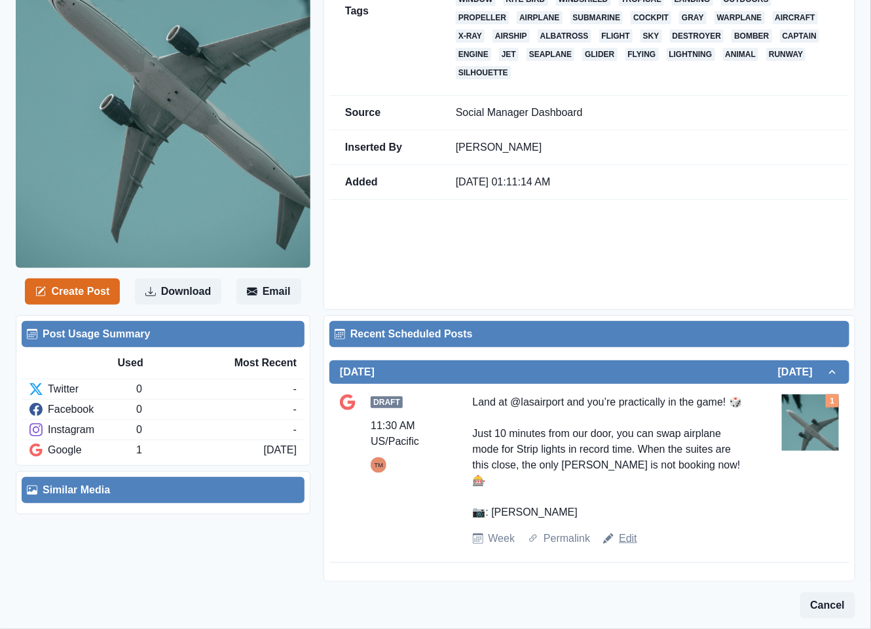
click at [625, 543] on link "Edit" at bounding box center [628, 538] width 18 height 16
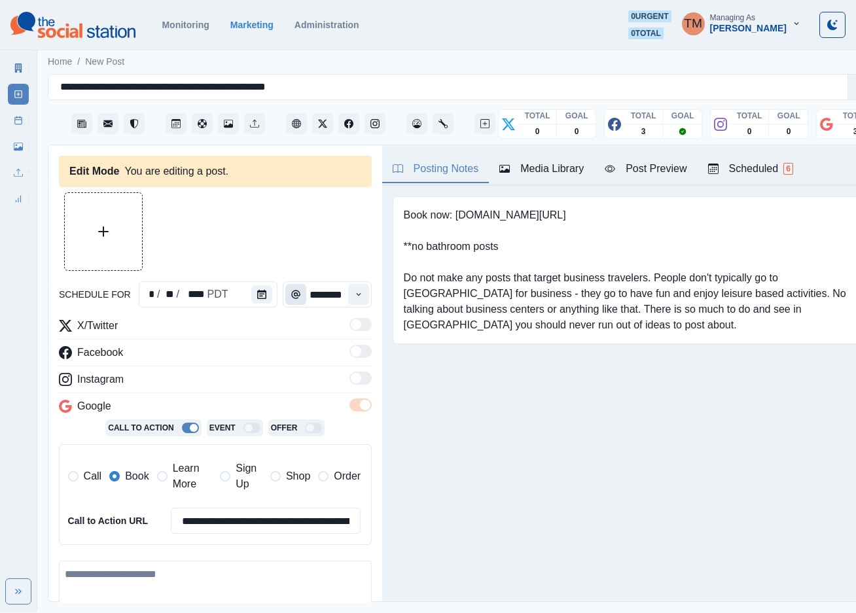
type input "********"
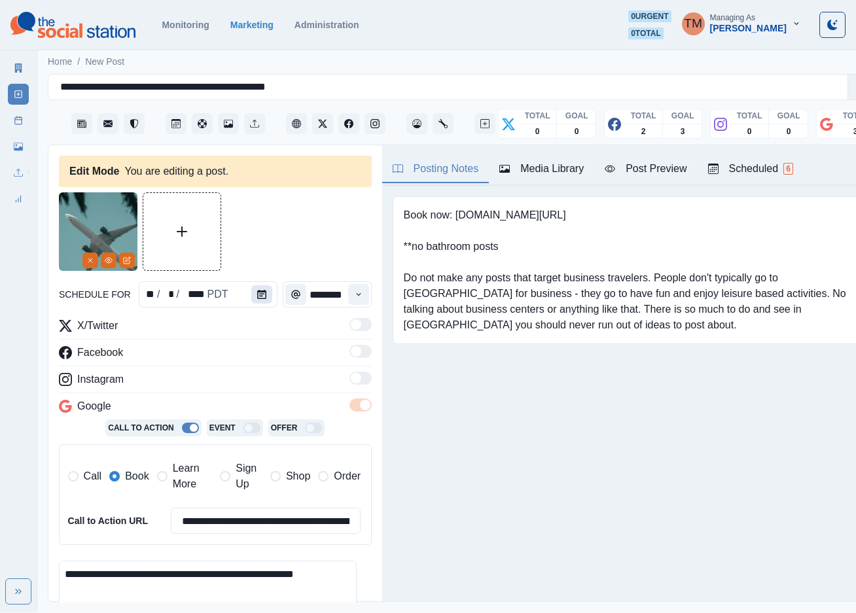
click at [257, 291] on icon "Calendar" at bounding box center [261, 294] width 9 height 9
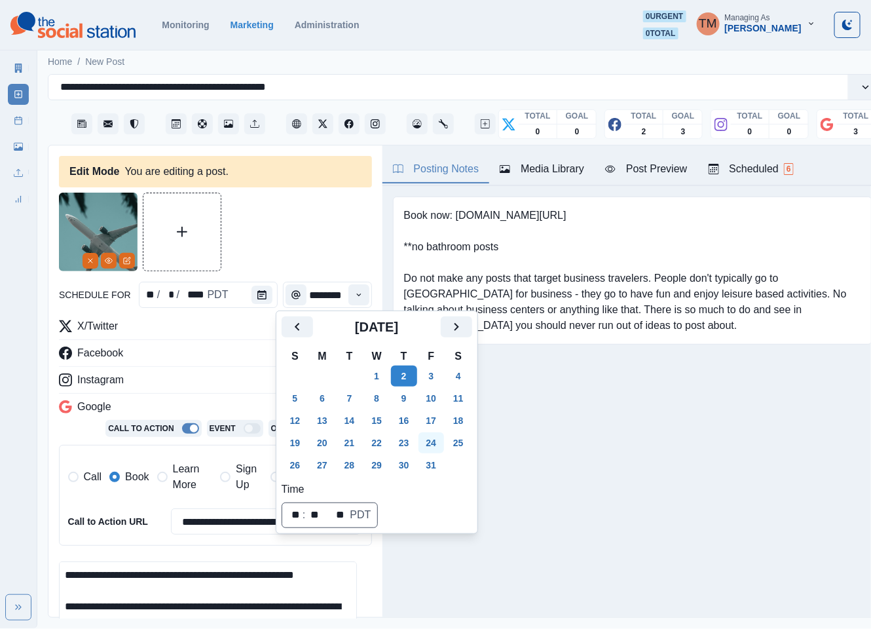
click at [432, 443] on button "24" at bounding box center [431, 442] width 26 height 21
click at [297, 244] on div at bounding box center [215, 231] width 313 height 79
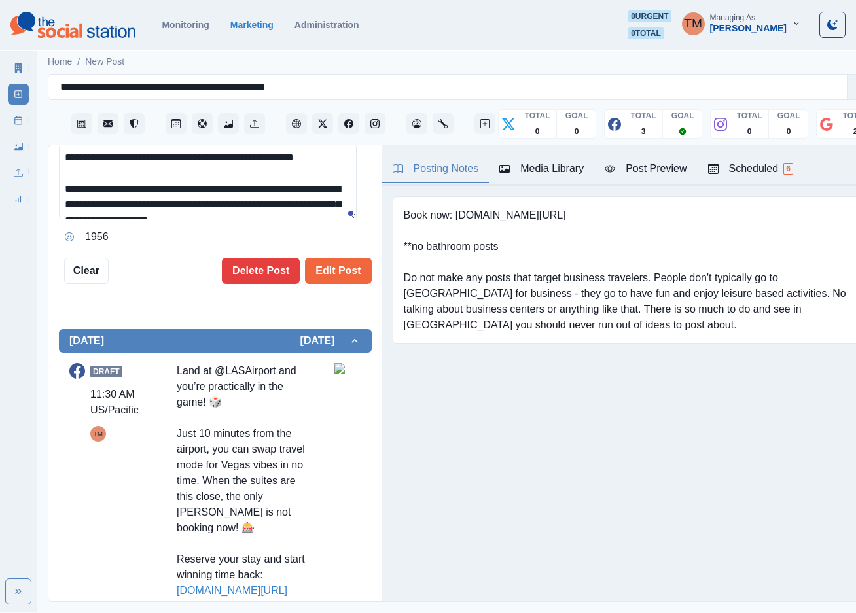
scroll to position [465, 0]
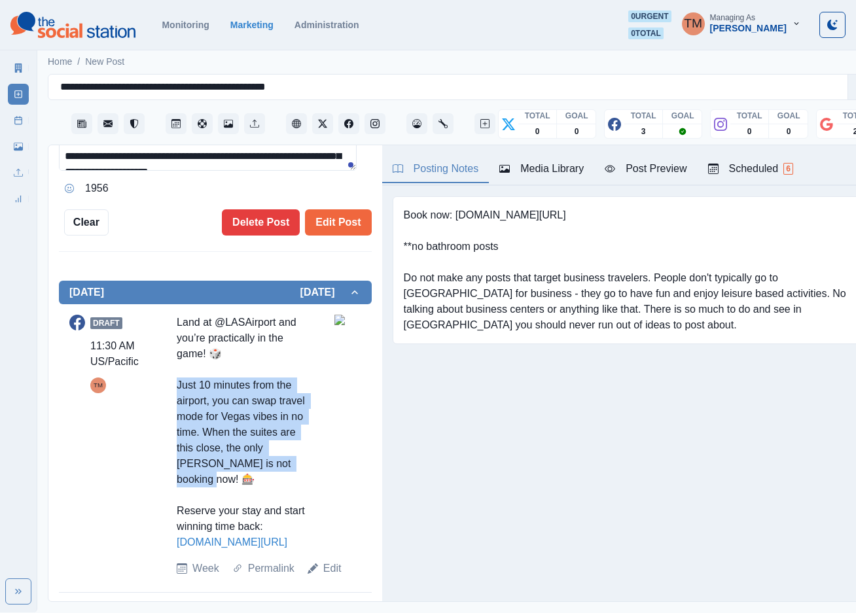
drag, startPoint x: 175, startPoint y: 381, endPoint x: 257, endPoint y: 482, distance: 130.3
click at [257, 482] on div "Draft 11:30 AM US/Pacific TM Land at @LASAirport and you’re practically in the …" at bounding box center [215, 446] width 292 height 262
copy div "ust 10 minutes from the airport, you can swap travel mode for Vegas vibes in no…"
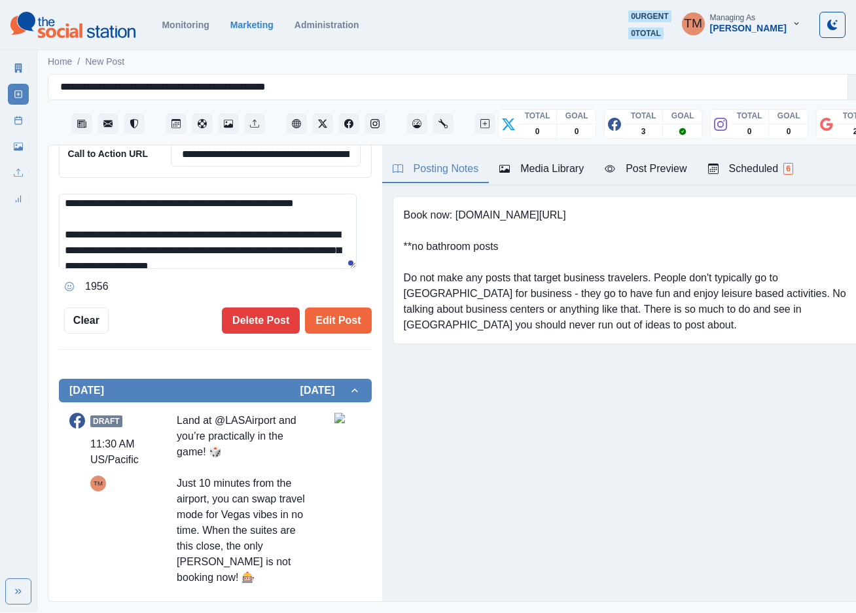
scroll to position [45, 0]
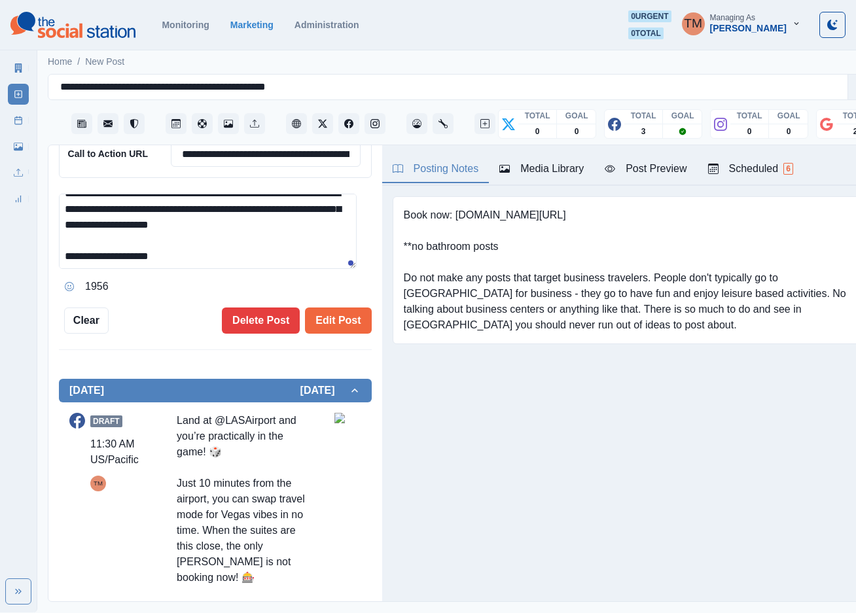
drag, startPoint x: 63, startPoint y: 205, endPoint x: 318, endPoint y: 232, distance: 256.8
click at [299, 230] on textarea "**********" at bounding box center [208, 231] width 298 height 75
paste textarea
click at [640, 172] on div "Post Preview" at bounding box center [646, 169] width 82 height 16
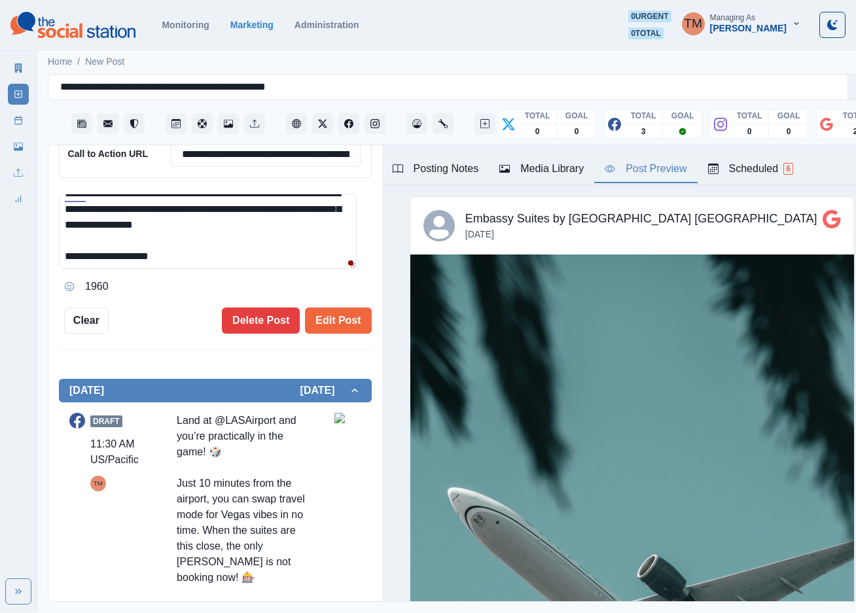
scroll to position [46, 0]
drag, startPoint x: 285, startPoint y: 225, endPoint x: 323, endPoint y: 279, distance: 66.3
click at [323, 279] on div "**********" at bounding box center [215, 245] width 313 height 103
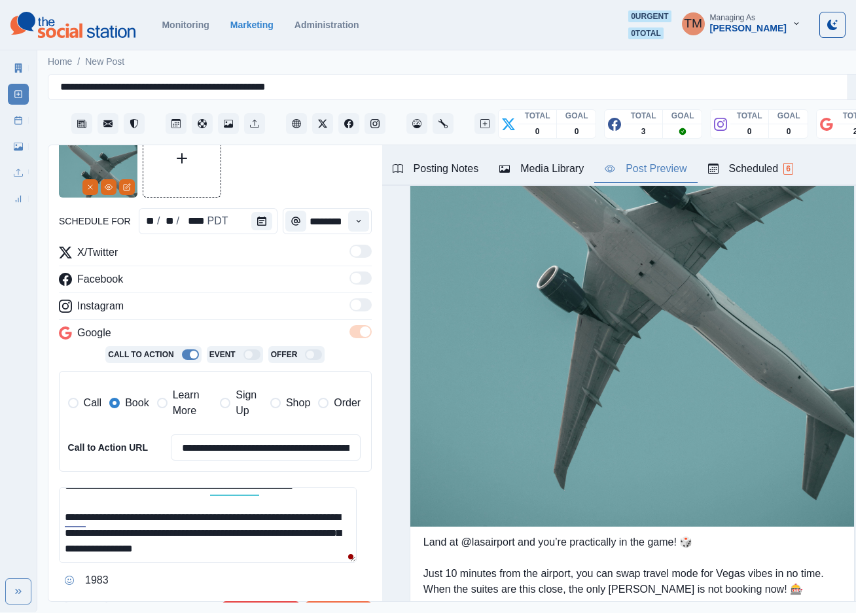
scroll to position [73, 0]
click at [189, 403] on span "Learn More" at bounding box center [193, 403] width 40 height 31
type textarea "**********"
click at [137, 405] on span "Book" at bounding box center [137, 404] width 24 height 16
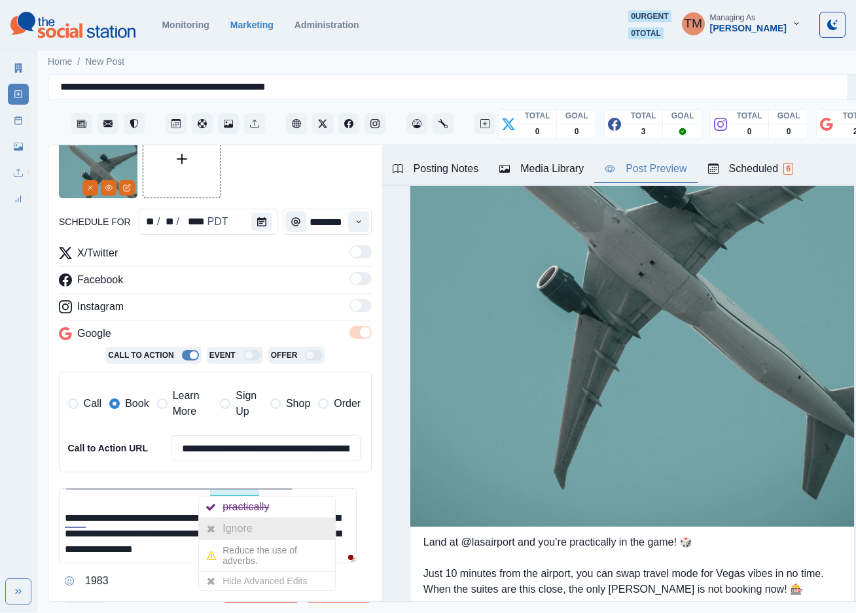
drag, startPoint x: 285, startPoint y: 529, endPoint x: 293, endPoint y: 527, distance: 7.5
click at [289, 528] on div "Ignore" at bounding box center [267, 529] width 136 height 21
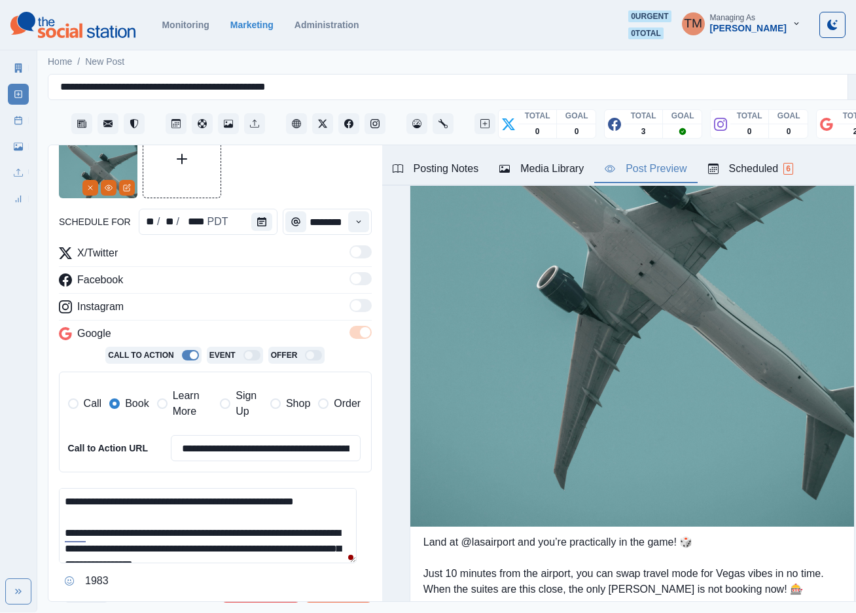
scroll to position [14, 0]
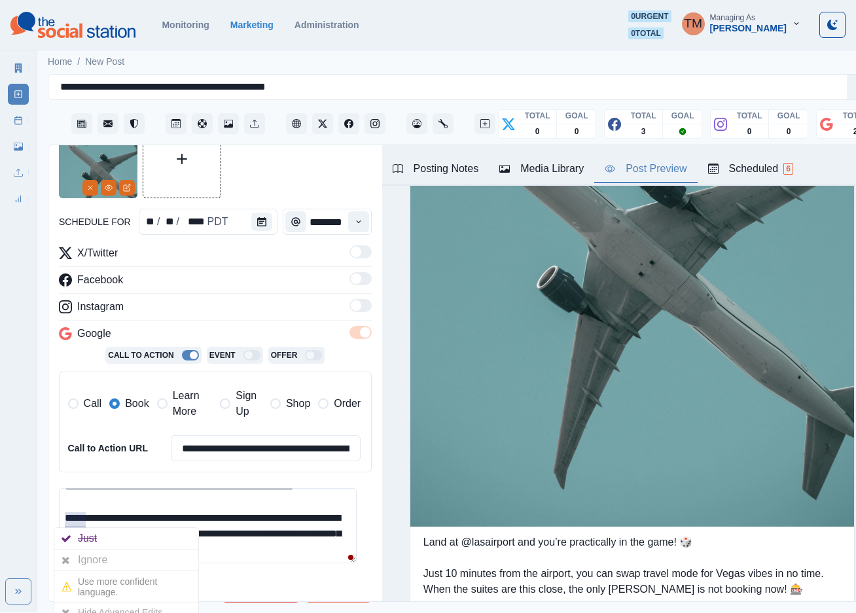
click at [73, 562] on div at bounding box center [66, 560] width 24 height 21
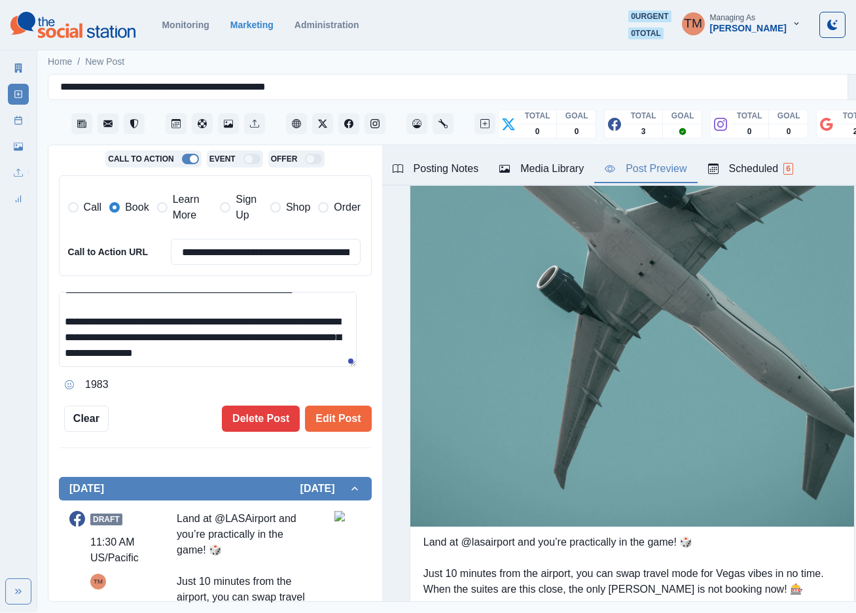
scroll to position [474, 0]
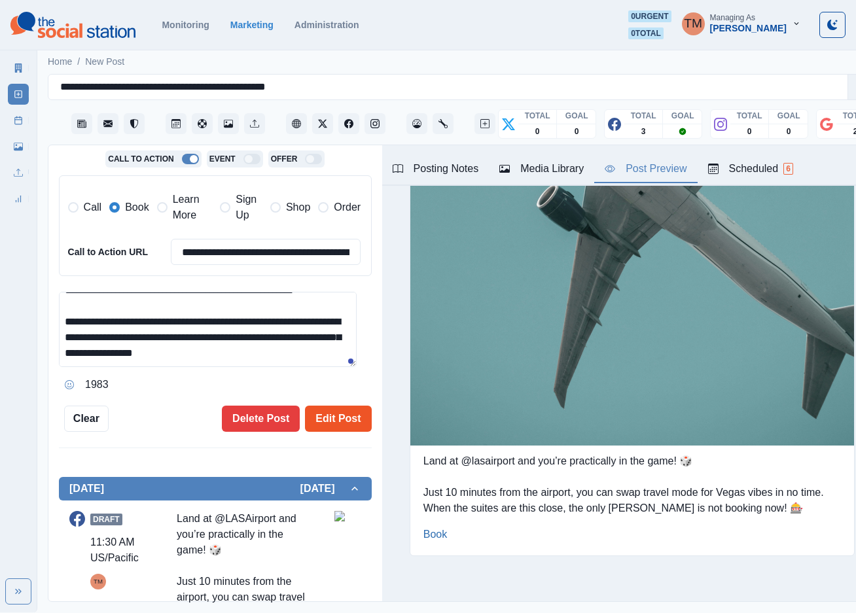
click at [340, 424] on button "Edit Post" at bounding box center [338, 419] width 66 height 26
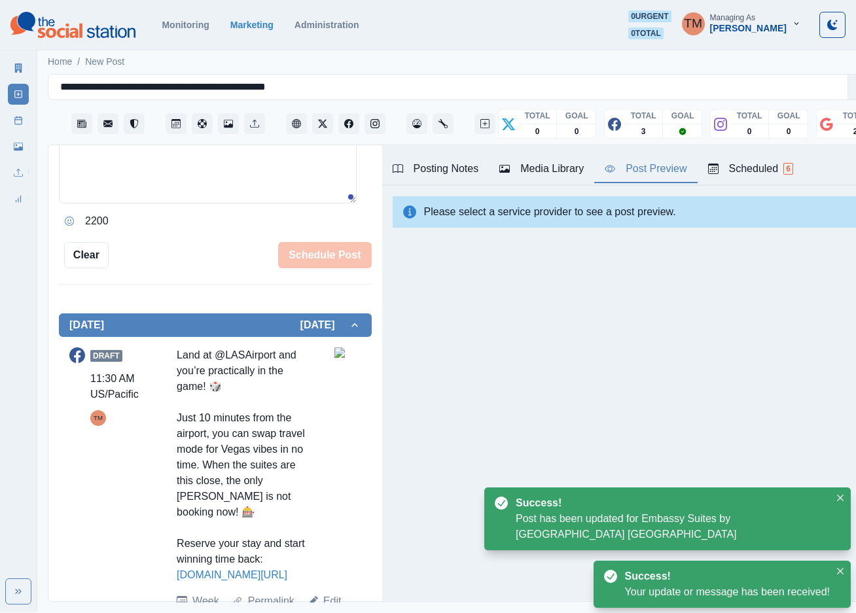
scroll to position [367, 0]
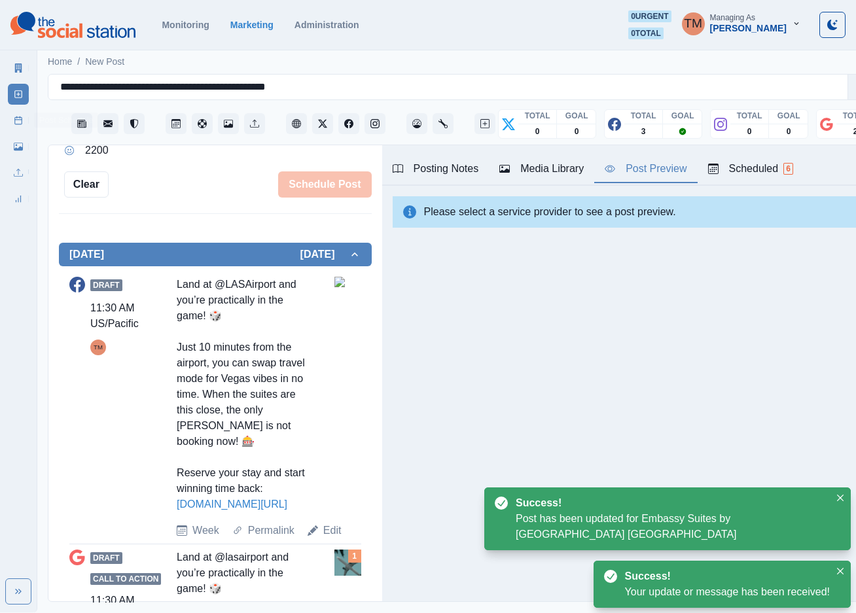
click at [16, 120] on icon at bounding box center [18, 120] width 9 height 9
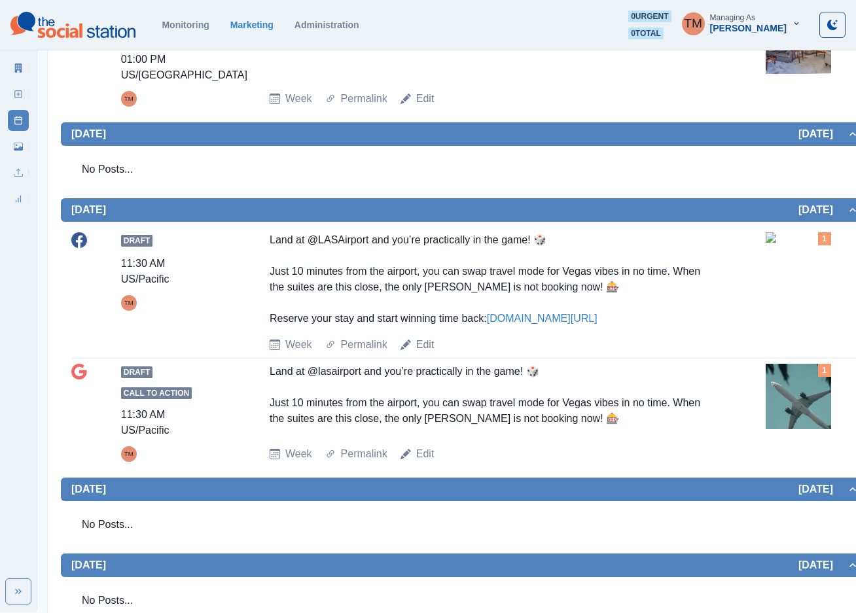
scroll to position [884, 0]
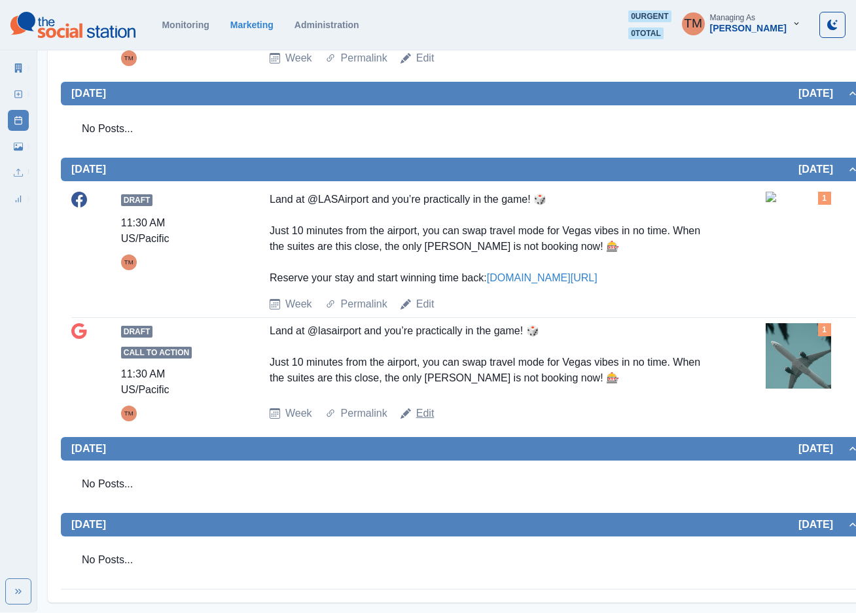
click at [425, 422] on link "Edit" at bounding box center [425, 414] width 18 height 16
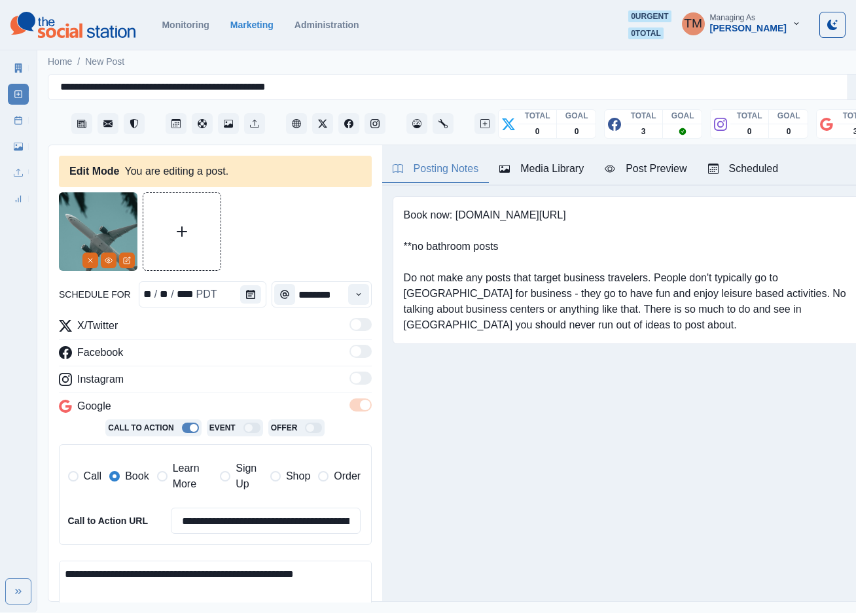
scroll to position [14, 0]
click at [92, 257] on icon "Remove" at bounding box center [90, 261] width 8 height 8
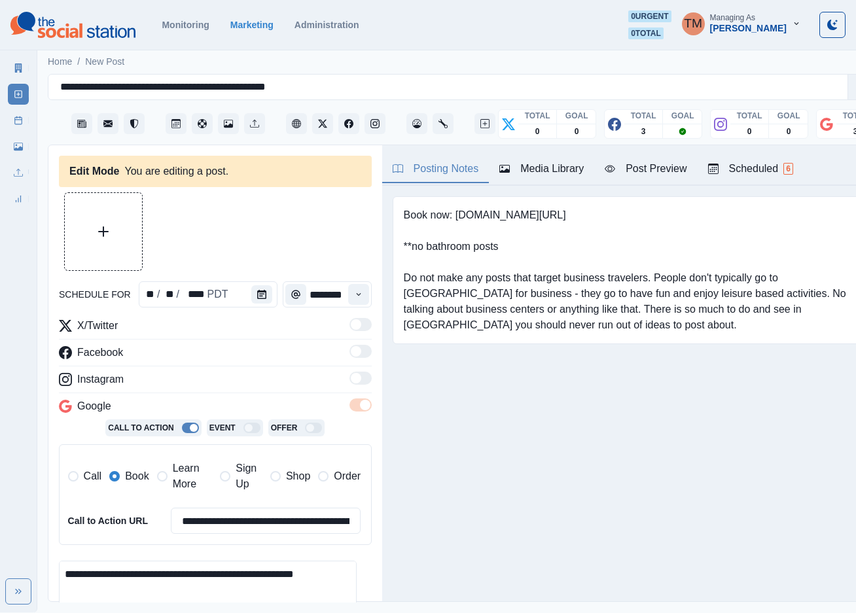
click at [568, 161] on div "Media Library" at bounding box center [542, 169] width 84 height 16
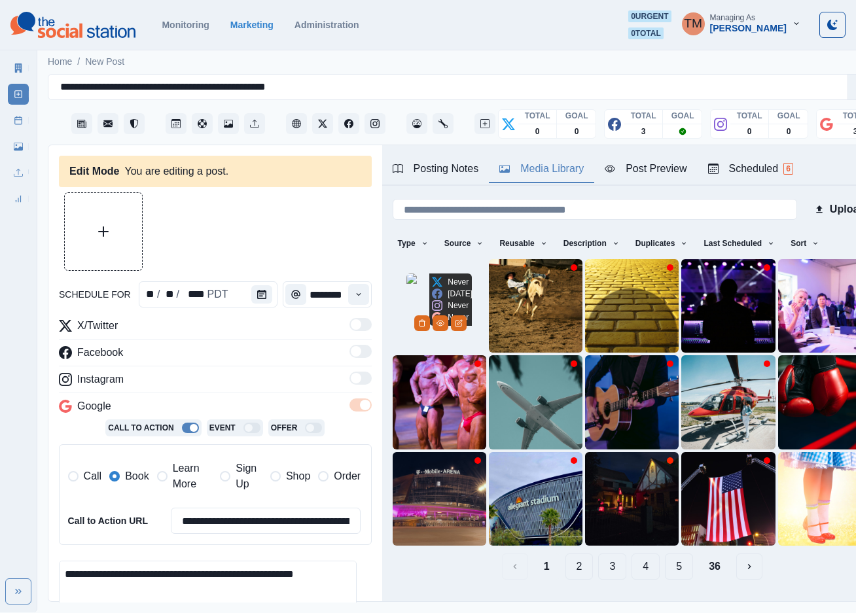
click at [407, 291] on img at bounding box center [439, 306] width 65 height 65
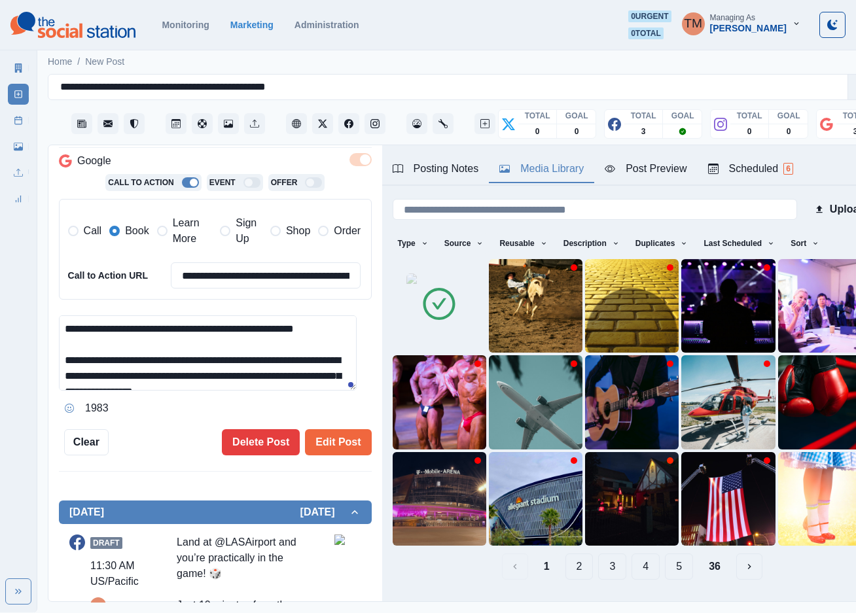
scroll to position [295, 0]
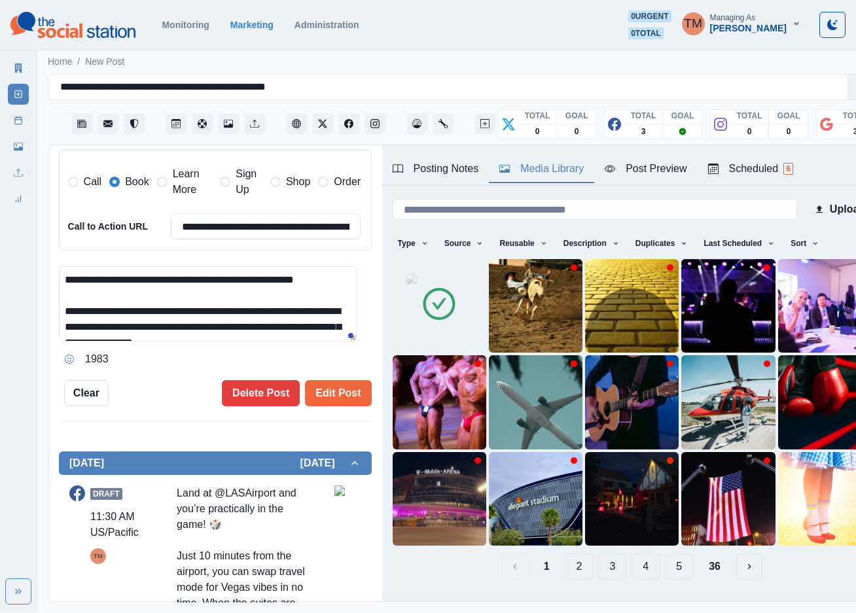
click at [173, 181] on span "Learn More" at bounding box center [193, 181] width 40 height 31
click at [130, 174] on span "Book" at bounding box center [137, 182] width 24 height 16
click at [317, 385] on button "Edit Post" at bounding box center [338, 393] width 66 height 26
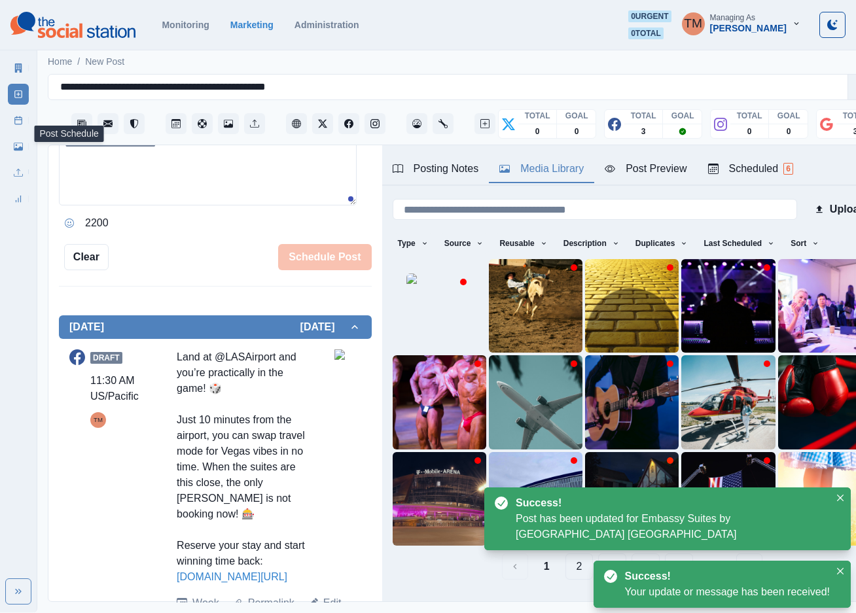
click at [20, 122] on icon at bounding box center [18, 120] width 9 height 9
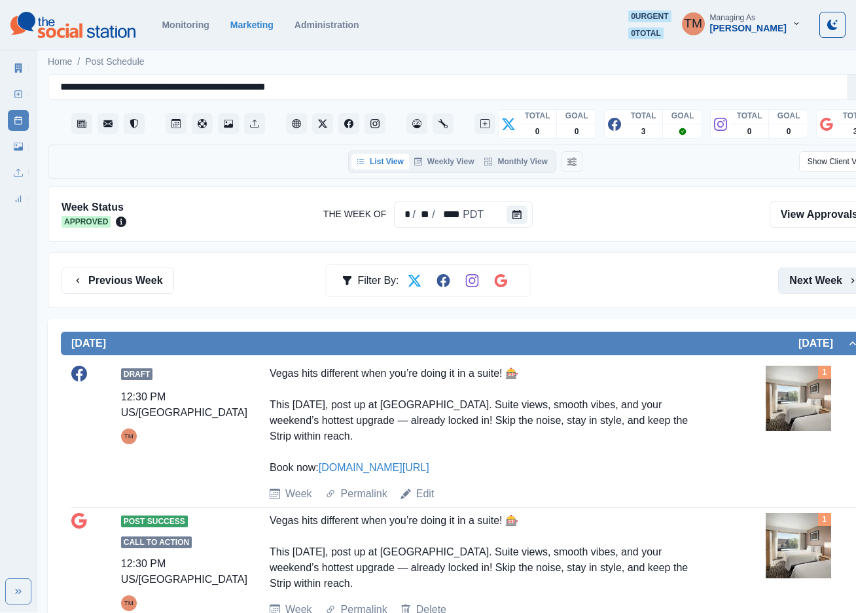
click at [806, 278] on button "Next Week" at bounding box center [823, 281] width 91 height 26
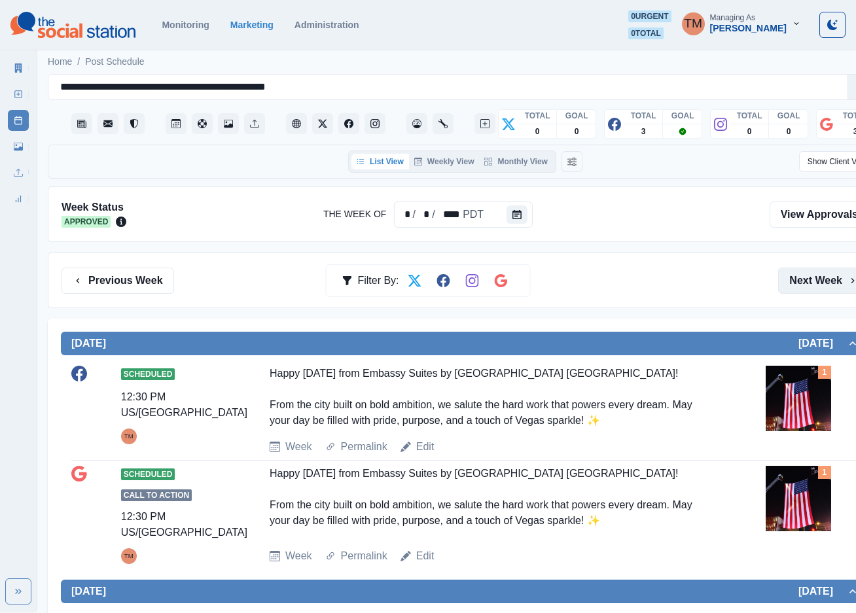
click at [820, 282] on button "Next Week" at bounding box center [823, 281] width 91 height 26
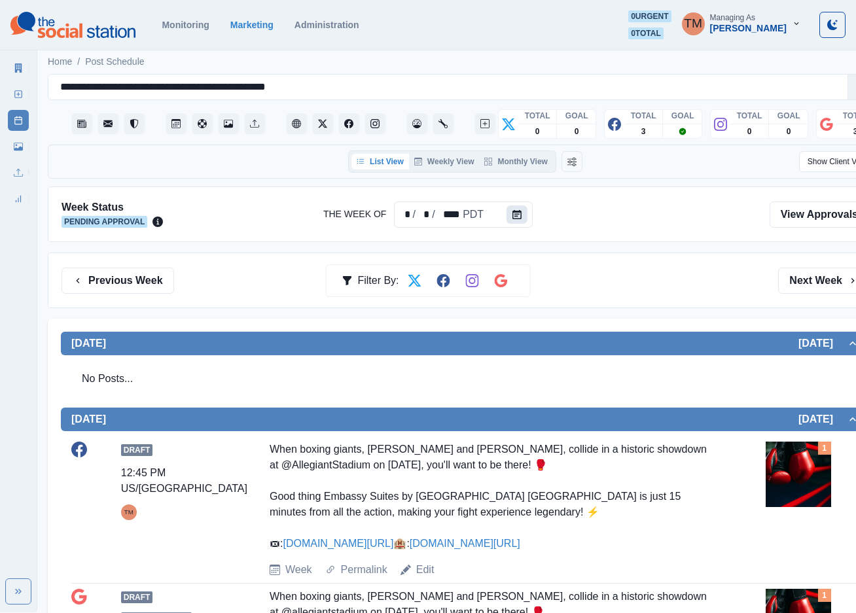
click at [513, 215] on icon "Calendar" at bounding box center [517, 214] width 9 height 9
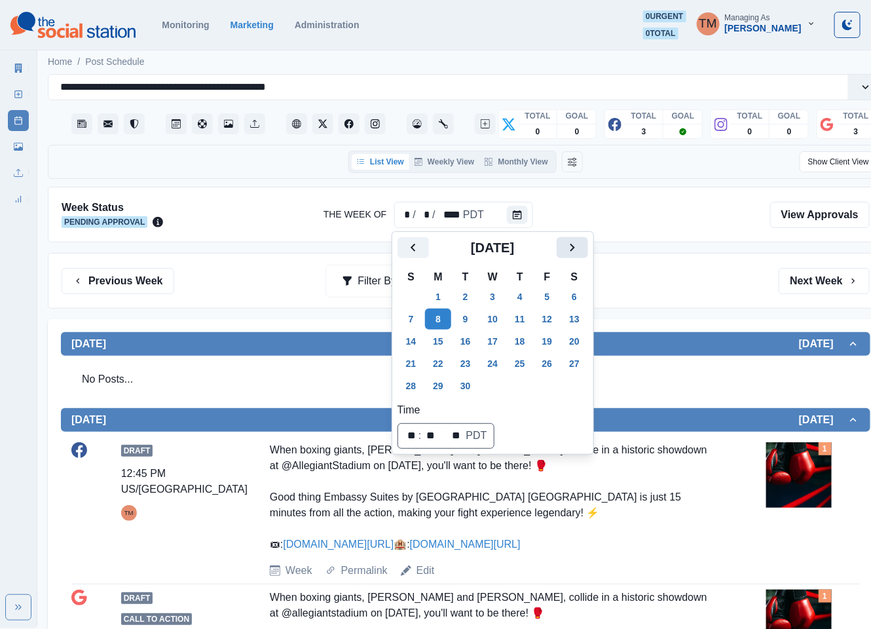
click at [579, 247] on icon "Next" at bounding box center [572, 248] width 16 height 16
click at [548, 362] on button "24" at bounding box center [547, 363] width 26 height 21
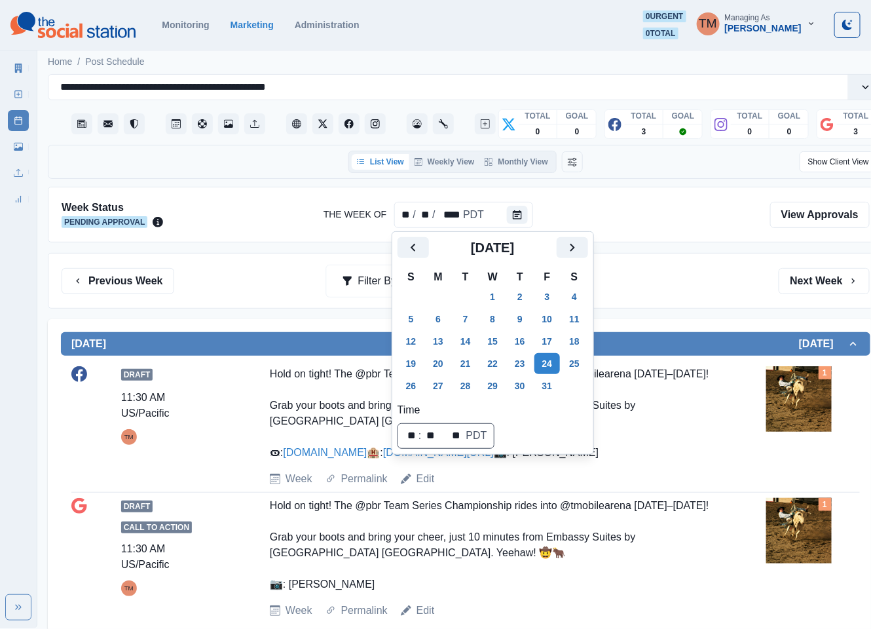
click at [666, 307] on div "Previous Week Filter By: Next Week" at bounding box center [465, 281] width 835 height 56
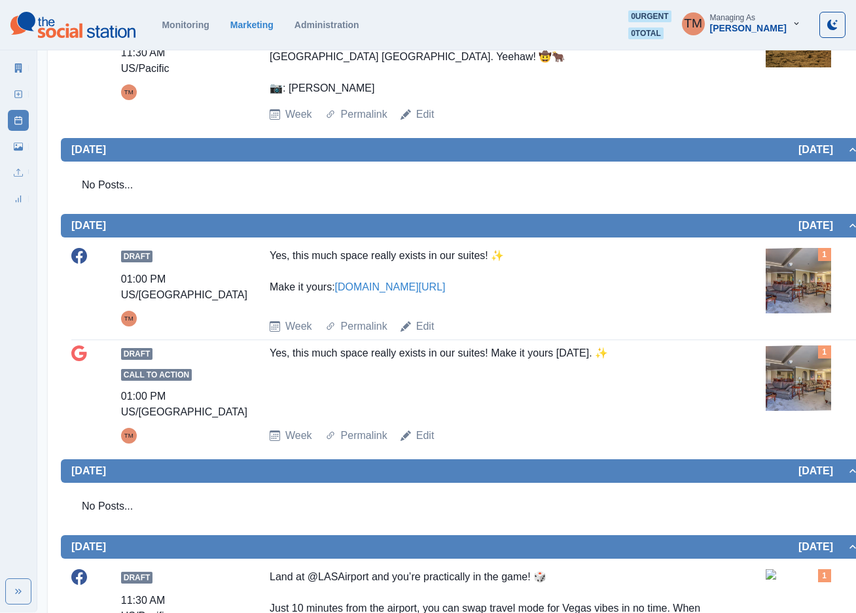
scroll to position [884, 0]
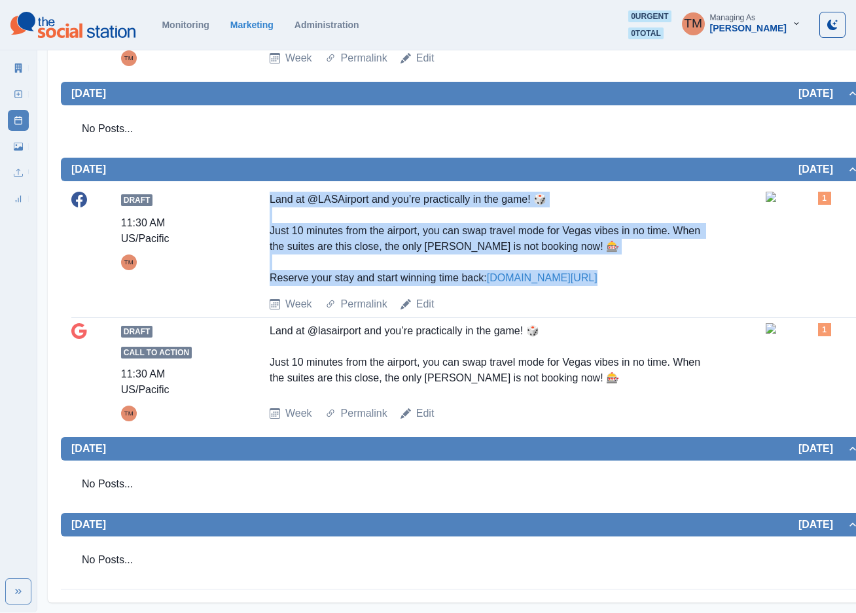
drag, startPoint x: 266, startPoint y: 225, endPoint x: 607, endPoint y: 301, distance: 349.4
click at [607, 301] on div "Draft 11:30 AM US/Pacific TM Land at @LASAirport and you’re practically in the …" at bounding box center [465, 252] width 788 height 120
copy div "Land at @LASAirport and you’re practically in the game! 🎲 Just 10 minutes from …"
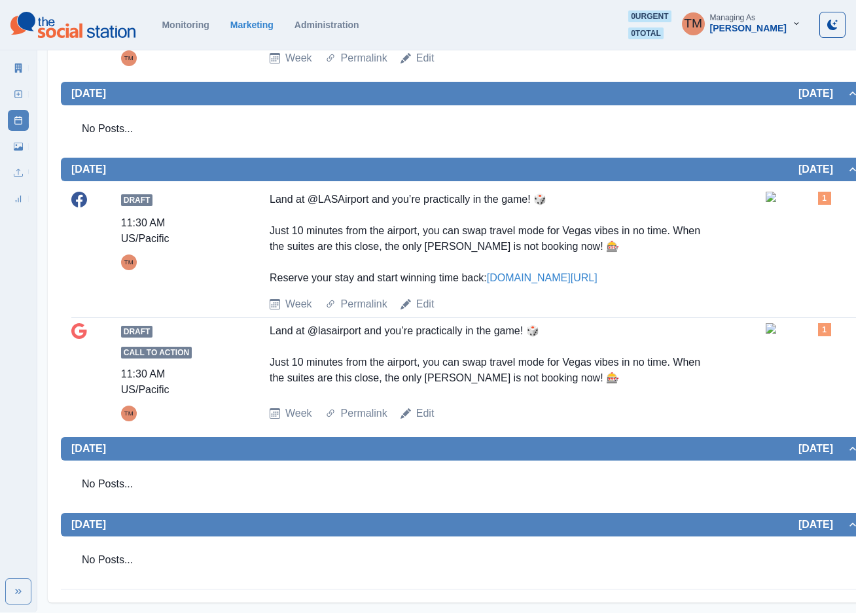
drag, startPoint x: 621, startPoint y: 319, endPoint x: 623, endPoint y: 312, distance: 7.1
click at [621, 312] on div "Draft 11:30 AM US/Pacific TM Land at @LASAirport and you’re practically in the …" at bounding box center [465, 252] width 788 height 120
drag, startPoint x: 654, startPoint y: 295, endPoint x: 663, endPoint y: 291, distance: 9.4
click at [655, 286] on div "Land at @LASAirport and you’re practically in the game! 🎲 Just 10 minutes from …" at bounding box center [490, 239] width 441 height 94
drag, startPoint x: 747, startPoint y: 297, endPoint x: 606, endPoint y: 274, distance: 143.3
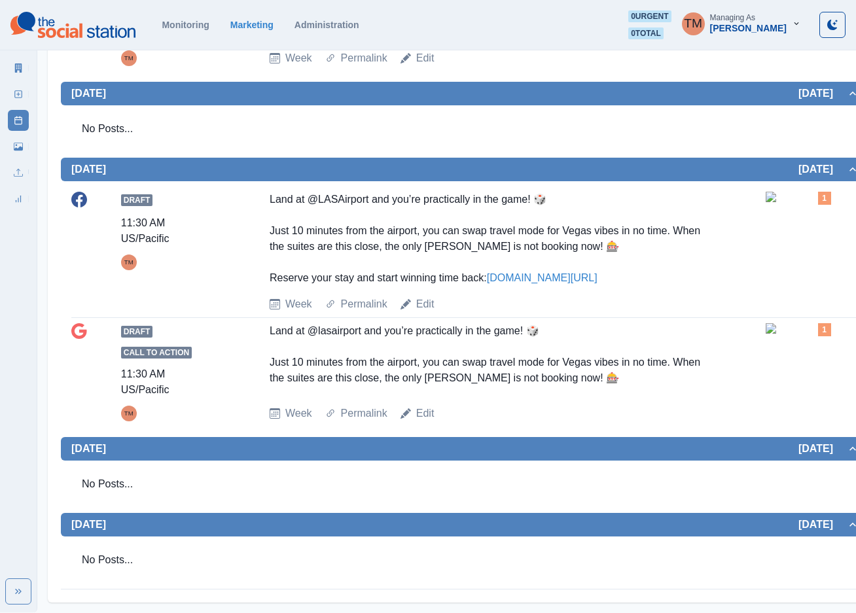
click at [746, 295] on div "Draft 11:30 AM US/Pacific TM Land at @LASAirport and you’re practically in the …" at bounding box center [465, 252] width 788 height 120
click at [16, 93] on icon at bounding box center [18, 94] width 9 height 9
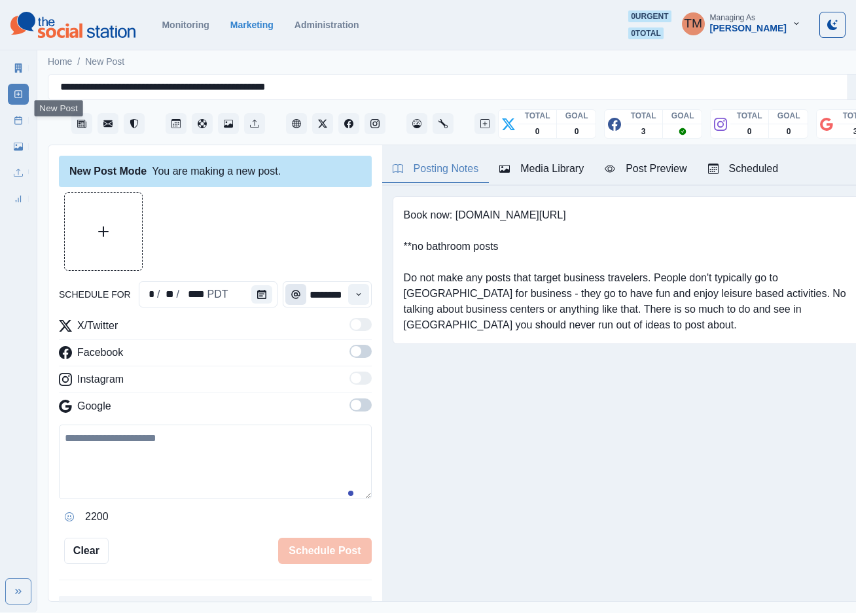
scroll to position [14, 0]
click at [257, 290] on icon "Calendar" at bounding box center [261, 294] width 9 height 9
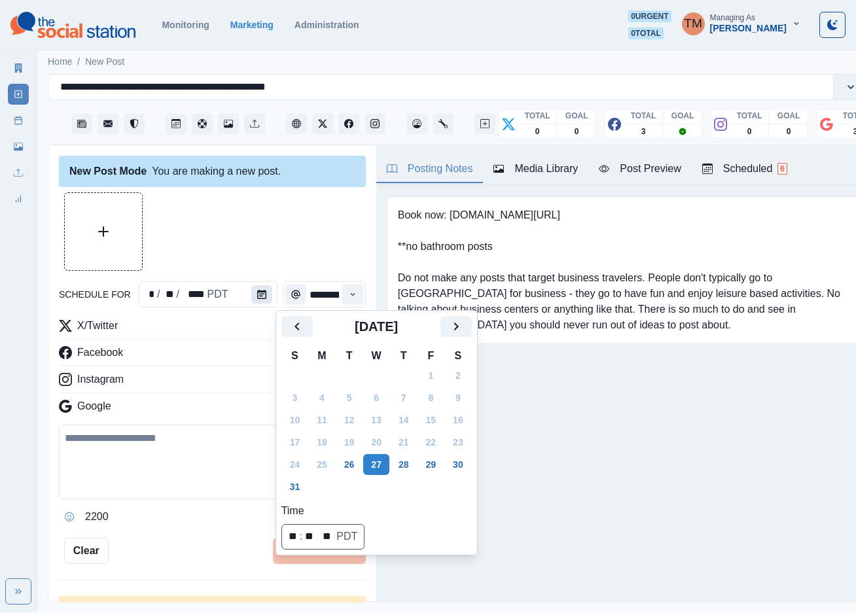
scroll to position [0, 0]
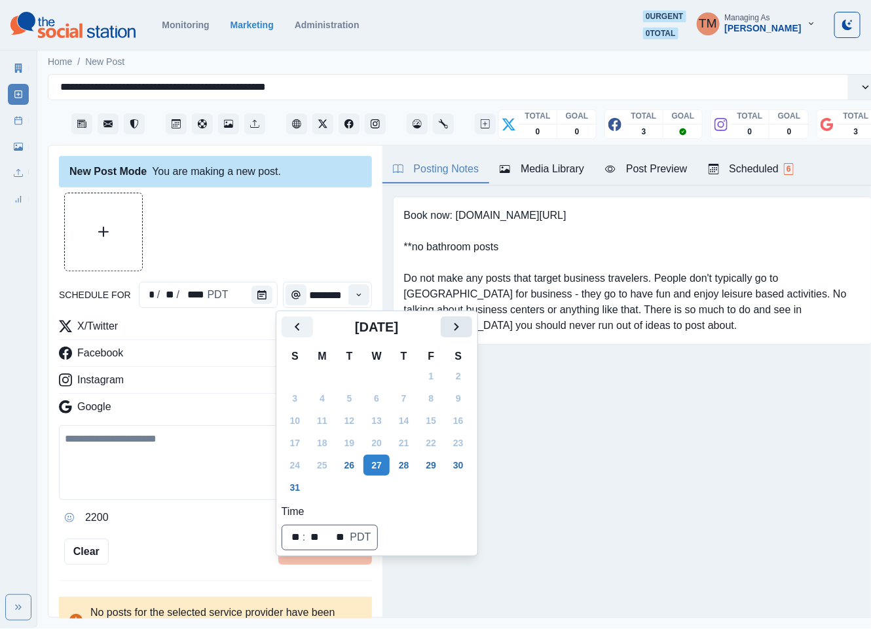
click at [454, 327] on icon "Next" at bounding box center [456, 327] width 16 height 16
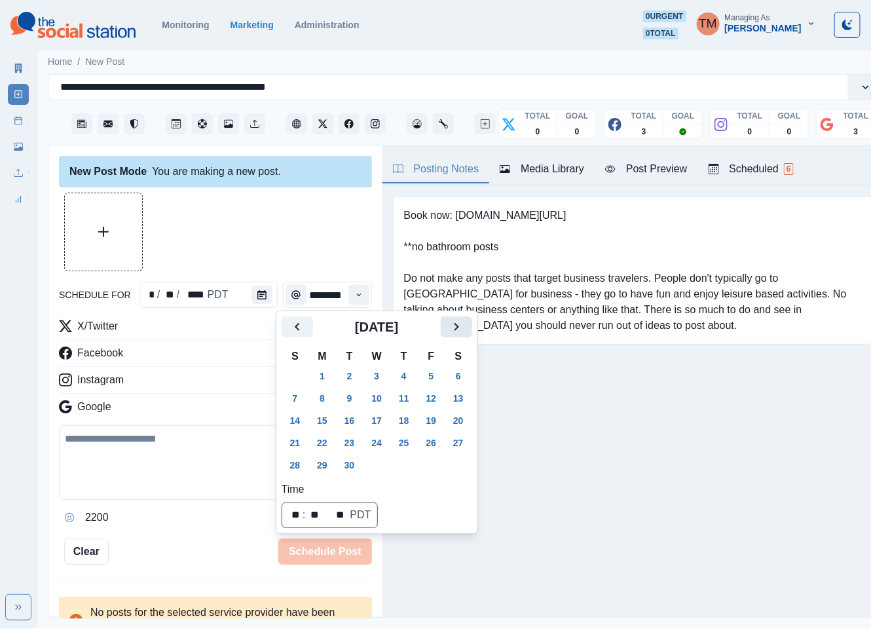
click at [454, 327] on icon "Next" at bounding box center [456, 327] width 16 height 16
click at [411, 378] on button "2" at bounding box center [404, 375] width 26 height 21
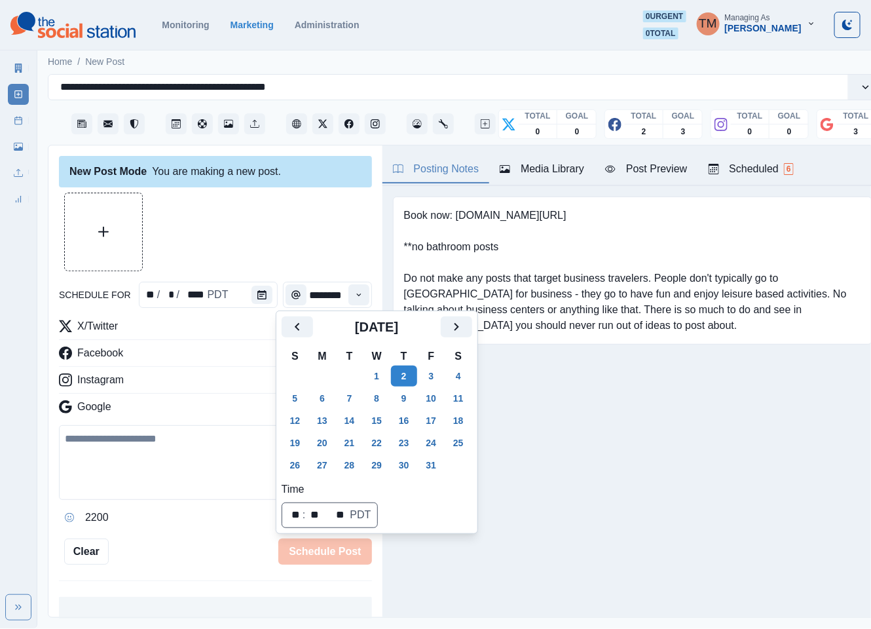
click at [289, 254] on div at bounding box center [215, 231] width 313 height 79
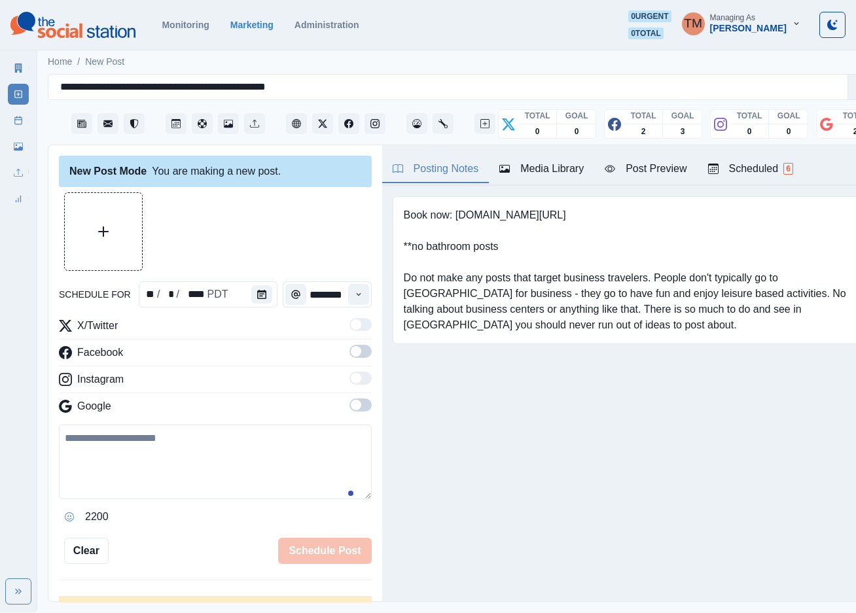
click at [350, 359] on label at bounding box center [361, 355] width 22 height 21
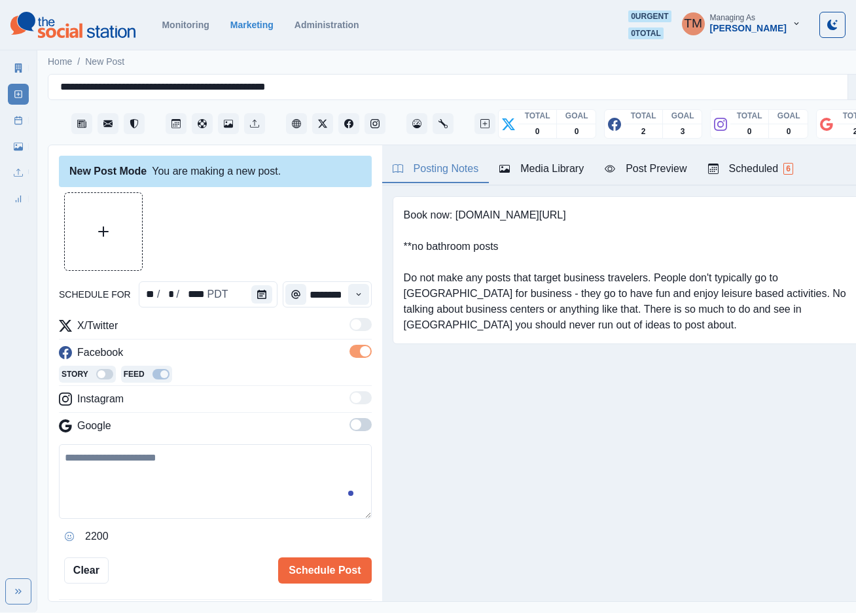
click at [350, 424] on span at bounding box center [361, 424] width 22 height 13
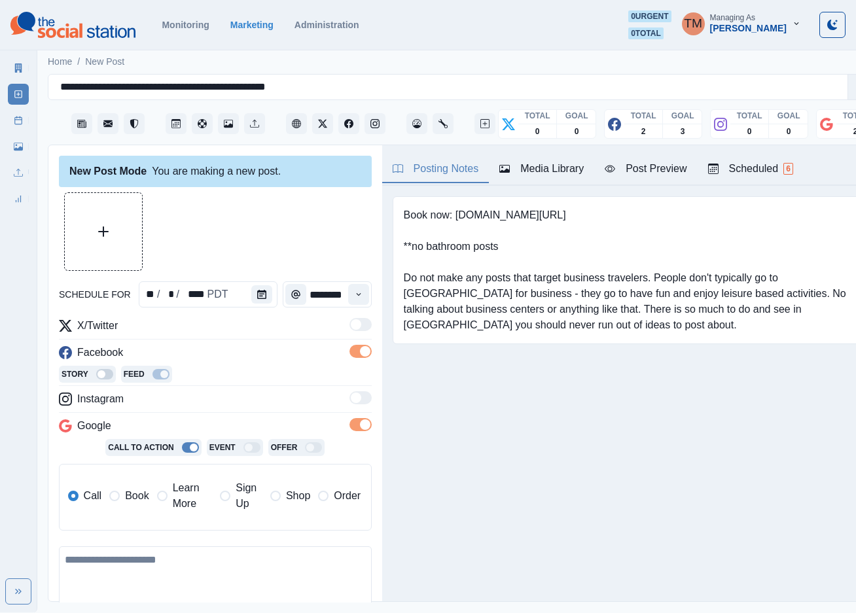
click at [170, 503] on label "Learn More" at bounding box center [185, 496] width 56 height 31
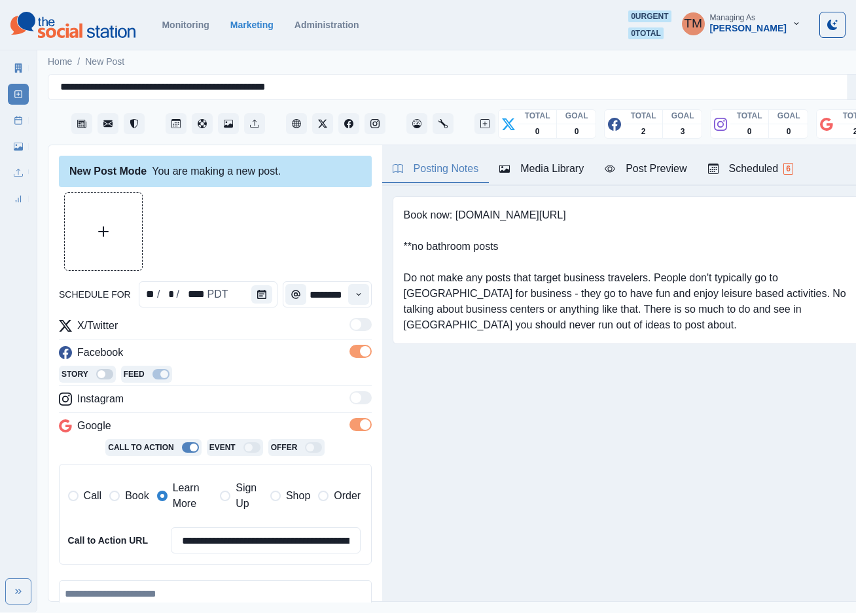
click at [134, 497] on span "Book" at bounding box center [137, 496] width 24 height 16
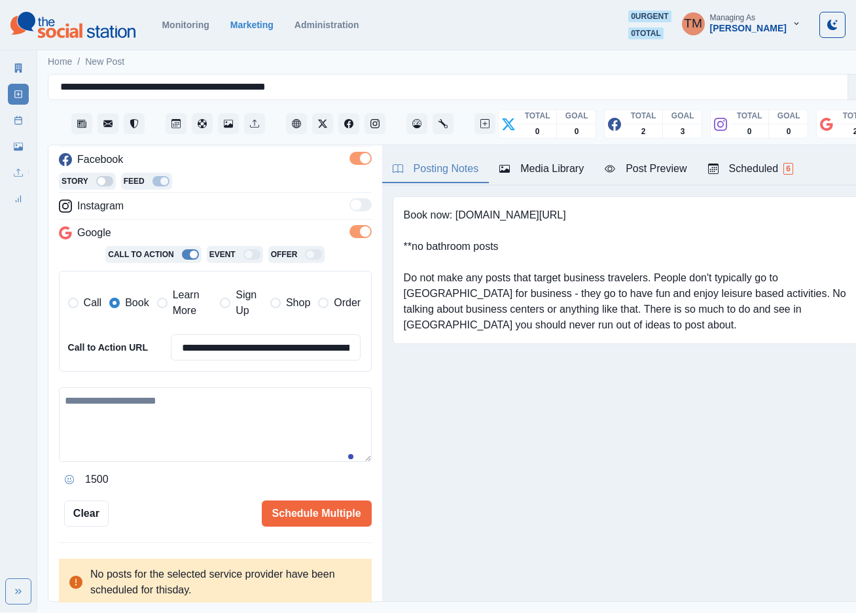
click at [141, 429] on textarea at bounding box center [215, 425] width 313 height 75
paste textarea "**********"
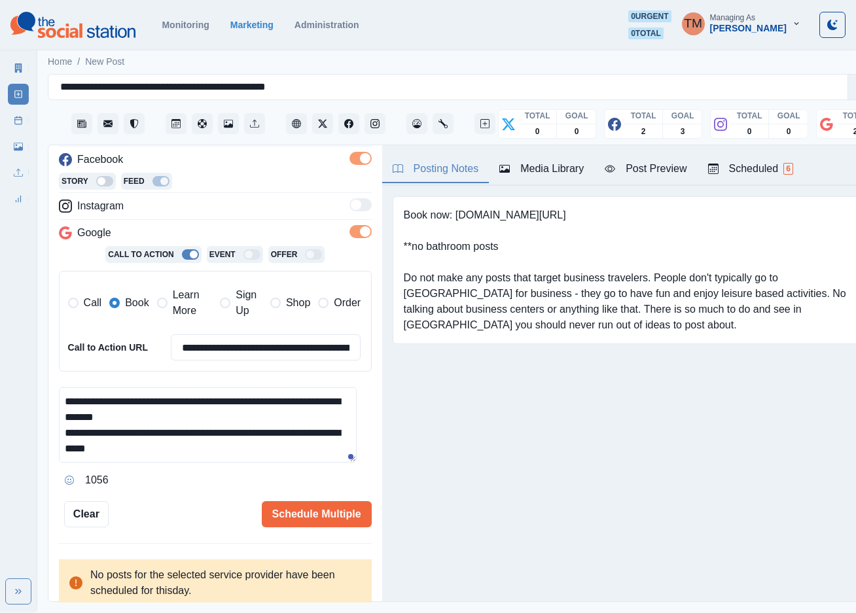
scroll to position [120, 0]
type textarea "**********"
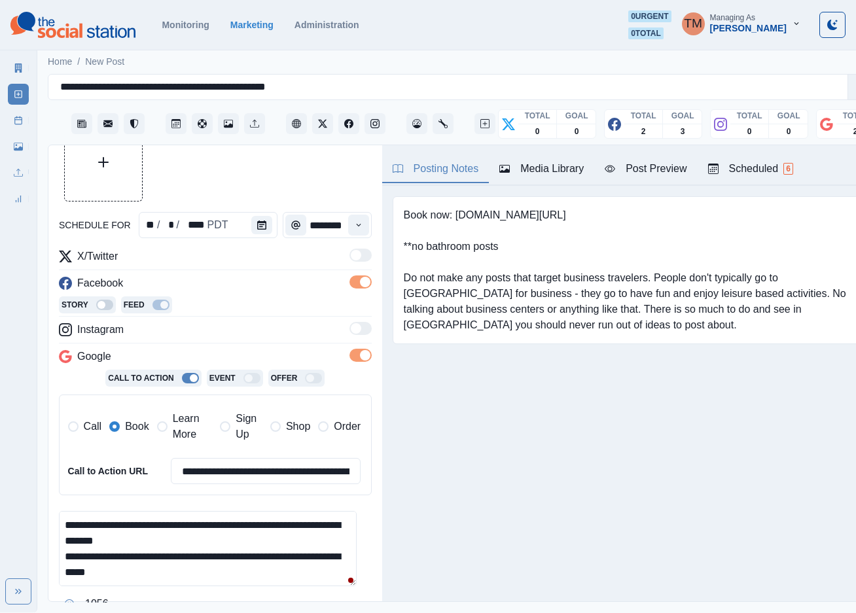
scroll to position [0, 0]
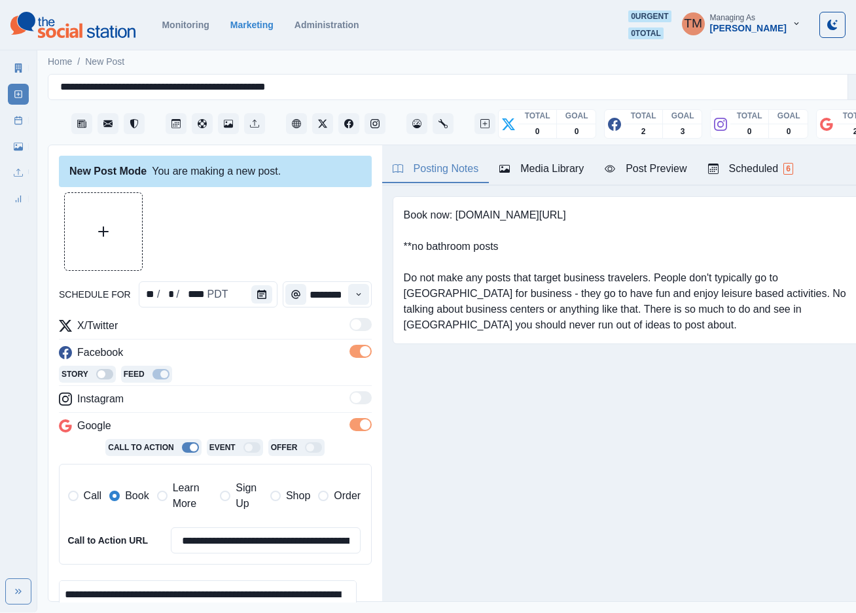
click at [111, 234] on button "Upload Media" at bounding box center [103, 231] width 77 height 77
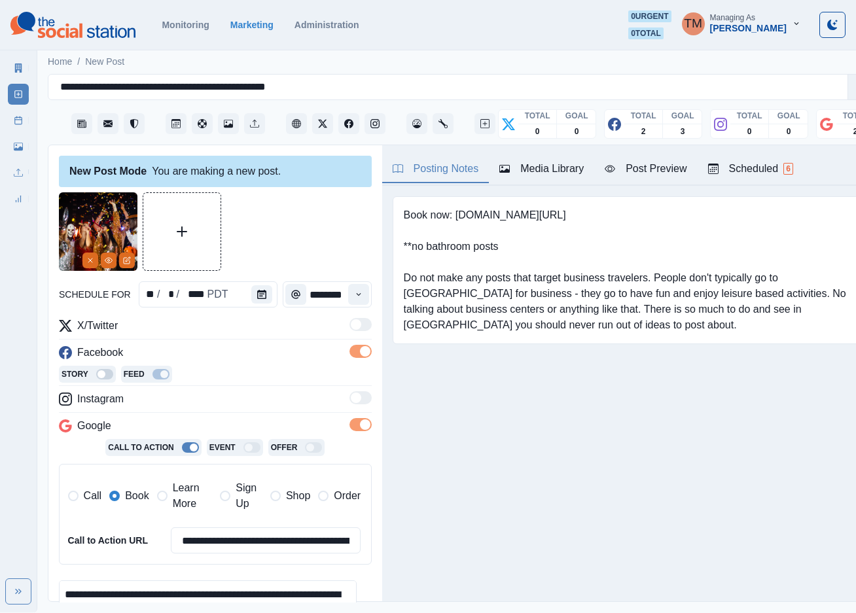
click at [652, 167] on div "Post Preview" at bounding box center [646, 169] width 82 height 16
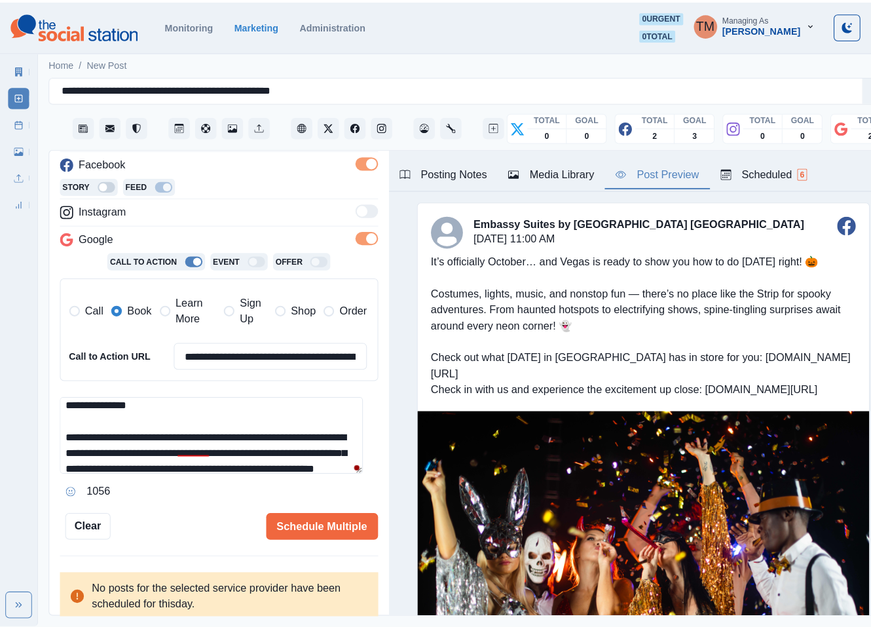
scroll to position [61, 0]
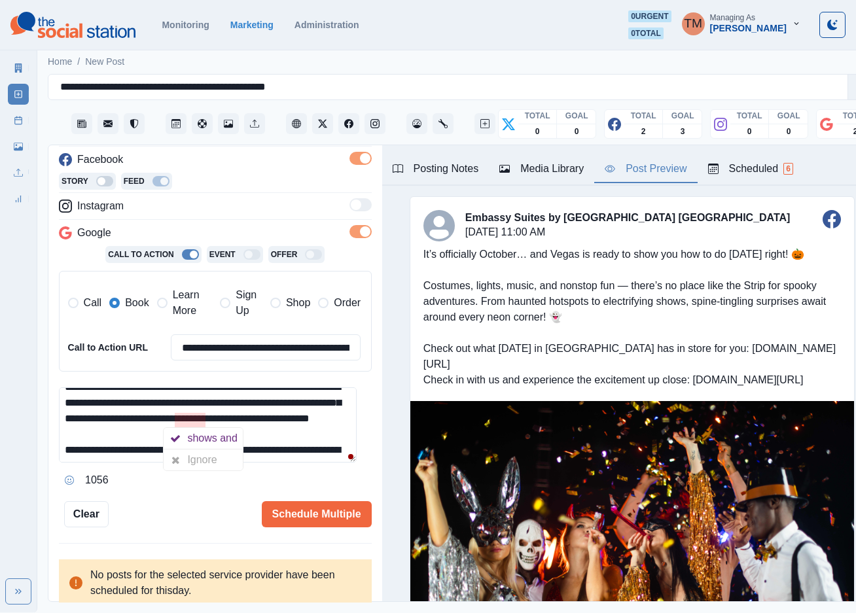
click at [194, 462] on div "Ignore" at bounding box center [204, 460] width 35 height 21
click at [269, 452] on textarea "**********" at bounding box center [208, 425] width 298 height 75
click at [321, 519] on button "Schedule Multiple" at bounding box center [317, 514] width 110 height 26
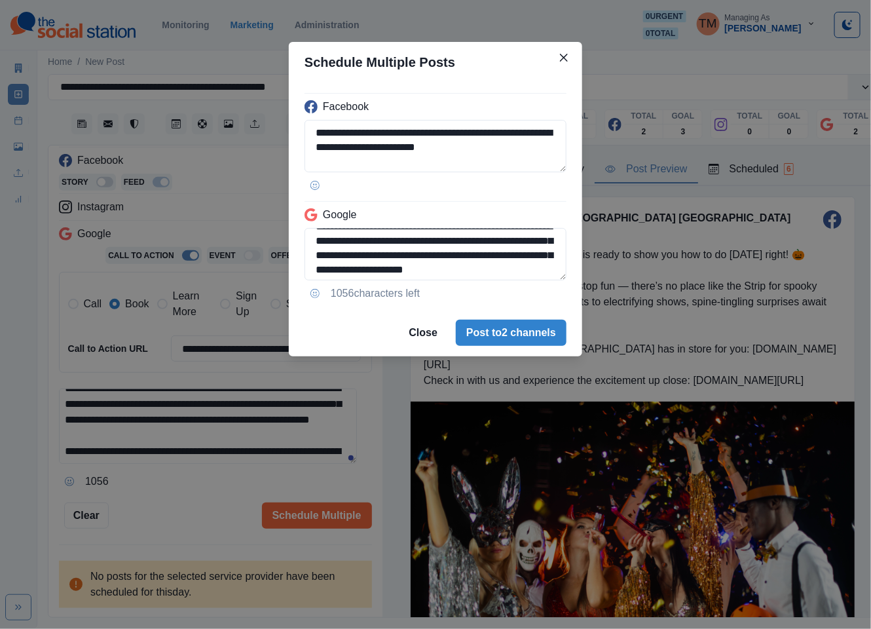
scroll to position [147, 0]
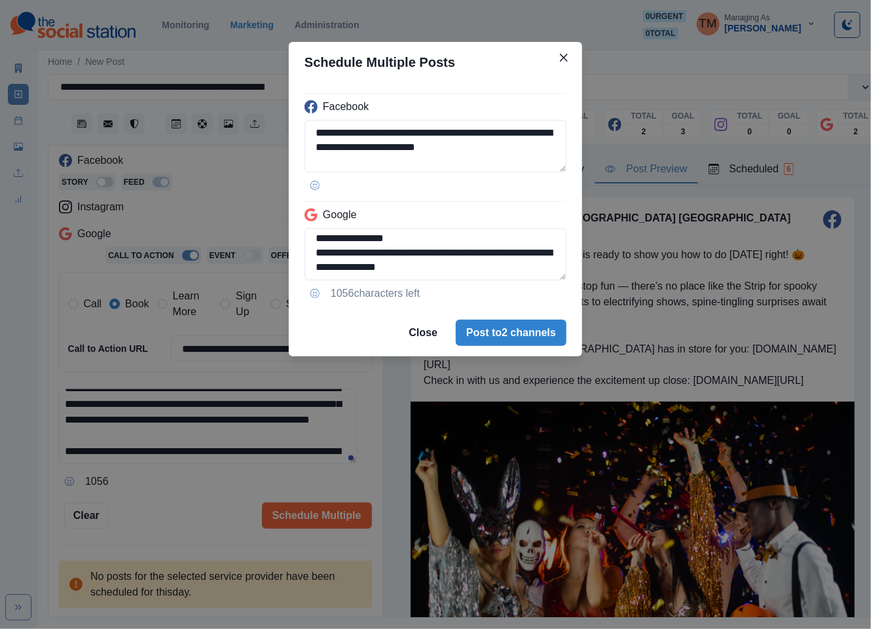
drag, startPoint x: 485, startPoint y: 240, endPoint x: 521, endPoint y: 289, distance: 60.9
click at [521, 289] on div "**********" at bounding box center [435, 195] width 293 height 227
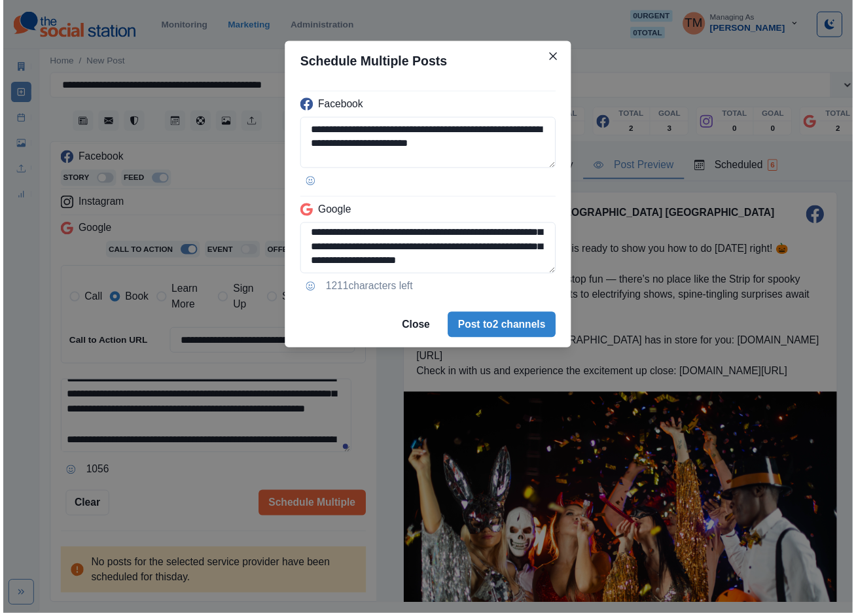
scroll to position [75, 0]
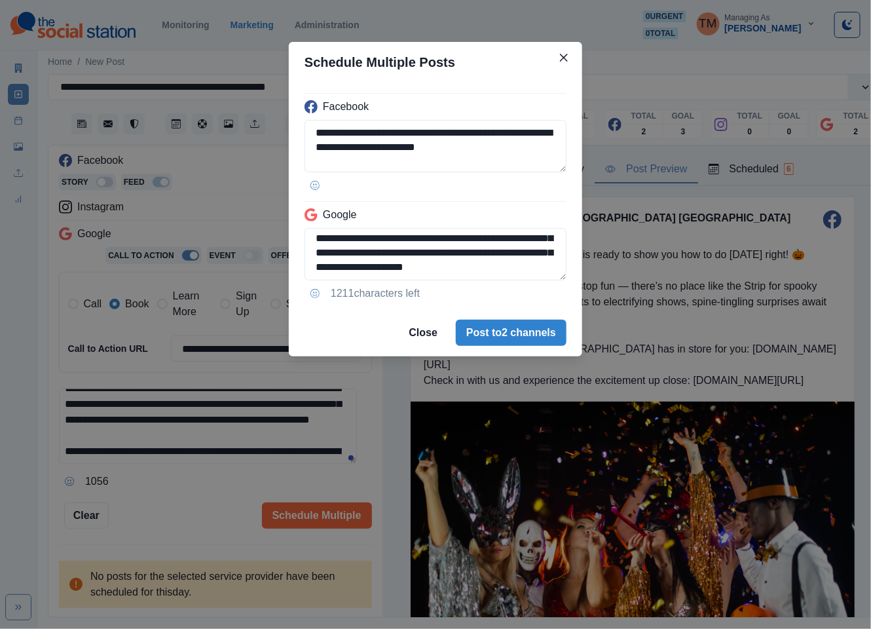
type textarea "**********"
drag, startPoint x: 177, startPoint y: 537, endPoint x: 240, endPoint y: 475, distance: 88.0
click at [177, 529] on div "**********" at bounding box center [435, 314] width 871 height 629
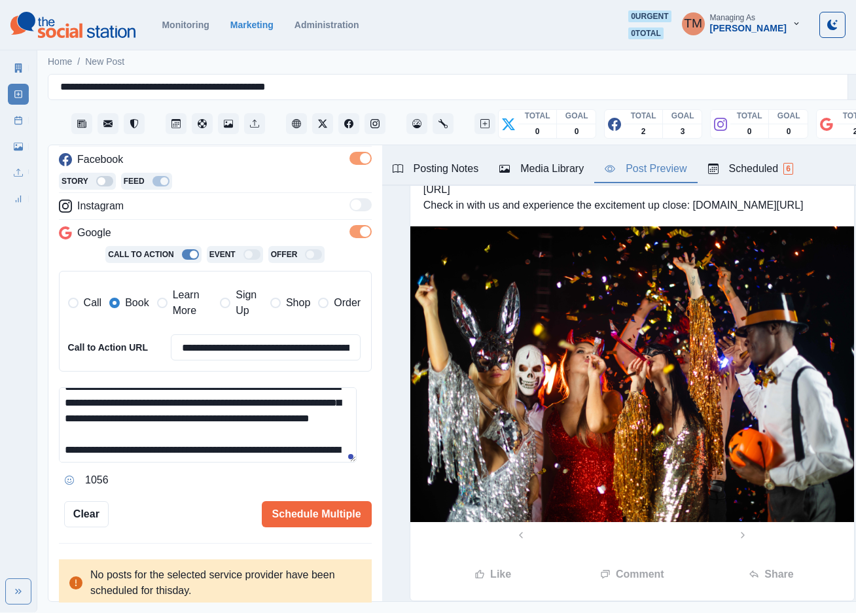
scroll to position [0, 0]
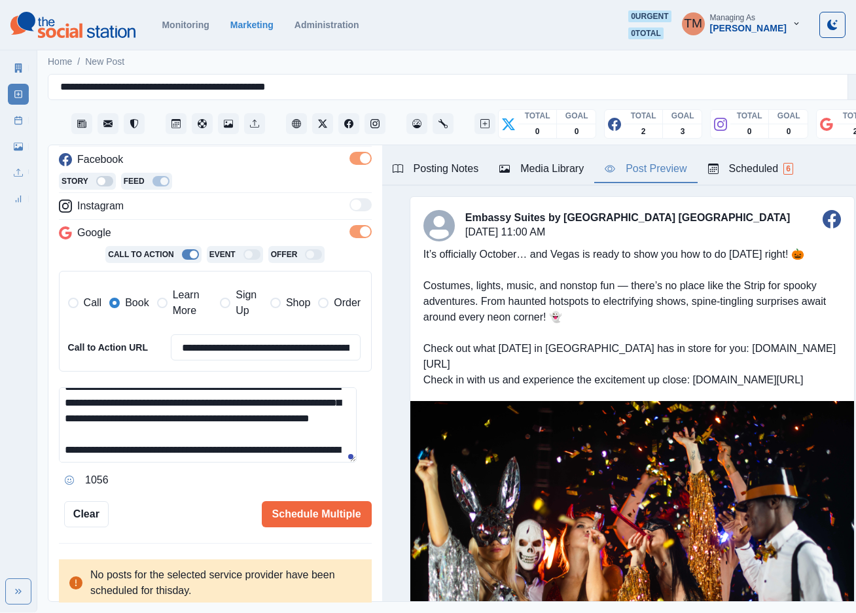
click at [264, 444] on textarea "**********" at bounding box center [208, 425] width 298 height 75
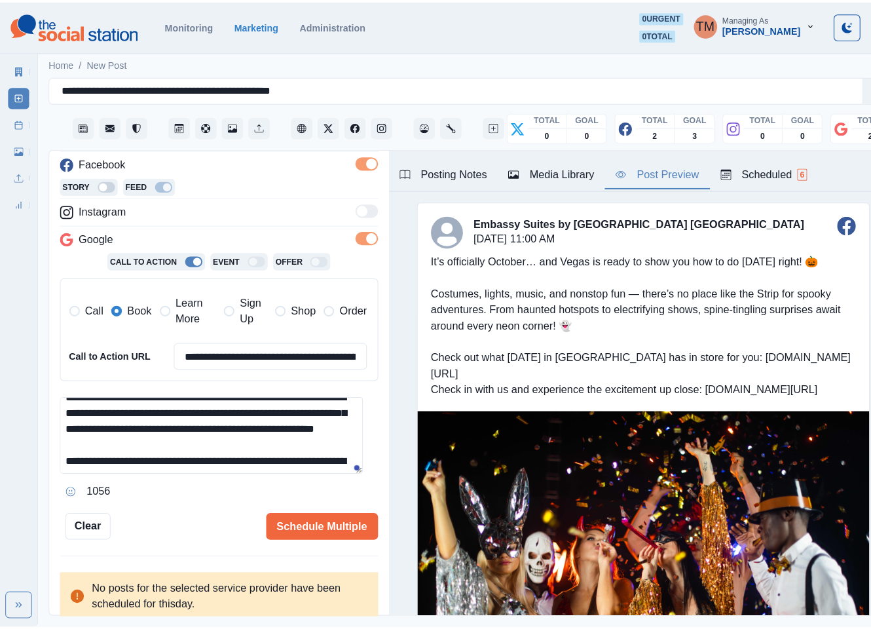
scroll to position [124, 0]
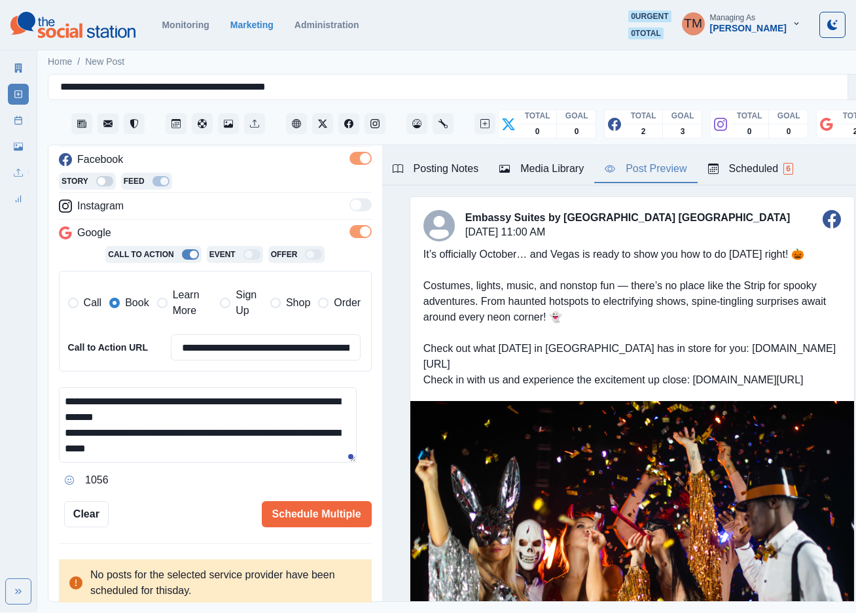
click at [192, 445] on textarea "**********" at bounding box center [208, 425] width 298 height 75
type textarea "**********"
click at [289, 513] on button "Schedule Multiple" at bounding box center [317, 514] width 110 height 26
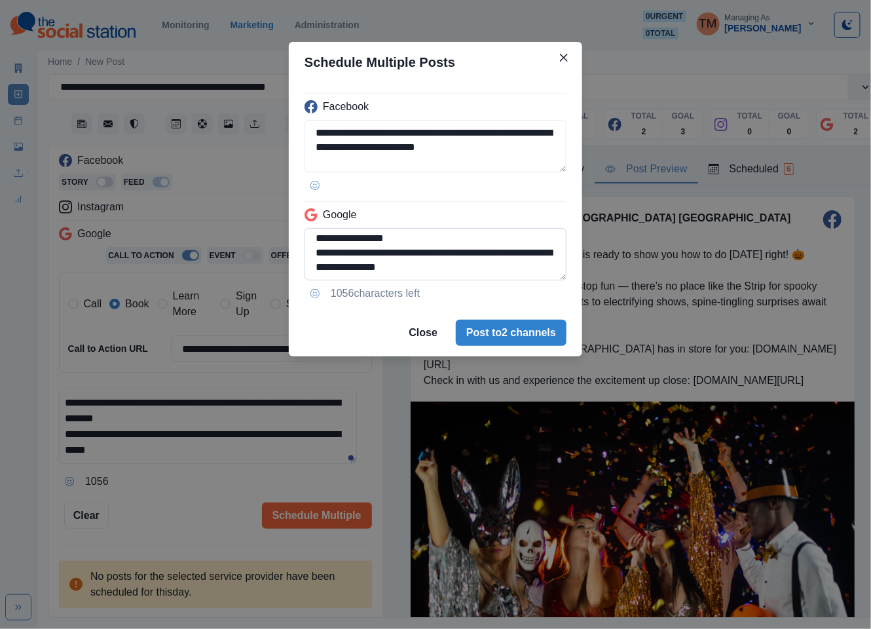
scroll to position [147, 0]
click at [354, 244] on textarea "**********" at bounding box center [435, 254] width 262 height 52
click at [350, 238] on textarea "**********" at bounding box center [435, 254] width 262 height 52
click at [348, 236] on textarea "**********" at bounding box center [435, 254] width 262 height 52
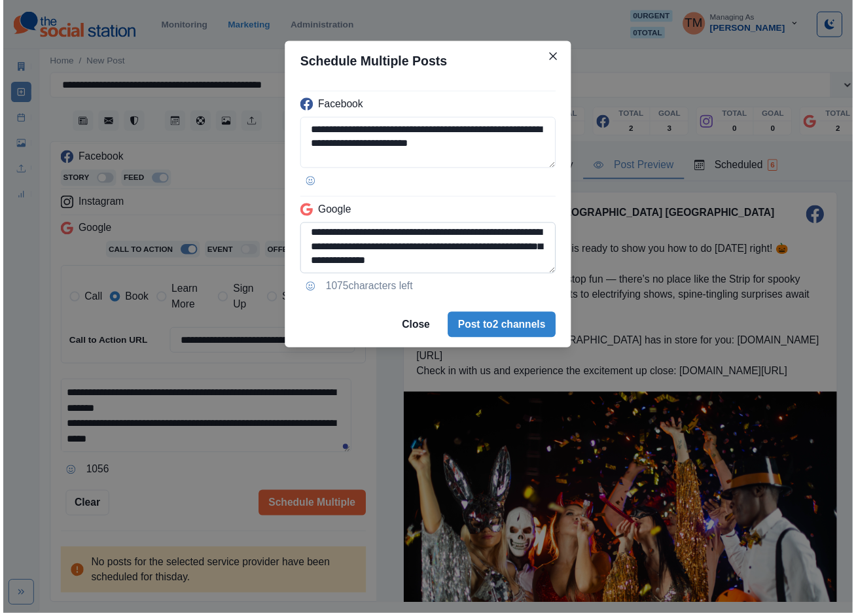
scroll to position [134, 0]
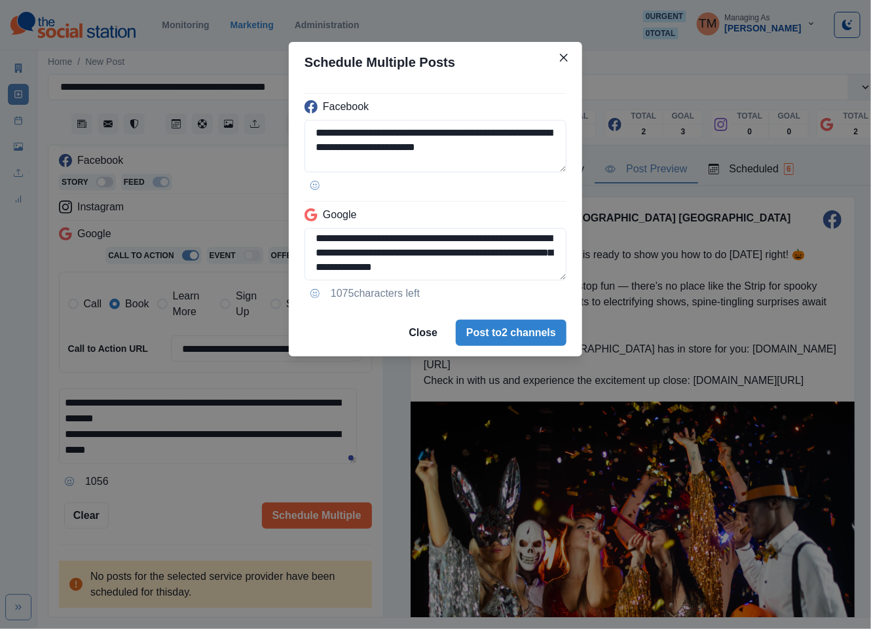
drag, startPoint x: 407, startPoint y: 267, endPoint x: 568, endPoint y: 280, distance: 162.2
click at [568, 280] on div "**********" at bounding box center [435, 195] width 293 height 227
click at [369, 252] on textarea "**********" at bounding box center [435, 254] width 262 height 52
click at [477, 266] on textarea "**********" at bounding box center [435, 254] width 262 height 52
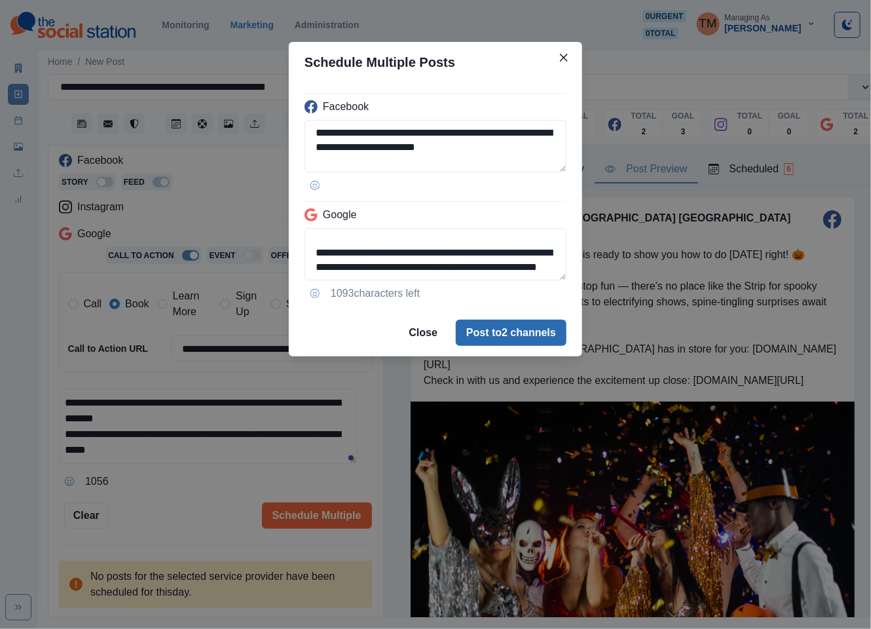
type textarea "**********"
drag, startPoint x: 509, startPoint y: 331, endPoint x: 513, endPoint y: 350, distance: 19.3
click at [492, 370] on div "**********" at bounding box center [435, 314] width 871 height 629
click at [520, 338] on button "Post to 2 channels" at bounding box center [511, 332] width 111 height 26
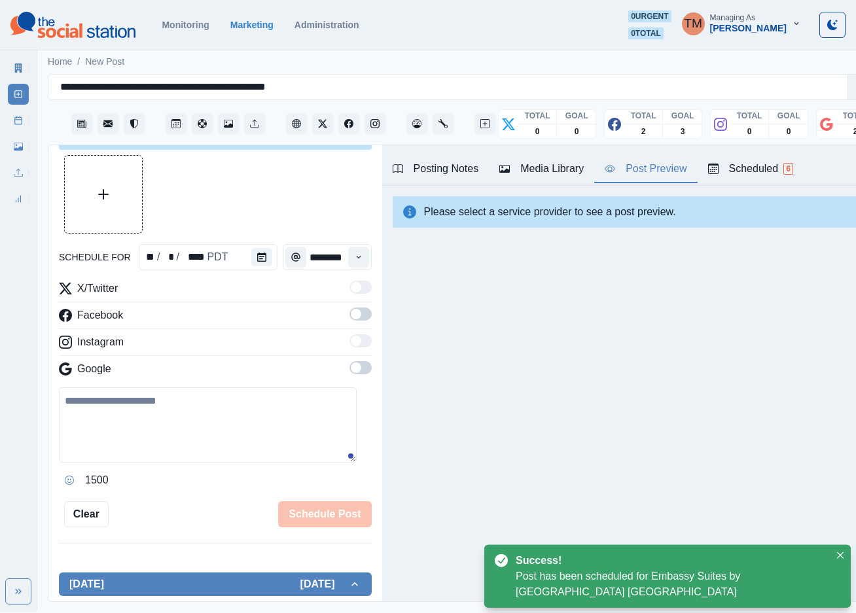
scroll to position [193, 0]
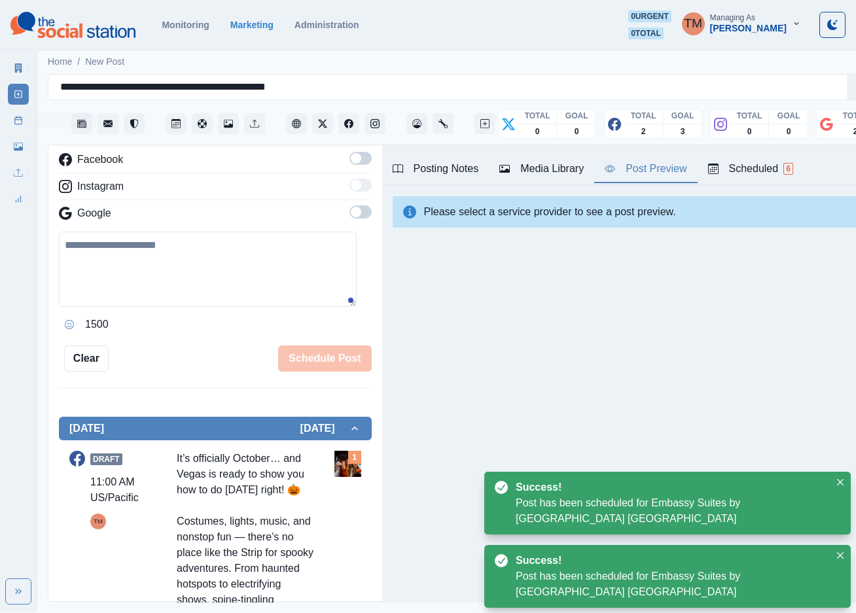
click at [18, 120] on line at bounding box center [18, 120] width 7 height 0
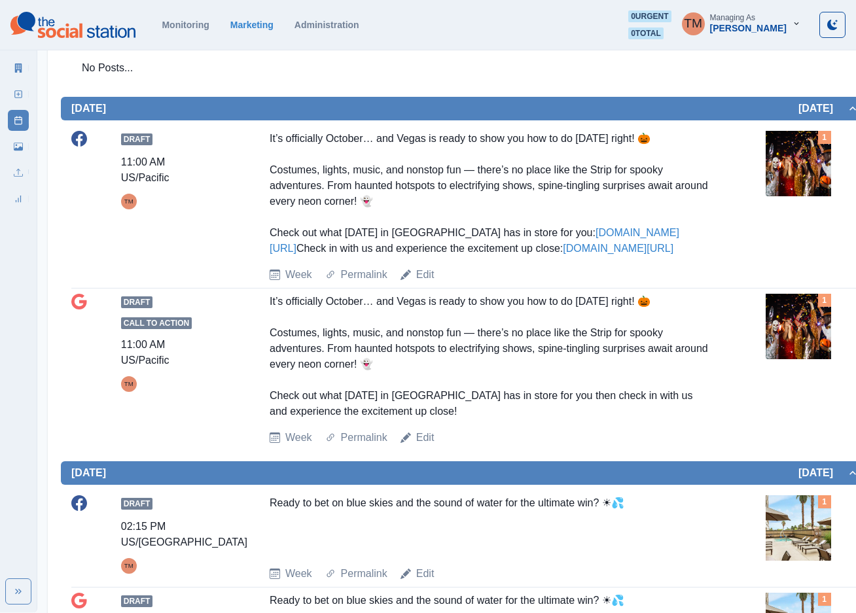
scroll to position [585, 0]
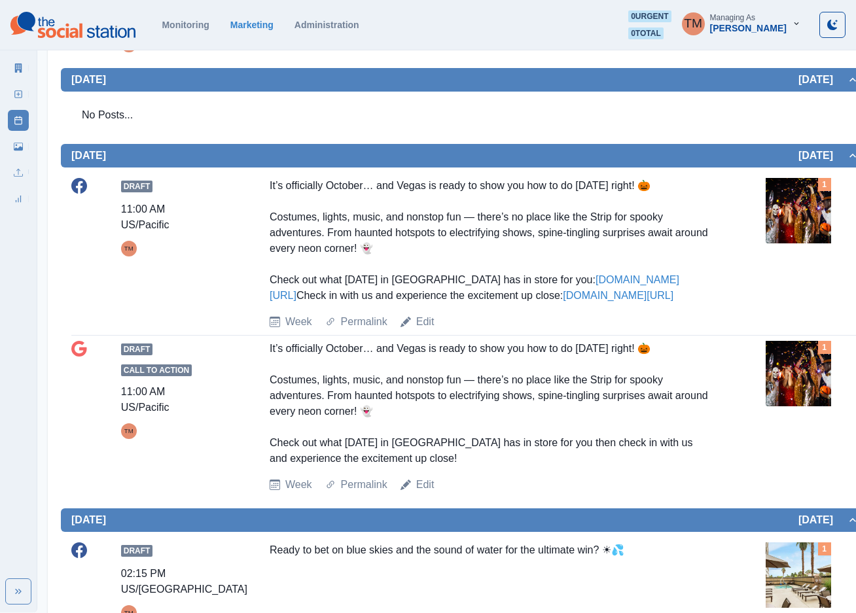
click at [733, 268] on div "Draft 11:00 AM US/Pacific TM It’s officially October… and Vegas is ready to sho…" at bounding box center [465, 254] width 788 height 152
click at [707, 283] on div "It’s officially October… and Vegas is ready to show you how to do Halloween rig…" at bounding box center [490, 241] width 441 height 126
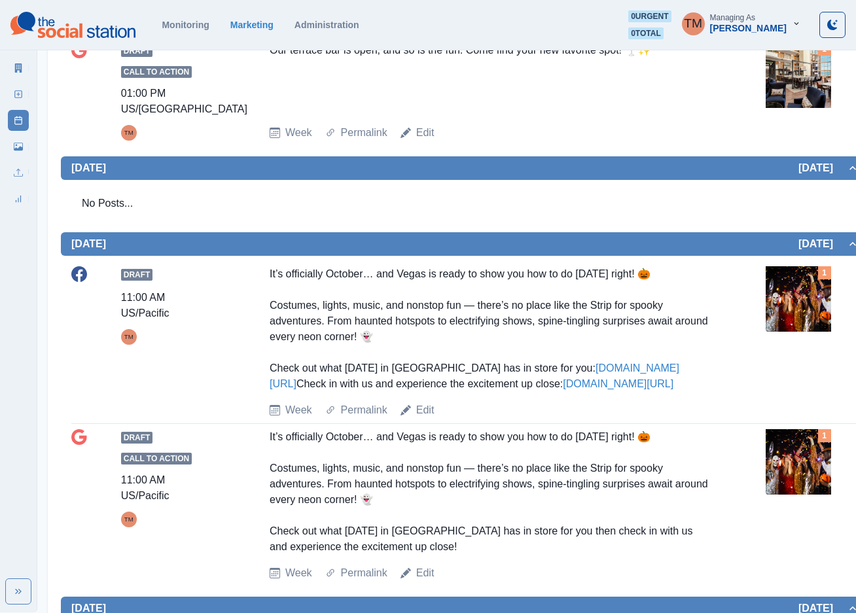
scroll to position [487, 0]
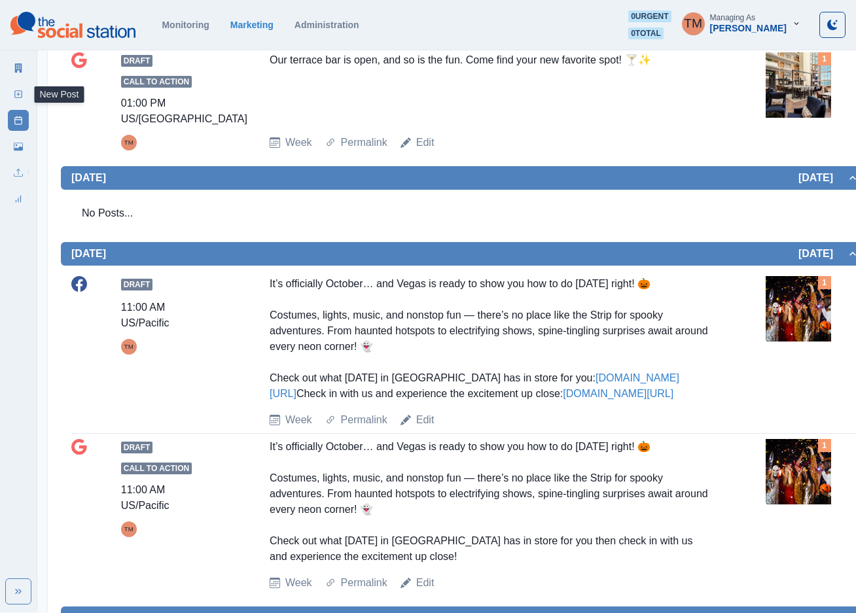
click at [18, 93] on icon at bounding box center [18, 94] width 9 height 9
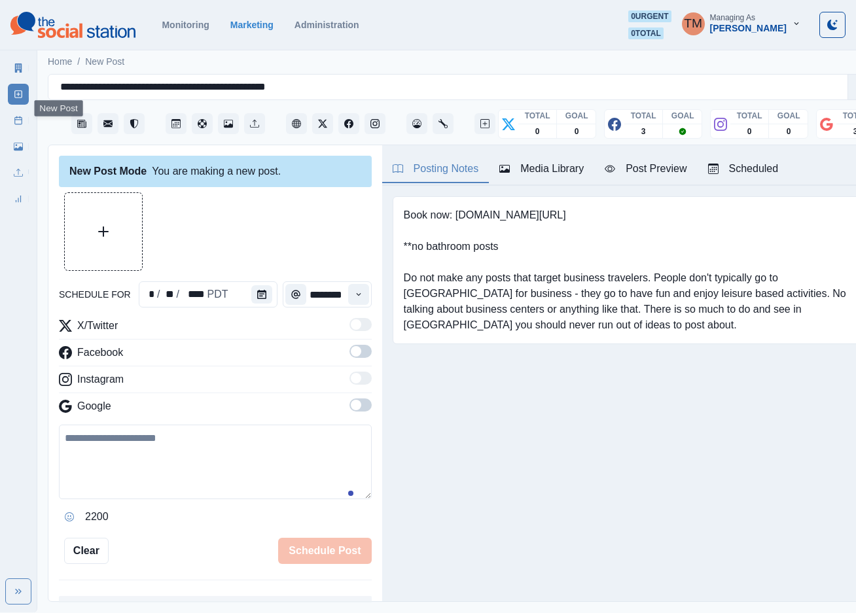
scroll to position [14, 0]
click at [251, 285] on button "Calendar" at bounding box center [261, 294] width 21 height 18
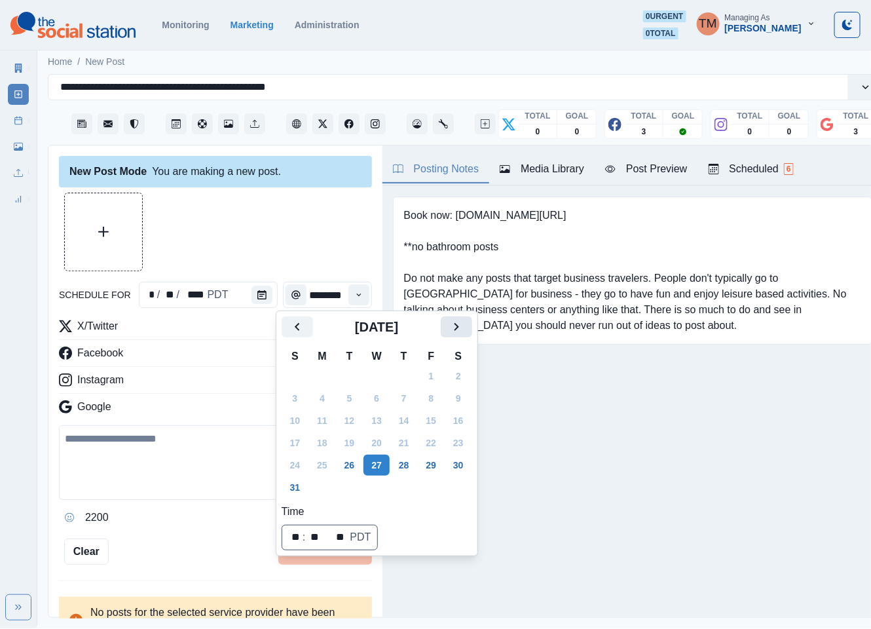
click at [454, 323] on icon "Next" at bounding box center [456, 327] width 16 height 16
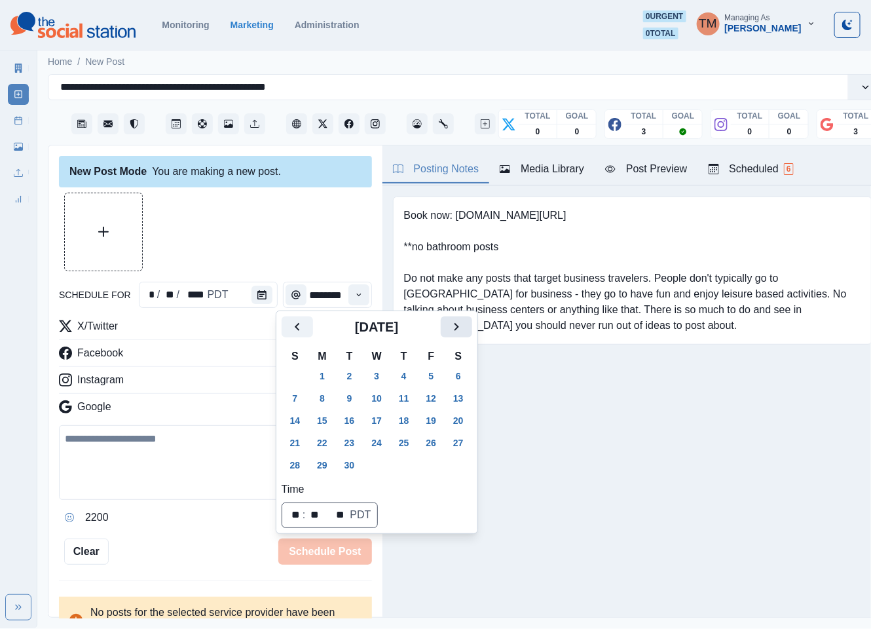
click at [454, 323] on icon "Next" at bounding box center [456, 327] width 16 height 16
click at [380, 464] on button "29" at bounding box center [376, 464] width 26 height 21
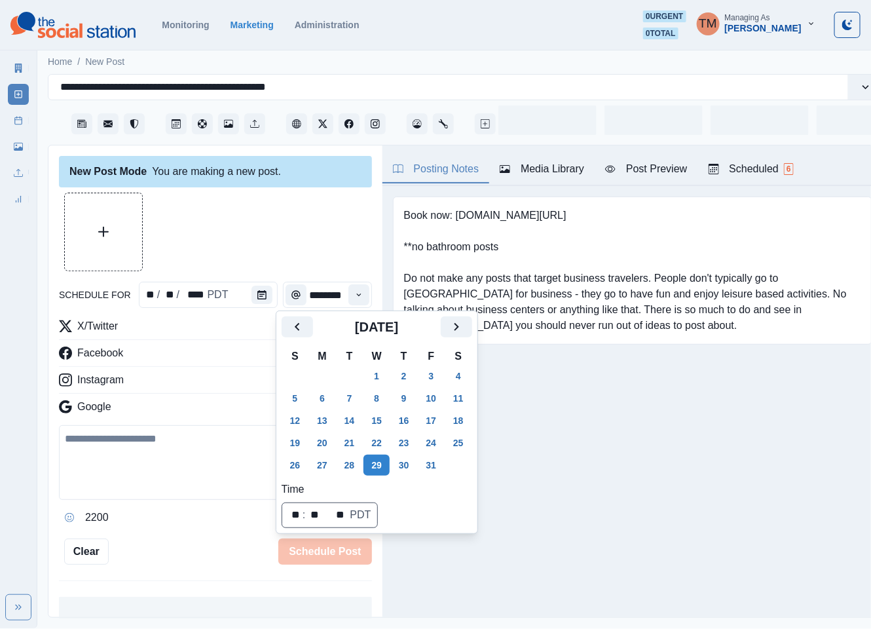
click at [255, 236] on div at bounding box center [215, 231] width 313 height 79
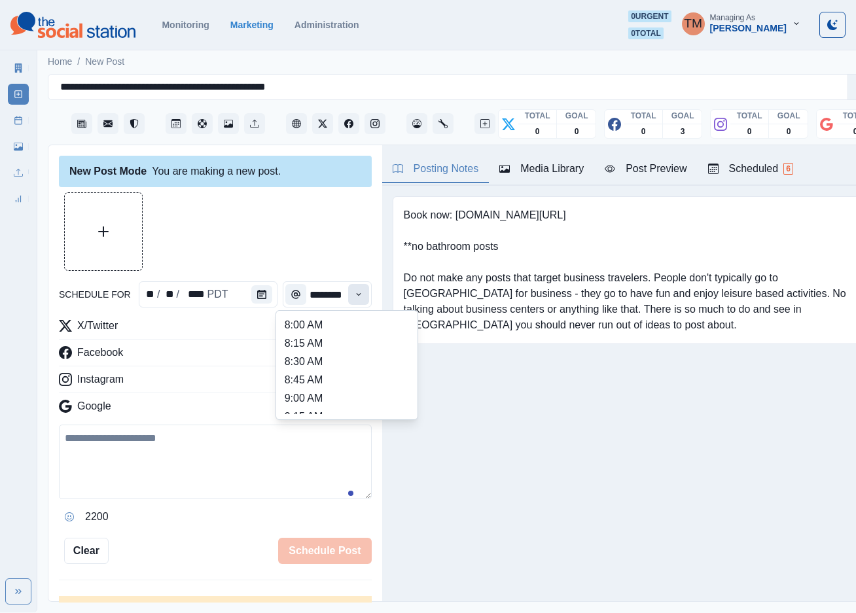
click at [354, 291] on icon "Time" at bounding box center [358, 294] width 9 height 9
click at [328, 340] on ul "8:00 AM 8:15 AM 8:30 AM 8:45 AM 9:00 AM 9:15 AM 9:30 AM 9:45 AM 10:00 AM 10:15 …" at bounding box center [347, 365] width 131 height 98
type input "*******"
click at [328, 340] on div "X/Twitter Facebook Instagram Google" at bounding box center [215, 368] width 313 height 101
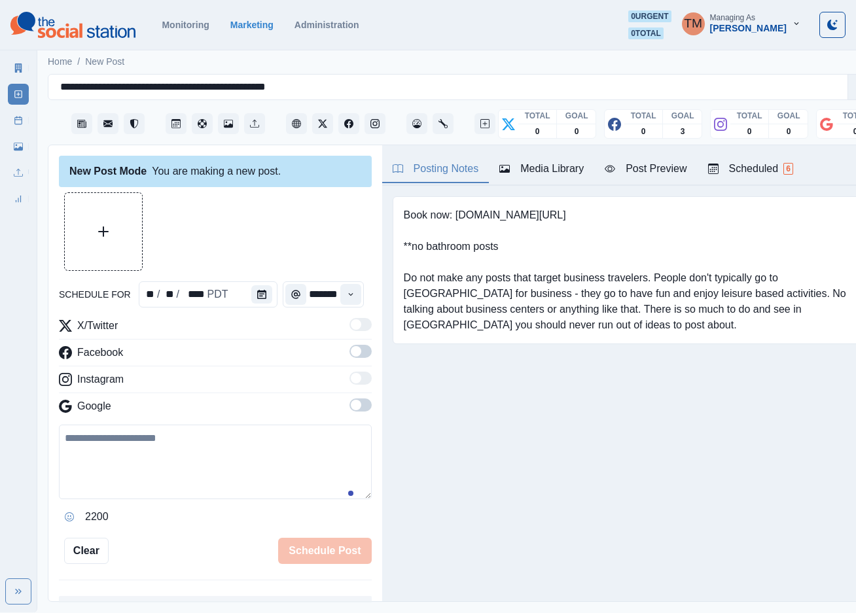
scroll to position [0, 0]
click at [350, 354] on span at bounding box center [361, 351] width 22 height 13
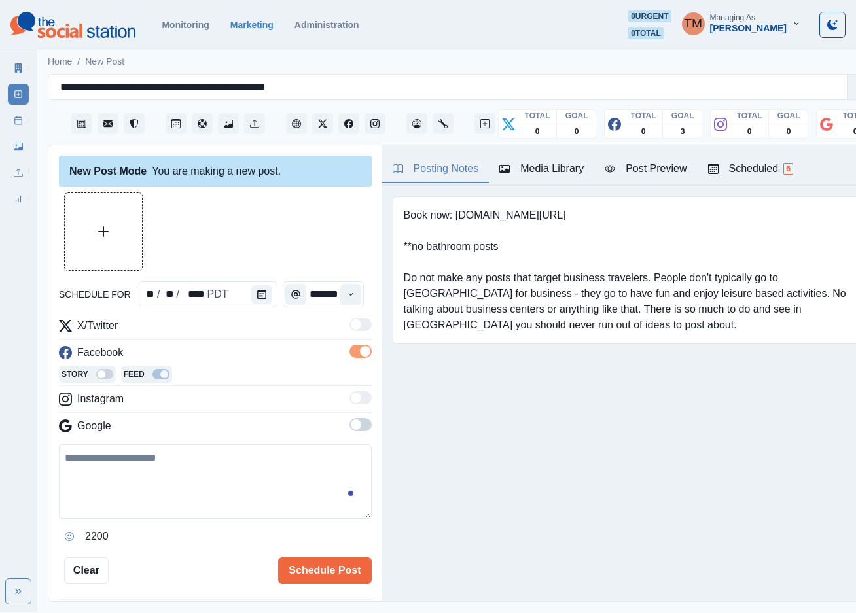
click at [350, 429] on span at bounding box center [361, 424] width 22 height 13
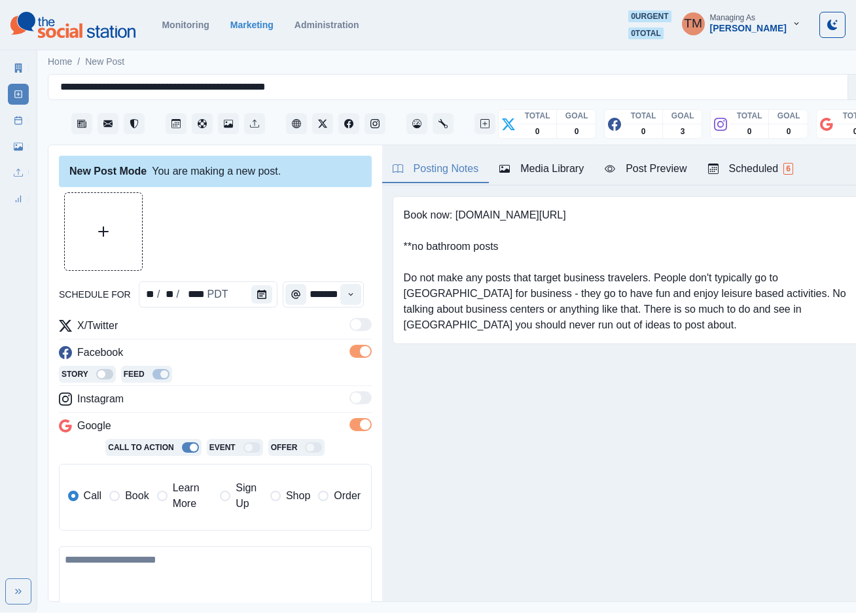
click at [117, 500] on span at bounding box center [114, 496] width 10 height 10
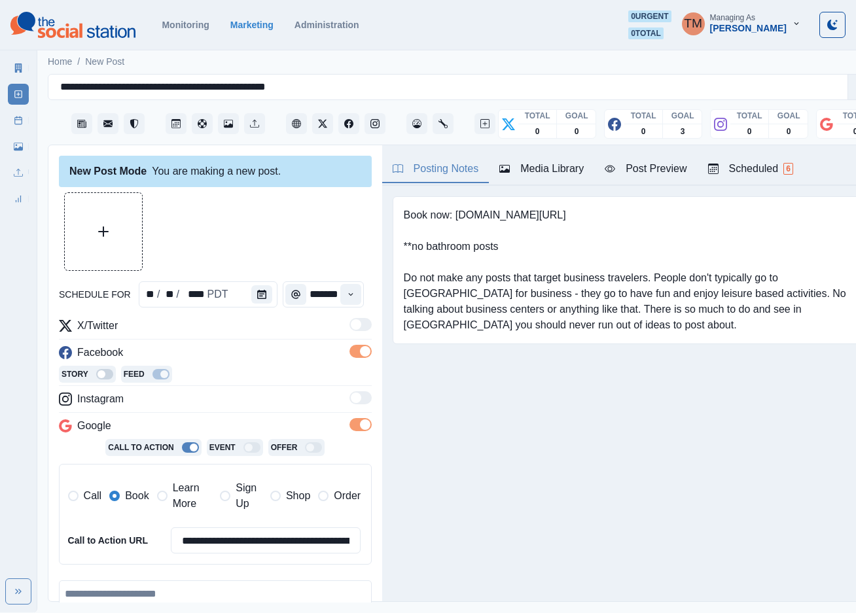
scroll to position [193, 0]
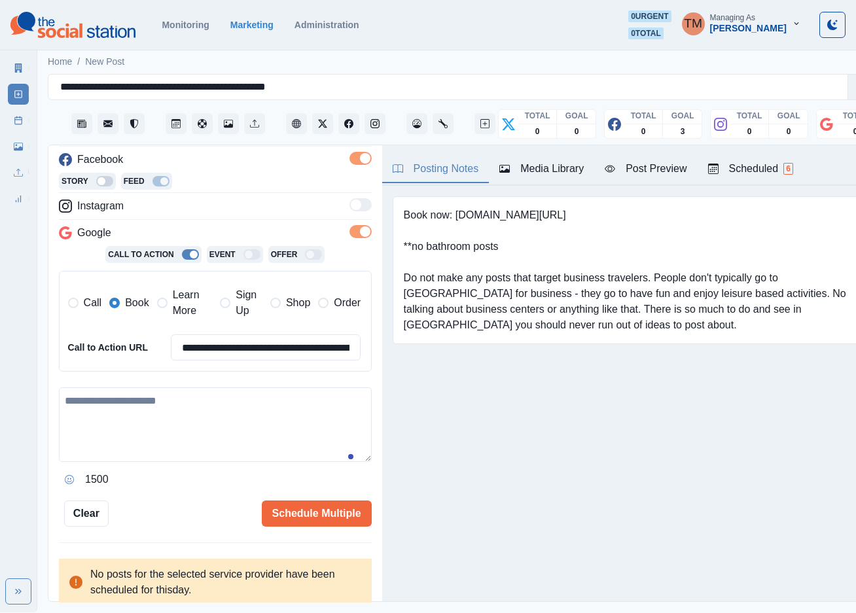
click at [173, 427] on textarea at bounding box center [215, 425] width 313 height 75
paste textarea "**********"
drag, startPoint x: 248, startPoint y: 420, endPoint x: 293, endPoint y: 458, distance: 58.5
click at [293, 458] on textarea "**********" at bounding box center [208, 425] width 298 height 75
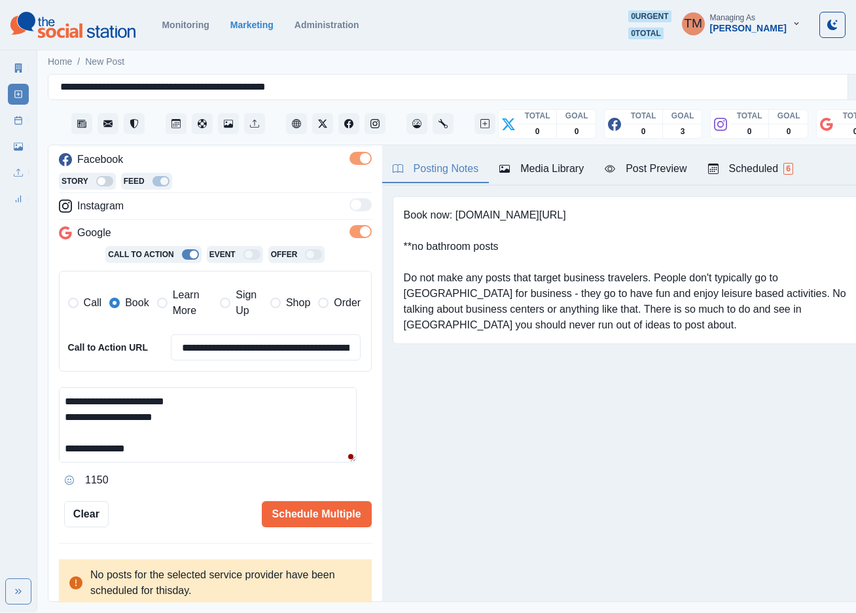
click at [179, 427] on textarea "**********" at bounding box center [208, 425] width 298 height 75
drag, startPoint x: 192, startPoint y: 443, endPoint x: 261, endPoint y: 471, distance: 74.5
click at [261, 471] on div "**********" at bounding box center [215, 439] width 313 height 103
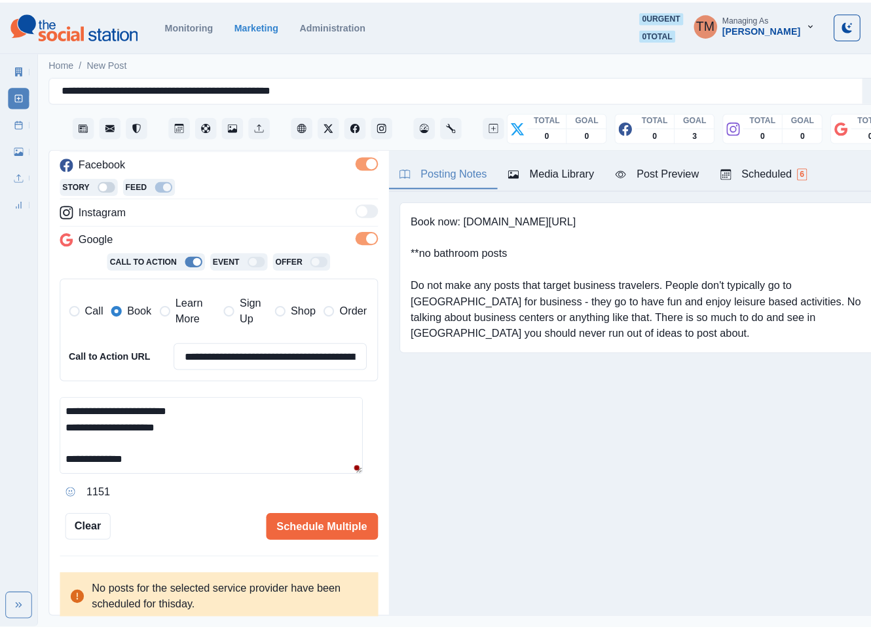
scroll to position [124, 0]
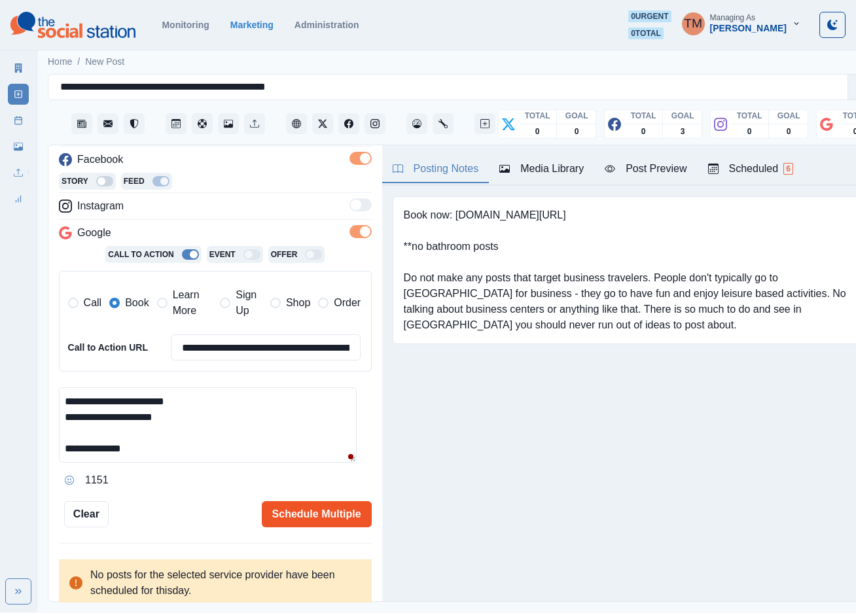
type textarea "**********"
click at [295, 511] on button "Schedule Multiple" at bounding box center [317, 514] width 110 height 26
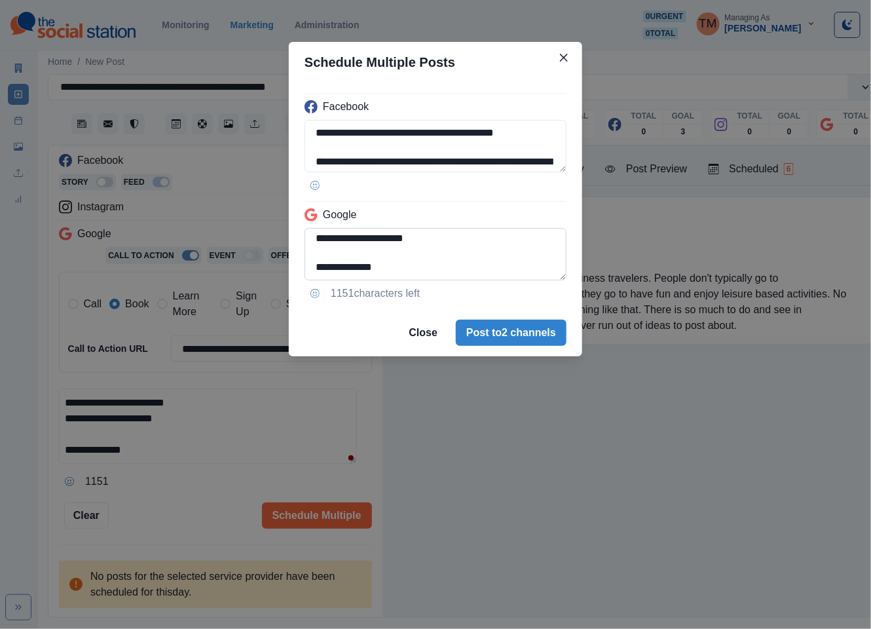
drag, startPoint x: 450, startPoint y: 270, endPoint x: 530, endPoint y: 249, distance: 83.0
click at [473, 269] on textarea "**********" at bounding box center [435, 254] width 262 height 52
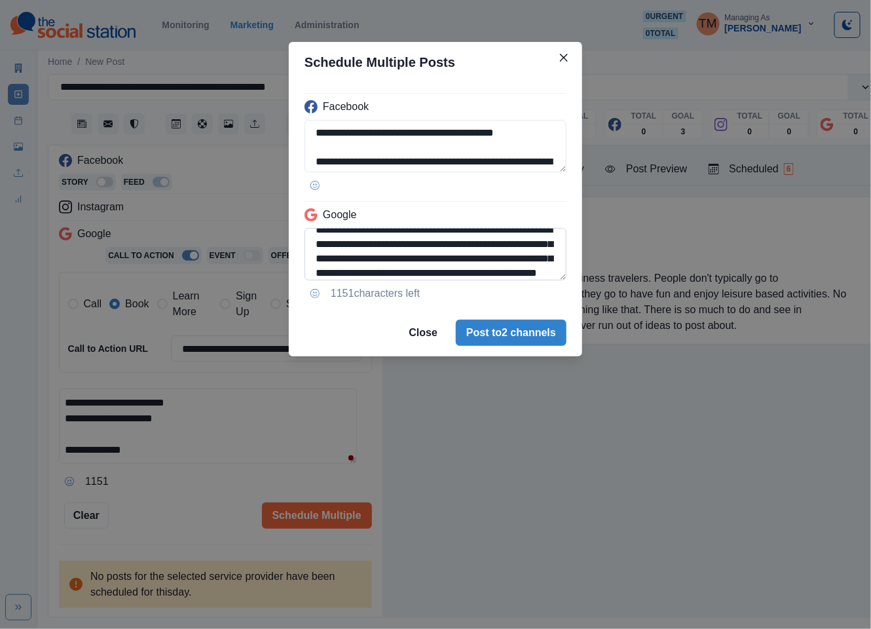
scroll to position [29, 0]
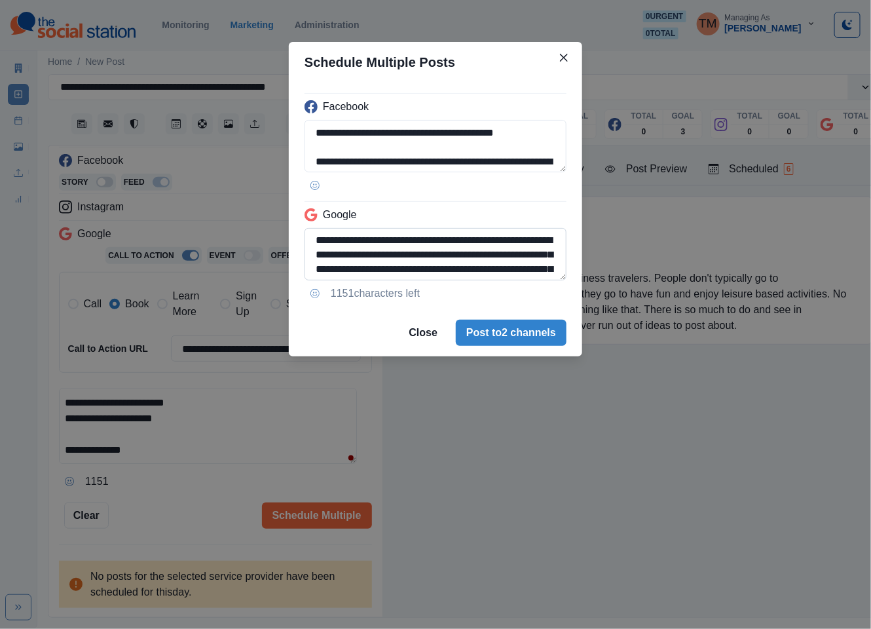
click at [467, 238] on textarea "**********" at bounding box center [435, 254] width 262 height 52
paste textarea "**********"
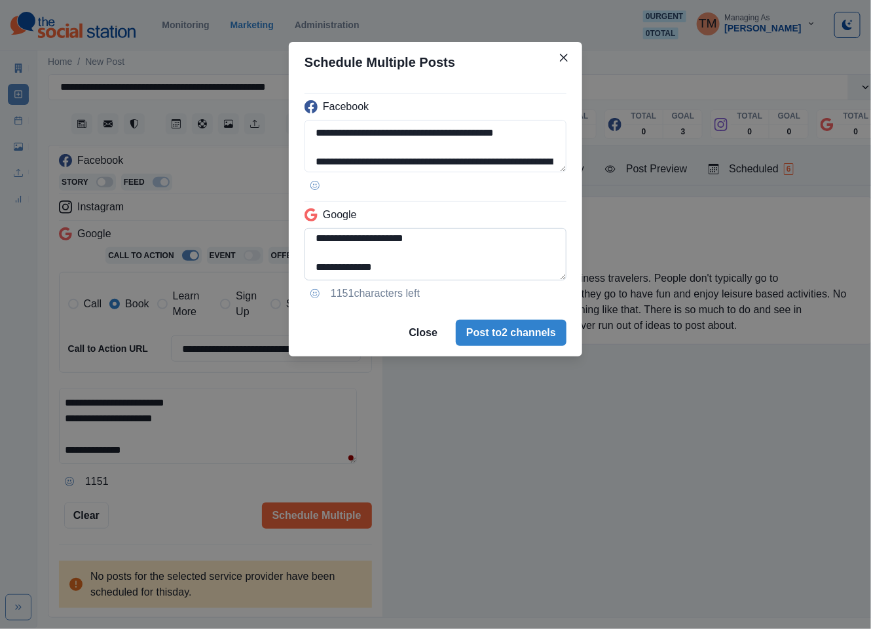
scroll to position [108, 0]
click at [312, 250] on textarea "**********" at bounding box center [435, 254] width 262 height 52
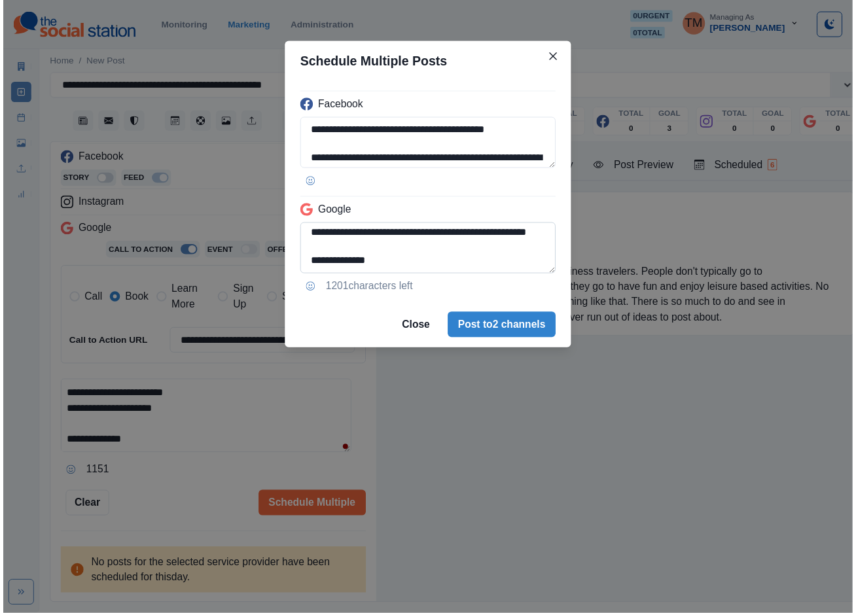
scroll to position [98, 0]
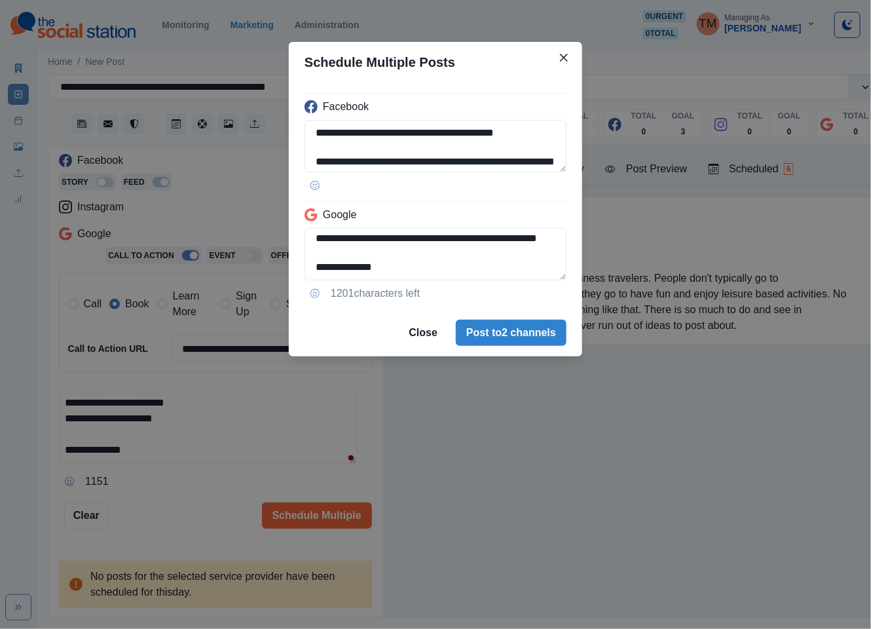
type textarea "**********"
click at [212, 526] on div "**********" at bounding box center [435, 314] width 871 height 629
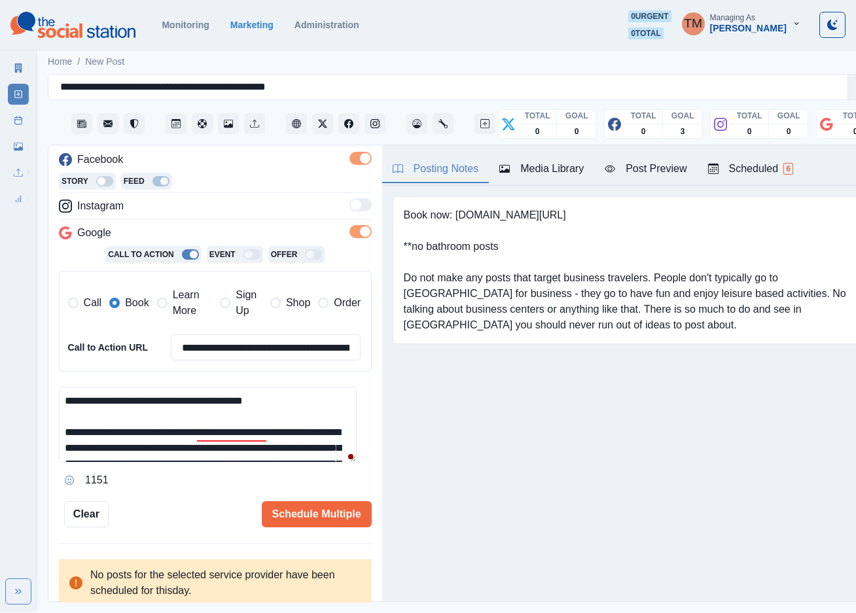
scroll to position [0, 0]
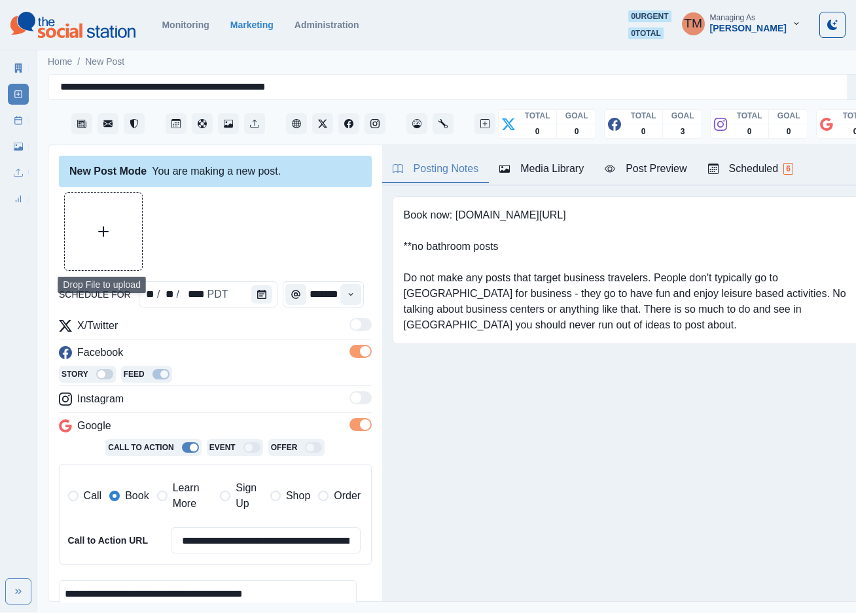
click at [110, 213] on button "Upload Media" at bounding box center [103, 231] width 77 height 77
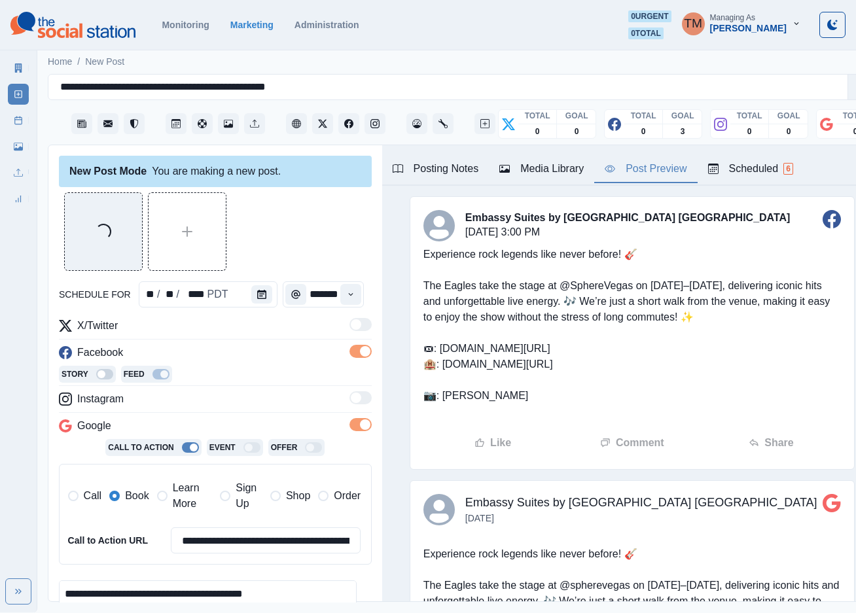
click at [651, 171] on div "Post Preview" at bounding box center [646, 169] width 82 height 16
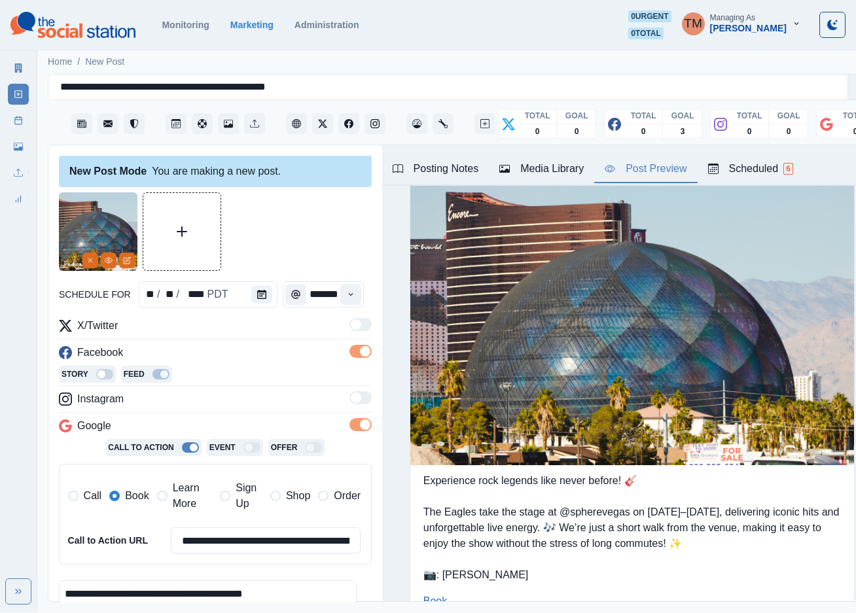
scroll to position [758, 0]
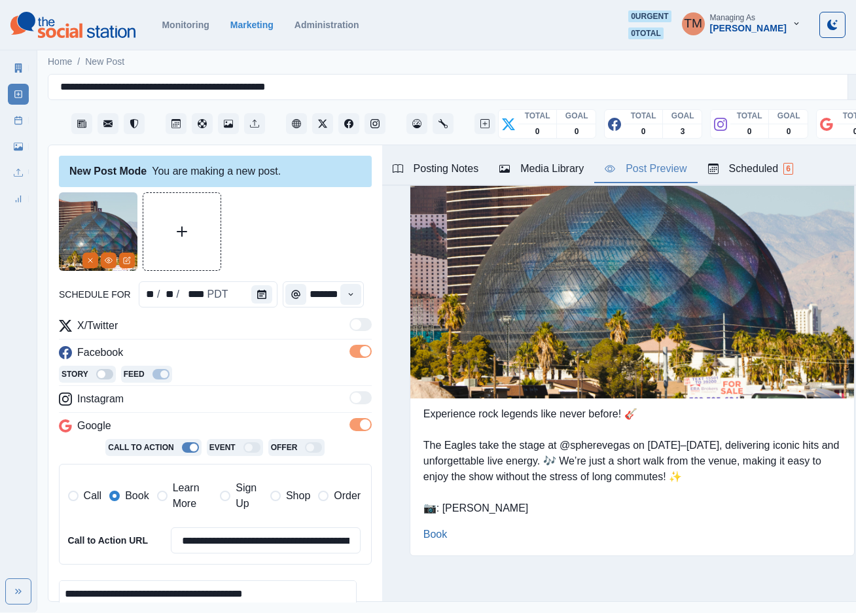
click at [302, 228] on div at bounding box center [215, 231] width 313 height 79
click at [126, 261] on icon "Edit Media" at bounding box center [127, 261] width 8 height 8
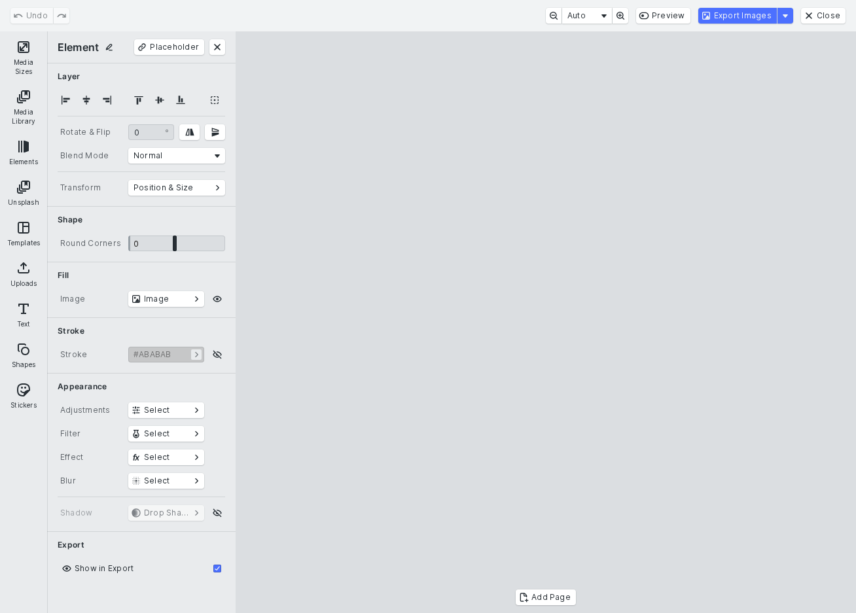
drag, startPoint x: 270, startPoint y: 534, endPoint x: 252, endPoint y: 568, distance: 38.4
click at [546, 323] on cesdk-canvas "Editor canvas" at bounding box center [546, 323] width 0 height 0
drag, startPoint x: 837, startPoint y: 553, endPoint x: 850, endPoint y: 575, distance: 26.7
click at [546, 323] on cesdk-canvas "Editor canvas" at bounding box center [546, 323] width 0 height 0
drag, startPoint x: 553, startPoint y: 568, endPoint x: 558, endPoint y: 537, distance: 31.9
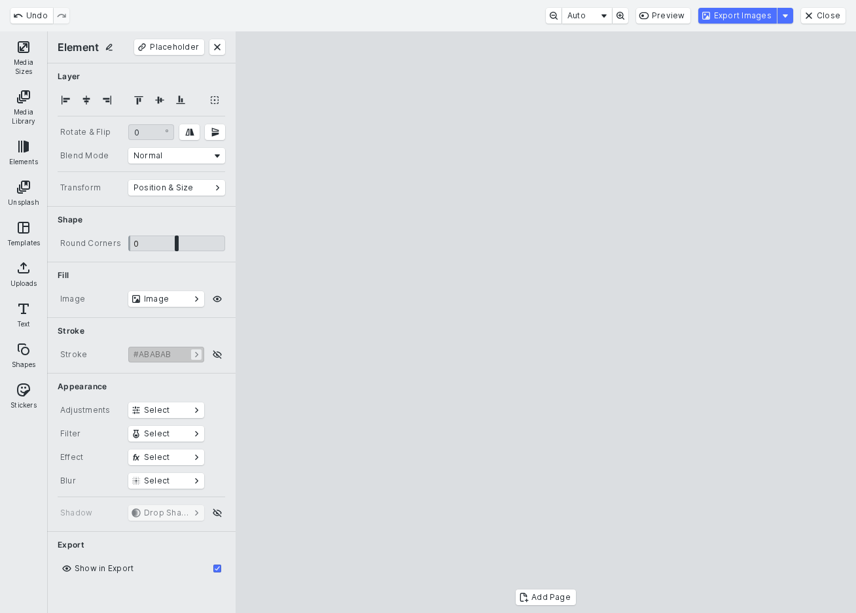
click at [546, 323] on cesdk-canvas "Editor canvas" at bounding box center [546, 323] width 0 height 0
drag, startPoint x: 242, startPoint y: 344, endPoint x: 273, endPoint y: 346, distance: 30.9
click at [546, 323] on cesdk-canvas "Editor canvas" at bounding box center [546, 323] width 0 height 0
drag, startPoint x: 771, startPoint y: 342, endPoint x: 759, endPoint y: 342, distance: 11.8
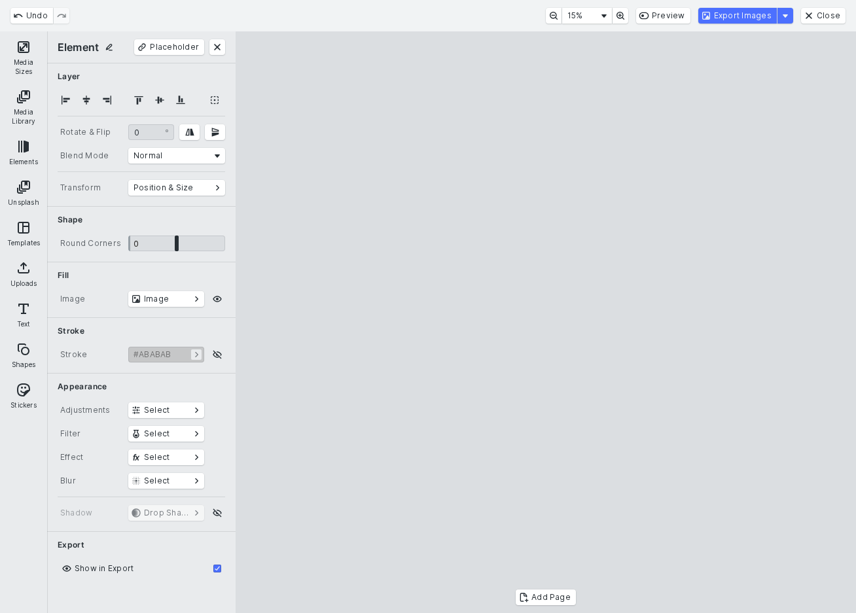
click at [546, 323] on cesdk-canvas "Editor canvas" at bounding box center [546, 323] width 0 height 0
drag, startPoint x: 827, startPoint y: 374, endPoint x: 827, endPoint y: 366, distance: 7.9
click at [546, 323] on cesdk-canvas "Editor canvas" at bounding box center [546, 323] width 0 height 0
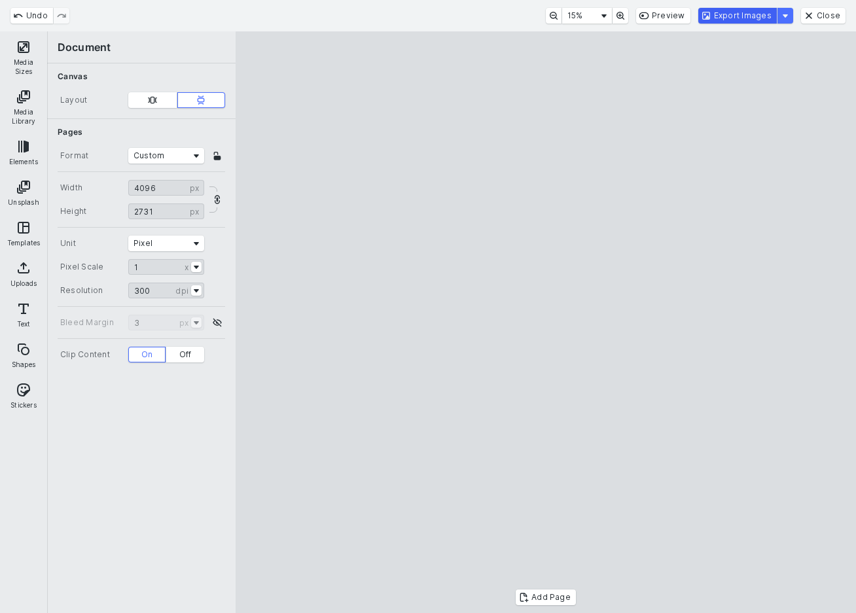
click at [747, 14] on button "Export Images" at bounding box center [738, 16] width 79 height 16
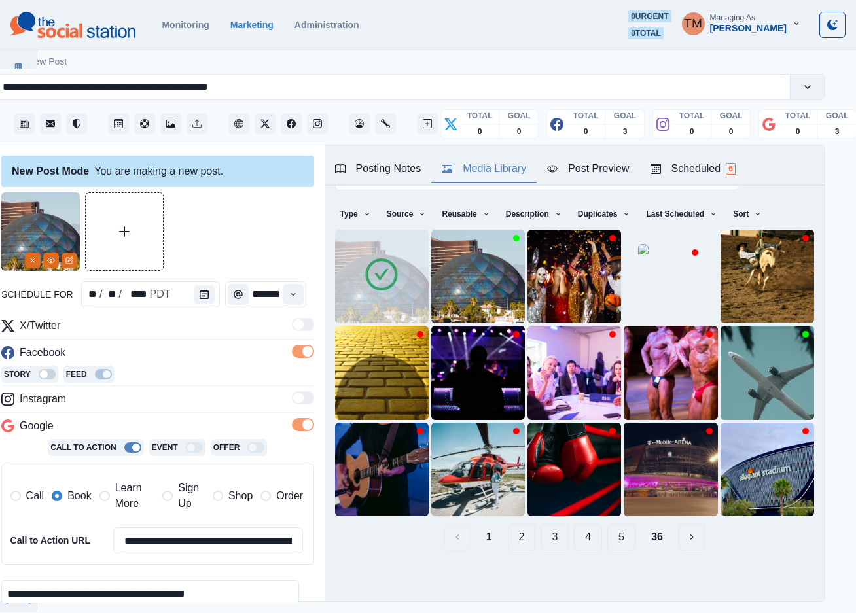
scroll to position [0, 0]
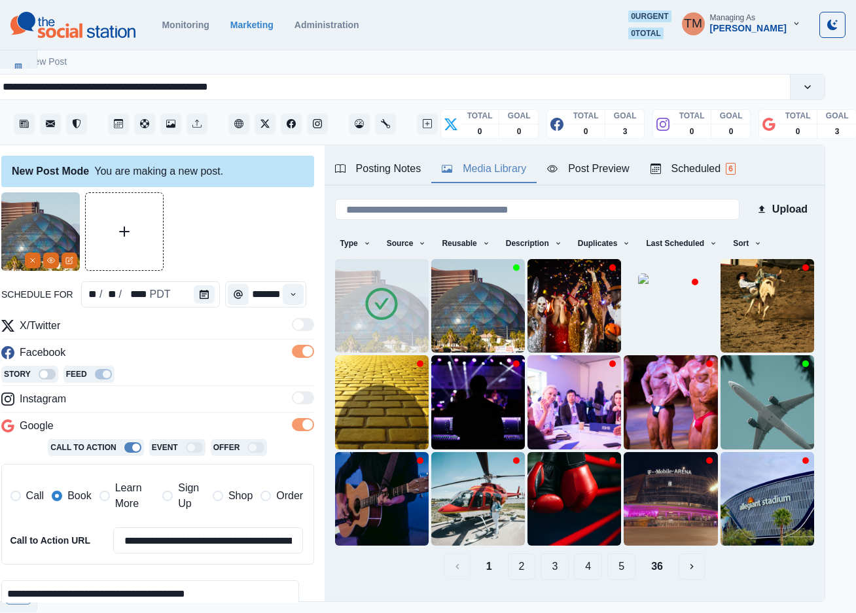
click at [499, 172] on div "Media Library" at bounding box center [484, 169] width 84 height 16
click at [471, 333] on icon "Delete Media" at bounding box center [475, 337] width 8 height 8
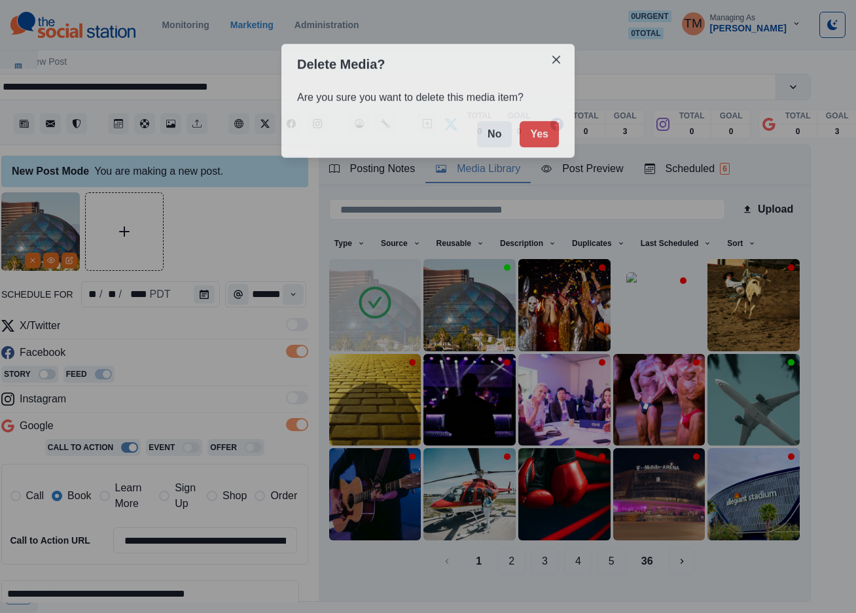
scroll to position [0, 43]
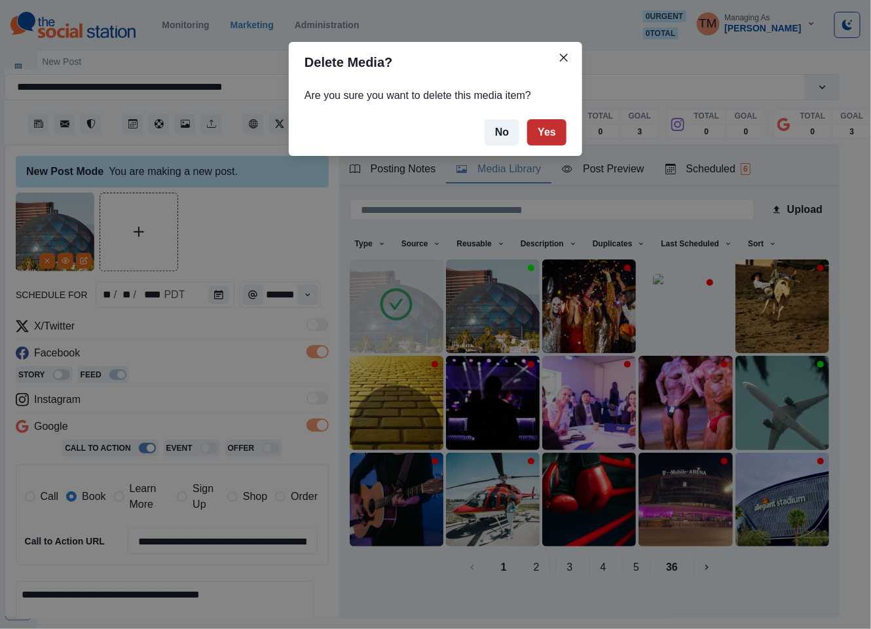
click at [550, 134] on button "Yes" at bounding box center [546, 132] width 39 height 26
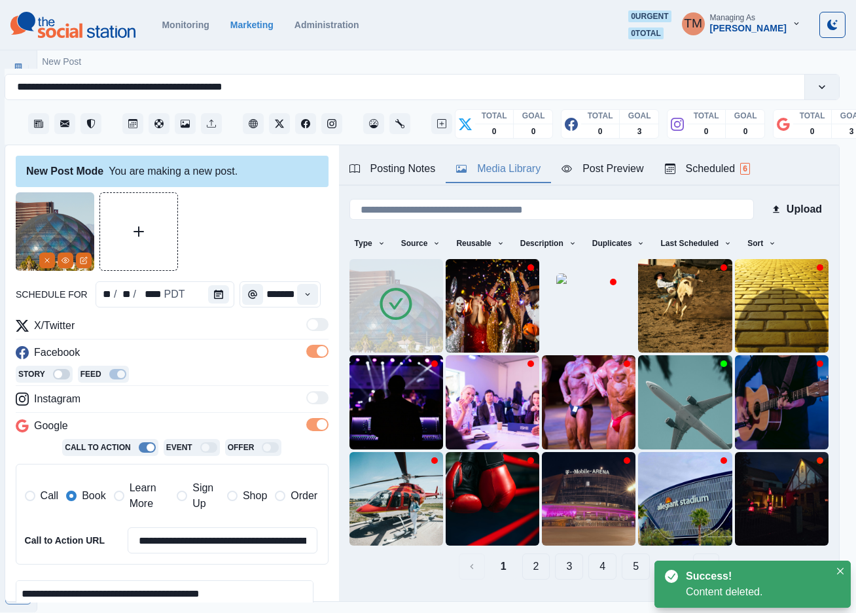
click at [602, 163] on div "Post Preview" at bounding box center [603, 169] width 82 height 16
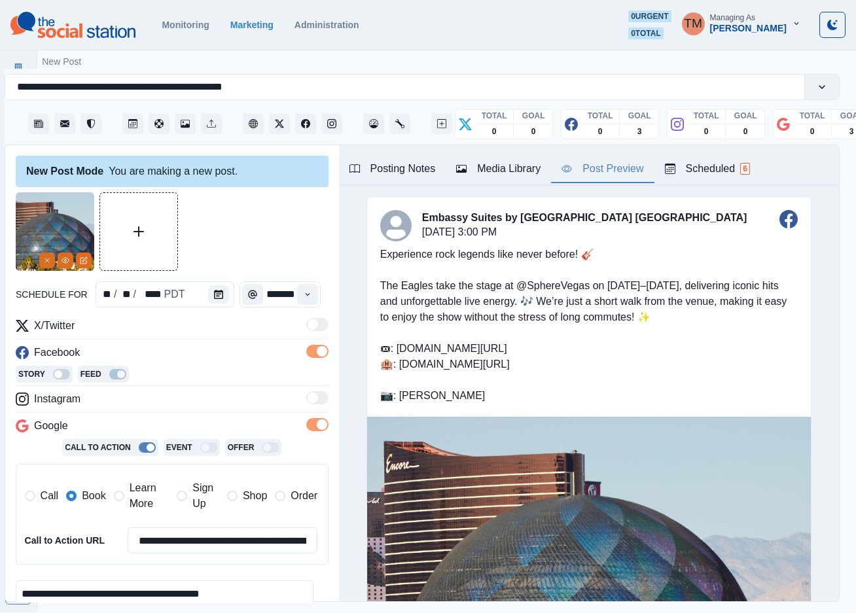
scroll to position [193, 0]
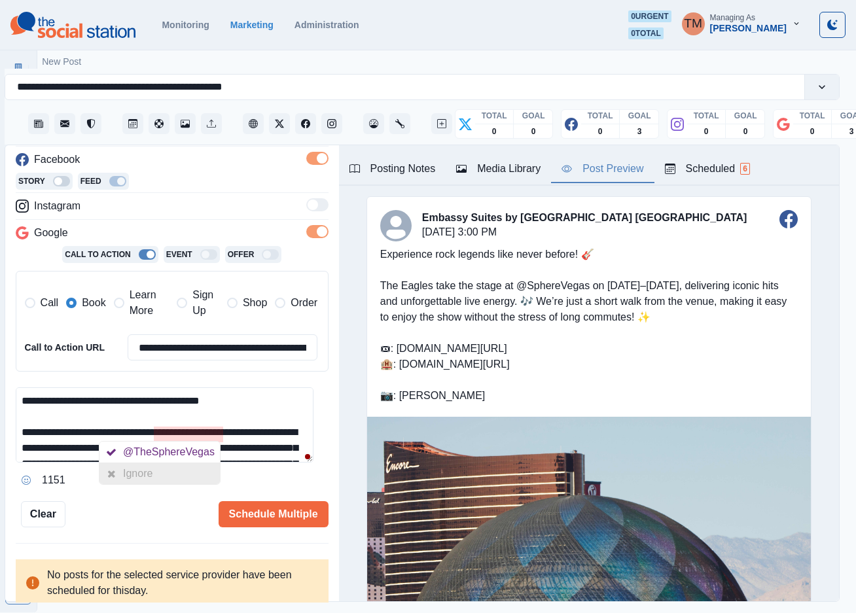
click at [203, 471] on div "Ignore" at bounding box center [160, 474] width 120 height 21
drag, startPoint x: 247, startPoint y: 509, endPoint x: 256, endPoint y: 450, distance: 59.5
click at [256, 450] on div "**********" at bounding box center [172, 263] width 313 height 528
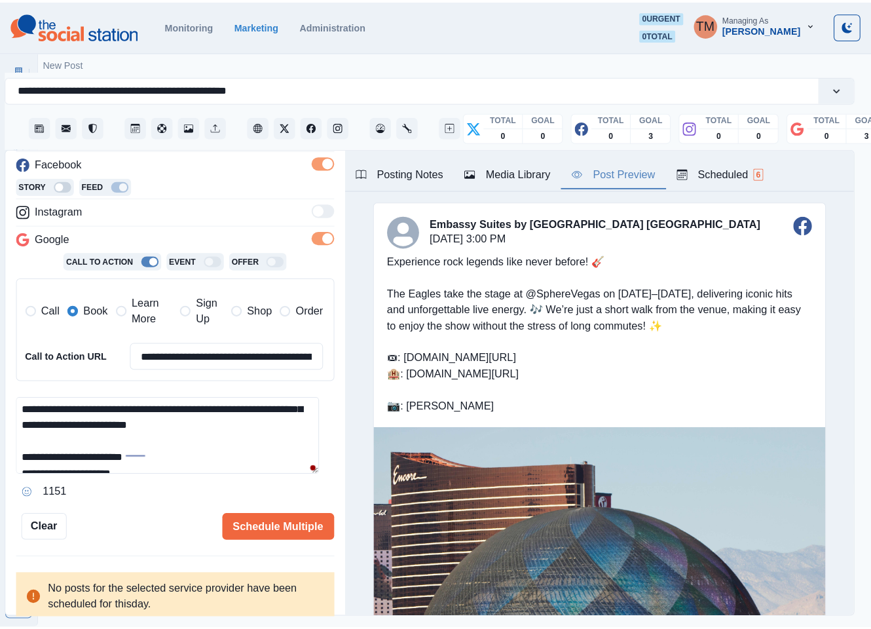
scroll to position [27, 0]
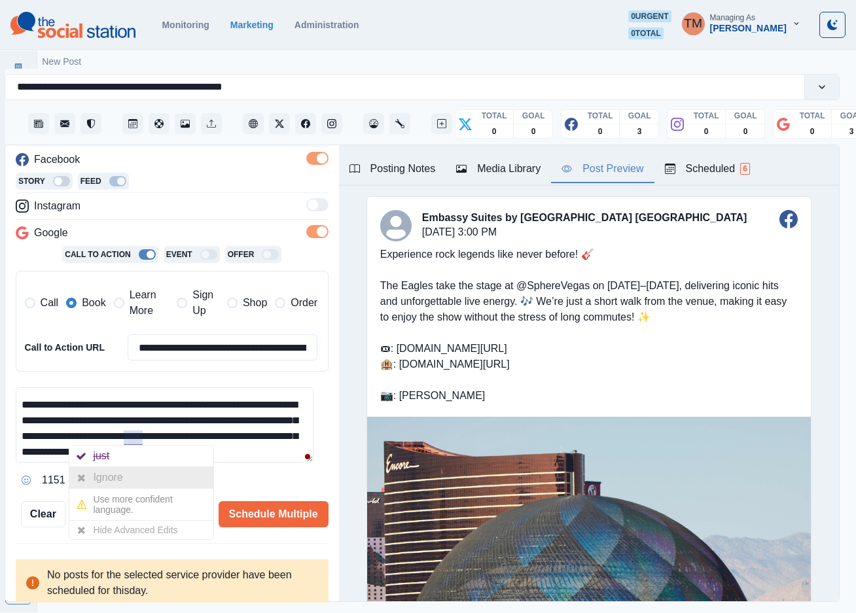
click at [139, 472] on div "Ignore" at bounding box center [141, 477] width 144 height 21
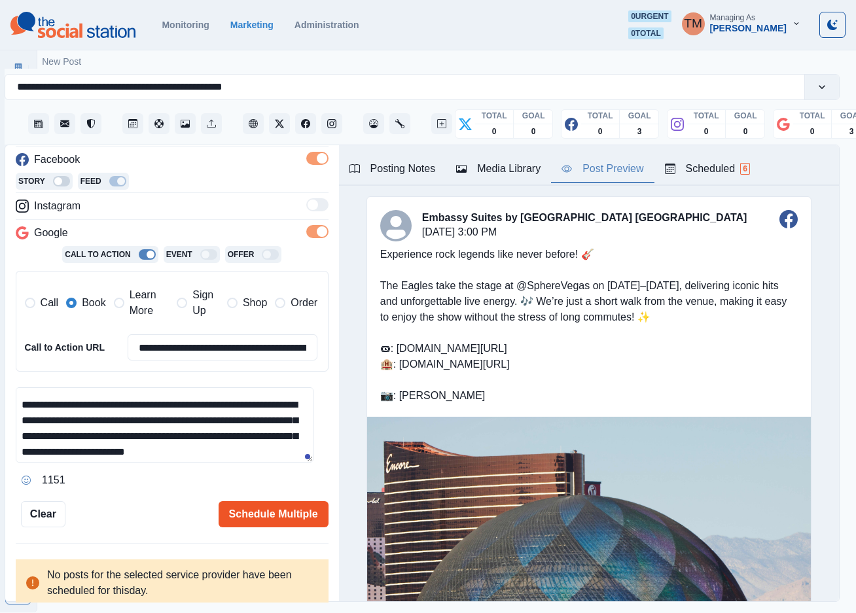
click at [242, 524] on button "Schedule Multiple" at bounding box center [274, 514] width 110 height 26
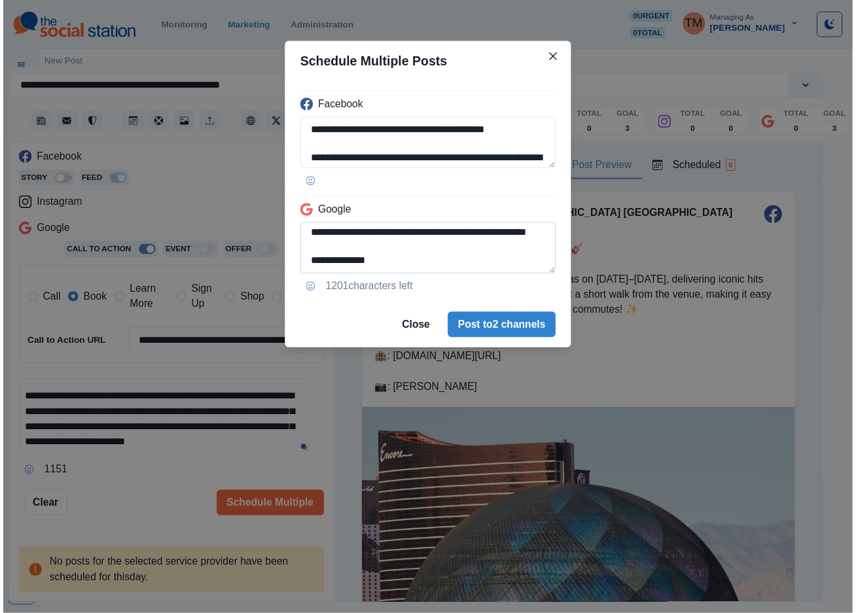
scroll to position [104, 0]
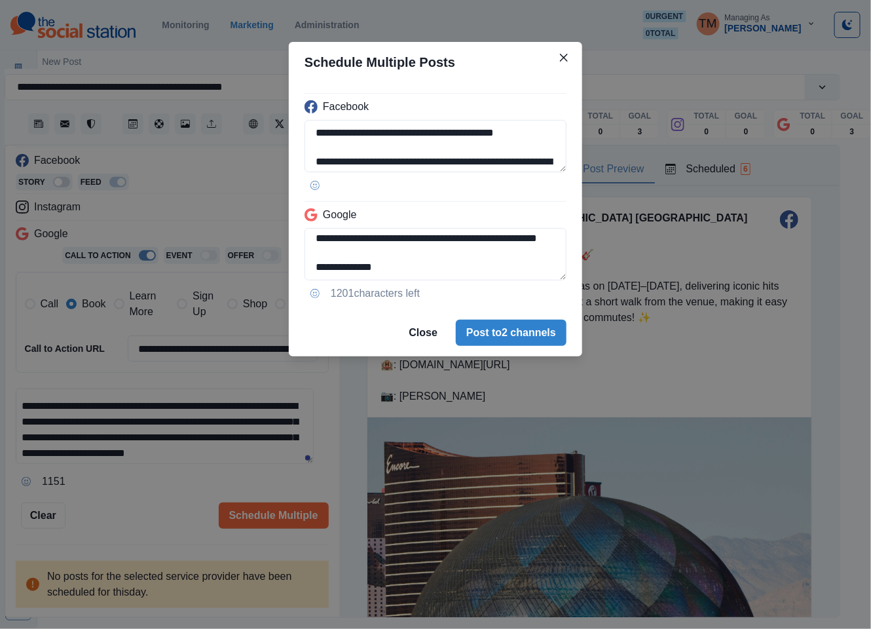
click at [105, 543] on div "**********" at bounding box center [435, 314] width 871 height 629
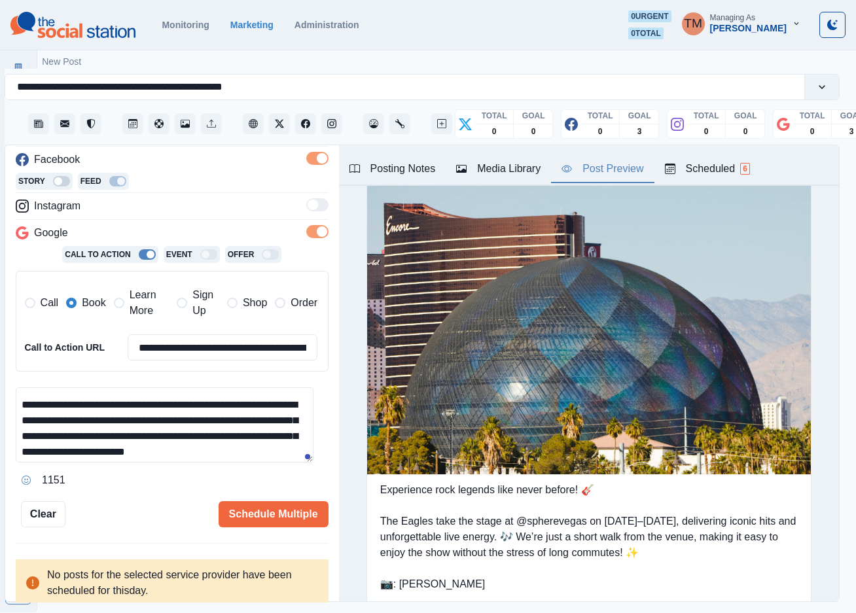
scroll to position [758, 0]
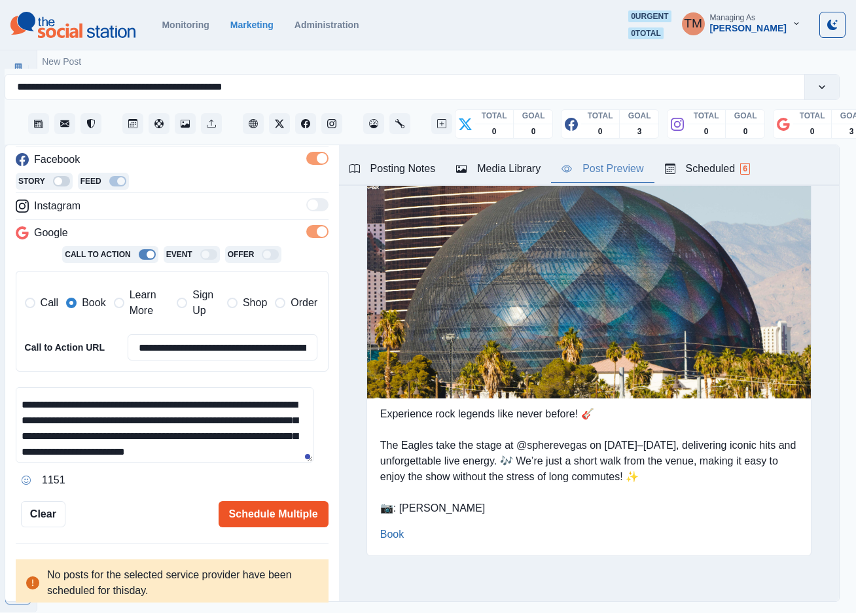
click at [301, 507] on button "Schedule Multiple" at bounding box center [274, 514] width 110 height 26
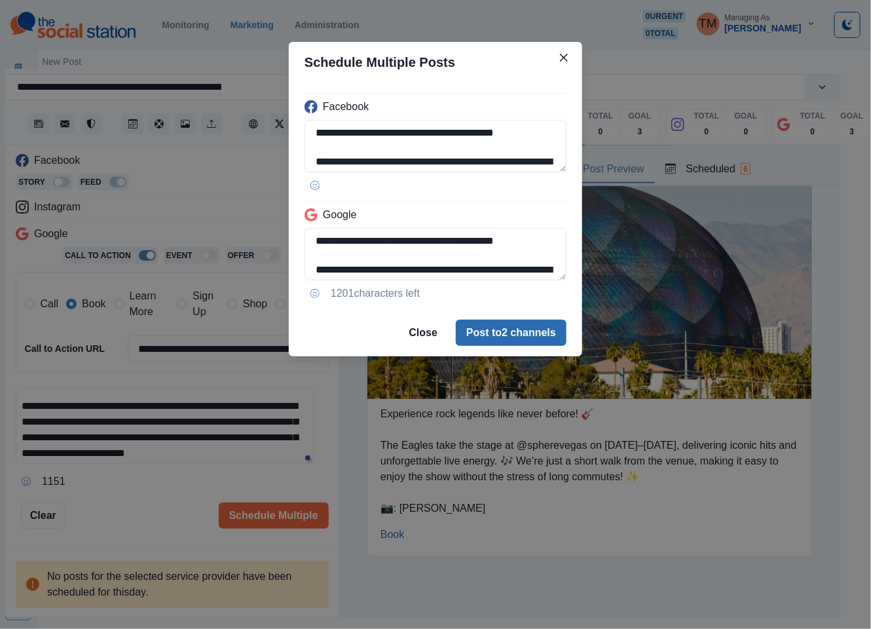
click at [531, 337] on button "Post to 2 channels" at bounding box center [511, 332] width 111 height 26
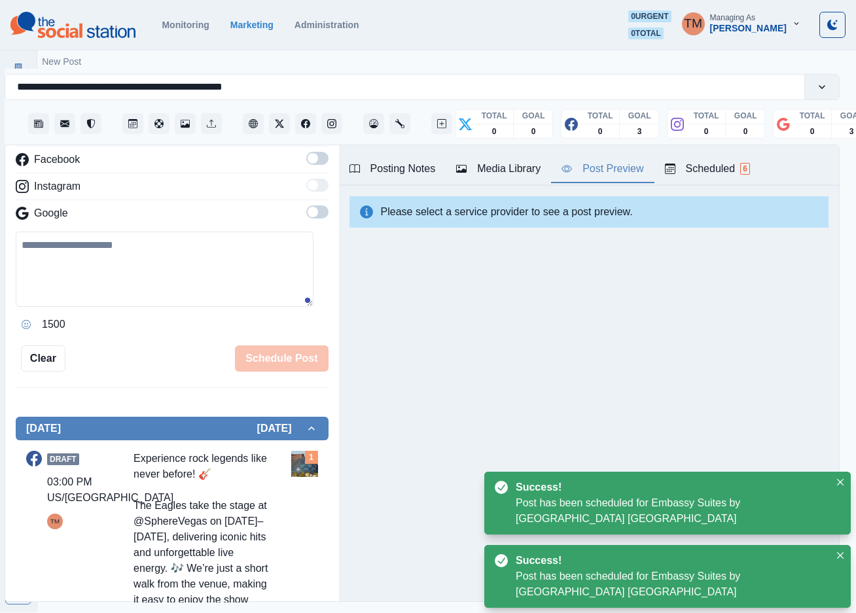
scroll to position [0, 0]
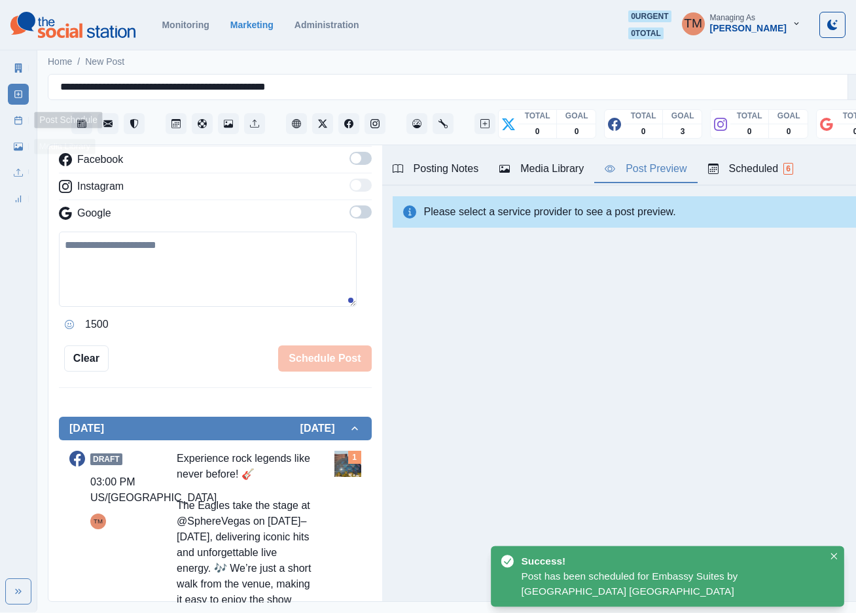
click at [16, 122] on icon at bounding box center [18, 120] width 9 height 9
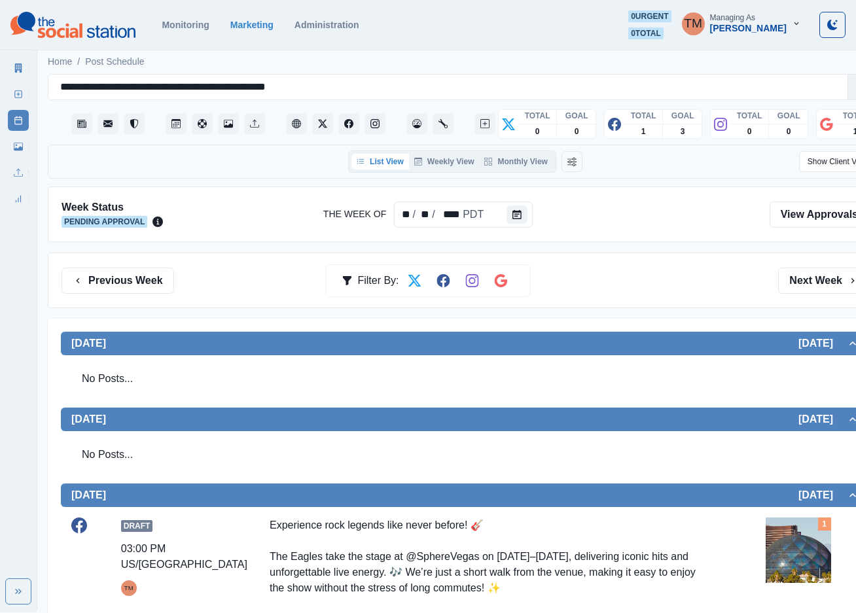
drag, startPoint x: 637, startPoint y: 277, endPoint x: 633, endPoint y: 283, distance: 7.6
click at [637, 278] on div "Previous Week Filter By: Next Week" at bounding box center [466, 281] width 808 height 26
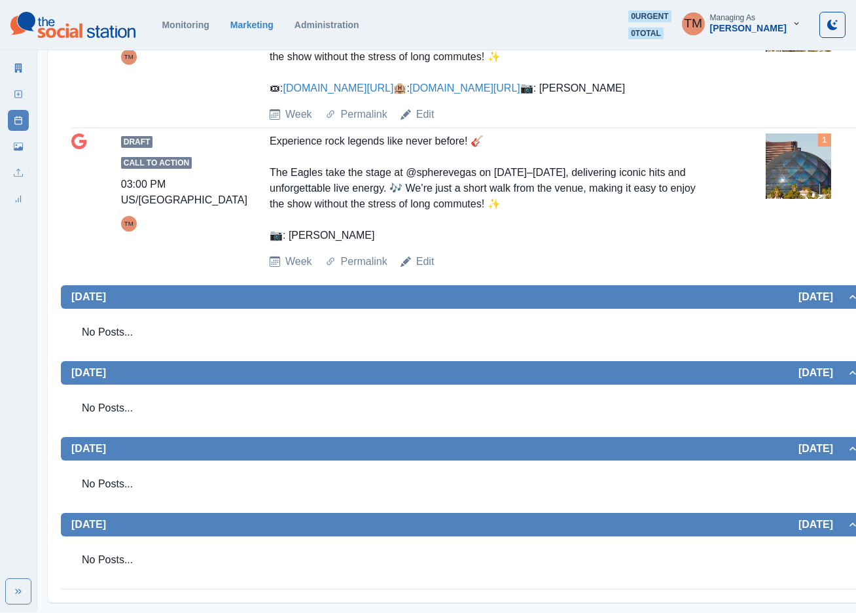
scroll to position [579, 0]
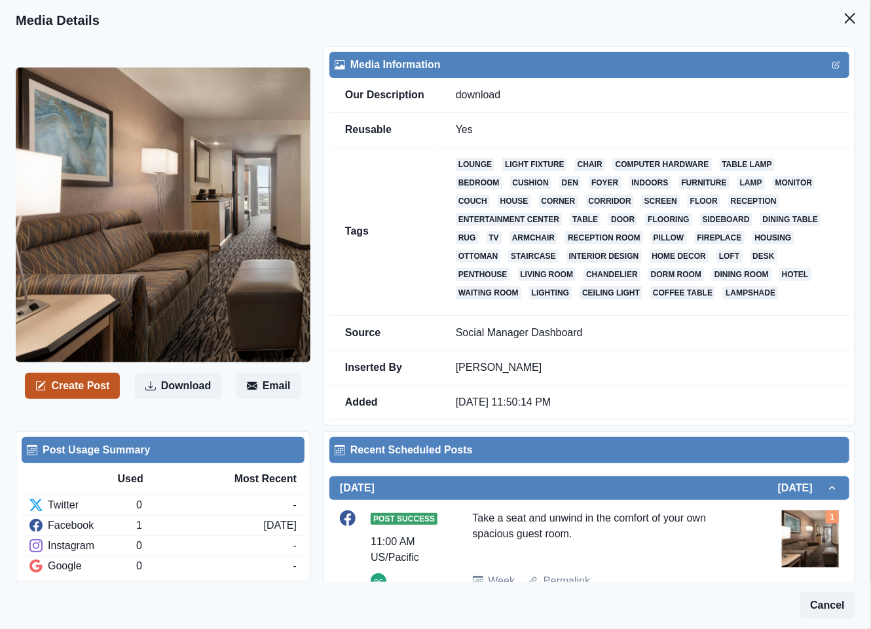
click at [79, 385] on button "Create Post" at bounding box center [72, 386] width 95 height 26
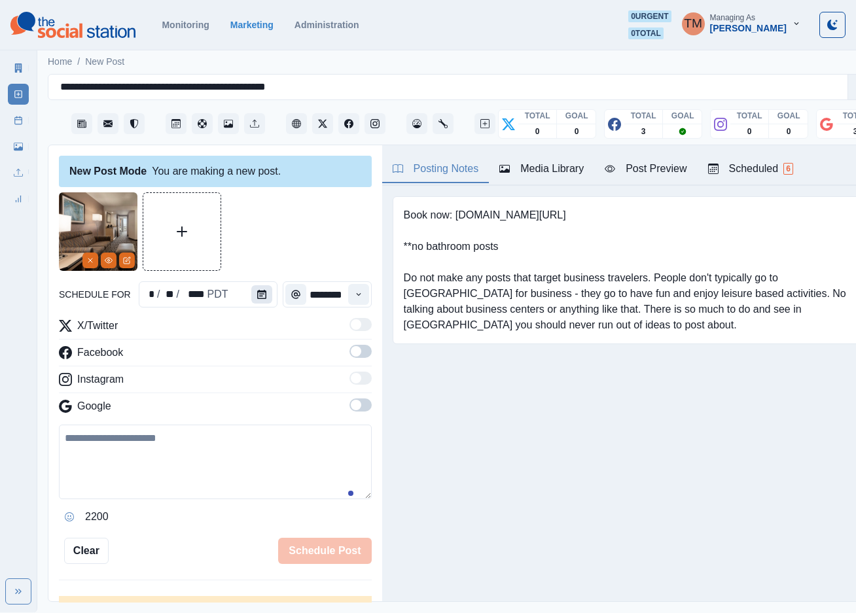
click at [257, 299] on icon "Calendar" at bounding box center [261, 294] width 9 height 9
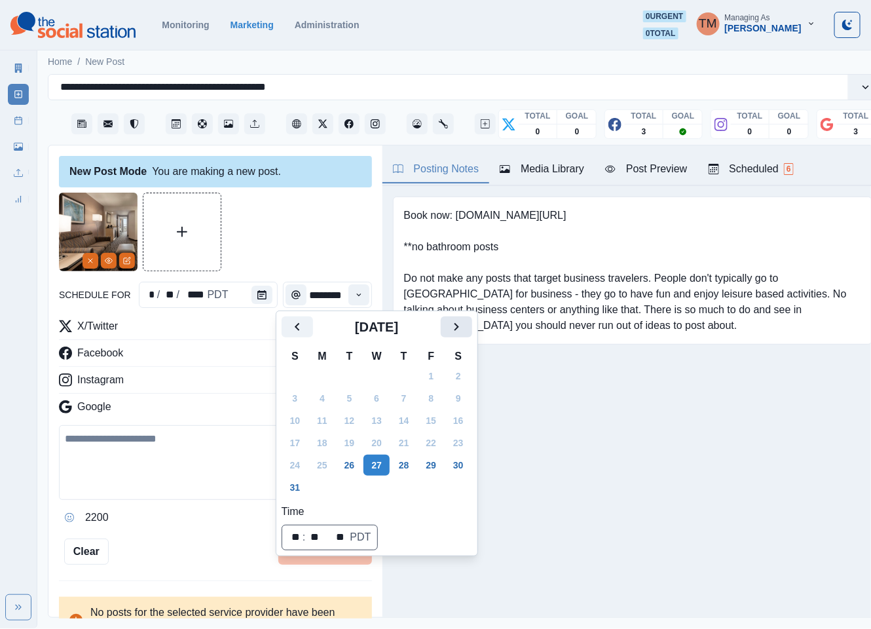
click at [458, 324] on icon "Next" at bounding box center [456, 327] width 16 height 16
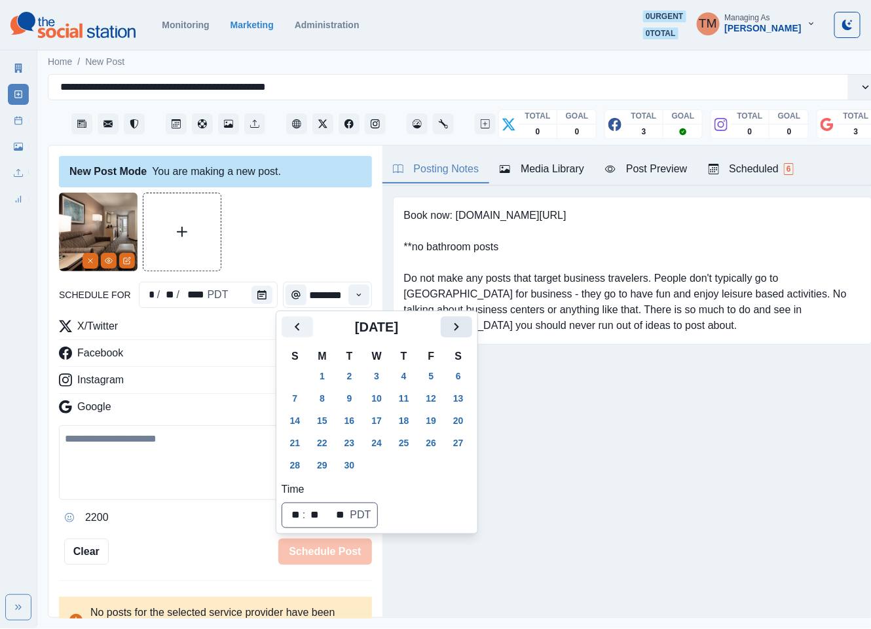
click at [458, 324] on icon "Next" at bounding box center [456, 327] width 16 height 16
click at [327, 467] on button "27" at bounding box center [322, 464] width 26 height 21
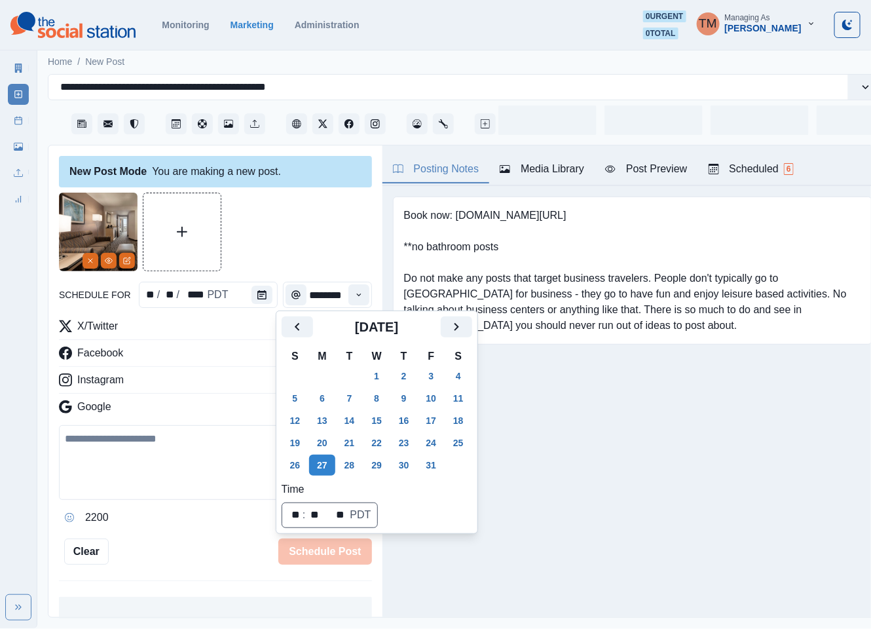
click at [293, 248] on div at bounding box center [215, 231] width 313 height 79
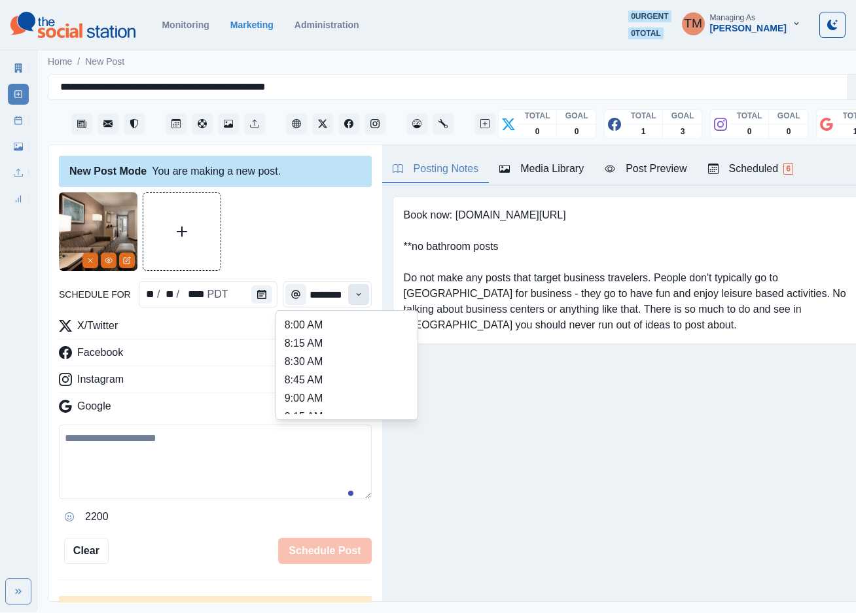
click at [354, 293] on icon "Time" at bounding box center [358, 294] width 9 height 9
click at [313, 383] on li "12:45 PM" at bounding box center [347, 379] width 131 height 18
type input "********"
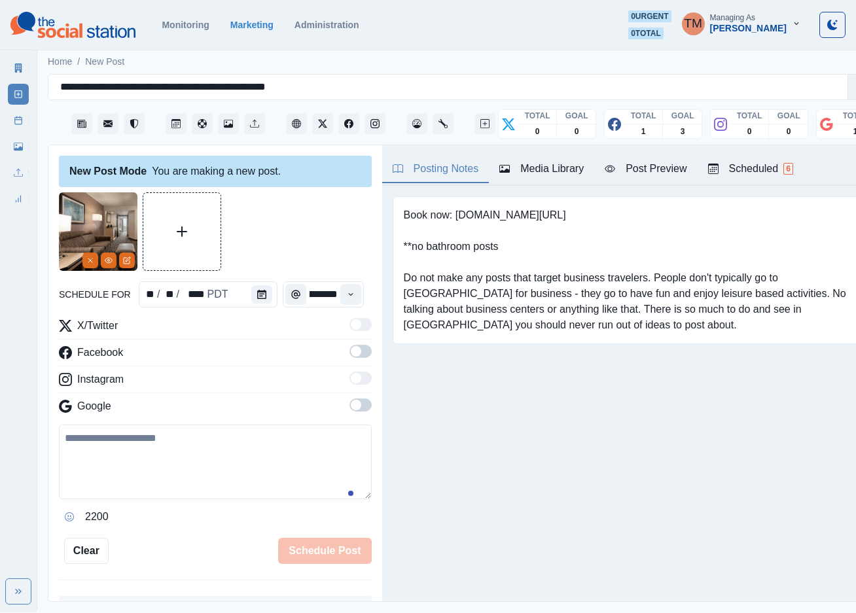
scroll to position [0, 16]
click at [350, 356] on span at bounding box center [361, 351] width 22 height 13
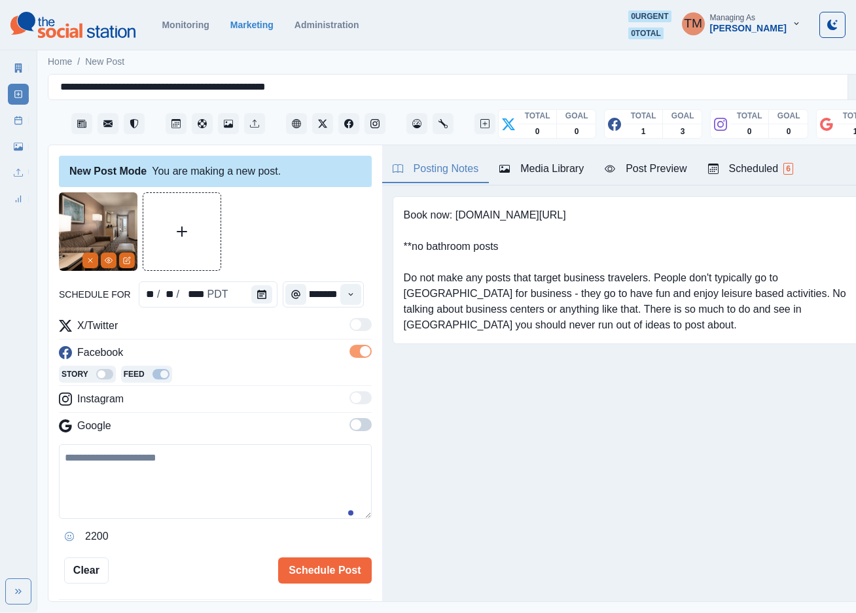
scroll to position [0, 0]
click at [351, 430] on span at bounding box center [356, 425] width 10 height 10
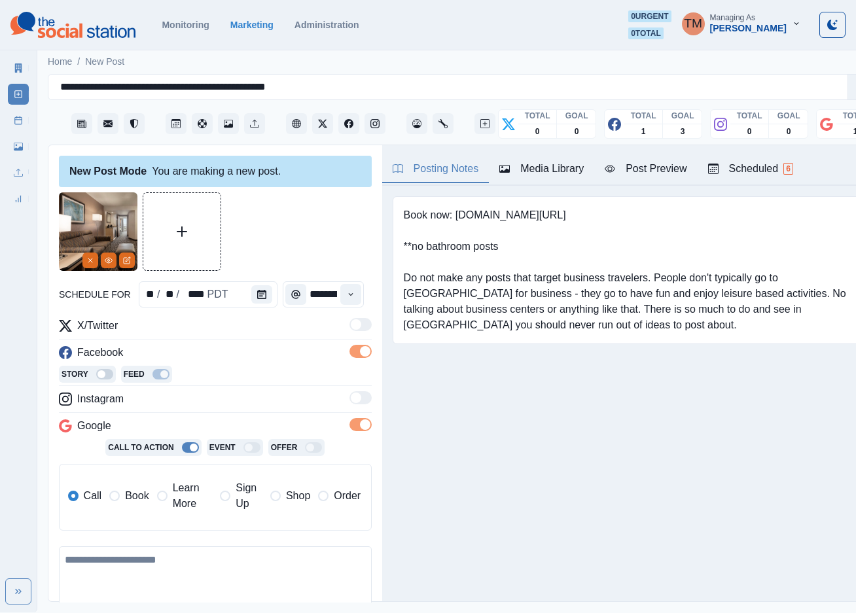
click at [132, 493] on span "Book" at bounding box center [137, 496] width 24 height 16
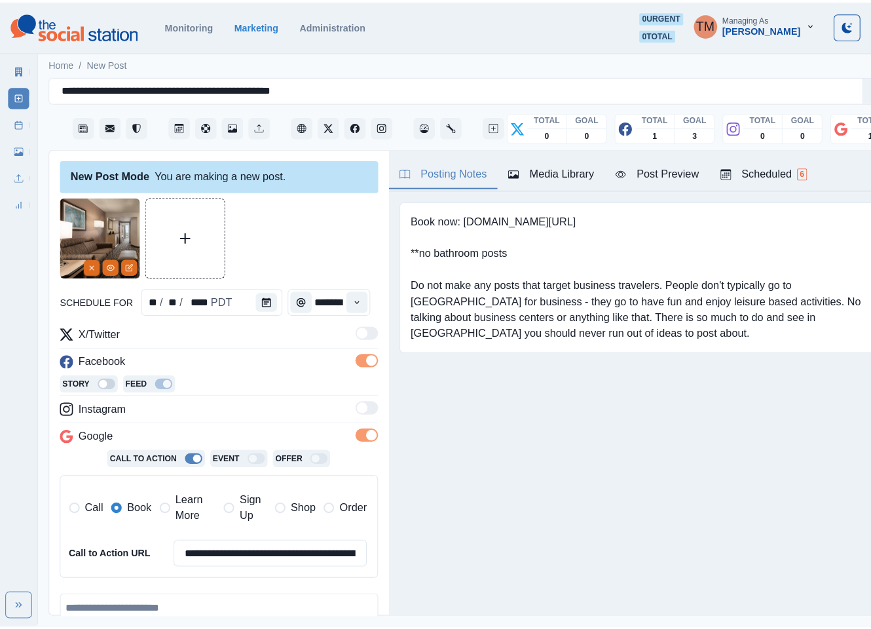
scroll to position [193, 0]
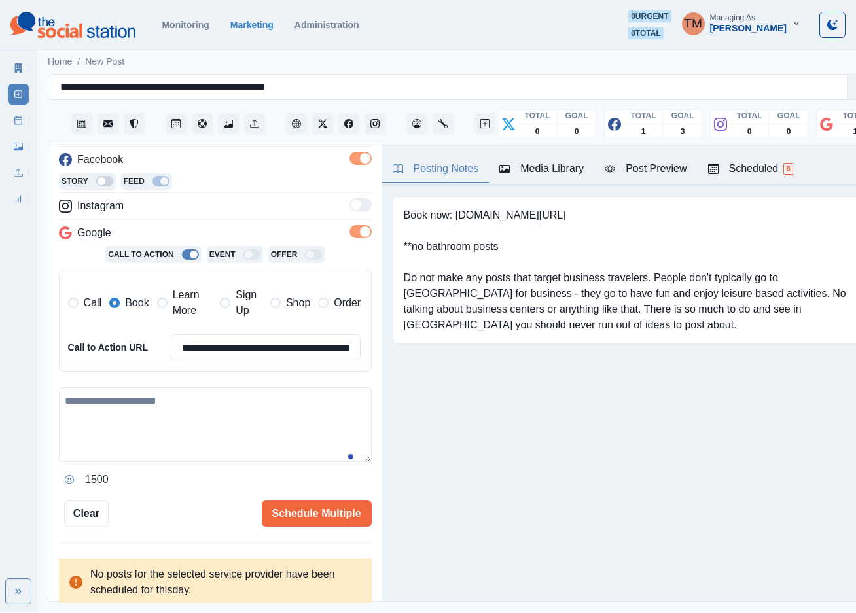
drag, startPoint x: 158, startPoint y: 422, endPoint x: 172, endPoint y: 420, distance: 13.9
click at [159, 422] on textarea at bounding box center [215, 425] width 313 height 75
paste textarea "**********"
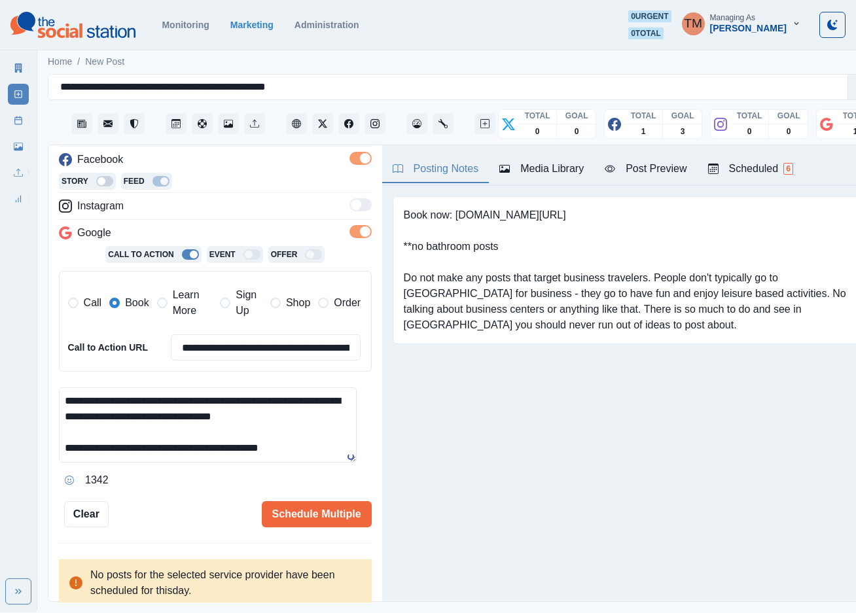
type textarea "**********"
click at [297, 515] on button "Schedule Multiple" at bounding box center [317, 514] width 110 height 26
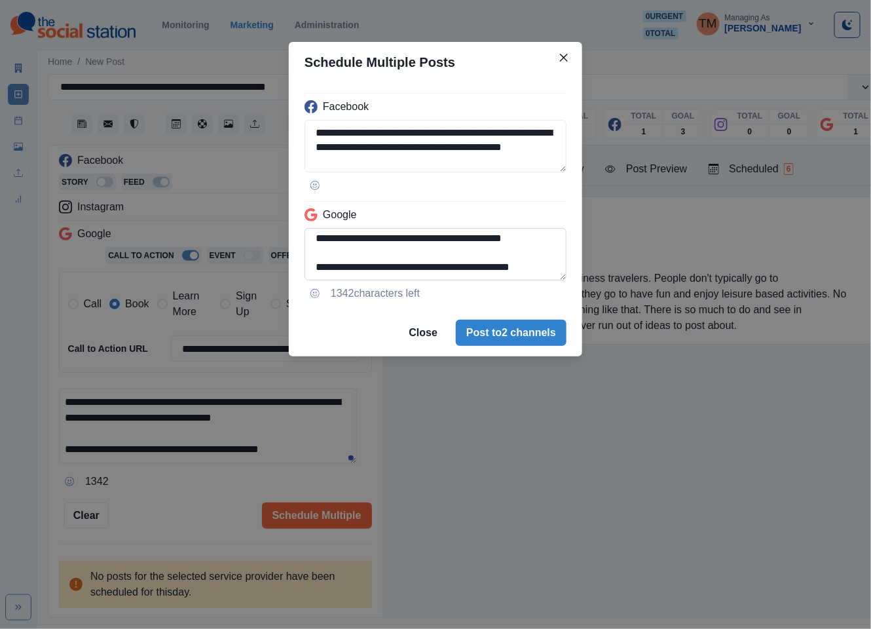
scroll to position [47, 0]
drag, startPoint x: 432, startPoint y: 236, endPoint x: 549, endPoint y: 274, distance: 122.4
click at [549, 274] on textarea "**********" at bounding box center [435, 254] width 262 height 52
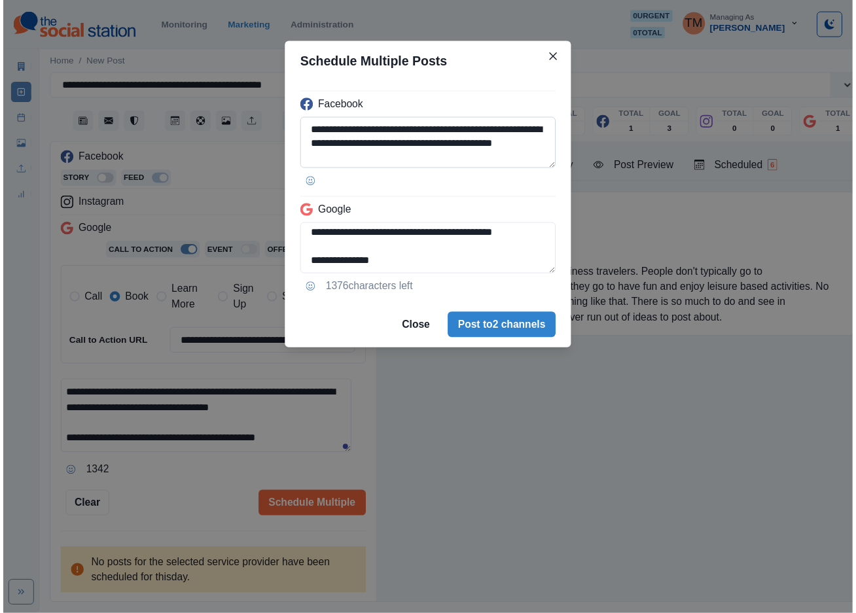
scroll to position [46, 0]
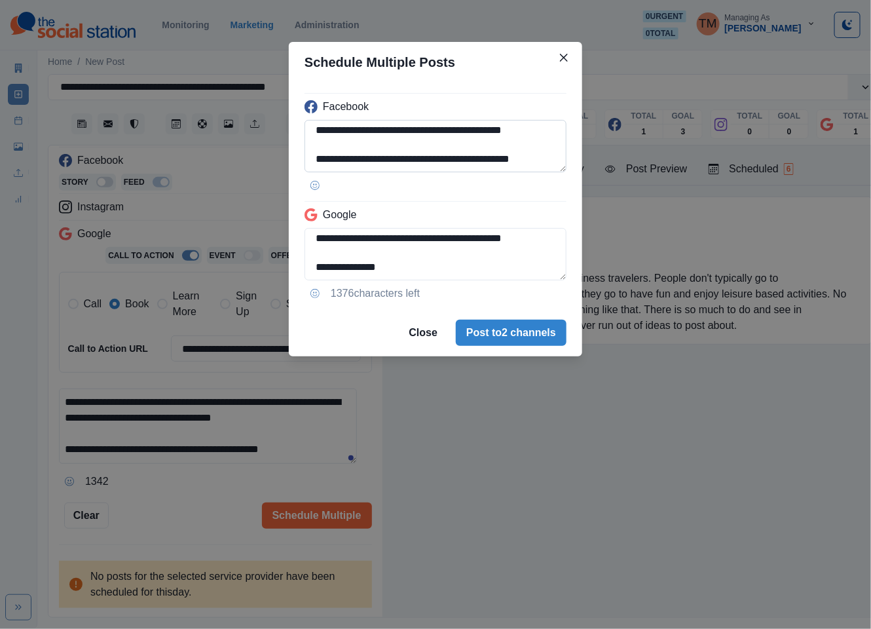
drag, startPoint x: 435, startPoint y: 146, endPoint x: 366, endPoint y: 148, distance: 68.8
click at [366, 148] on textarea "**********" at bounding box center [435, 146] width 262 height 52
click at [423, 275] on textarea "**********" at bounding box center [435, 254] width 262 height 52
paste textarea "**********"
type textarea "**********"
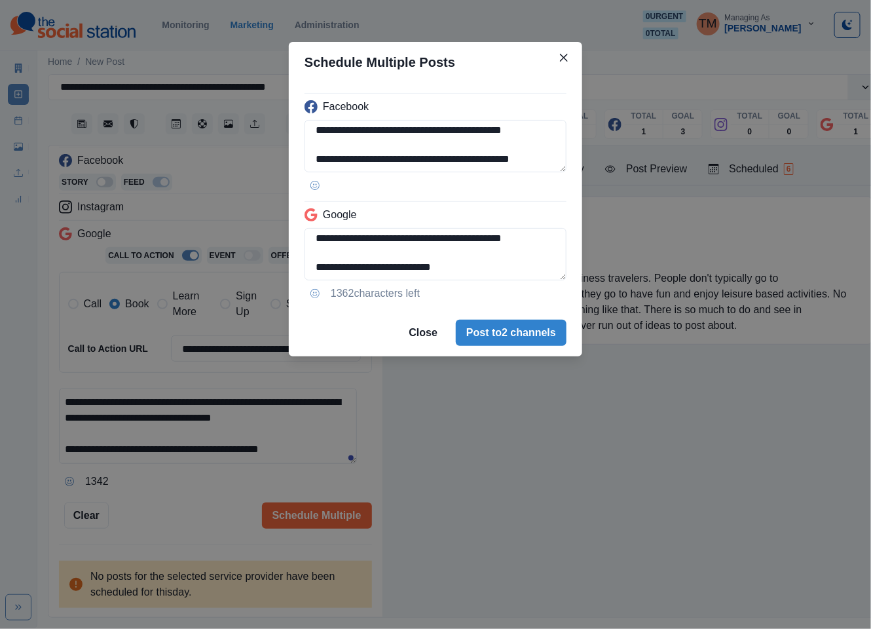
click at [187, 503] on div "**********" at bounding box center [435, 314] width 871 height 629
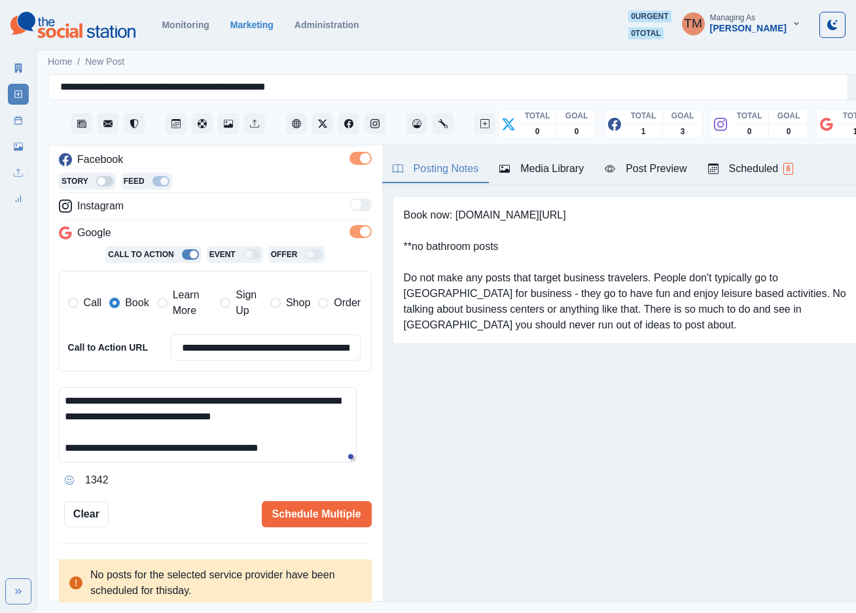
click at [641, 171] on div "Post Preview" at bounding box center [646, 169] width 82 height 16
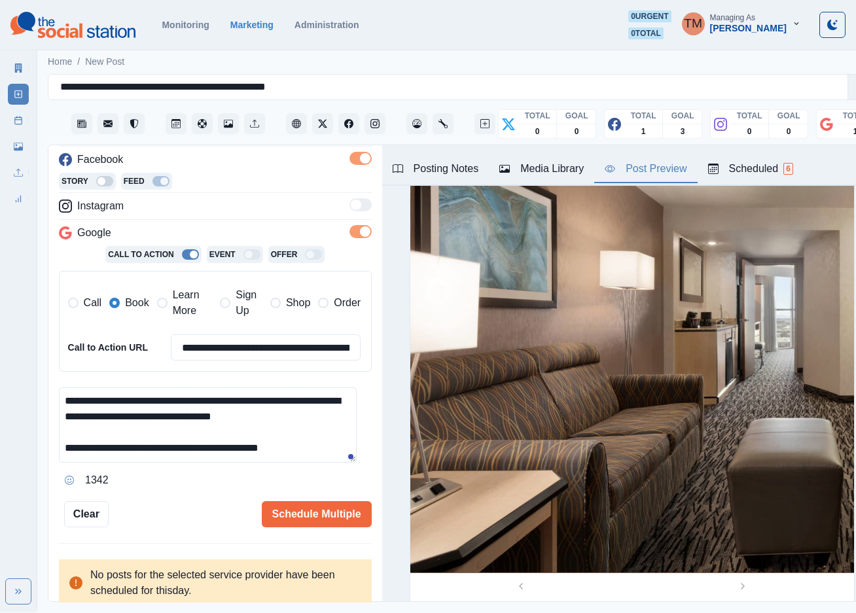
scroll to position [0, 0]
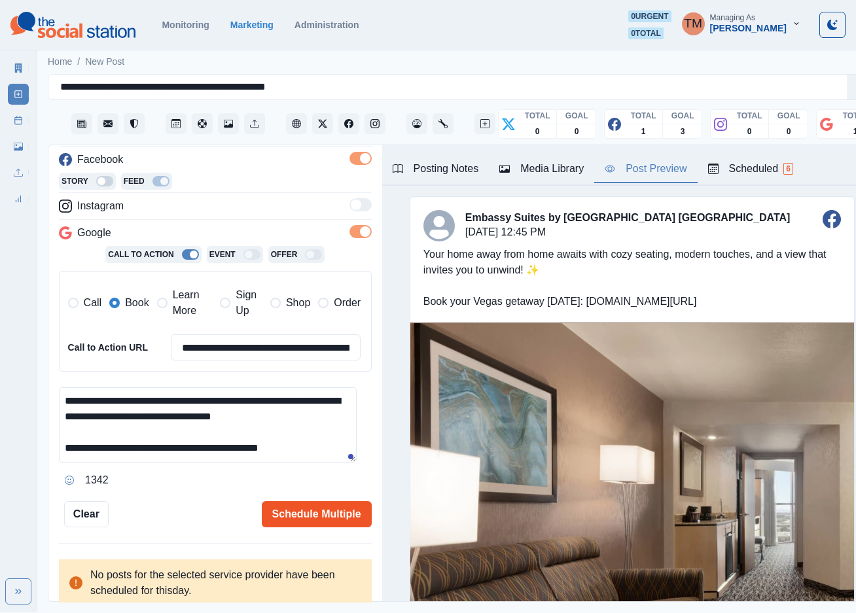
click at [301, 501] on button "Schedule Multiple" at bounding box center [317, 514] width 110 height 26
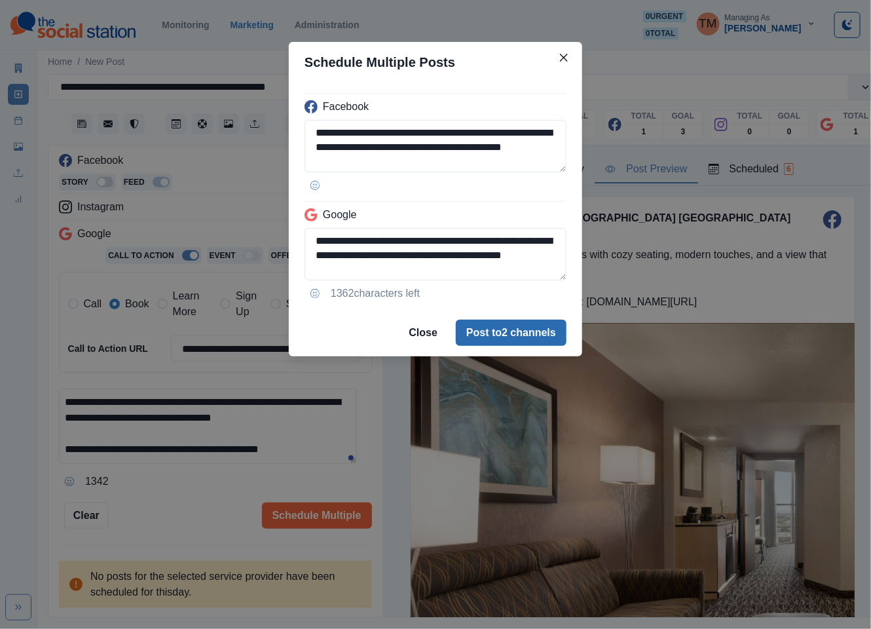
click at [498, 336] on button "Post to 2 channels" at bounding box center [511, 332] width 111 height 26
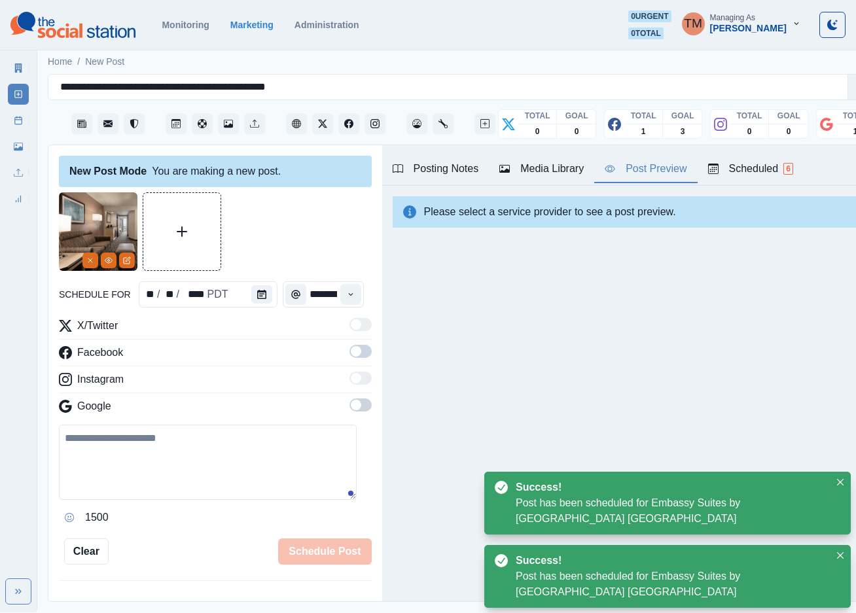
click at [20, 120] on icon at bounding box center [18, 120] width 9 height 9
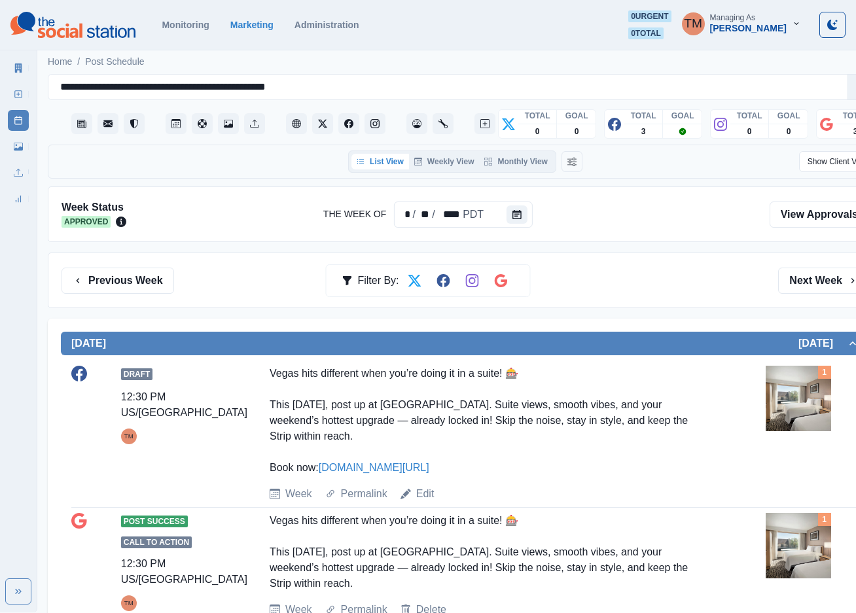
click at [648, 294] on div "Previous Week Filter By: Next Week" at bounding box center [466, 281] width 808 height 26
click at [513, 218] on icon "Calendar" at bounding box center [517, 214] width 9 height 9
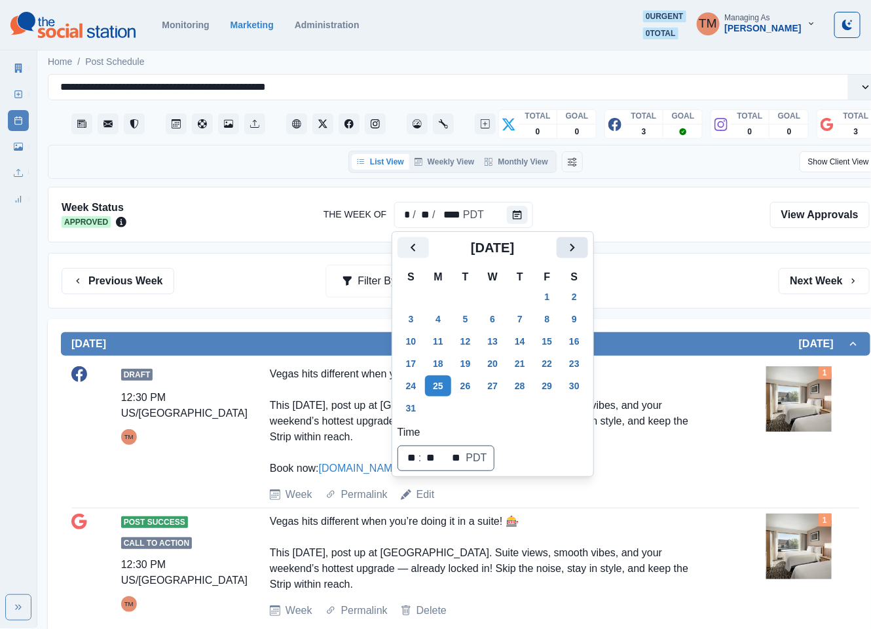
click at [577, 246] on icon "Next" at bounding box center [572, 248] width 16 height 16
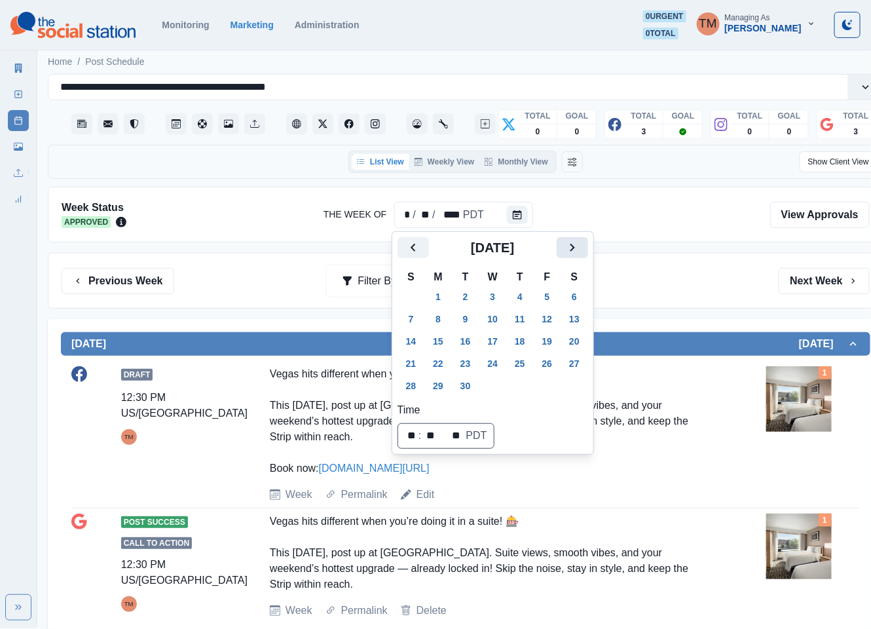
click at [577, 246] on icon "Next" at bounding box center [572, 248] width 16 height 16
click at [437, 362] on button "20" at bounding box center [438, 363] width 26 height 21
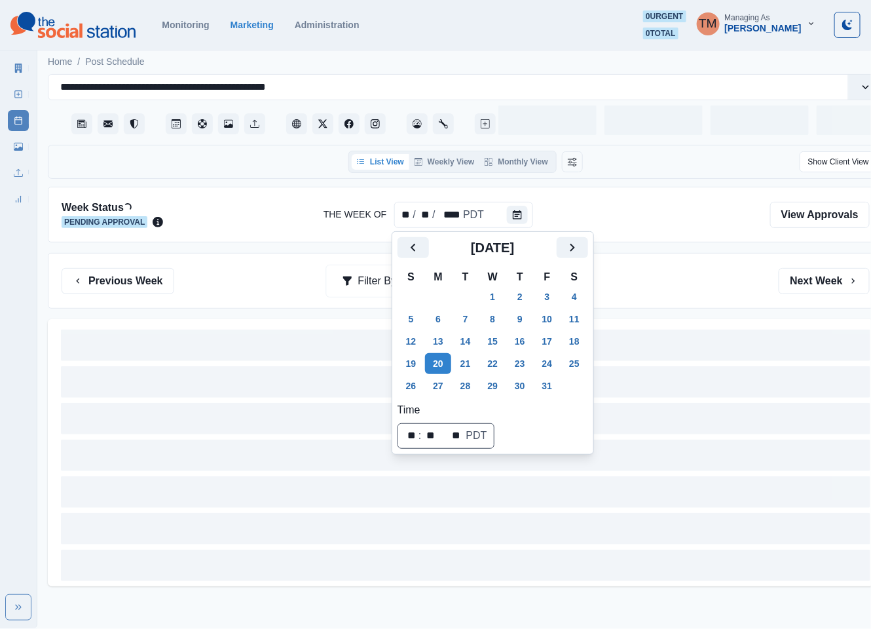
click at [700, 264] on div "Previous Week Filter By: Next Week" at bounding box center [465, 281] width 835 height 56
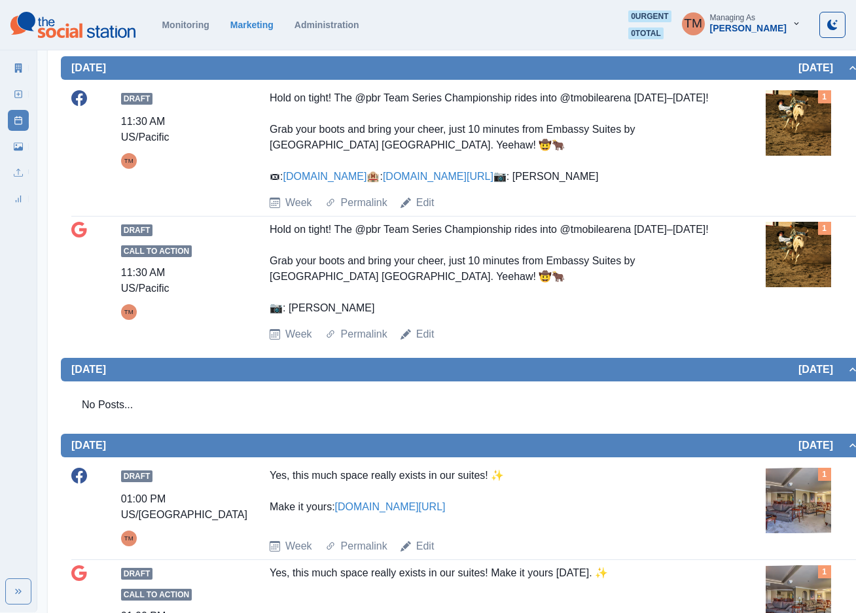
scroll to position [295, 0]
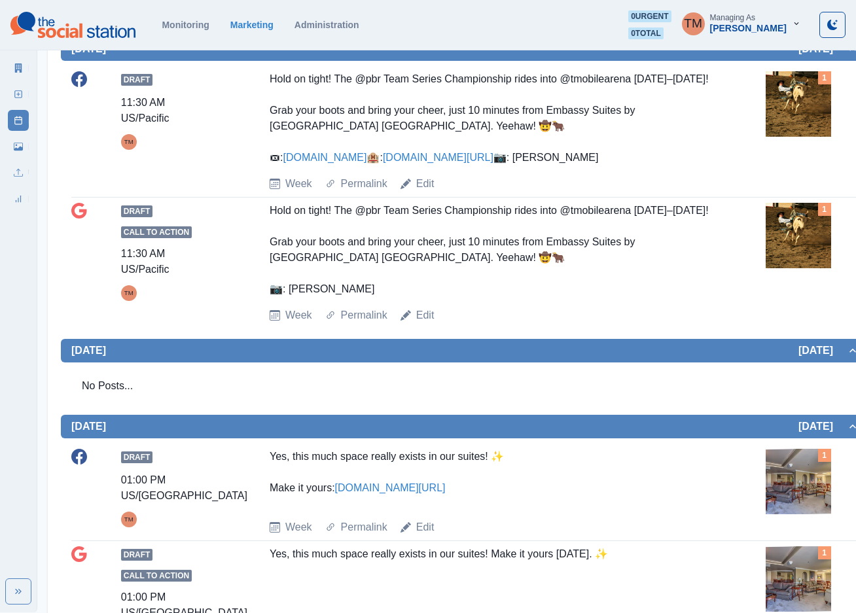
click at [293, 297] on div "Hold on tight! The @pbr Team Series Championship rides into @tmobilearena Octob…" at bounding box center [490, 250] width 441 height 94
drag, startPoint x: 291, startPoint y: 334, endPoint x: 367, endPoint y: 337, distance: 76.6
click at [367, 297] on div "Hold on tight! The @pbr Team Series Championship rides into @tmobilearena Octob…" at bounding box center [490, 250] width 441 height 94
copy div "McDonnell"
click at [605, 297] on div "Hold on tight! The @pbr Team Series Championship rides into @tmobilearena Octob…" at bounding box center [490, 250] width 441 height 94
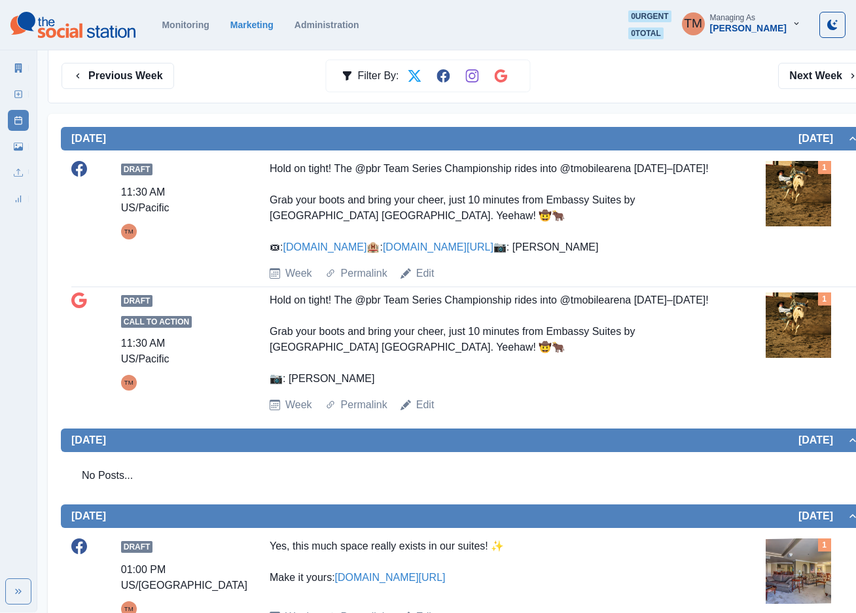
scroll to position [0, 0]
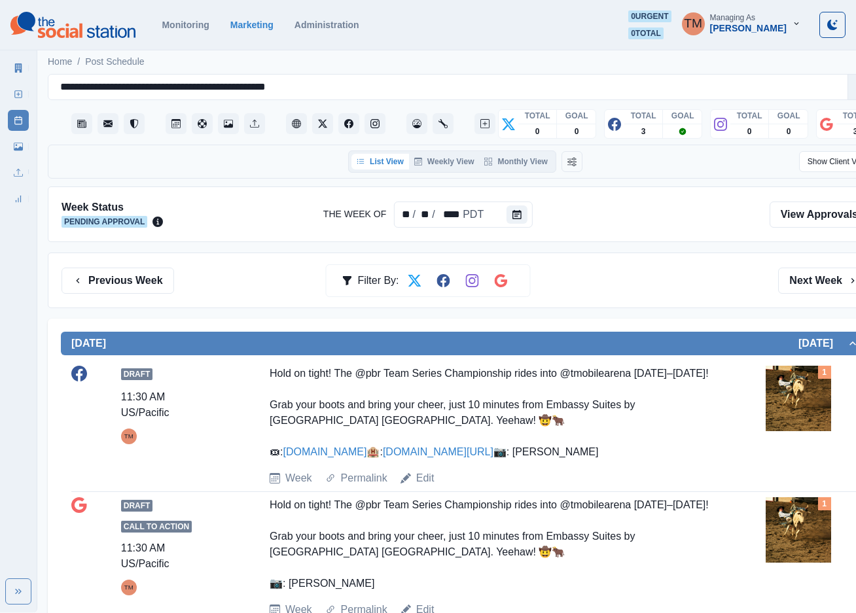
click at [367, 454] on link "www.pbrteamschampionship.com" at bounding box center [325, 451] width 84 height 11
click at [383, 458] on link "www.bit.ly/3t7ChBV" at bounding box center [438, 451] width 111 height 11
click at [805, 283] on button "Next Week" at bounding box center [823, 281] width 91 height 26
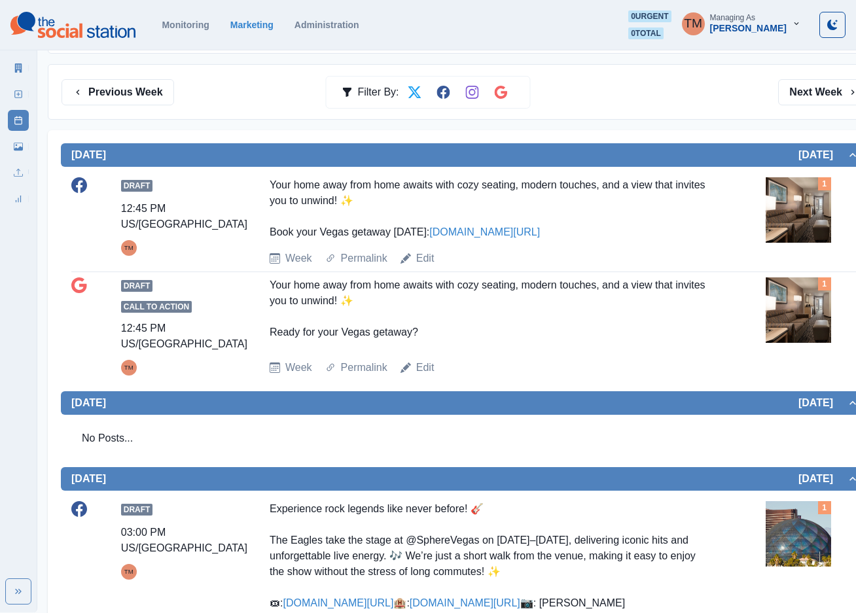
scroll to position [154, 0]
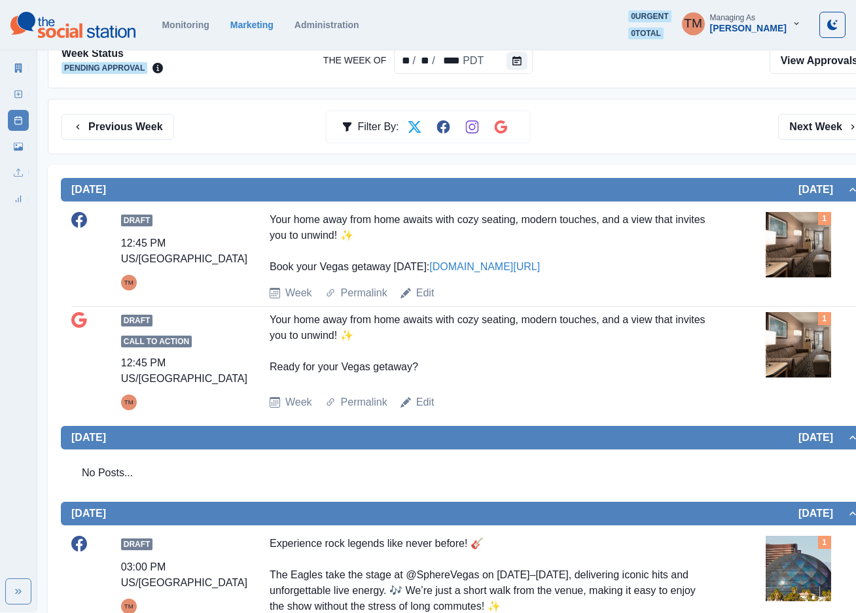
click at [16, 153] on link "Media Library" at bounding box center [18, 146] width 21 height 21
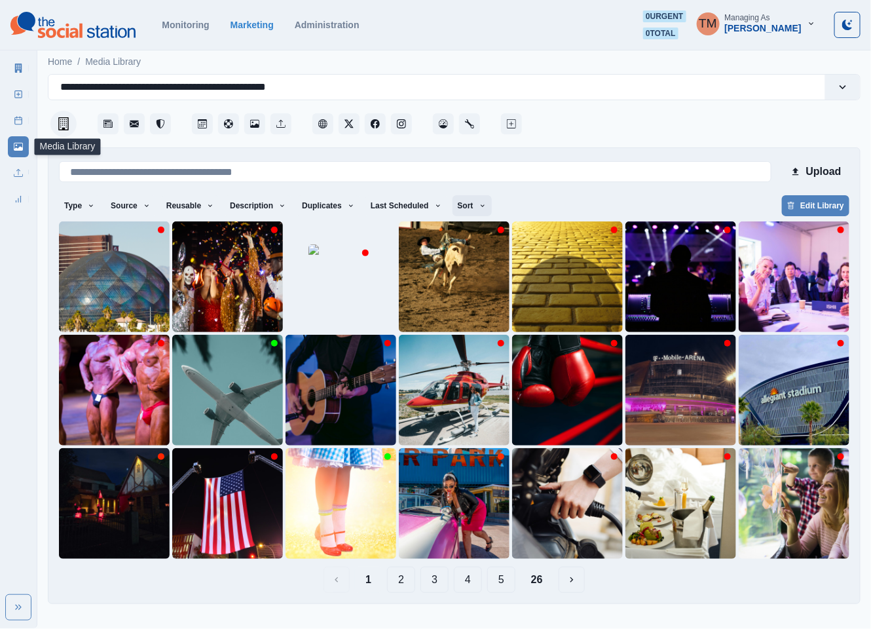
click at [452, 209] on button "Sort" at bounding box center [471, 205] width 39 height 21
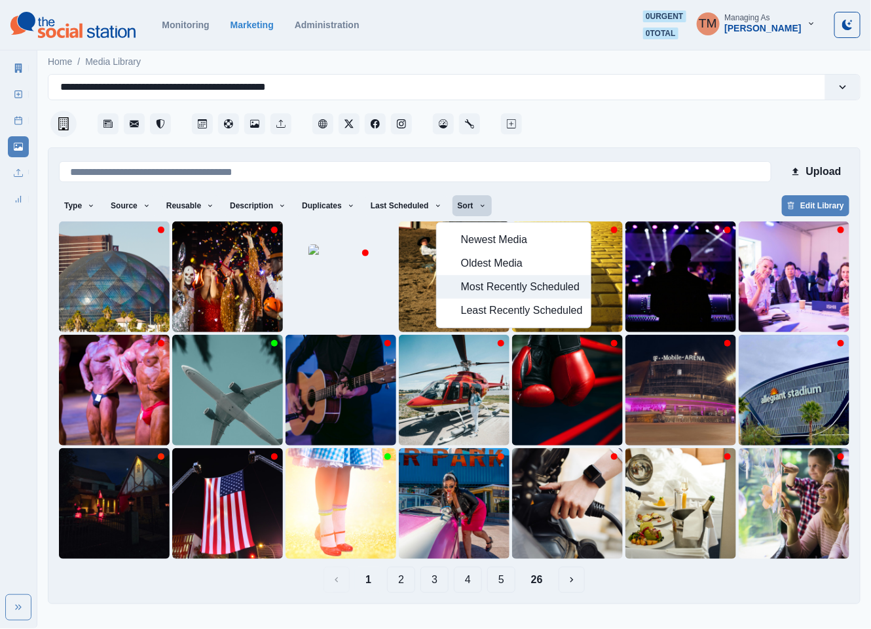
click at [468, 291] on span "Most Recently Scheduled" at bounding box center [522, 287] width 122 height 16
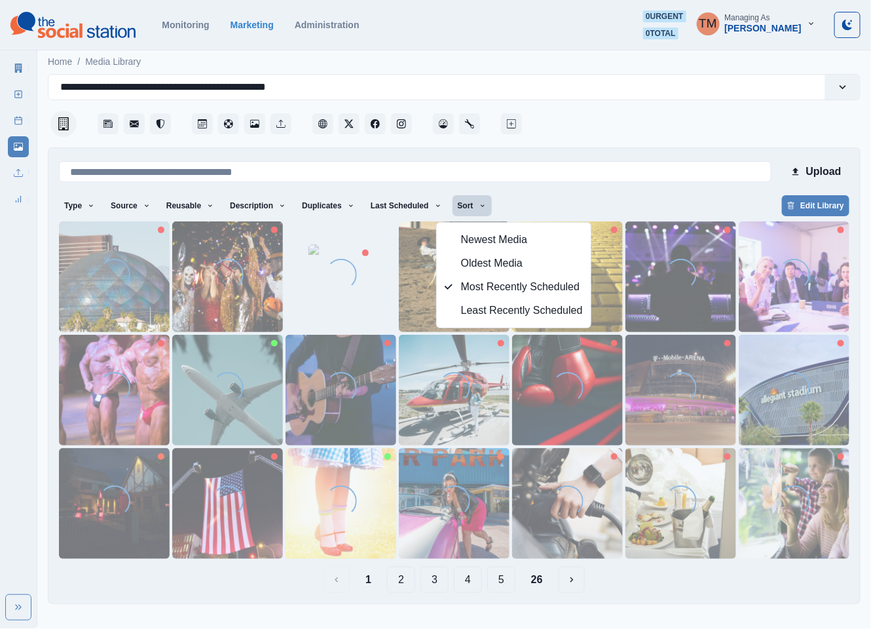
click at [473, 583] on button "4" at bounding box center [468, 579] width 28 height 26
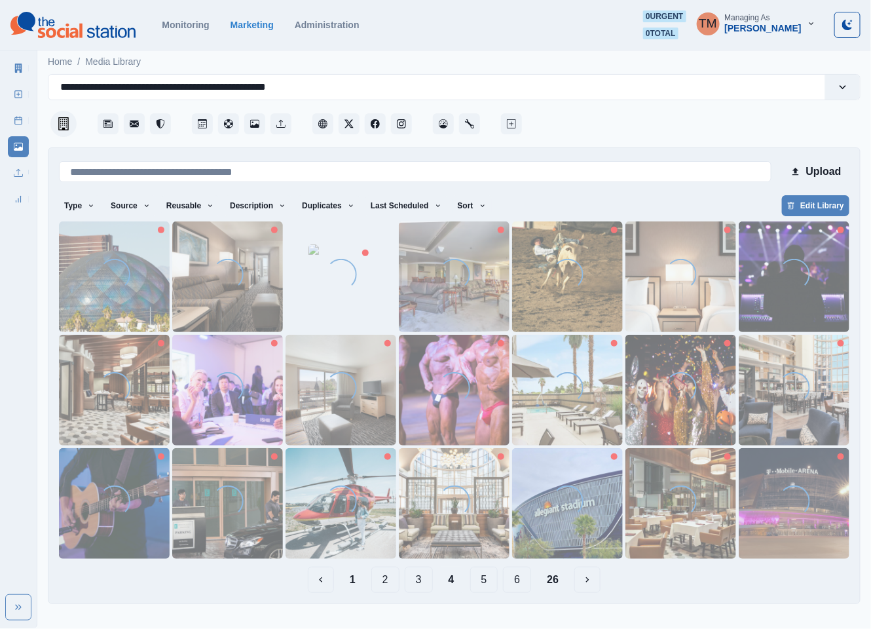
click at [498, 583] on button "5" at bounding box center [484, 579] width 28 height 26
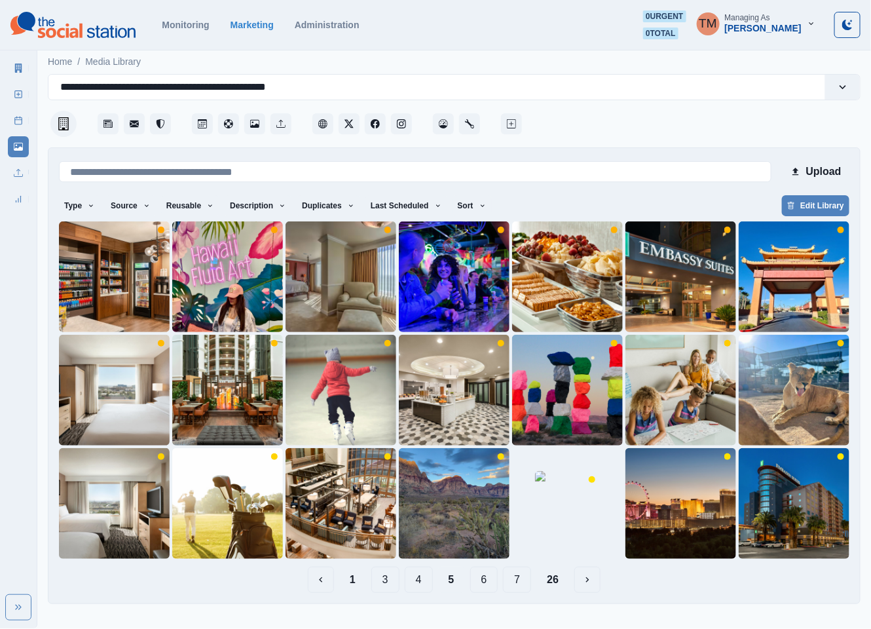
click at [473, 583] on button "6" at bounding box center [484, 579] width 28 height 26
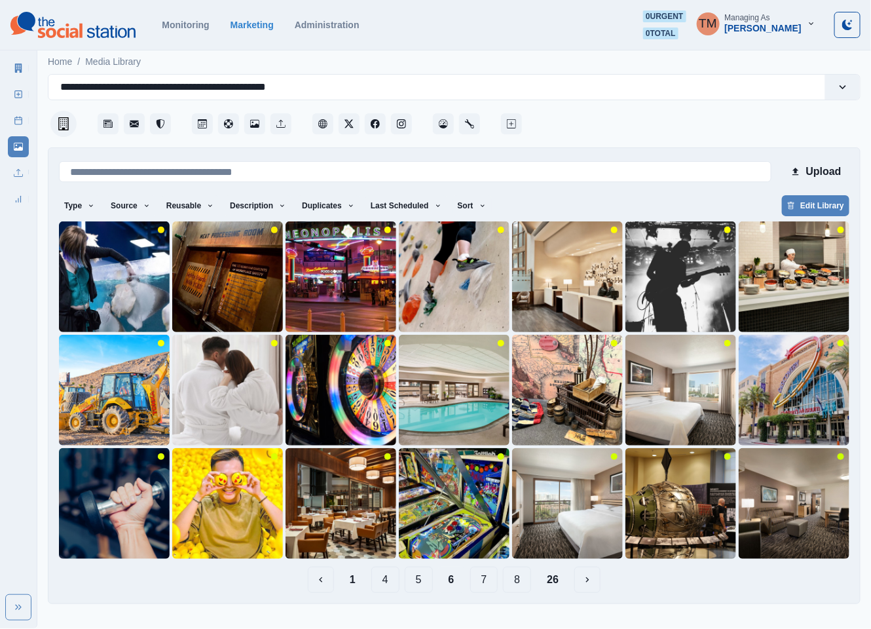
click at [517, 579] on button "8" at bounding box center [517, 579] width 28 height 26
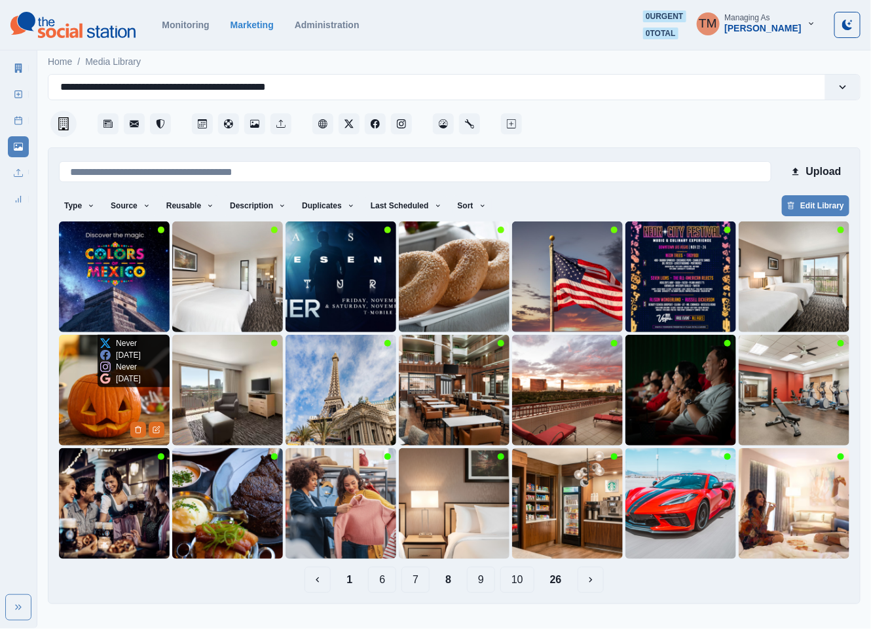
click at [112, 401] on img at bounding box center [114, 390] width 111 height 111
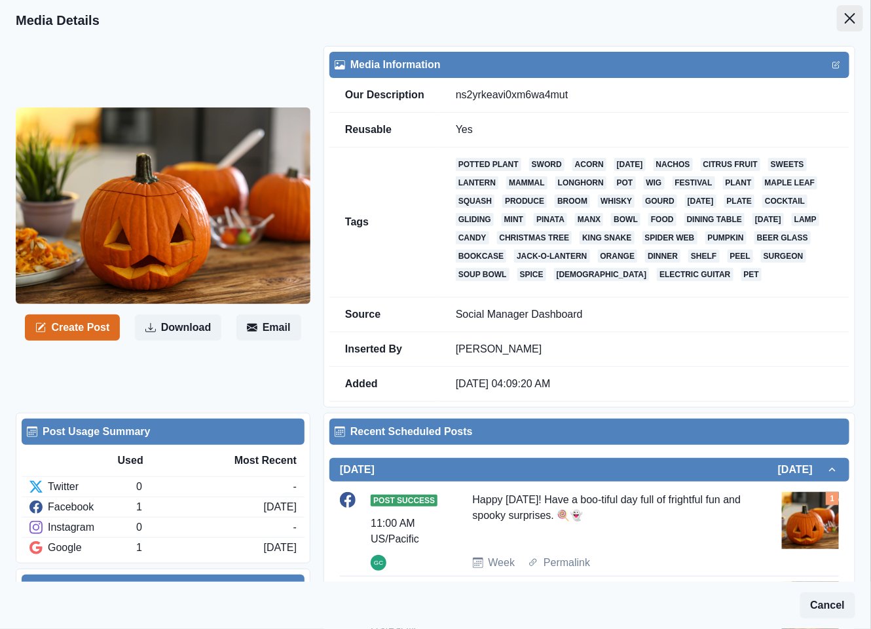
click at [845, 20] on icon "Close" at bounding box center [850, 18] width 10 height 10
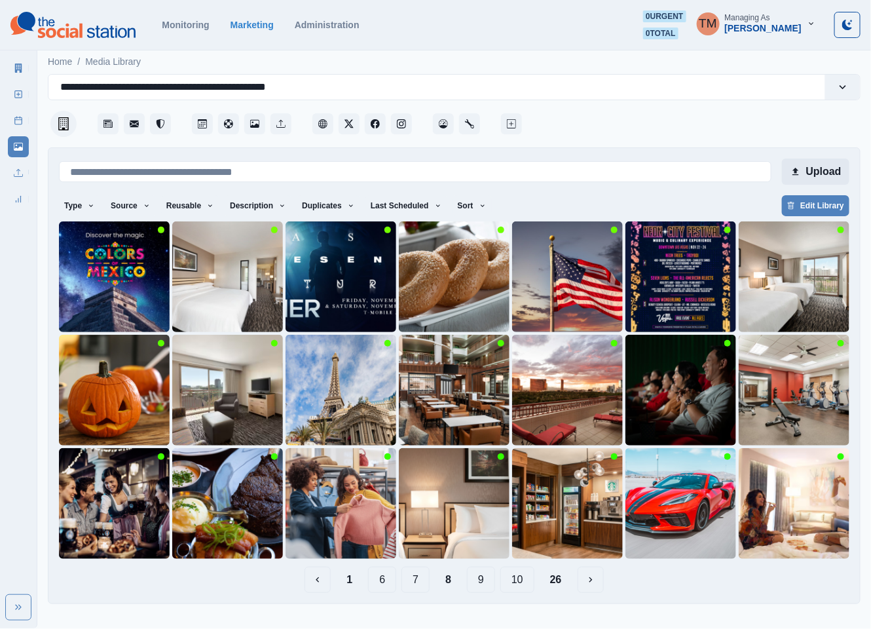
click at [820, 171] on button "Upload" at bounding box center [815, 171] width 67 height 26
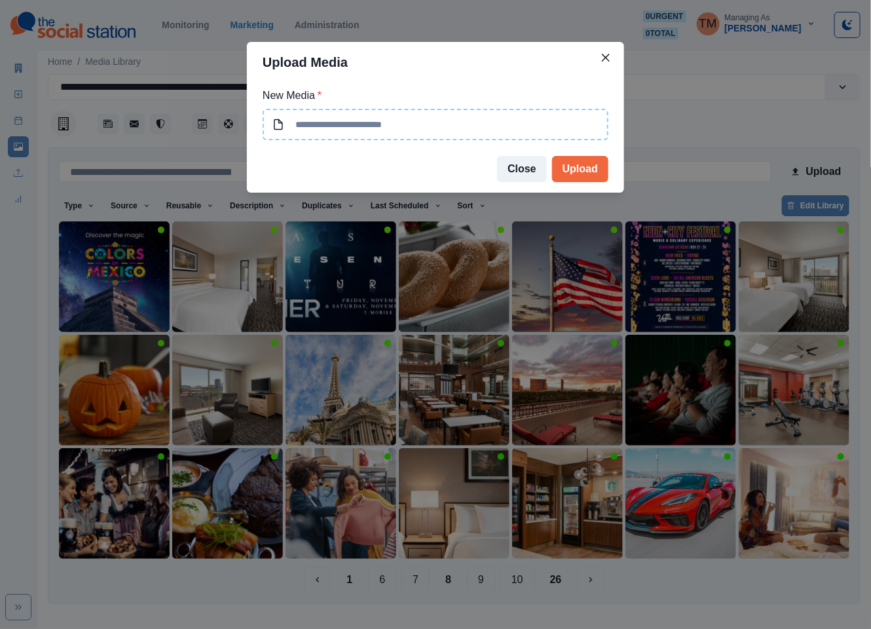
click at [419, 128] on input at bounding box center [436, 124] width 346 height 31
type input "**********"
click at [586, 172] on button "Upload" at bounding box center [580, 169] width 56 height 26
click at [530, 171] on button "Close" at bounding box center [522, 169] width 50 height 26
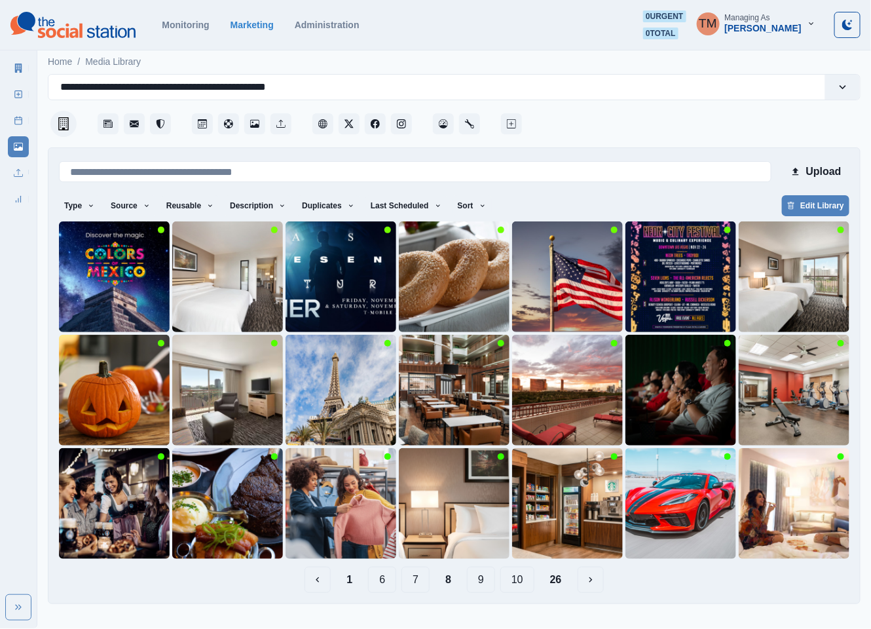
click at [717, 142] on div "**********" at bounding box center [454, 339] width 812 height 530
click at [352, 583] on button "1" at bounding box center [349, 579] width 27 height 26
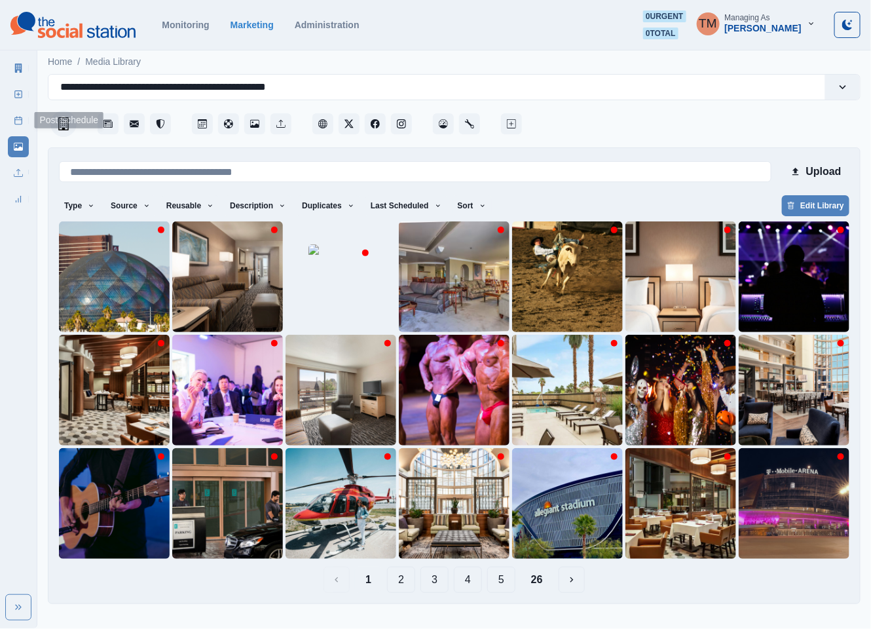
click at [16, 118] on icon at bounding box center [18, 120] width 9 height 9
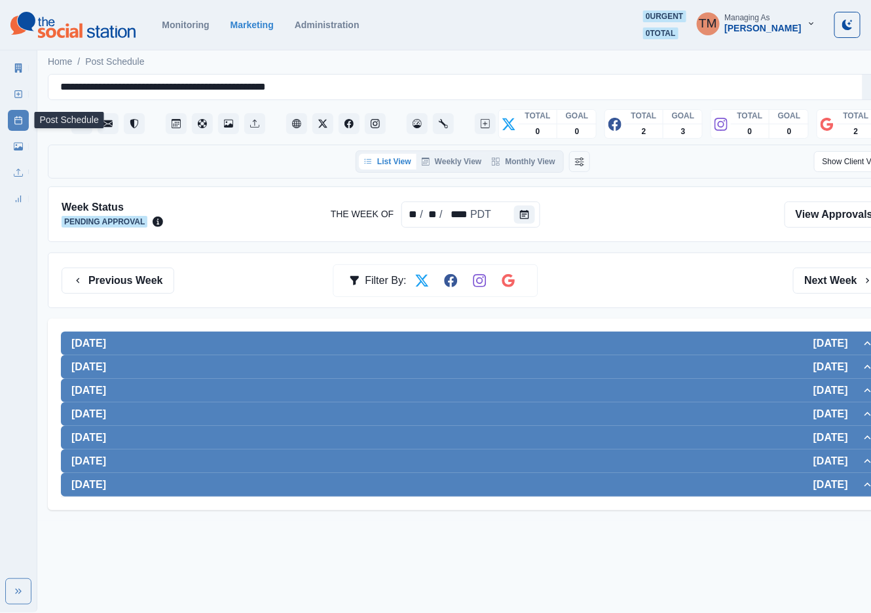
click at [12, 147] on link "Media Library" at bounding box center [18, 146] width 21 height 21
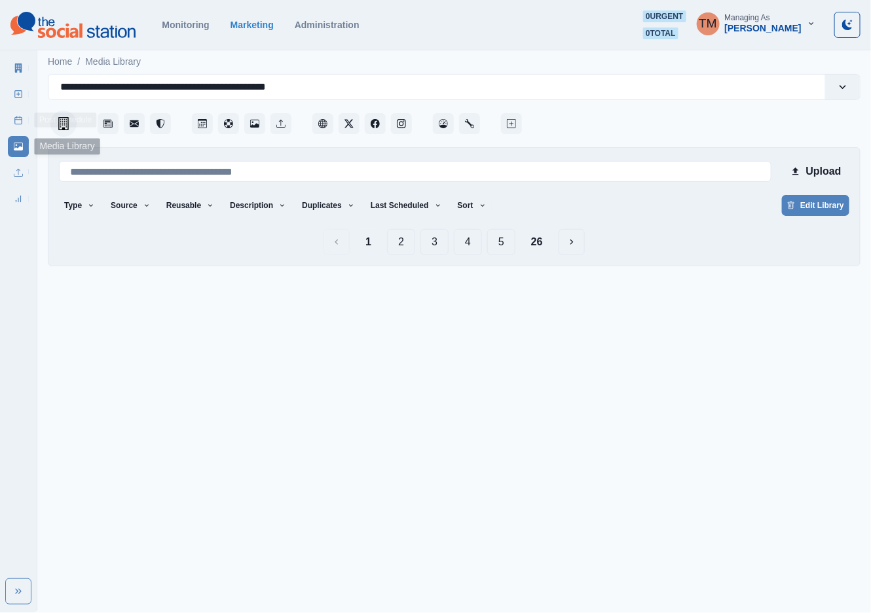
click at [14, 153] on link "Media Library" at bounding box center [18, 146] width 21 height 21
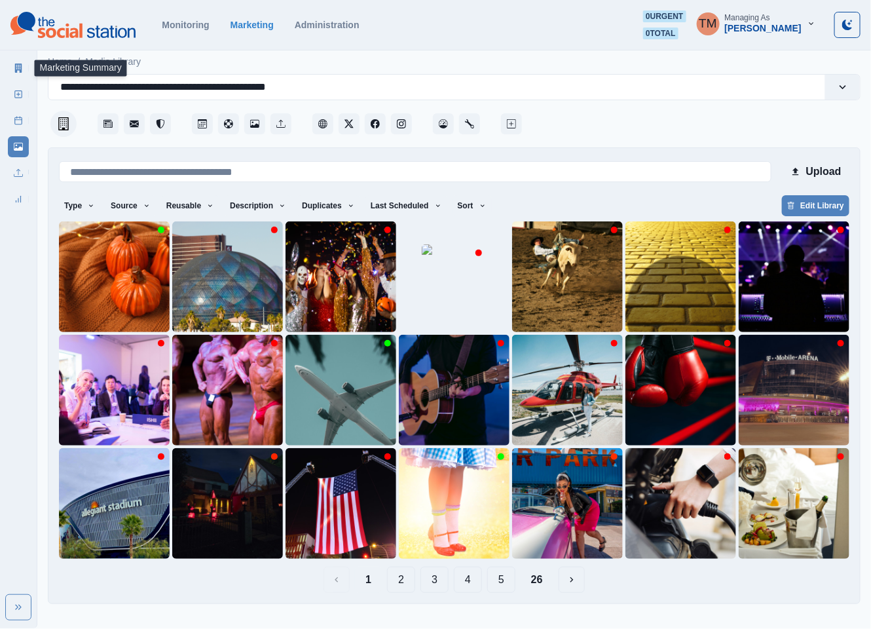
click at [18, 73] on link "Marketing Summary" at bounding box center [18, 68] width 21 height 21
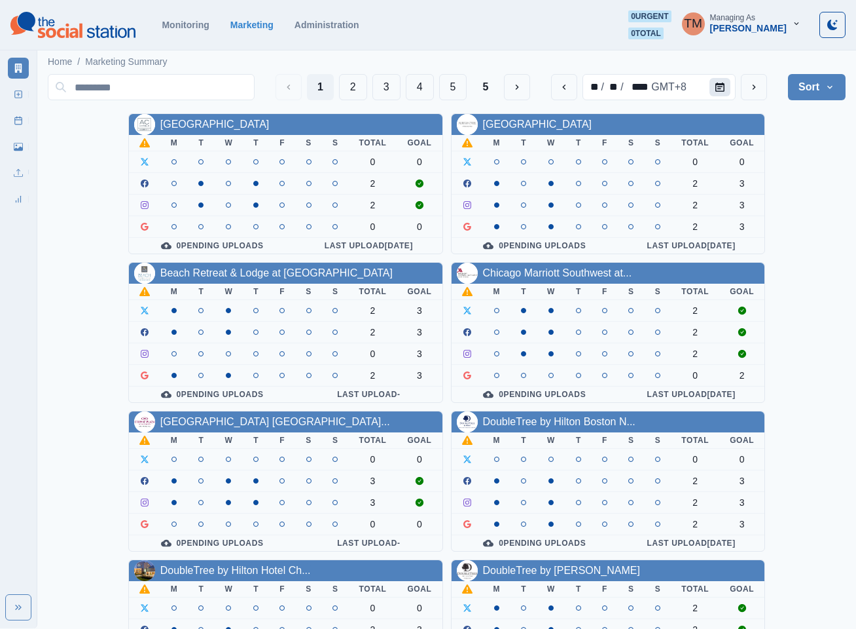
click at [721, 89] on icon "Calendar" at bounding box center [720, 86] width 9 height 9
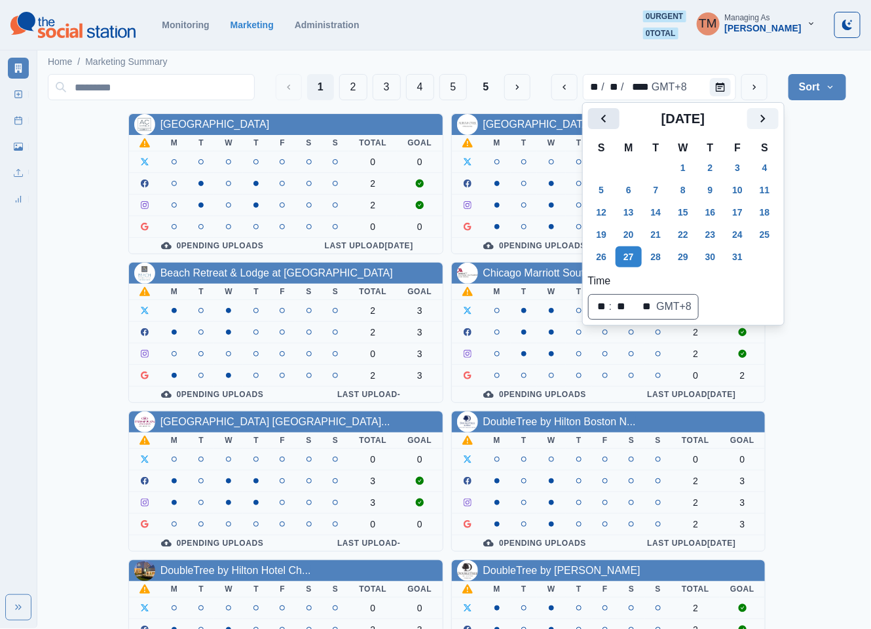
click at [606, 120] on icon "Previous" at bounding box center [604, 119] width 16 height 16
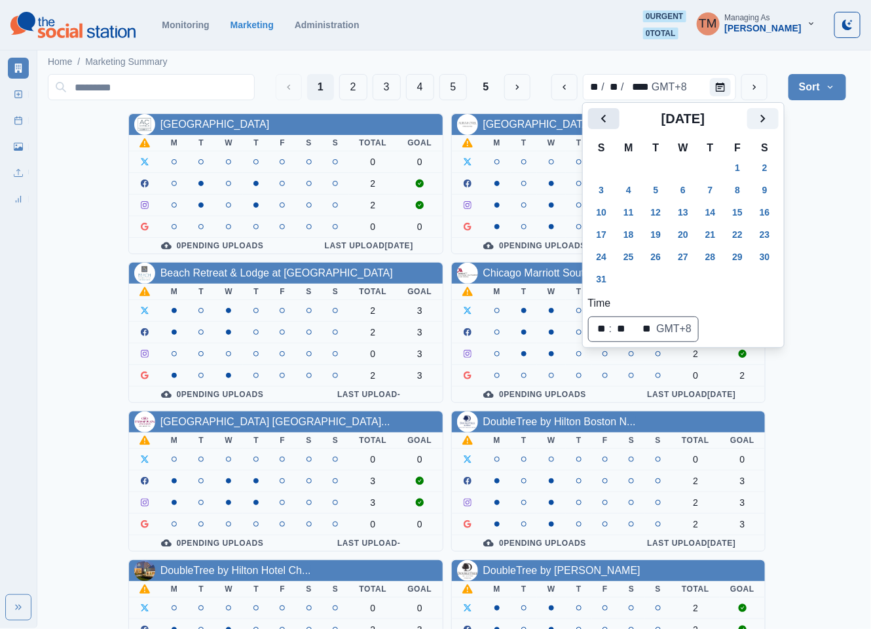
click at [606, 120] on icon "Previous" at bounding box center [604, 119] width 16 height 16
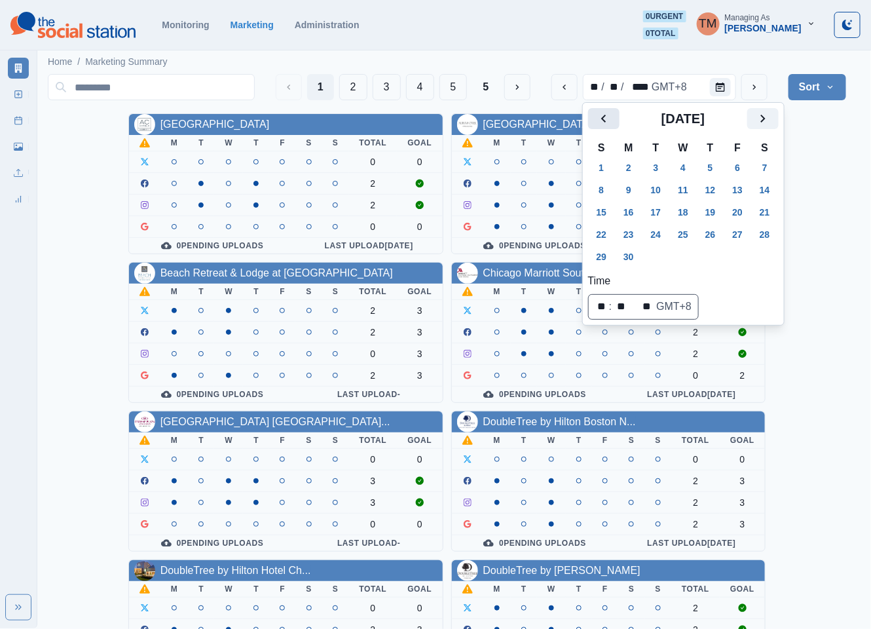
click at [606, 120] on icon "Previous" at bounding box center [604, 119] width 16 height 16
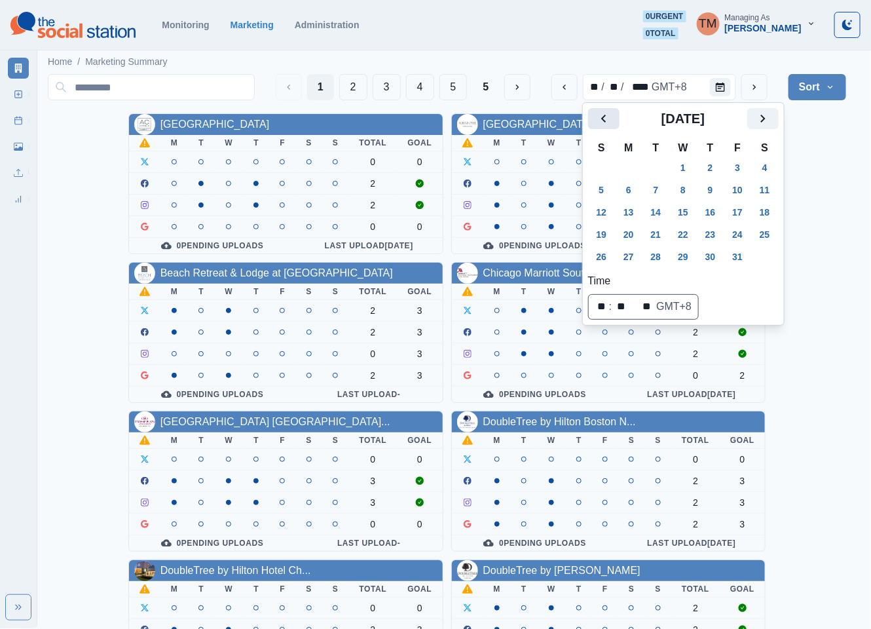
click at [606, 120] on icon "Previous" at bounding box center [604, 119] width 16 height 16
click at [708, 257] on button "31" at bounding box center [710, 256] width 26 height 21
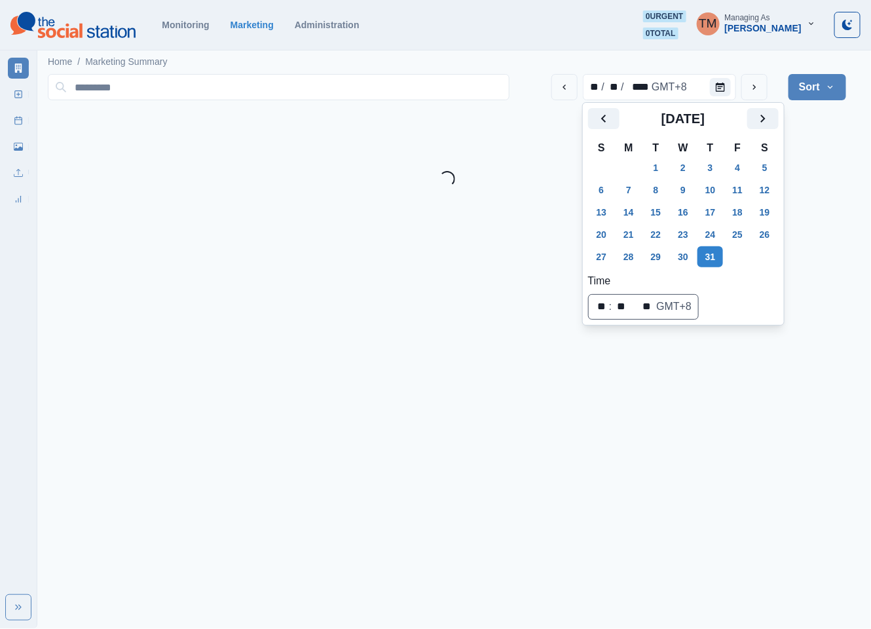
click at [826, 197] on html "August 2025 July 2025 June 2025 May 2025 April 2025 March 2025 February 2025 Ja…" at bounding box center [435, 98] width 871 height 197
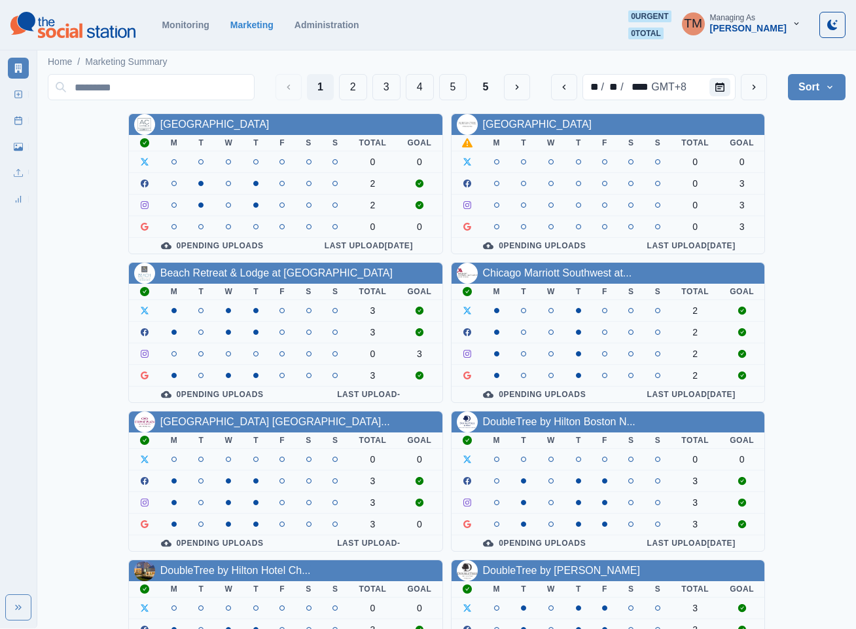
click at [813, 195] on div "AC Hotel Atlanta Downtown M T W T F S S Total Goal 0 0 2 2 0 0 0 Pending Upload…" at bounding box center [447, 555] width 798 height 884
drag, startPoint x: 809, startPoint y: 234, endPoint x: 809, endPoint y: 225, distance: 9.8
click at [809, 232] on div "AC Hotel Atlanta Downtown M T W T F S S Total Goal 0 0 2 2 0 0 0 Pending Upload…" at bounding box center [447, 555] width 798 height 884
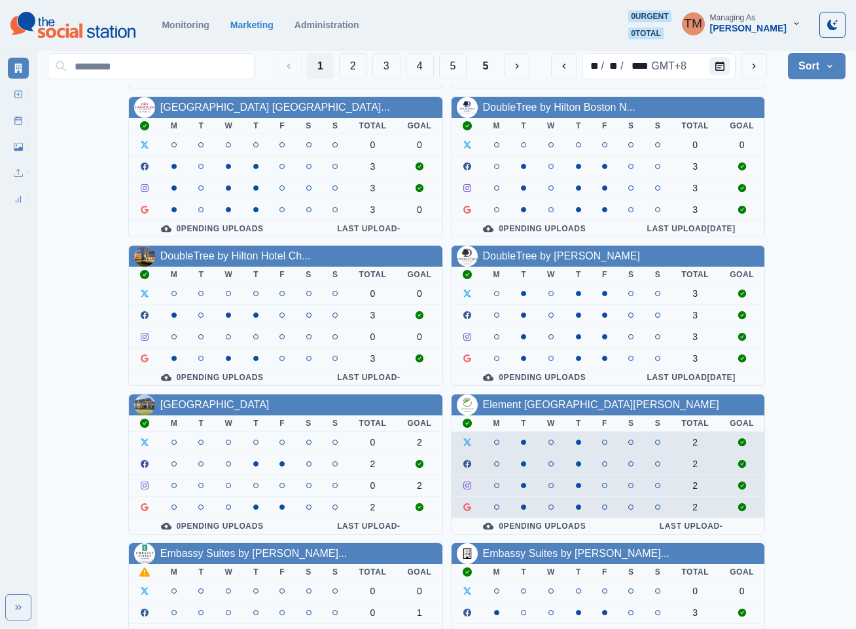
scroll to position [393, 0]
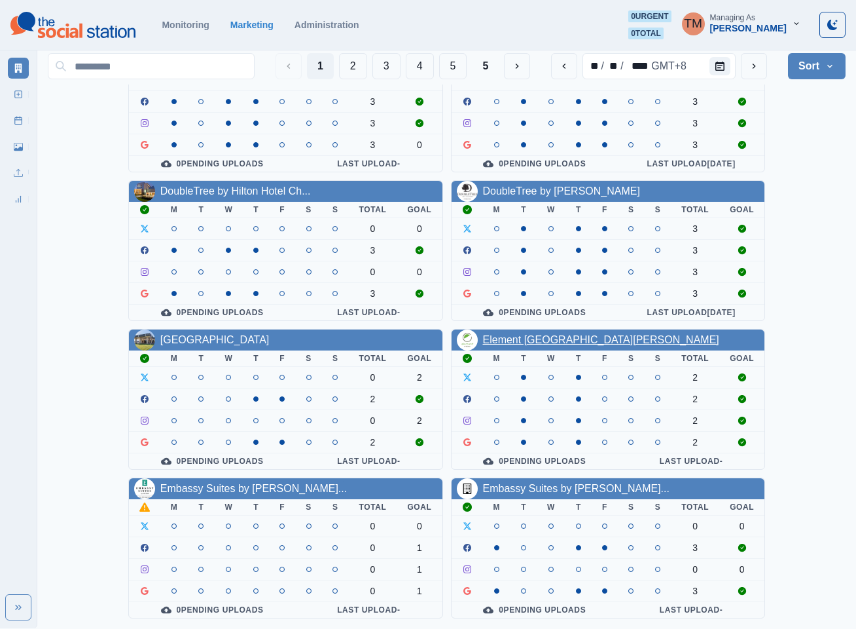
click at [560, 338] on link "Element San Jose Airport" at bounding box center [601, 339] width 236 height 11
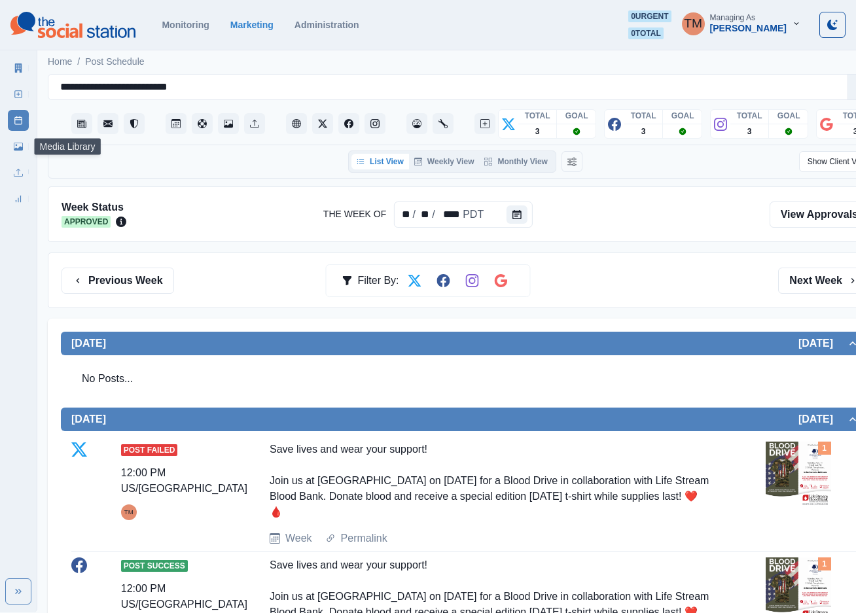
click at [16, 150] on icon at bounding box center [18, 147] width 9 height 8
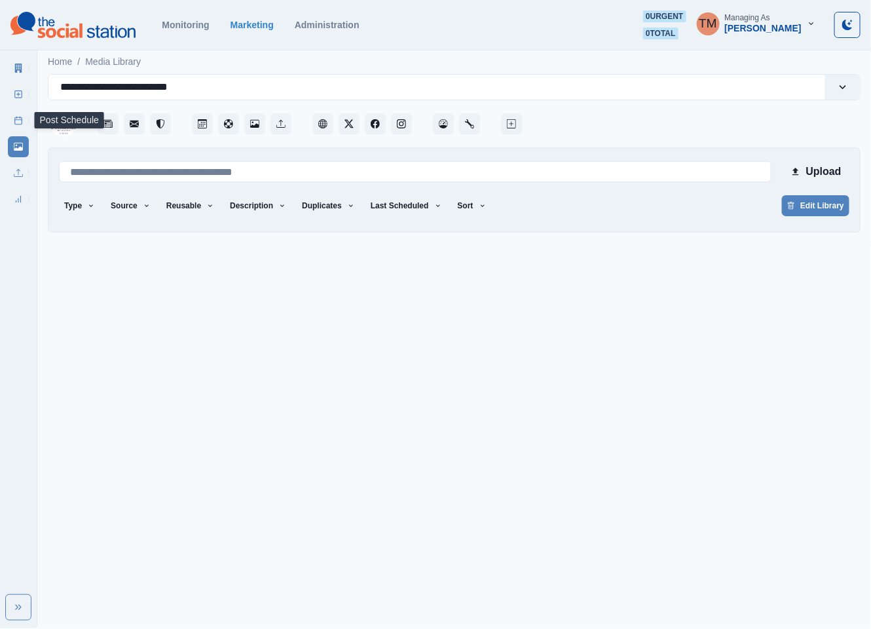
click at [18, 122] on icon at bounding box center [18, 120] width 9 height 9
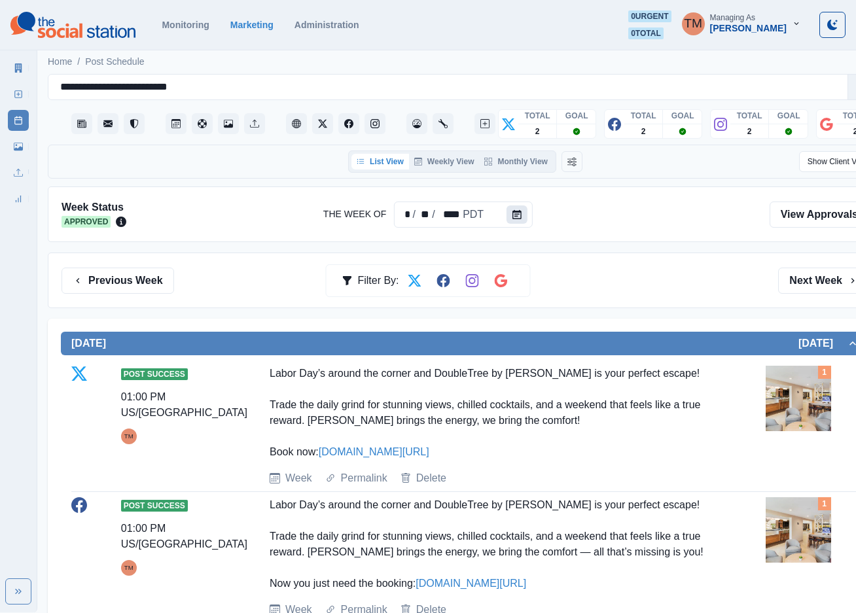
click at [507, 212] on button "Calendar" at bounding box center [517, 215] width 21 height 18
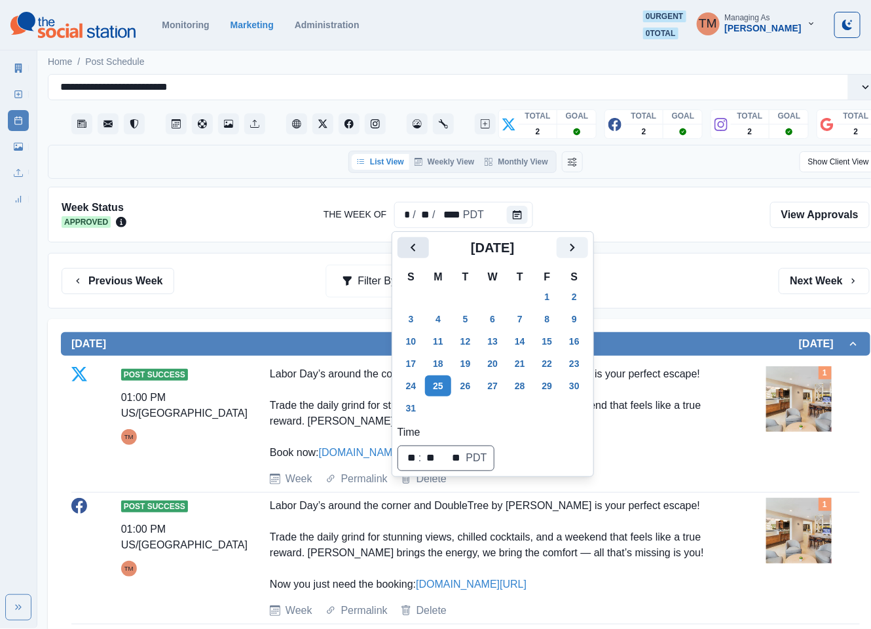
click at [417, 252] on icon "Previous" at bounding box center [413, 248] width 16 height 16
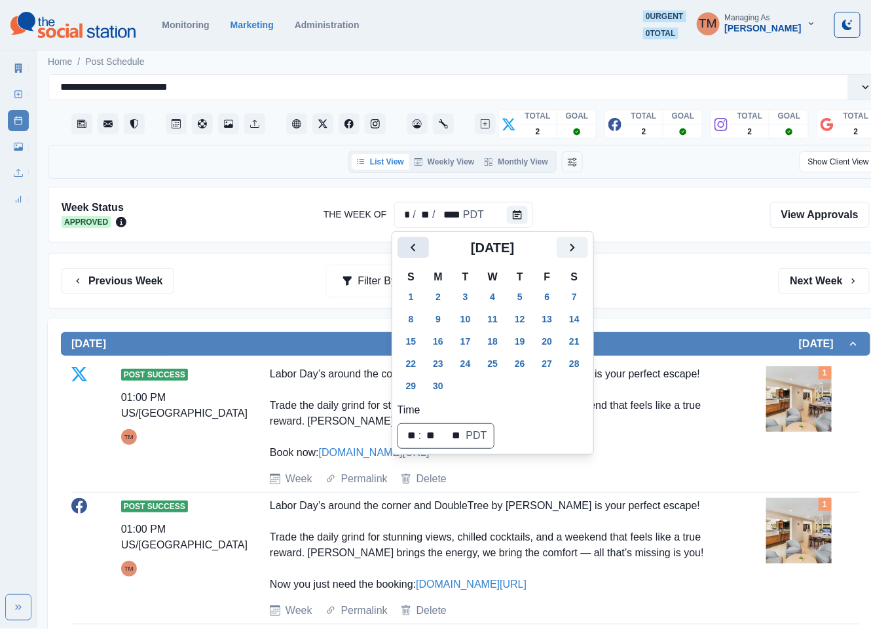
click at [417, 252] on icon "Previous" at bounding box center [413, 248] width 16 height 16
click at [416, 252] on icon "Previous" at bounding box center [413, 248] width 16 height 16
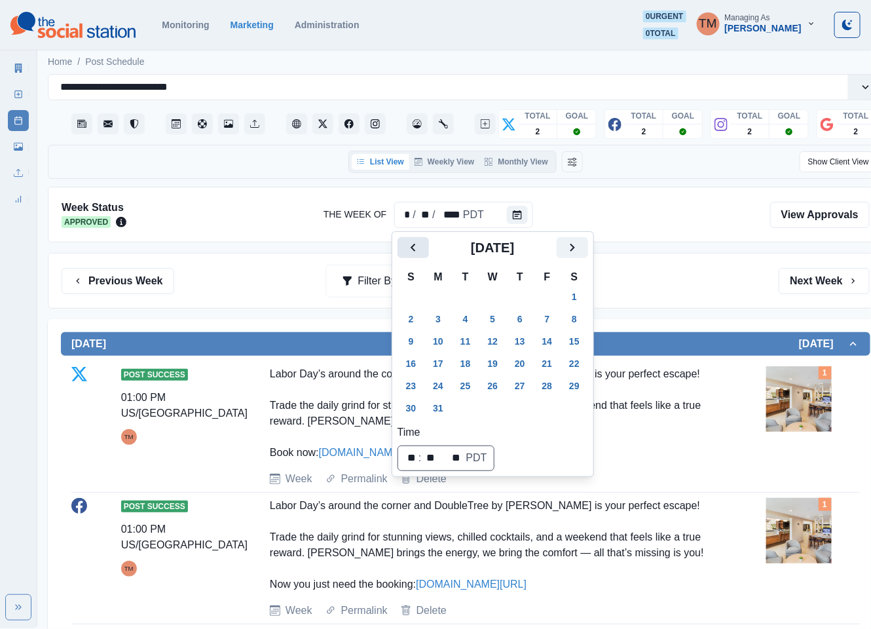
click at [416, 252] on icon "Previous" at bounding box center [413, 248] width 16 height 16
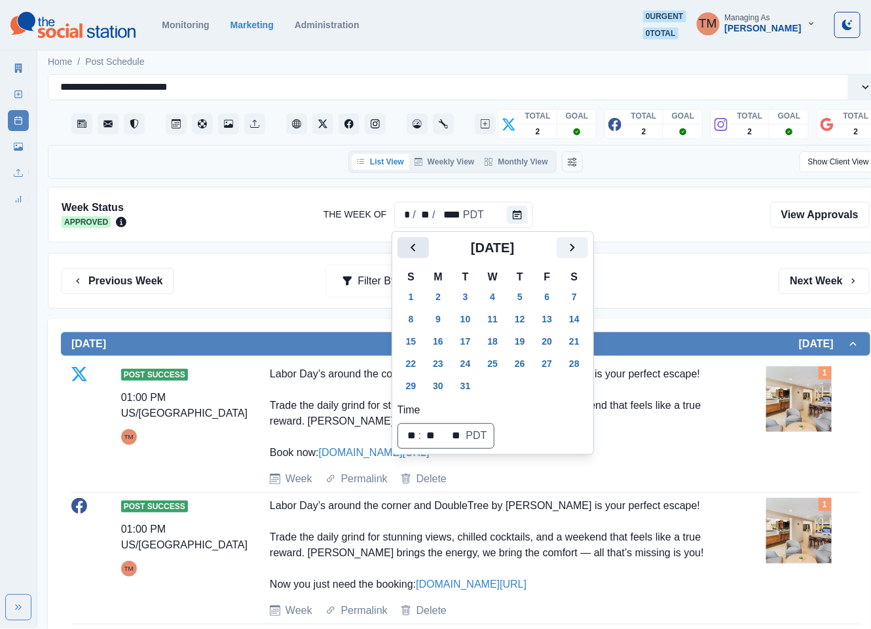
click at [416, 252] on icon "Previous" at bounding box center [413, 248] width 16 height 16
click at [525, 381] on button "31" at bounding box center [520, 385] width 26 height 21
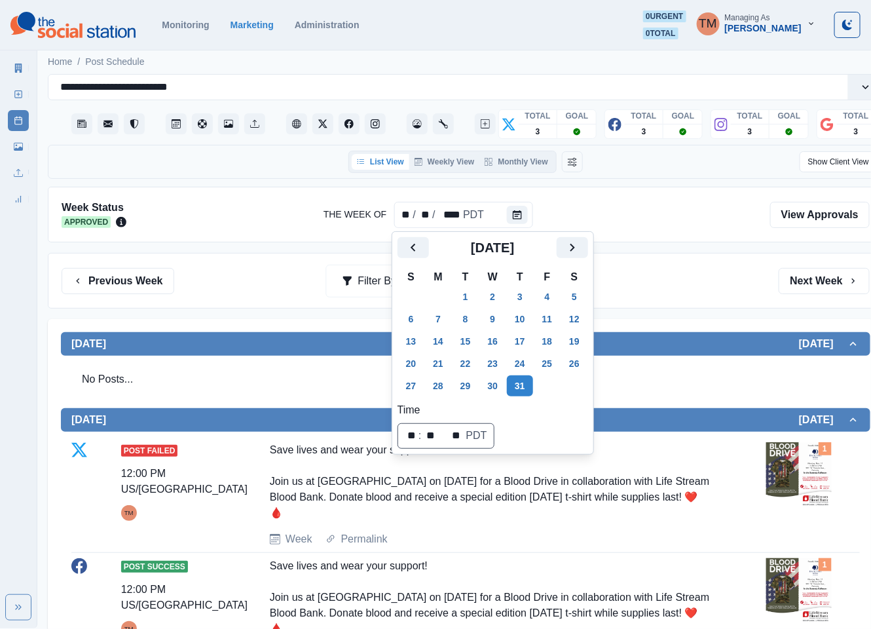
click at [678, 293] on div "Previous Week Filter By: Next Week" at bounding box center [466, 281] width 808 height 26
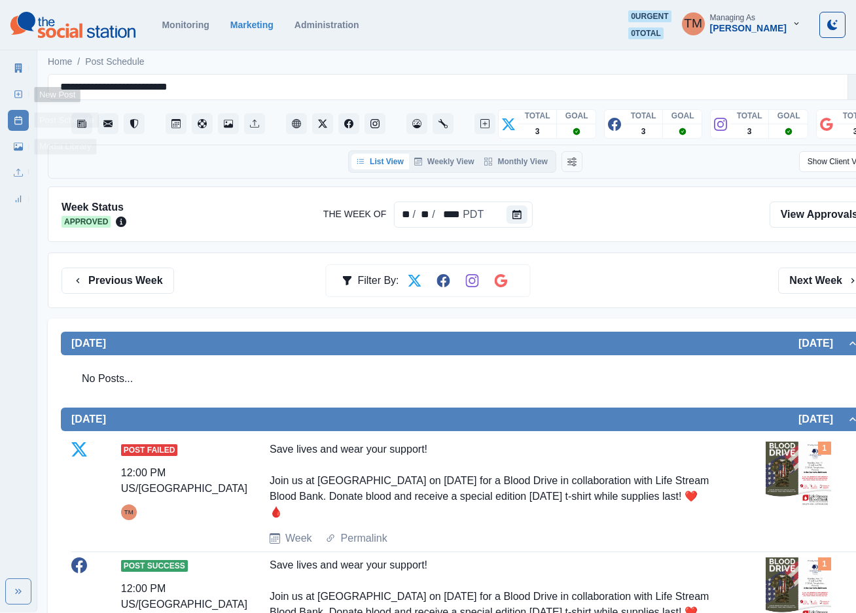
click at [18, 150] on icon at bounding box center [18, 147] width 9 height 8
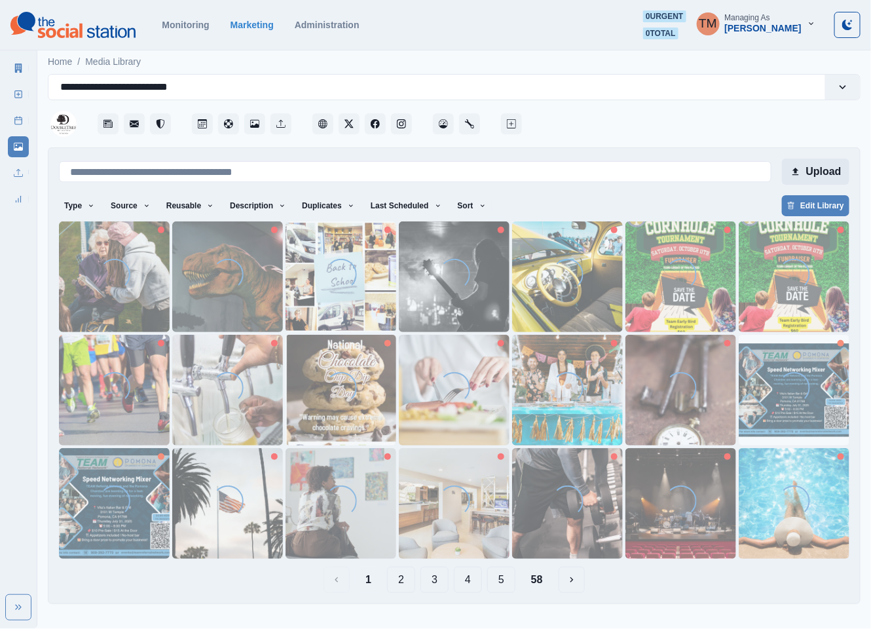
click at [817, 172] on button "Upload" at bounding box center [815, 171] width 67 height 26
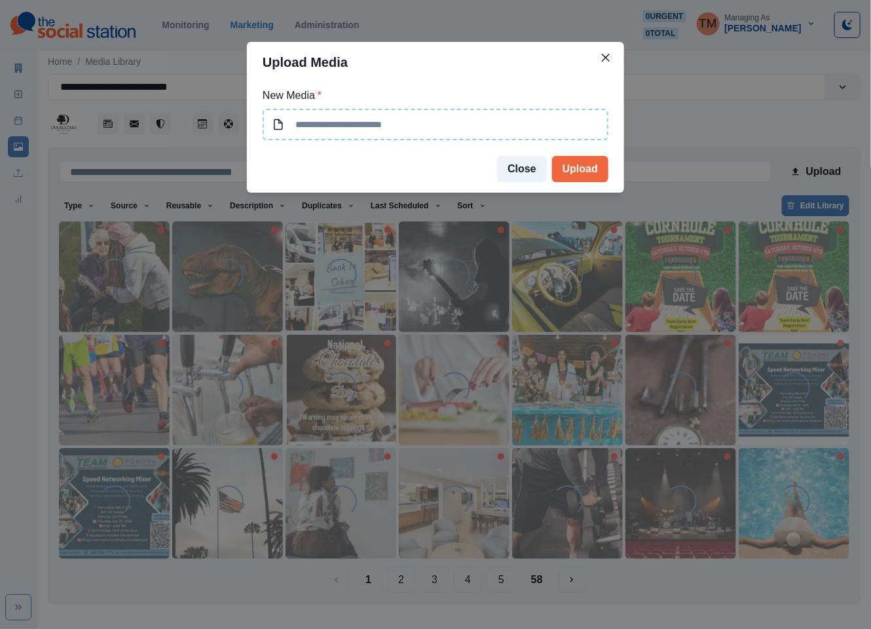
click at [454, 122] on input at bounding box center [436, 124] width 346 height 31
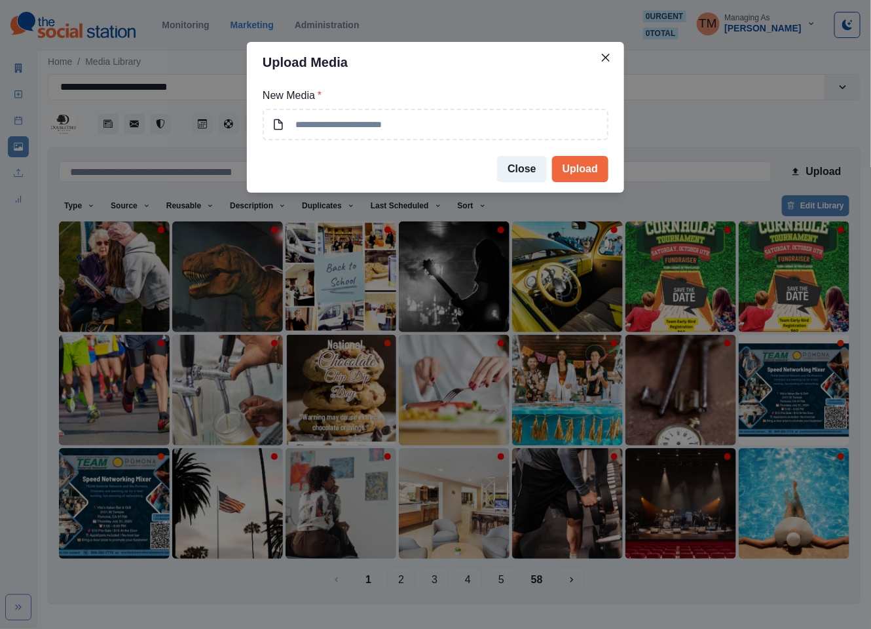
type input "**********"
click at [586, 170] on button "Upload" at bounding box center [580, 169] width 56 height 26
drag, startPoint x: 692, startPoint y: 132, endPoint x: 538, endPoint y: 18, distance: 191.0
click at [689, 124] on div "**********" at bounding box center [435, 314] width 871 height 629
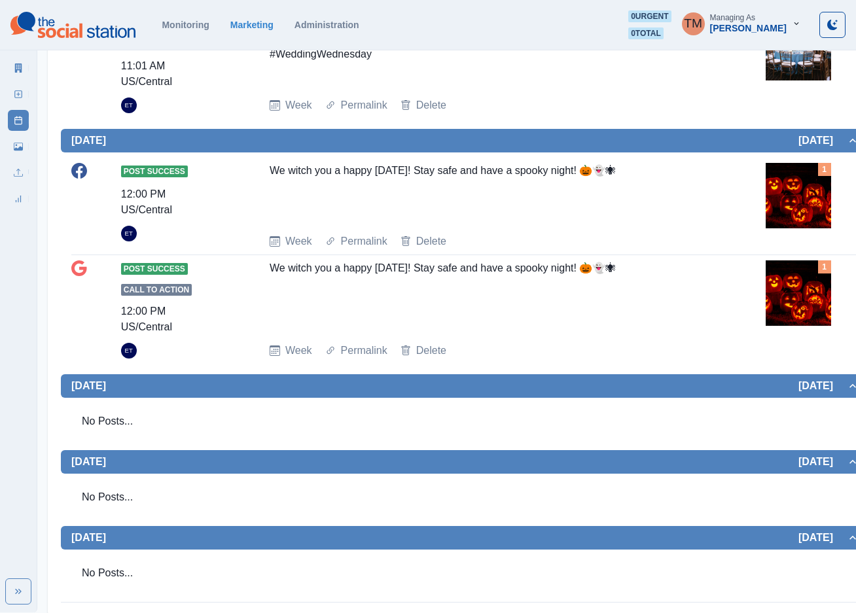
scroll to position [784, 0]
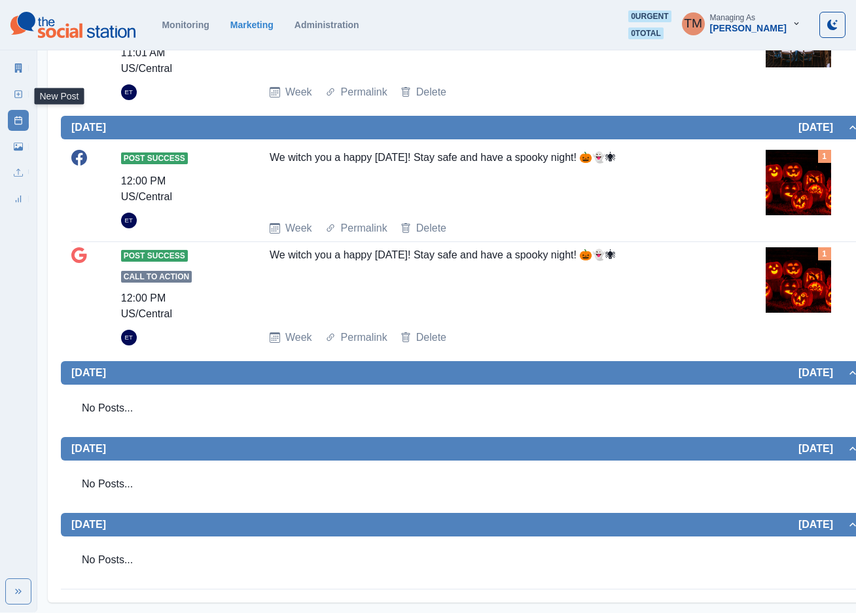
click at [14, 94] on link "New Post" at bounding box center [18, 94] width 21 height 21
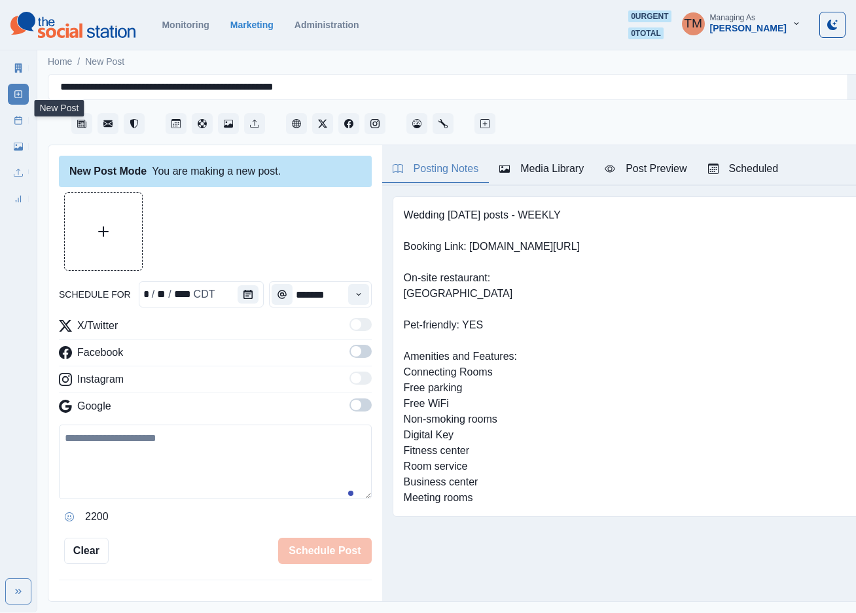
scroll to position [14, 0]
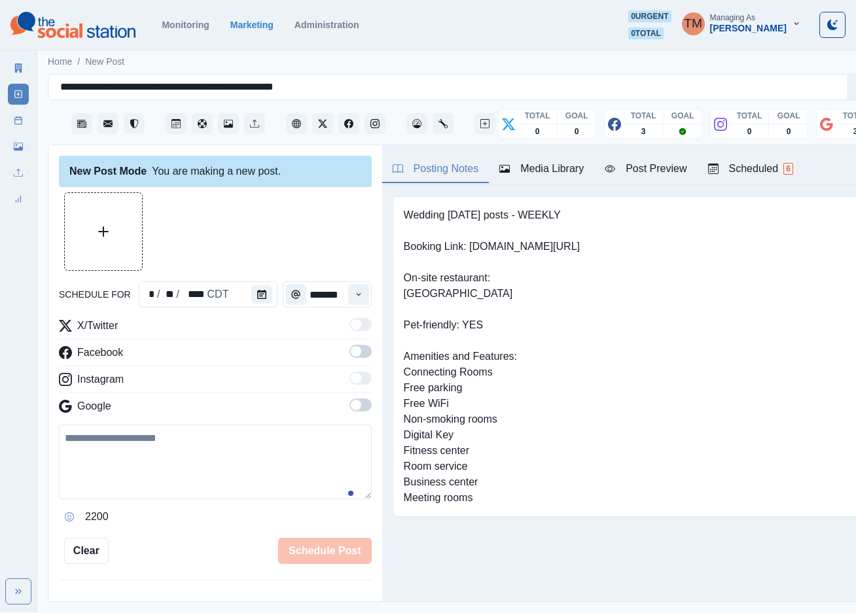
click at [7, 146] on div "Marketing Summary New Post Post Schedule Media Library Uploads Review Summary" at bounding box center [18, 130] width 37 height 157
click at [12, 150] on link "Media Library" at bounding box center [18, 146] width 21 height 21
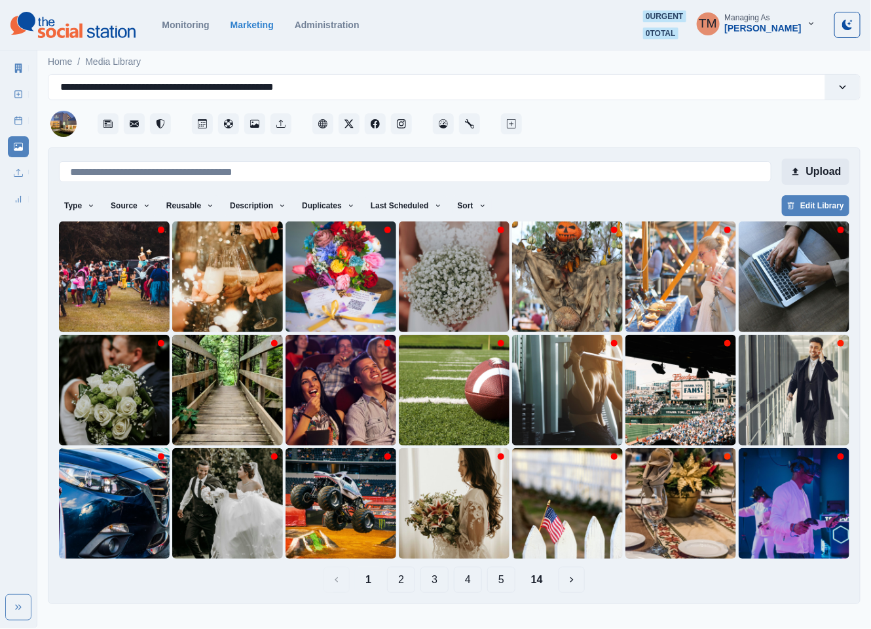
click at [820, 173] on button "Upload" at bounding box center [815, 171] width 67 height 26
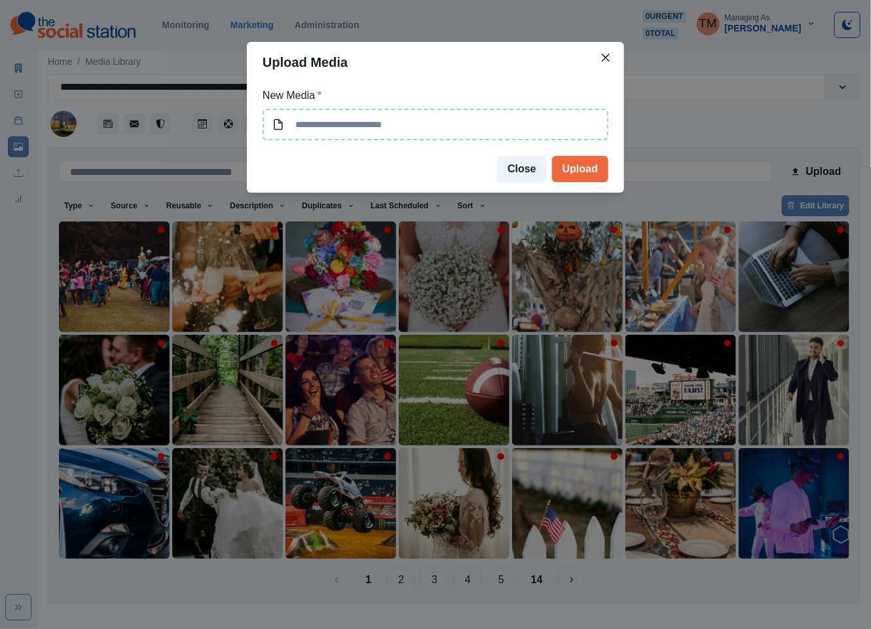
click at [436, 136] on input at bounding box center [436, 124] width 346 height 31
type input "**********"
click at [582, 166] on button "Upload" at bounding box center [580, 169] width 56 height 26
click at [372, 579] on div "**********" at bounding box center [435, 314] width 871 height 629
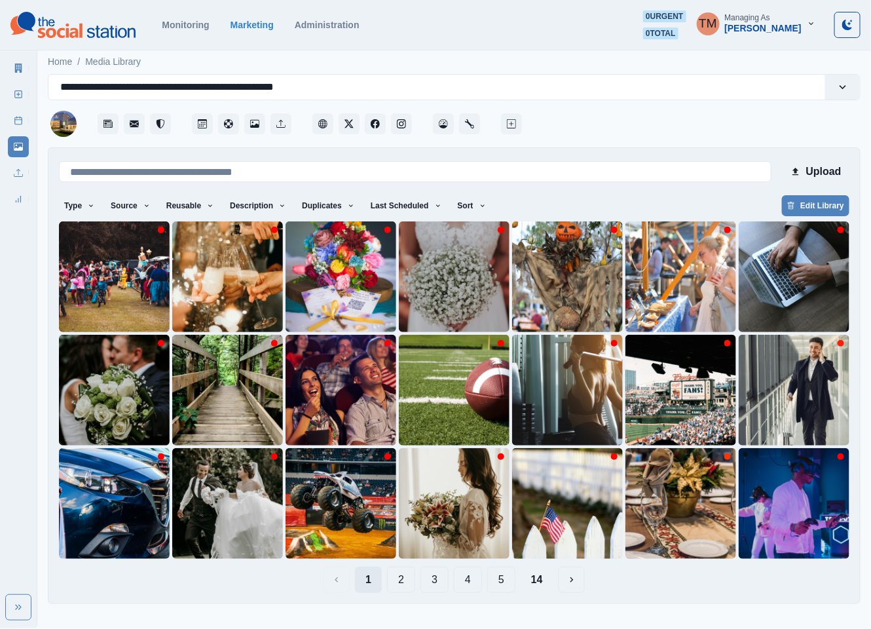
click at [369, 582] on button "1" at bounding box center [368, 579] width 27 height 26
click at [456, 203] on button "Sort" at bounding box center [471, 205] width 39 height 21
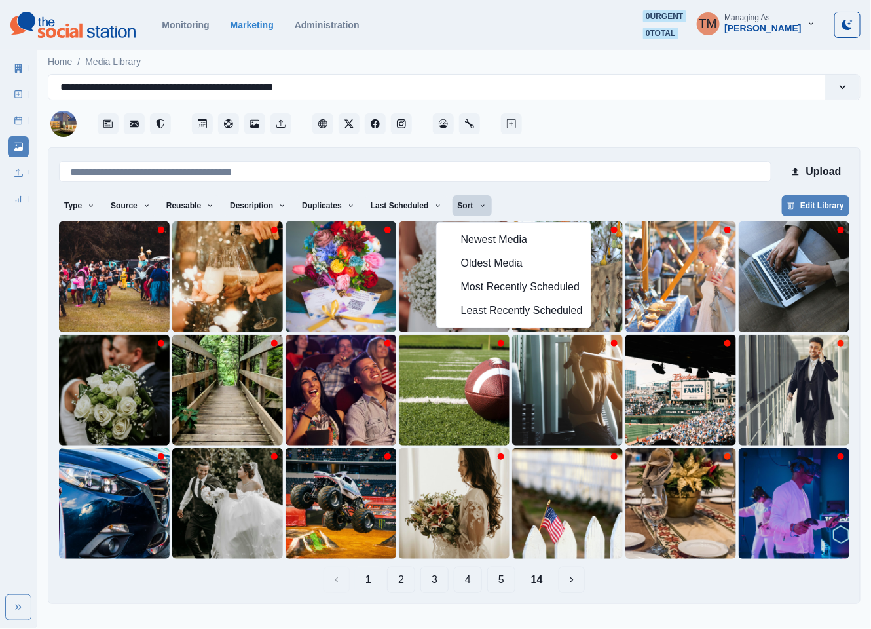
click at [560, 210] on div "Type Any Image Video Source Any Upload Social Manager Found: Instagram Found: G…" at bounding box center [454, 207] width 790 height 24
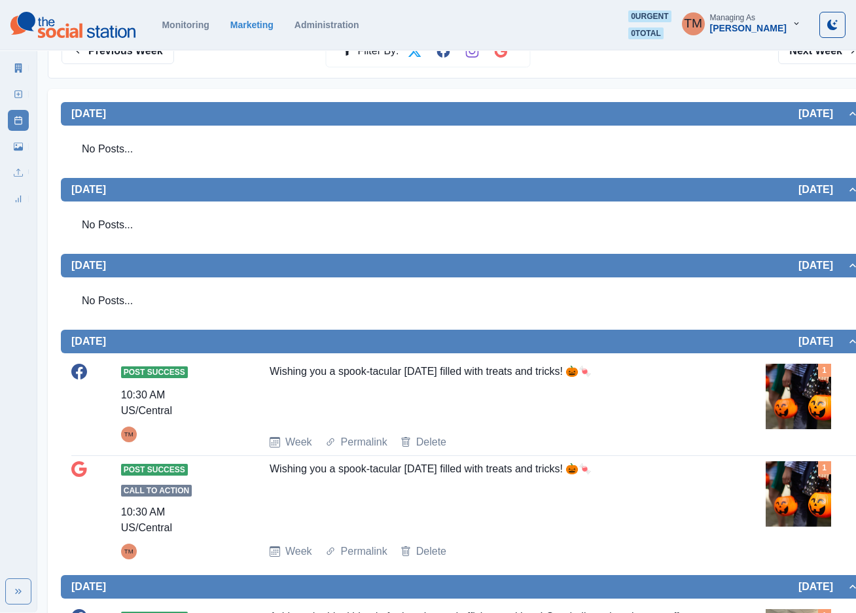
scroll to position [222, 0]
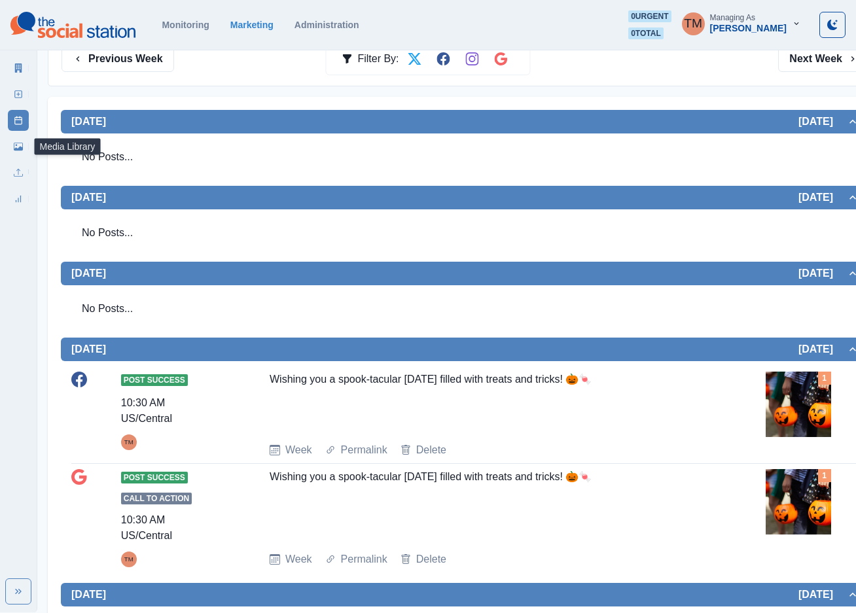
click at [14, 145] on icon at bounding box center [18, 146] width 9 height 9
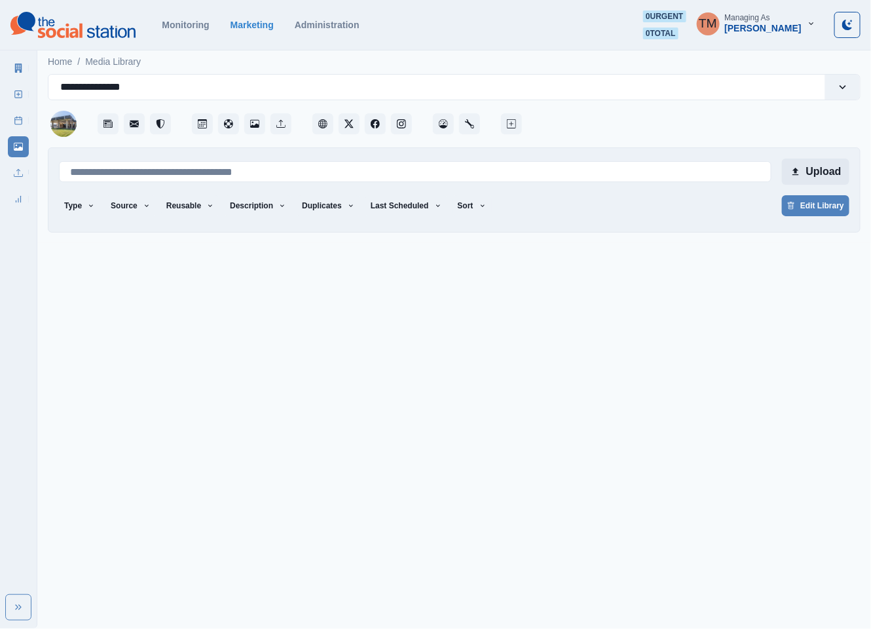
click at [815, 171] on button "Upload" at bounding box center [815, 171] width 67 height 26
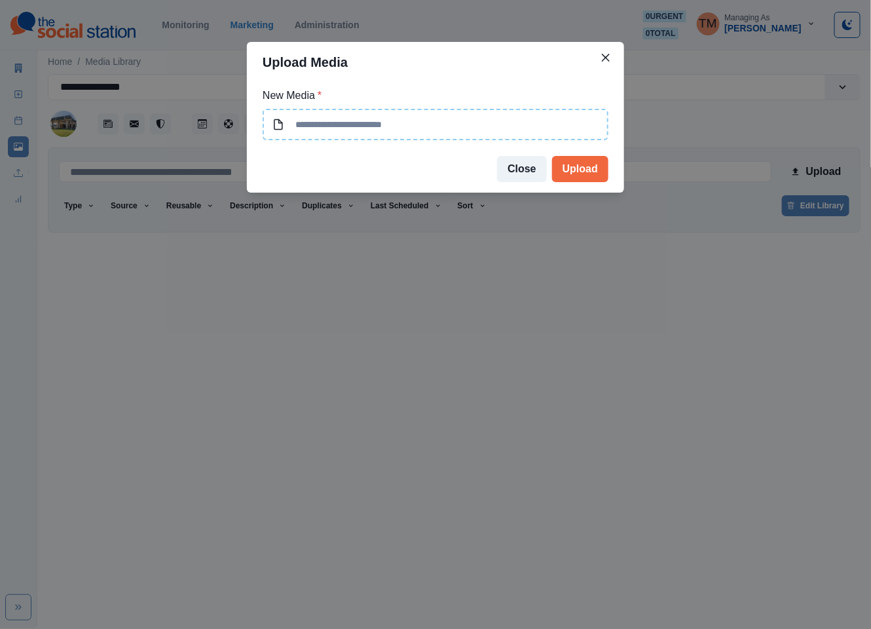
click at [493, 124] on input at bounding box center [436, 124] width 346 height 31
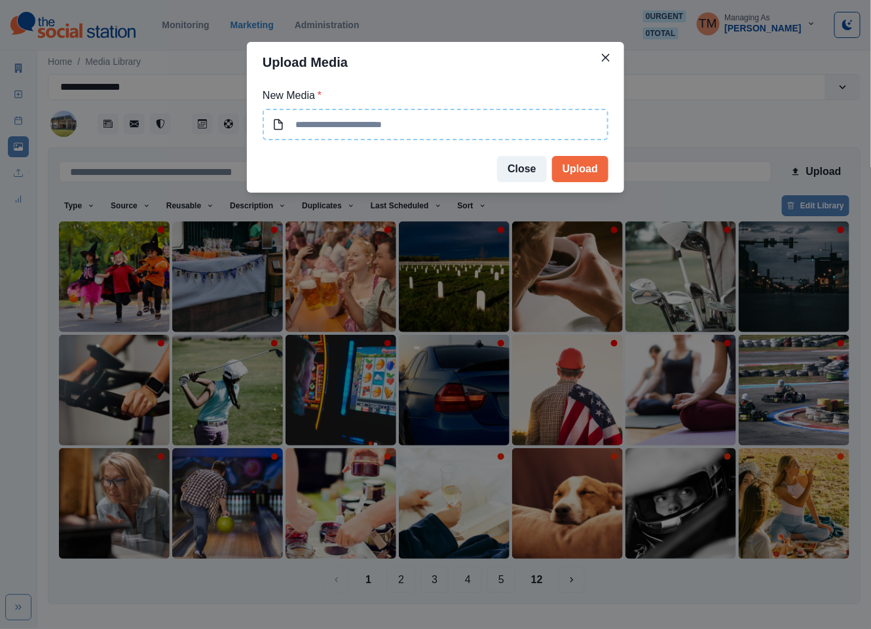
click at [476, 124] on input at bounding box center [436, 124] width 346 height 31
type input "**********"
click at [586, 172] on button "Upload" at bounding box center [580, 169] width 56 height 26
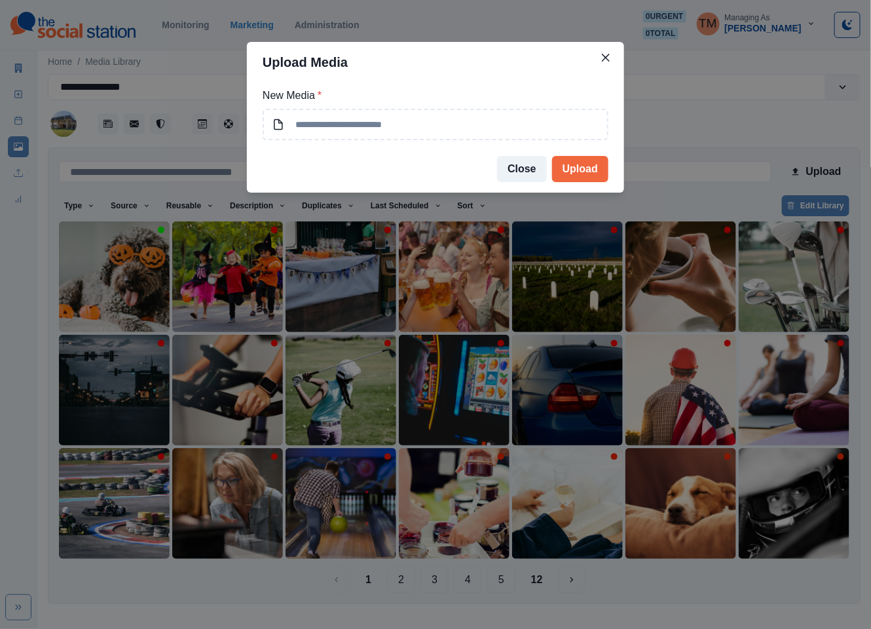
drag, startPoint x: 118, startPoint y: 287, endPoint x: 98, endPoint y: 302, distance: 25.2
click at [117, 287] on div "Upload Media New Media * Close Upload" at bounding box center [435, 314] width 871 height 629
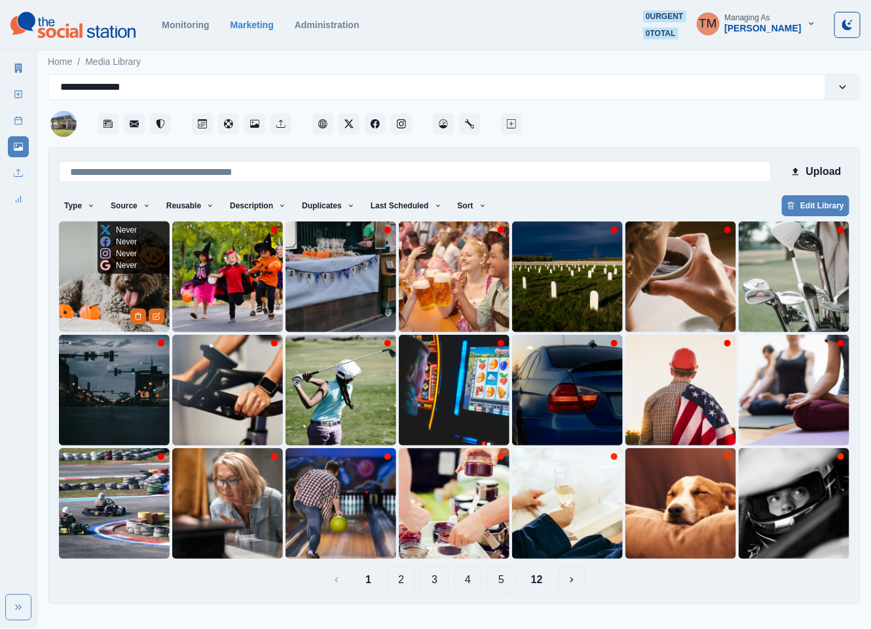
click at [98, 302] on img at bounding box center [114, 276] width 111 height 111
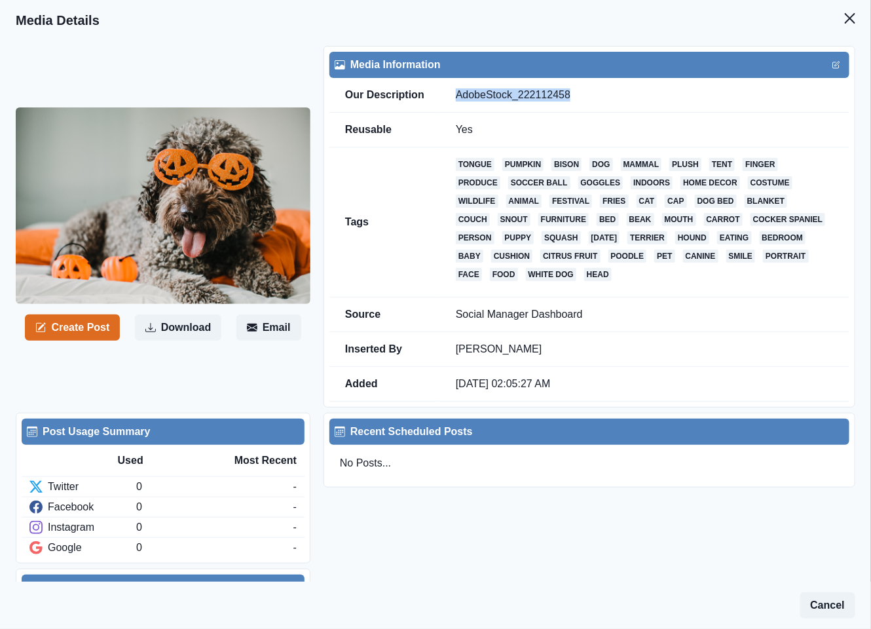
drag, startPoint x: 606, startPoint y: 94, endPoint x: 448, endPoint y: 97, distance: 157.8
click at [448, 97] on td "AdobeStock_222112458" at bounding box center [644, 95] width 409 height 35
copy td "AdobeStock_222112458"
drag, startPoint x: 831, startPoint y: 16, endPoint x: 723, endPoint y: 14, distance: 108.7
click at [845, 16] on icon "Close" at bounding box center [850, 18] width 10 height 10
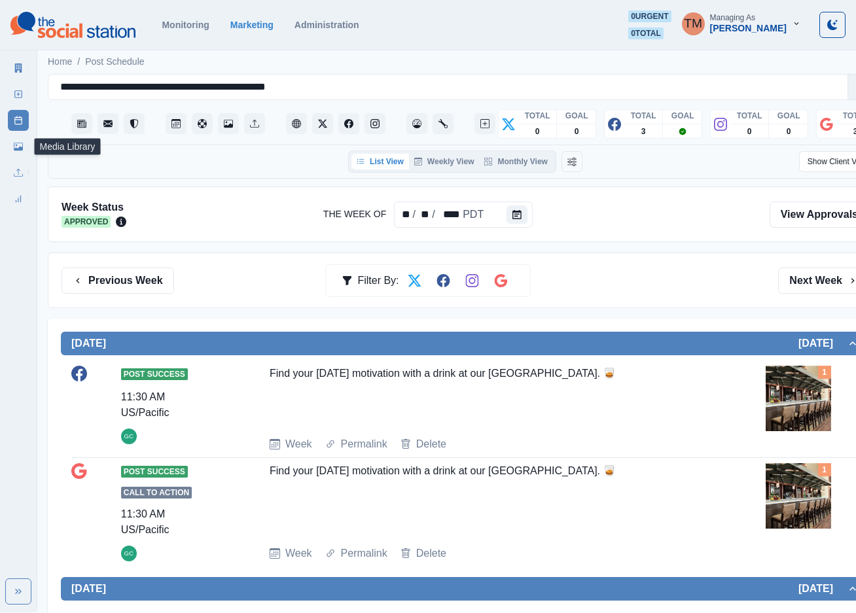
click at [10, 145] on link "Media Library" at bounding box center [18, 146] width 21 height 21
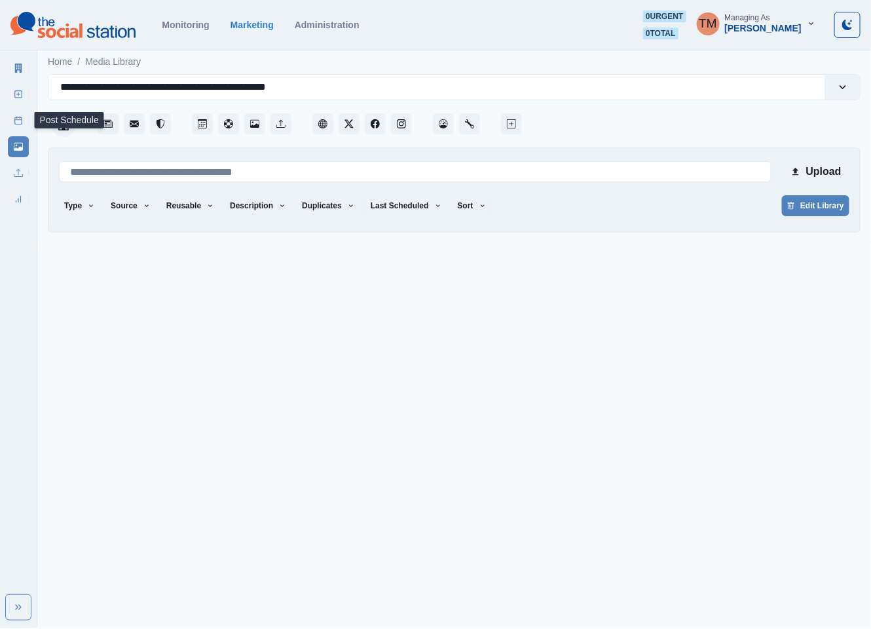
click at [20, 116] on icon at bounding box center [18, 120] width 9 height 9
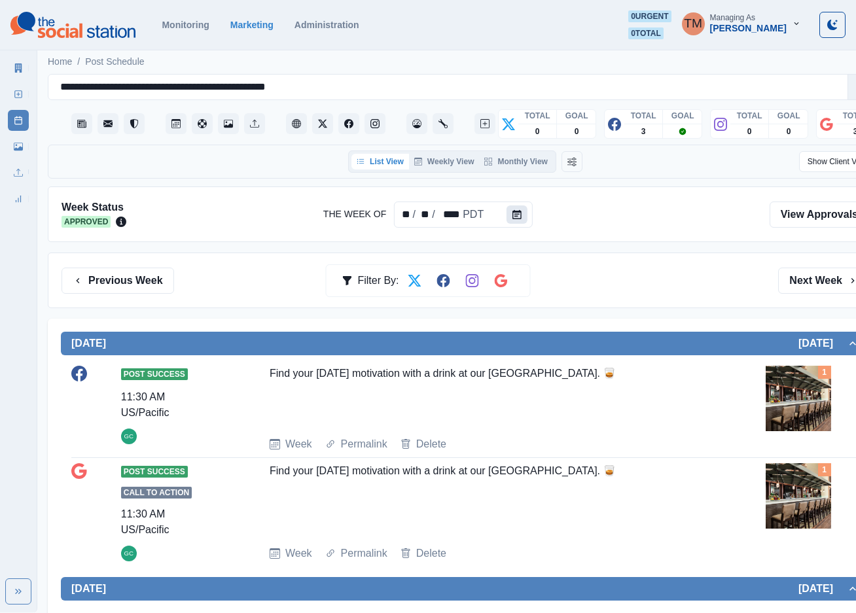
click at [513, 214] on icon "Calendar" at bounding box center [517, 214] width 9 height 9
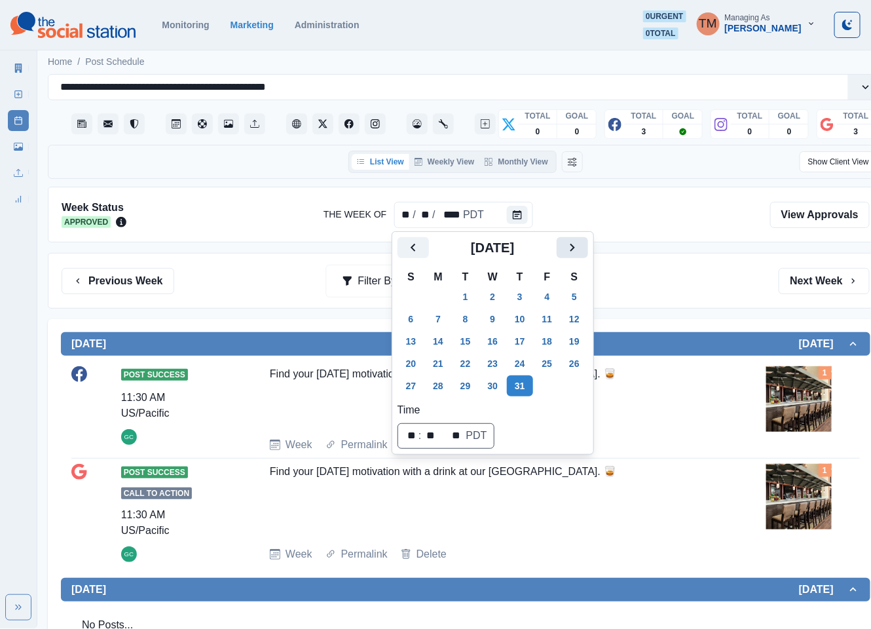
click at [574, 247] on icon "Next" at bounding box center [572, 248] width 16 height 16
click at [574, 247] on icon "Next" at bounding box center [572, 248] width 5 height 8
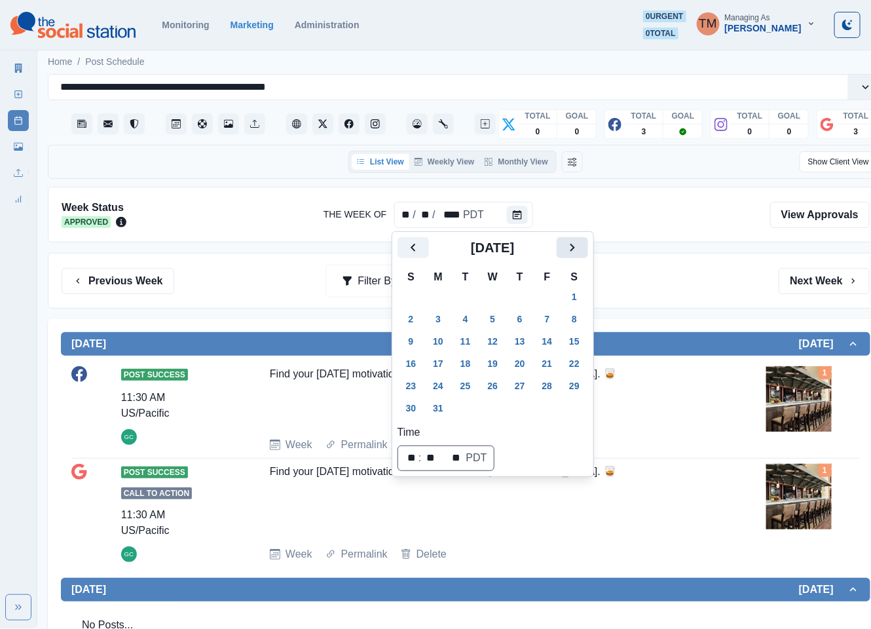
click at [574, 247] on icon "Next" at bounding box center [572, 248] width 5 height 8
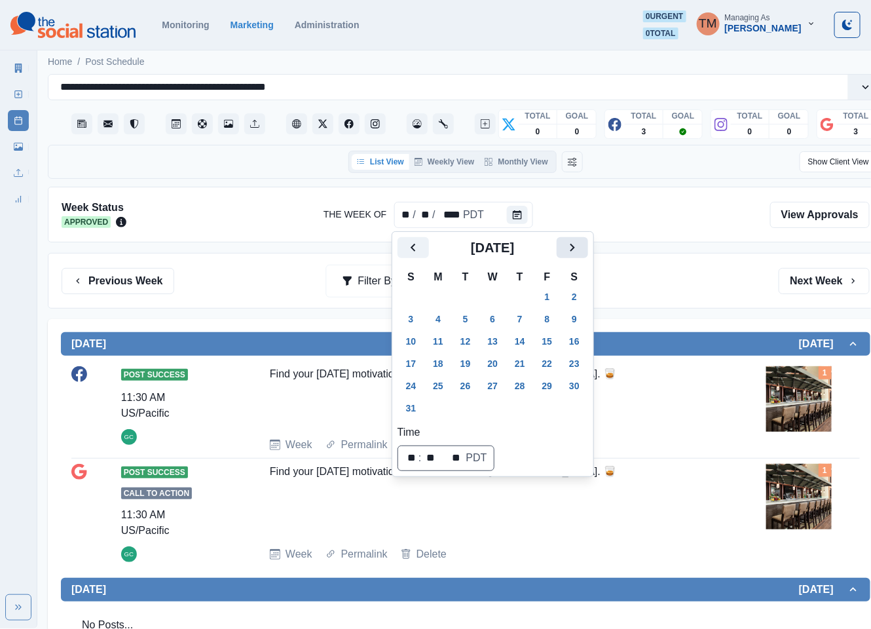
click at [574, 247] on icon "Next" at bounding box center [572, 248] width 5 height 8
click at [416, 249] on icon "Previous" at bounding box center [413, 248] width 16 height 16
click at [517, 386] on button "30" at bounding box center [520, 385] width 26 height 21
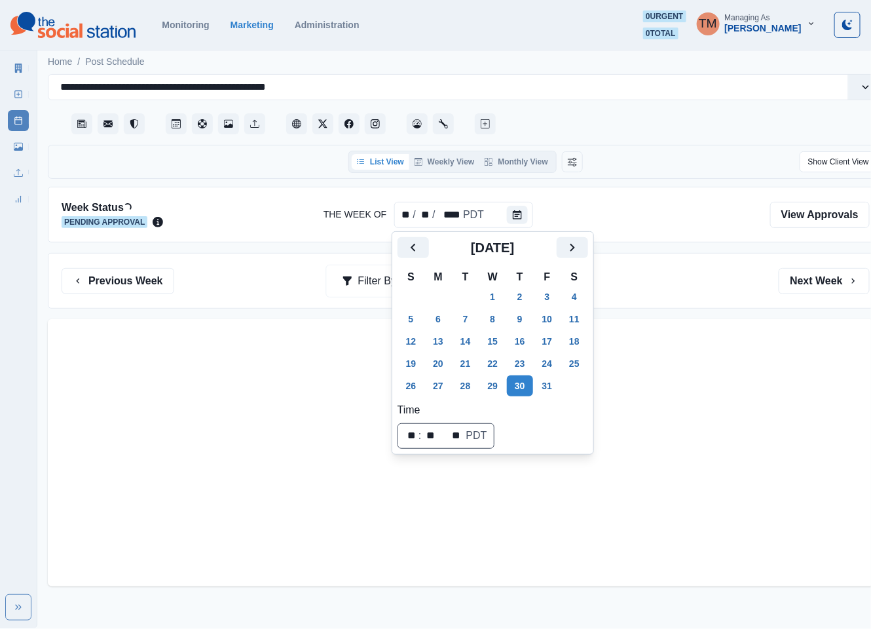
click at [690, 304] on div "Previous Week Filter By: Next Week" at bounding box center [465, 281] width 835 height 56
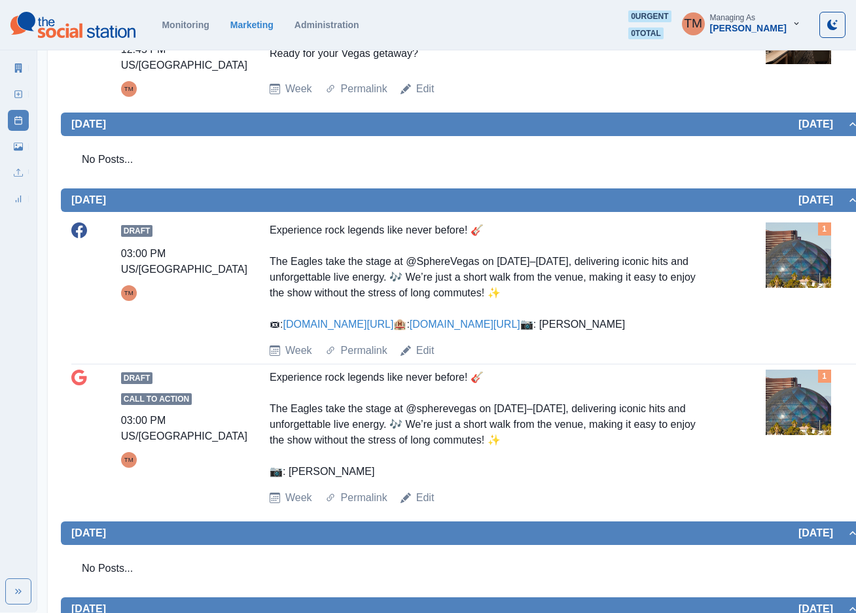
scroll to position [448, 0]
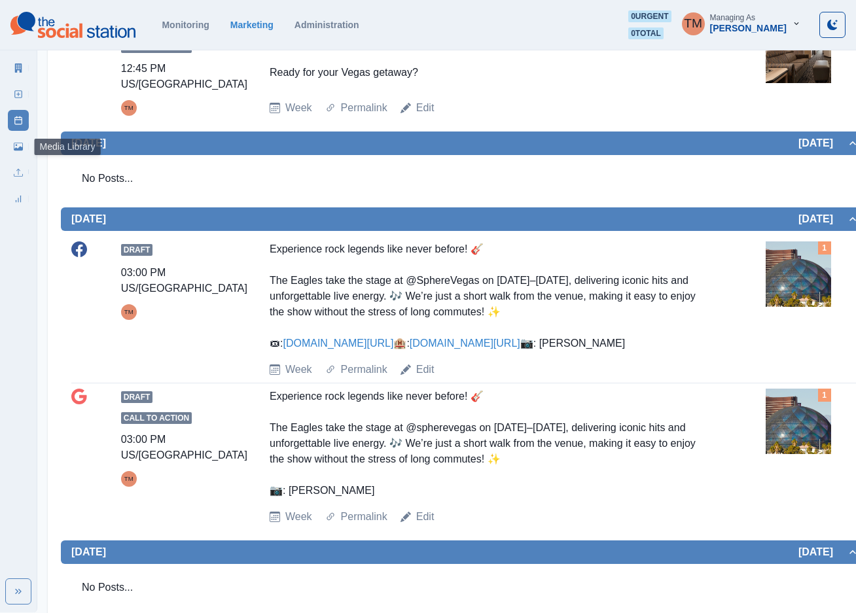
click at [22, 150] on icon at bounding box center [18, 147] width 9 height 8
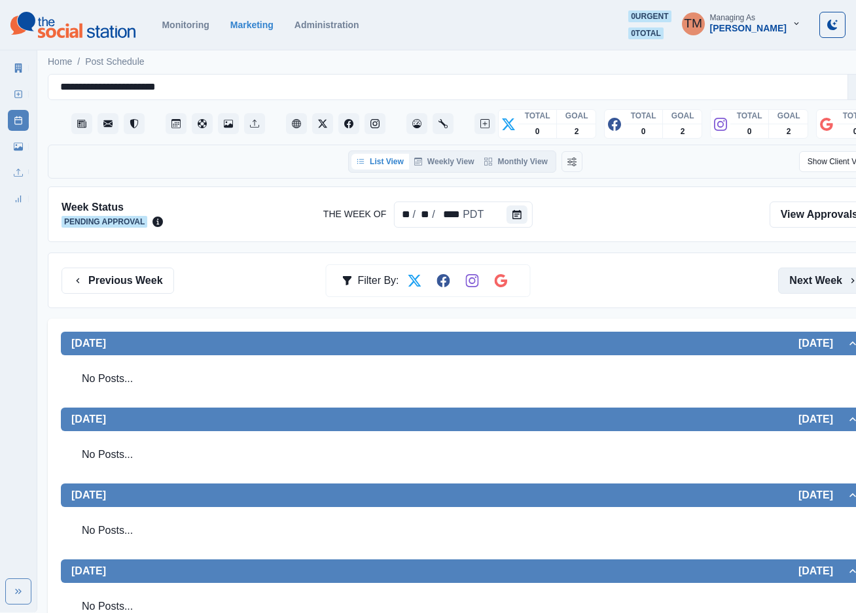
click at [814, 285] on button "Next Week" at bounding box center [823, 281] width 91 height 26
click at [136, 279] on button "Previous Week" at bounding box center [118, 281] width 113 height 26
click at [136, 280] on button "Previous Week" at bounding box center [118, 281] width 113 height 26
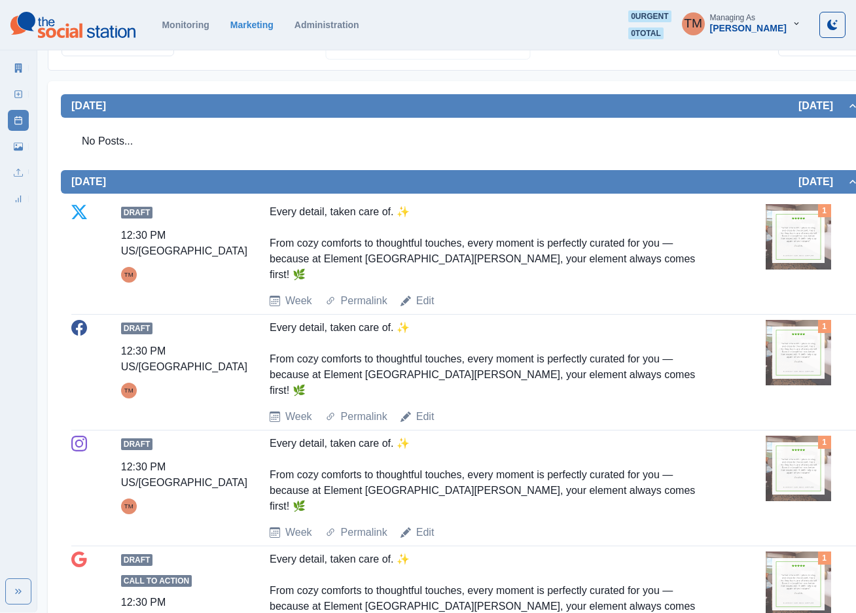
scroll to position [98, 0]
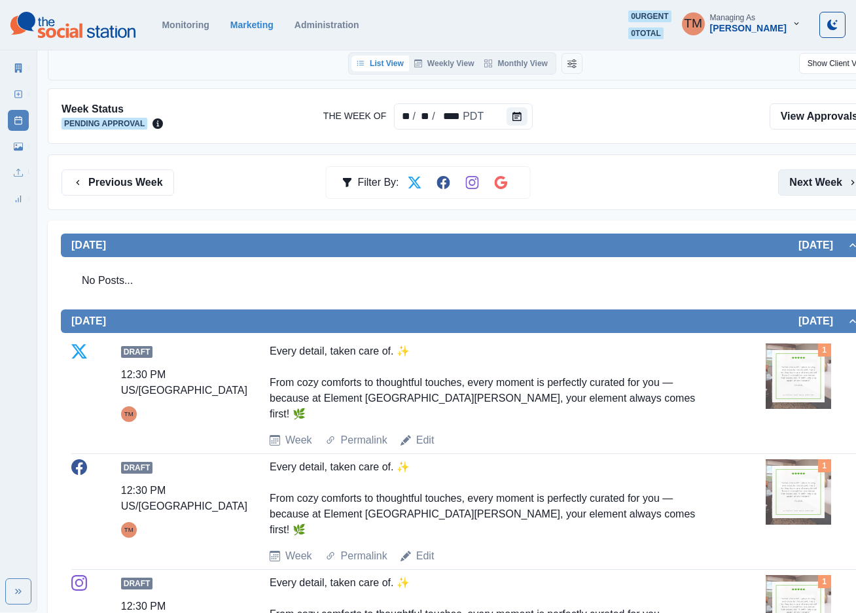
click at [817, 191] on button "Next Week" at bounding box center [823, 183] width 91 height 26
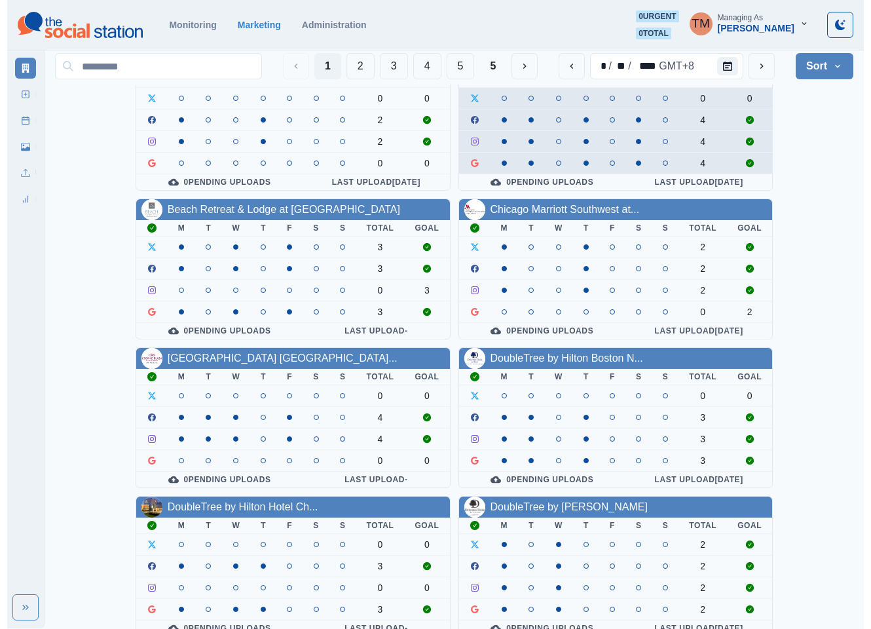
scroll to position [98, 0]
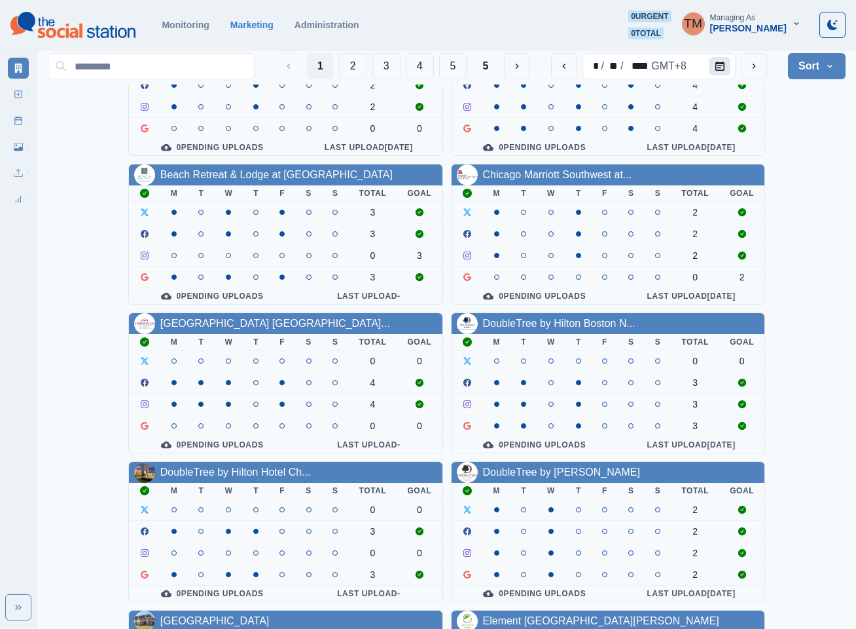
click at [712, 58] on button "Calendar" at bounding box center [720, 66] width 21 height 18
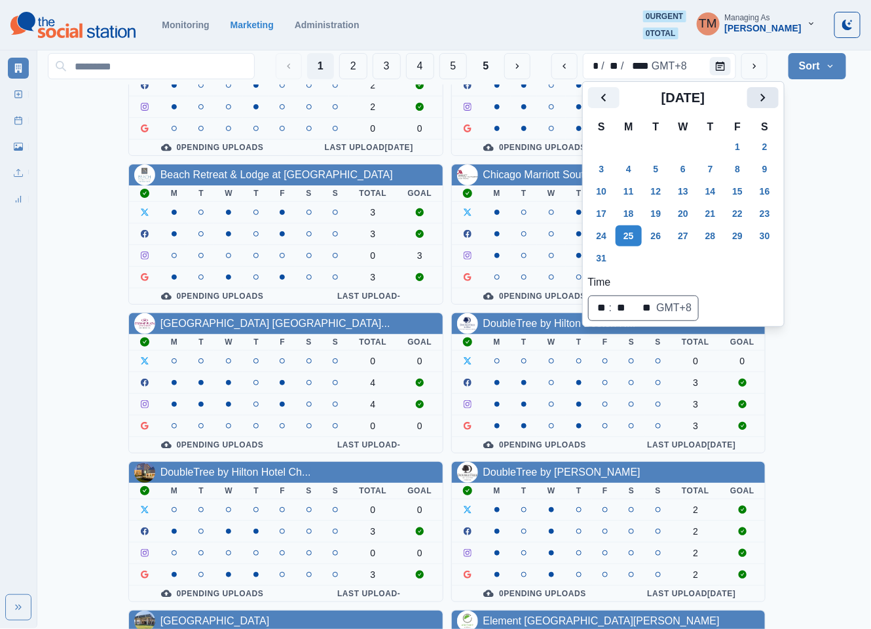
click at [750, 94] on button "Next" at bounding box center [762, 97] width 31 height 21
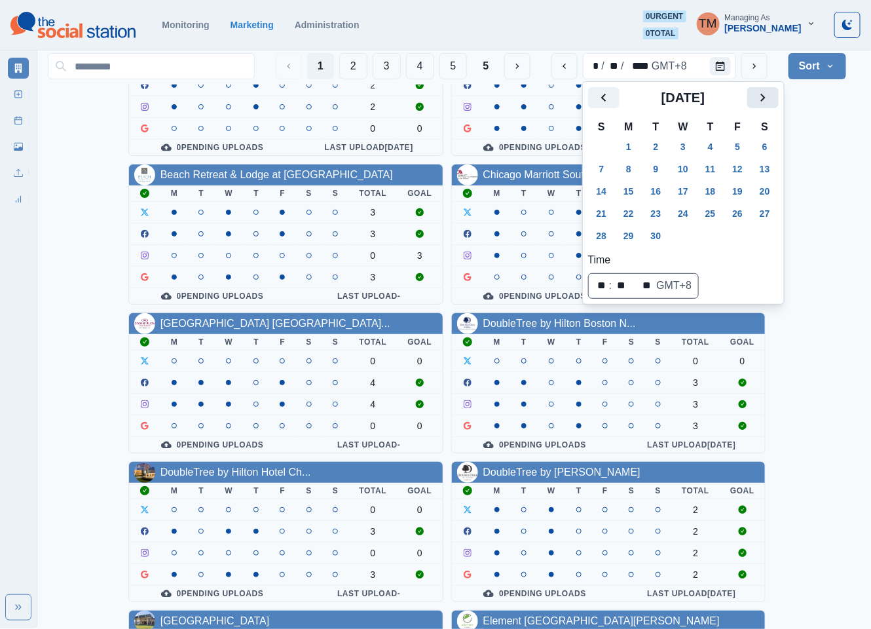
click at [750, 94] on button "Next" at bounding box center [762, 97] width 31 height 21
click at [636, 214] on button "20" at bounding box center [628, 213] width 26 height 21
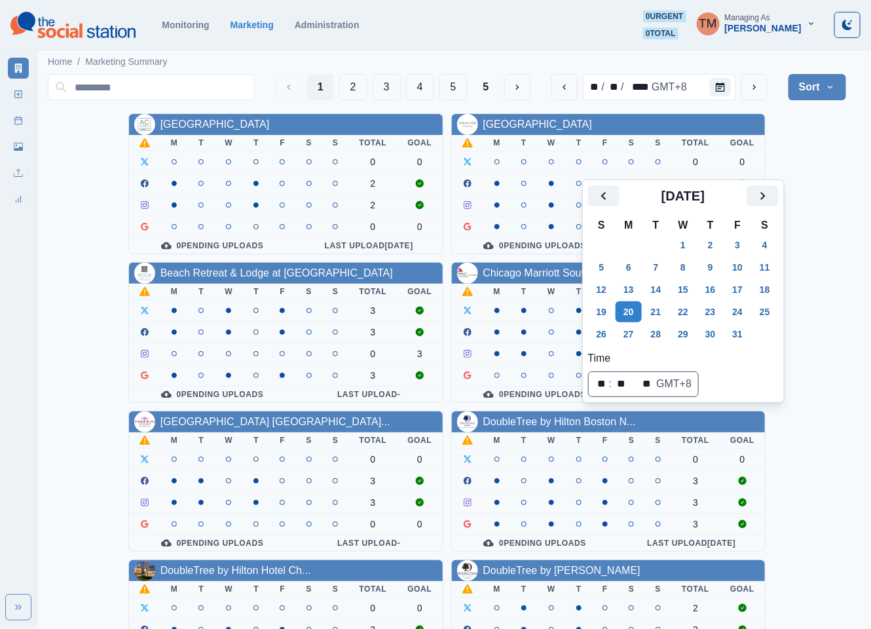
click at [823, 181] on div "[GEOGRAPHIC_DATA] Downtown M T W T F S S Total Goal 0 0 2 2 0 0 0 Pending Uploa…" at bounding box center [447, 555] width 798 height 884
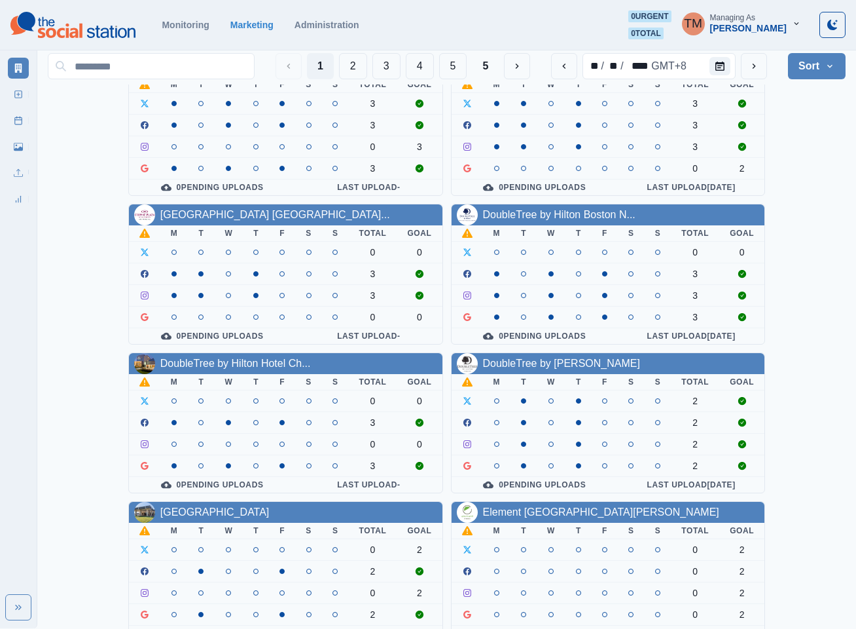
scroll to position [196, 0]
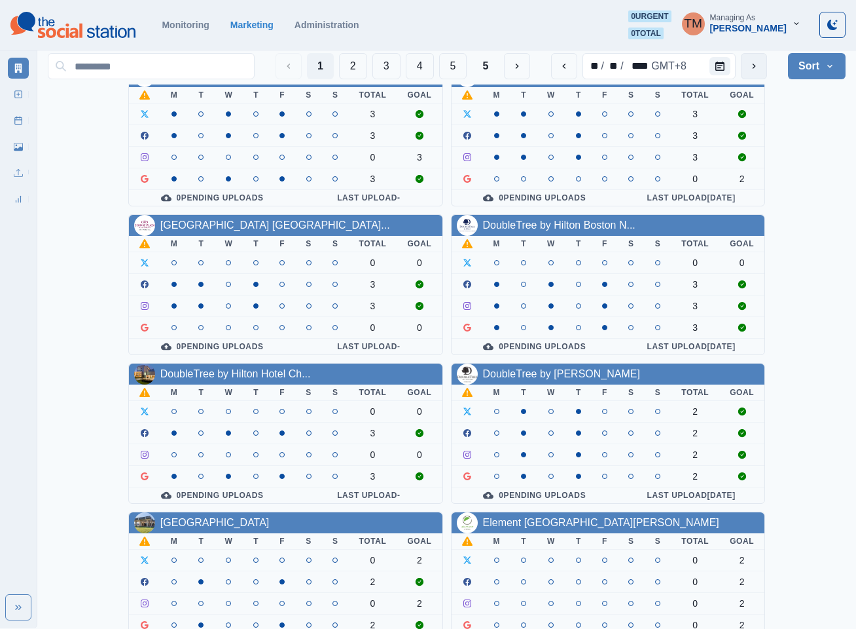
click at [752, 65] on icon "next" at bounding box center [754, 66] width 10 height 10
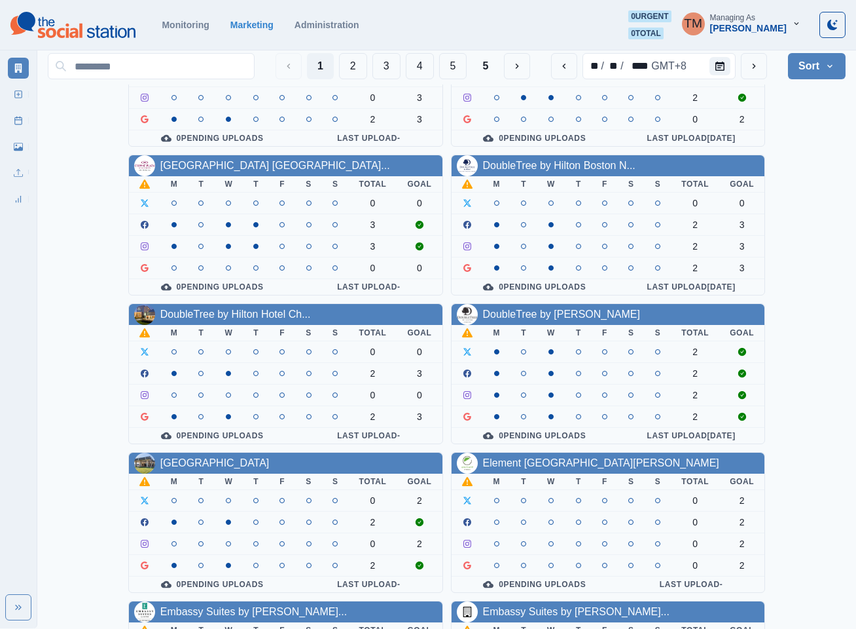
scroll to position [393, 0]
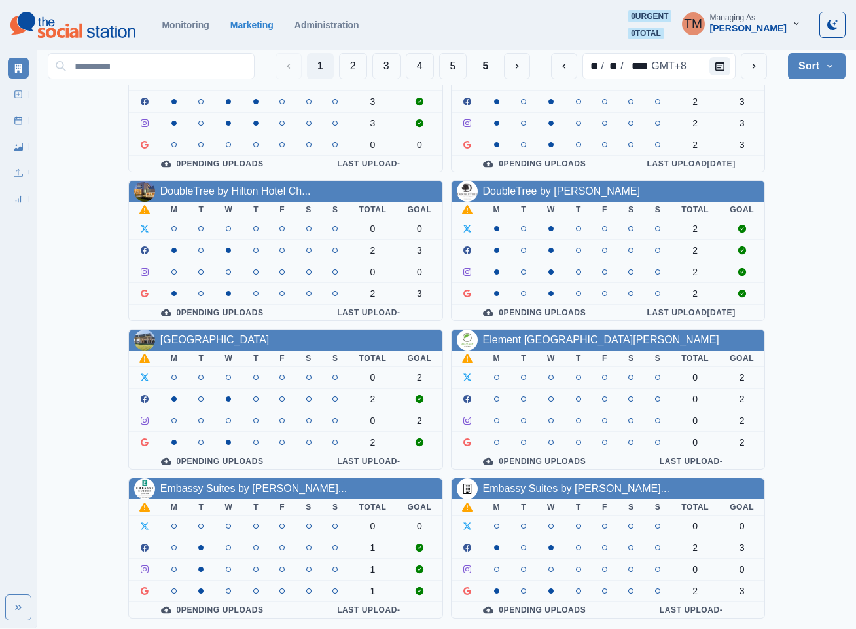
click at [585, 487] on link "Embassy Suites by [PERSON_NAME]..." at bounding box center [576, 488] width 187 height 11
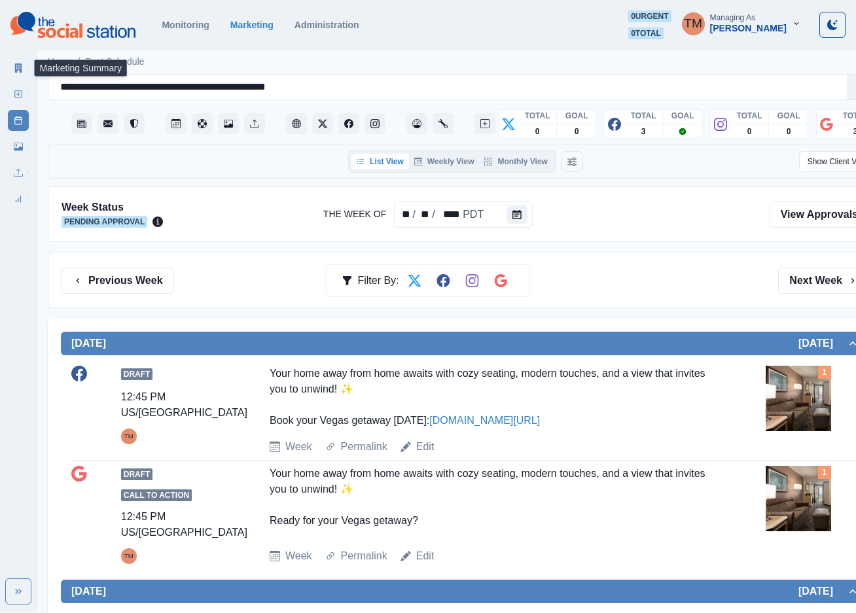
click at [12, 71] on link "Marketing Summary" at bounding box center [18, 68] width 21 height 21
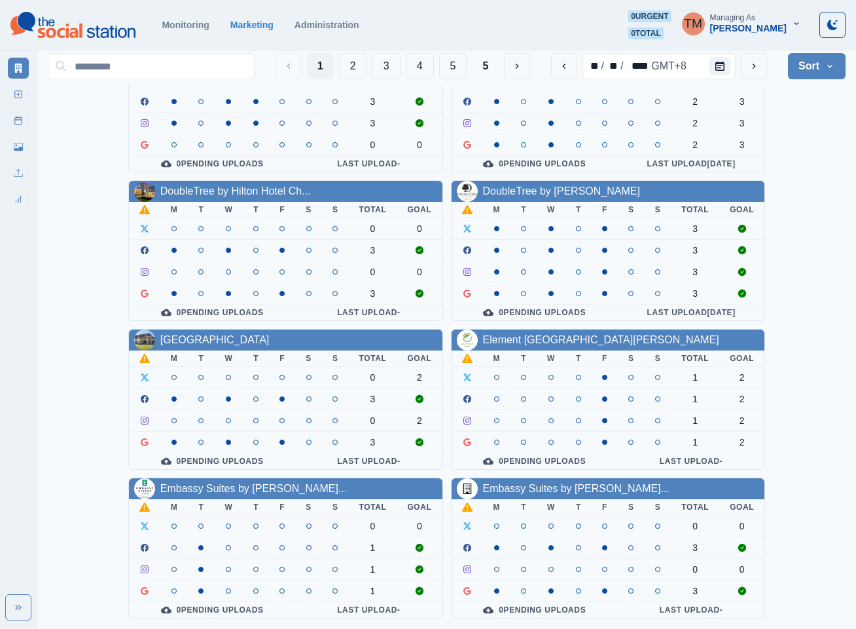
scroll to position [393, 0]
click at [822, 151] on div "AC Hotel Atlanta Downtown M T W T F S S Total Goal 0 0 2 2 0 0 0 Pending Upload…" at bounding box center [447, 176] width 798 height 884
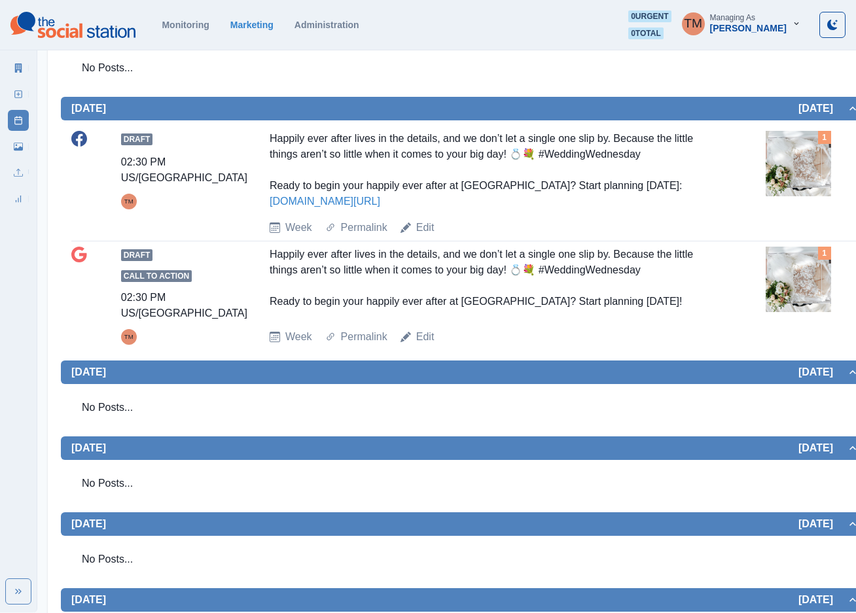
scroll to position [633, 0]
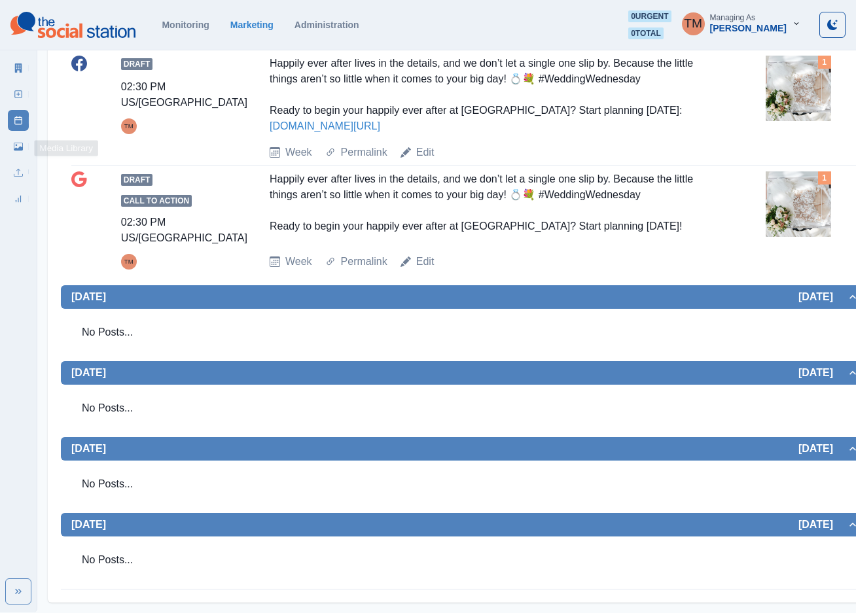
click at [18, 151] on link "Media Library" at bounding box center [18, 146] width 21 height 21
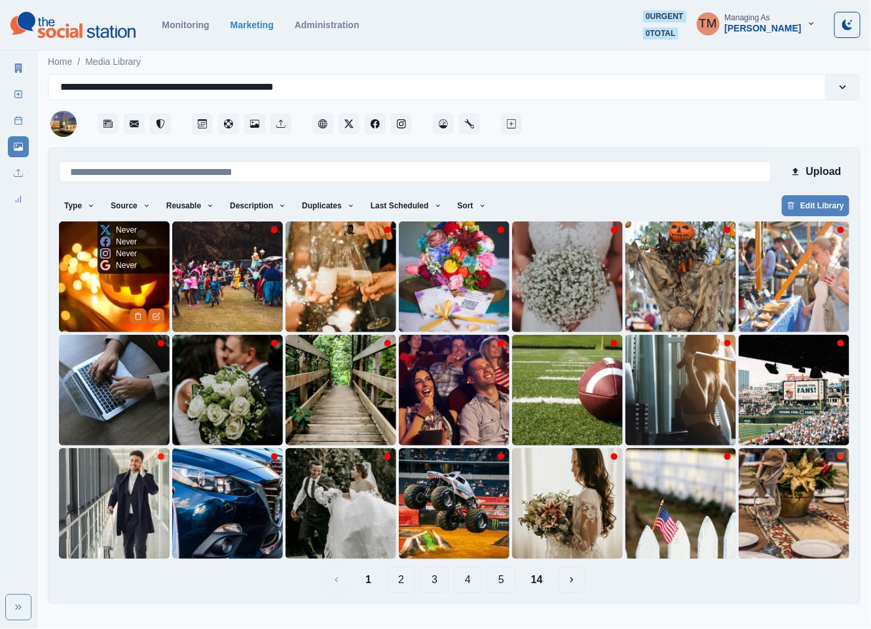
click at [73, 299] on img at bounding box center [114, 276] width 111 height 111
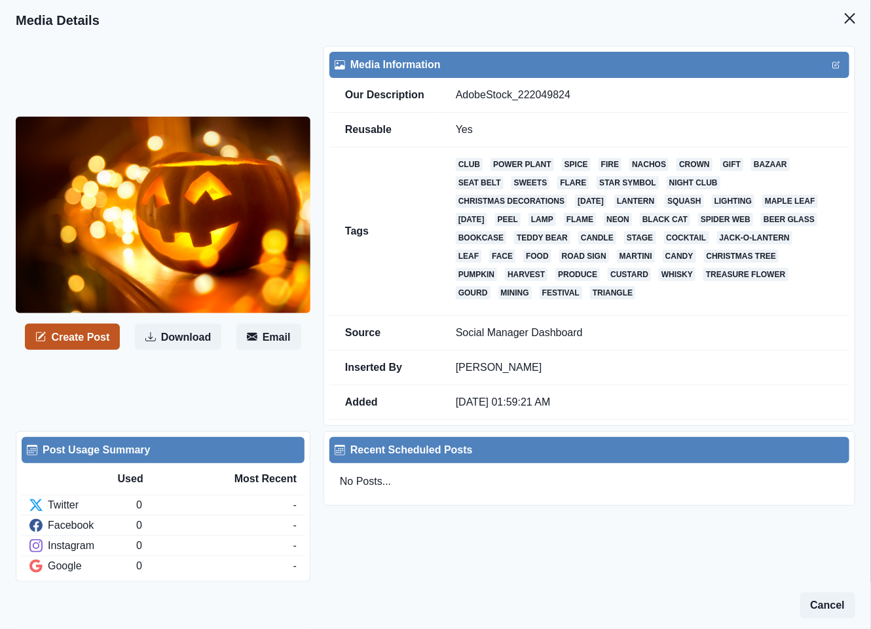
click at [73, 340] on button "Create Post" at bounding box center [72, 336] width 95 height 26
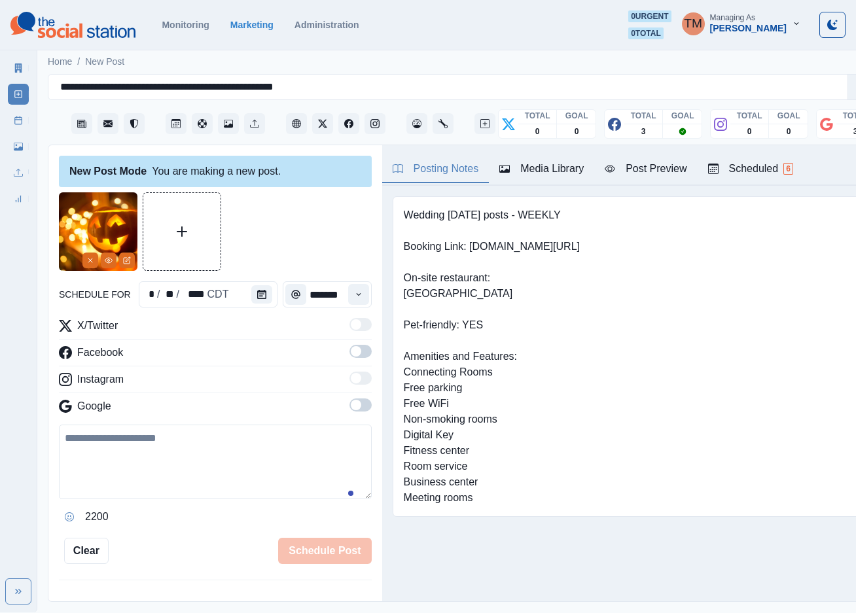
click at [143, 456] on textarea at bounding box center [215, 462] width 313 height 75
paste textarea "**********"
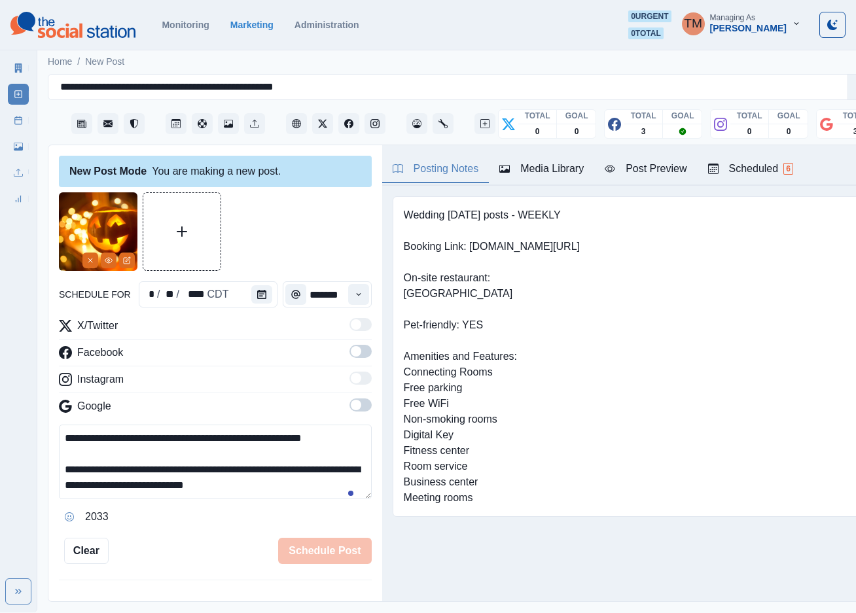
scroll to position [10, 0]
type textarea "**********"
click at [257, 293] on icon "Calendar" at bounding box center [261, 294] width 9 height 9
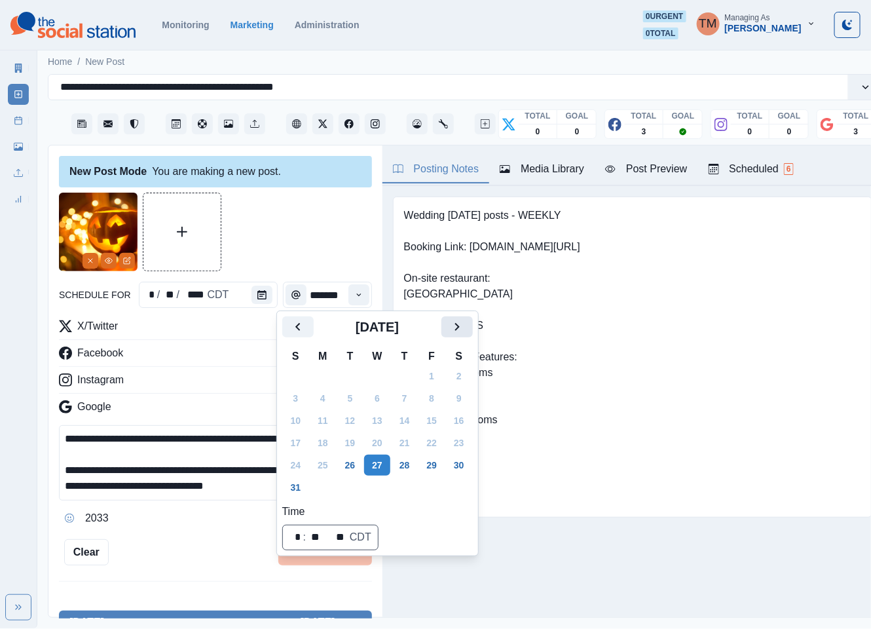
click at [458, 327] on icon "Next" at bounding box center [456, 327] width 5 height 8
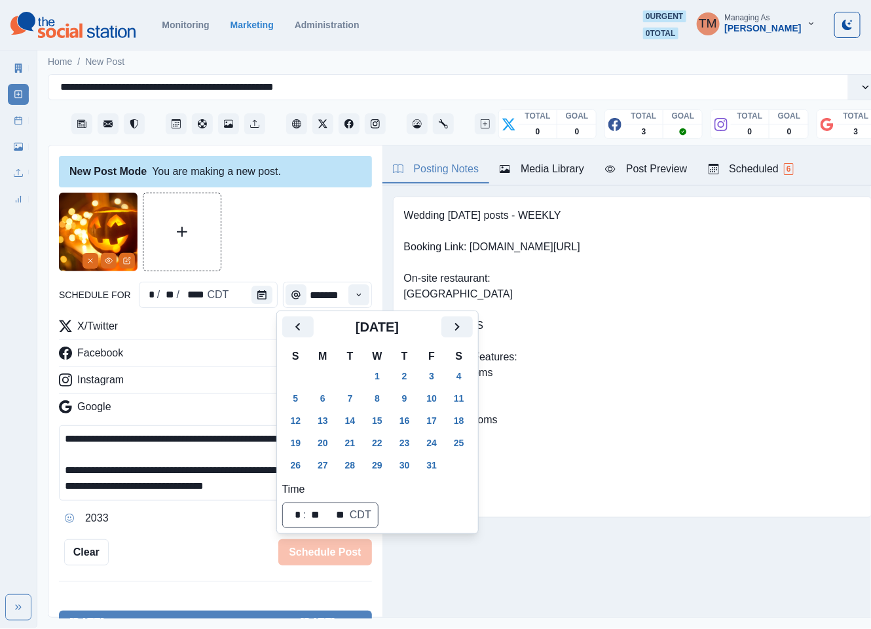
click at [434, 469] on button "31" at bounding box center [431, 464] width 26 height 21
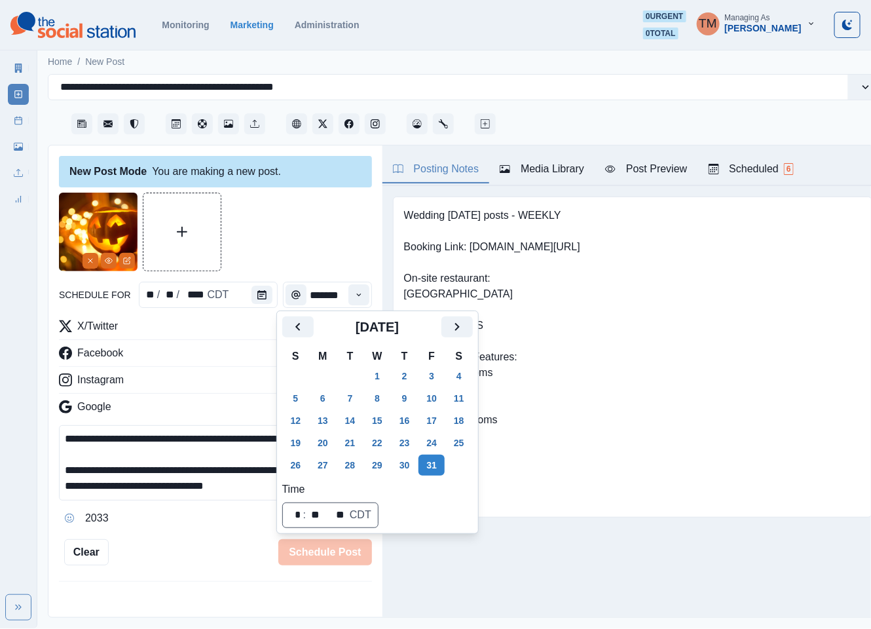
click at [287, 223] on div at bounding box center [215, 231] width 313 height 79
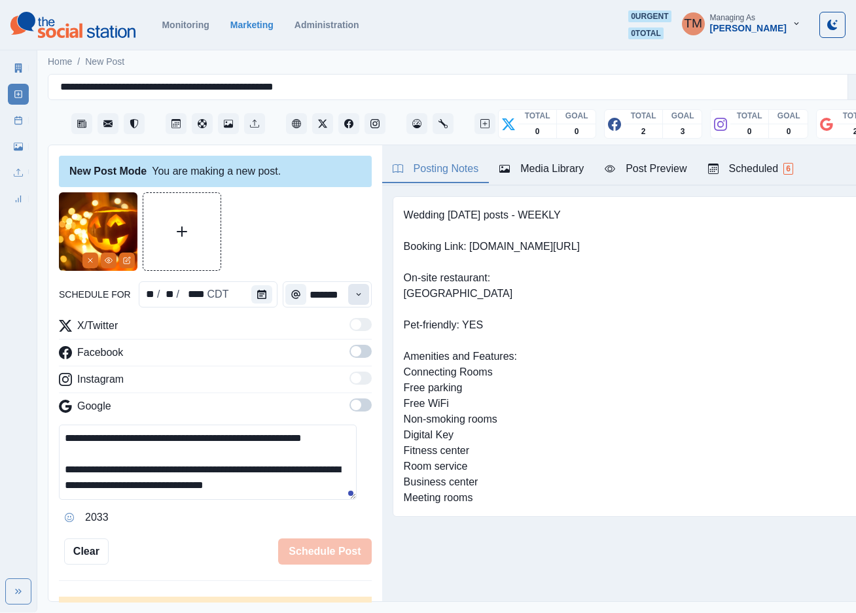
click at [348, 293] on button "Time" at bounding box center [358, 294] width 21 height 21
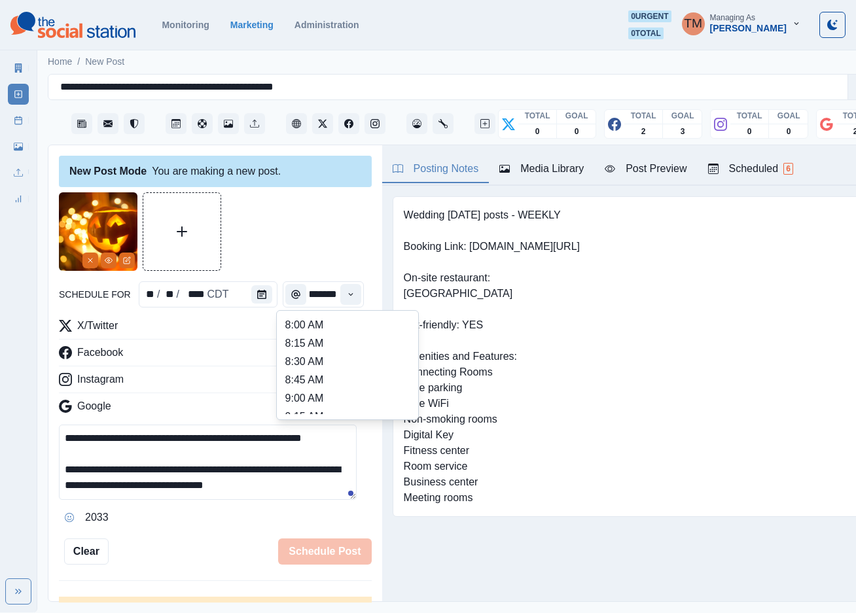
scroll to position [491, 0]
click at [350, 348] on li "3:00 PM" at bounding box center [347, 347] width 131 height 18
type input "*******"
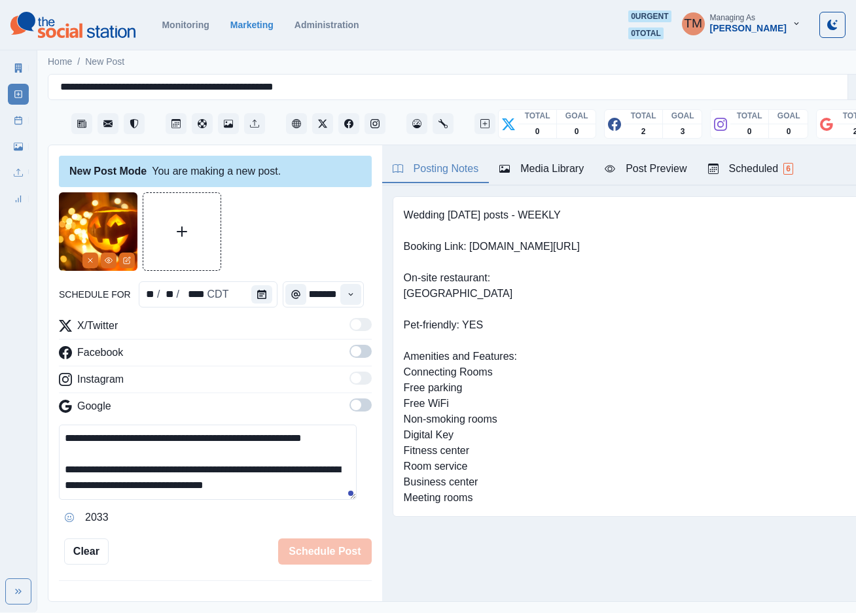
click at [307, 203] on div at bounding box center [215, 231] width 313 height 79
click at [352, 354] on span at bounding box center [361, 351] width 22 height 13
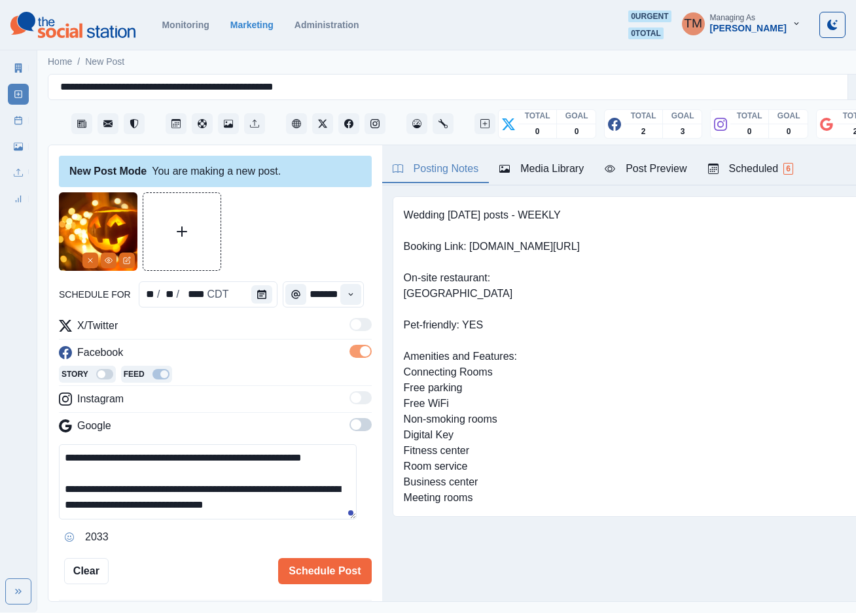
click at [350, 431] on span at bounding box center [361, 424] width 22 height 13
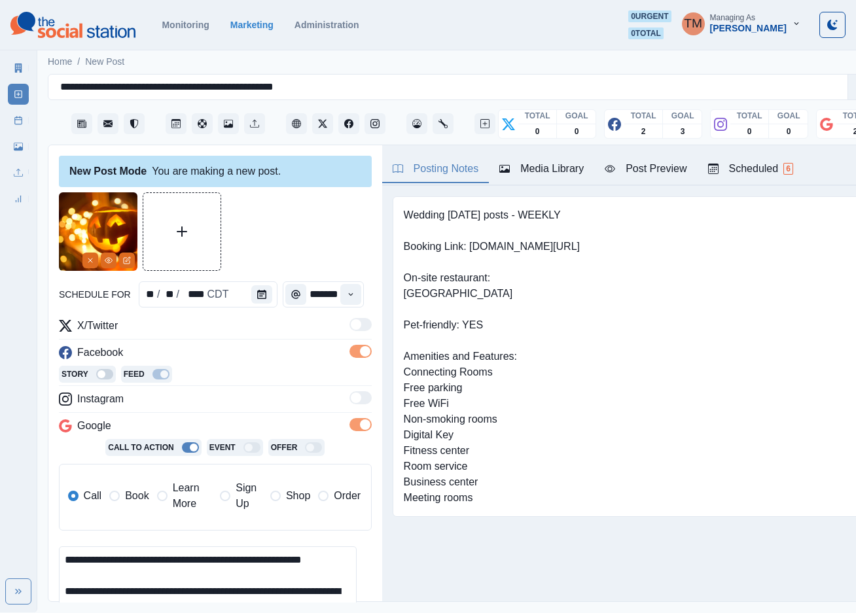
click at [120, 500] on label "Book" at bounding box center [128, 496] width 39 height 31
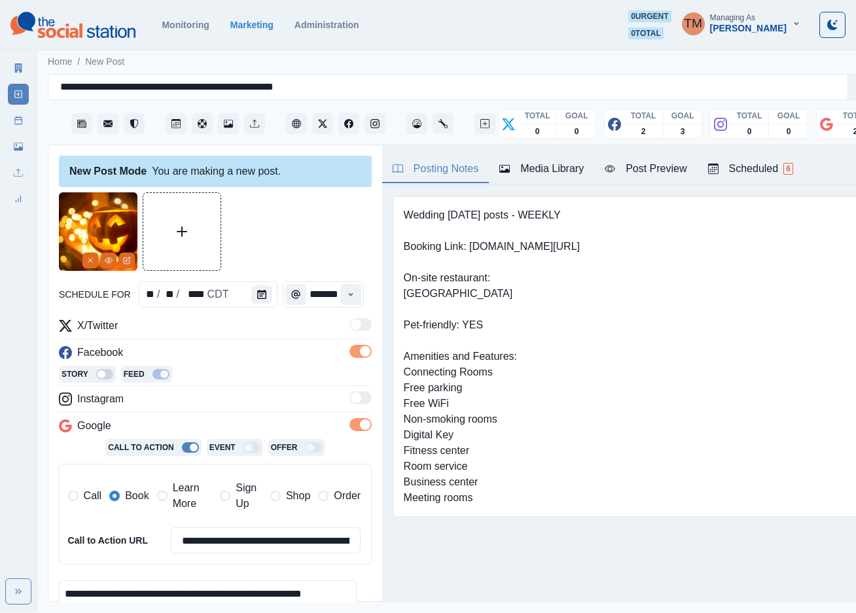
click at [79, 499] on label "Call" at bounding box center [85, 496] width 34 height 31
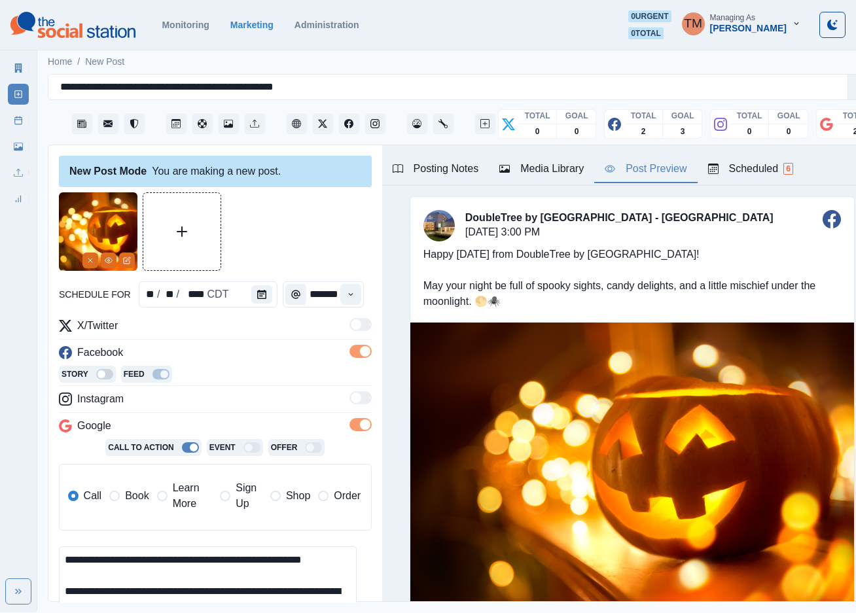
click at [664, 173] on div "Post Preview" at bounding box center [646, 169] width 82 height 16
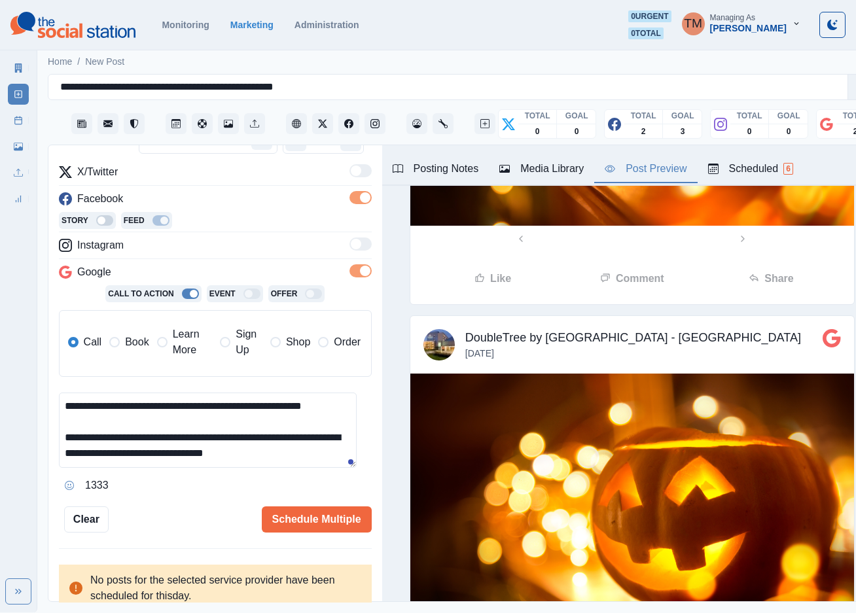
scroll to position [159, 0]
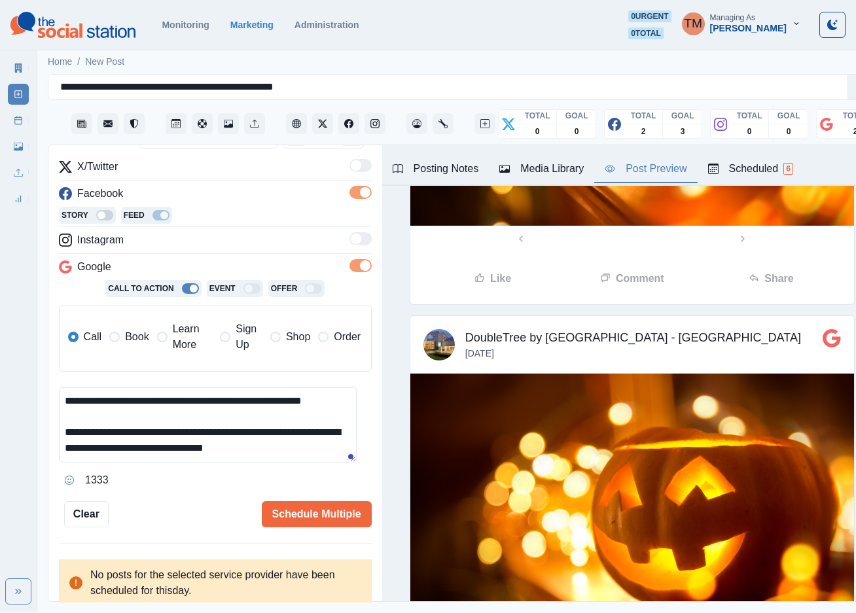
drag, startPoint x: 311, startPoint y: 527, endPoint x: 197, endPoint y: 520, distance: 114.1
click at [191, 524] on div "Schedule Multiple" at bounding box center [240, 514] width 263 height 26
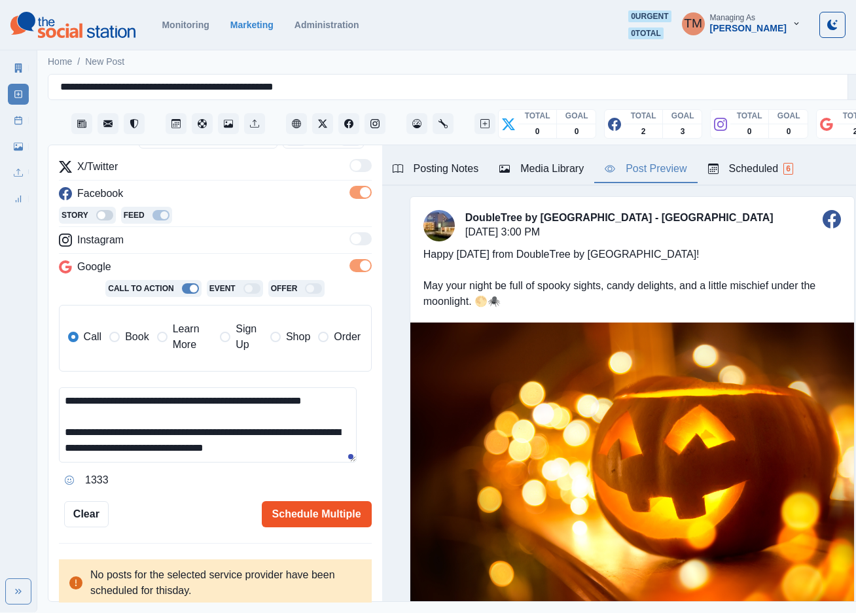
click at [327, 513] on button "Schedule Multiple" at bounding box center [317, 514] width 110 height 26
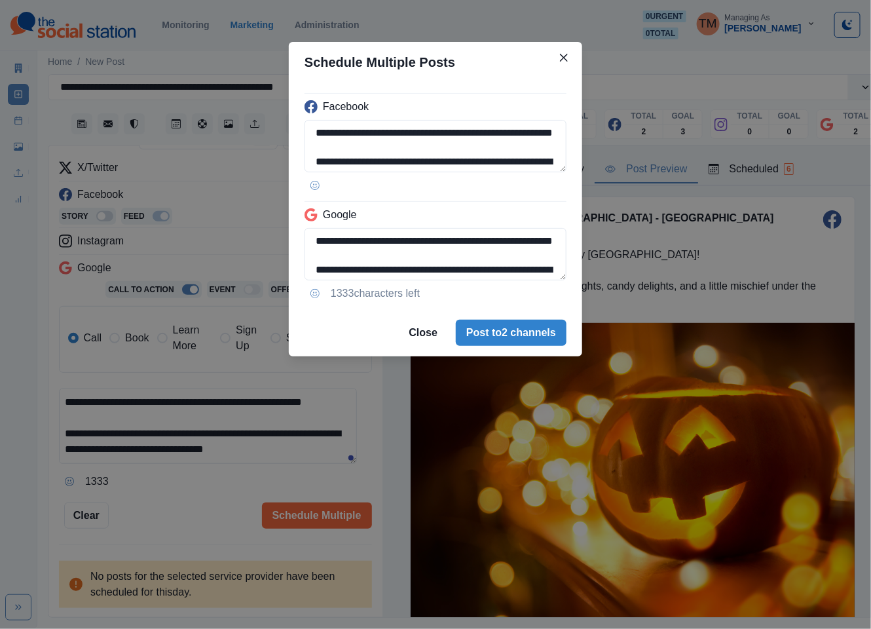
click at [549, 348] on footer "Close Post to 2 channels" at bounding box center [435, 332] width 293 height 47
click at [538, 342] on button "Post to 2 channels" at bounding box center [511, 332] width 111 height 26
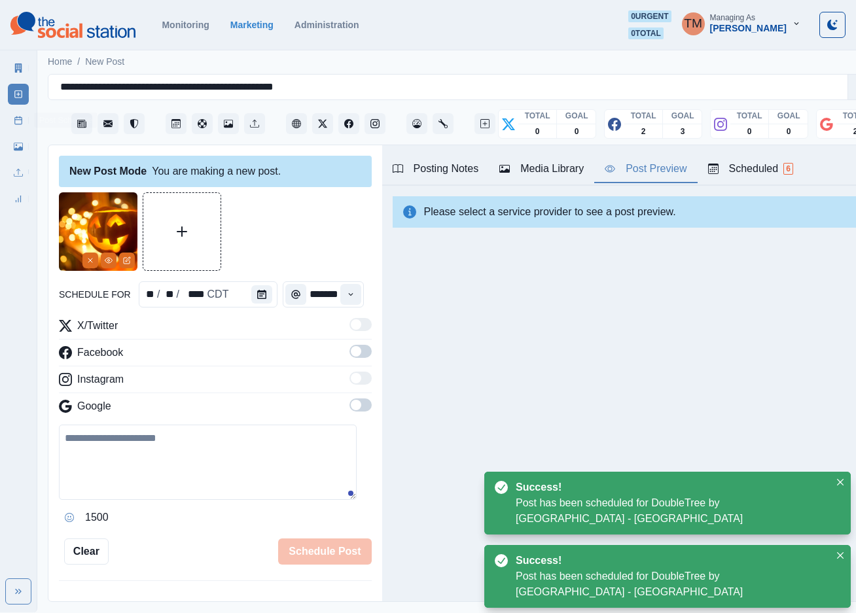
drag, startPoint x: 22, startPoint y: 124, endPoint x: 16, endPoint y: 126, distance: 6.7
click at [22, 124] on icon at bounding box center [18, 120] width 9 height 9
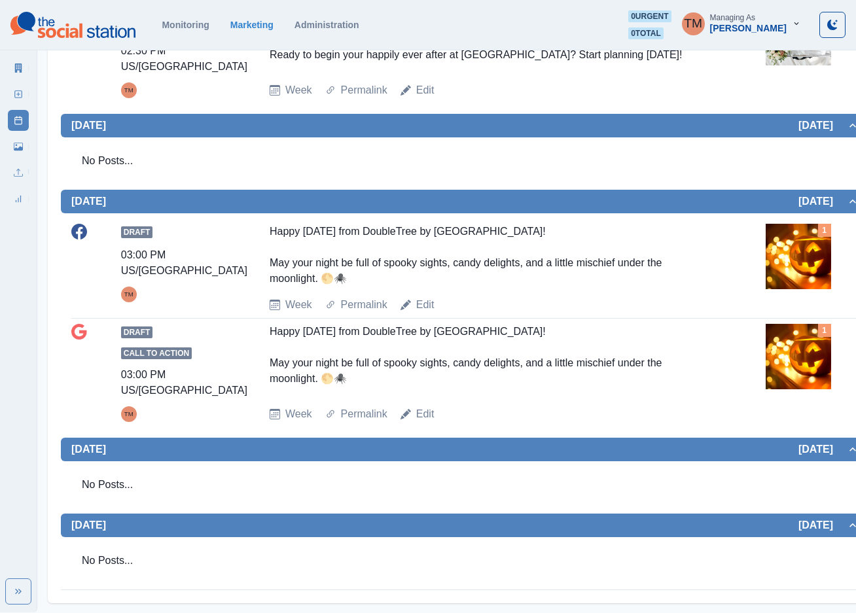
scroll to position [805, 0]
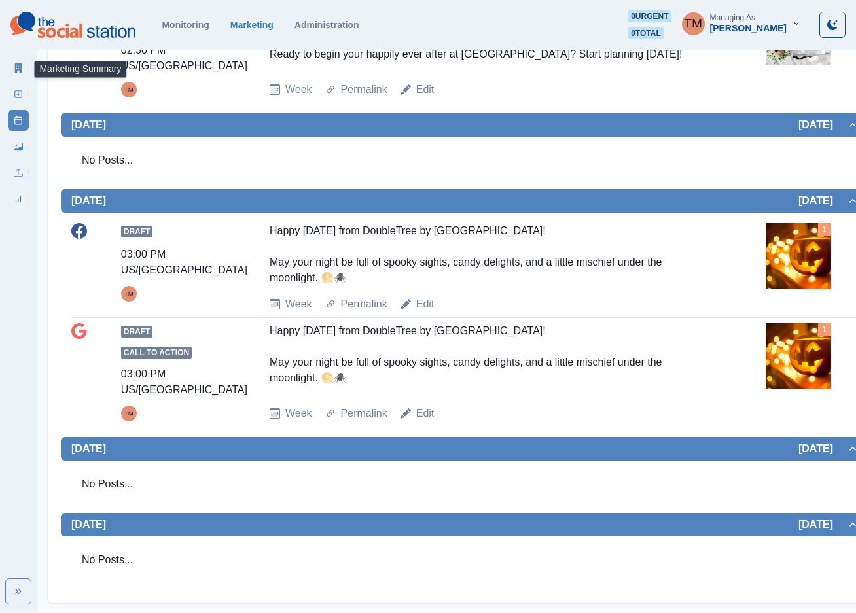
click at [16, 64] on icon at bounding box center [18, 68] width 9 height 9
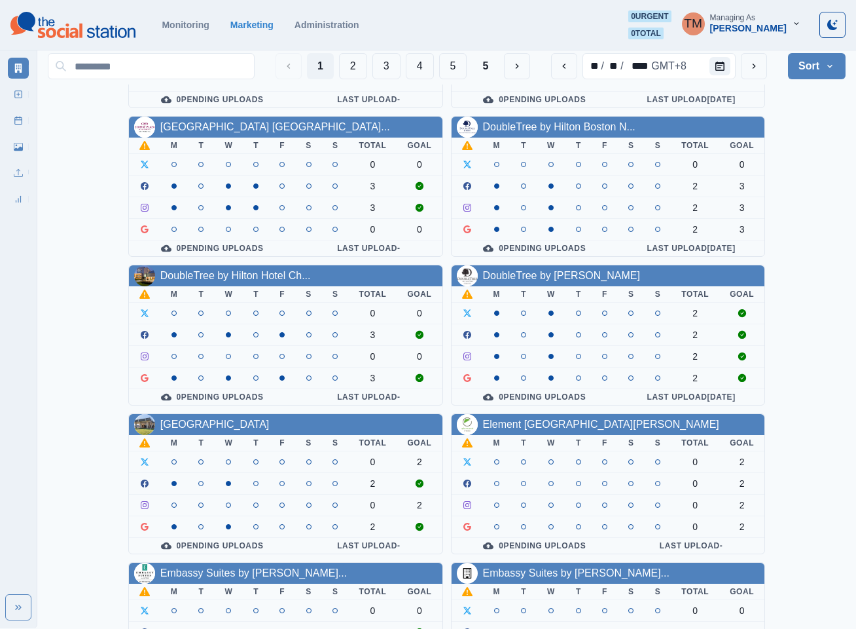
scroll to position [393, 0]
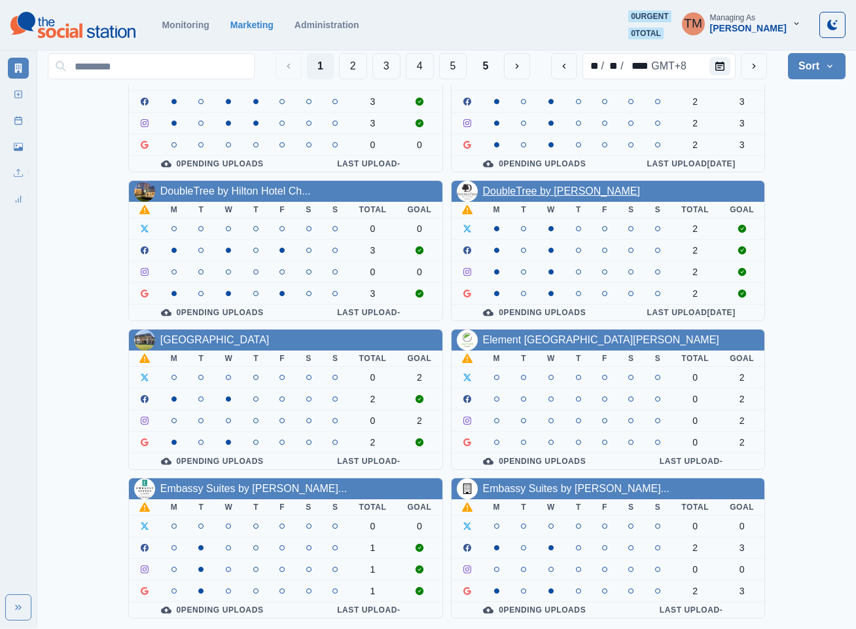
click at [560, 189] on link "DoubleTree by Hilton Pomona" at bounding box center [561, 190] width 157 height 11
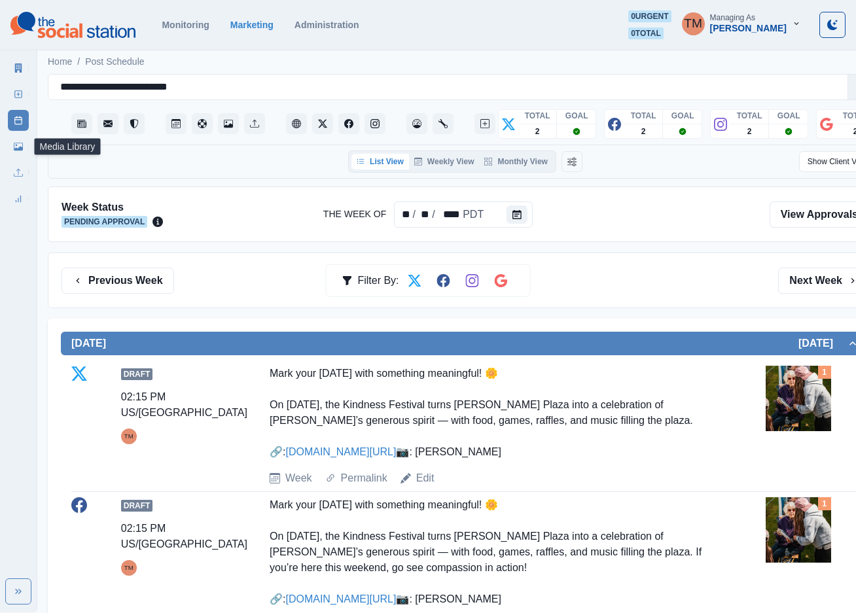
click at [14, 147] on icon at bounding box center [18, 146] width 9 height 9
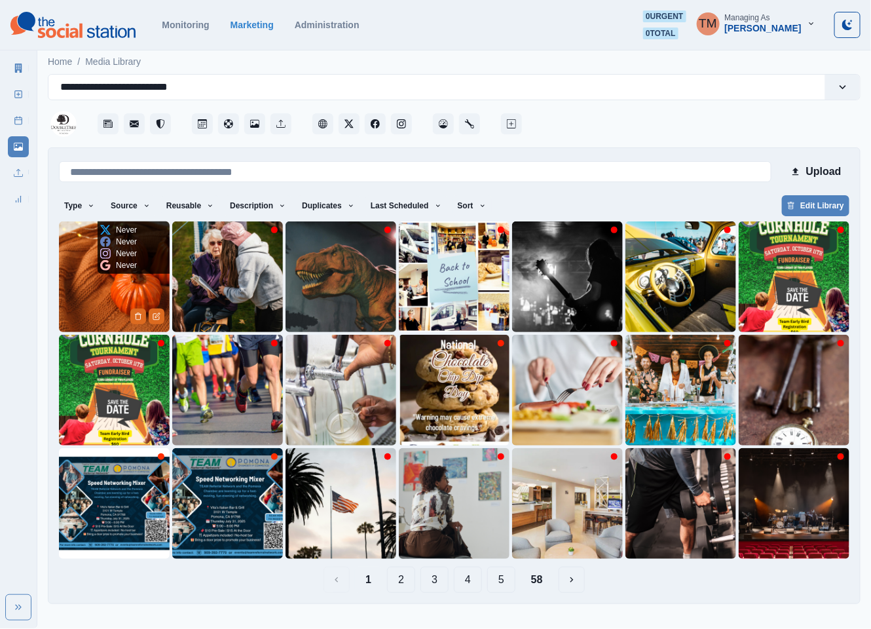
click at [99, 283] on img at bounding box center [114, 276] width 111 height 111
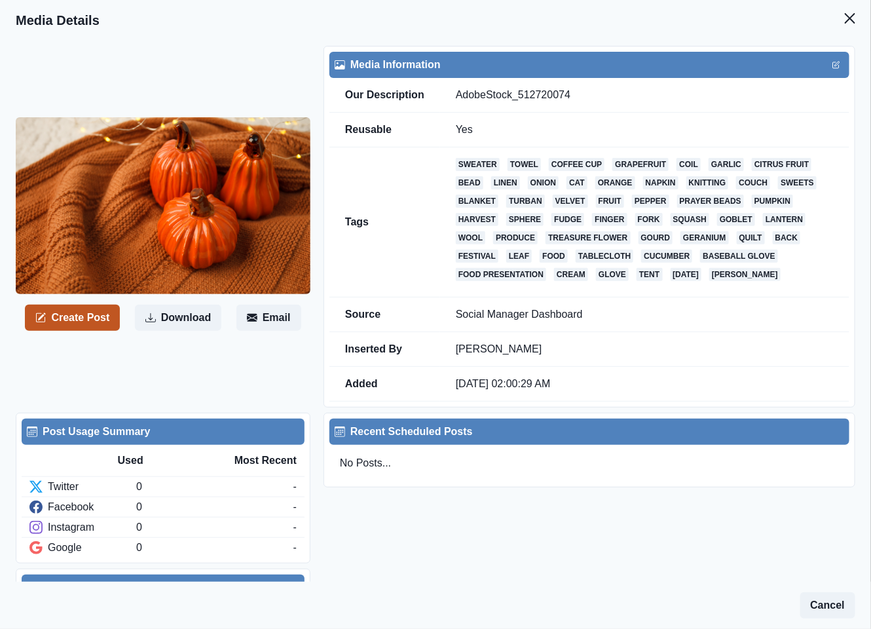
click at [81, 304] on button "Create Post" at bounding box center [72, 317] width 95 height 26
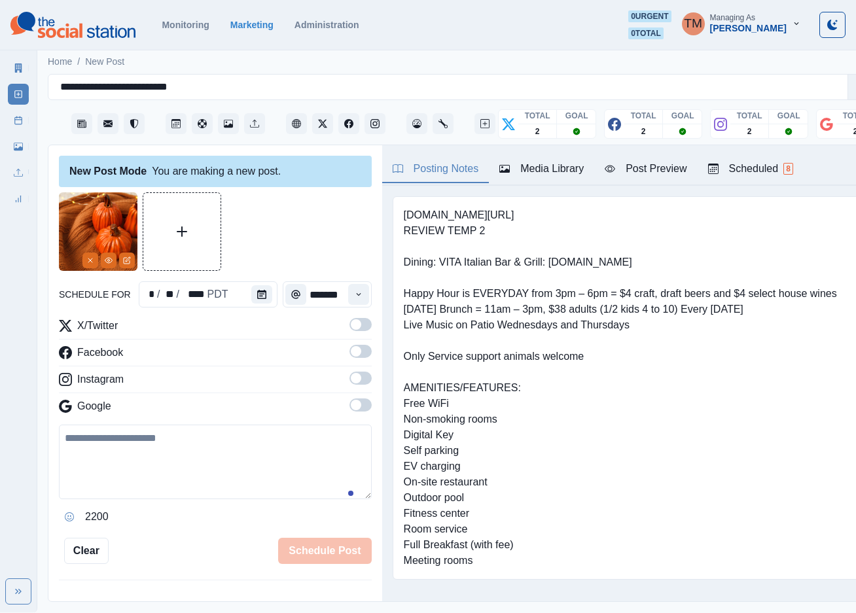
click at [145, 454] on textarea at bounding box center [215, 462] width 313 height 75
paste textarea "**********"
click at [257, 293] on icon "Calendar" at bounding box center [261, 294] width 9 height 9
click at [462, 327] on pre "www.bit.ly/3zFsAhV REVIEW TEMP 2 Dining: VITA Italian Bar & Grill: www.vitalosa…" at bounding box center [620, 388] width 433 height 361
click at [260, 295] on button "Calendar" at bounding box center [261, 294] width 21 height 18
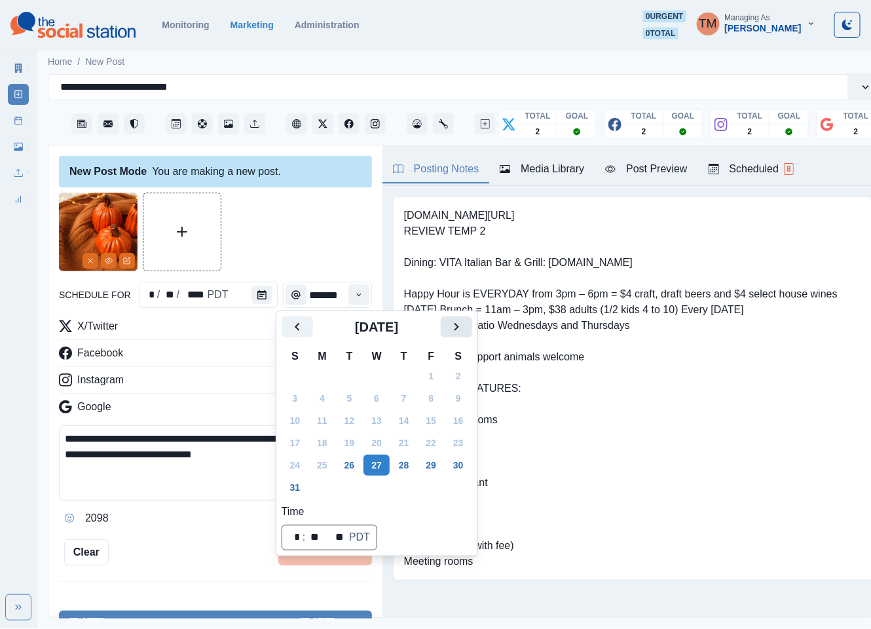
click at [452, 324] on icon "Next" at bounding box center [456, 327] width 16 height 16
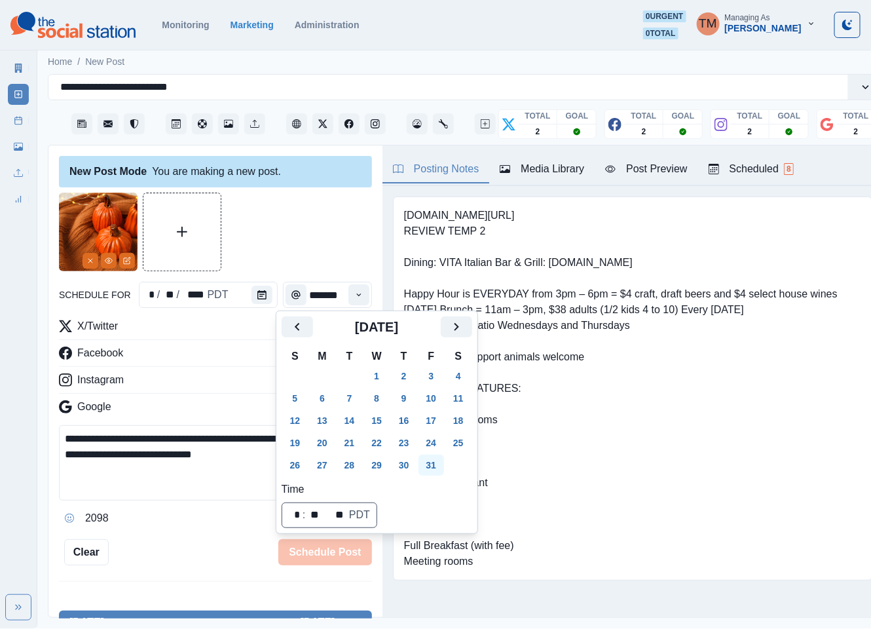
click at [430, 467] on button "31" at bounding box center [431, 464] width 26 height 21
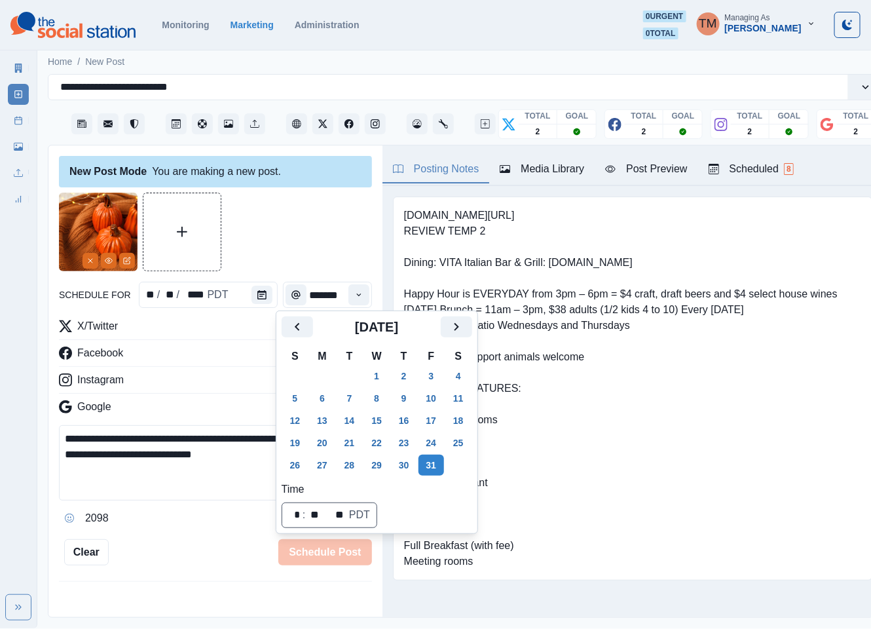
click at [277, 242] on div at bounding box center [215, 231] width 313 height 79
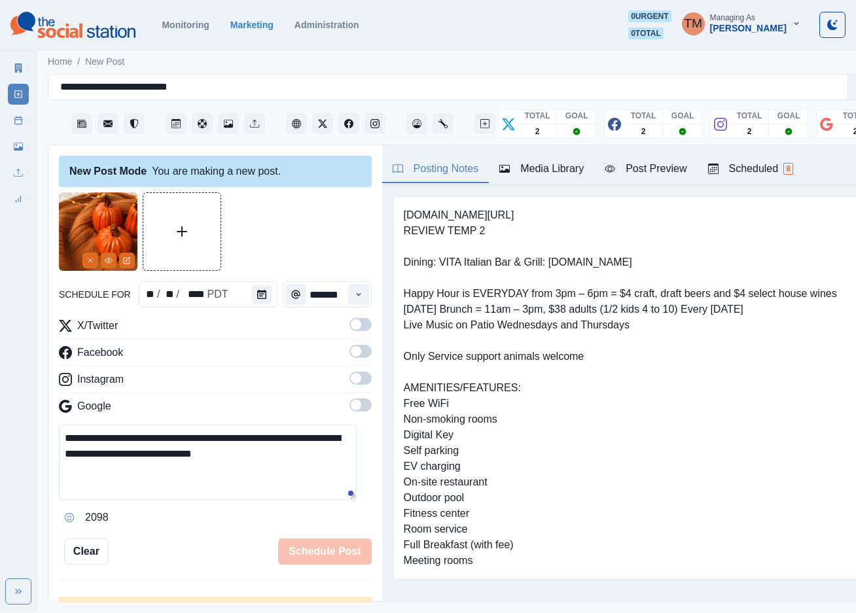
click at [352, 330] on span at bounding box center [361, 324] width 22 height 13
click at [352, 352] on span at bounding box center [361, 351] width 22 height 13
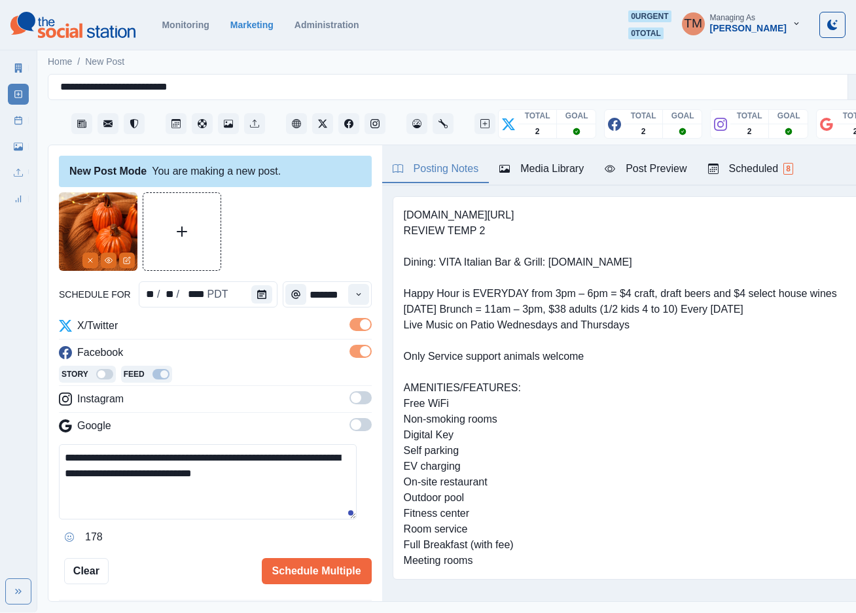
click at [350, 380] on div "Story Feed" at bounding box center [215, 376] width 313 height 20
click at [350, 399] on span at bounding box center [361, 398] width 22 height 13
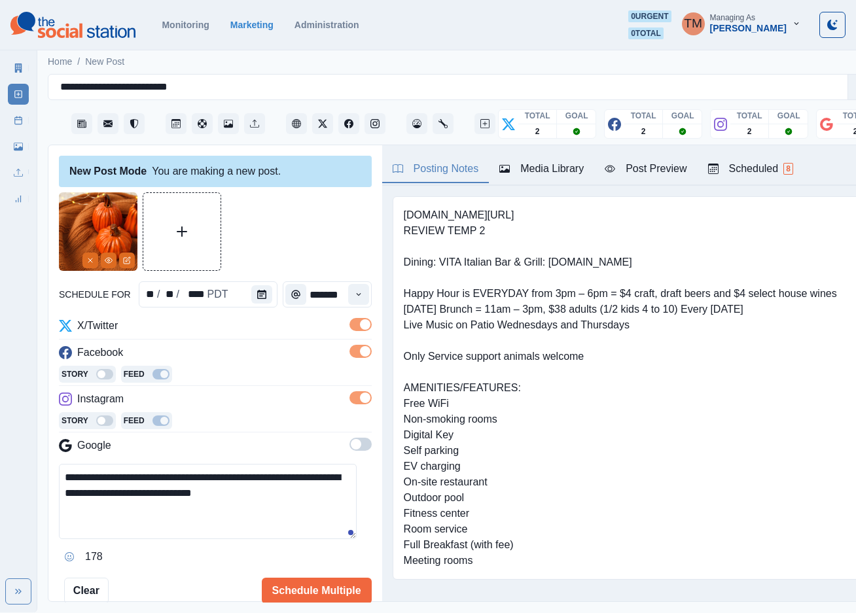
click at [350, 450] on span at bounding box center [361, 444] width 22 height 13
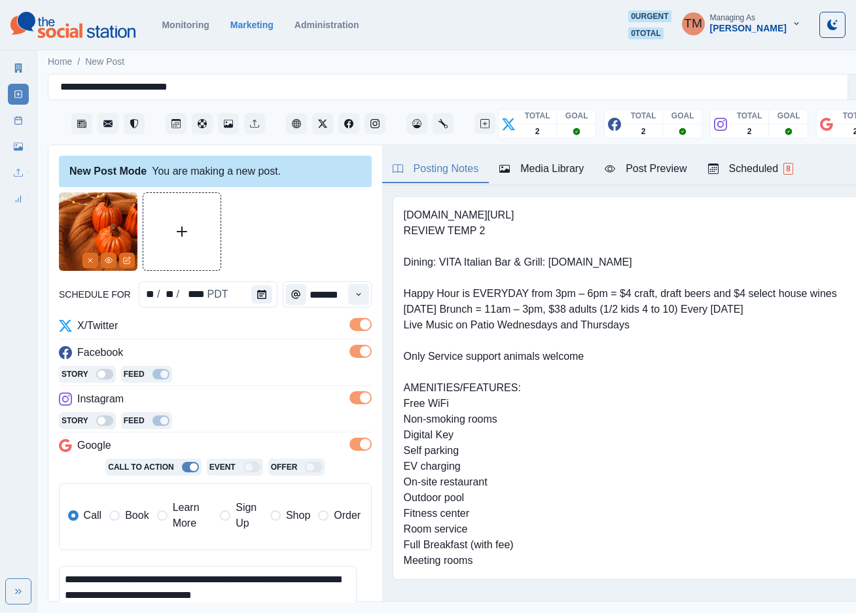
click at [659, 172] on div "Post Preview" at bounding box center [646, 169] width 82 height 16
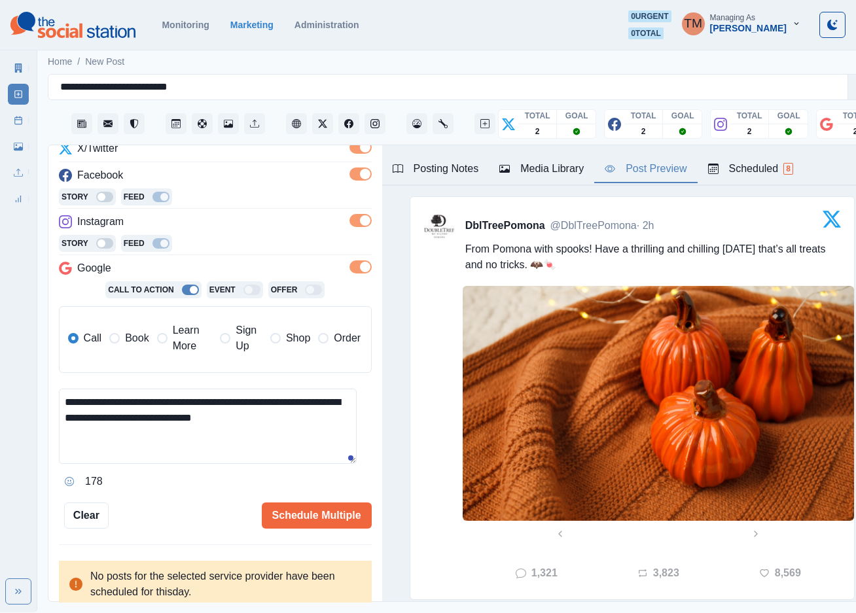
scroll to position [179, 0]
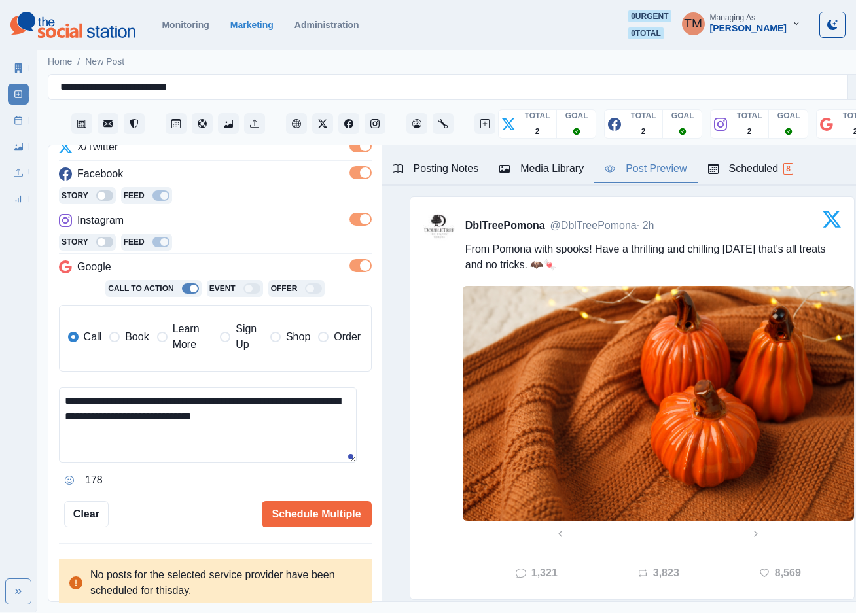
click at [193, 403] on textarea "**********" at bounding box center [208, 425] width 298 height 75
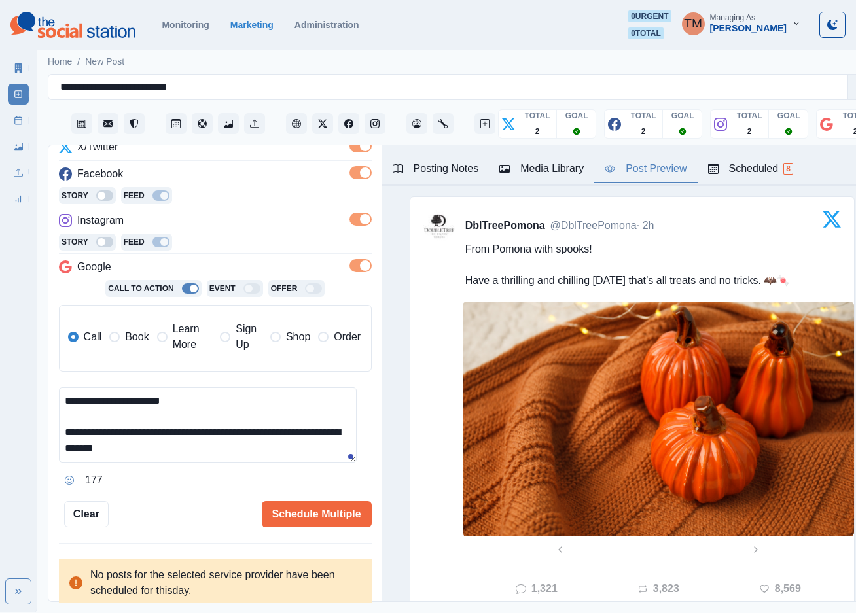
click at [264, 454] on textarea "**********" at bounding box center [208, 425] width 298 height 75
type textarea "**********"
click at [323, 519] on button "Schedule Multiple" at bounding box center [317, 514] width 110 height 26
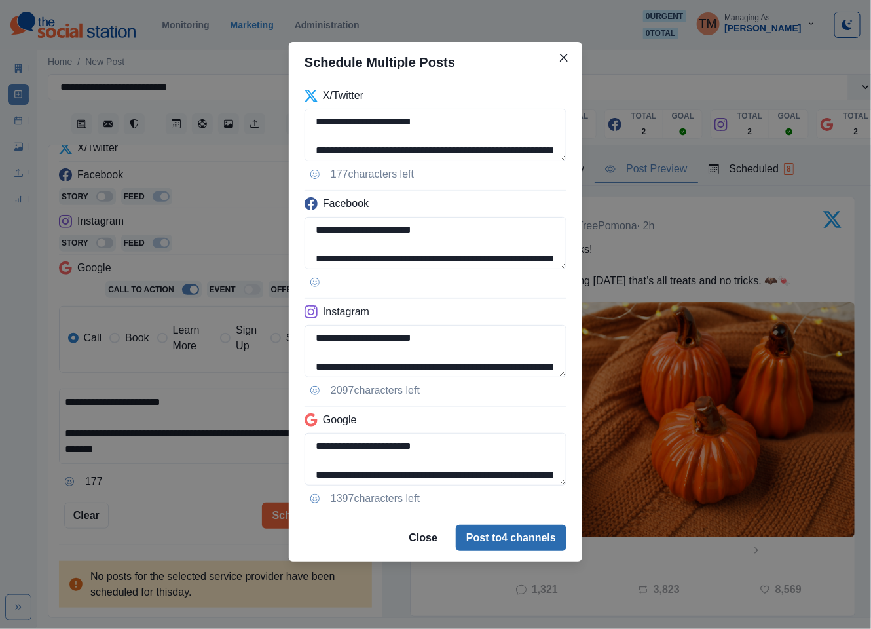
click at [513, 544] on button "Post to 4 channels" at bounding box center [511, 537] width 111 height 26
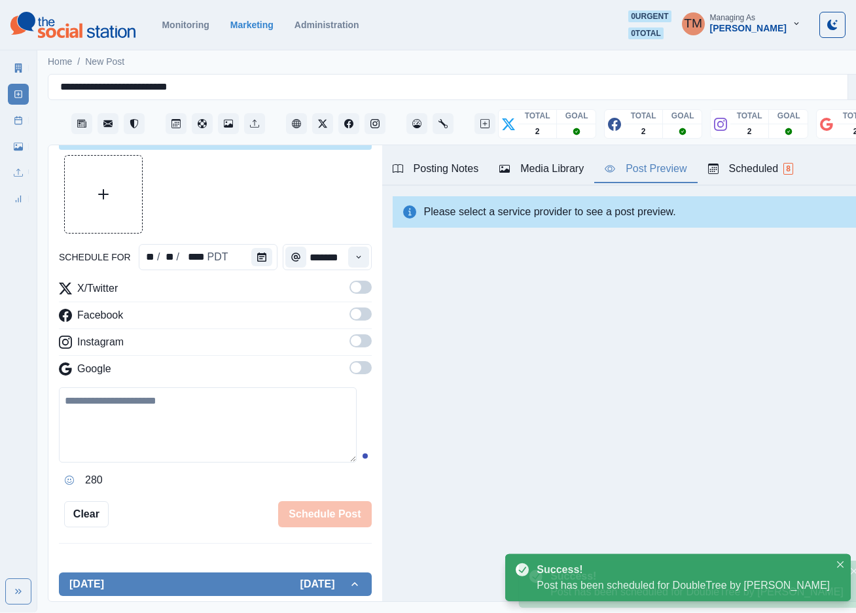
scroll to position [0, 0]
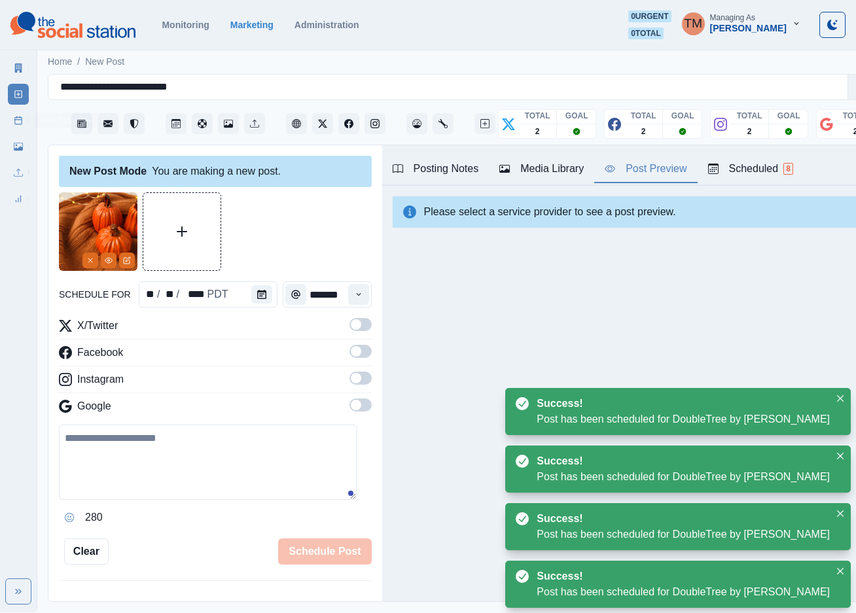
click at [22, 122] on rect at bounding box center [18, 120] width 7 height 7
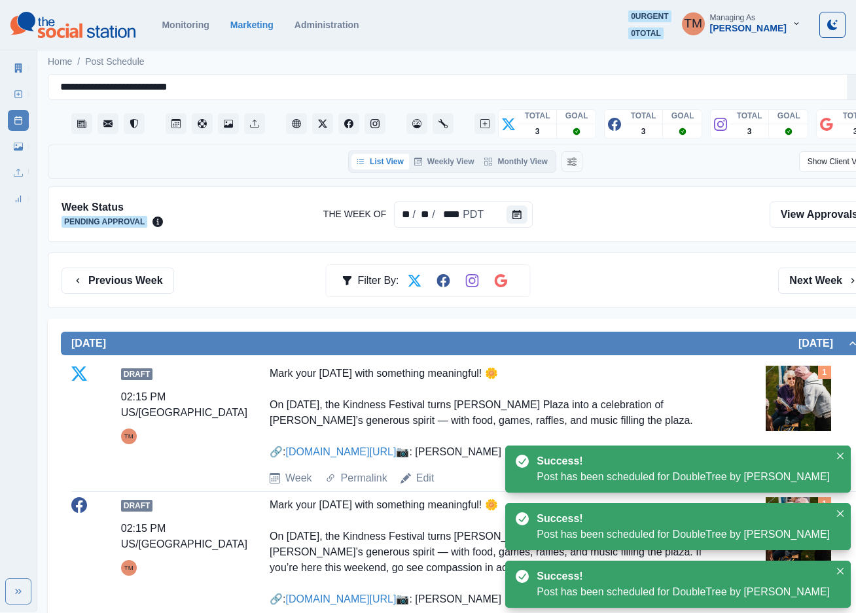
click at [685, 275] on div "Previous Week Filter By: Next Week" at bounding box center [466, 281] width 808 height 26
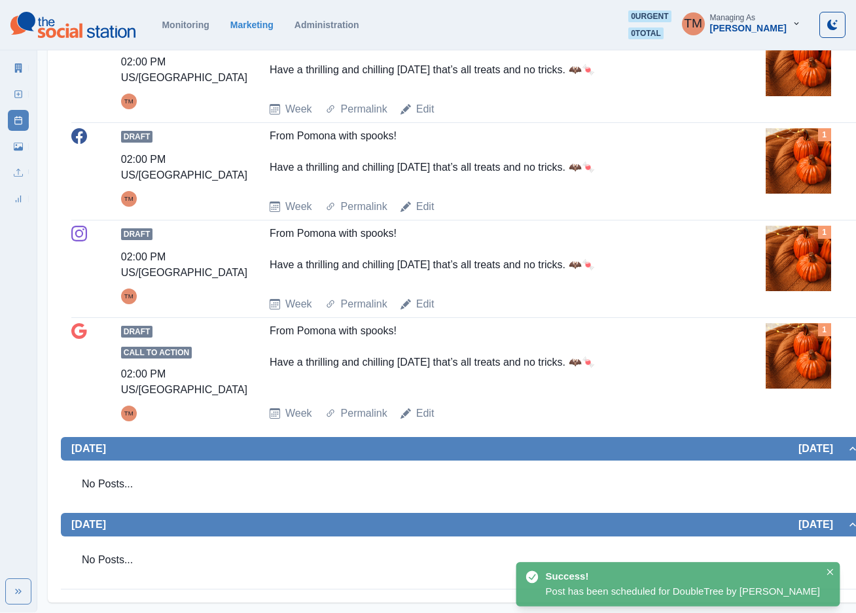
scroll to position [1571, 0]
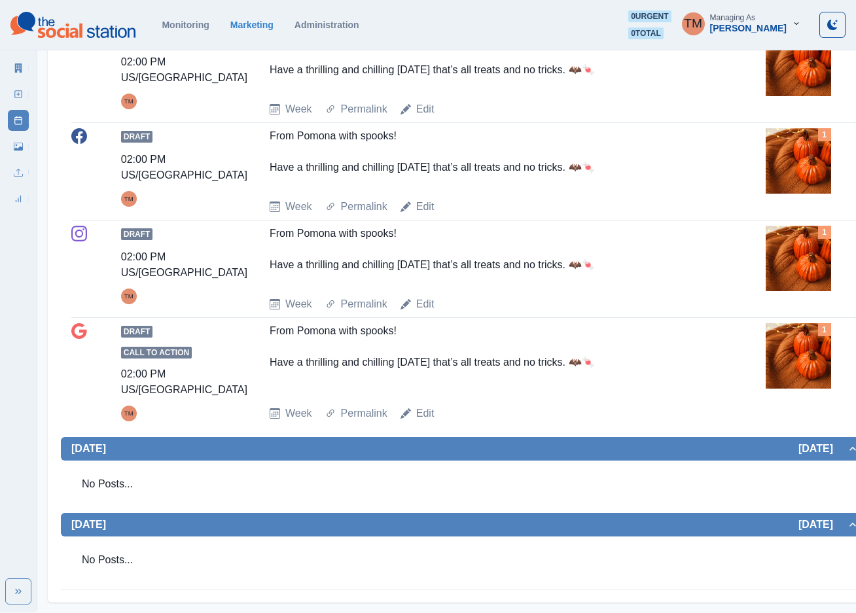
drag, startPoint x: 267, startPoint y: 101, endPoint x: 635, endPoint y: 148, distance: 370.9
click at [633, 117] on div "Draft 02:00 PM US/Pacific TM From Pomona with spooks! Have a thrilling and chil…" at bounding box center [465, 74] width 788 height 86
copy div "From Pomona with spooks! Have a thrilling and chilling Halloween that’s all tre…"
click at [18, 73] on link "Marketing Summary" at bounding box center [18, 68] width 21 height 21
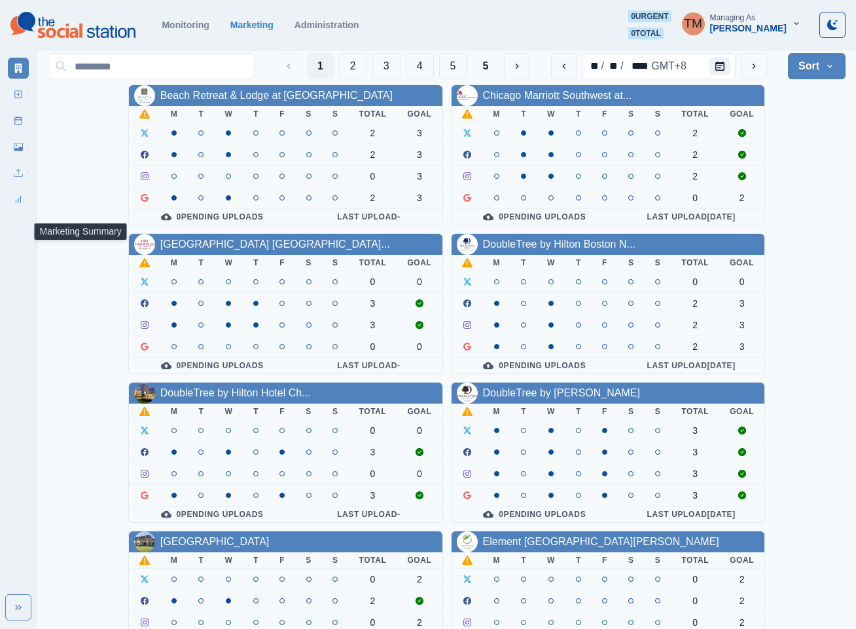
scroll to position [393, 0]
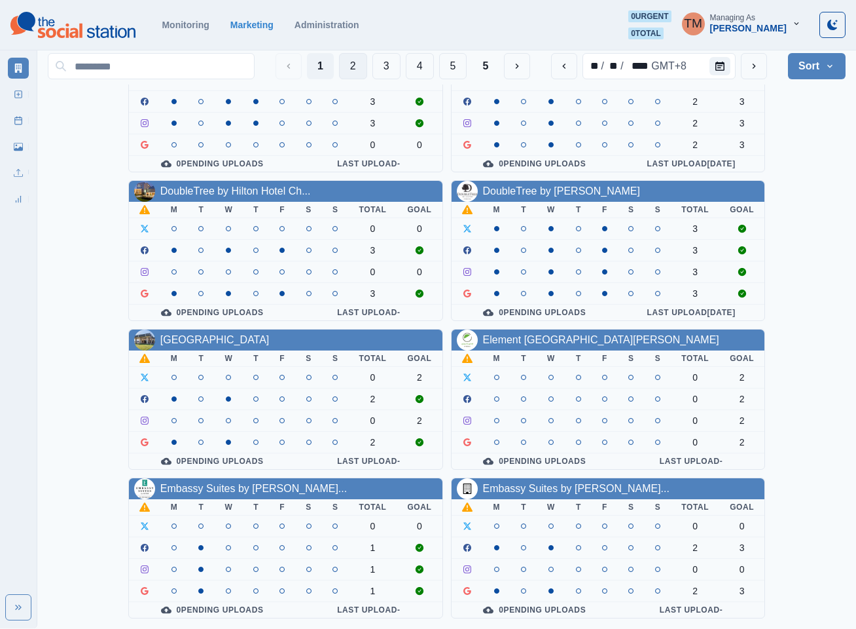
click at [354, 75] on button "2" at bounding box center [353, 66] width 28 height 26
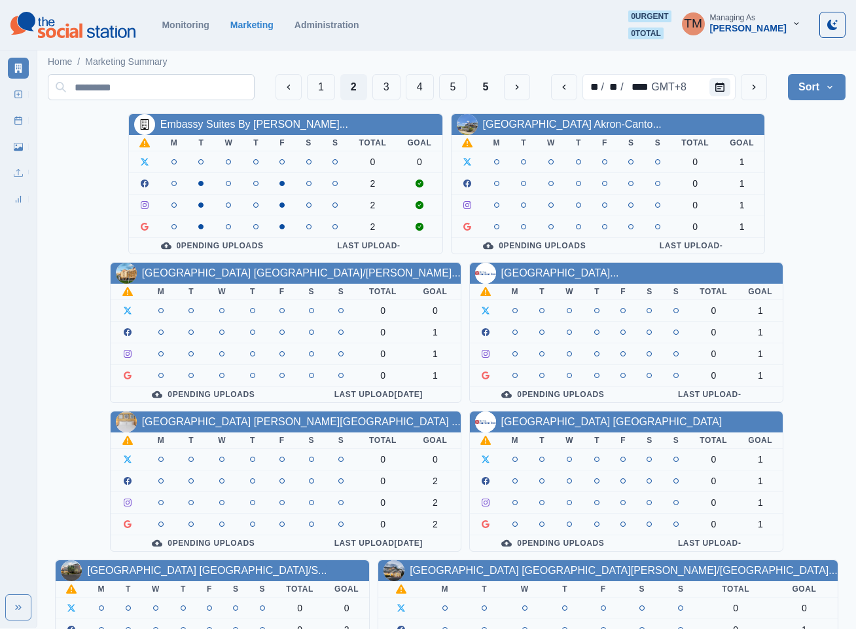
click at [311, 95] on button "1" at bounding box center [321, 87] width 28 height 26
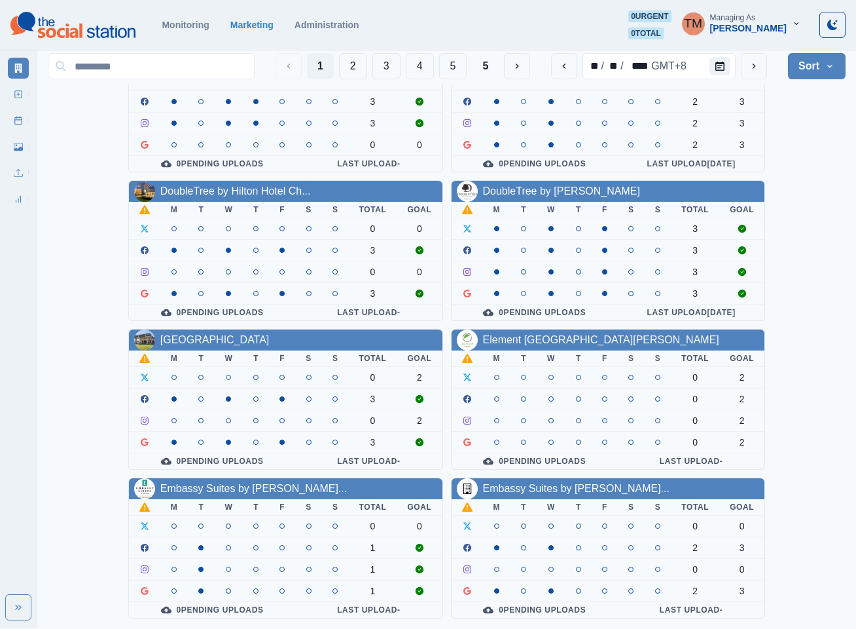
scroll to position [393, 0]
click at [16, 124] on icon at bounding box center [18, 120] width 9 height 9
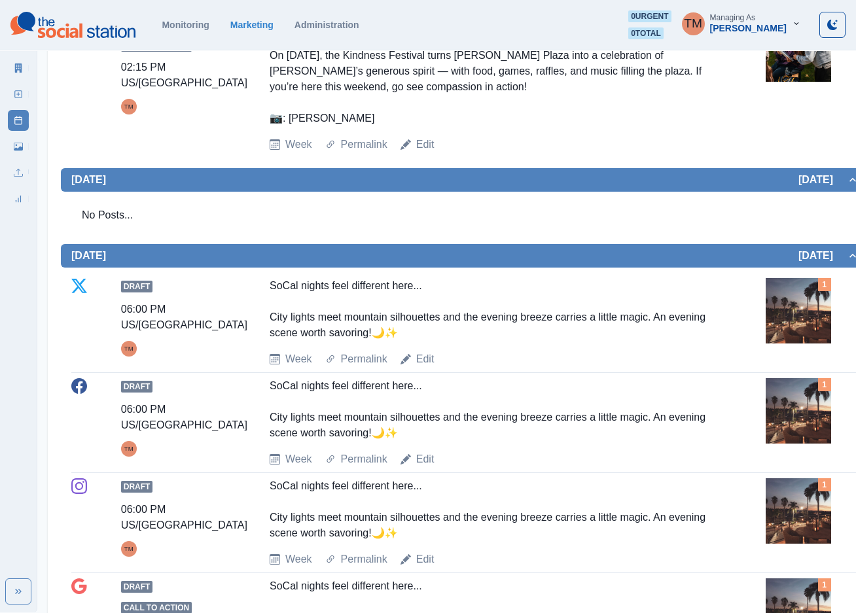
scroll to position [589, 0]
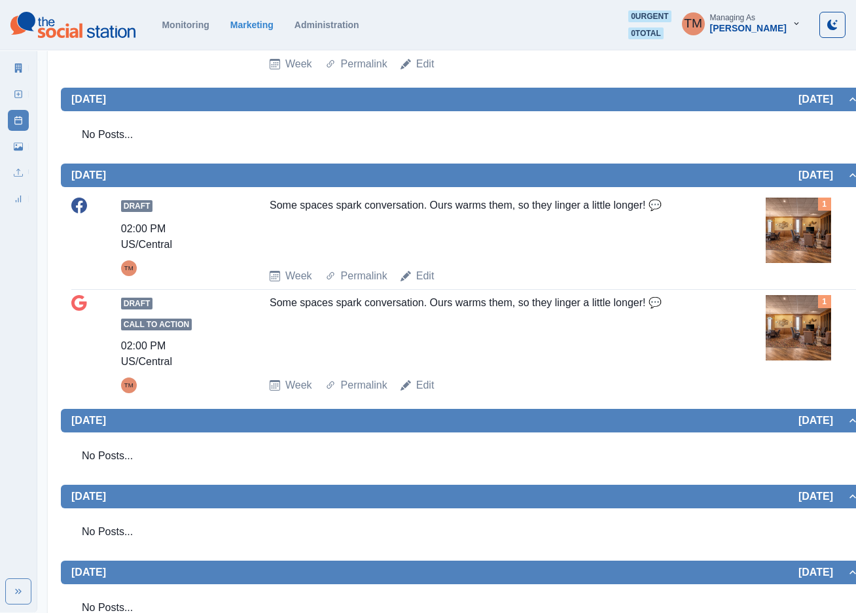
scroll to position [584, 0]
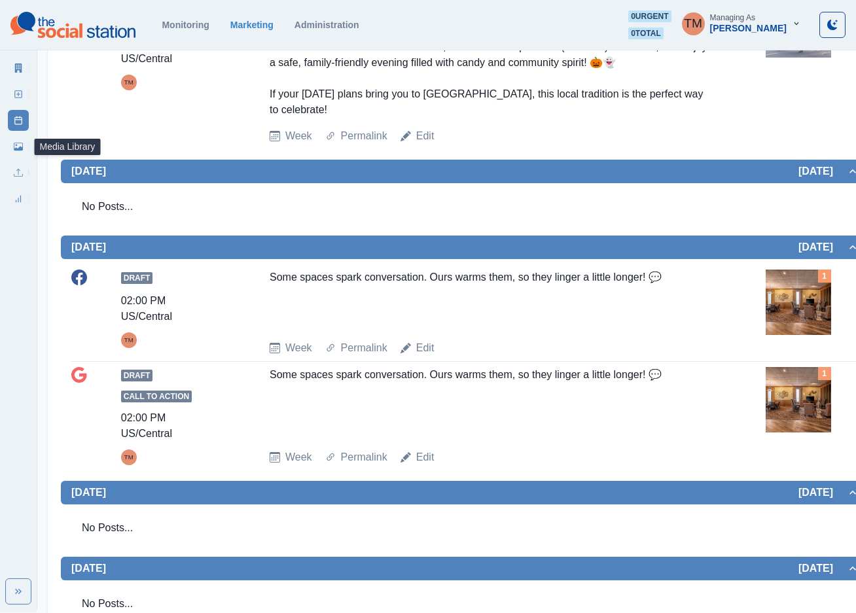
drag, startPoint x: 18, startPoint y: 149, endPoint x: 20, endPoint y: 139, distance: 9.9
click at [18, 148] on icon at bounding box center [18, 147] width 9 height 8
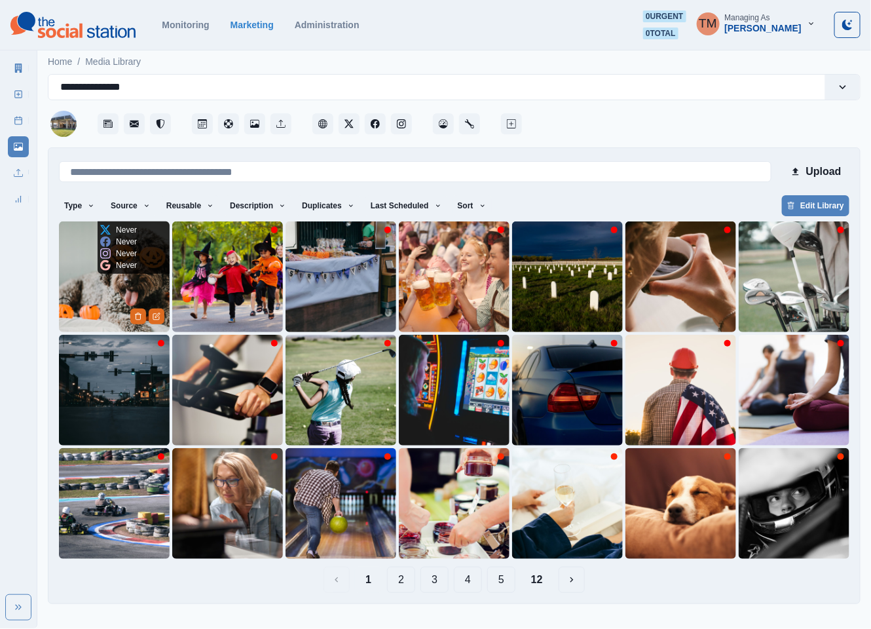
click at [88, 308] on img at bounding box center [114, 276] width 111 height 111
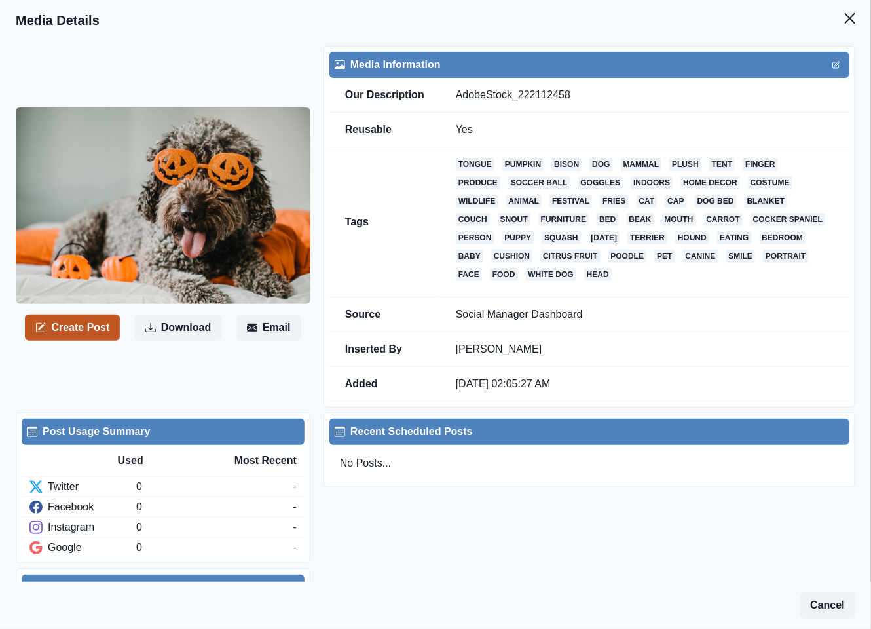
click at [79, 332] on button "Create Post" at bounding box center [72, 327] width 95 height 26
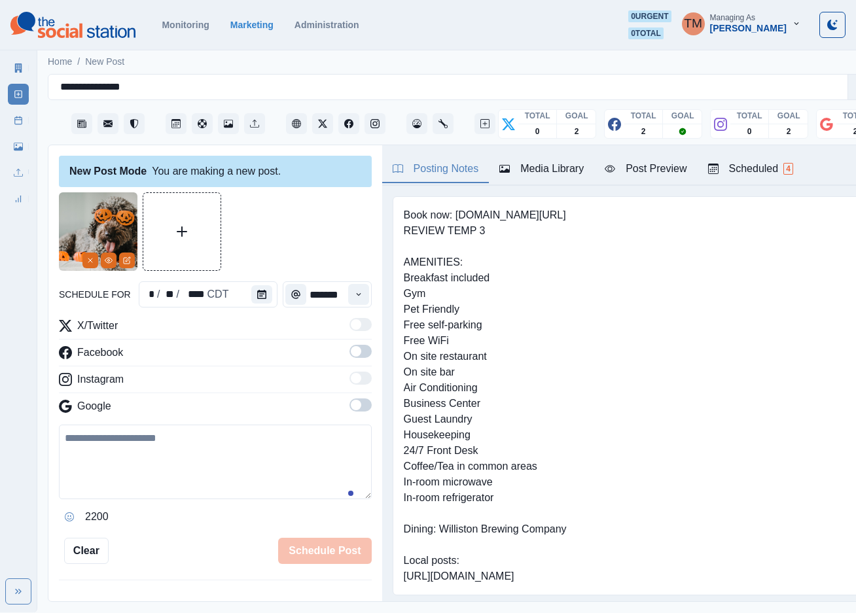
drag, startPoint x: 130, startPoint y: 440, endPoint x: 130, endPoint y: 454, distance: 13.7
click at [130, 441] on textarea at bounding box center [215, 462] width 313 height 75
paste textarea "**********"
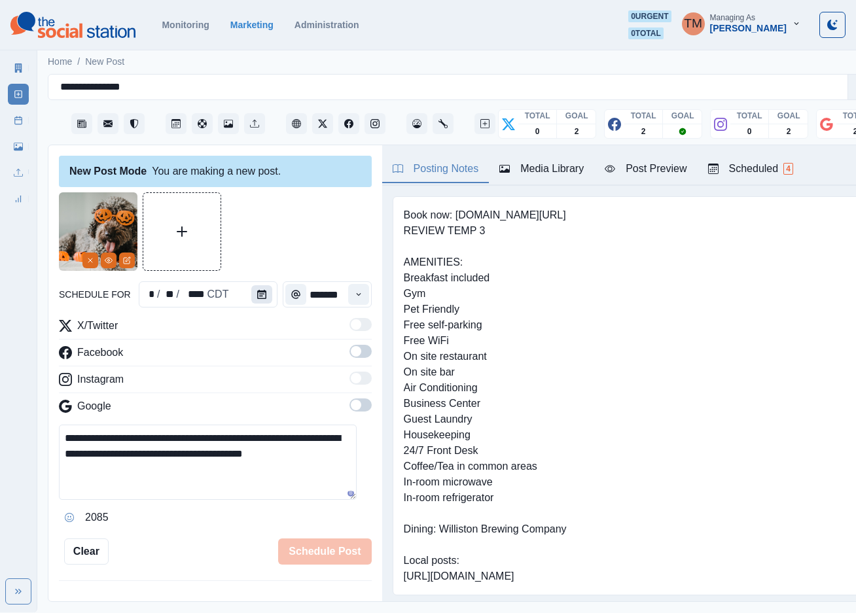
type textarea "**********"
click at [257, 293] on icon "Calendar" at bounding box center [261, 294] width 9 height 9
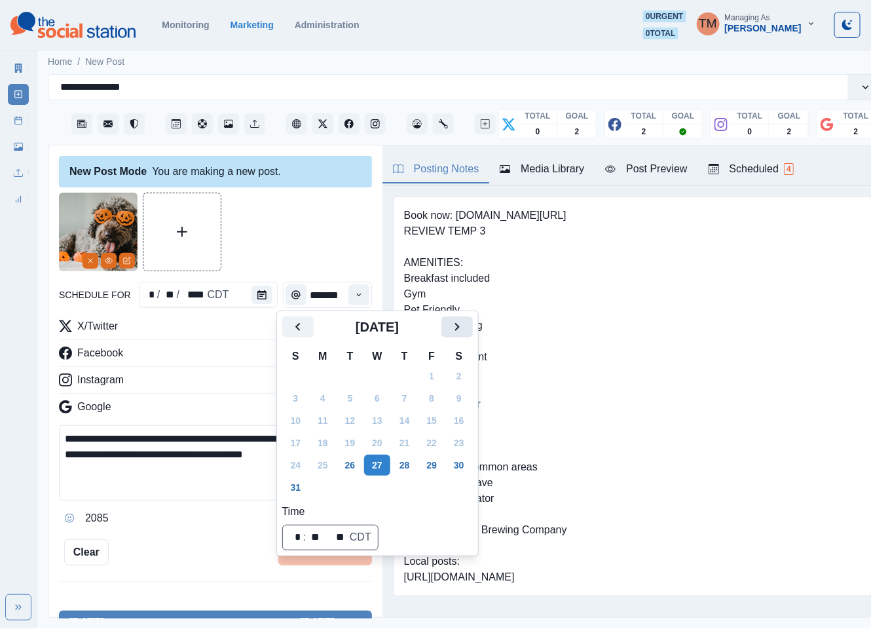
click at [462, 323] on icon "Next" at bounding box center [457, 327] width 16 height 16
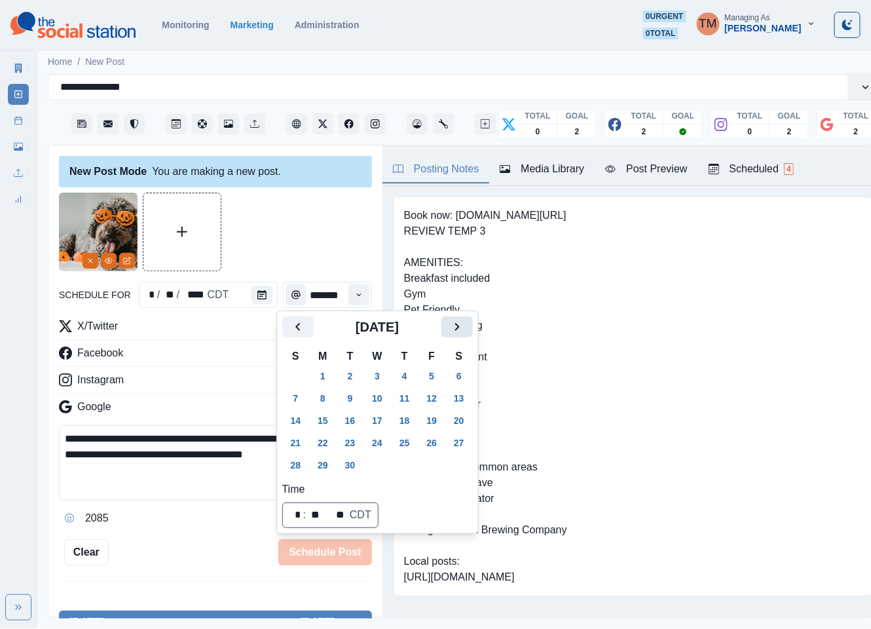
click at [462, 323] on icon "Next" at bounding box center [457, 327] width 16 height 16
click at [430, 464] on button "31" at bounding box center [431, 464] width 26 height 21
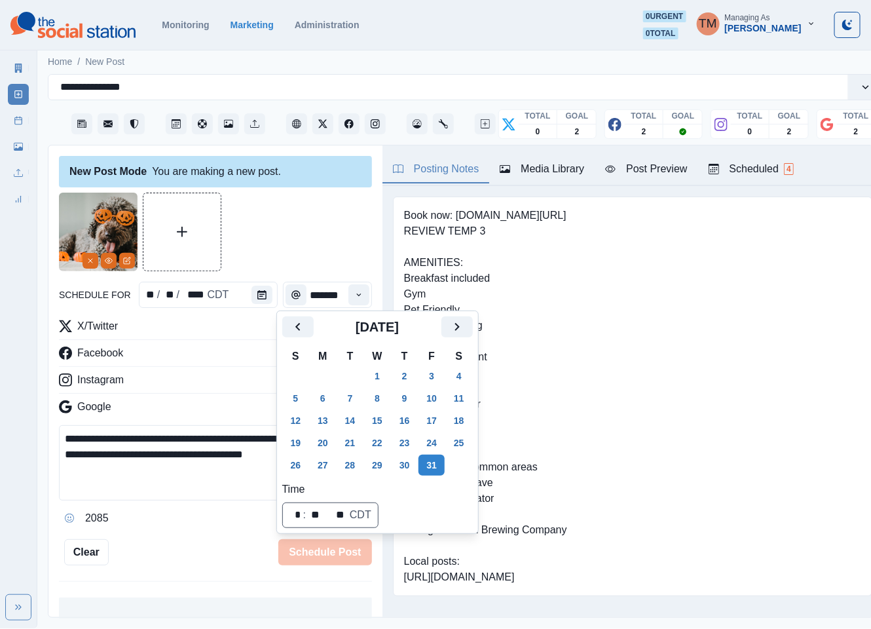
click at [291, 221] on div at bounding box center [215, 231] width 313 height 79
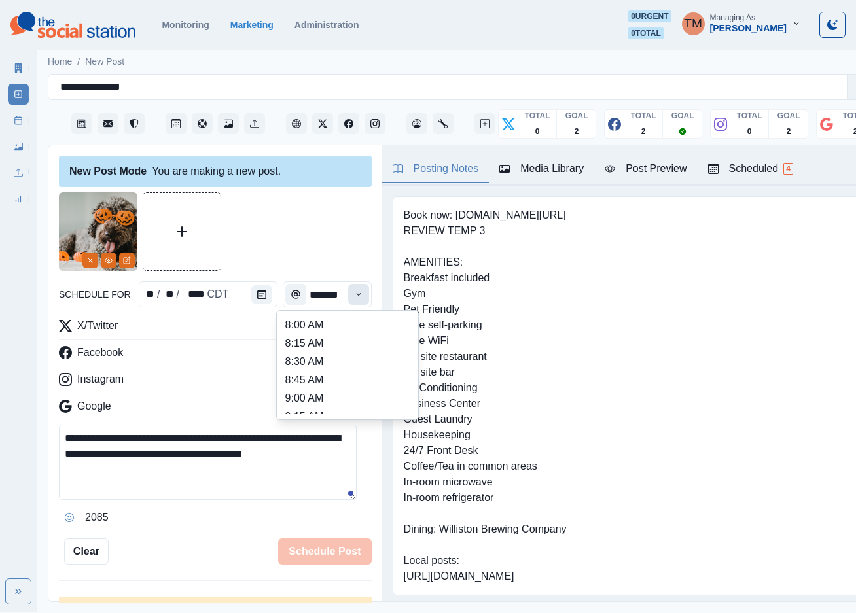
click at [350, 299] on button "Time" at bounding box center [358, 294] width 21 height 21
click at [301, 409] on ul "8:00 AM 8:15 AM 8:30 AM 8:45 AM 9:00 AM 9:15 AM 9:30 AM 9:45 AM 10:00 AM 10:15 …" at bounding box center [347, 365] width 131 height 98
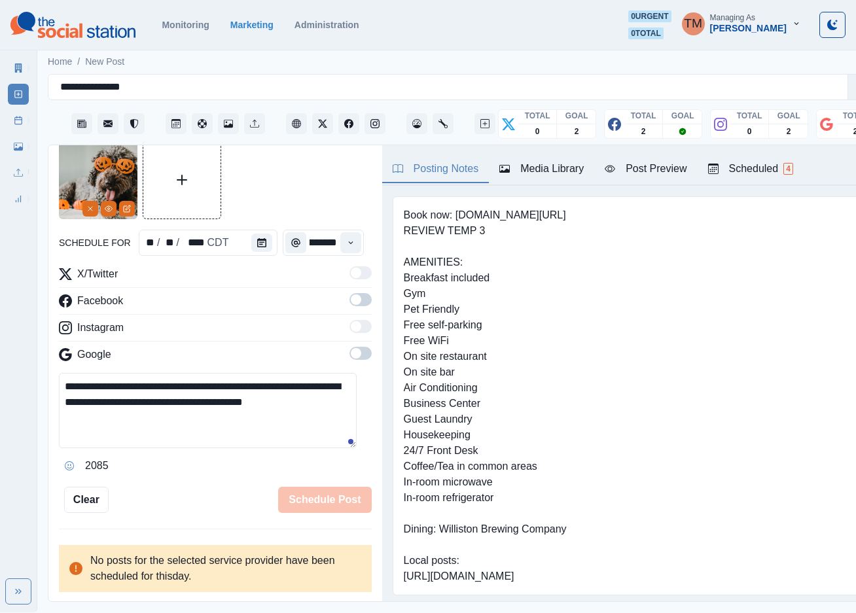
scroll to position [37, 0]
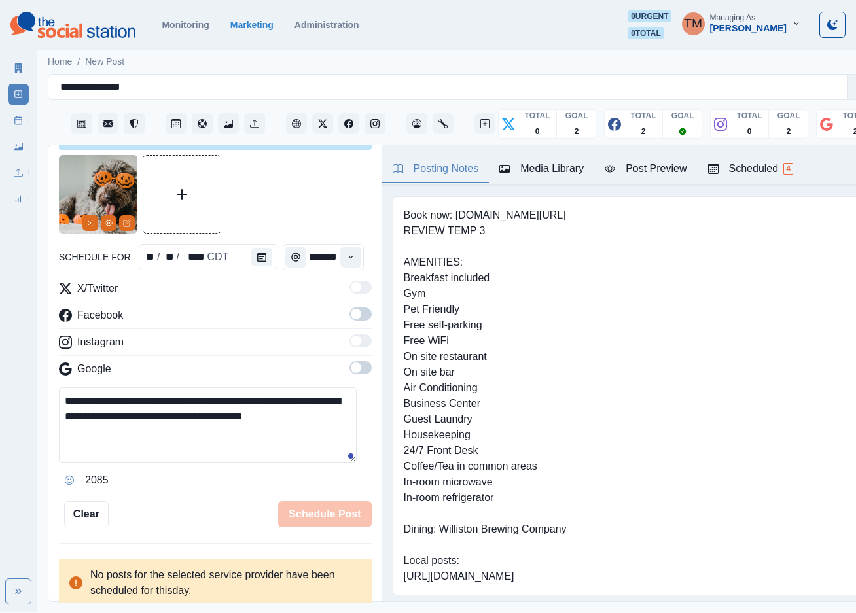
click at [338, 204] on div at bounding box center [215, 194] width 313 height 79
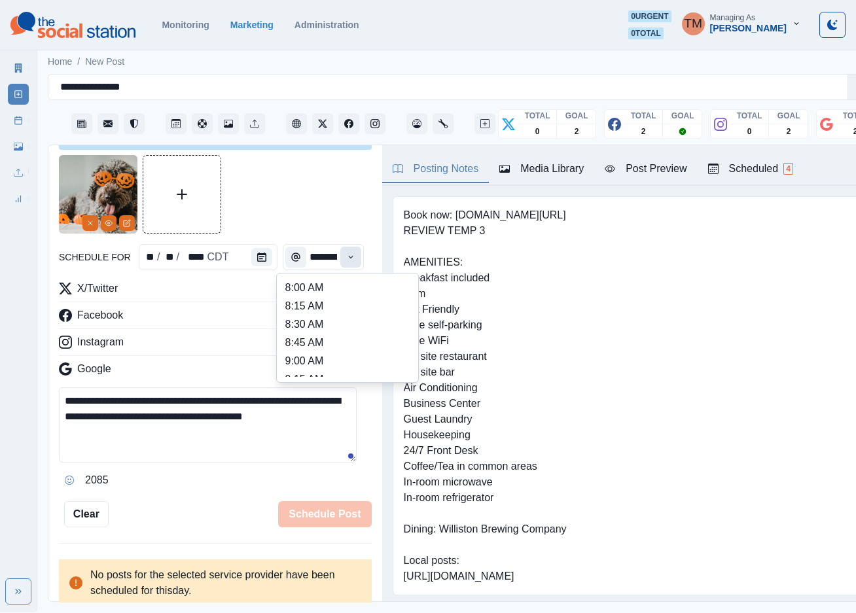
click at [346, 254] on icon "Time" at bounding box center [350, 257] width 9 height 9
click at [355, 293] on li "2:45 PM" at bounding box center [347, 292] width 131 height 18
type input "*******"
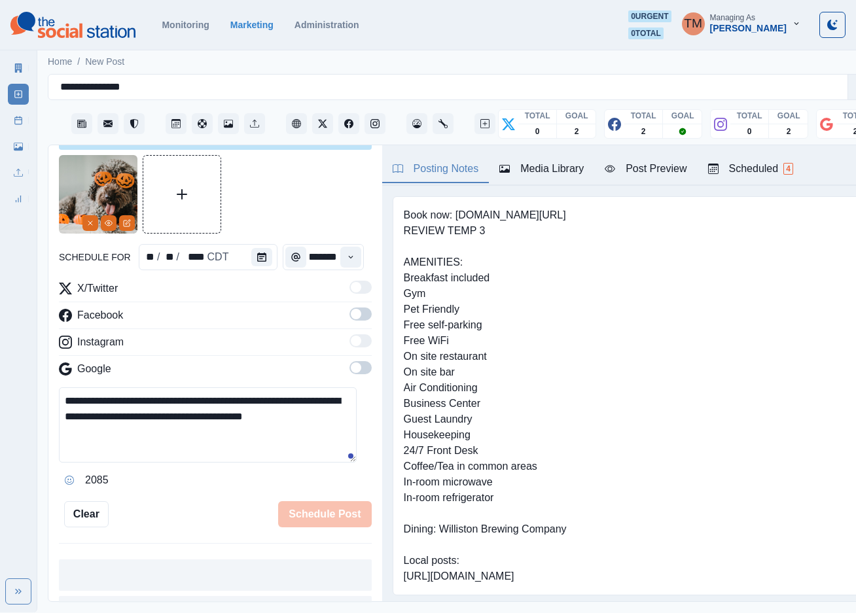
click at [310, 169] on div at bounding box center [215, 194] width 313 height 79
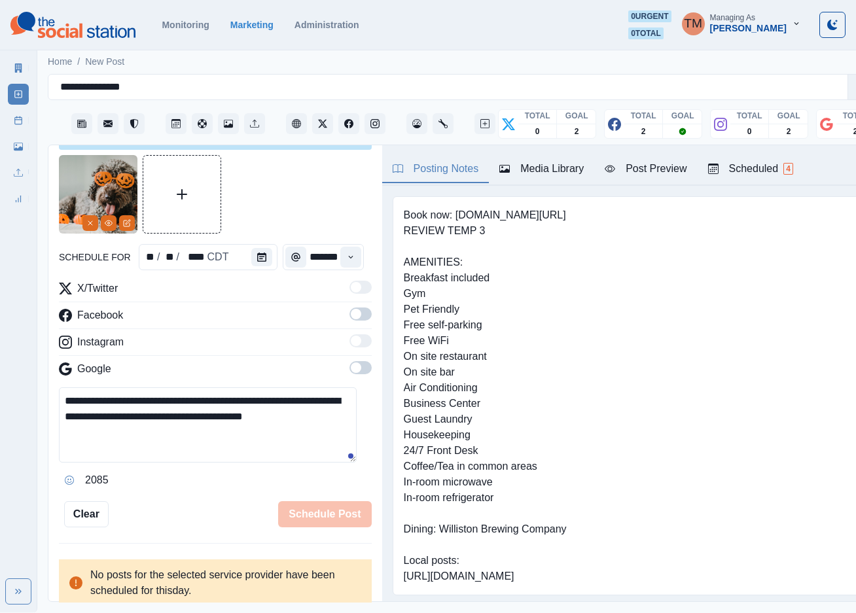
click at [352, 311] on span at bounding box center [361, 314] width 22 height 13
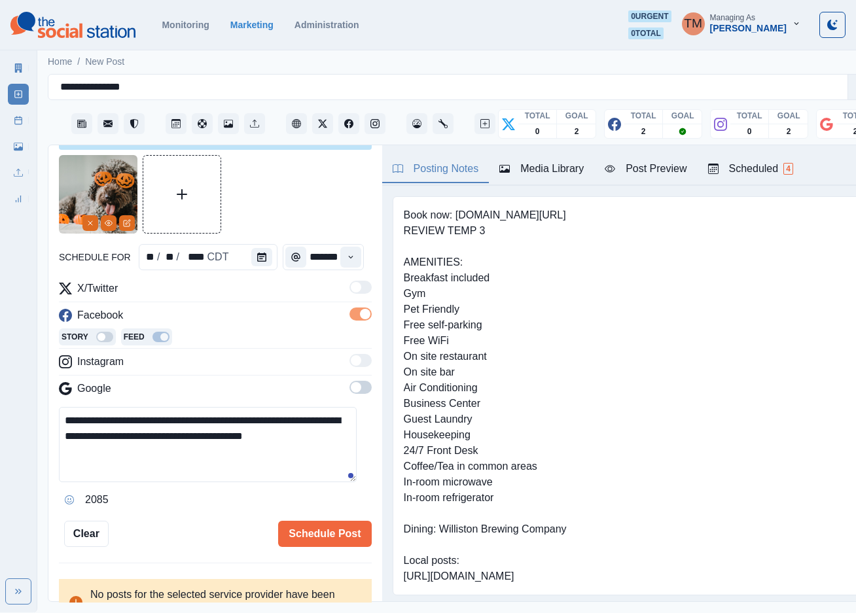
click at [350, 386] on span at bounding box center [361, 387] width 22 height 13
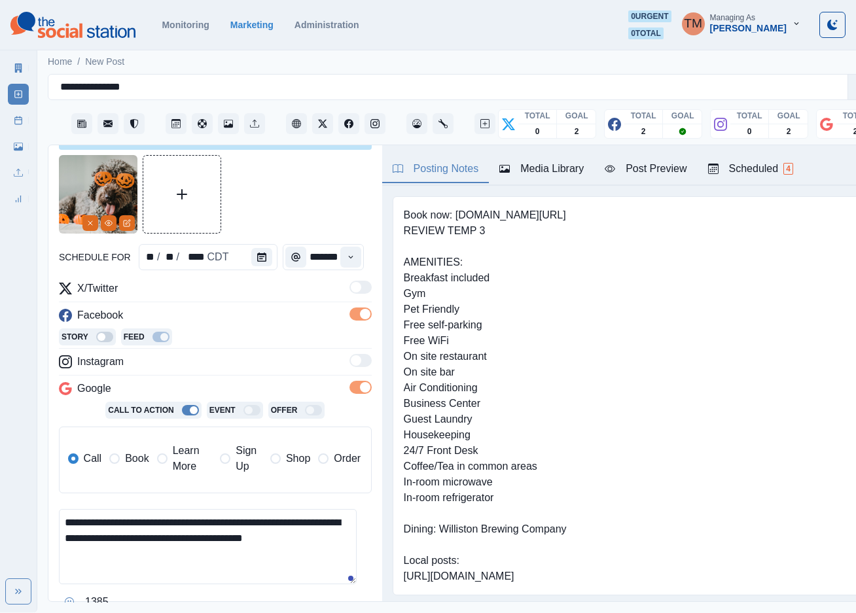
click at [658, 179] on button "Post Preview" at bounding box center [645, 169] width 103 height 27
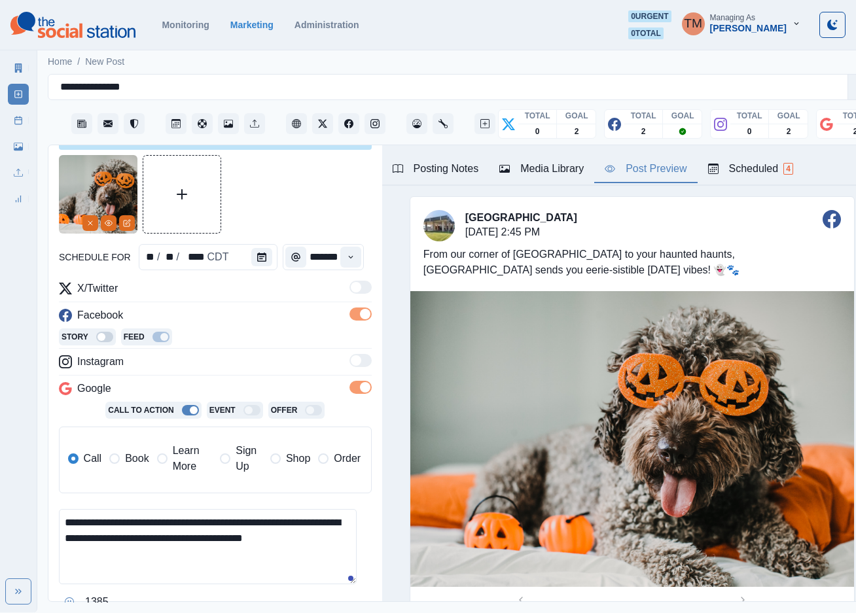
scroll to position [159, 0]
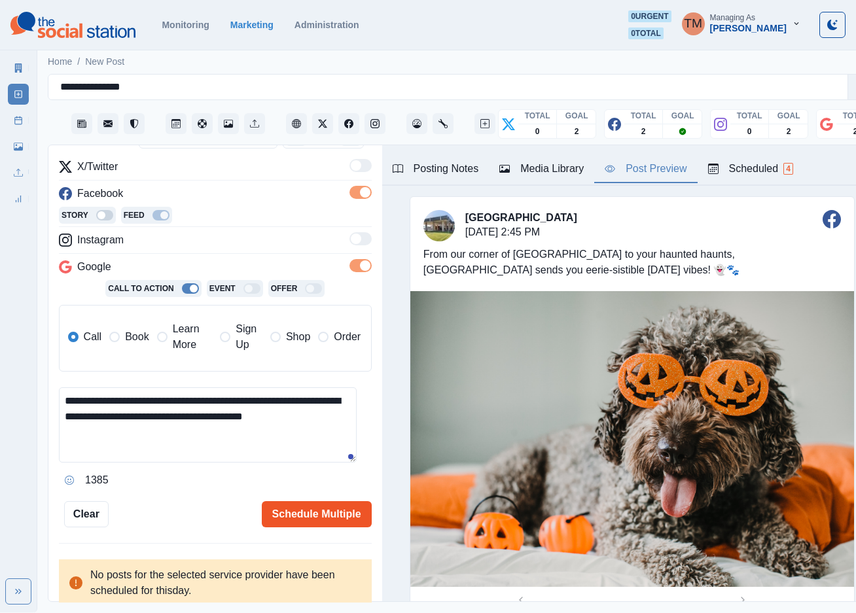
click at [324, 517] on button "Schedule Multiple" at bounding box center [317, 514] width 110 height 26
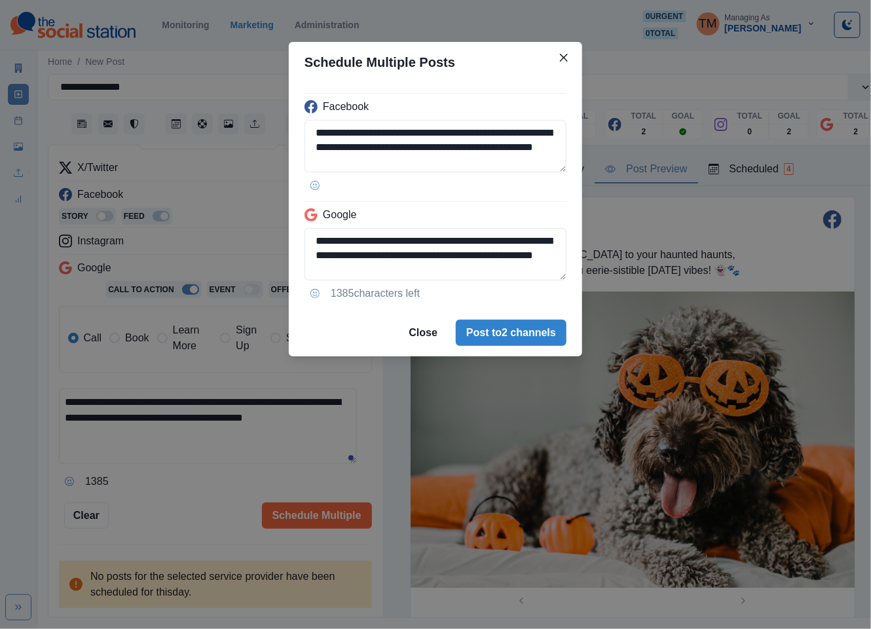
click at [546, 352] on footer "Close Post to 2 channels" at bounding box center [435, 332] width 293 height 47
click at [547, 346] on button "Post to 2 channels" at bounding box center [511, 332] width 111 height 26
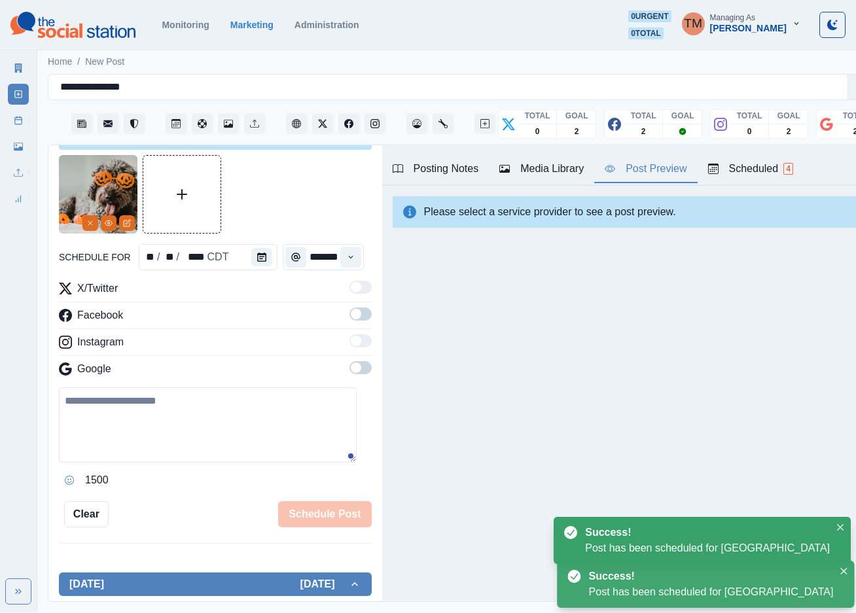
scroll to position [0, 0]
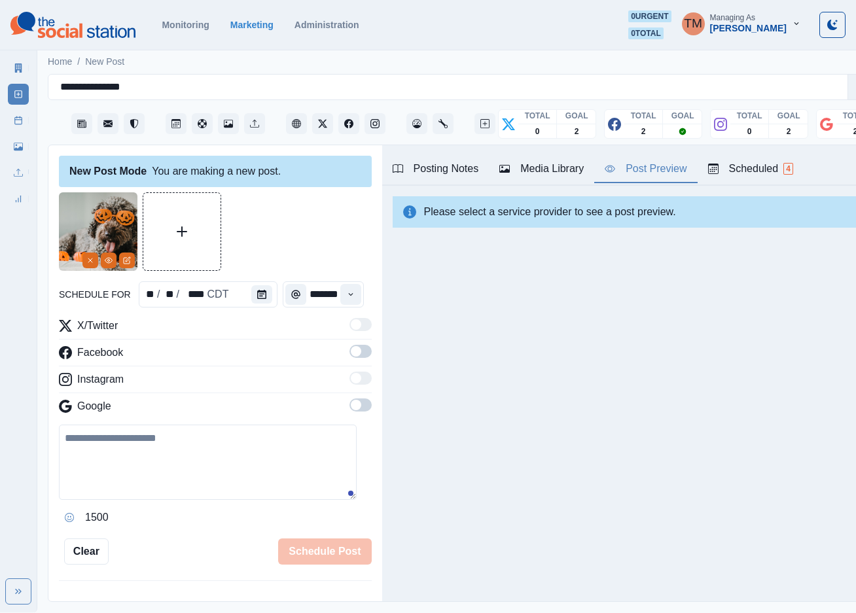
click at [20, 122] on icon at bounding box center [18, 120] width 9 height 9
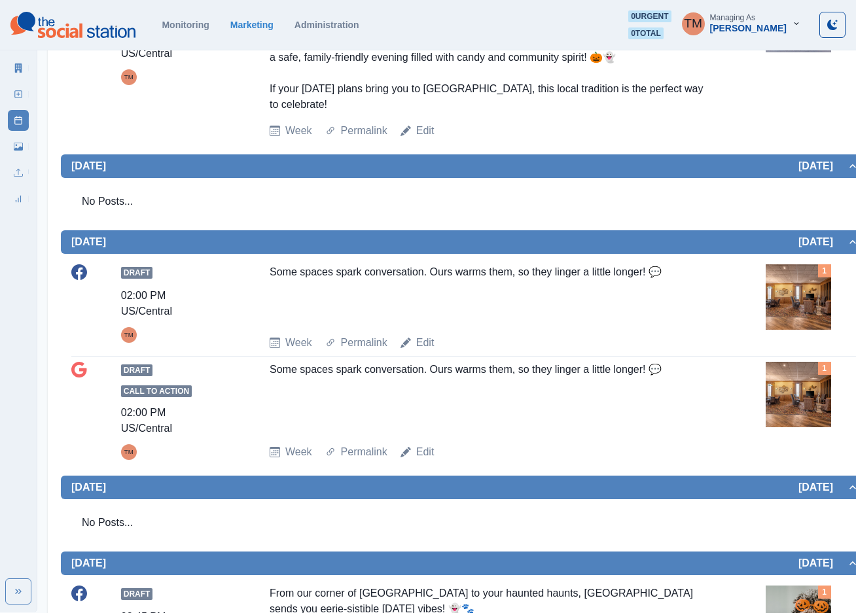
scroll to position [951, 0]
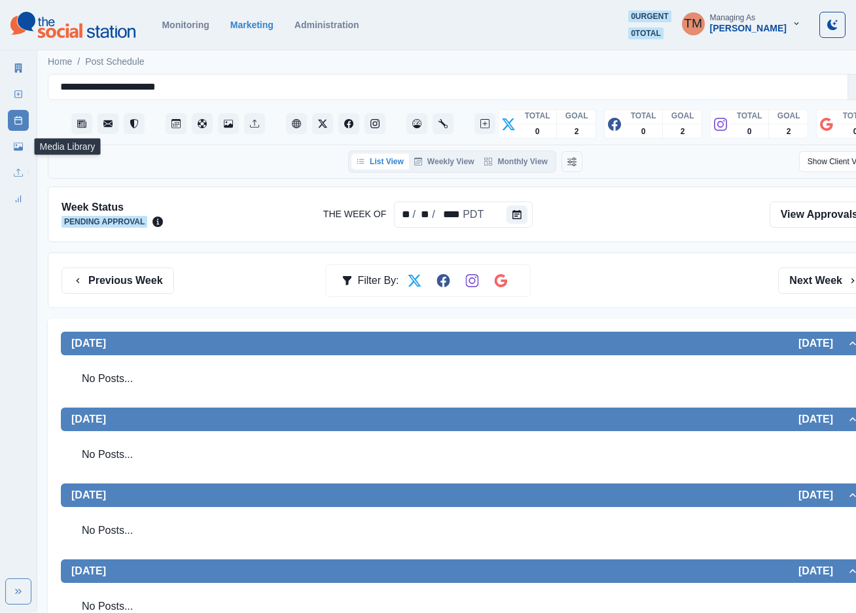
click at [18, 149] on icon at bounding box center [18, 147] width 9 height 8
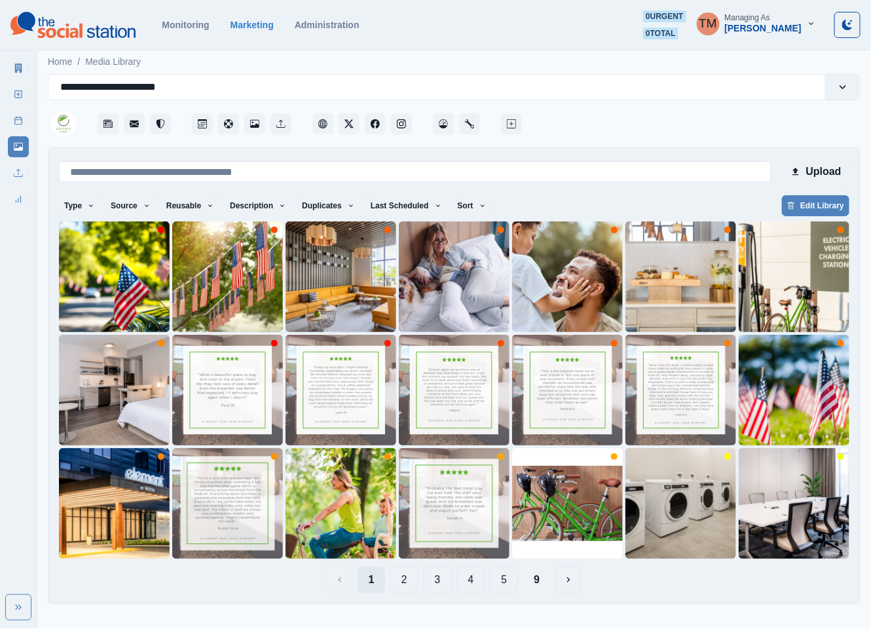
click at [370, 584] on button "1" at bounding box center [371, 579] width 27 height 26
click at [810, 169] on button "Upload" at bounding box center [815, 171] width 67 height 26
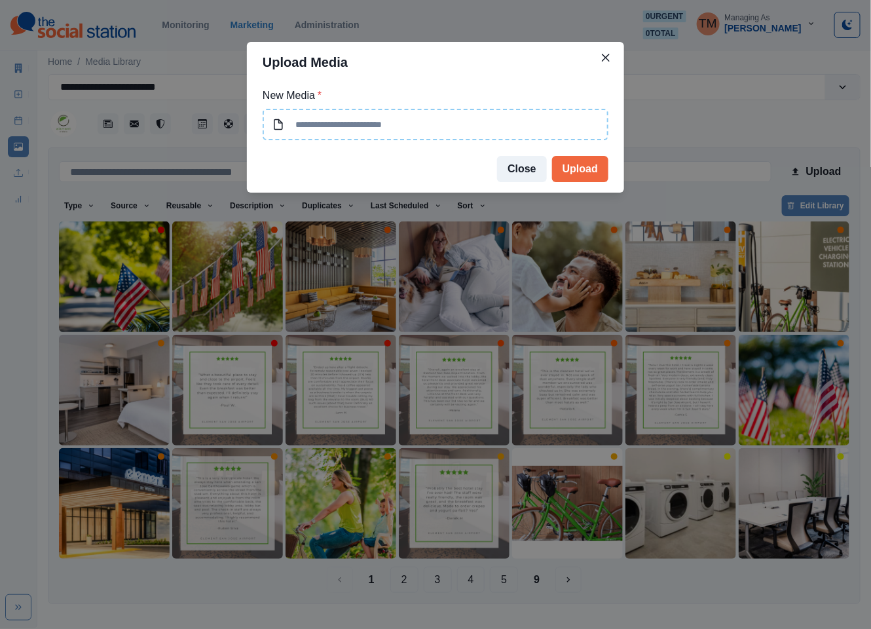
click at [417, 122] on input at bounding box center [436, 124] width 346 height 31
type input "**********"
click at [585, 172] on button "Upload" at bounding box center [580, 169] width 56 height 26
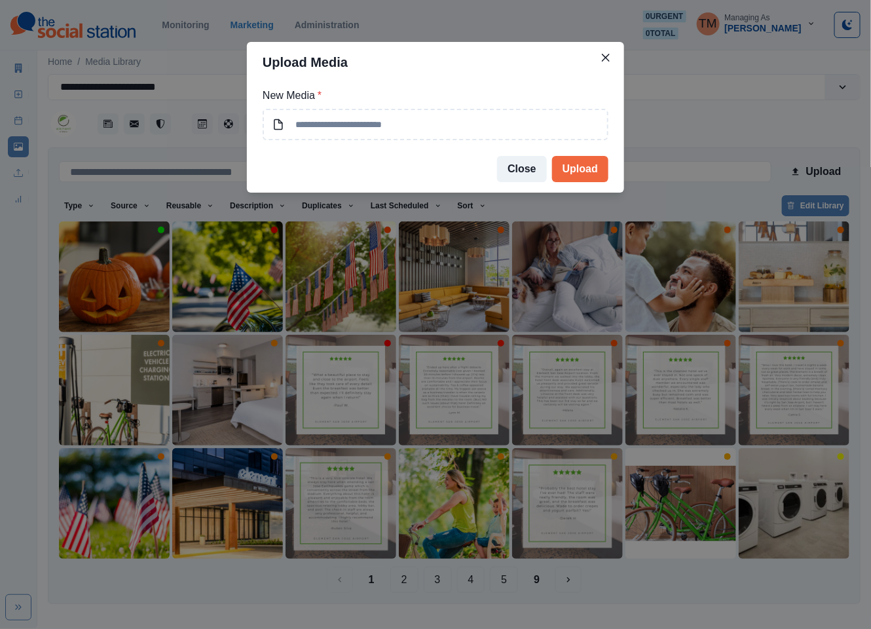
click at [90, 293] on div "Upload Media New Media * Close Upload" at bounding box center [435, 314] width 871 height 629
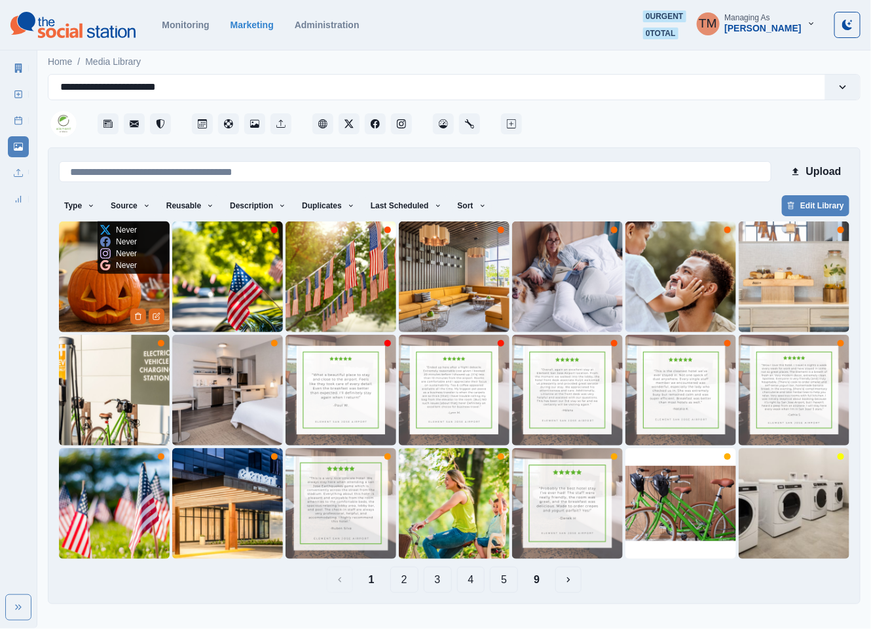
click at [101, 297] on img at bounding box center [114, 276] width 111 height 111
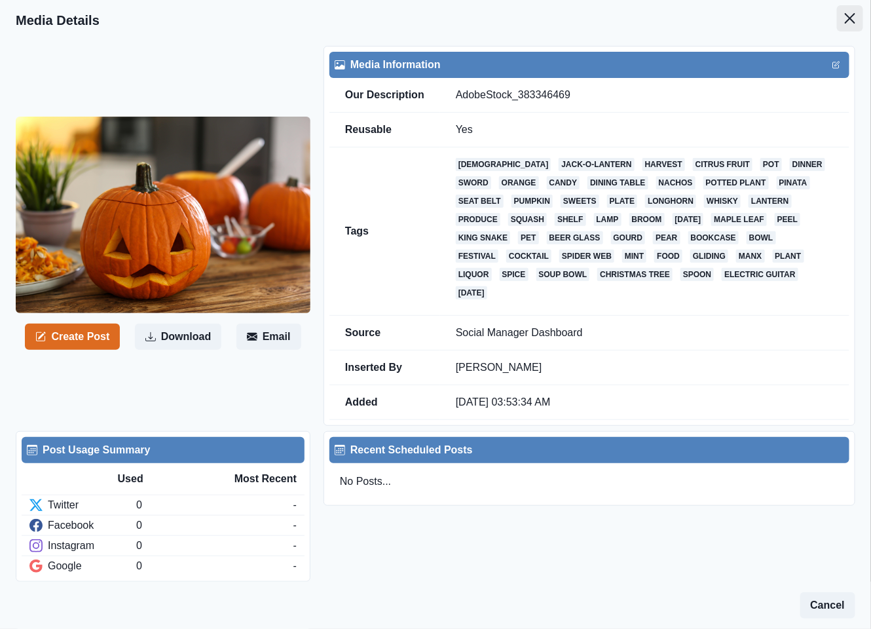
click at [845, 16] on icon "Close" at bounding box center [850, 18] width 10 height 10
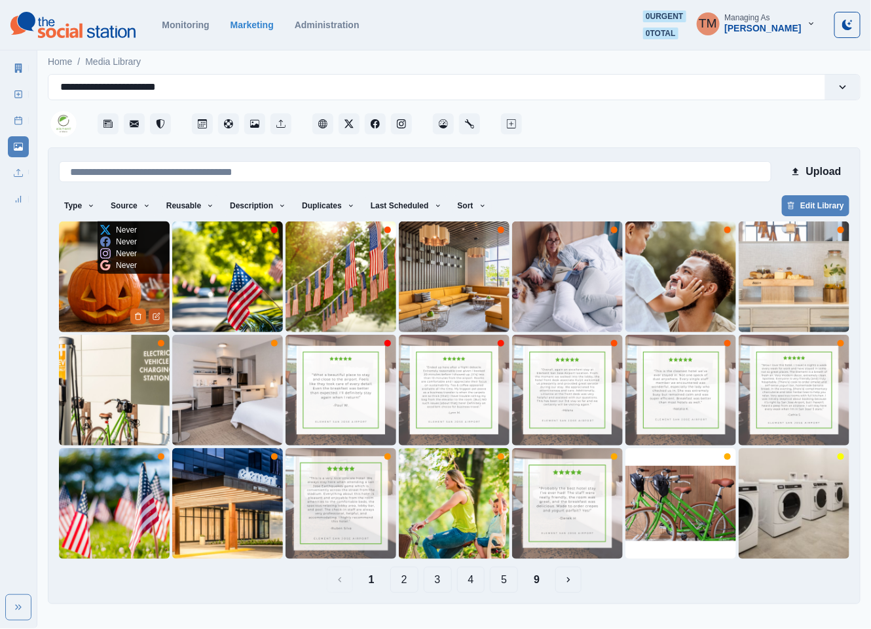
click at [158, 317] on icon "Edit Media" at bounding box center [157, 316] width 8 height 8
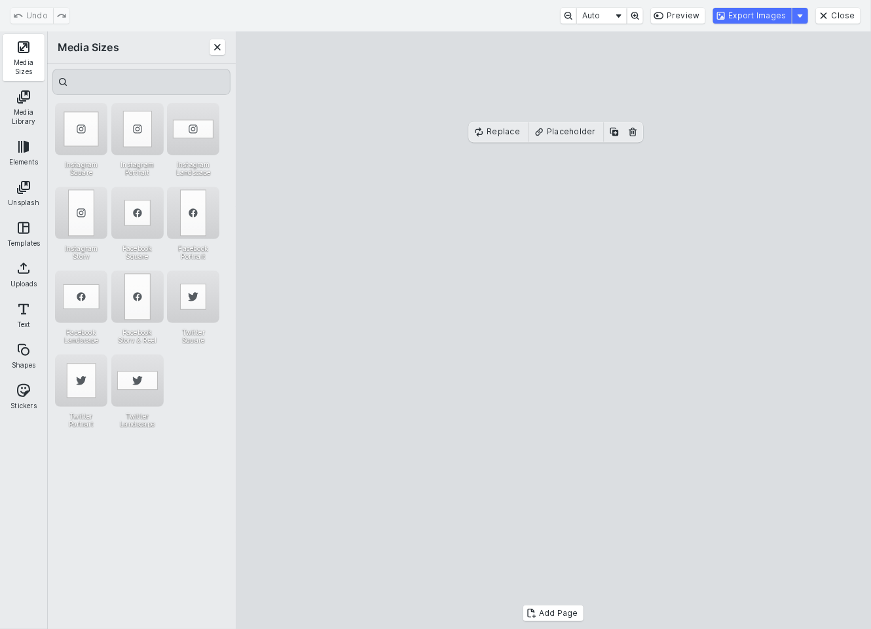
click at [553, 330] on cesdk-canvas "Editor canvas" at bounding box center [553, 330] width 0 height 0
click at [93, 124] on div "Instagram Square" at bounding box center [81, 129] width 52 height 52
click at [553, 330] on cesdk-canvas "Editor canvas" at bounding box center [553, 330] width 0 height 0
drag, startPoint x: 458, startPoint y: 344, endPoint x: 487, endPoint y: 344, distance: 28.8
click at [553, 330] on cesdk-canvas "Editor canvas" at bounding box center [553, 330] width 0 height 0
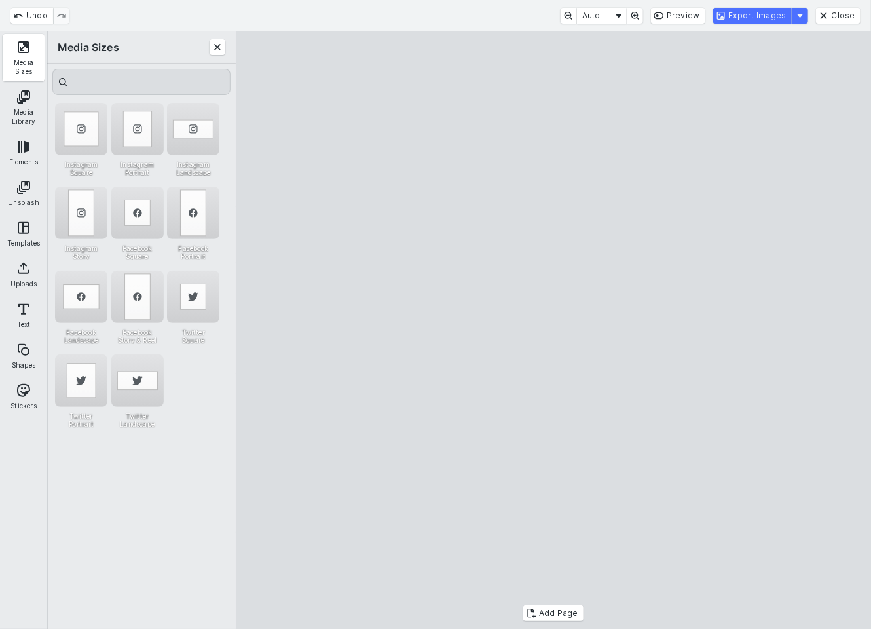
drag, startPoint x: 385, startPoint y: 348, endPoint x: 346, endPoint y: 346, distance: 38.6
click at [553, 330] on cesdk-canvas "Editor canvas" at bounding box center [553, 330] width 0 height 0
drag, startPoint x: 586, startPoint y: 344, endPoint x: 570, endPoint y: 344, distance: 15.7
click at [553, 330] on cesdk-canvas "Editor canvas" at bounding box center [553, 330] width 0 height 0
drag, startPoint x: 815, startPoint y: 350, endPoint x: 778, endPoint y: 350, distance: 36.7
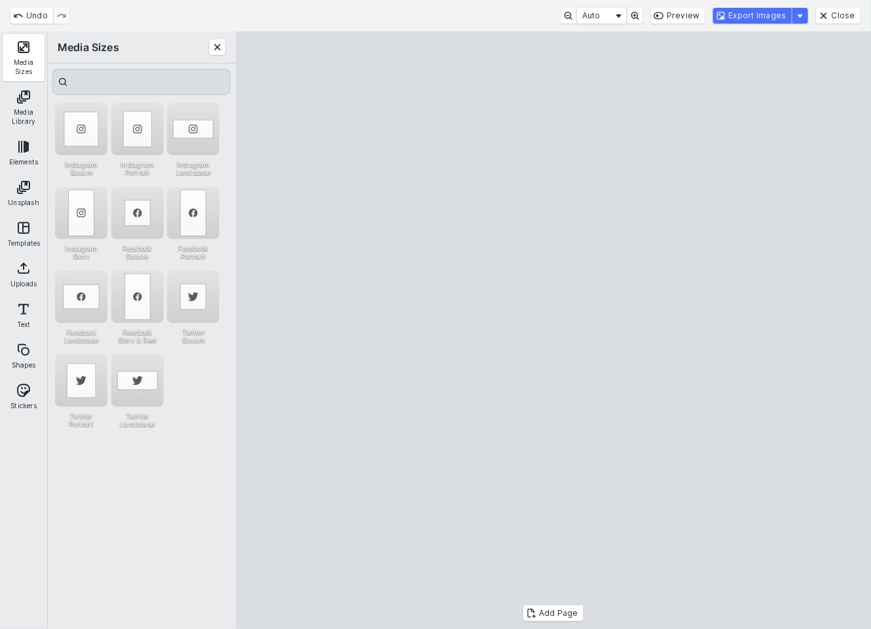
click at [553, 330] on cesdk-canvas "Editor canvas" at bounding box center [553, 330] width 0 height 0
click at [755, 12] on button "Export Images" at bounding box center [752, 16] width 79 height 16
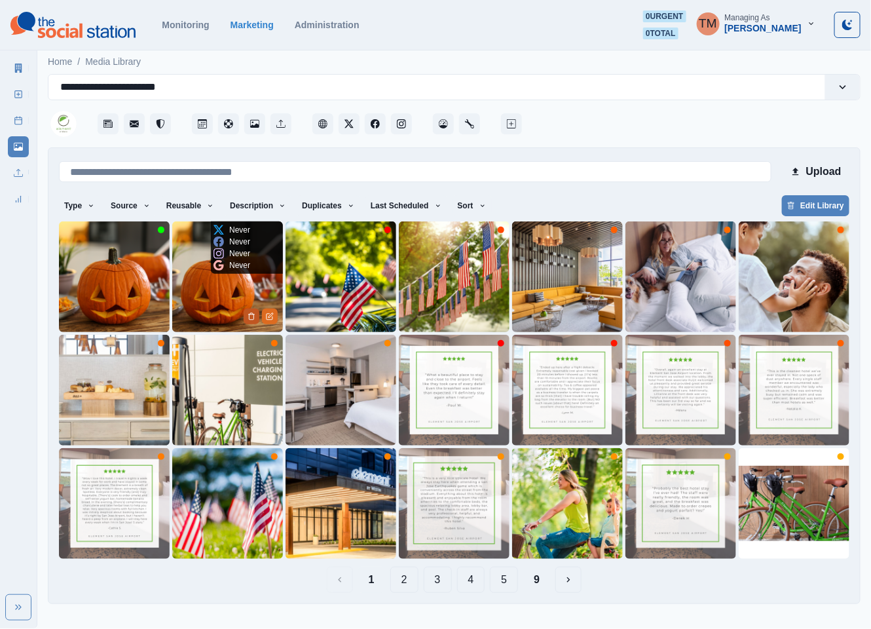
click at [253, 316] on icon "Delete Media" at bounding box center [251, 316] width 8 height 8
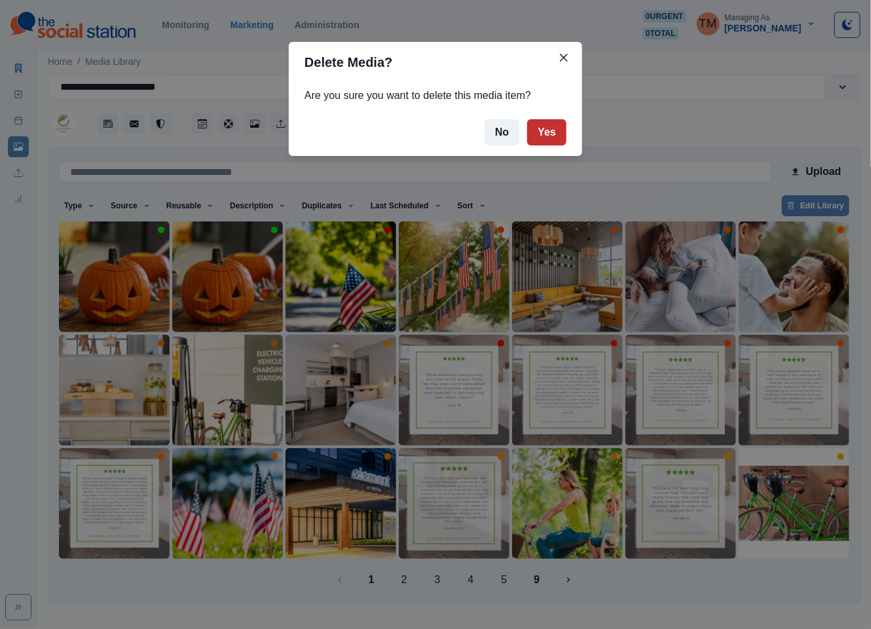
click at [560, 136] on button "Yes" at bounding box center [546, 132] width 39 height 26
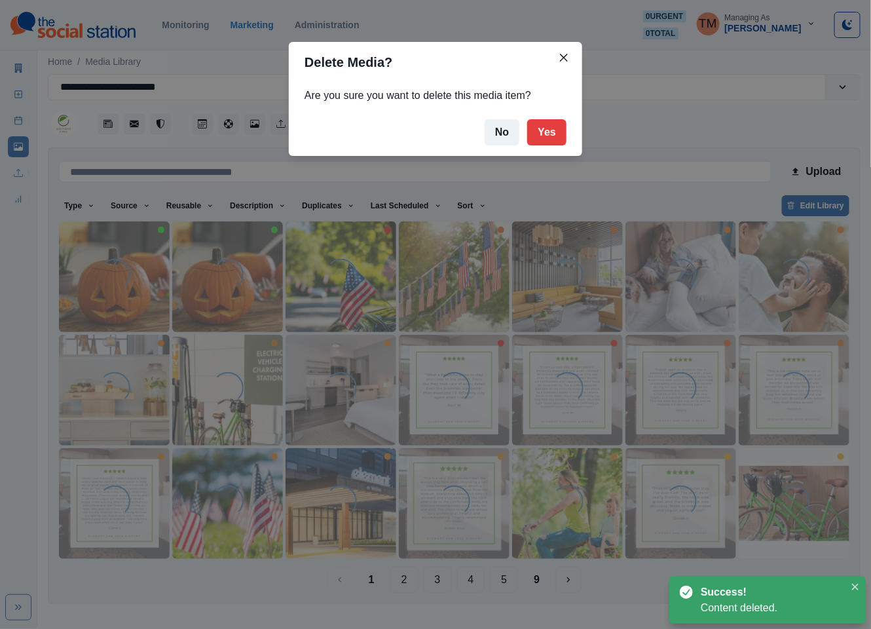
click at [104, 287] on div "Delete Media? Are you sure you want to delete this media item? No Yes" at bounding box center [435, 314] width 871 height 629
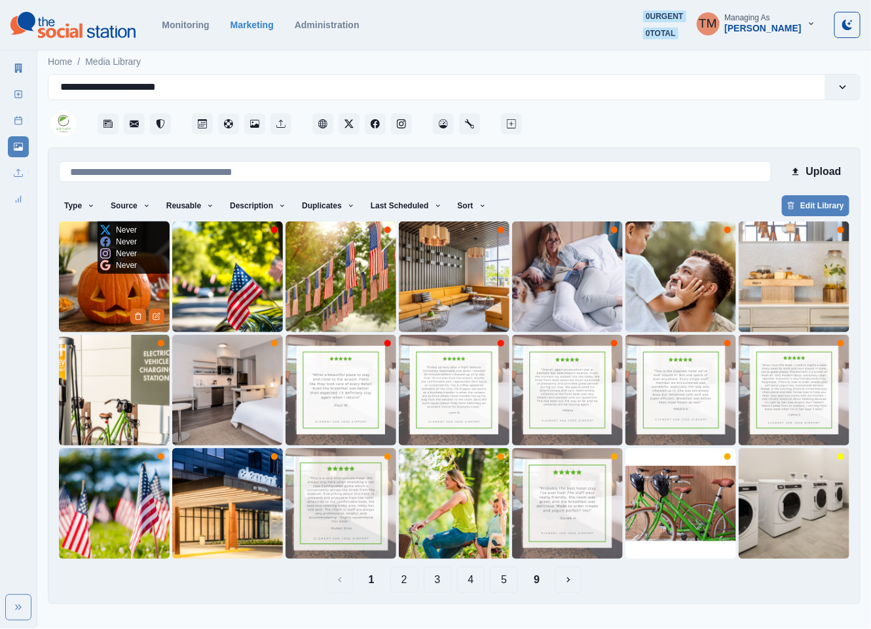
click at [93, 289] on img at bounding box center [114, 276] width 111 height 111
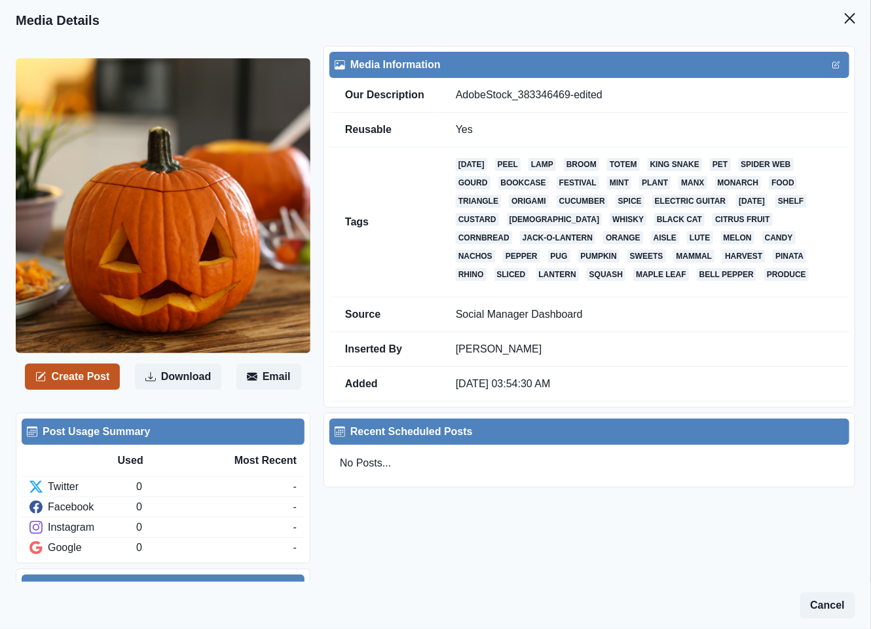
click at [84, 377] on button "Create Post" at bounding box center [72, 376] width 95 height 26
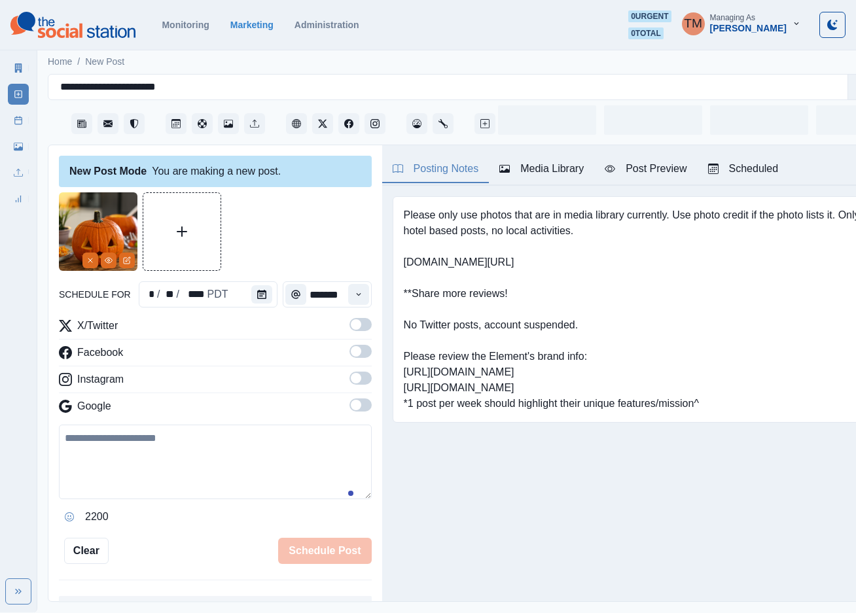
click at [183, 462] on textarea at bounding box center [215, 462] width 313 height 75
paste textarea "**********"
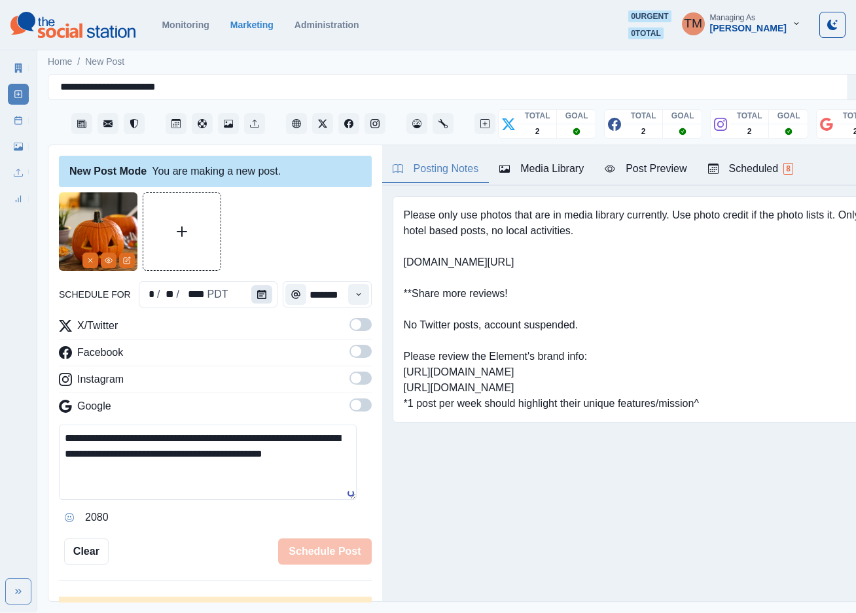
click at [257, 293] on icon "Calendar" at bounding box center [261, 294] width 9 height 9
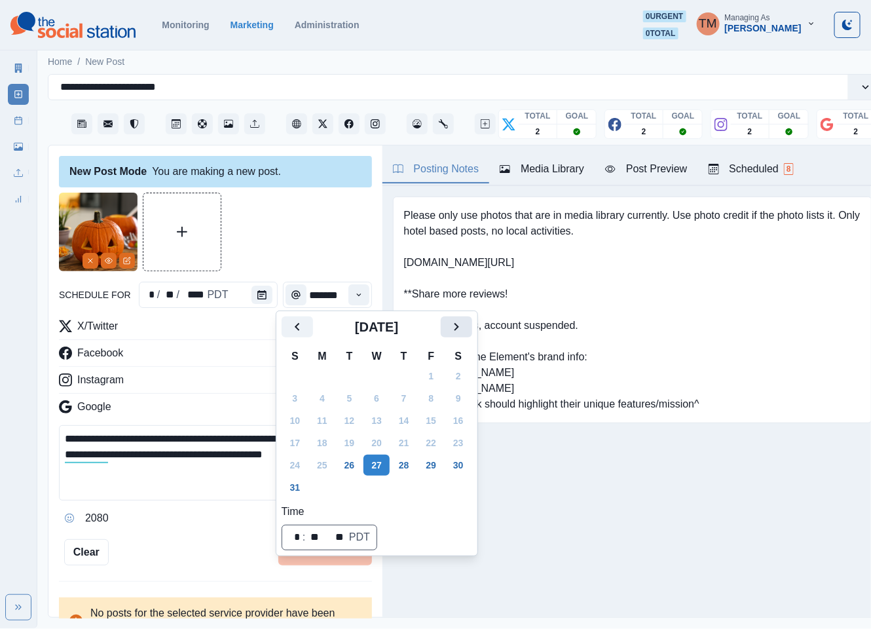
click at [468, 331] on button "Next" at bounding box center [456, 326] width 31 height 21
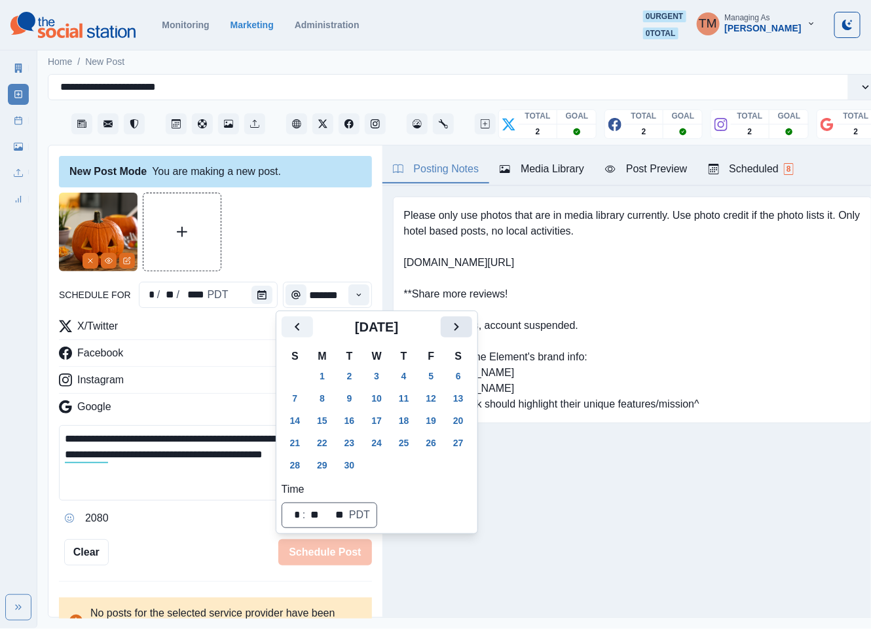
click at [468, 331] on button "Next" at bounding box center [456, 326] width 31 height 21
click at [440, 467] on button "31" at bounding box center [431, 464] width 26 height 21
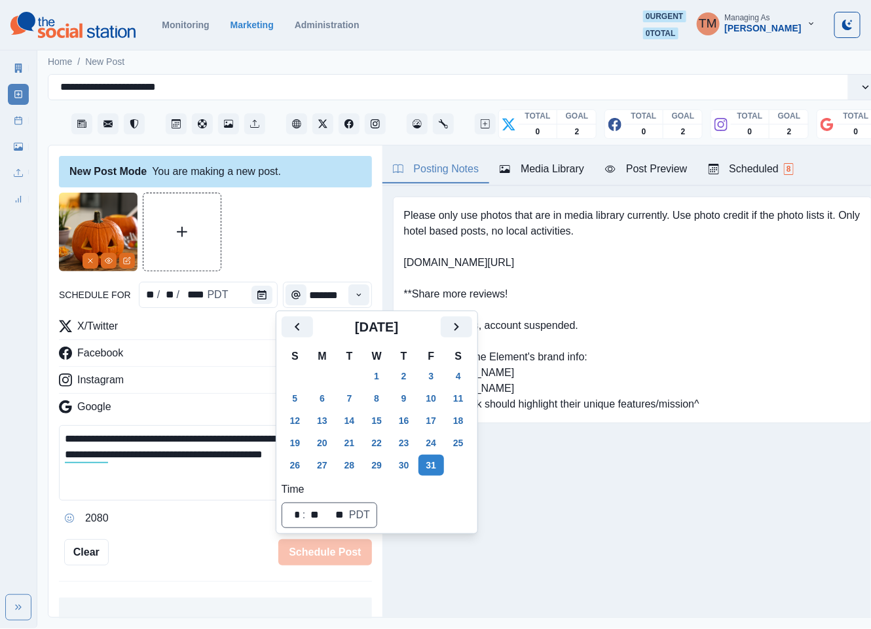
click at [314, 244] on div at bounding box center [215, 231] width 313 height 79
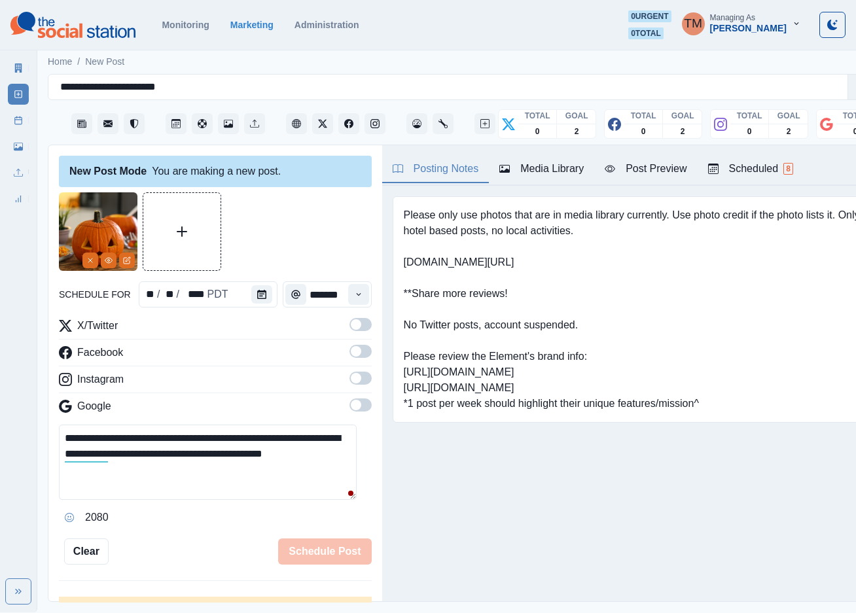
click at [350, 323] on span at bounding box center [361, 324] width 22 height 13
click at [350, 354] on span at bounding box center [361, 351] width 22 height 13
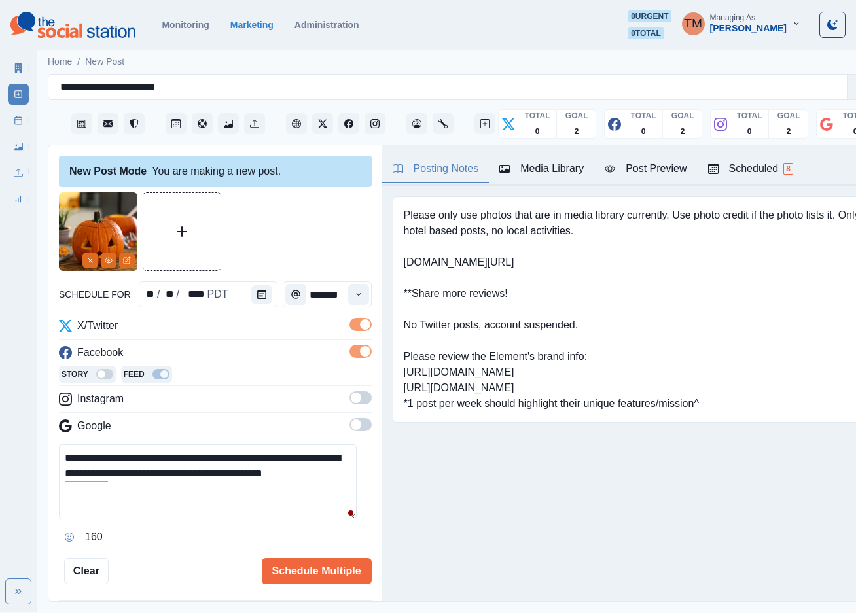
click at [350, 399] on span at bounding box center [361, 398] width 22 height 13
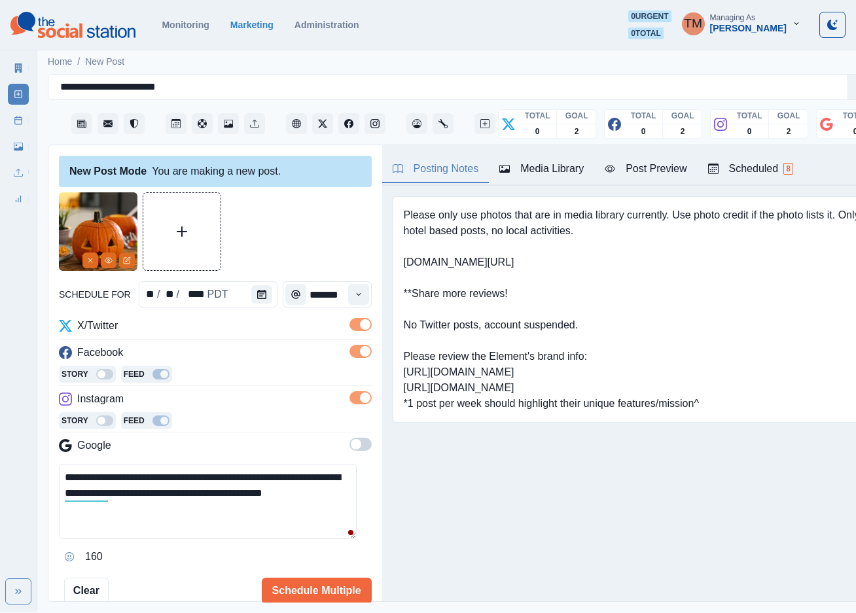
click at [350, 446] on span at bounding box center [361, 444] width 22 height 13
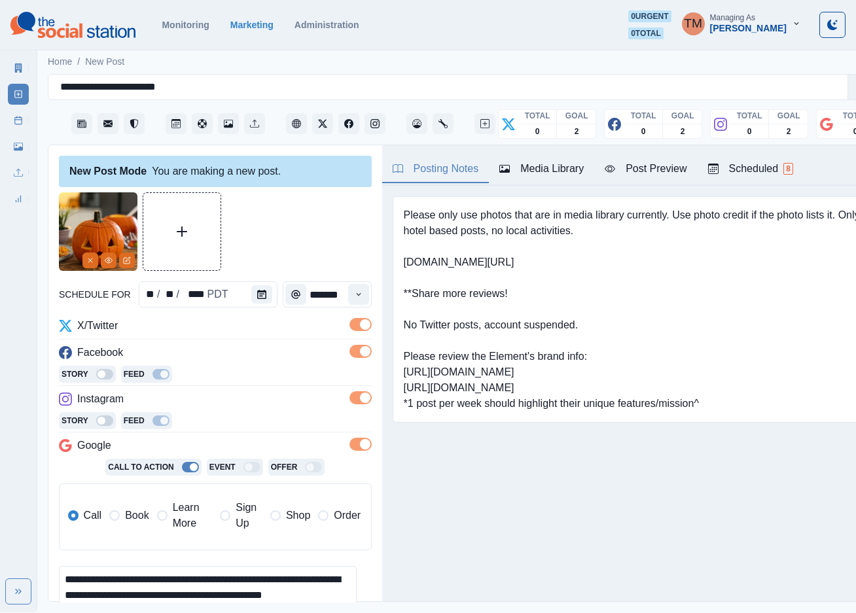
click at [663, 168] on div "Post Preview" at bounding box center [646, 169] width 82 height 16
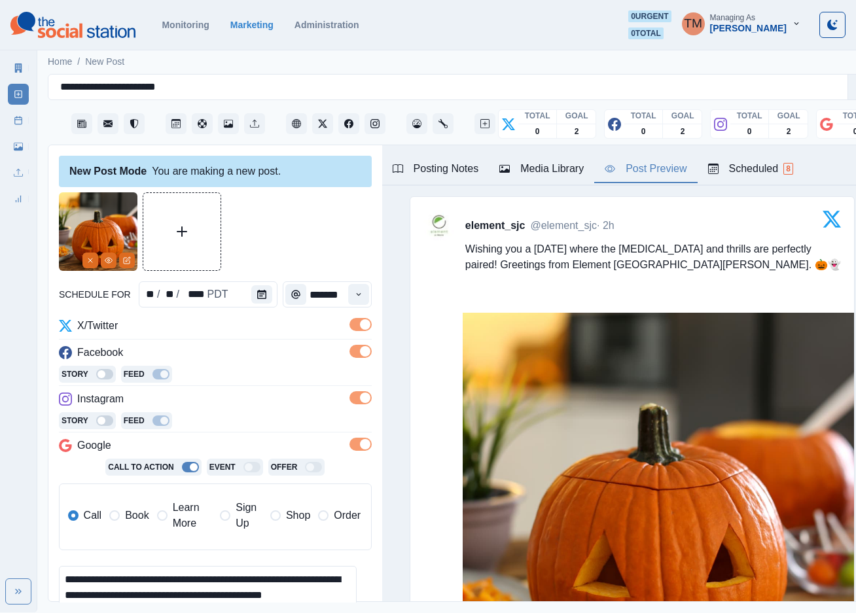
scroll to position [179, 0]
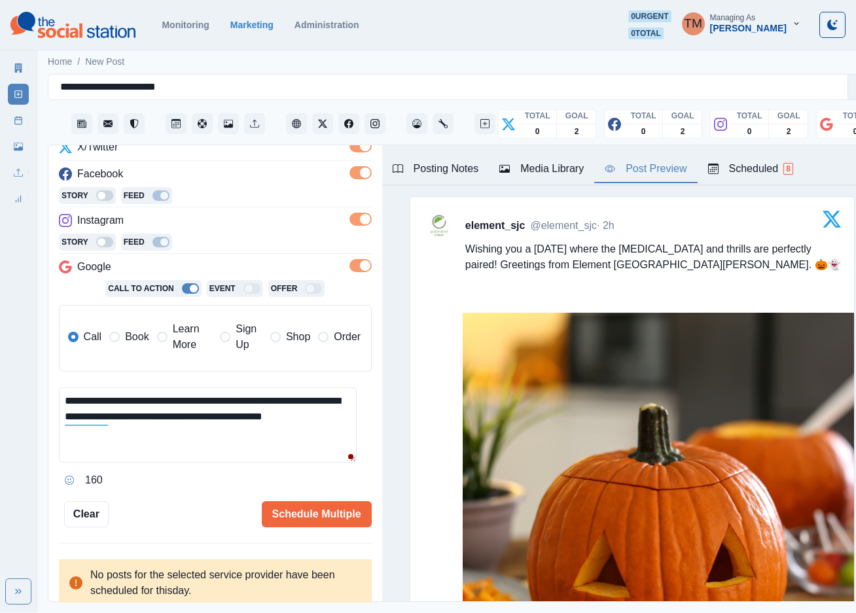
click at [144, 422] on textarea "**********" at bounding box center [208, 425] width 298 height 75
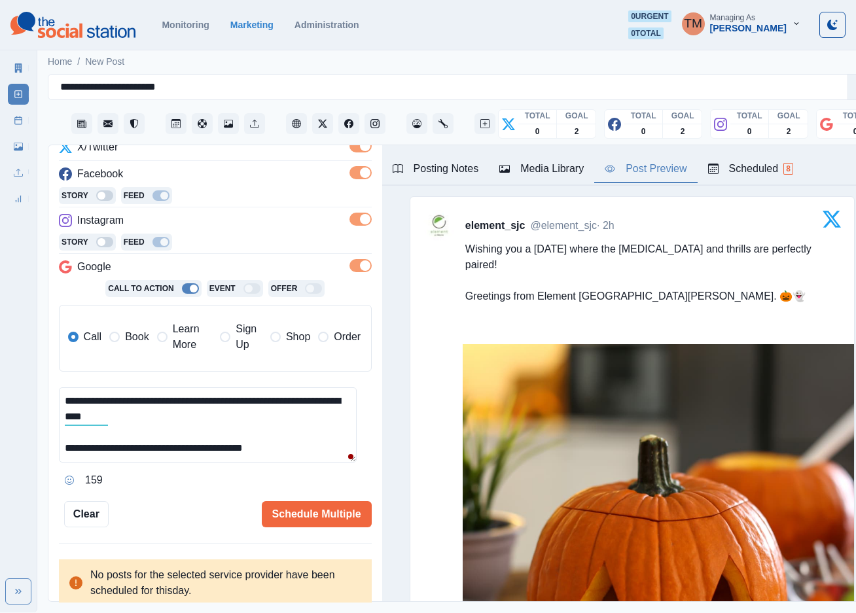
drag, startPoint x: 128, startPoint y: 422, endPoint x: 110, endPoint y: 424, distance: 18.4
click at [110, 424] on textarea "**********" at bounding box center [208, 425] width 298 height 75
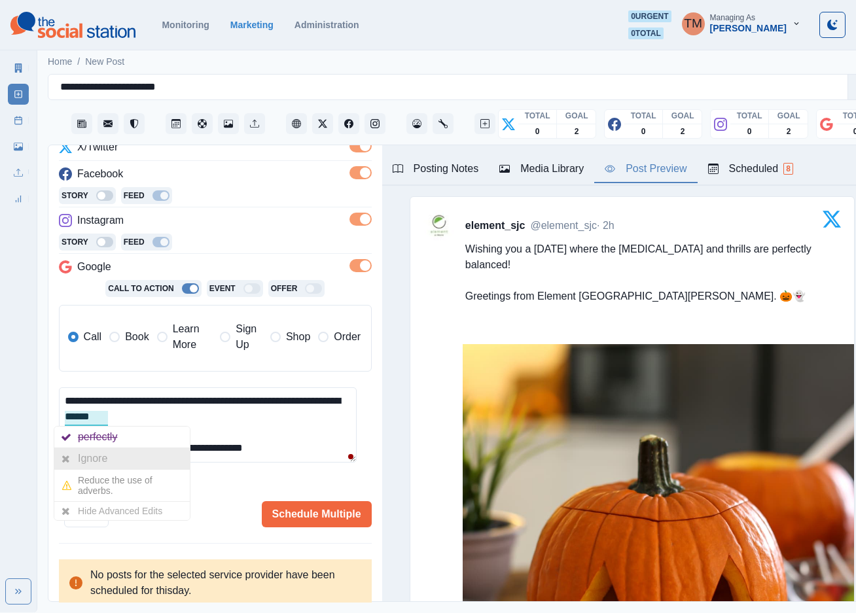
click at [89, 454] on div "Ignore" at bounding box center [95, 458] width 35 height 21
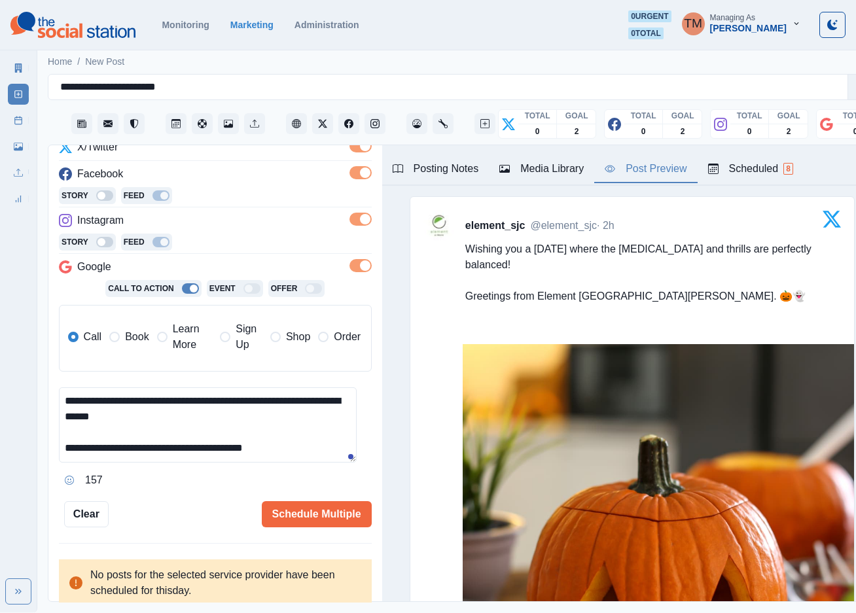
click at [244, 422] on textarea "**********" at bounding box center [208, 425] width 298 height 75
click at [280, 422] on textarea "**********" at bounding box center [208, 425] width 298 height 75
type textarea "**********"
drag, startPoint x: 282, startPoint y: 519, endPoint x: 519, endPoint y: 488, distance: 239.1
click at [202, 520] on div "Schedule Multiple" at bounding box center [240, 514] width 263 height 26
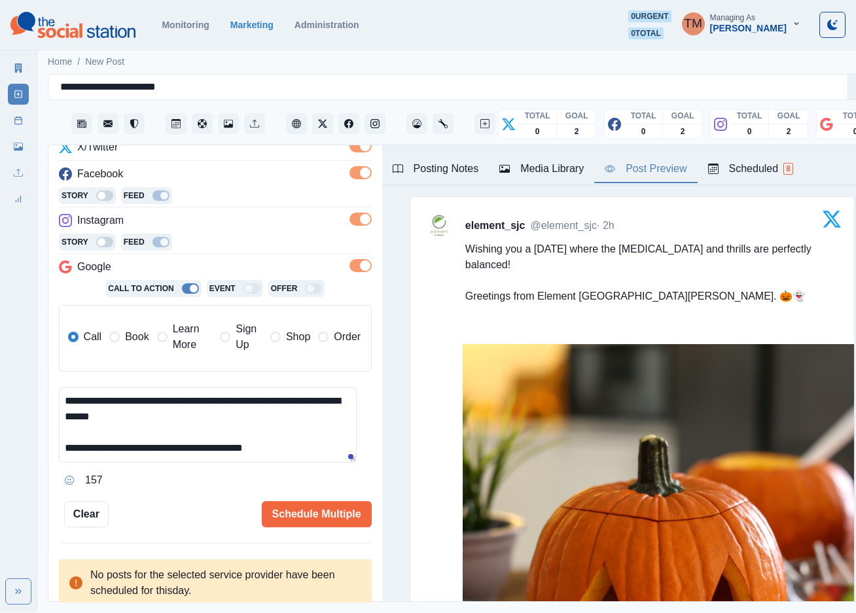
scroll to position [589, 0]
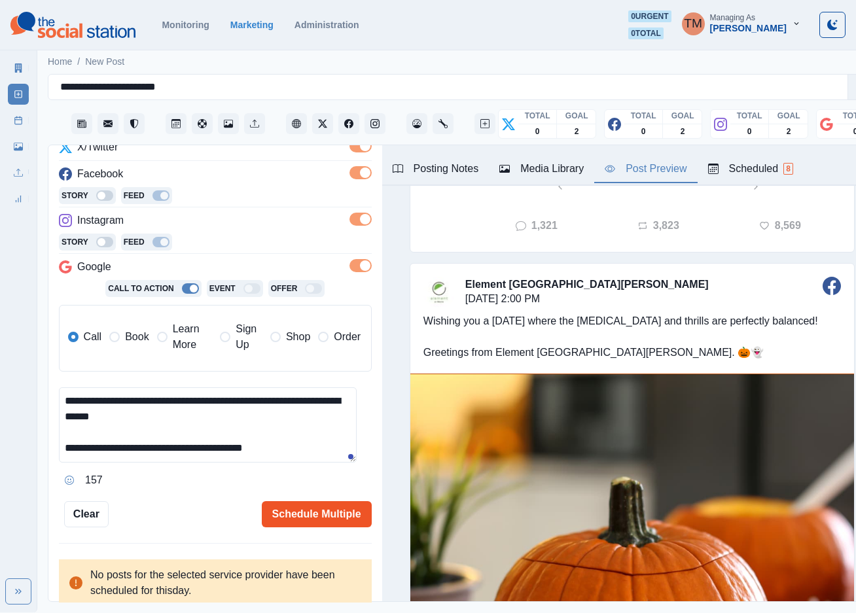
click at [309, 507] on button "Schedule Multiple" at bounding box center [317, 514] width 110 height 26
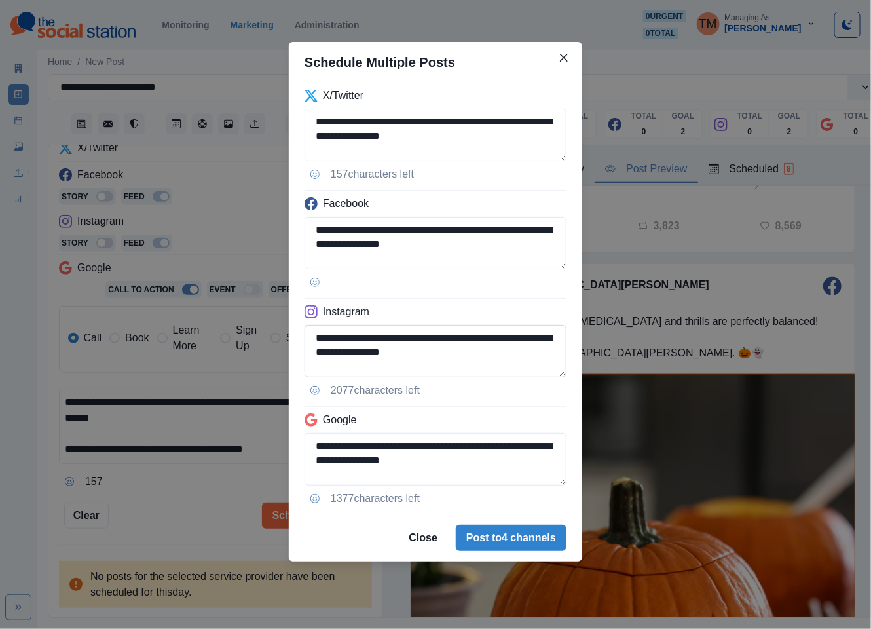
click at [381, 352] on textarea "**********" at bounding box center [435, 351] width 262 height 52
drag, startPoint x: 498, startPoint y: 533, endPoint x: 20, endPoint y: 452, distance: 484.0
click at [492, 533] on button "Post to 4 channels" at bounding box center [511, 537] width 111 height 26
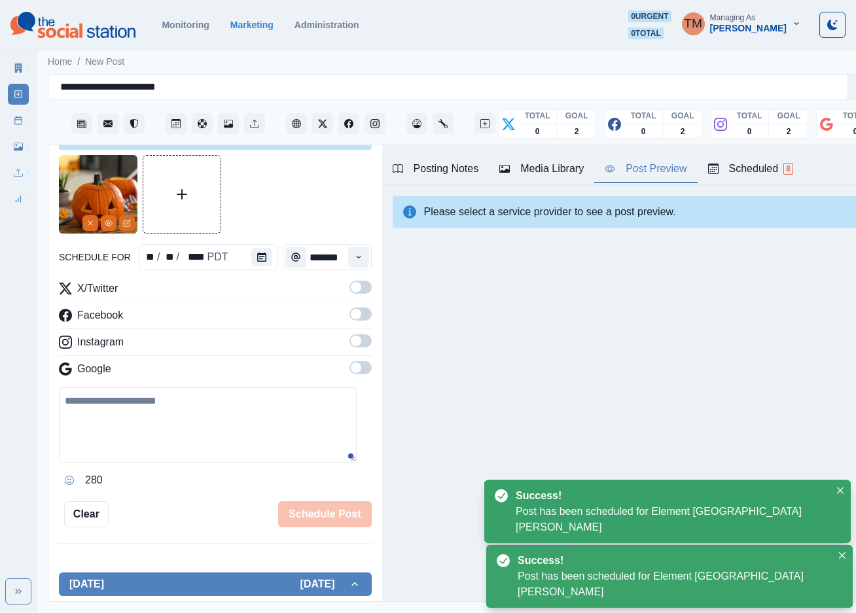
scroll to position [0, 0]
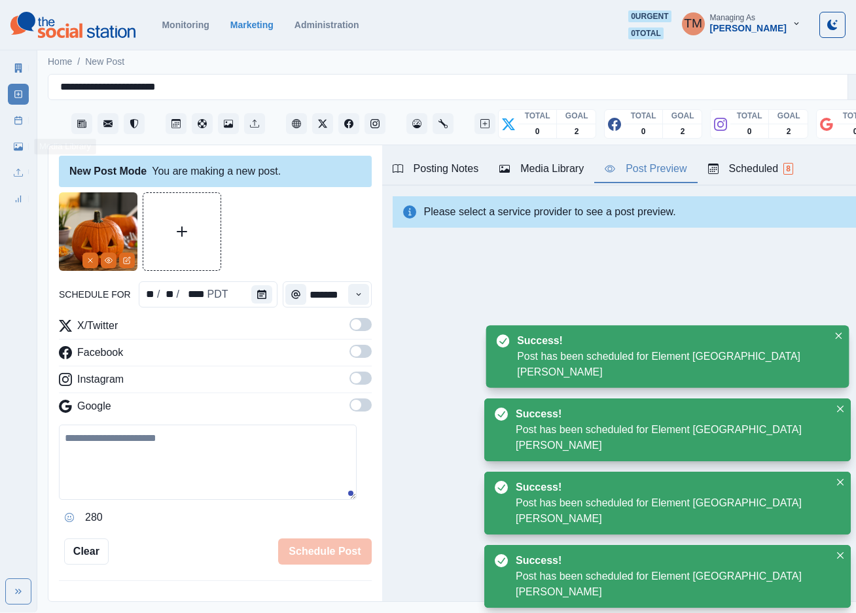
drag, startPoint x: 12, startPoint y: 120, endPoint x: 31, endPoint y: 247, distance: 128.5
click at [12, 120] on link "Post Schedule" at bounding box center [18, 120] width 21 height 21
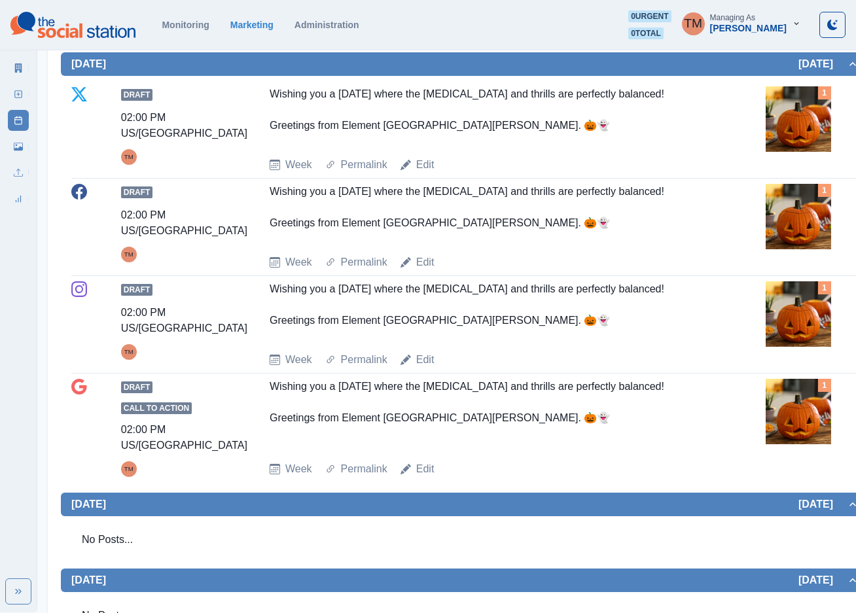
scroll to position [589, 0]
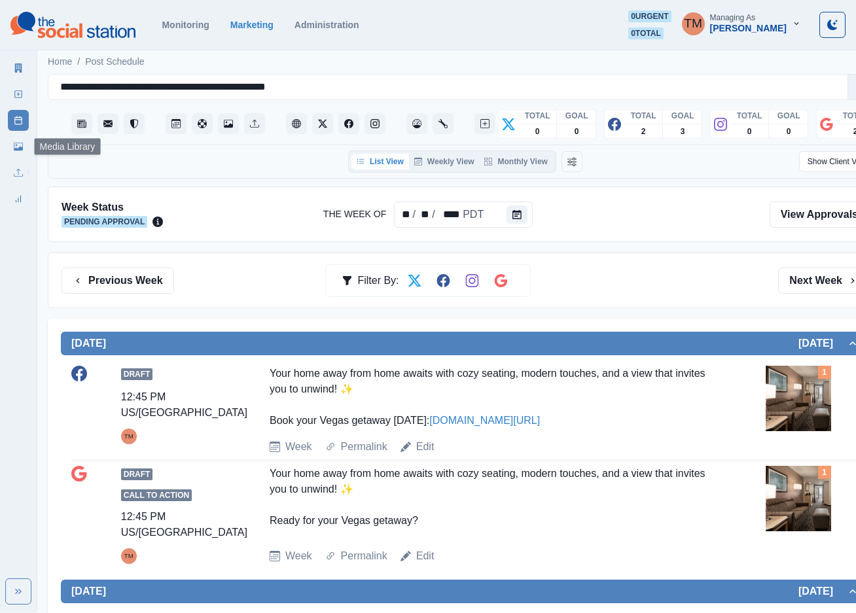
click at [18, 148] on icon at bounding box center [18, 147] width 9 height 8
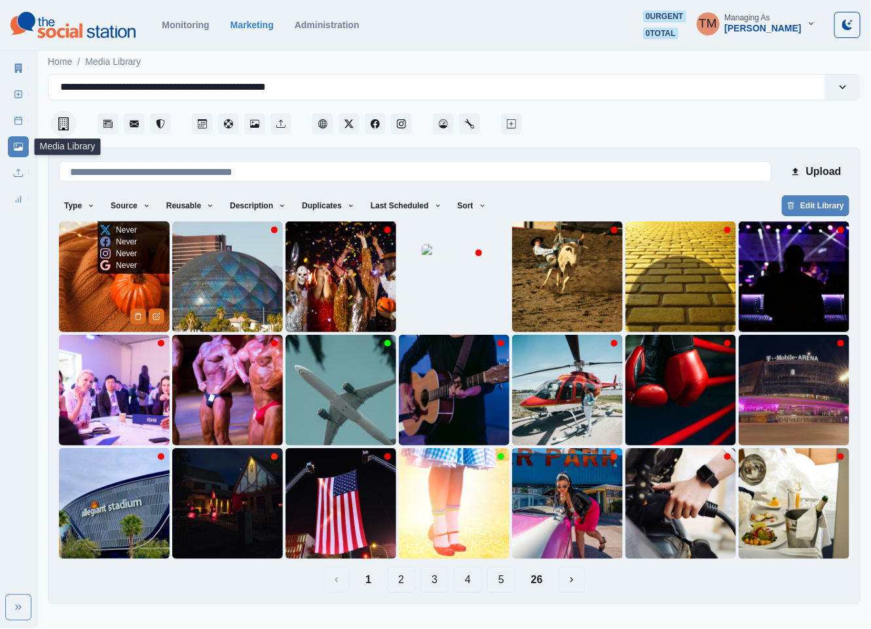
click at [94, 293] on img at bounding box center [114, 276] width 111 height 111
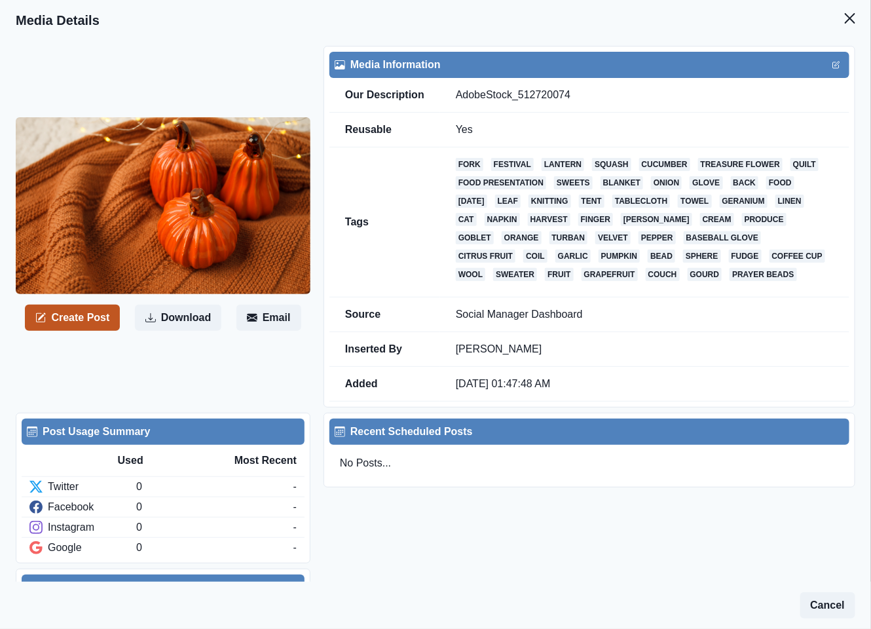
click at [79, 304] on button "Create Post" at bounding box center [72, 317] width 95 height 26
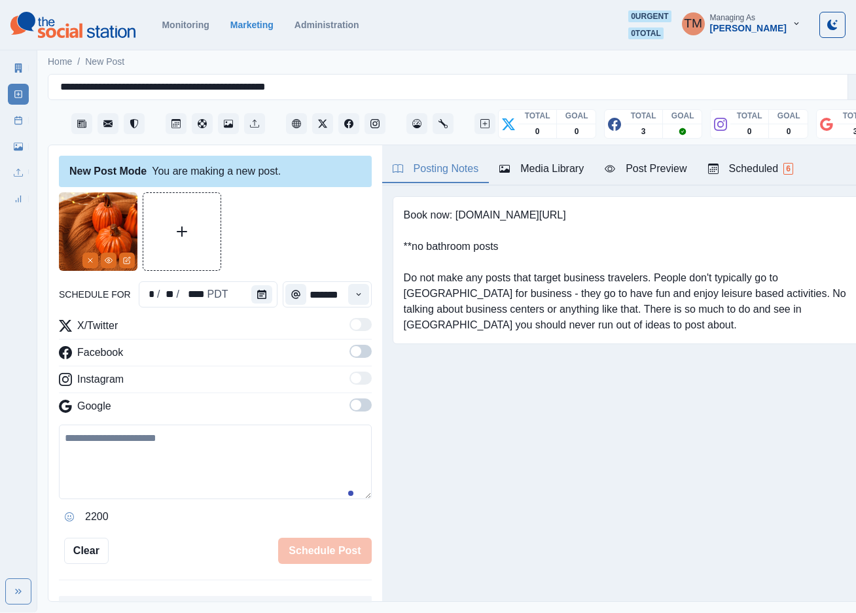
click at [179, 462] on textarea at bounding box center [215, 462] width 313 height 75
paste textarea "**********"
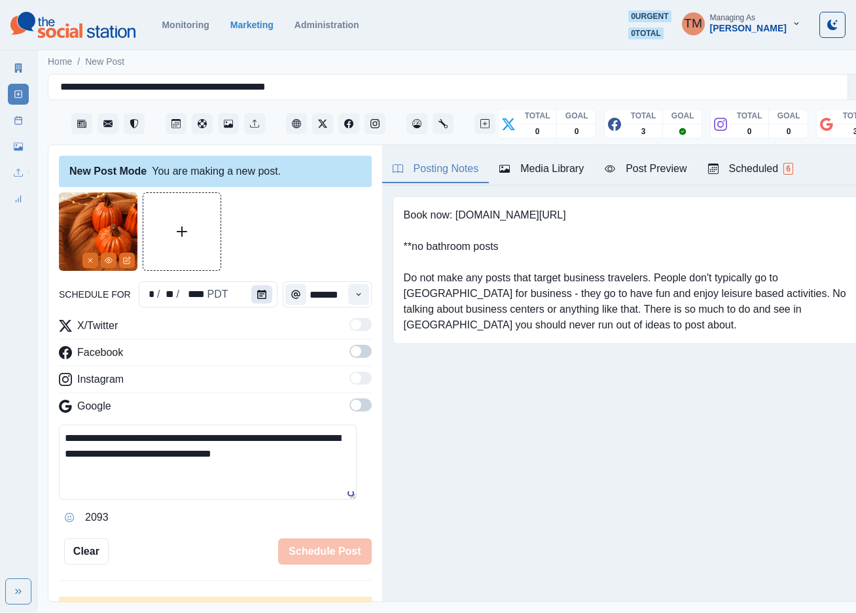
type textarea "**********"
click at [257, 291] on icon "Calendar" at bounding box center [261, 294] width 9 height 9
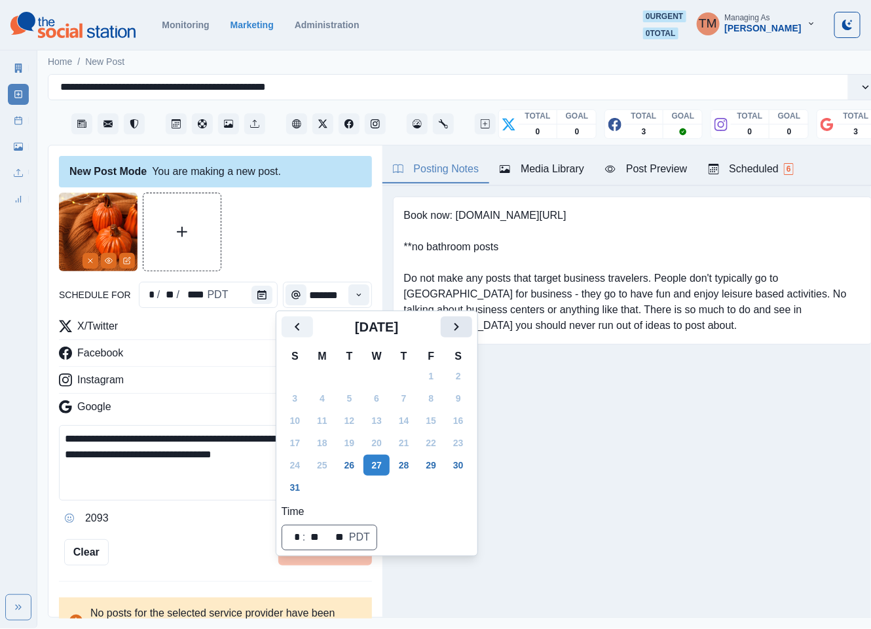
click at [454, 323] on icon "Next" at bounding box center [456, 327] width 16 height 16
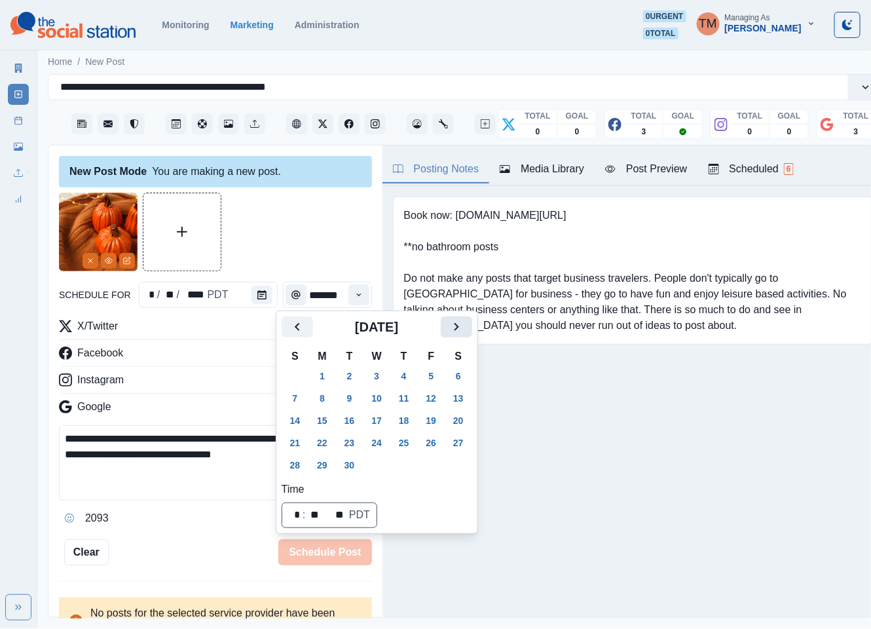
click at [454, 323] on icon "Next" at bounding box center [456, 327] width 16 height 16
click at [426, 460] on button "31" at bounding box center [431, 464] width 26 height 21
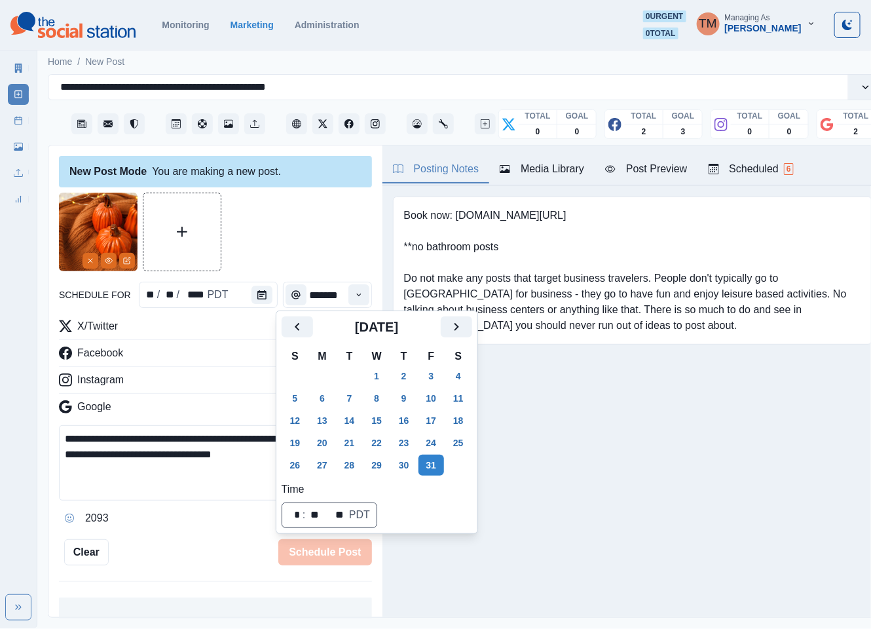
click at [282, 251] on div at bounding box center [215, 231] width 313 height 79
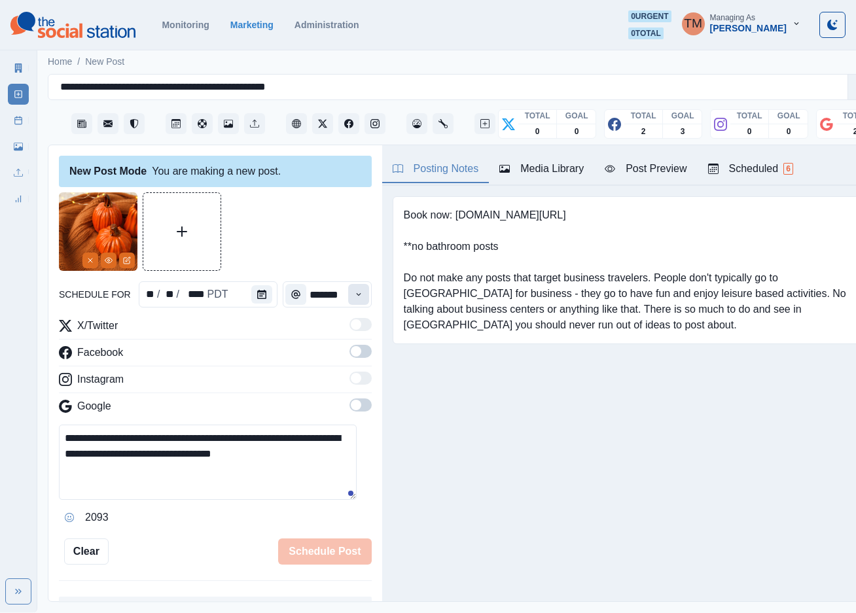
click at [348, 293] on button "Time" at bounding box center [358, 294] width 21 height 21
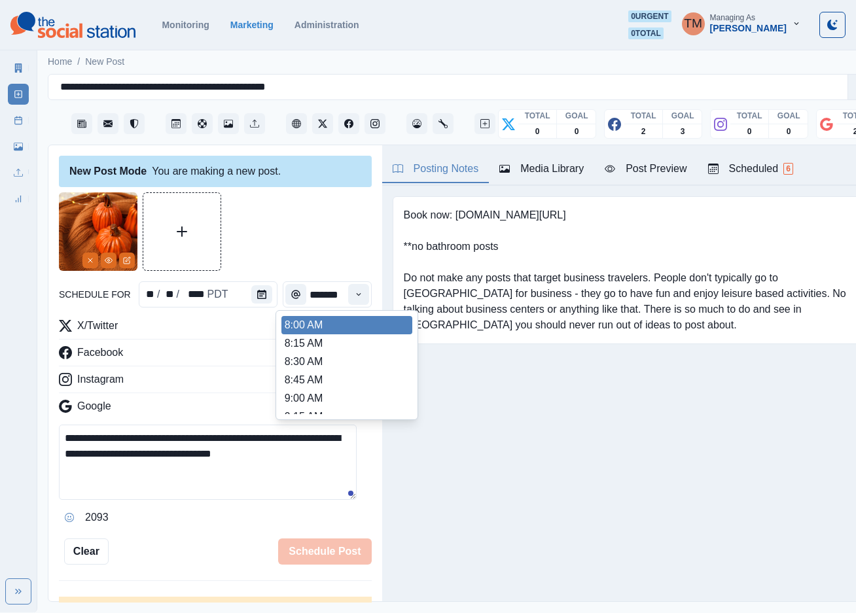
scroll to position [393, 0]
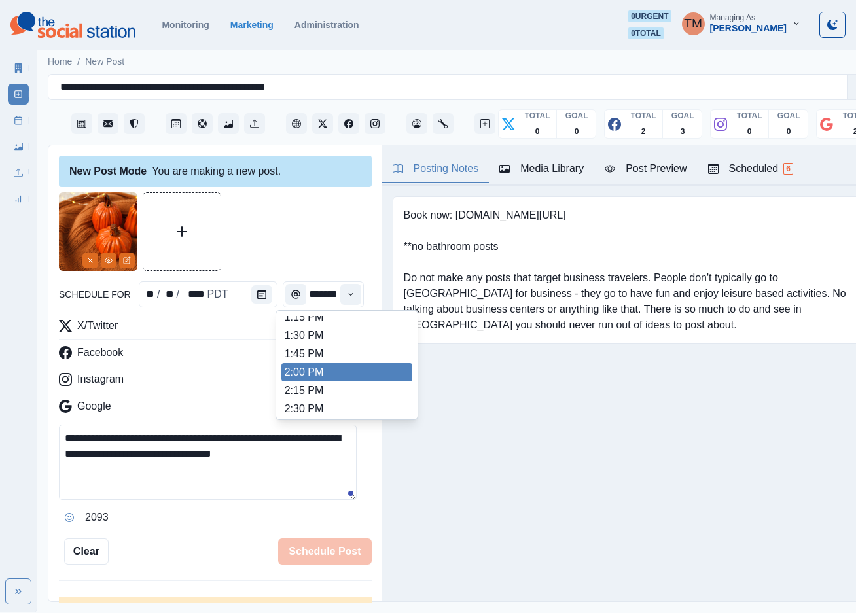
click at [338, 354] on li "1:45 PM" at bounding box center [347, 354] width 131 height 18
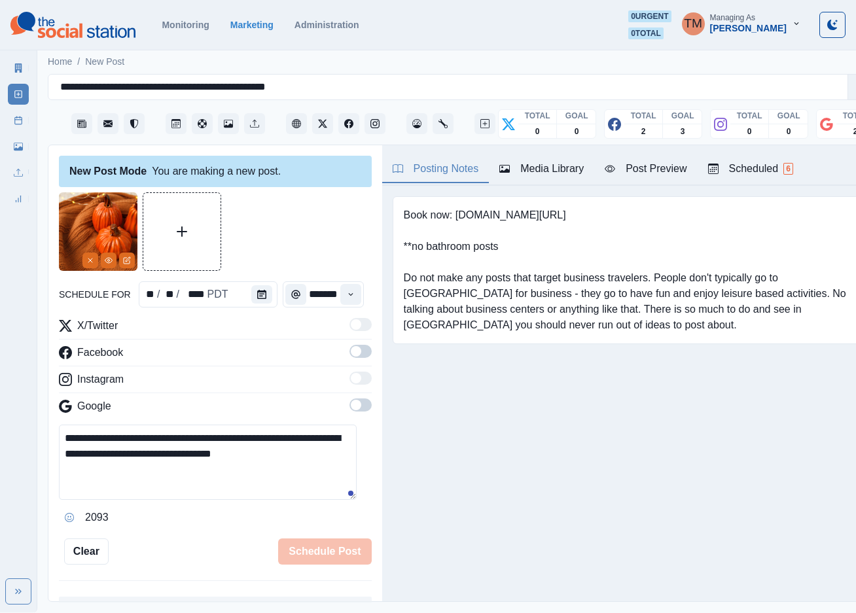
drag, startPoint x: 346, startPoint y: 358, endPoint x: 357, endPoint y: 411, distance: 54.3
click at [350, 359] on label at bounding box center [361, 355] width 22 height 21
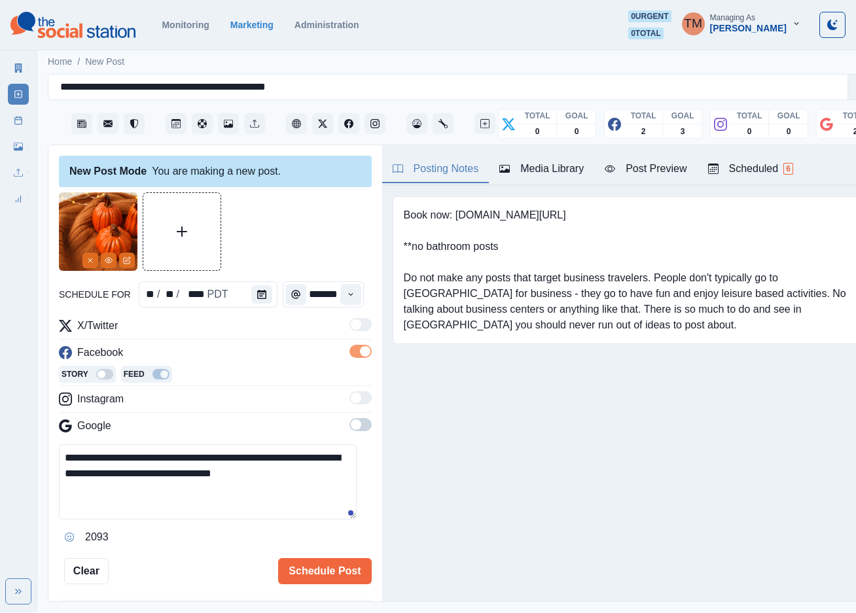
scroll to position [0, 0]
click at [350, 429] on span at bounding box center [361, 424] width 22 height 13
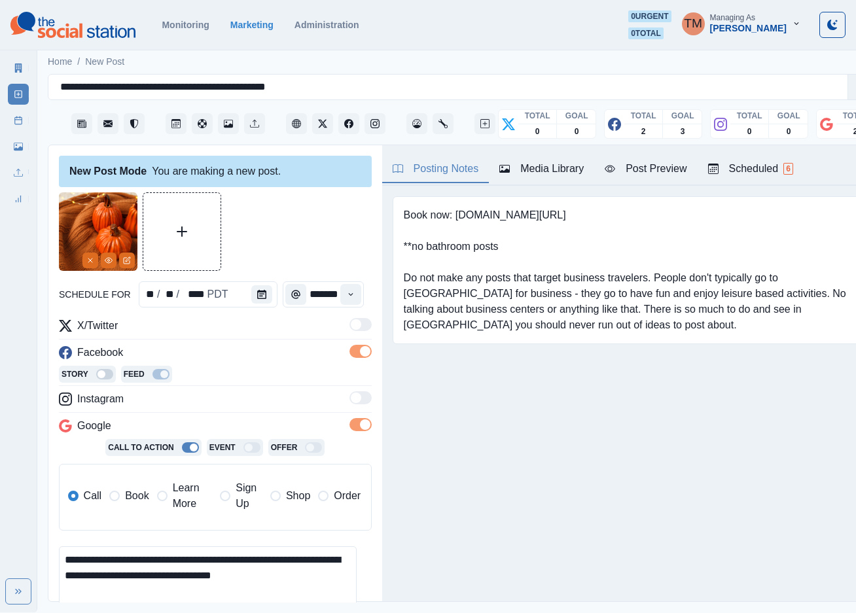
click at [668, 167] on div "Post Preview" at bounding box center [646, 169] width 82 height 16
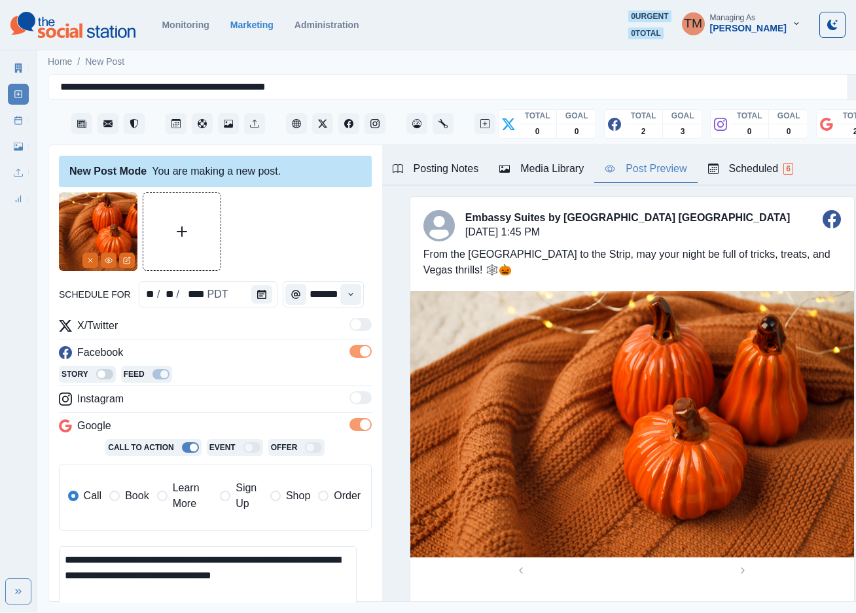
click at [346, 299] on icon "Time" at bounding box center [350, 294] width 9 height 9
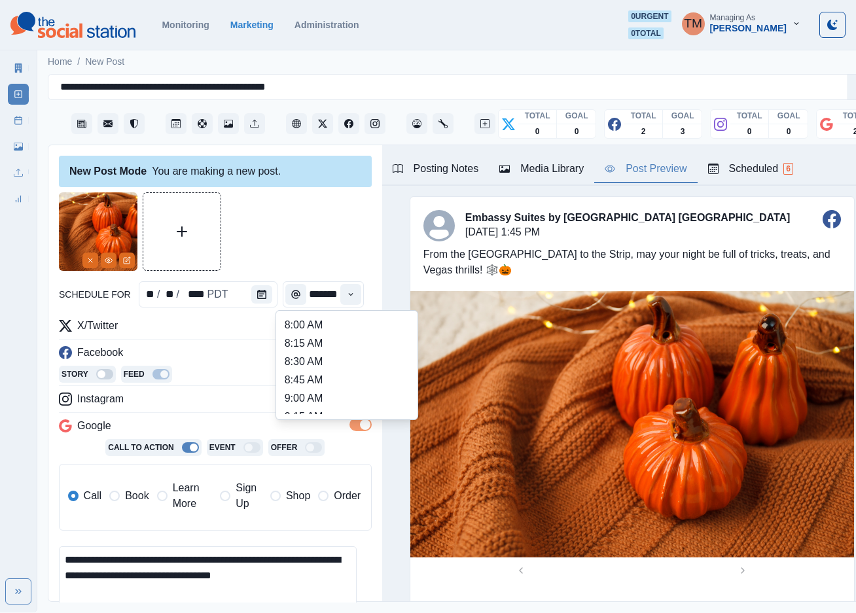
scroll to position [491, 0]
click at [348, 346] on li "3:00 PM" at bounding box center [347, 347] width 131 height 18
type input "*******"
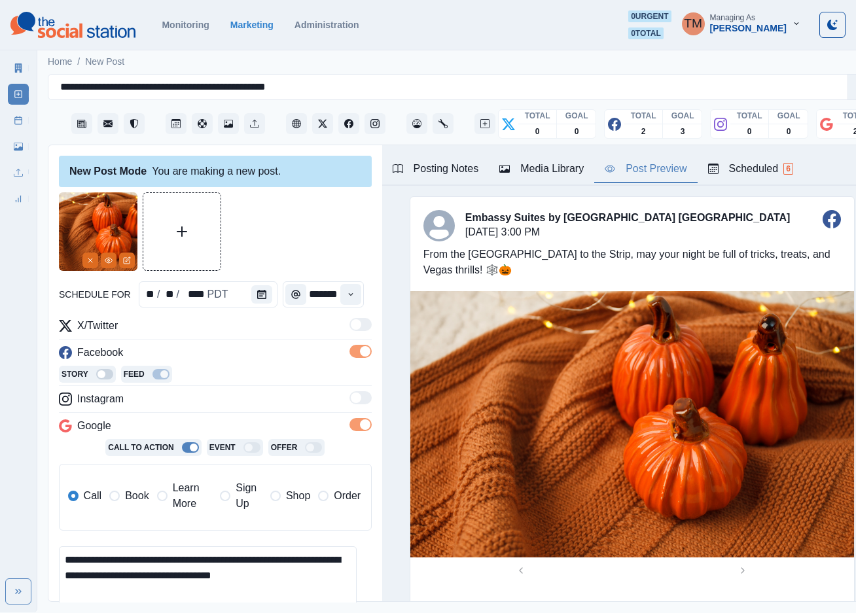
click at [303, 217] on div at bounding box center [215, 231] width 313 height 79
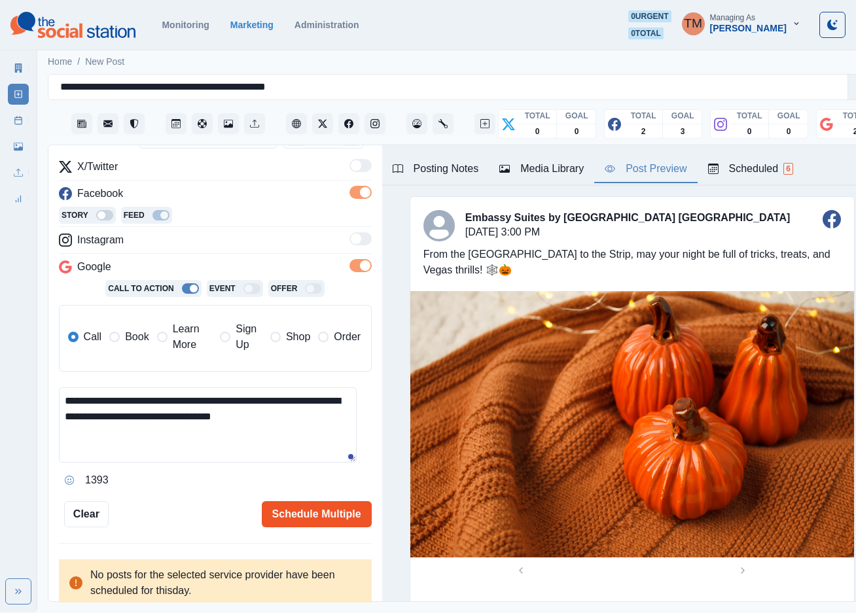
click at [307, 519] on button "Schedule Multiple" at bounding box center [317, 514] width 110 height 26
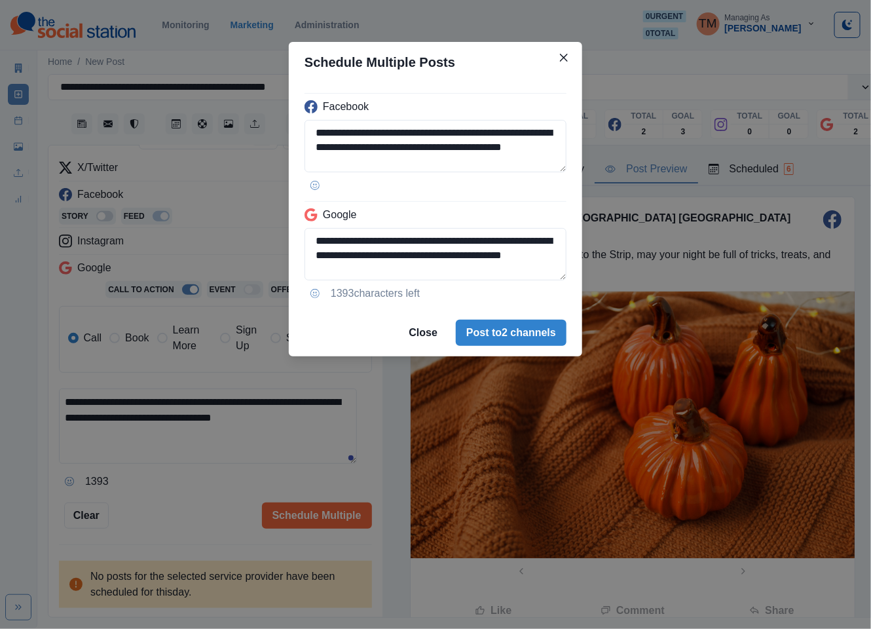
click at [197, 509] on div "**********" at bounding box center [435, 314] width 871 height 629
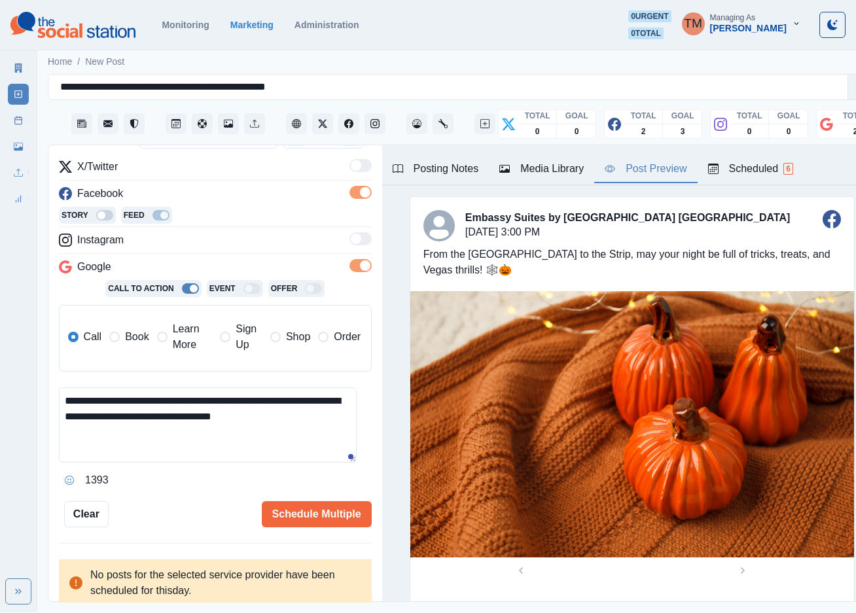
scroll to position [61, 0]
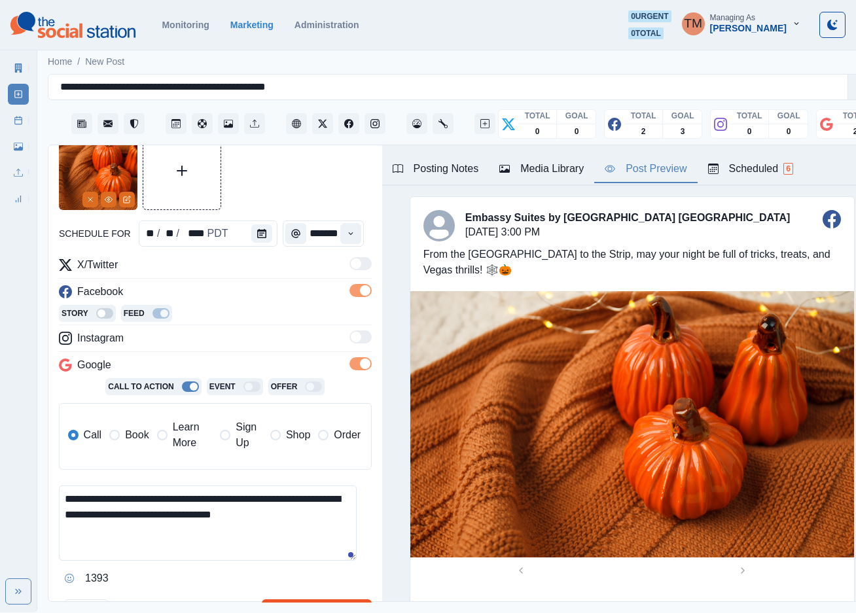
click at [310, 606] on button "Schedule Multiple" at bounding box center [317, 613] width 110 height 26
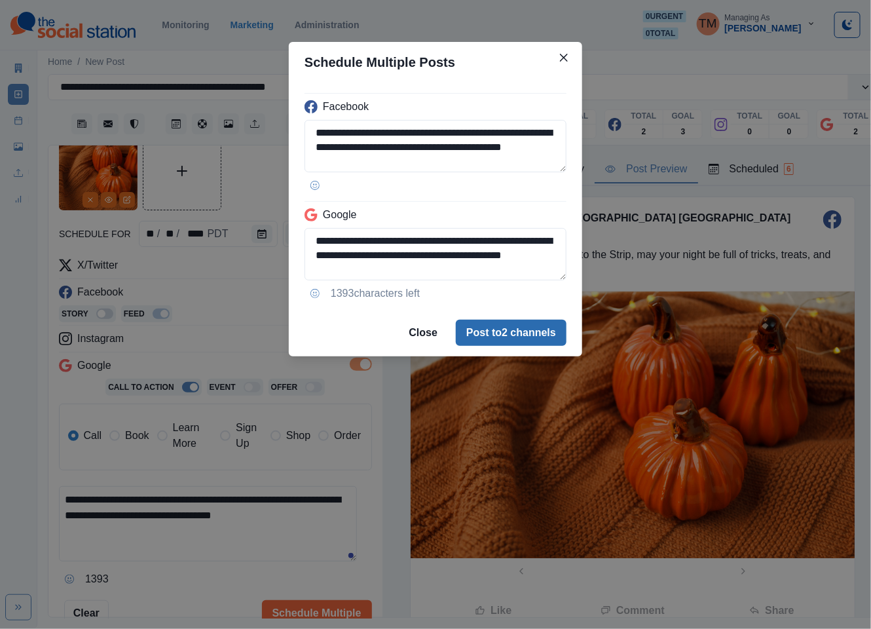
click at [523, 342] on button "Post to 2 channels" at bounding box center [511, 332] width 111 height 26
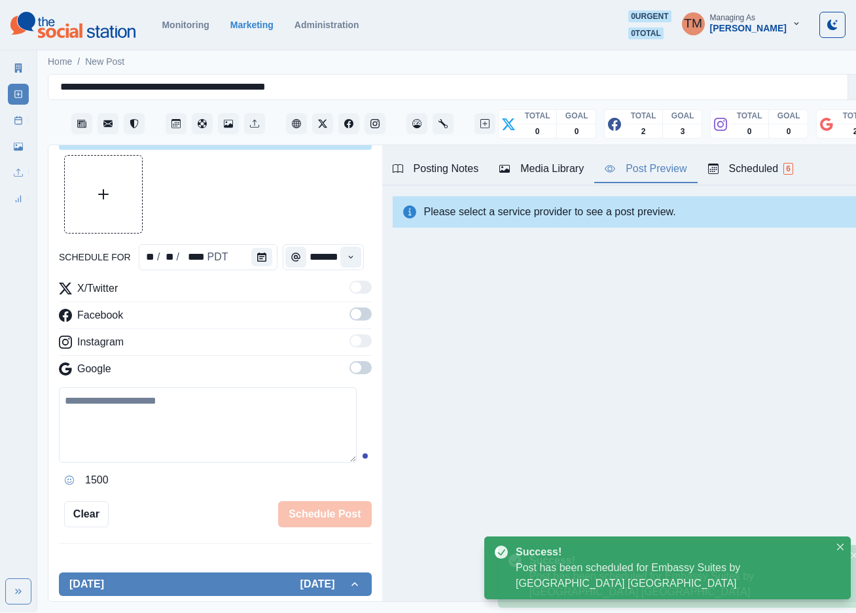
scroll to position [0, 0]
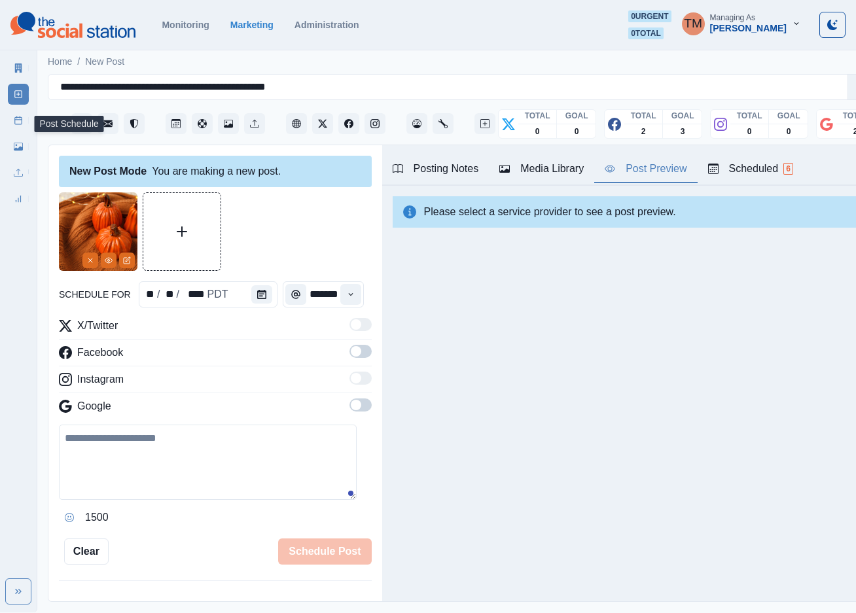
click at [16, 124] on link "Post Schedule" at bounding box center [18, 120] width 21 height 21
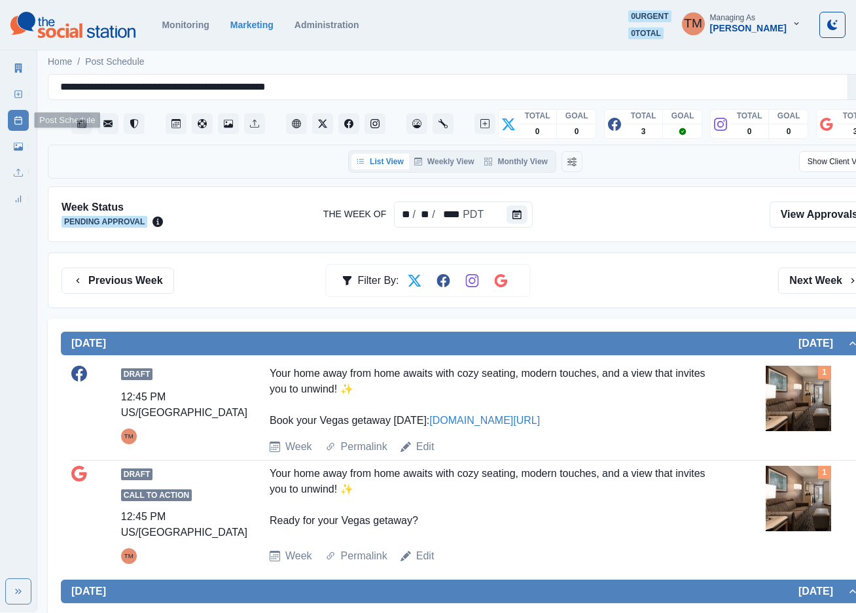
click at [670, 297] on div "Previous Week Filter By: Next Week" at bounding box center [465, 281] width 835 height 56
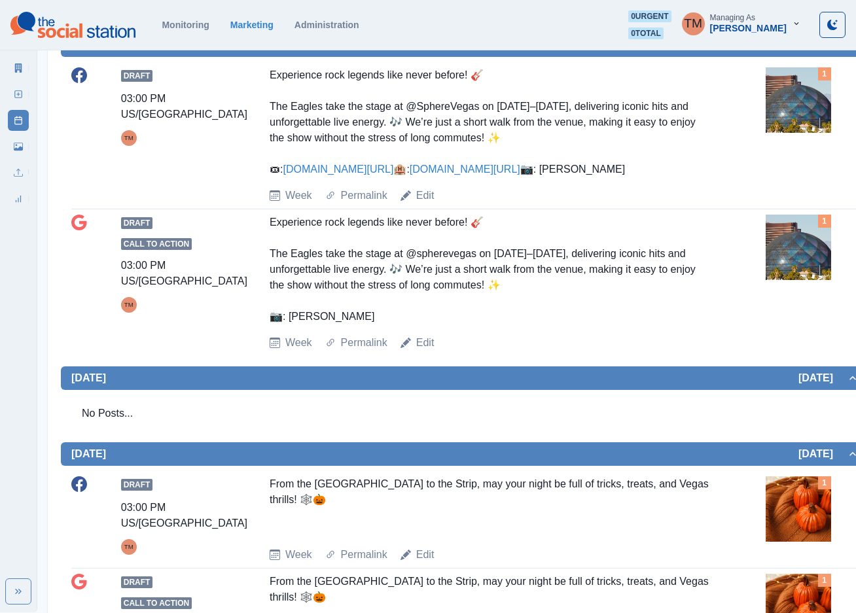
scroll to position [902, 0]
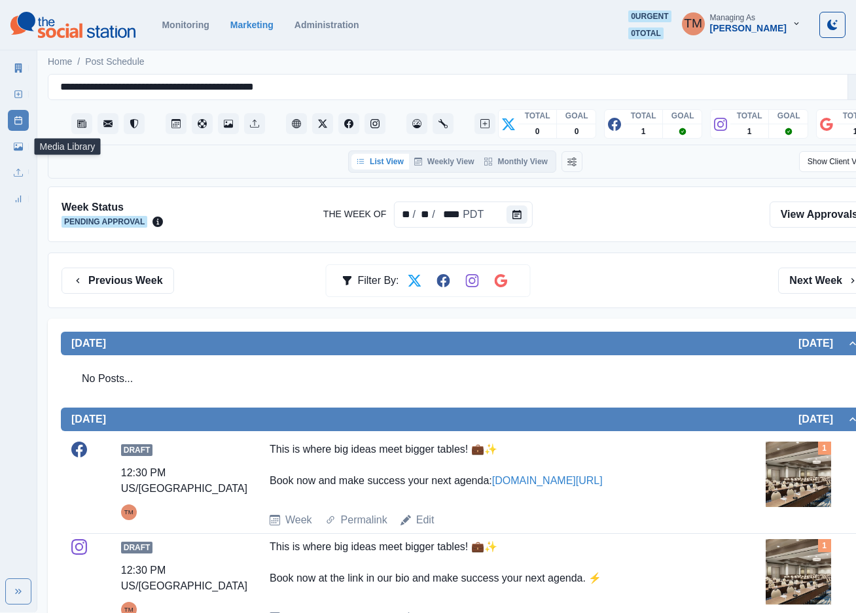
click at [22, 148] on link "Media Library" at bounding box center [18, 146] width 21 height 21
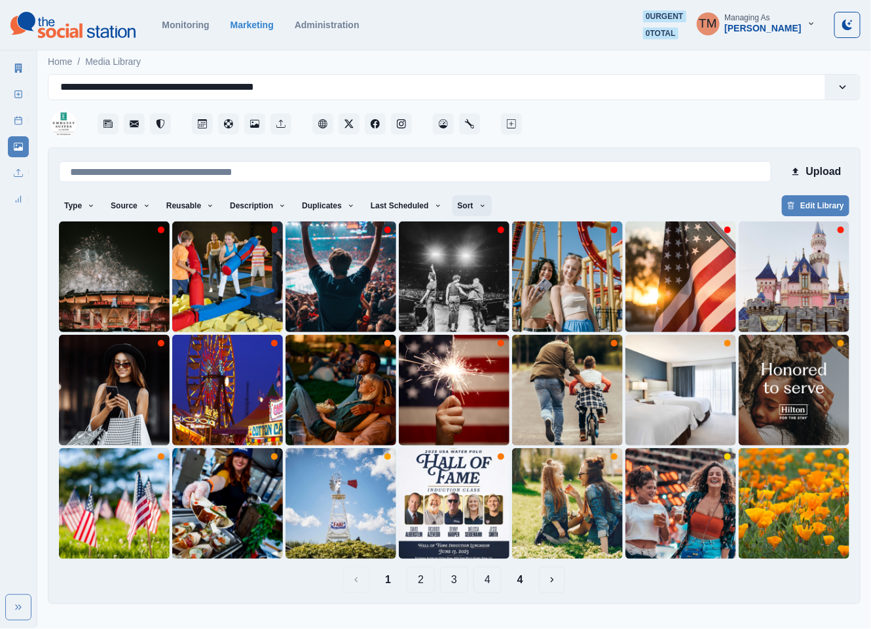
click at [456, 207] on button "Sort" at bounding box center [471, 205] width 39 height 21
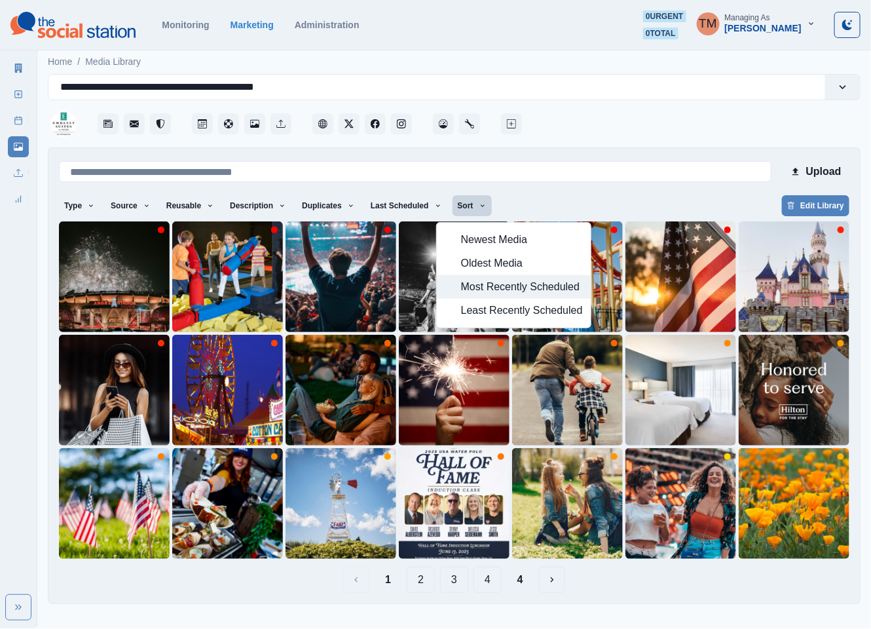
click at [471, 289] on span "Most Recently Scheduled" at bounding box center [522, 287] width 122 height 16
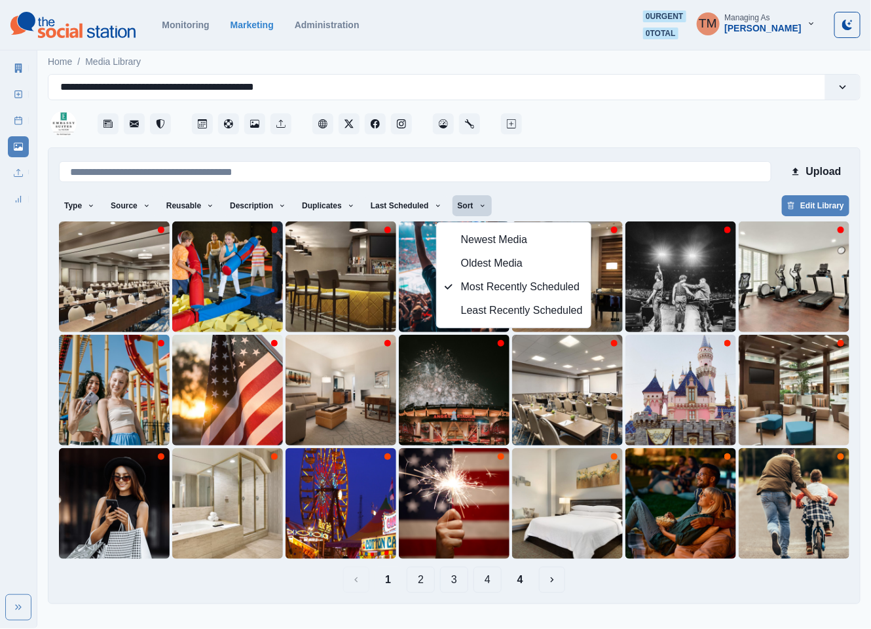
click at [452, 581] on button "3" at bounding box center [454, 579] width 28 height 26
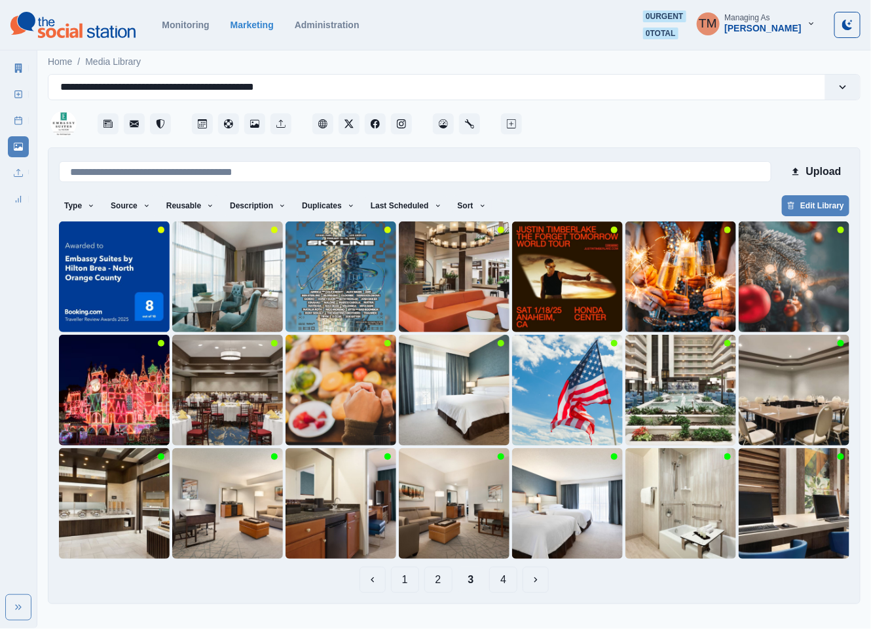
click at [501, 575] on button "4" at bounding box center [503, 579] width 28 height 26
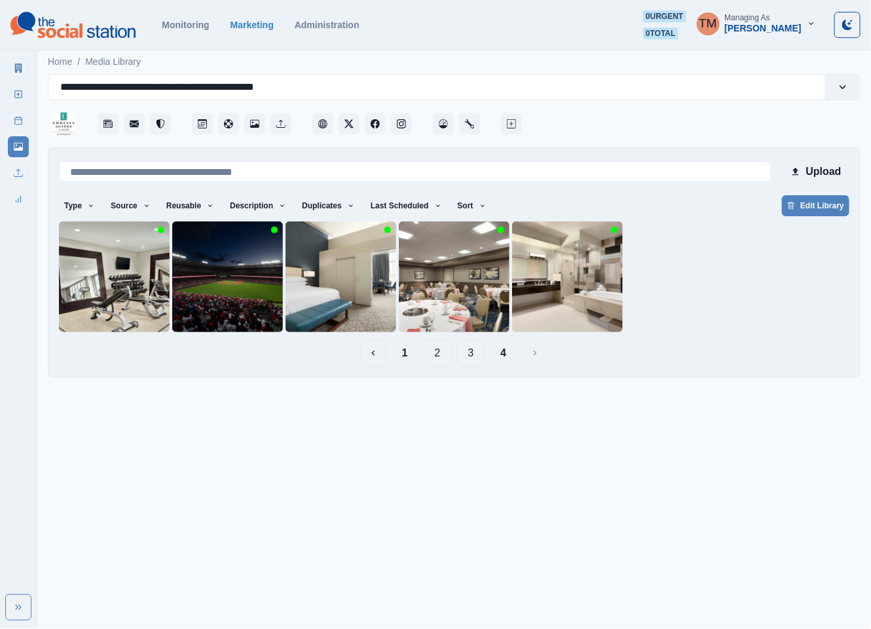
click at [465, 352] on button "3" at bounding box center [471, 353] width 28 height 26
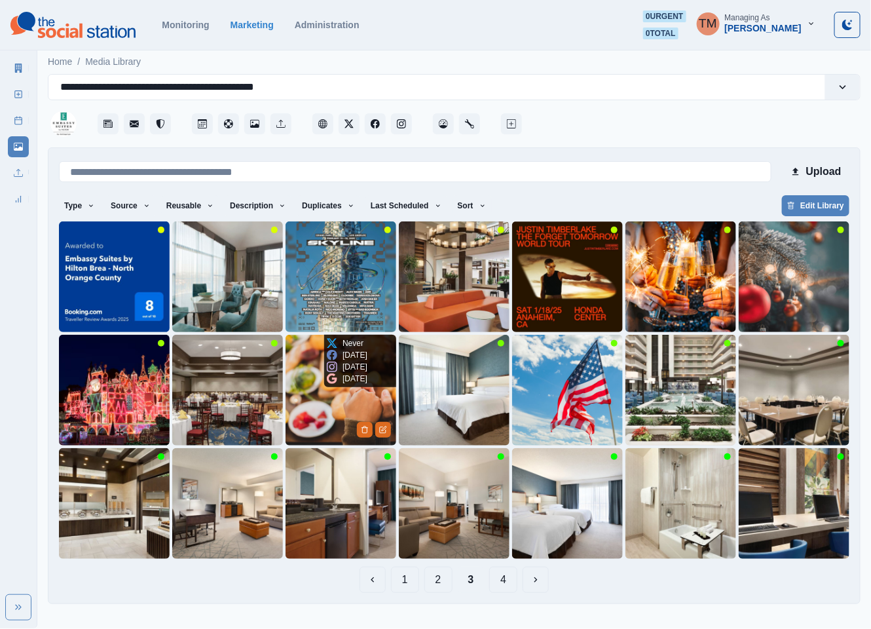
click at [302, 407] on img at bounding box center [340, 390] width 111 height 111
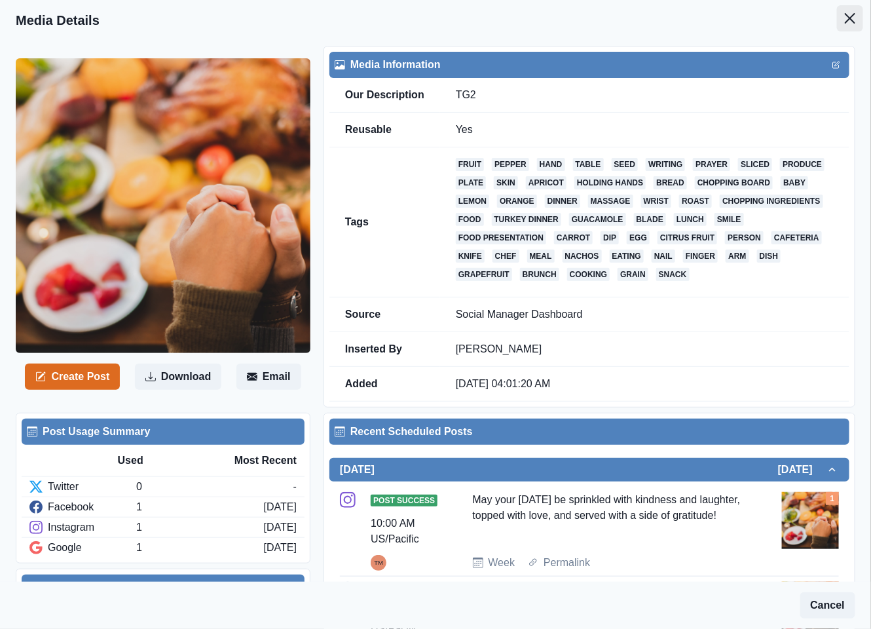
click at [845, 14] on icon "Close" at bounding box center [850, 18] width 10 height 10
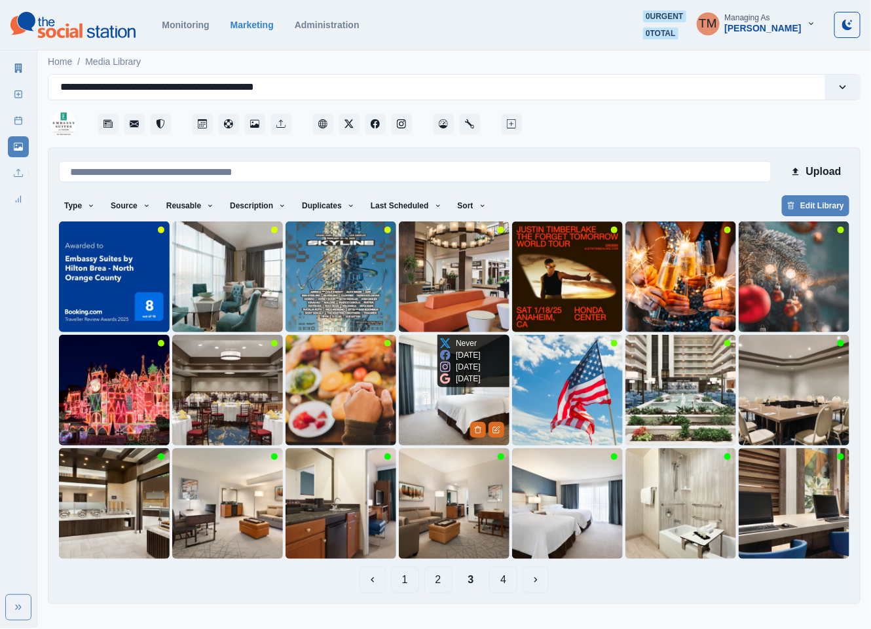
click at [450, 407] on img at bounding box center [454, 390] width 111 height 111
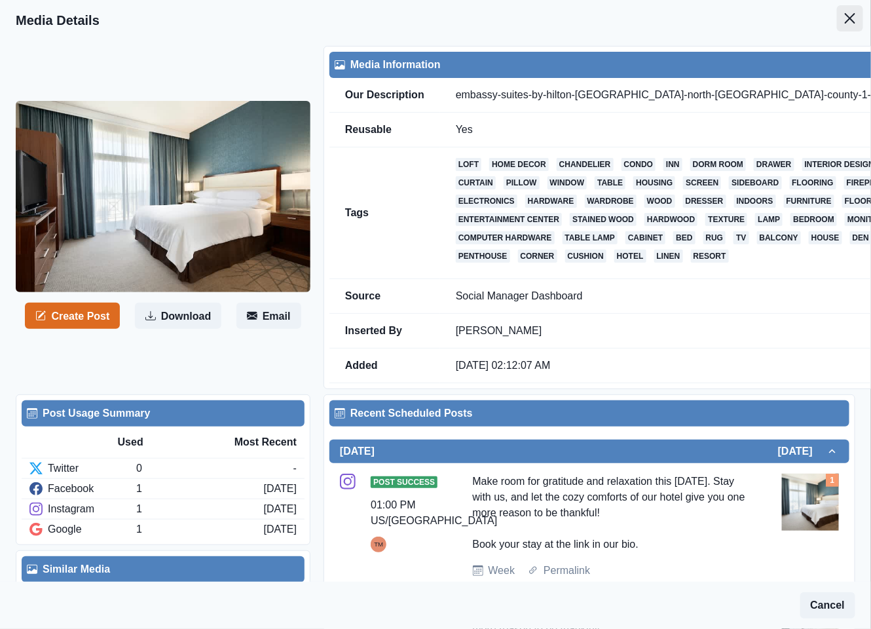
click at [845, 14] on icon "Close" at bounding box center [850, 18] width 10 height 10
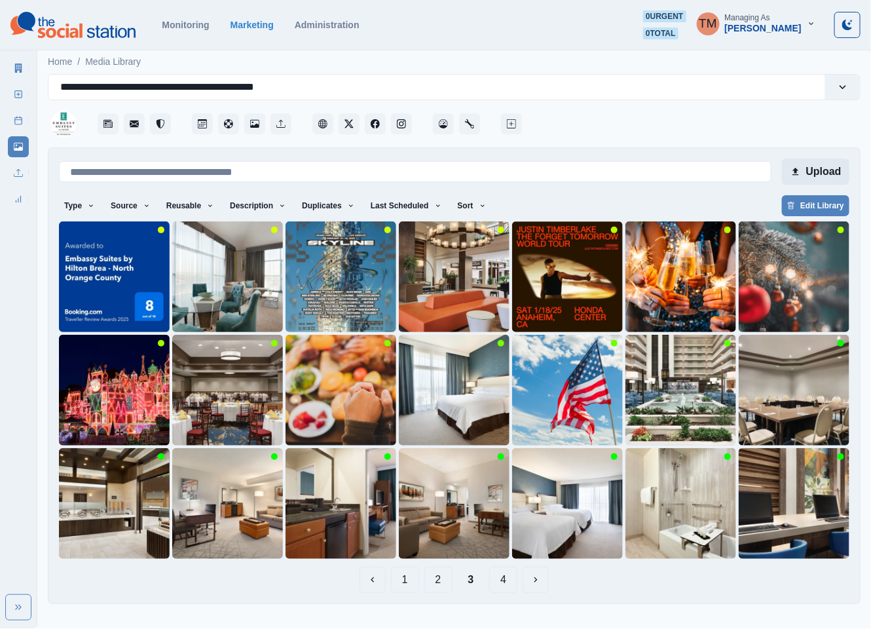
click at [833, 177] on button "Upload" at bounding box center [815, 171] width 67 height 26
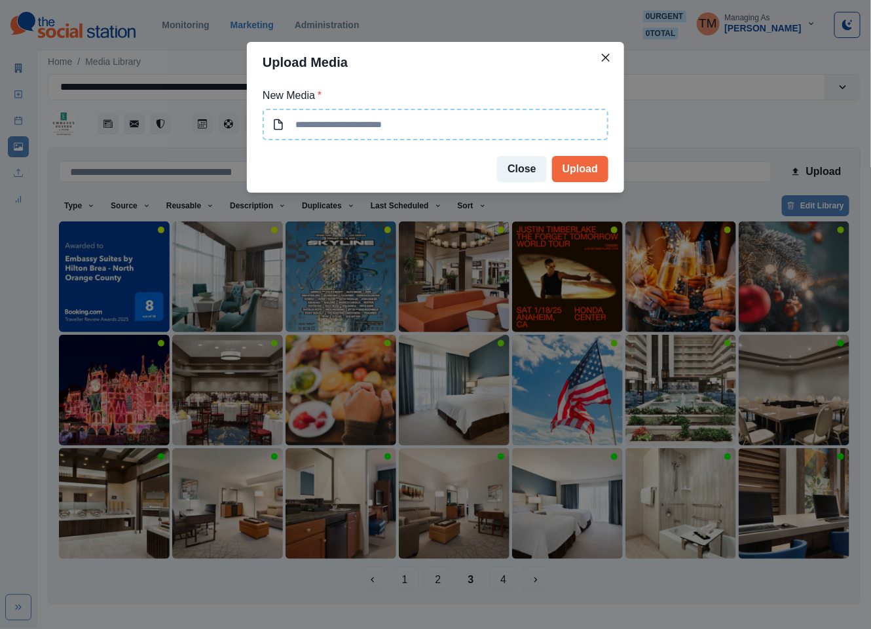
click at [432, 130] on input at bounding box center [436, 124] width 346 height 31
type input "**********"
click at [583, 173] on button "Upload" at bounding box center [580, 169] width 56 height 26
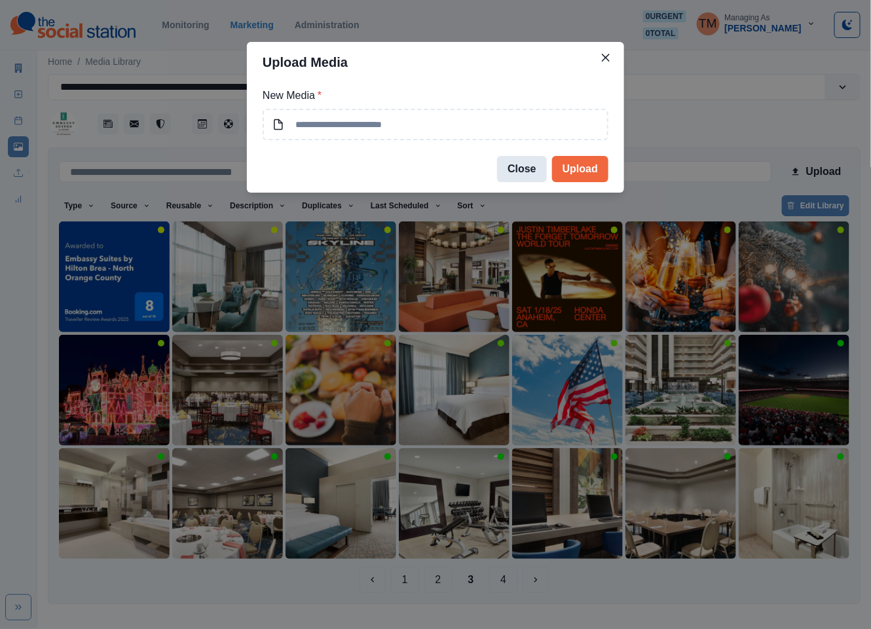
click at [509, 169] on button "Close" at bounding box center [522, 169] width 50 height 26
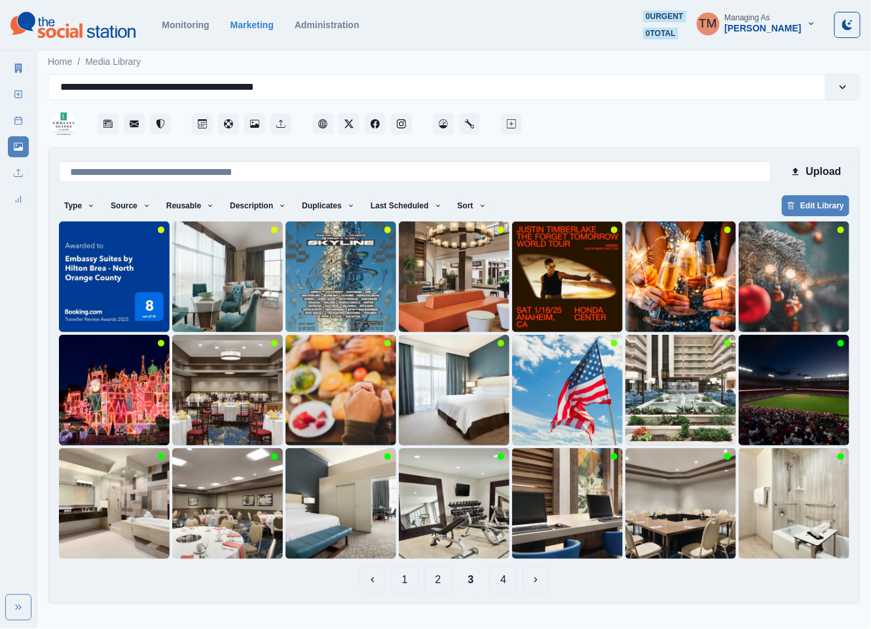
click at [403, 583] on button "1" at bounding box center [405, 579] width 28 height 26
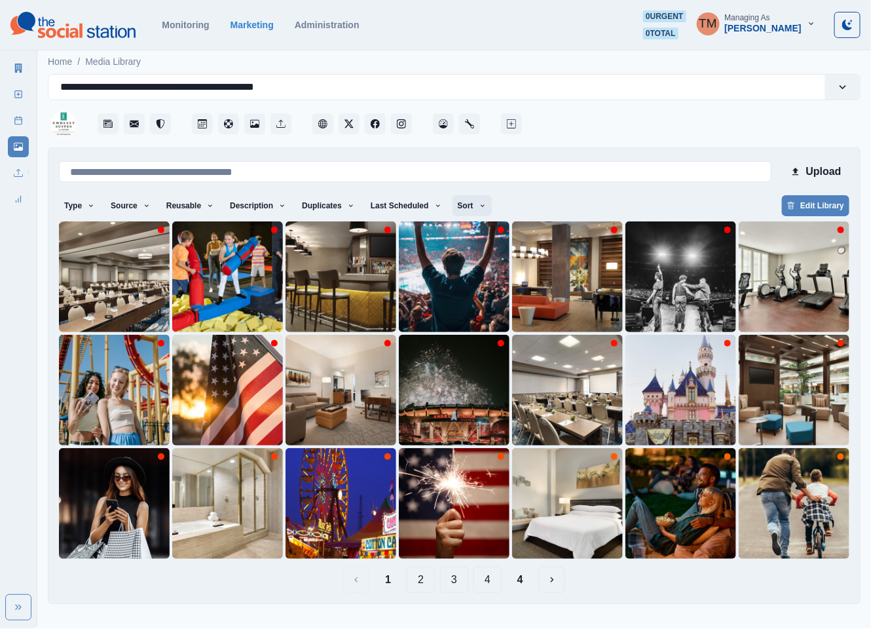
click at [456, 210] on button "Sort" at bounding box center [471, 205] width 39 height 21
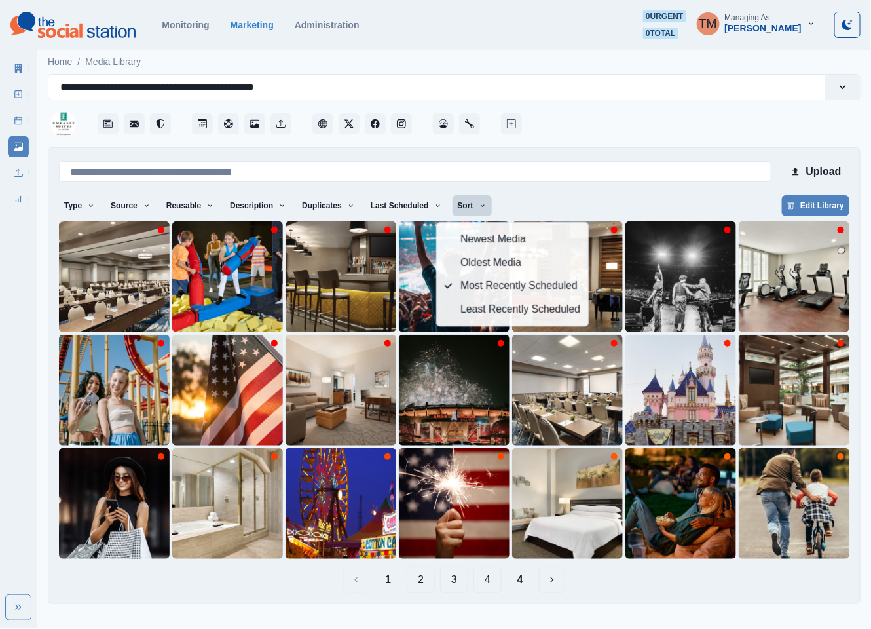
click at [458, 225] on div "Newest Media Oldest Media Most Recently Scheduled Least Recently Scheduled" at bounding box center [512, 274] width 153 height 104
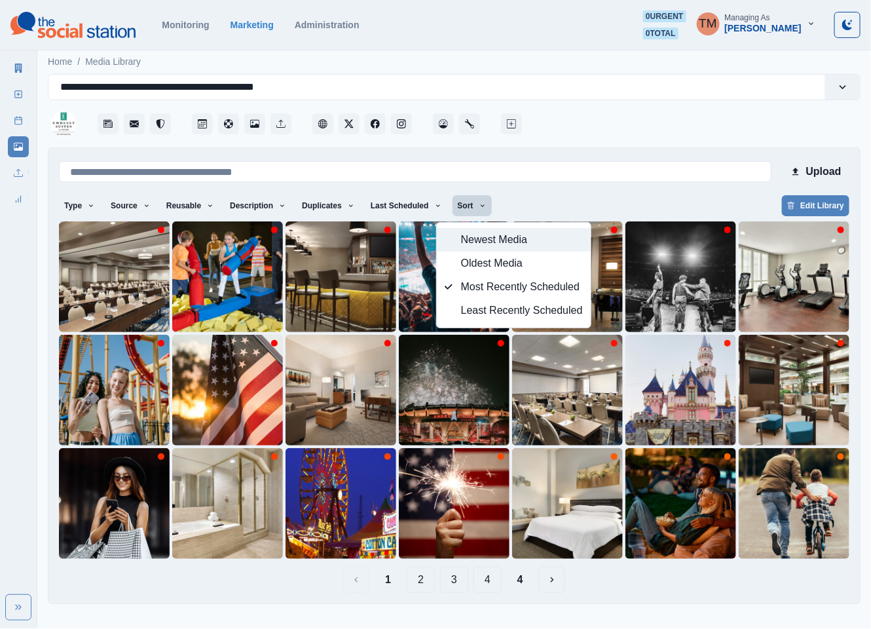
click at [462, 234] on span "Newest Media" at bounding box center [522, 240] width 122 height 16
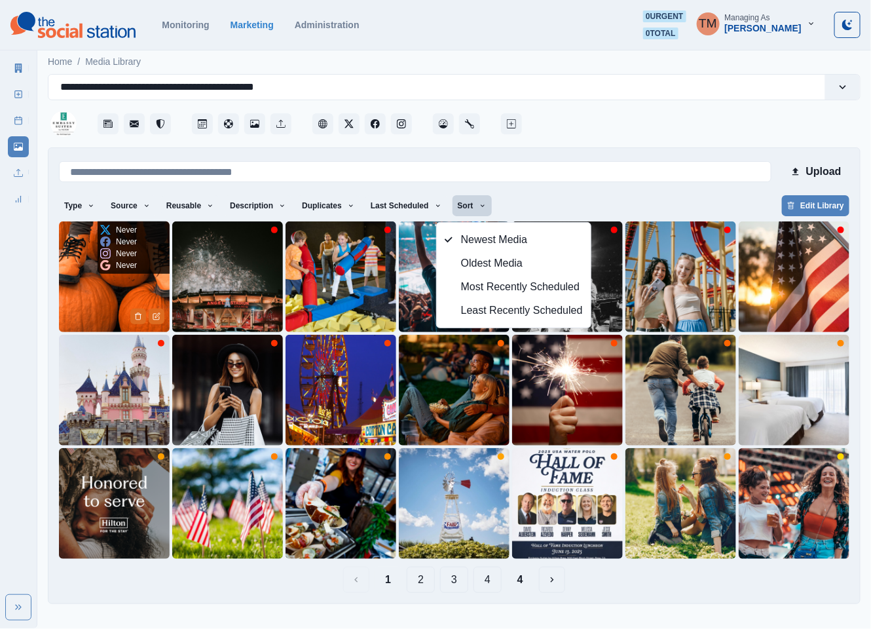
click at [87, 301] on img at bounding box center [114, 276] width 111 height 111
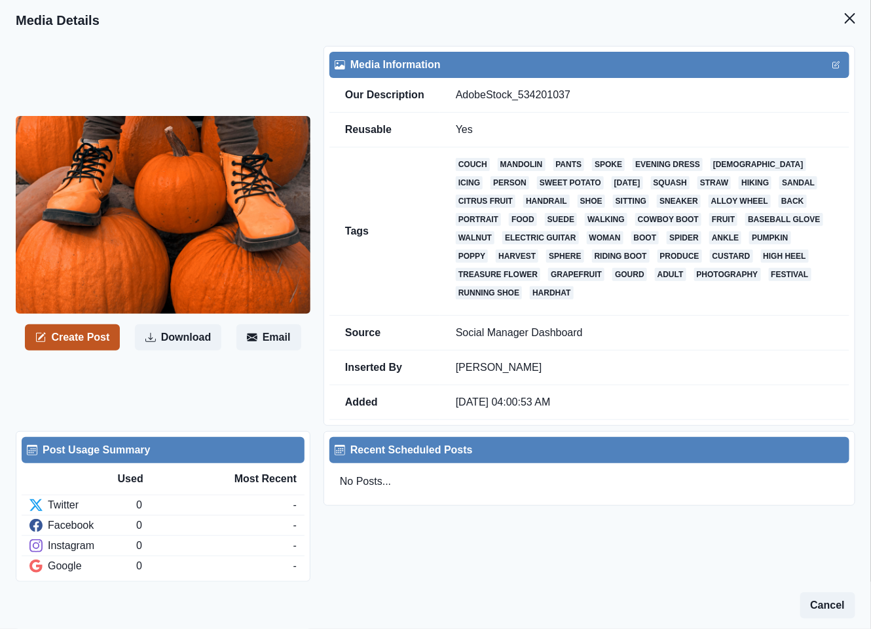
click at [84, 336] on button "Create Post" at bounding box center [72, 337] width 95 height 26
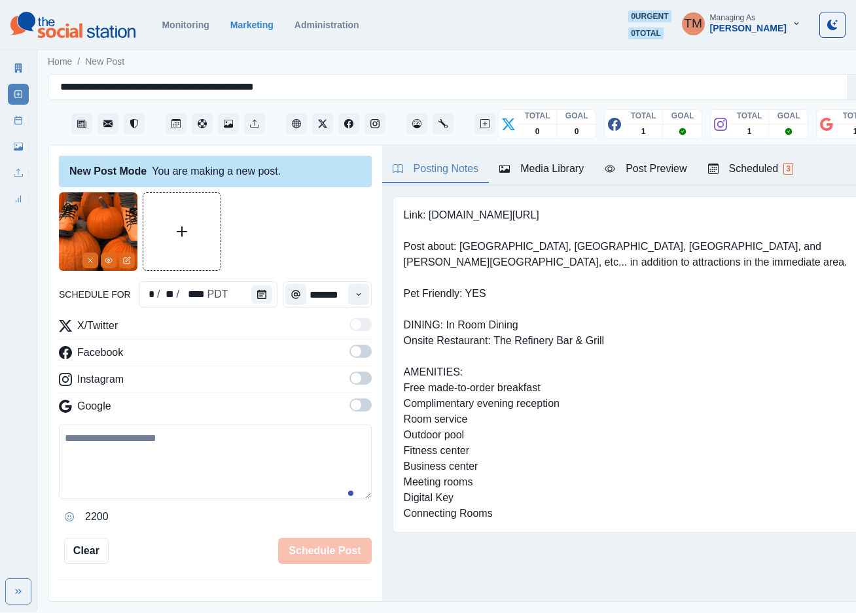
drag, startPoint x: 175, startPoint y: 478, endPoint x: 257, endPoint y: 337, distance: 163.4
click at [177, 477] on textarea at bounding box center [215, 462] width 313 height 75
paste textarea "**********"
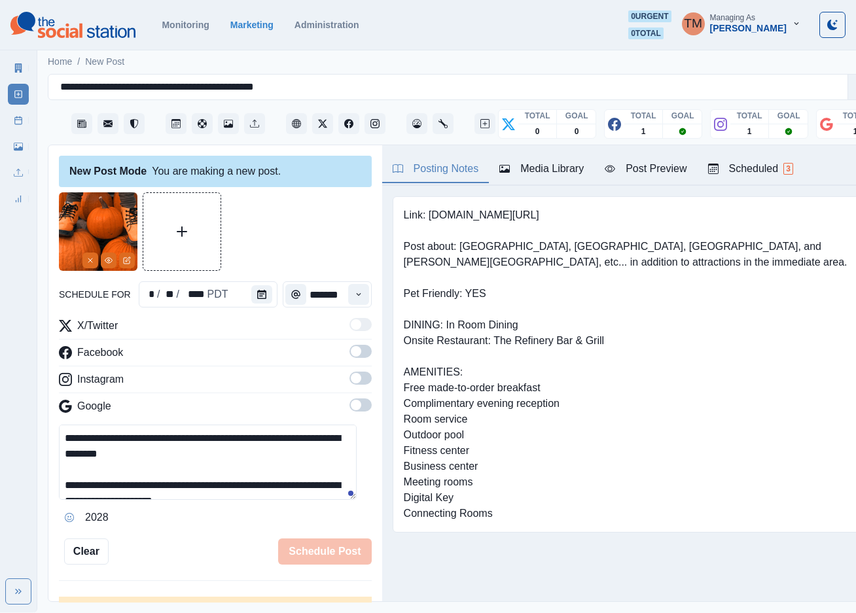
scroll to position [10, 0]
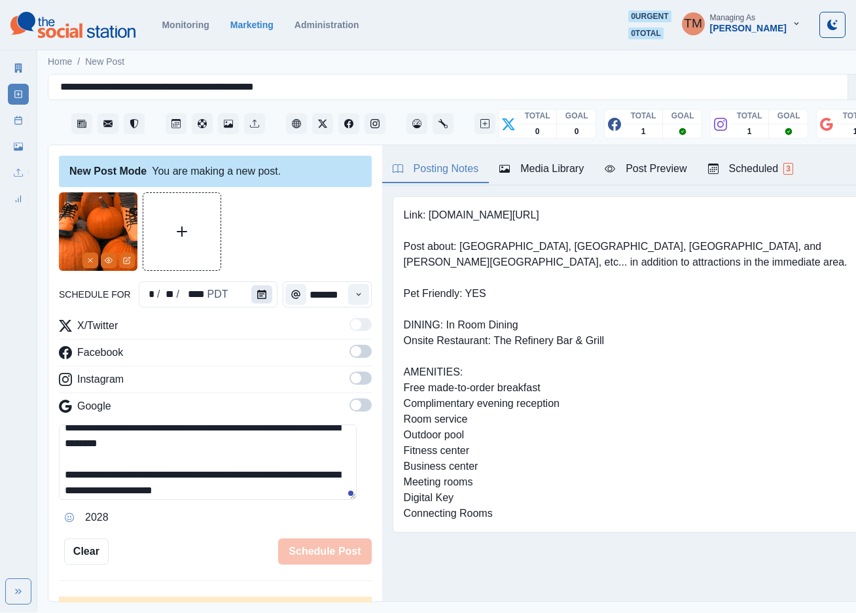
type textarea "**********"
click at [257, 291] on icon "Calendar" at bounding box center [261, 294] width 9 height 9
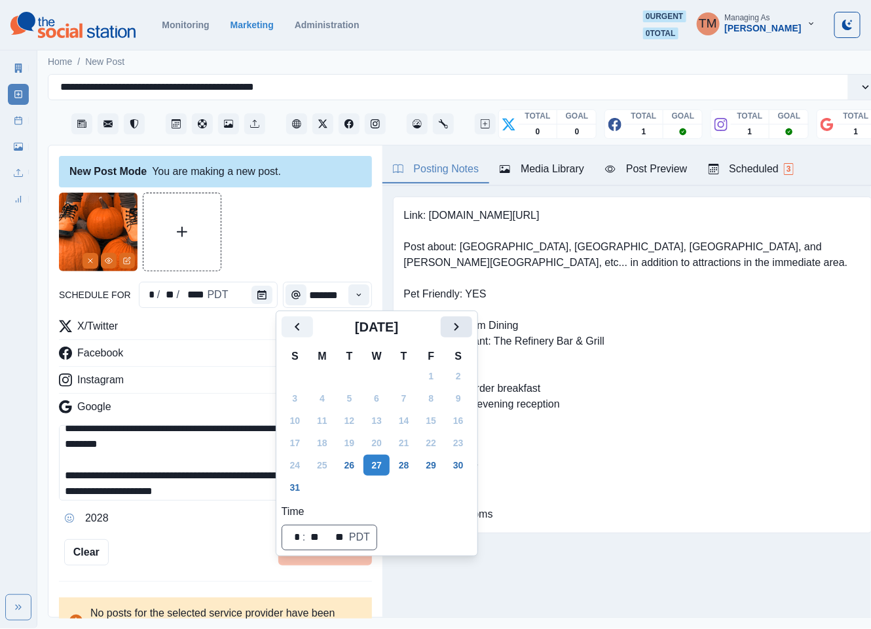
click at [448, 330] on icon "Next" at bounding box center [456, 327] width 16 height 16
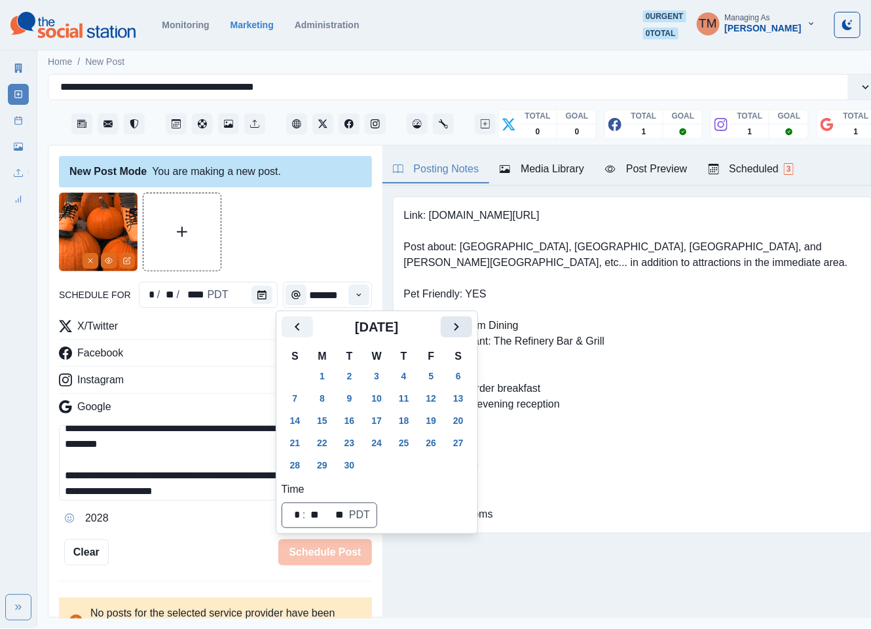
click at [448, 330] on icon "Next" at bounding box center [456, 327] width 16 height 16
click at [433, 465] on button "31" at bounding box center [431, 464] width 26 height 21
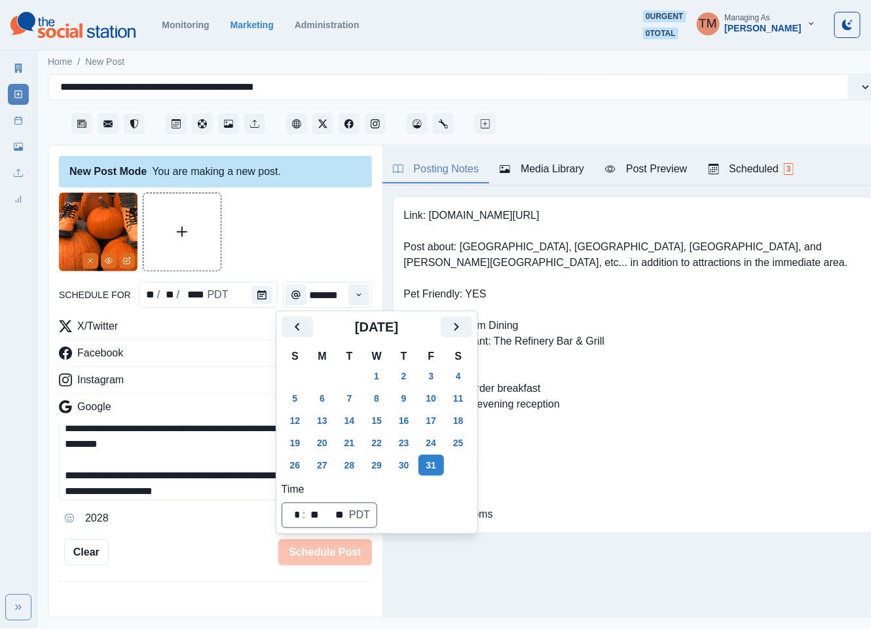
click at [278, 224] on div at bounding box center [215, 231] width 313 height 79
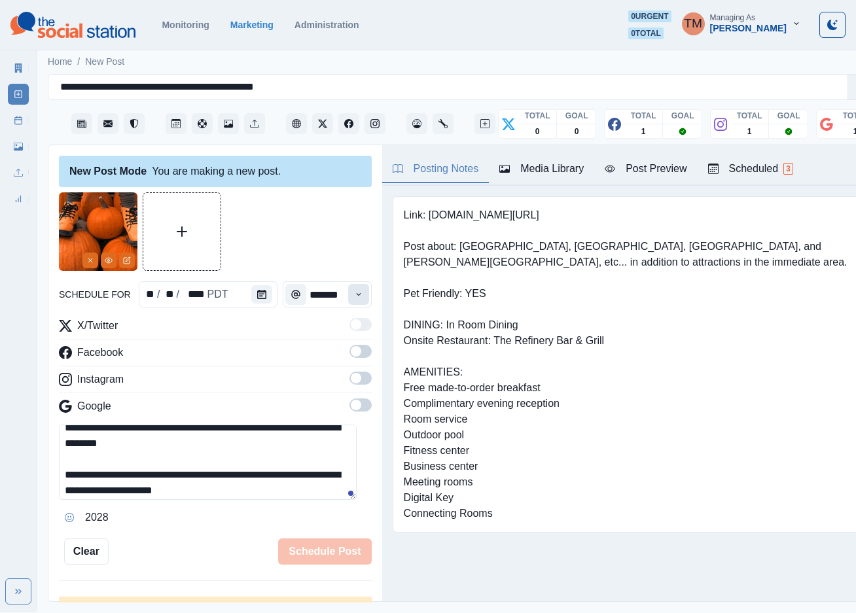
click at [354, 297] on icon "Time" at bounding box center [358, 294] width 9 height 9
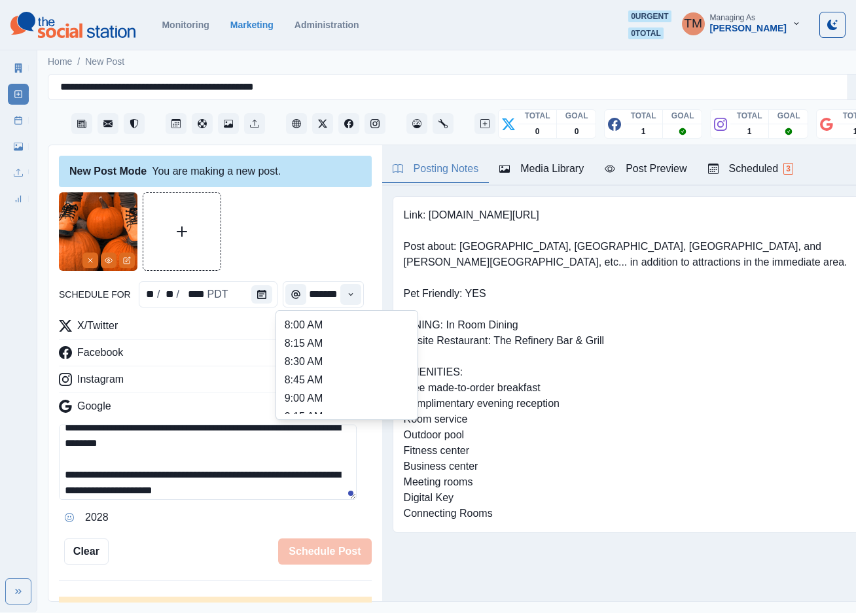
scroll to position [491, 0]
click at [354, 338] on li "3:00 PM" at bounding box center [347, 347] width 131 height 18
click at [364, 331] on li "2:45 PM" at bounding box center [347, 329] width 131 height 18
type input "*******"
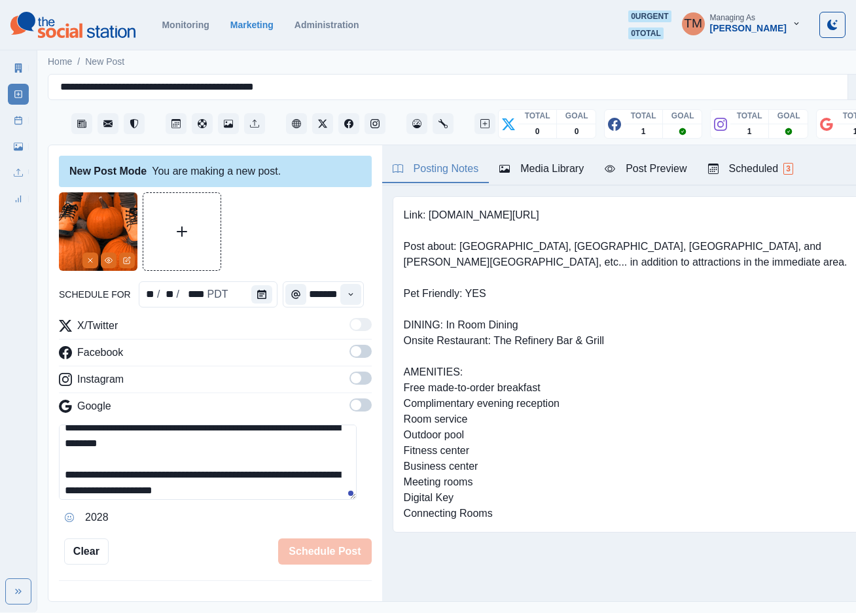
click at [350, 358] on span at bounding box center [361, 351] width 22 height 13
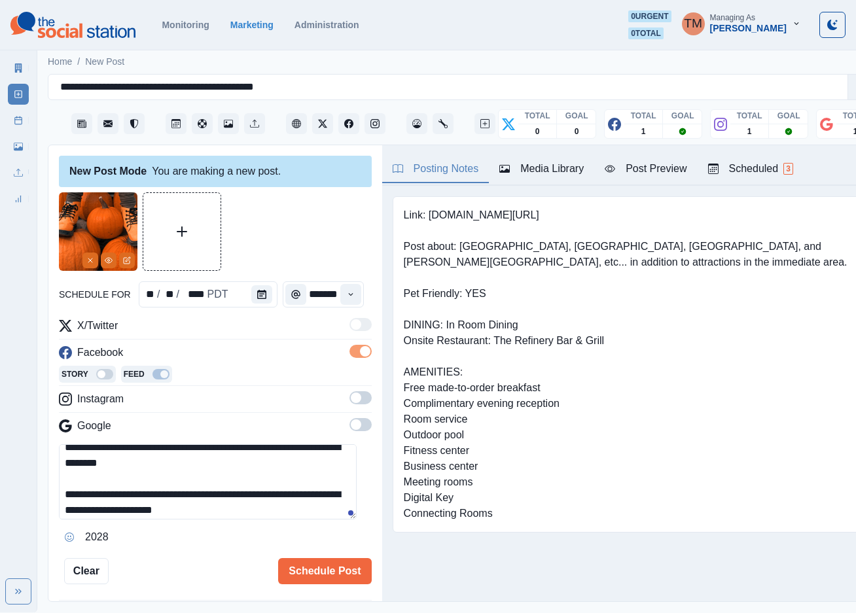
scroll to position [0, 0]
click at [350, 405] on label at bounding box center [361, 402] width 22 height 21
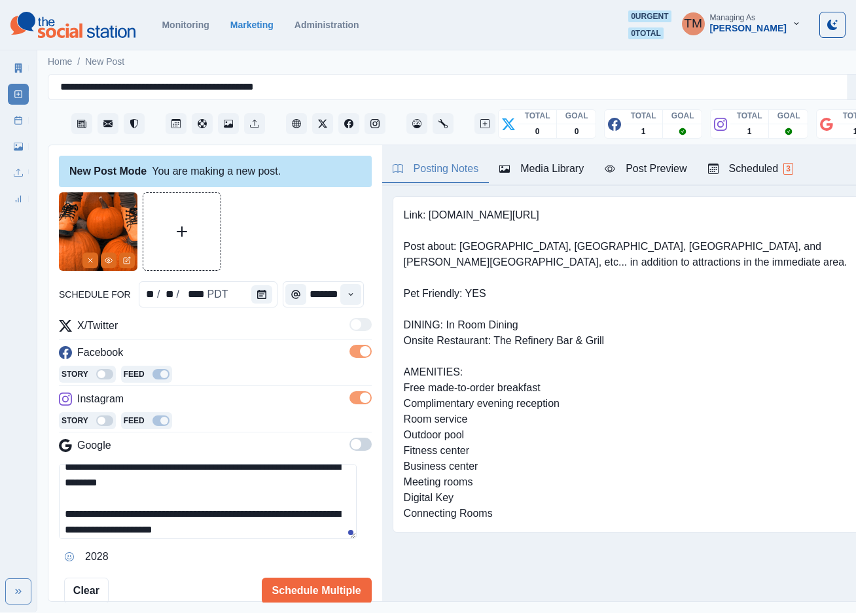
click at [350, 442] on span at bounding box center [361, 444] width 22 height 13
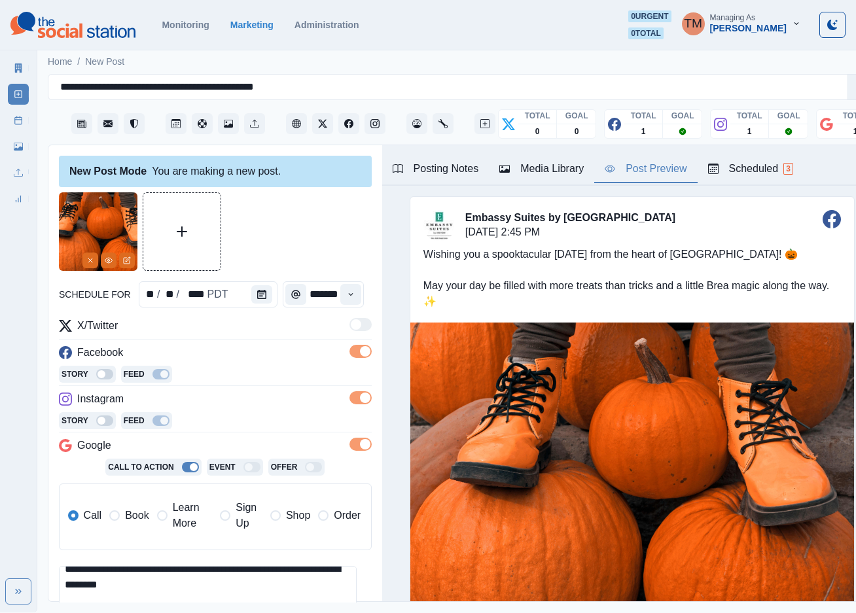
click at [650, 172] on div "Post Preview" at bounding box center [646, 169] width 82 height 16
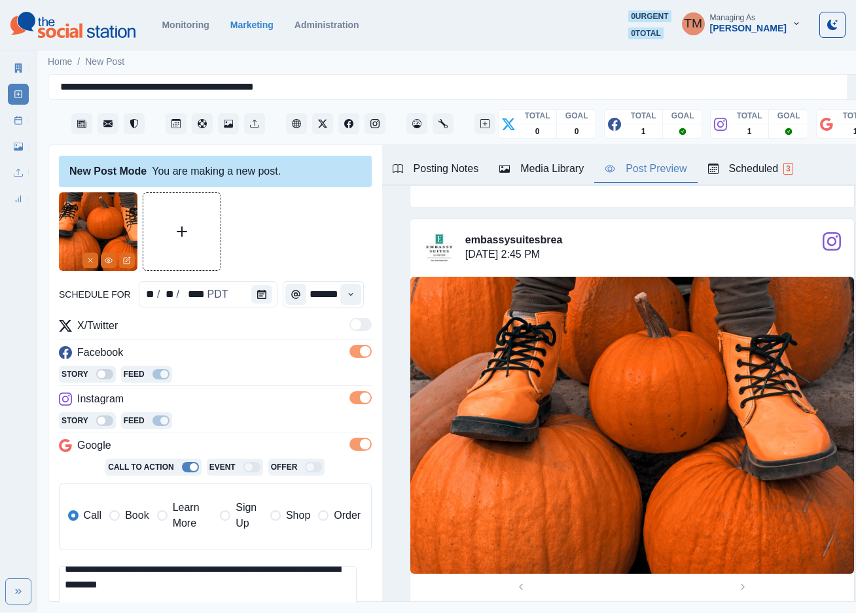
scroll to position [179, 0]
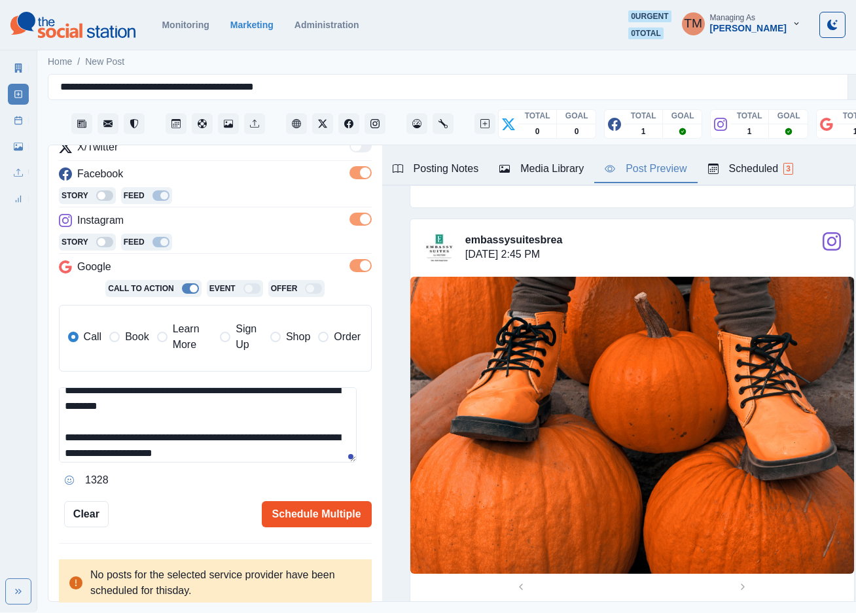
click at [309, 524] on button "Schedule Multiple" at bounding box center [317, 514] width 110 height 26
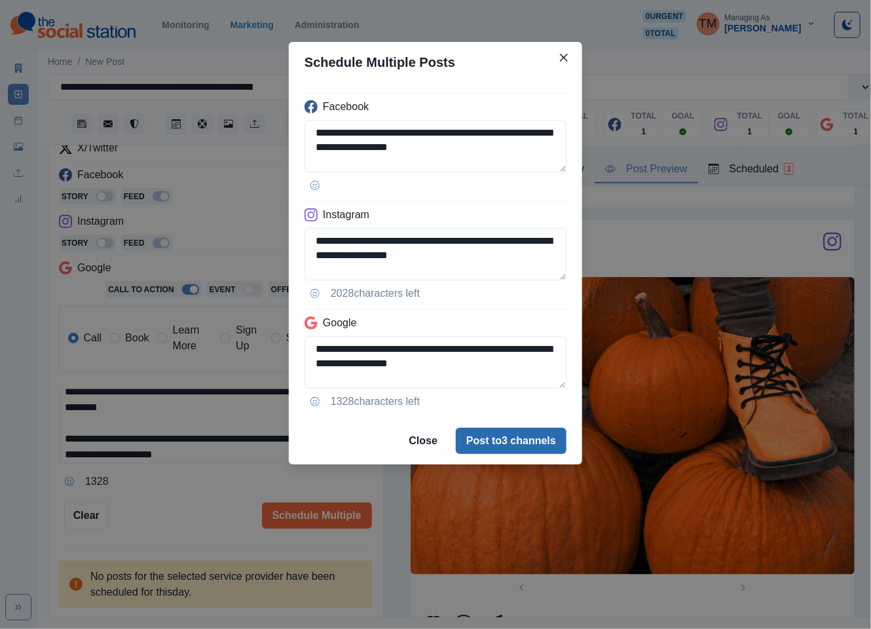
click at [494, 443] on button "Post to 3 channels" at bounding box center [511, 441] width 111 height 26
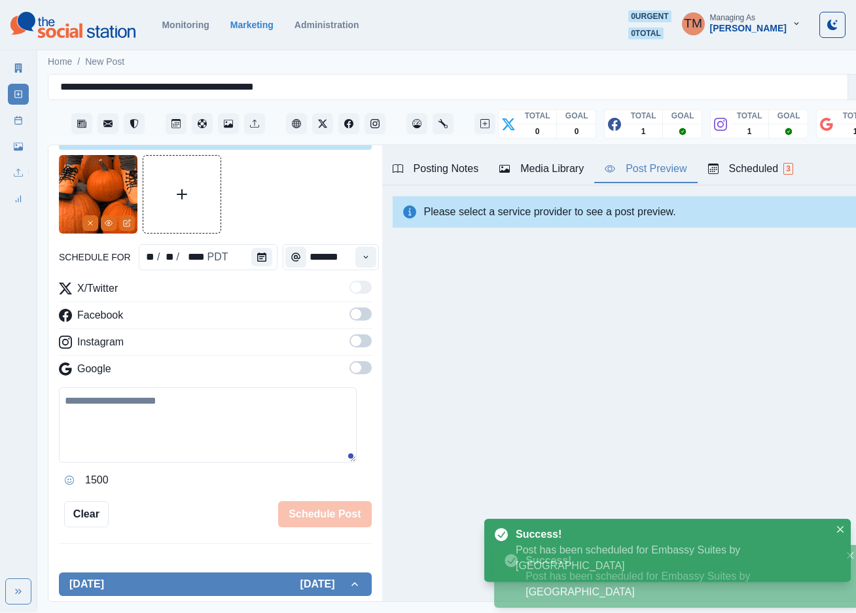
scroll to position [0, 0]
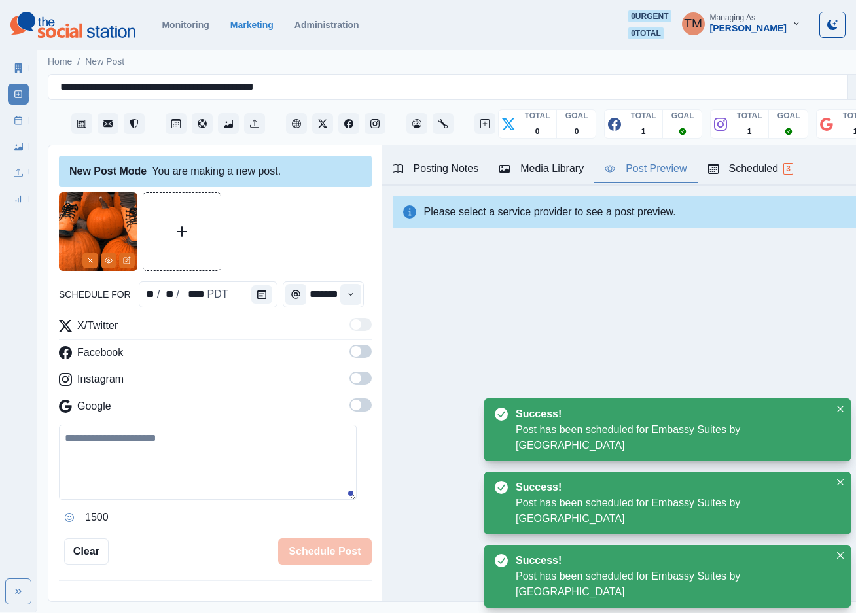
click at [20, 124] on icon at bounding box center [18, 120] width 9 height 9
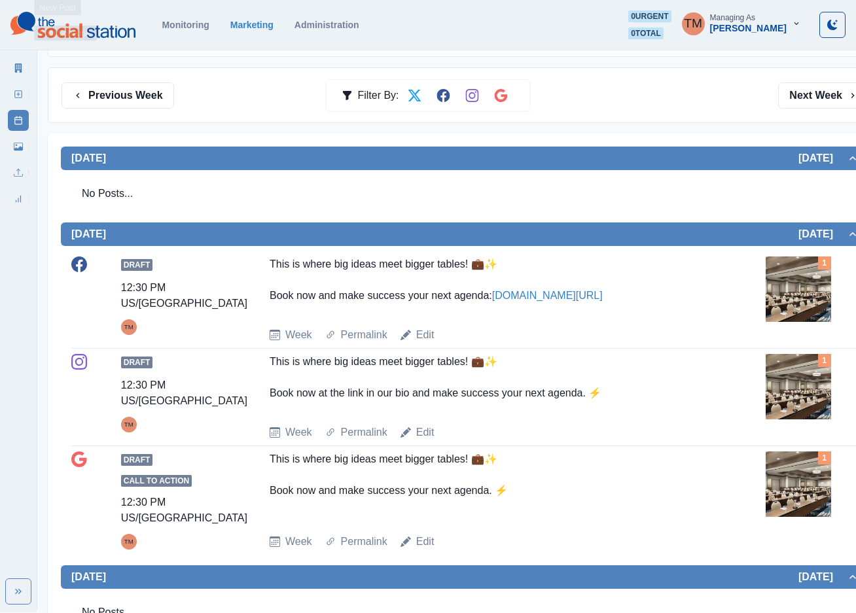
scroll to position [98, 0]
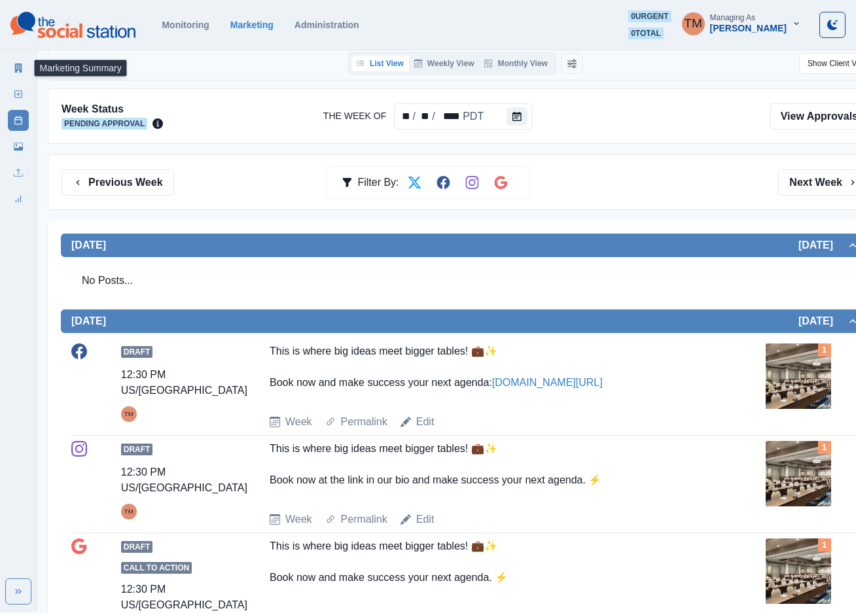
click at [14, 71] on icon at bounding box center [18, 68] width 9 height 9
